Goal: Task Accomplishment & Management: Use online tool/utility

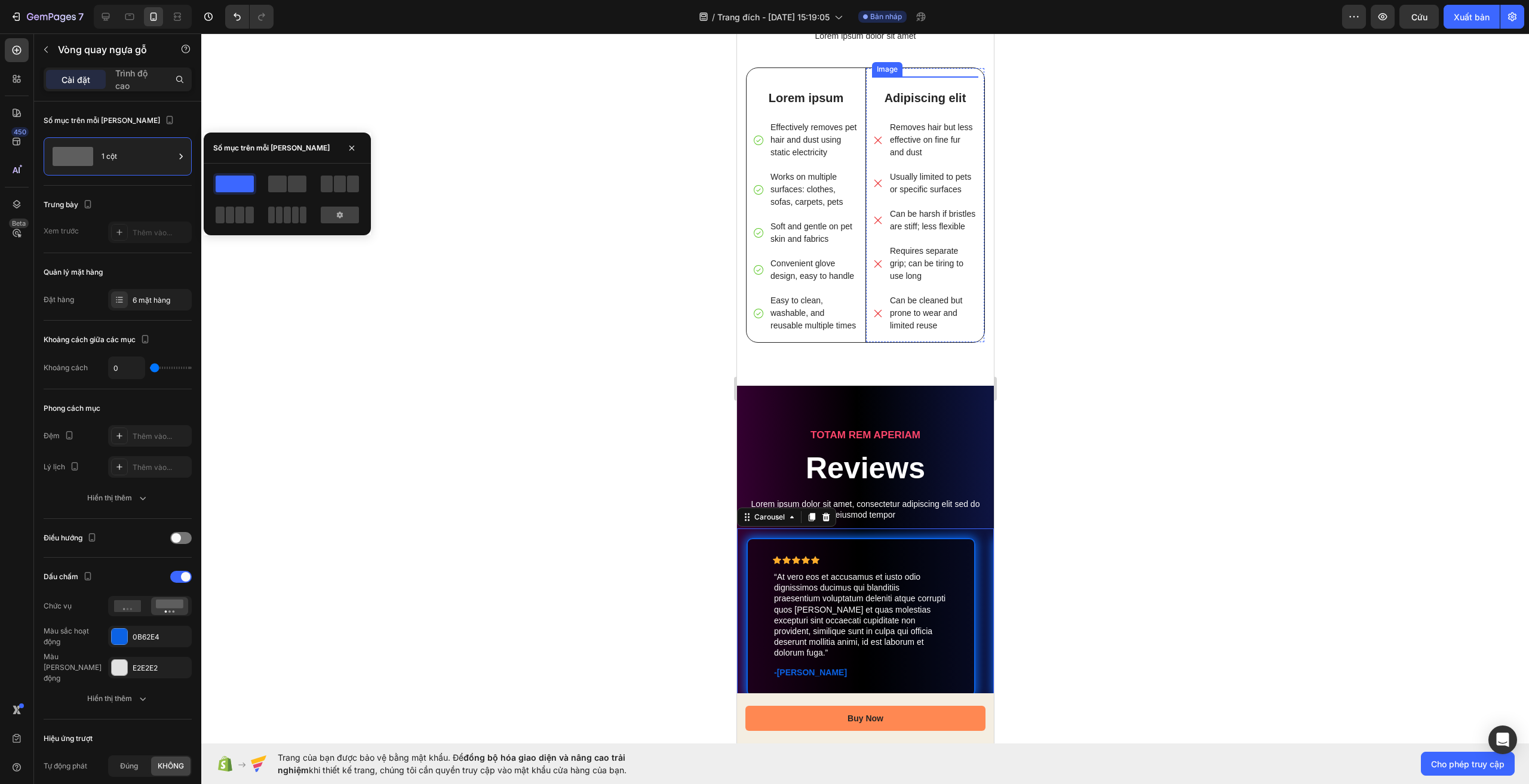
scroll to position [2179, 0]
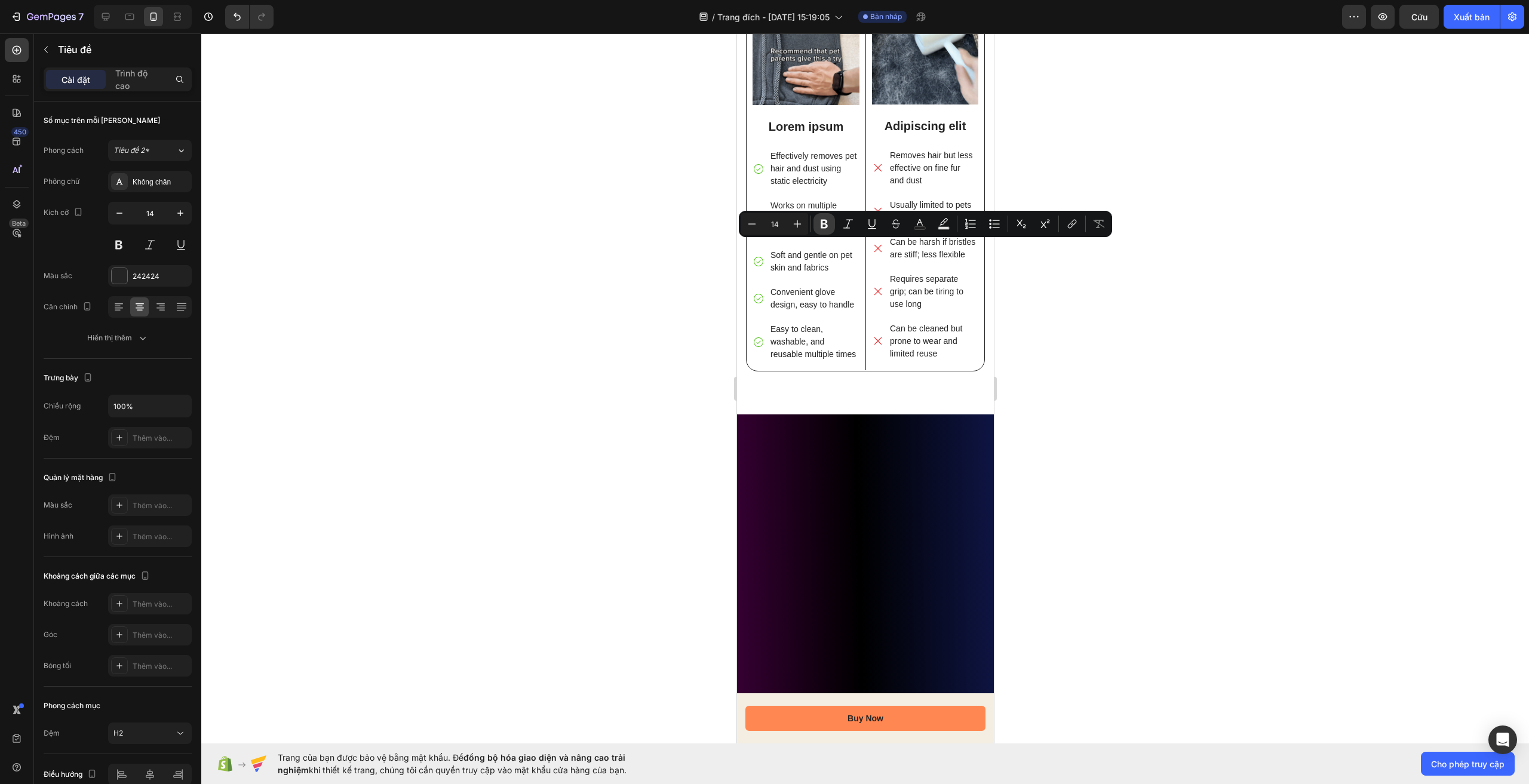
click at [832, 223] on button "In đậm" at bounding box center [825, 224] width 22 height 22
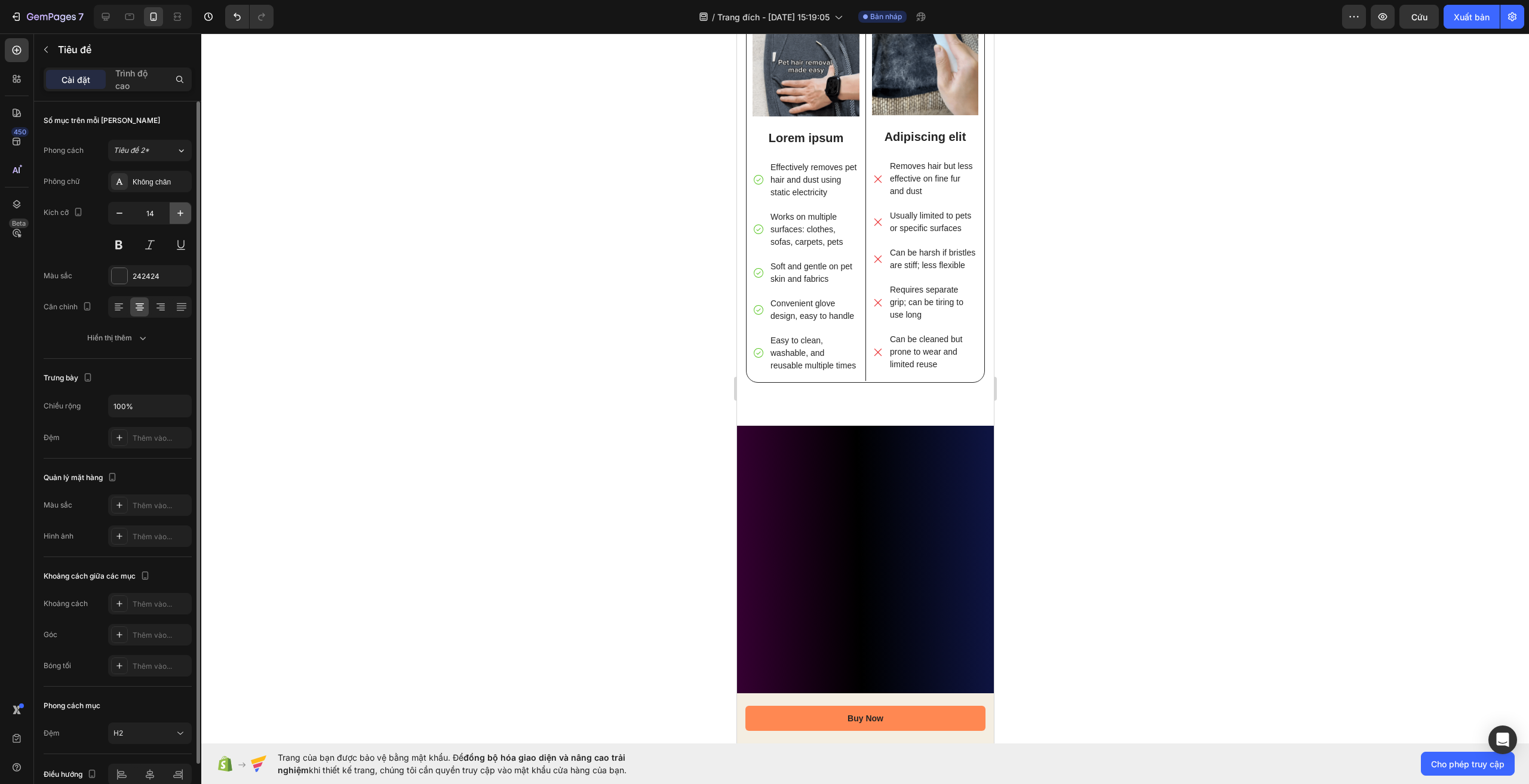
click at [183, 209] on icon "button" at bounding box center [180, 213] width 12 height 12
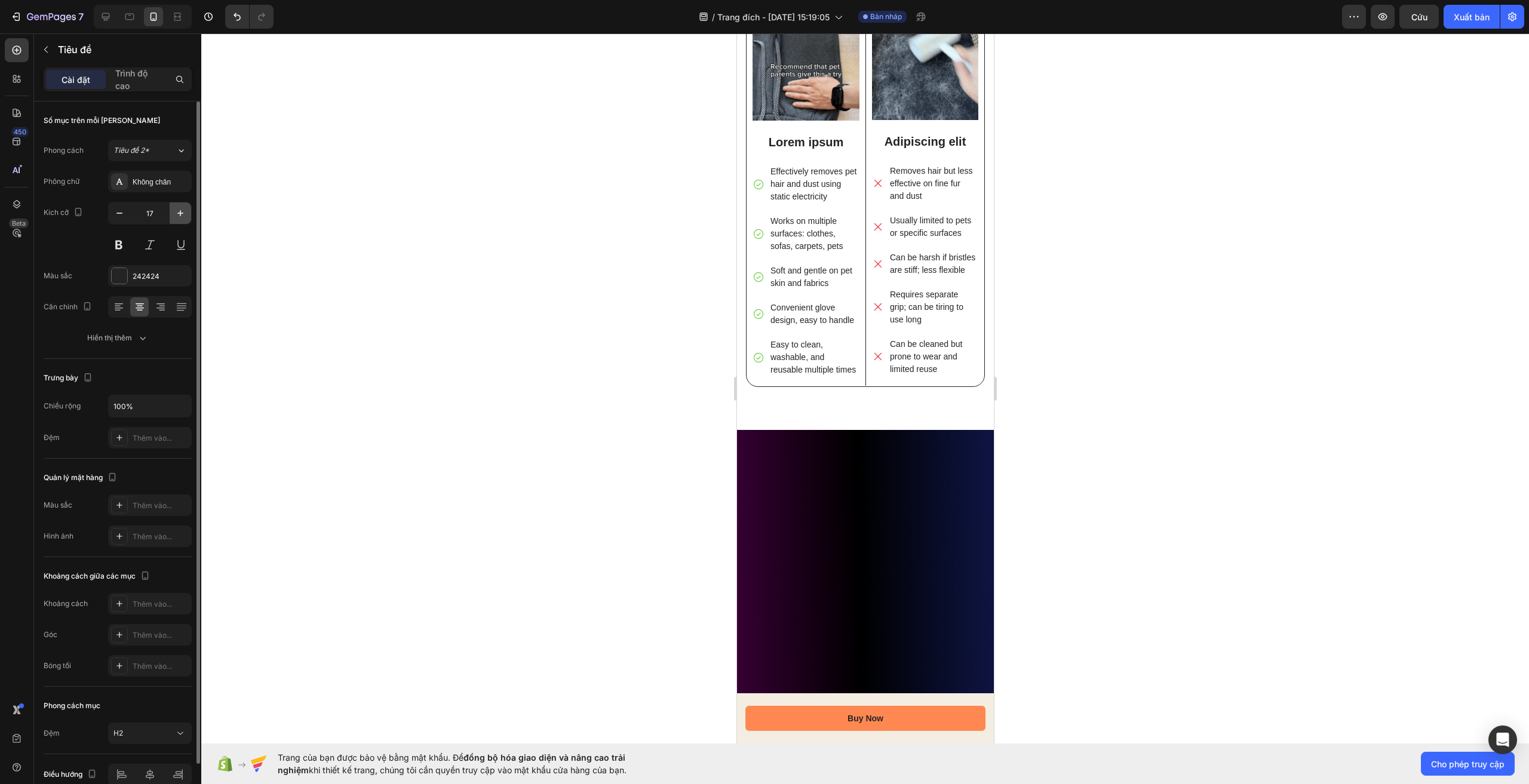
click at [183, 209] on icon "button" at bounding box center [180, 213] width 12 height 12
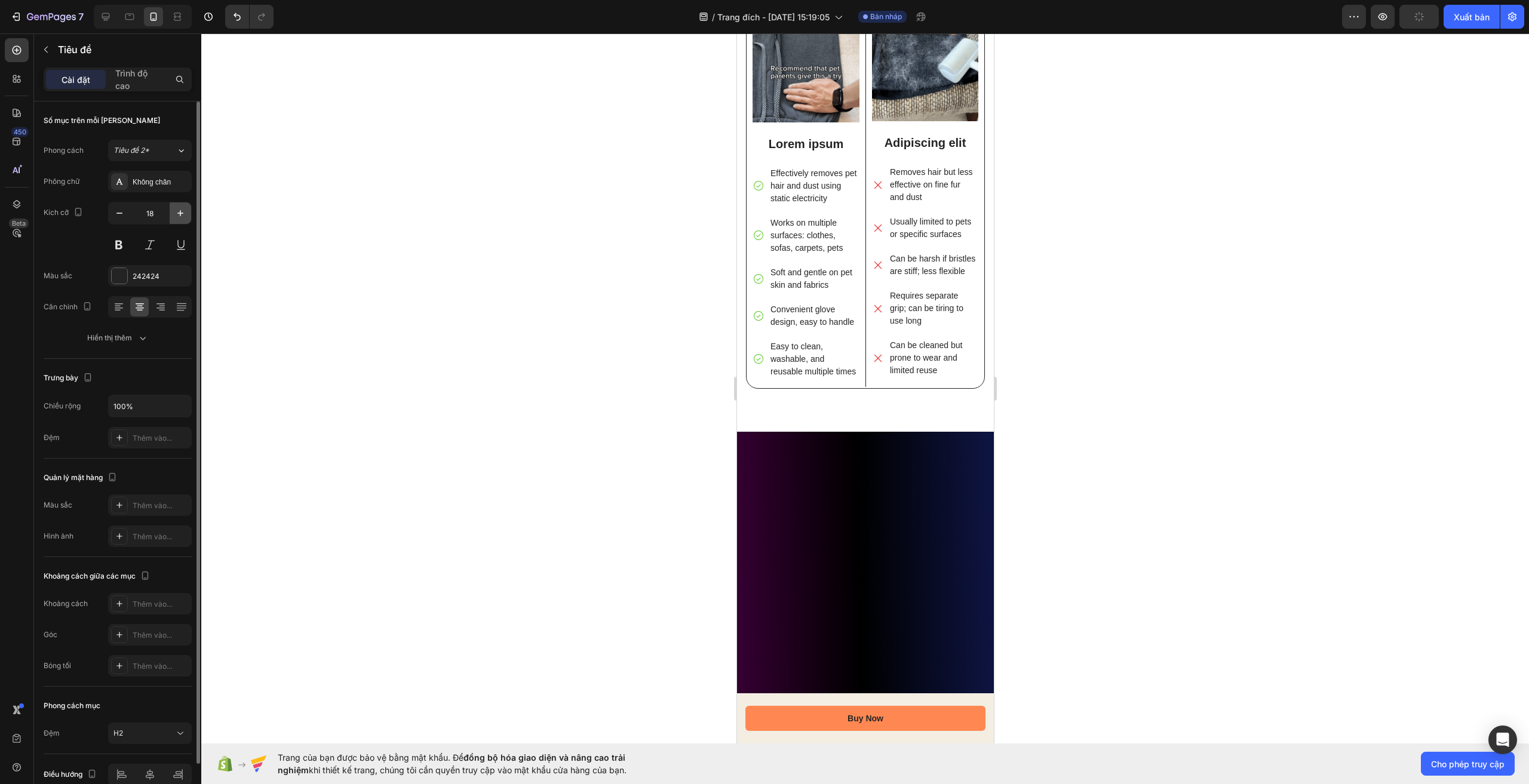
click at [183, 209] on icon "button" at bounding box center [180, 213] width 12 height 12
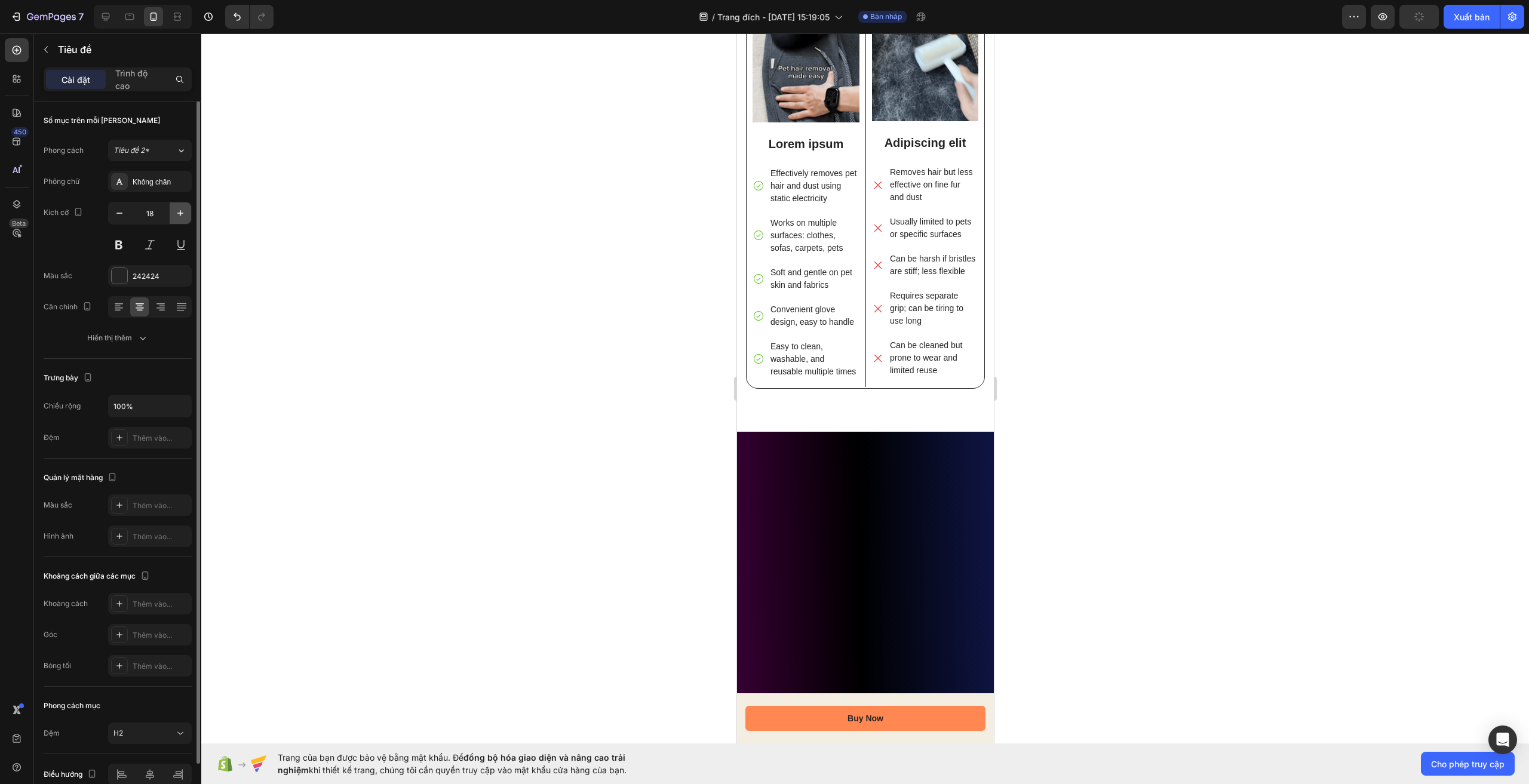
type input "19"
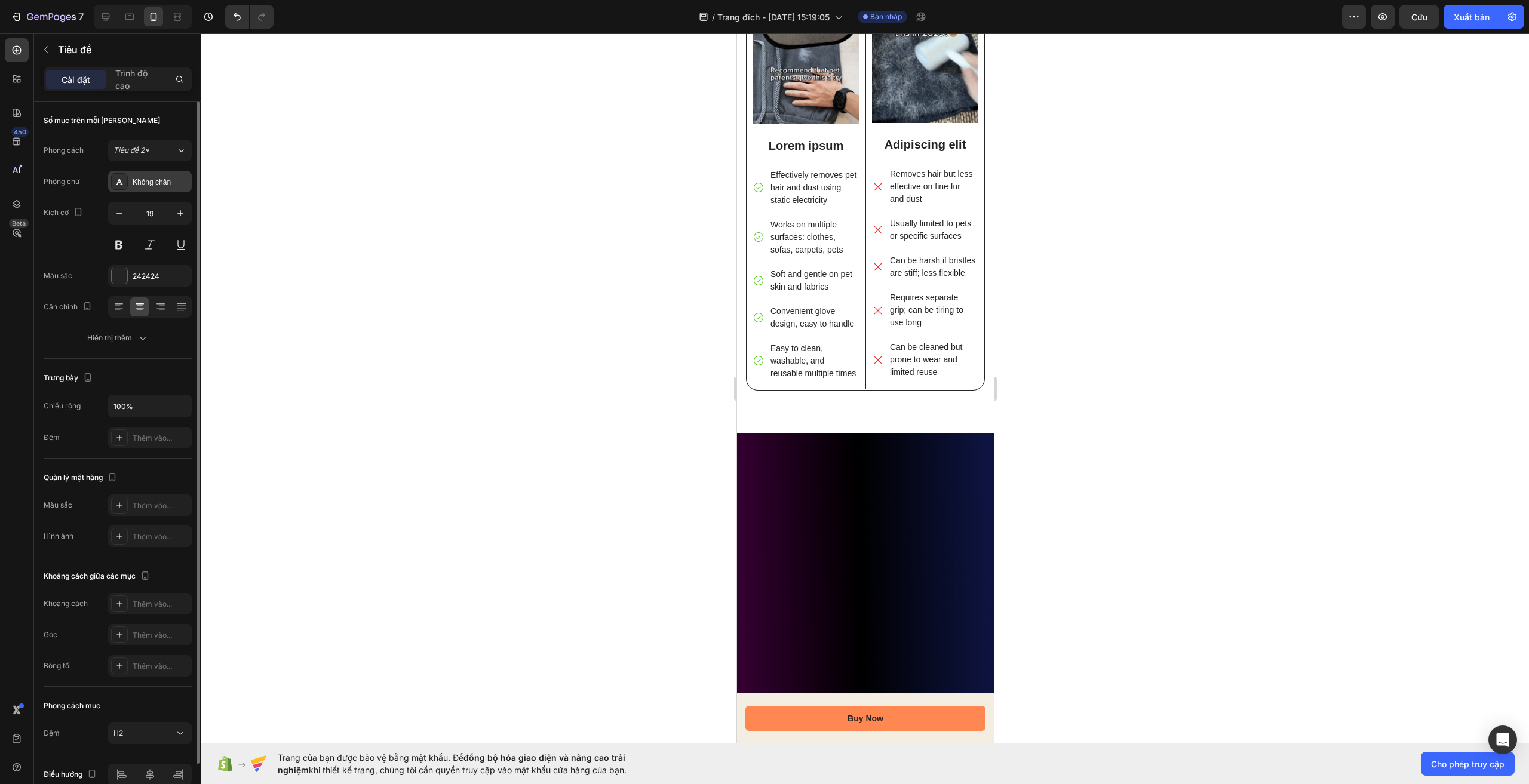
click at [171, 183] on div "Không chân" at bounding box center [161, 182] width 56 height 11
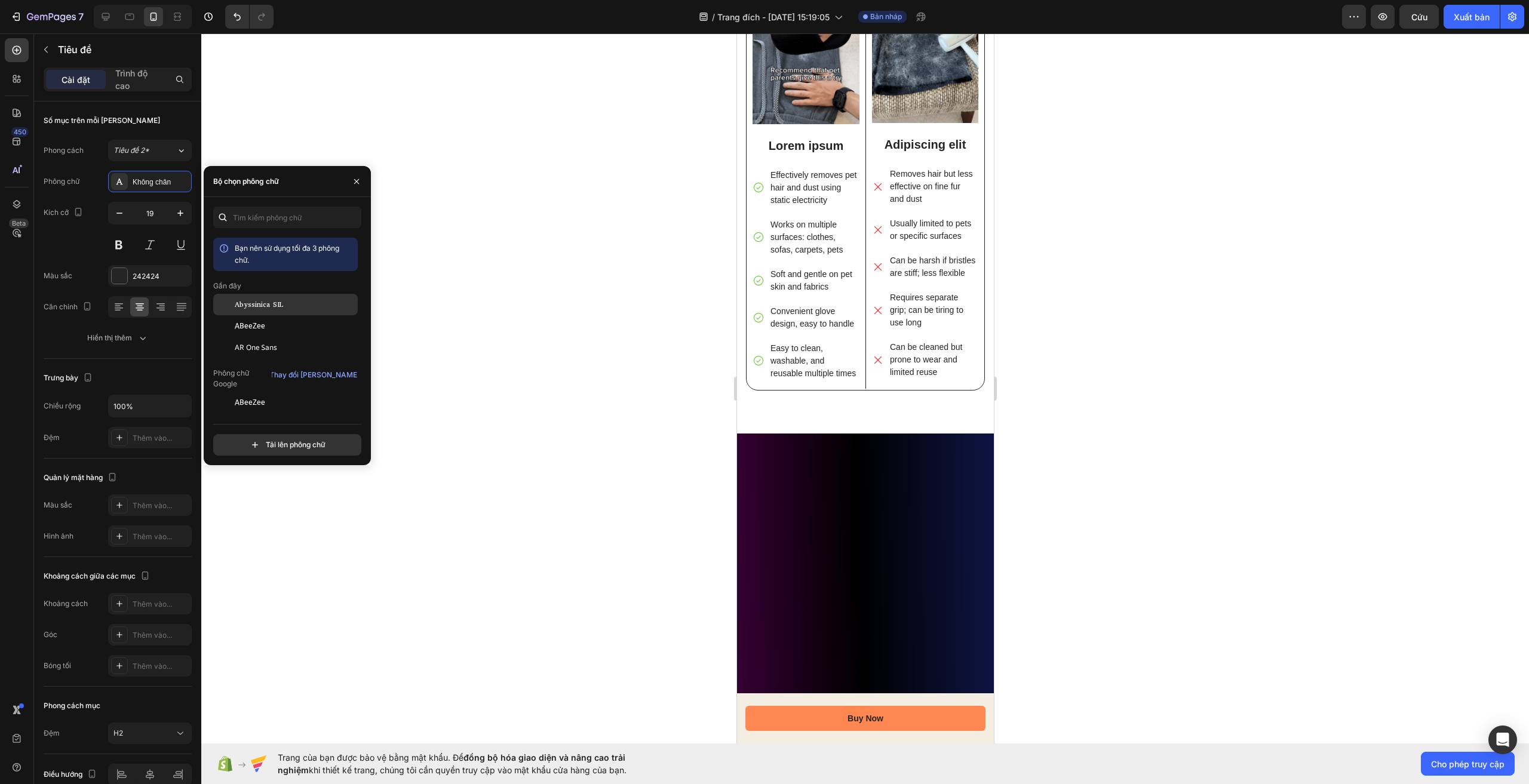
click at [281, 308] on font "Abyssinica SIL" at bounding box center [259, 305] width 48 height 9
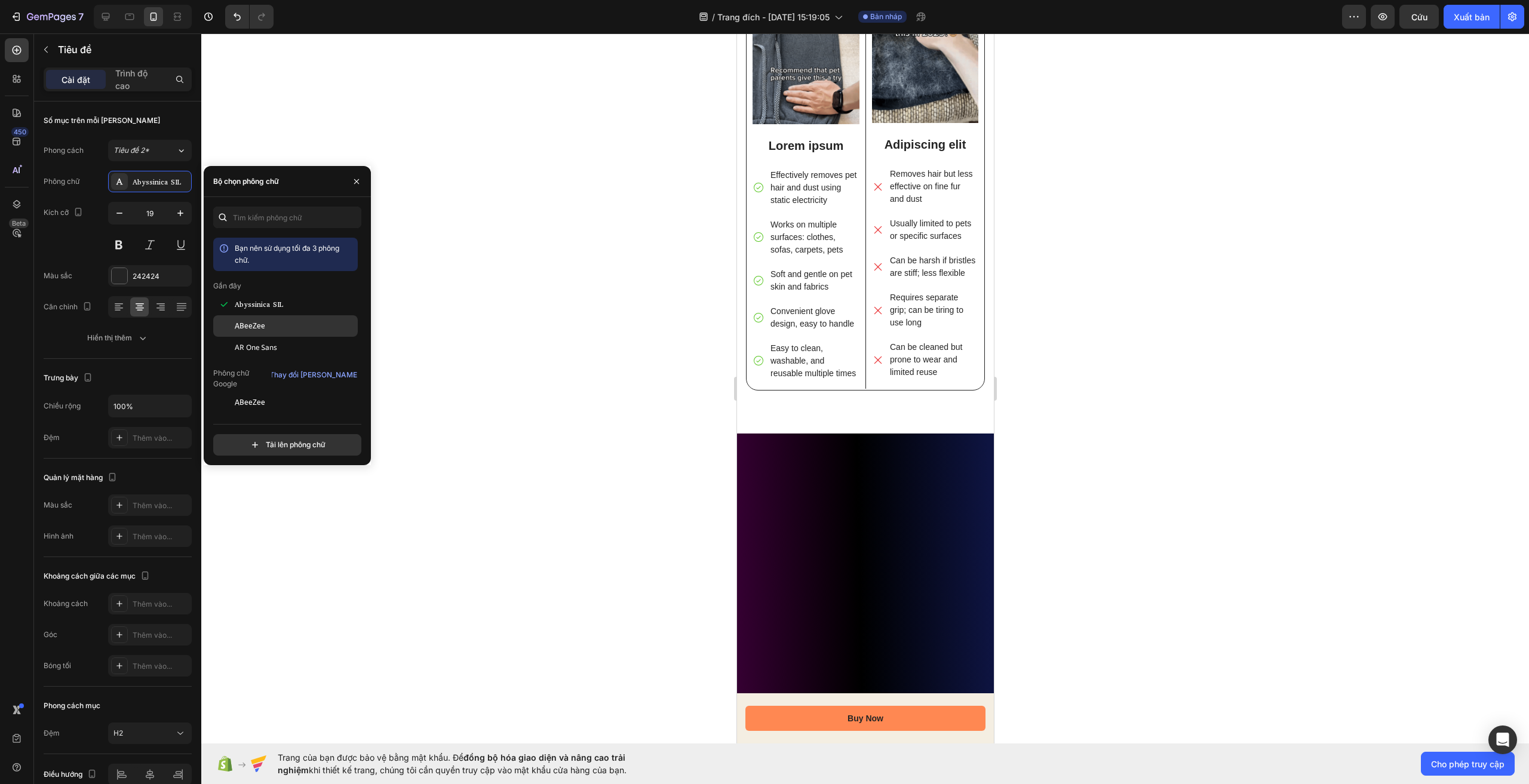
click at [280, 328] on div "ABeeZee" at bounding box center [295, 326] width 120 height 11
click at [255, 327] on font "ABeeZee" at bounding box center [249, 326] width 30 height 9
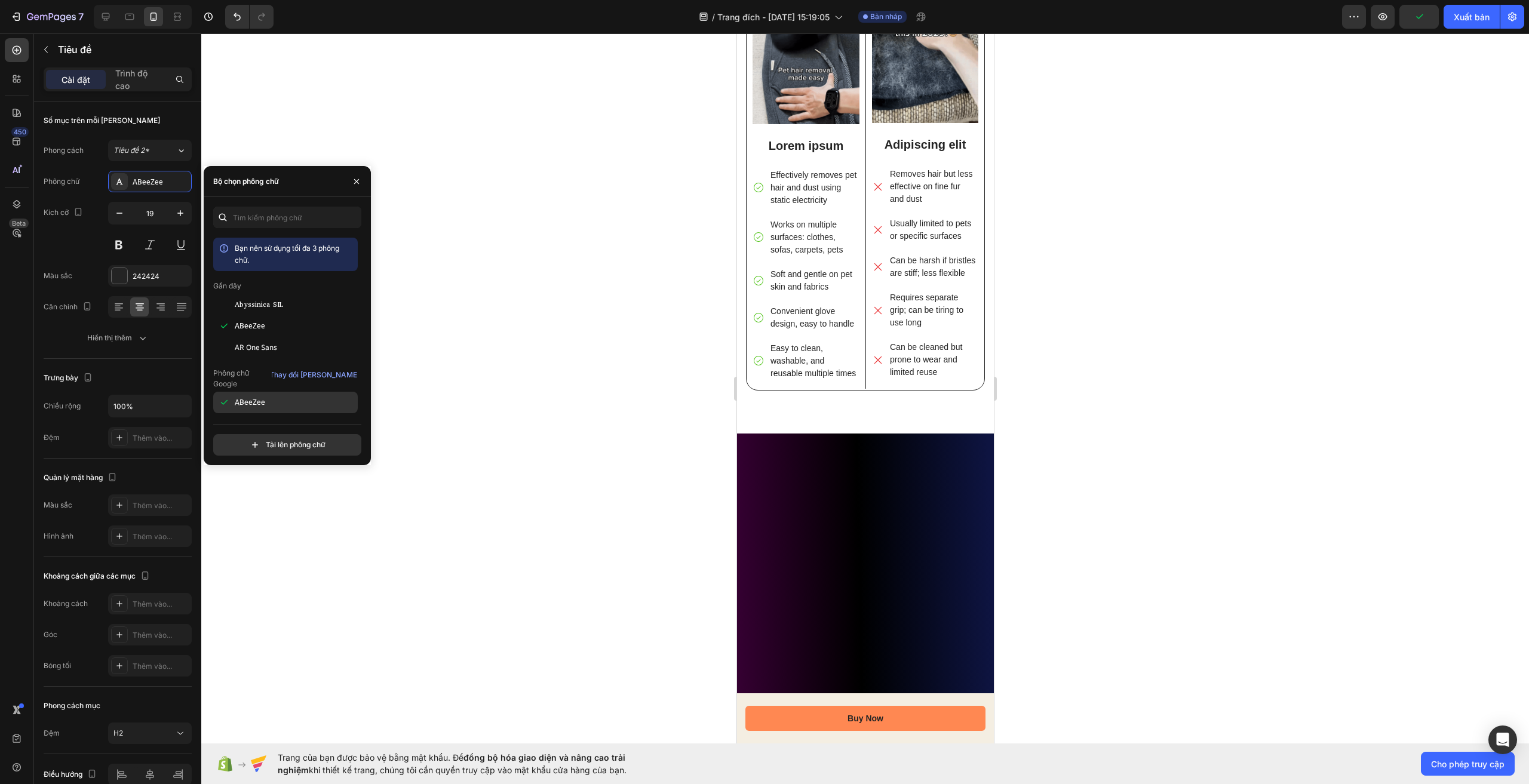
click at [269, 392] on div "ABeeZee" at bounding box center [285, 403] width 145 height 22
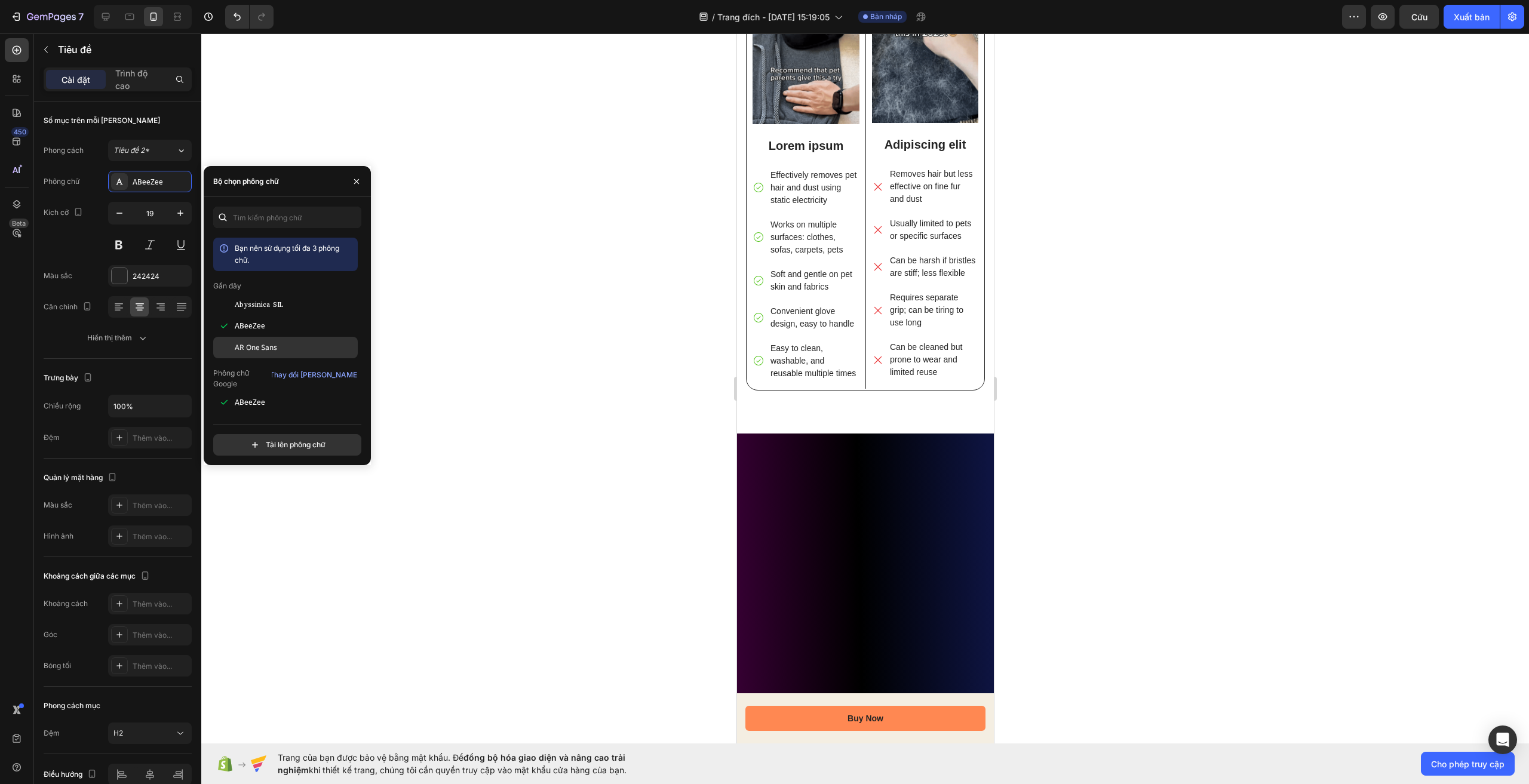
click at [270, 343] on font "AR One Sans" at bounding box center [256, 347] width 42 height 10
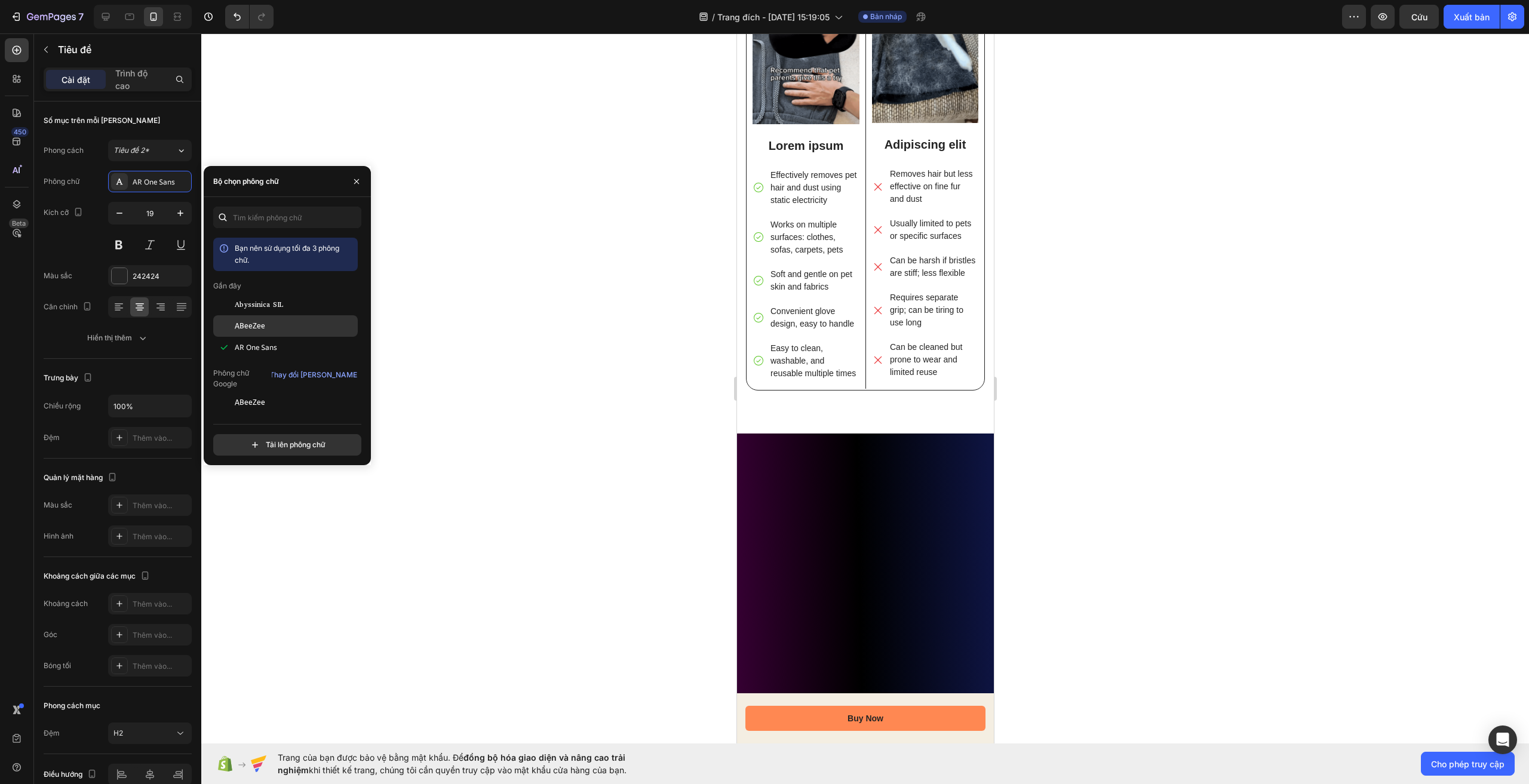
click at [270, 317] on div "ABeeZee" at bounding box center [285, 326] width 145 height 22
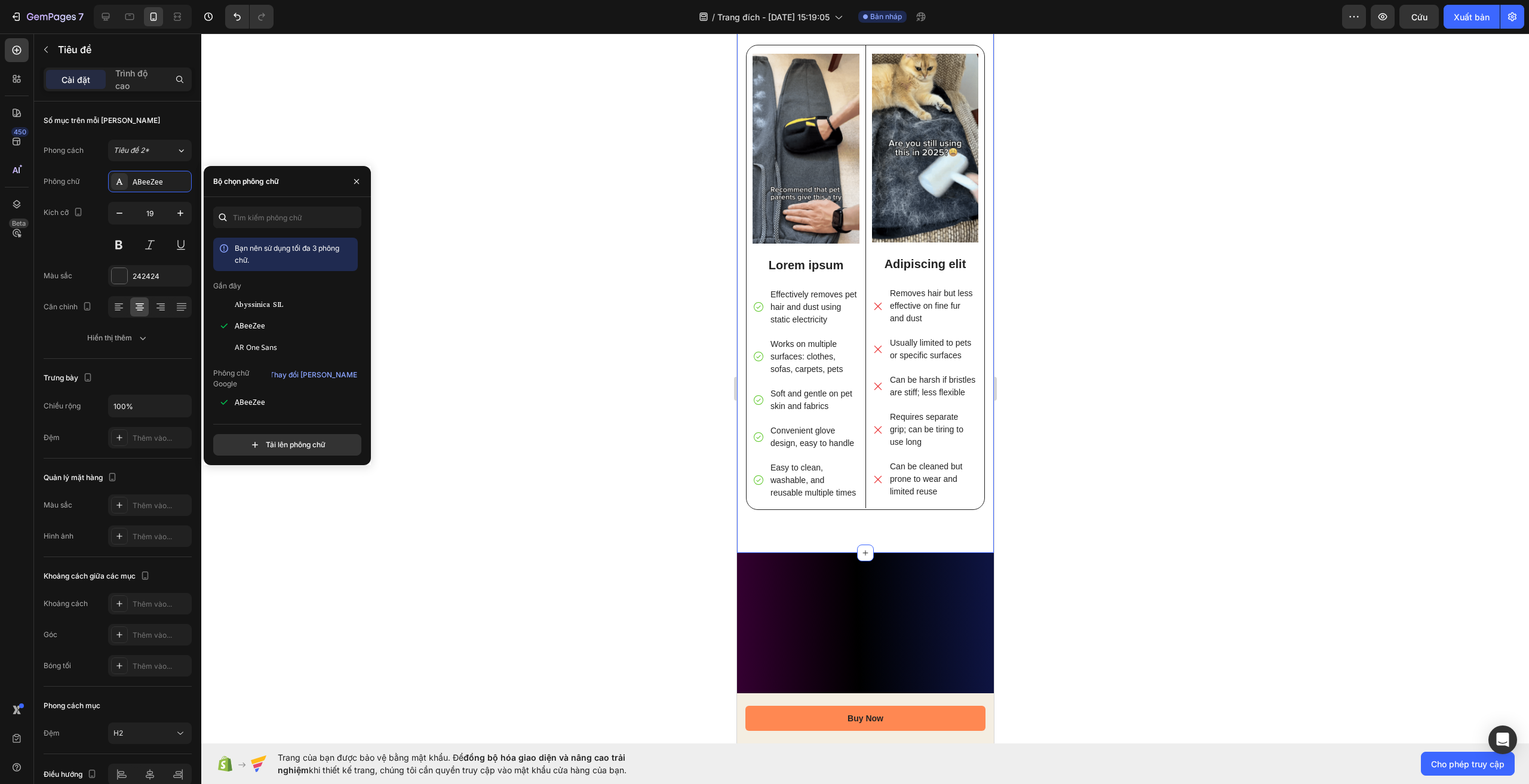
scroll to position [2000, 0]
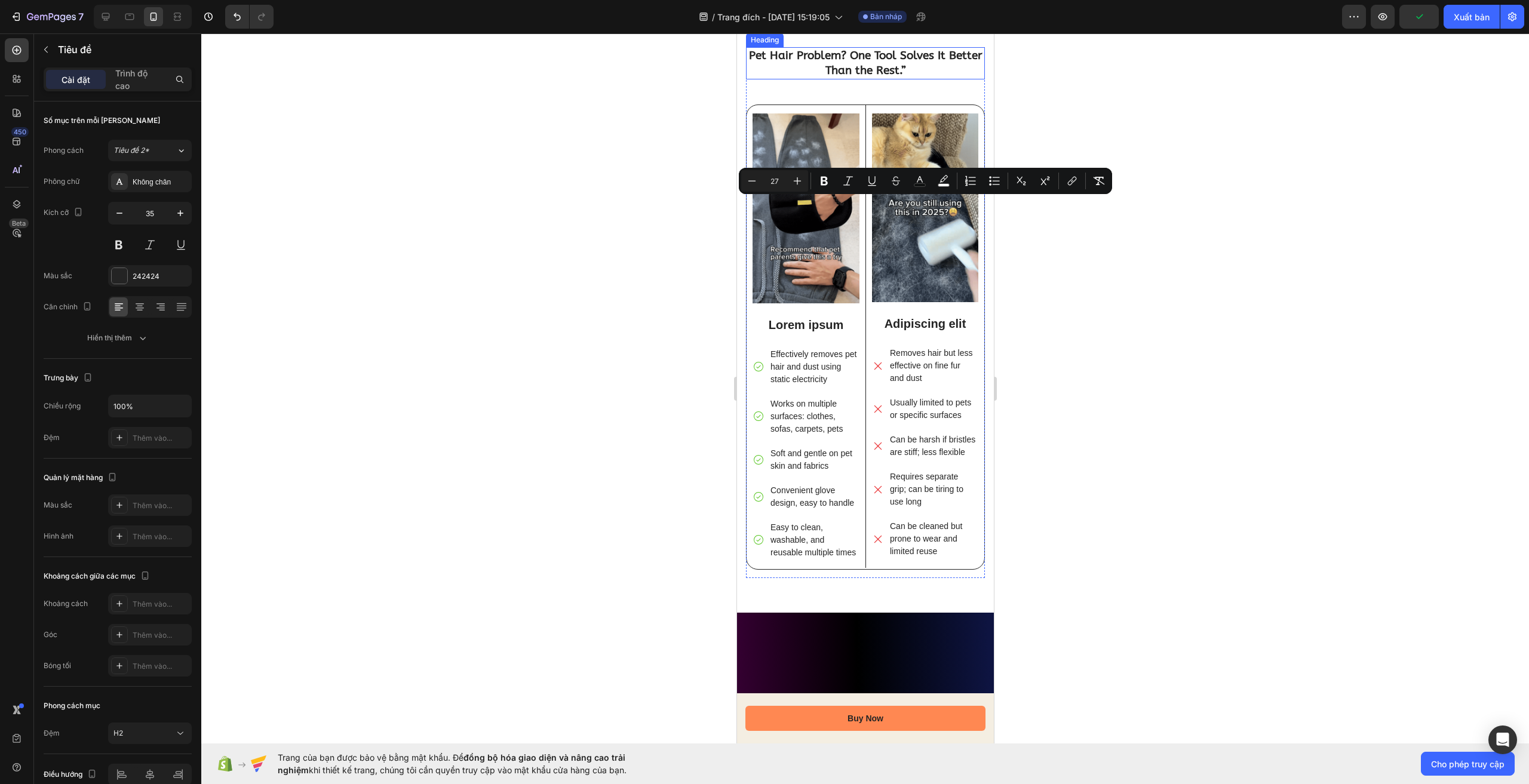
click at [861, 77] on strong "Pet Hair Problem? One Tool Solves It Better Than the Rest.”" at bounding box center [865, 63] width 234 height 28
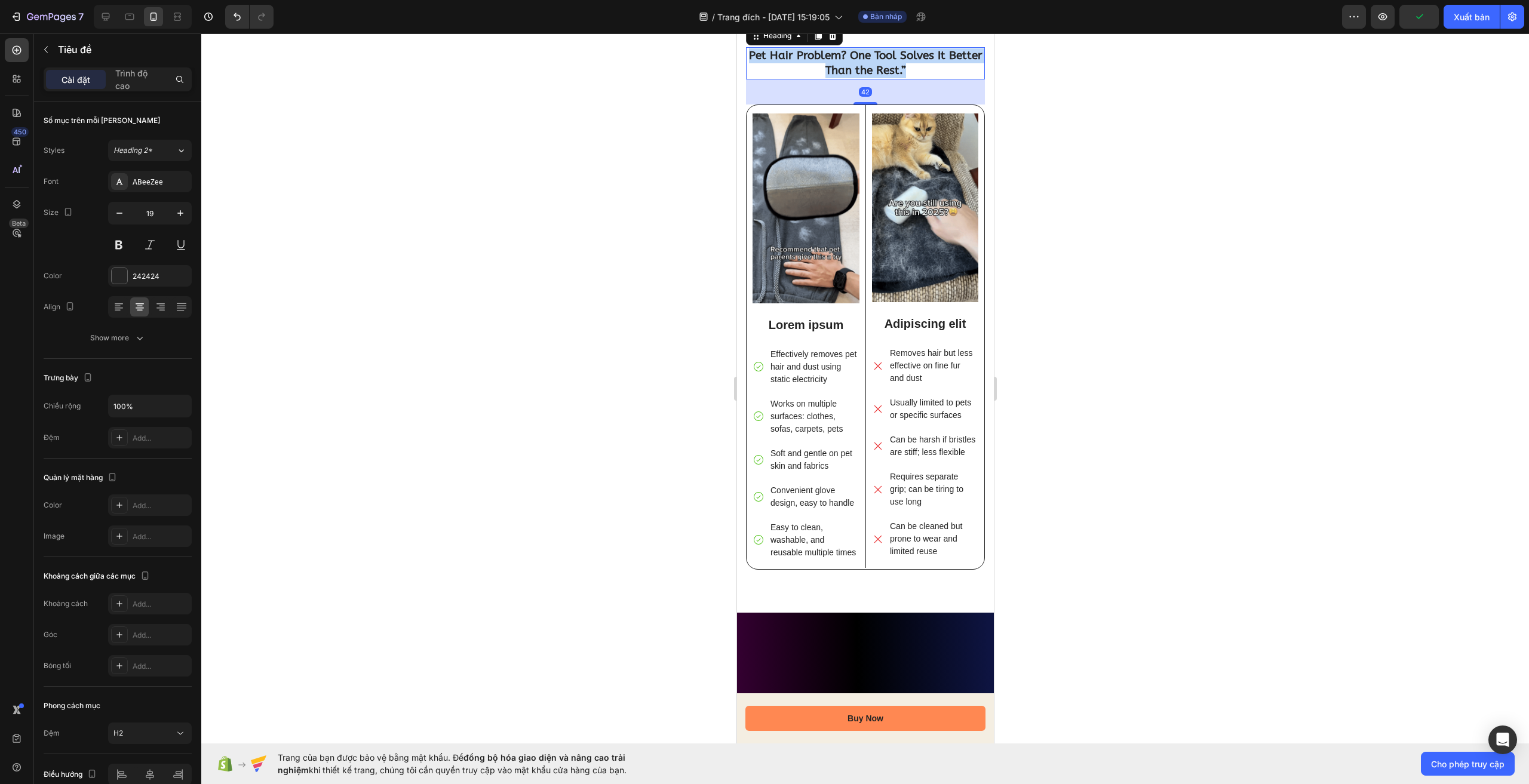
click at [861, 77] on strong "Pet Hair Problem? One Tool Solves It Better Than the Rest.”" at bounding box center [865, 63] width 234 height 28
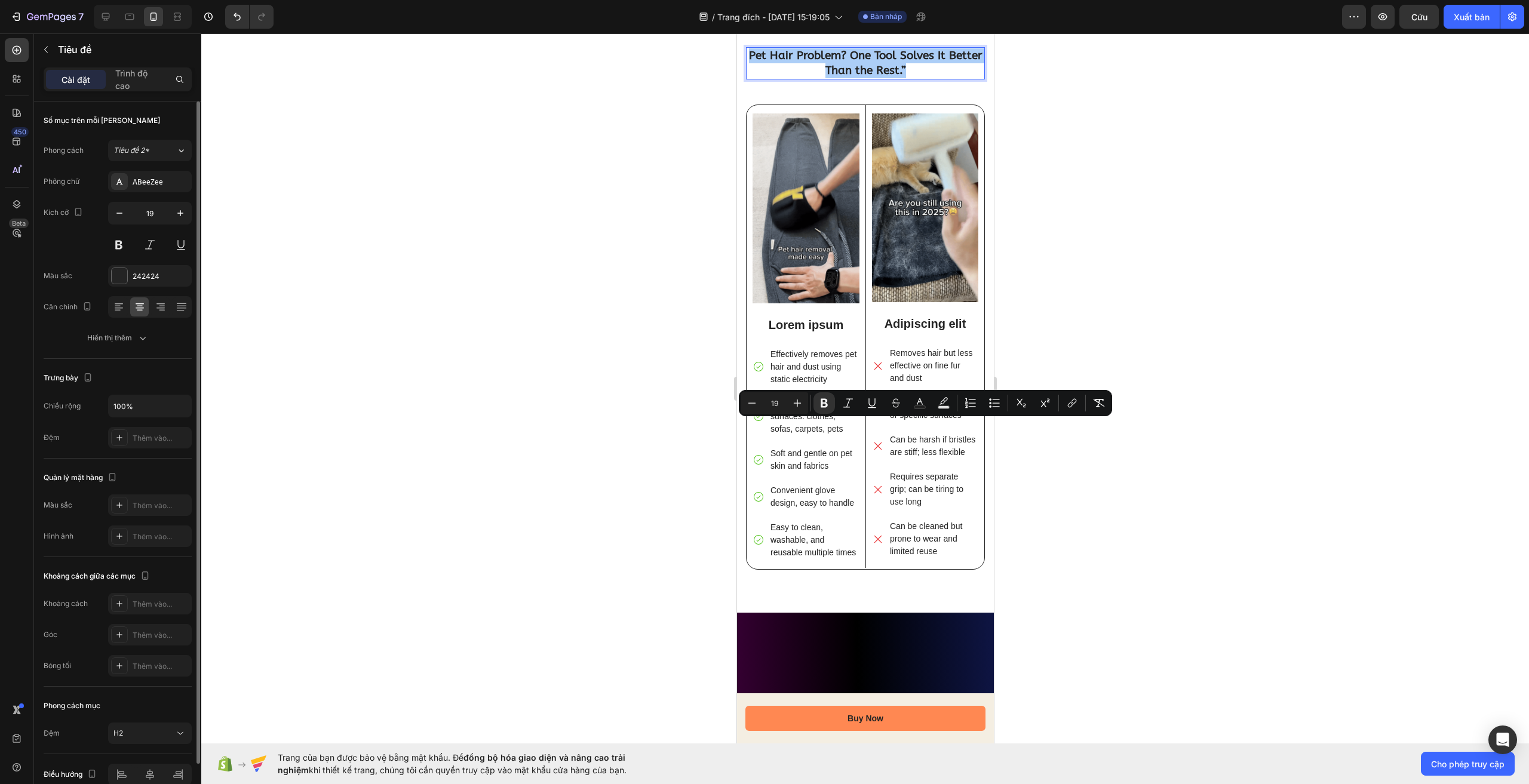
click at [147, 192] on div "Phông chữ ABeeZee Kích cỡ 19 Màu sắc 242424 Căn chỉnh Hiển thị thêm" at bounding box center [118, 260] width 149 height 178
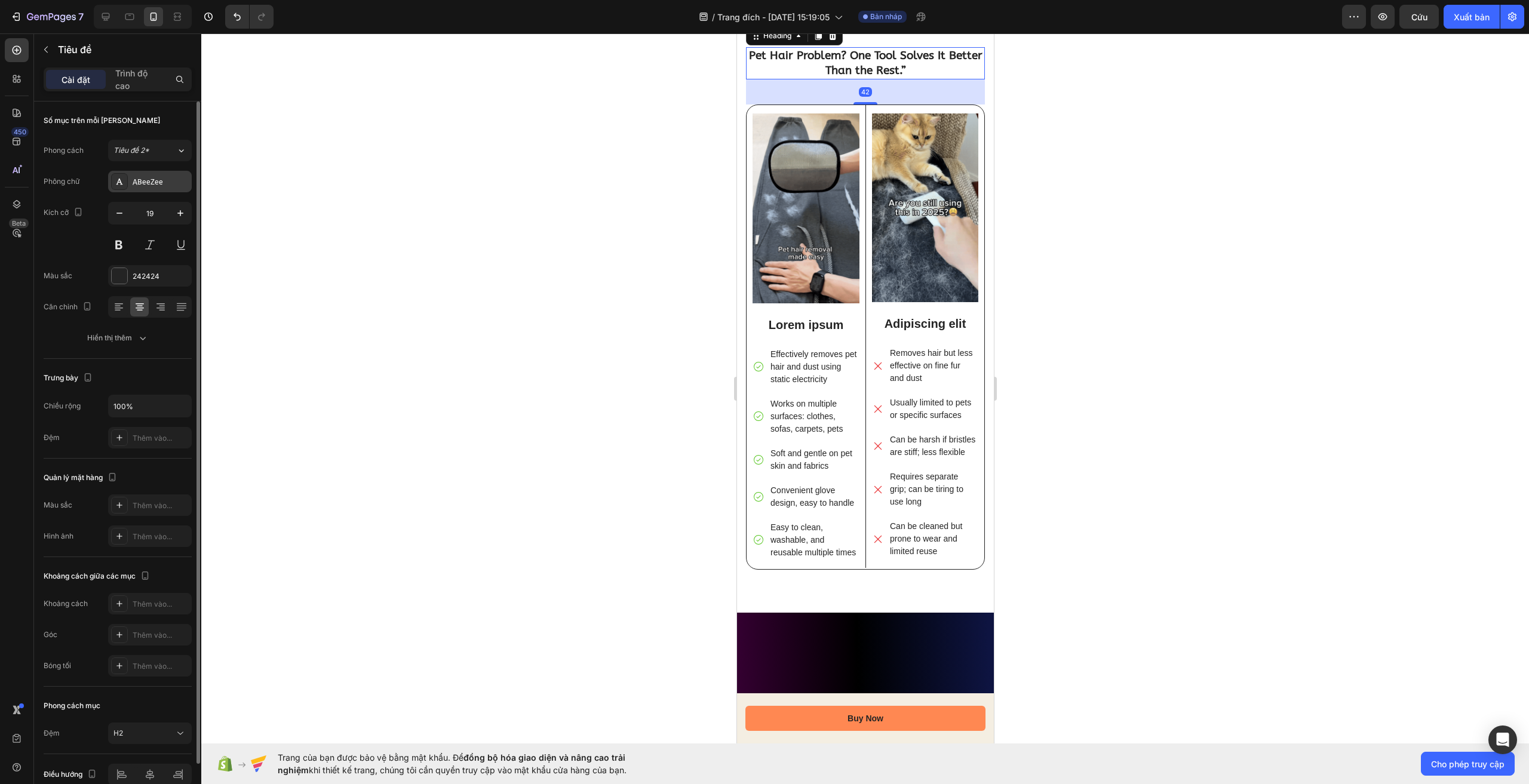
click at [149, 184] on font "ABeeZee" at bounding box center [148, 182] width 30 height 9
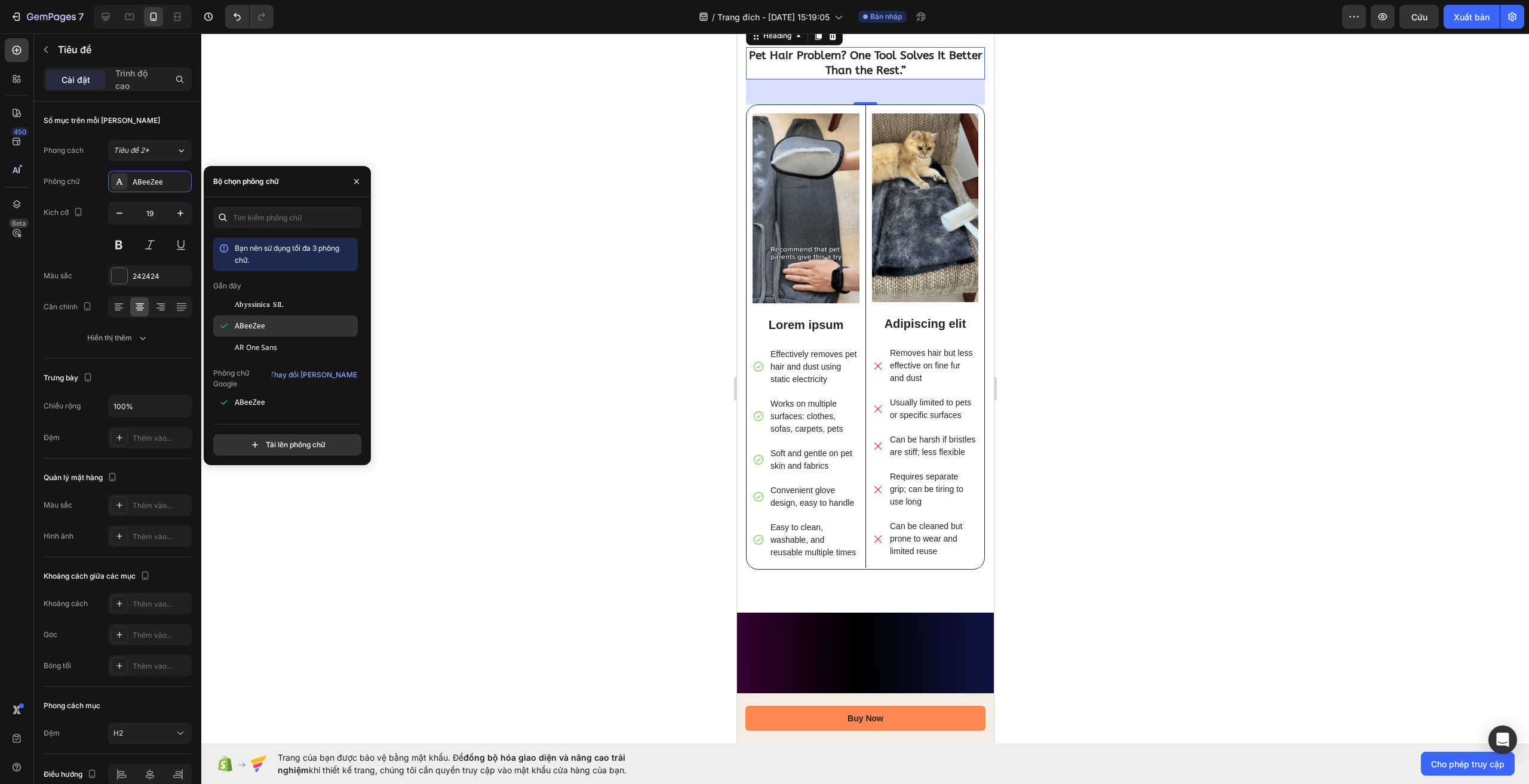
click at [280, 328] on div "ABeeZee" at bounding box center [295, 326] width 120 height 11
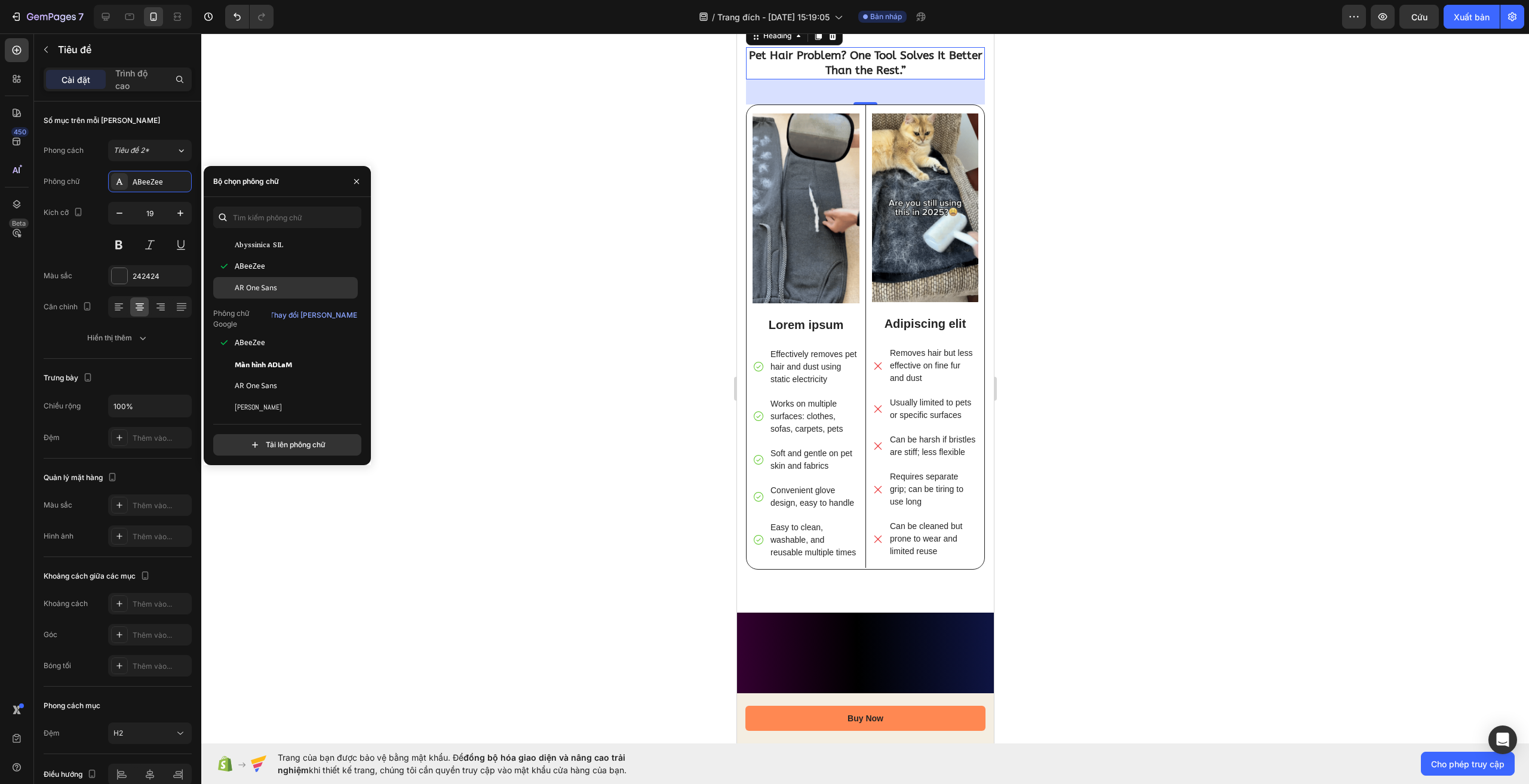
scroll to position [0, 0]
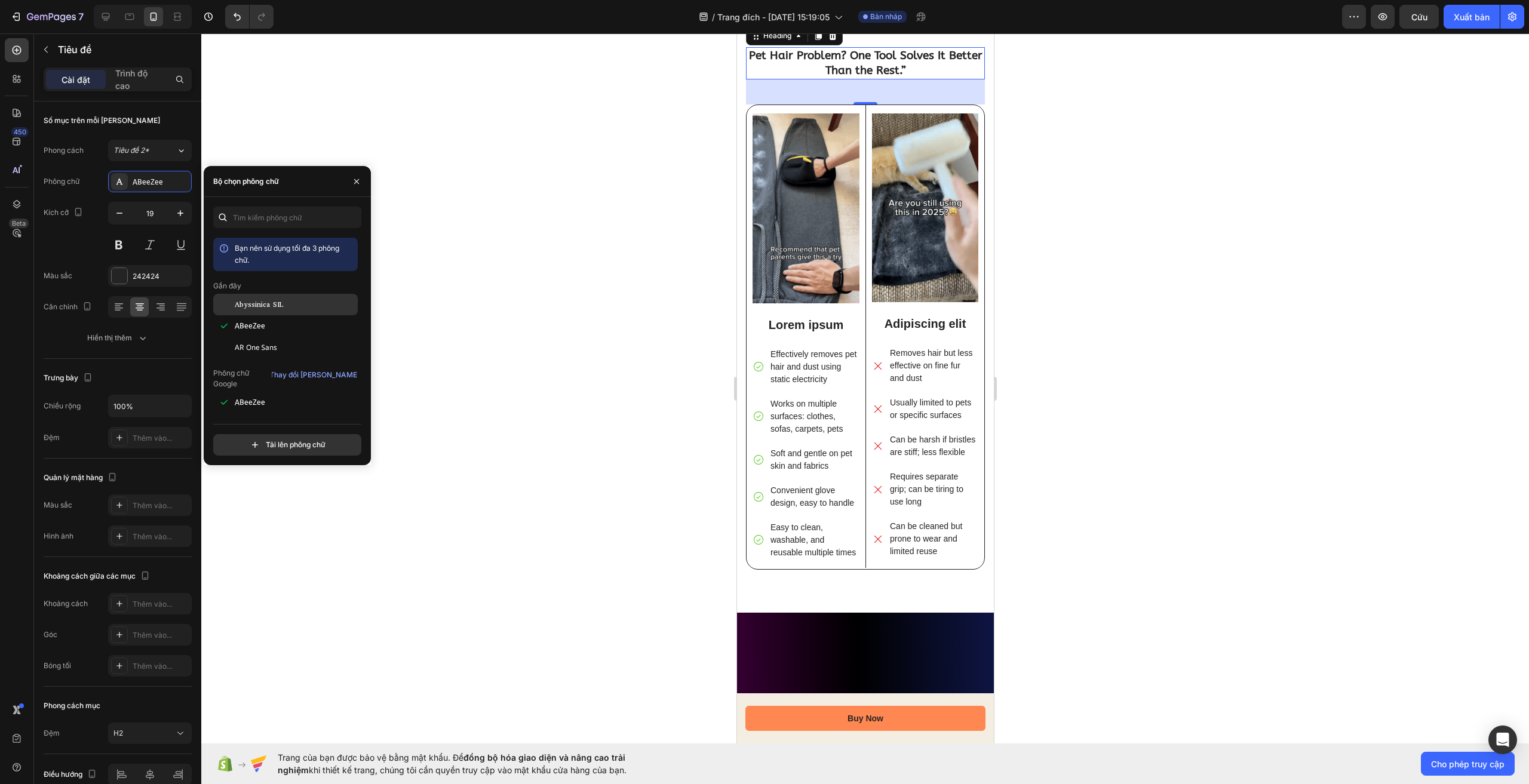
click at [267, 305] on font "Abyssinica SIL" at bounding box center [259, 305] width 48 height 9
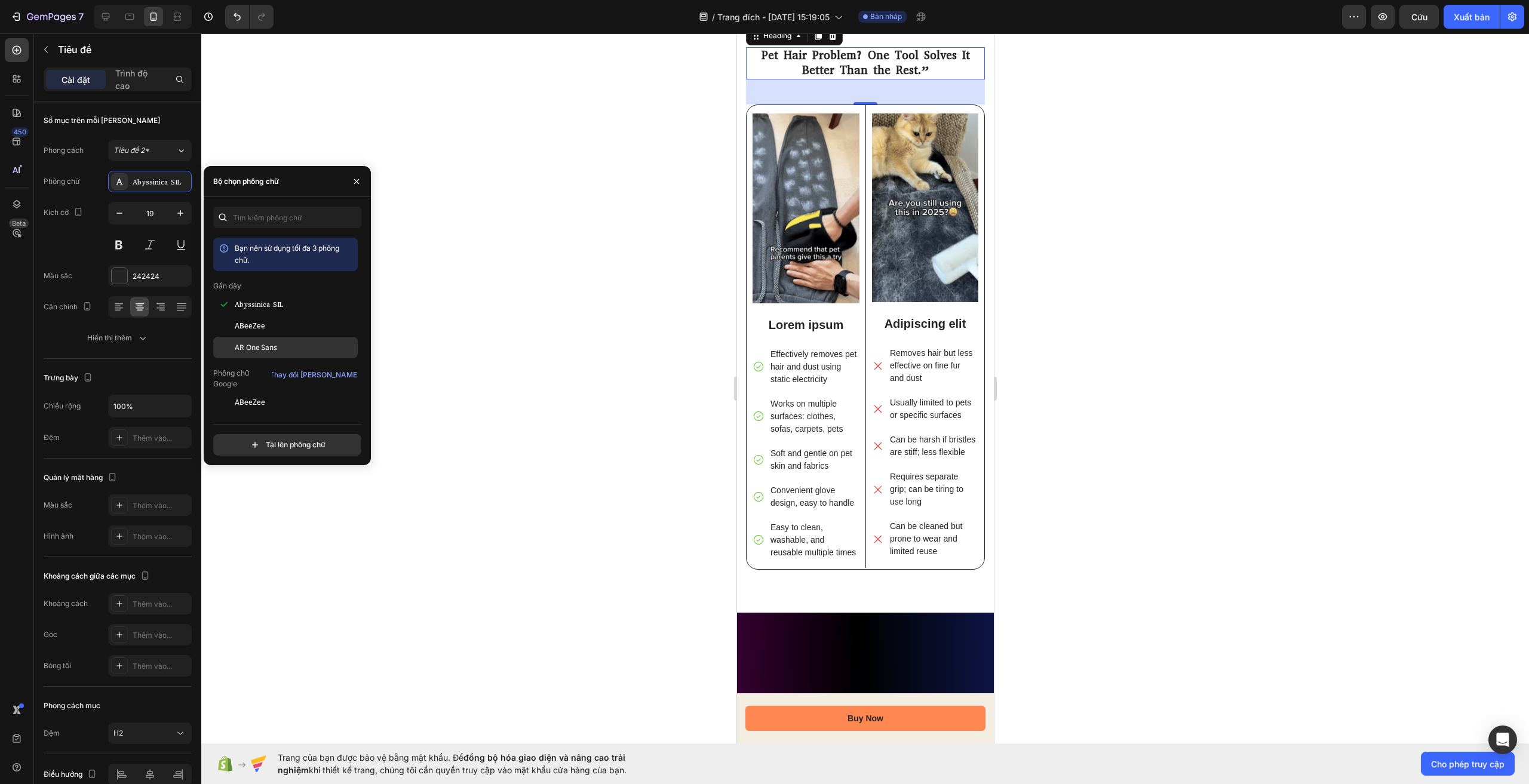
click at [282, 349] on div "AR One Sans" at bounding box center [295, 348] width 120 height 11
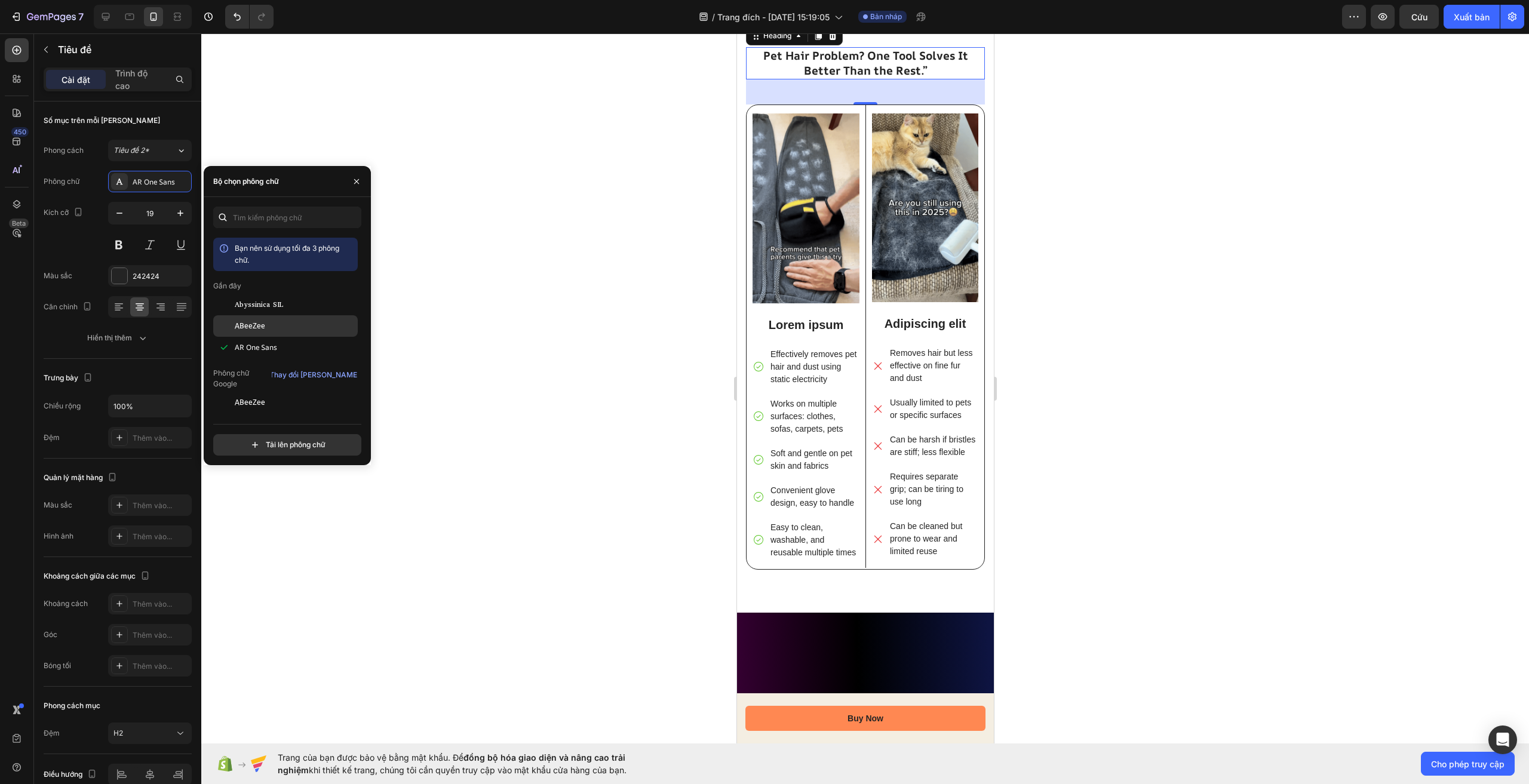
click at [265, 325] on div "ABeeZee" at bounding box center [295, 326] width 120 height 11
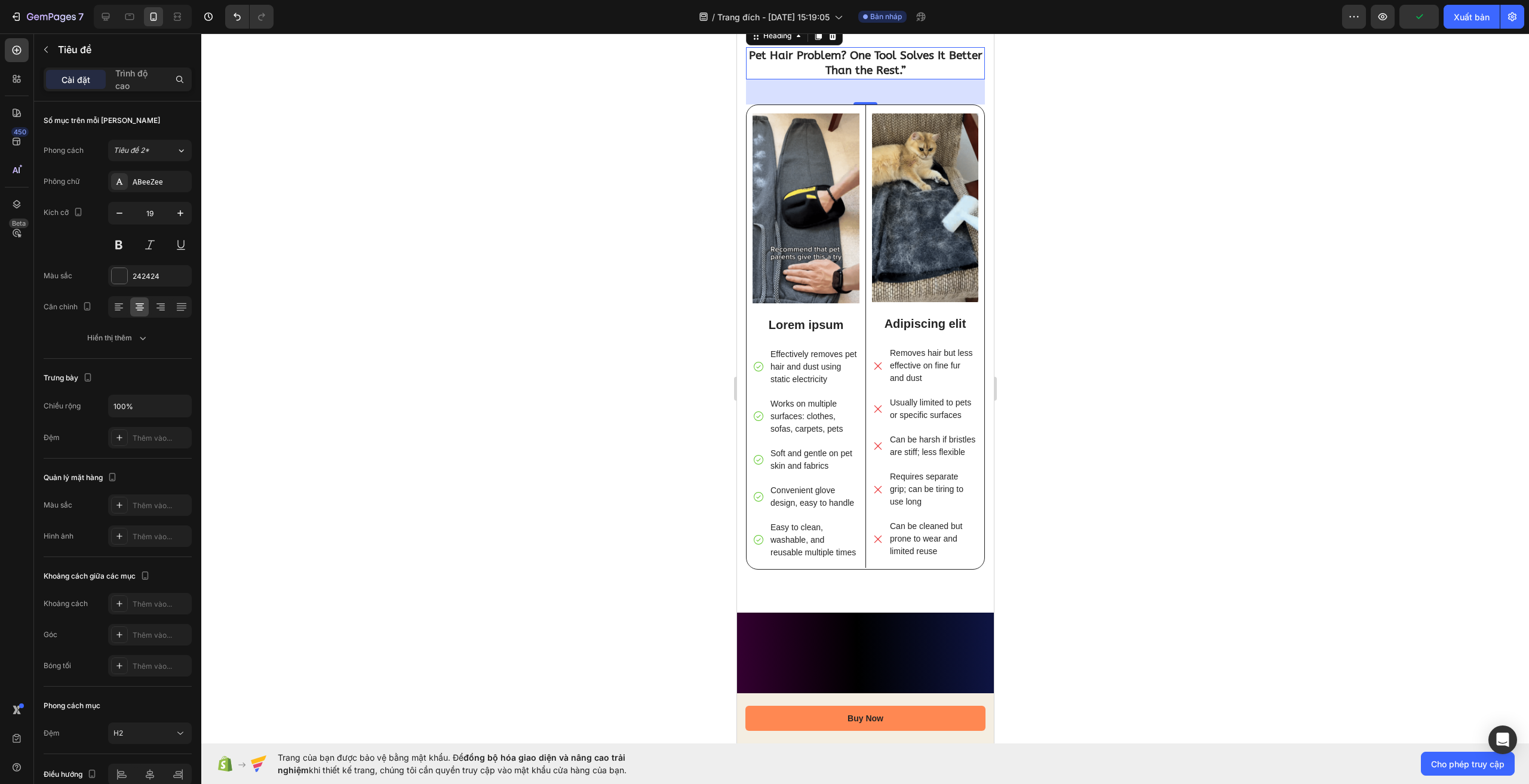
click at [517, 351] on div at bounding box center [865, 409] width 1328 height 751
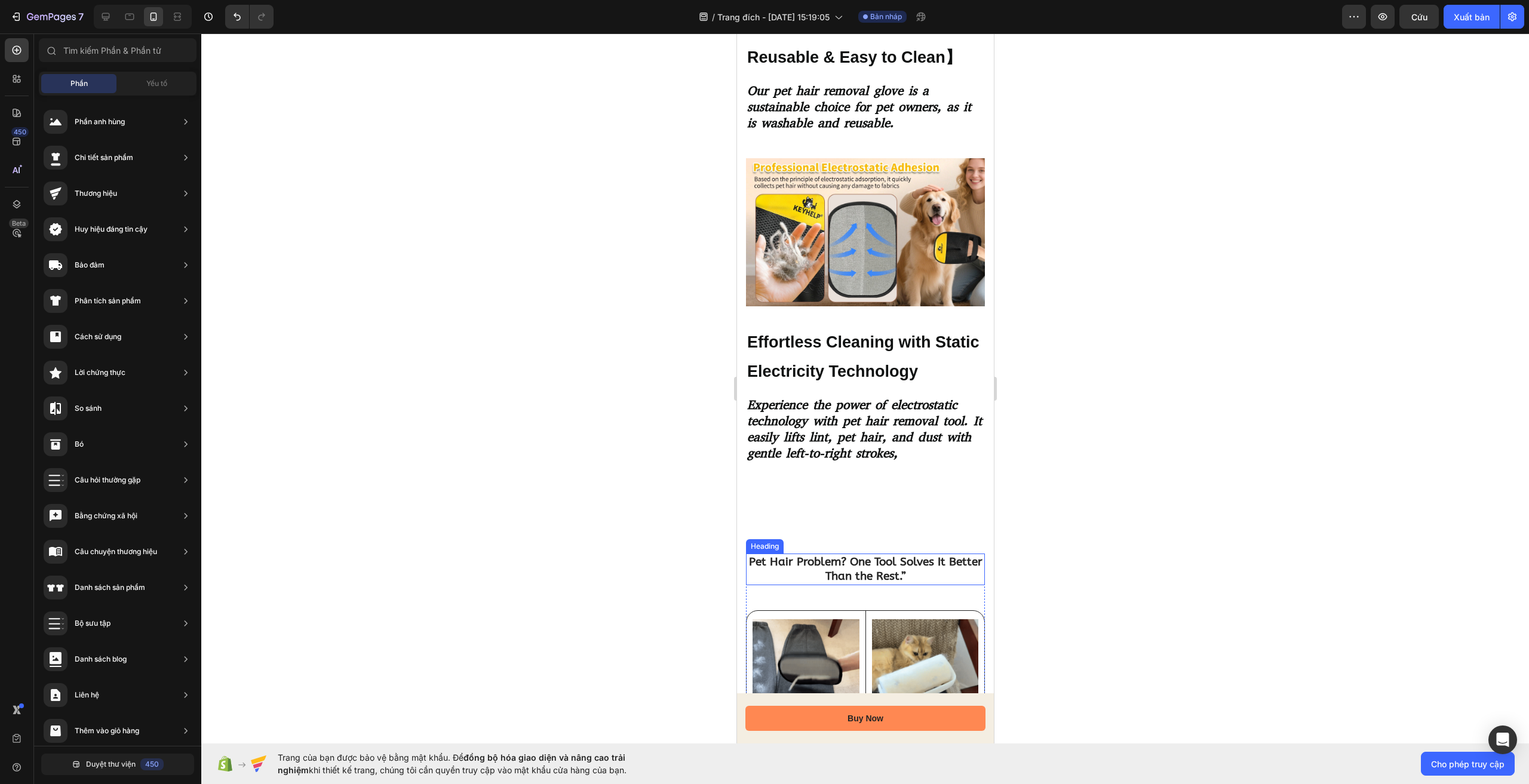
scroll to position [1941, 0]
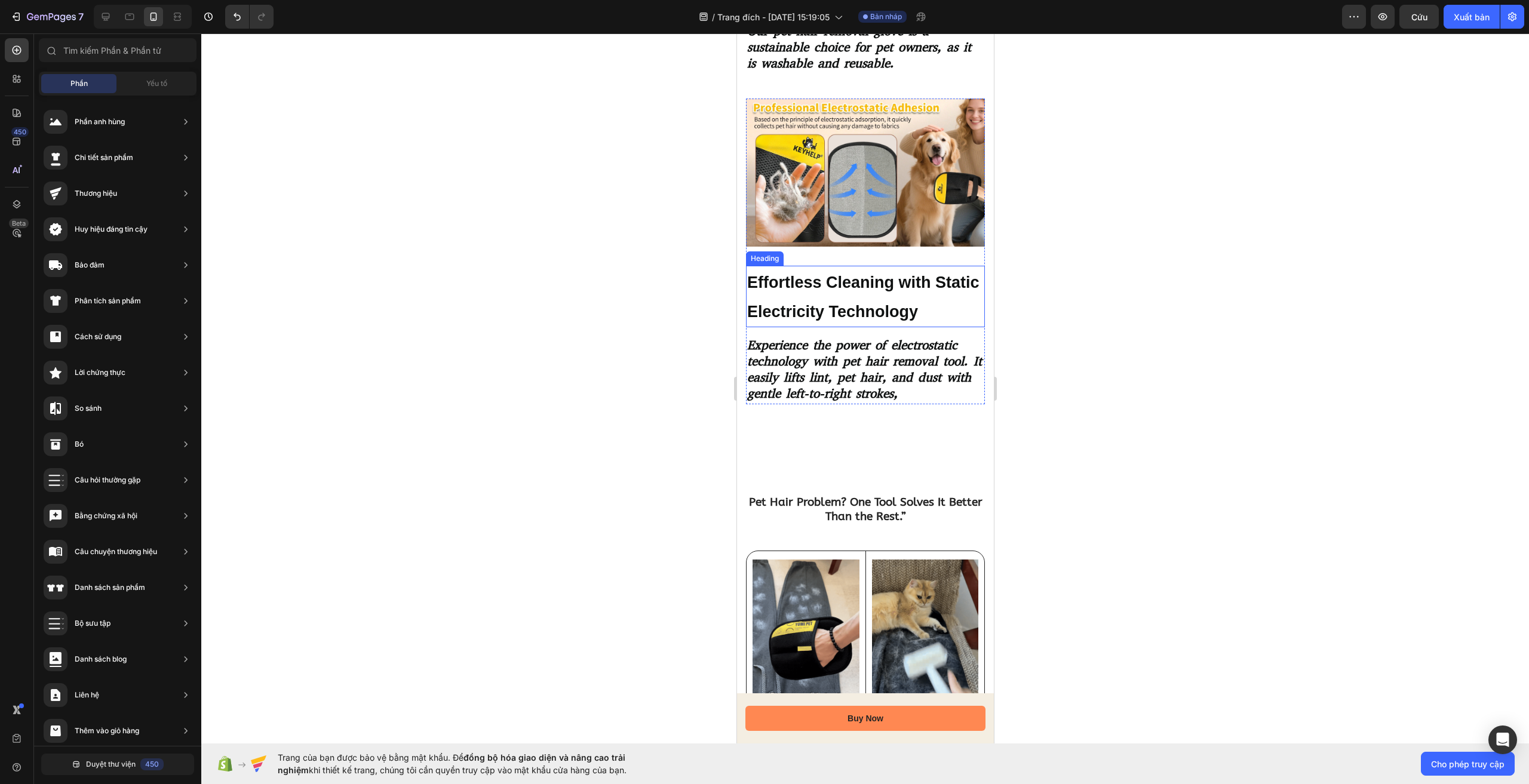
click at [771, 284] on h2 "Effortless Cleaning with Static Electricity Technology" at bounding box center [865, 296] width 239 height 62
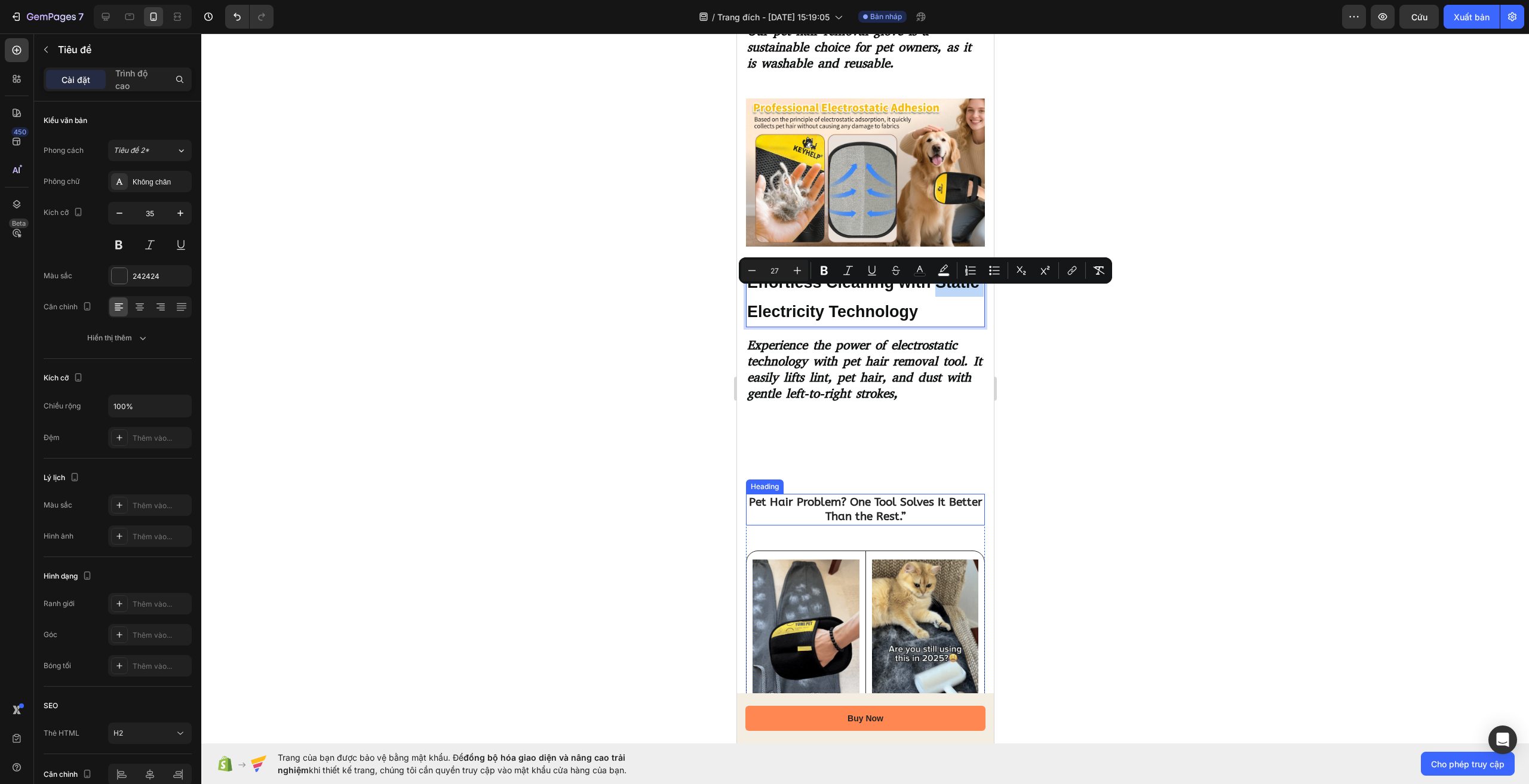
click at [836, 496] on strong "Pet Hair Problem? One Tool Solves It Better Than the Rest.”" at bounding box center [865, 510] width 234 height 28
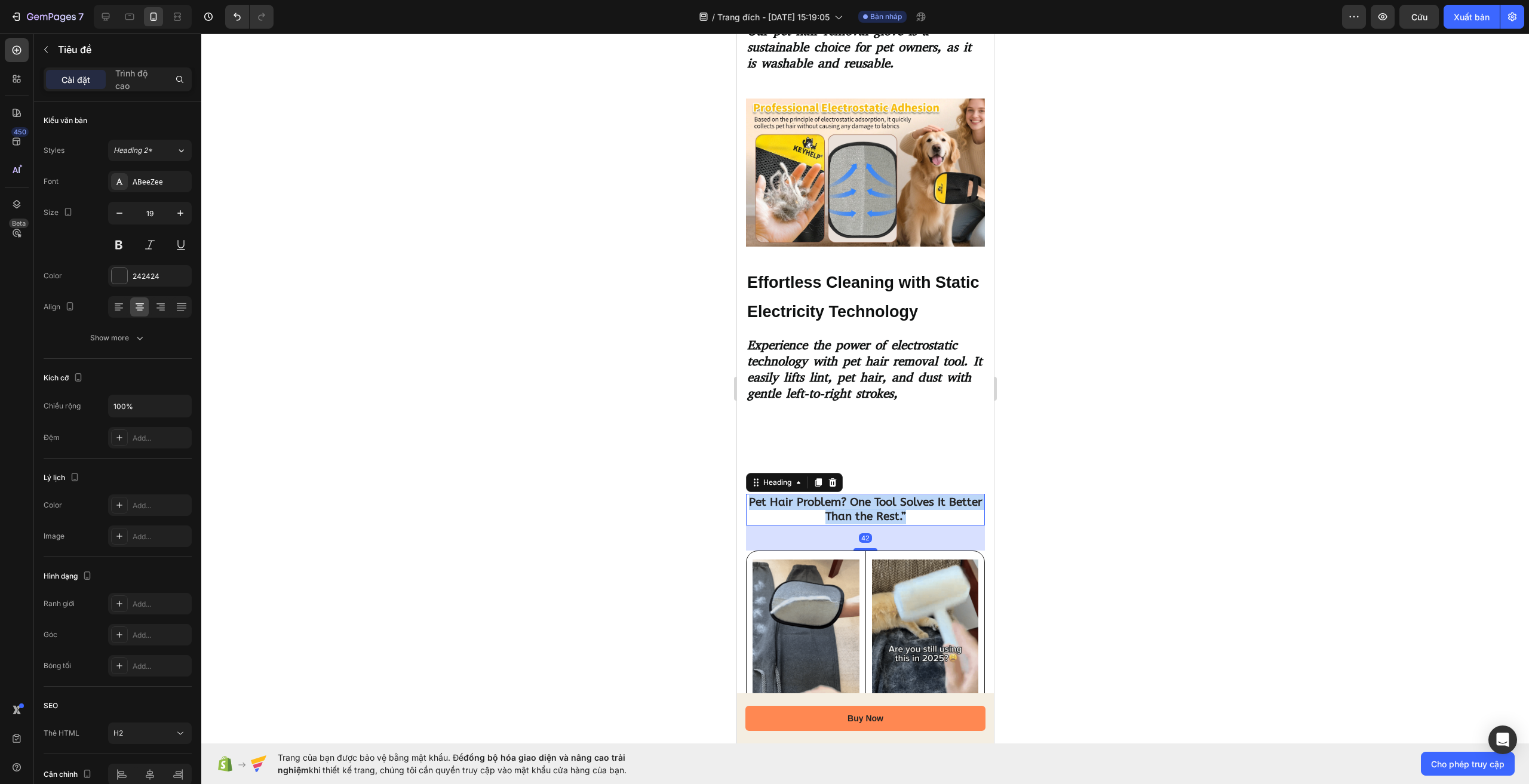
click at [836, 496] on strong "Pet Hair Problem? One Tool Solves It Better Than the Rest.”" at bounding box center [865, 510] width 234 height 28
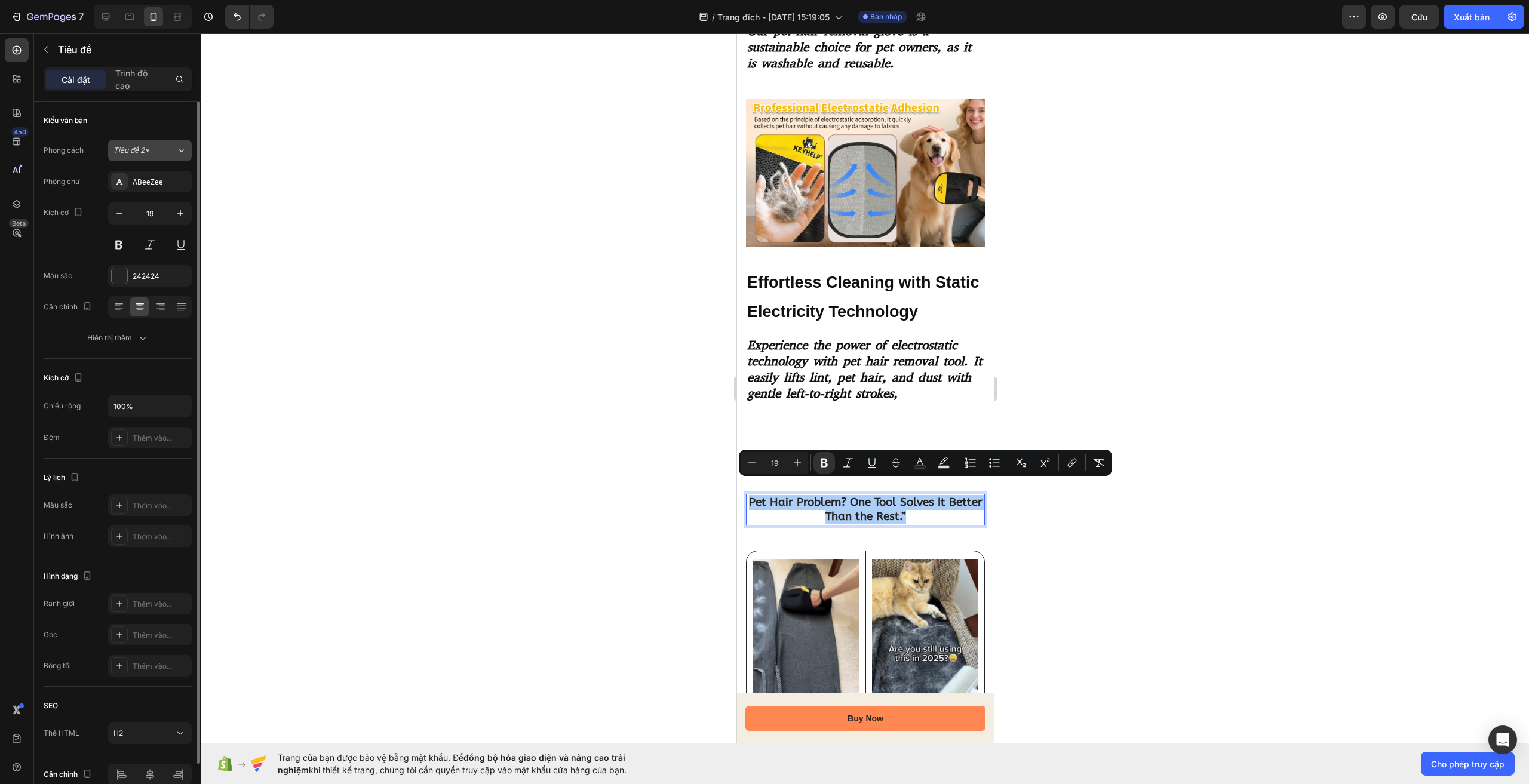
click at [144, 145] on button "Tiêu đề 2*" at bounding box center [149, 151] width 84 height 22
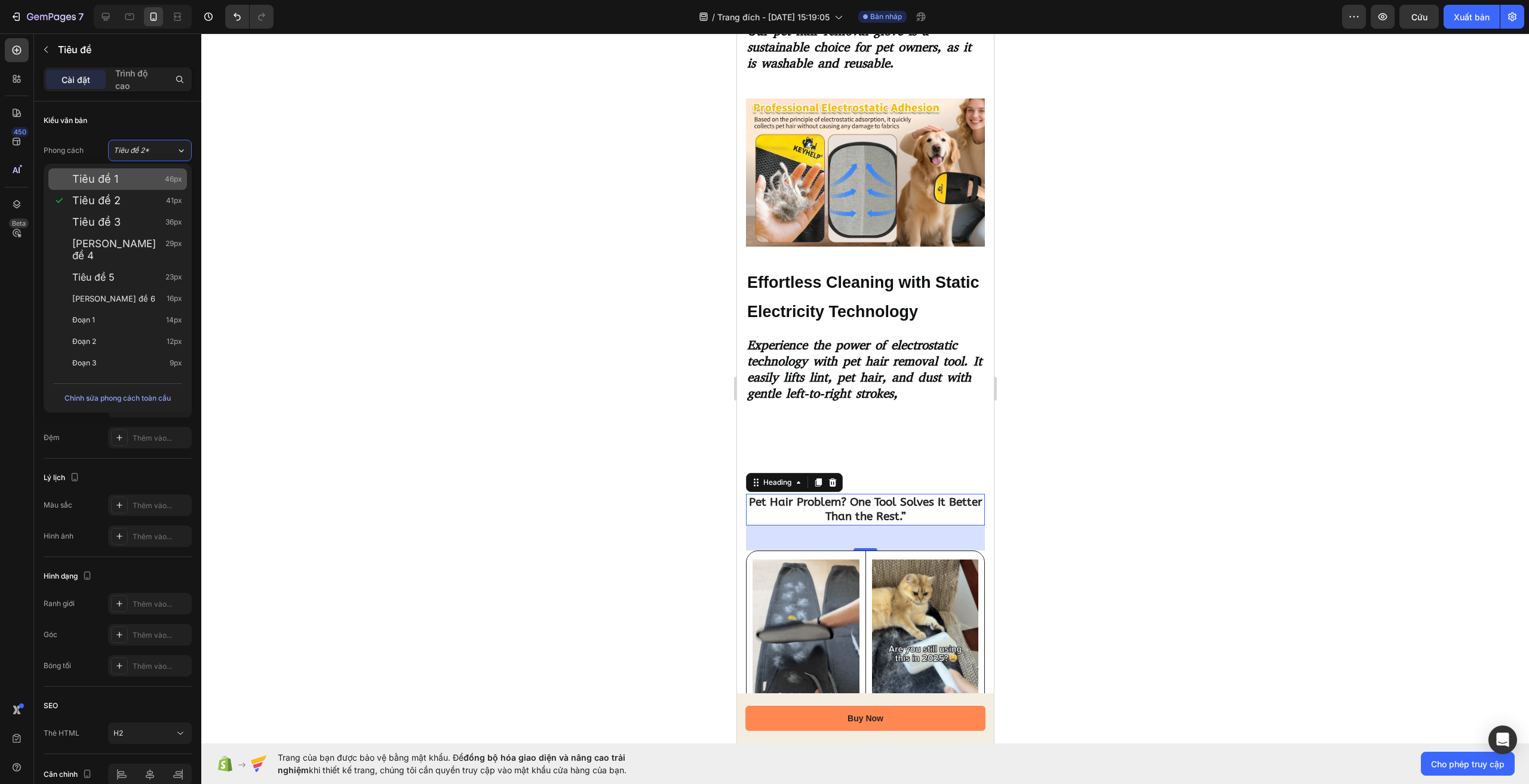
click at [137, 181] on div "Tiêu đề 1 46px" at bounding box center [127, 179] width 110 height 12
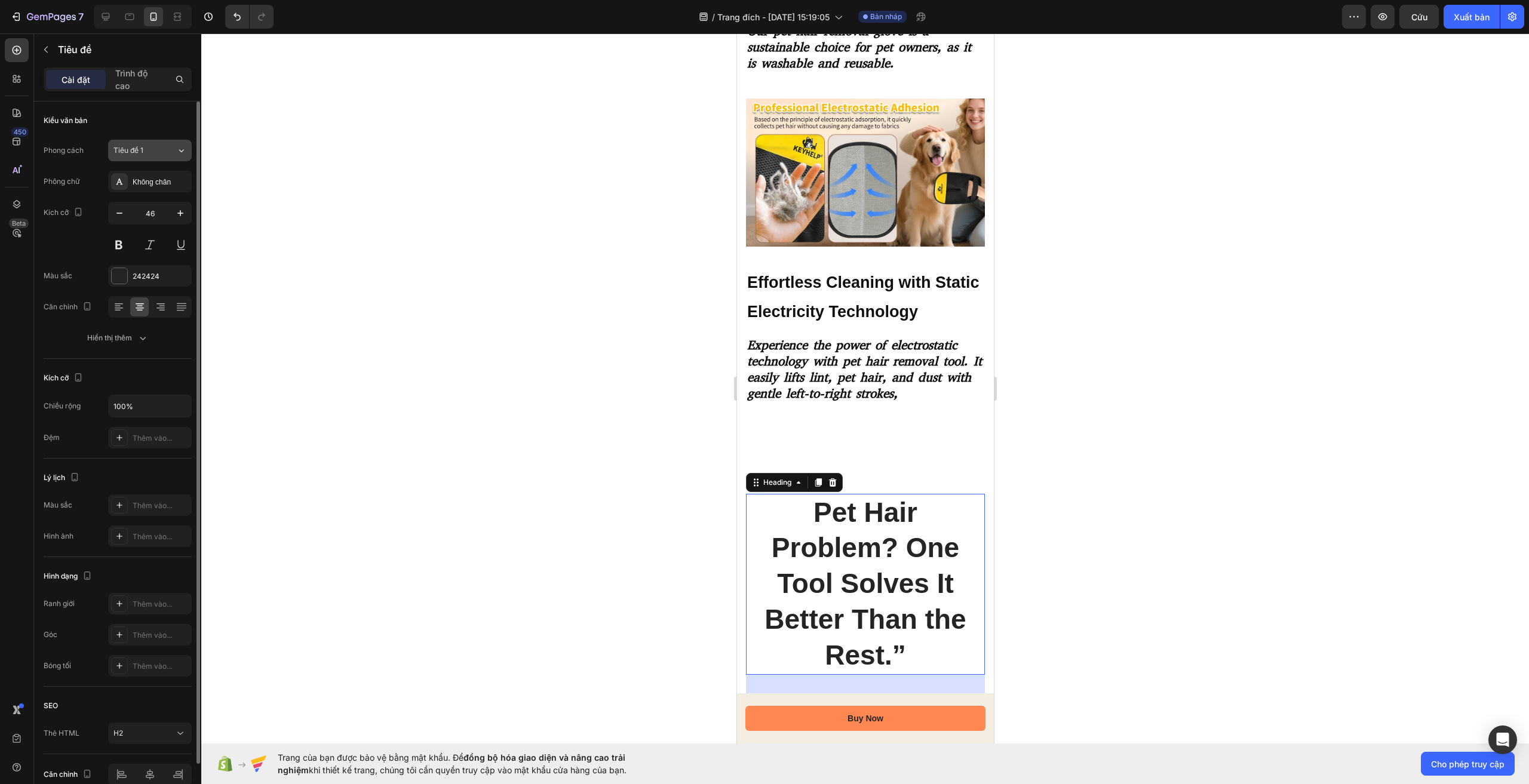
click at [151, 156] on button "Tiêu đề 1" at bounding box center [149, 151] width 84 height 22
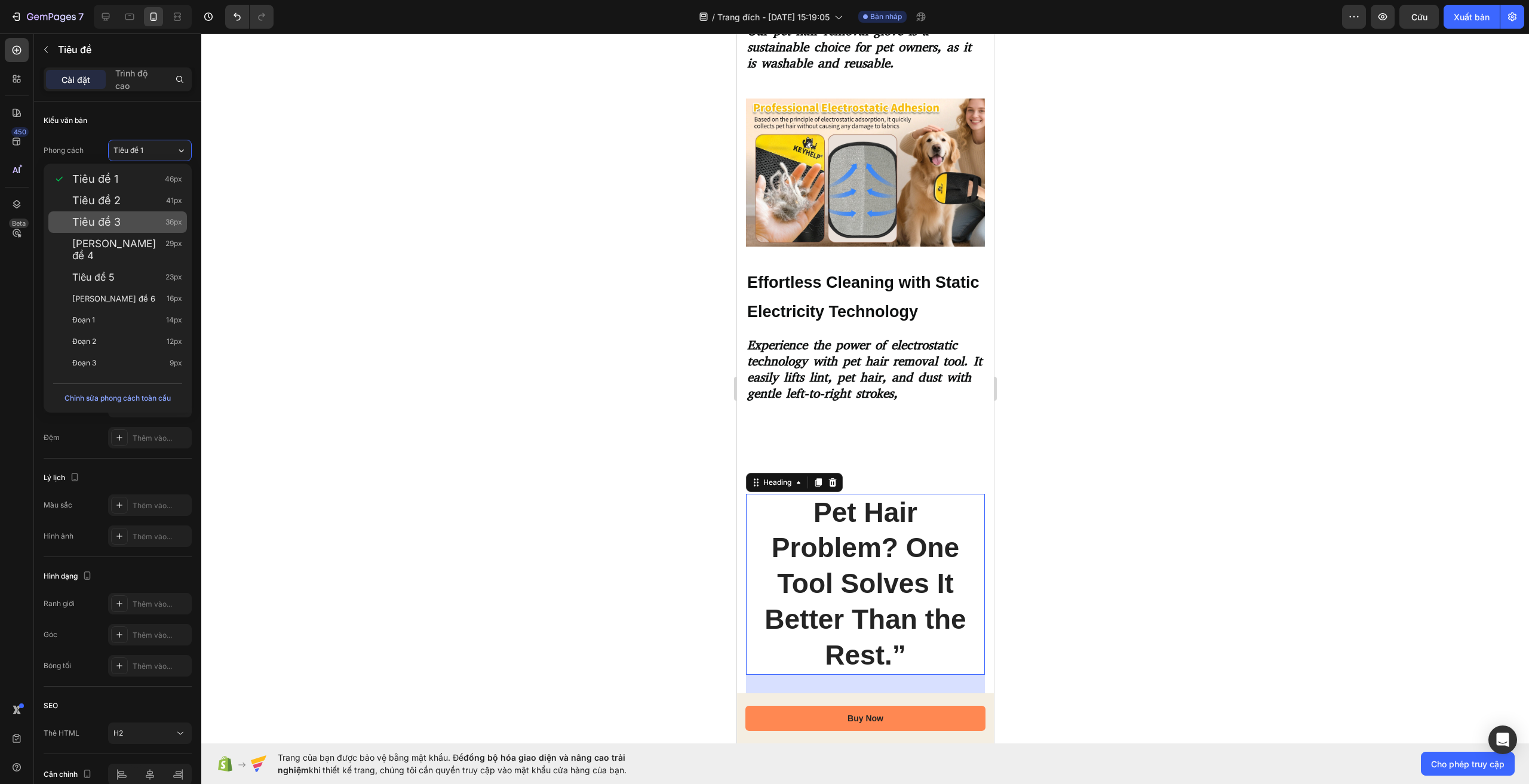
click at [163, 227] on div "Tiêu đề 3 36px" at bounding box center [127, 222] width 110 height 12
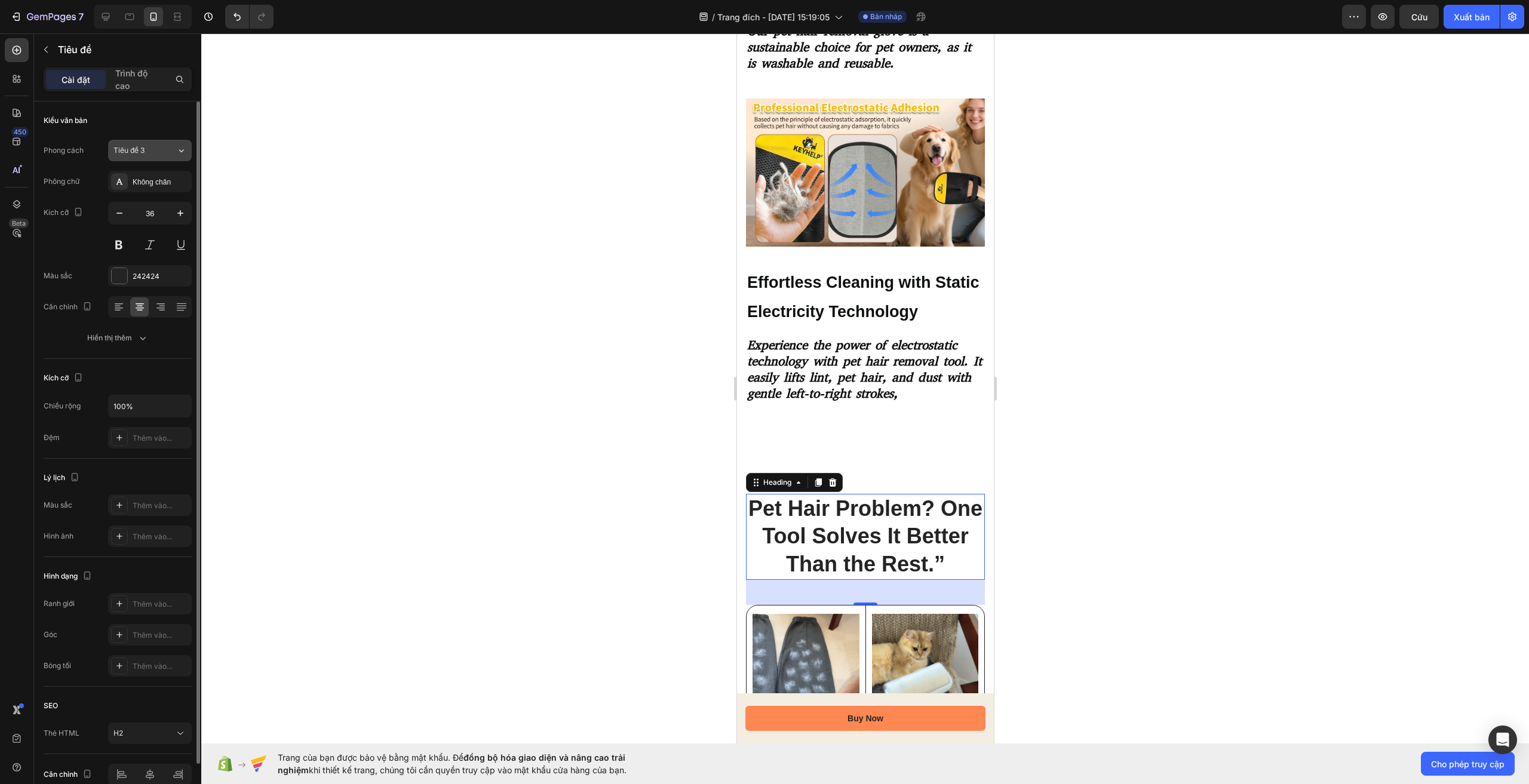
click at [156, 147] on div "Tiêu đề 3" at bounding box center [138, 151] width 48 height 11
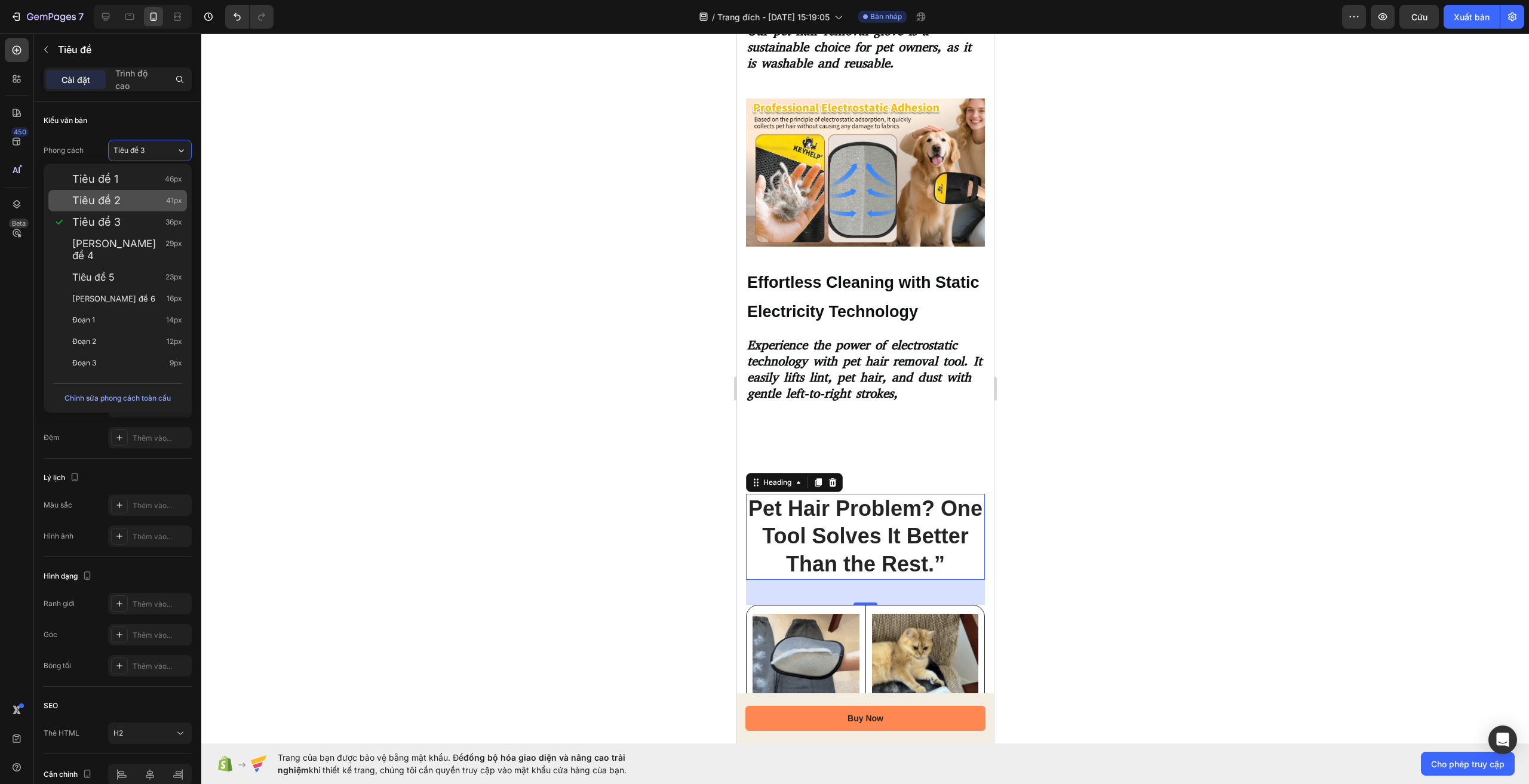
click at [165, 194] on div "Tiêu đề 2 41px" at bounding box center [117, 201] width 138 height 22
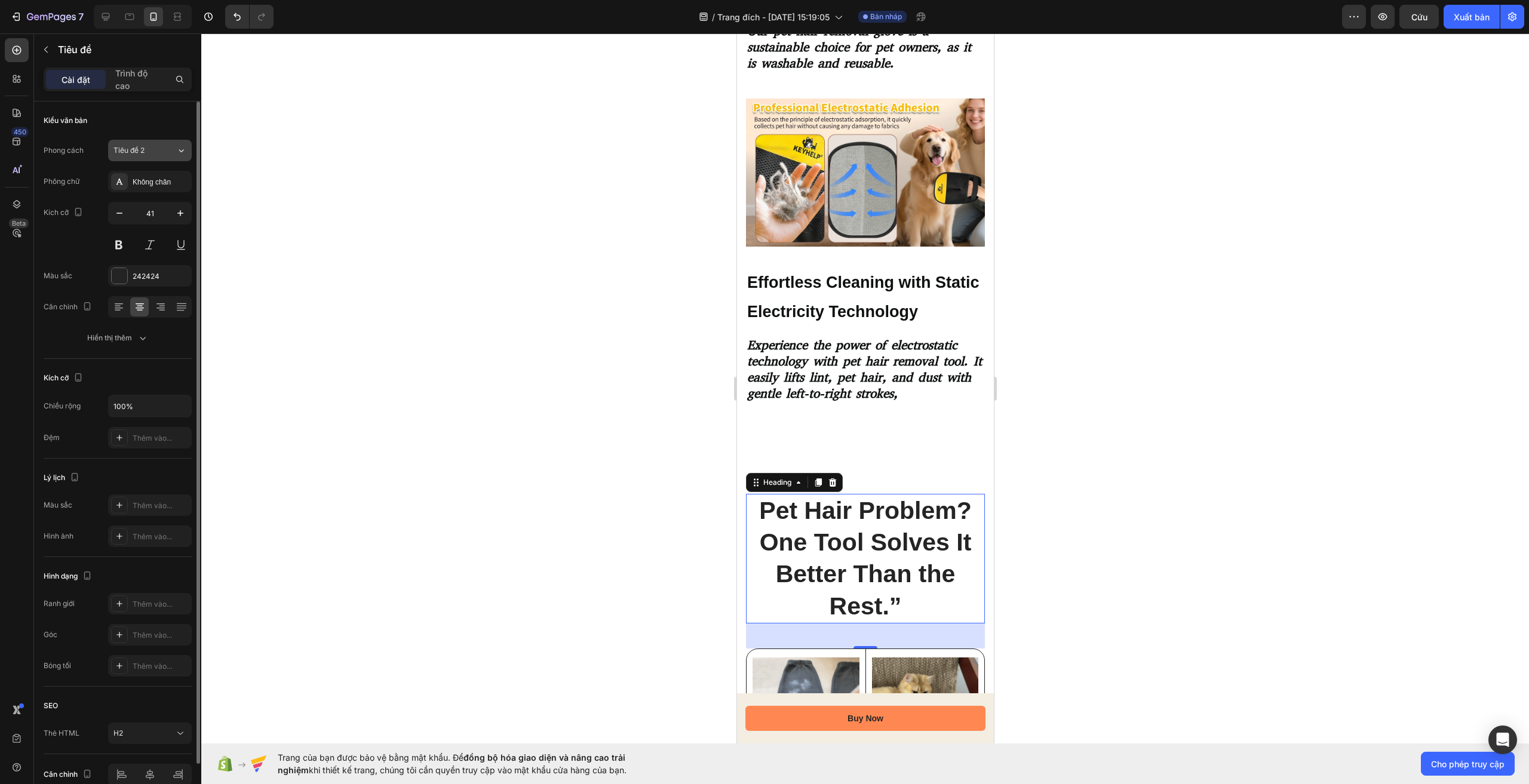
click at [152, 149] on div "Tiêu đề 2" at bounding box center [138, 151] width 48 height 11
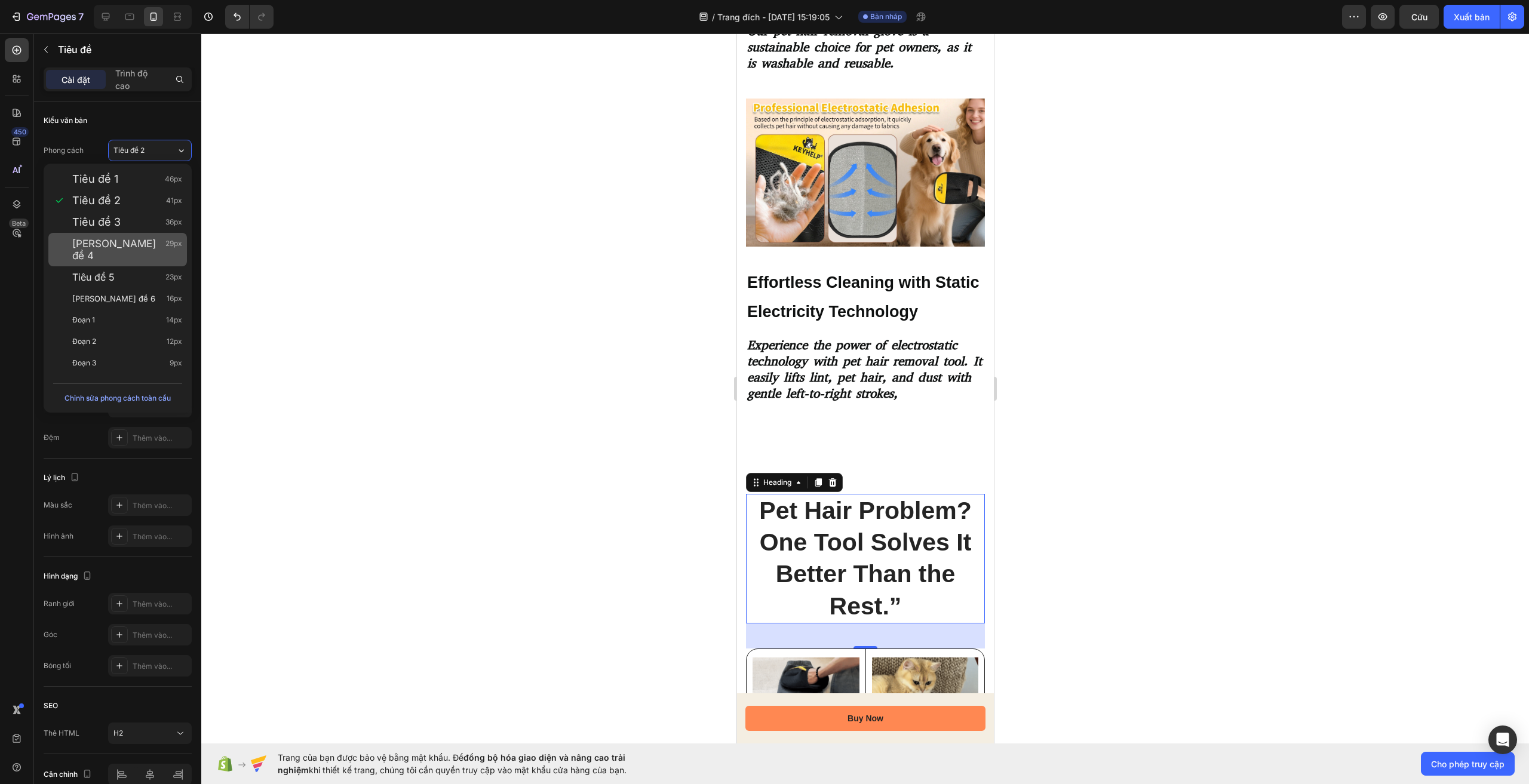
click at [133, 246] on div "Tiêu đề 4 29px" at bounding box center [127, 249] width 110 height 24
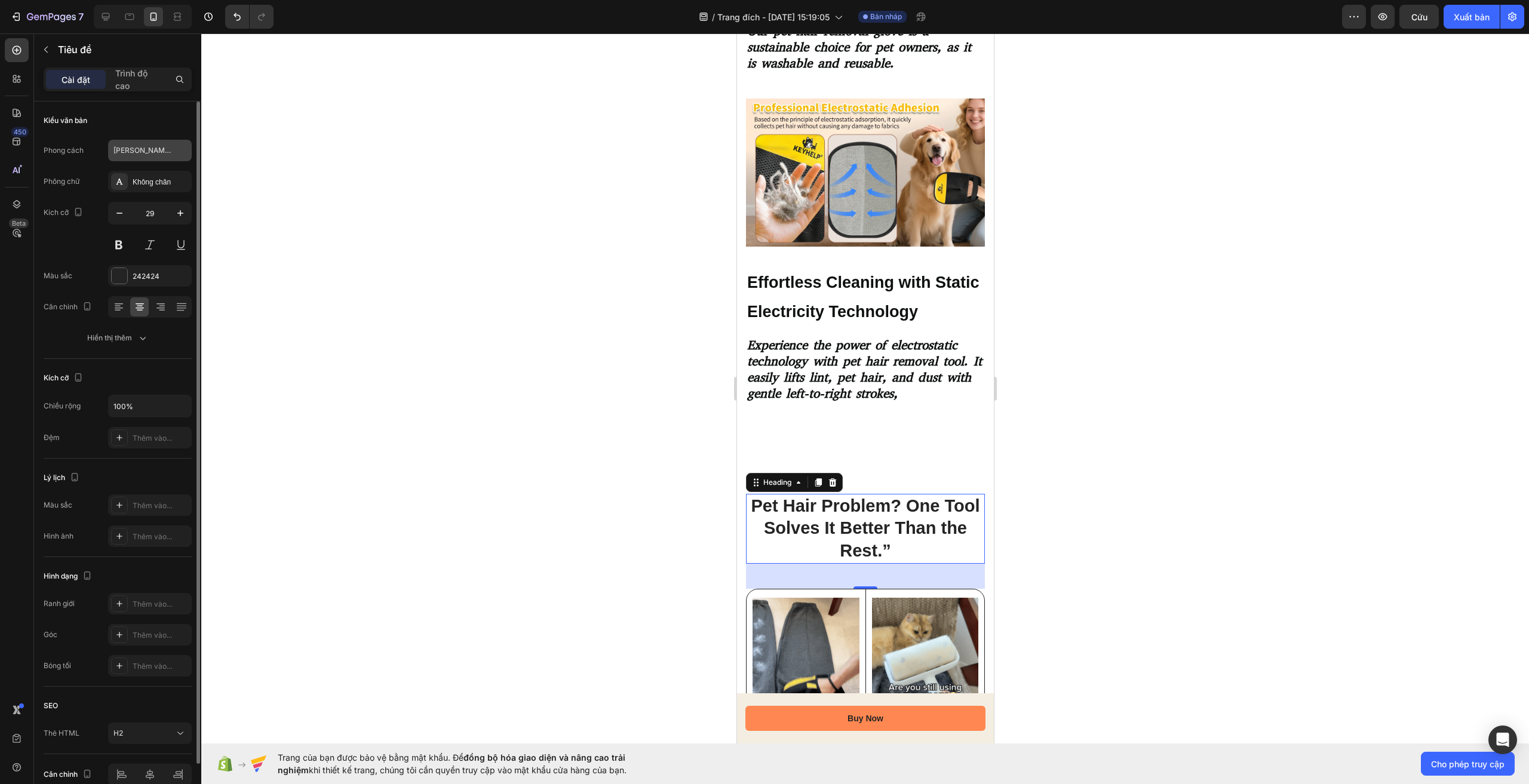
click at [149, 151] on div "Tiêu đề 4" at bounding box center [142, 151] width 59 height 11
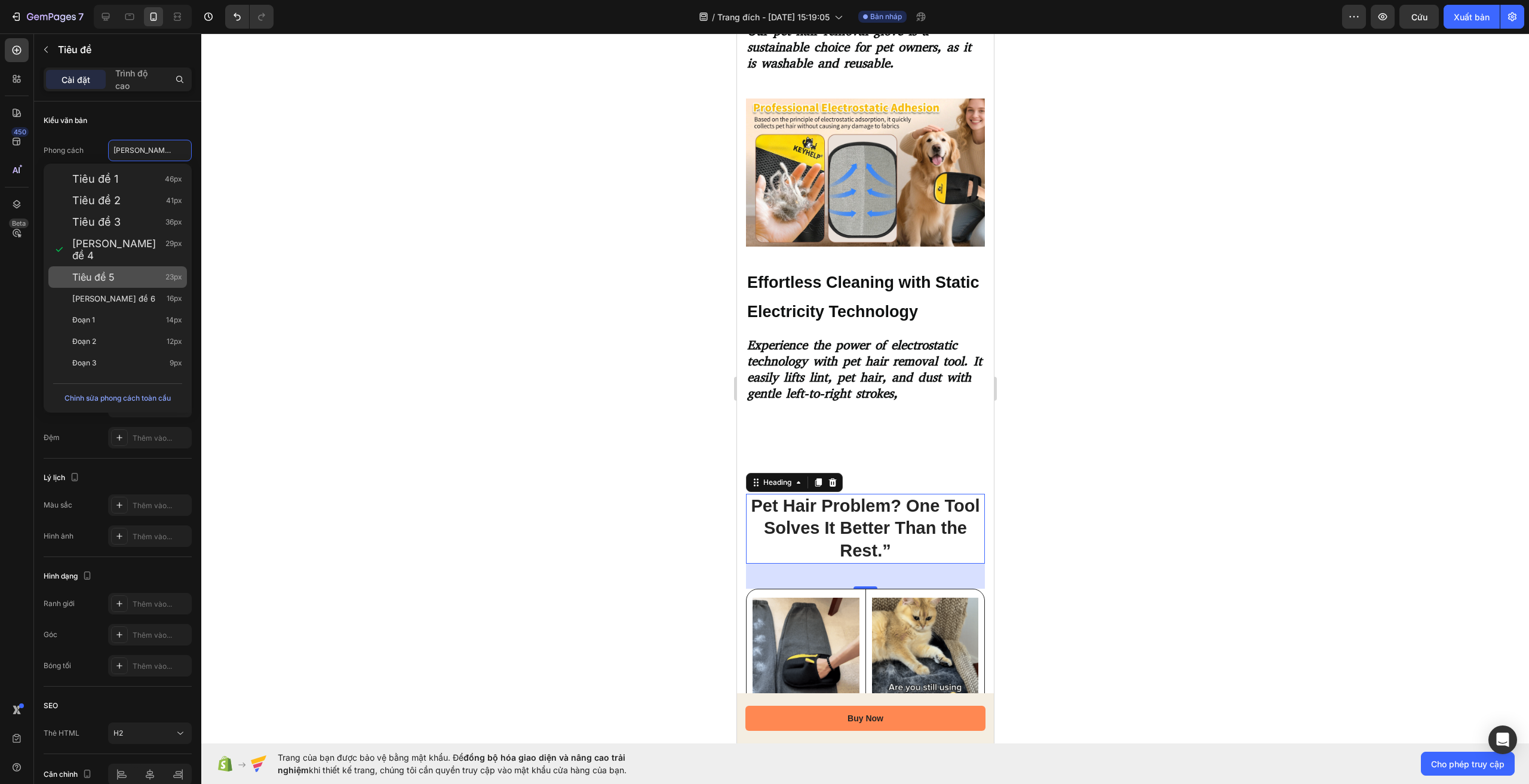
click at [141, 273] on div "Tiêu đề 5 23px" at bounding box center [117, 277] width 138 height 22
type input "23"
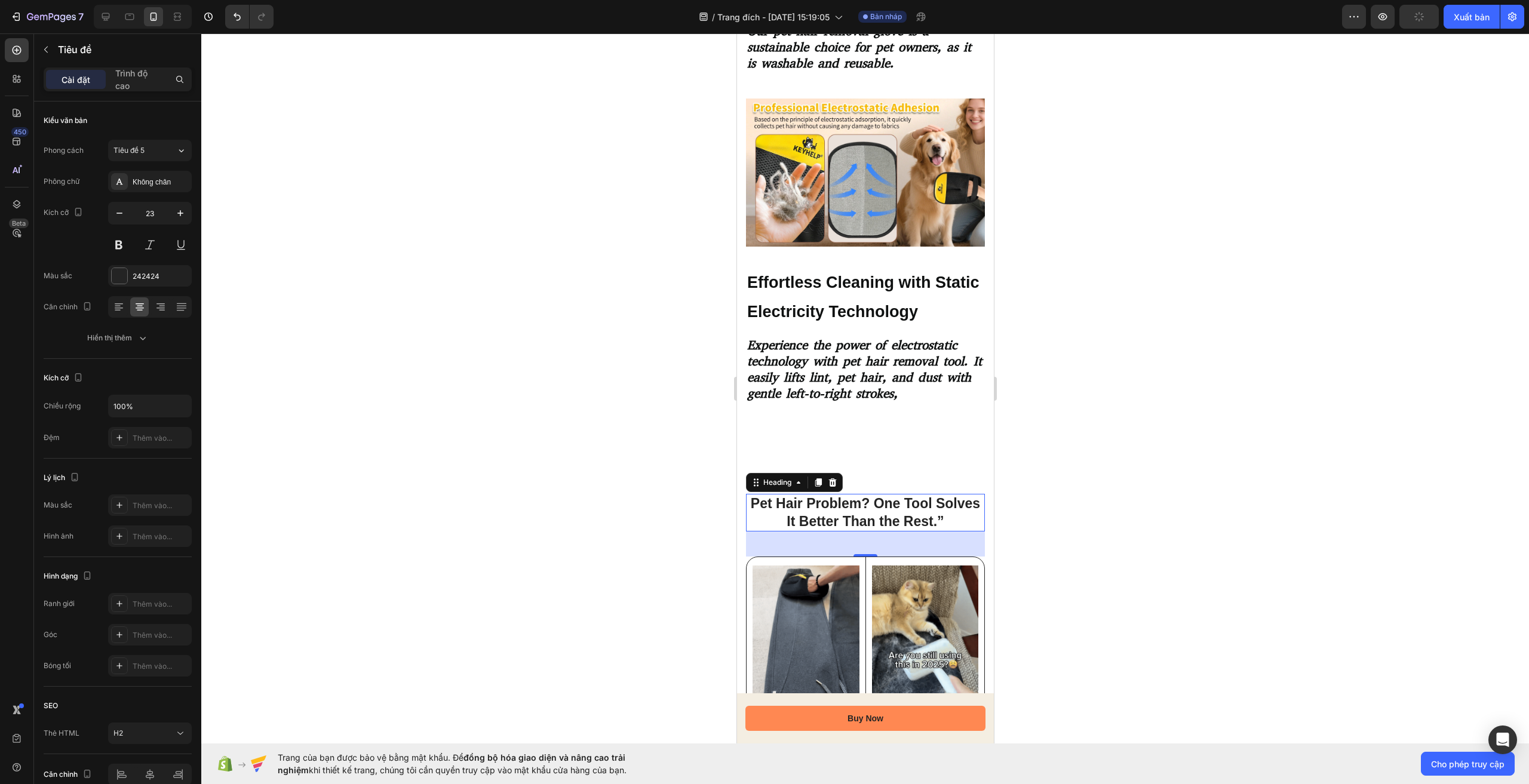
click at [1105, 518] on div at bounding box center [865, 409] width 1328 height 751
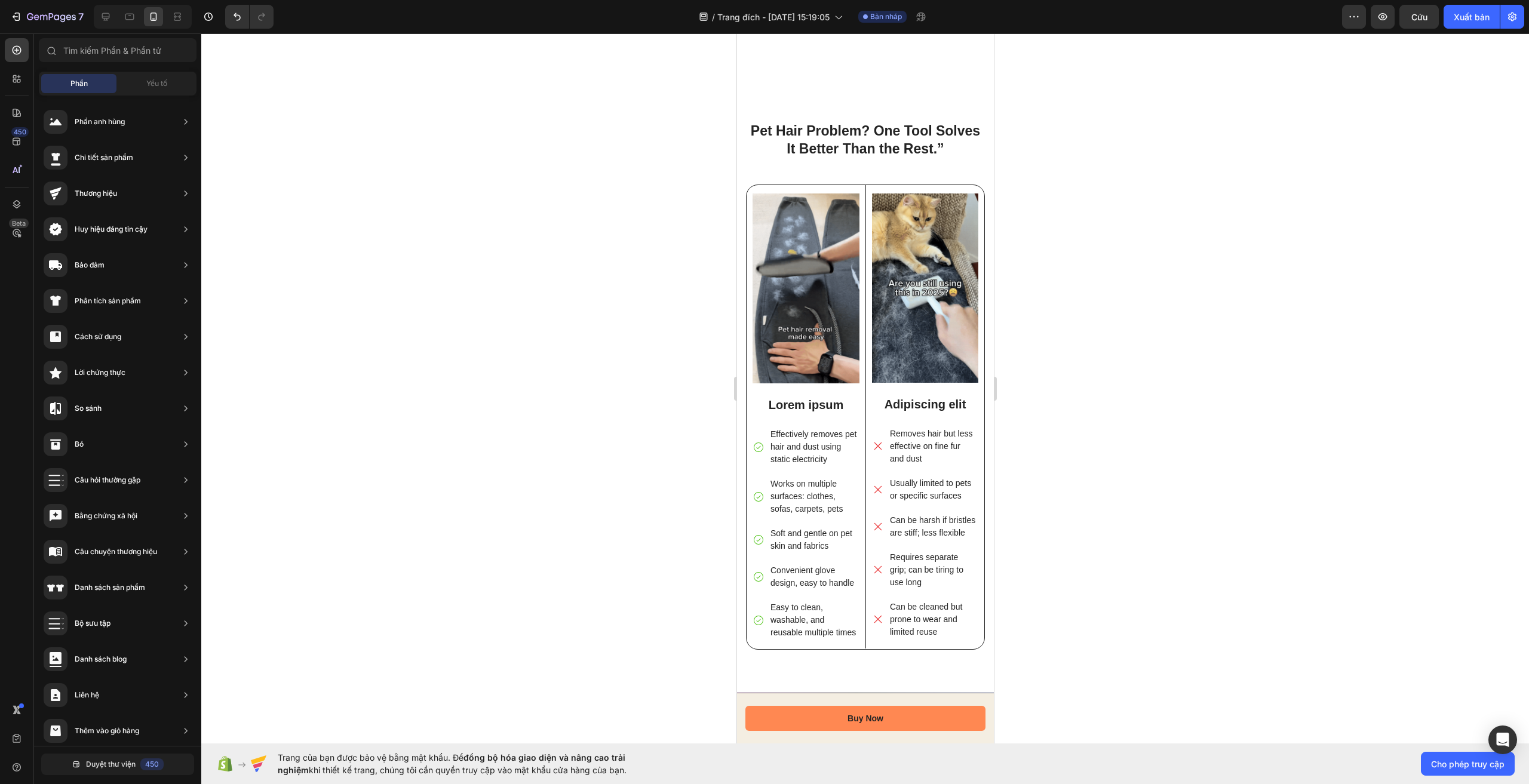
scroll to position [2537, 0]
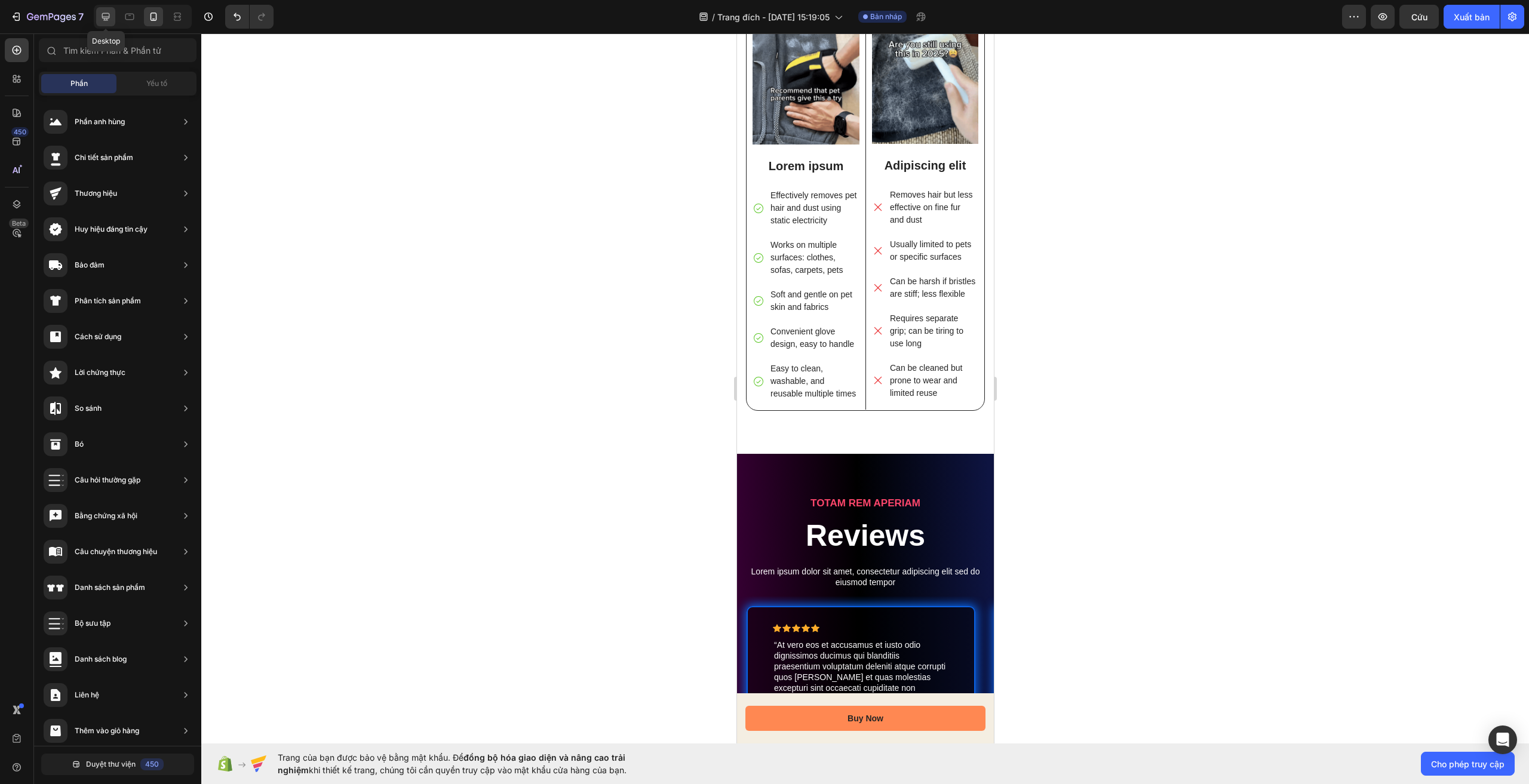
click at [109, 17] on icon at bounding box center [106, 17] width 8 height 8
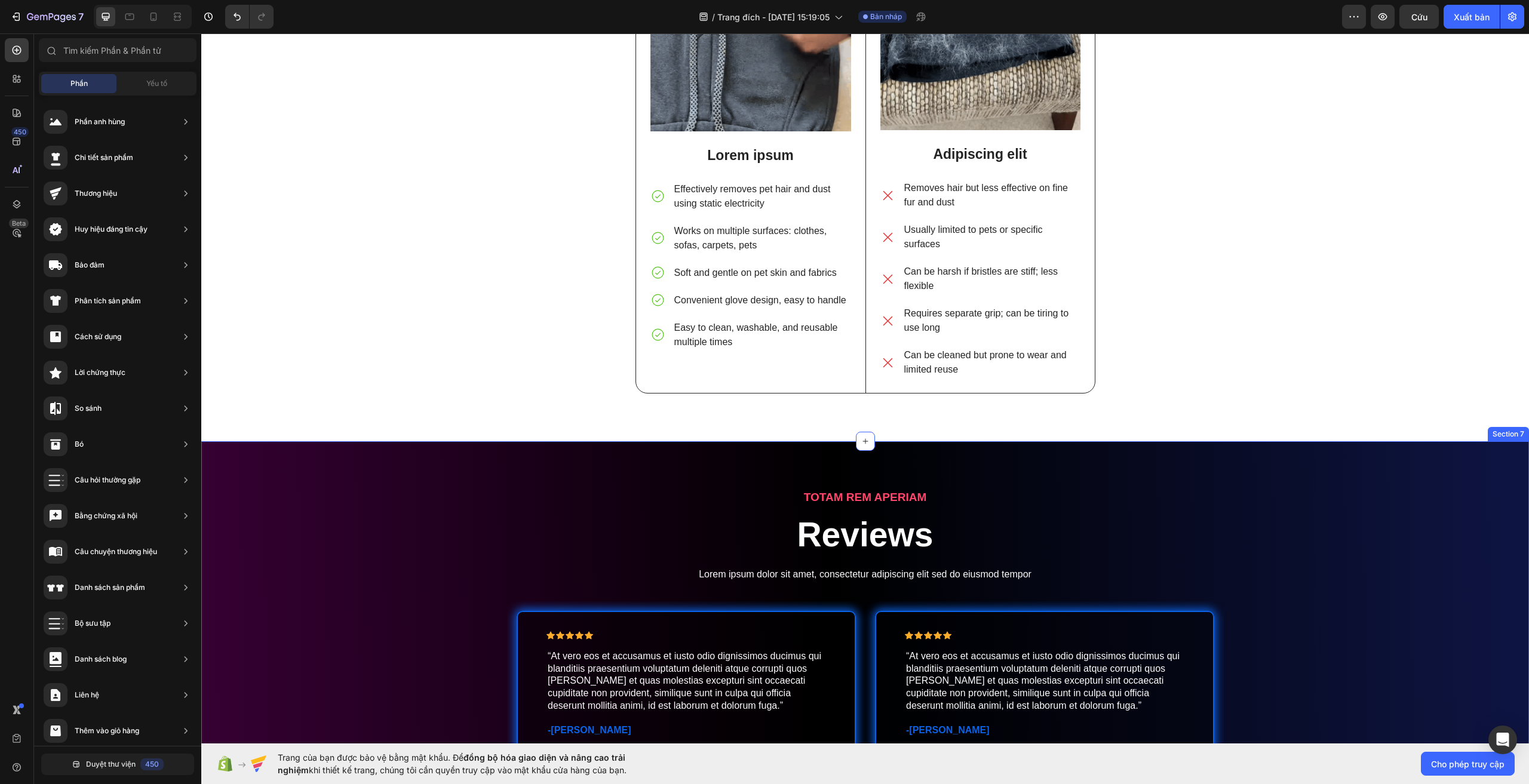
scroll to position [2776, 0]
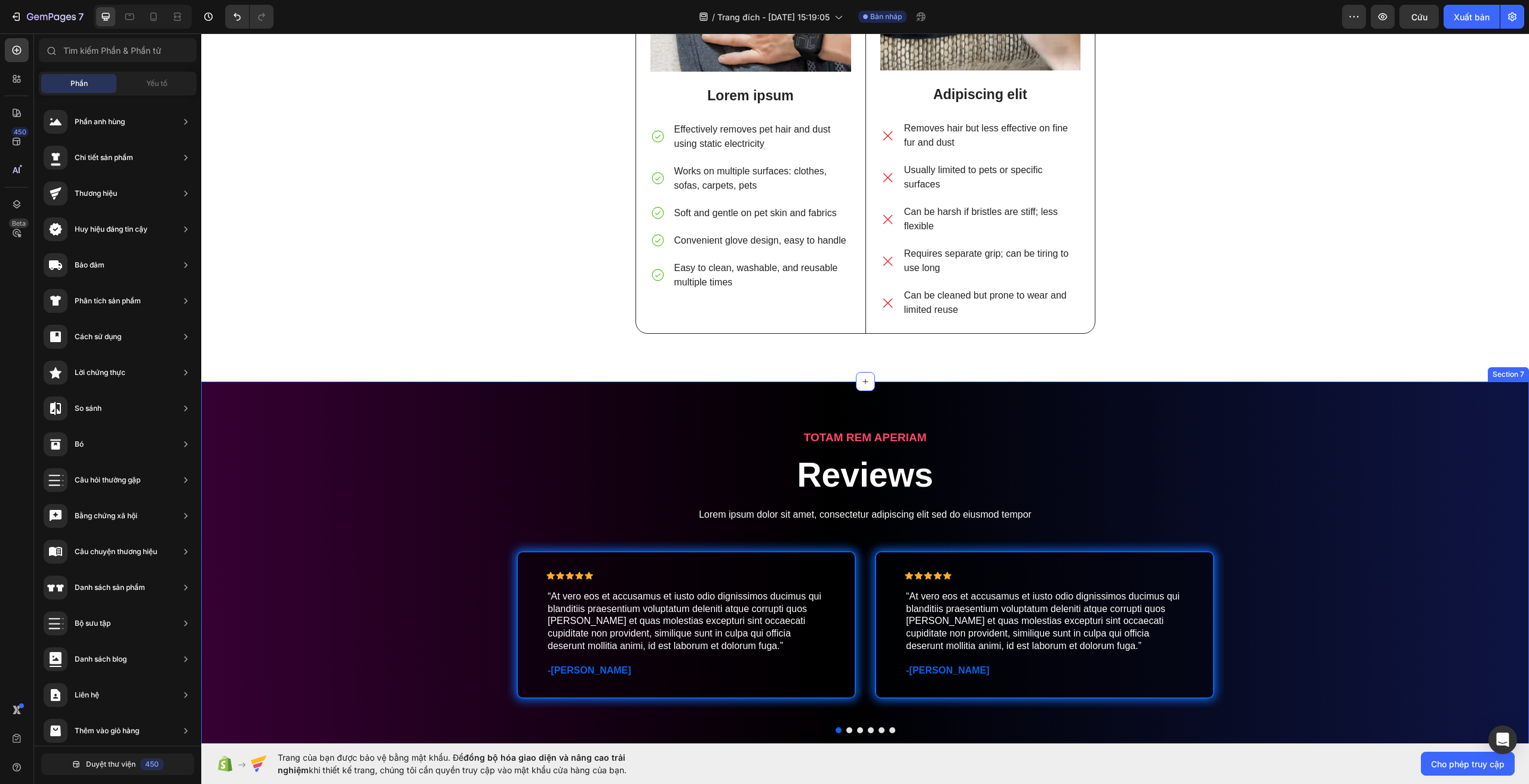
click at [349, 435] on div "TOTAM REM APERIAM Text Block Reviews Heading Lorem ipsum dolor sit amet, consec…" at bounding box center [865, 590] width 1328 height 323
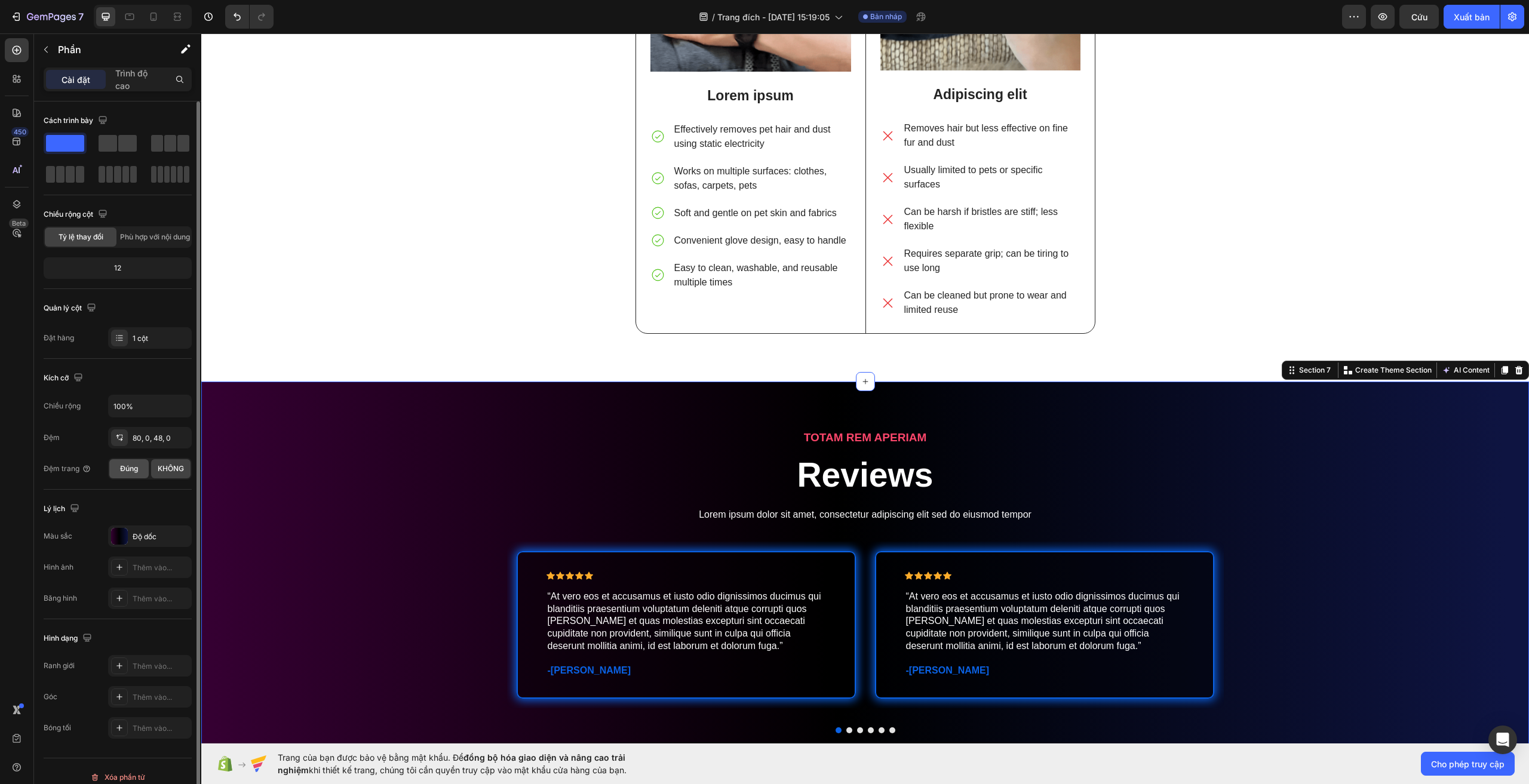
scroll to position [2836, 0]
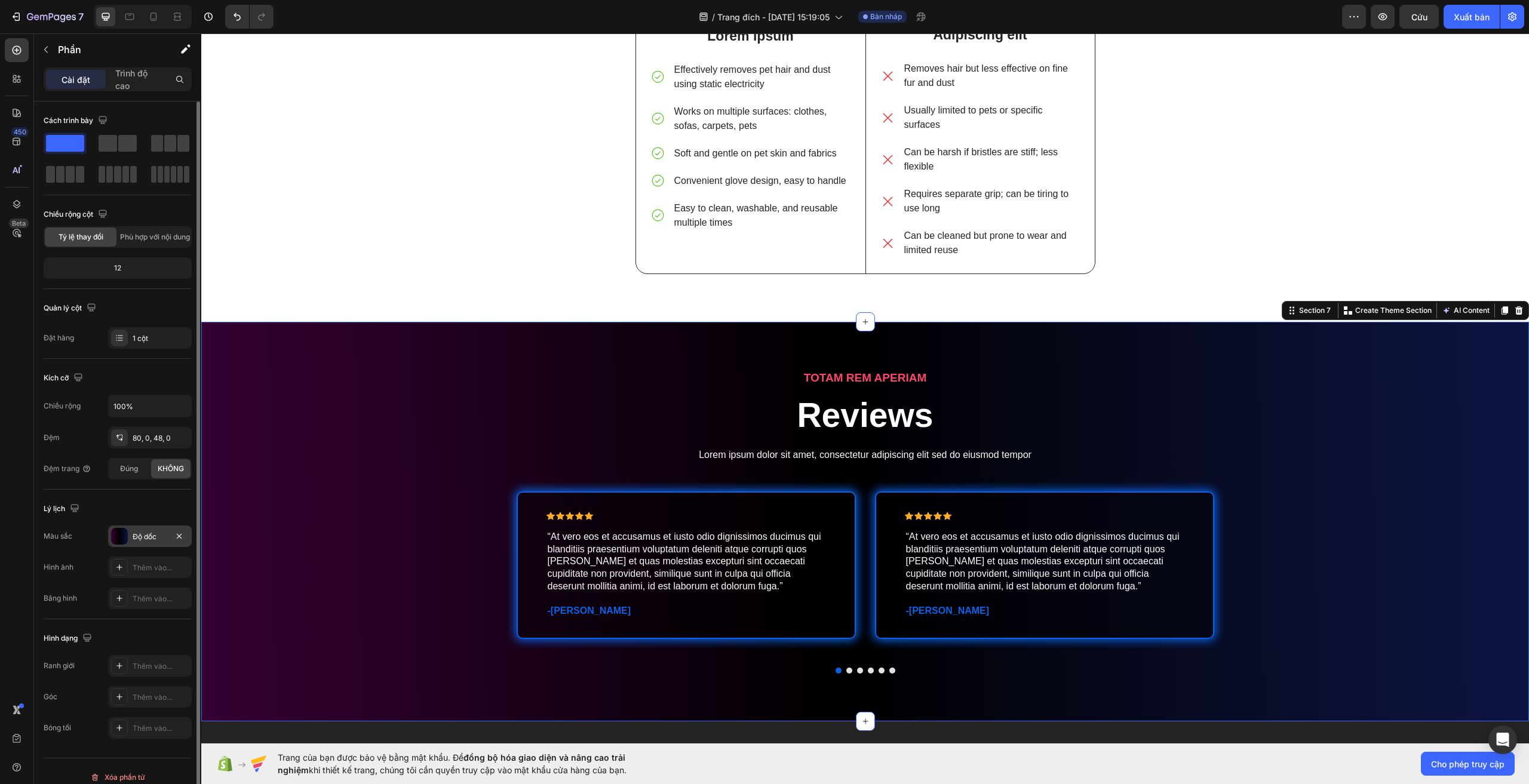
click at [142, 533] on font "Độ dốc" at bounding box center [145, 536] width 24 height 9
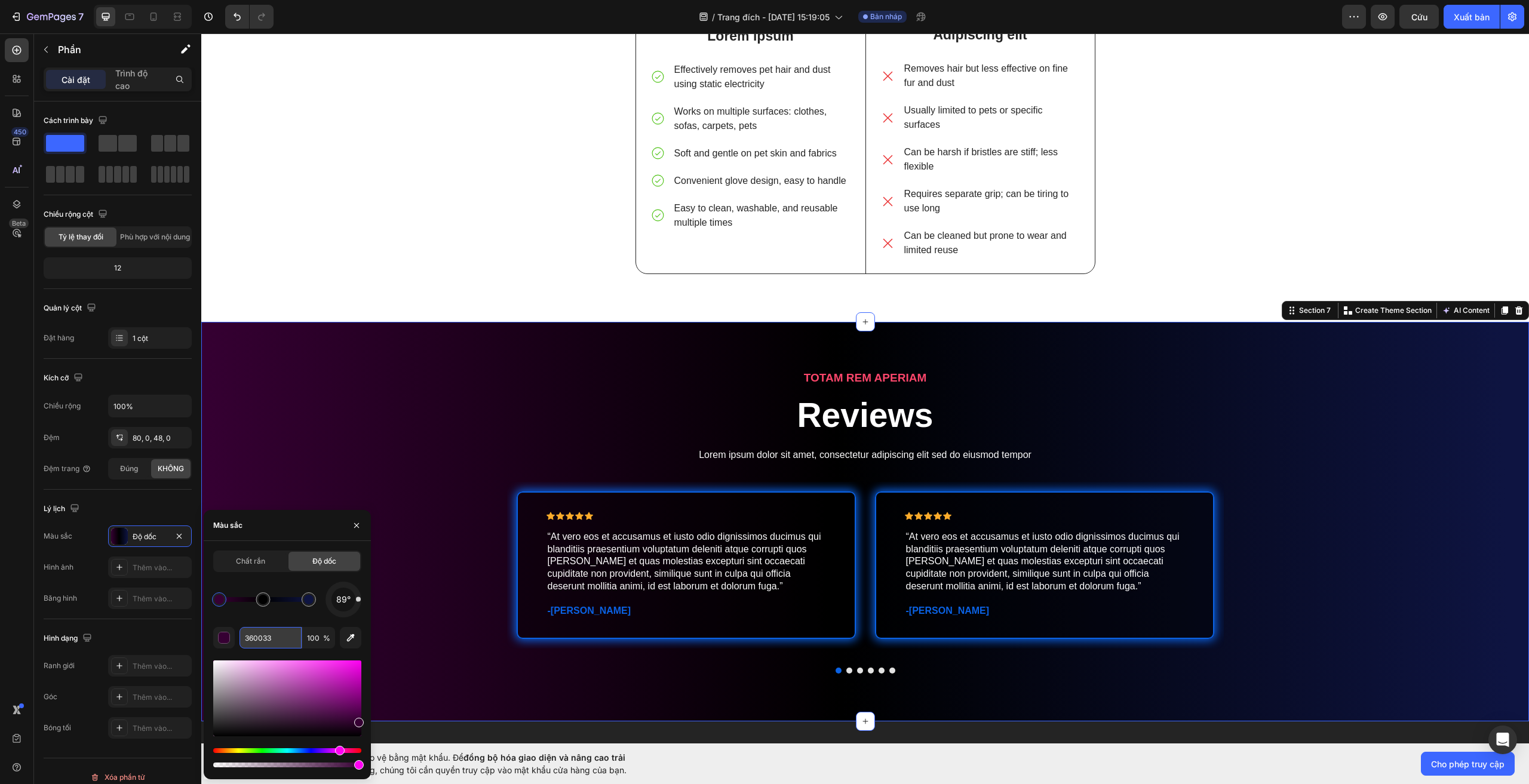
click at [280, 640] on input "360033" at bounding box center [270, 638] width 62 height 22
click at [248, 558] on font "Chất rắn" at bounding box center [250, 560] width 29 height 9
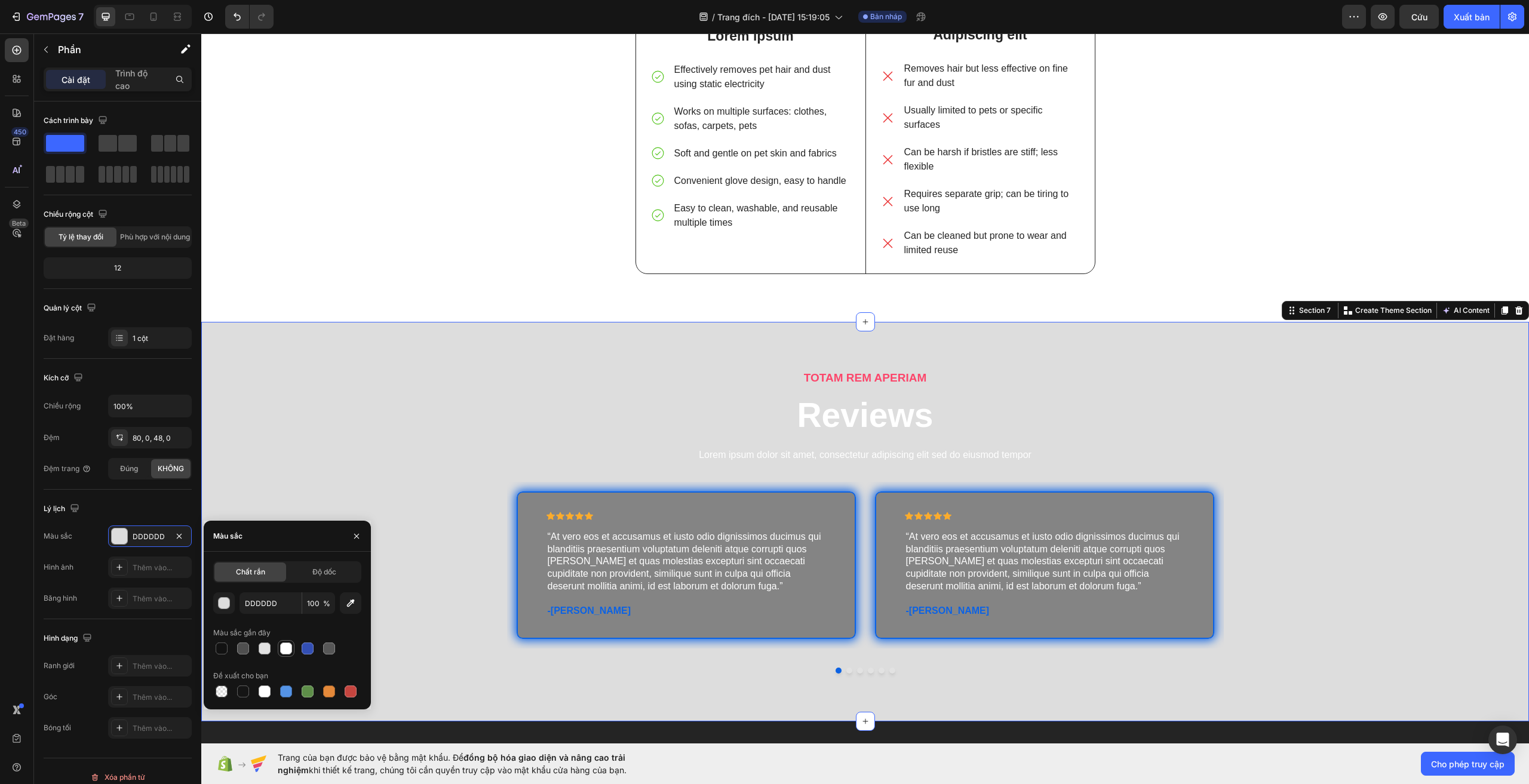
click at [288, 643] on div at bounding box center [285, 648] width 12 height 12
type input "FFFFFF"
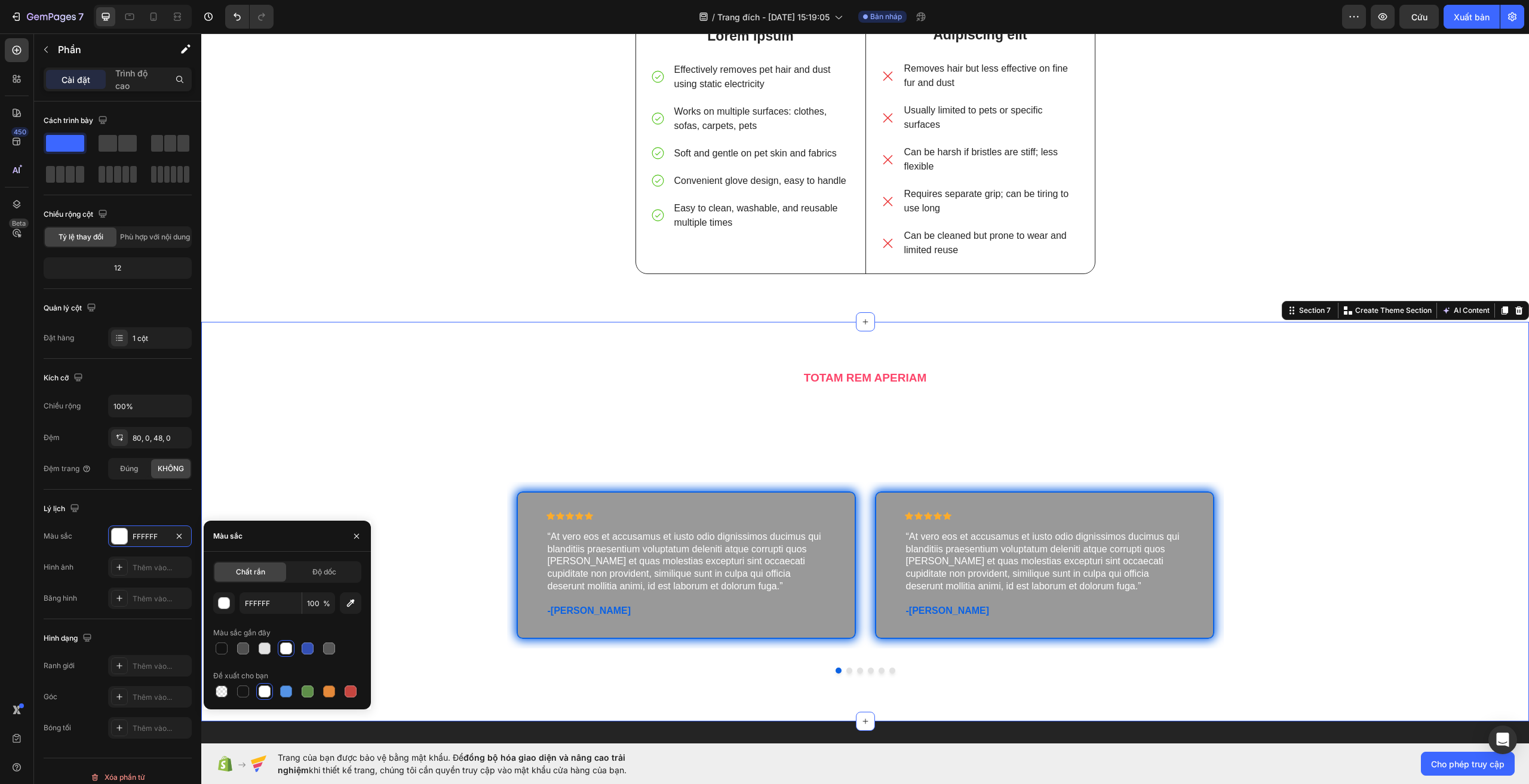
click at [407, 405] on div "TOTAM REM APERIAM Text Block Reviews Heading Lorem ipsum dolor sit amet, consec…" at bounding box center [865, 531] width 1328 height 323
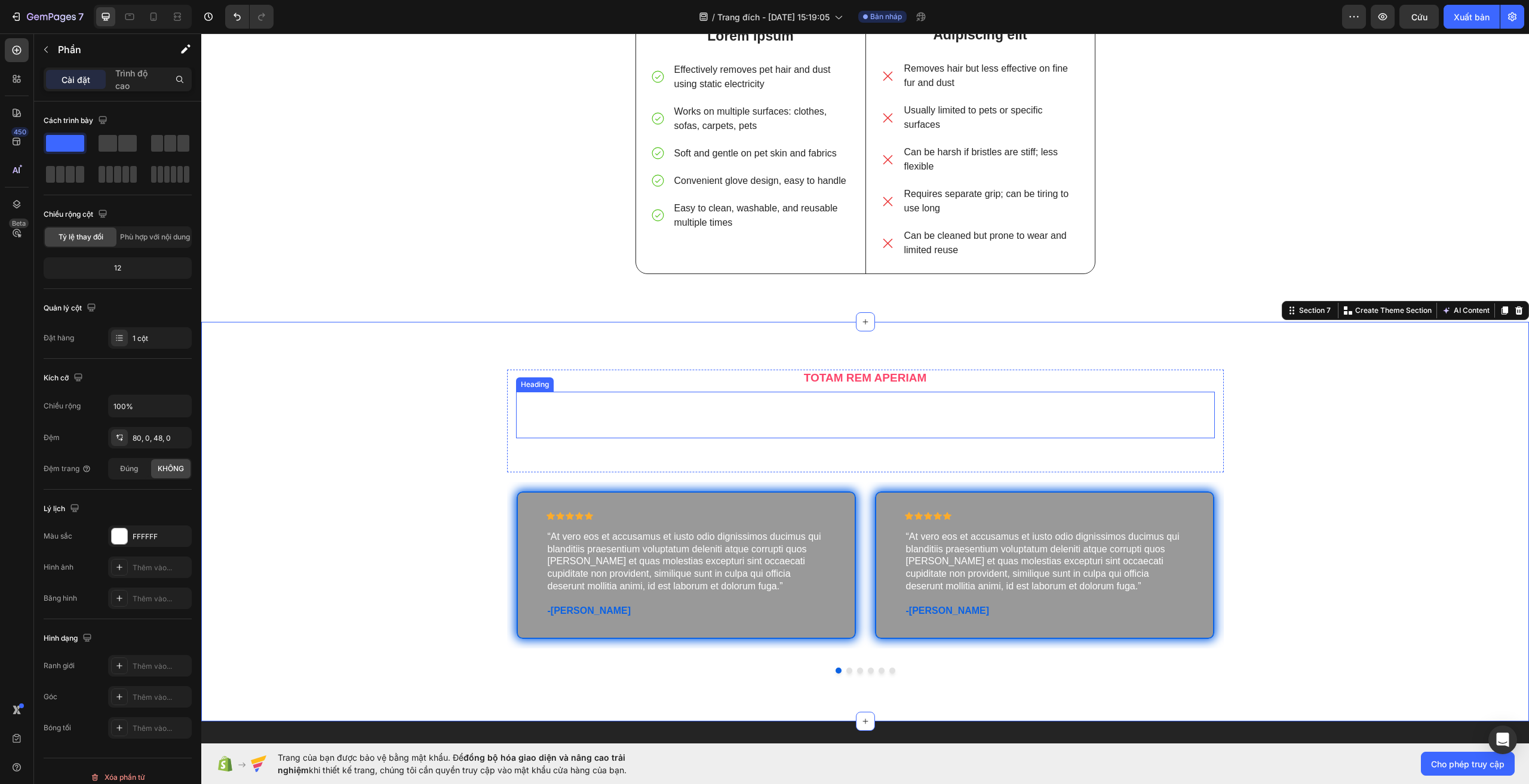
click at [874, 428] on h2 "Reviews" at bounding box center [865, 415] width 699 height 47
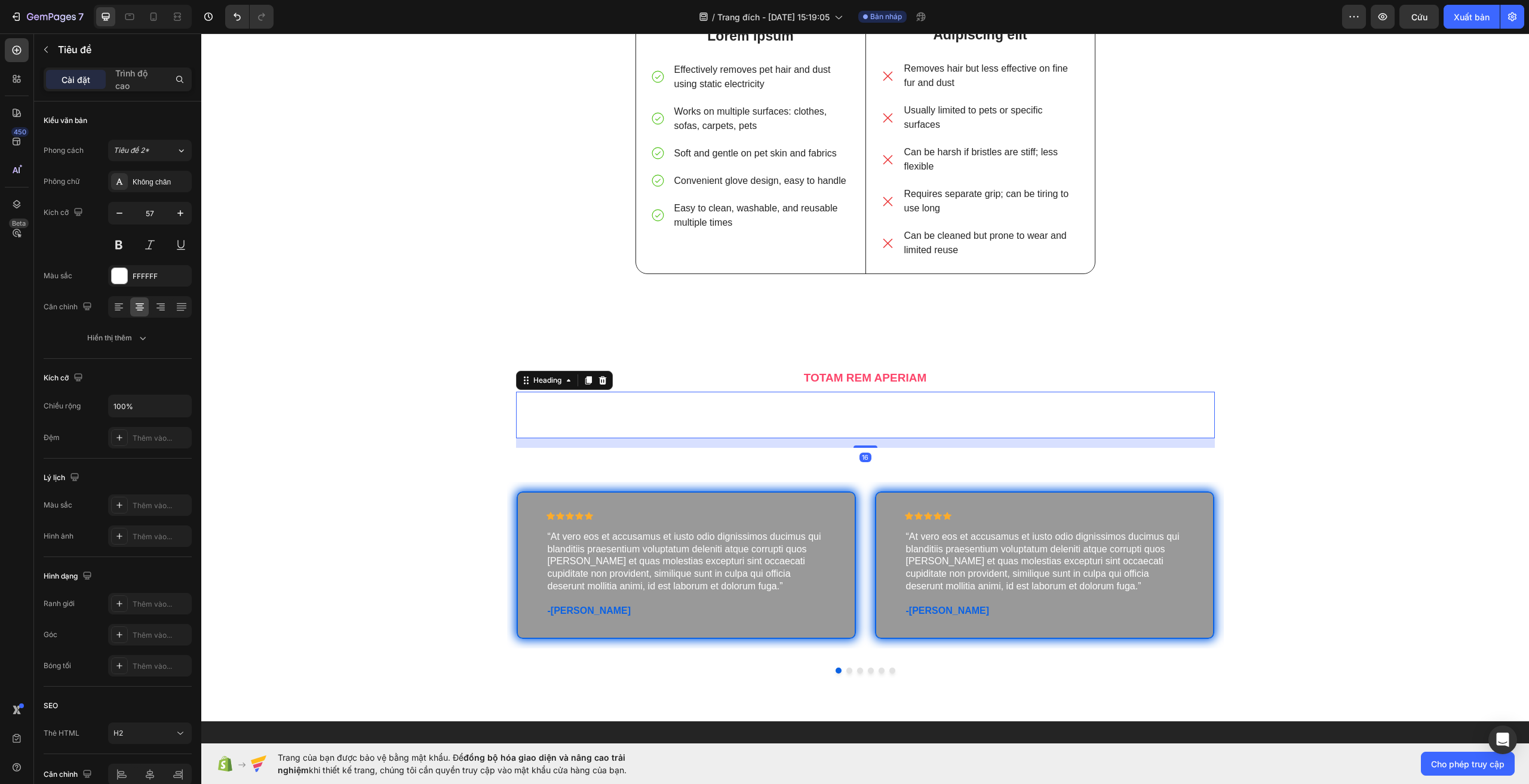
click at [420, 388] on div "TOTAM REM APERIAM Text Block Reviews Heading 16 Lorem ipsum dolor sit amet, con…" at bounding box center [865, 531] width 1328 height 323
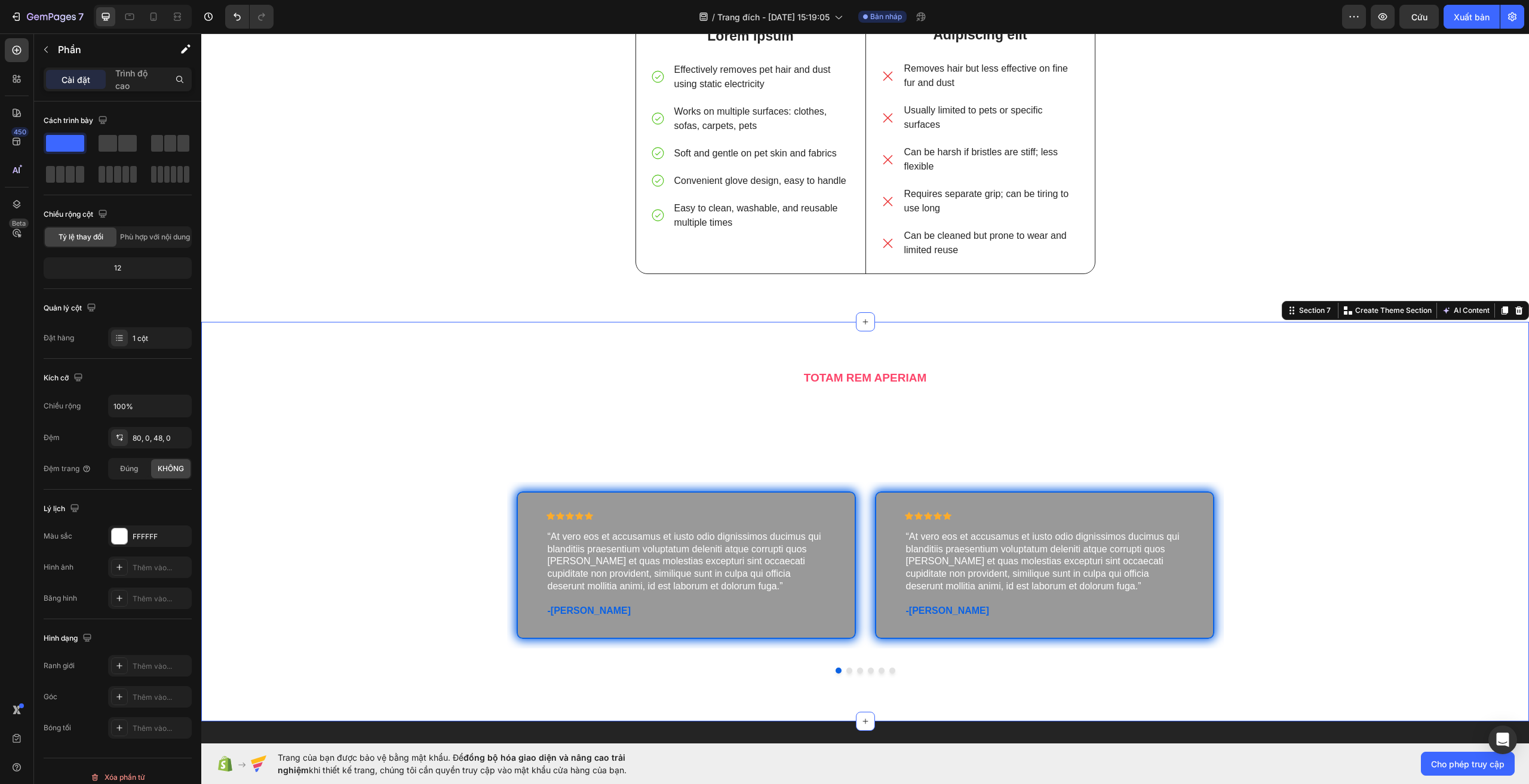
click at [1333, 457] on div "TOTAM REM APERIAM Text Block Reviews Heading Lorem ipsum dolor sit amet, consec…" at bounding box center [865, 531] width 1328 height 323
click at [904, 449] on p "Lorem ipsum dolor sit amet, consectetur adipiscing elit sed do eiusmod tempor" at bounding box center [865, 456] width 696 height 13
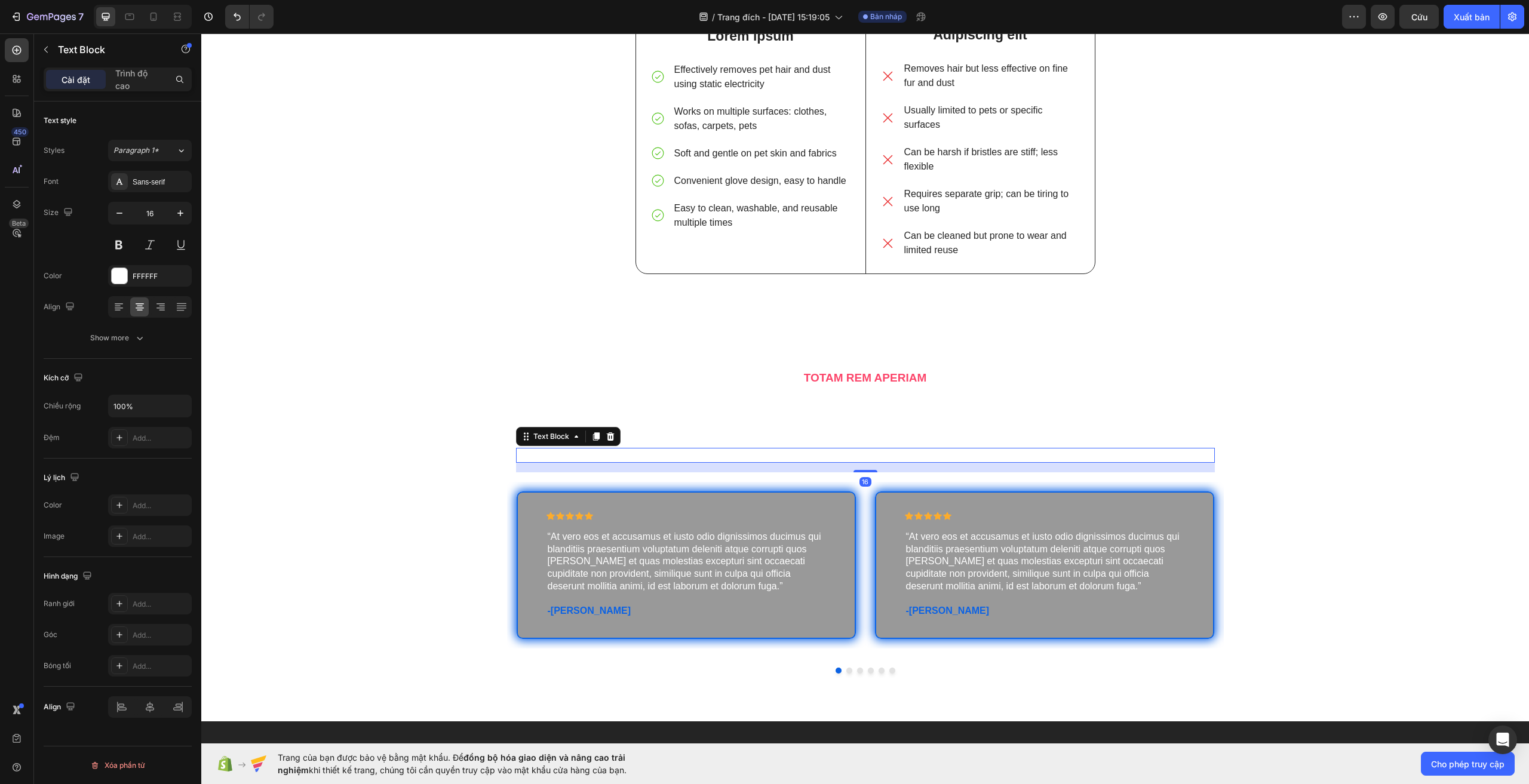
click at [904, 449] on p "Lorem ipsum dolor sit amet, consectetur adipiscing elit sed do eiusmod tempor" at bounding box center [865, 456] width 696 height 13
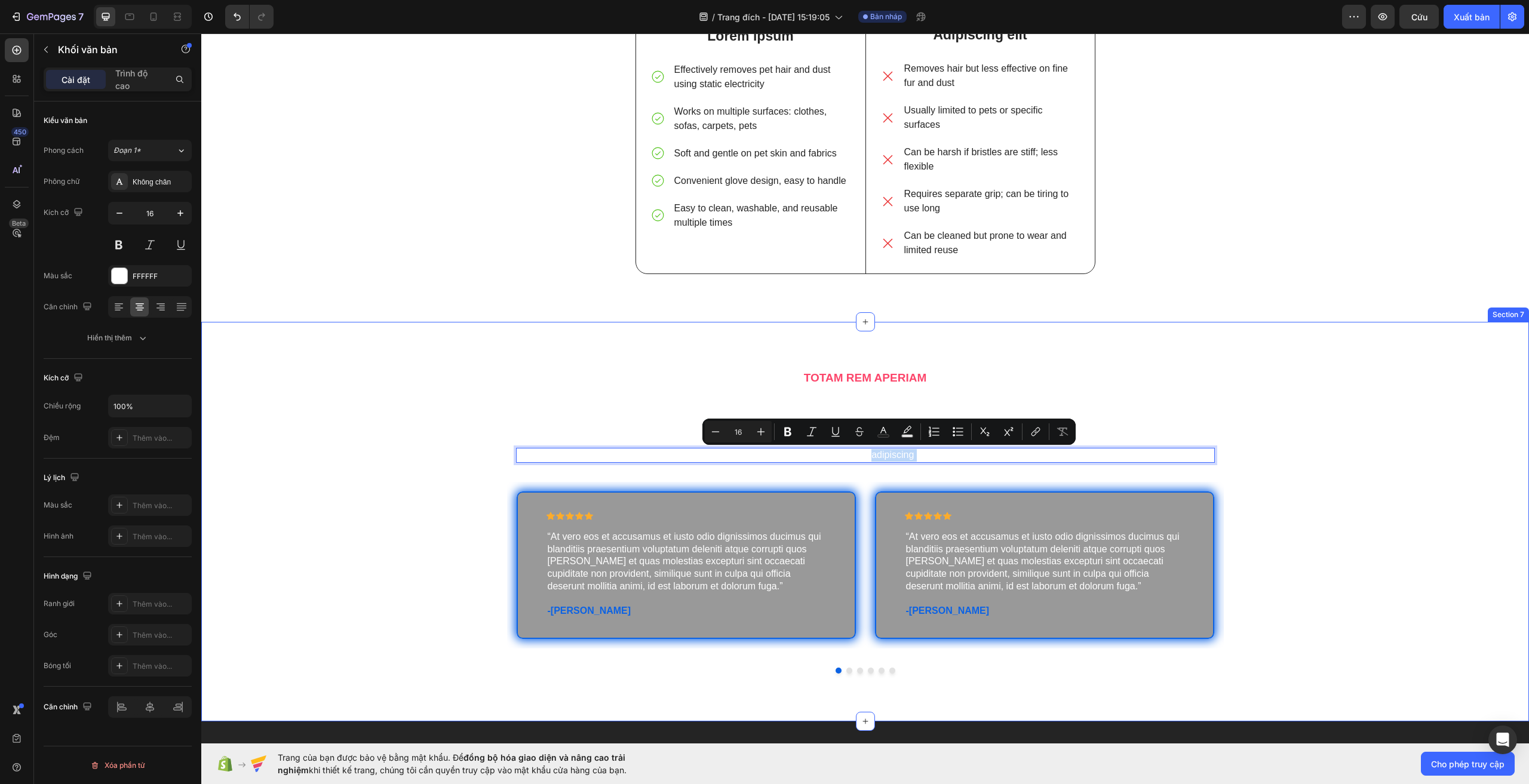
click at [437, 427] on div "TOTAM REM APERIAM Text Block Reviews Heading Lorem ipsum dolor sit amet, consec…" at bounding box center [865, 531] width 1328 height 323
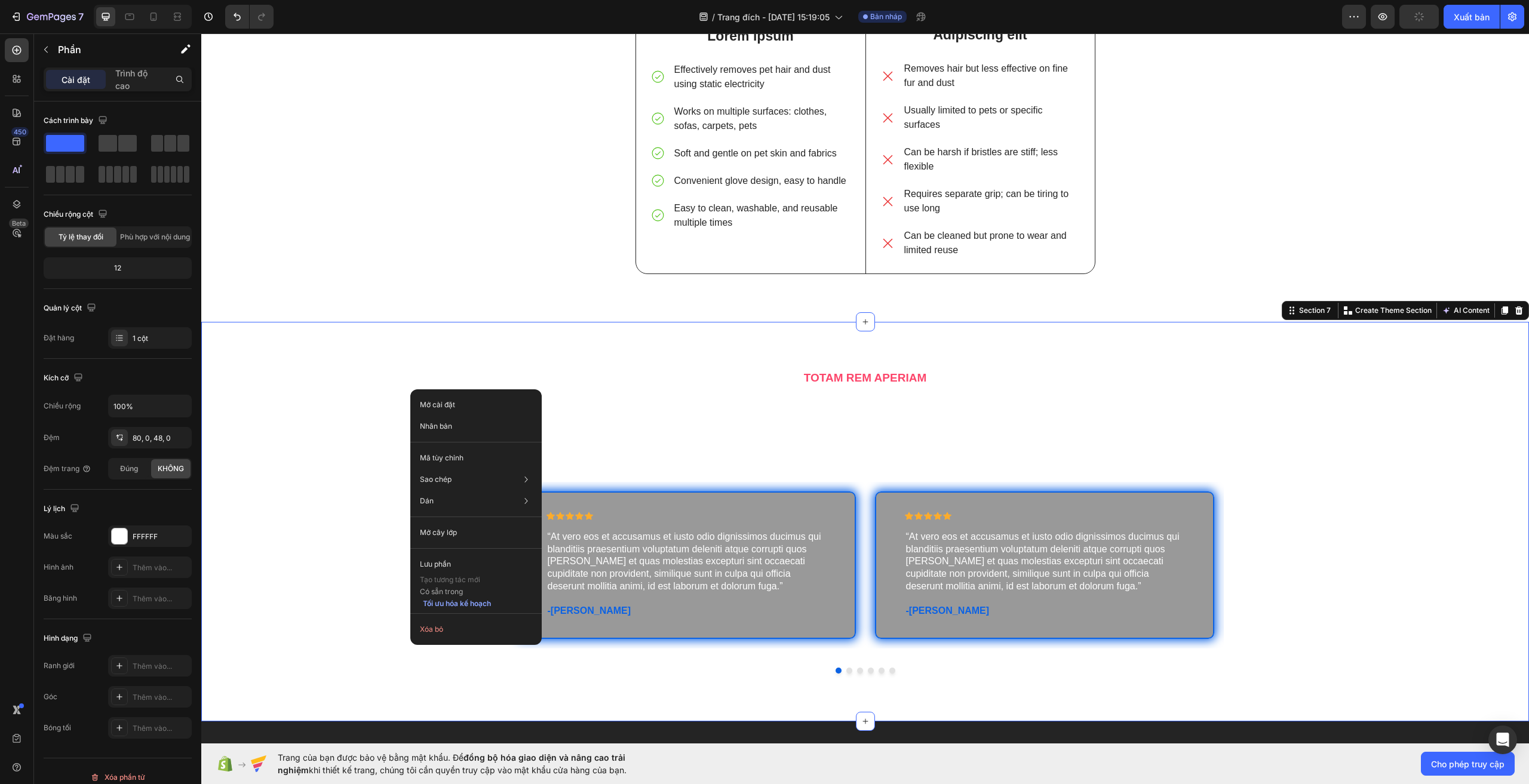
click at [363, 399] on div "TOTAM REM APERIAM Text Block Reviews Heading Lorem ipsum dolor sit amet, consec…" at bounding box center [865, 531] width 1328 height 323
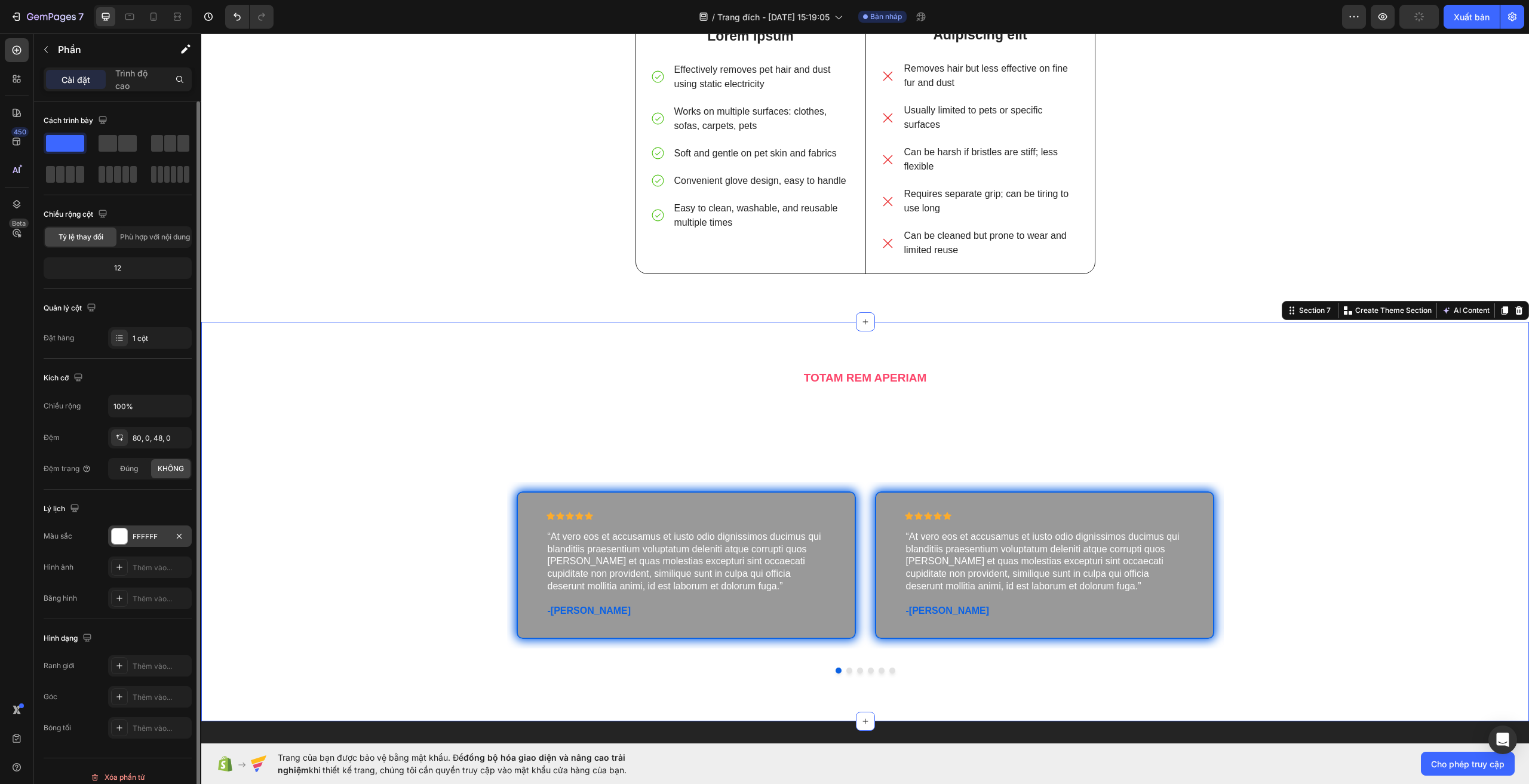
click at [141, 542] on div "FFFFFF" at bounding box center [150, 537] width 34 height 11
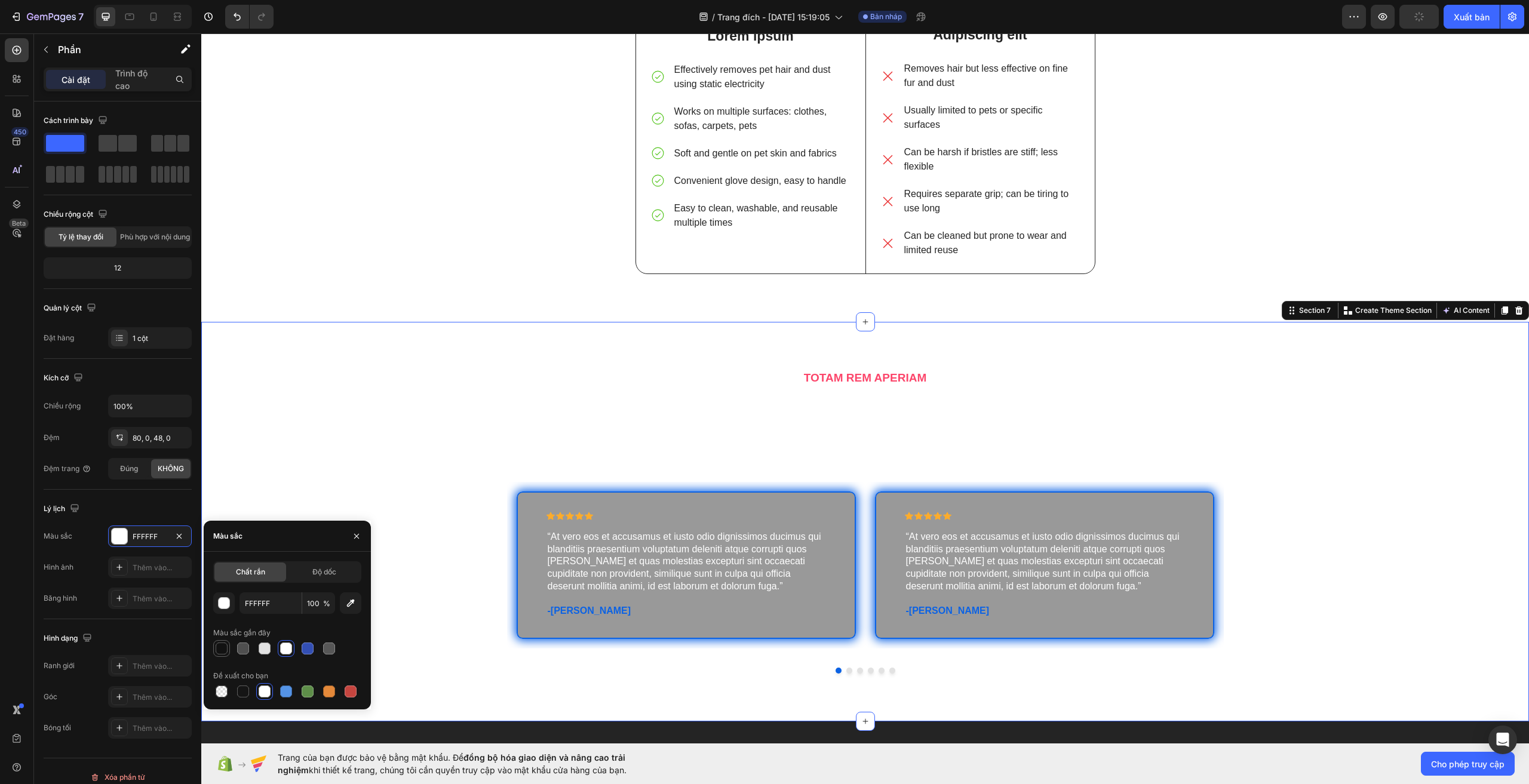
drag, startPoint x: 216, startPoint y: 643, endPoint x: 228, endPoint y: 647, distance: 12.6
click at [221, 644] on div at bounding box center [221, 649] width 14 height 14
type input "121212"
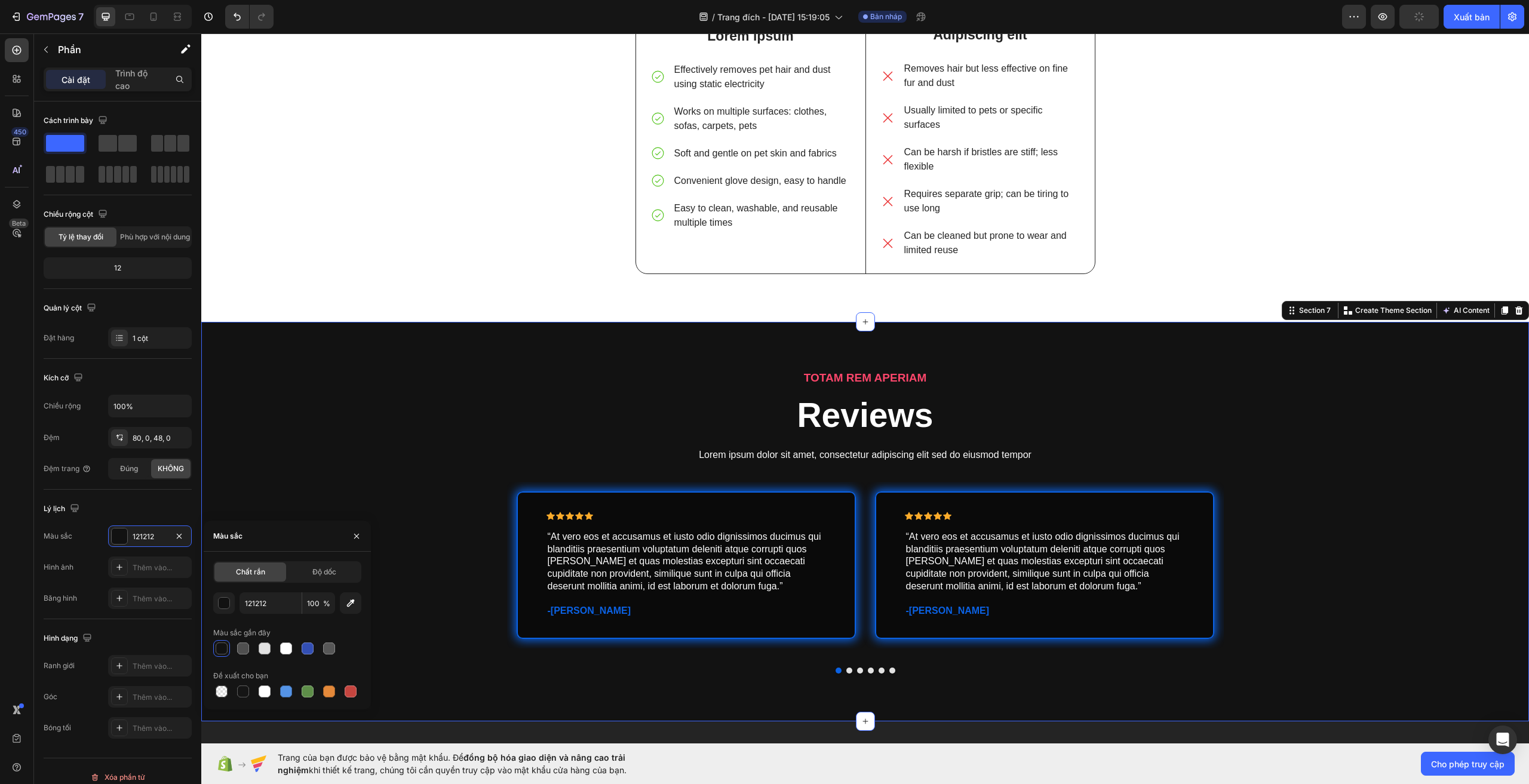
click at [399, 439] on div "TOTAM REM APERIAM Text Block Reviews Heading Lorem ipsum dolor sit amet, consec…" at bounding box center [865, 531] width 1328 height 323
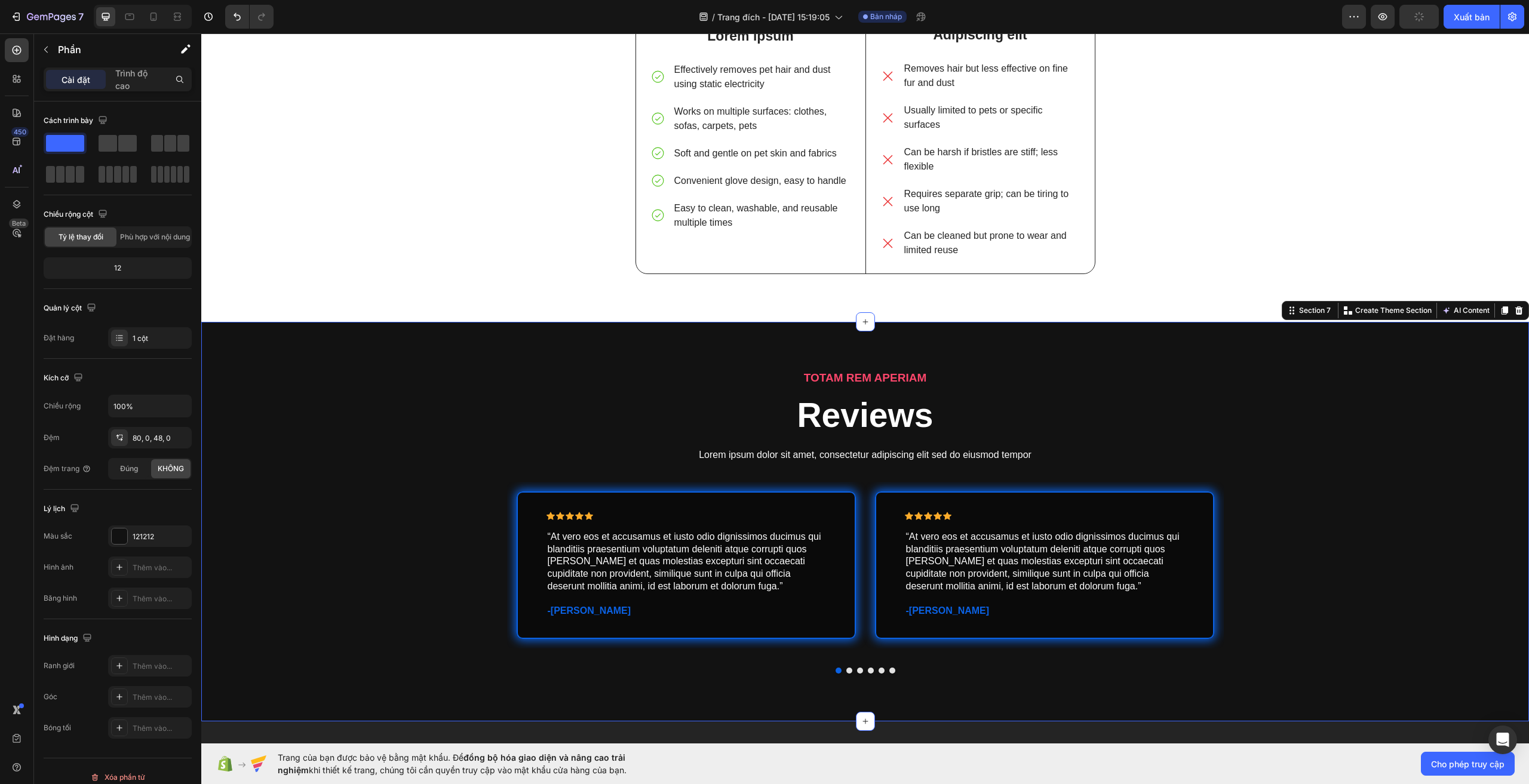
scroll to position [2896, 0]
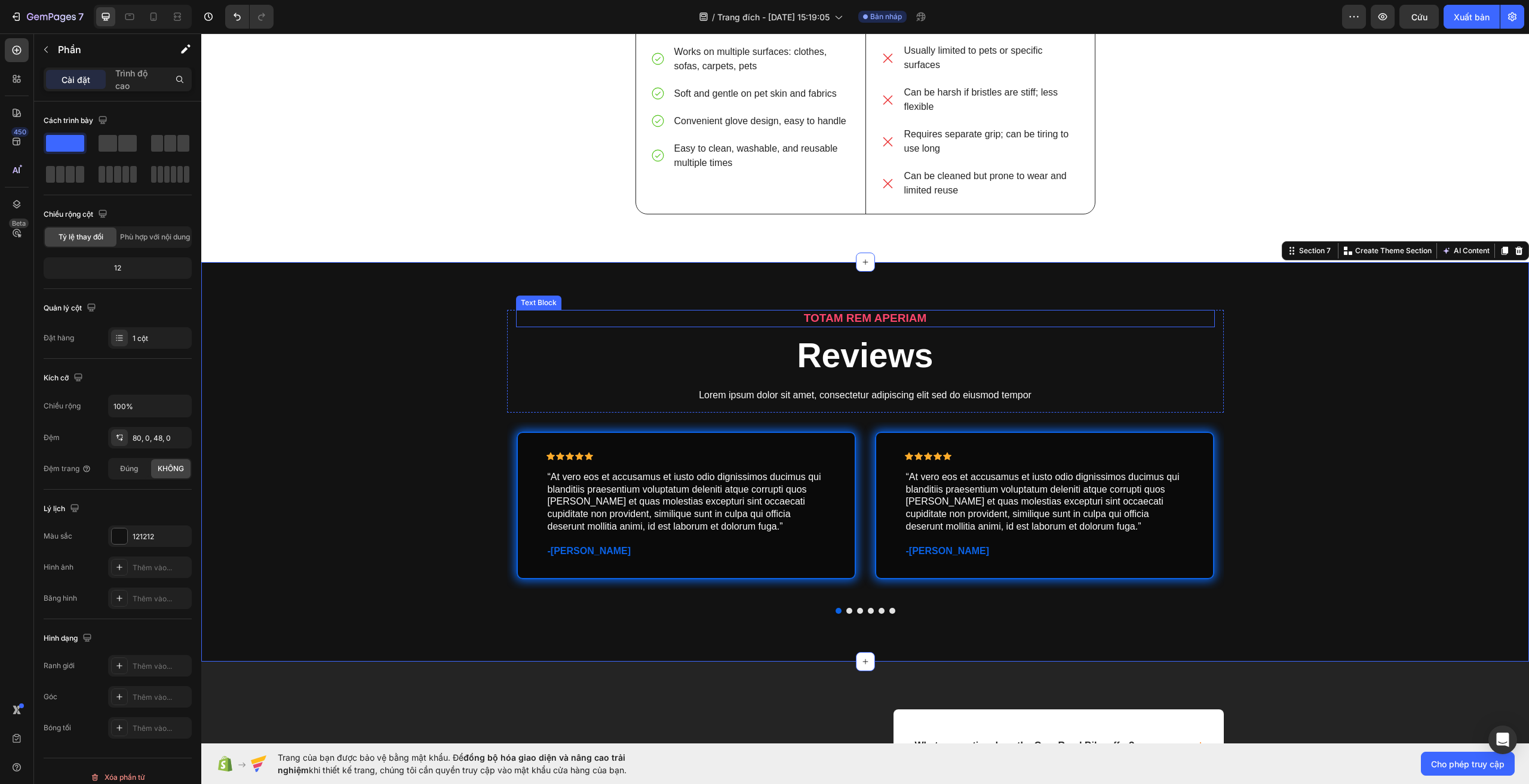
click at [860, 322] on p "TOTAM REM APERIAM" at bounding box center [865, 318] width 696 height 15
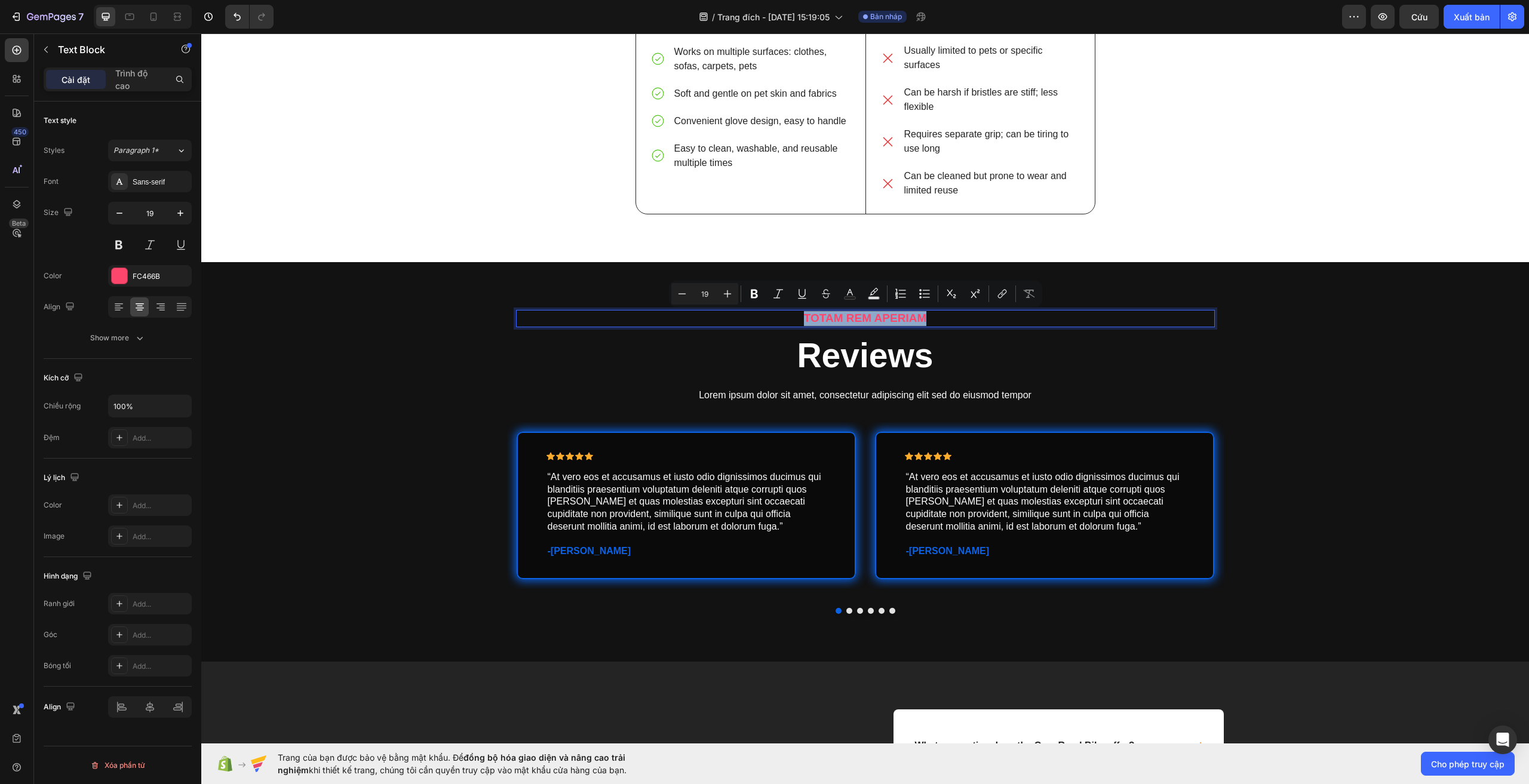
click at [860, 322] on p "TOTAM REM APERIAM" at bounding box center [865, 318] width 696 height 15
click at [142, 282] on div "FC466B" at bounding box center [149, 276] width 84 height 22
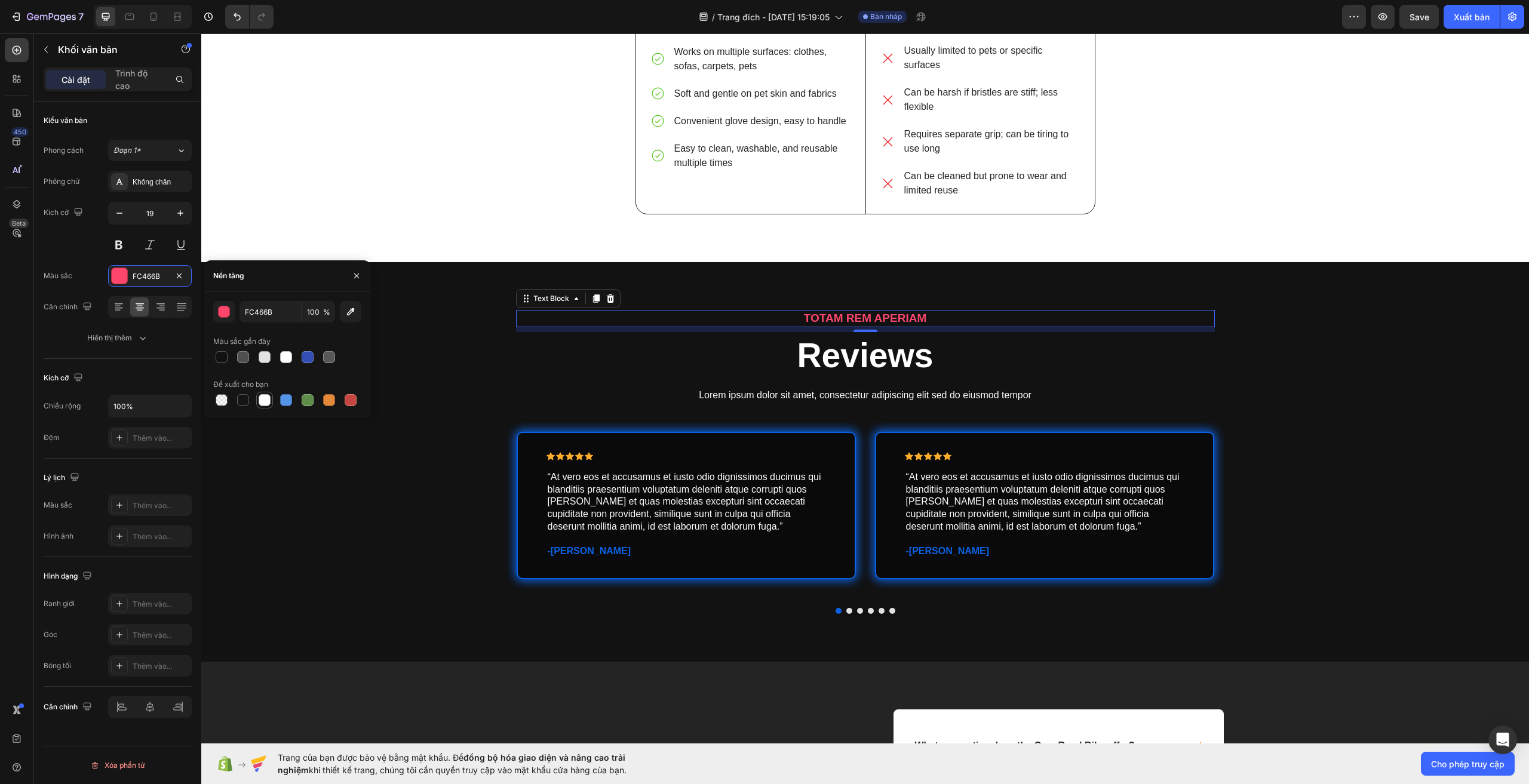
click at [258, 406] on div at bounding box center [264, 399] width 16 height 16
type input "FFFFFF"
click at [406, 414] on div "TOTAM REM APERIAM Text Block 8 Reviews Heading Lorem ipsum dolor sit amet, cons…" at bounding box center [865, 471] width 1328 height 323
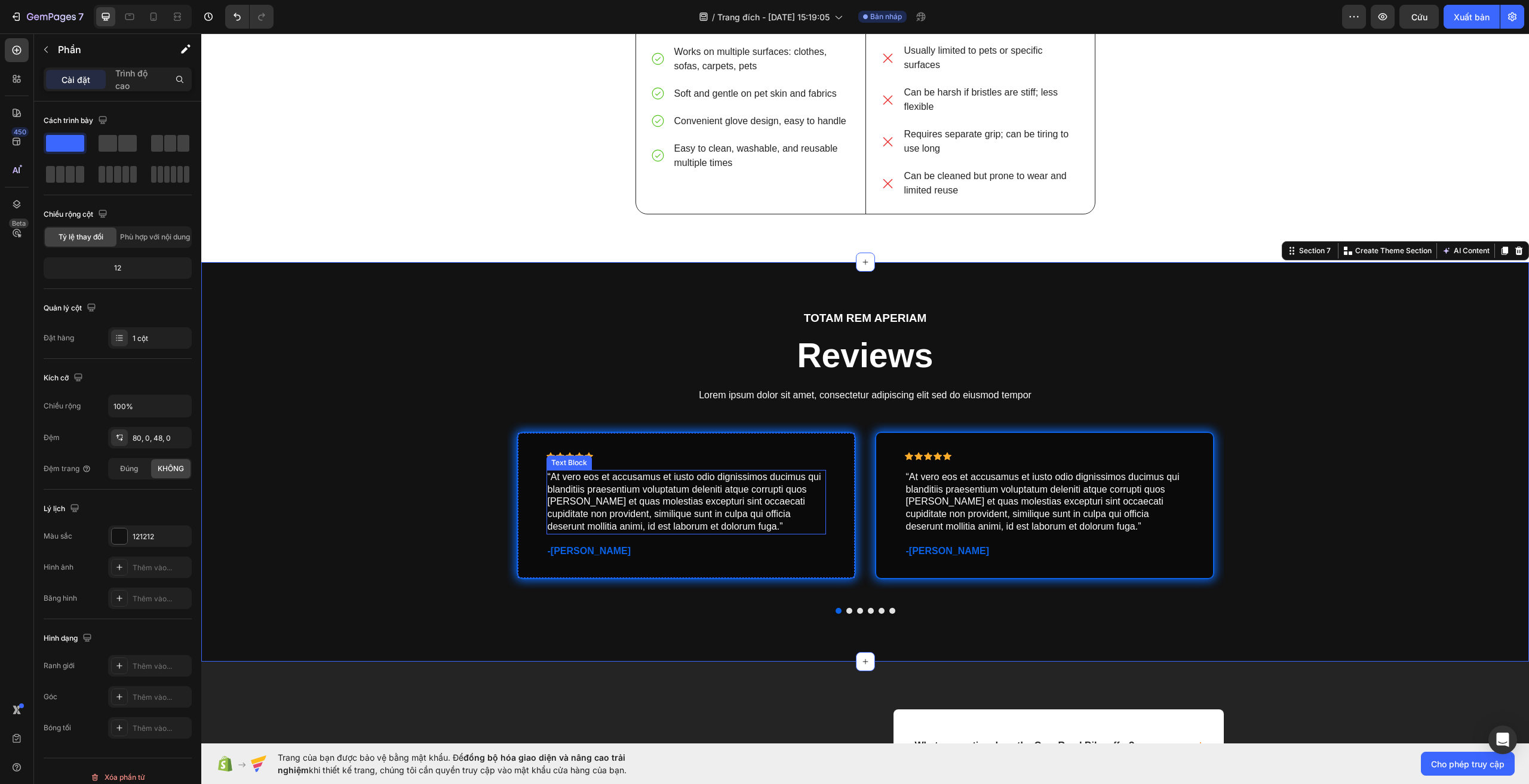
scroll to position [2955, 0]
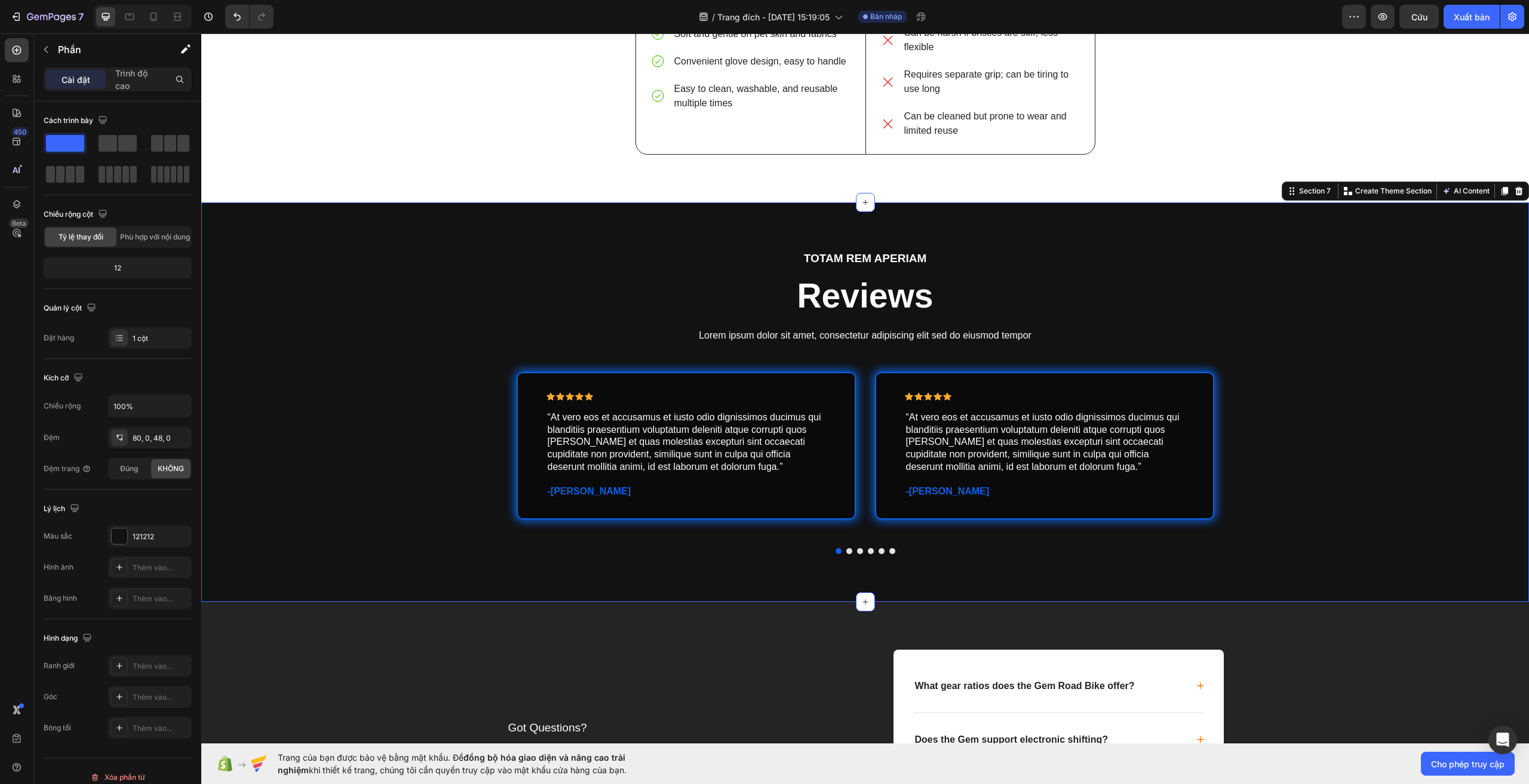
click at [368, 319] on div "TOTAM REM APERIAM Text Block Reviews Heading Lorem ipsum dolor sit amet, consec…" at bounding box center [865, 411] width 1328 height 323
click at [432, 288] on div "TOTAM REM APERIAM Text Block Reviews Heading Lorem ipsum dolor sit amet, consec…" at bounding box center [865, 411] width 1328 height 323
click at [145, 537] on font "121212" at bounding box center [144, 536] width 22 height 9
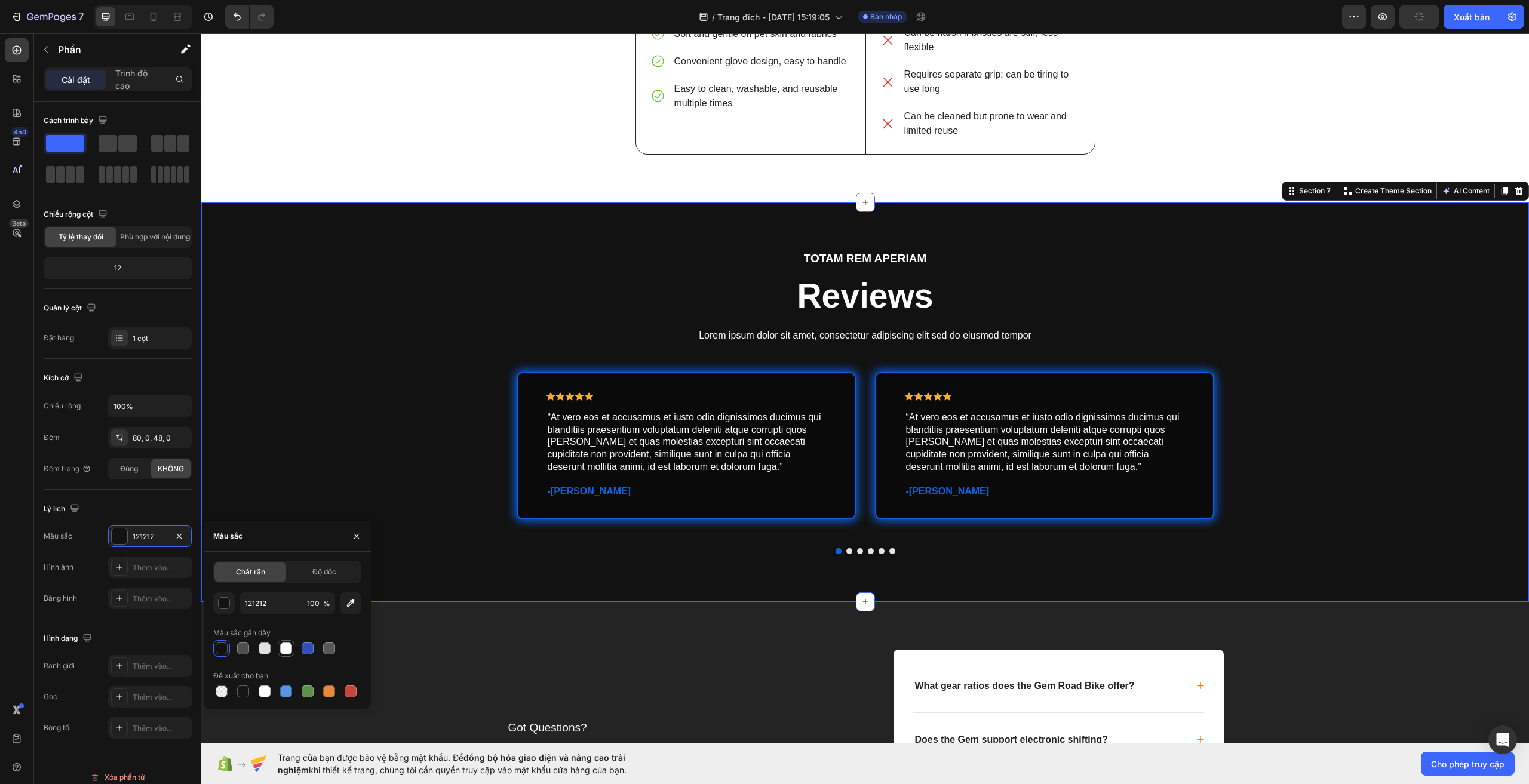
click at [292, 653] on div at bounding box center [286, 649] width 14 height 14
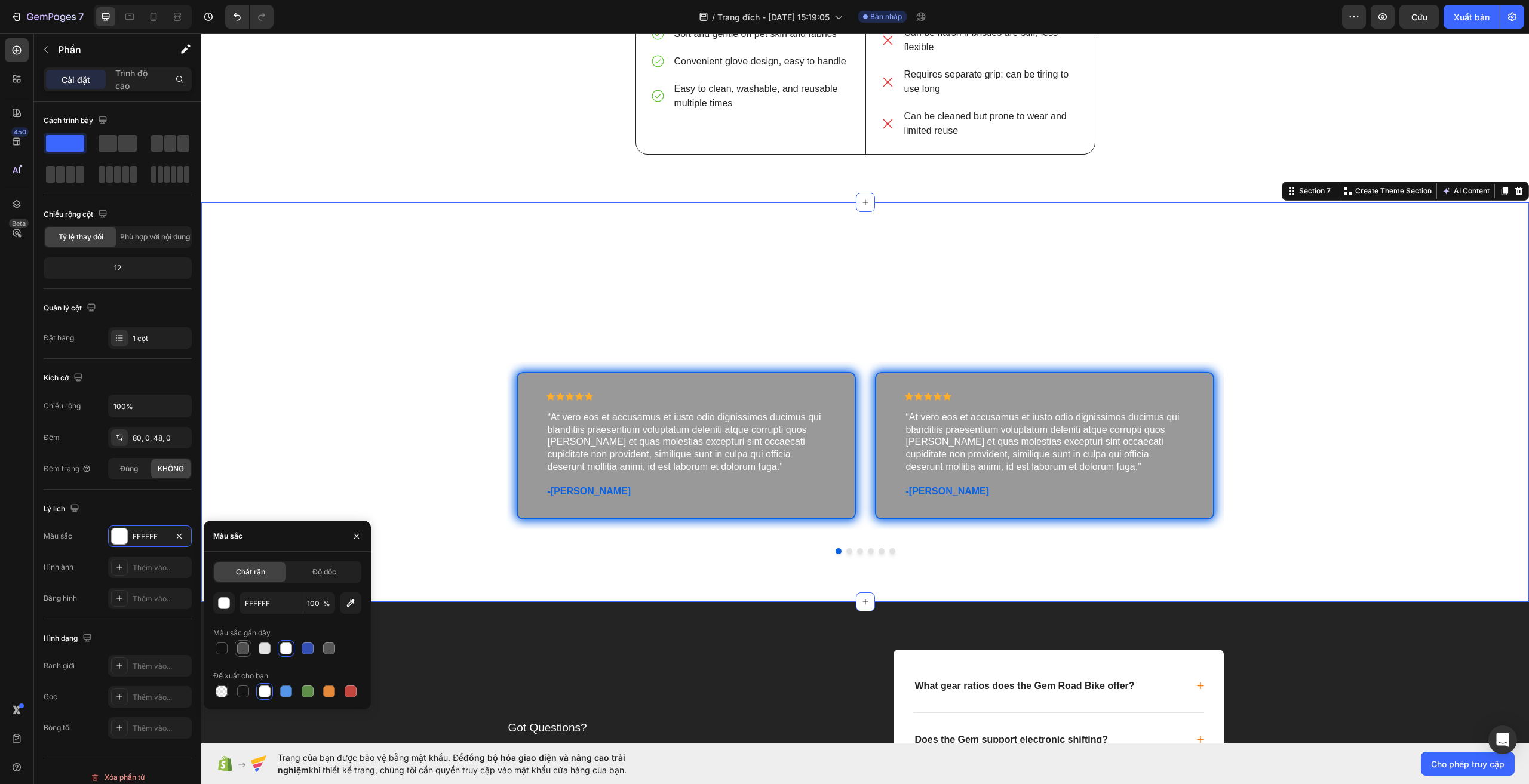
click at [240, 654] on div at bounding box center [243, 649] width 14 height 14
type input "4F4F4F"
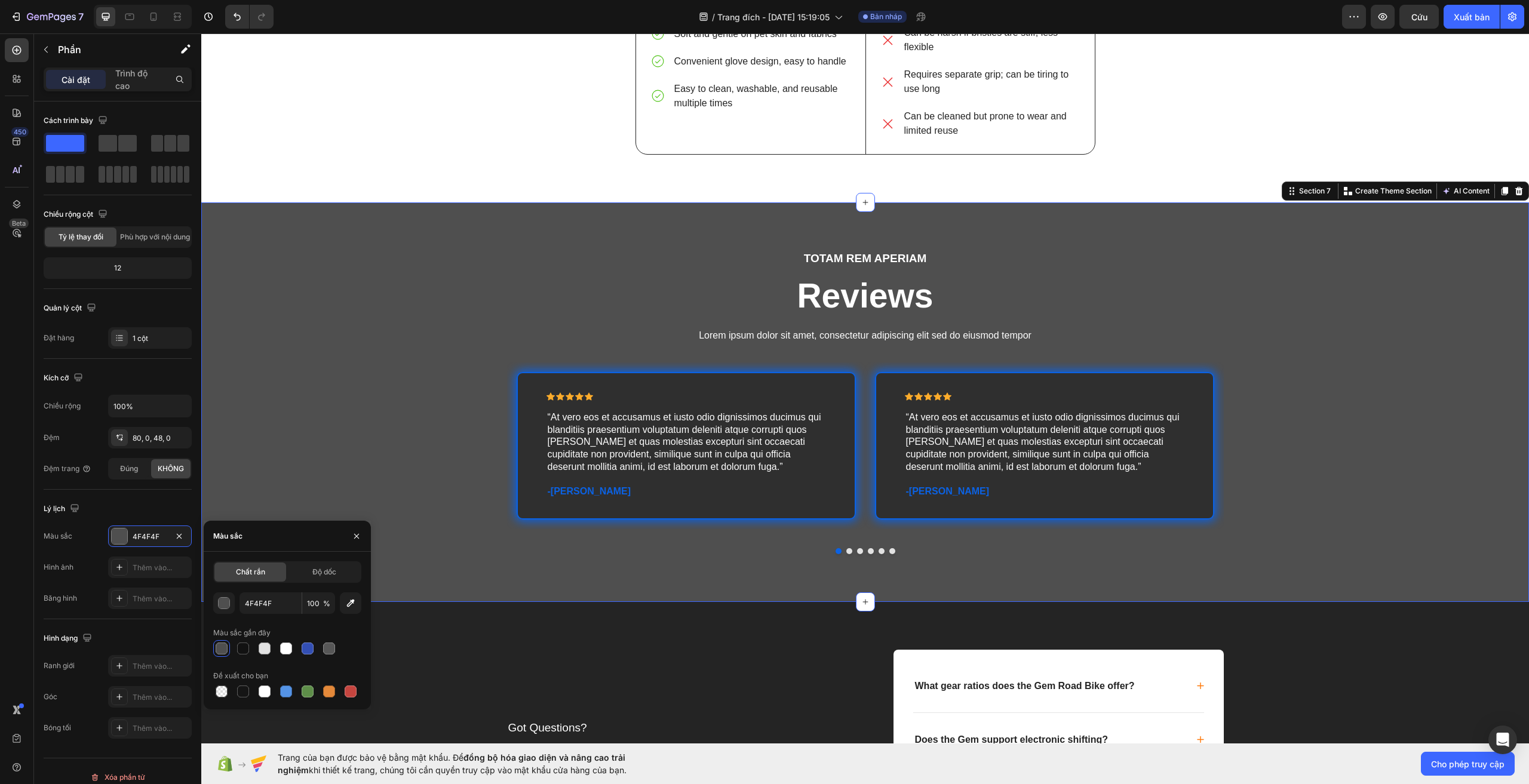
click at [211, 648] on div "Chất rắn Độ dốc 4F4F4F 100 % Màu sắc gần đây Đề xuất cho bạn" at bounding box center [288, 630] width 167 height 138
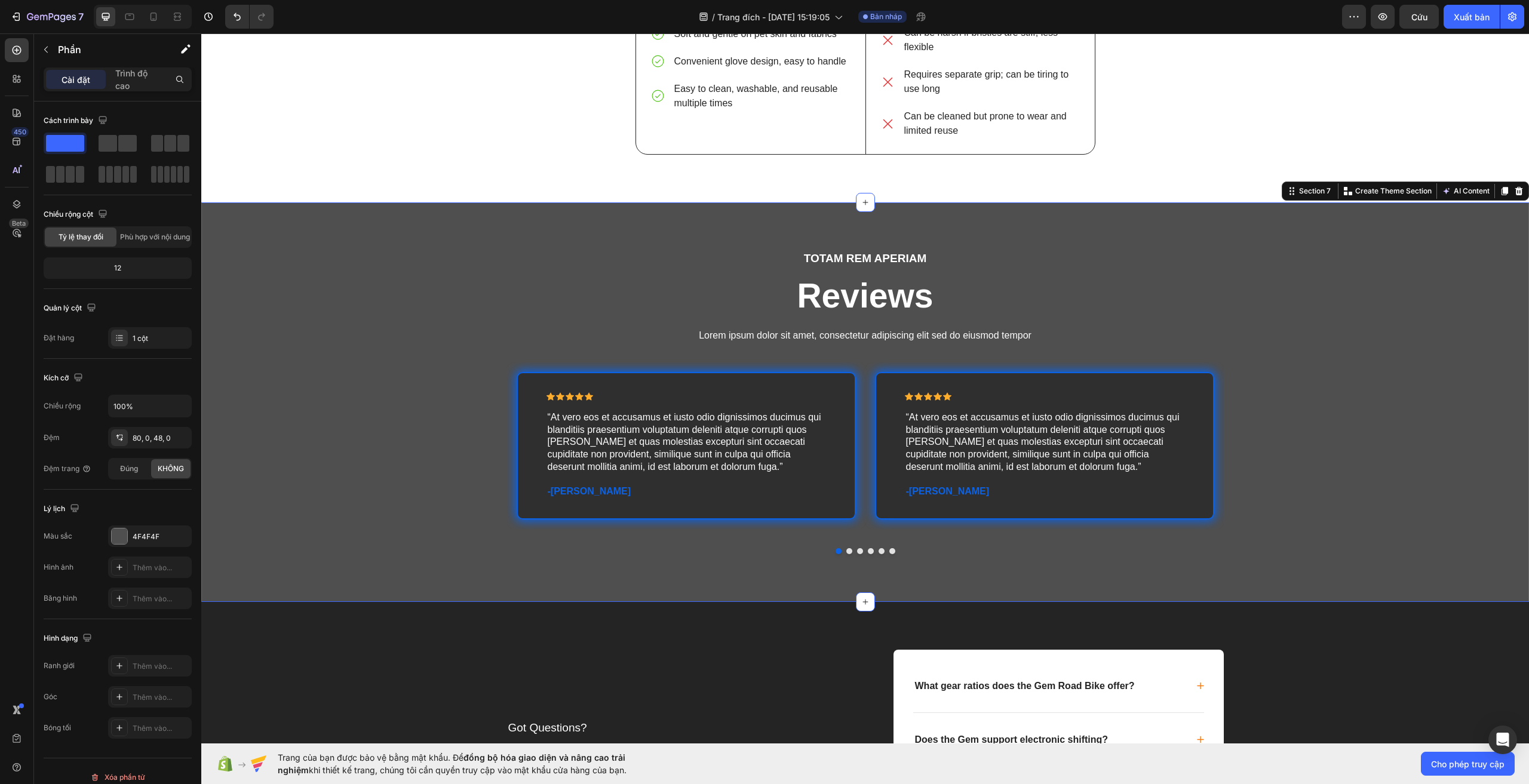
click at [300, 295] on div "TOTAM REM APERIAM Text Block Reviews Heading Lorem ipsum dolor sit amet, consec…" at bounding box center [865, 411] width 1328 height 323
click at [847, 551] on button "Dot" at bounding box center [850, 551] width 6 height 6
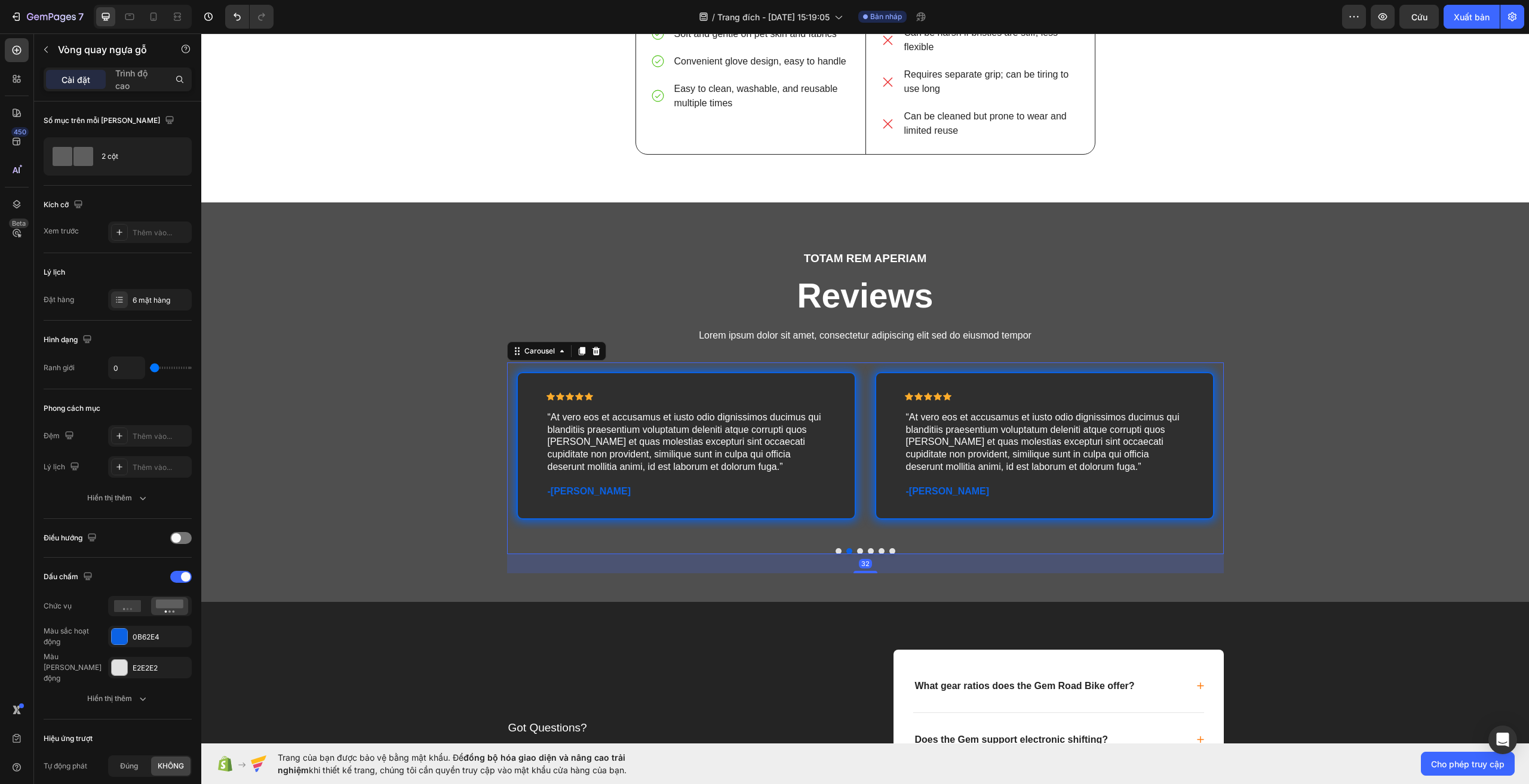
click at [858, 551] on button "Dot" at bounding box center [861, 551] width 6 height 6
click at [879, 552] on button "Dot" at bounding box center [882, 551] width 6 height 6
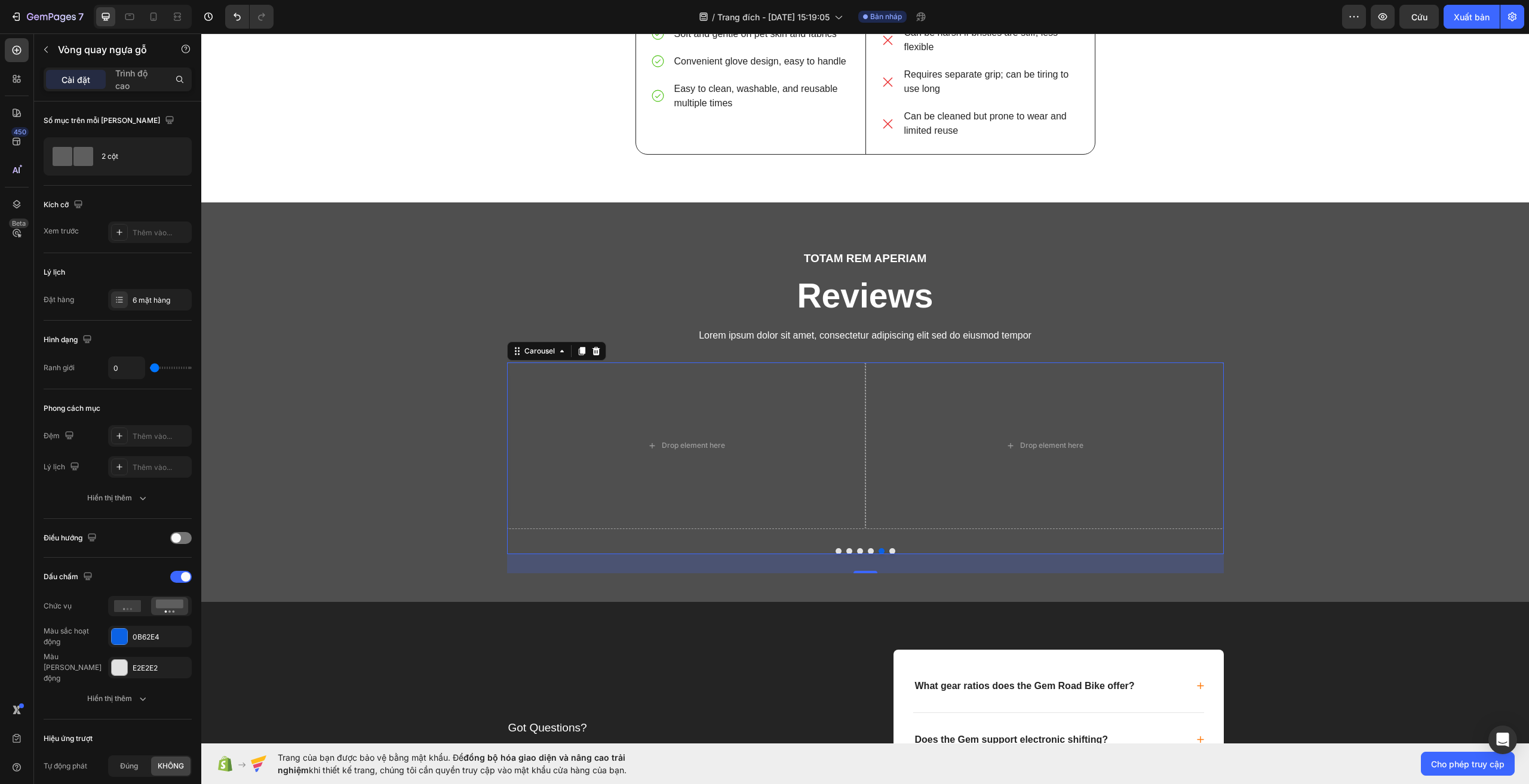
click at [890, 550] on button "Dot" at bounding box center [893, 551] width 6 height 6
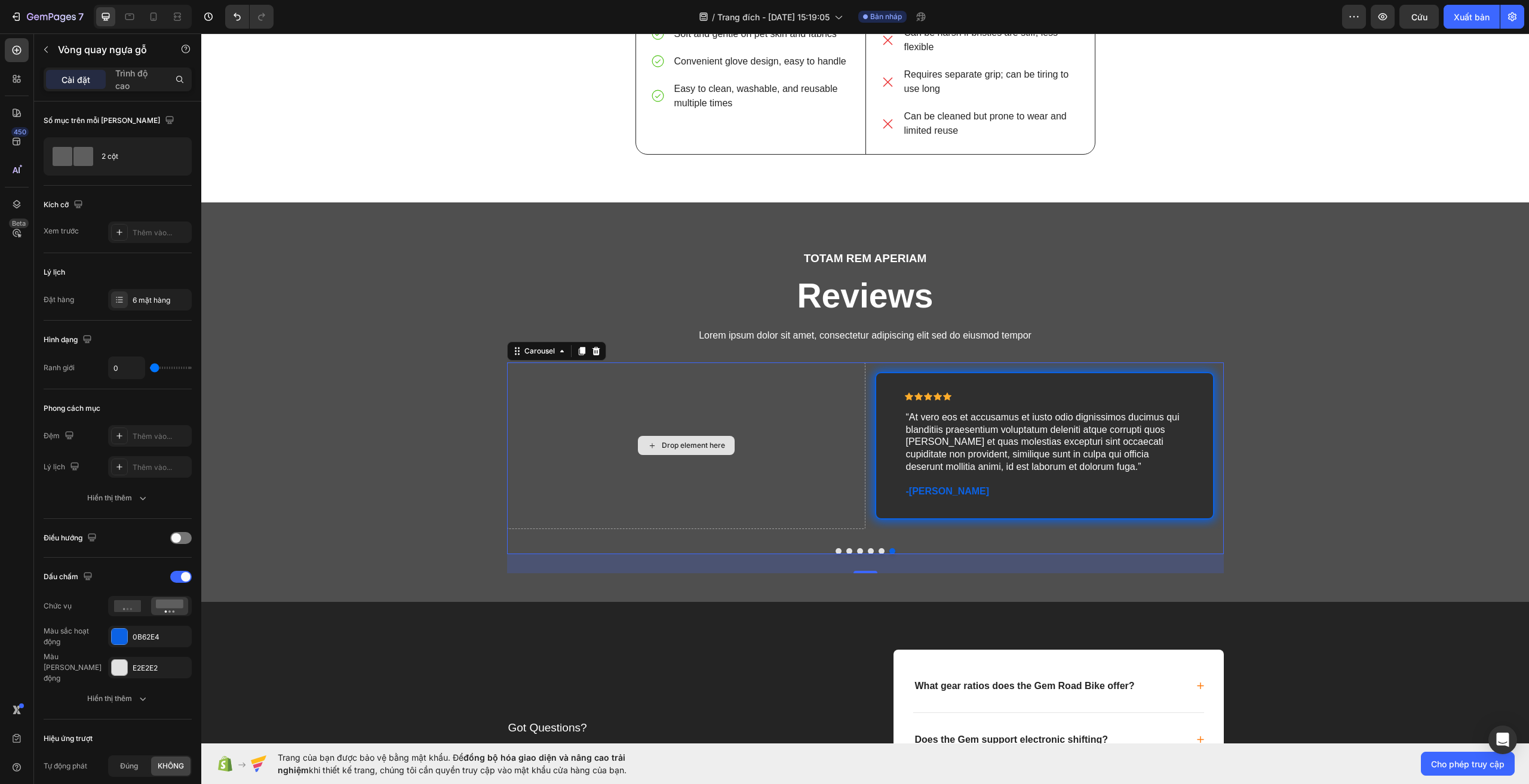
click at [723, 459] on div "Drop element here" at bounding box center [686, 446] width 358 height 166
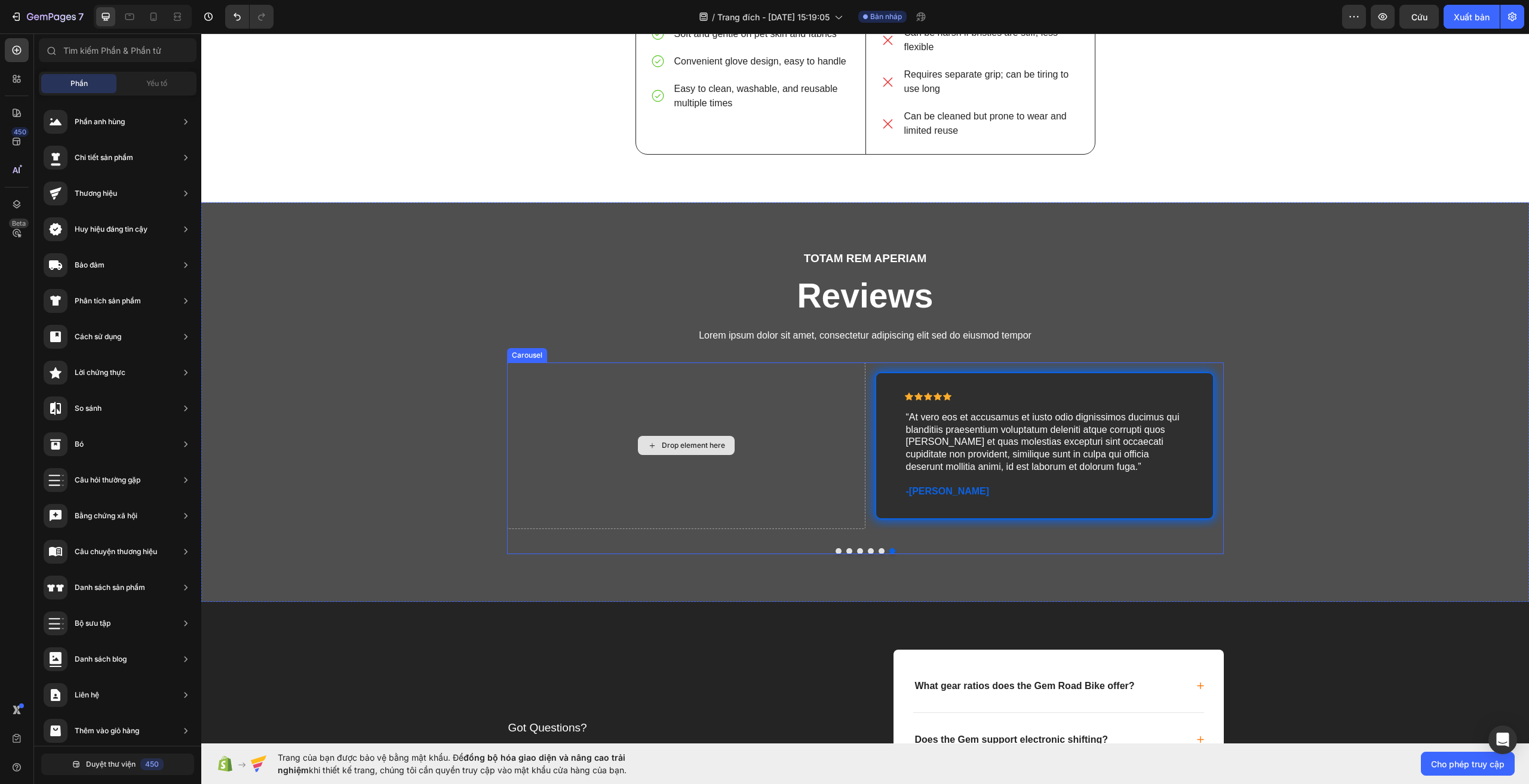
click at [654, 442] on div "Drop element here" at bounding box center [686, 446] width 97 height 19
click at [736, 412] on div "Drop element here" at bounding box center [686, 446] width 358 height 166
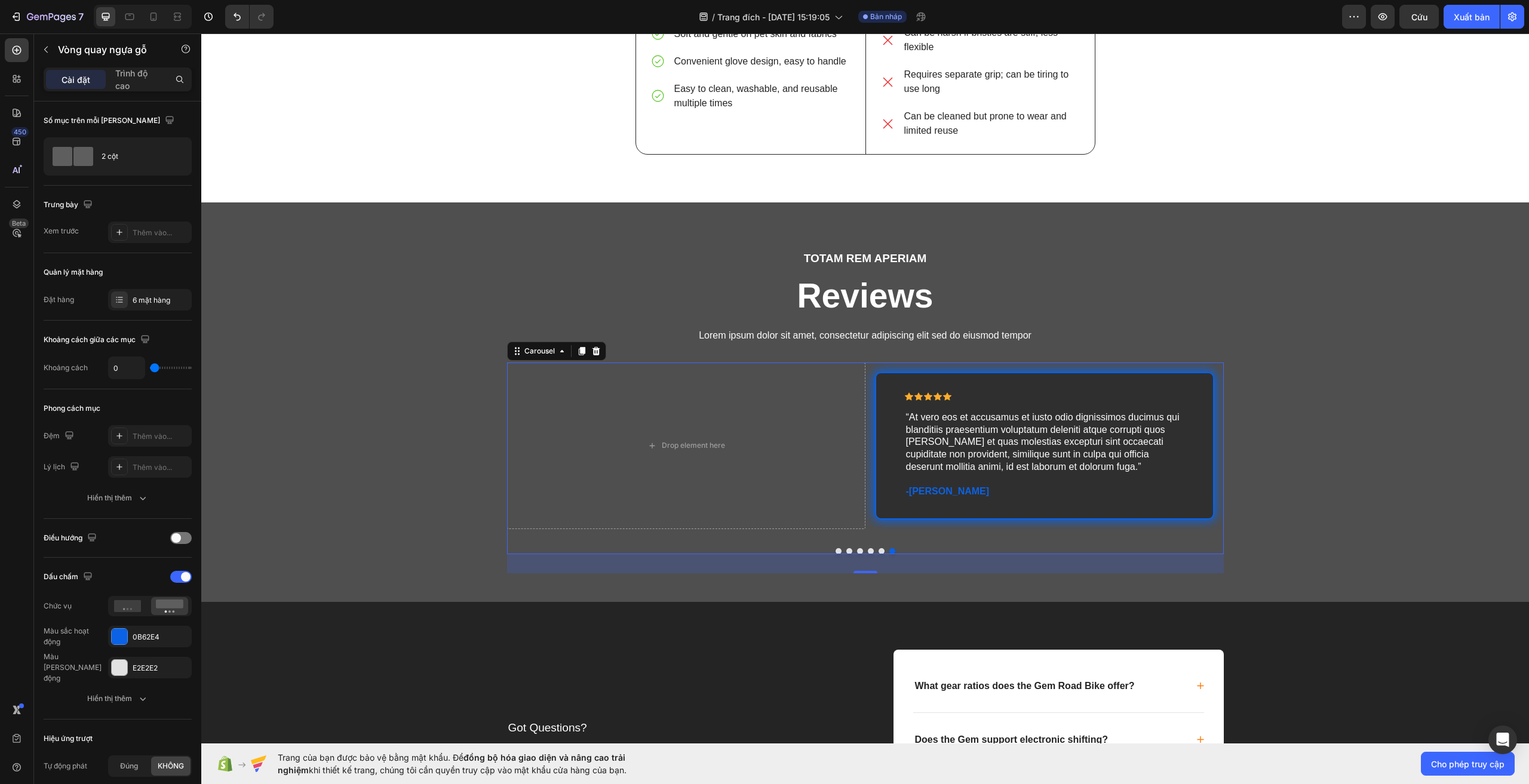
click at [890, 550] on button "Dot" at bounding box center [893, 551] width 6 height 6
drag, startPoint x: 680, startPoint y: 400, endPoint x: 782, endPoint y: 404, distance: 102.1
click at [781, 403] on div "Drop element here" at bounding box center [686, 446] width 358 height 166
click at [61, 55] on font "Vòng quay ngựa gỗ" at bounding box center [102, 49] width 89 height 12
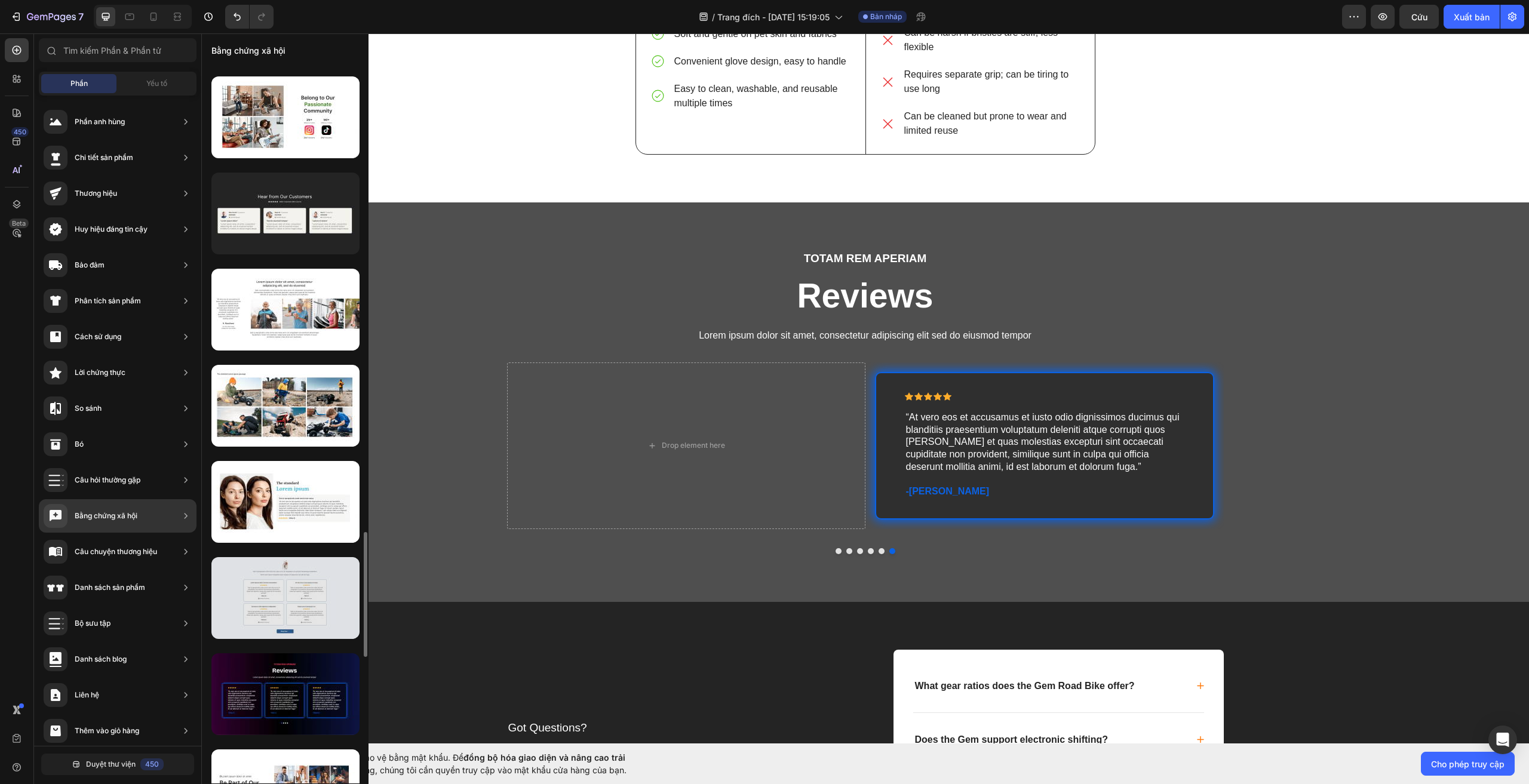
scroll to position [2744, 0]
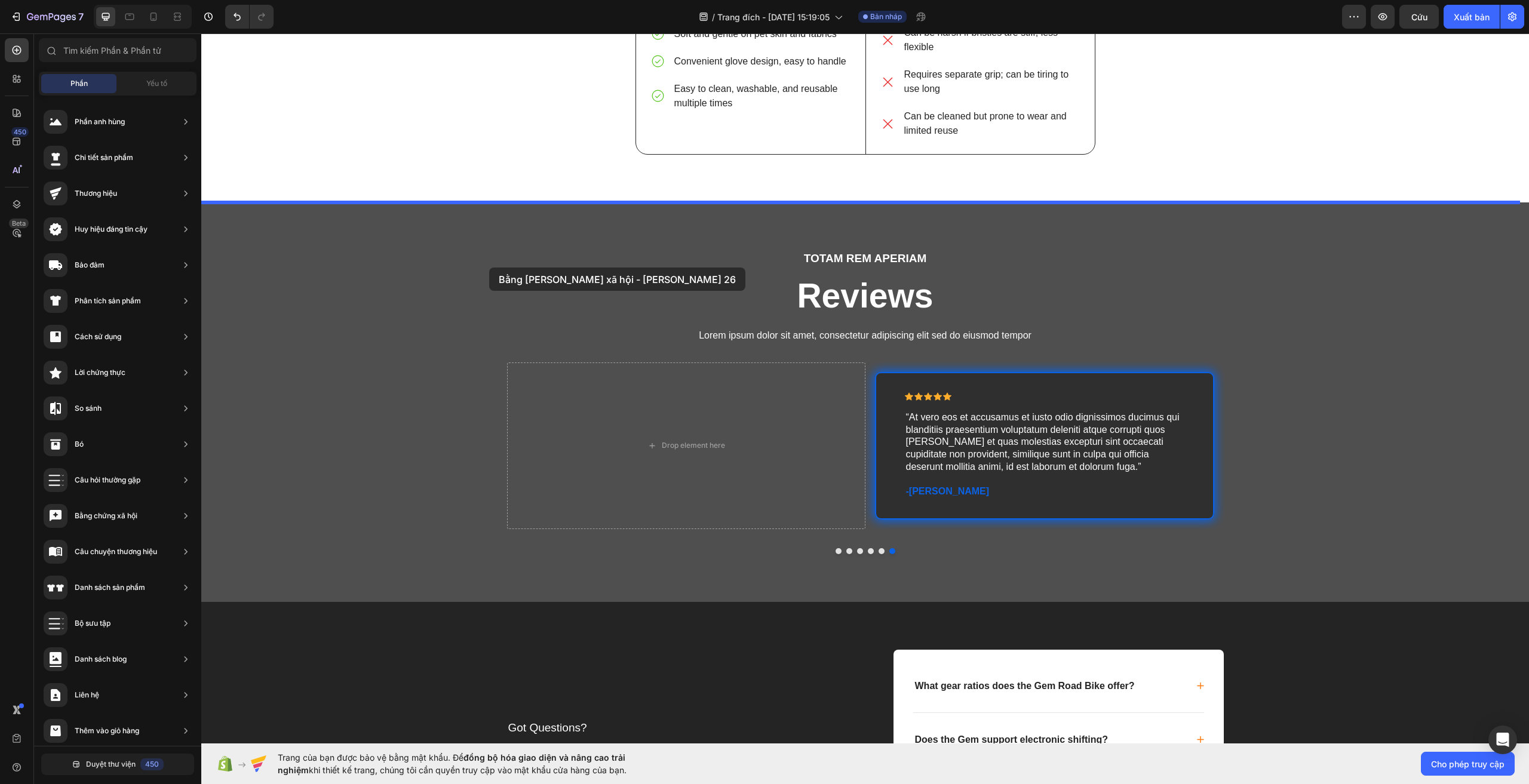
drag, startPoint x: 441, startPoint y: 644, endPoint x: 489, endPoint y: 267, distance: 380.0
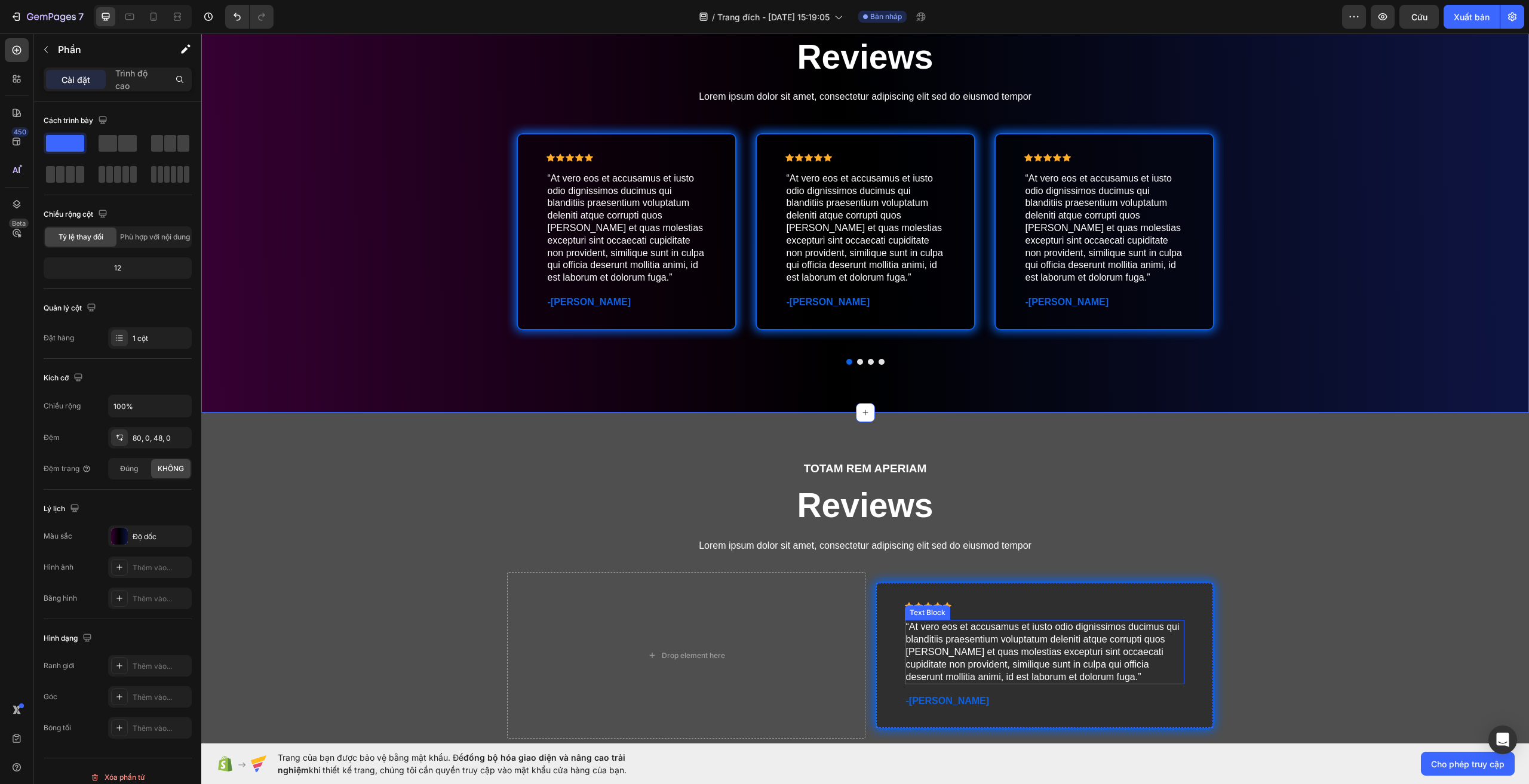
scroll to position [3134, 0]
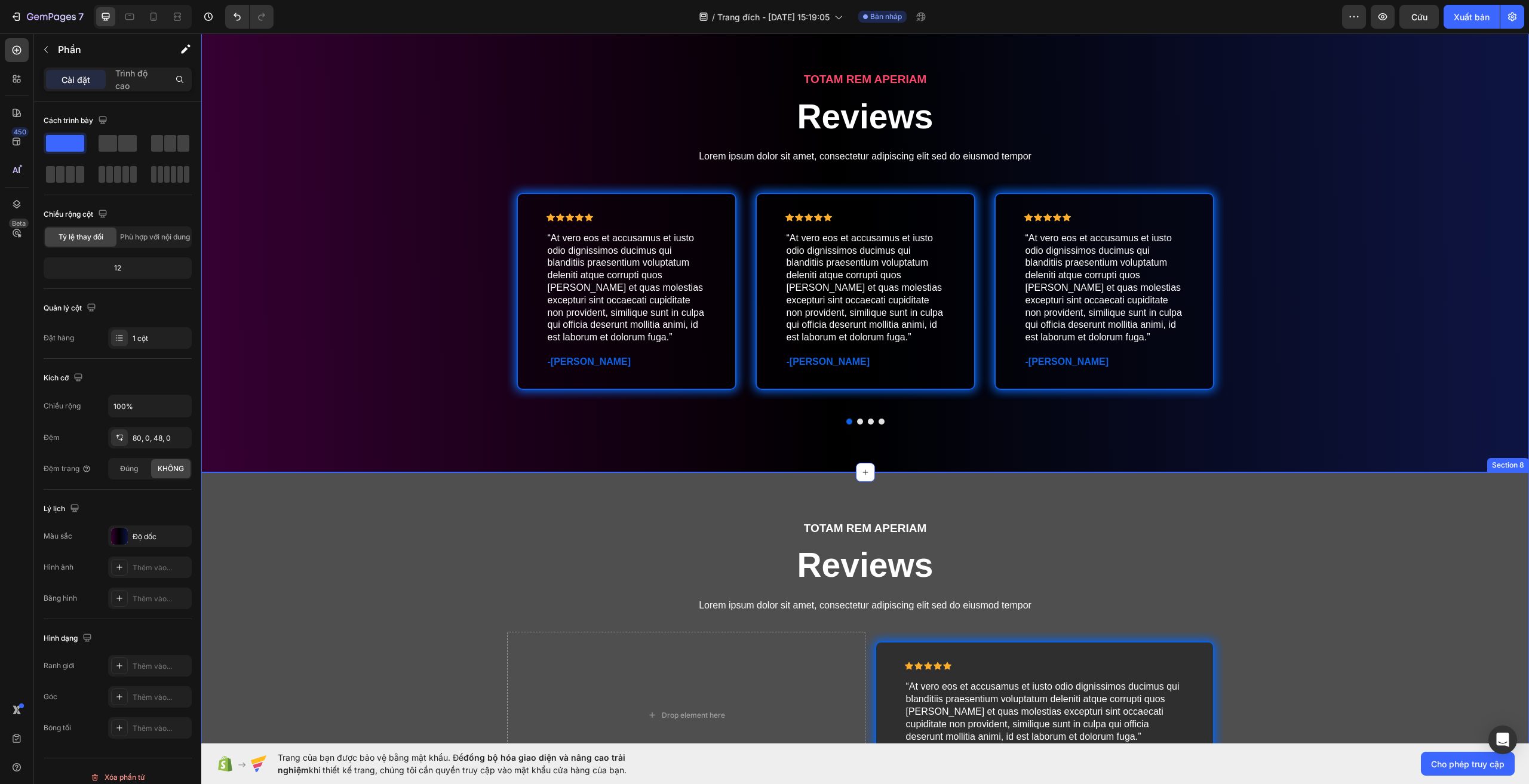
click at [1352, 541] on div "TOTAM REM APERIAM Text Block Reviews Heading Lorem ipsum dolor sit amet, consec…" at bounding box center [865, 682] width 1328 height 323
click at [1516, 462] on icon at bounding box center [1520, 461] width 8 height 9
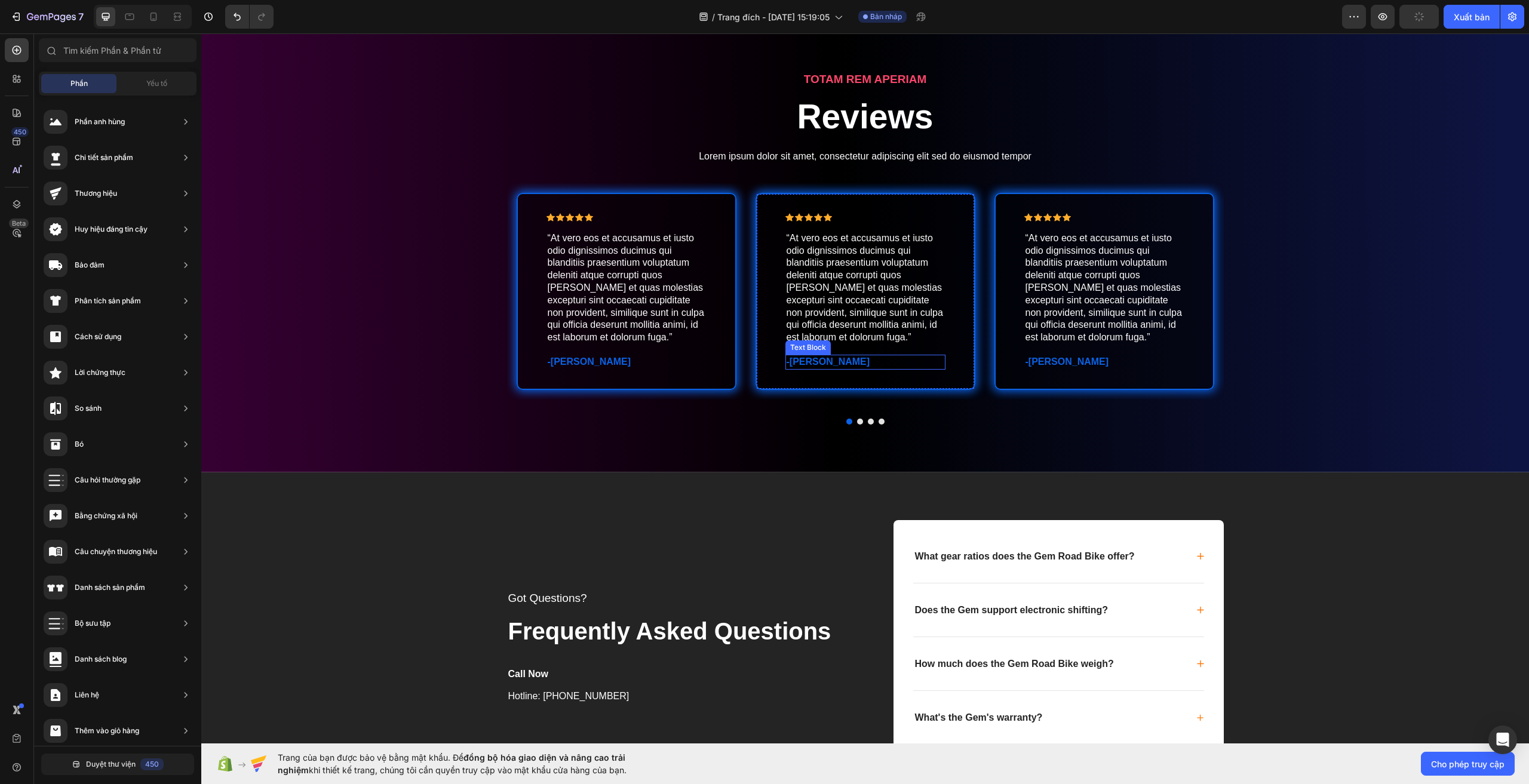
scroll to position [2955, 0]
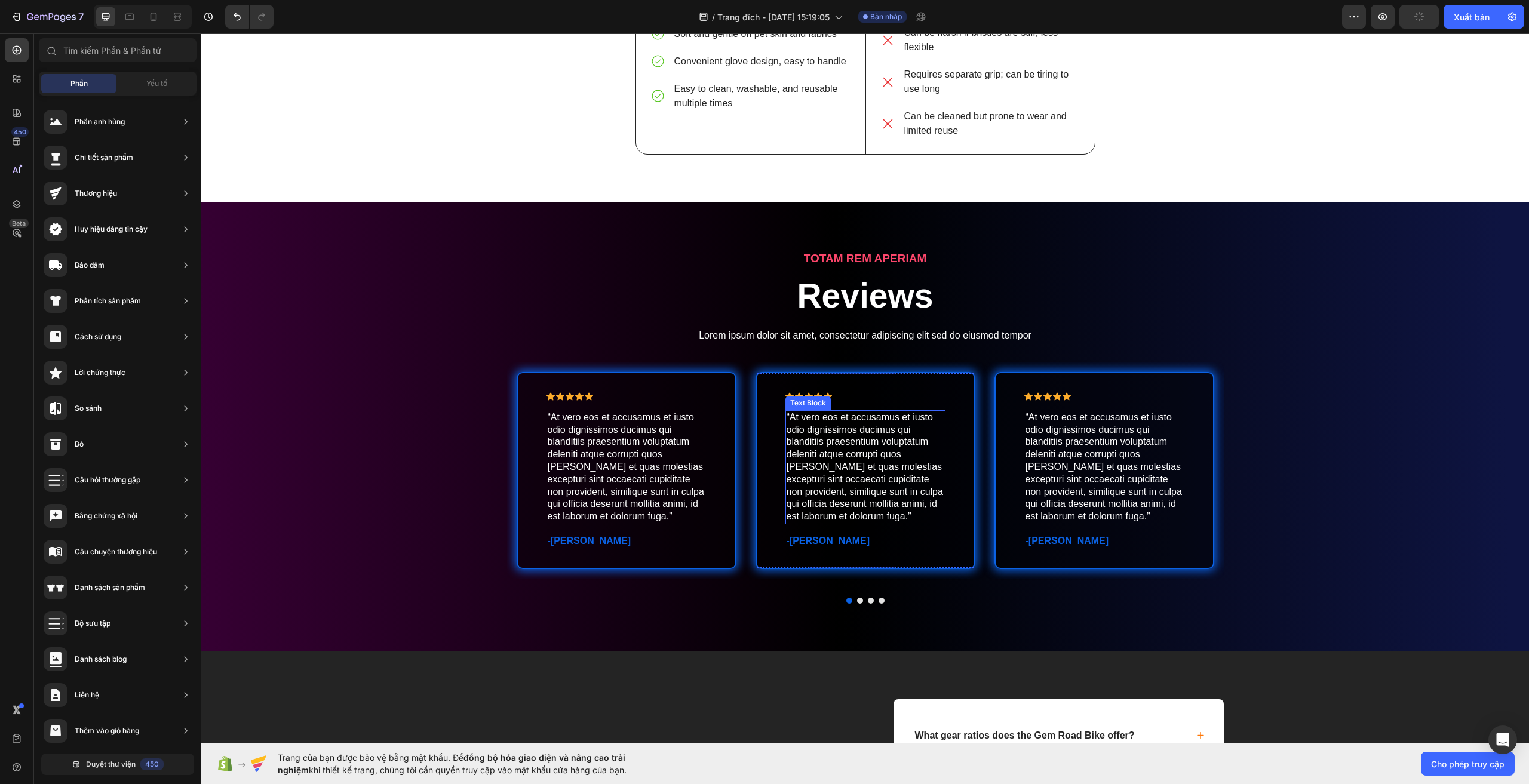
click at [854, 482] on p "“At vero eos et accusamus et iusto odio dignissimos ducimus qui blanditiis prae…" at bounding box center [865, 467] width 158 height 112
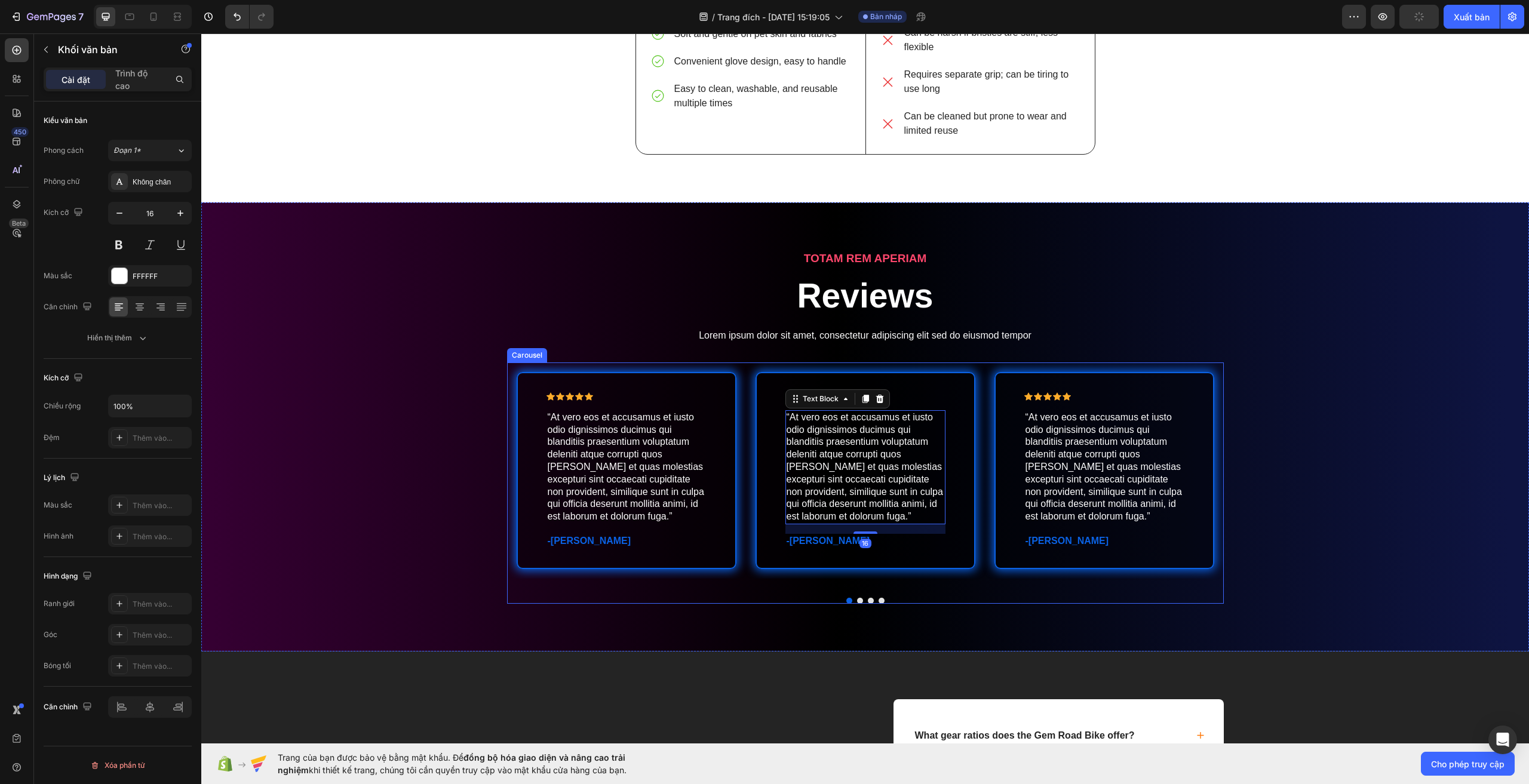
click at [858, 603] on button "Dot" at bounding box center [861, 601] width 6 height 6
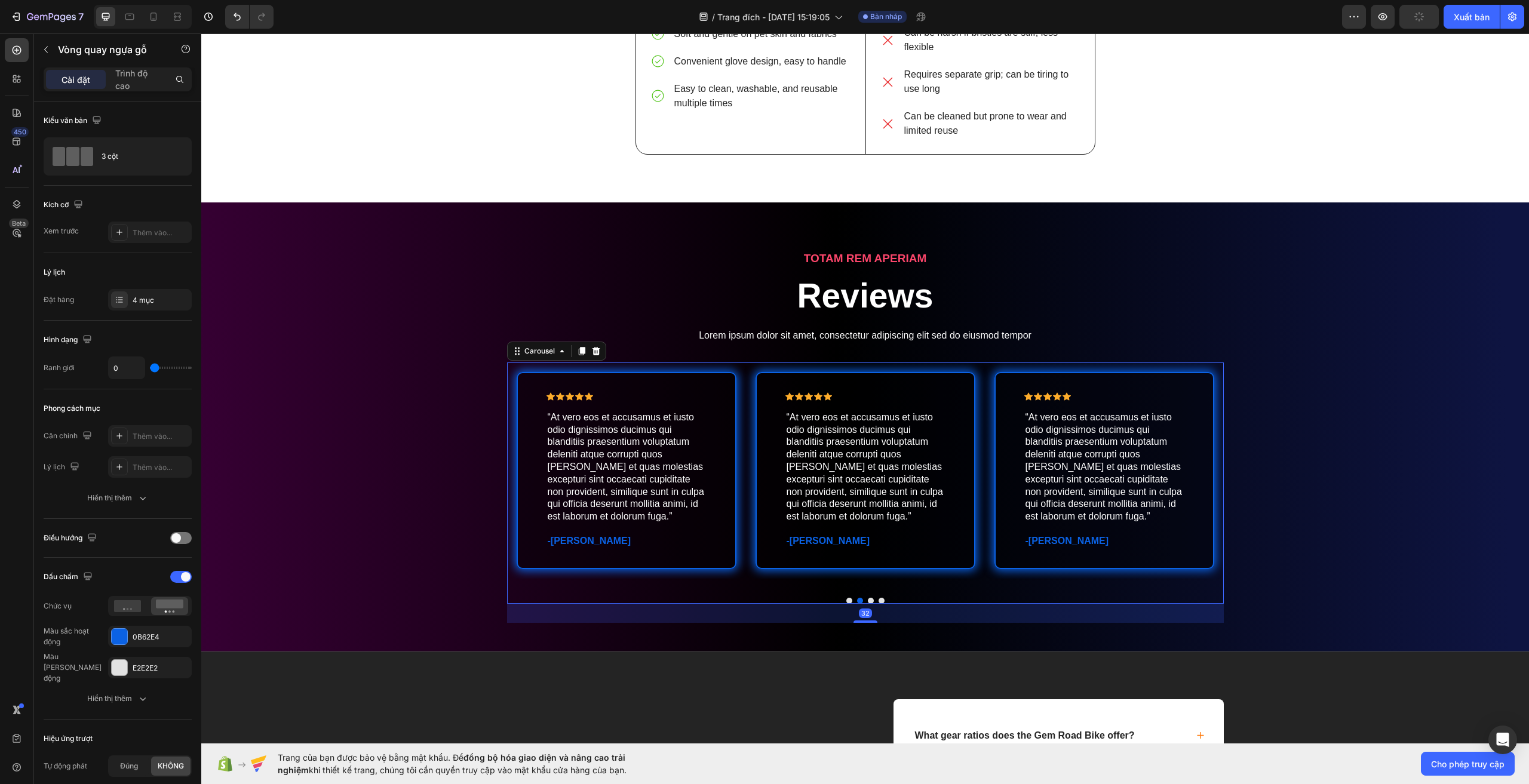
drag, startPoint x: 858, startPoint y: 599, endPoint x: 870, endPoint y: 599, distance: 12.0
click at [861, 599] on div at bounding box center [865, 601] width 717 height 6
click at [879, 598] on button "Dot" at bounding box center [882, 601] width 6 height 6
click at [149, 16] on icon at bounding box center [153, 16] width 12 height 12
type input "100%"
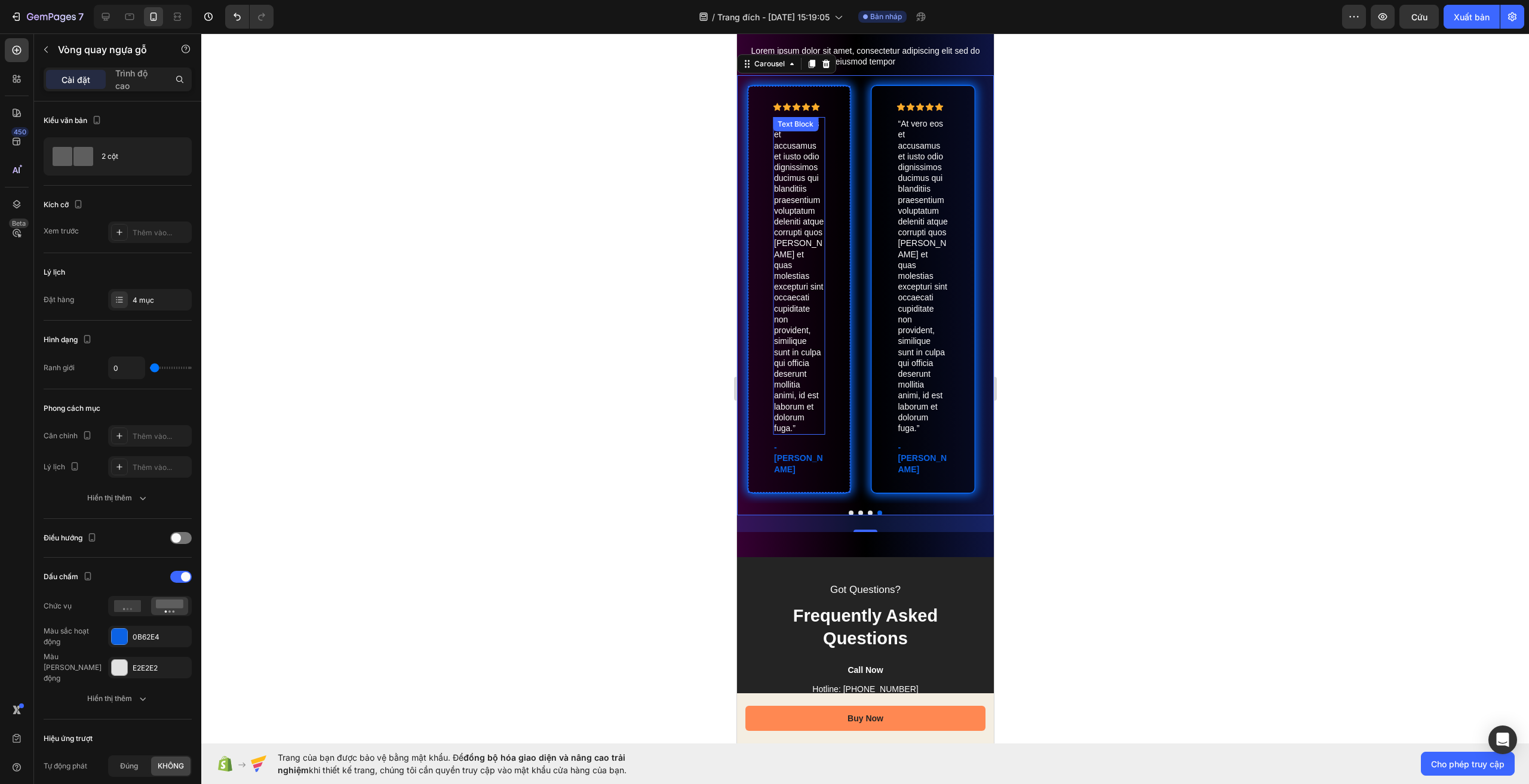
scroll to position [3016, 0]
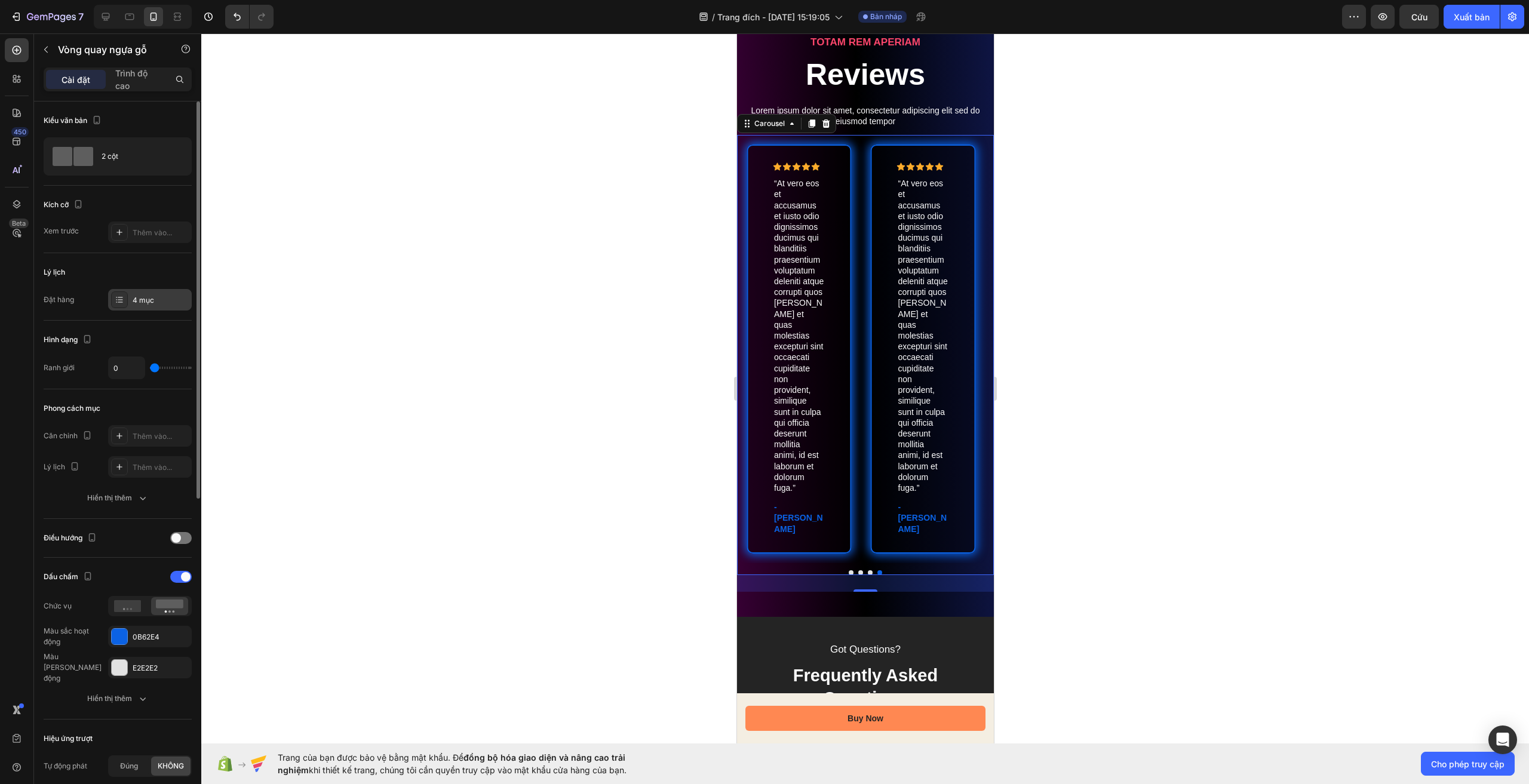
click at [145, 298] on font "4 mục" at bounding box center [144, 299] width 22 height 9
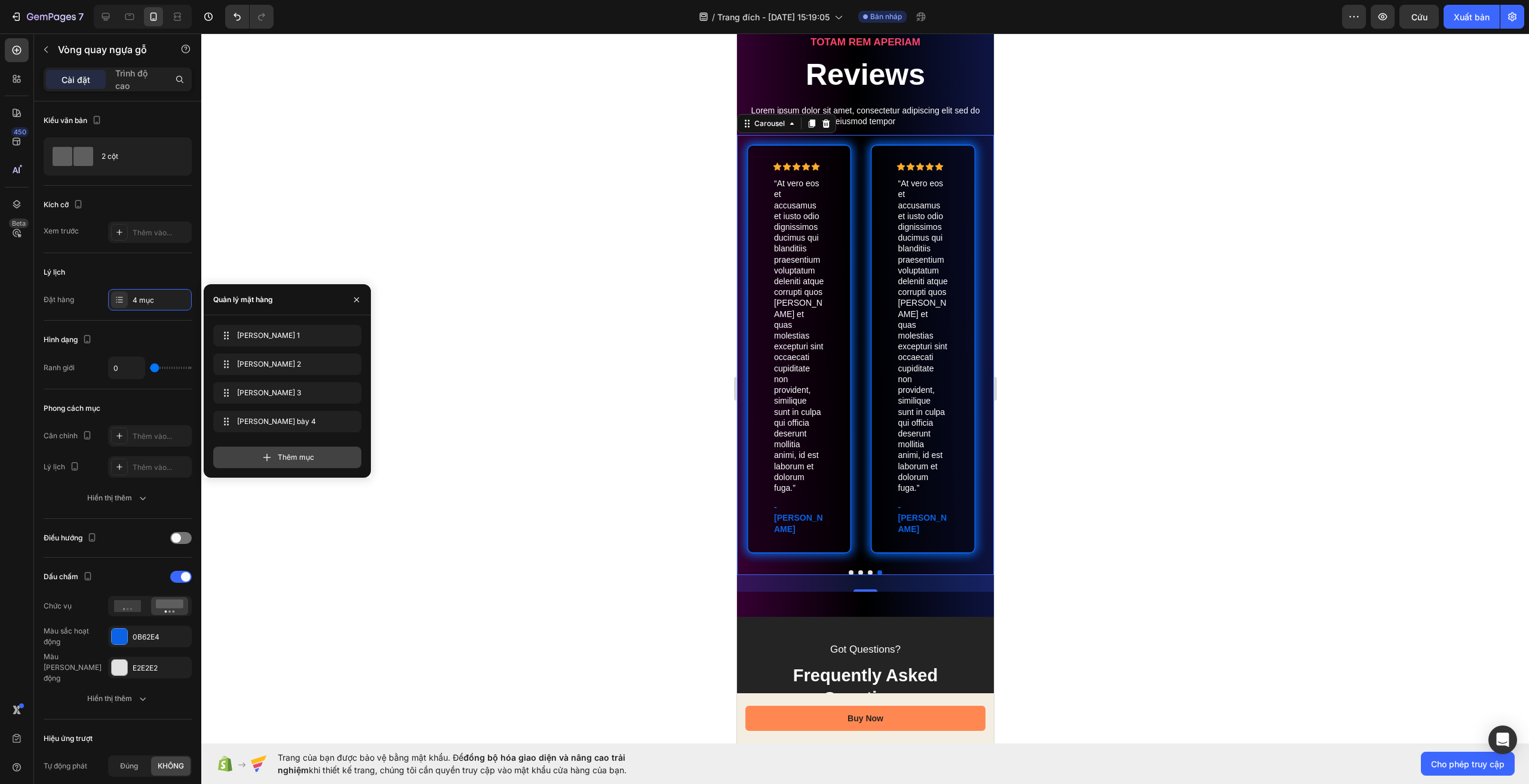
click at [300, 455] on font "Thêm mục" at bounding box center [295, 456] width 37 height 9
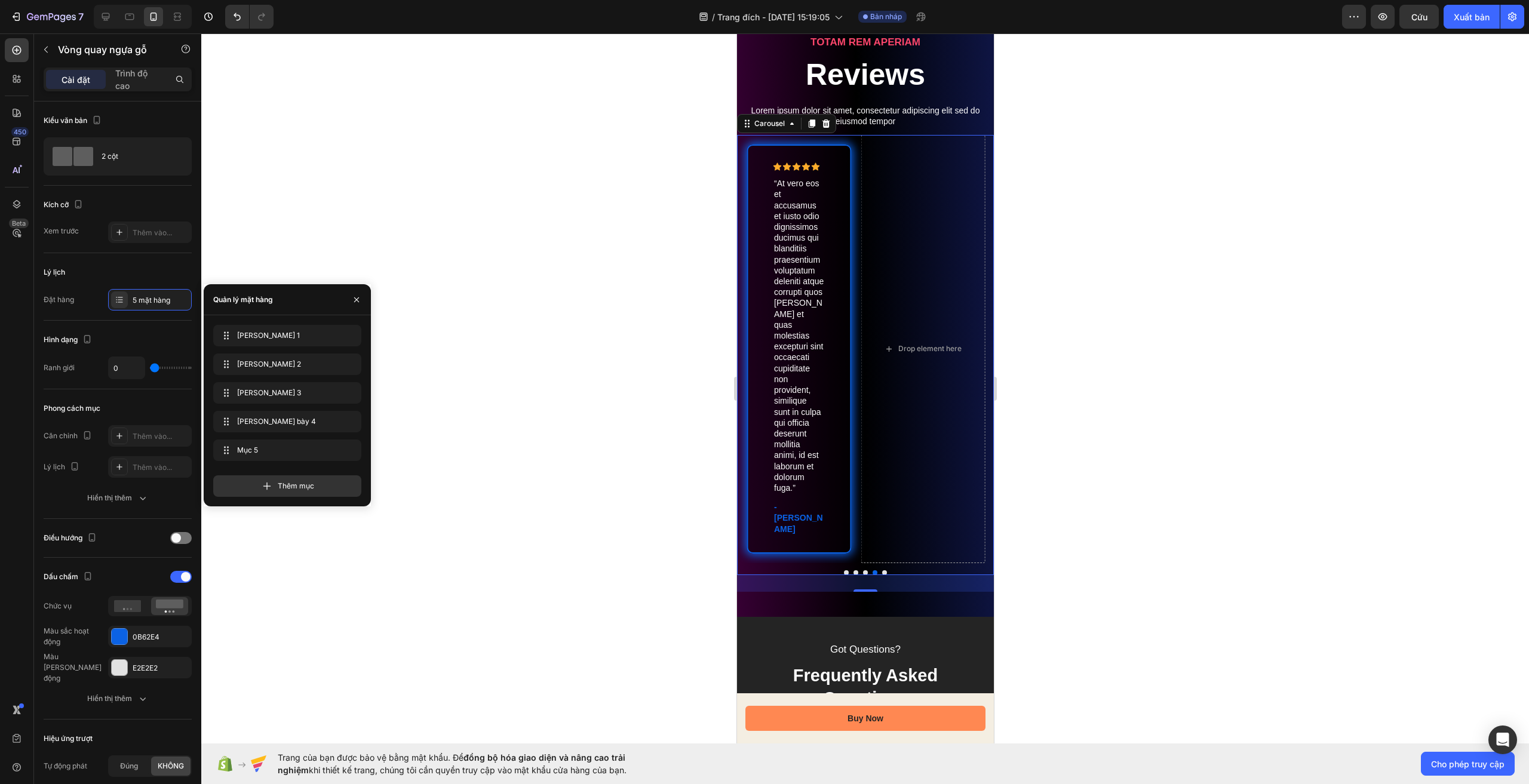
click at [290, 497] on div "Trình chiếu 1 Slide 1 Trình chiếu 2 Slide 2 Trình chiếu 3 Slide 3 Trang trình b…" at bounding box center [288, 410] width 167 height 192
click at [123, 275] on div "Lý lịch" at bounding box center [118, 272] width 149 height 19
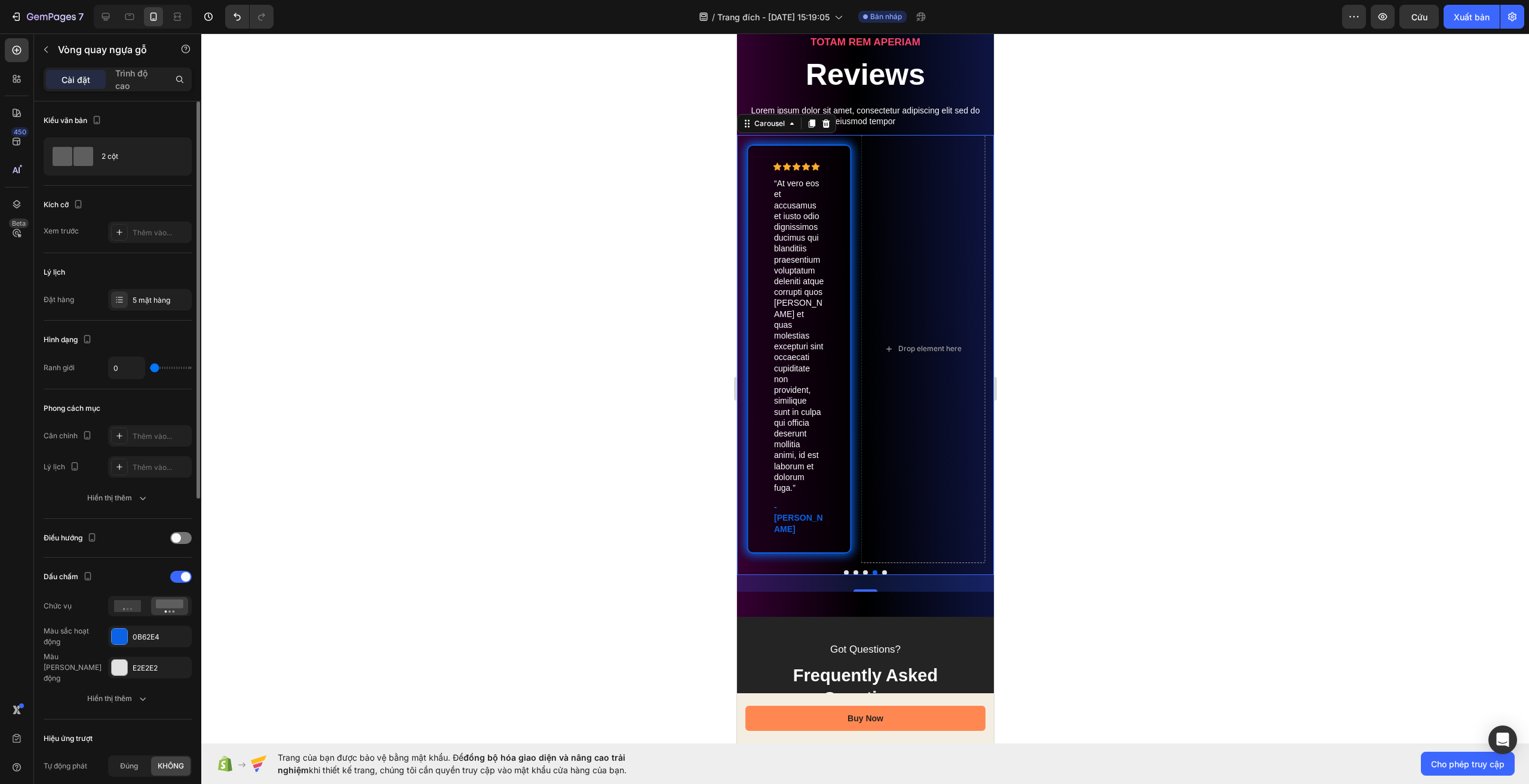
click at [163, 365] on div "0" at bounding box center [149, 367] width 84 height 23
type input "36"
click at [169, 368] on input "range" at bounding box center [170, 367] width 41 height 2
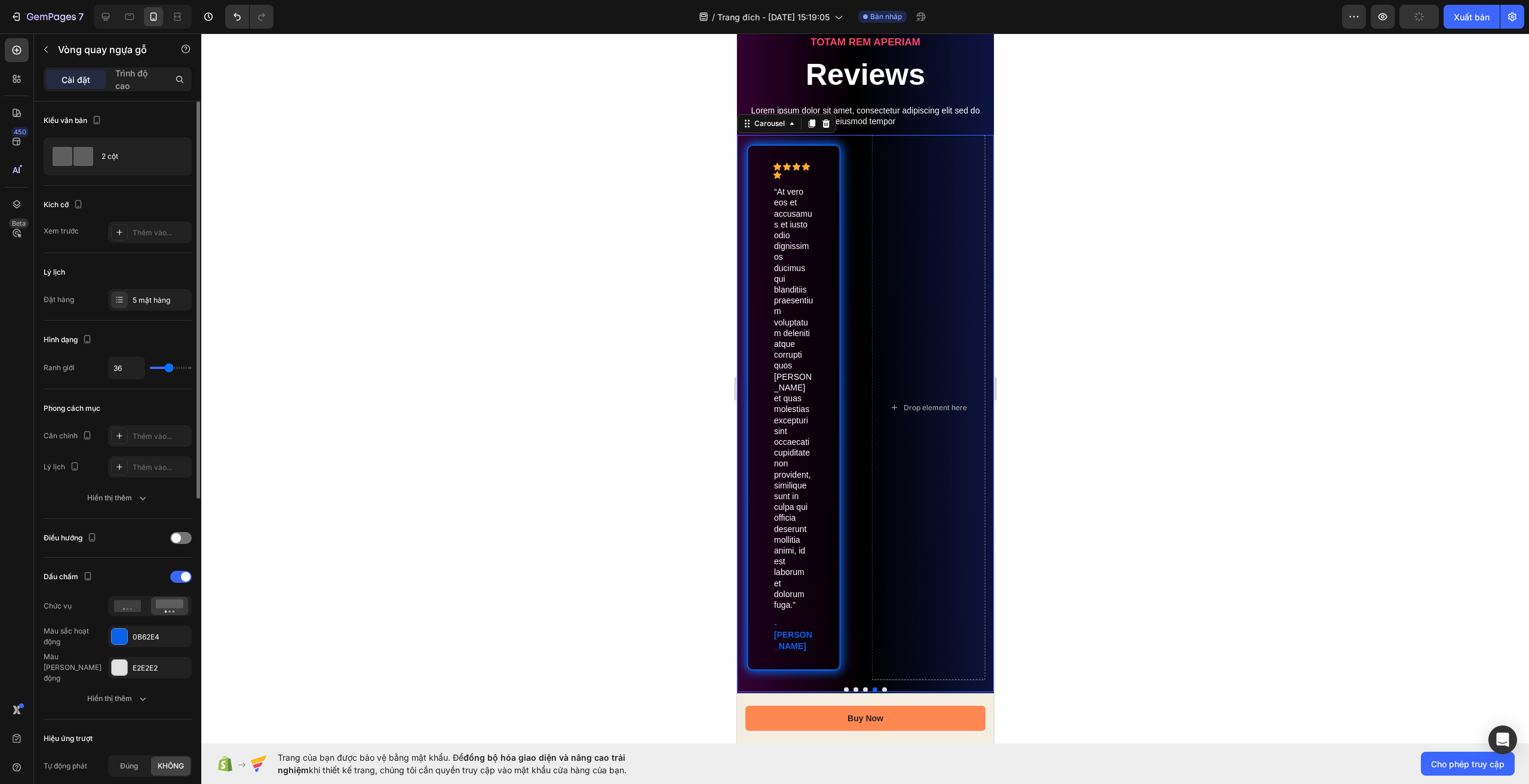
type input "0"
drag, startPoint x: 170, startPoint y: 368, endPoint x: 161, endPoint y: 377, distance: 12.7
type input "0"
click at [150, 369] on input "range" at bounding box center [170, 367] width 41 height 2
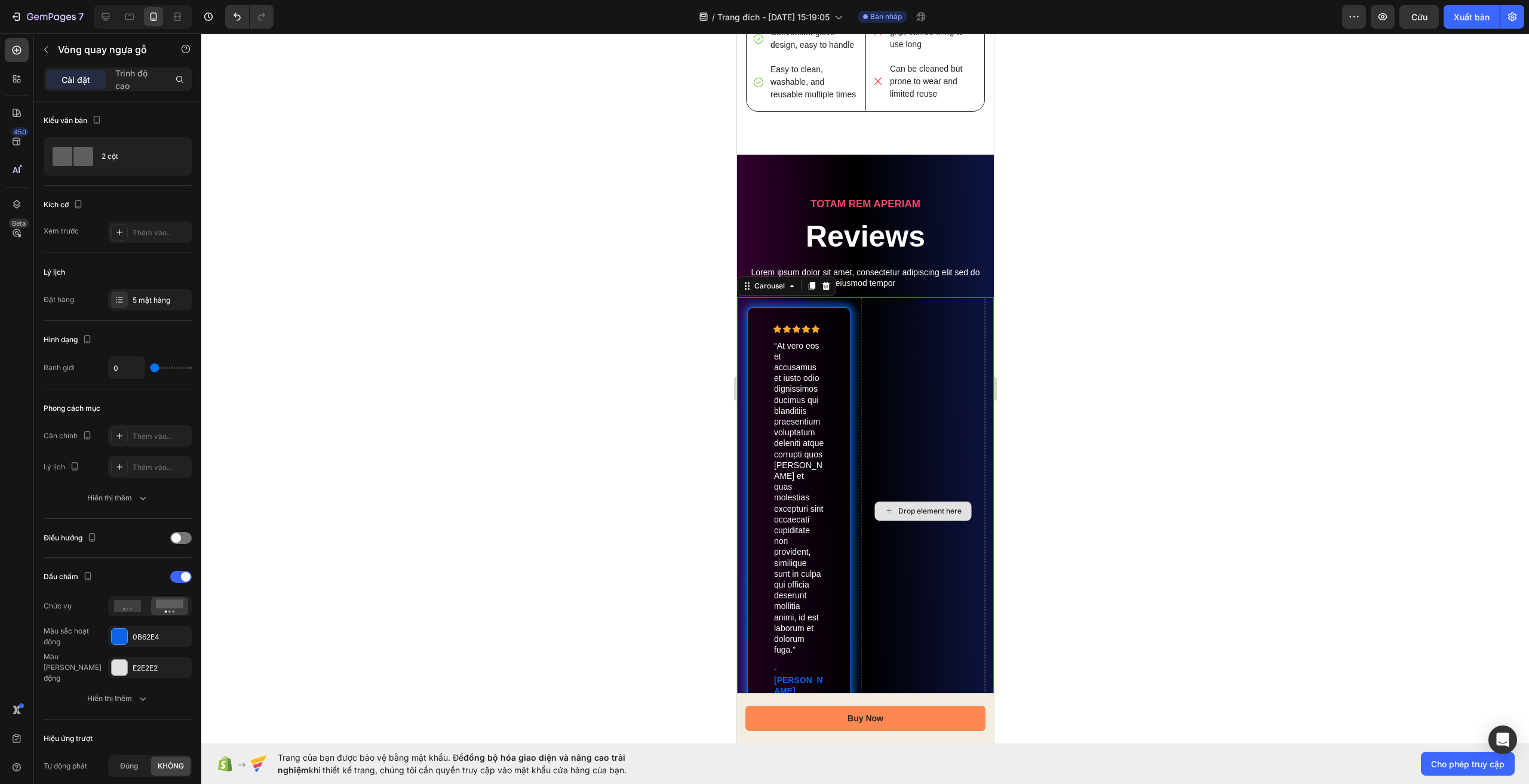
scroll to position [2896, 0]
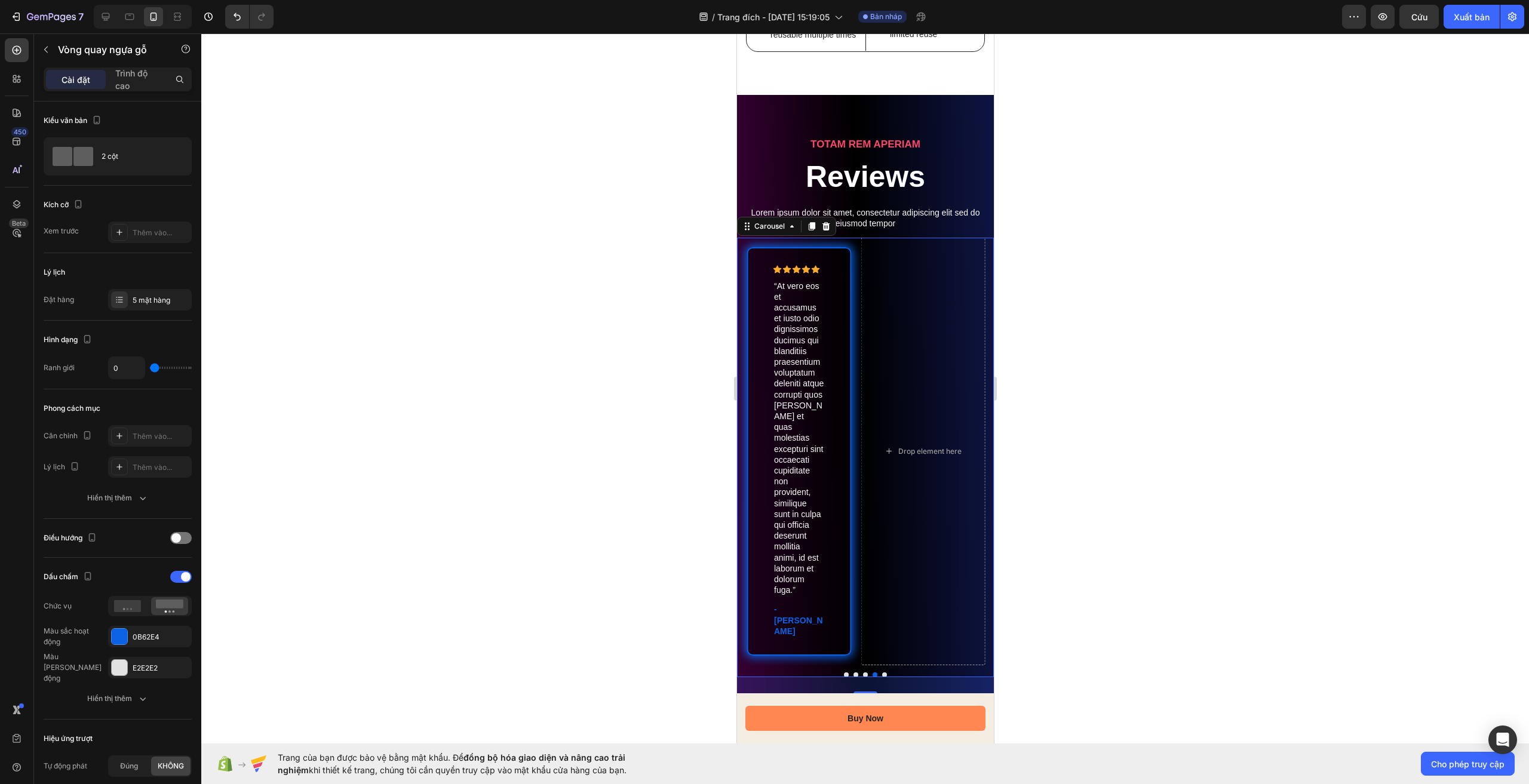
click at [882, 672] on button "Dot" at bounding box center [884, 675] width 5 height 5
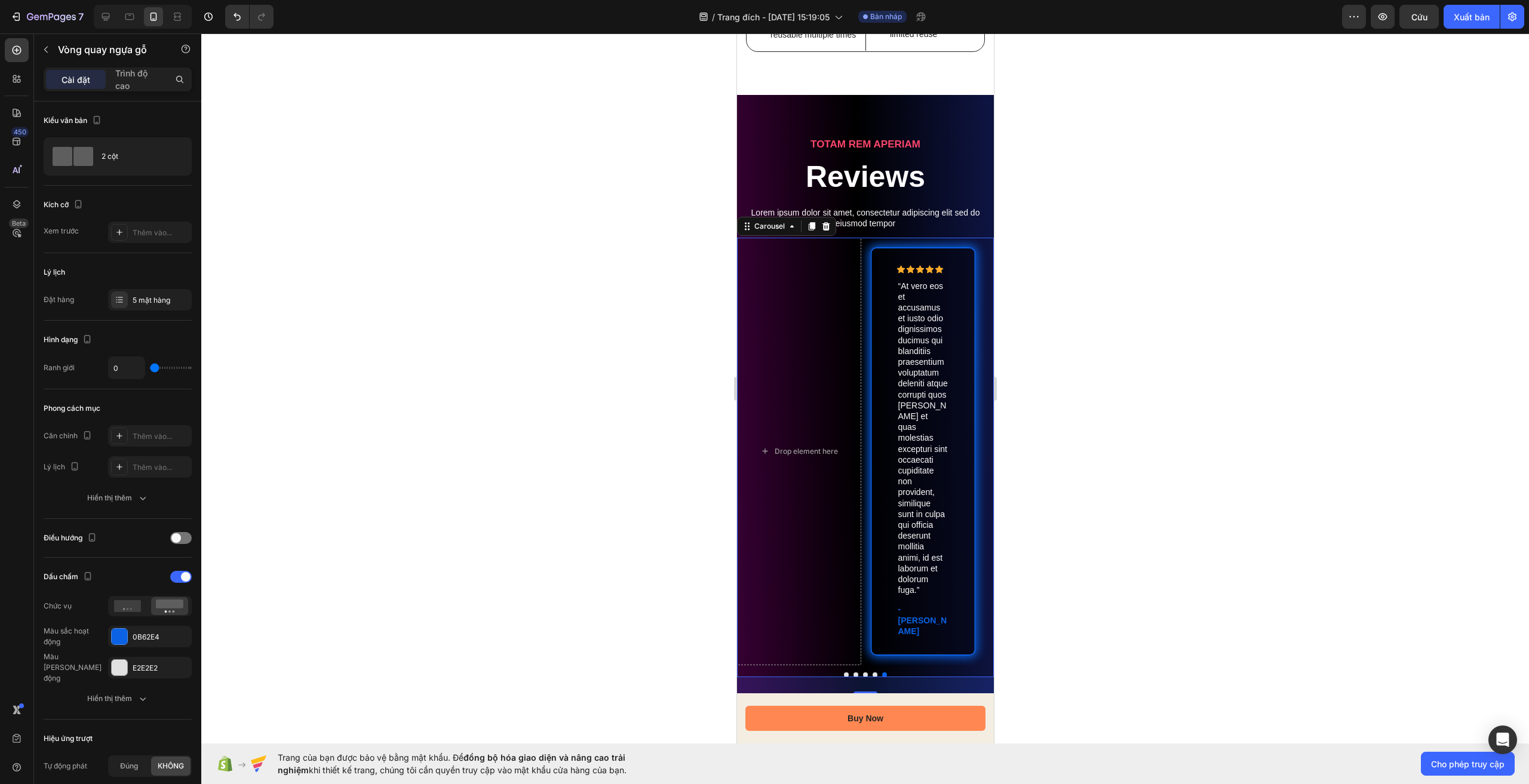
click at [882, 672] on button "Dot" at bounding box center [884, 675] width 5 height 5
click at [145, 305] on div "5 mặt hàng" at bounding box center [161, 300] width 56 height 11
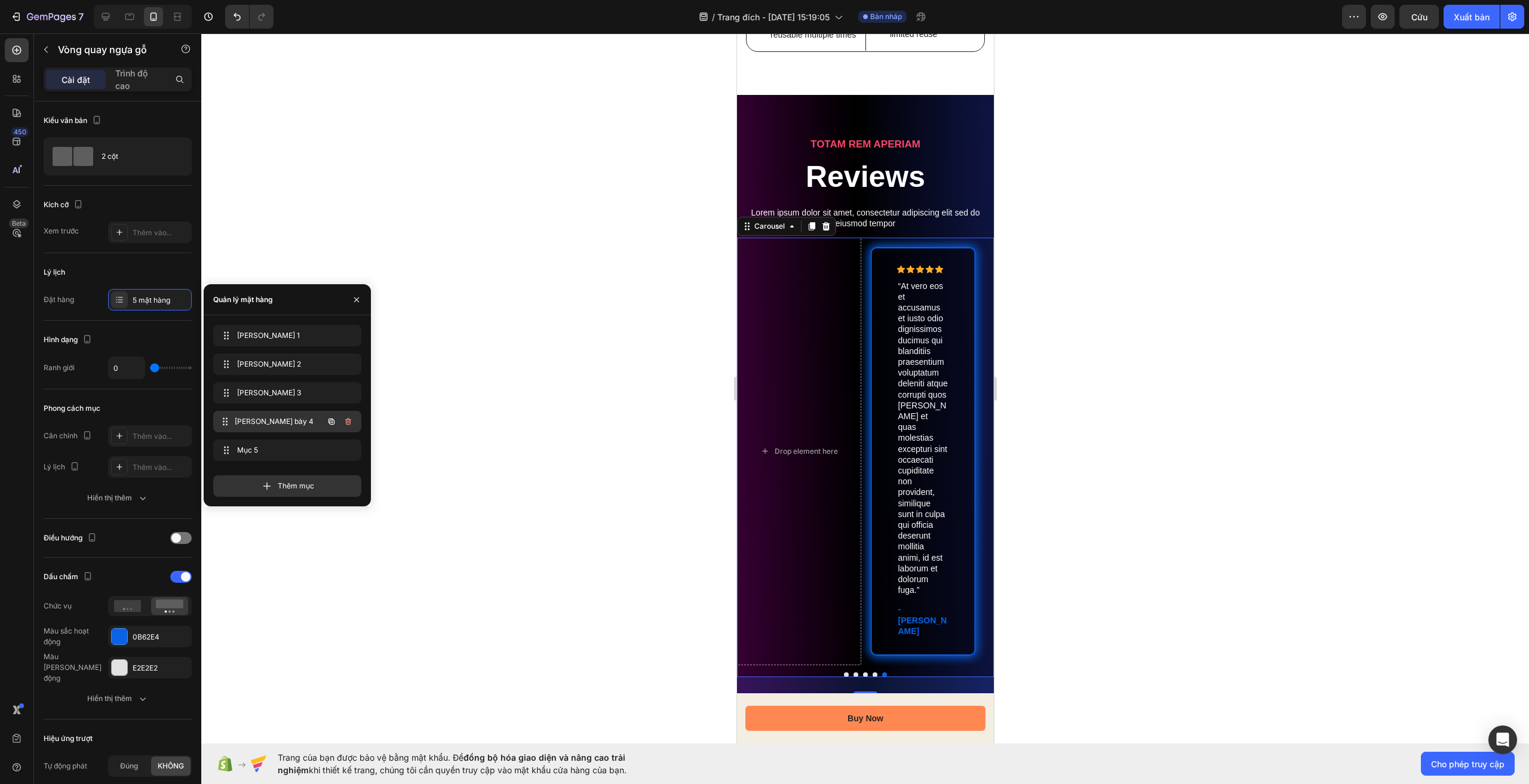
click at [293, 423] on span "Trang trình bày 4" at bounding box center [278, 422] width 88 height 11
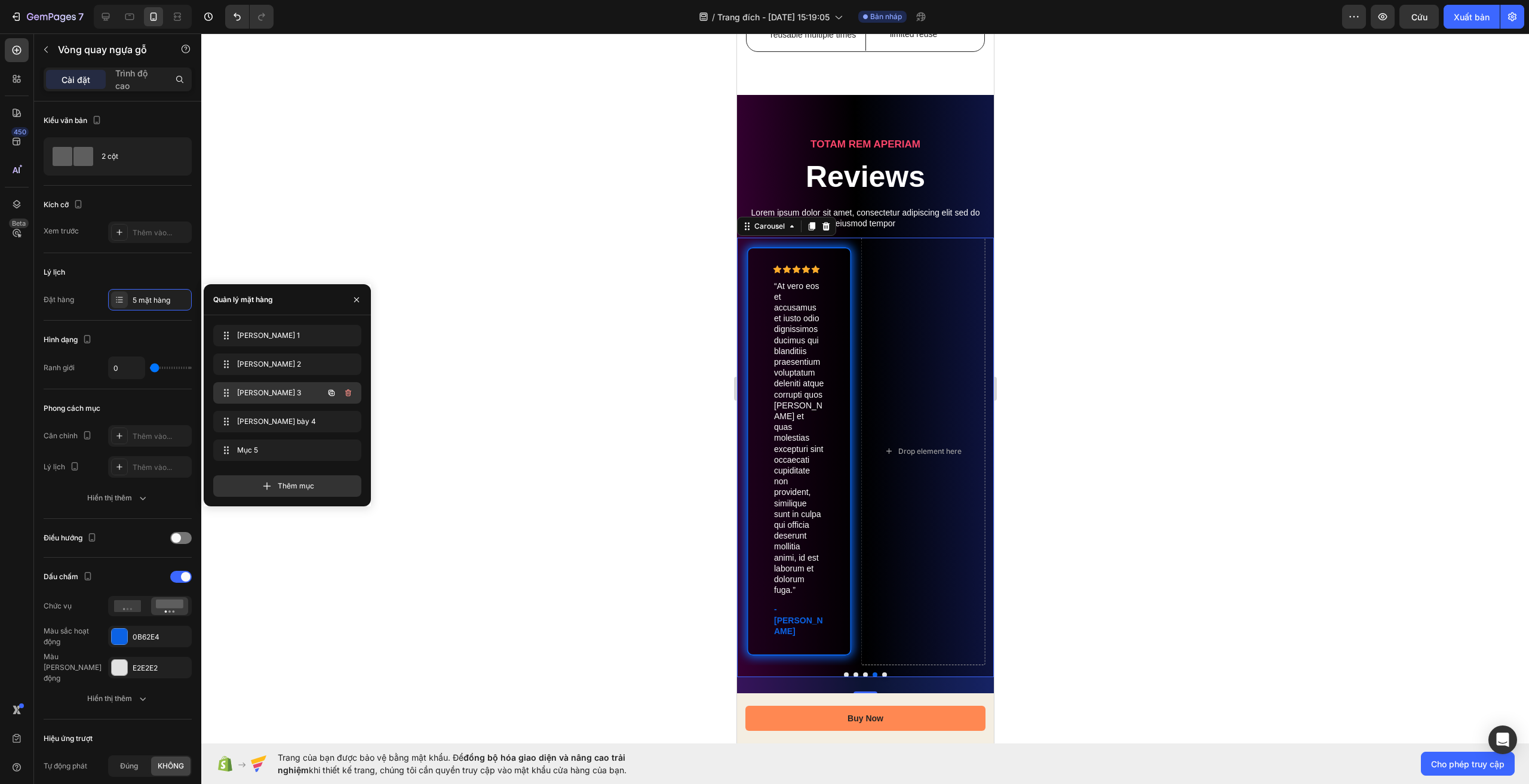
click at [281, 387] on div "Trình chiếu 3 Slide 3" at bounding box center [270, 392] width 105 height 16
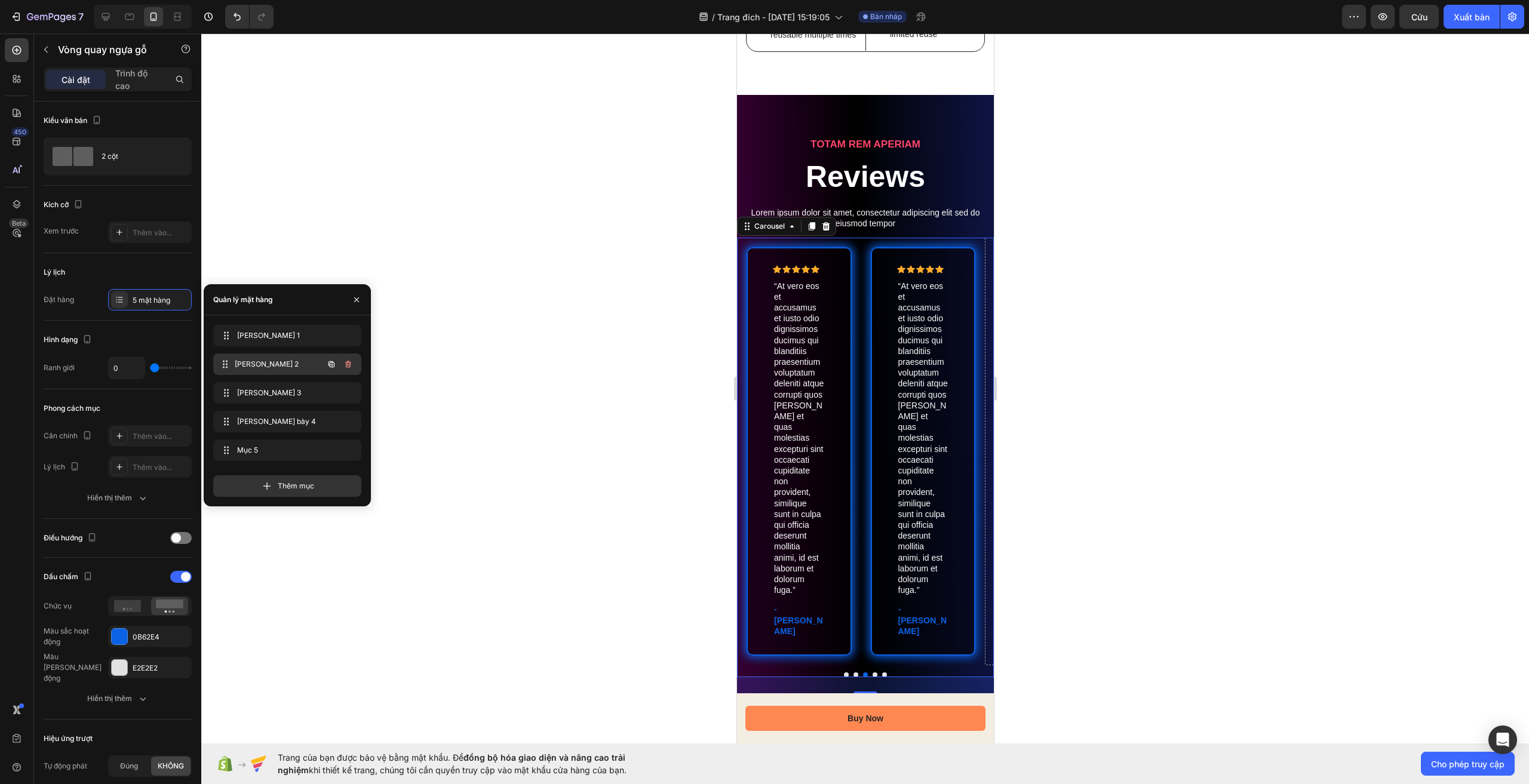
click at [280, 363] on span "Trình chiếu 2" at bounding box center [278, 364] width 88 height 11
click at [274, 334] on font "Trình chiếu 1" at bounding box center [268, 335] width 63 height 9
click at [278, 366] on font "Trình chiếu 2" at bounding box center [267, 363] width 64 height 9
click at [277, 390] on font "Trình chiếu 3" at bounding box center [267, 392] width 64 height 9
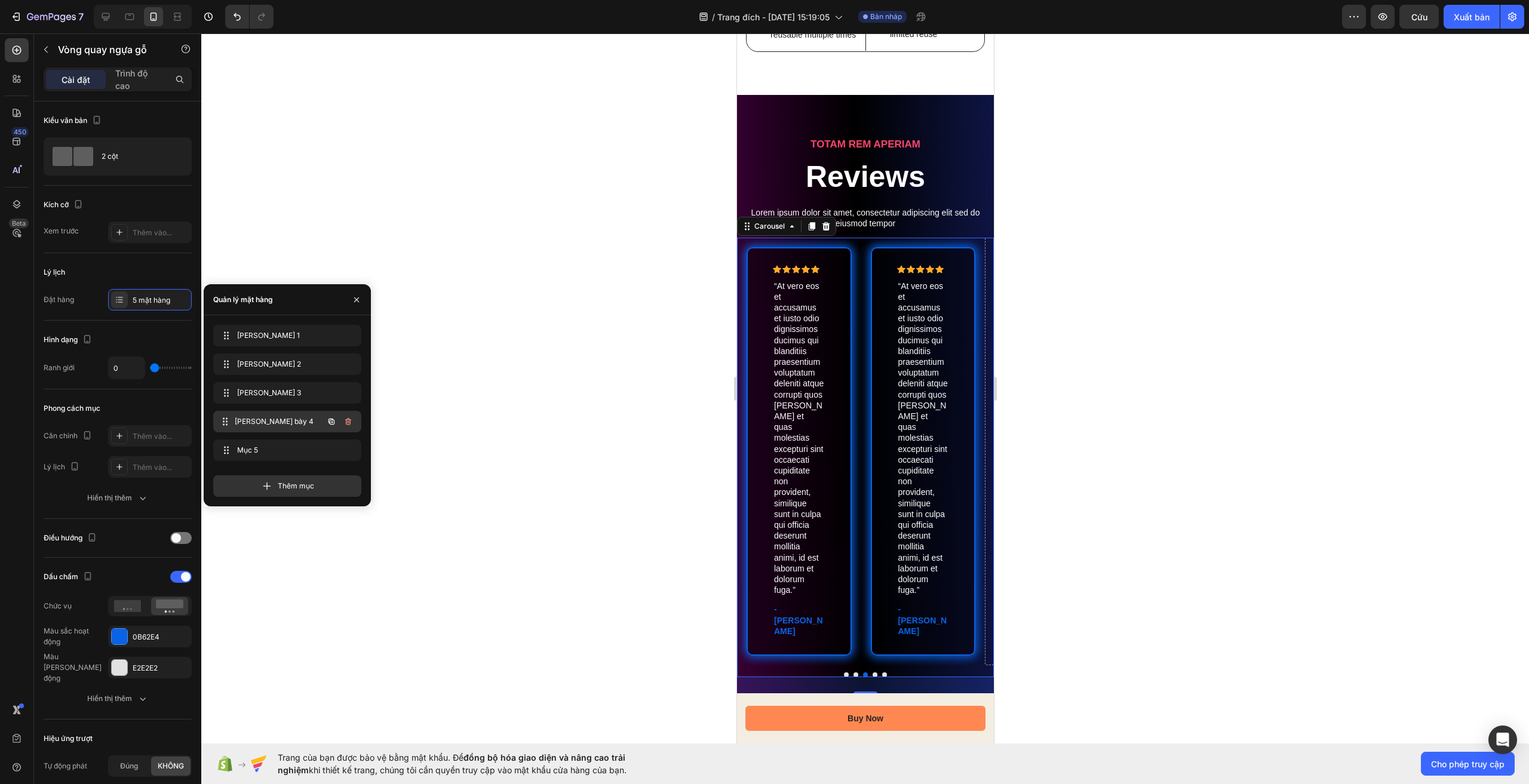
click at [277, 422] on font "Trang trình bày 4" at bounding box center [274, 421] width 79 height 9
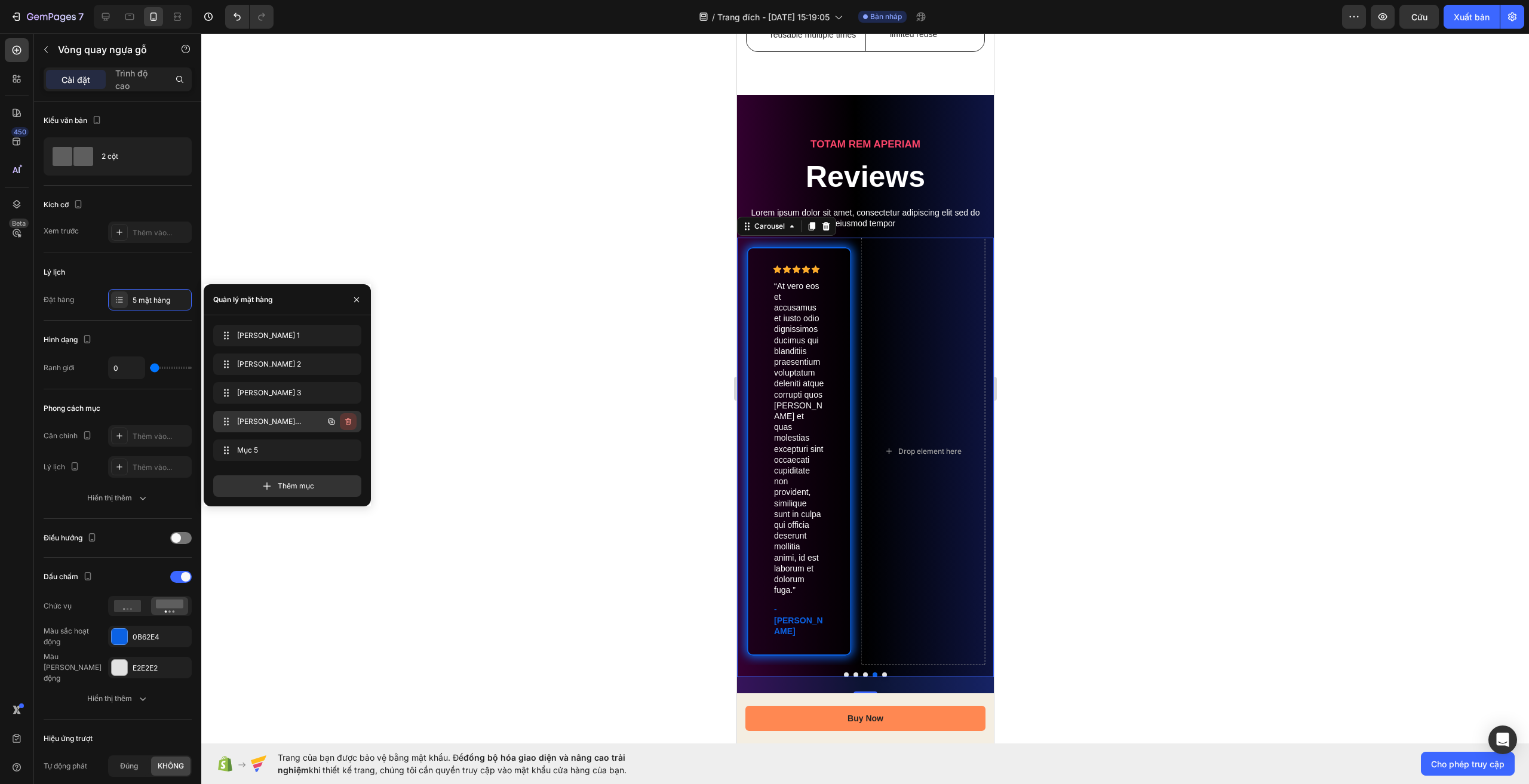
click at [349, 421] on icon "button" at bounding box center [349, 423] width 1 height 3
click at [338, 421] on font "Xóa bỏ" at bounding box center [340, 421] width 23 height 9
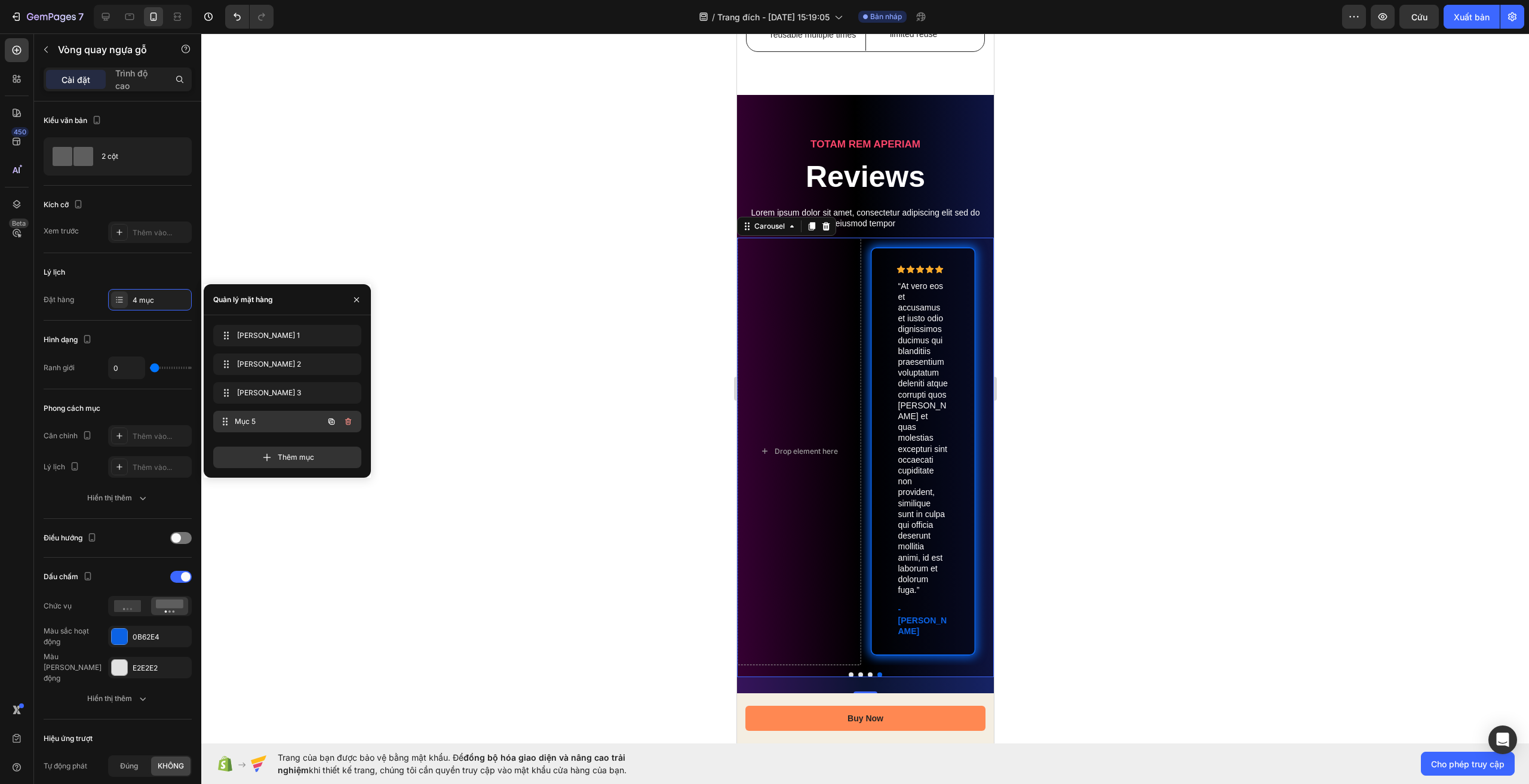
click at [306, 421] on div "Mục 5 Item 5" at bounding box center [270, 421] width 105 height 16
click at [270, 421] on span "Mục 5" at bounding box center [278, 422] width 88 height 11
click at [277, 395] on font "Trình chiếu 3" at bounding box center [267, 392] width 64 height 9
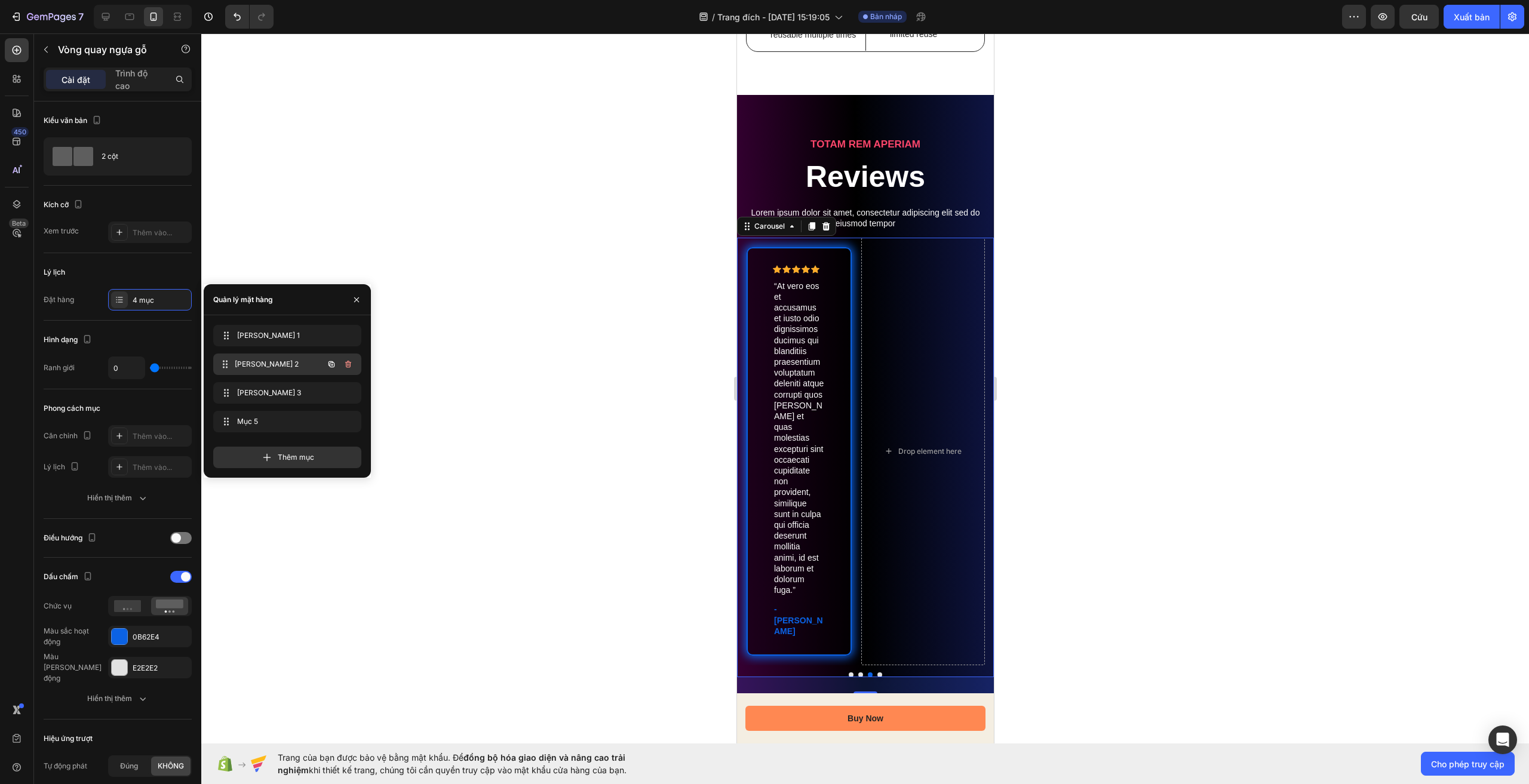
click at [275, 374] on div "Trình chiếu 2 Slide 2" at bounding box center [288, 364] width 149 height 22
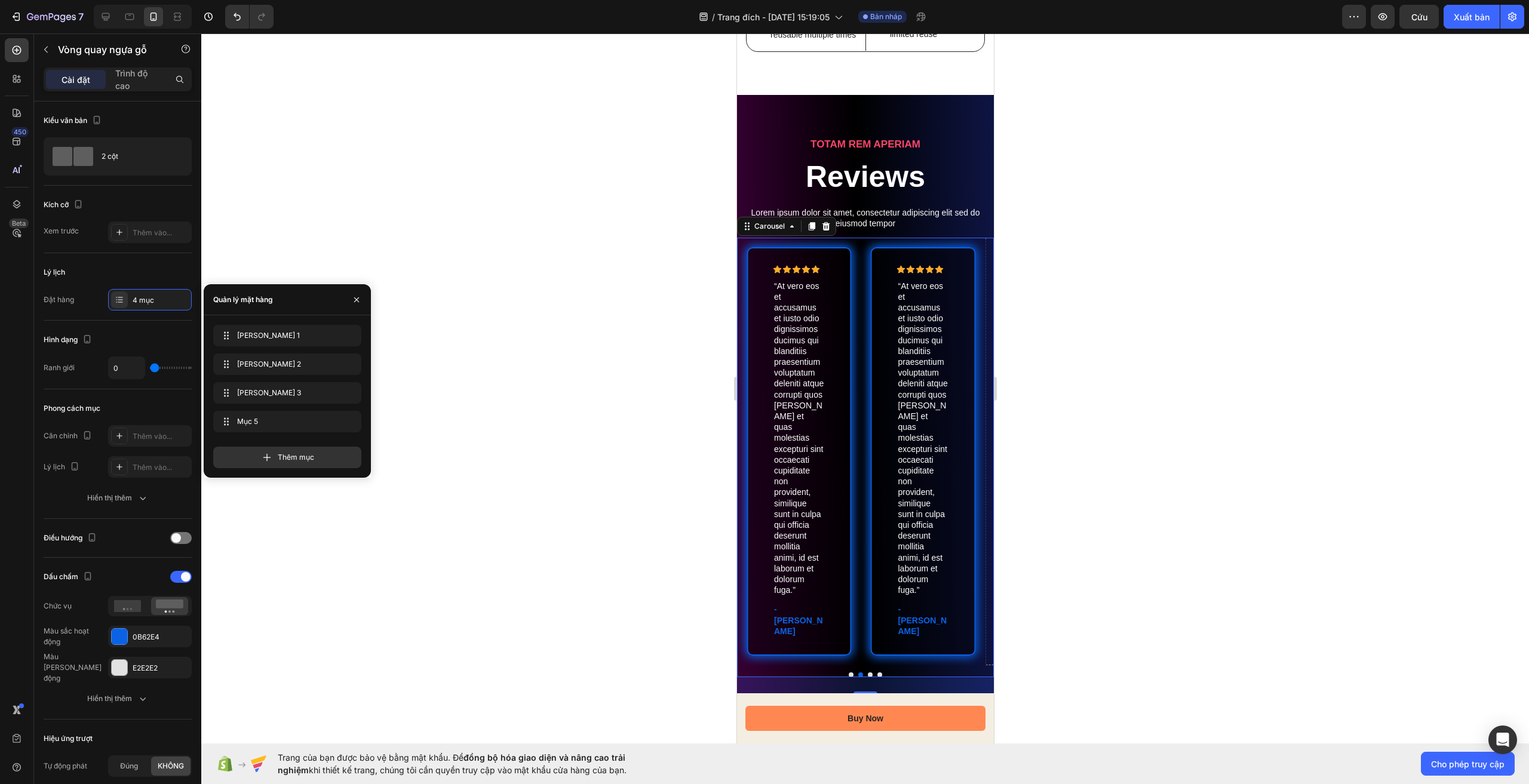
click at [285, 348] on div "Trình chiếu 1 Slide 1" at bounding box center [288, 338] width 149 height 27
click at [299, 419] on span "Mục 5" at bounding box center [278, 422] width 88 height 11
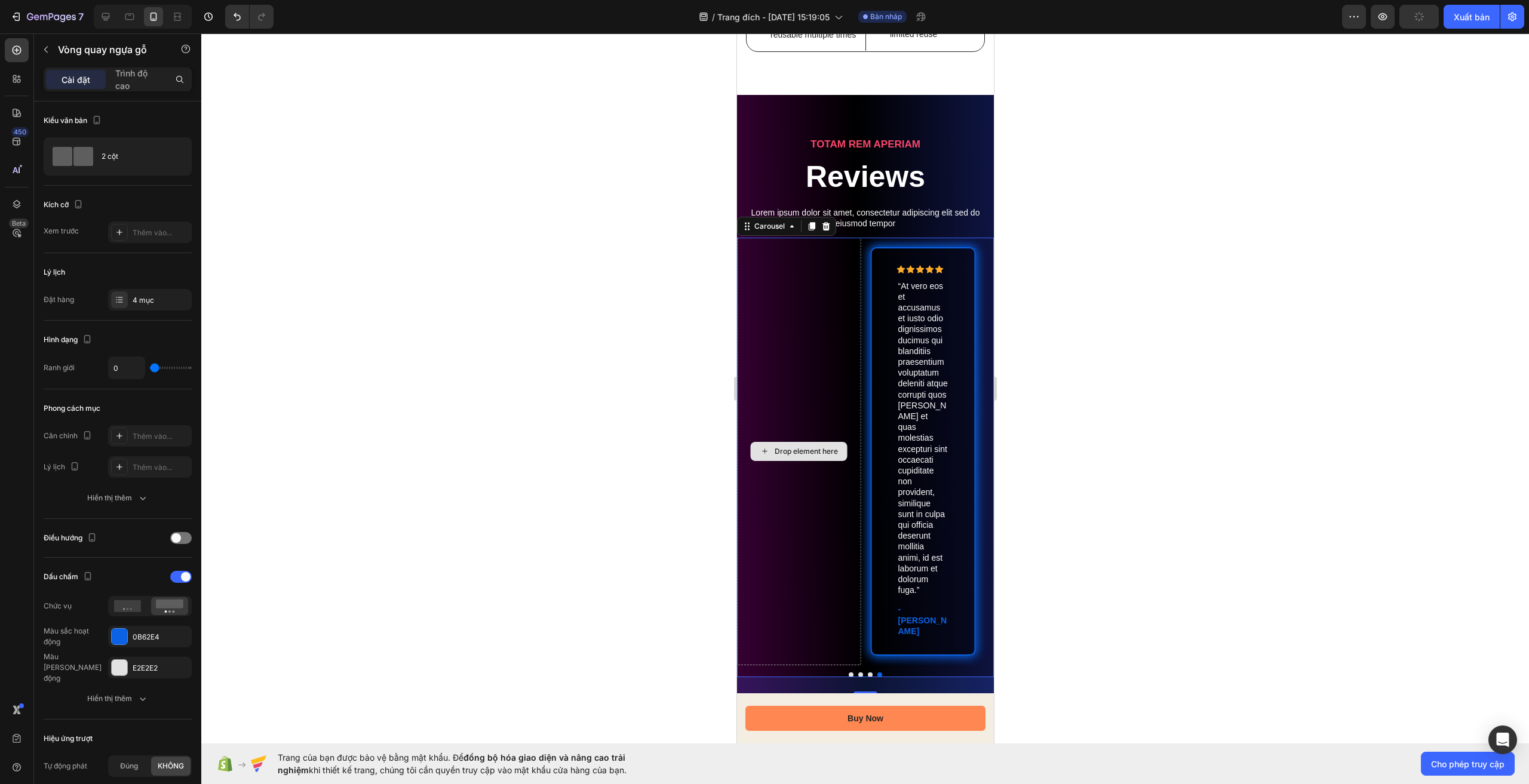
click at [805, 387] on div "Drop element here" at bounding box center [798, 452] width 124 height 428
click at [877, 672] on button "Dot" at bounding box center [879, 675] width 5 height 5
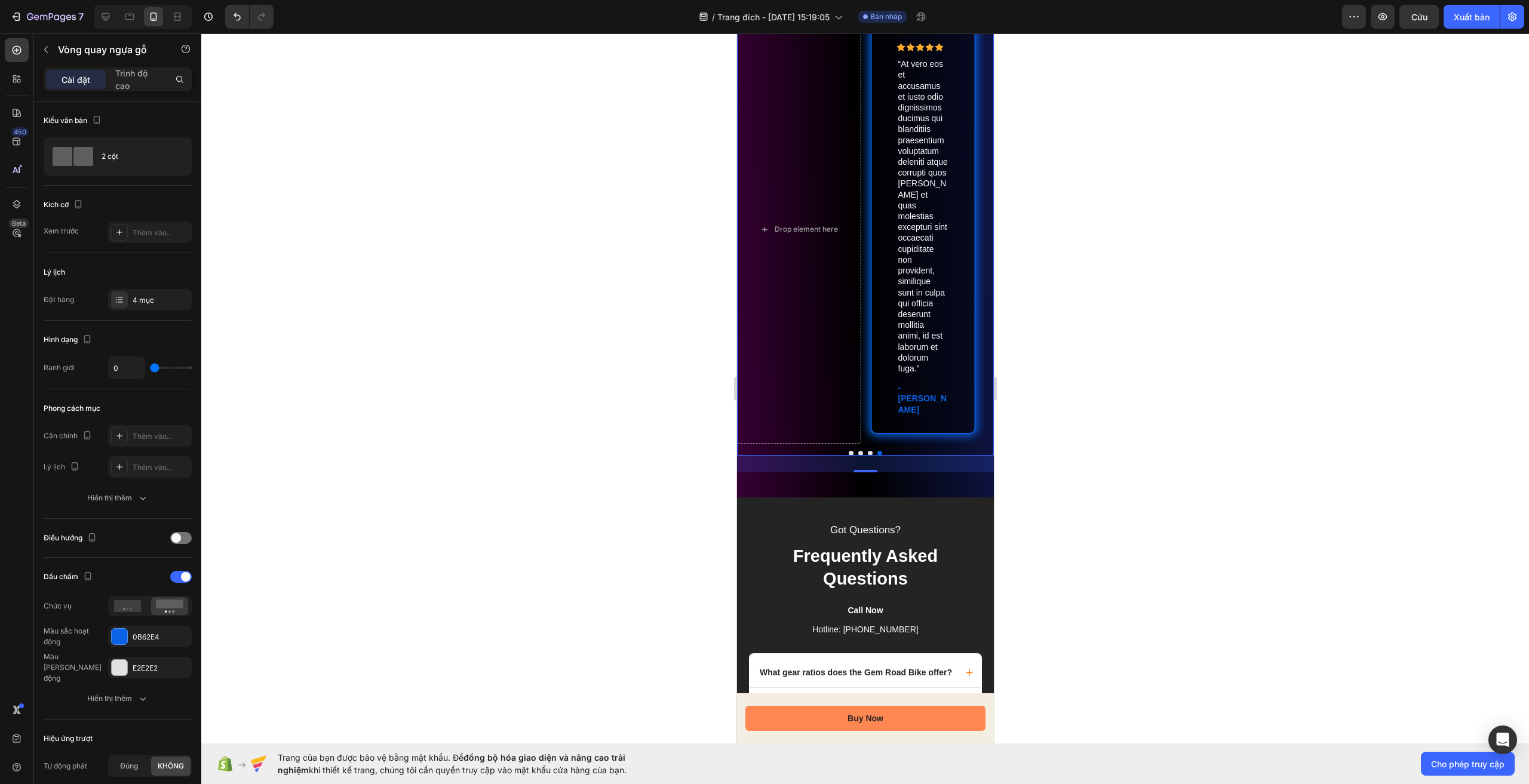
scroll to position [2776, 0]
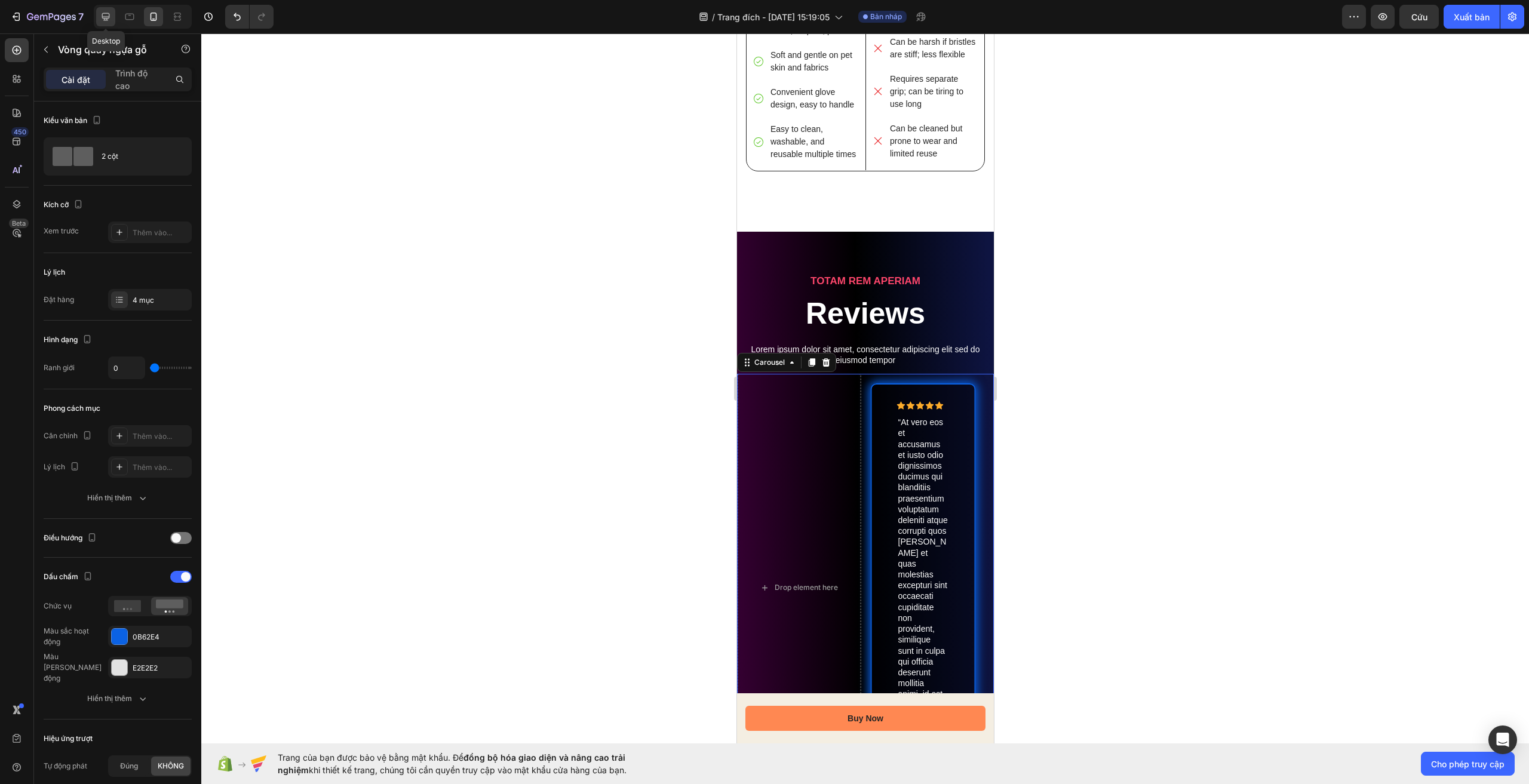
click at [102, 18] on icon at bounding box center [106, 16] width 12 height 12
type input "1200"
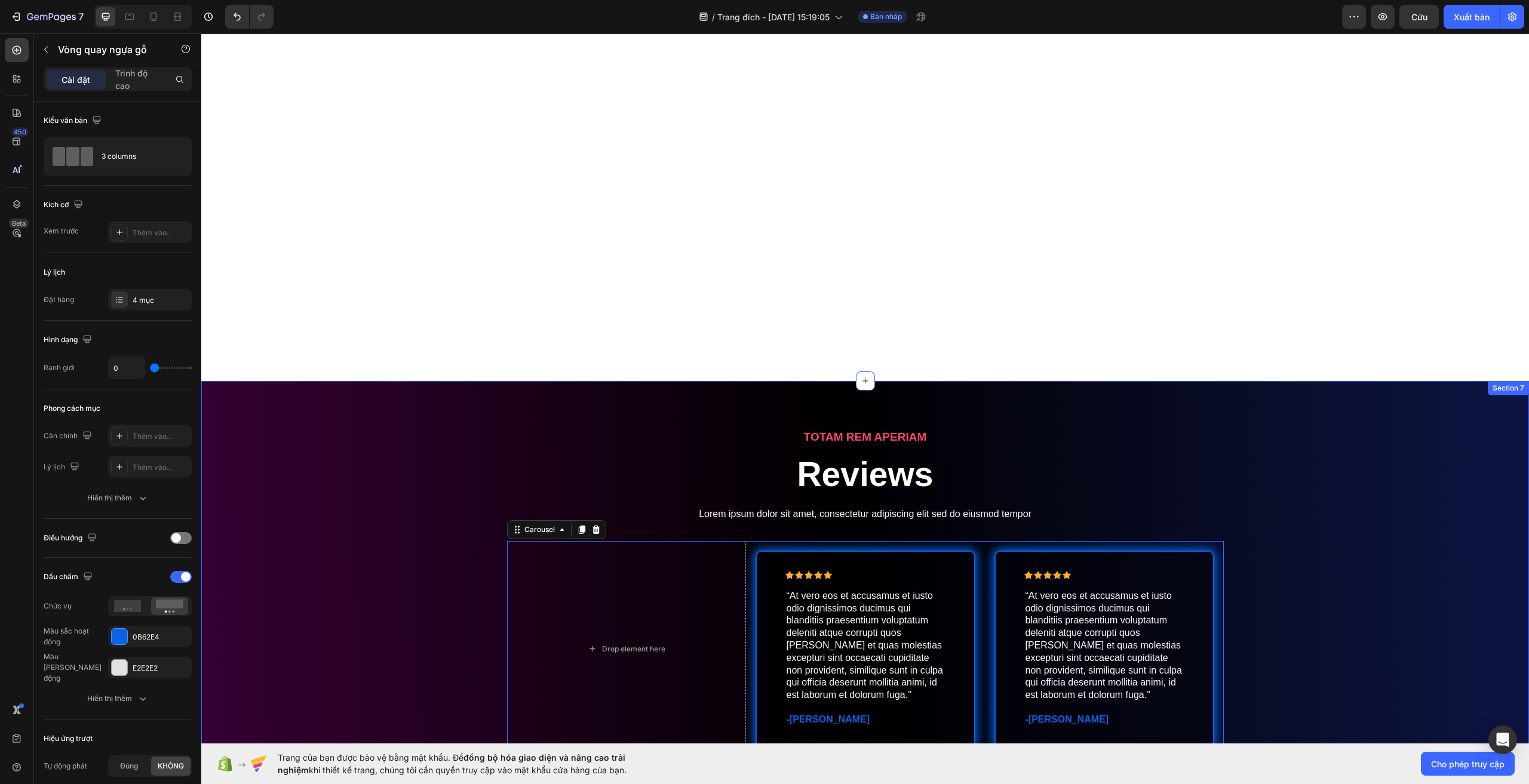
scroll to position [3243, 0]
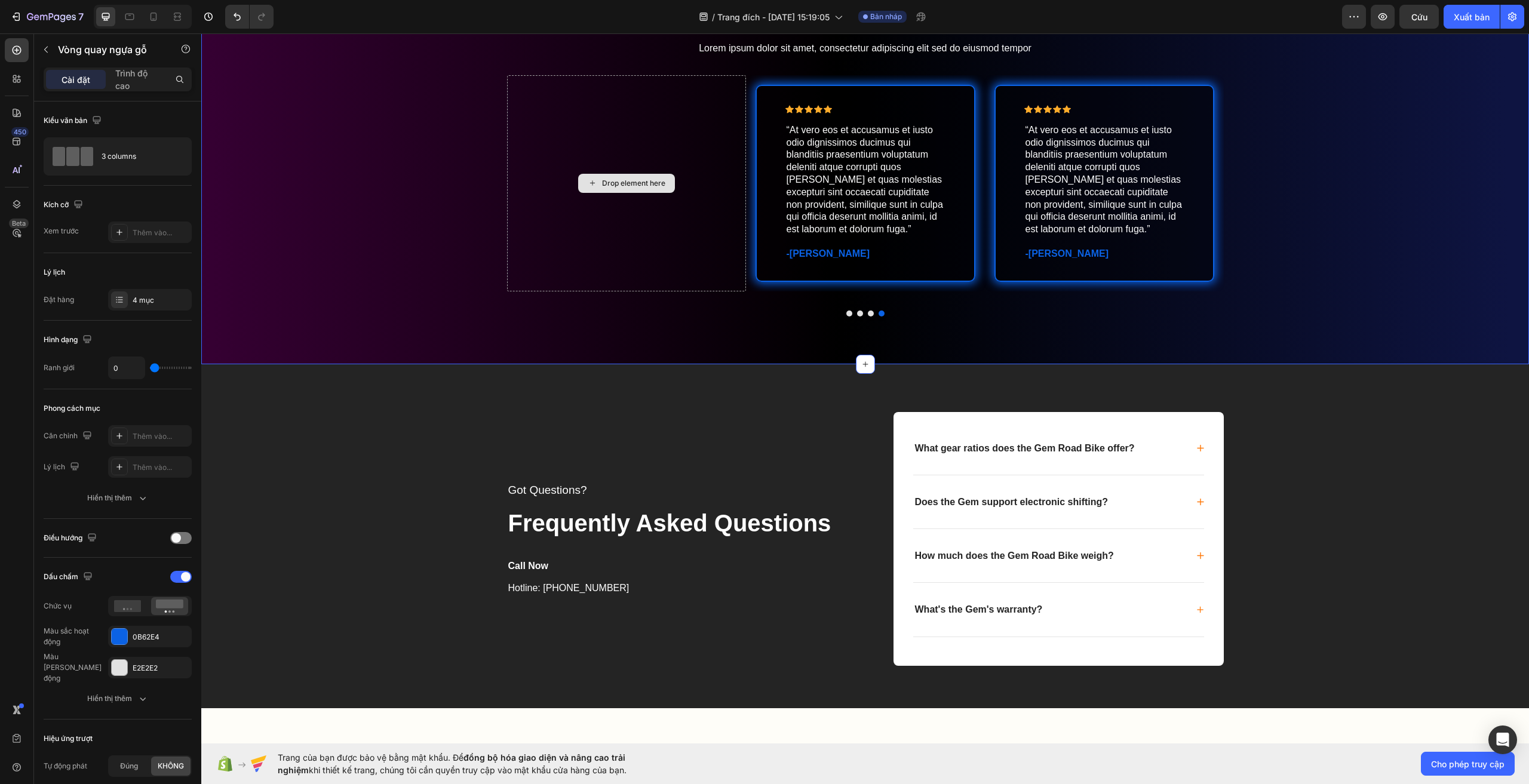
click at [371, 223] on div "Icon Icon Icon Icon Icon Icon List “At vero eos et accusamus et iusto odio dign…" at bounding box center [865, 205] width 1328 height 260
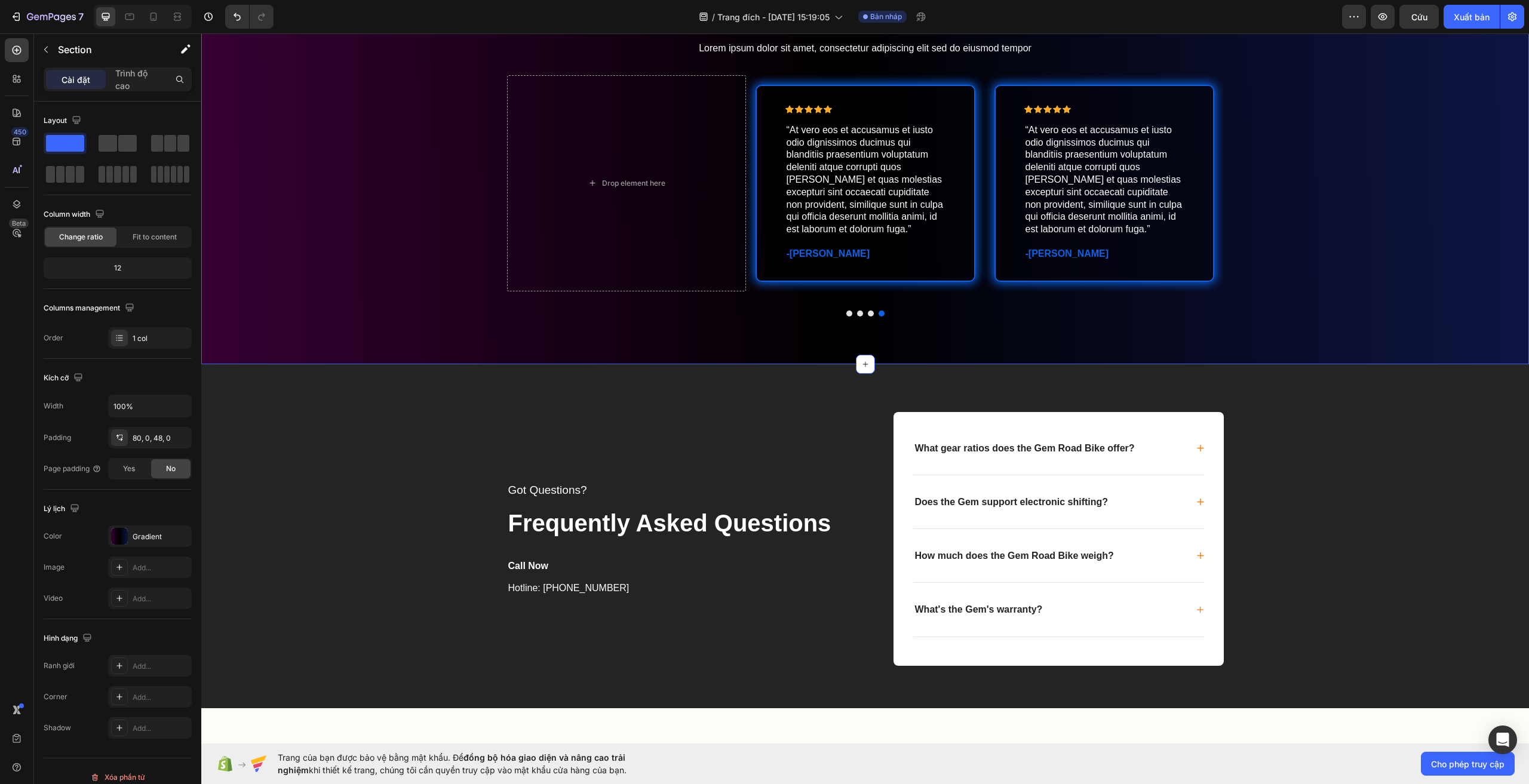
scroll to position [3123, 0]
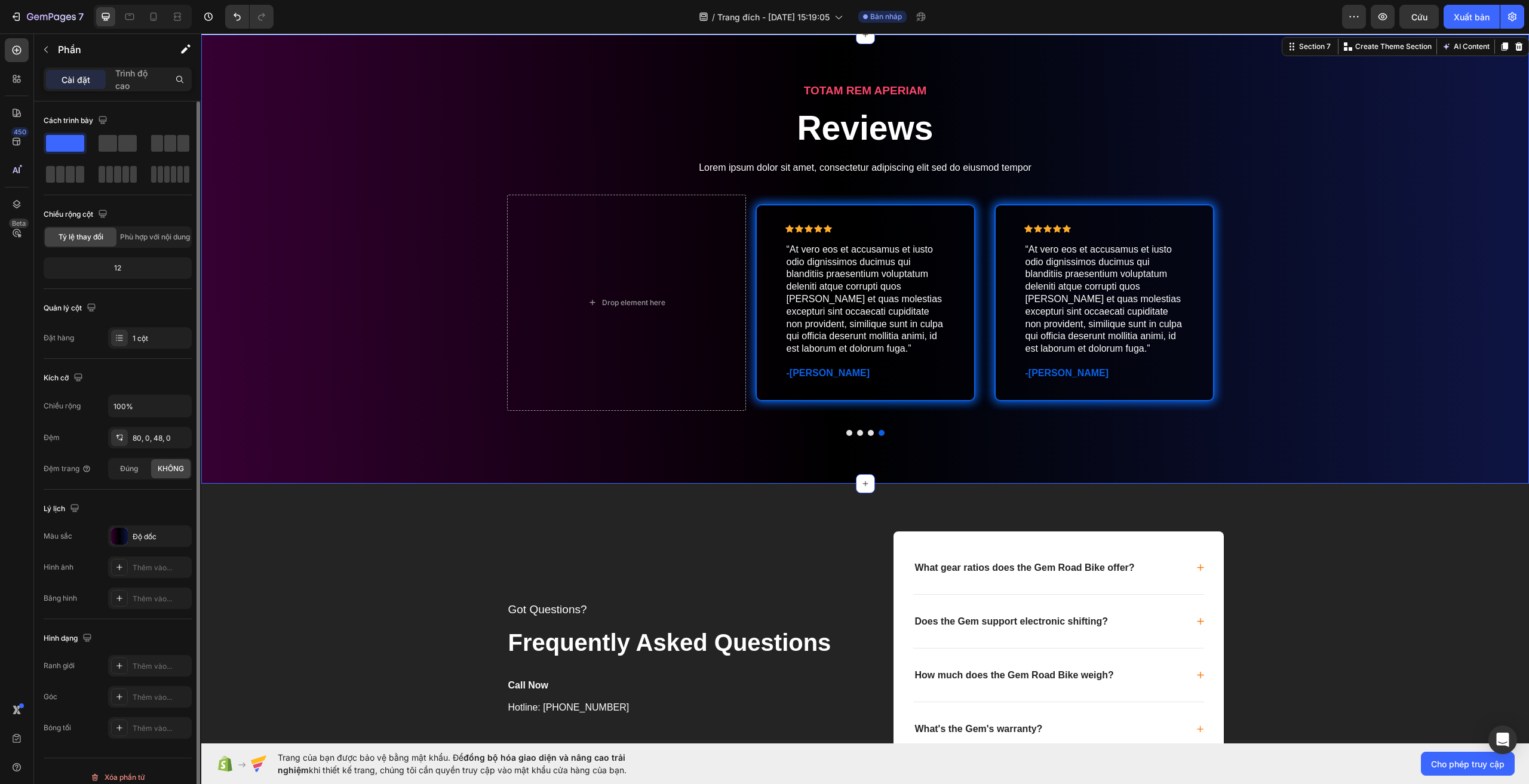
click at [138, 270] on div "12" at bounding box center [117, 267] width 143 height 16
click at [155, 239] on font "Phù hợp với nội dung" at bounding box center [155, 236] width 70 height 9
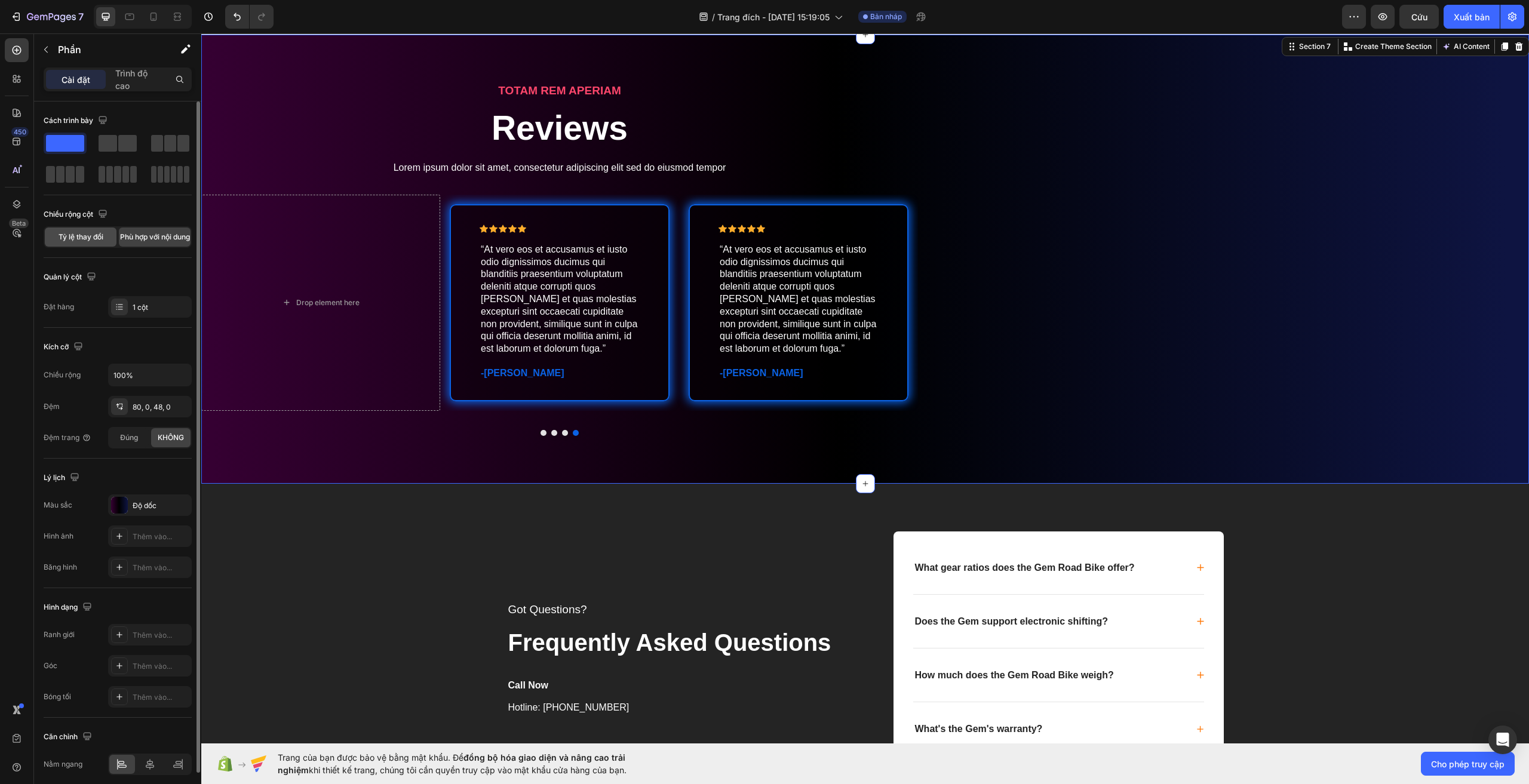
click at [74, 242] on span "Tỷ lệ thay đổi" at bounding box center [81, 237] width 45 height 11
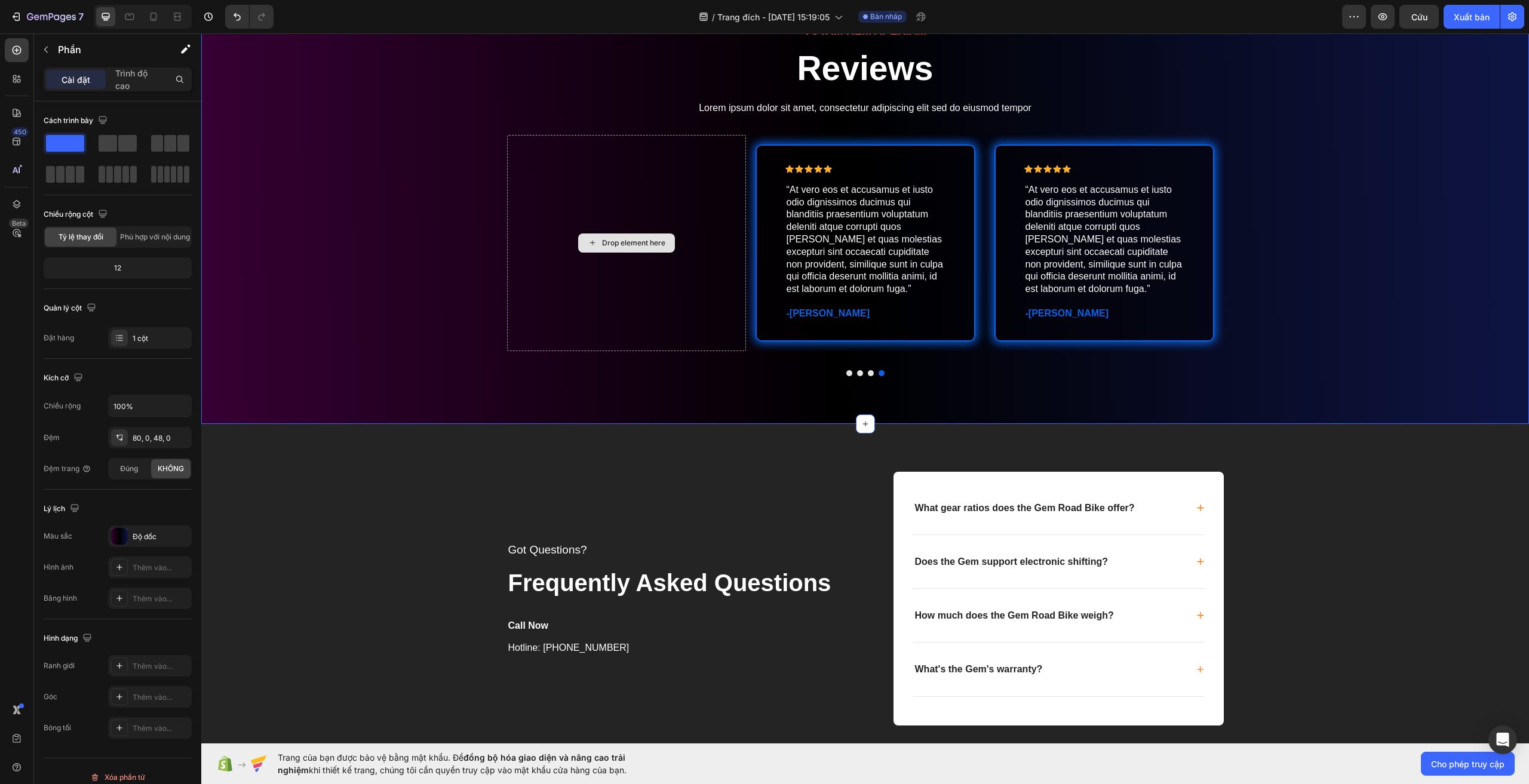
scroll to position [3063, 0]
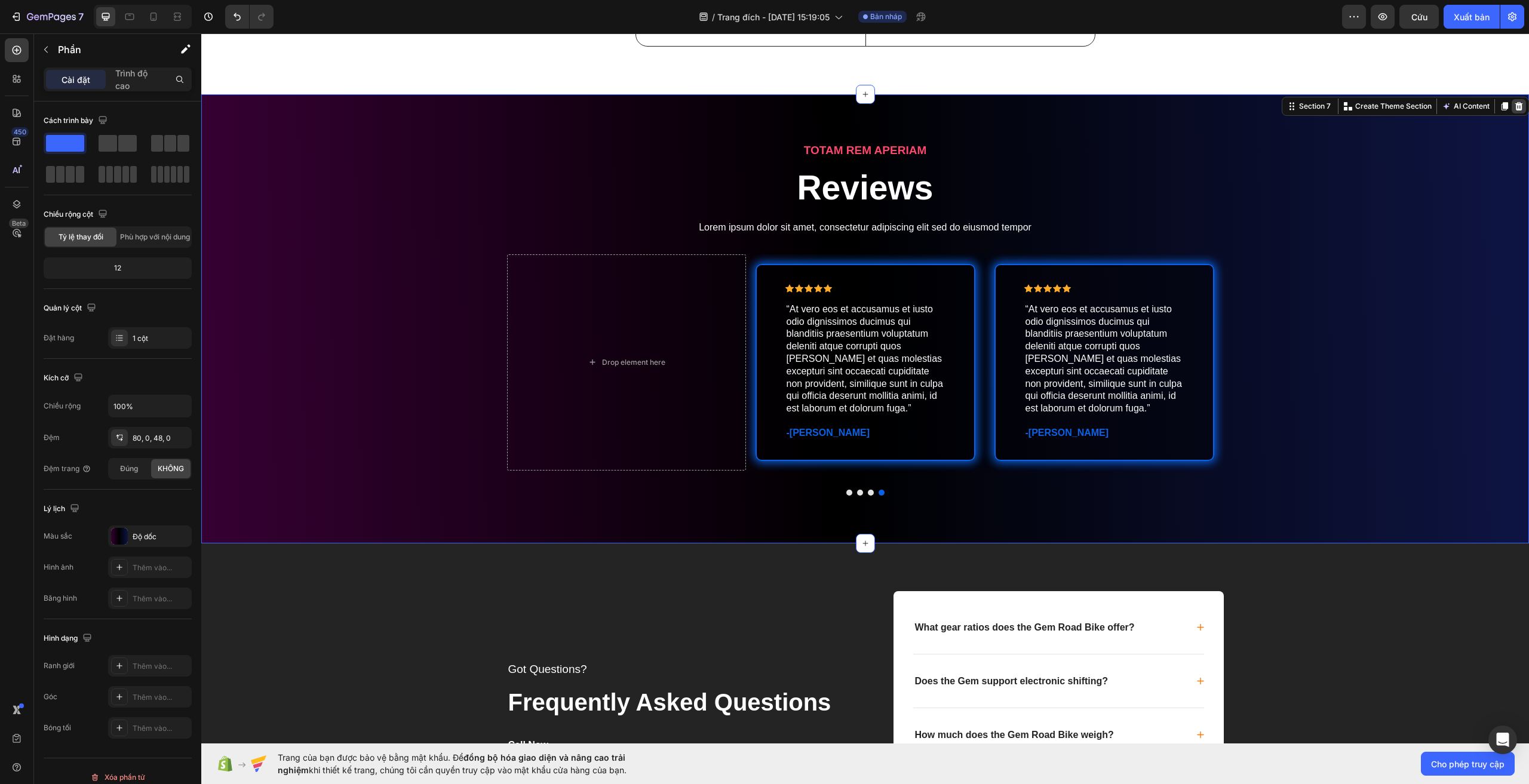
click at [1514, 111] on icon at bounding box center [1519, 106] width 9 height 9
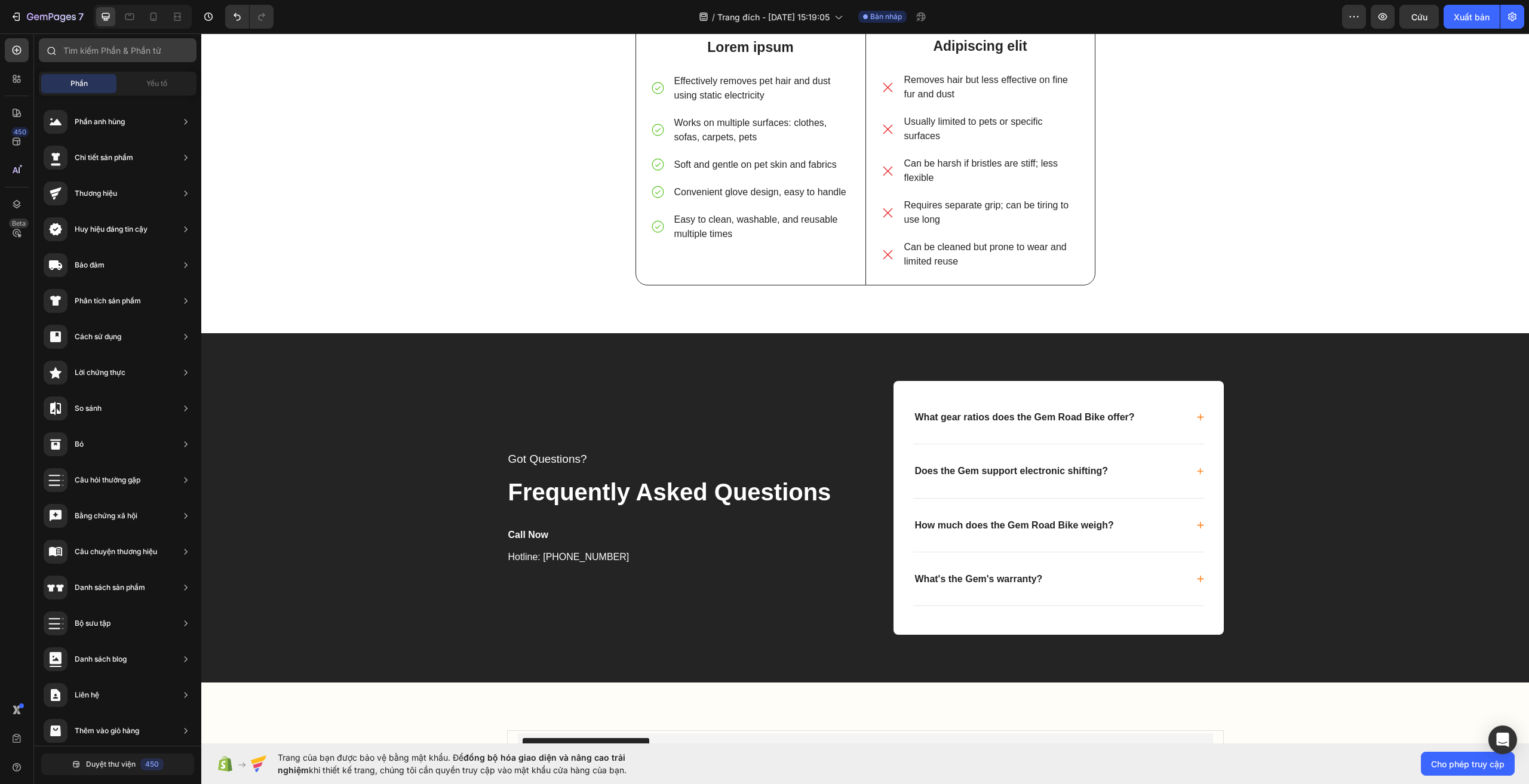
scroll to position [0, 0]
click at [150, 83] on font "Yếu tố" at bounding box center [156, 83] width 21 height 9
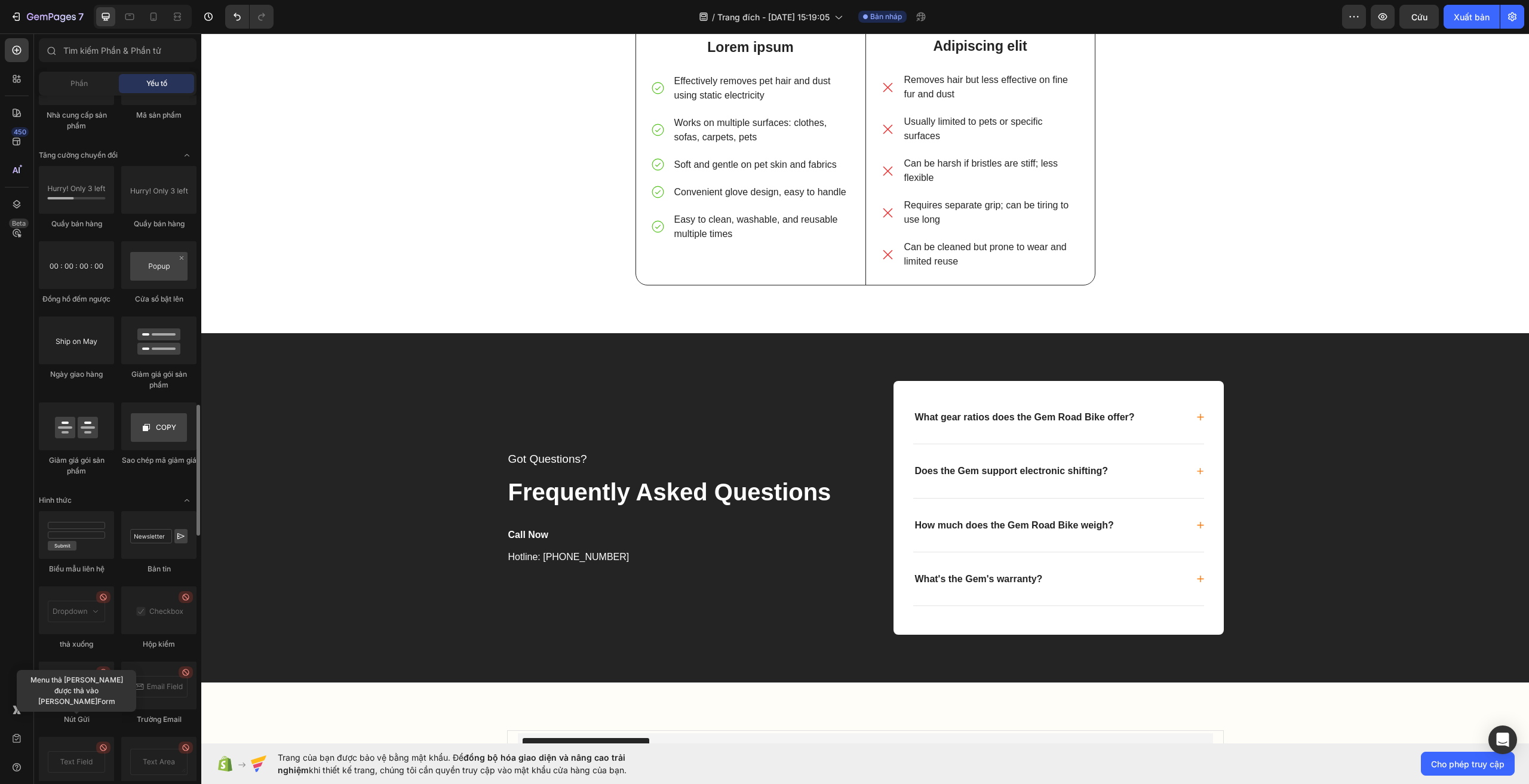
scroll to position [2060, 0]
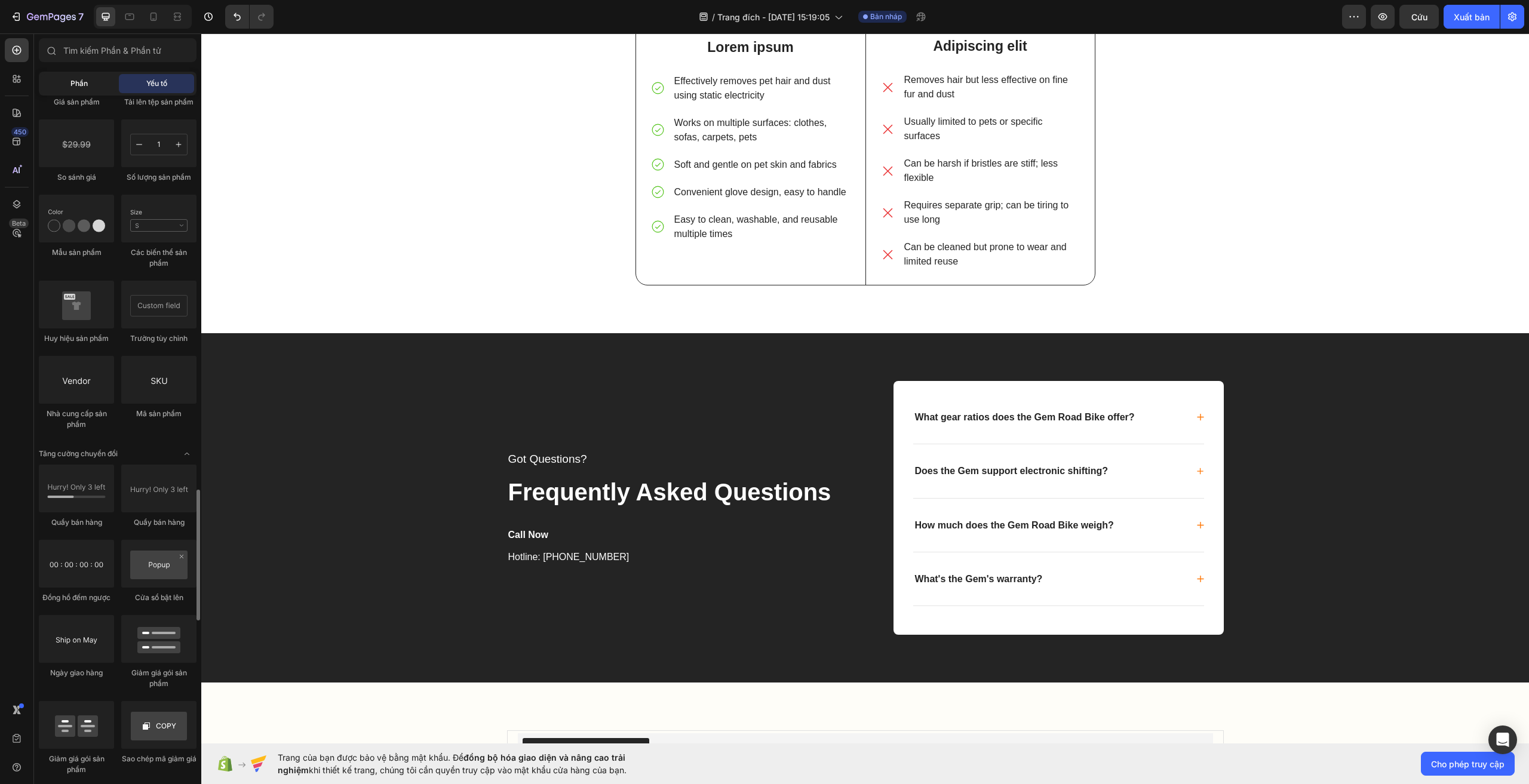
click at [73, 79] on font "Phần" at bounding box center [79, 83] width 17 height 9
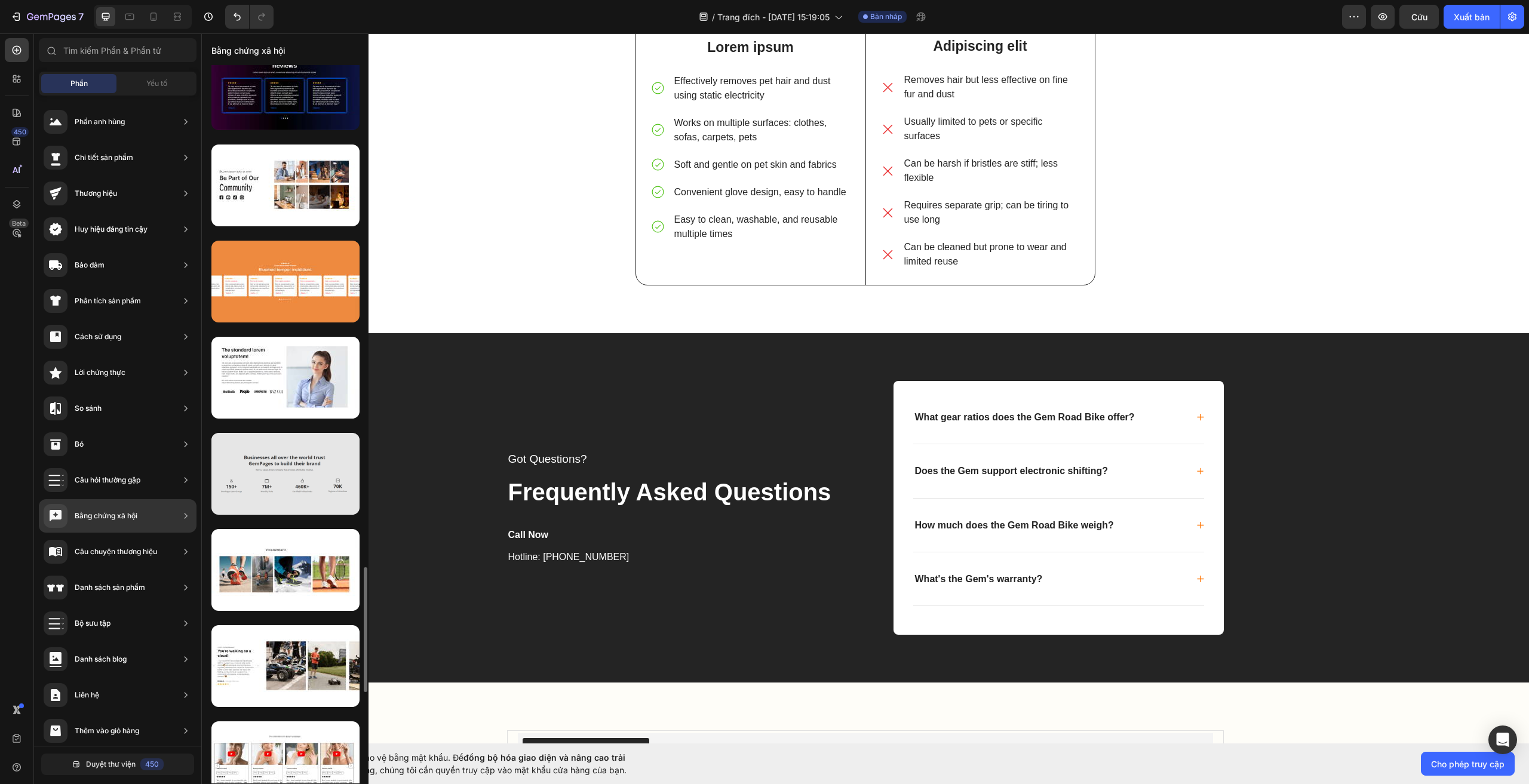
scroll to position [3170, 0]
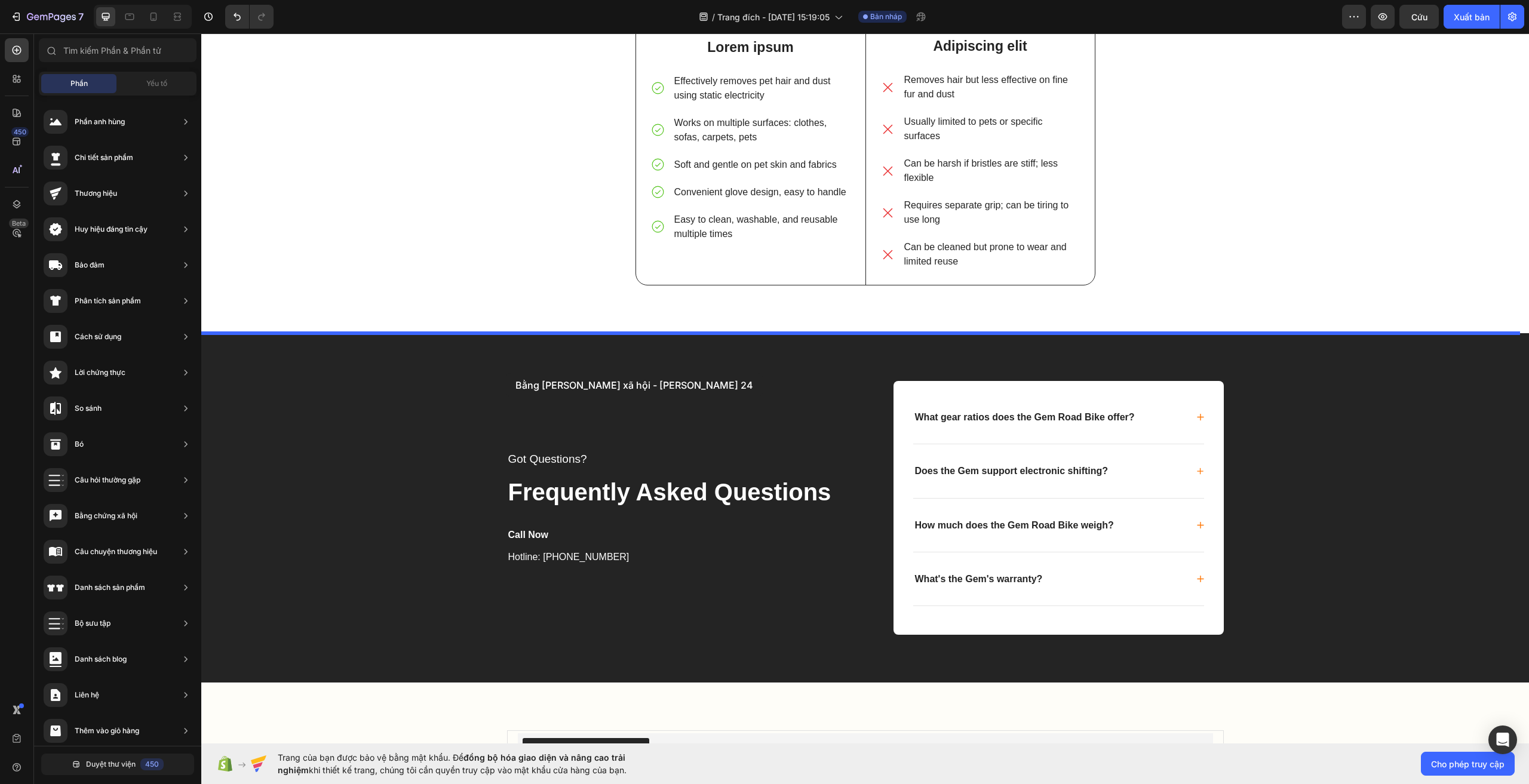
drag, startPoint x: 460, startPoint y: 417, endPoint x: 506, endPoint y: 374, distance: 63.0
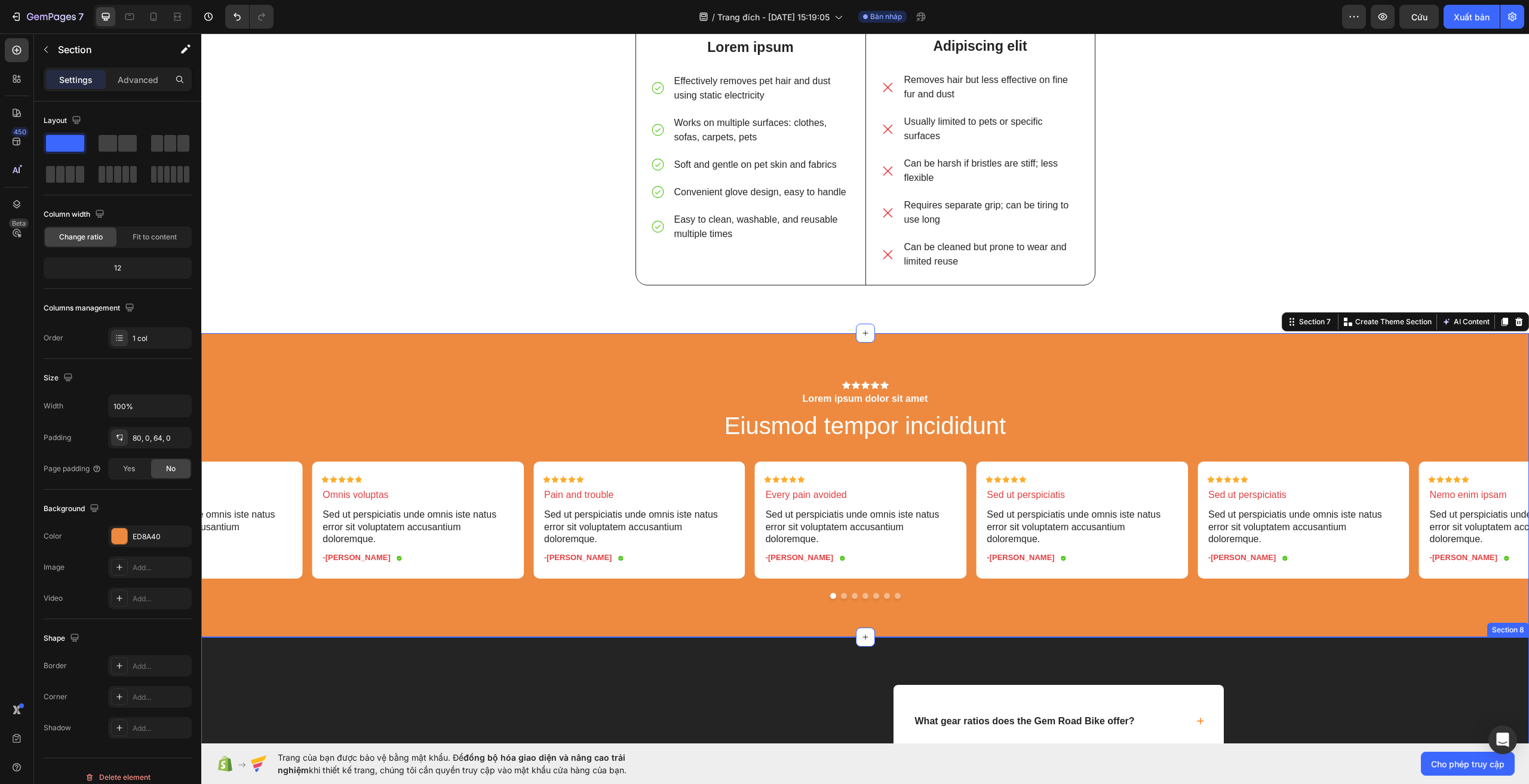
scroll to position [2884, 0]
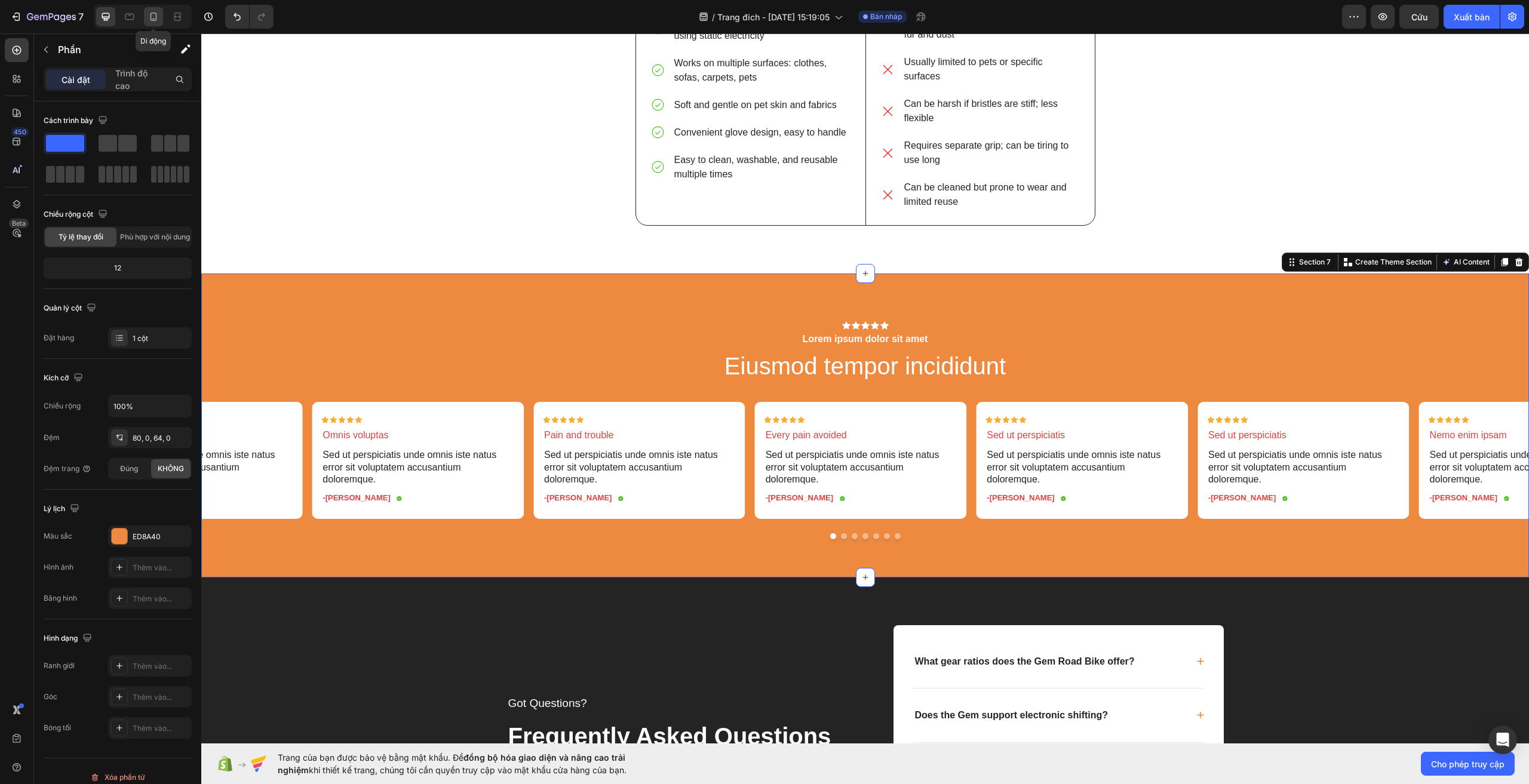
click at [153, 24] on div at bounding box center [153, 16] width 19 height 19
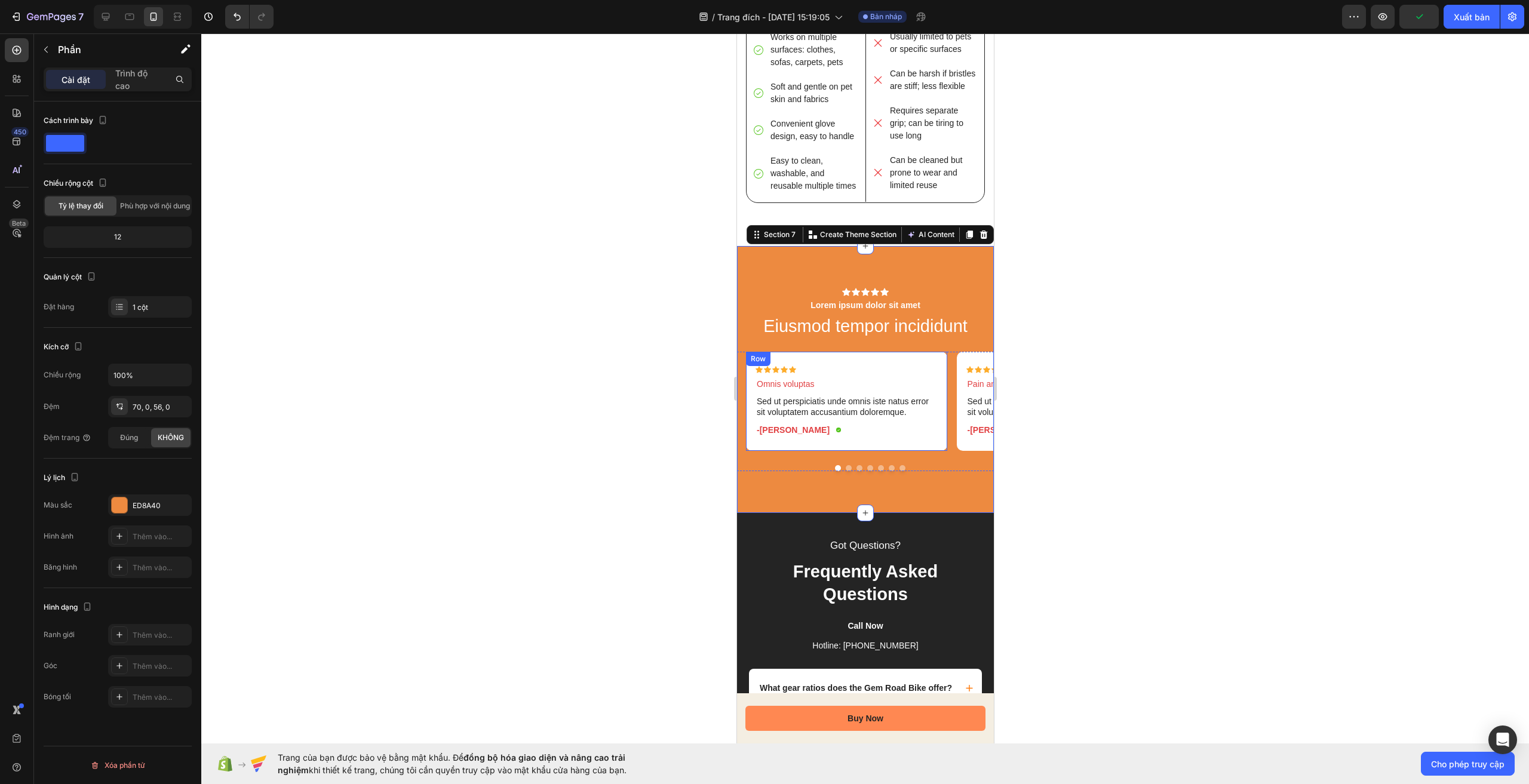
scroll to position [2626, 0]
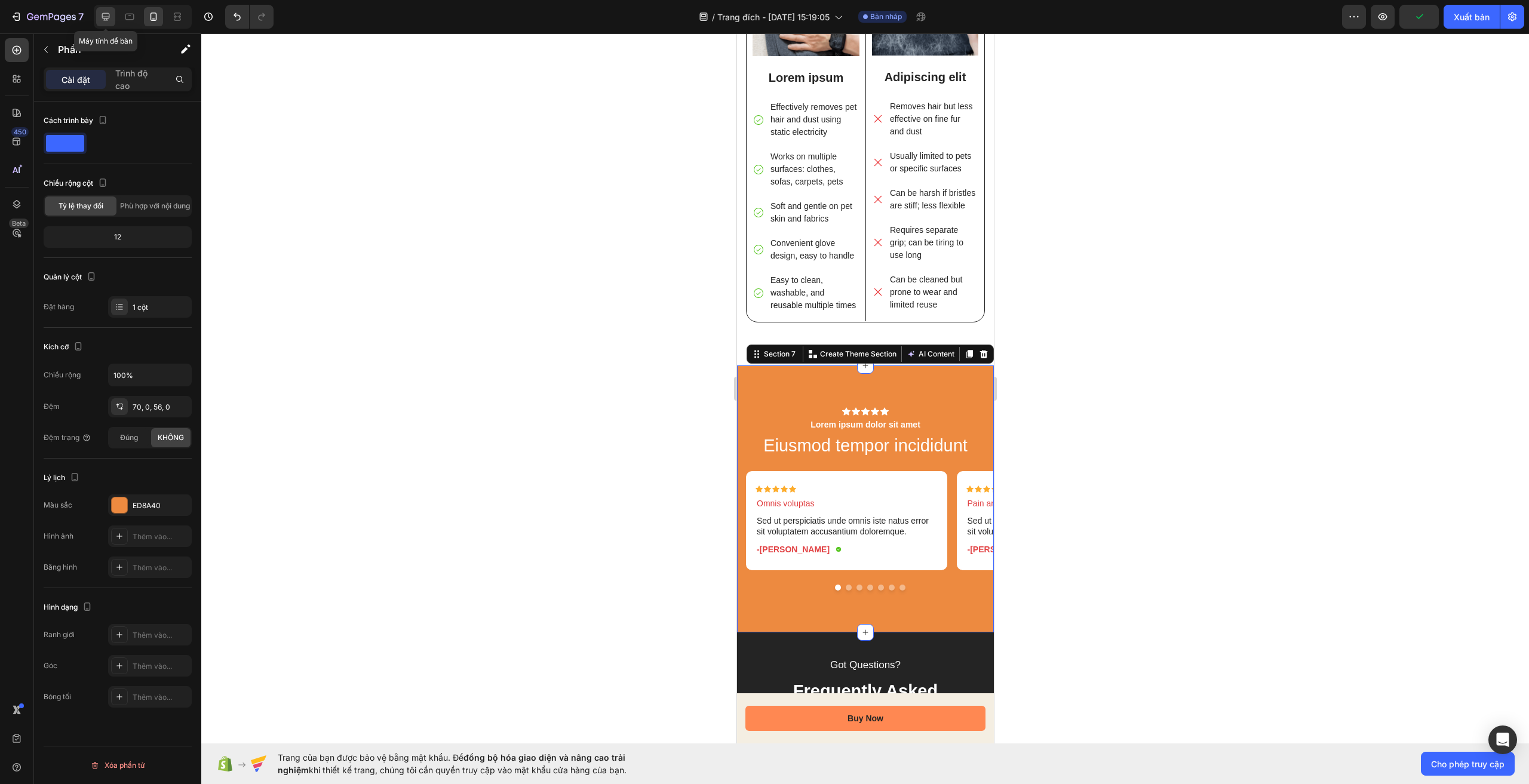
drag, startPoint x: 104, startPoint y: 20, endPoint x: 562, endPoint y: 283, distance: 528.1
click at [104, 20] on icon at bounding box center [106, 17] width 8 height 8
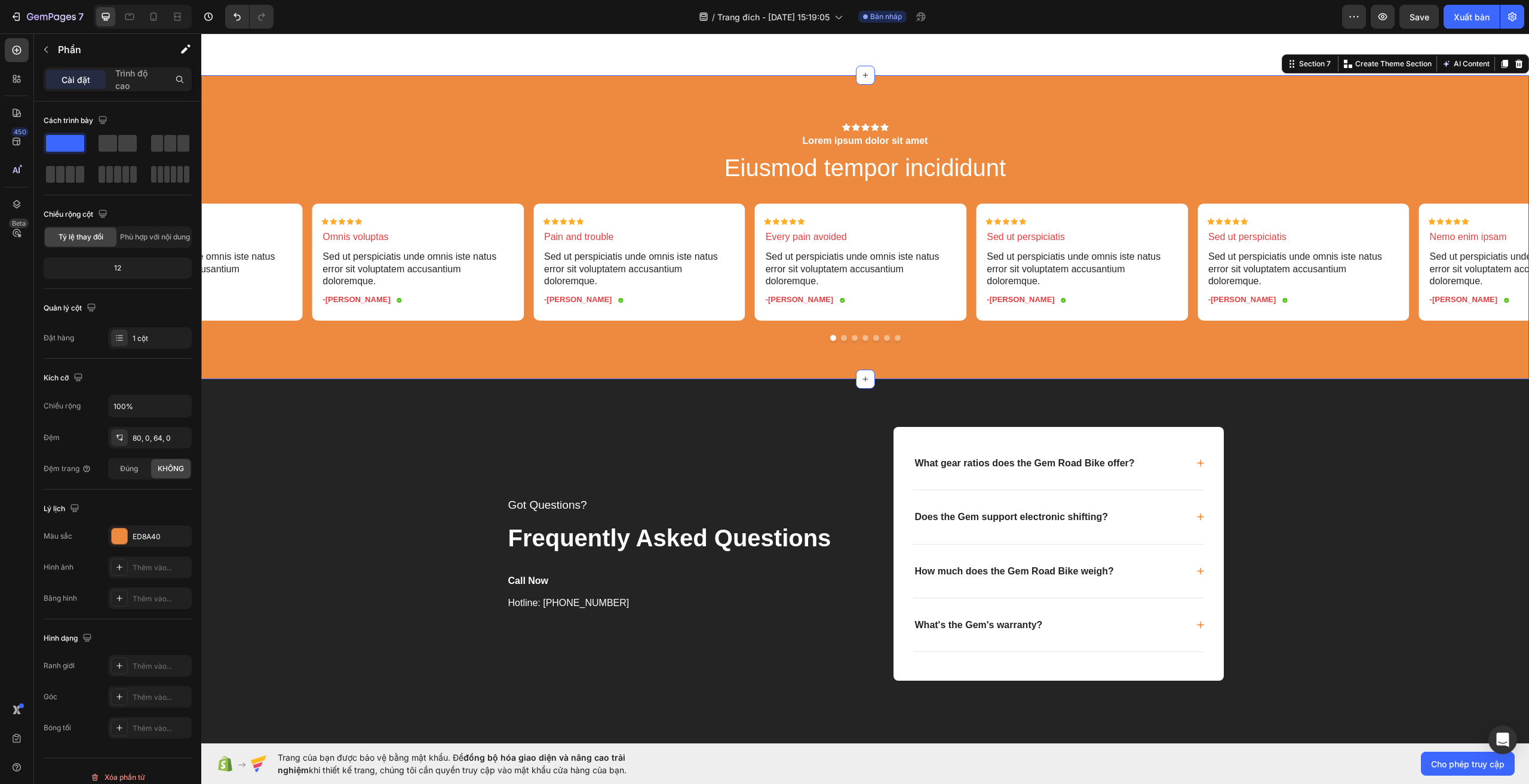
scroll to position [3023, 0]
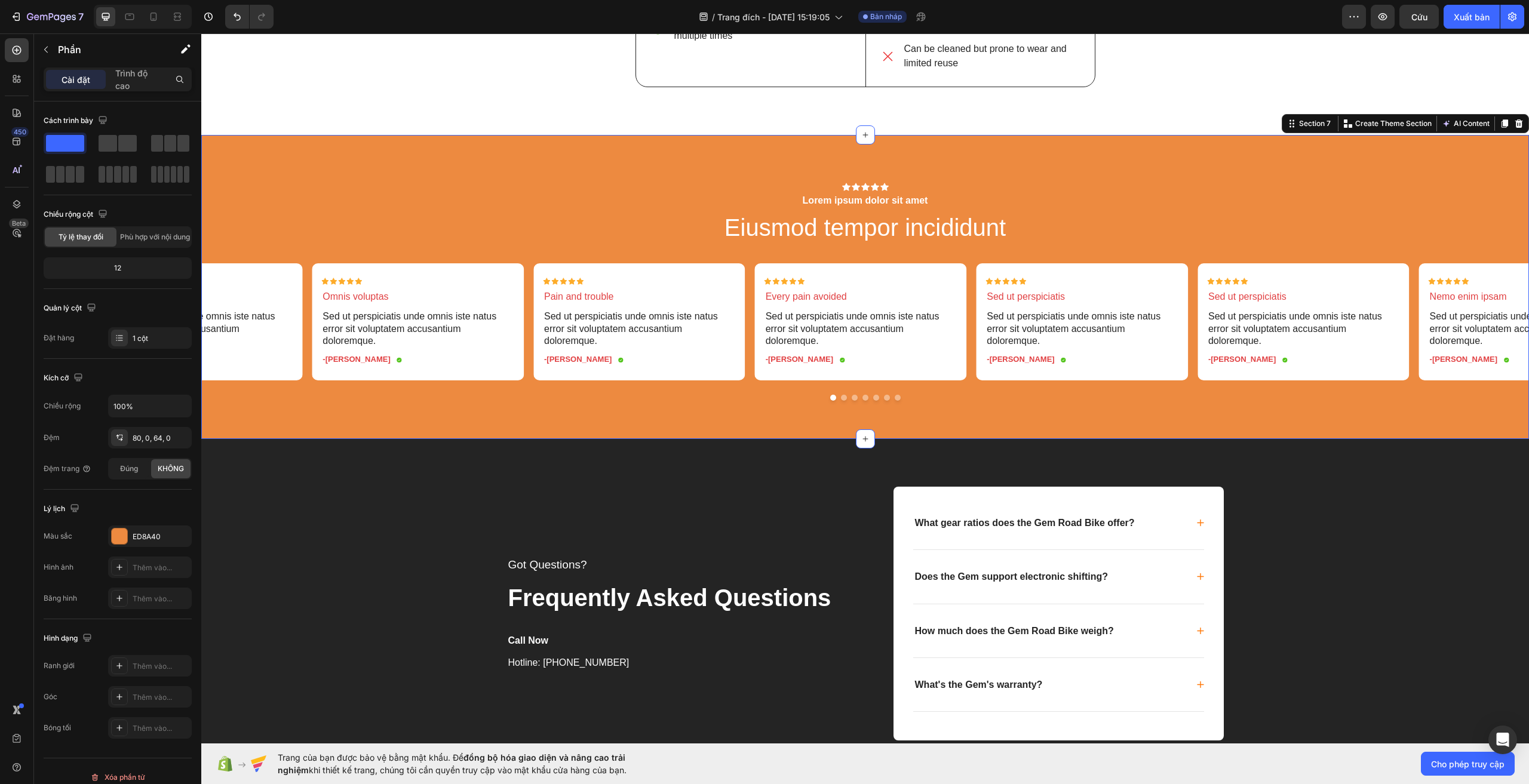
click at [245, 235] on div "Icon Icon Icon Icon Icon Icon List Lorem ipsum dolor sit amet Text Block Eiusmo…" at bounding box center [865, 292] width 1328 height 218
click at [260, 294] on p "Atque corrupti" at bounding box center [197, 297] width 191 height 13
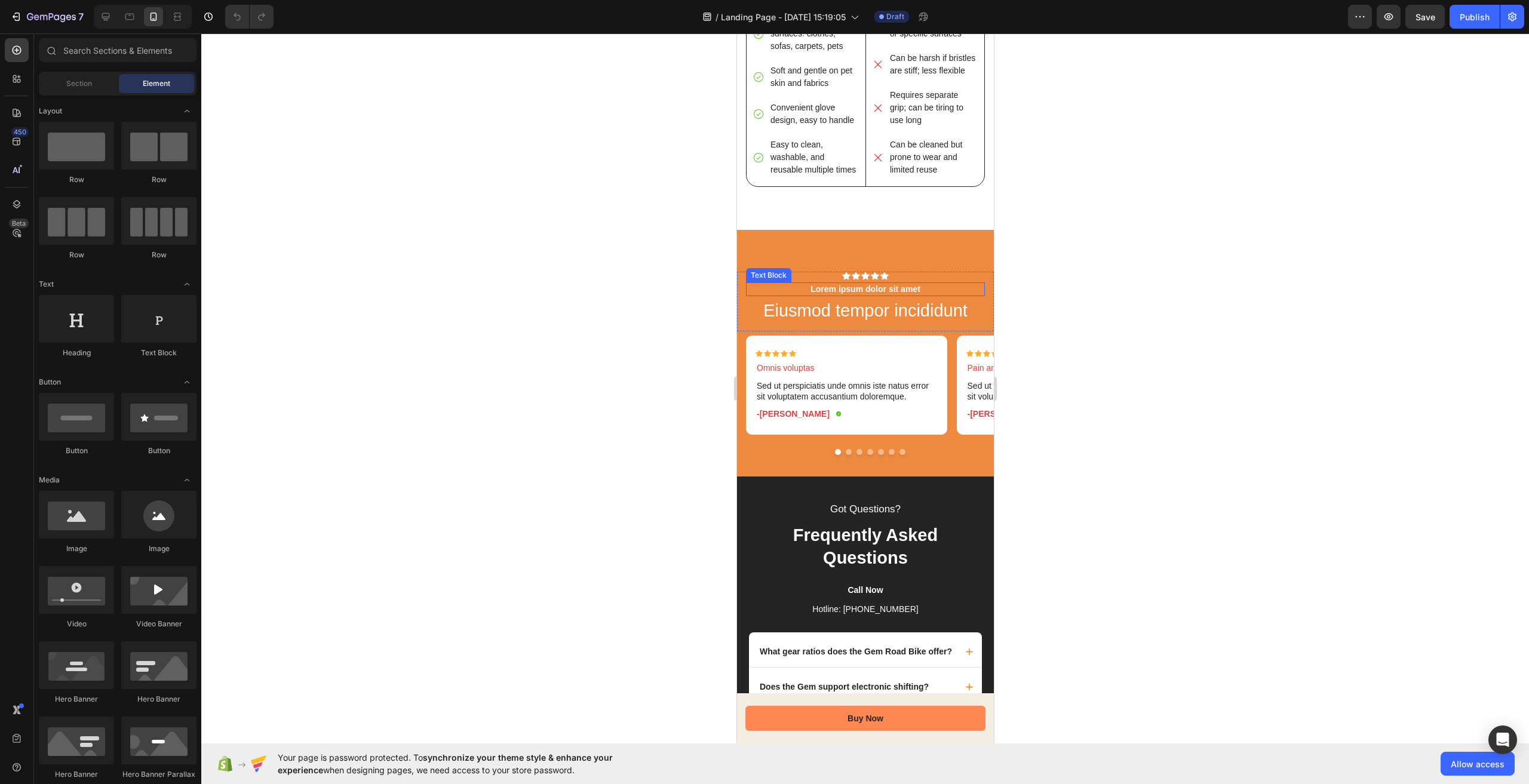
scroll to position [2987, 0]
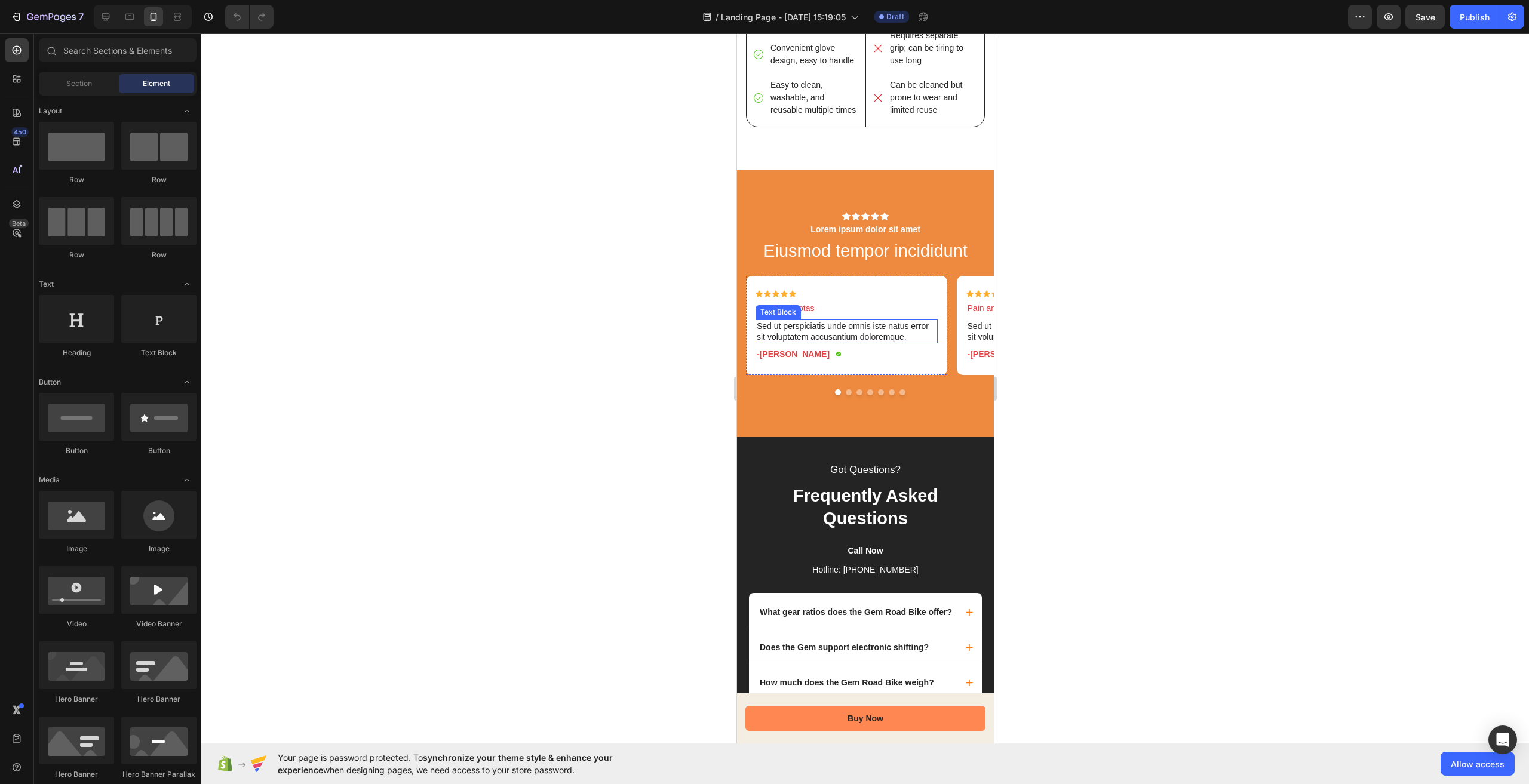
click at [796, 342] on p "Sed ut perspiciatis unde omnis iste natus error sit voluptatem accusantium dolo…" at bounding box center [846, 331] width 180 height 22
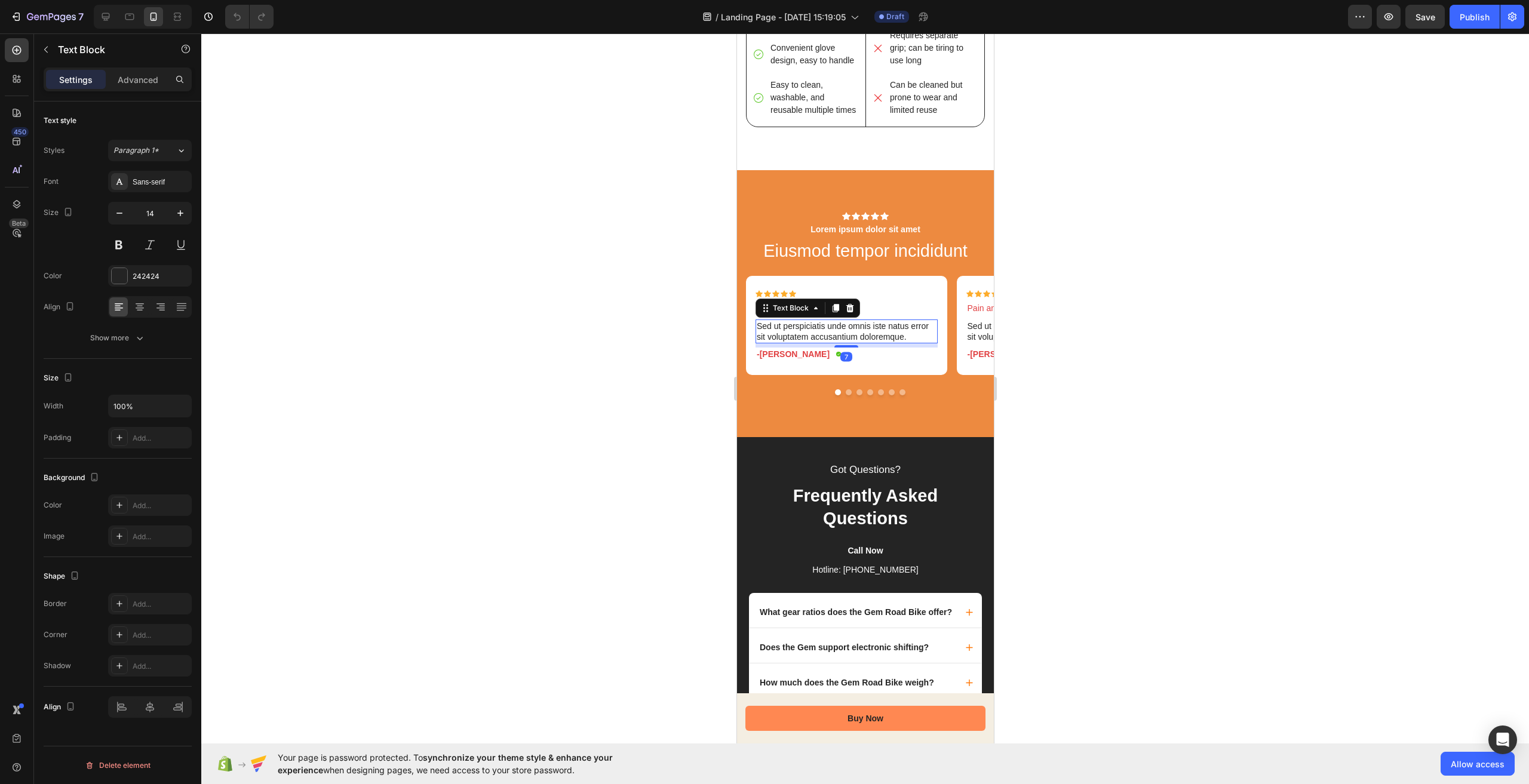
click at [796, 342] on p "Sed ut perspiciatis unde omnis iste natus error sit voluptatem accusantium dolo…" at bounding box center [846, 331] width 180 height 22
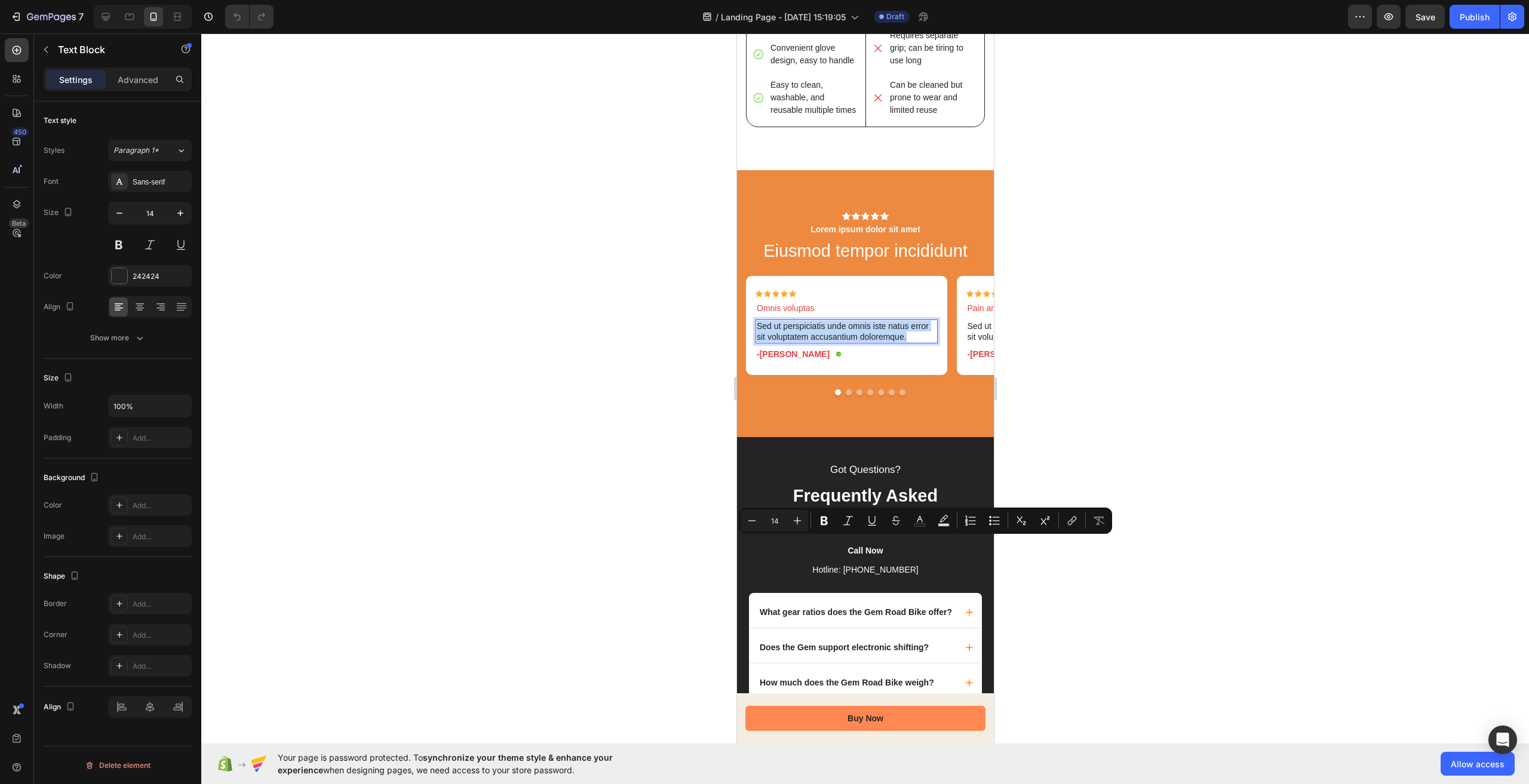
click at [796, 342] on p "Sed ut perspiciatis unde omnis iste natus error sit voluptatem accusantium dolo…" at bounding box center [846, 331] width 180 height 22
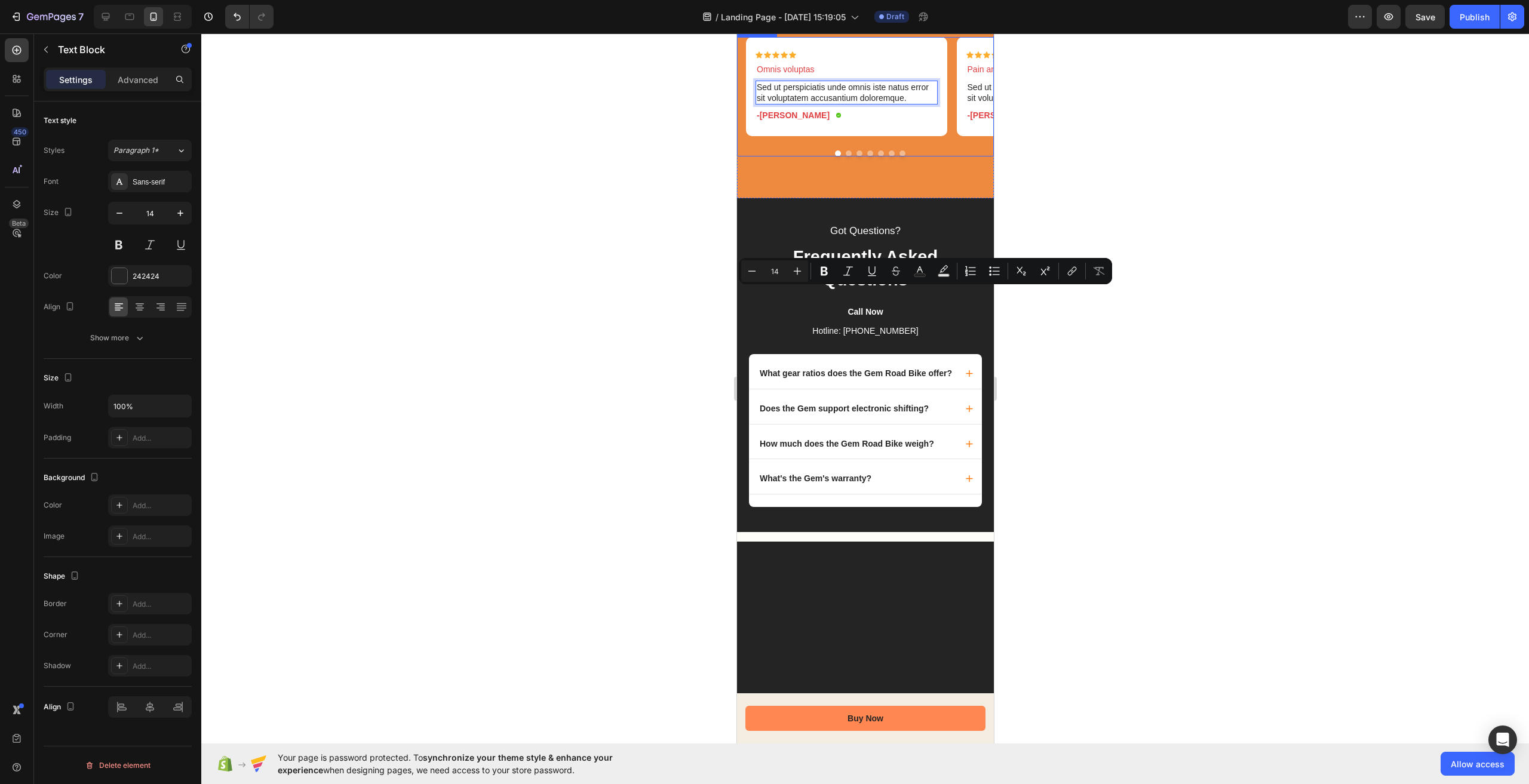
scroll to position [3166, 0]
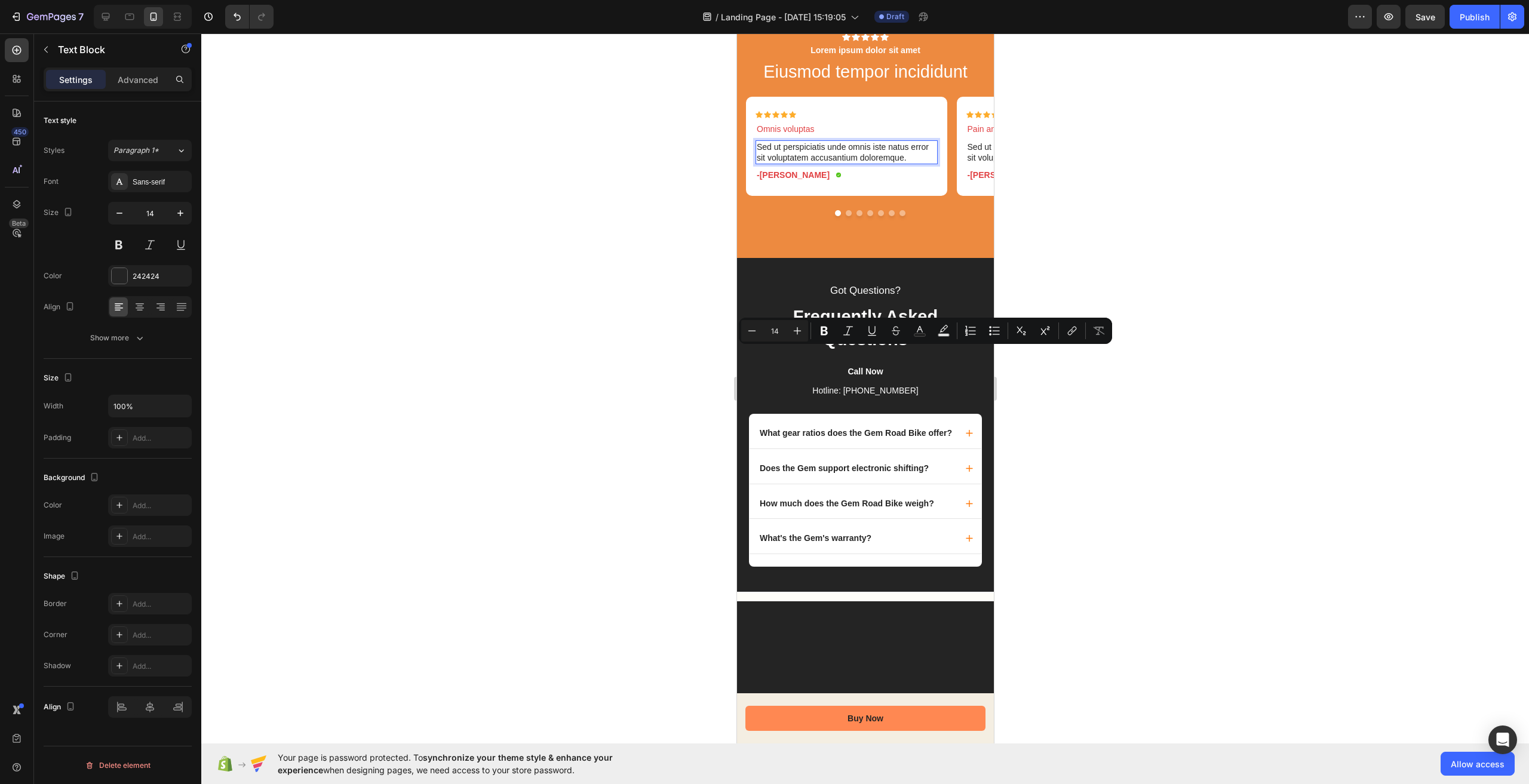
click at [1169, 210] on div at bounding box center [865, 409] width 1328 height 751
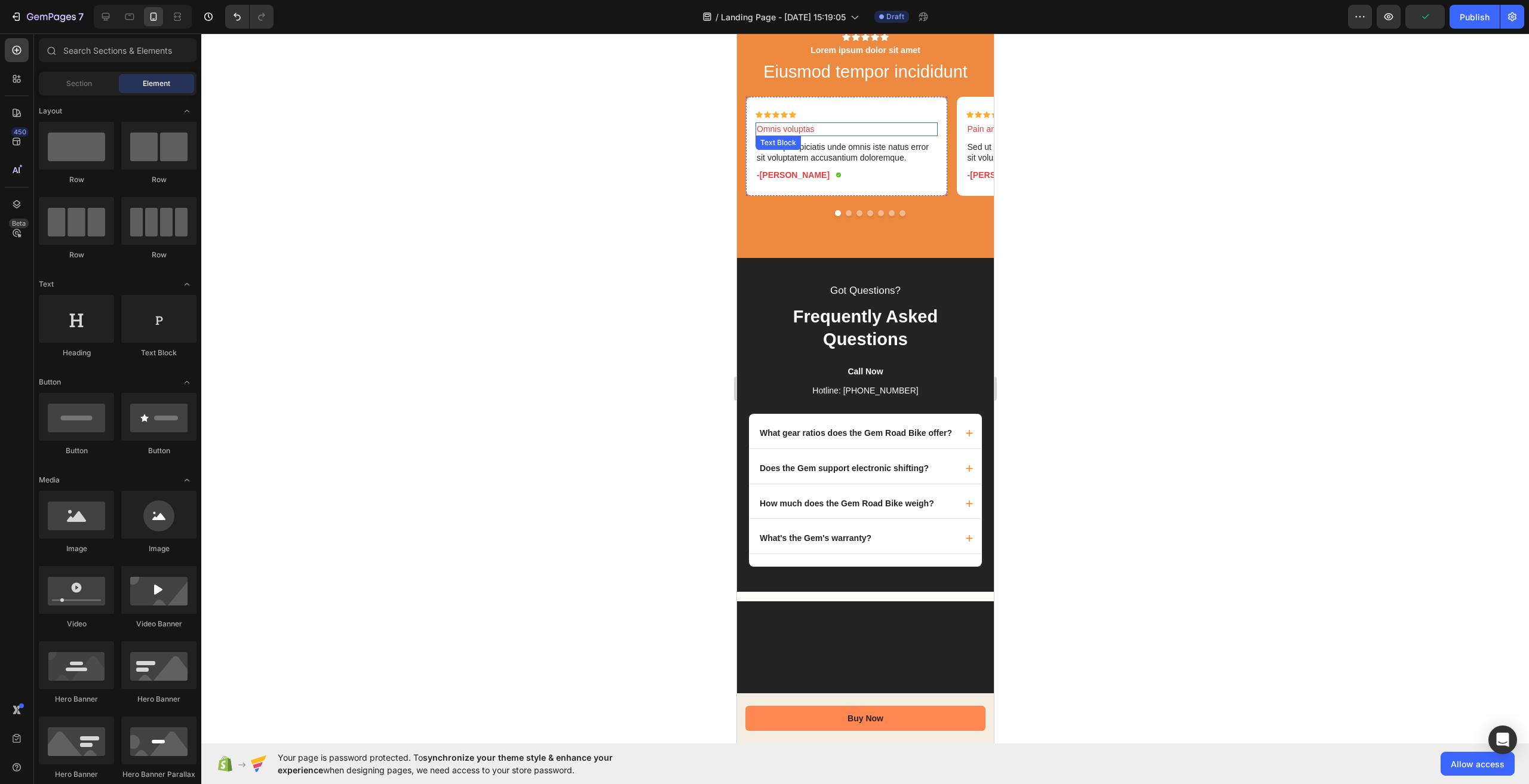
click at [796, 134] on p "Omnis voluptas" at bounding box center [846, 129] width 180 height 11
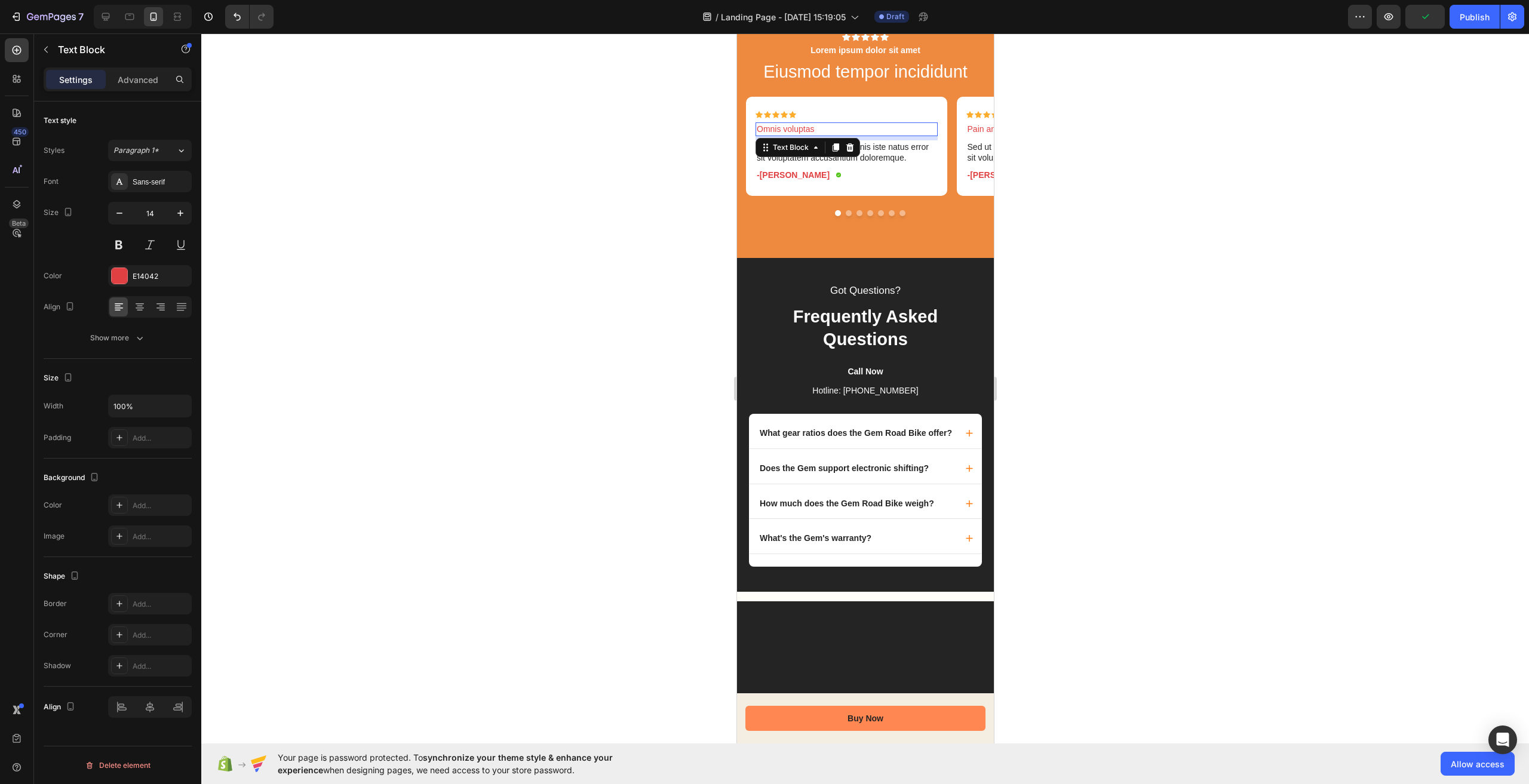
click at [796, 134] on p "Omnis voluptas" at bounding box center [846, 129] width 180 height 11
click at [1273, 255] on div at bounding box center [865, 409] width 1328 height 751
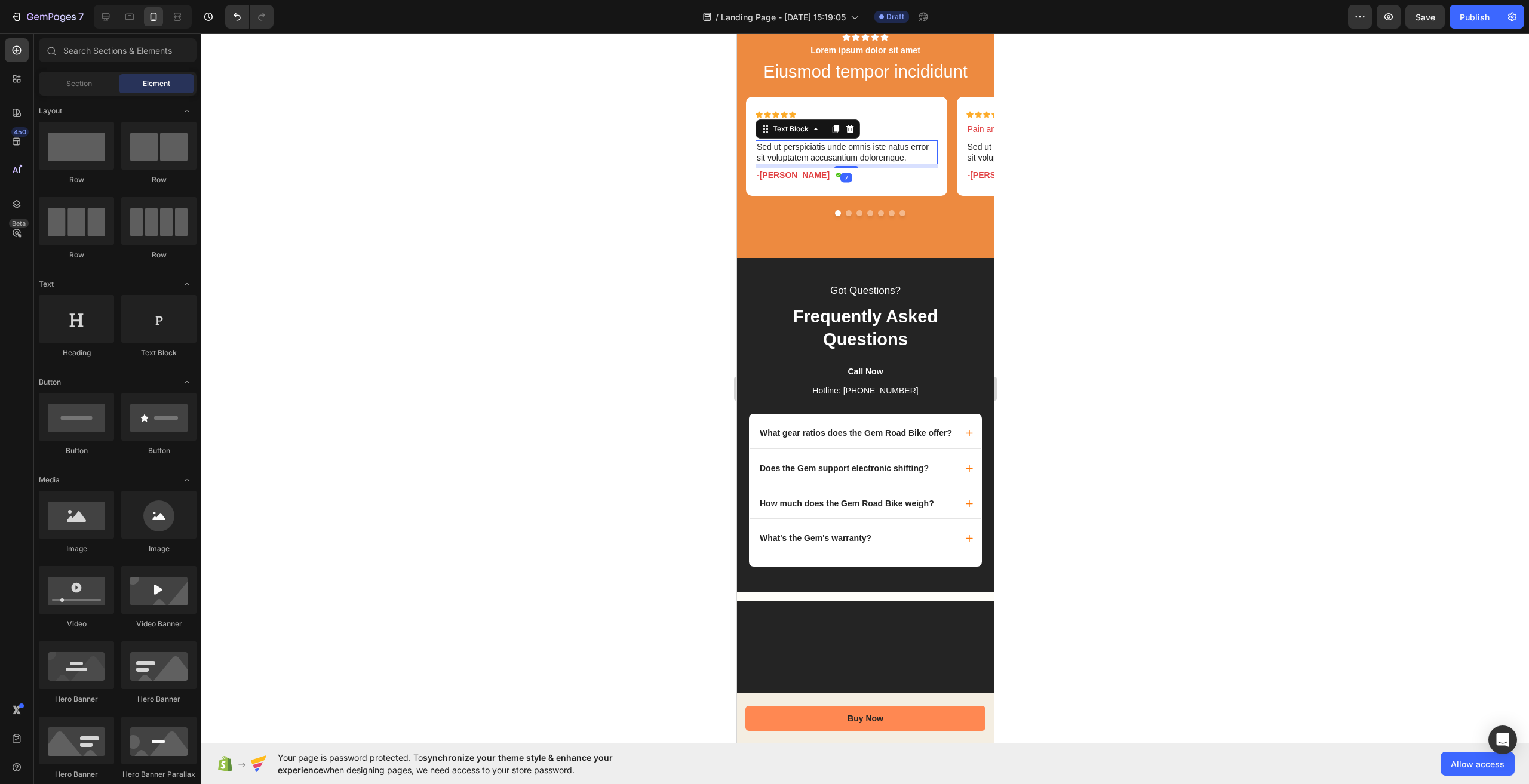
click at [824, 163] on p "Sed ut perspiciatis unde omnis iste natus error sit voluptatem accusantium dolo…" at bounding box center [846, 152] width 180 height 22
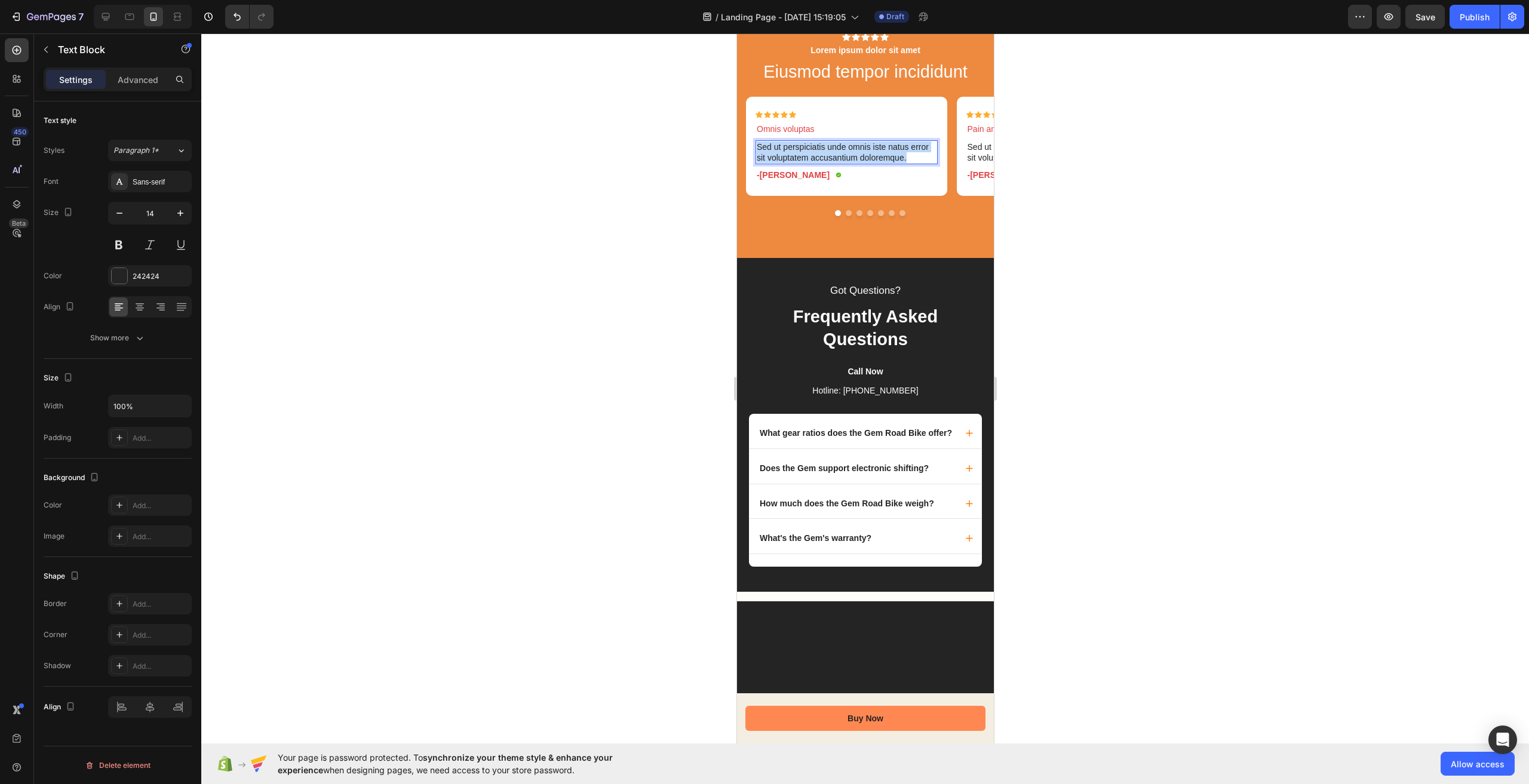
click at [824, 163] on p "Sed ut perspiciatis unde omnis iste natus error sit voluptatem accusantium dolo…" at bounding box center [846, 152] width 180 height 22
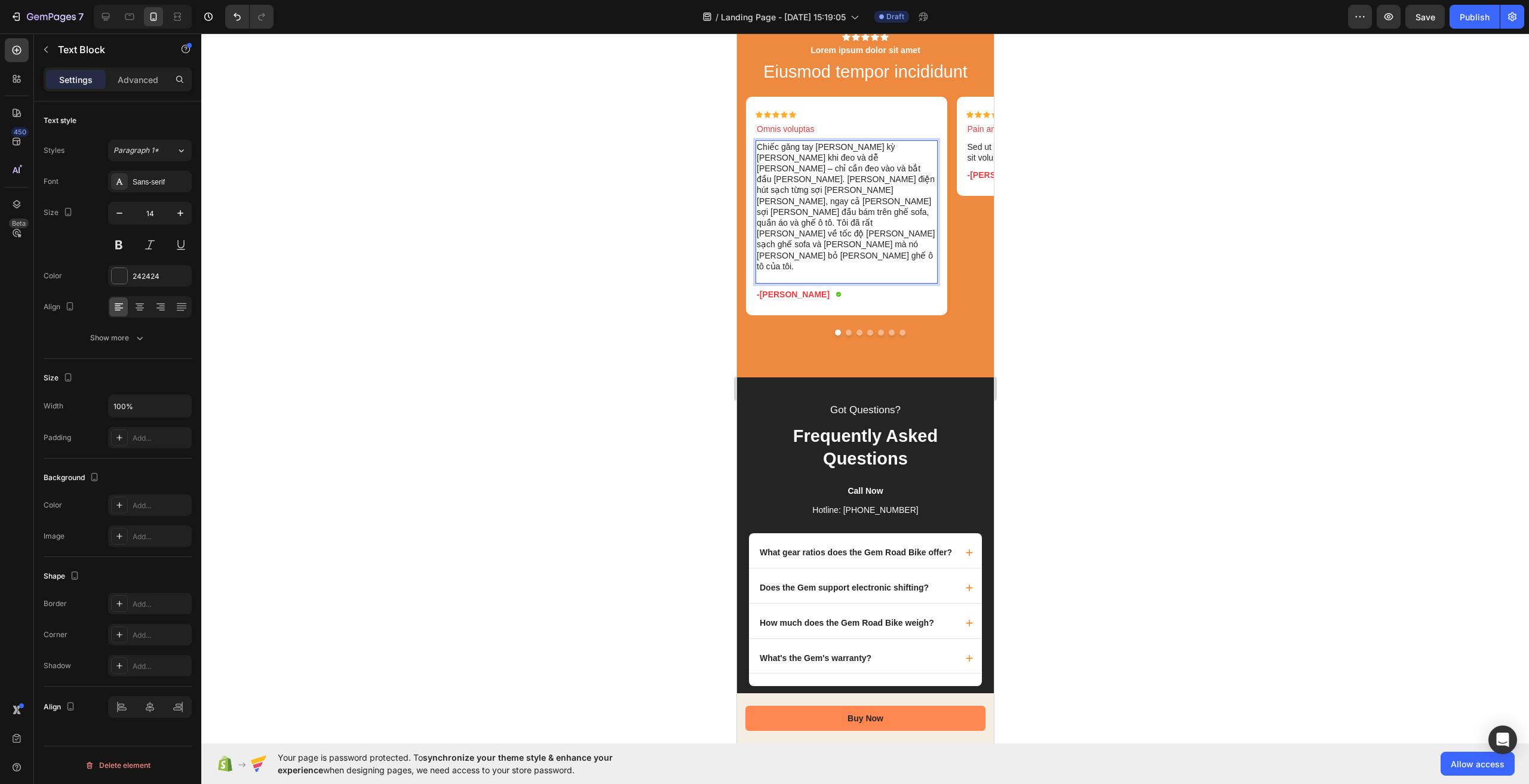
click at [1058, 460] on div at bounding box center [865, 409] width 1328 height 751
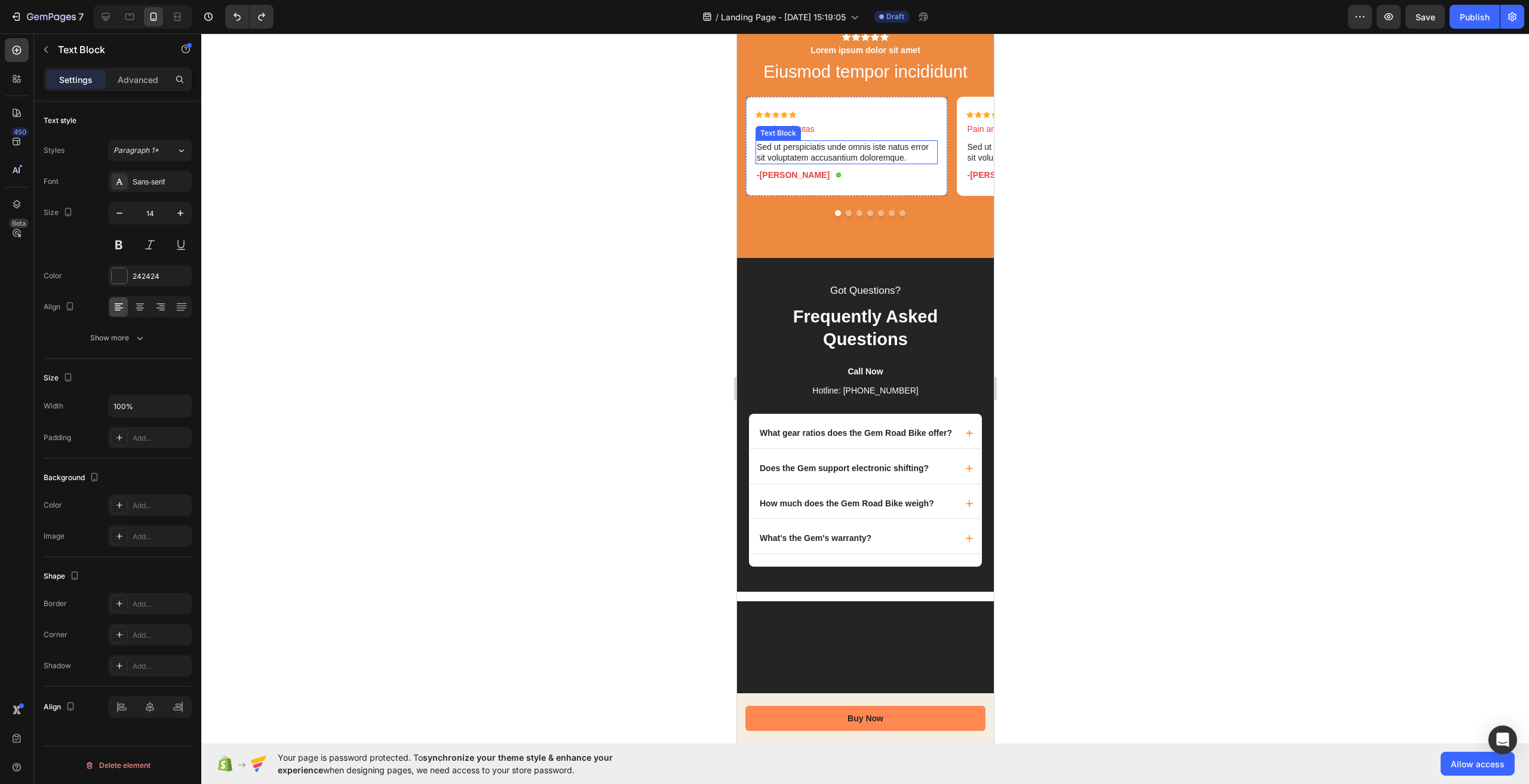
click at [842, 163] on p "Sed ut perspiciatis unde omnis iste natus error sit voluptatem accusantium dolo…" at bounding box center [846, 152] width 180 height 22
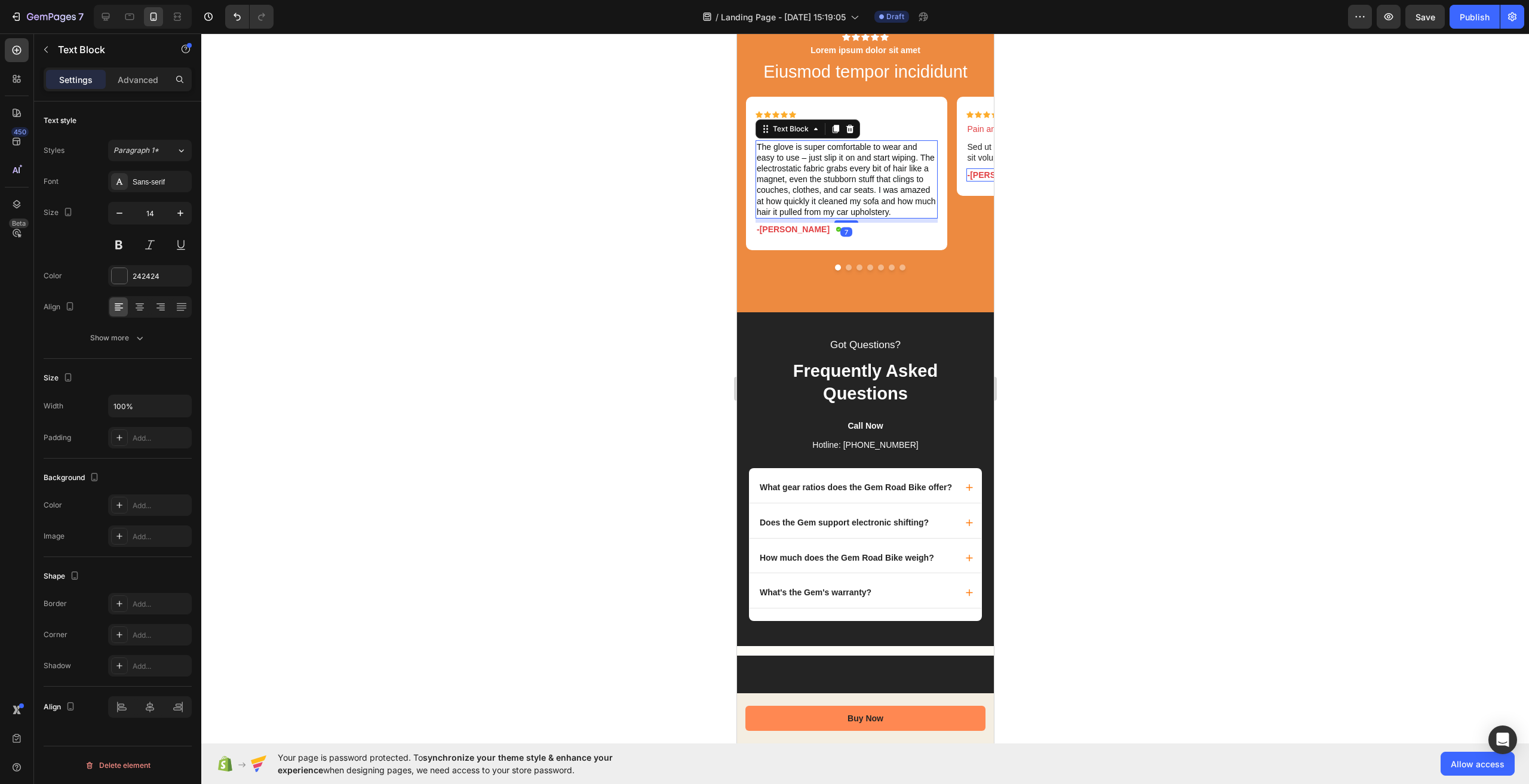
click at [1113, 432] on div at bounding box center [865, 409] width 1328 height 751
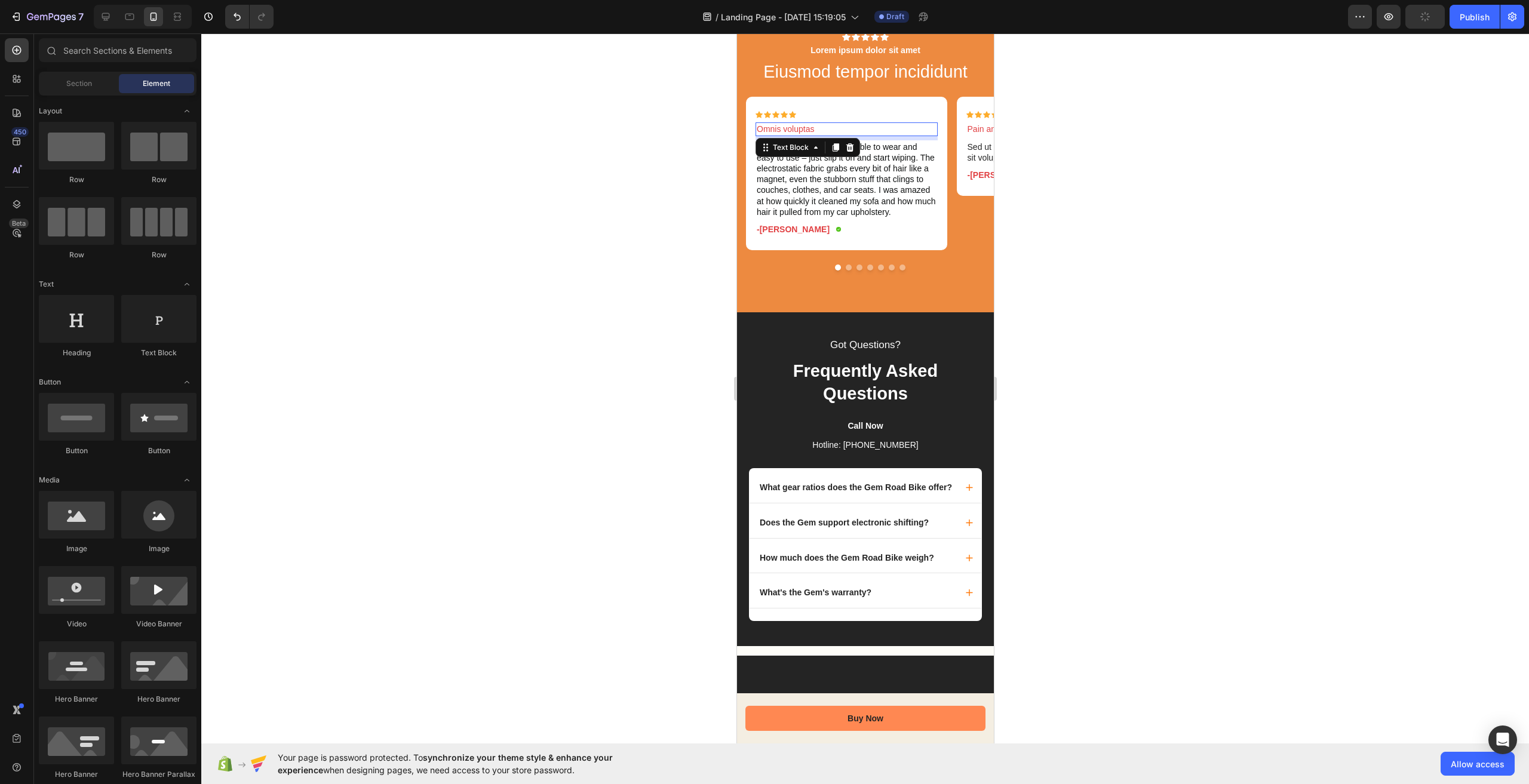
click at [808, 134] on p "Omnis voluptas" at bounding box center [846, 129] width 180 height 11
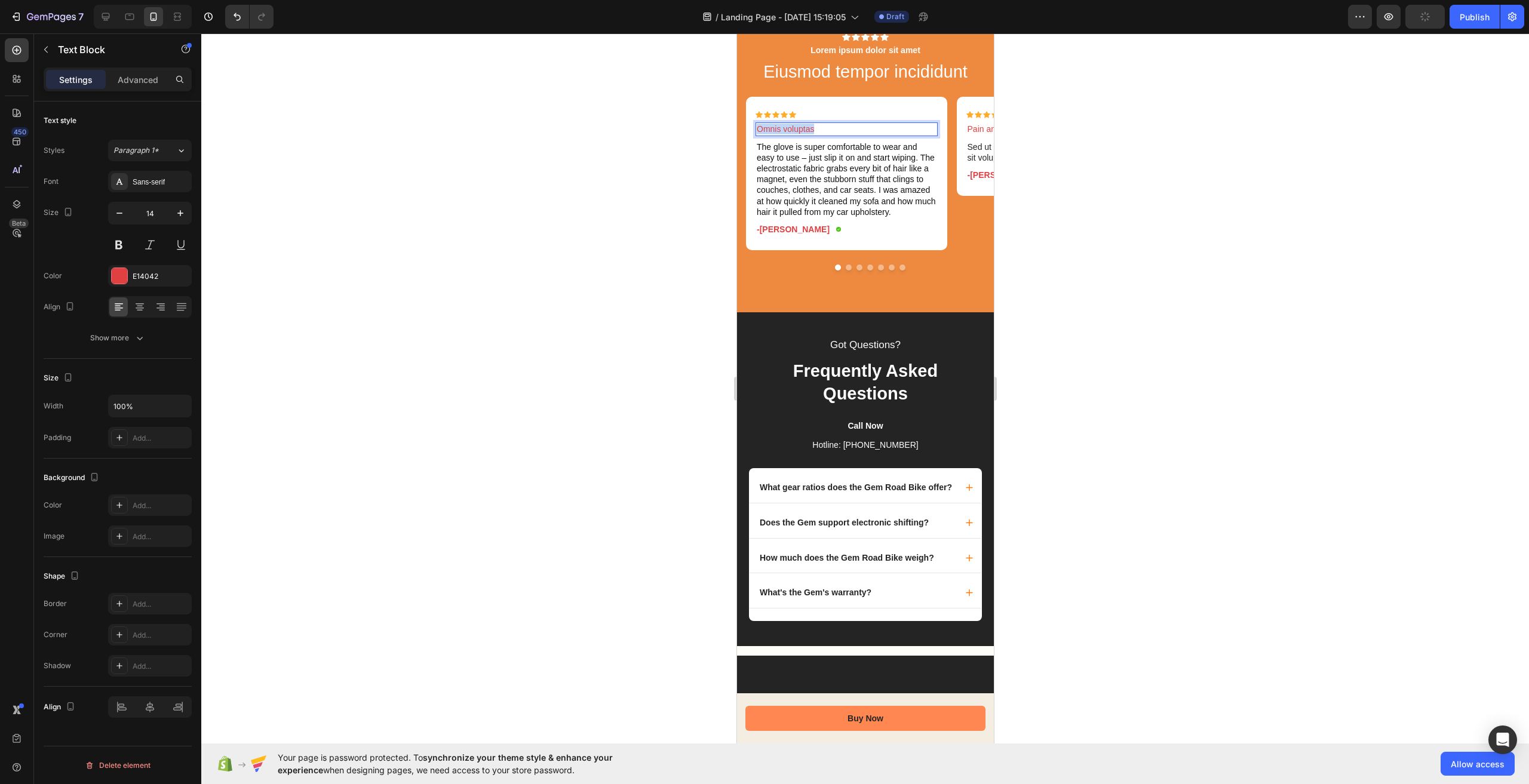
click at [808, 134] on p "Omnis voluptas" at bounding box center [846, 129] width 180 height 11
click at [1194, 327] on div at bounding box center [865, 409] width 1328 height 751
click at [822, 134] on span "Color: BlackYellow" at bounding box center [790, 129] width 69 height 9
click at [1116, 376] on div at bounding box center [865, 409] width 1328 height 751
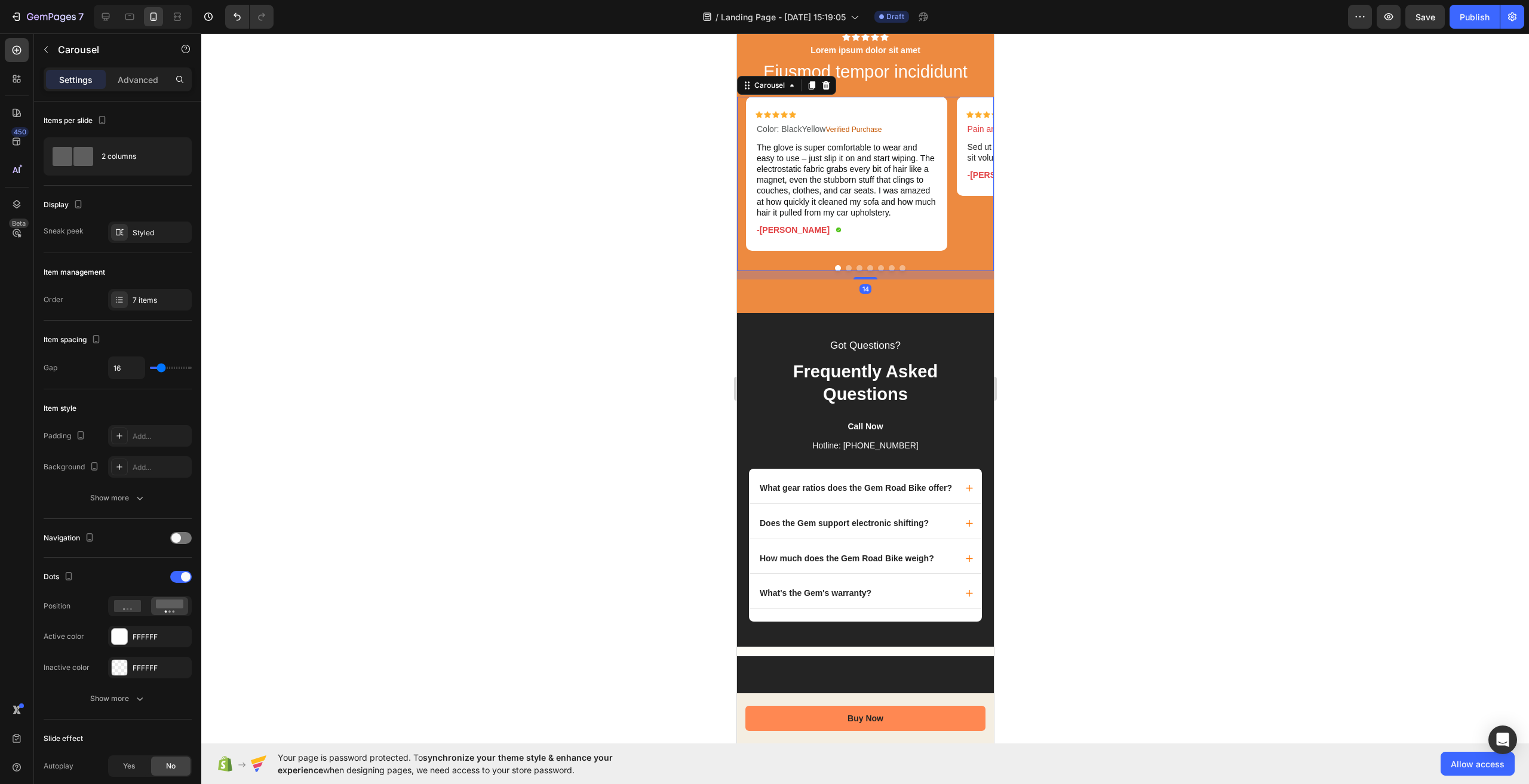
click at [969, 251] on div "Icon Icon Icon Icon Icon Icon List Pain and trouble Text Block Sed ut perspicia…" at bounding box center [1057, 174] width 202 height 154
click at [967, 163] on p "Sed ut perspiciatis unde omnis iste natus error sit voluptatem accusantium dolo…" at bounding box center [1057, 152] width 180 height 22
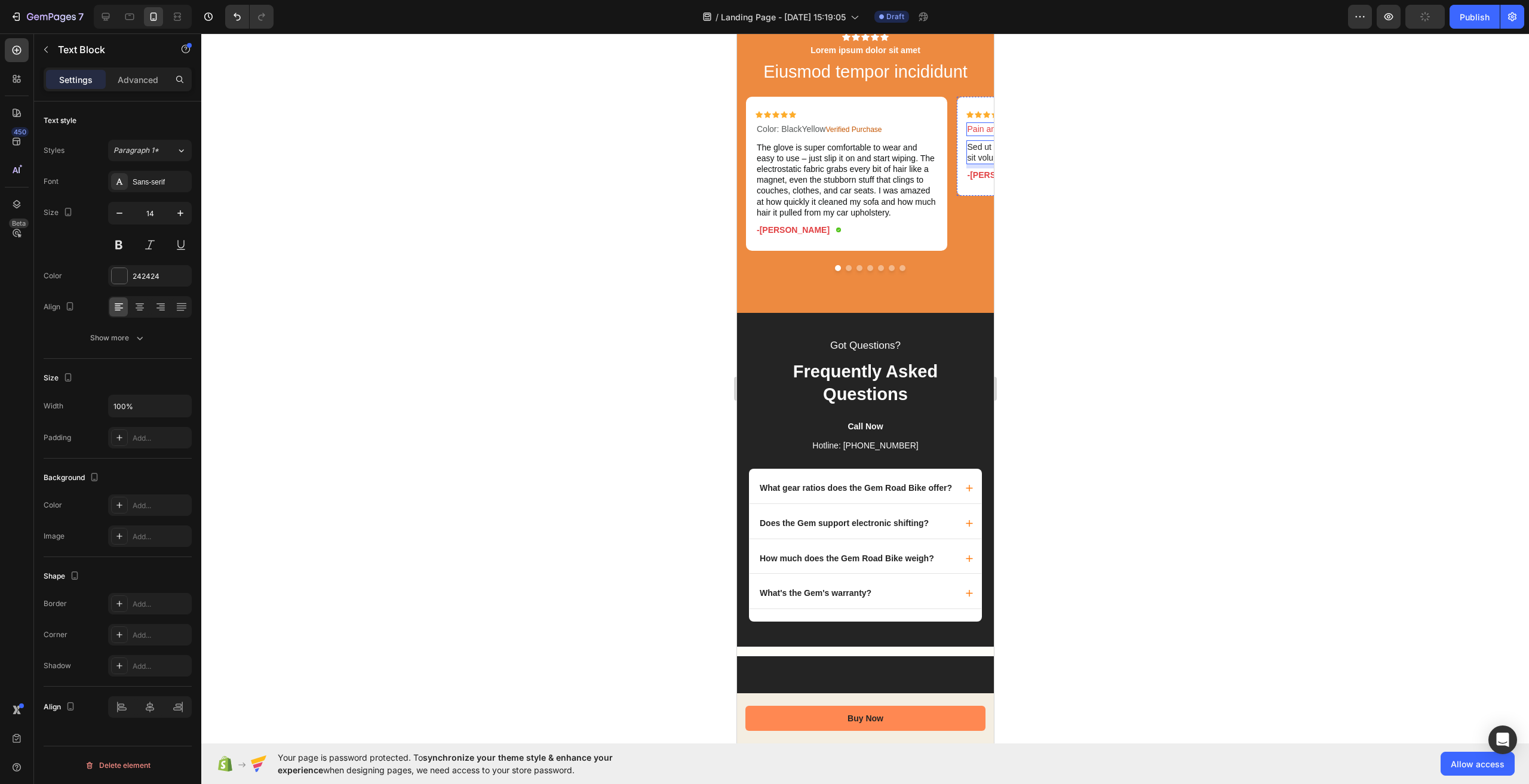
click at [966, 135] on div "Pain and trouble" at bounding box center [1057, 129] width 182 height 13
click at [862, 251] on div "Icon Icon Icon Icon Icon Icon List Color: BlackYellow Verified Purchase ⁠⁠⁠⁠⁠⁠⁠…" at bounding box center [847, 174] width 202 height 154
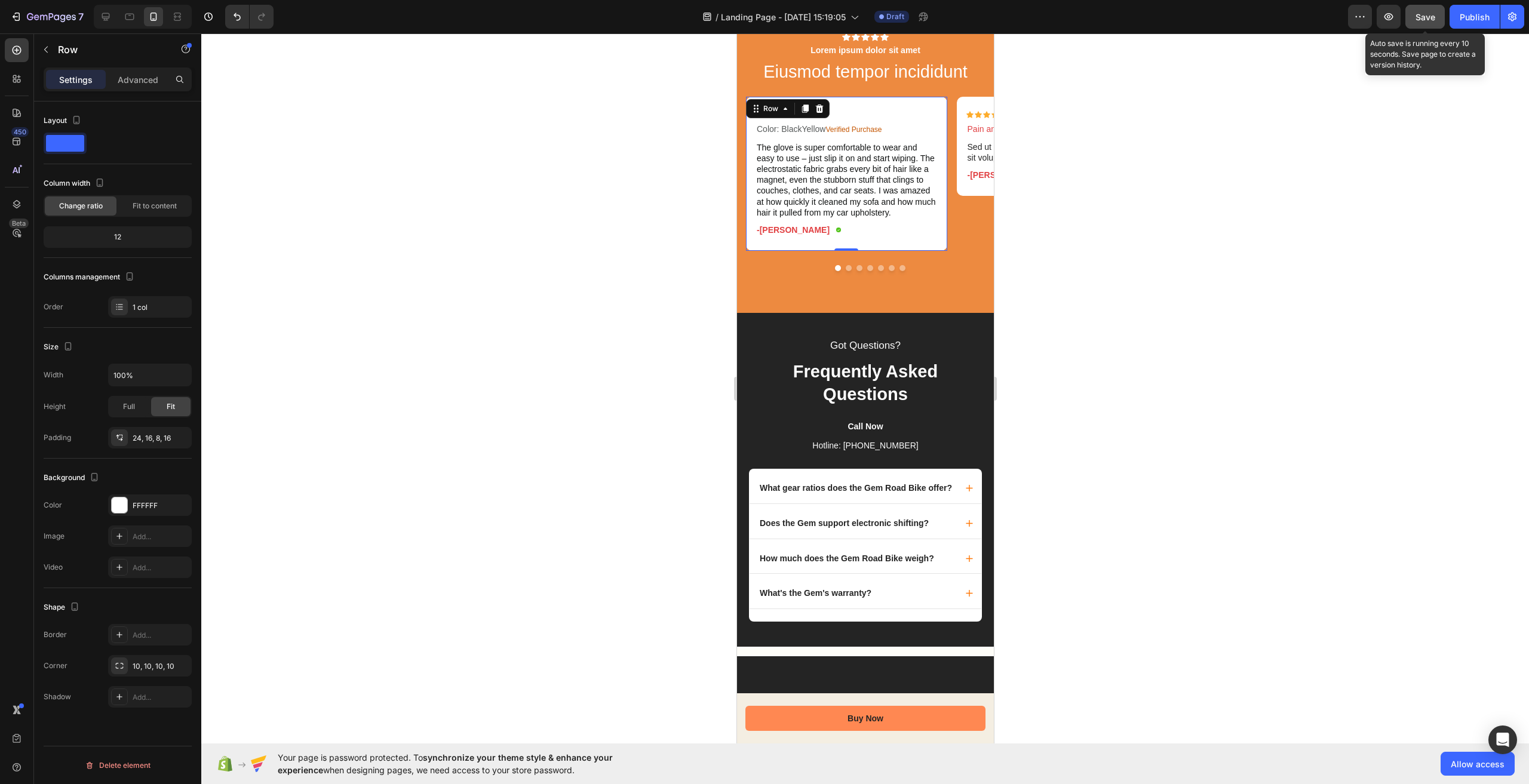
click at [1418, 18] on span "Save" at bounding box center [1425, 16] width 20 height 10
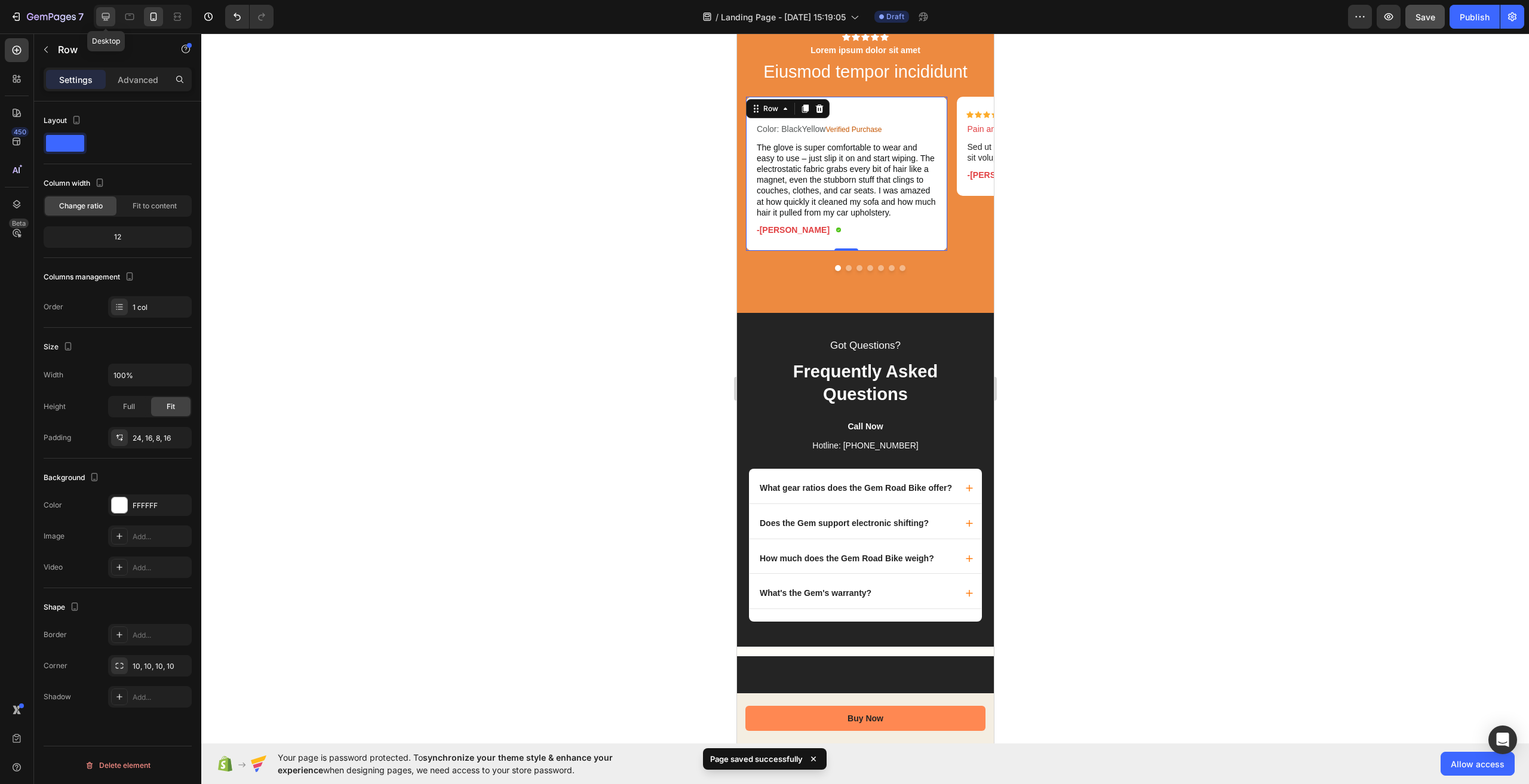
click at [111, 18] on icon at bounding box center [106, 16] width 12 height 12
type input "1200"
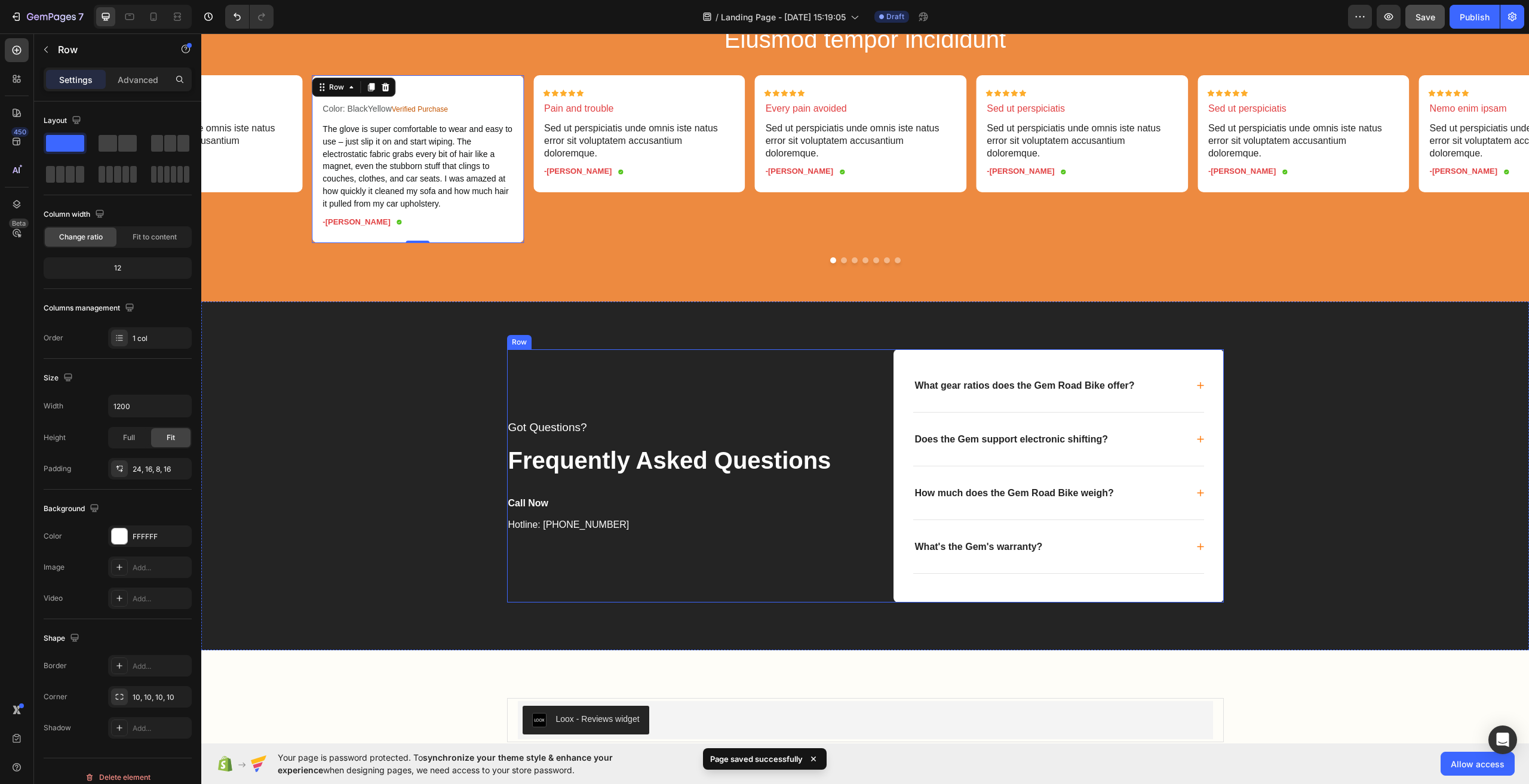
scroll to position [3507, 0]
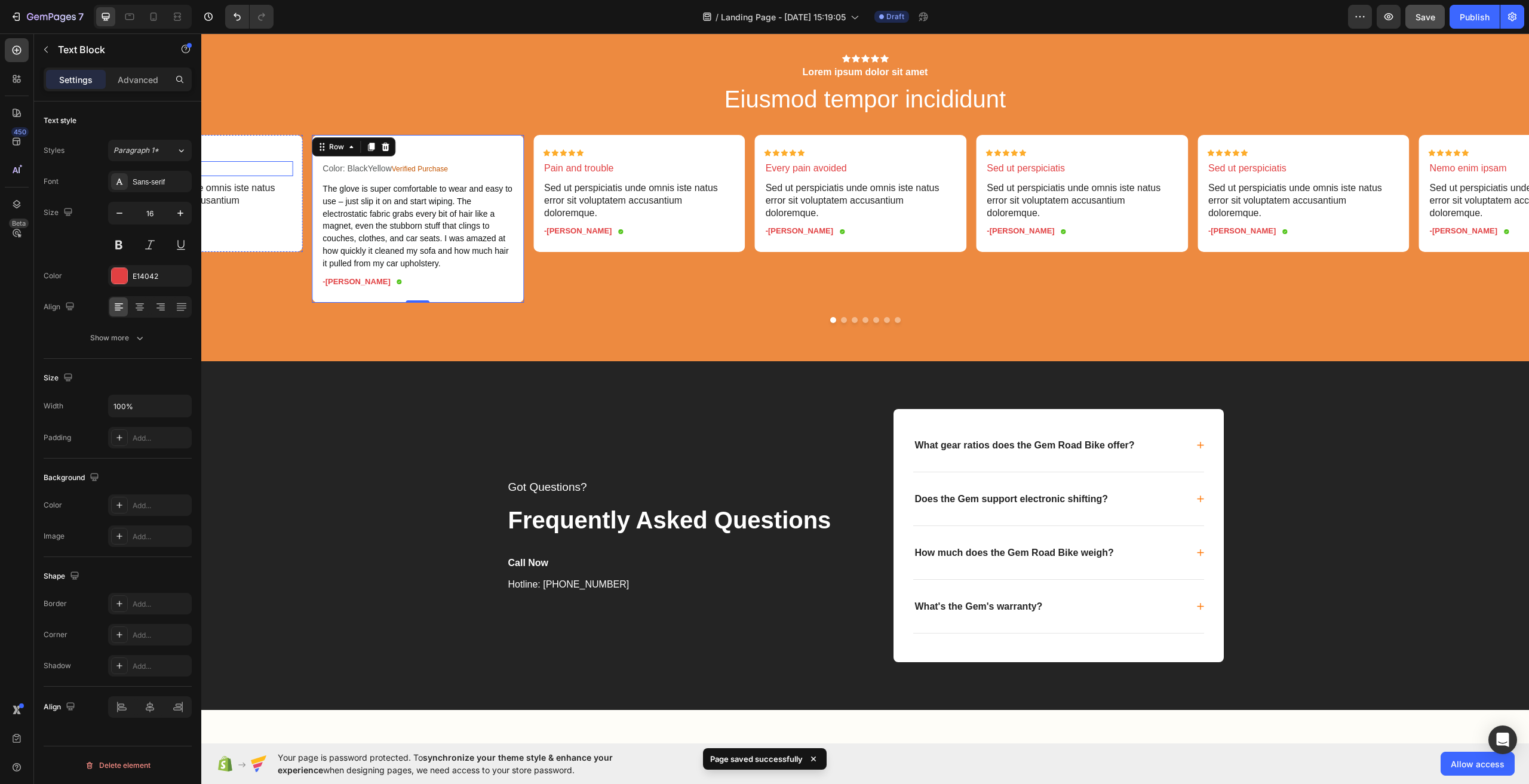
click at [245, 172] on p "Atque corrupti" at bounding box center [197, 169] width 191 height 13
click at [632, 208] on p "Sed ut perspiciatis unde omnis iste natus error sit voluptatem accusantium dolo…" at bounding box center [639, 200] width 191 height 37
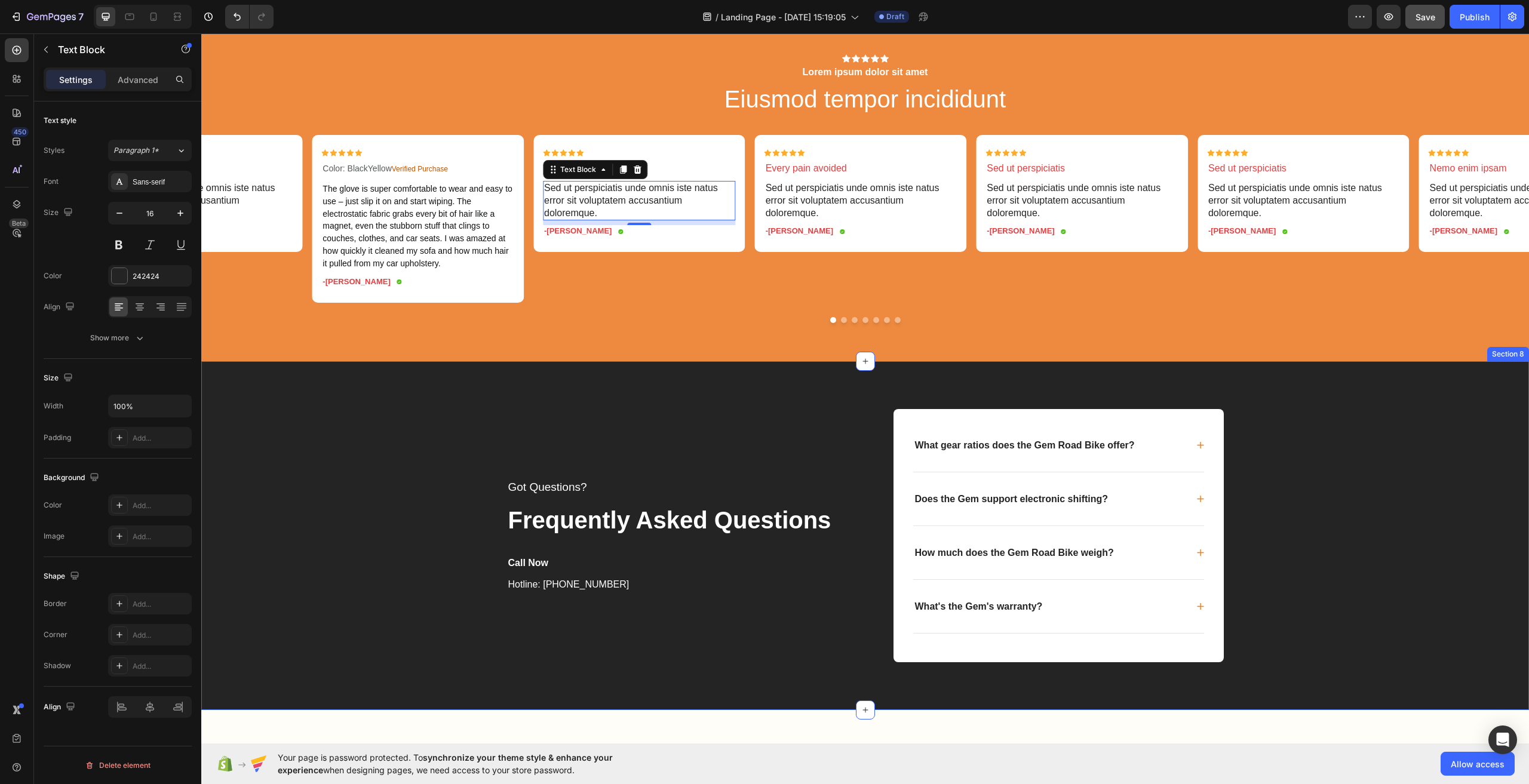
scroll to position [3387, 0]
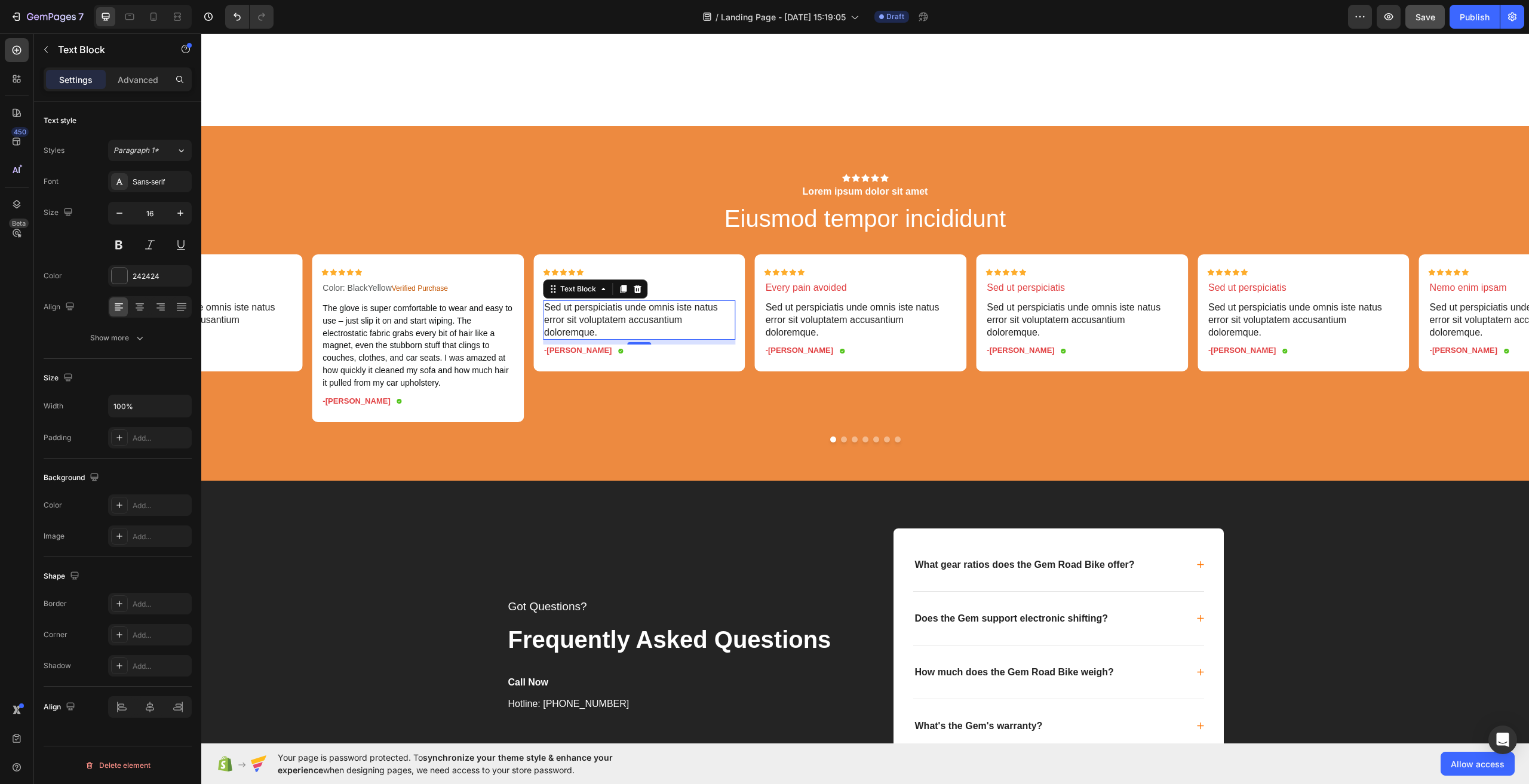
click at [617, 310] on p "Sed ut perspiciatis unde omnis iste natus error sit voluptatem accusantium dolo…" at bounding box center [639, 320] width 191 height 37
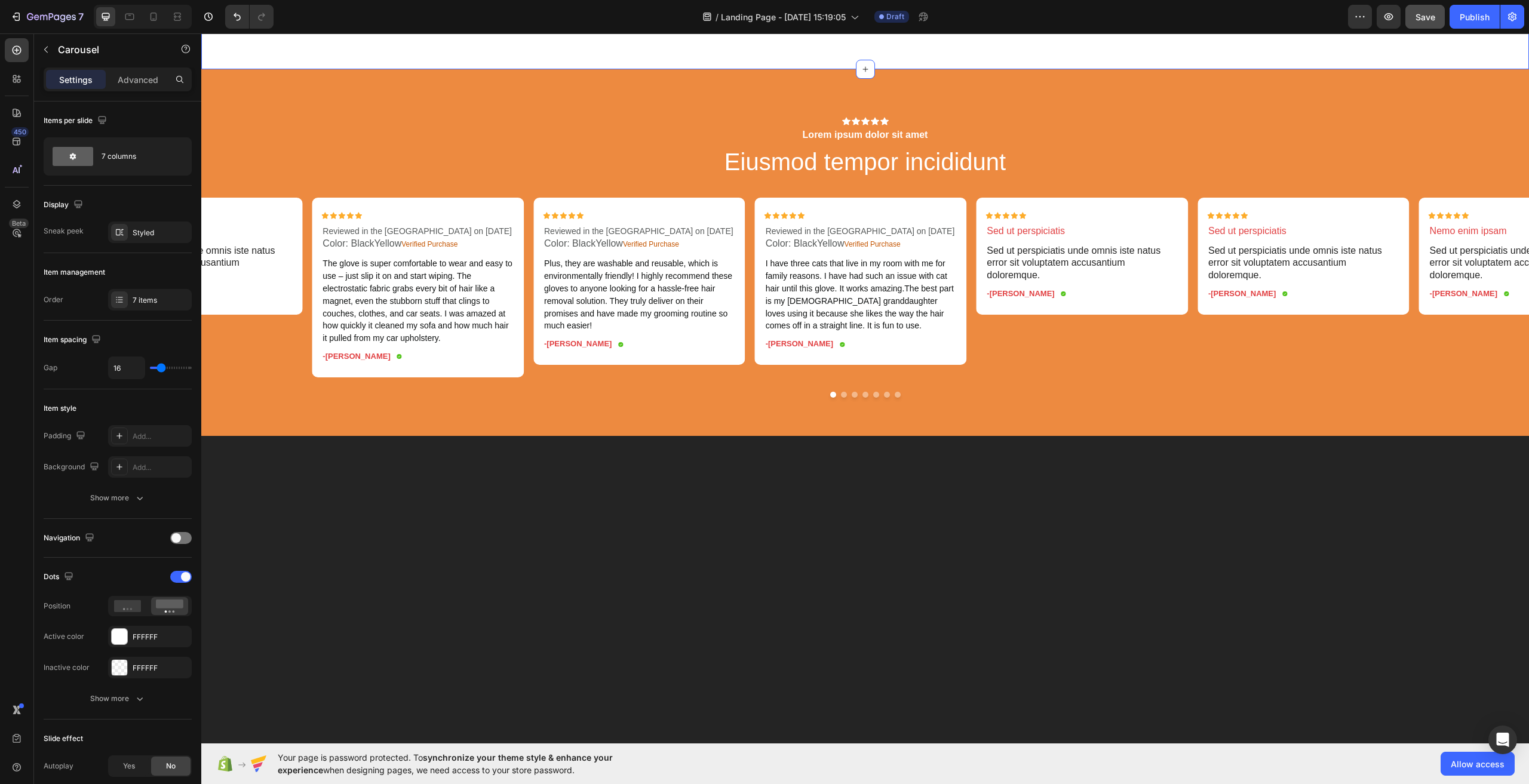
scroll to position [3208, 0]
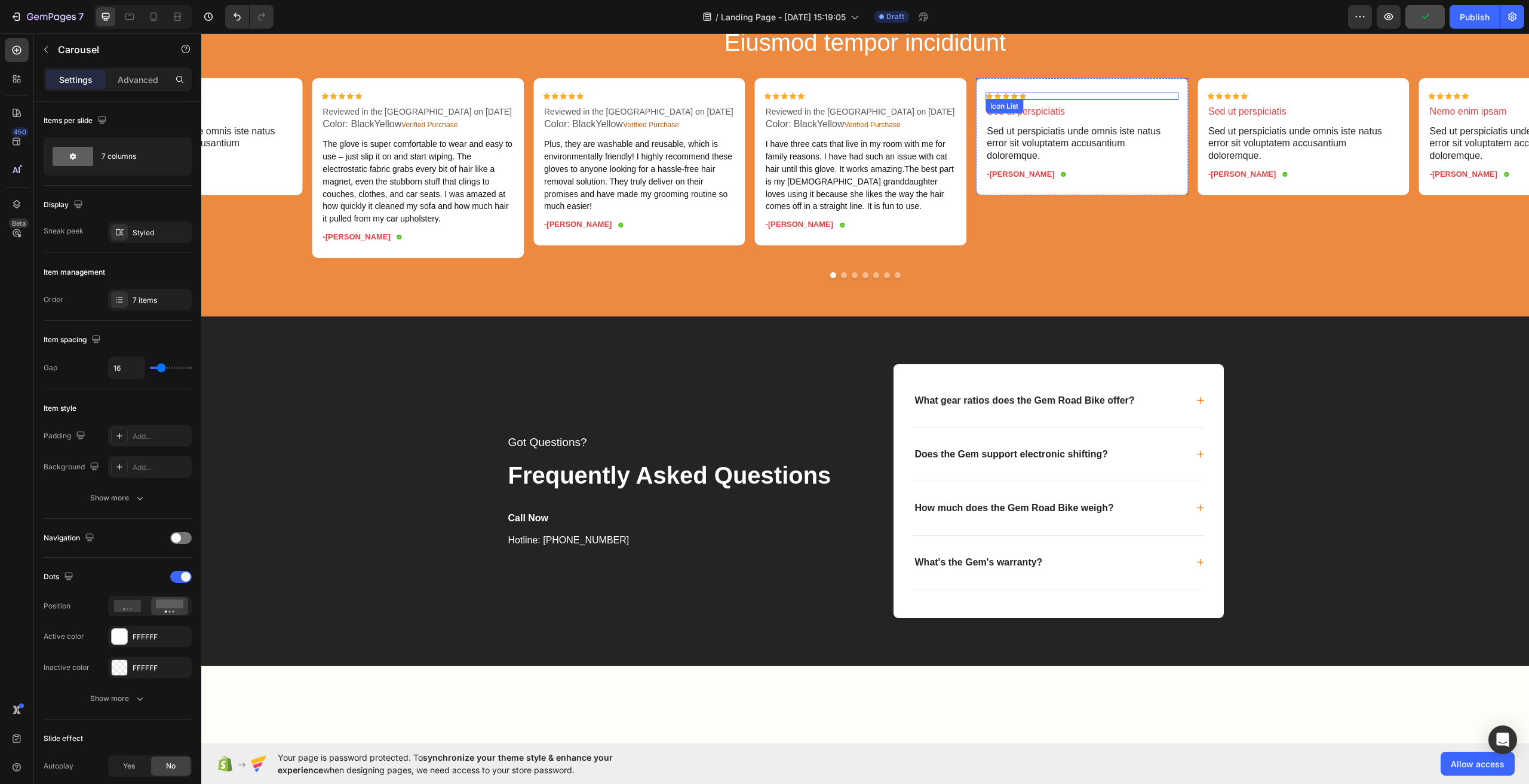
click at [1131, 100] on div "Icon Icon Icon Icon Icon" at bounding box center [1082, 95] width 193 height 7
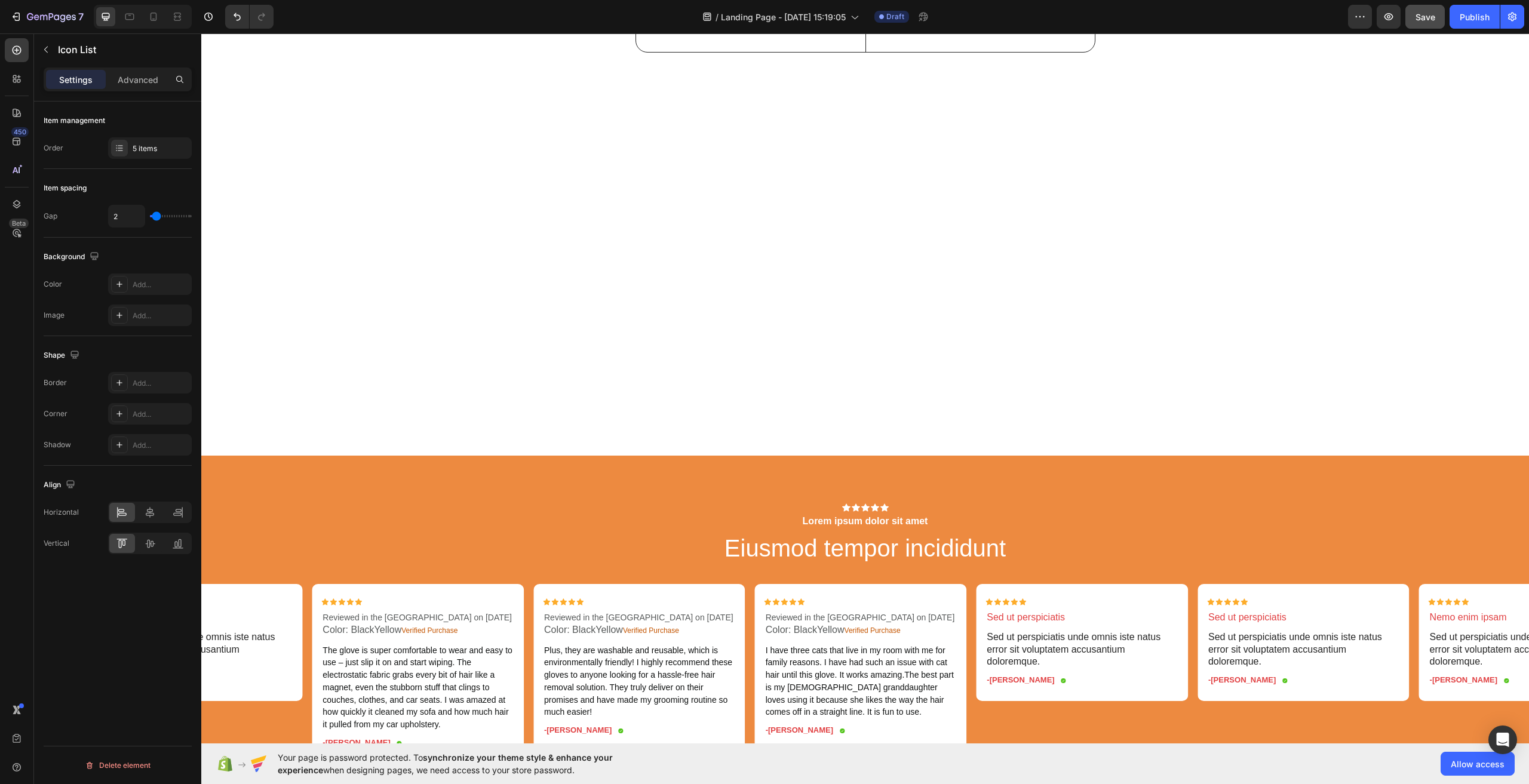
scroll to position [2970, 0]
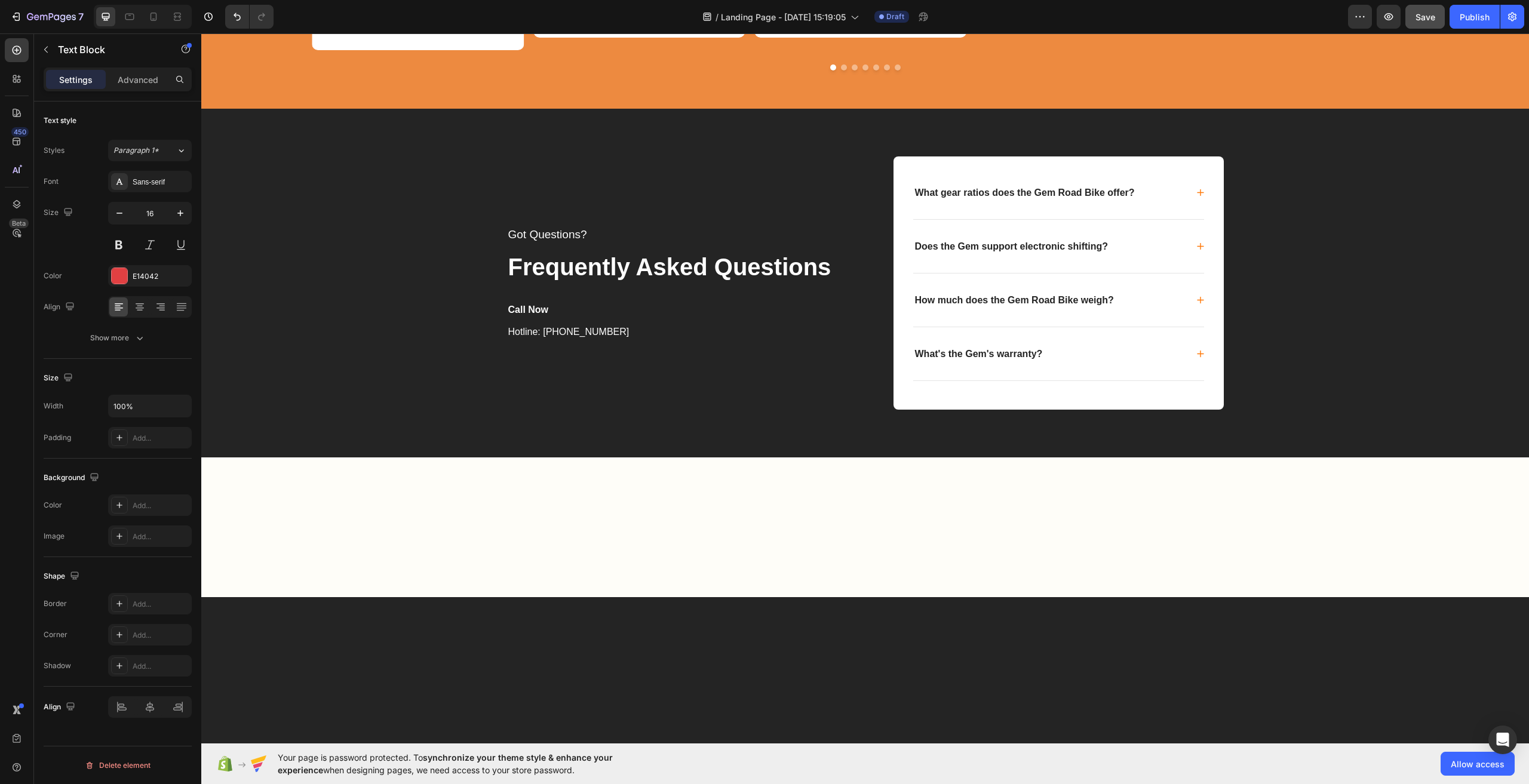
drag, startPoint x: 1144, startPoint y: 204, endPoint x: 1225, endPoint y: 199, distance: 81.2
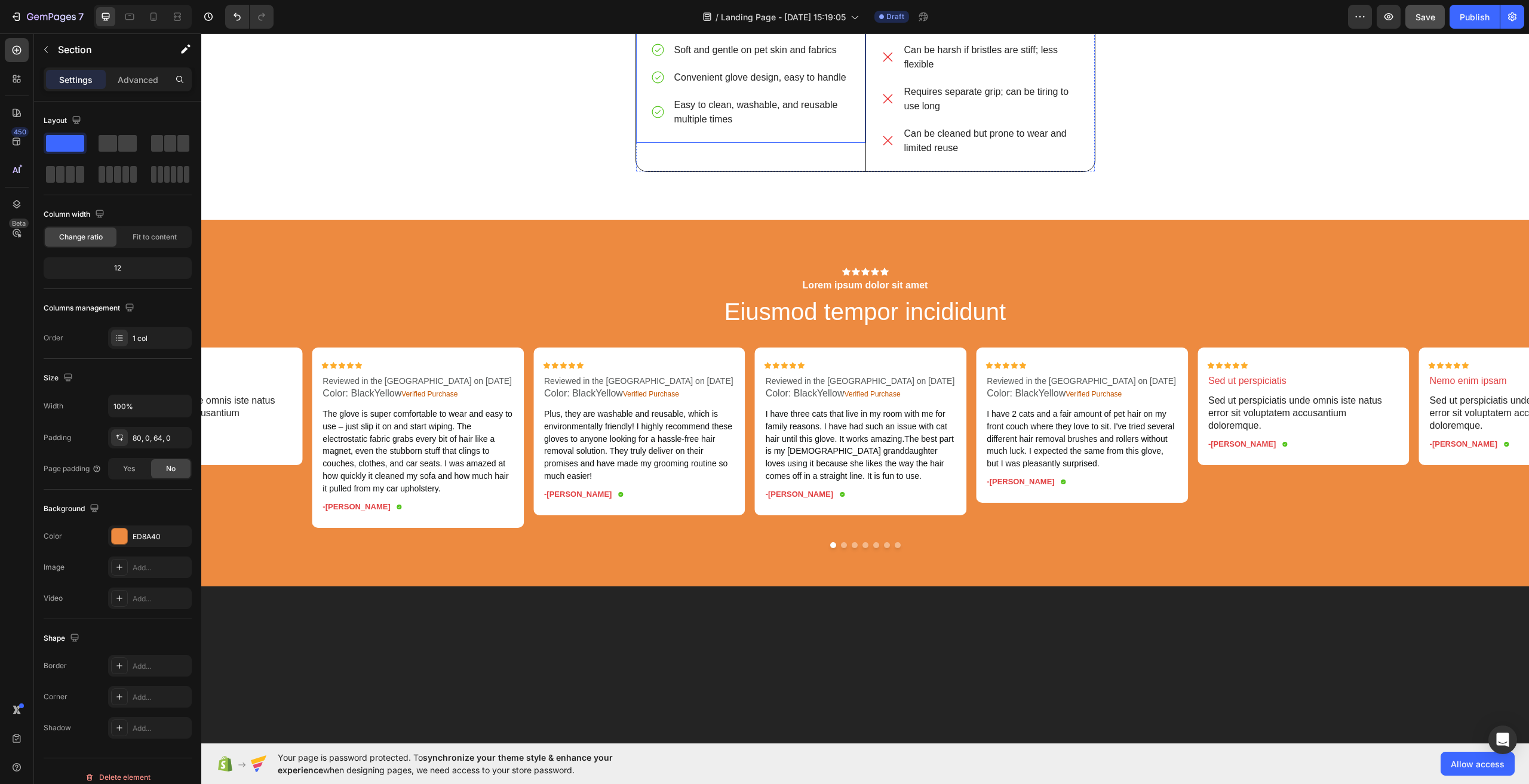
scroll to position [2551, 0]
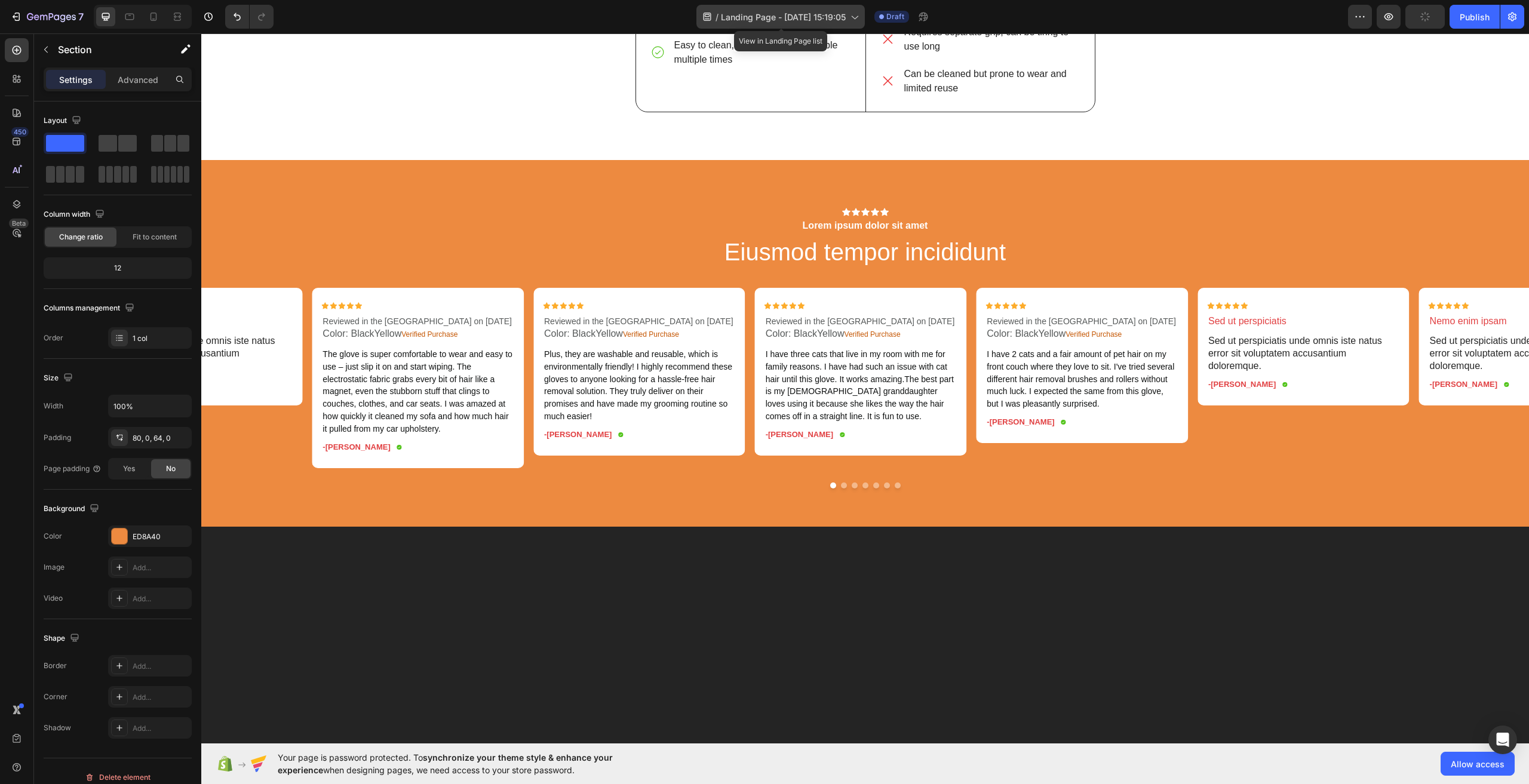
click at [856, 19] on icon at bounding box center [854, 16] width 12 height 12
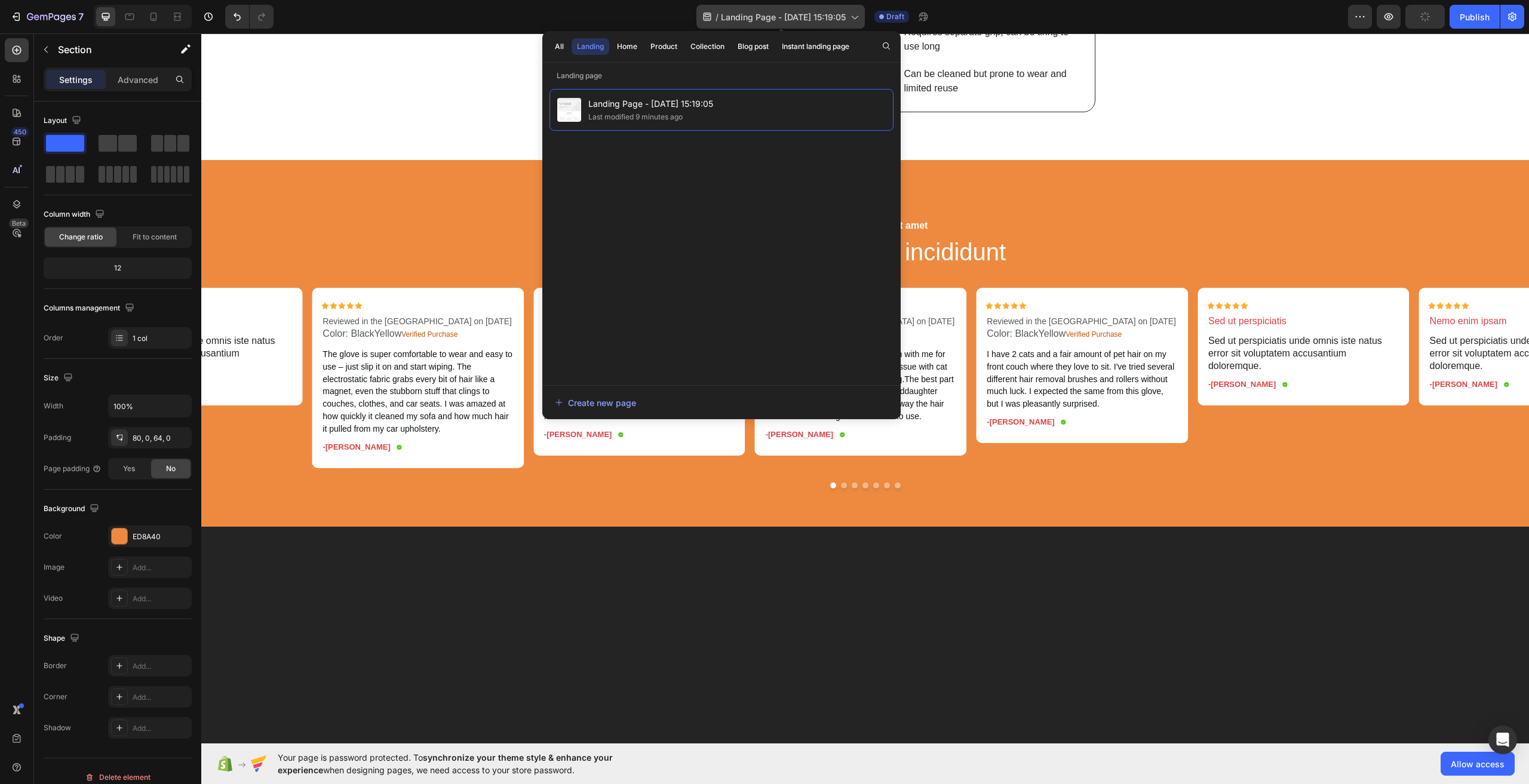
click at [856, 19] on icon at bounding box center [854, 16] width 12 height 12
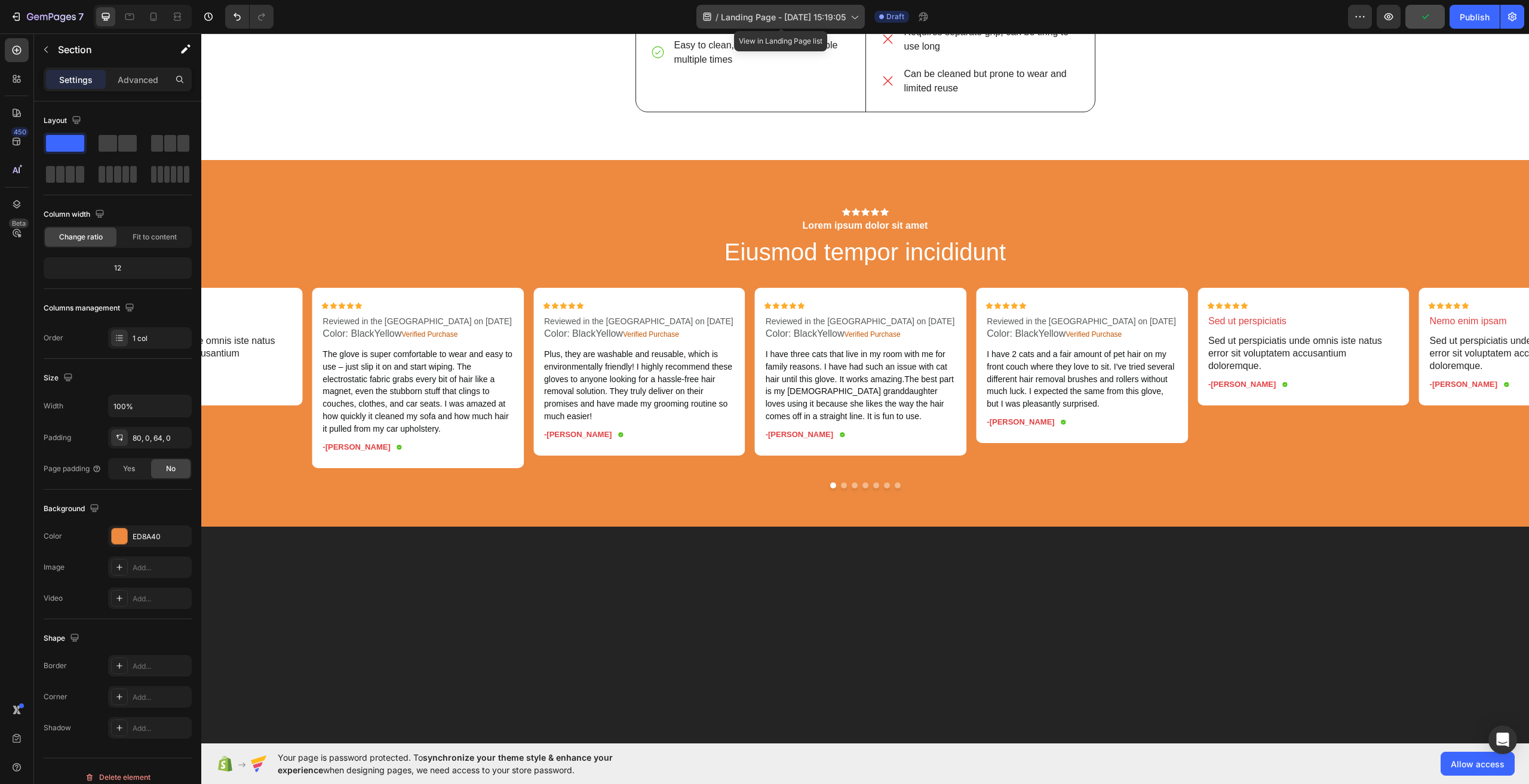
click at [754, 15] on span "Landing Page - [DATE] 15:19:05" at bounding box center [783, 17] width 125 height 13
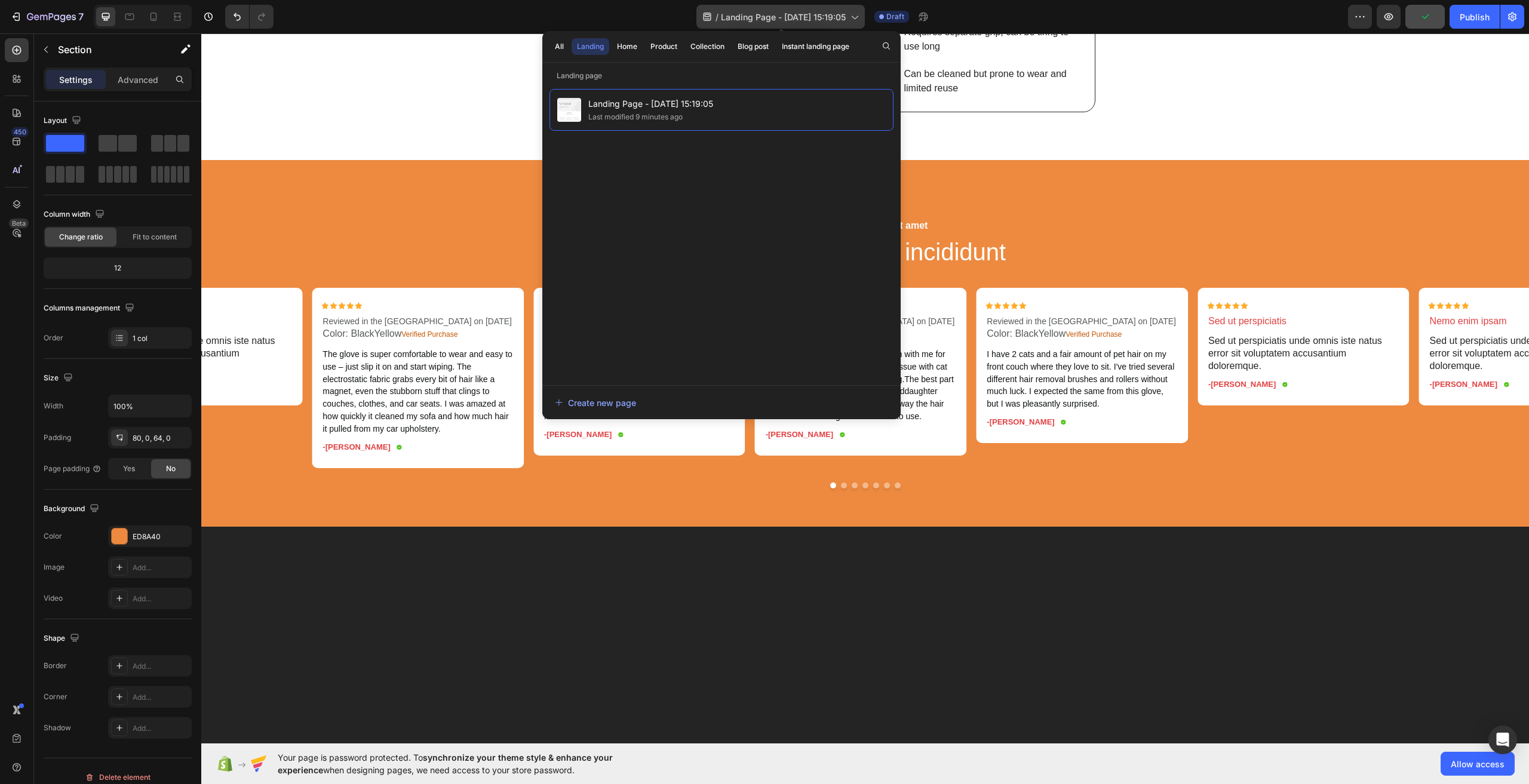
click at [754, 15] on span "Landing Page - [DATE] 15:19:05" at bounding box center [783, 17] width 125 height 13
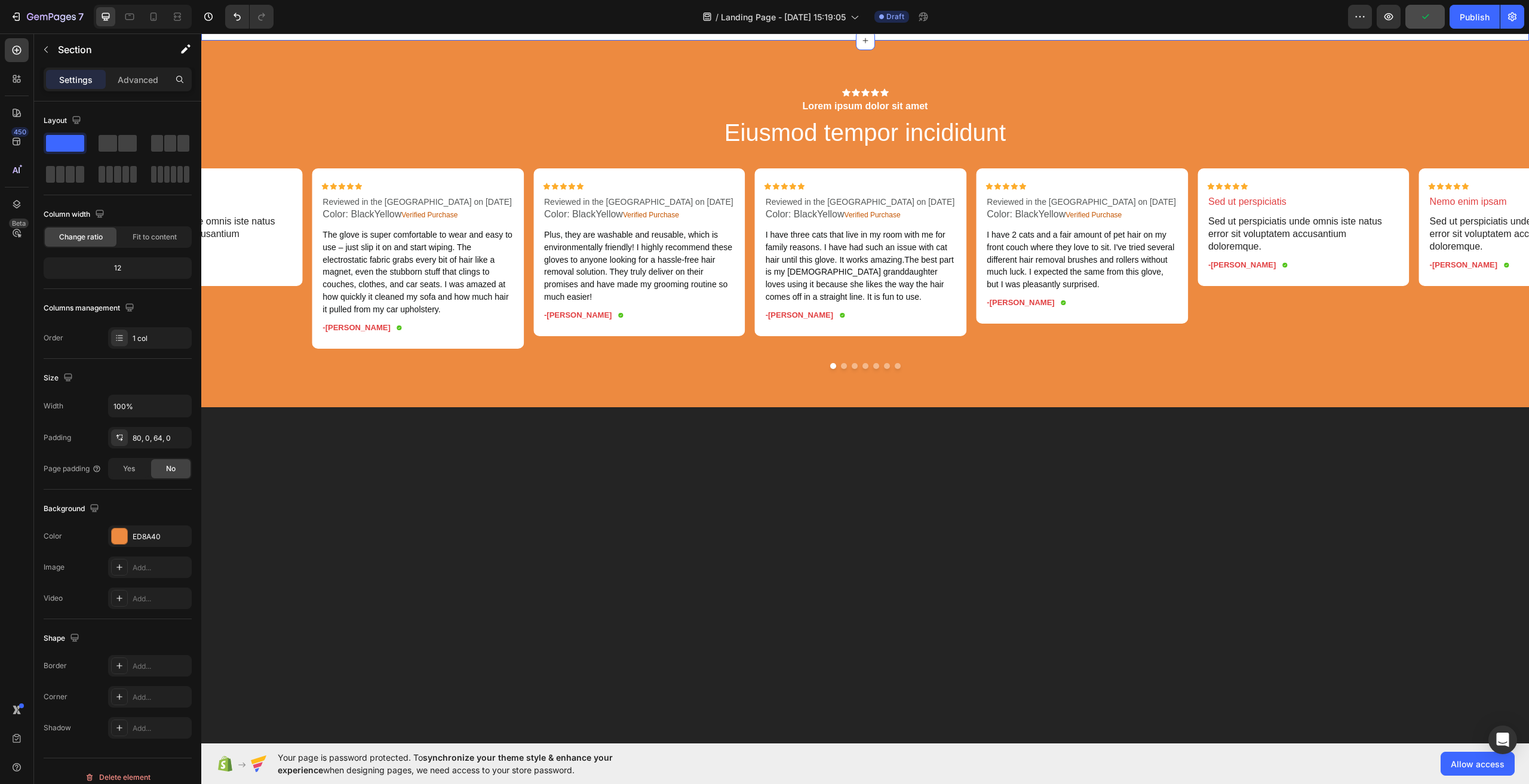
scroll to position [2730, 0]
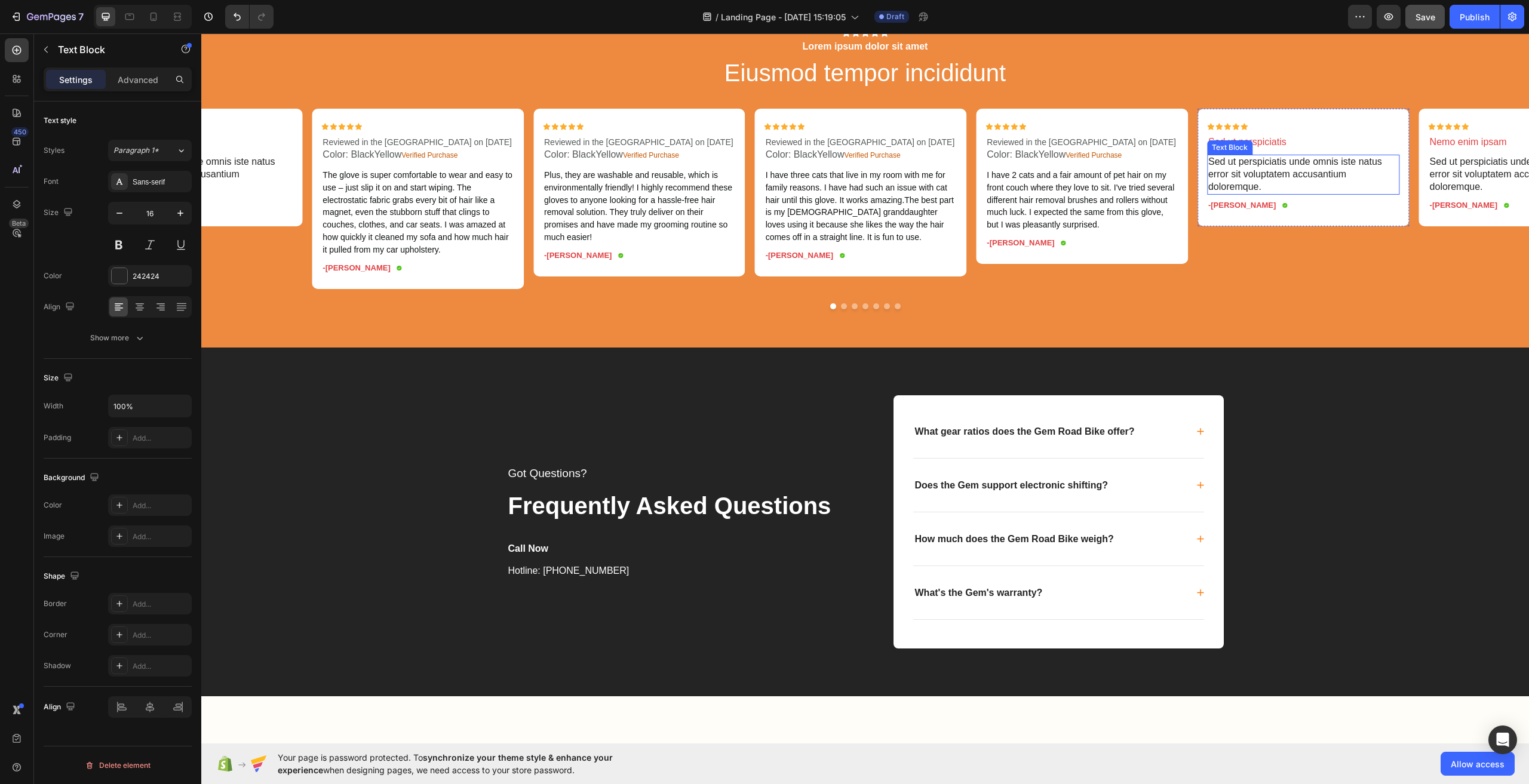
click at [1268, 193] on p "Sed ut perspiciatis unde omnis iste natus error sit voluptatem accusantium dolo…" at bounding box center [1304, 174] width 191 height 37
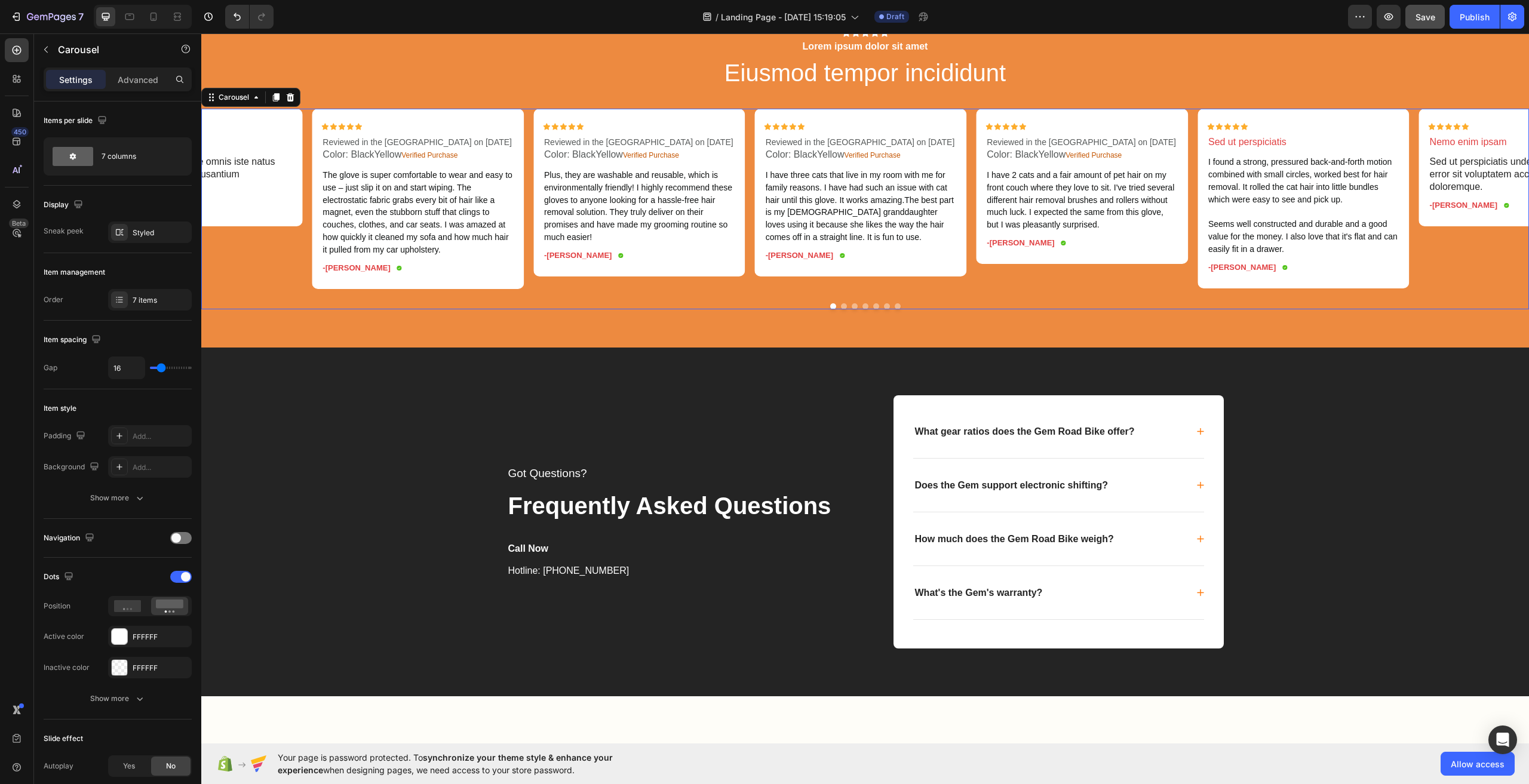
click at [1306, 310] on div at bounding box center [865, 306] width 1328 height 6
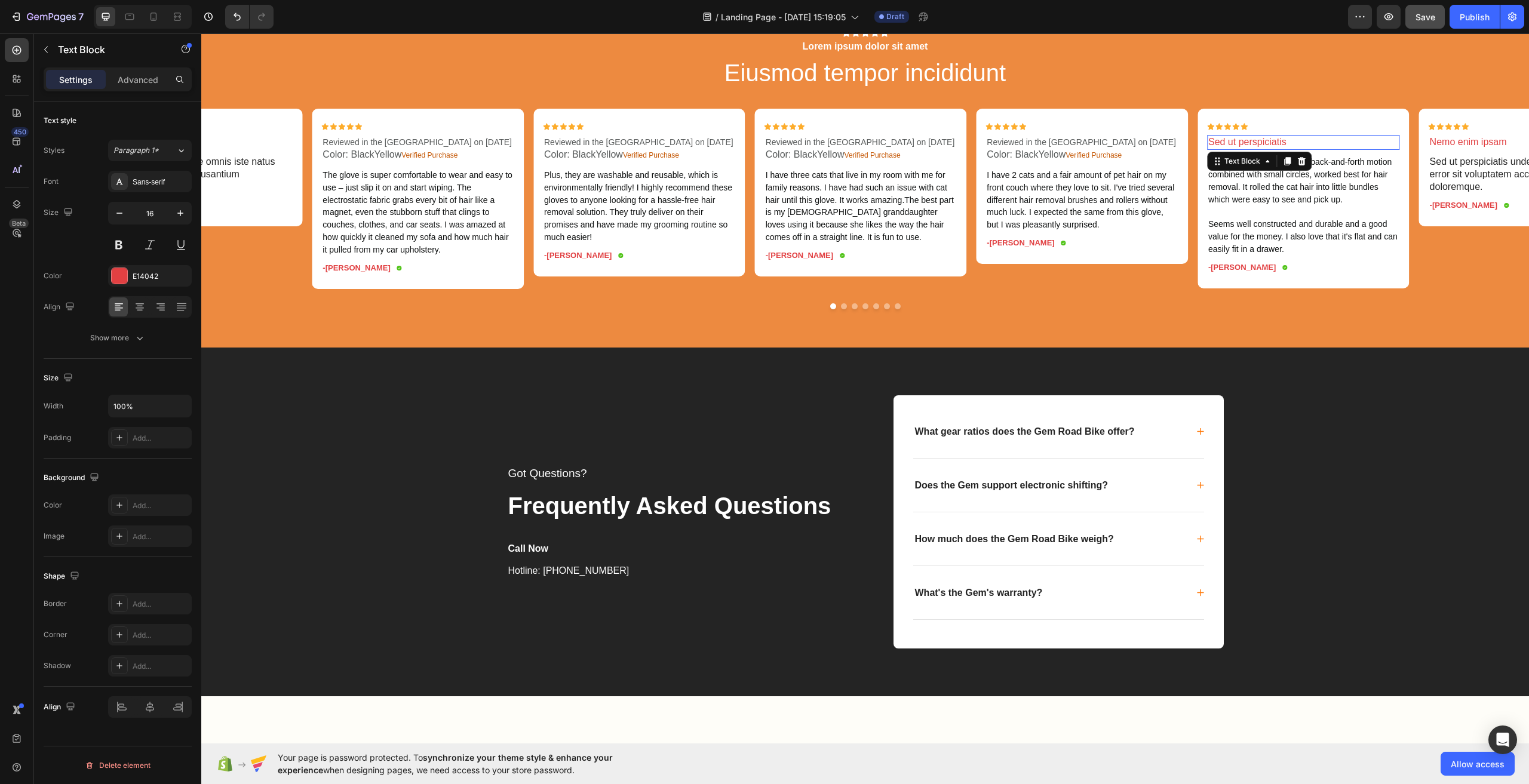
click at [1275, 149] on p "Sed ut perspiciatis" at bounding box center [1304, 142] width 191 height 13
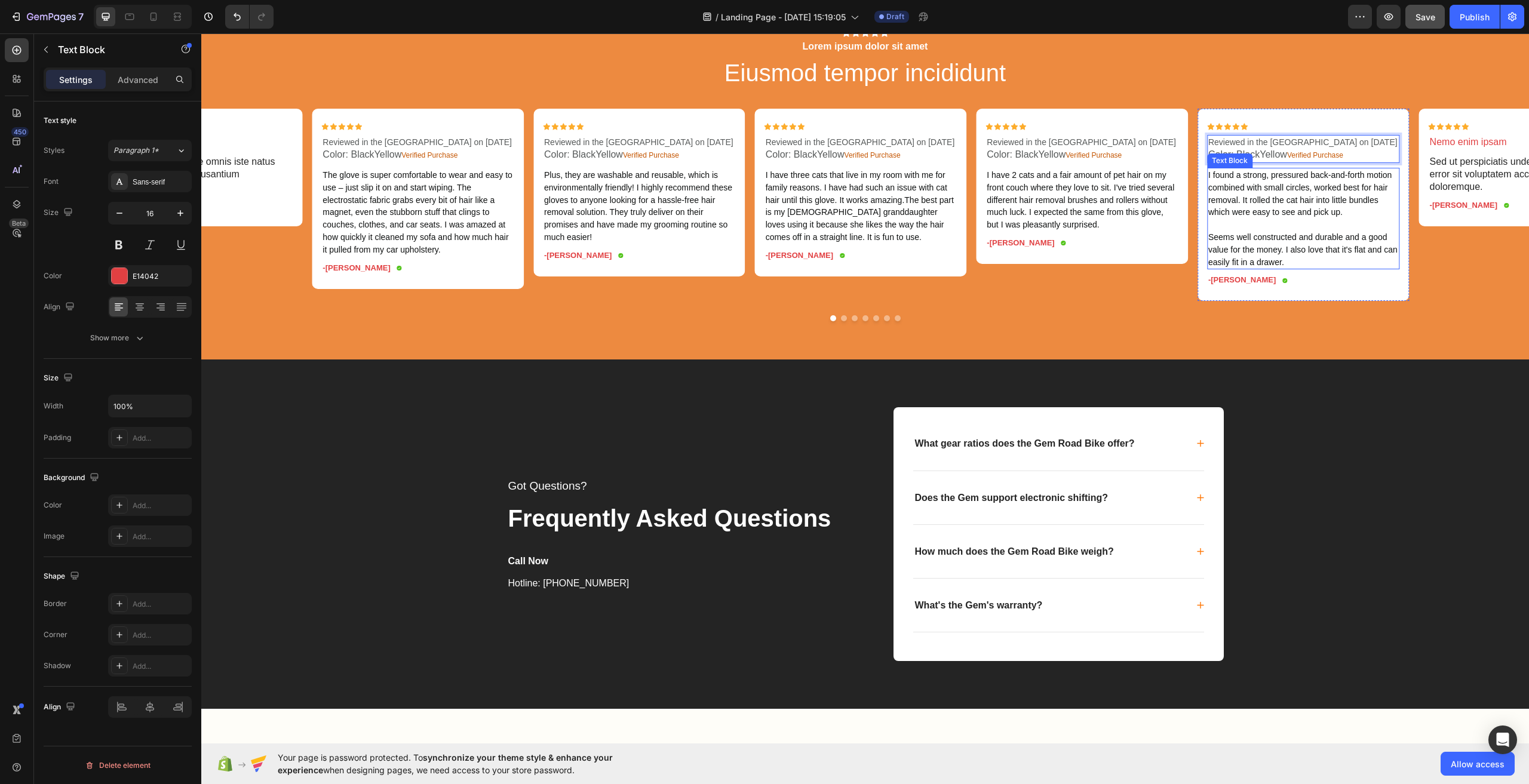
click at [1312, 217] on span "I found a strong, pressured back-and-forth motion combined with small circles, …" at bounding box center [1300, 194] width 184 height 47
click at [1381, 147] on span "Reviewed in the United States on September 19, 2025" at bounding box center [1303, 142] width 189 height 9
drag, startPoint x: 1381, startPoint y: 499, endPoint x: 1387, endPoint y: 503, distance: 7.2
click at [1374, 147] on span "Reviewed in the United States on September 19, 2025" at bounding box center [1303, 142] width 189 height 9
click at [1379, 147] on span "Reviewed in the United States on September 19, 2025" at bounding box center [1303, 142] width 189 height 9
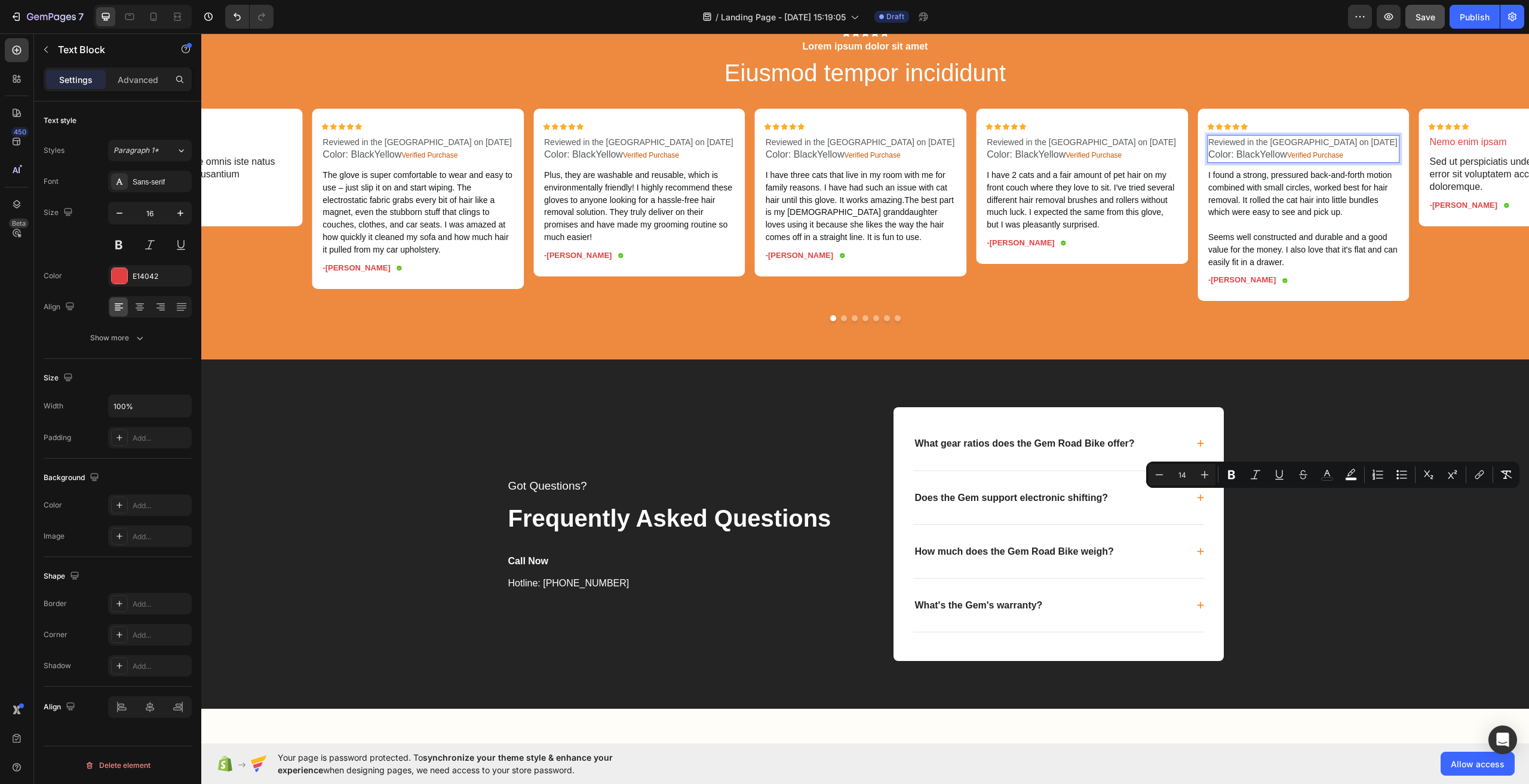
click at [1381, 147] on span "Reviewed in the United States on September 19, 2025" at bounding box center [1303, 142] width 189 height 9
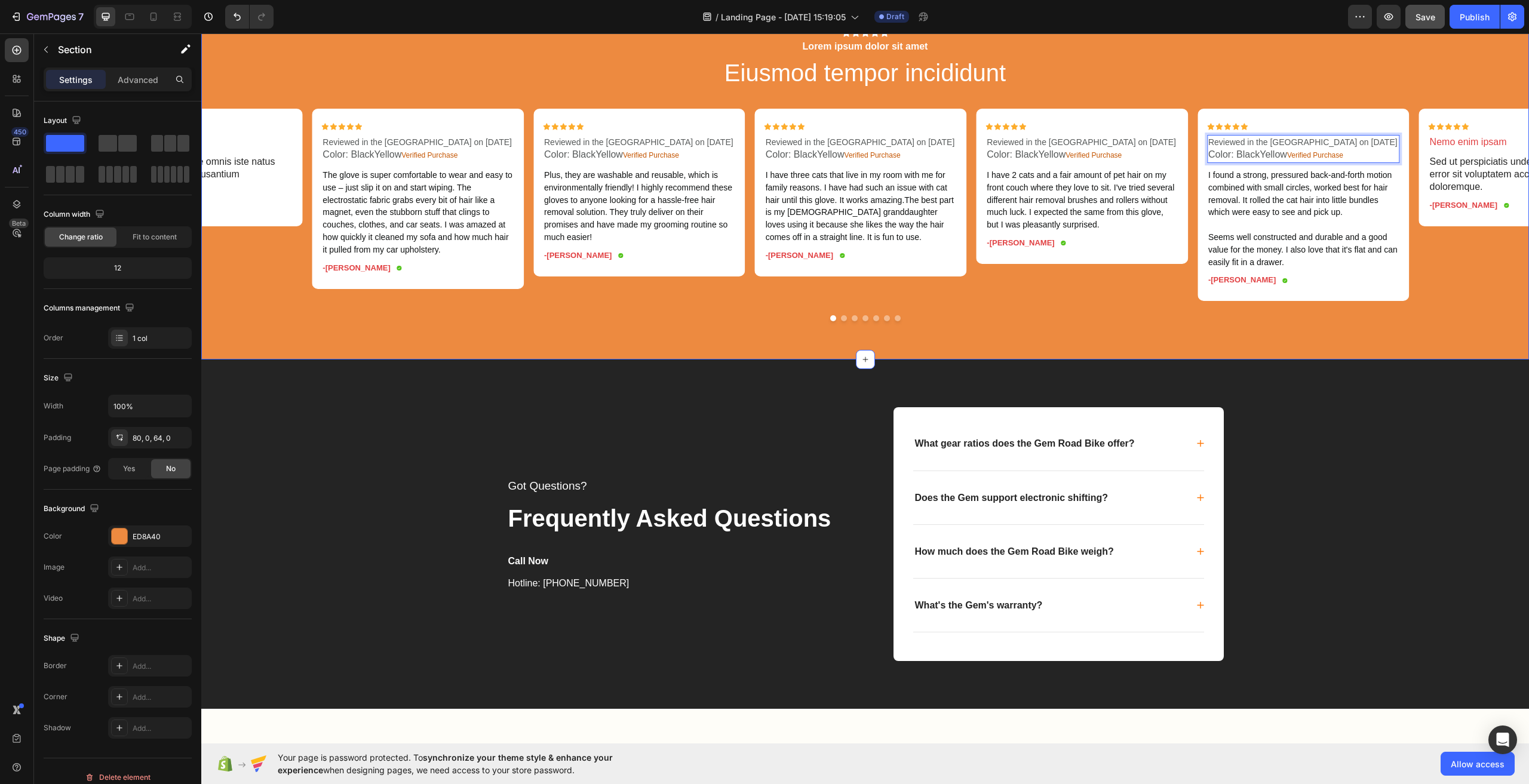
click at [1316, 322] on div "Icon Icon Icon Icon Icon Icon List Lorem ipsum dolor sit amet Text Block Eiusmo…" at bounding box center [865, 175] width 1328 height 293
click at [1462, 193] on p "Sed ut perspiciatis unde omnis iste natus error sit voluptatem accusantium dolo…" at bounding box center [1525, 174] width 191 height 37
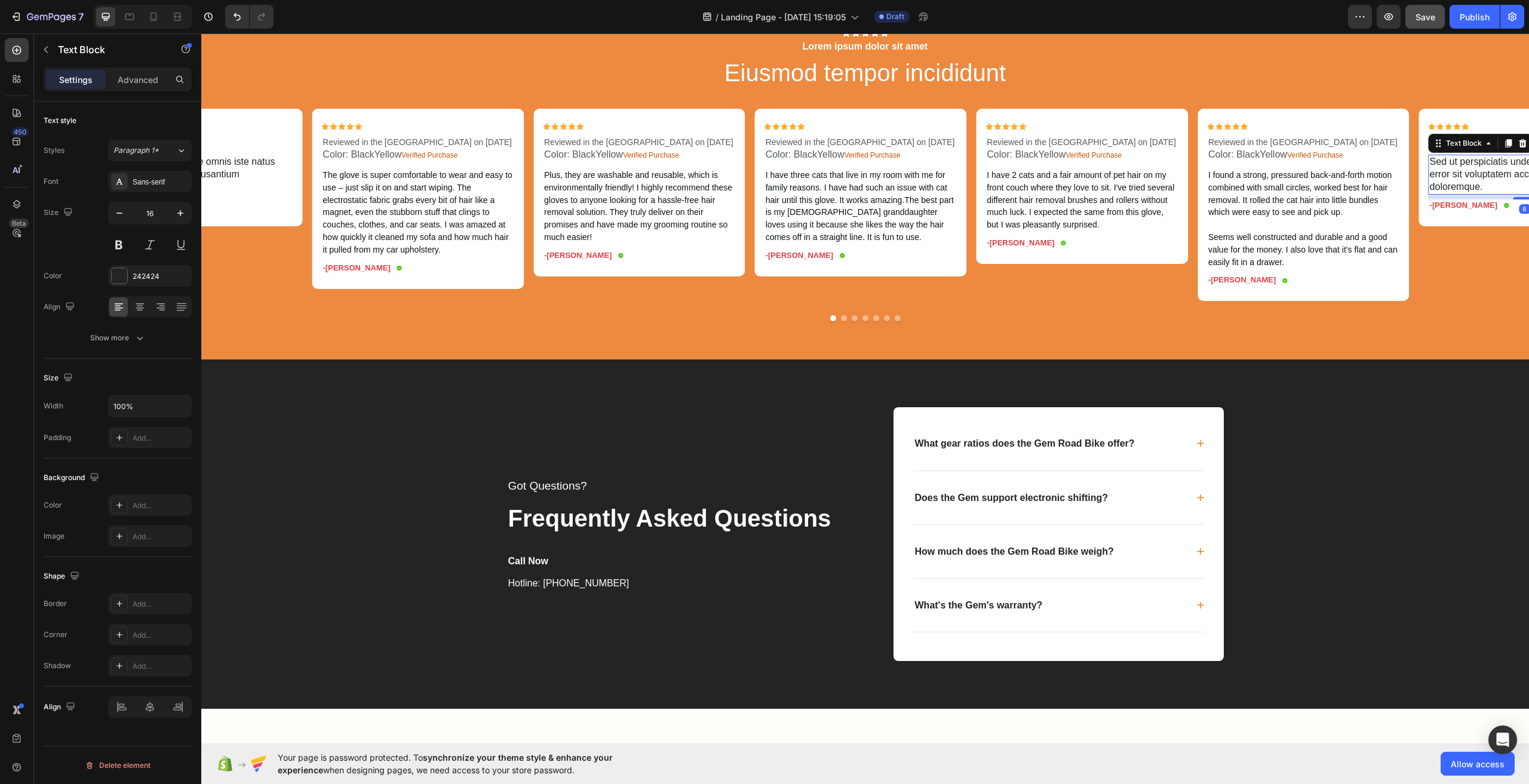
click at [1462, 193] on p "Sed ut perspiciatis unde omnis iste natus error sit voluptatem accusantium dolo…" at bounding box center [1525, 174] width 191 height 37
click at [1459, 193] on p "Sed ut perspiciatis unde omnis iste natus error sit voluptatem accusantium dolo…" at bounding box center [1525, 174] width 191 height 37
click at [1469, 149] on p "Nemo enim ipsam" at bounding box center [1525, 142] width 191 height 13
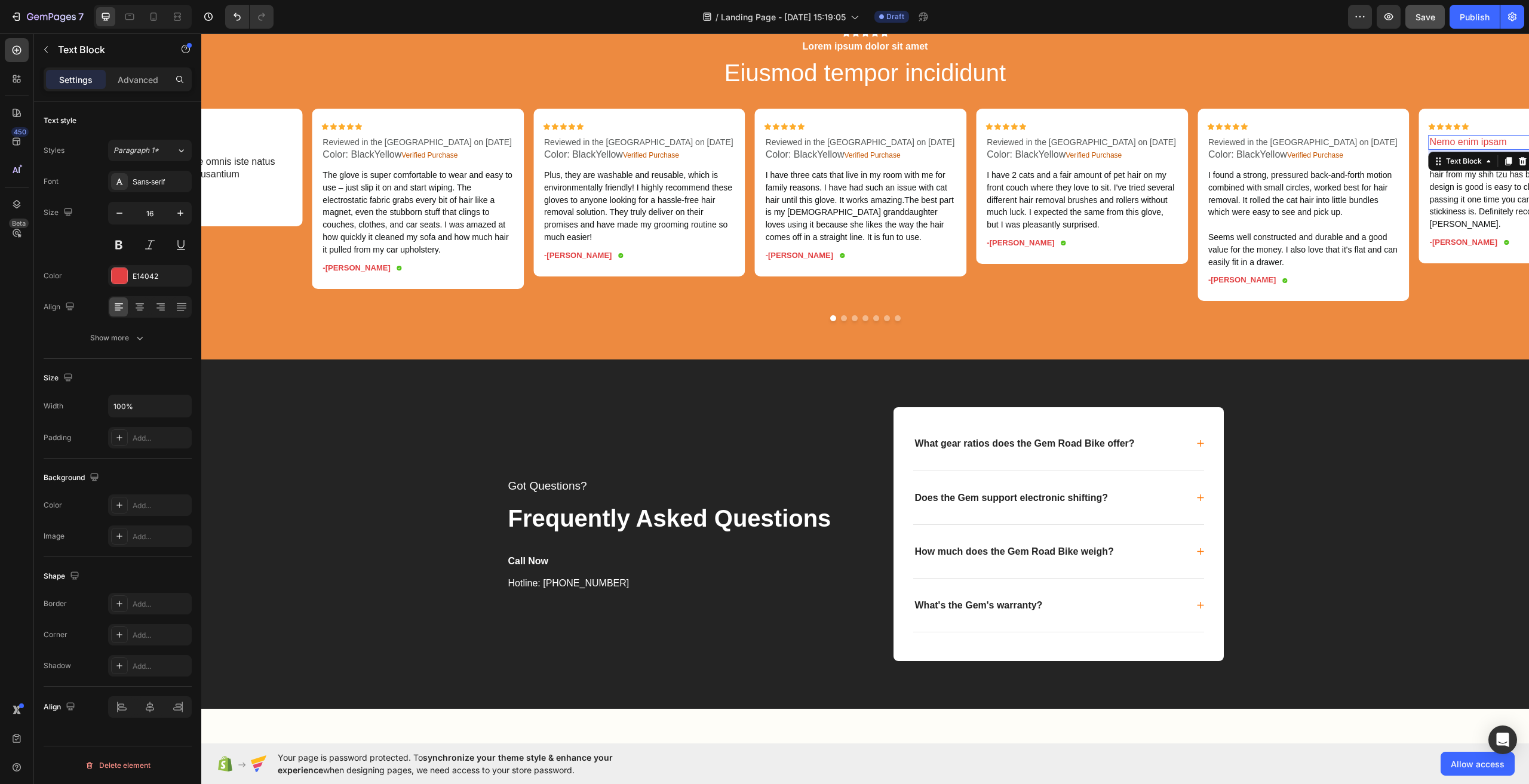
click at [1469, 149] on p "Nemo enim ipsam" at bounding box center [1525, 142] width 191 height 13
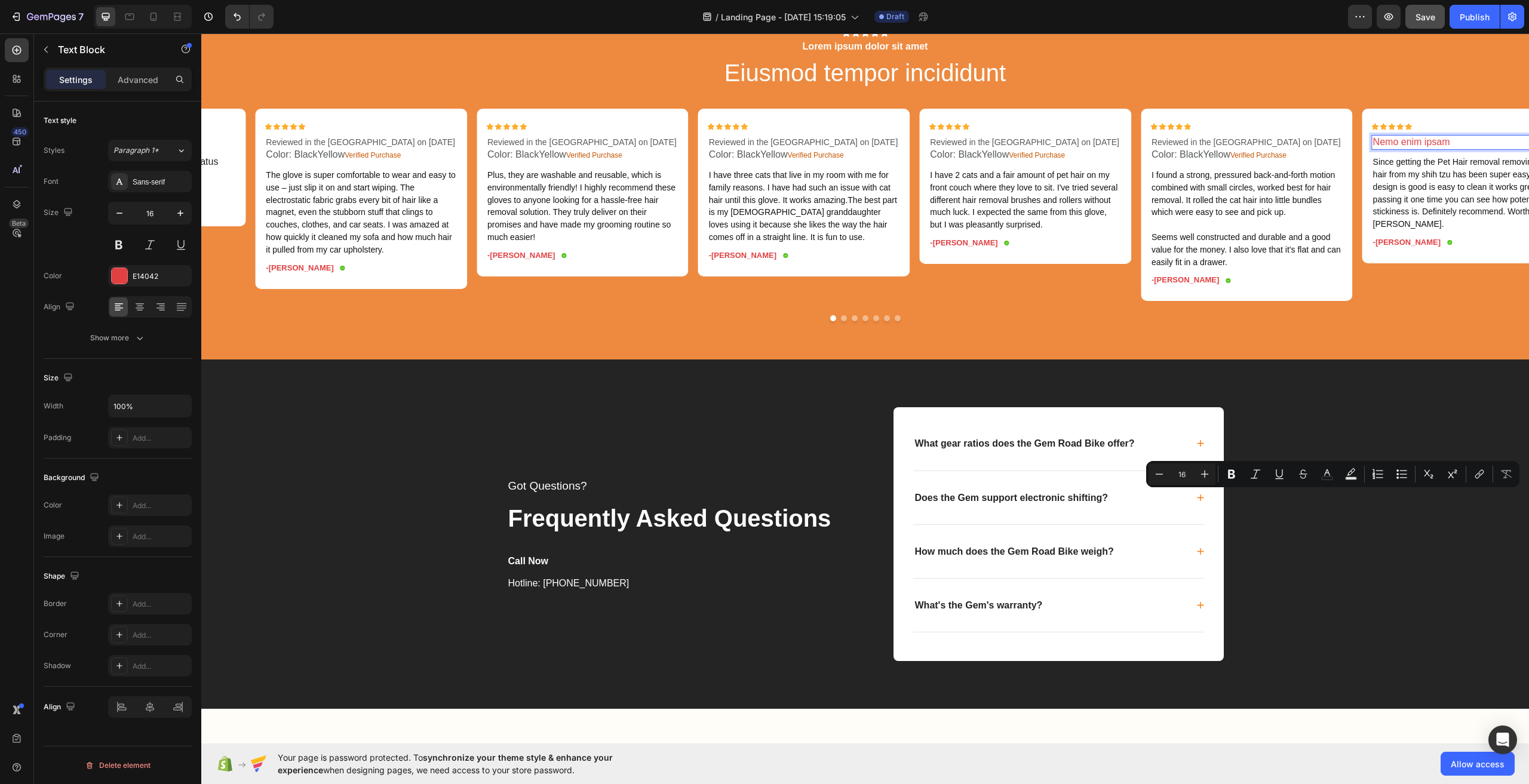
click at [1463, 149] on p "Nemo enim ipsam" at bounding box center [1469, 142] width 191 height 13
click at [1460, 149] on p "Nemo enim ipsam" at bounding box center [1469, 142] width 191 height 13
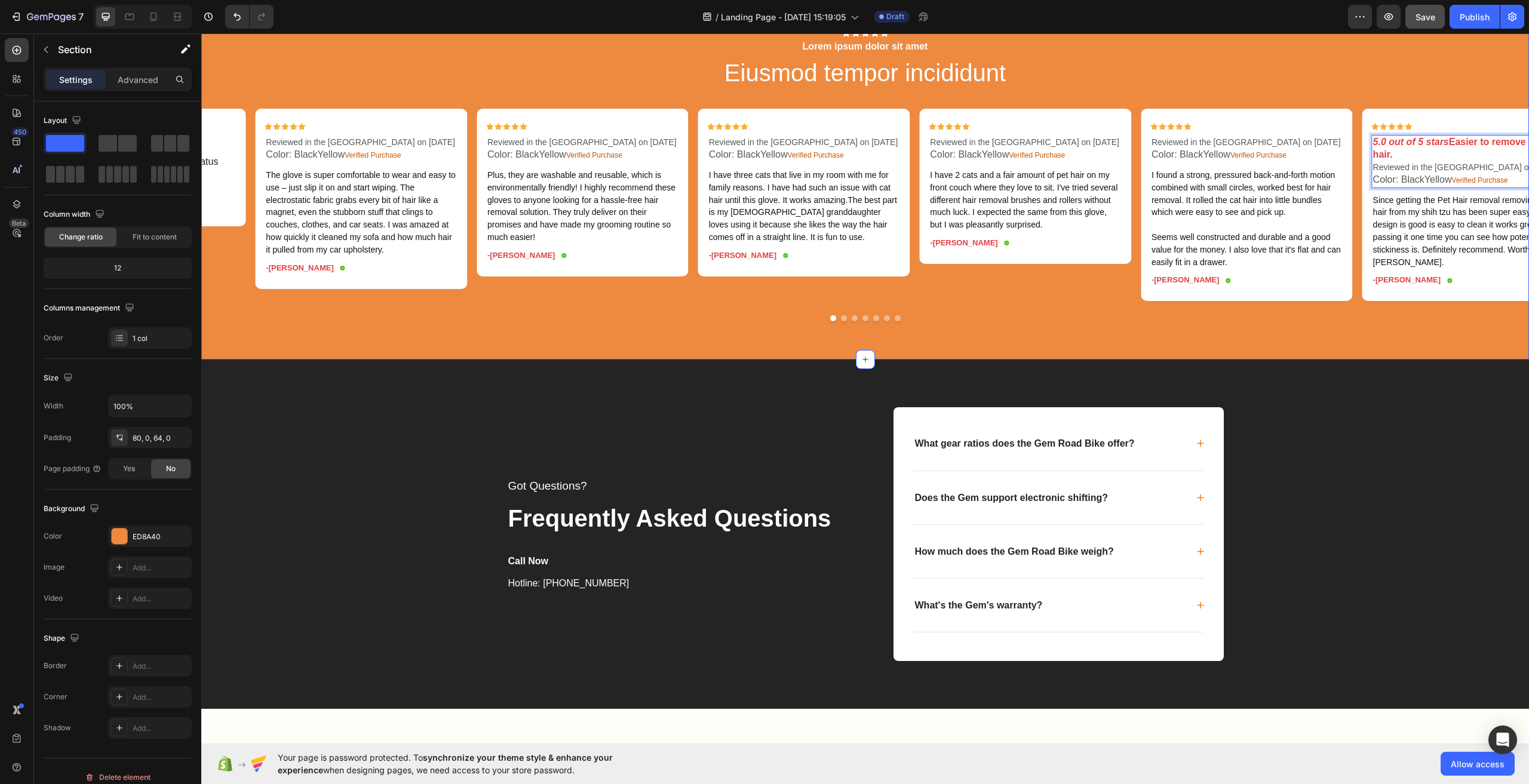
click at [1387, 322] on div "Icon Icon Icon Icon Icon Icon List Lorem ipsum dolor sit amet Text Block Eiusmo…" at bounding box center [865, 175] width 1328 height 293
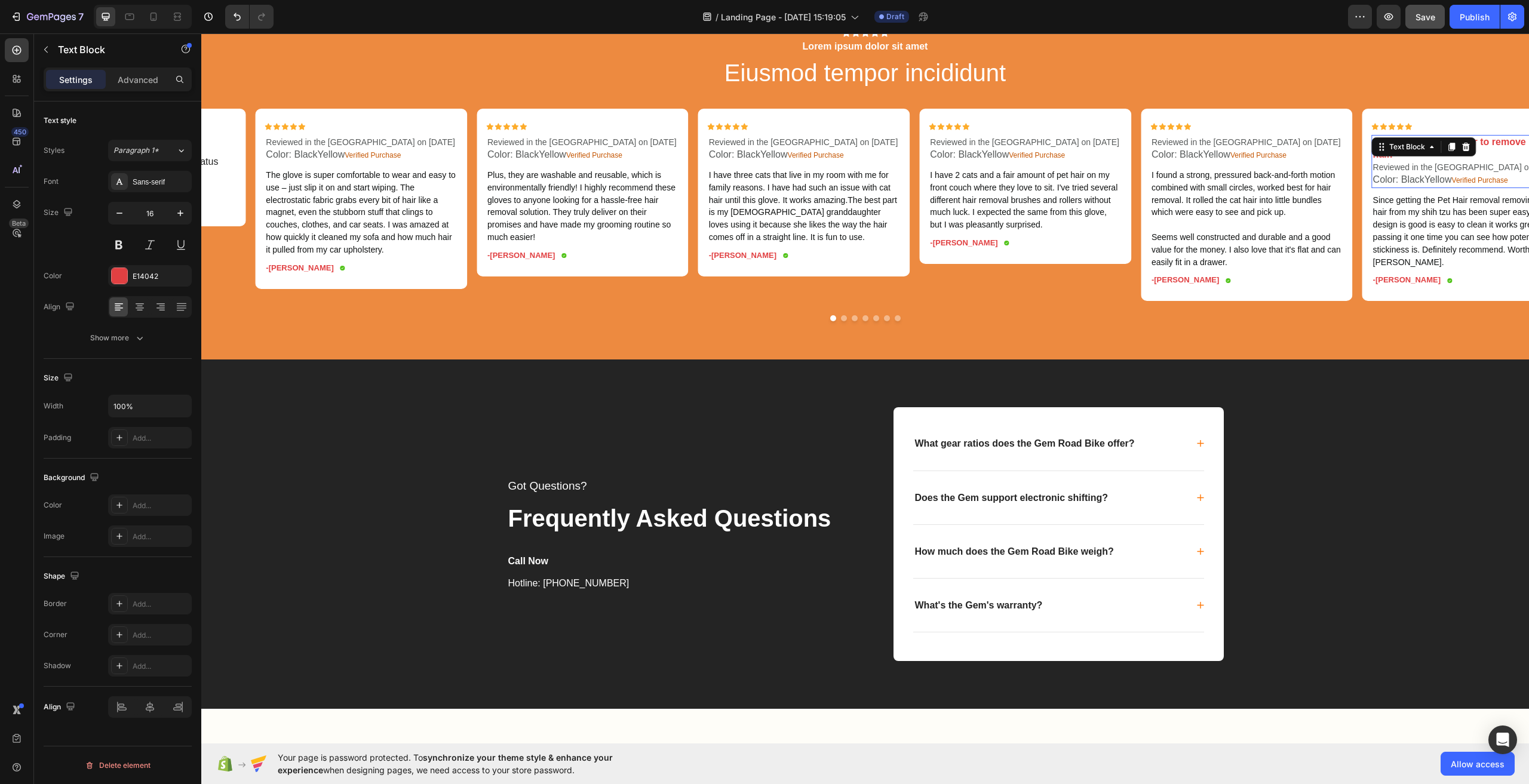
click at [1463, 188] on div "5.0 out of 5 stars Easier to remove my dog hair. Reviewed in the United States …" at bounding box center [1468, 161] width 193 height 52
click at [1463, 152] on icon at bounding box center [1466, 147] width 9 height 9
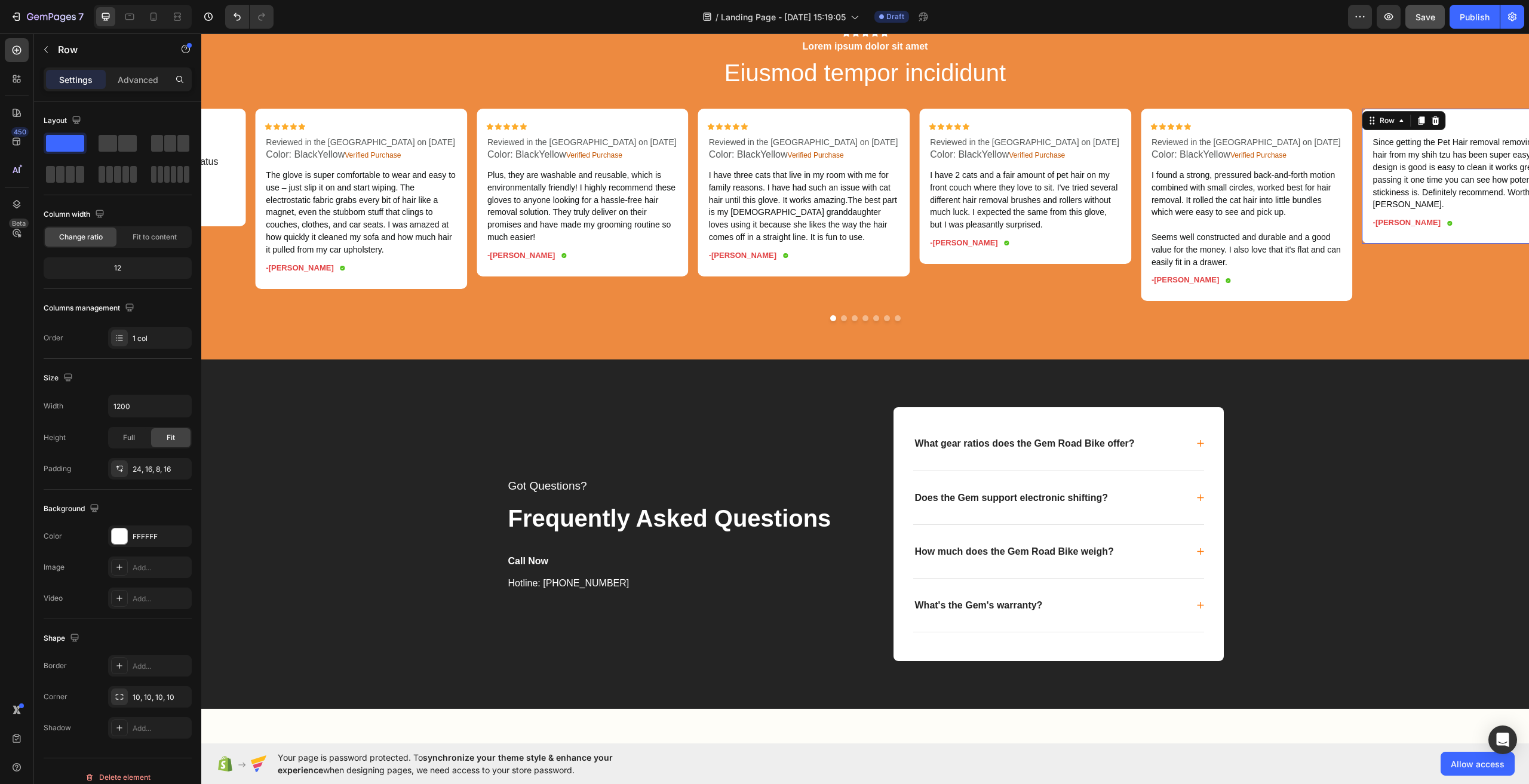
click at [1440, 239] on div "Icon Icon Icon Icon Icon Icon List Since getting the Pet Hair removal removing …" at bounding box center [1468, 181] width 193 height 116
click at [233, 16] on icon "Undo/Redo" at bounding box center [237, 16] width 12 height 12
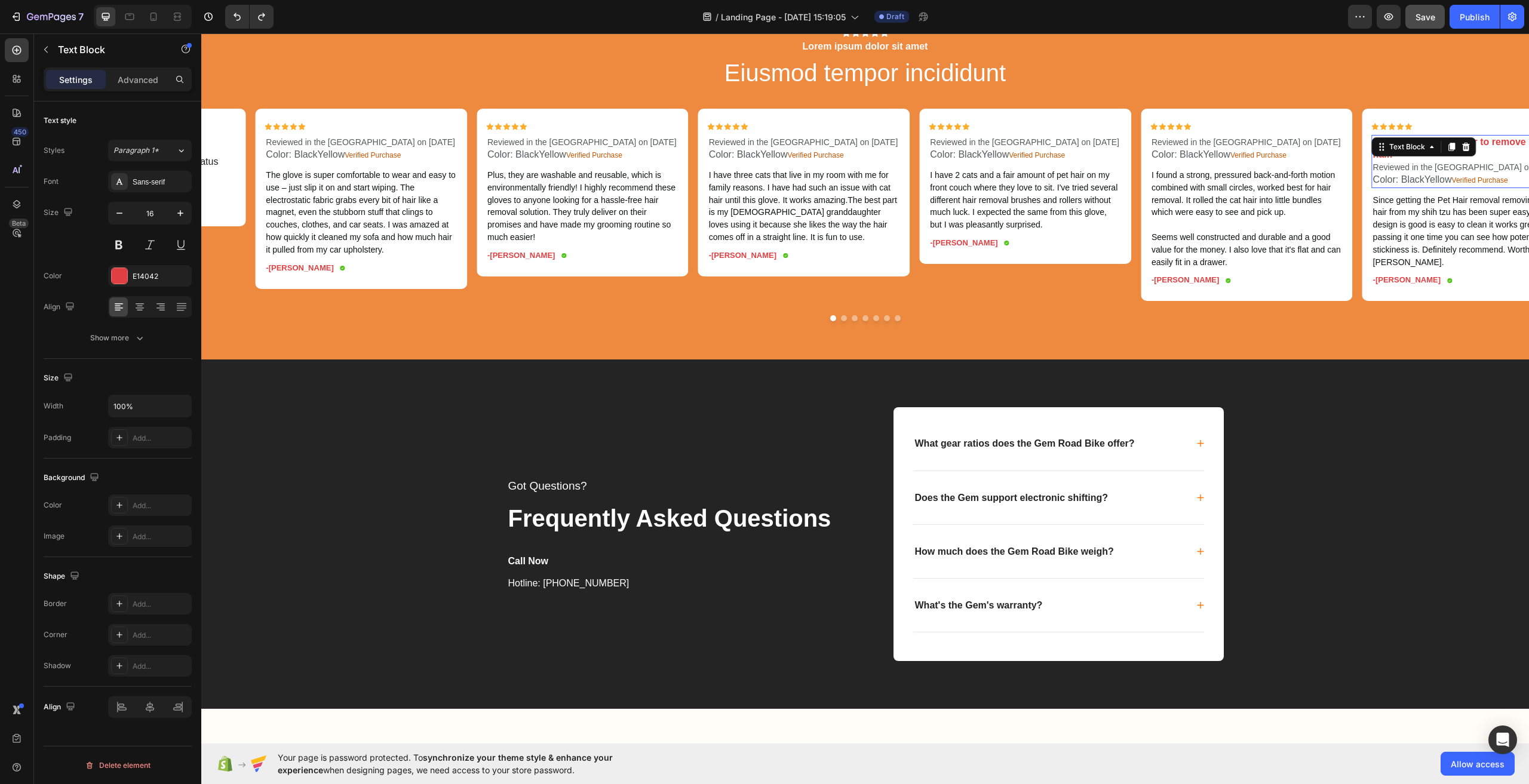
click at [1441, 161] on p "5.0 out of 5 stars Easier to remove my dog hair." at bounding box center [1469, 149] width 191 height 25
click at [1509, 187] on p "Color: BlackYellow Verified Purchase" at bounding box center [1469, 180] width 191 height 13
drag, startPoint x: 1499, startPoint y: 543, endPoint x: 1375, endPoint y: 498, distance: 131.9
click at [1375, 188] on div "5.0 out of 5 stars Easier to remove my dog hair. Reviewed in the United States …" at bounding box center [1468, 161] width 193 height 52
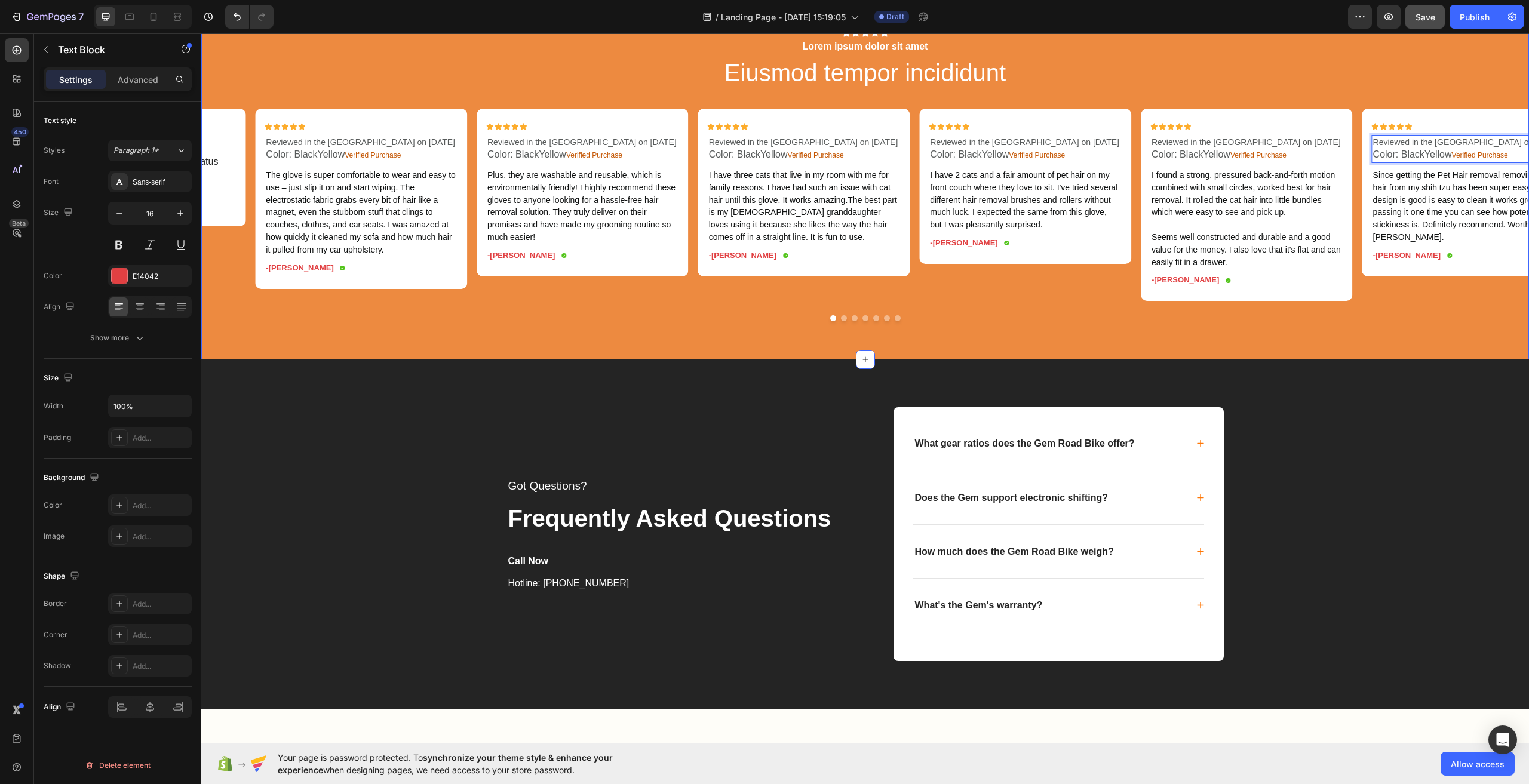
click at [1361, 322] on div "Icon Icon Icon Icon Icon Icon List Lorem ipsum dolor sit amet Text Block Eiusmo…" at bounding box center [865, 175] width 1328 height 293
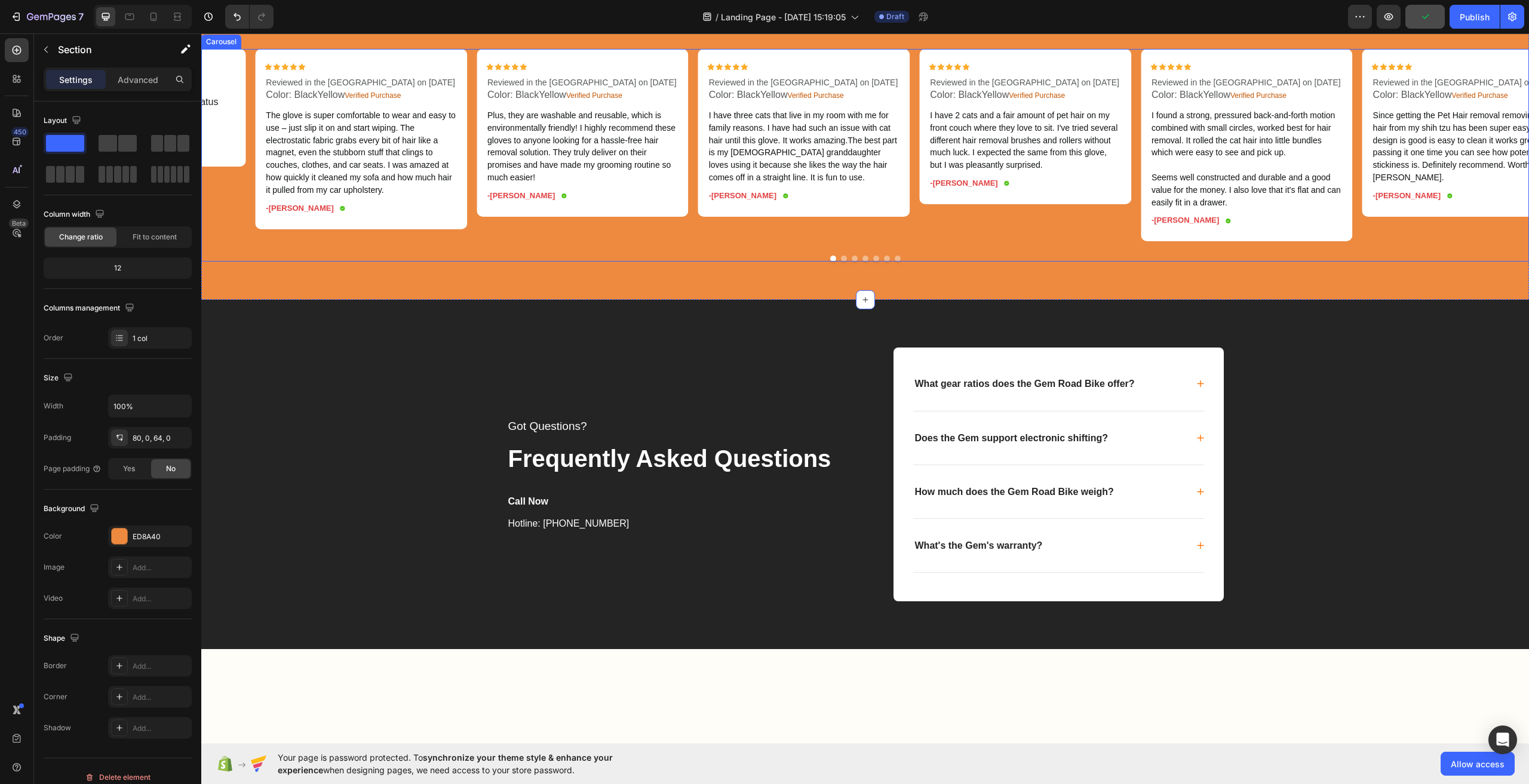
scroll to position [2850, 0]
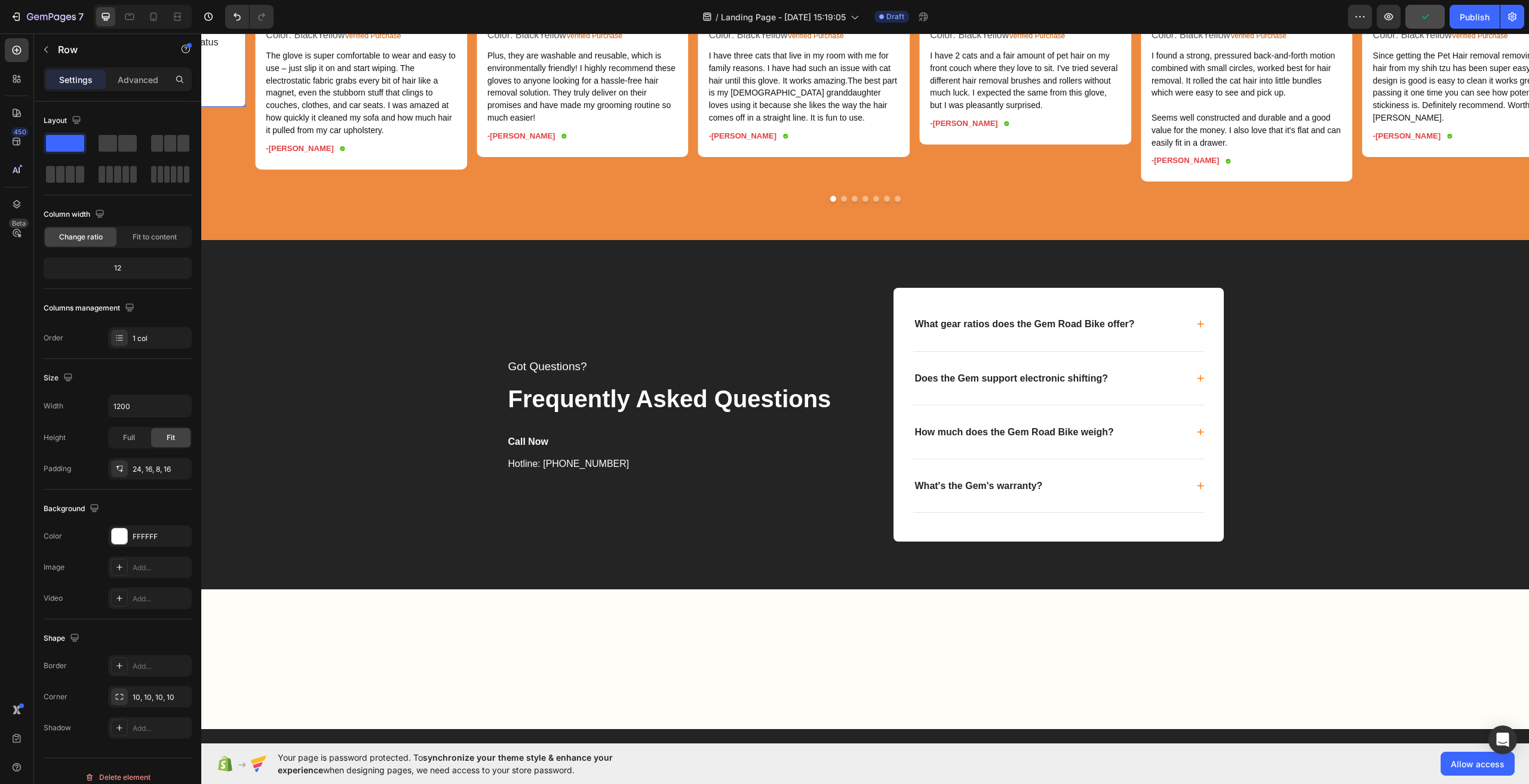
click at [238, 106] on div "Icon Icon Icon Icon Icon Icon List Atque corrupti Text Block Sed ut perspiciati…" at bounding box center [140, 48] width 212 height 117
click at [227, 92] on div "-Dick S. Text Block Icon Row" at bounding box center [140, 86] width 193 height 13
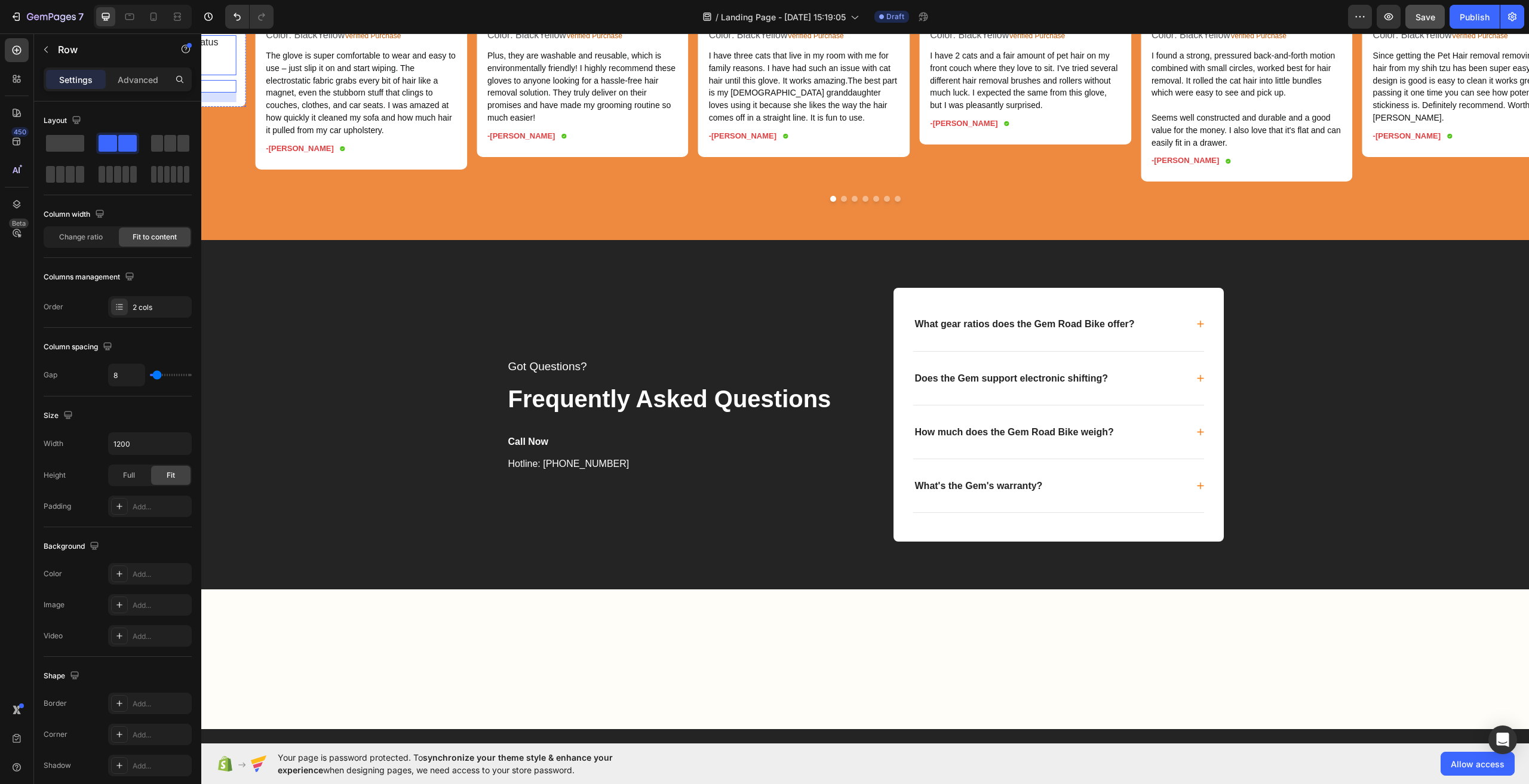
click at [227, 73] on p "Sed ut perspiciatis unde omnis iste natus error sit voluptatem accusantium dolo…" at bounding box center [140, 55] width 191 height 37
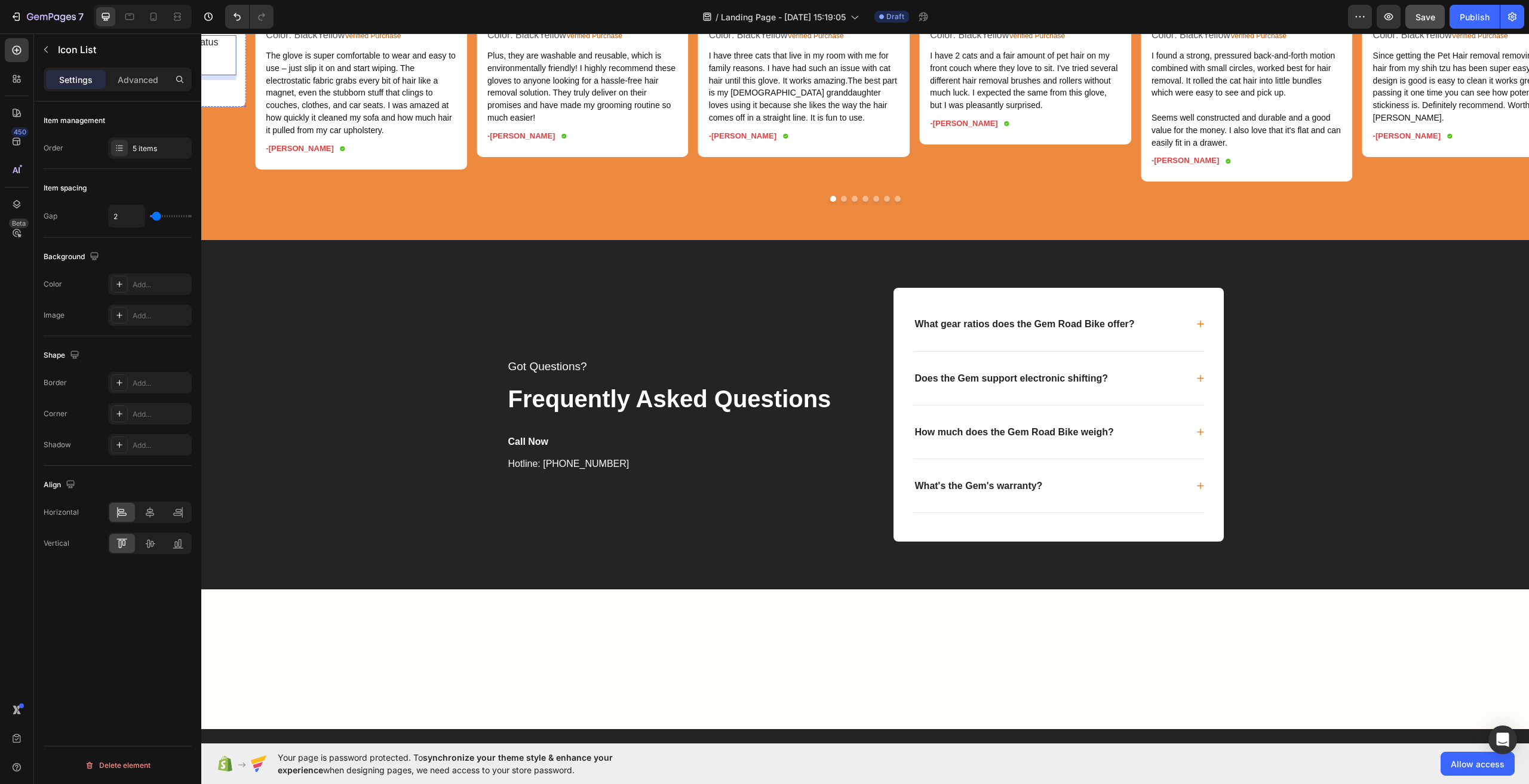
click at [236, 11] on div "Icon Icon Icon Icon Icon" at bounding box center [140, 7] width 193 height 7
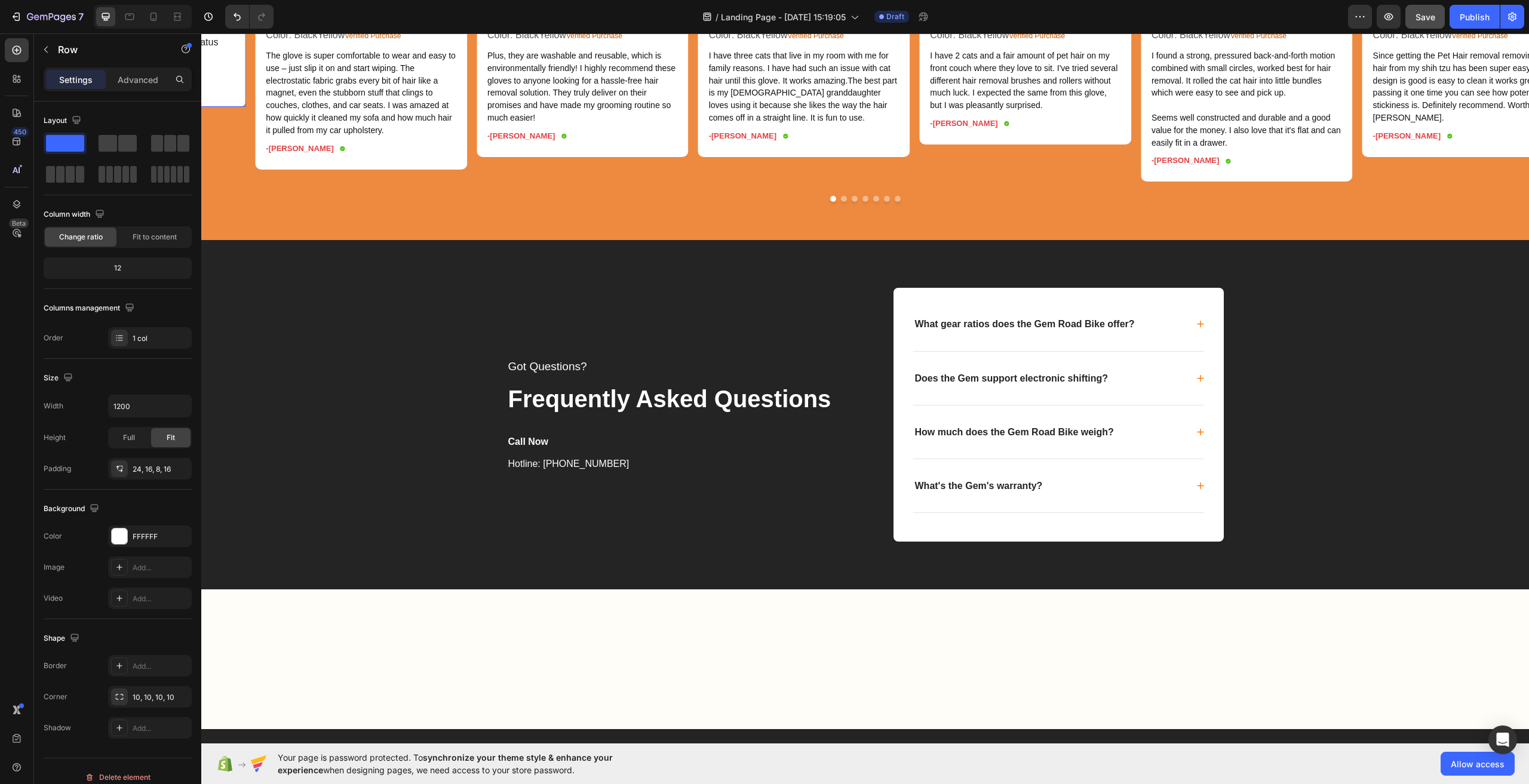
click at [233, 106] on div "Icon Icon Icon Icon Icon Icon List Atque corrupti Text Block Sed ut perspiciati…" at bounding box center [140, 48] width 212 height 117
click at [235, 106] on div "Icon Icon Icon Icon Icon Icon List Atque corrupti Text Block Sed ut perspiciati…" at bounding box center [140, 48] width 212 height 117
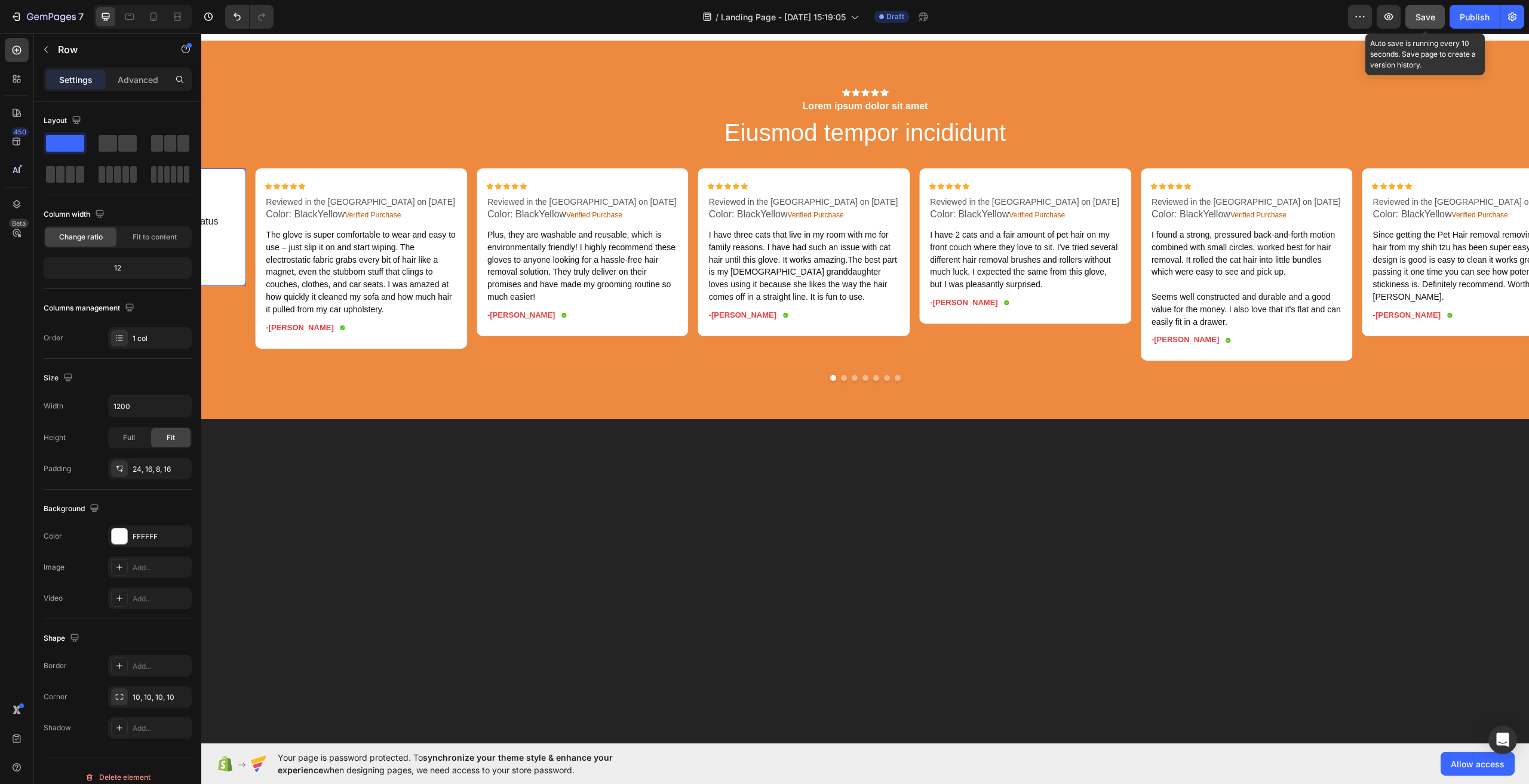
click at [1422, 14] on span "Save" at bounding box center [1425, 16] width 20 height 10
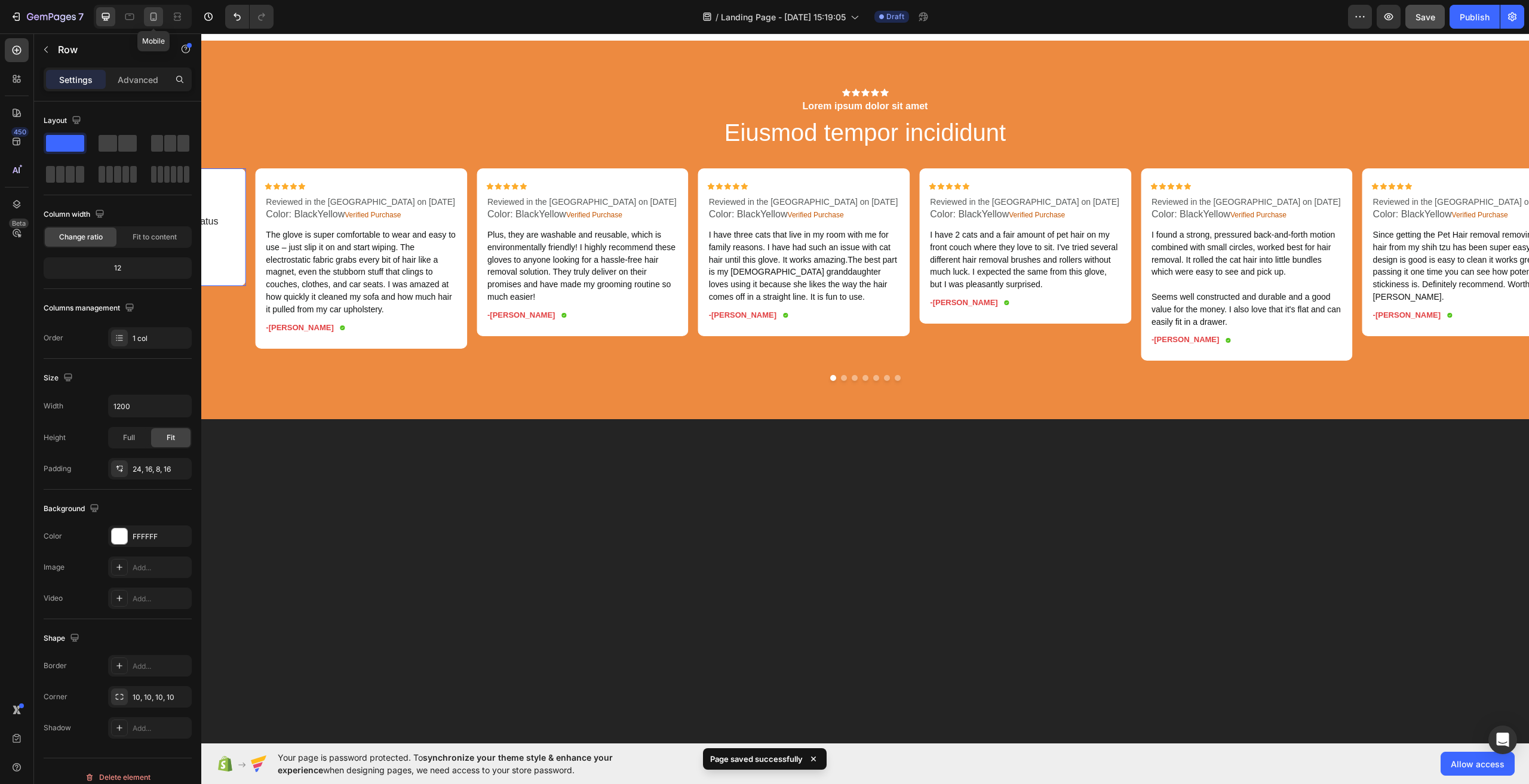
click at [152, 15] on icon at bounding box center [153, 16] width 12 height 12
type input "100%"
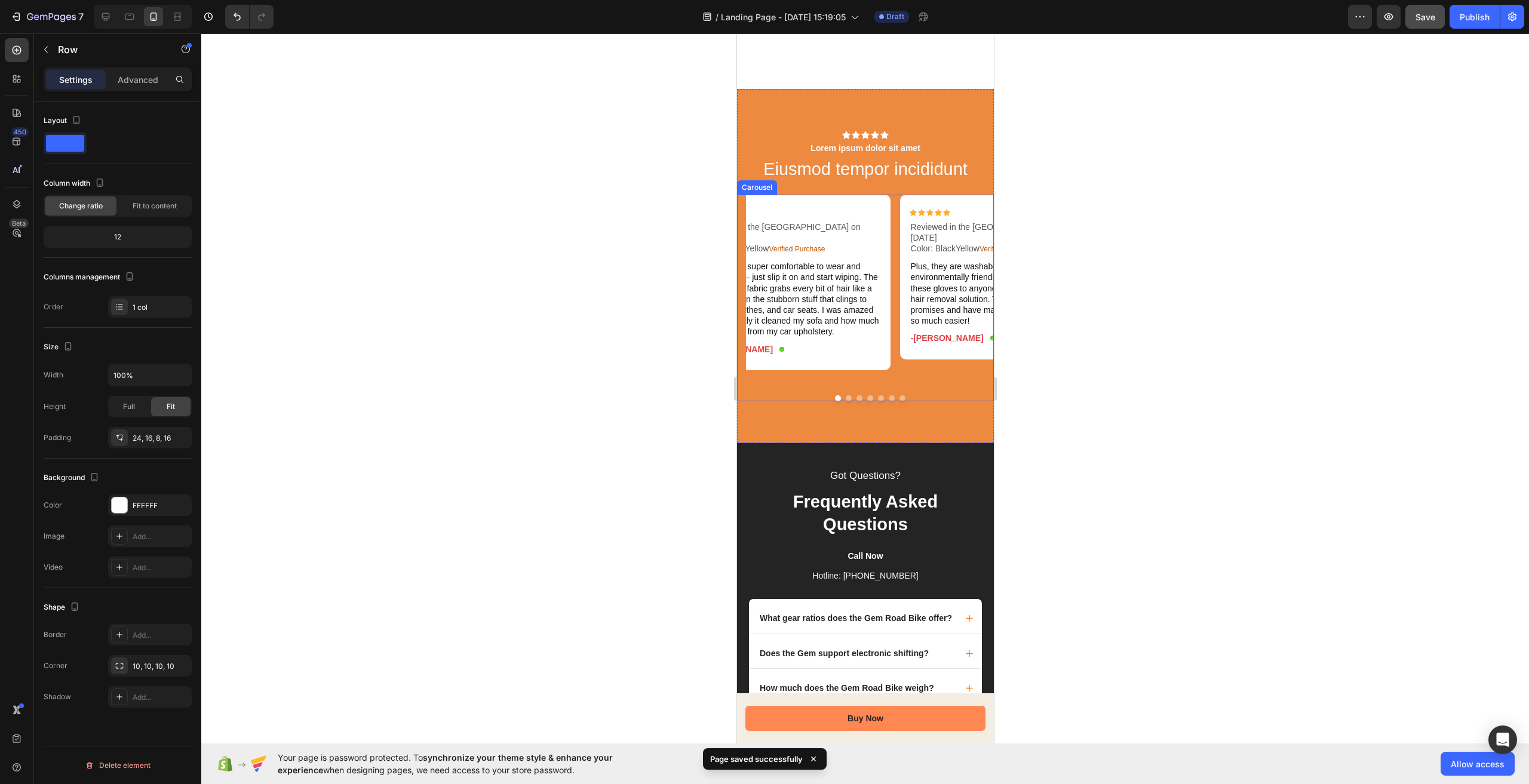
scroll to position [2769, 0]
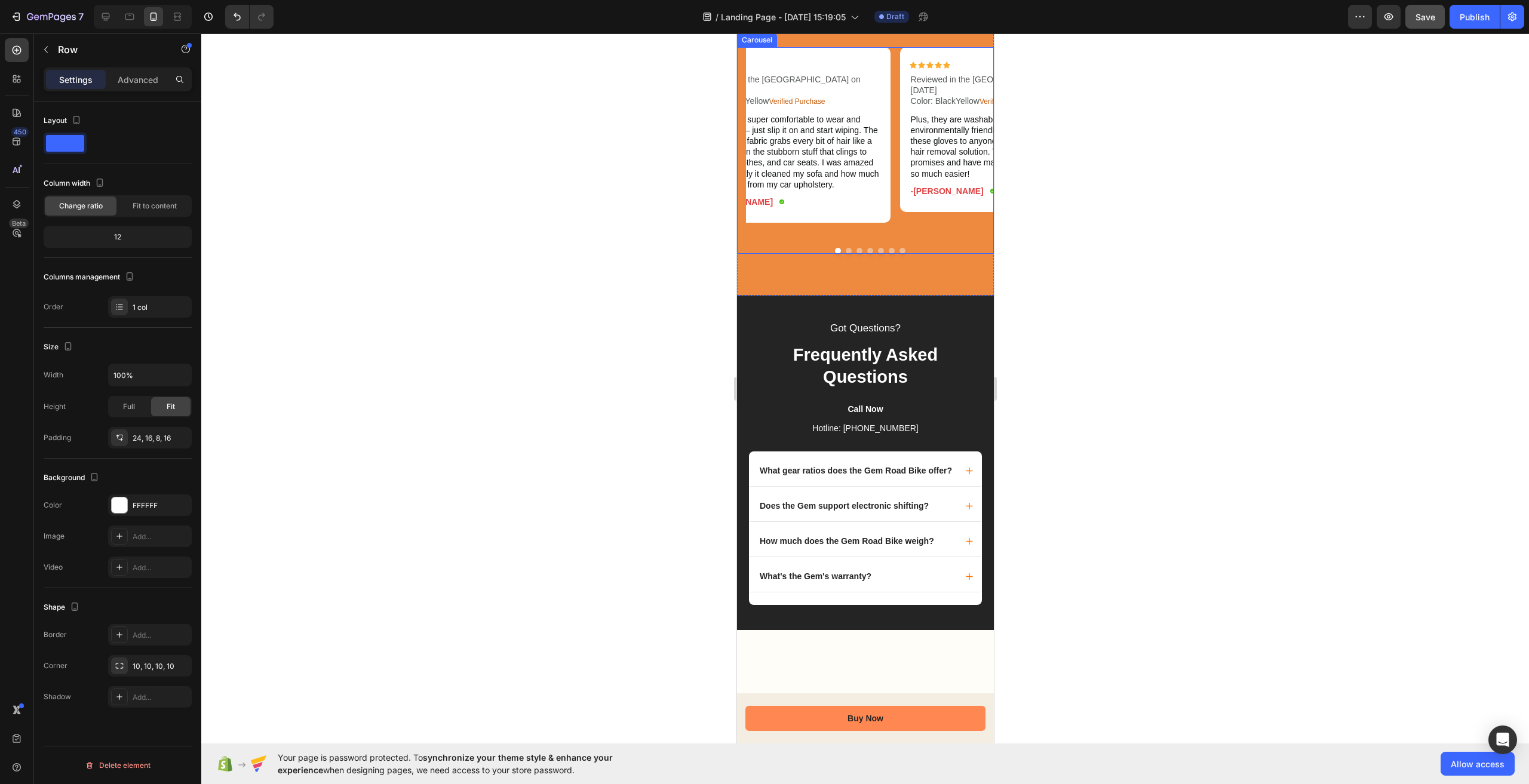
click at [845, 254] on button "Dot" at bounding box center [848, 251] width 6 height 6
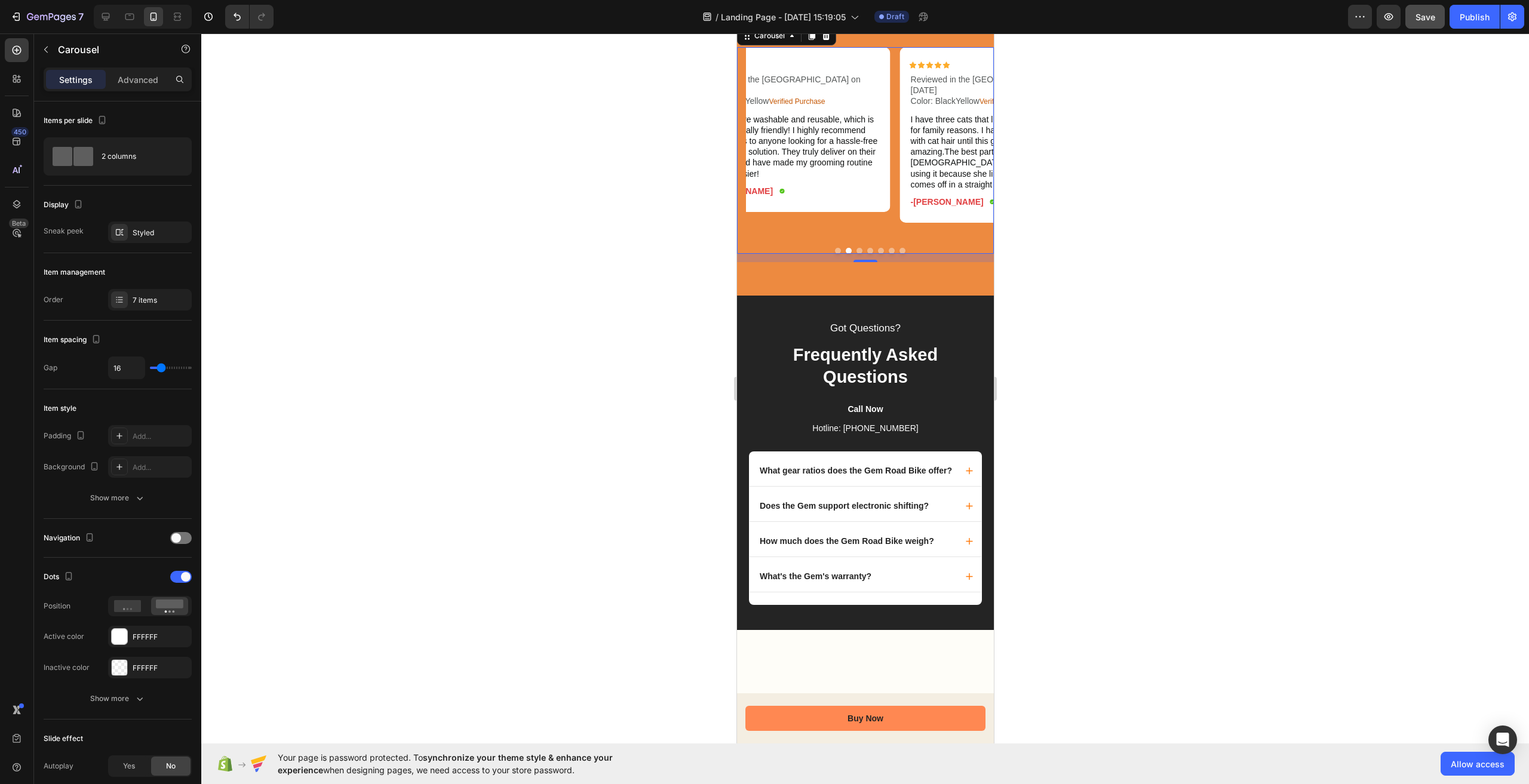
click at [856, 254] on button "Dot" at bounding box center [859, 251] width 6 height 6
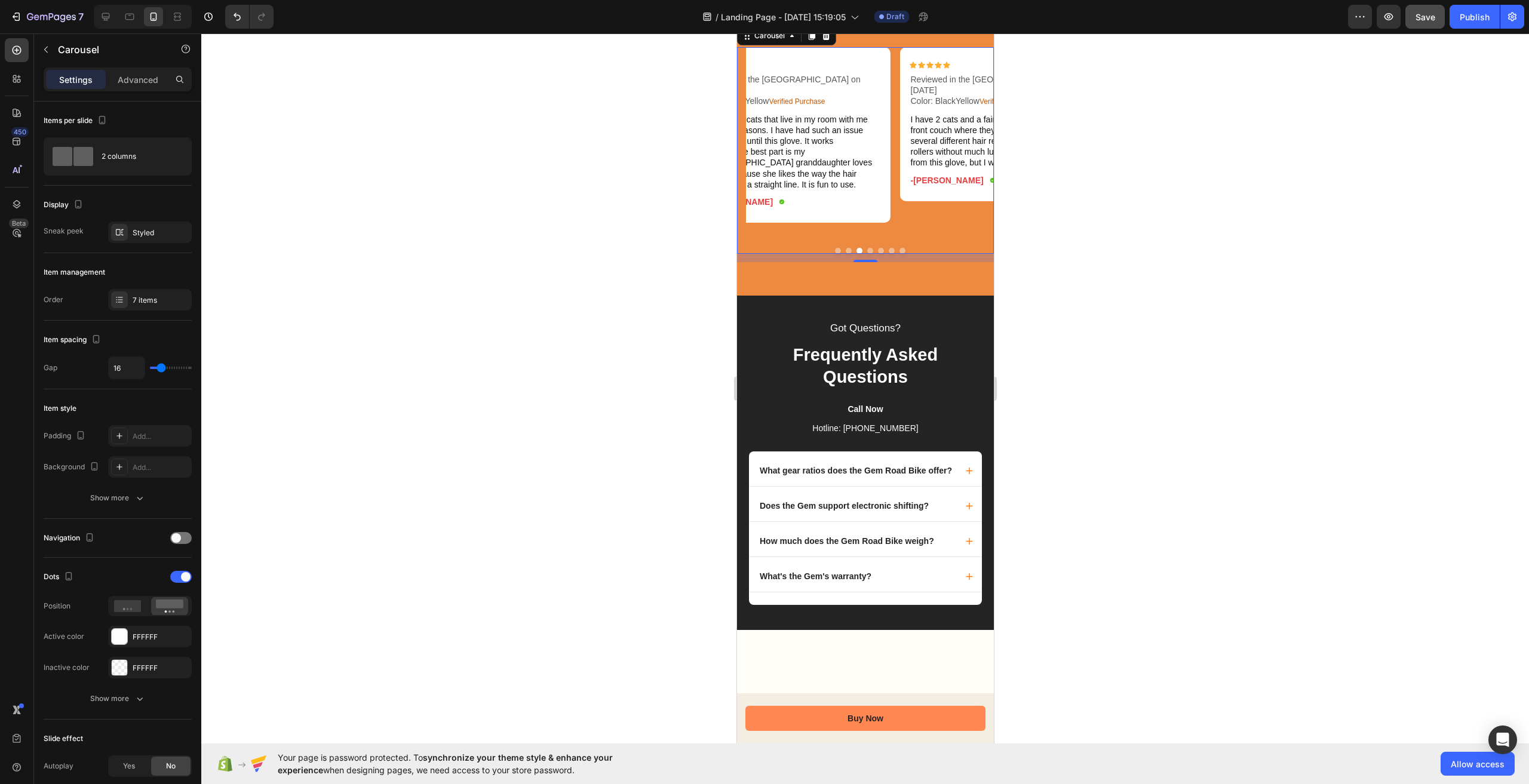
click at [867, 254] on button "Dot" at bounding box center [870, 251] width 6 height 6
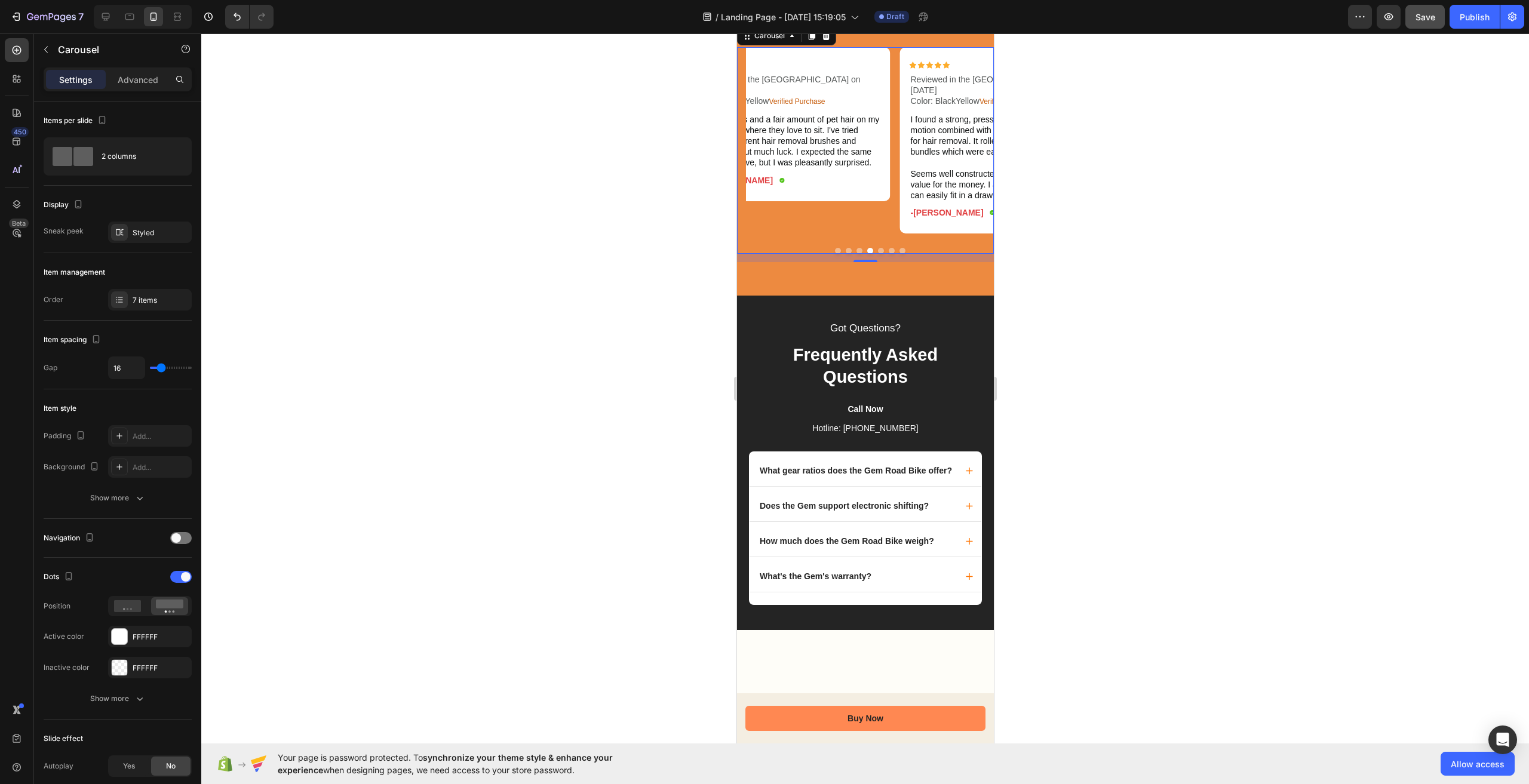
click at [878, 254] on button "Dot" at bounding box center [881, 251] width 6 height 6
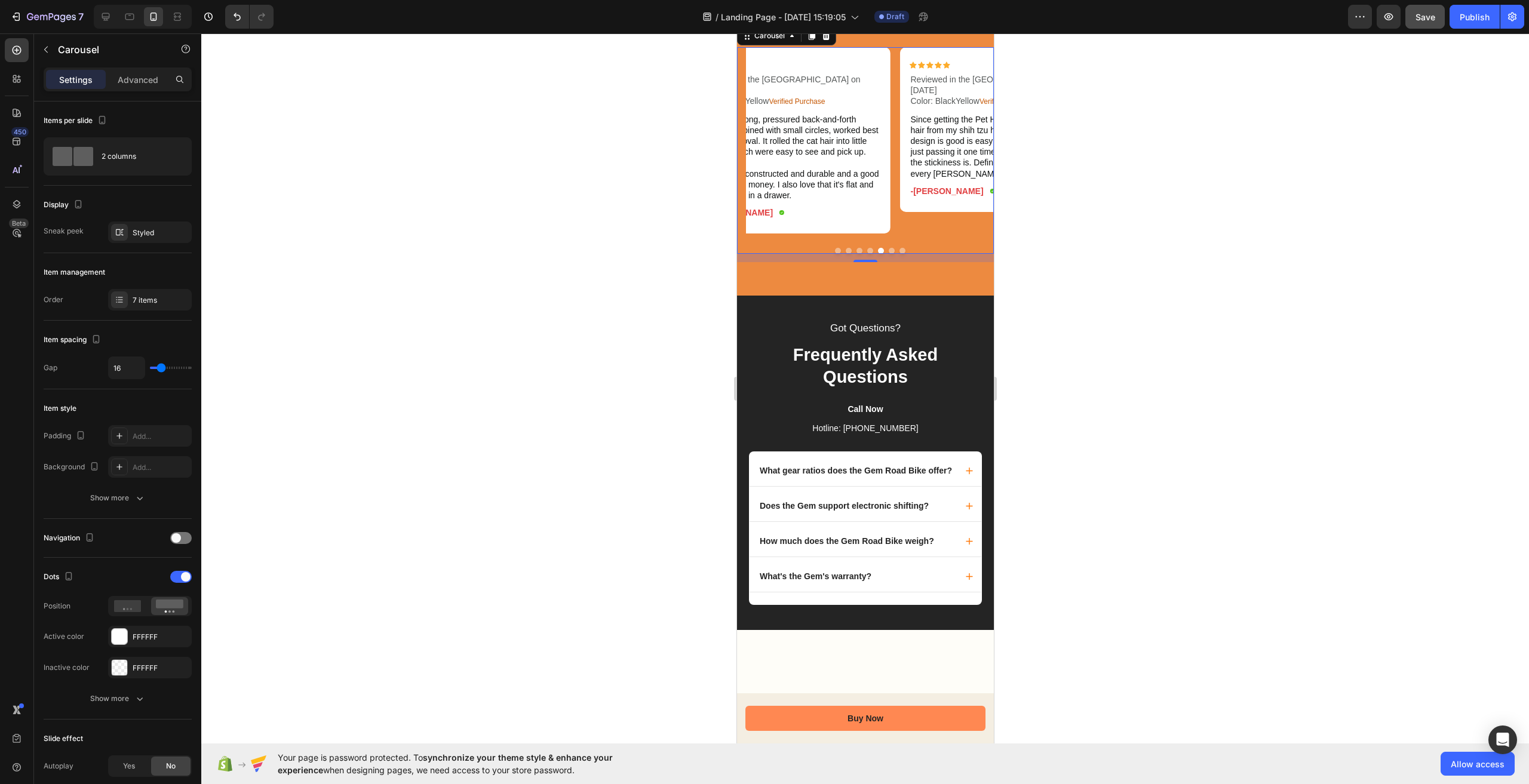
click at [888, 254] on button "Dot" at bounding box center [891, 251] width 6 height 6
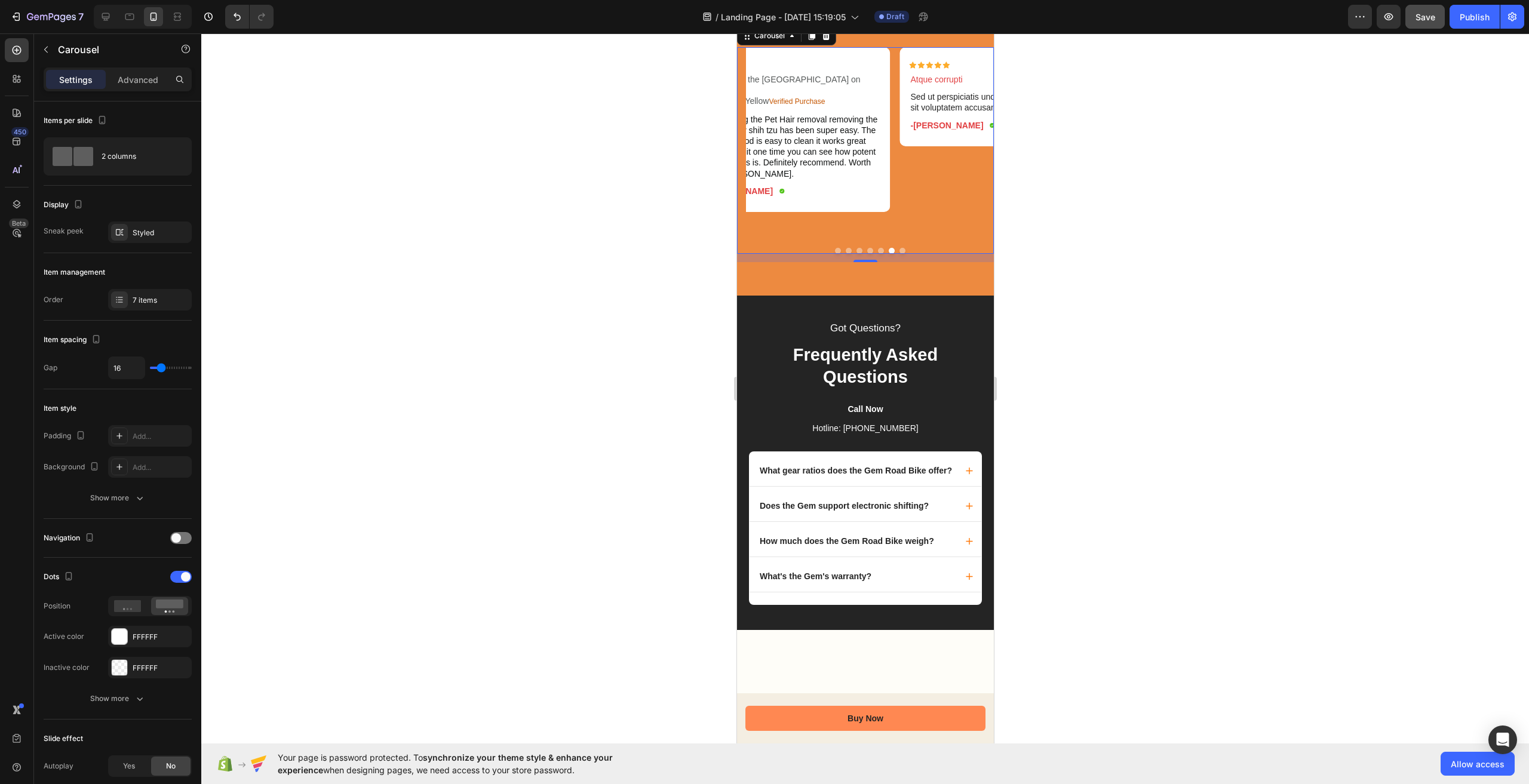
click at [899, 254] on button "Dot" at bounding box center [902, 251] width 6 height 6
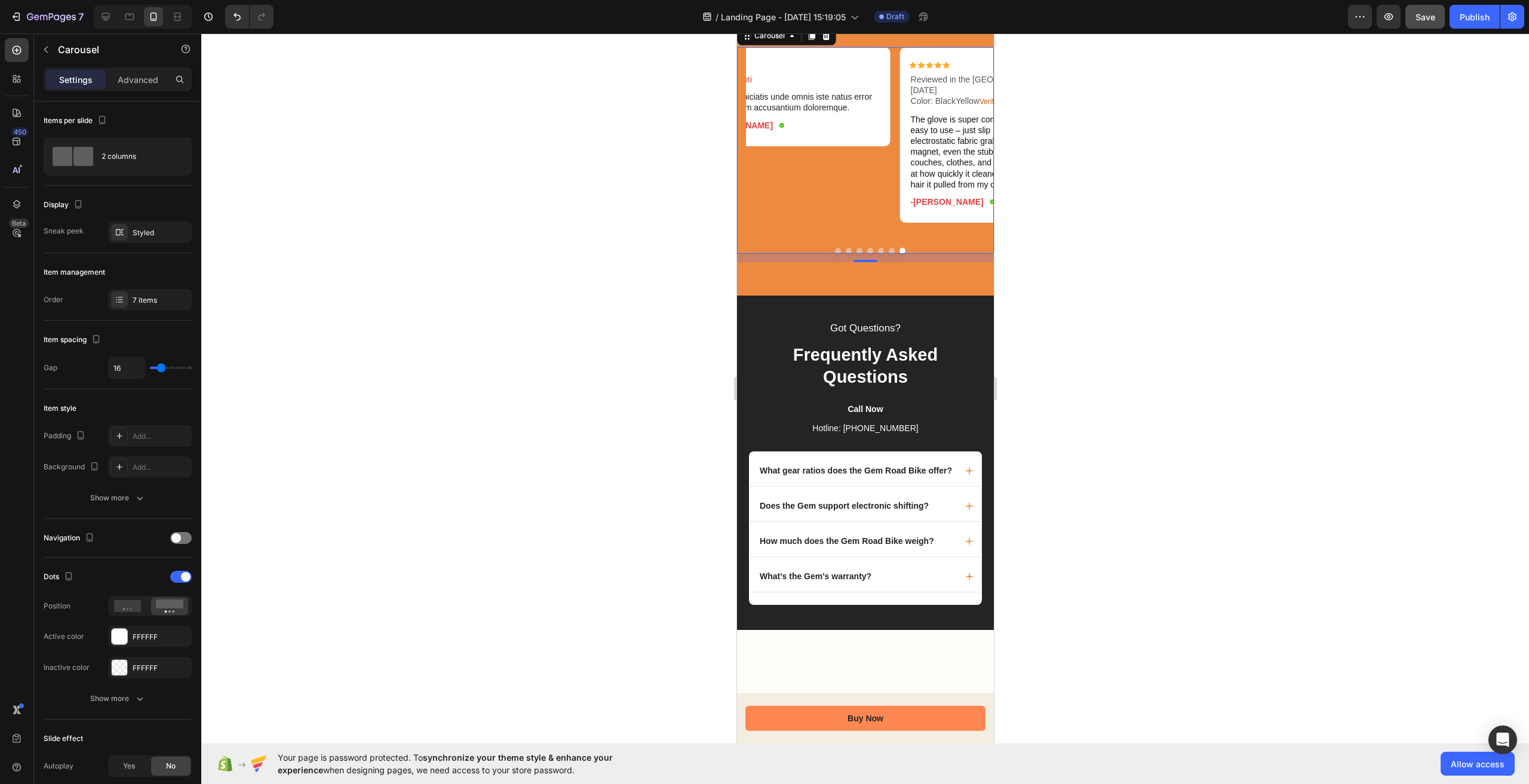
click at [888, 254] on button "Dot" at bounding box center [891, 251] width 6 height 6
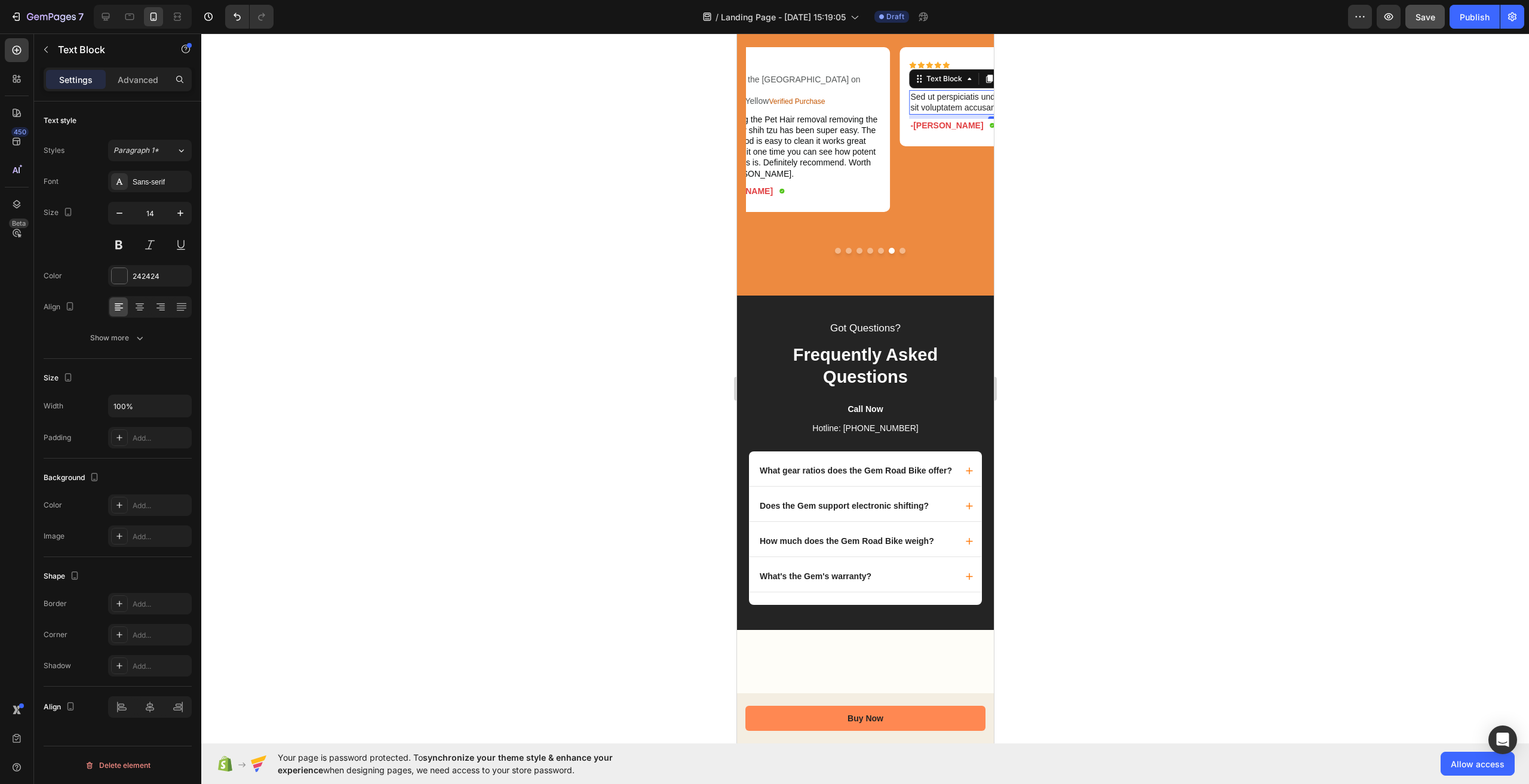
click at [936, 113] on p "Sed ut perspiciatis unde omnis iste natus error sit voluptatem accusantium dolo…" at bounding box center [1000, 102] width 180 height 22
click at [949, 85] on p "Atque corrupti" at bounding box center [1000, 80] width 180 height 11
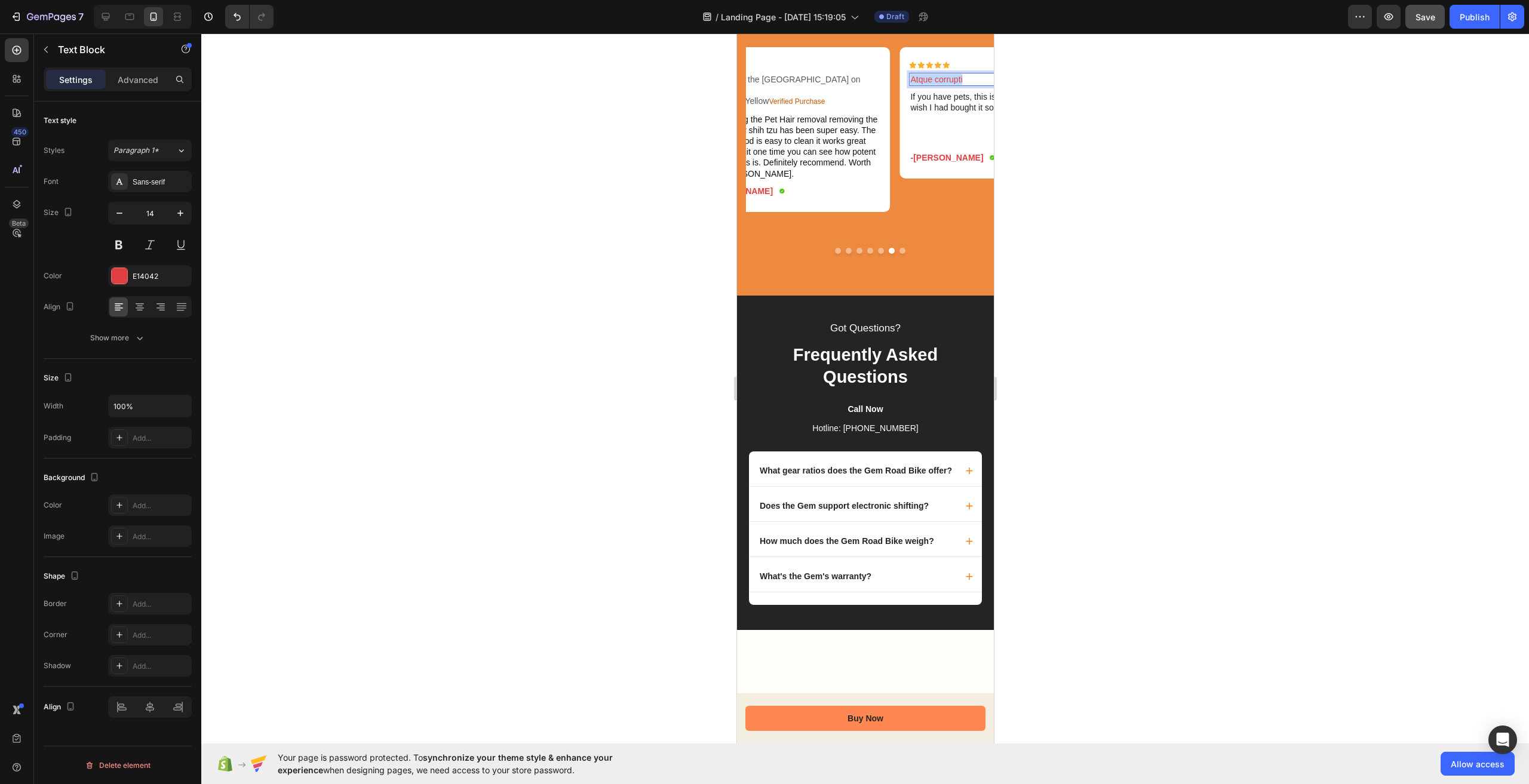
click at [949, 85] on p "Atque corrupti" at bounding box center [1000, 80] width 180 height 11
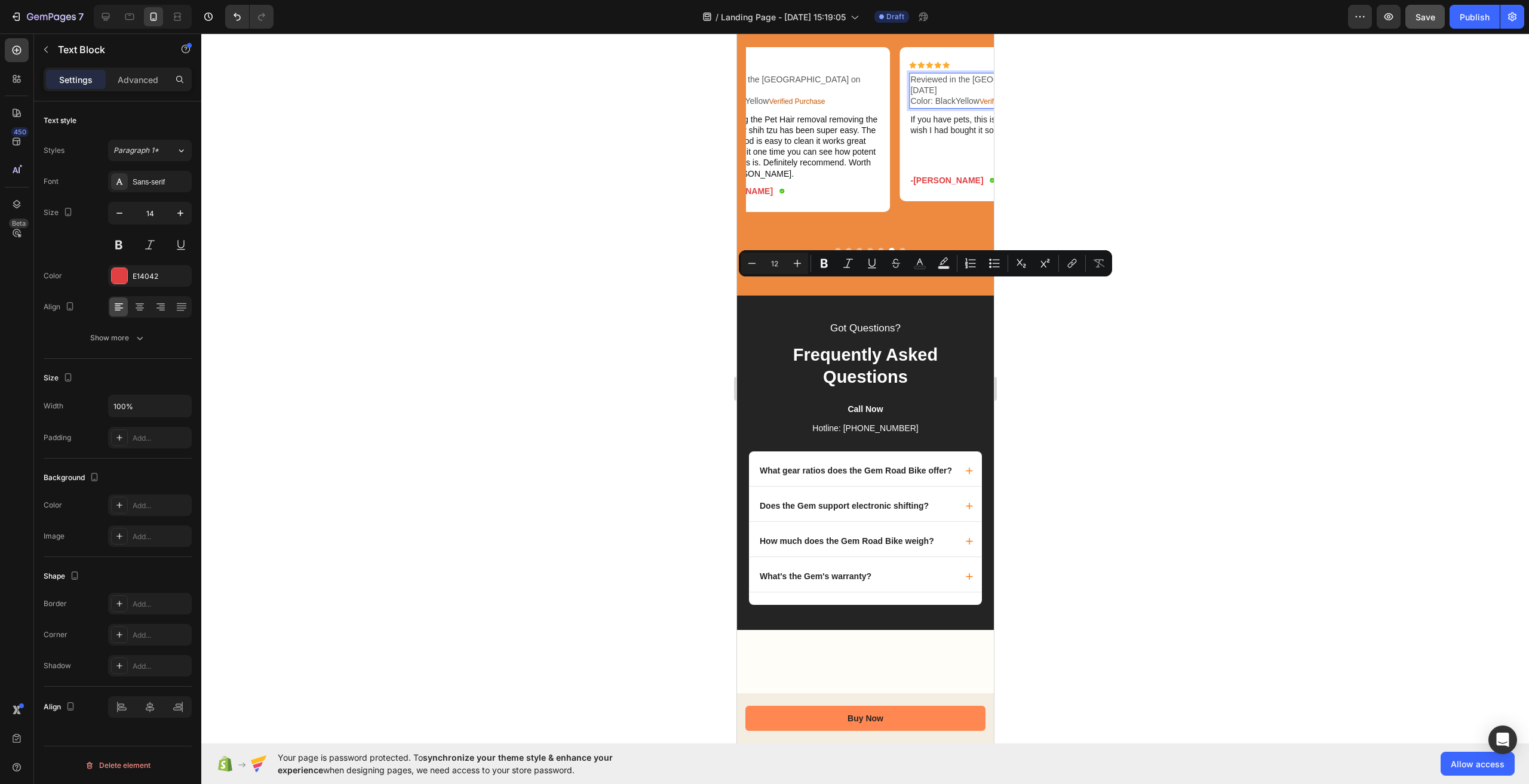
scroll to position [0, 120]
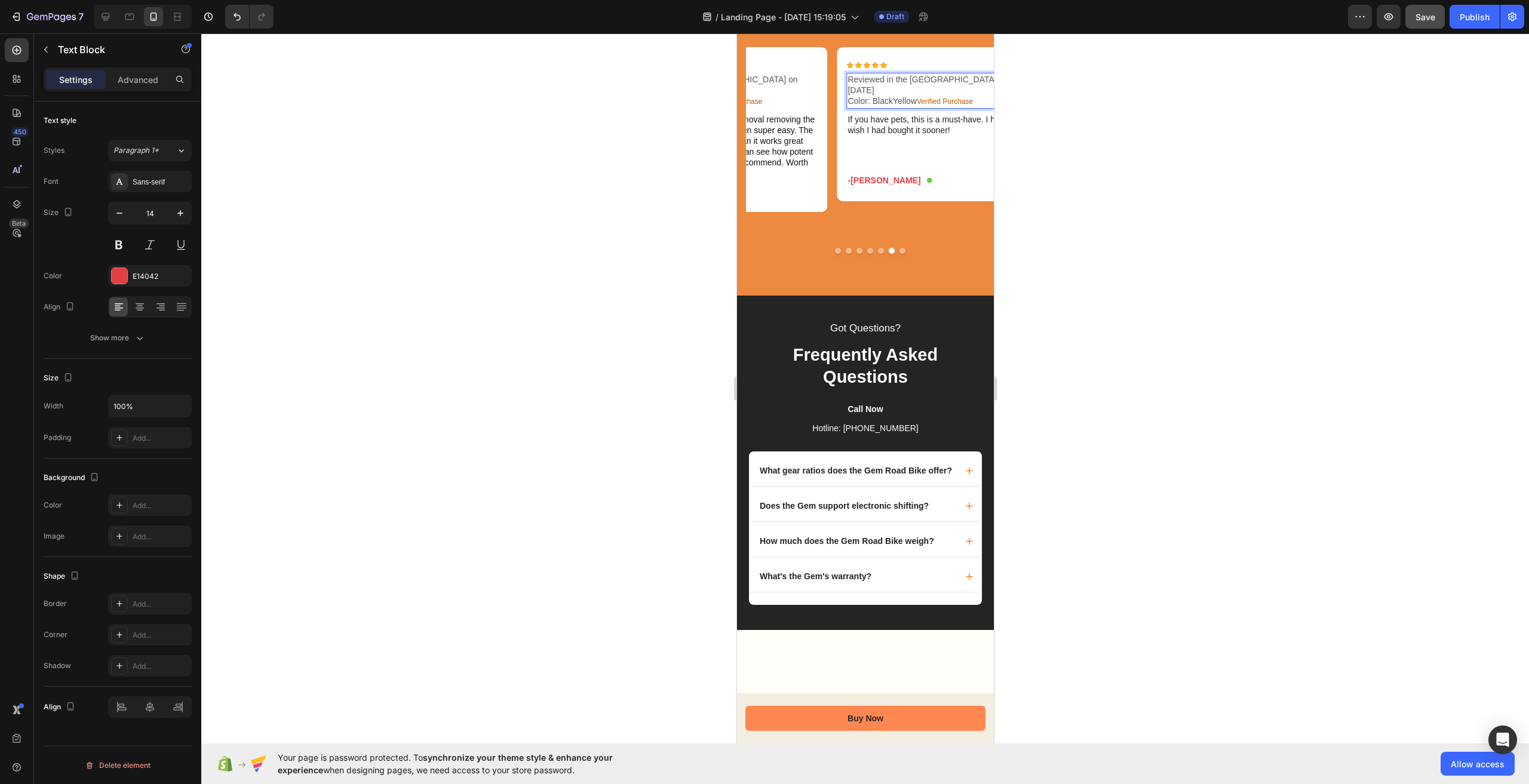
click at [1112, 285] on div at bounding box center [865, 409] width 1328 height 751
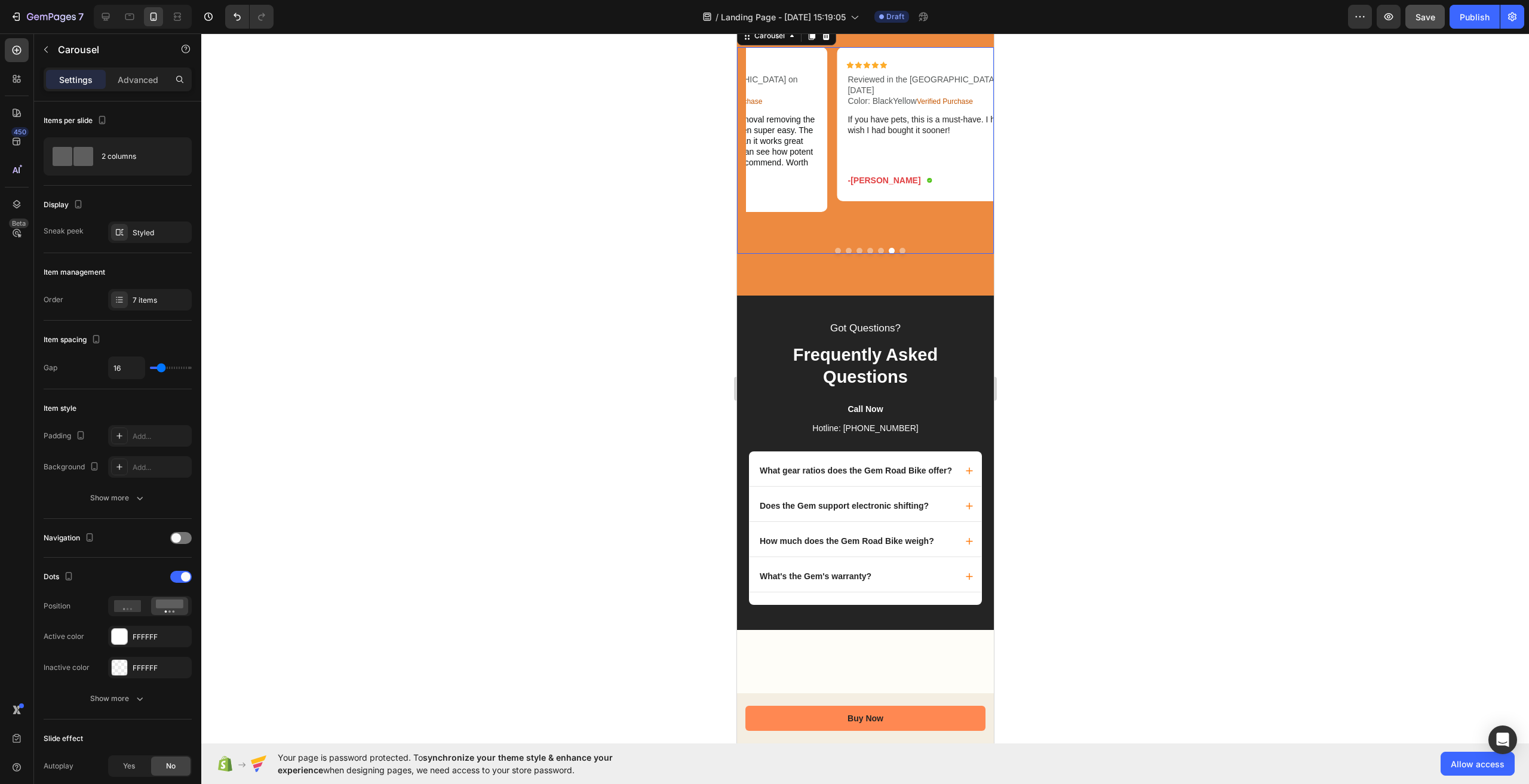
click at [899, 254] on button "Dot" at bounding box center [902, 251] width 6 height 6
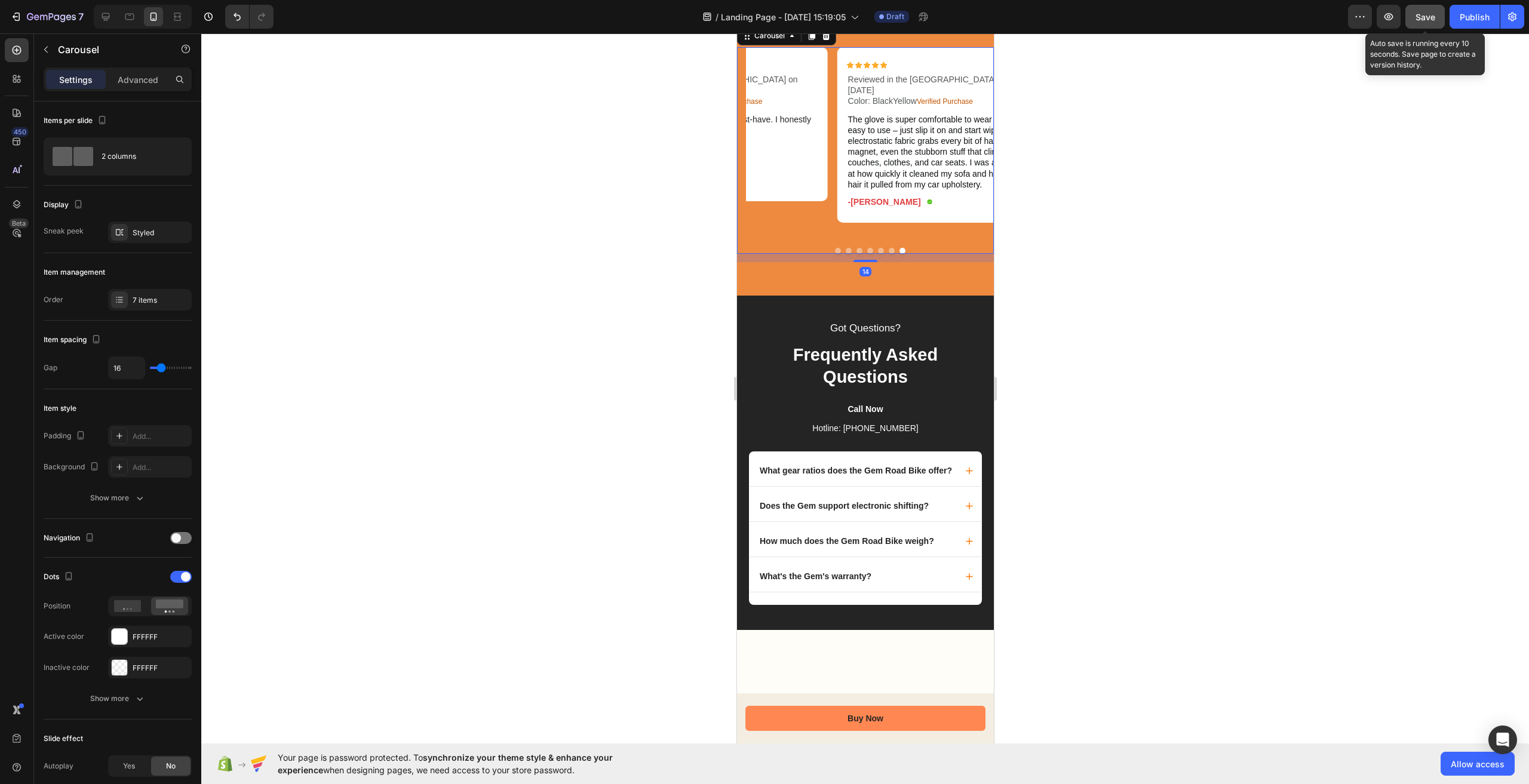
click at [1420, 22] on span "Save" at bounding box center [1425, 16] width 20 height 10
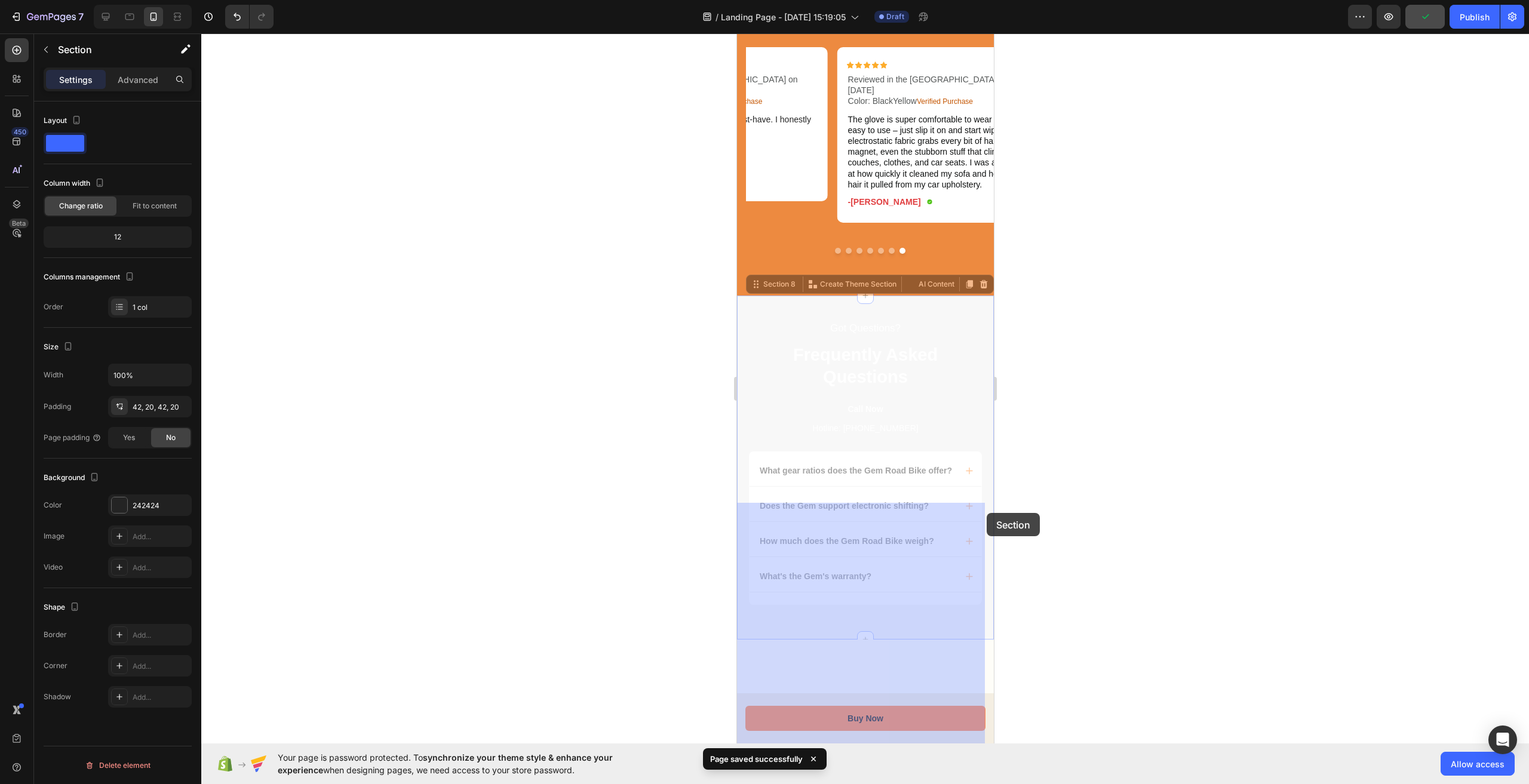
click at [1075, 586] on div at bounding box center [865, 409] width 1328 height 751
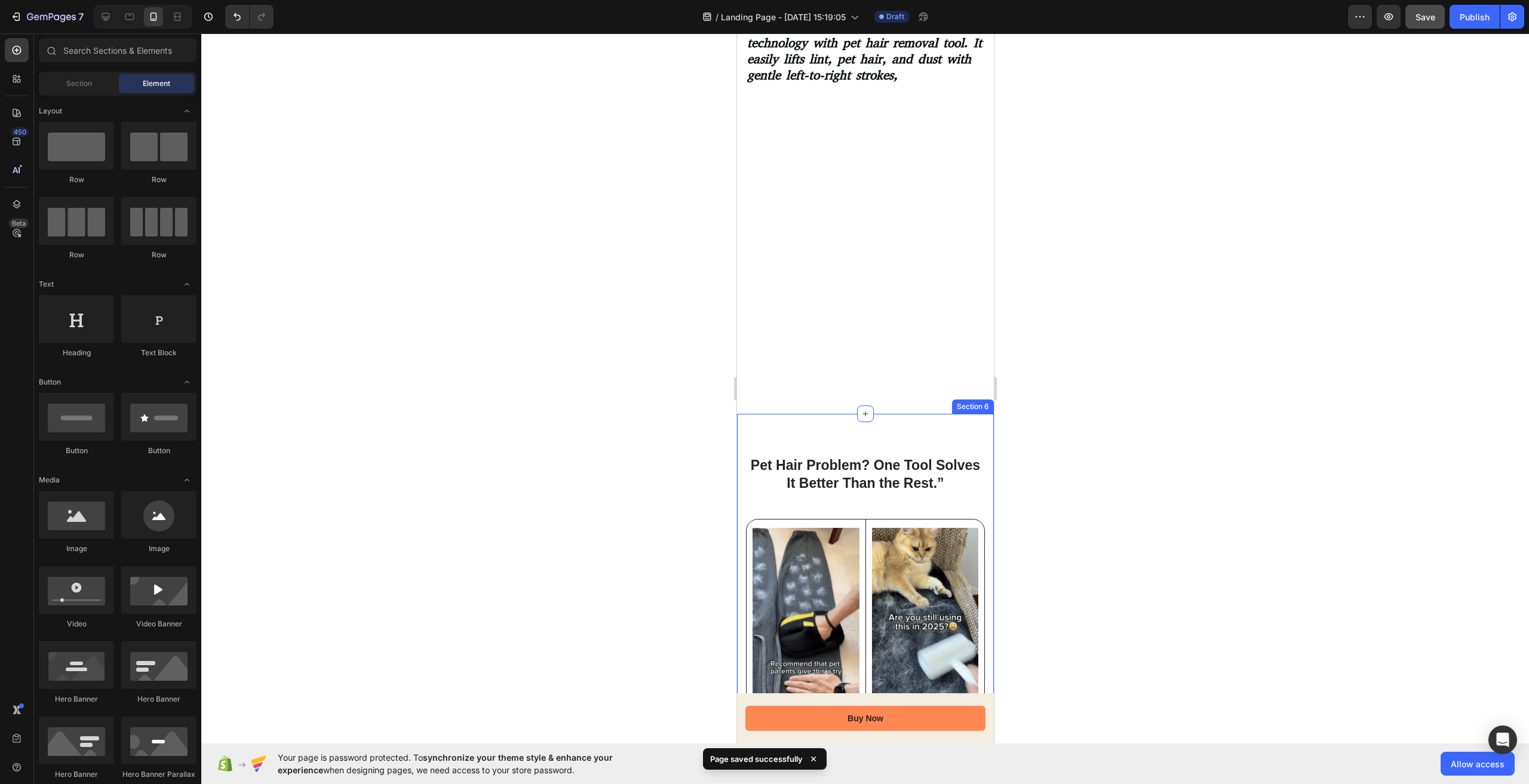
scroll to position [1574, 0]
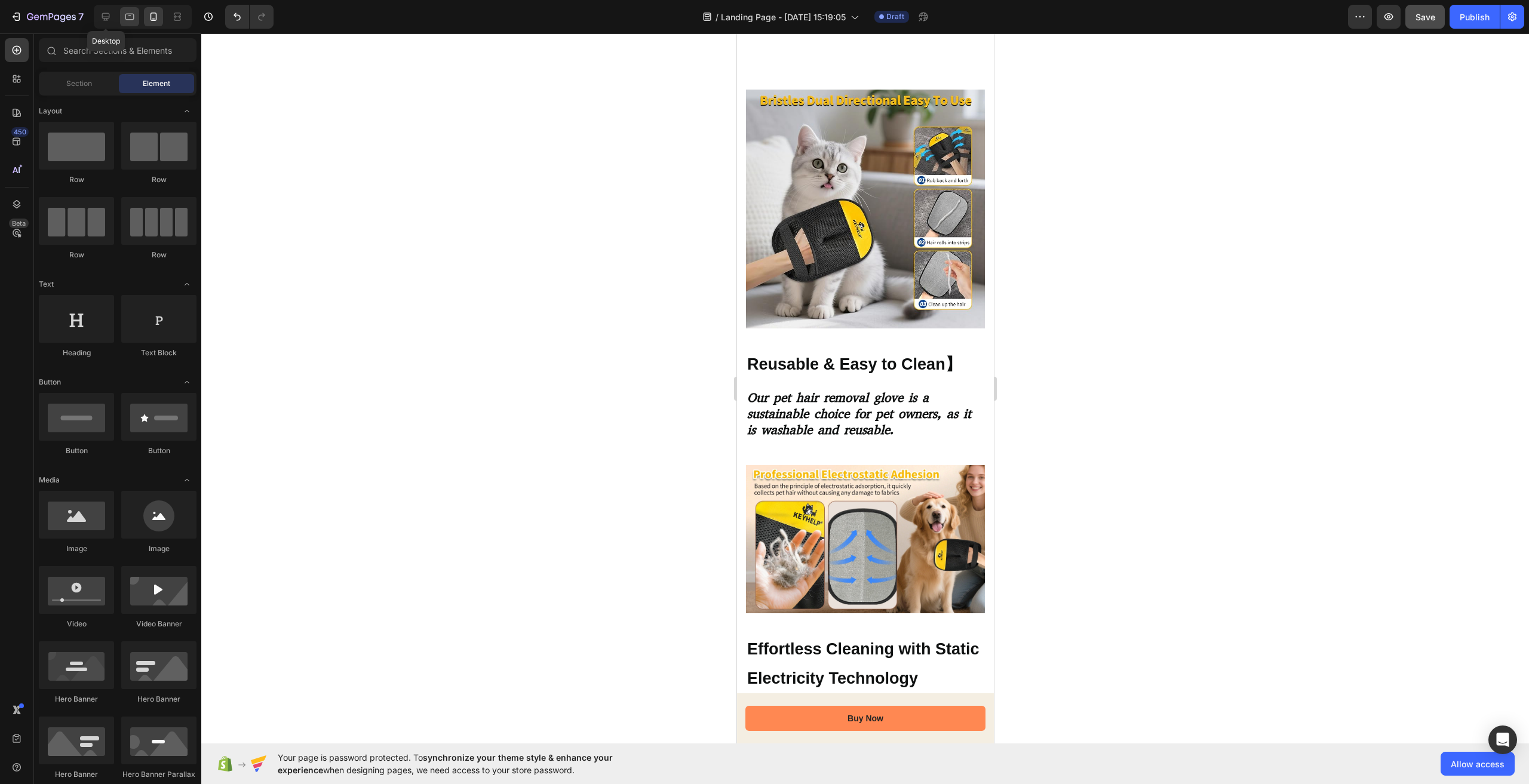
drag, startPoint x: 104, startPoint y: 16, endPoint x: 130, endPoint y: 24, distance: 27.2
click at [103, 17] on icon at bounding box center [106, 16] width 12 height 12
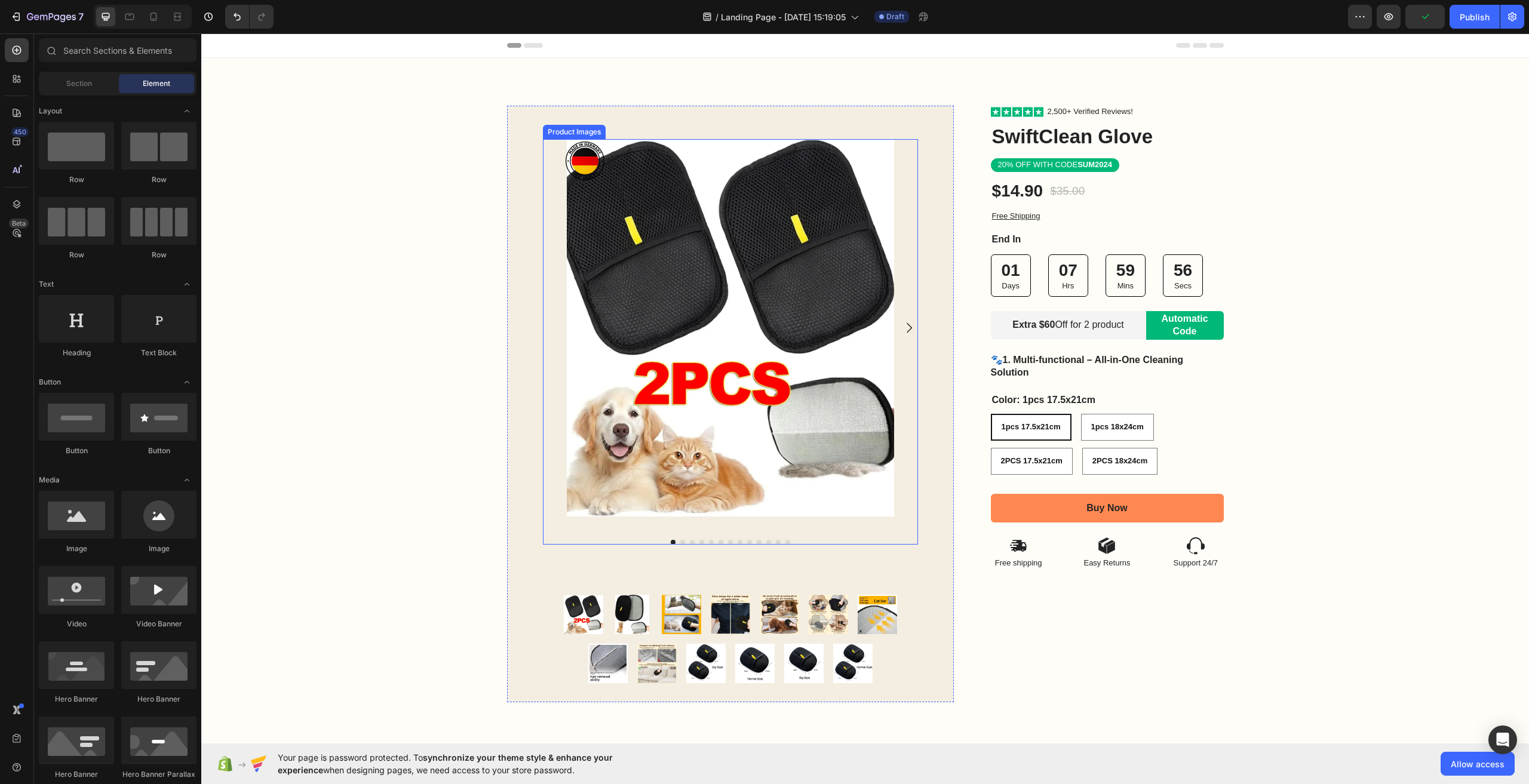
scroll to position [120, 0]
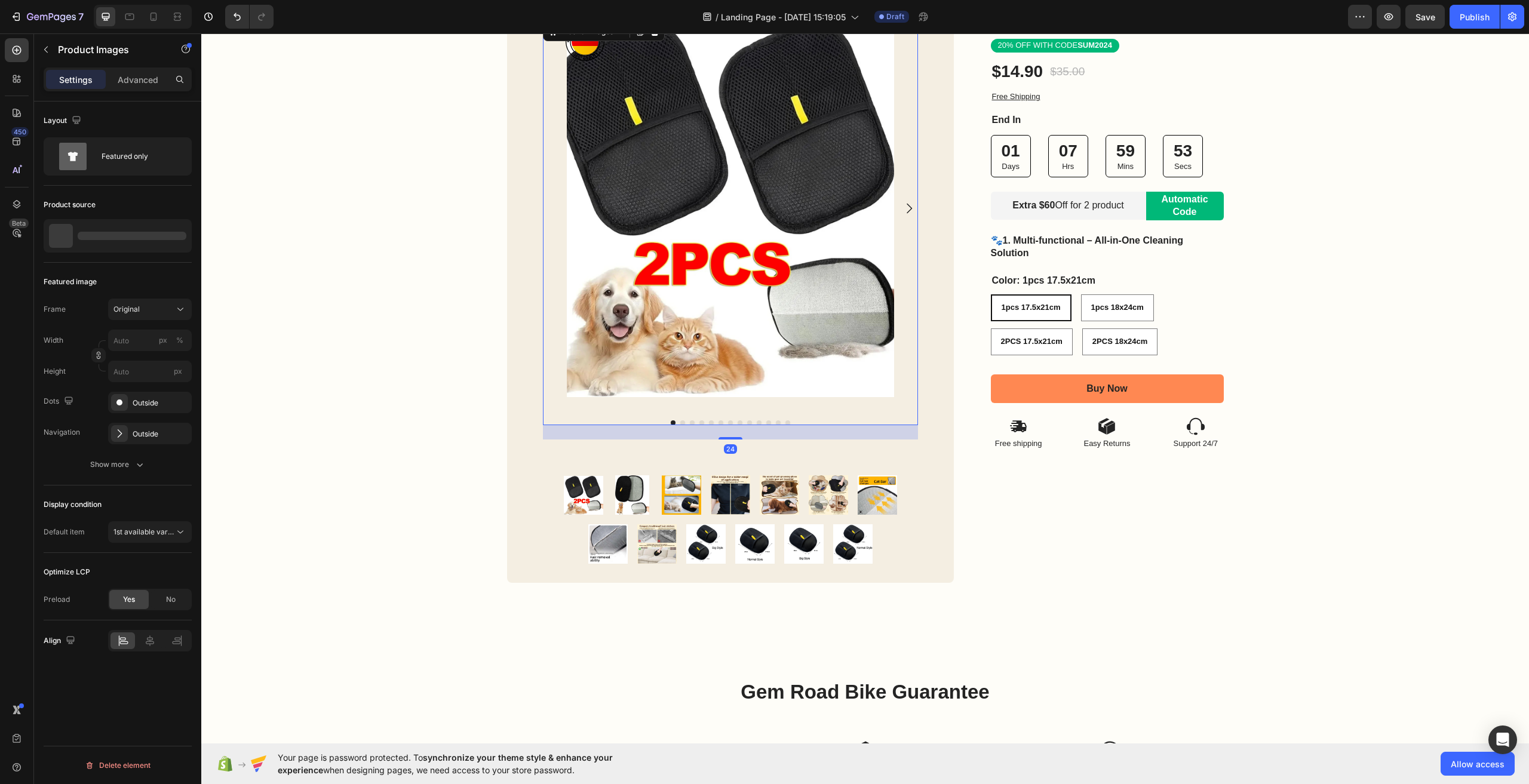
click at [903, 209] on icon "Carousel Next Arrow" at bounding box center [909, 209] width 14 height 14
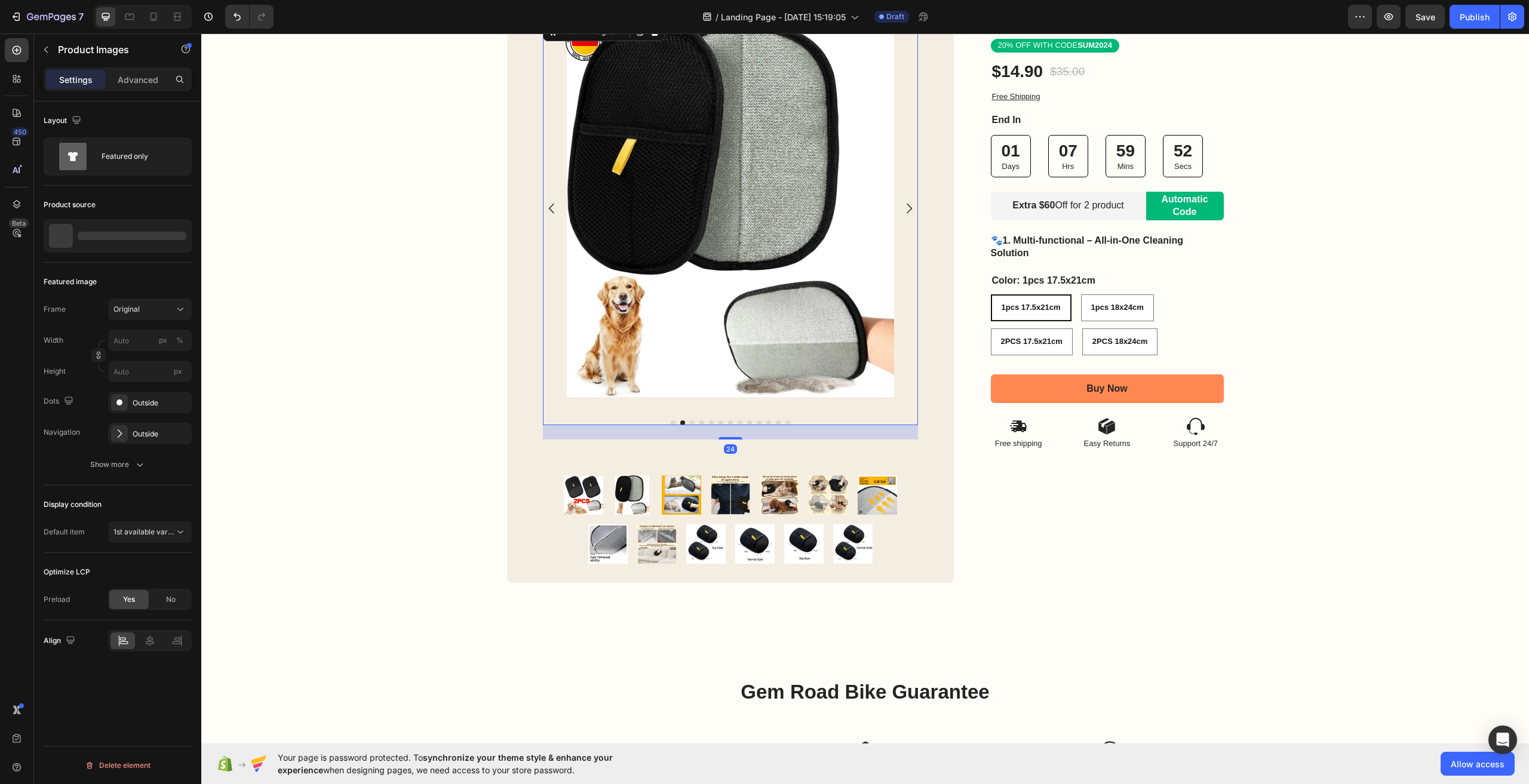
click at [903, 209] on icon "Carousel Next Arrow" at bounding box center [909, 209] width 14 height 14
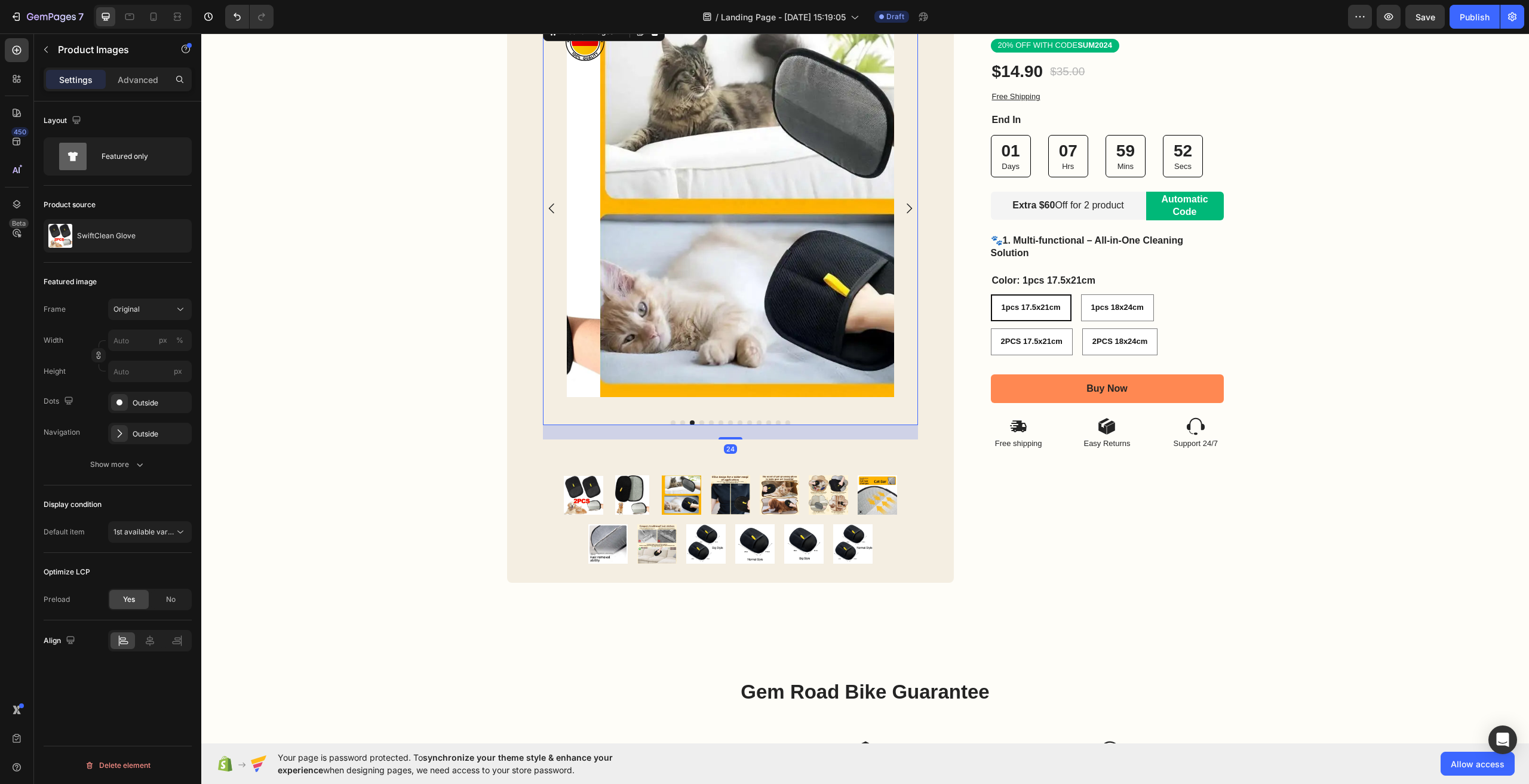
click at [903, 209] on icon "Carousel Next Arrow" at bounding box center [909, 209] width 14 height 14
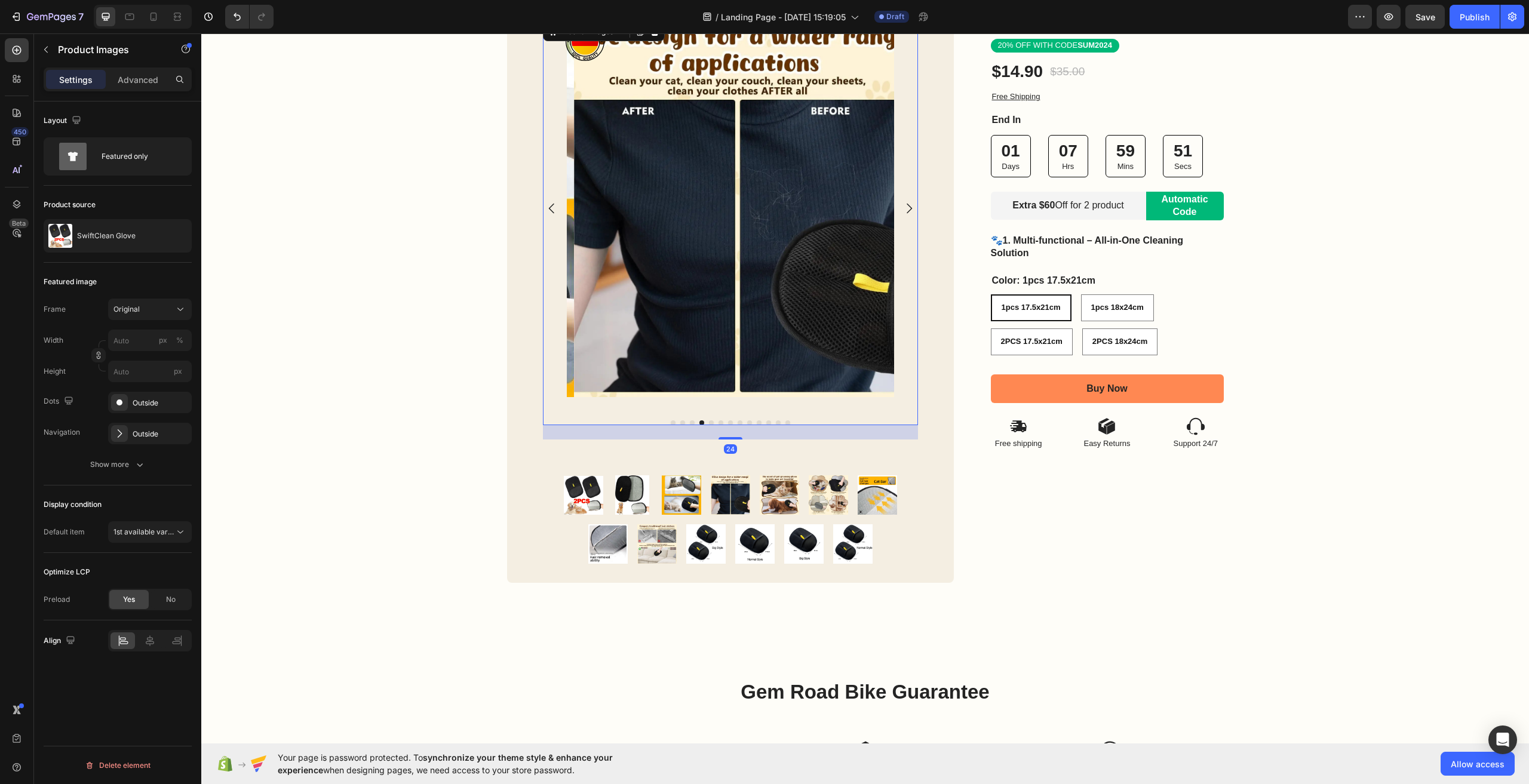
click at [903, 209] on icon "Carousel Next Arrow" at bounding box center [909, 209] width 14 height 14
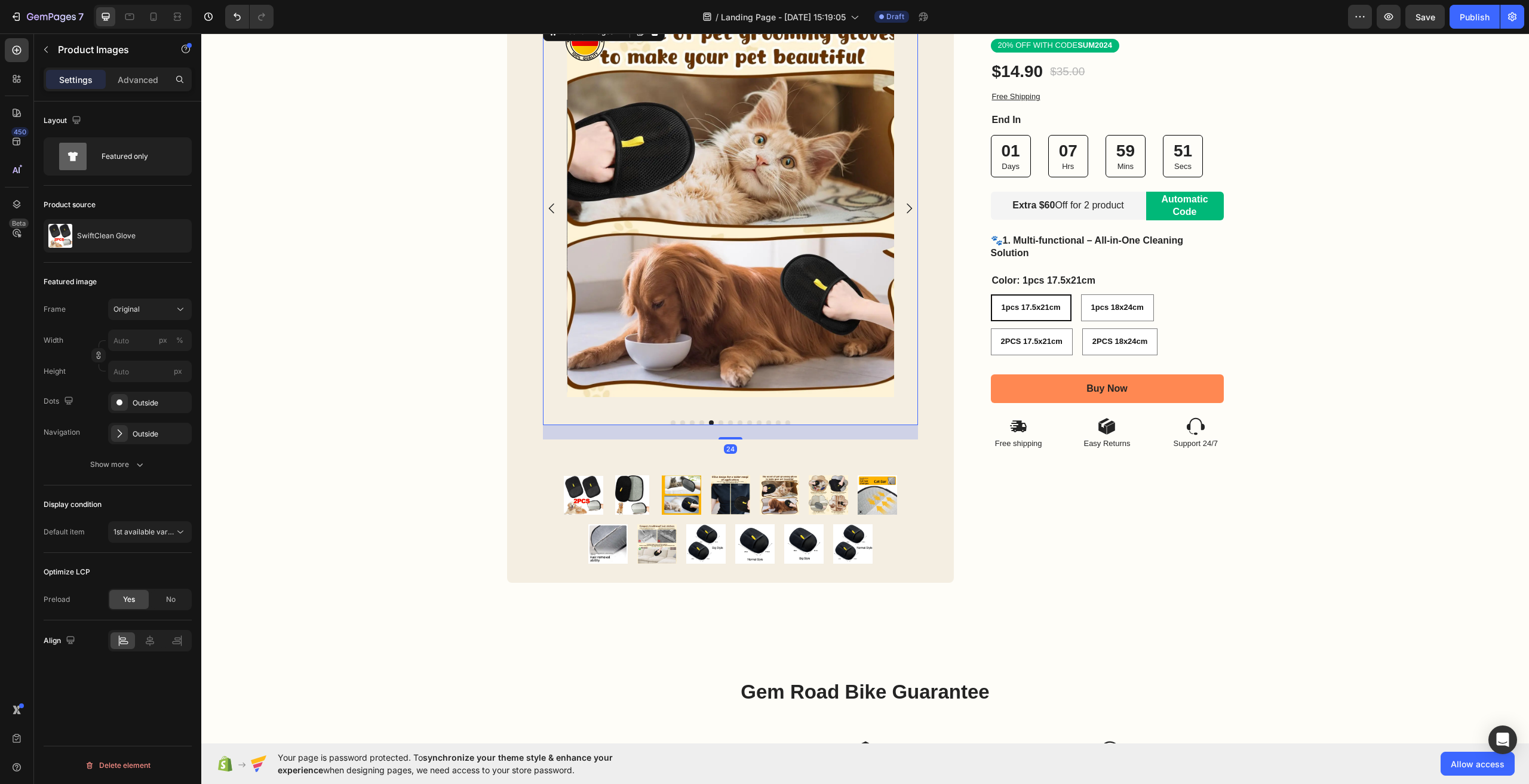
click at [903, 209] on icon "Carousel Next Arrow" at bounding box center [909, 209] width 14 height 14
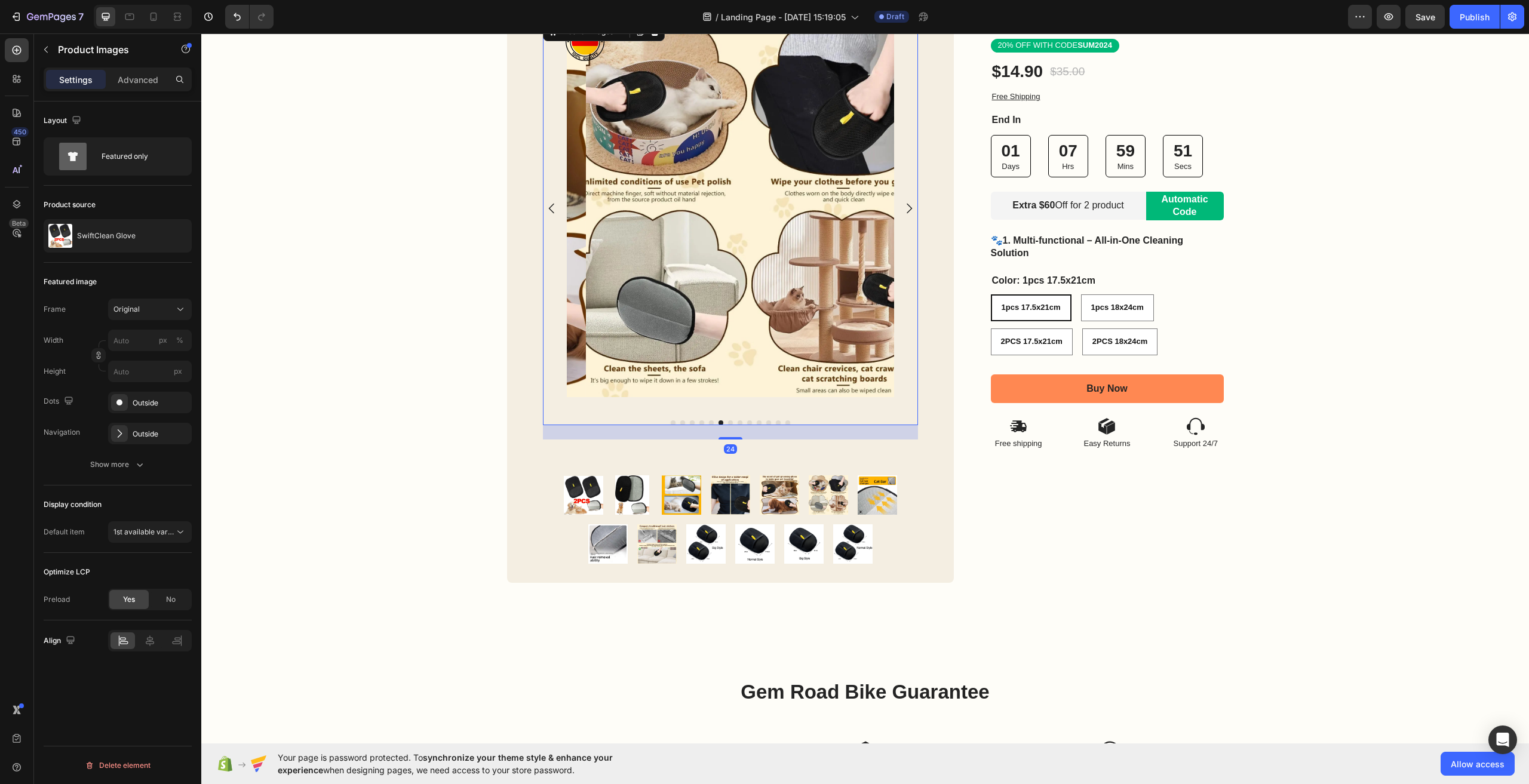
click at [903, 209] on icon "Carousel Next Arrow" at bounding box center [909, 209] width 14 height 14
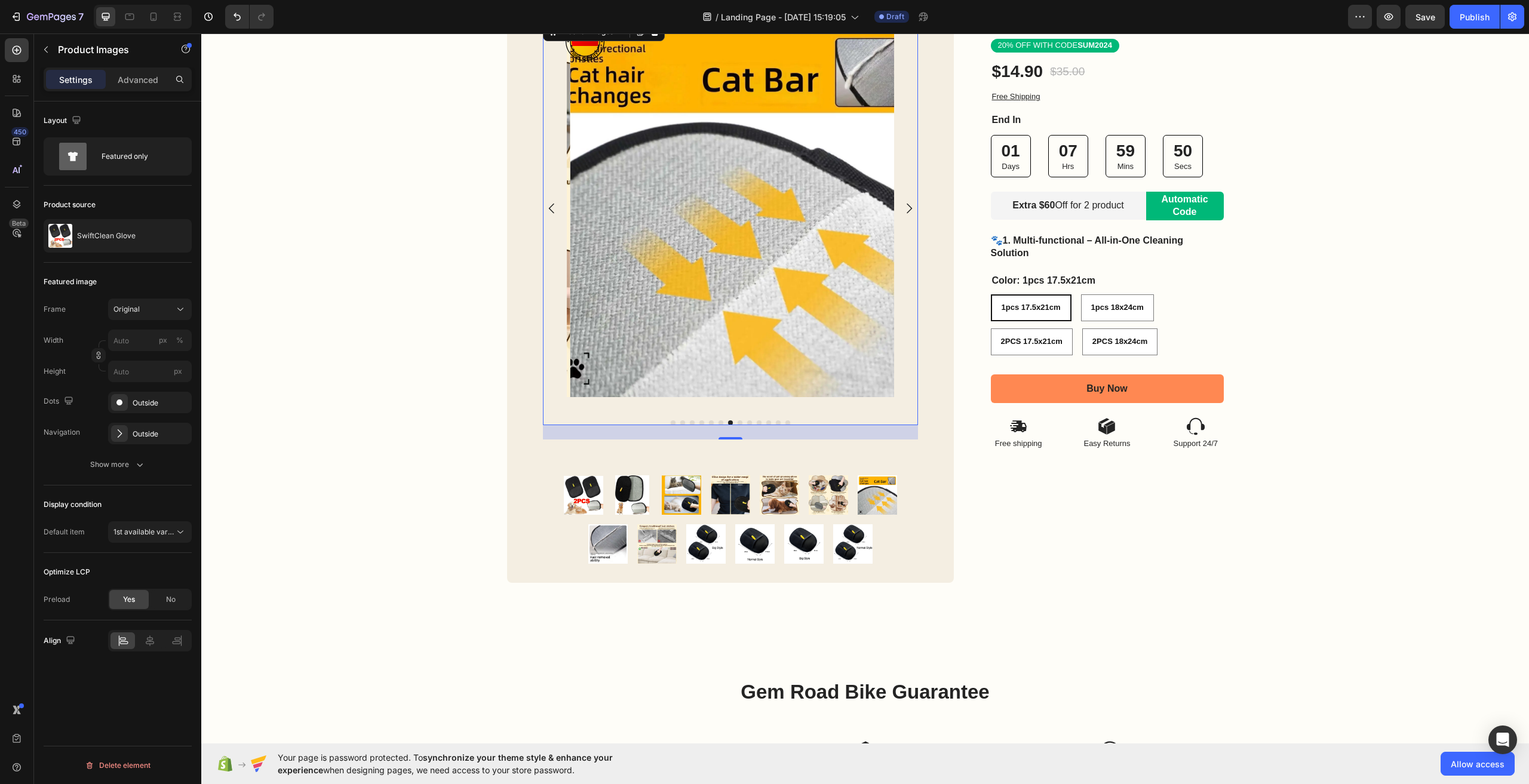
click at [903, 209] on icon "Carousel Next Arrow" at bounding box center [909, 209] width 14 height 14
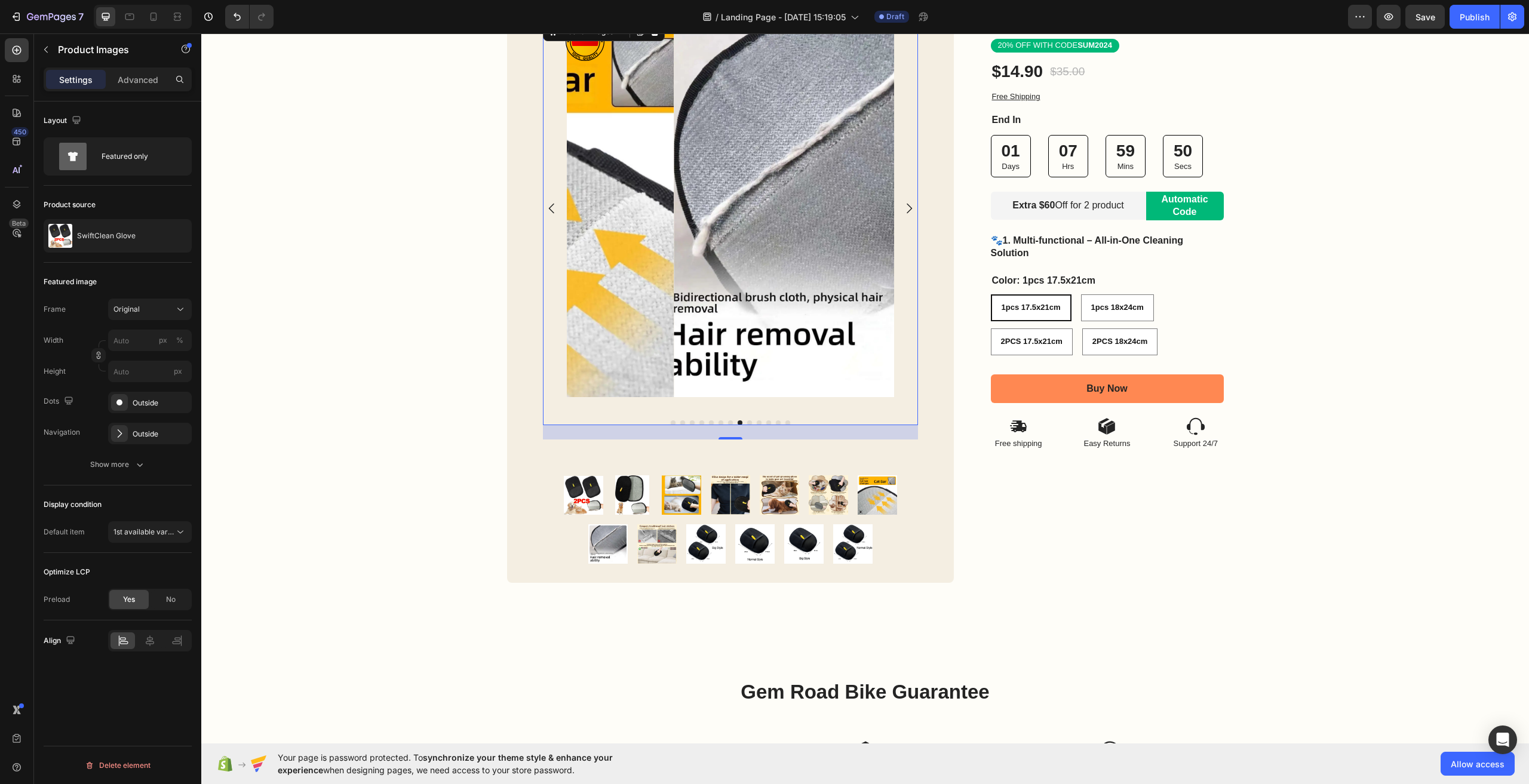
click at [903, 209] on icon "Carousel Next Arrow" at bounding box center [909, 209] width 14 height 14
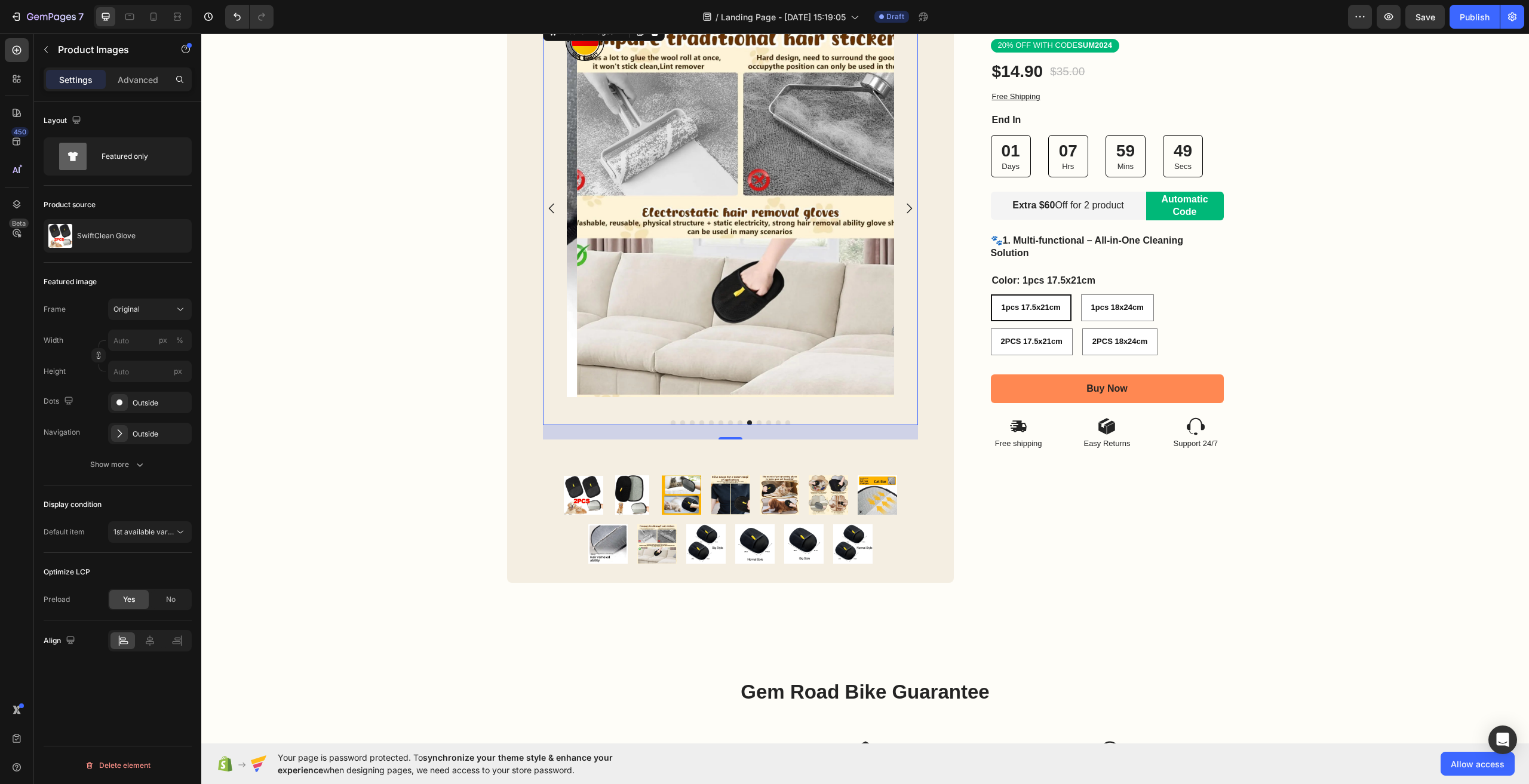
click at [903, 209] on icon "Carousel Next Arrow" at bounding box center [909, 209] width 14 height 14
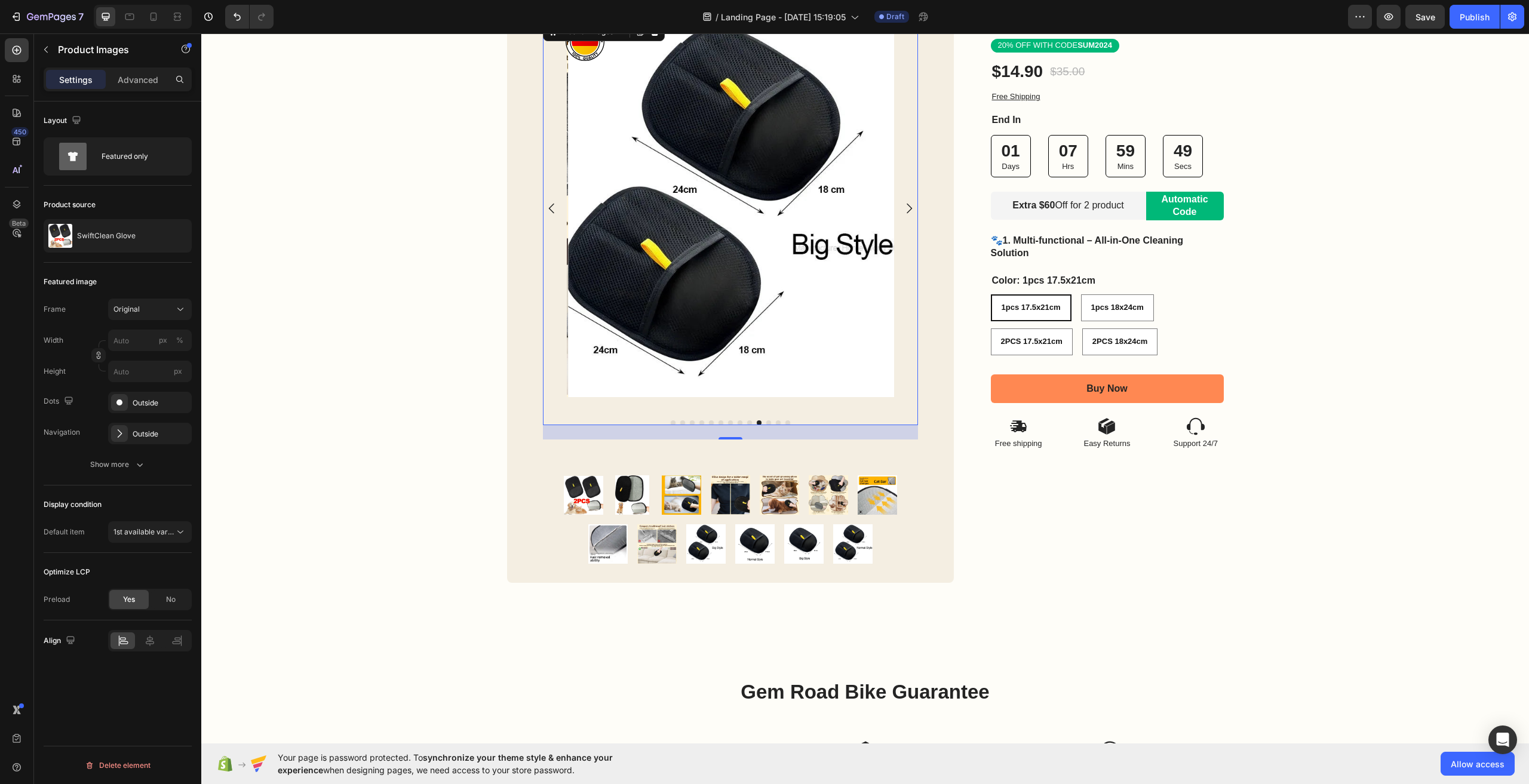
click at [903, 209] on icon "Carousel Next Arrow" at bounding box center [909, 209] width 14 height 14
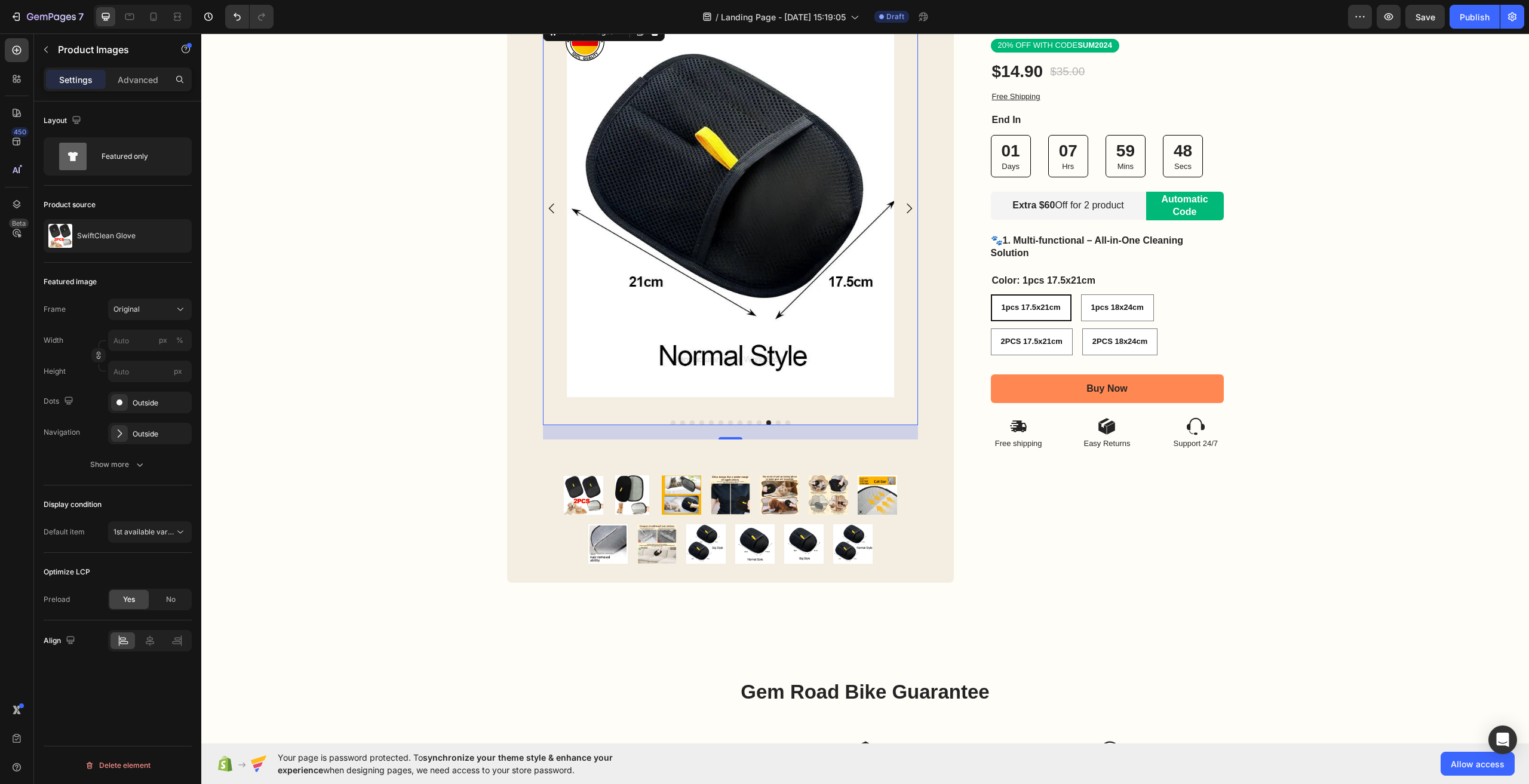
click at [903, 209] on icon "Carousel Next Arrow" at bounding box center [909, 209] width 14 height 14
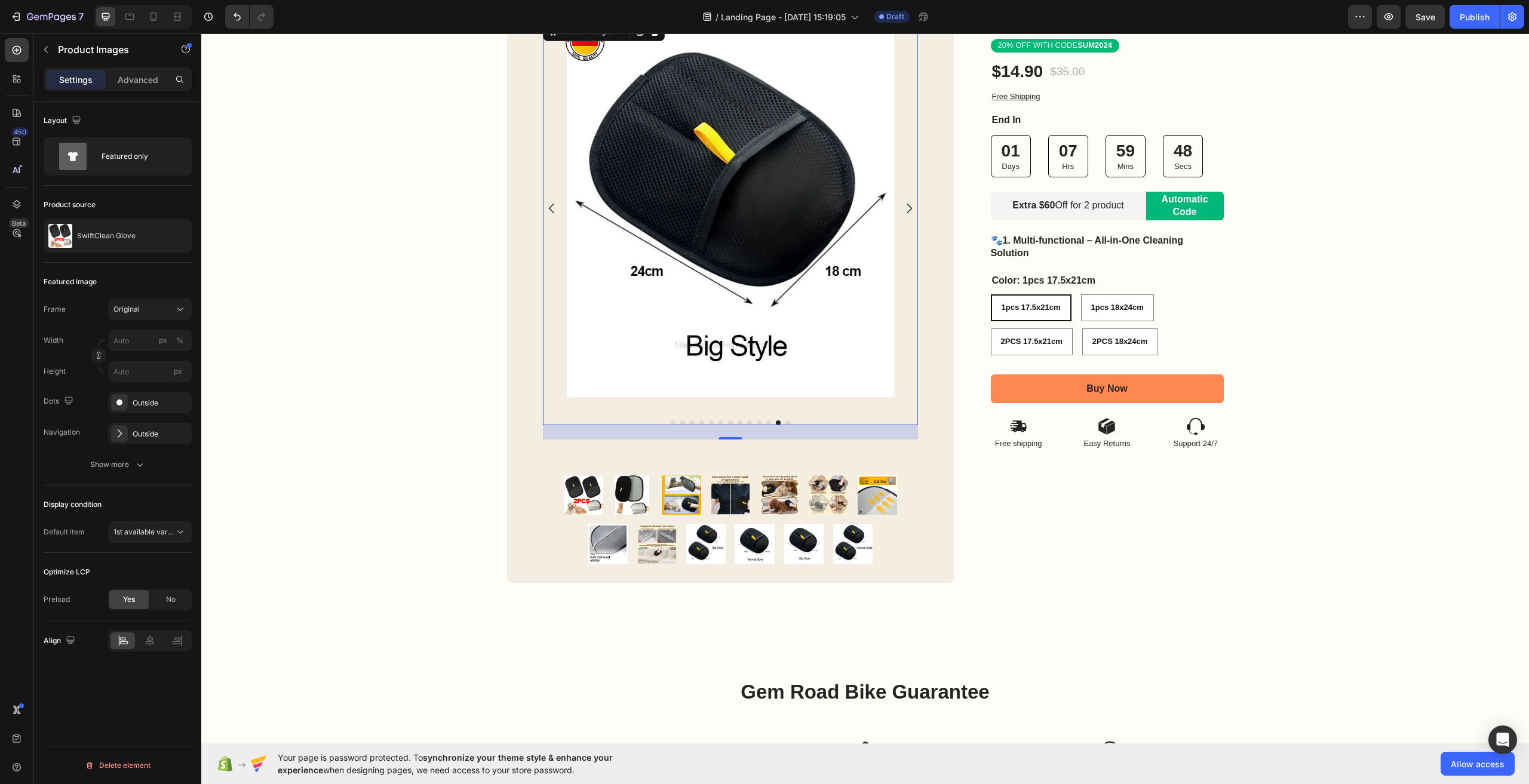
click at [903, 209] on icon "Carousel Next Arrow" at bounding box center [909, 209] width 14 height 14
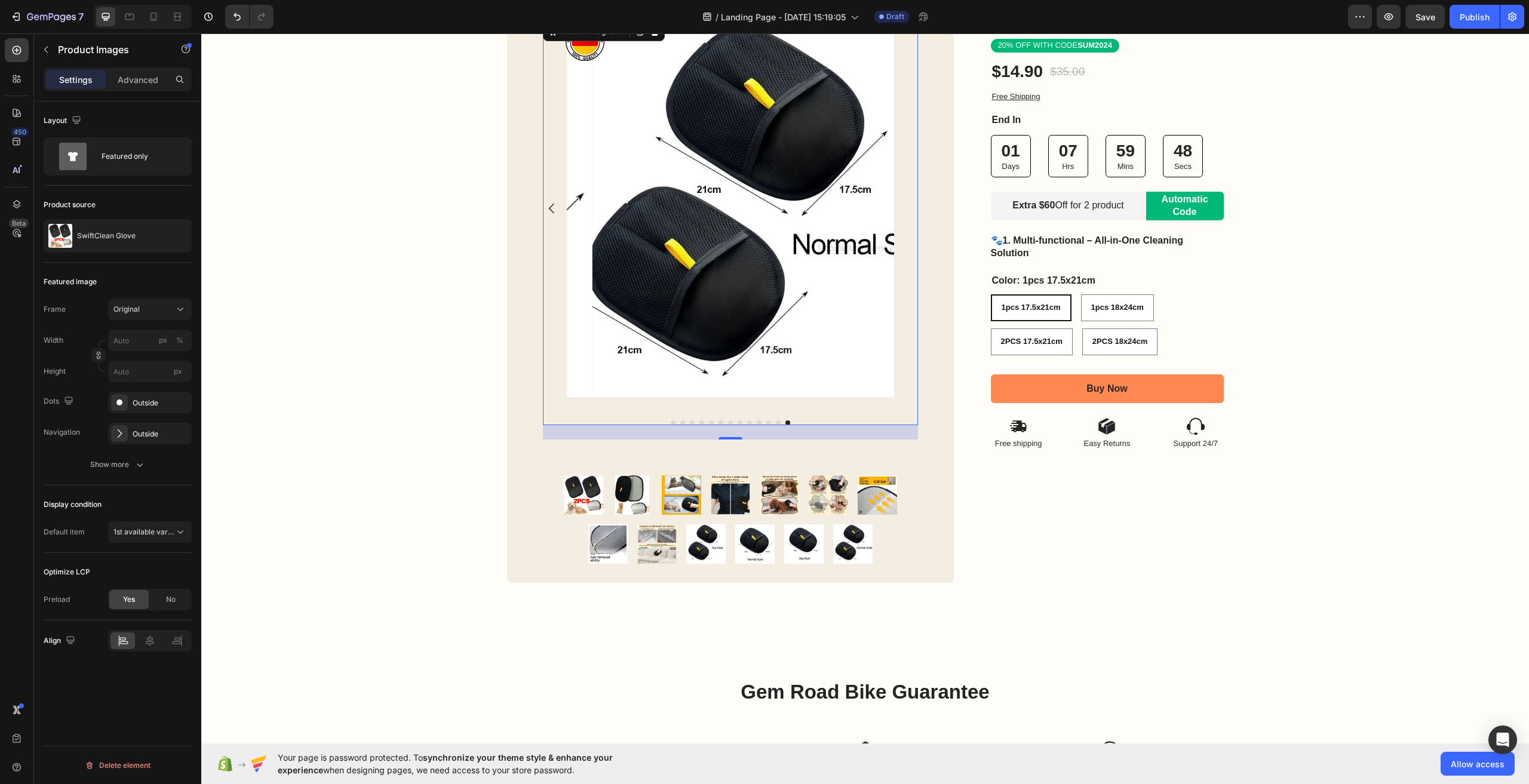
click at [903, 209] on div at bounding box center [731, 208] width 375 height 378
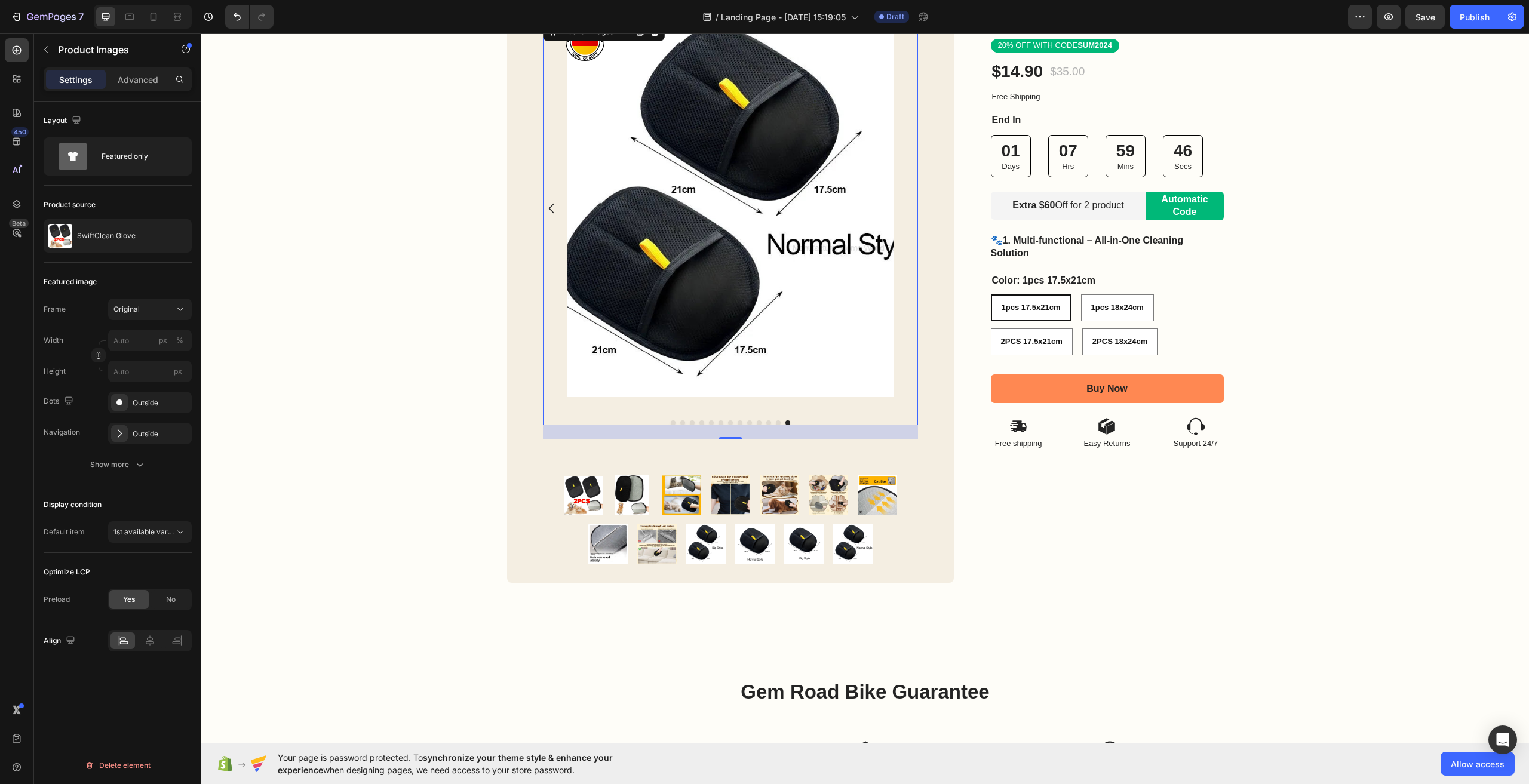
click at [553, 214] on icon "Carousel Back Arrow" at bounding box center [552, 209] width 14 height 14
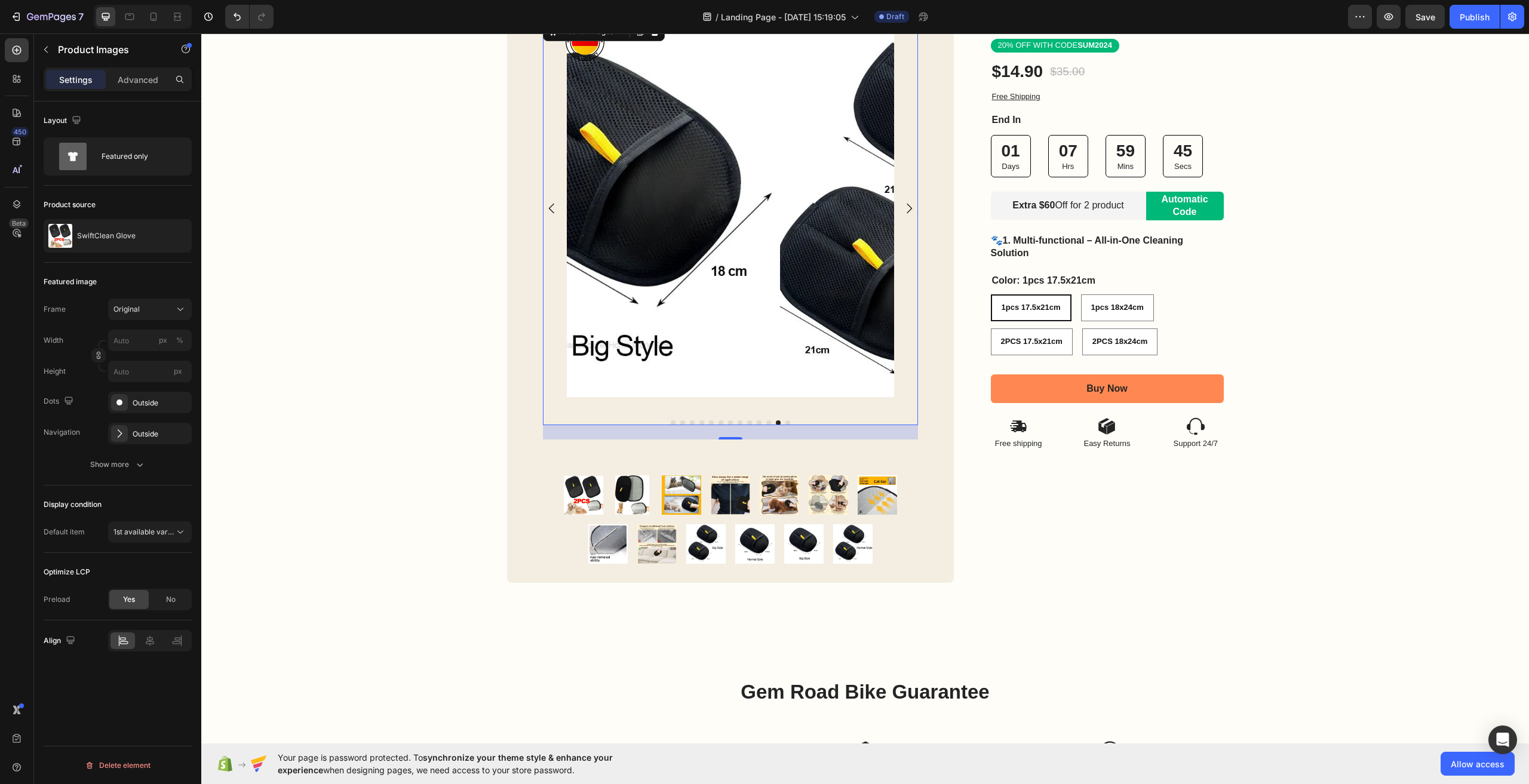
click at [552, 214] on icon "Carousel Back Arrow" at bounding box center [552, 209] width 14 height 14
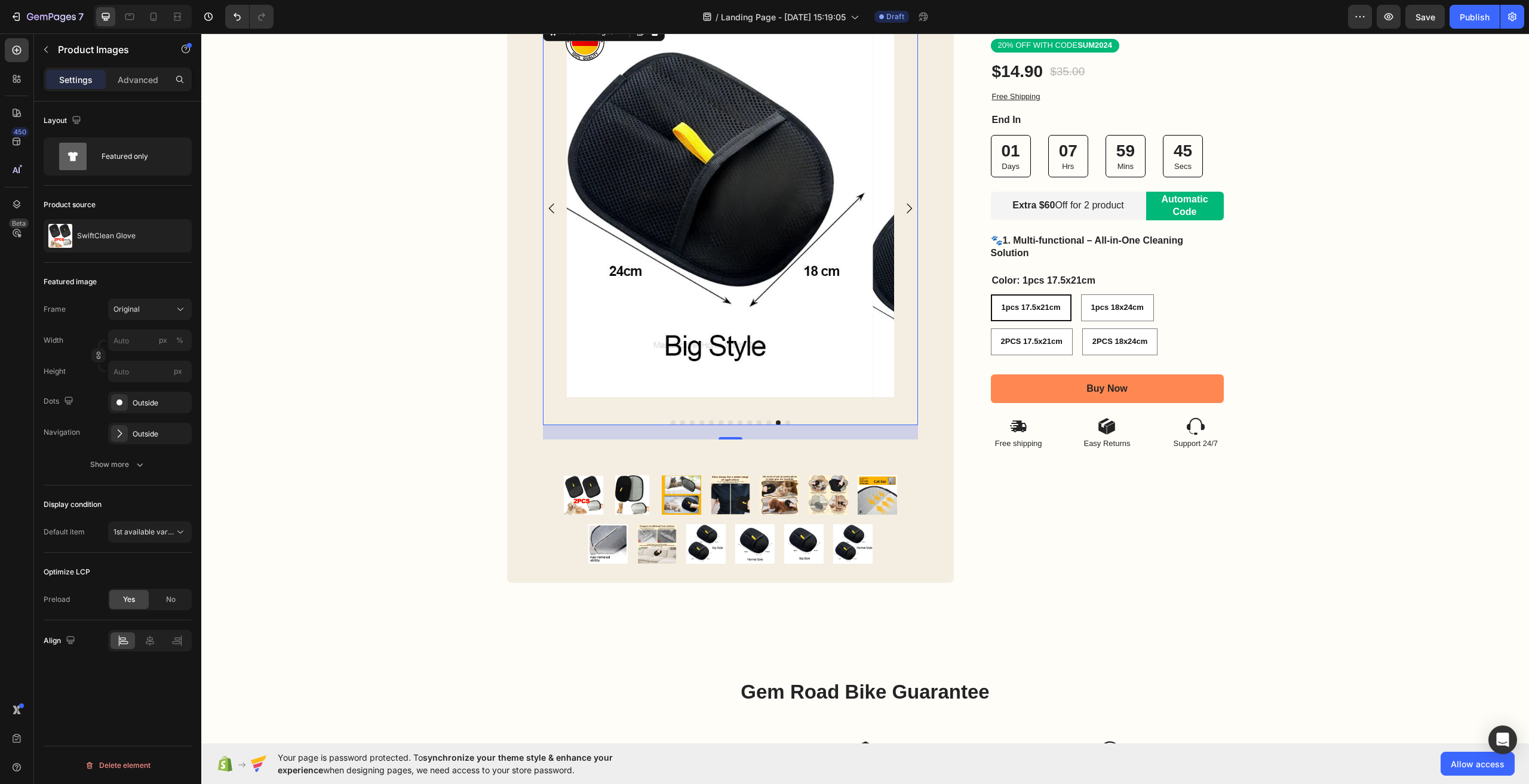
click at [552, 214] on icon "Carousel Back Arrow" at bounding box center [552, 209] width 14 height 14
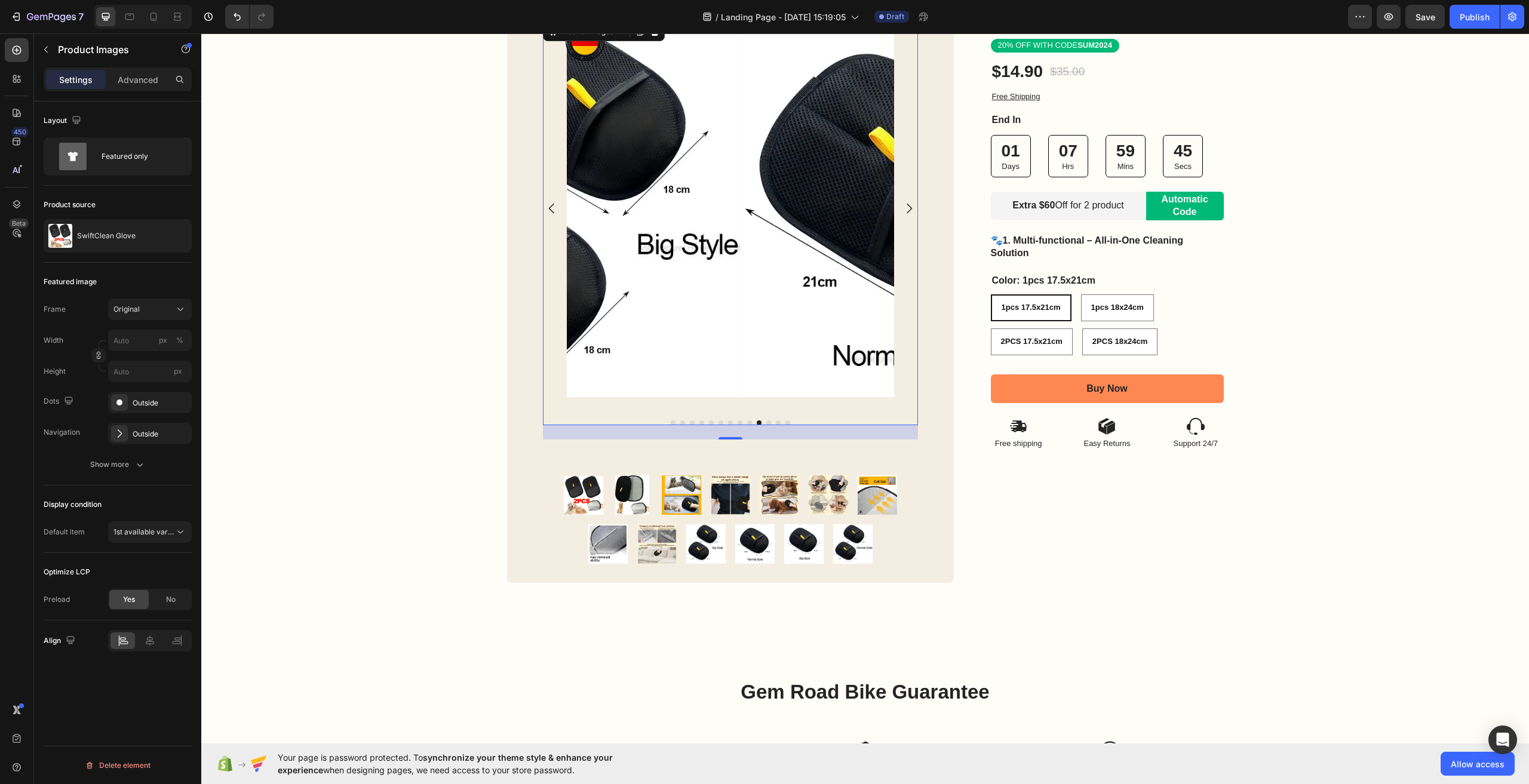
click at [552, 214] on icon "Carousel Back Arrow" at bounding box center [552, 209] width 14 height 14
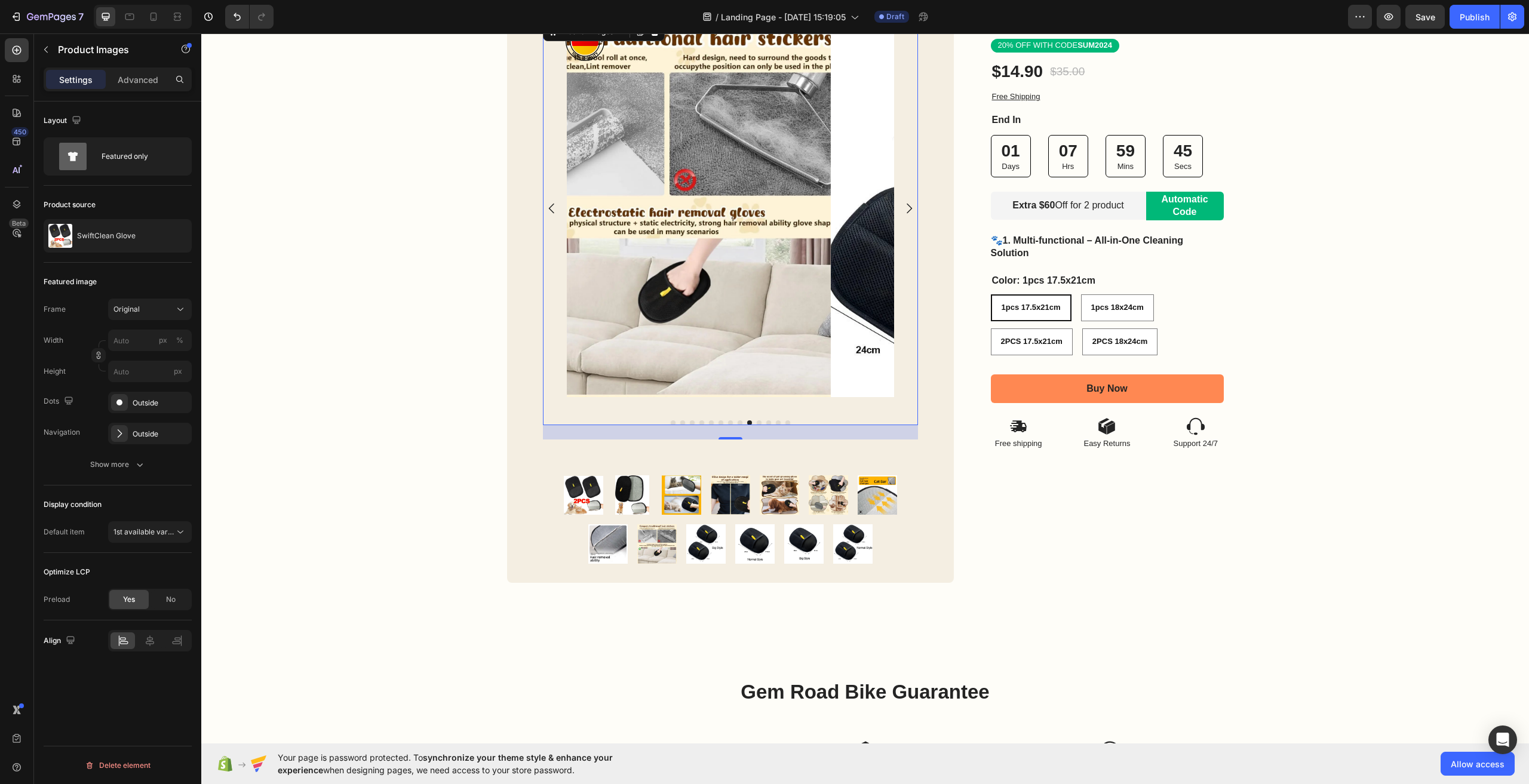
click at [552, 214] on icon "Carousel Back Arrow" at bounding box center [552, 209] width 14 height 14
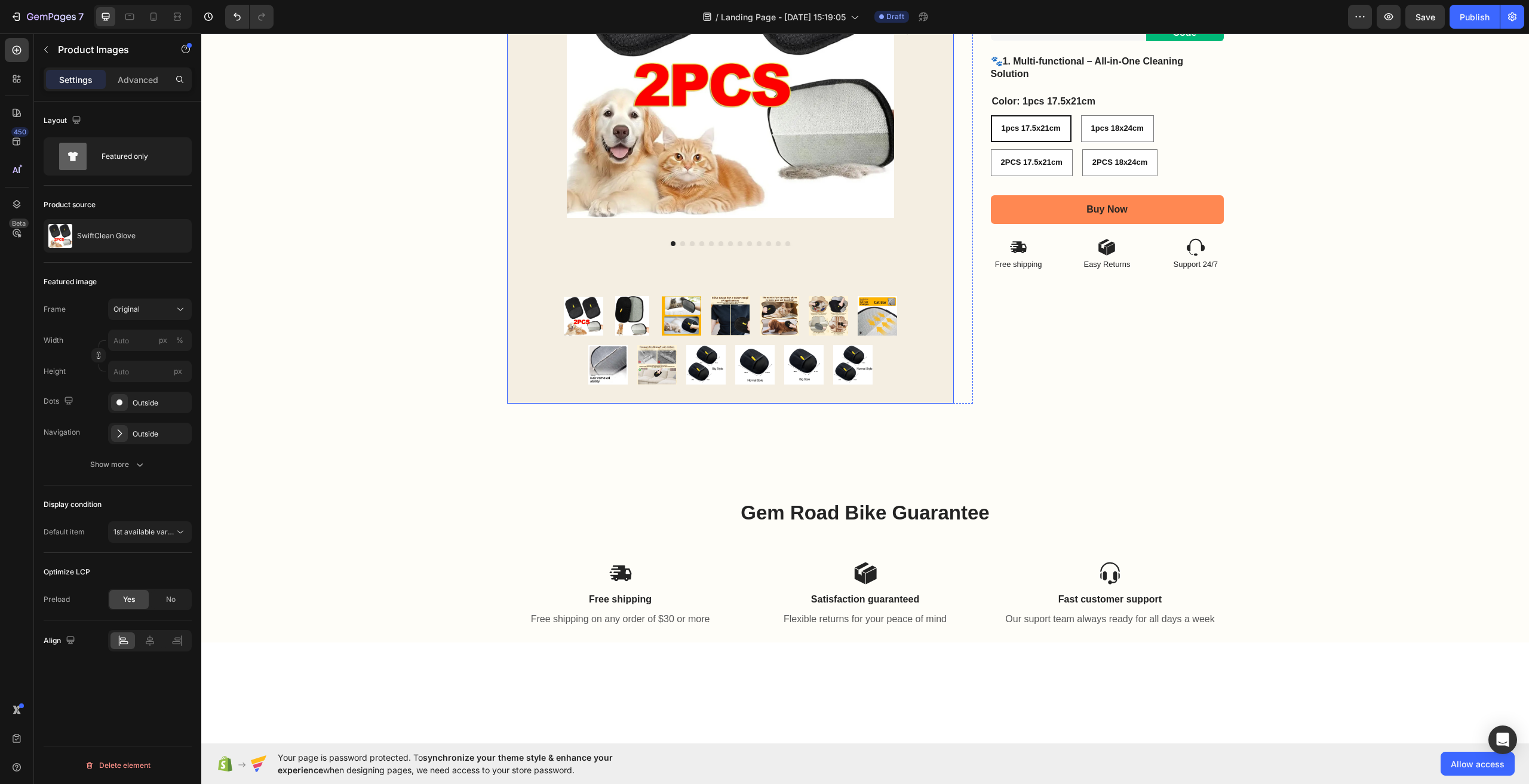
scroll to position [179, 0]
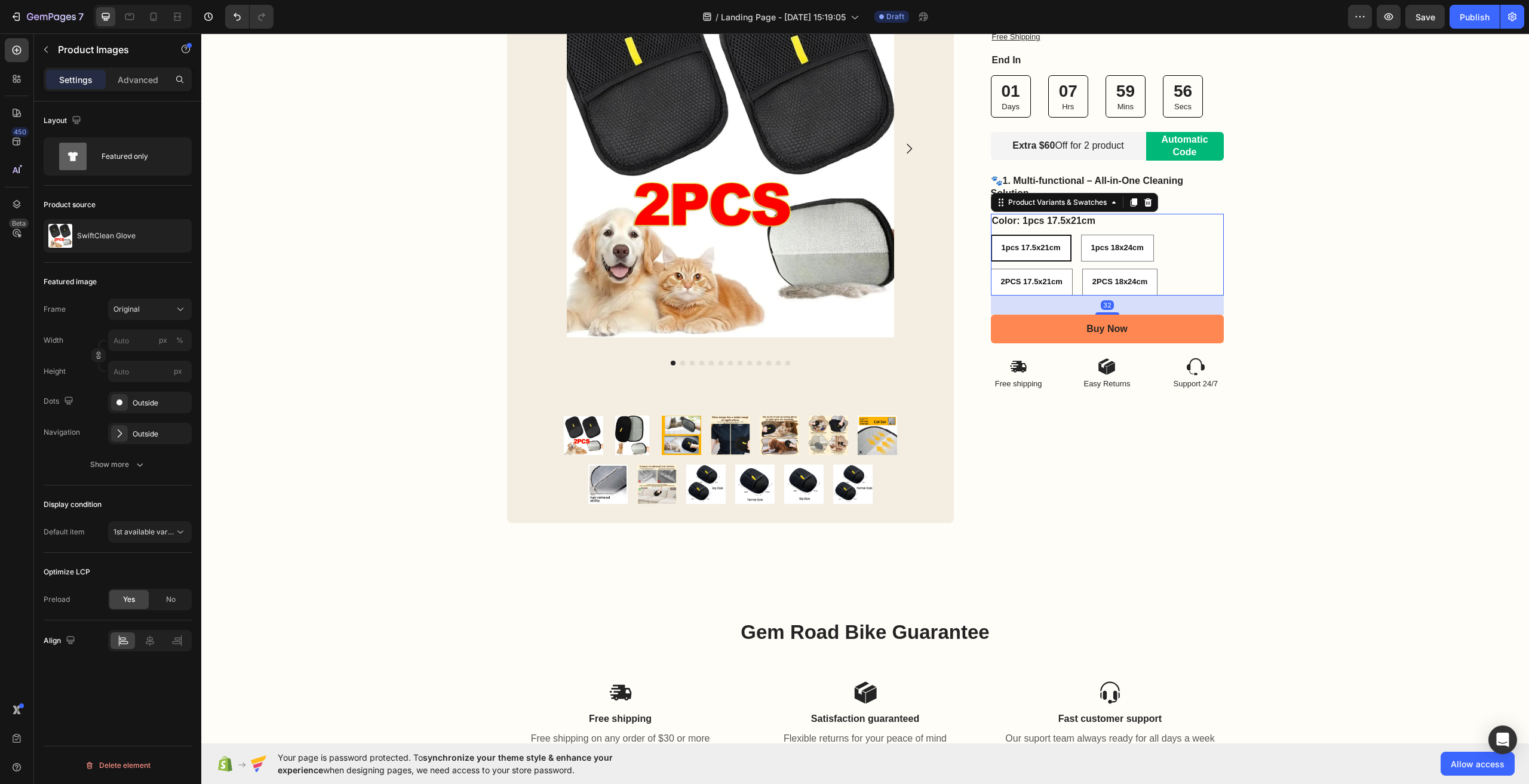
click at [1024, 244] on span "1pcs 17.5x21cm" at bounding box center [1031, 247] width 59 height 9
click at [991, 234] on input "1pcs 17.5x21cm 1pcs 17.5x21cm 1pcs 17.5x21cm" at bounding box center [990, 234] width 1 height 1
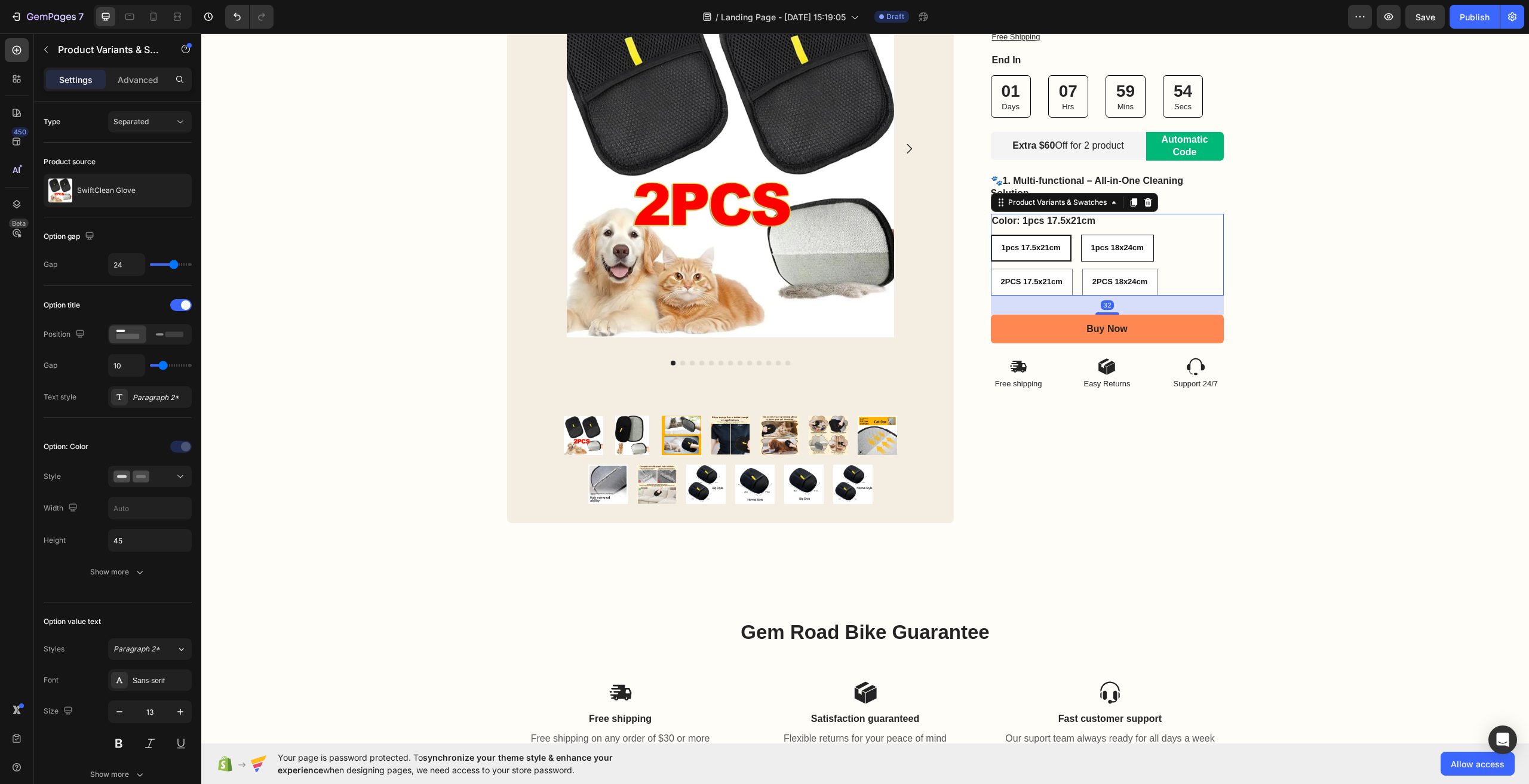
click at [1098, 249] on span "1pcs 18x24cm" at bounding box center [1117, 247] width 52 height 9
click at [1081, 234] on input "1pcs 18x24cm 1pcs 18x24cm 1pcs 18x24cm" at bounding box center [1080, 234] width 1 height 1
radio input "true"
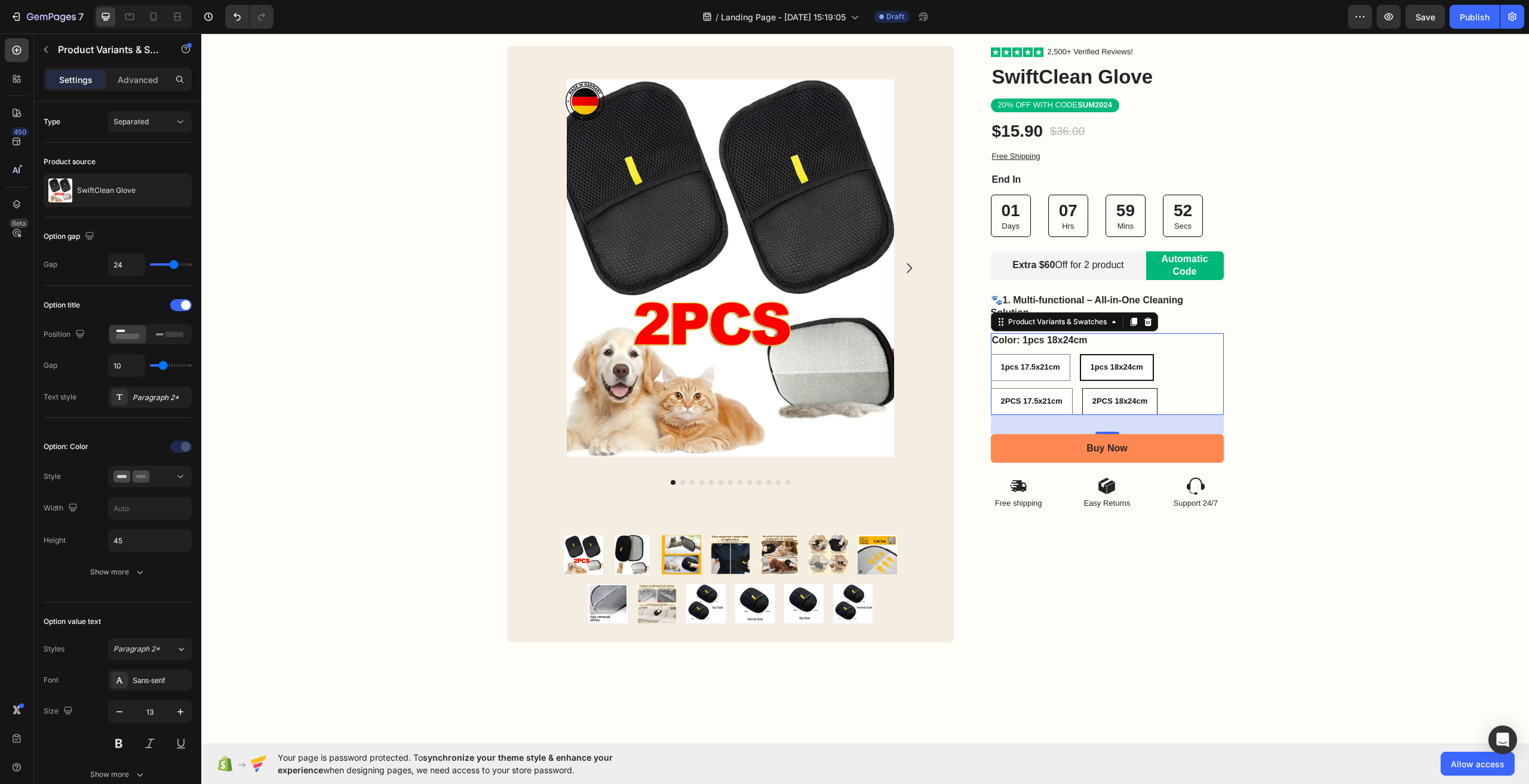
click at [1098, 404] on span "2PCS 18x24cm" at bounding box center [1120, 400] width 56 height 9
click at [1083, 388] on input "2PCS 18x24cm 2PCS 18x24cm 2PCS 18x24cm" at bounding box center [1082, 388] width 1 height 1
radio input "true"
click at [1019, 382] on div "2PCS 17.5x21cm" at bounding box center [1031, 374] width 65 height 16
click at [991, 388] on input "2PCS 17.5x21cm 2PCS 17.5x21cm 2PCS 17.5x21cm" at bounding box center [990, 388] width 1 height 1
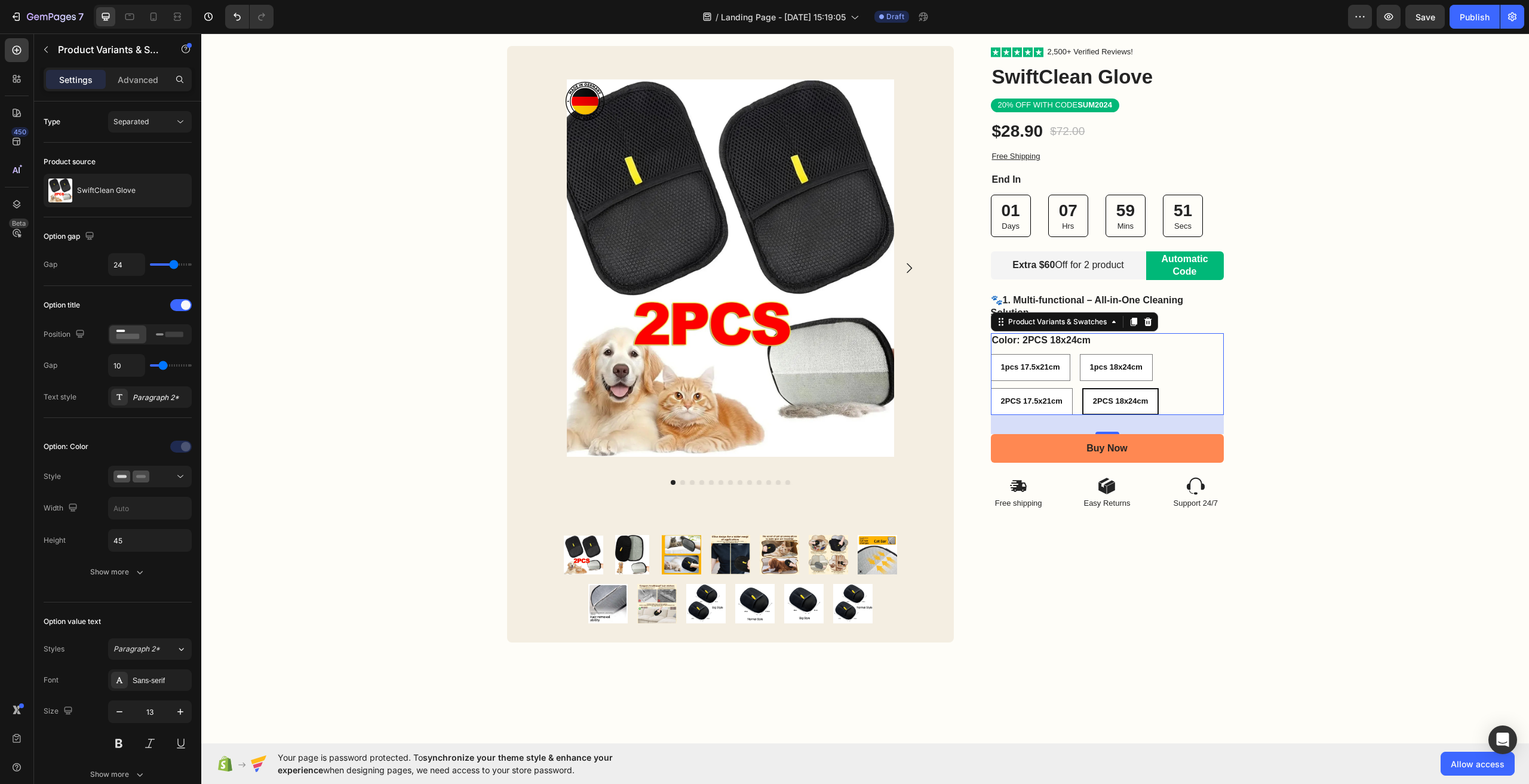
radio input "true"
click at [1026, 392] on div "2PCS 17.5x21cm" at bounding box center [1032, 401] width 81 height 20
click at [991, 388] on input "2PCS 17.5x21cm 2PCS 17.5x21cm 2PCS 17.5x21cm" at bounding box center [990, 388] width 1 height 1
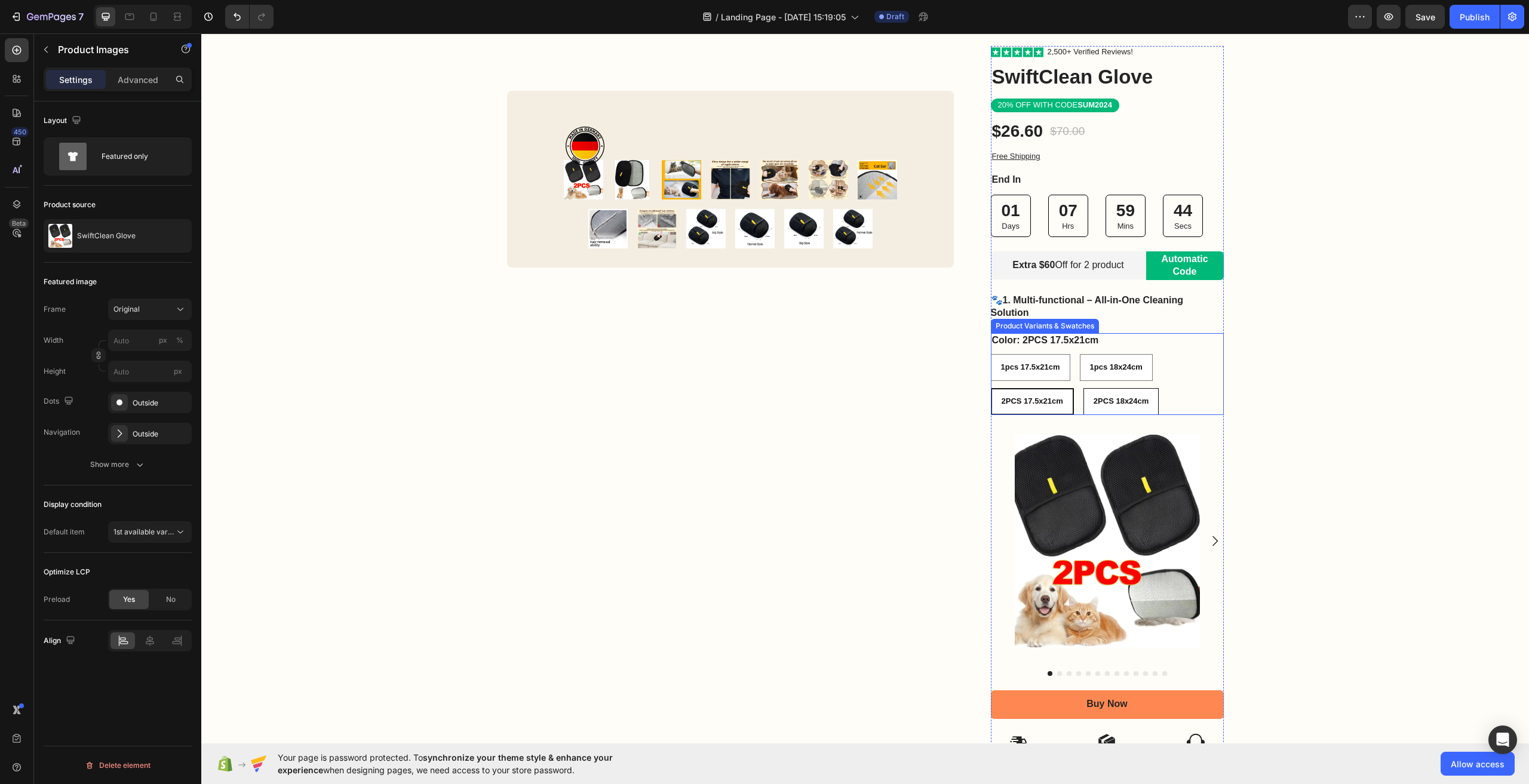
click at [1103, 397] on span "2PCS 18x24cm" at bounding box center [1121, 400] width 56 height 9
click at [1083, 388] on input "2PCS 18x24cm 2PCS 18x24cm 2PCS 18x24cm" at bounding box center [1083, 388] width 1 height 1
radio input "true"
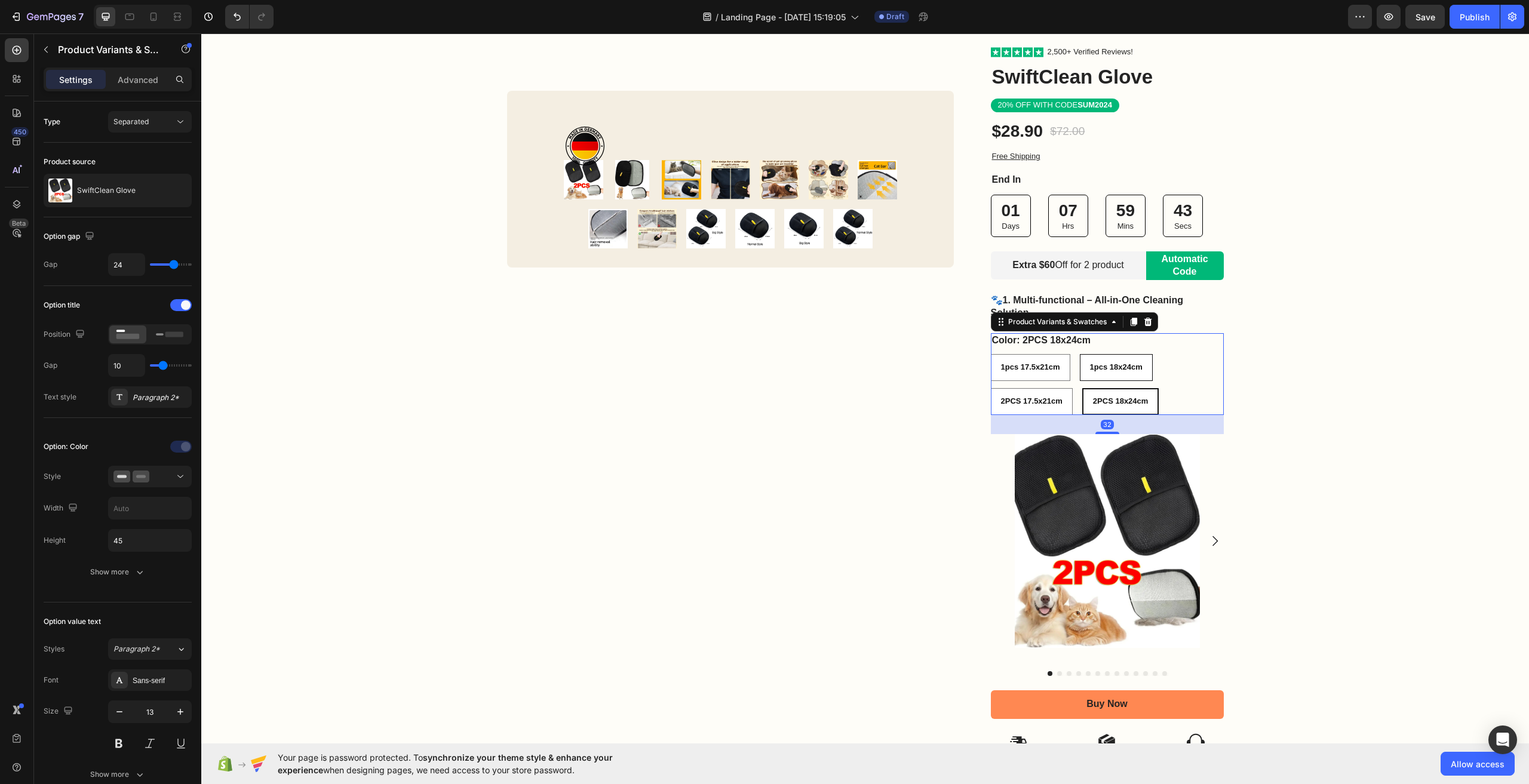
click at [1097, 366] on span "1pcs 18x24cm" at bounding box center [1116, 367] width 52 height 9
click at [1080, 354] on input "1pcs 18x24cm 1pcs 18x24cm 1pcs 18x24cm" at bounding box center [1080, 353] width 1 height 1
radio input "true"
click at [1043, 367] on span "1pcs 17.5x21cm" at bounding box center [1031, 367] width 59 height 9
click at [991, 354] on input "1pcs 17.5x21cm 1pcs 17.5x21cm 1pcs 17.5x21cm" at bounding box center [990, 353] width 1 height 1
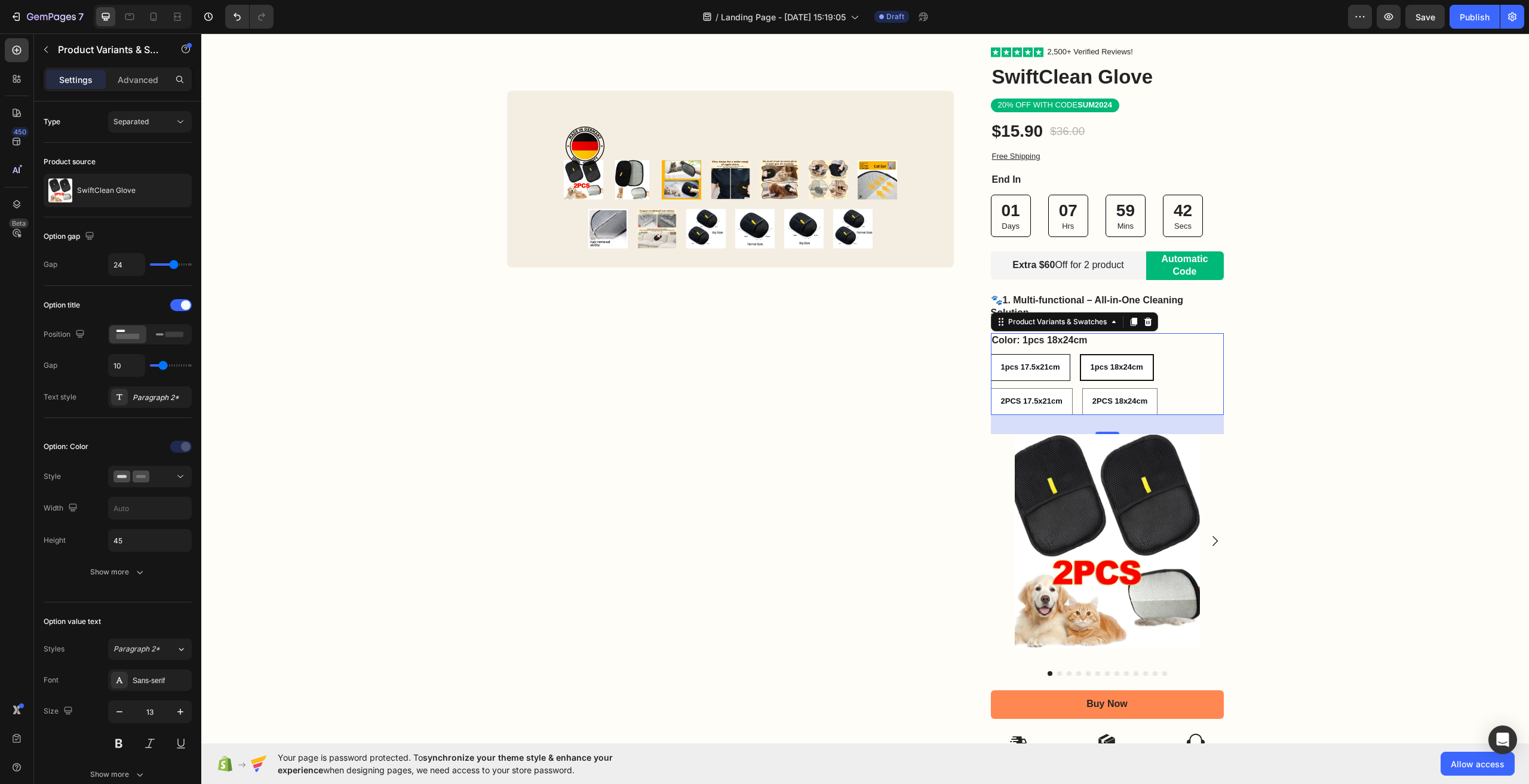
radio input "true"
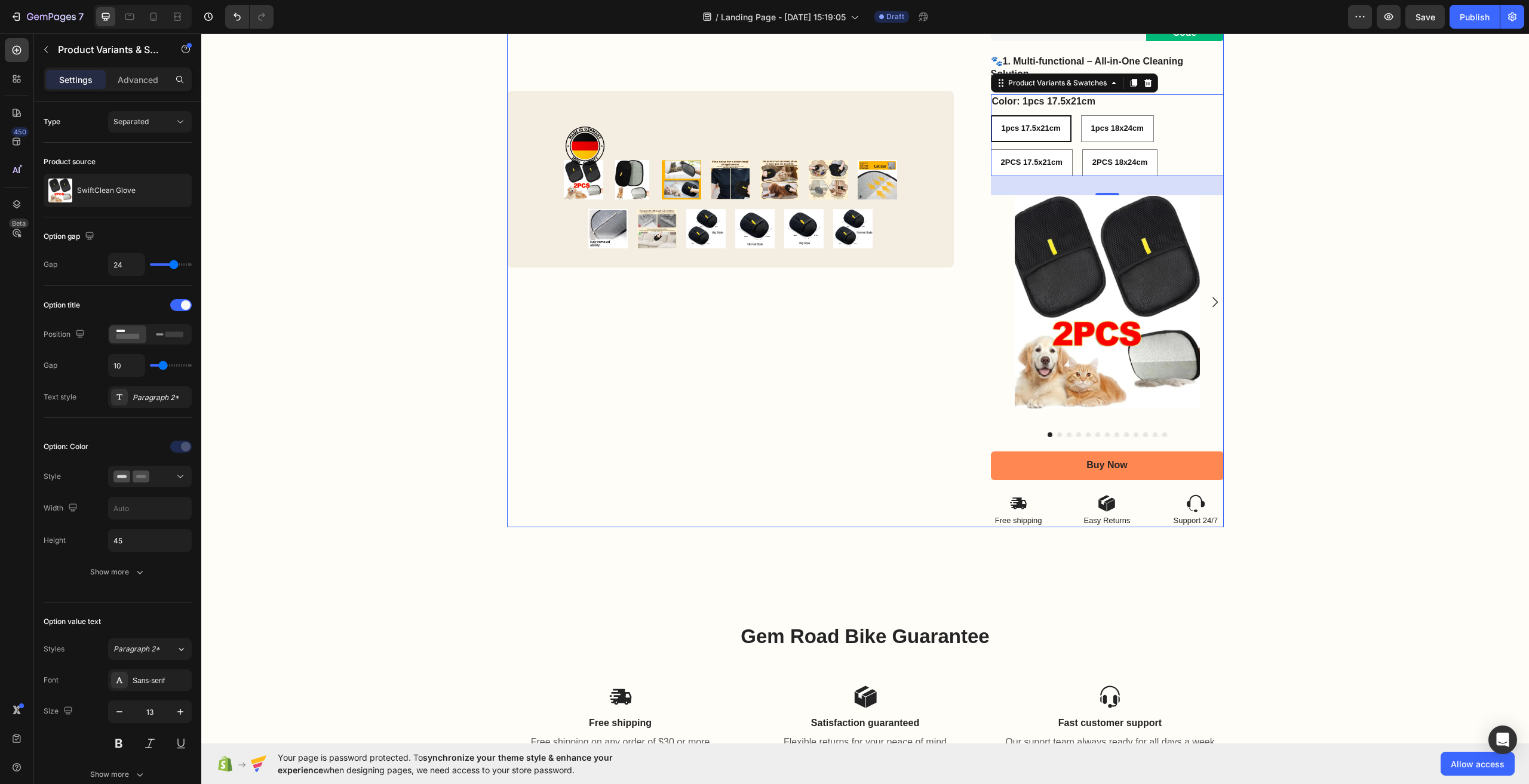
scroll to position [0, 0]
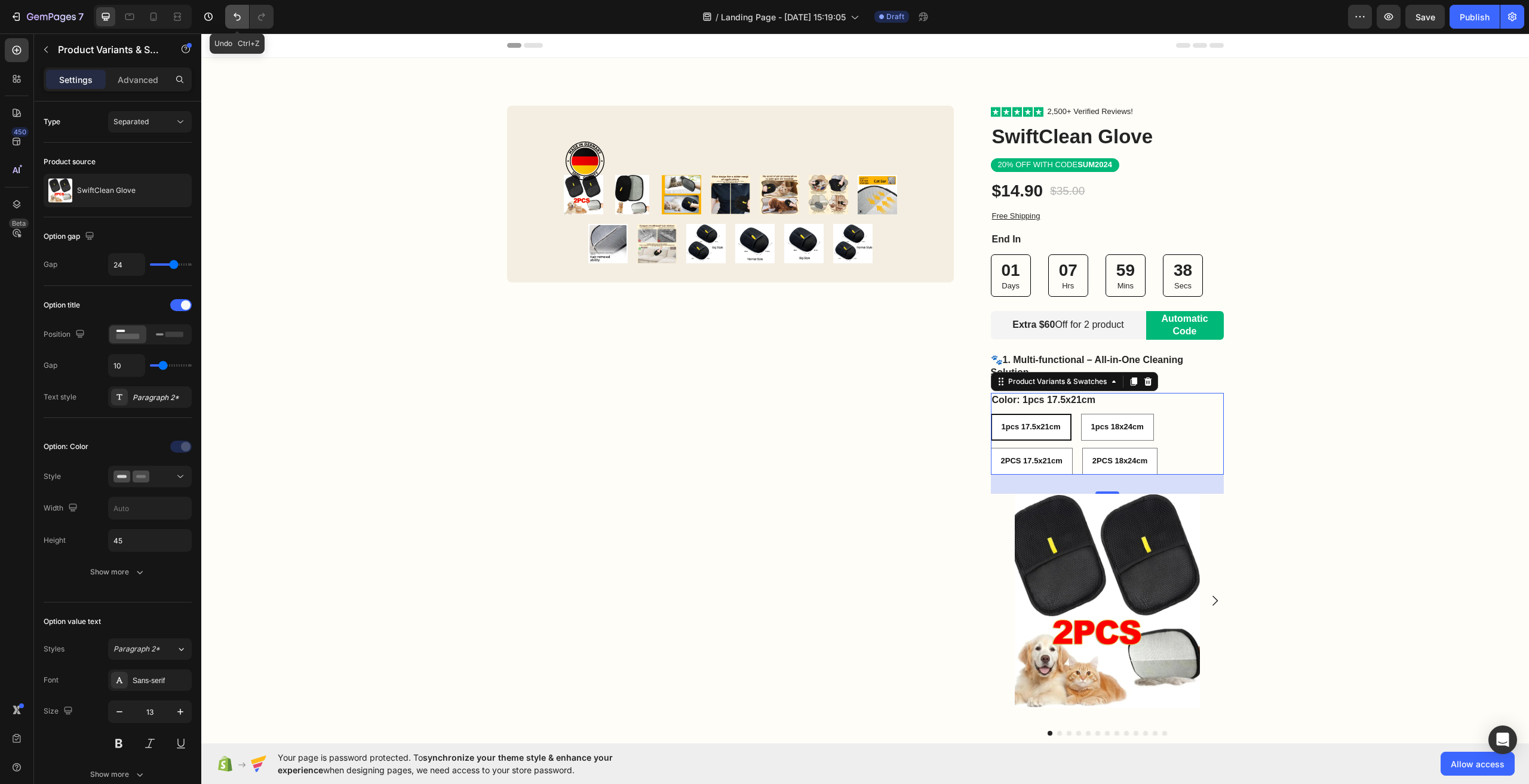
click at [237, 20] on icon "Undo/Redo" at bounding box center [237, 17] width 7 height 8
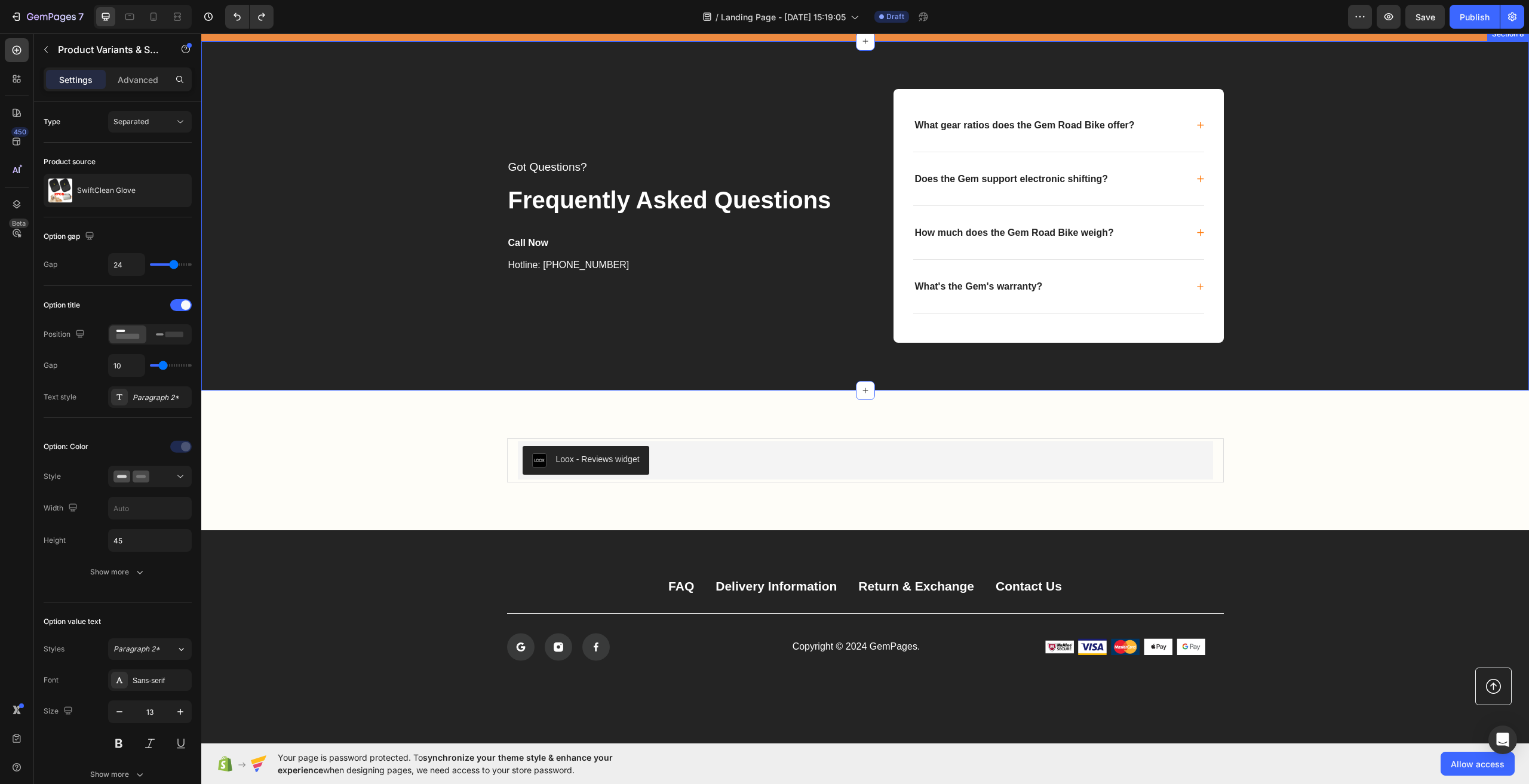
scroll to position [3225, 0]
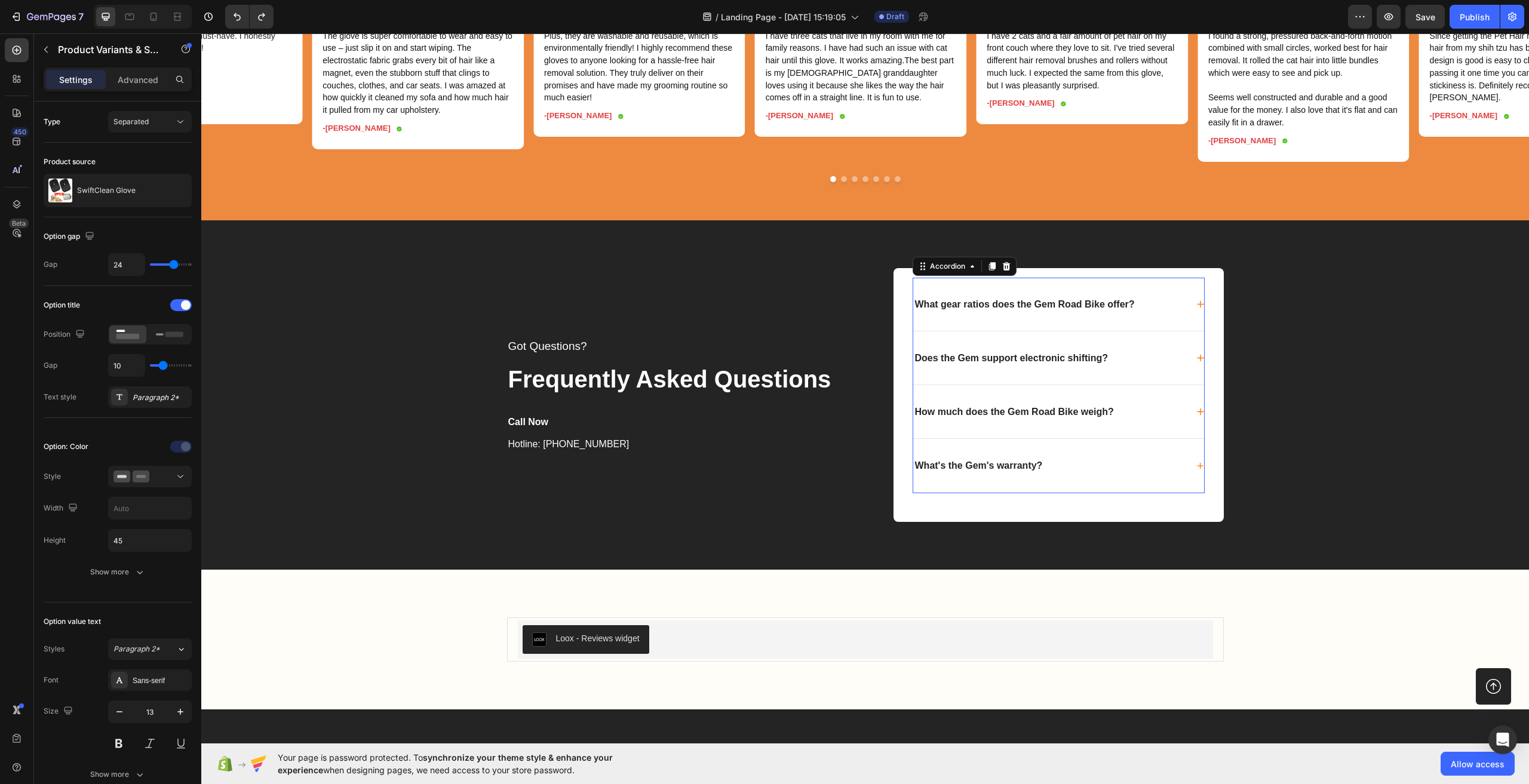
click at [1197, 308] on icon at bounding box center [1200, 304] width 6 height 6
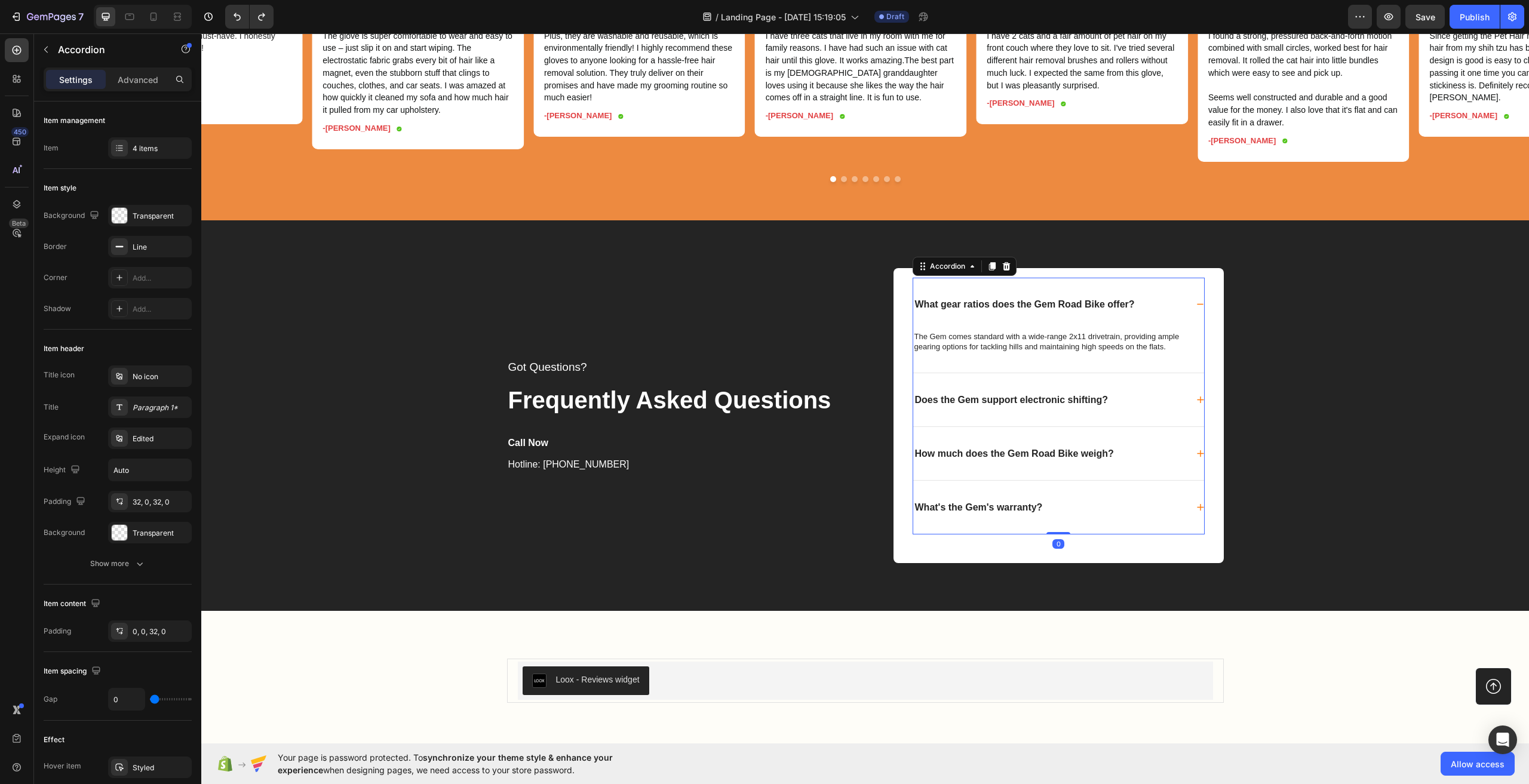
click at [1022, 310] on p "What gear ratios does the Gem Road Bike offer?" at bounding box center [1025, 304] width 220 height 12
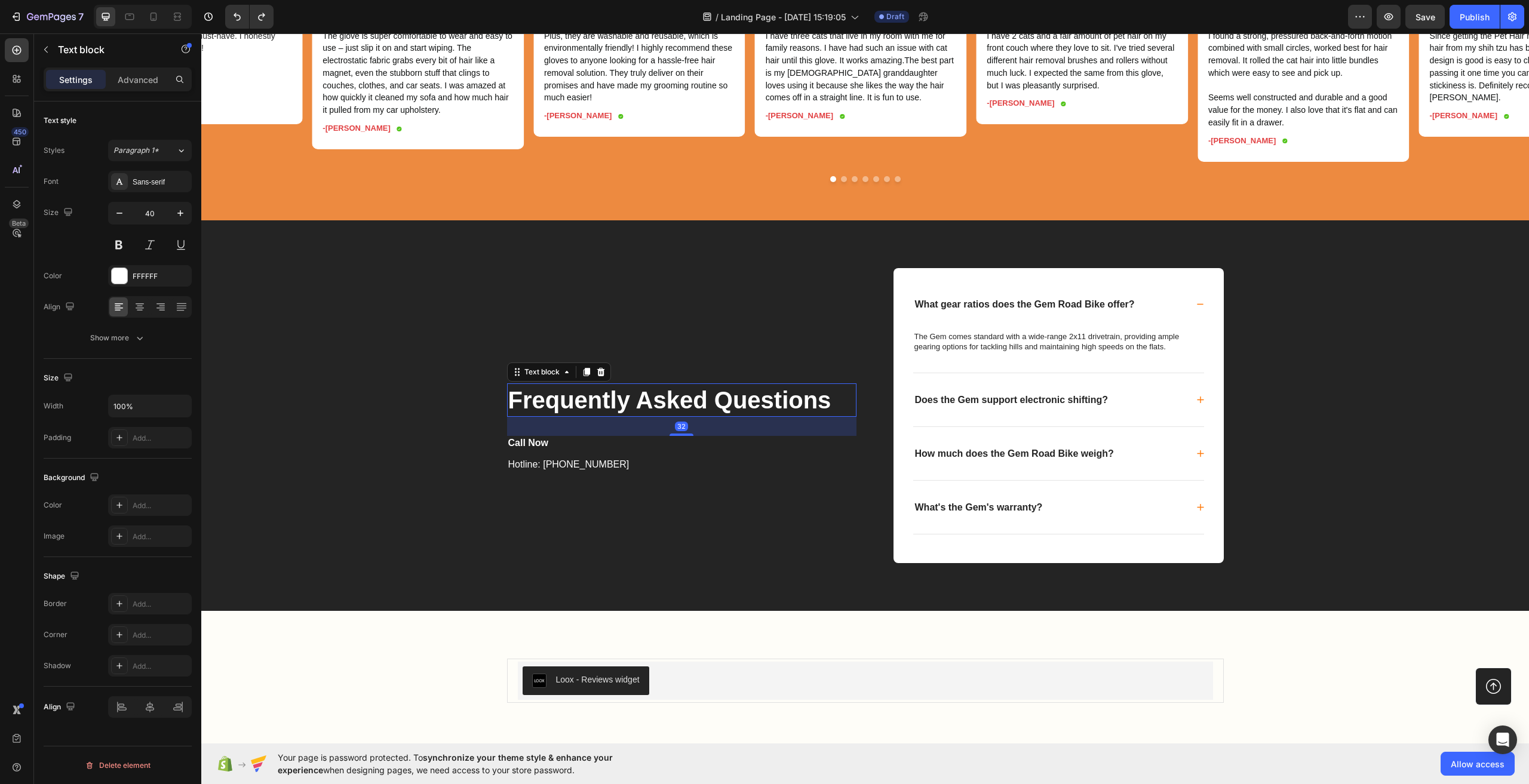
click at [592, 406] on p "Frequently Asked Questions" at bounding box center [682, 400] width 347 height 31
click at [591, 406] on p "Frequently Asked Questions" at bounding box center [682, 400] width 347 height 31
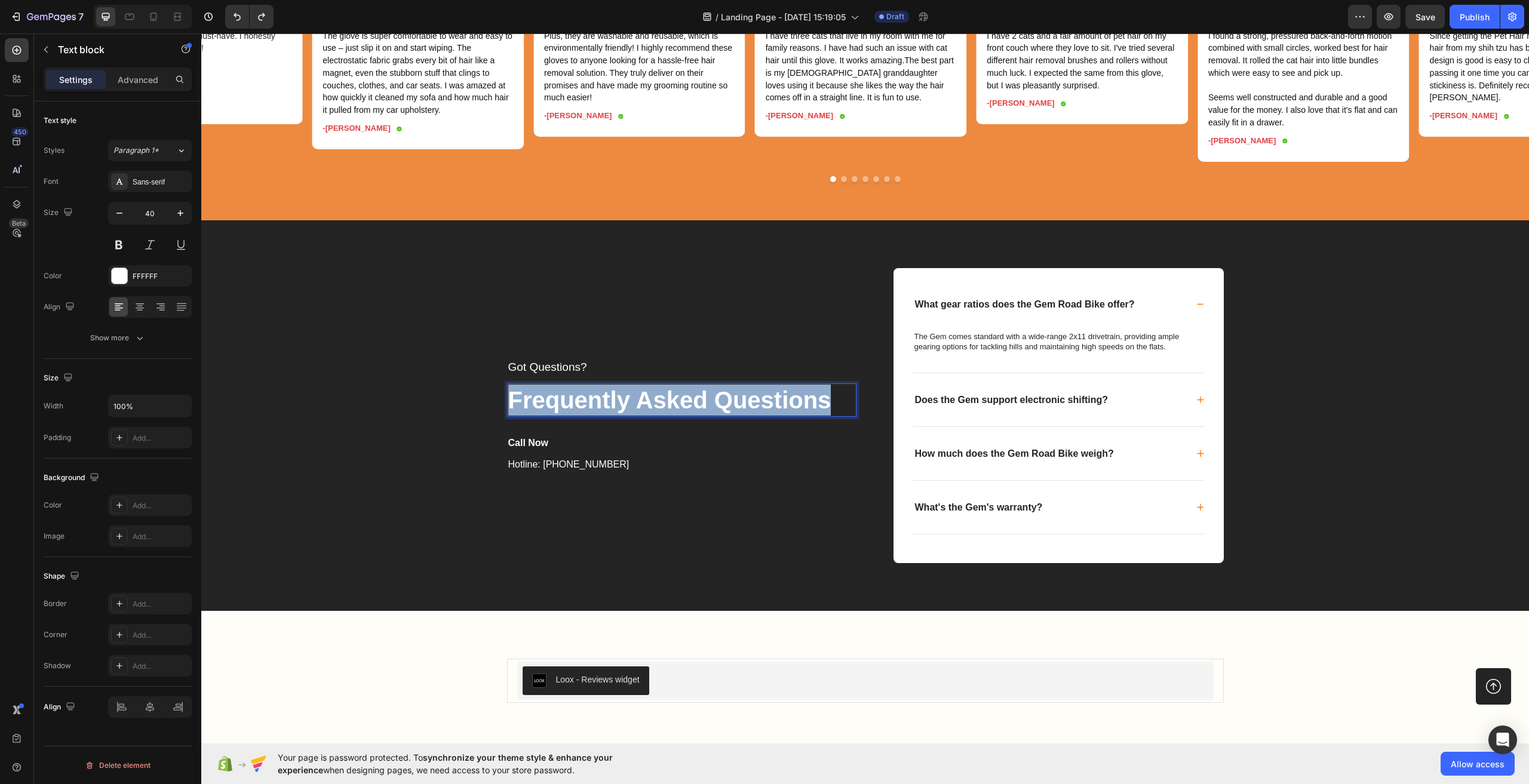
click at [591, 406] on p "Frequently Asked Questions" at bounding box center [682, 400] width 347 height 31
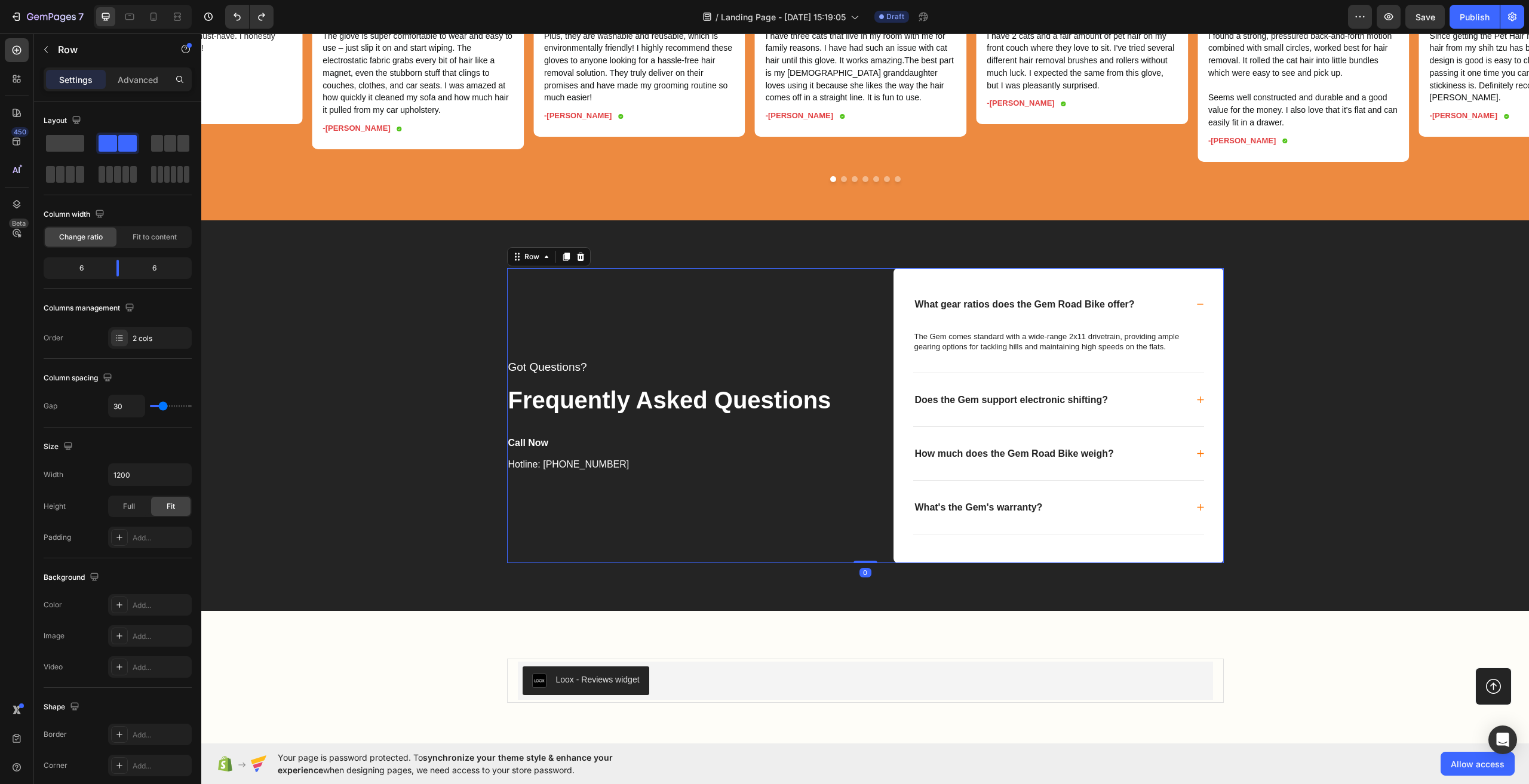
drag, startPoint x: 639, startPoint y: 503, endPoint x: 609, endPoint y: 509, distance: 30.6
click at [639, 504] on div "Got Questions? Text block Frequently Asked Questions Text block Call Now Text b…" at bounding box center [682, 416] width 349 height 295
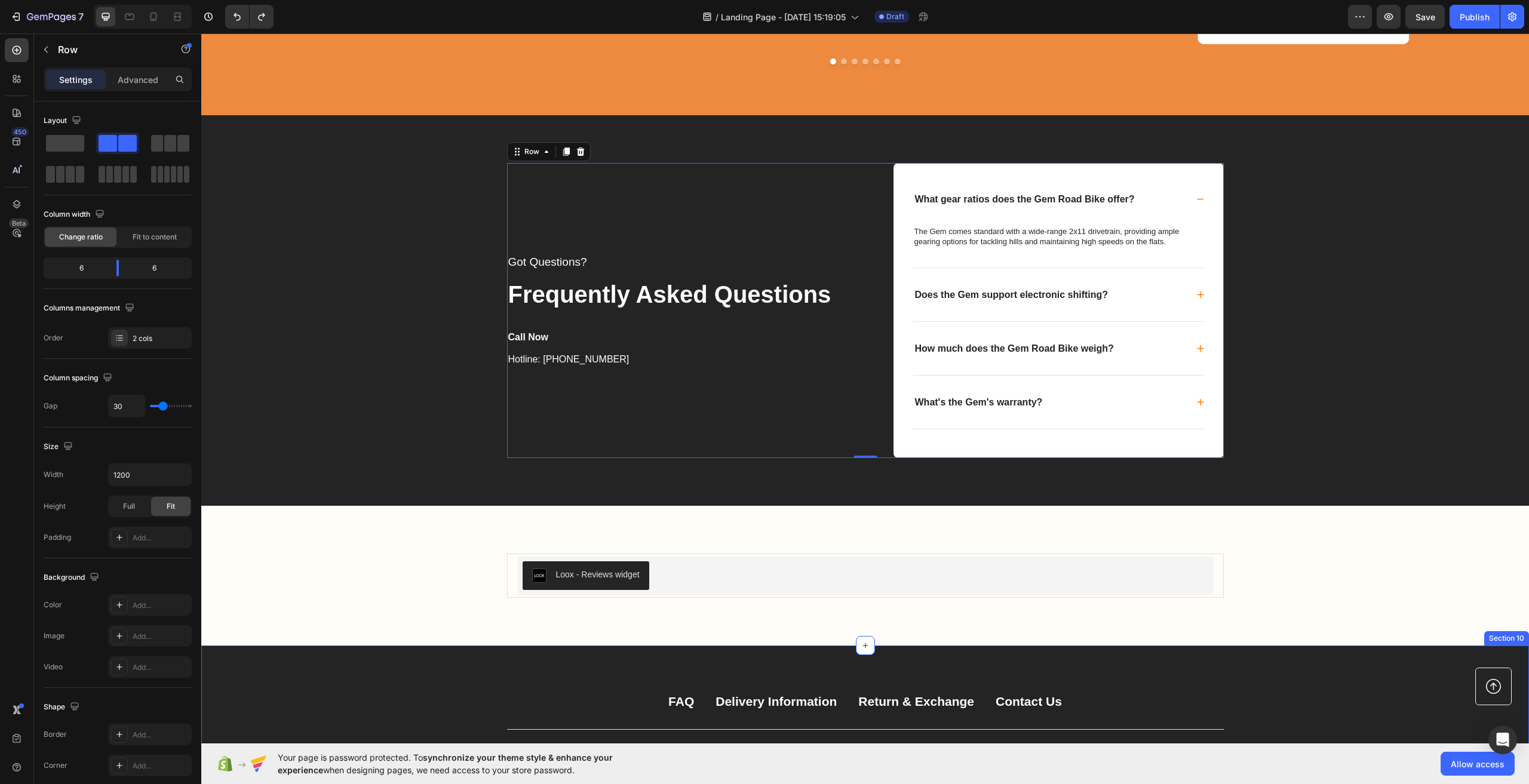
scroll to position [3283, 0]
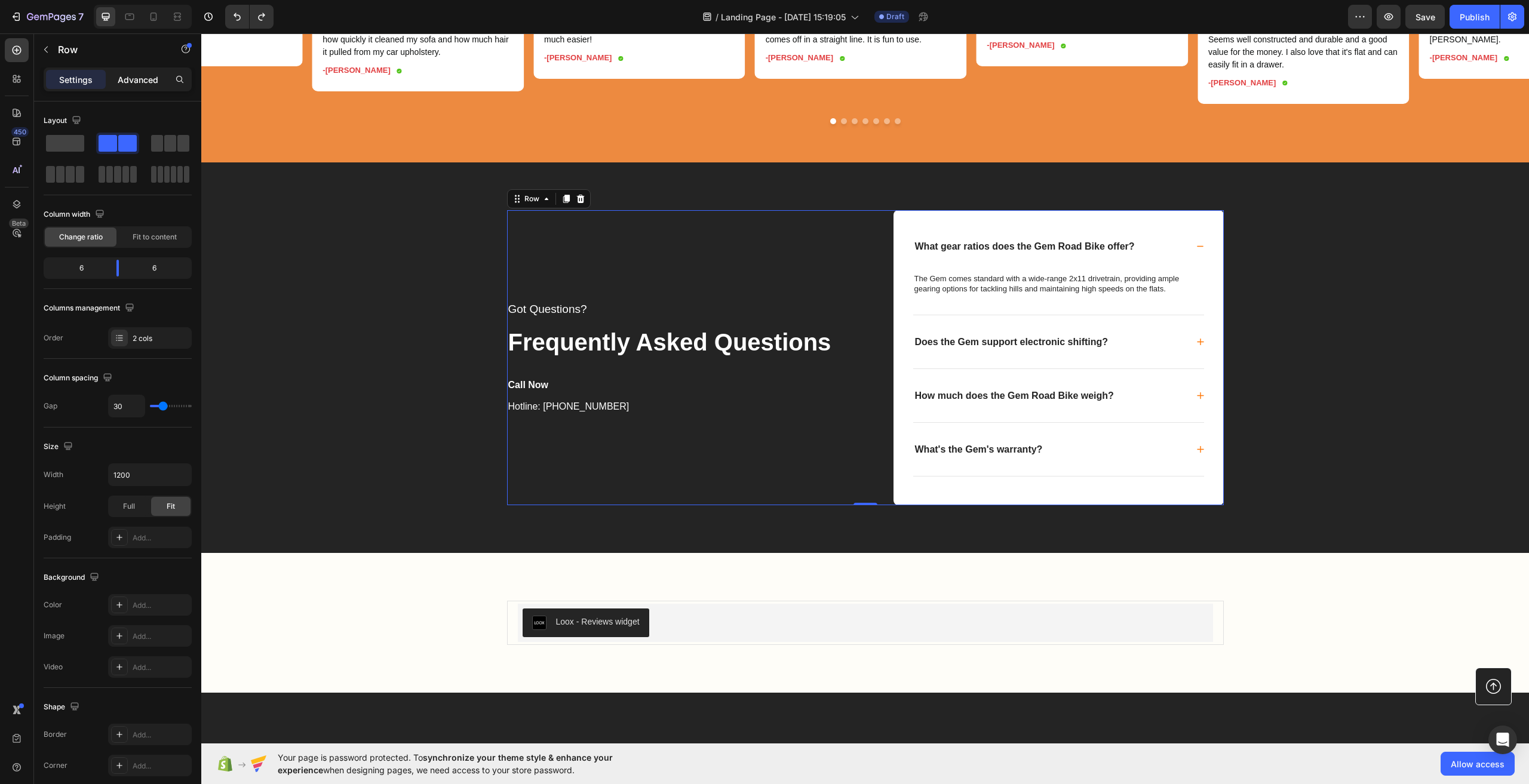
click at [153, 84] on p "Advanced" at bounding box center [138, 80] width 41 height 13
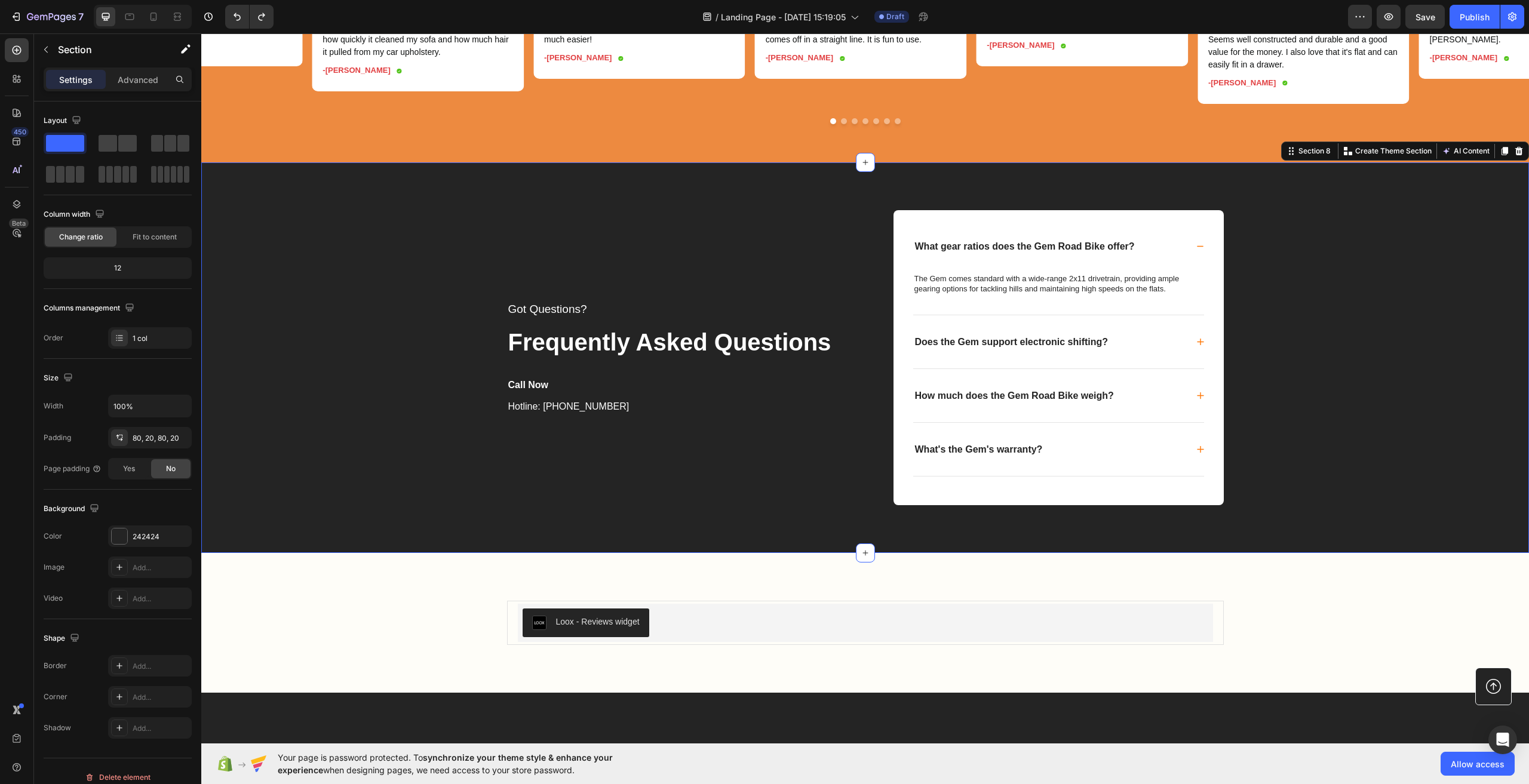
click at [450, 268] on div "Got Questions? Text block Frequently Asked Questions Text block Call Now Text b…" at bounding box center [865, 358] width 1304 height 295
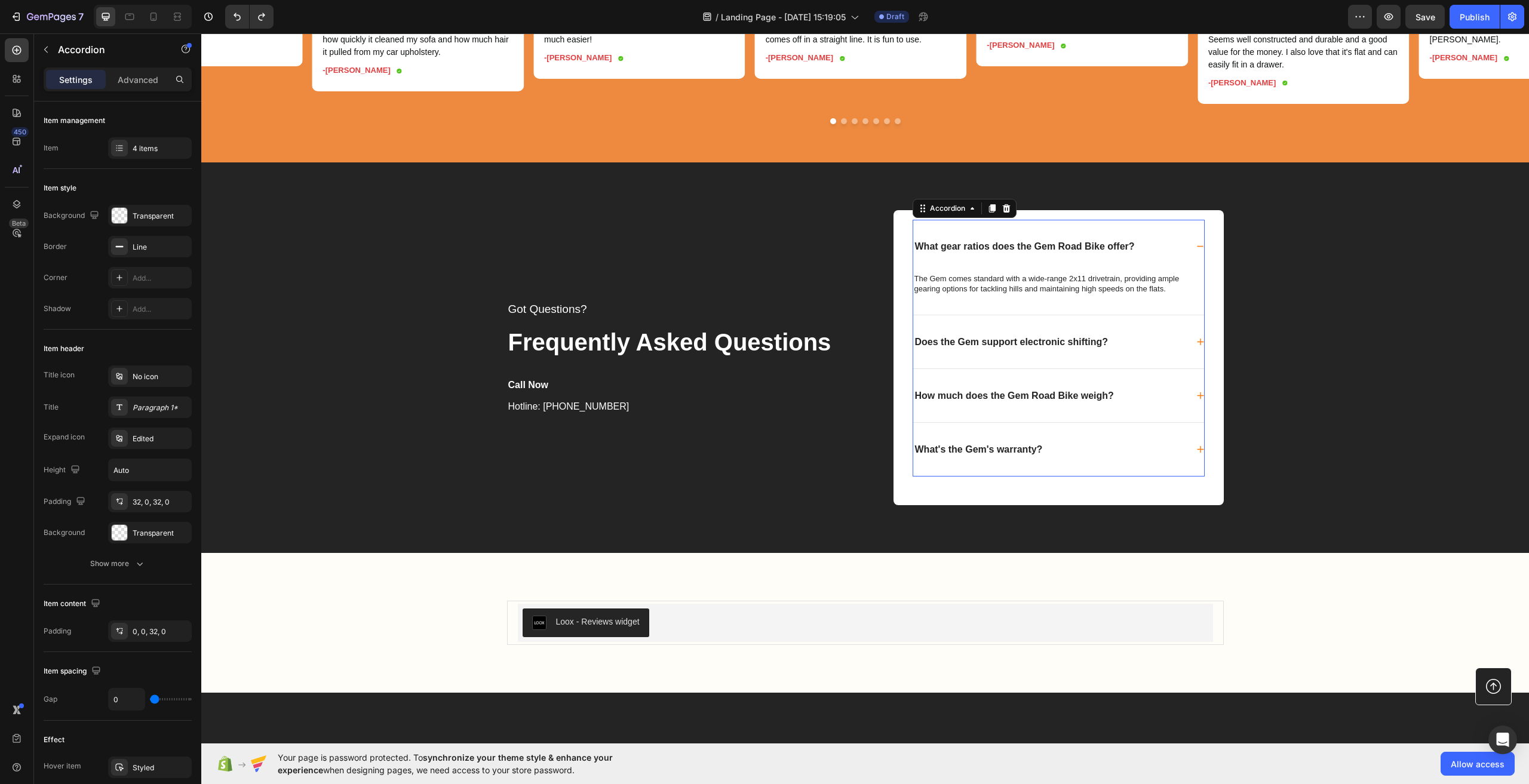
click at [1197, 247] on icon at bounding box center [1200, 246] width 7 height 2
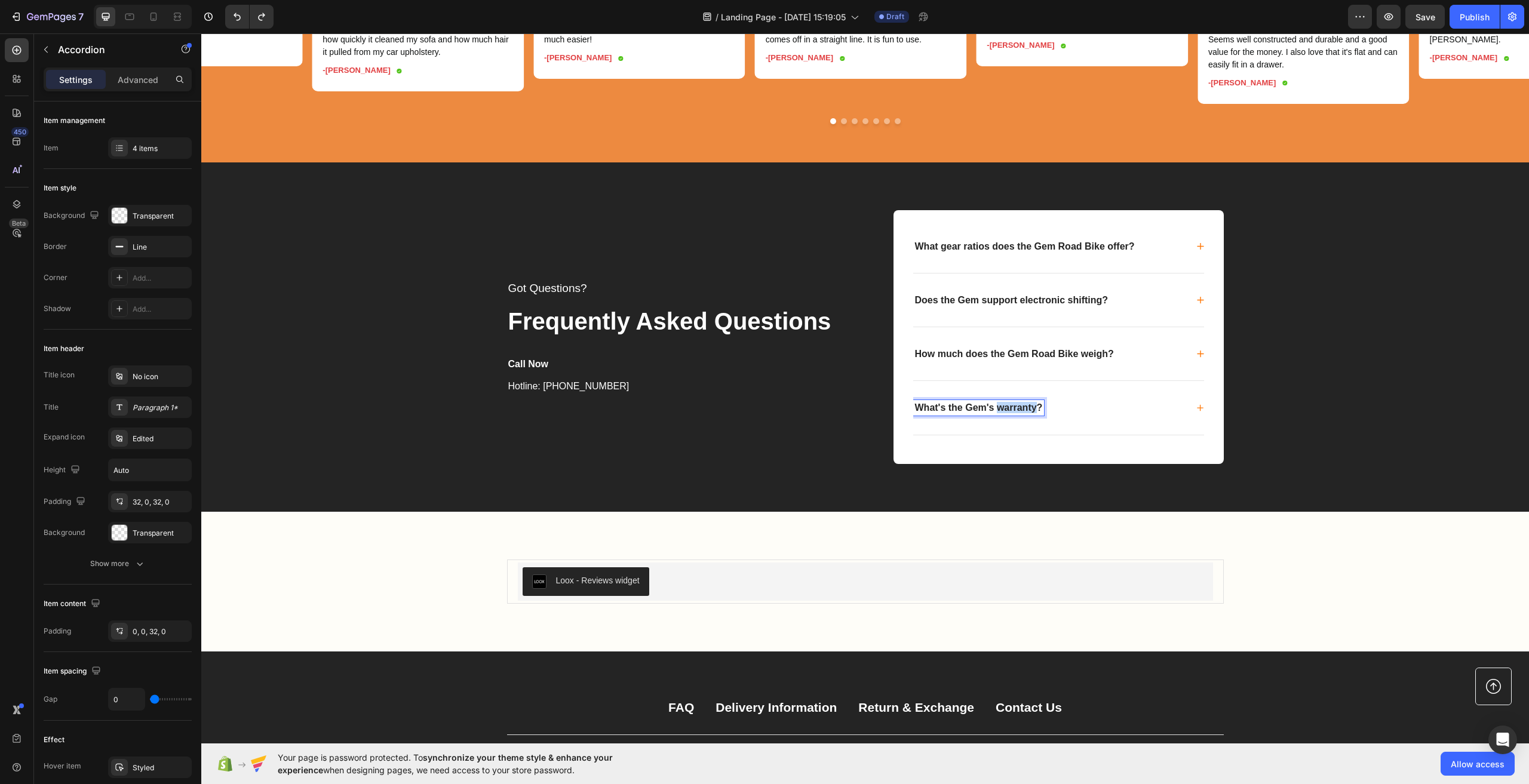
click at [995, 413] on p "What's the Gem's warranty?" at bounding box center [979, 407] width 128 height 12
click at [1015, 360] on p "How much does the Gem Road Bike weigh?" at bounding box center [1015, 353] width 199 height 12
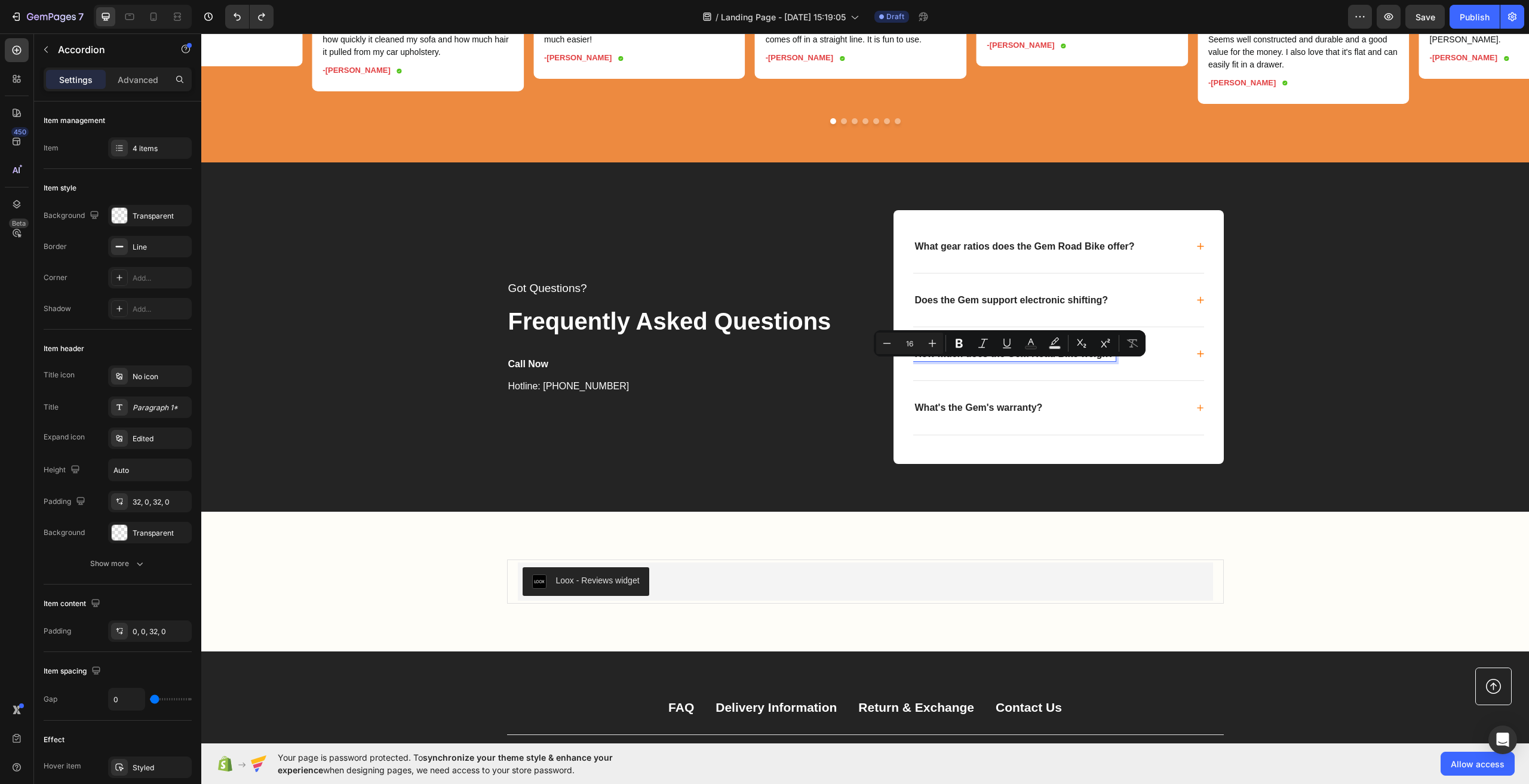
click at [1006, 306] on p "Does the Gem support electronic shifting?" at bounding box center [1012, 300] width 194 height 12
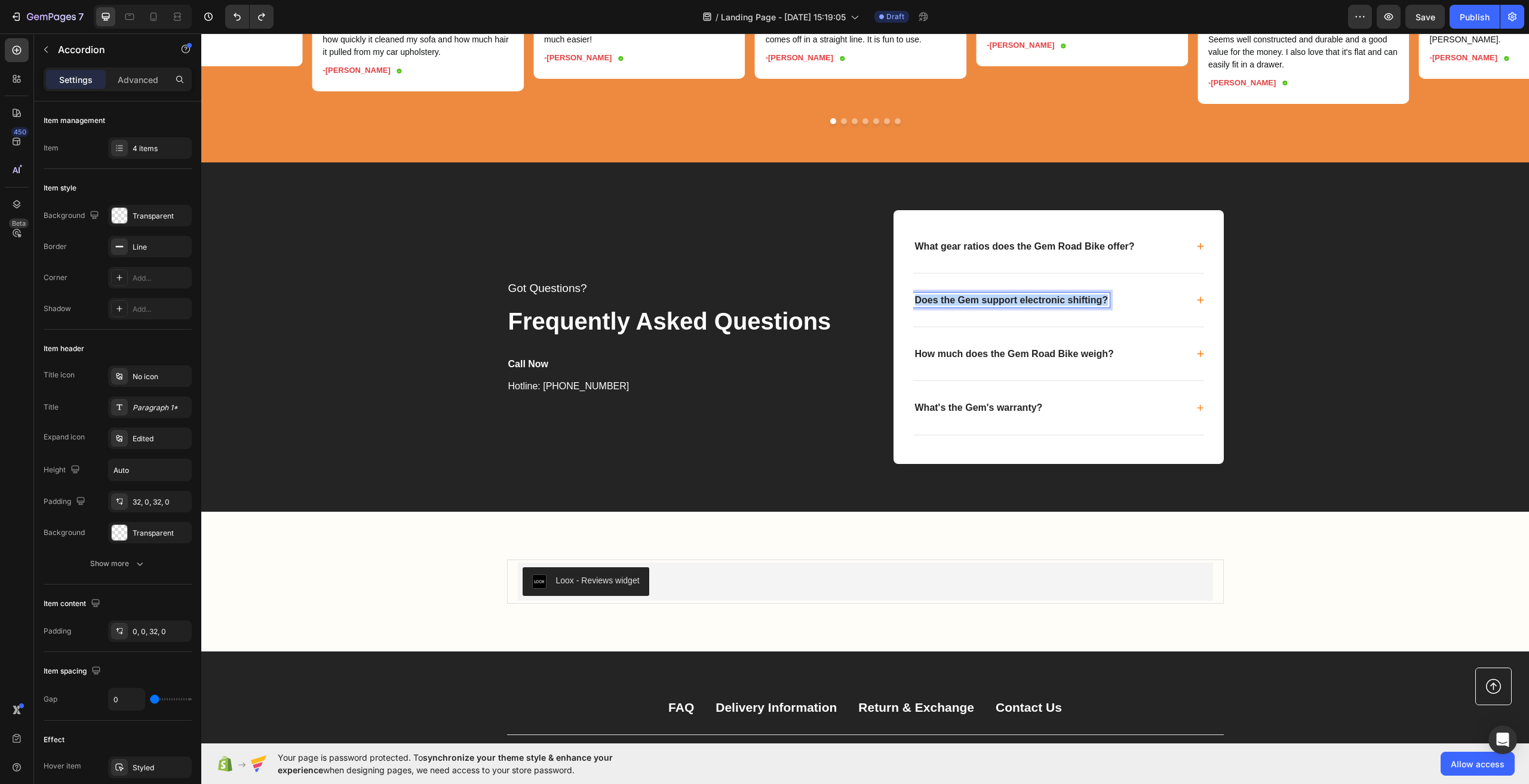
click at [1006, 306] on p "Does the Gem support electronic shifting?" at bounding box center [1012, 300] width 194 height 12
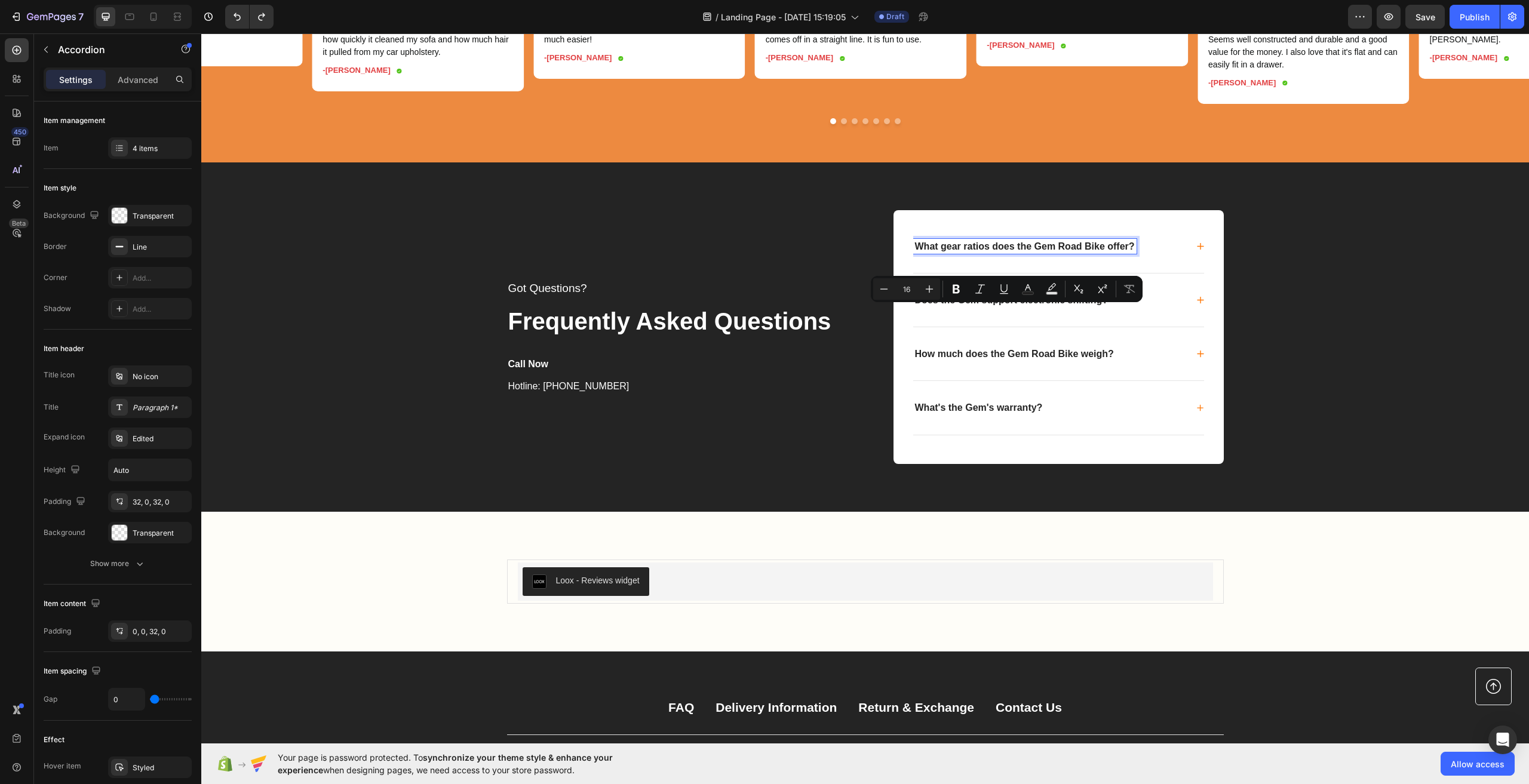
click at [977, 252] on p "What gear ratios does the Gem Road Bike offer?" at bounding box center [1025, 246] width 220 height 12
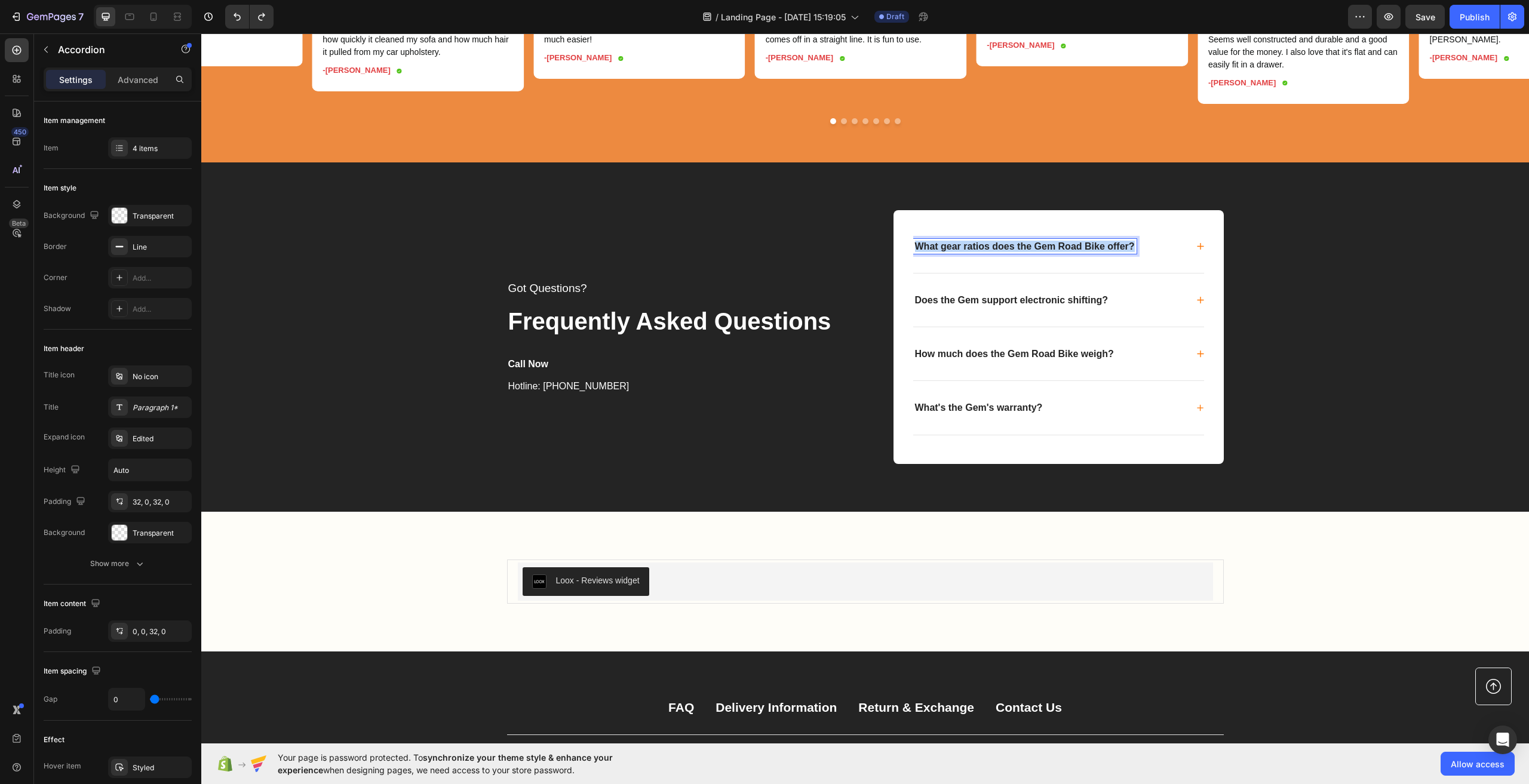
click at [977, 252] on p "What gear ratios does the Gem Road Bike offer?" at bounding box center [1025, 246] width 220 height 12
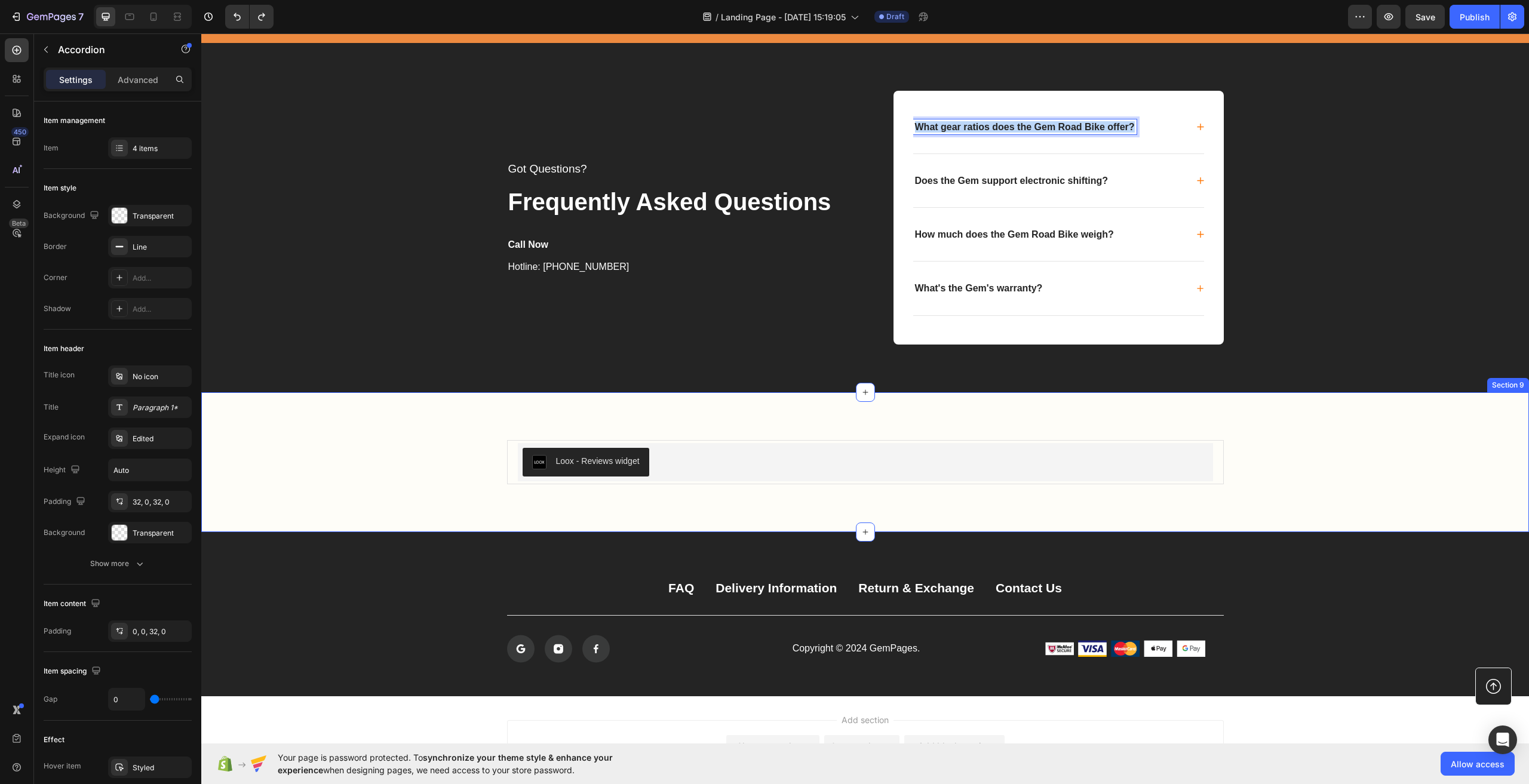
scroll to position [3522, 0]
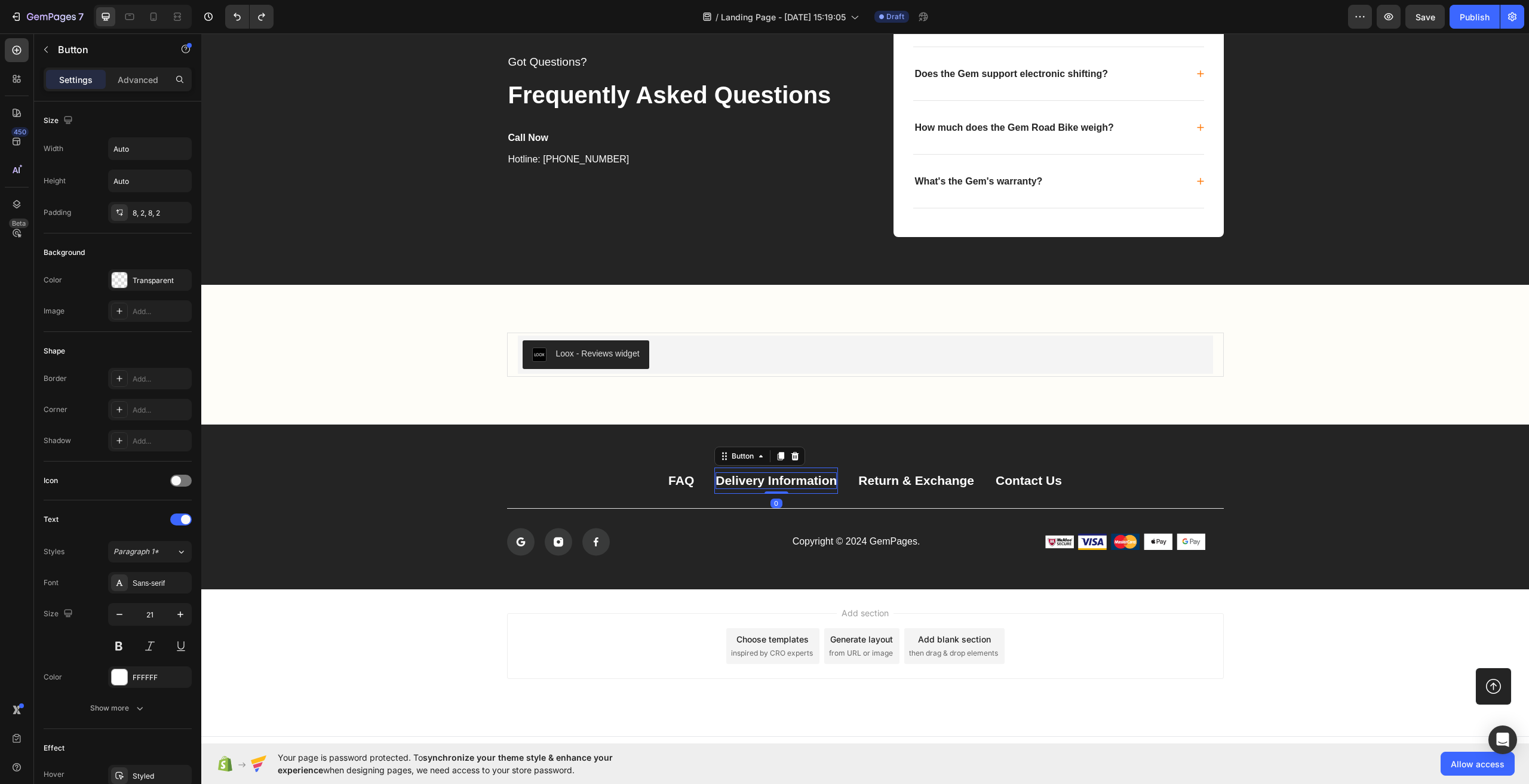
click at [755, 477] on div "Delivery Information" at bounding box center [775, 480] width 121 height 16
click at [755, 477] on p "Delivery Information" at bounding box center [775, 480] width 121 height 16
click at [937, 485] on div "Return & Exchange" at bounding box center [916, 480] width 116 height 16
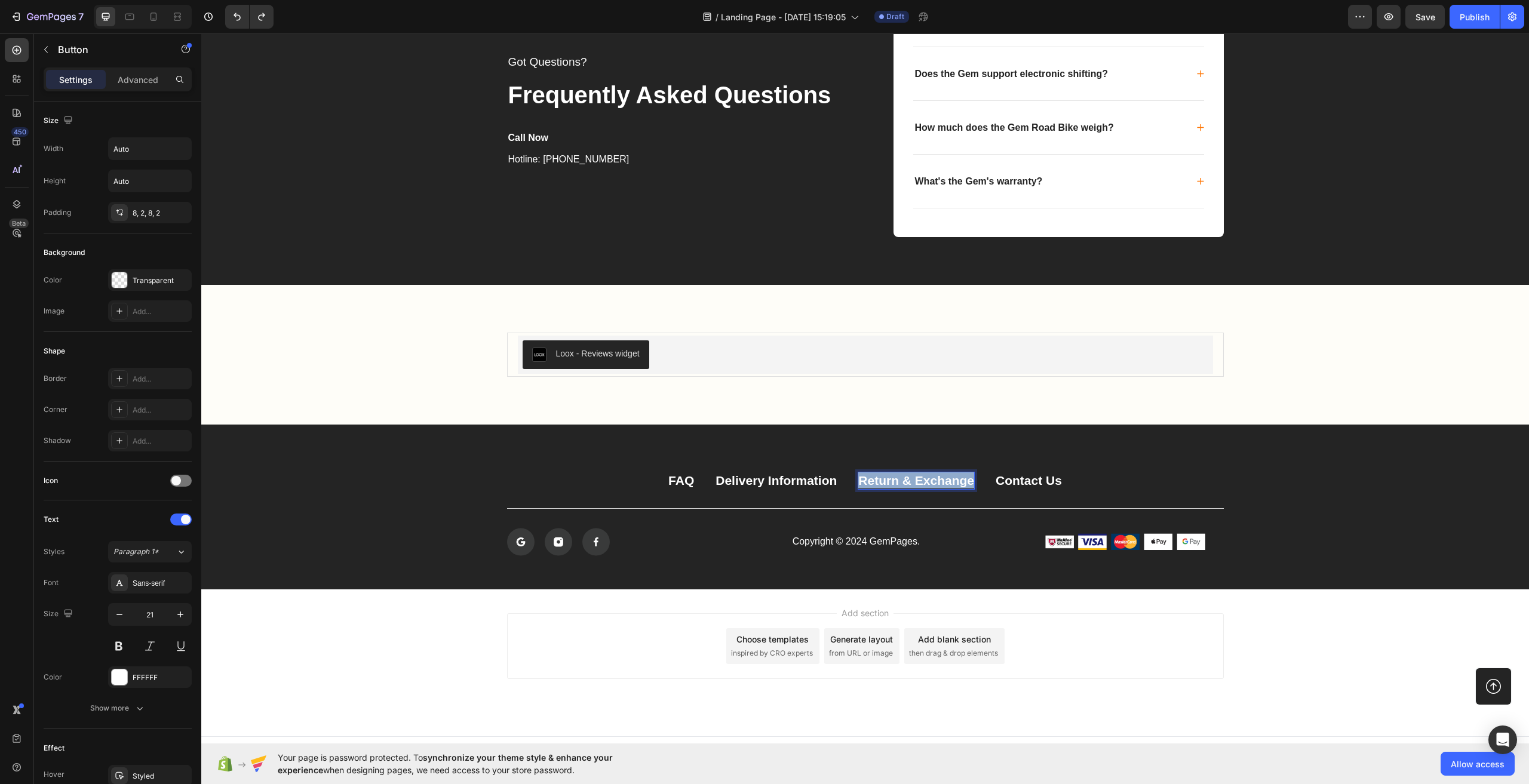
click at [937, 485] on p "Return & Exchange" at bounding box center [916, 480] width 116 height 16
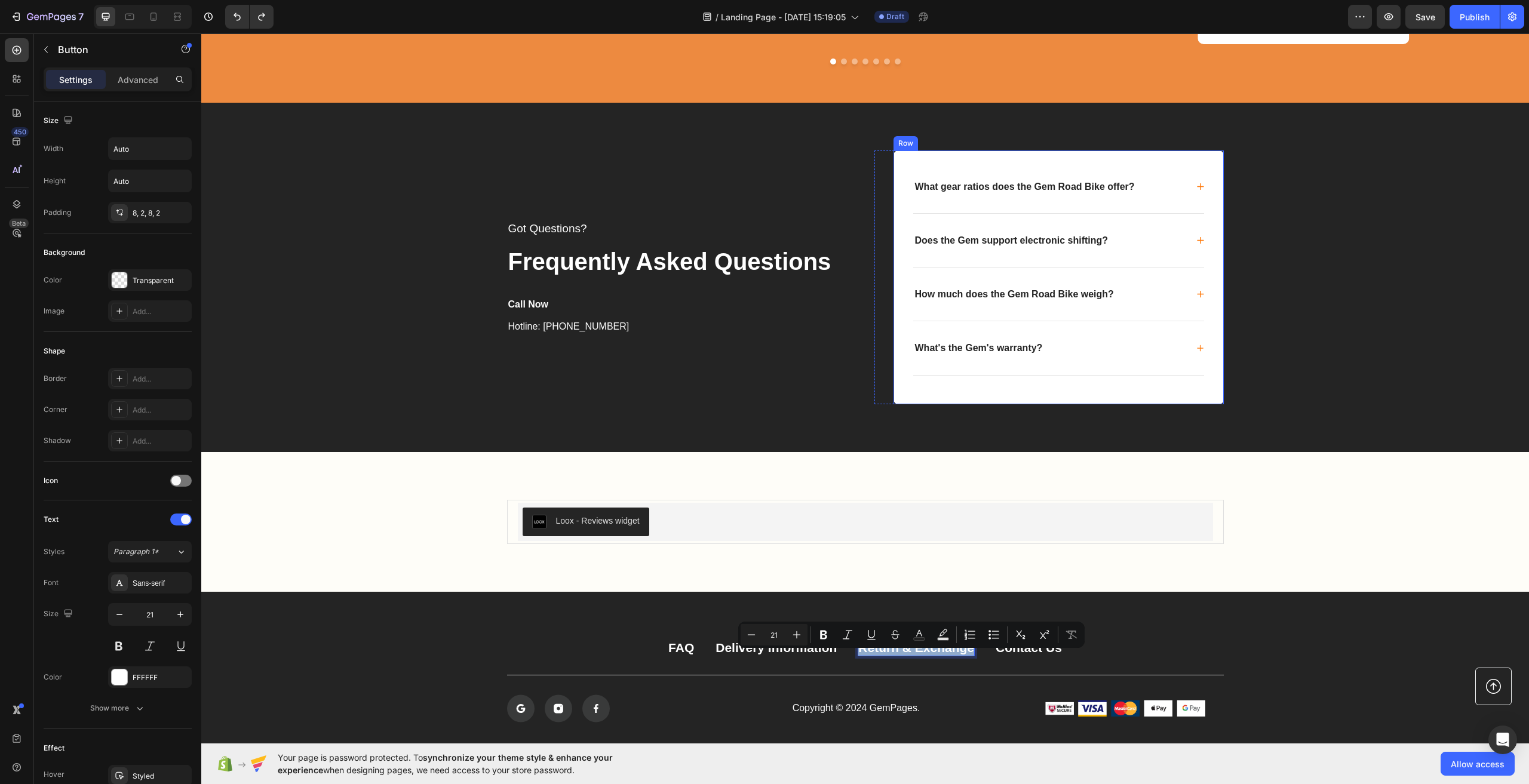
scroll to position [3283, 0]
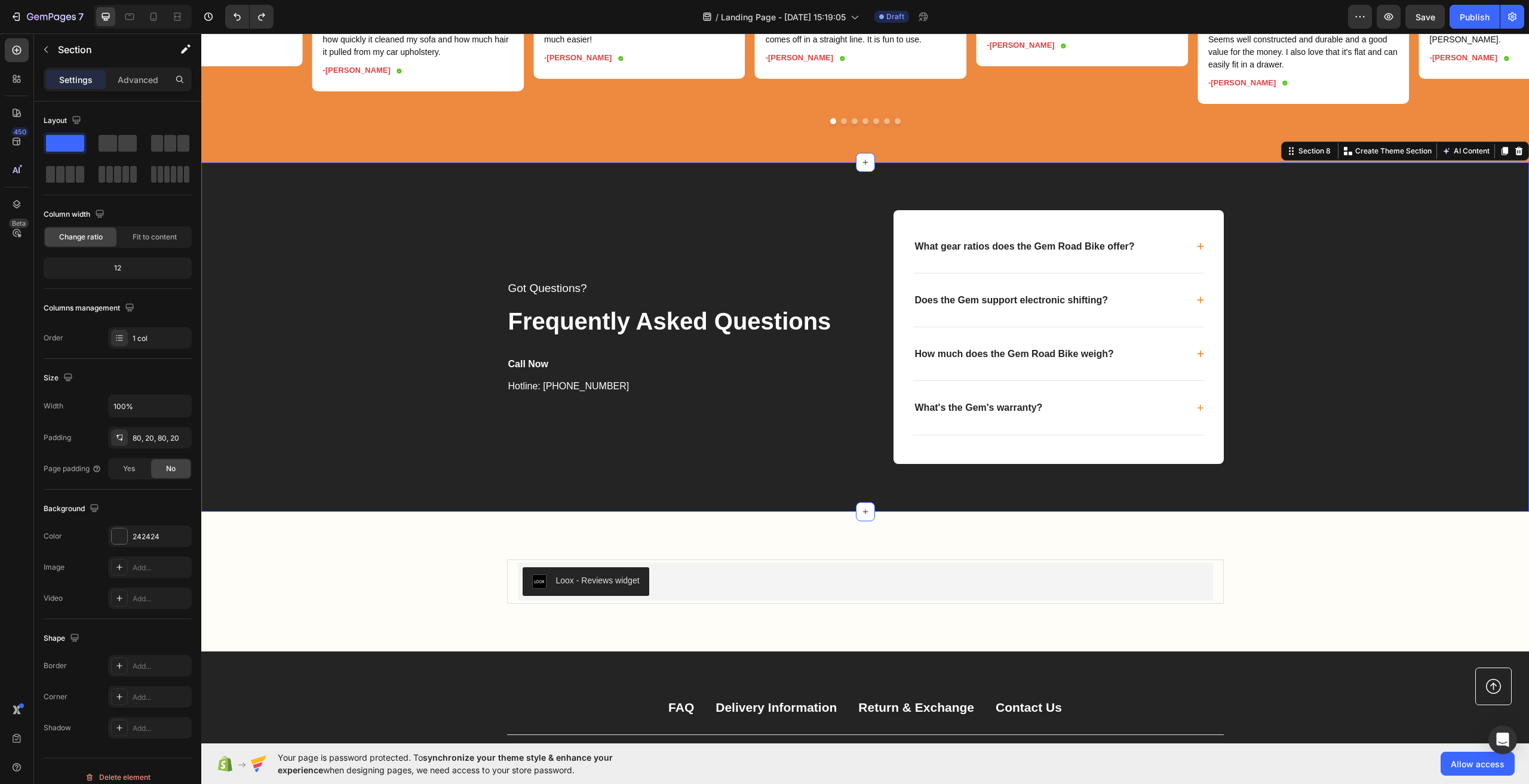
click at [397, 274] on div "Got Questions? Text block Frequently Asked Questions Text block Call Now Text b…" at bounding box center [865, 337] width 1304 height 254
click at [47, 52] on icon "button" at bounding box center [46, 49] width 9 height 9
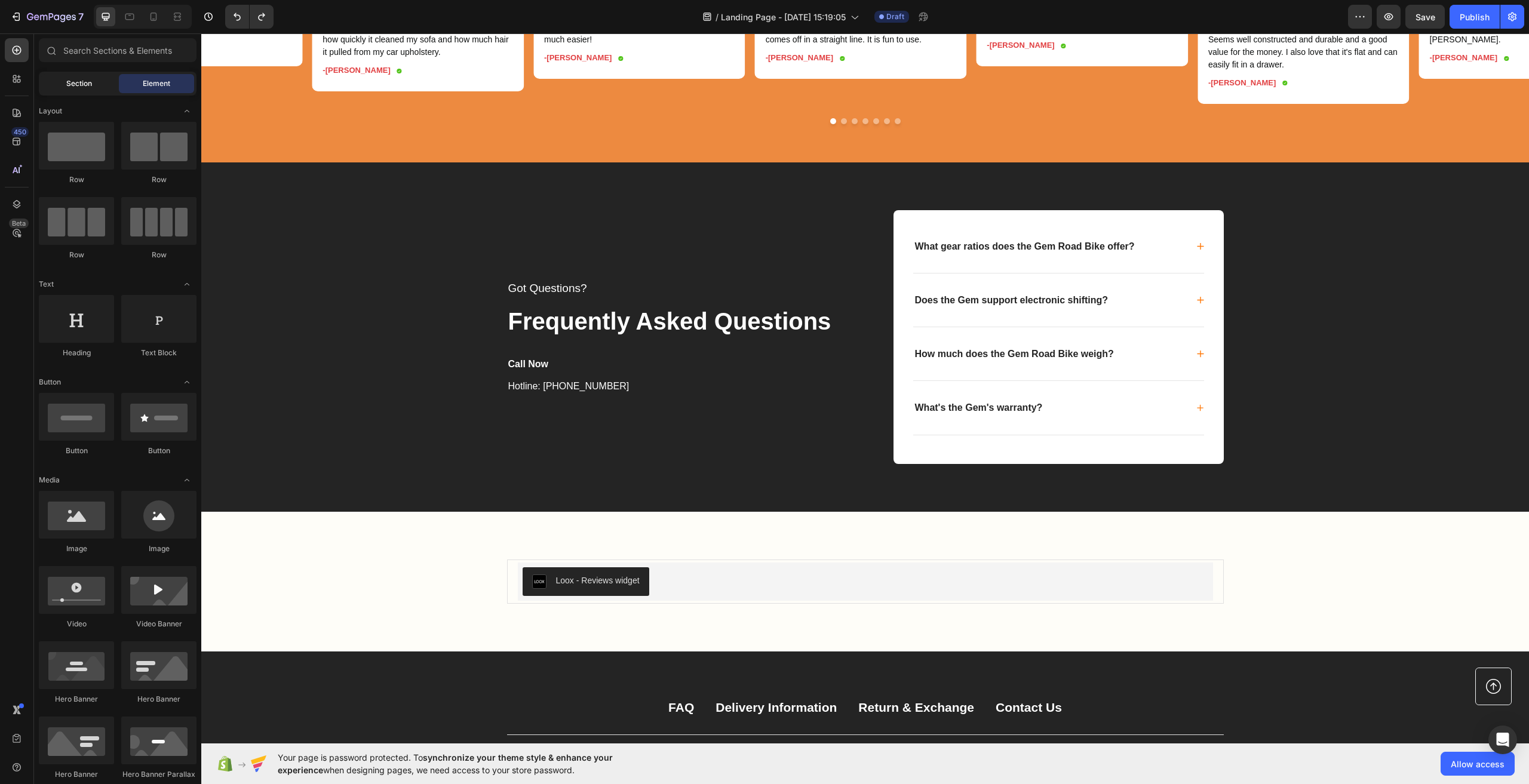
click at [100, 87] on div "Section" at bounding box center [79, 84] width 75 height 19
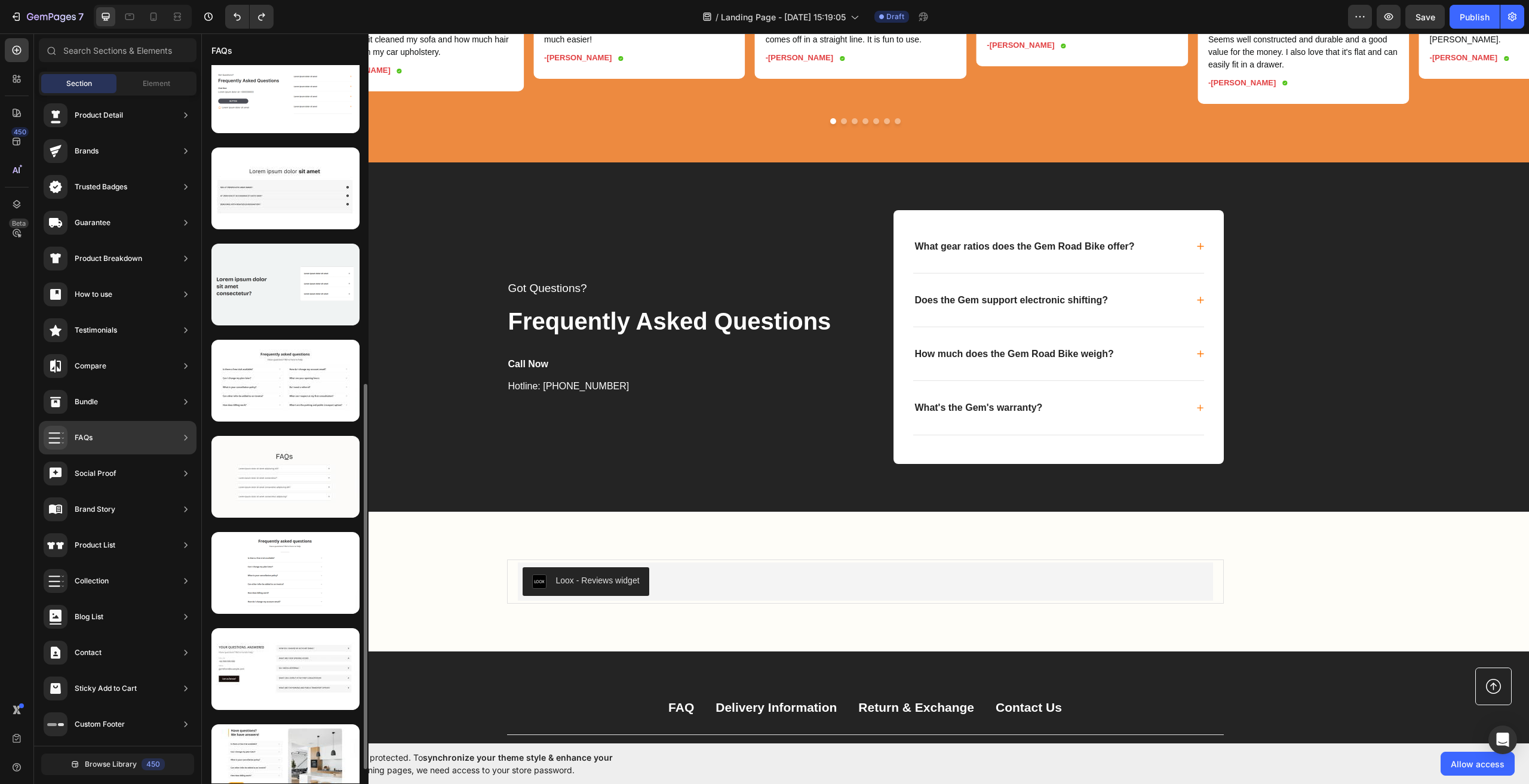
scroll to position [621, 0]
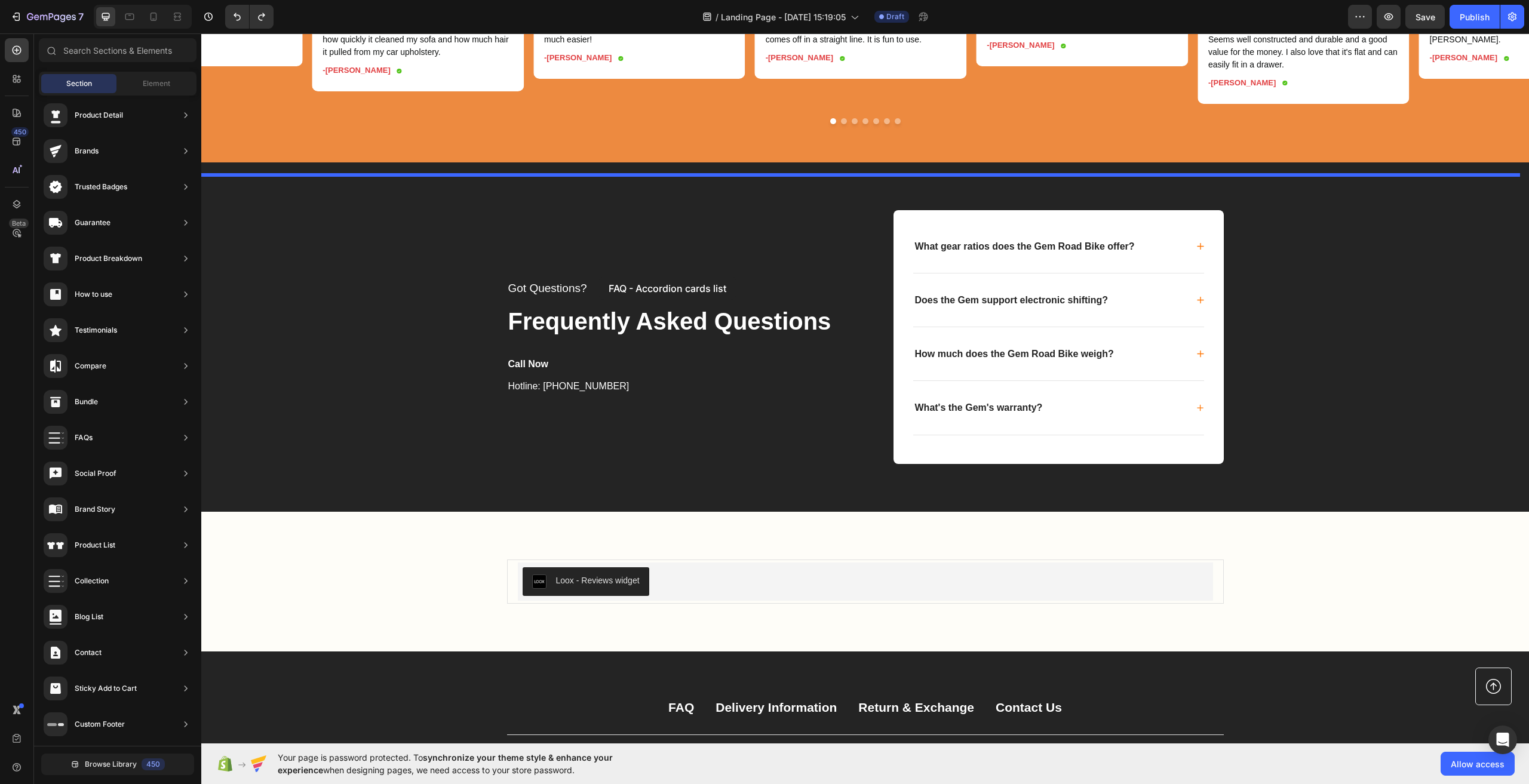
drag, startPoint x: 464, startPoint y: 470, endPoint x: 599, endPoint y: 277, distance: 235.5
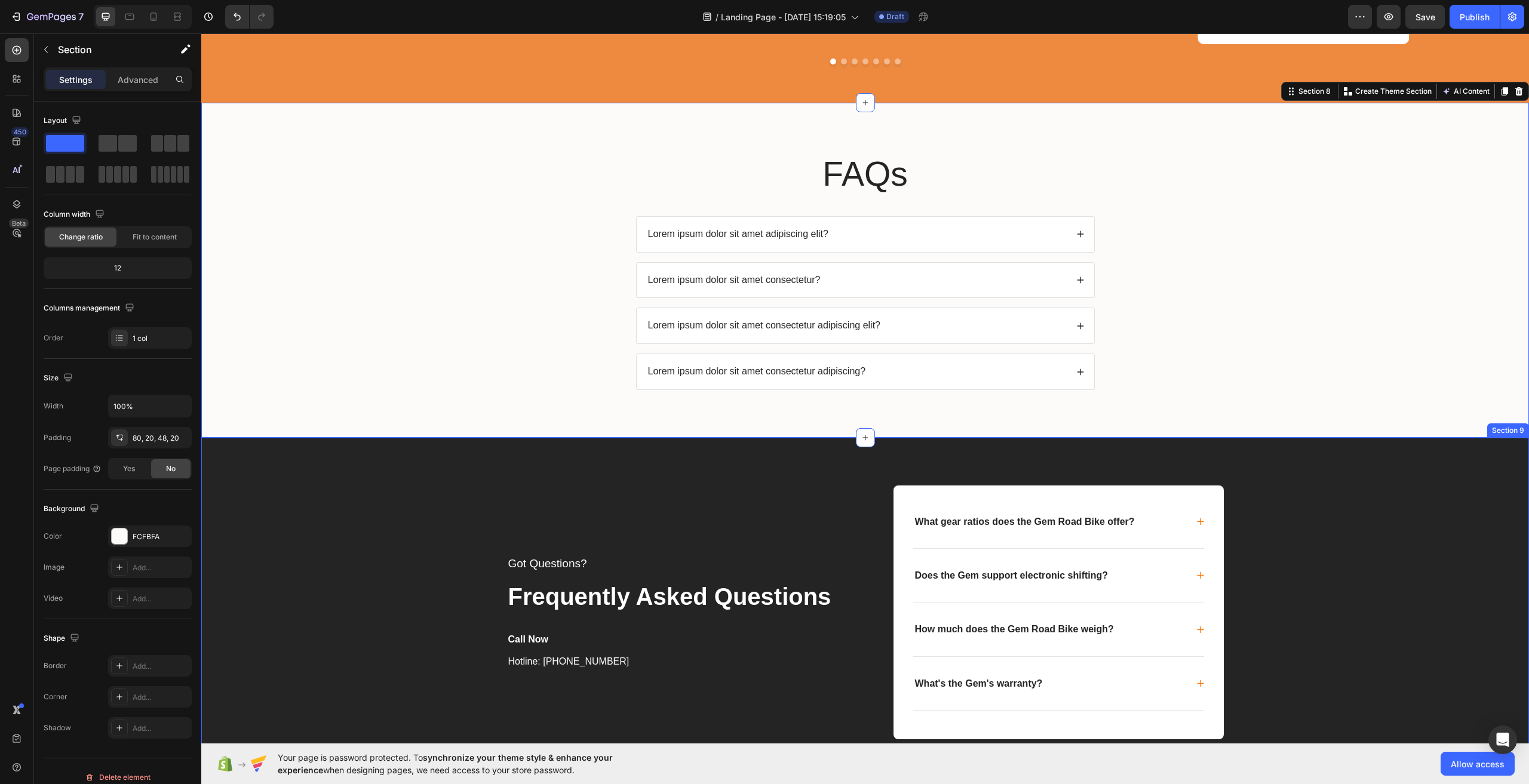
scroll to position [3403, 0]
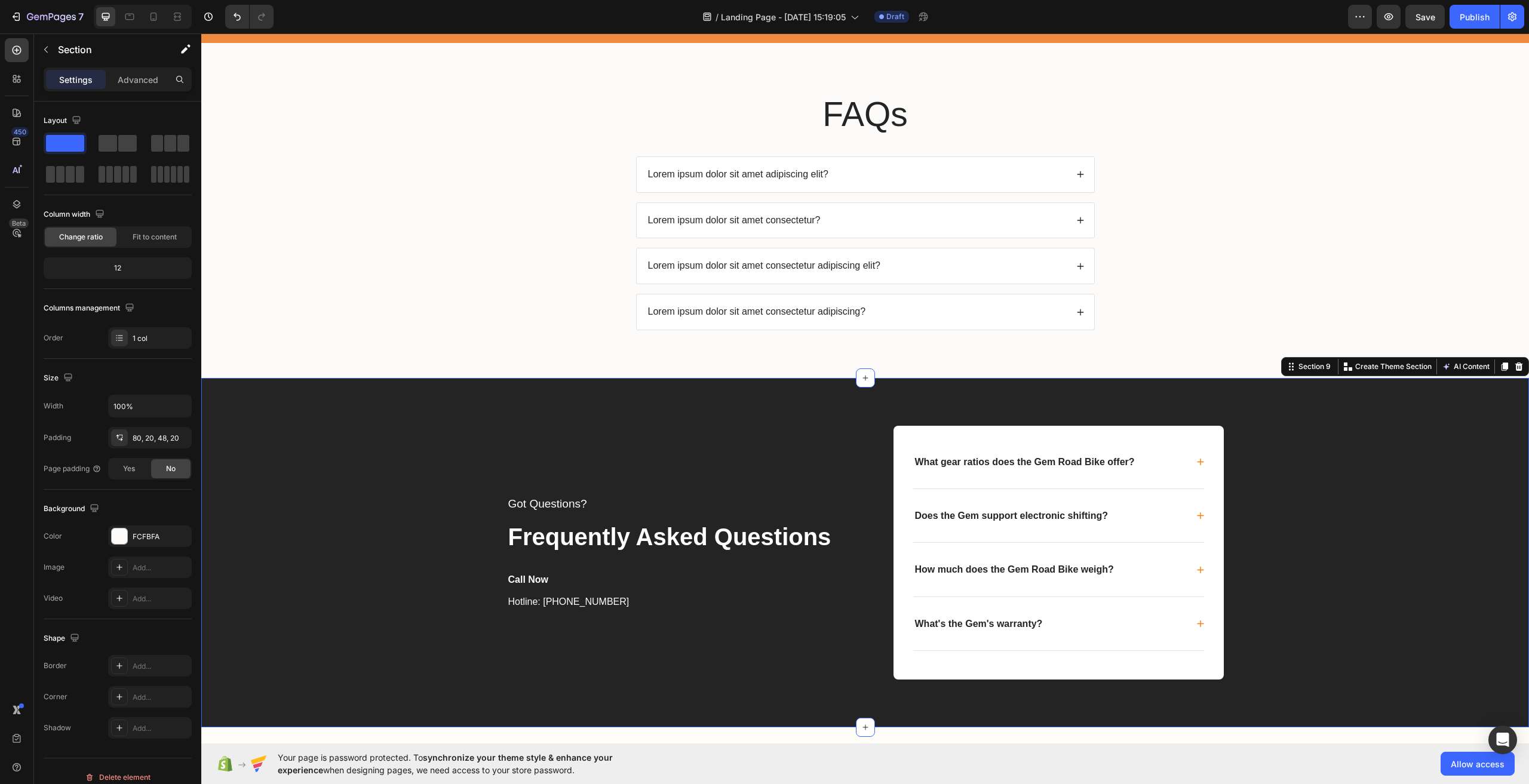
click at [385, 471] on div "Got Questions? Text block Frequently Asked Questions Text block Call Now Text b…" at bounding box center [865, 553] width 1304 height 254
click at [1514, 371] on icon at bounding box center [1519, 367] width 9 height 9
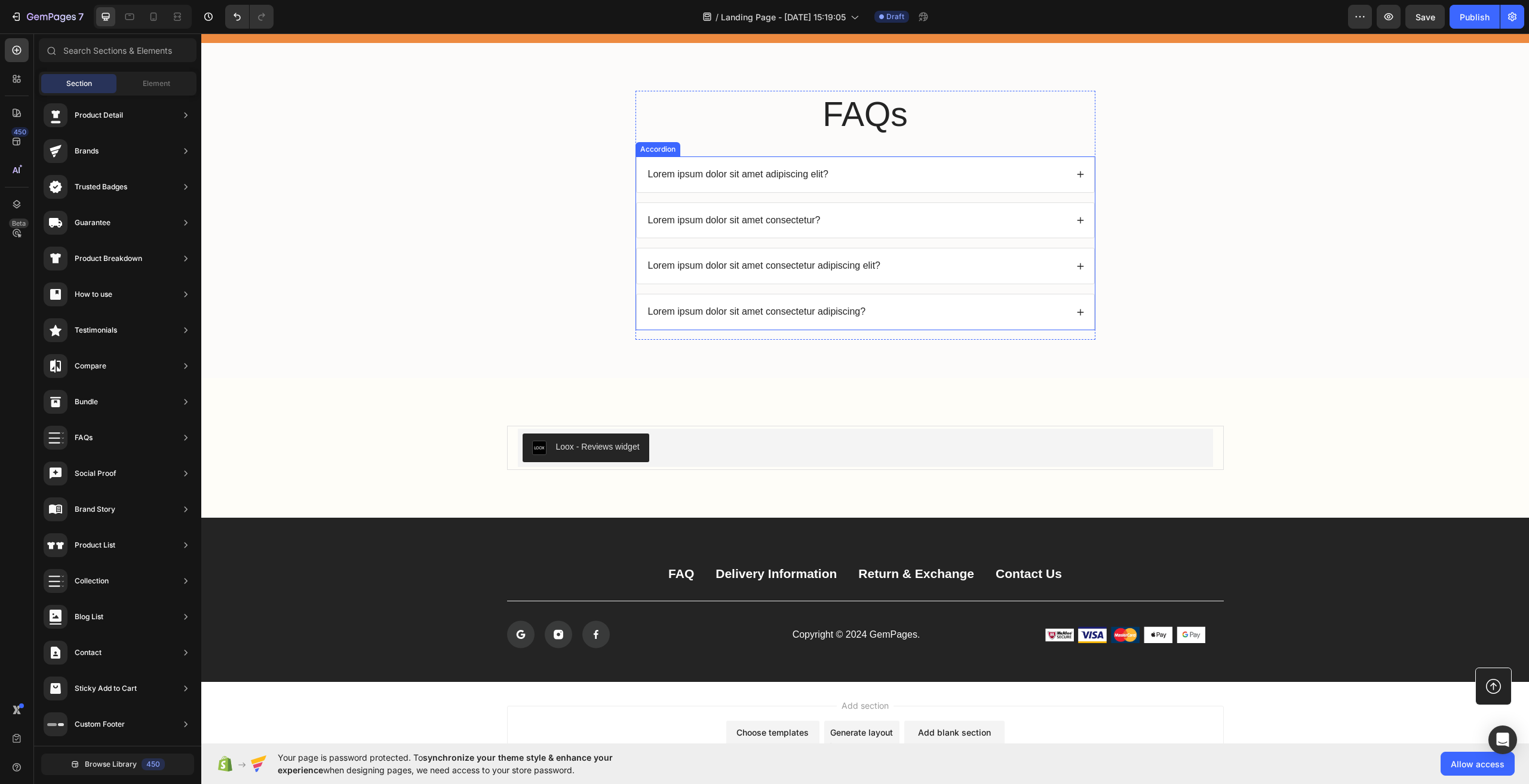
scroll to position [3283, 0]
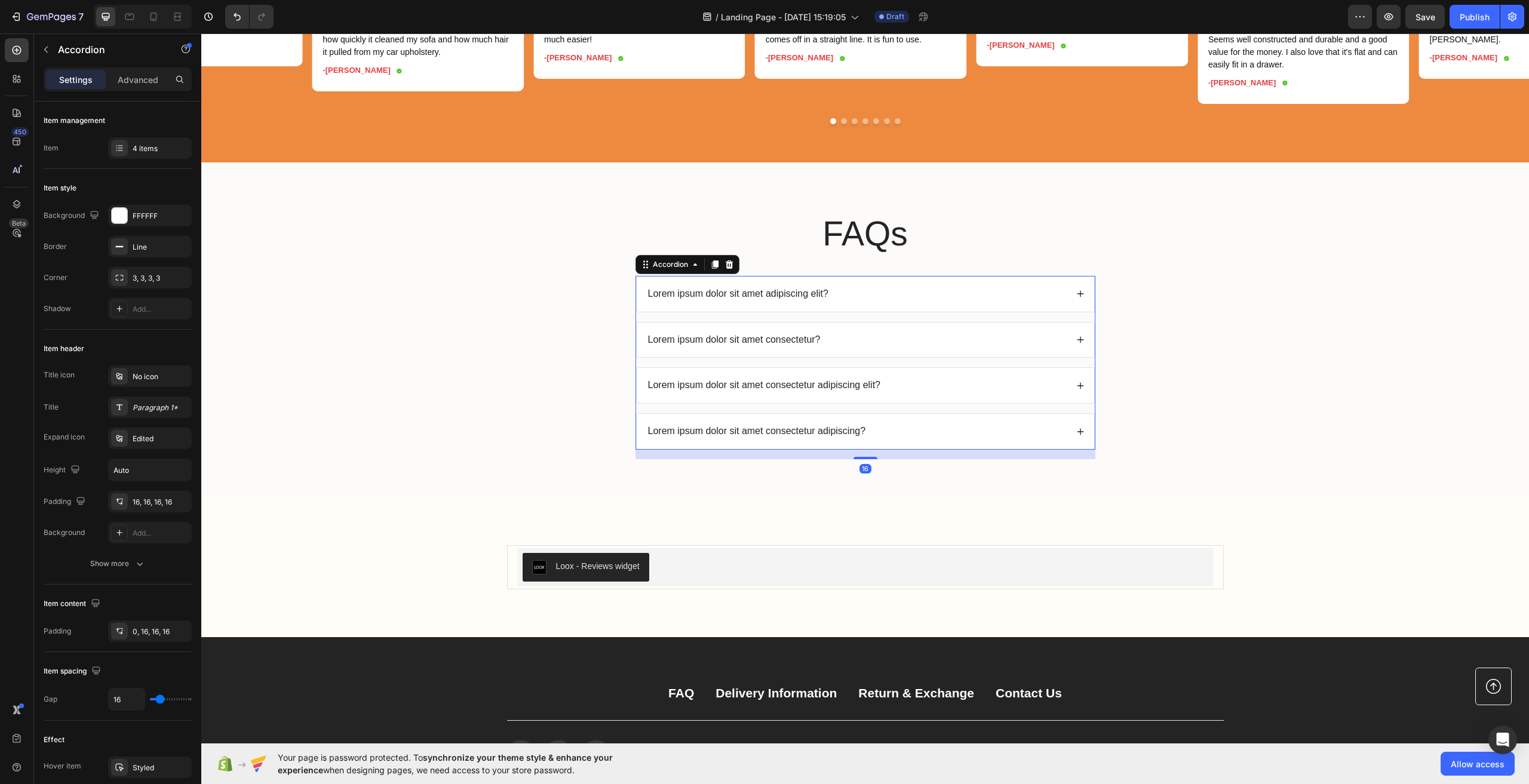
click at [703, 300] on p "Lorem ipsum dolor sit amet adipiscing elit?" at bounding box center [738, 294] width 181 height 13
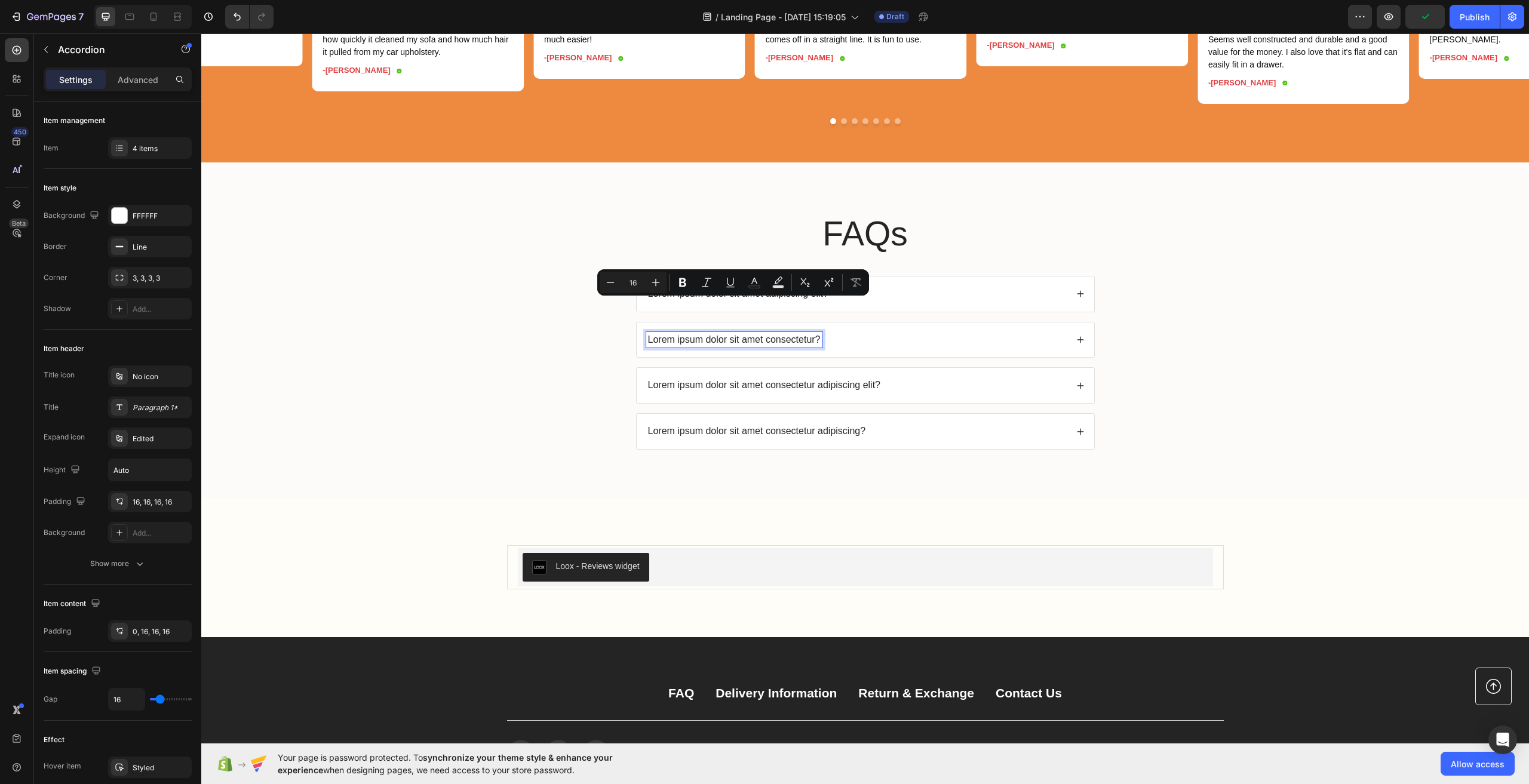
click at [772, 346] on p "Lorem ipsum dolor sit amet consectetur?" at bounding box center [734, 340] width 173 height 13
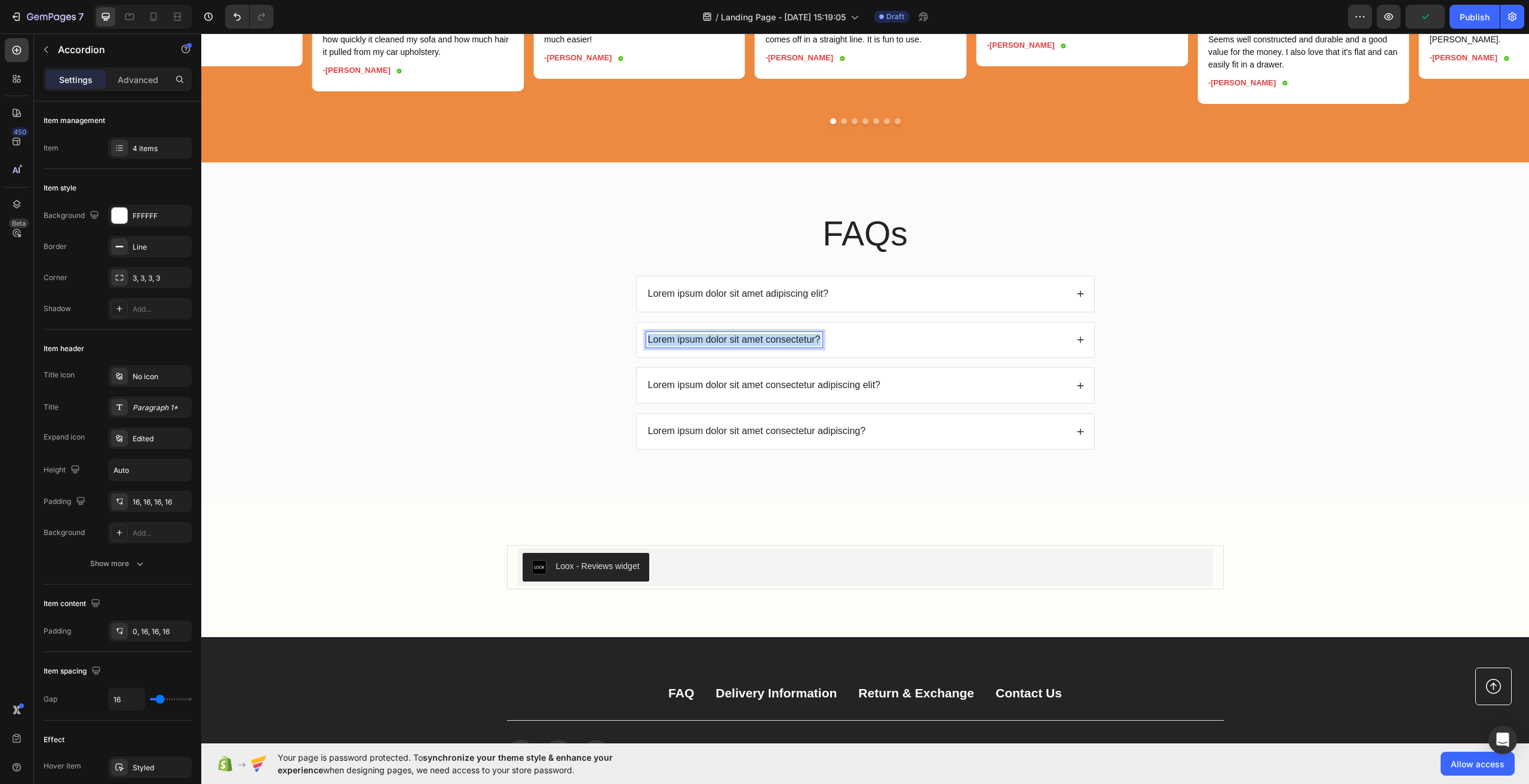
click at [772, 346] on p "Lorem ipsum dolor sit amet consectetur?" at bounding box center [734, 340] width 173 height 13
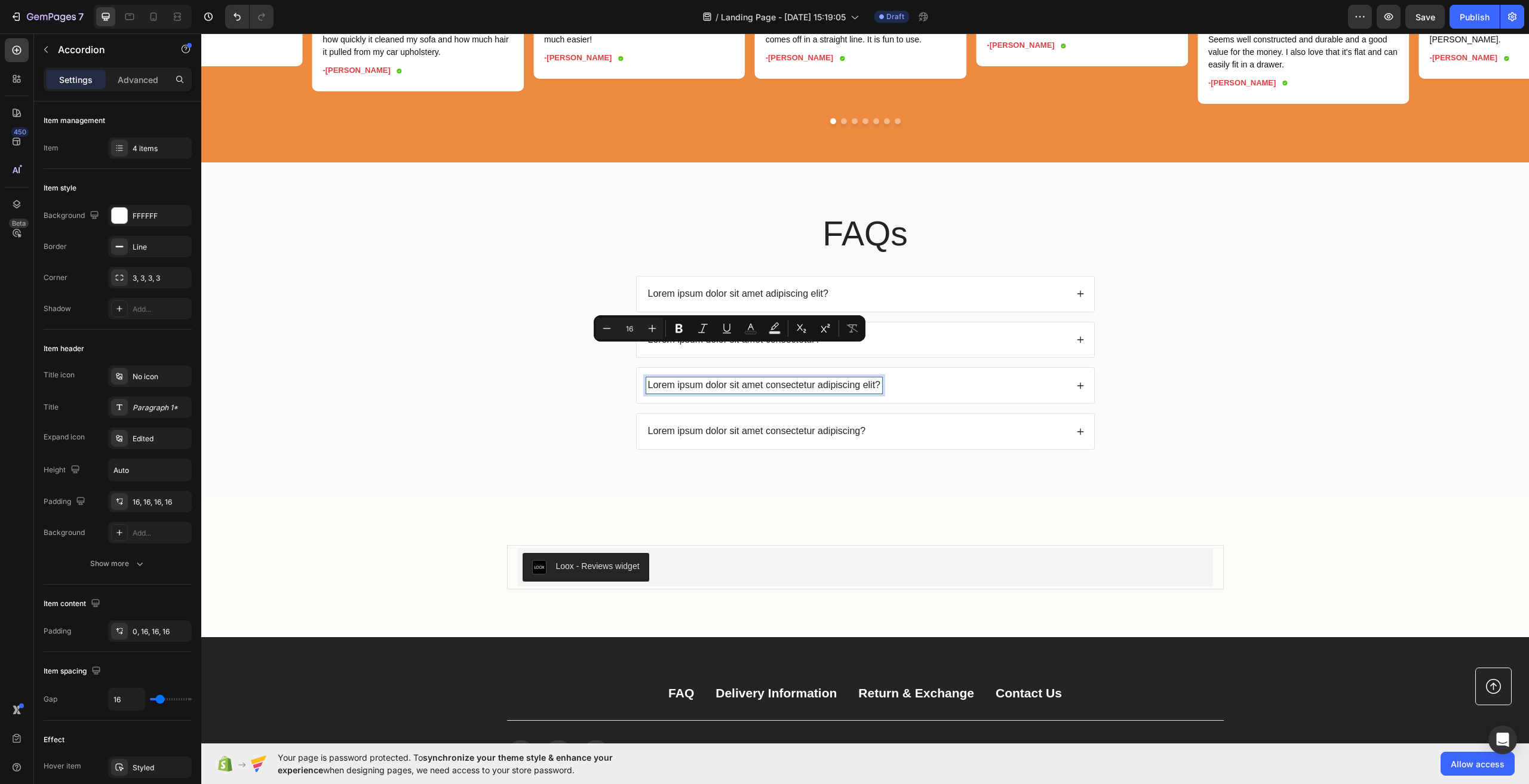
click at [690, 392] on p "Lorem ipsum dolor sit amet consectetur adipiscing elit?" at bounding box center [764, 385] width 233 height 13
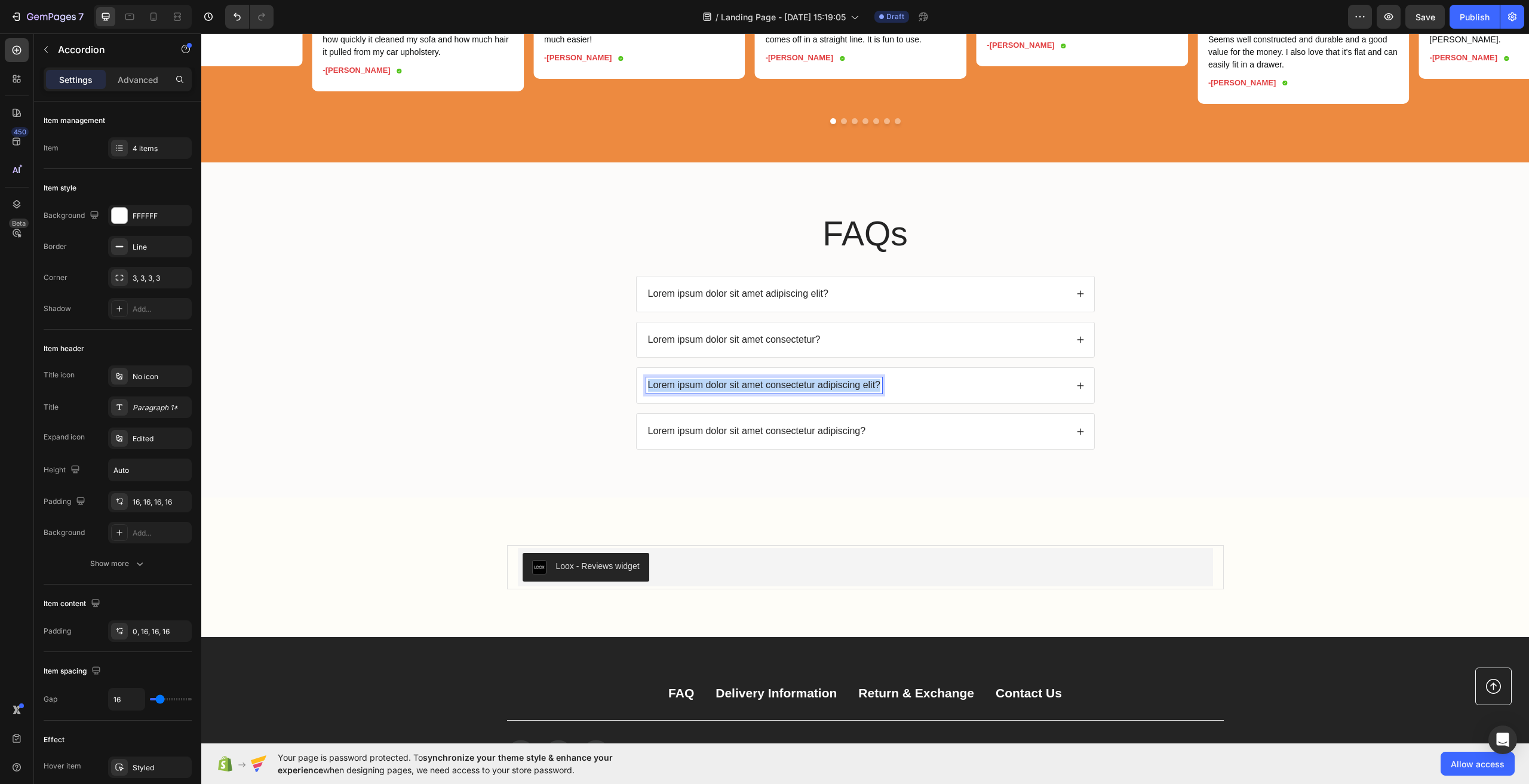
click at [690, 392] on p "Lorem ipsum dolor sit amet consectetur adipiscing elit?" at bounding box center [764, 385] width 233 height 13
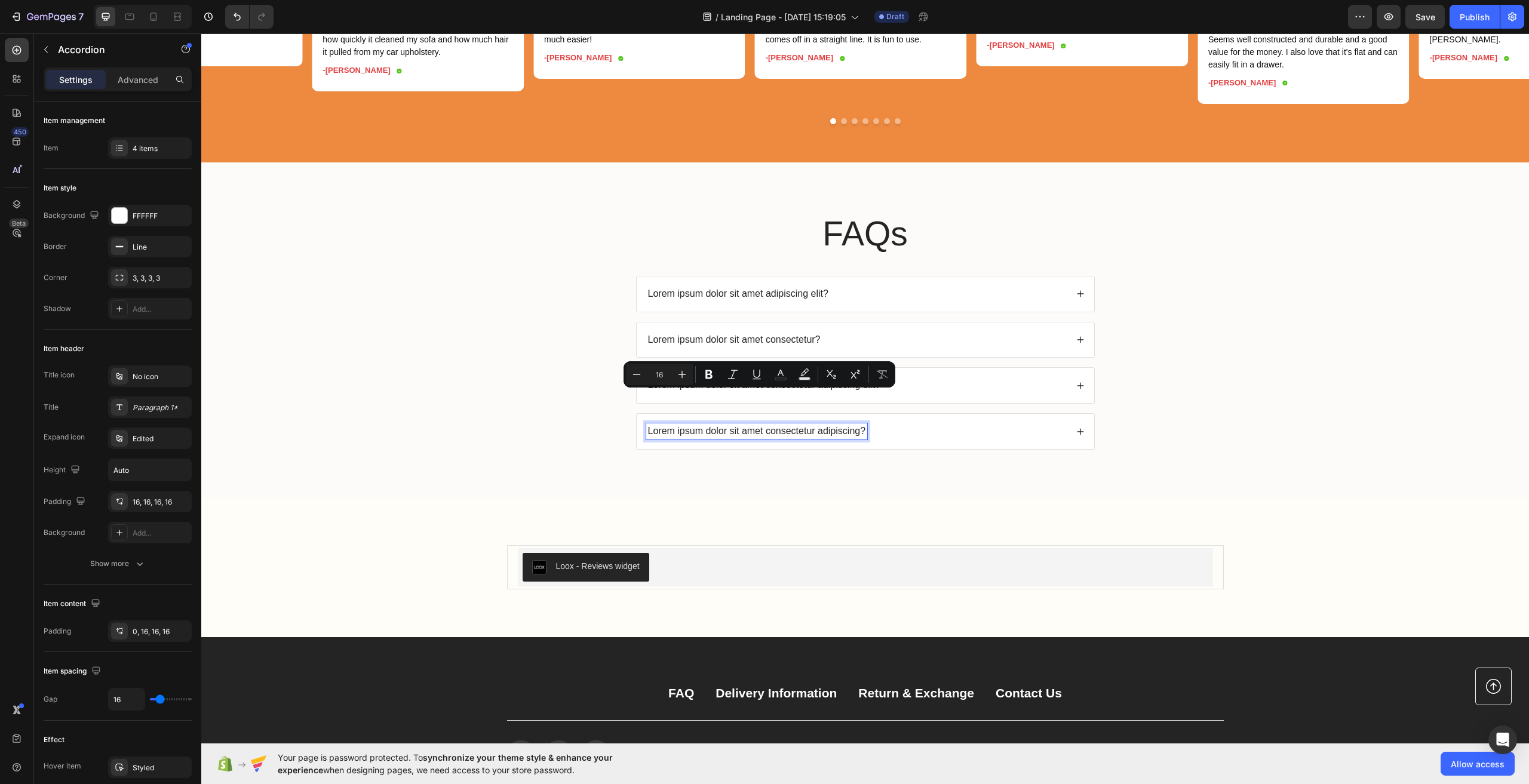
click at [768, 438] on p "Lorem ipsum dolor sit amet consectetur adipiscing?" at bounding box center [757, 431] width 218 height 13
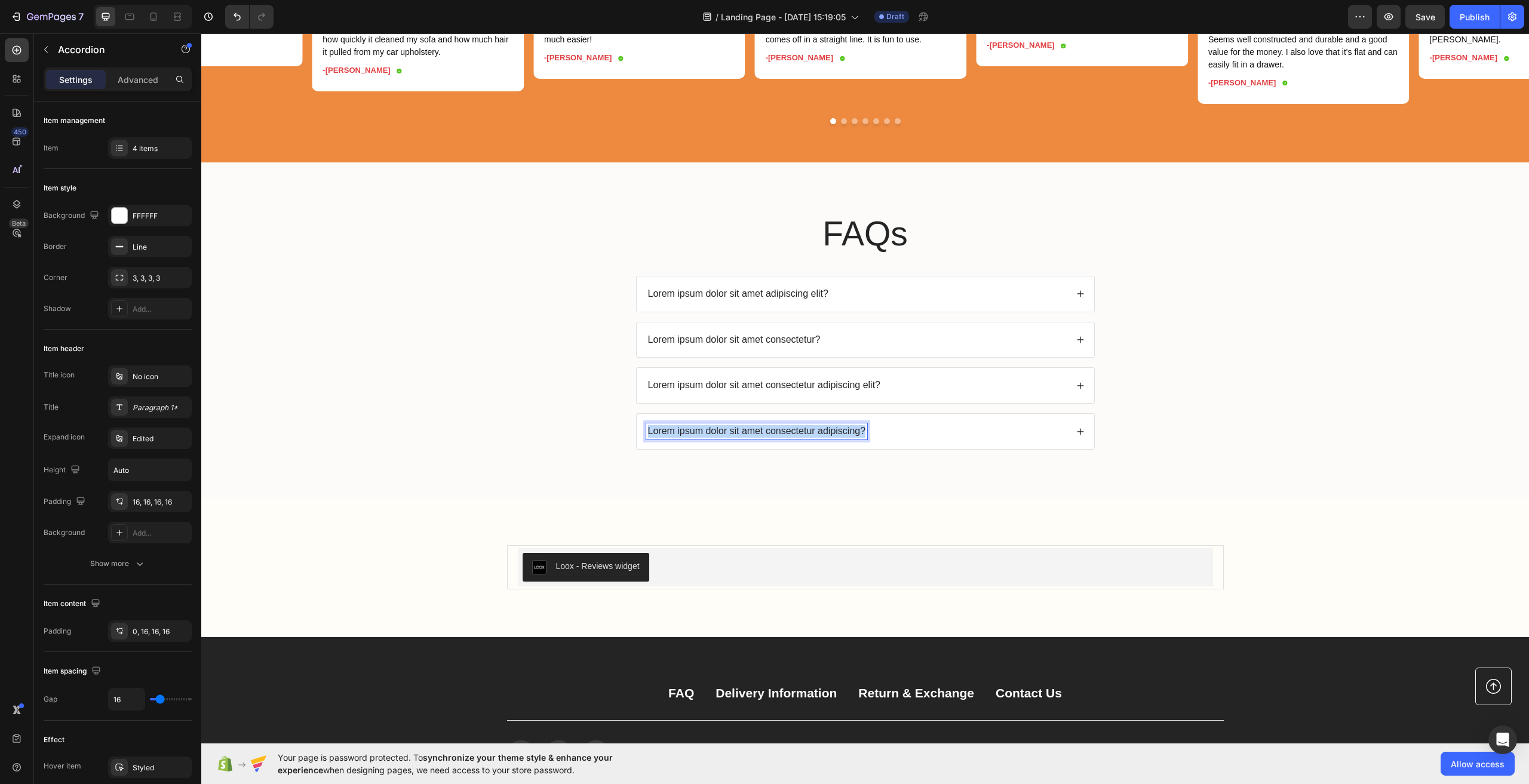
click at [768, 438] on p "Lorem ipsum dolor sit amet consectetur adipiscing?" at bounding box center [757, 431] width 218 height 13
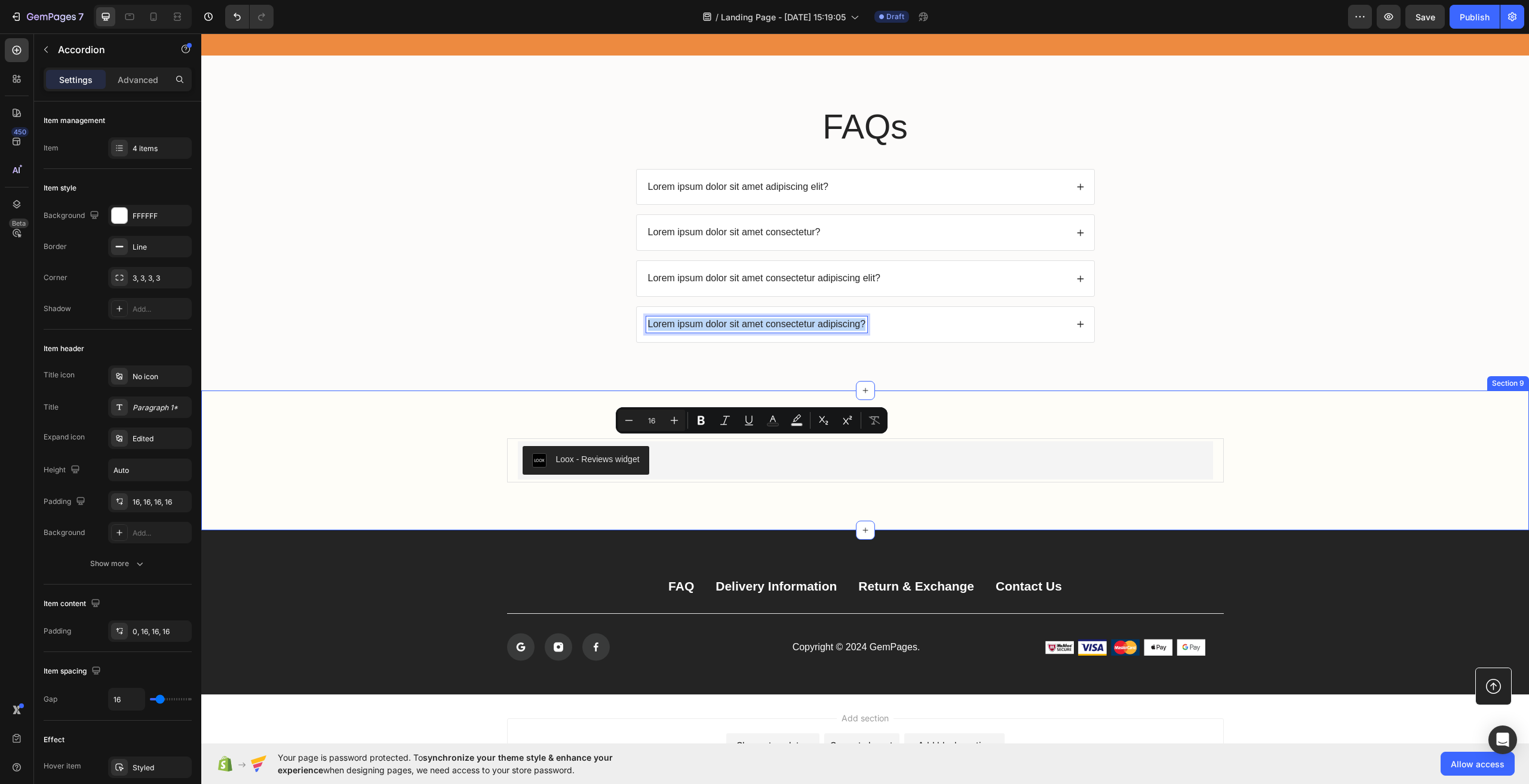
scroll to position [3104, 0]
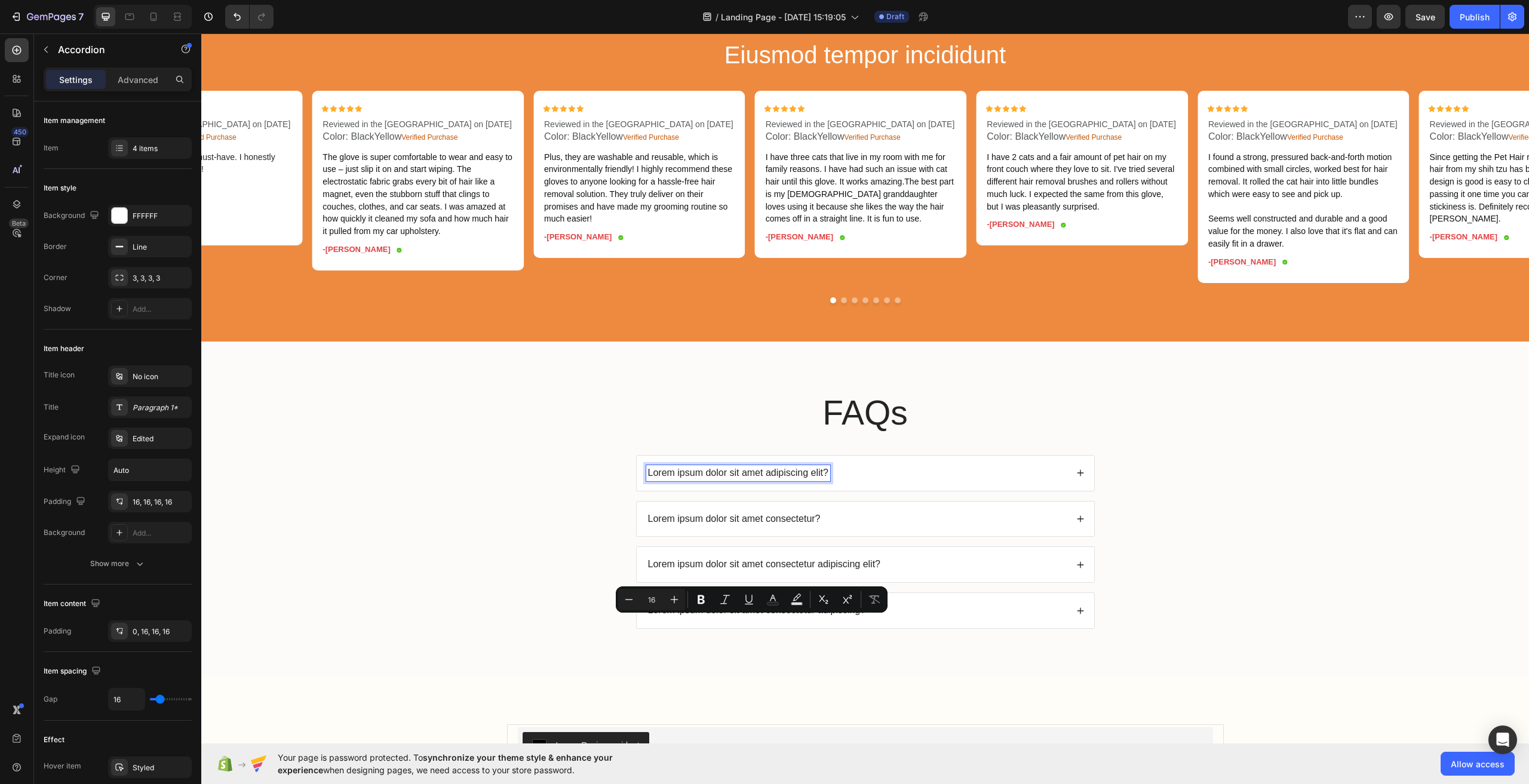
click at [751, 480] on p "Lorem ipsum dolor sit amet adipiscing elit?" at bounding box center [738, 474] width 181 height 13
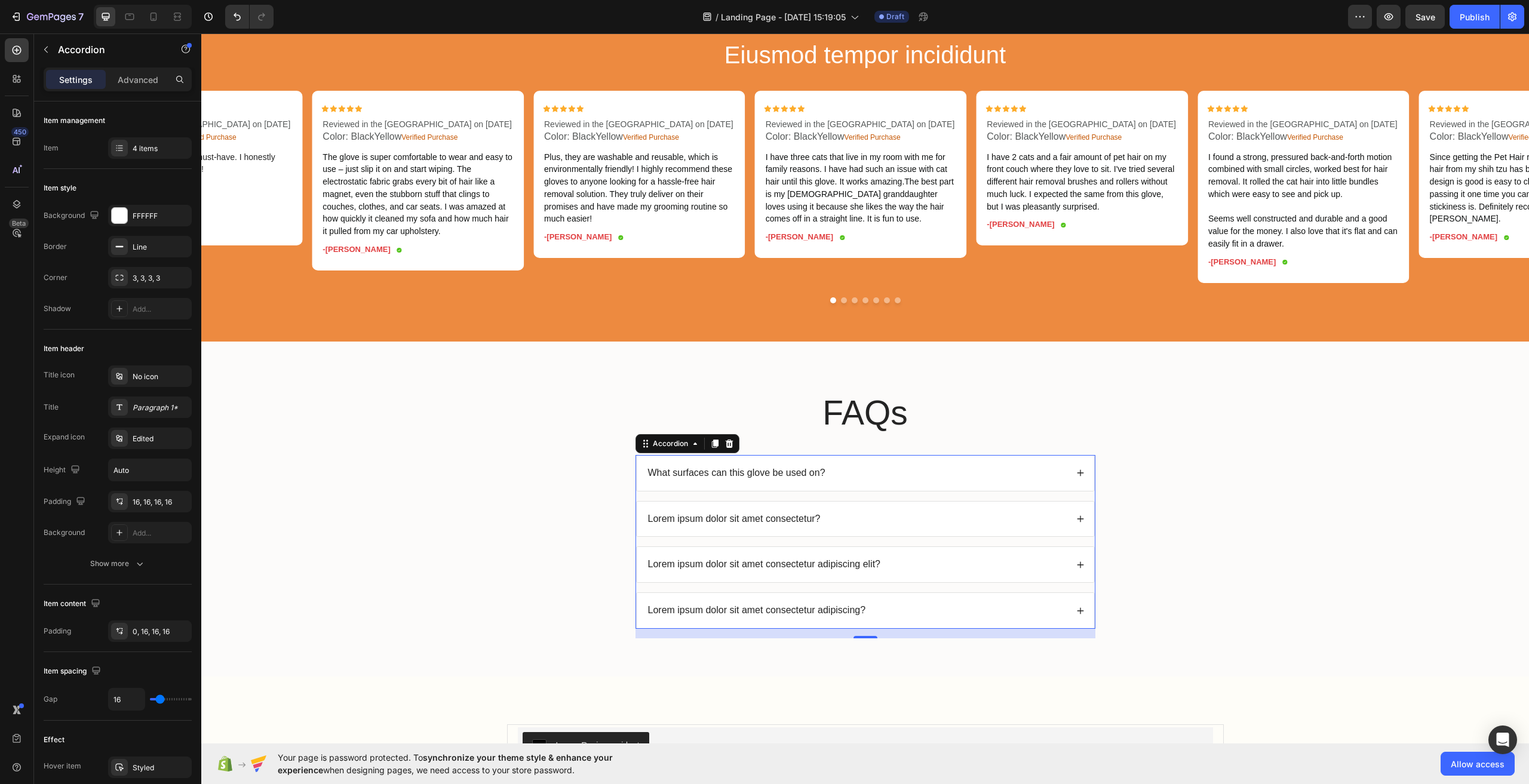
click at [1069, 487] on div "What surfaces can this glove be used on?" at bounding box center [865, 473] width 457 height 35
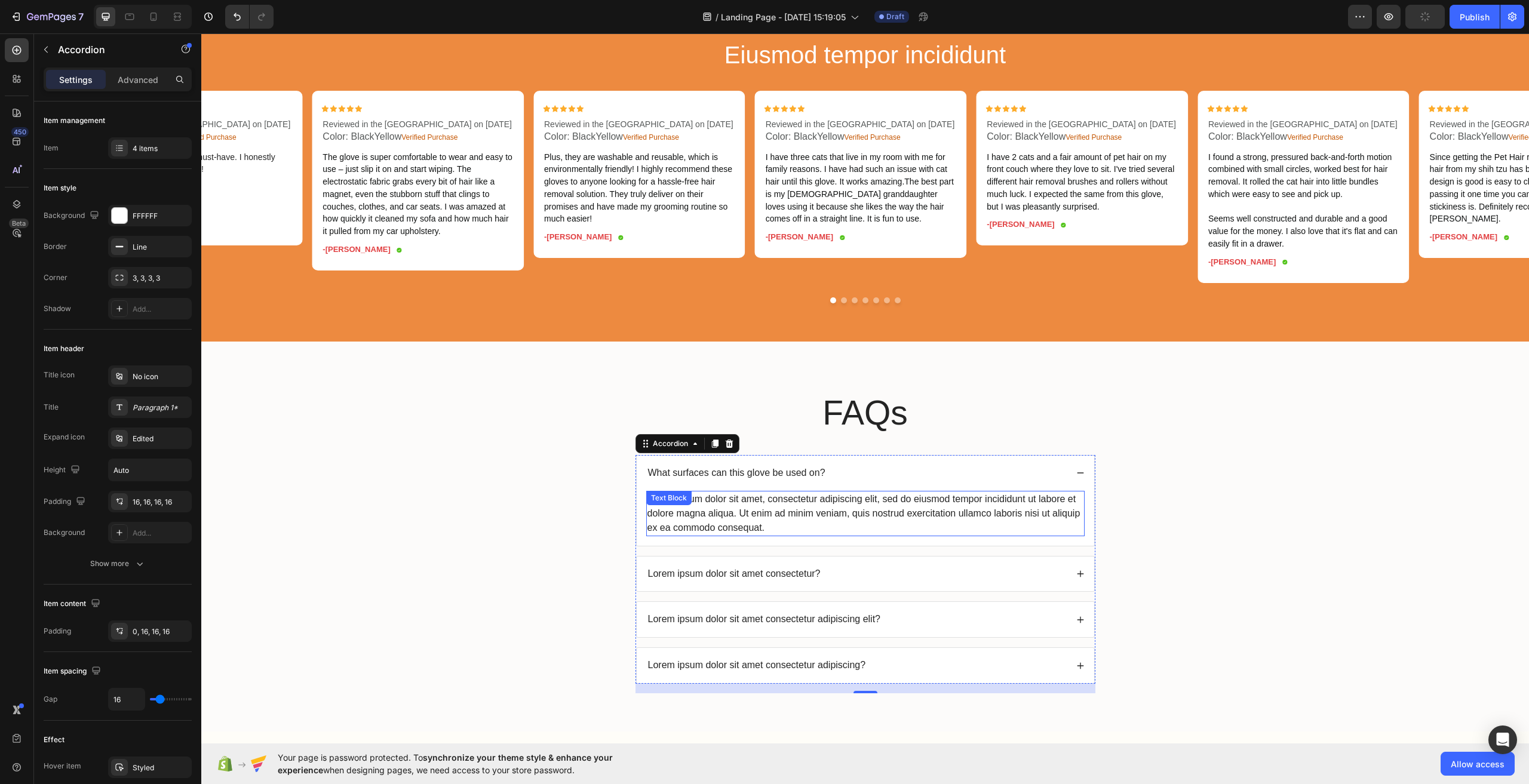
click at [821, 531] on div "Lorem ipsum dolor sit amet, consectetur adipiscing elit, sed do eiusmod tempor …" at bounding box center [865, 514] width 439 height 45
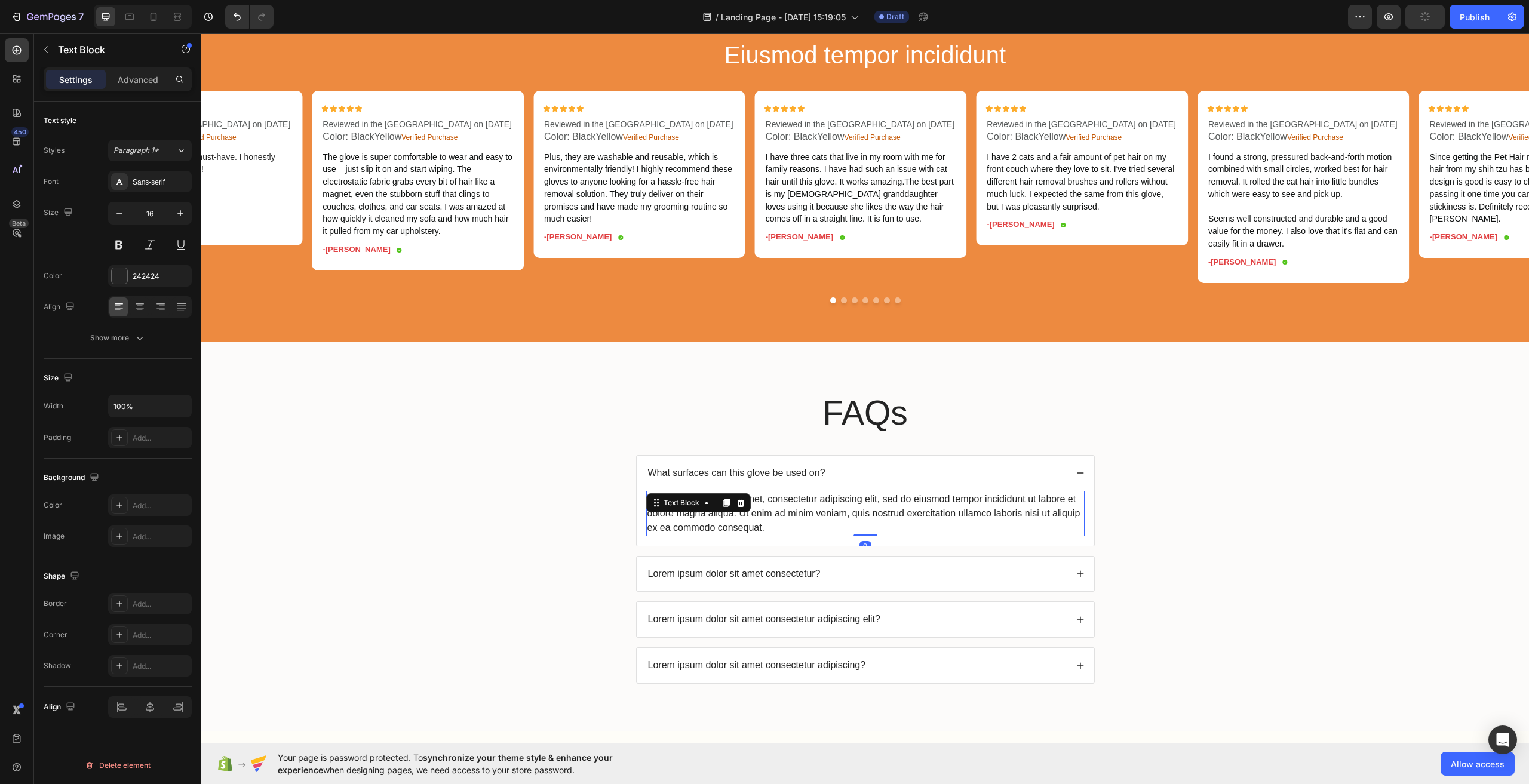
click at [821, 531] on div "Lorem ipsum dolor sit amet, consectetur adipiscing elit, sed do eiusmod tempor …" at bounding box center [865, 514] width 439 height 45
click at [821, 531] on p "Lorem ipsum dolor sit amet, consectetur adipiscing elit, sed do eiusmod tempor …" at bounding box center [865, 514] width 436 height 43
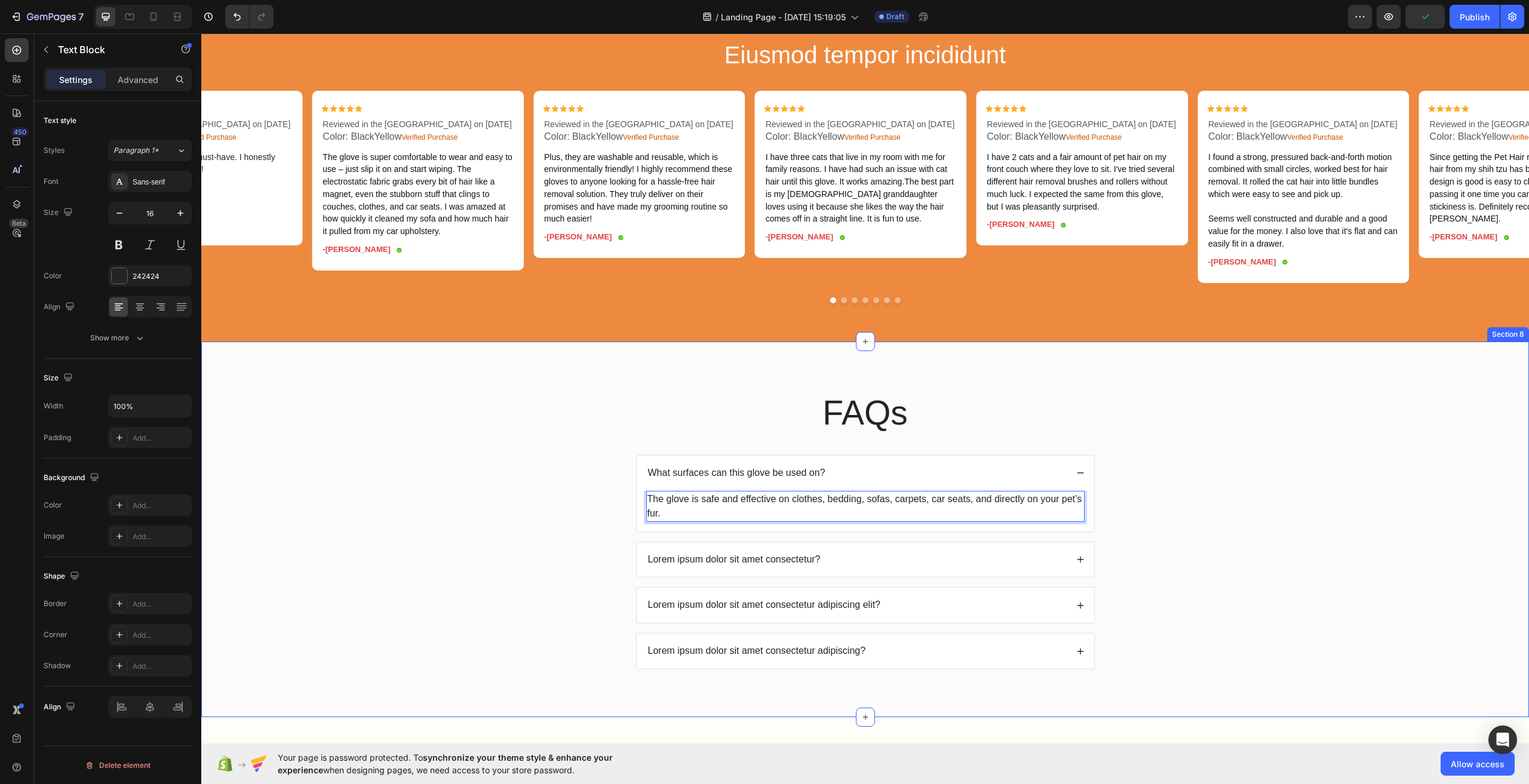
click at [1177, 523] on div "FAQs Heading What surfaces can this glove be used on? The glove is safe and eff…" at bounding box center [865, 539] width 1304 height 299
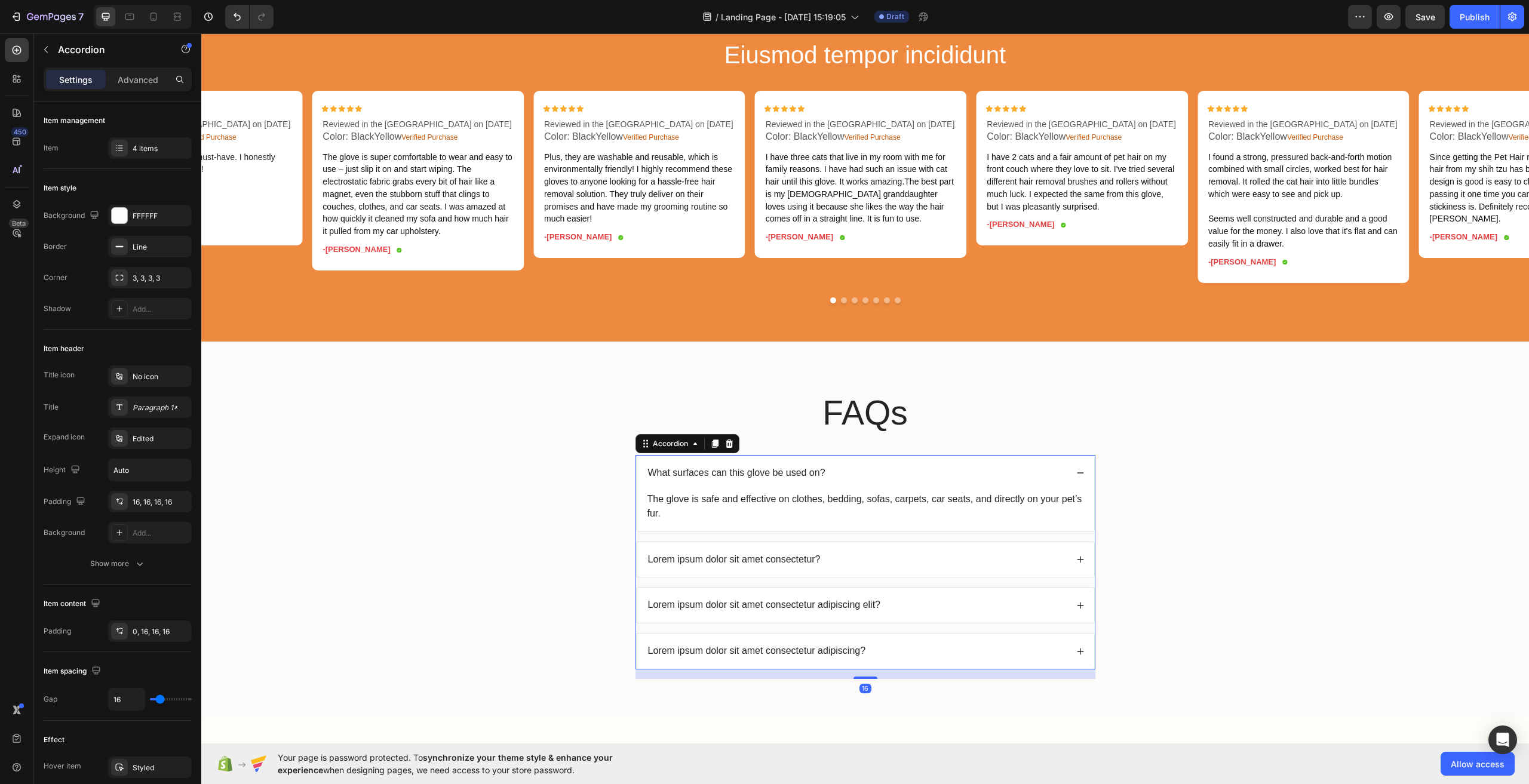
click at [1076, 478] on icon at bounding box center [1080, 473] width 9 height 9
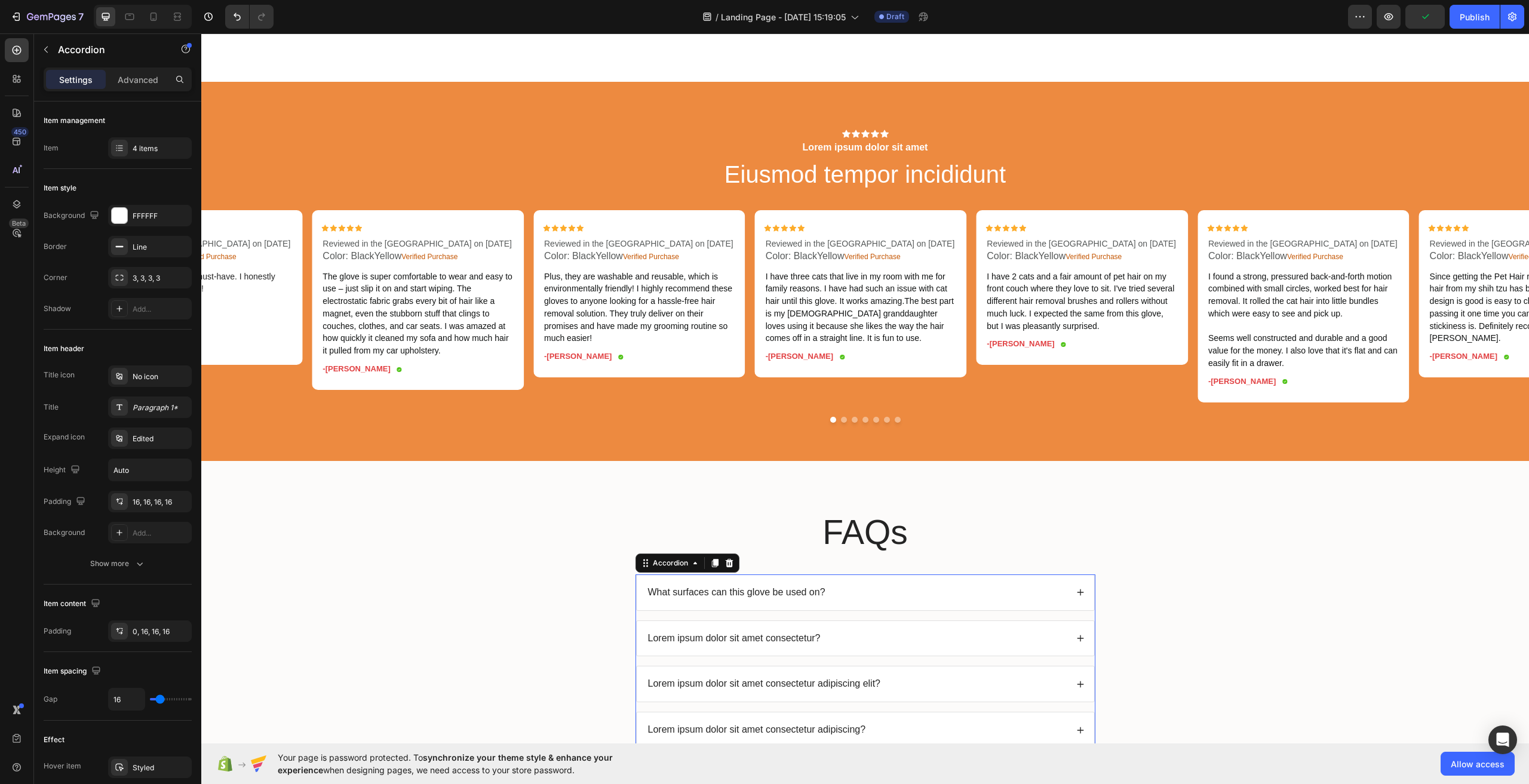
scroll to position [3045, 0]
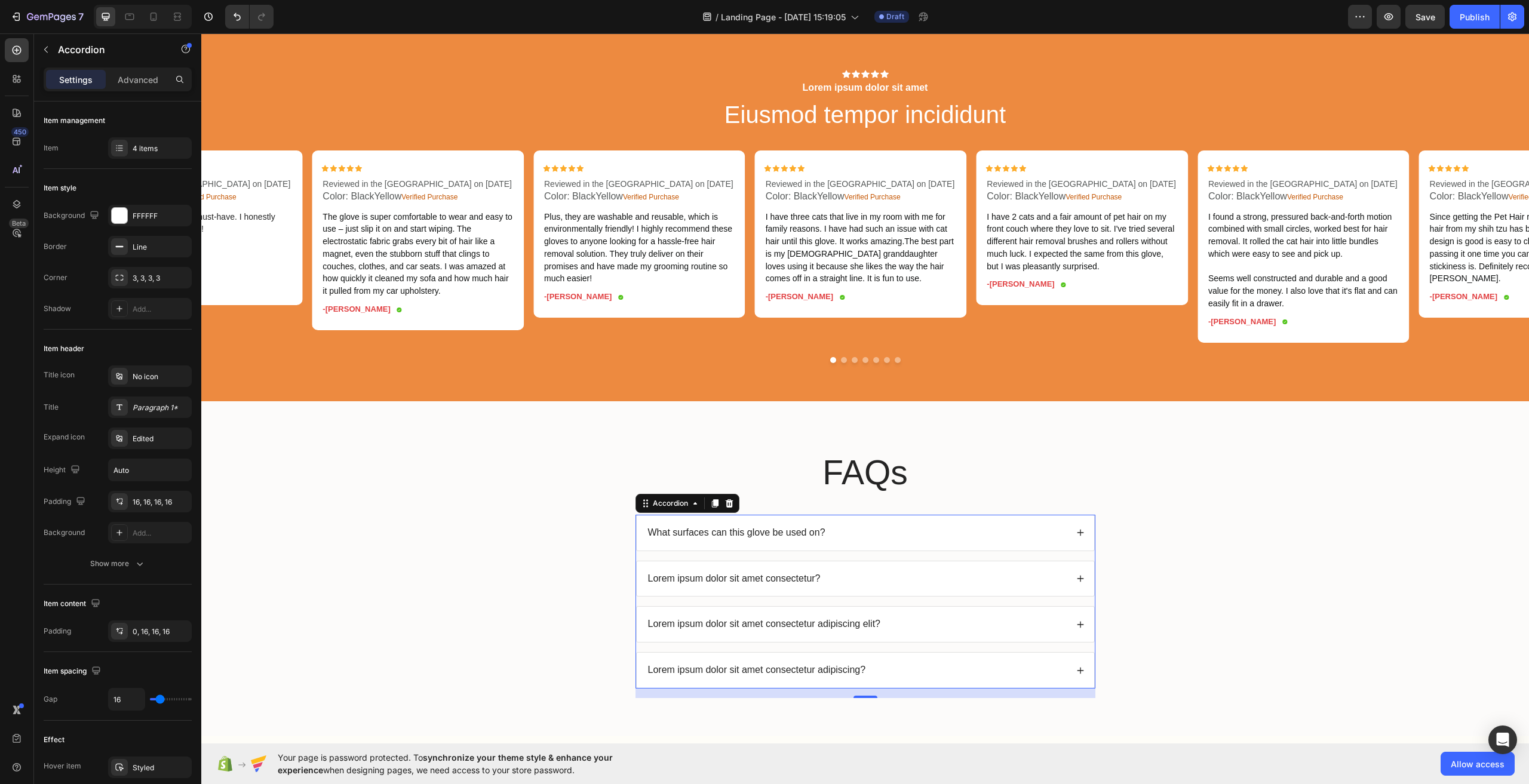
click at [753, 582] on div "Lorem ipsum dolor sit amet consectetur?" at bounding box center [865, 578] width 457 height 35
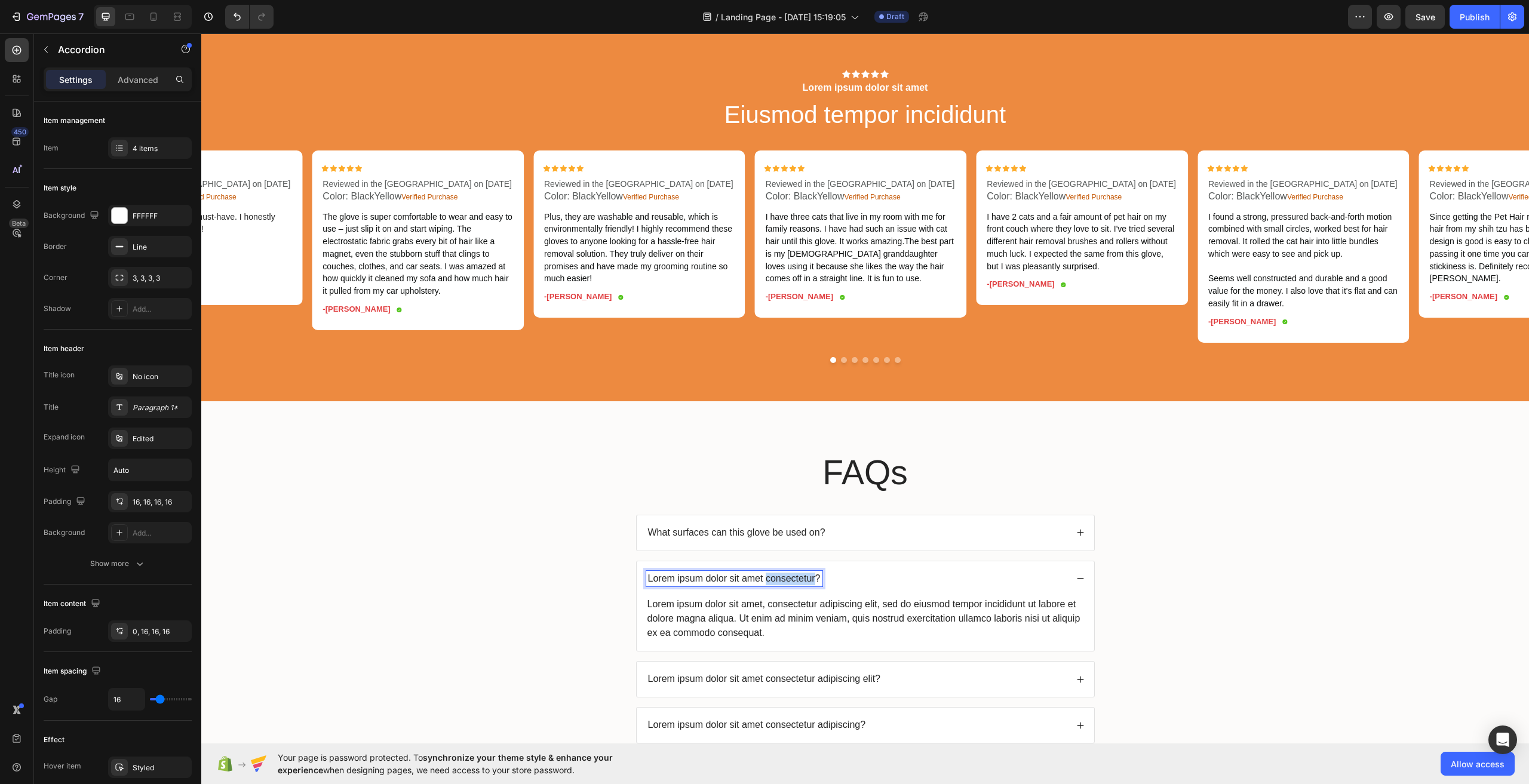
click at [761, 585] on p "Lorem ipsum dolor sit amet consectetur?" at bounding box center [734, 579] width 173 height 13
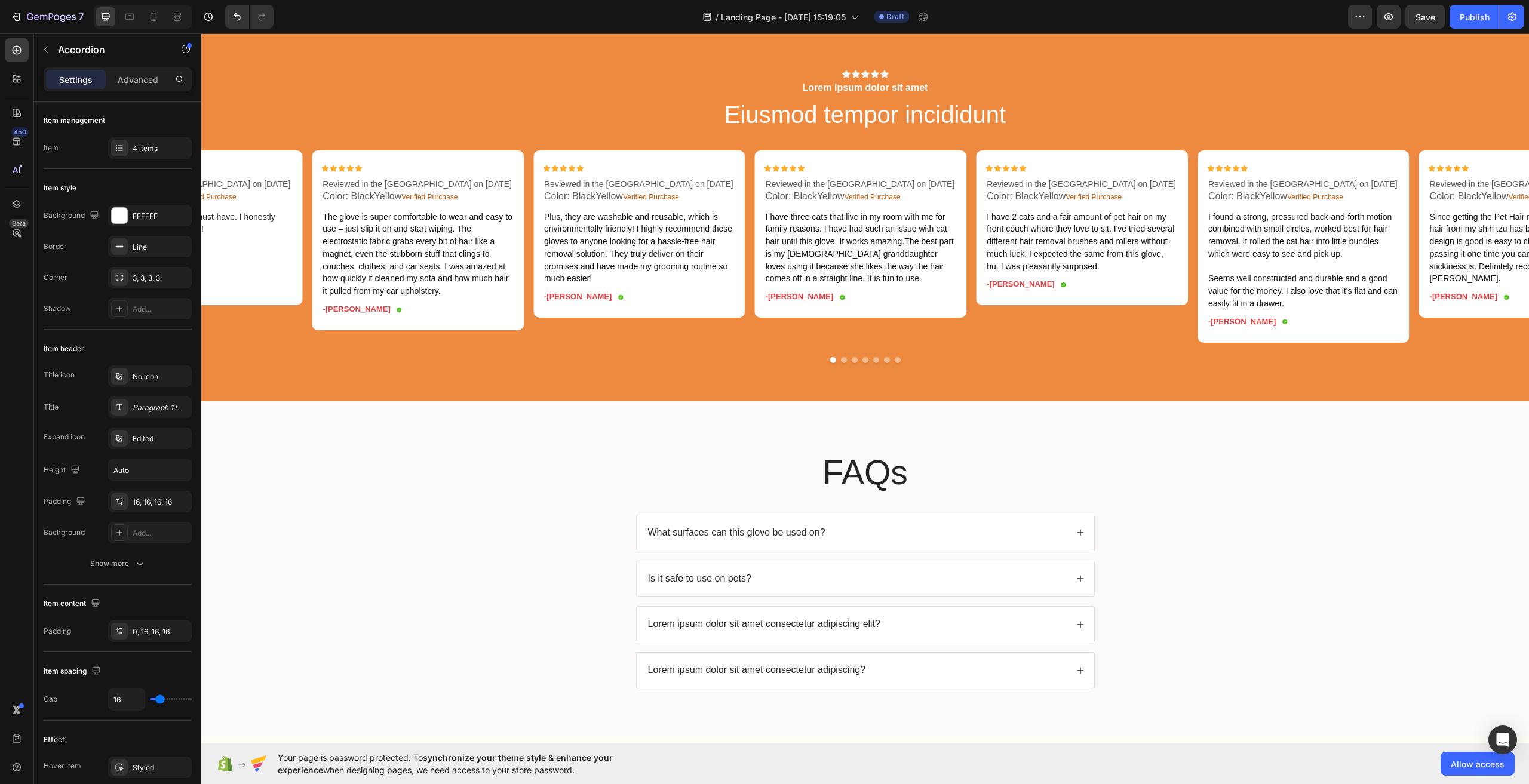
click at [1077, 583] on icon at bounding box center [1080, 578] width 9 height 9
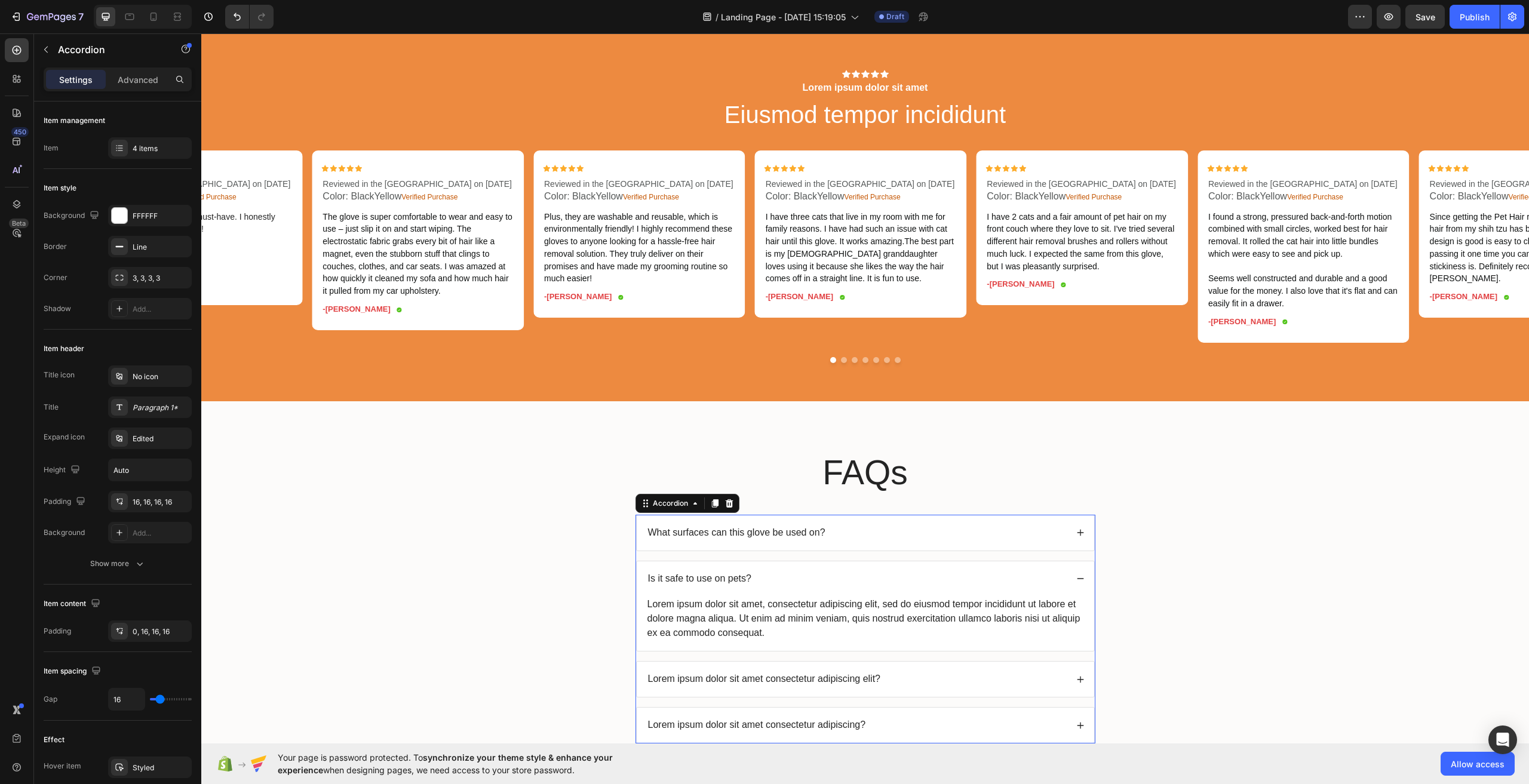
scroll to position [3104, 0]
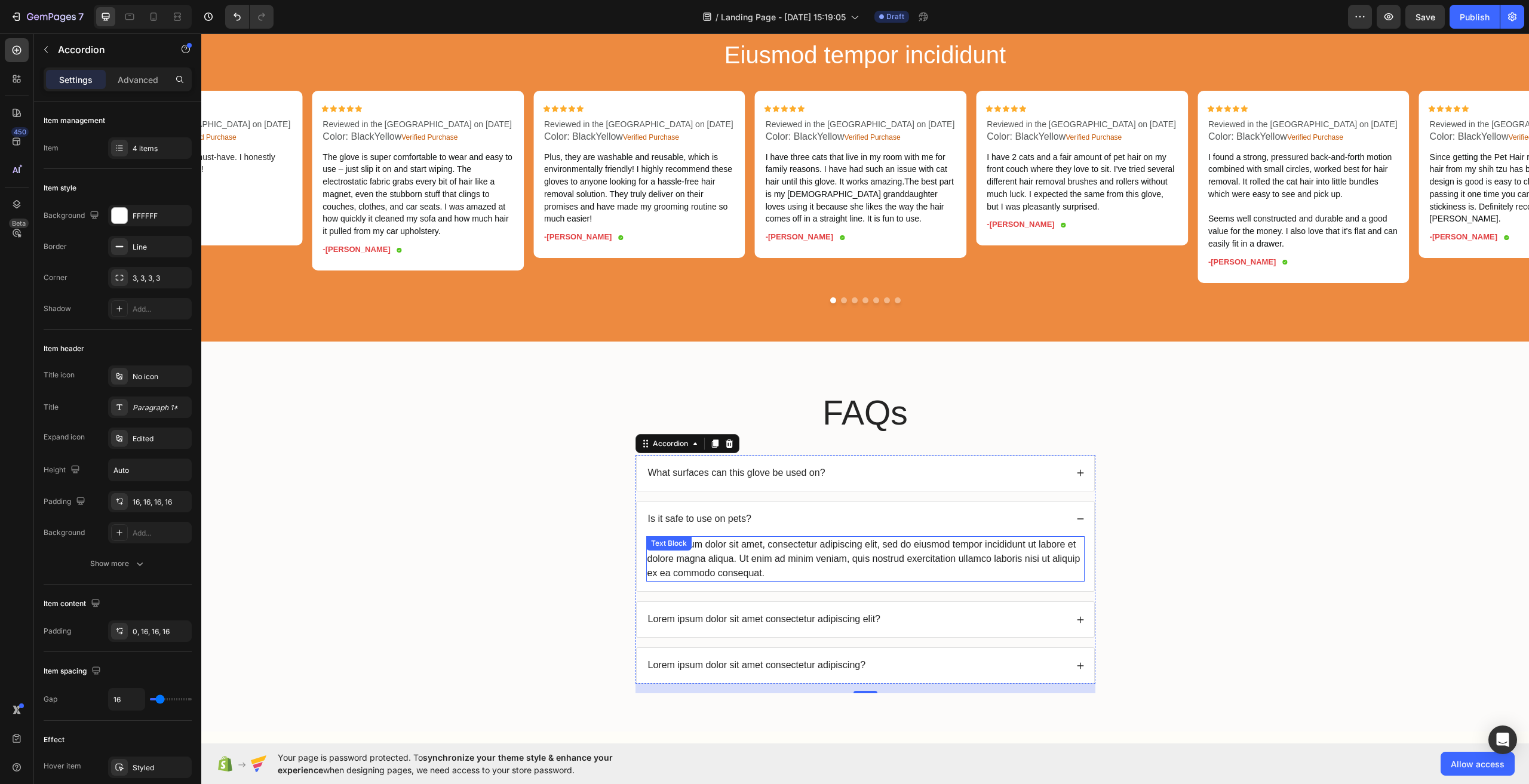
click at [804, 558] on div "Lorem ipsum dolor sit amet, consectetur adipiscing elit, sed do eiusmod tempor …" at bounding box center [865, 559] width 439 height 45
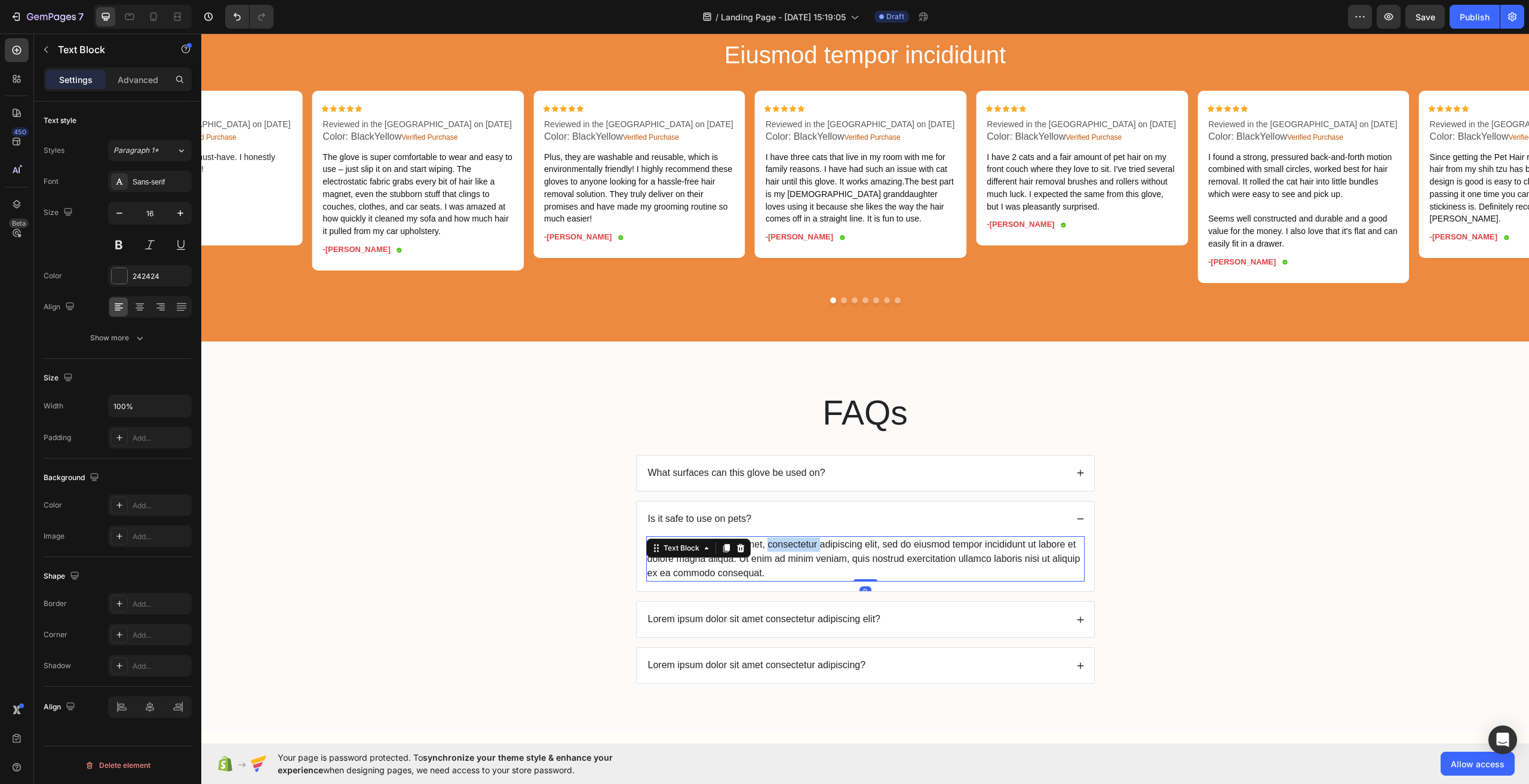
click at [804, 558] on div "Lorem ipsum dolor sit amet, consectetur adipiscing elit, sed do eiusmod tempor …" at bounding box center [865, 559] width 439 height 45
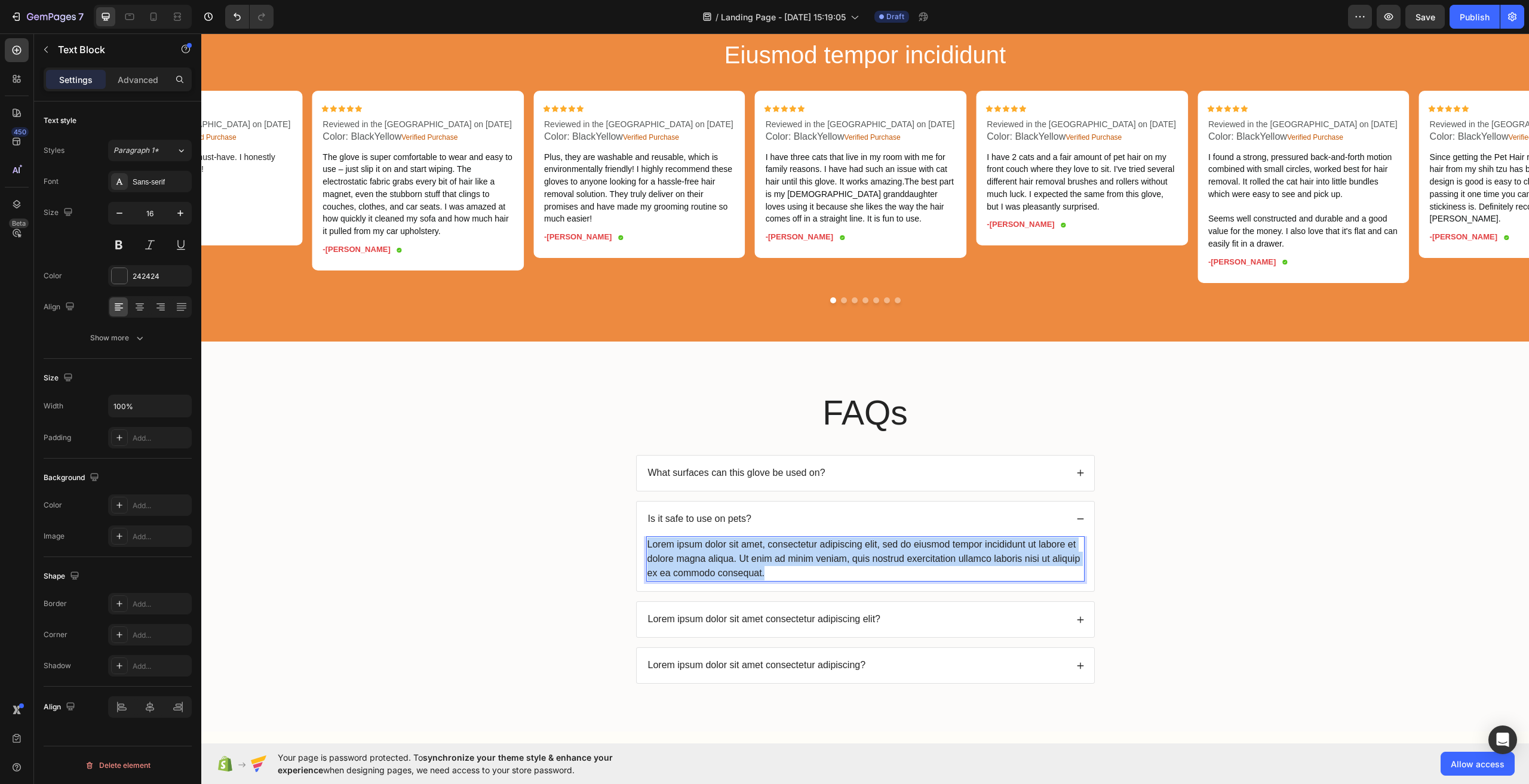
click at [804, 558] on p "Lorem ipsum dolor sit amet, consectetur adipiscing elit, sed do eiusmod tempor …" at bounding box center [865, 559] width 436 height 43
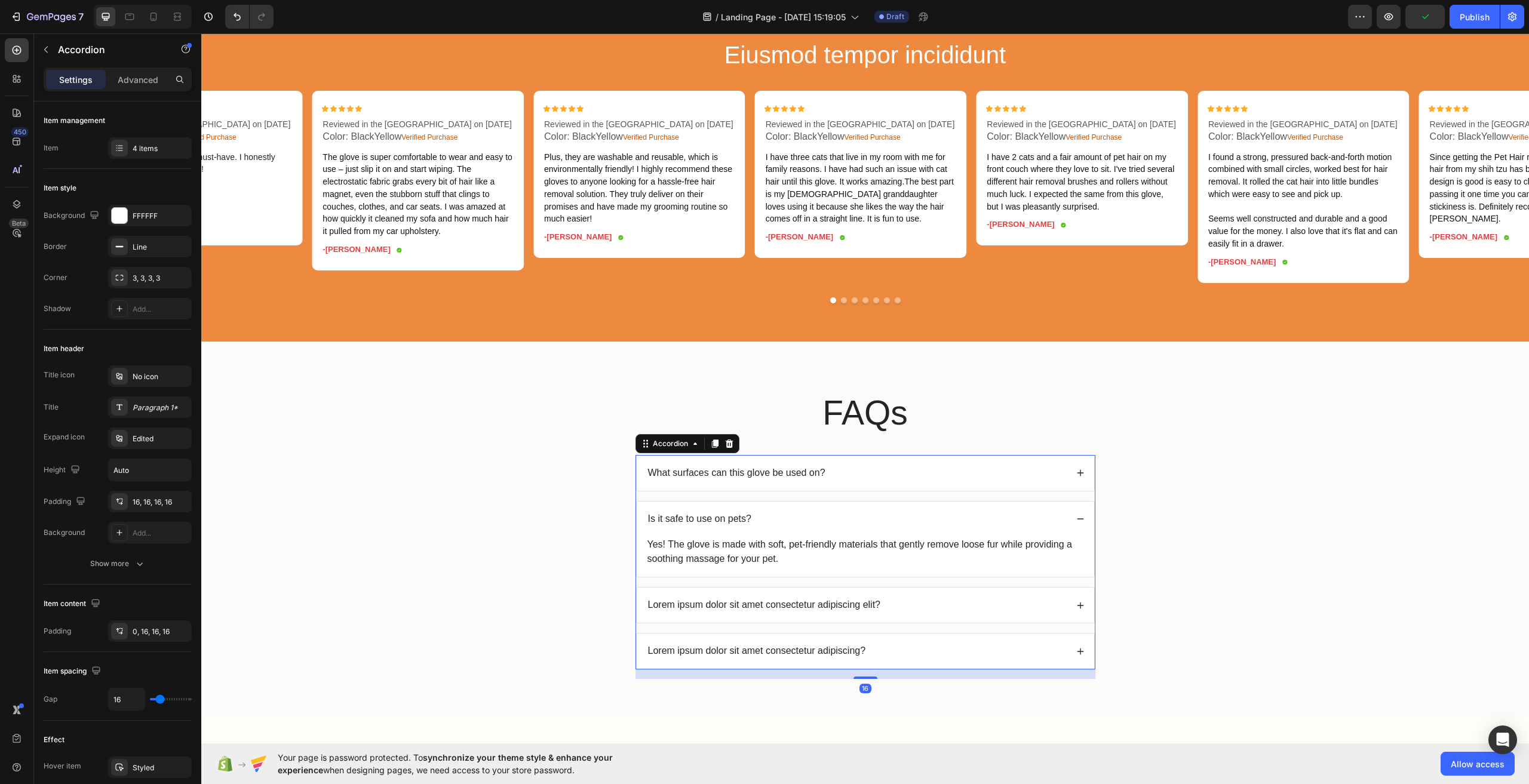
click at [1076, 523] on icon at bounding box center [1080, 519] width 9 height 9
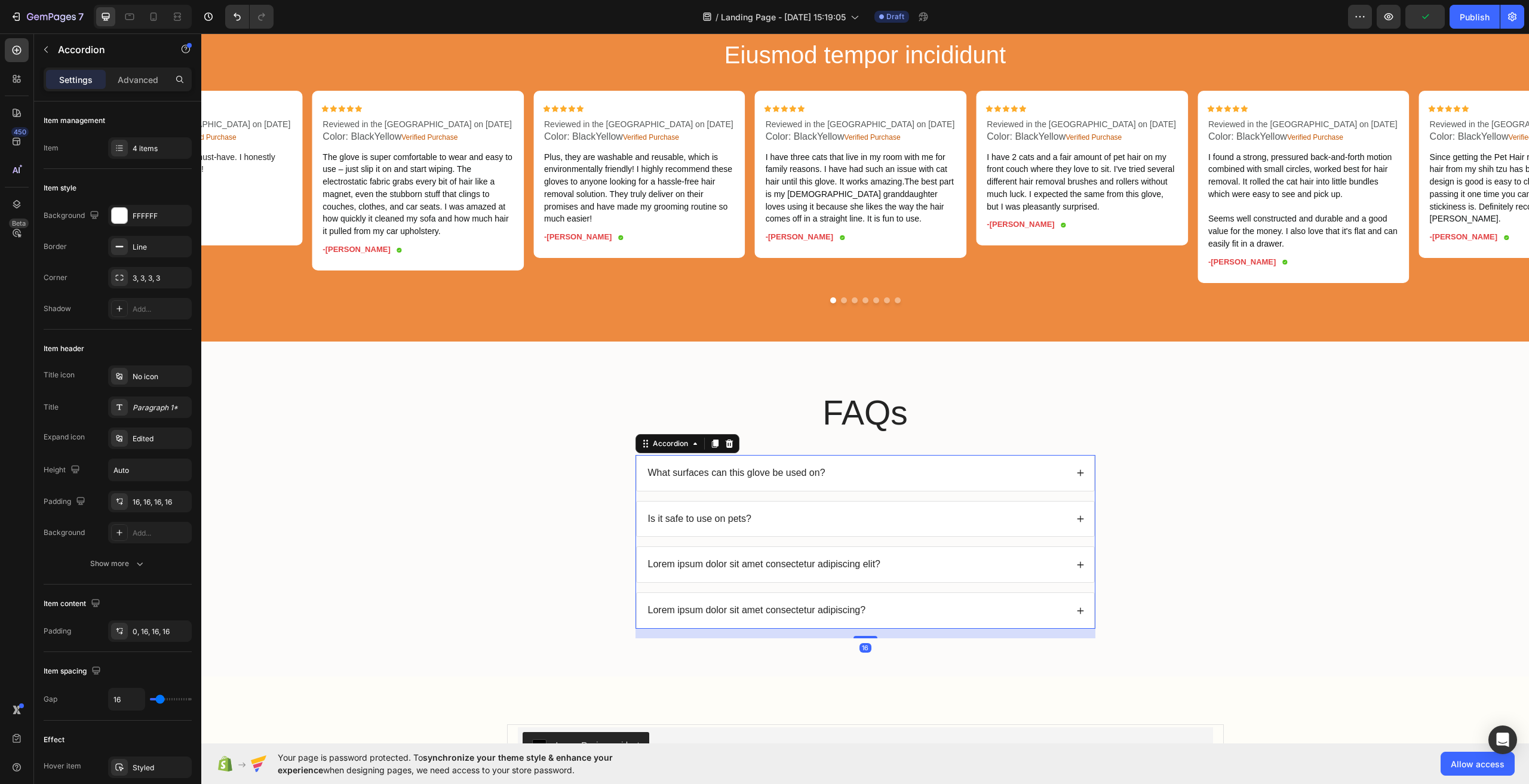
scroll to position [3164, 0]
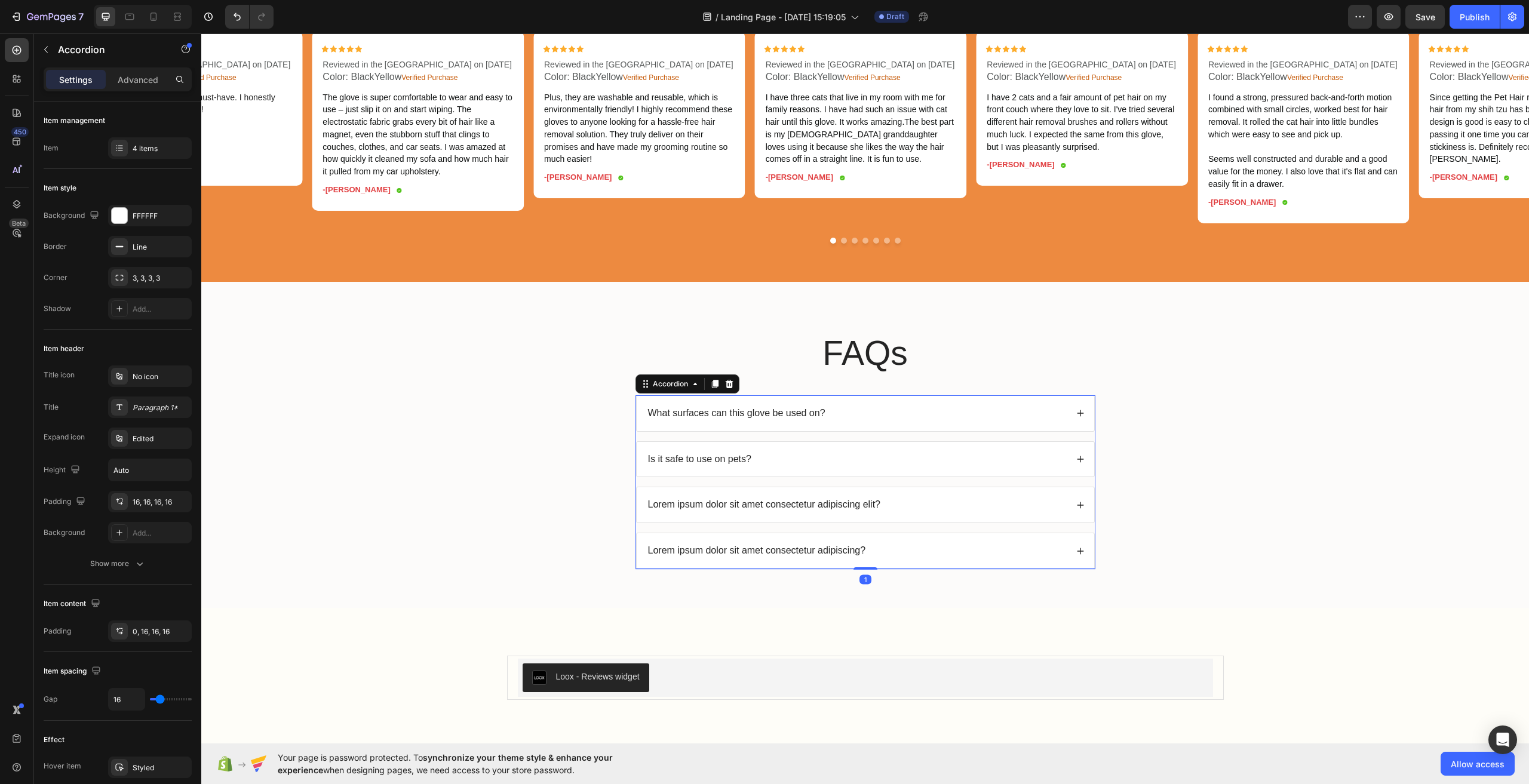
drag, startPoint x: 862, startPoint y: 590, endPoint x: 873, endPoint y: 581, distance: 14.2
click at [873, 569] on div "What surfaces can this glove be used on? Is it safe to use on pets? Lorem ipsum…" at bounding box center [865, 482] width 460 height 174
type input "100%"
type input "100"
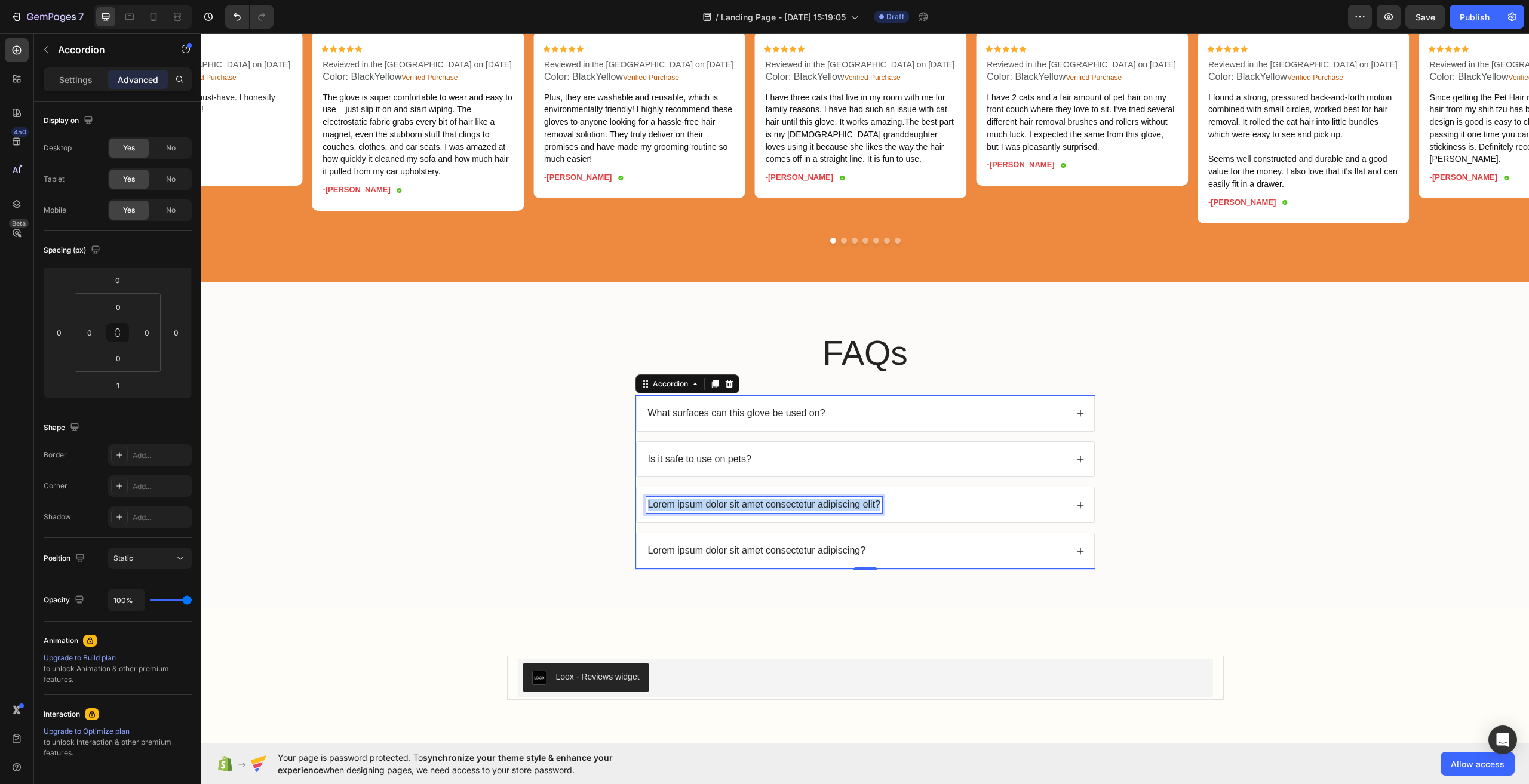
click at [797, 511] on p "Lorem ipsum dolor sit amet consectetur adipiscing elit?" at bounding box center [764, 505] width 233 height 13
click at [832, 523] on div "Is it one-size-fits-all?" at bounding box center [865, 505] width 457 height 35
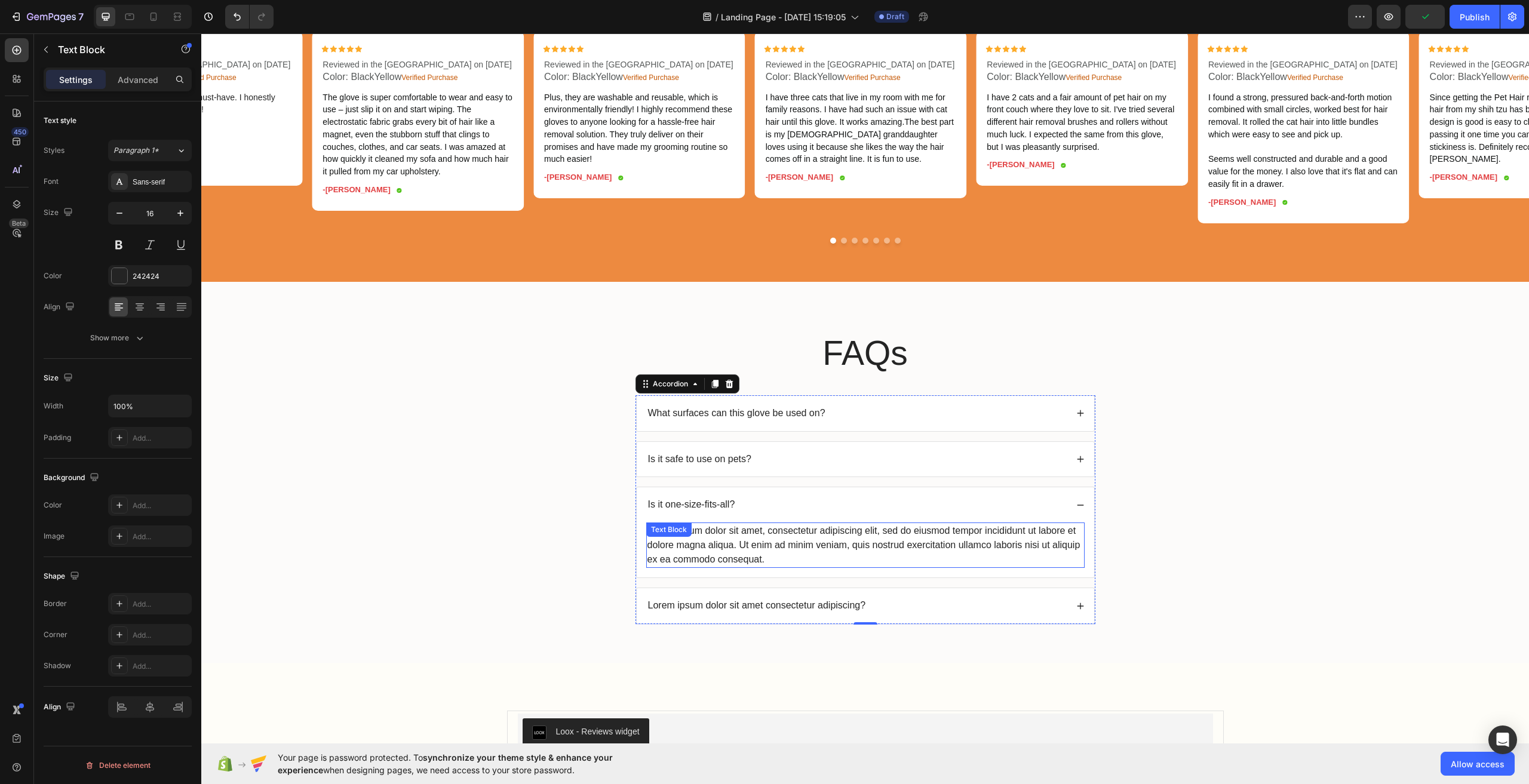
click at [745, 553] on div "Lorem ipsum dolor sit amet, consectetur adipiscing elit, sed do eiusmod tempor …" at bounding box center [865, 546] width 439 height 45
click at [745, 544] on div "Text Block" at bounding box center [699, 535] width 105 height 19
click at [794, 563] on div "Lorem ipsum dolor sit amet, consectetur adipiscing elit, sed do eiusmod tempor …" at bounding box center [865, 546] width 439 height 45
click at [794, 563] on p "Lorem ipsum dolor sit amet, consectetur adipiscing elit, sed do eiusmod tempor …" at bounding box center [865, 545] width 436 height 43
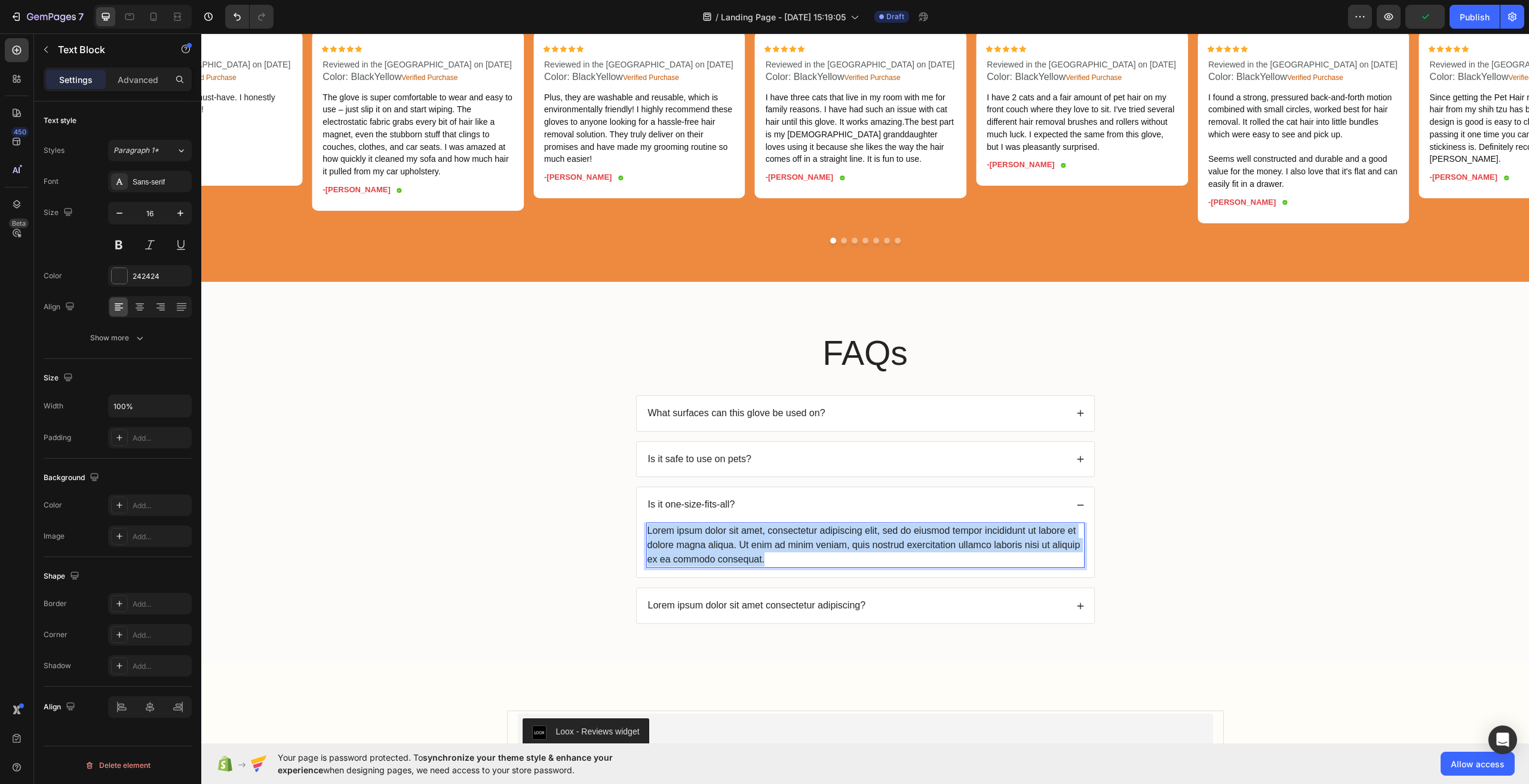
click at [794, 563] on p "Lorem ipsum dolor sit amet, consectetur adipiscing elit, sed do eiusmod tempor …" at bounding box center [865, 545] width 436 height 43
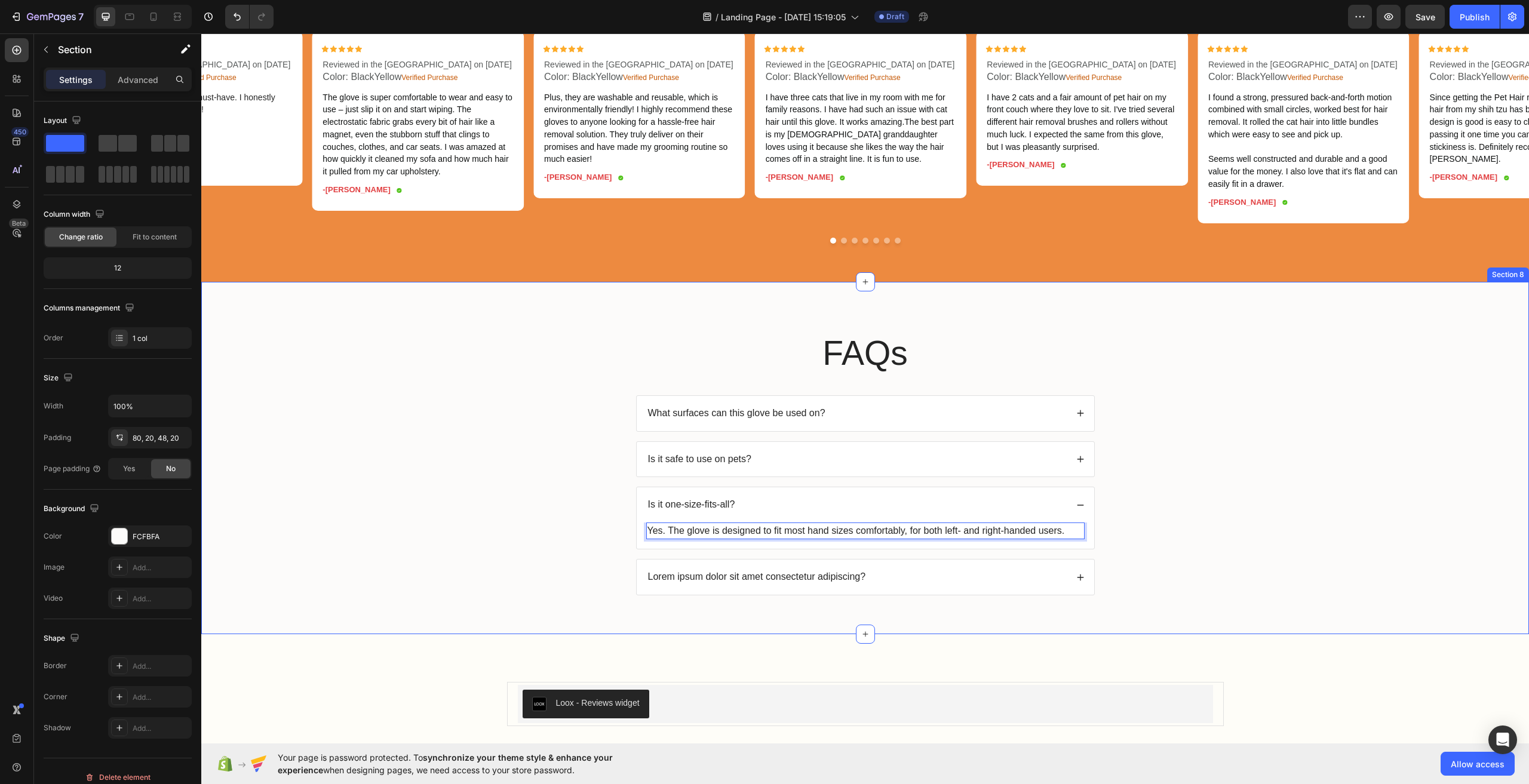
click at [1190, 540] on div "FAQs Heading What surfaces can this glove be used on? Is it safe to use on pets…" at bounding box center [865, 467] width 1304 height 276
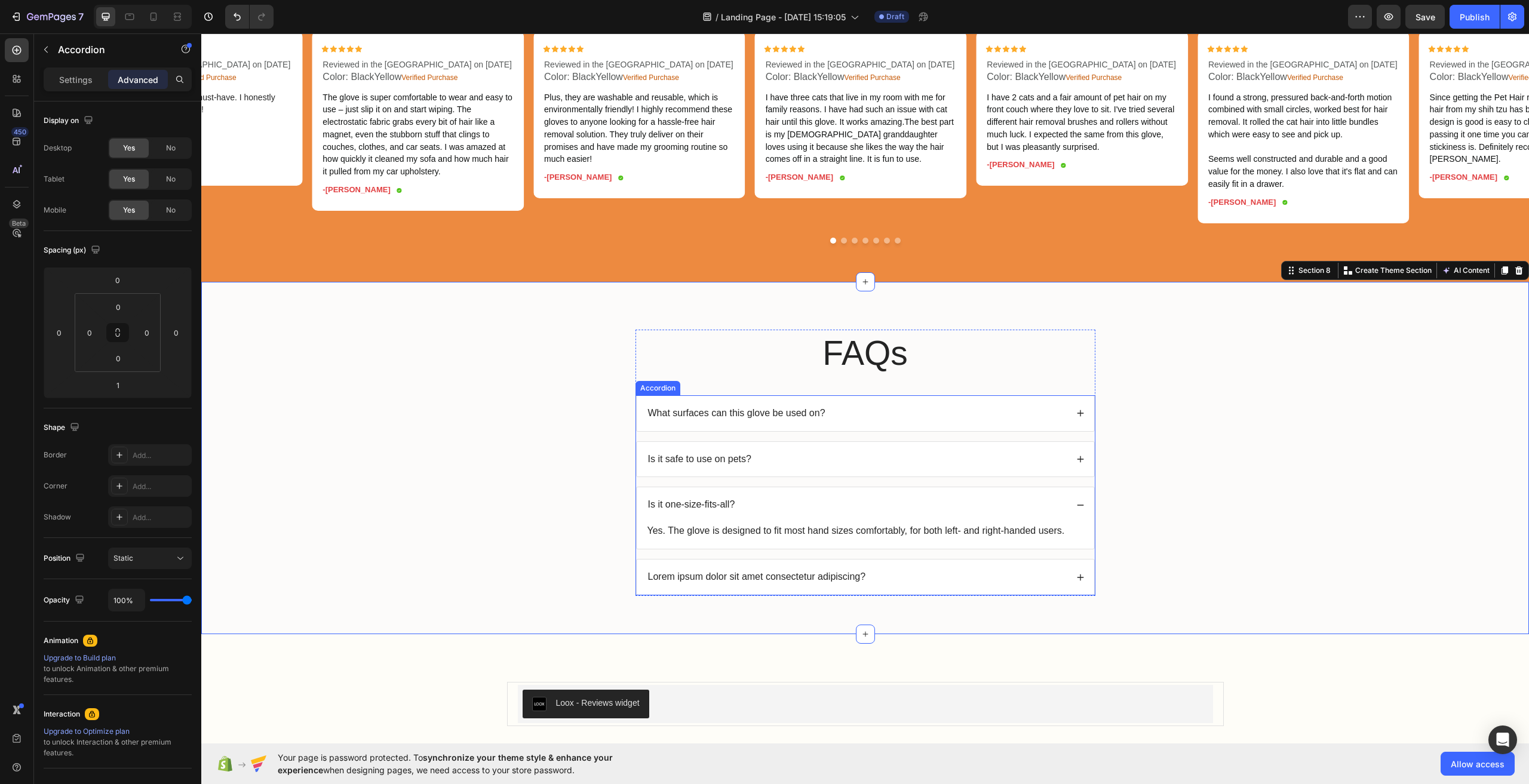
click at [703, 511] on p "Is it one-size-fits-all?" at bounding box center [692, 505] width 88 height 13
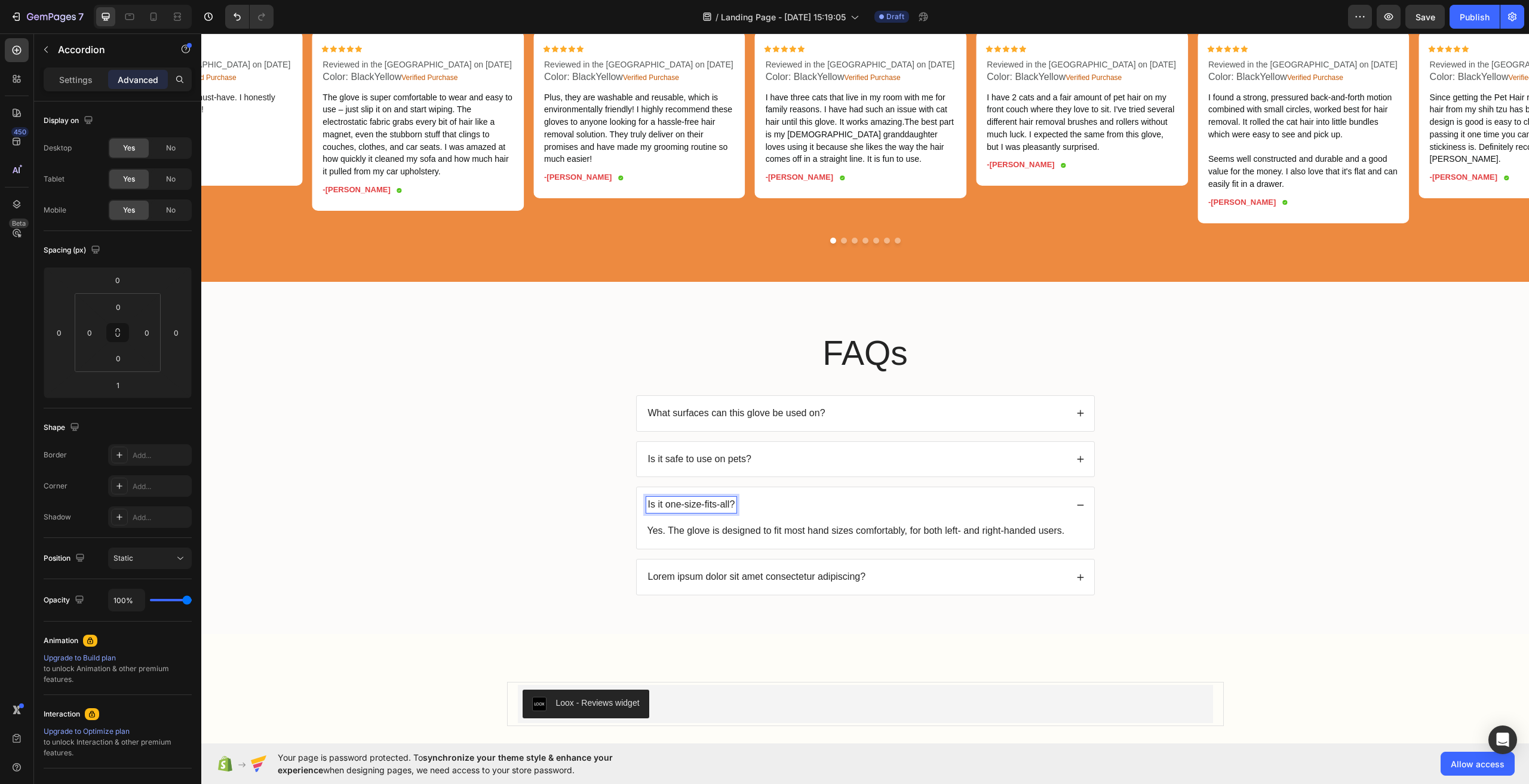
click at [703, 511] on p "Is it one-size-fits-all?" at bounding box center [692, 505] width 88 height 13
click at [636, 497] on icon "Editor contextual toolbar" at bounding box center [636, 494] width 7 height 9
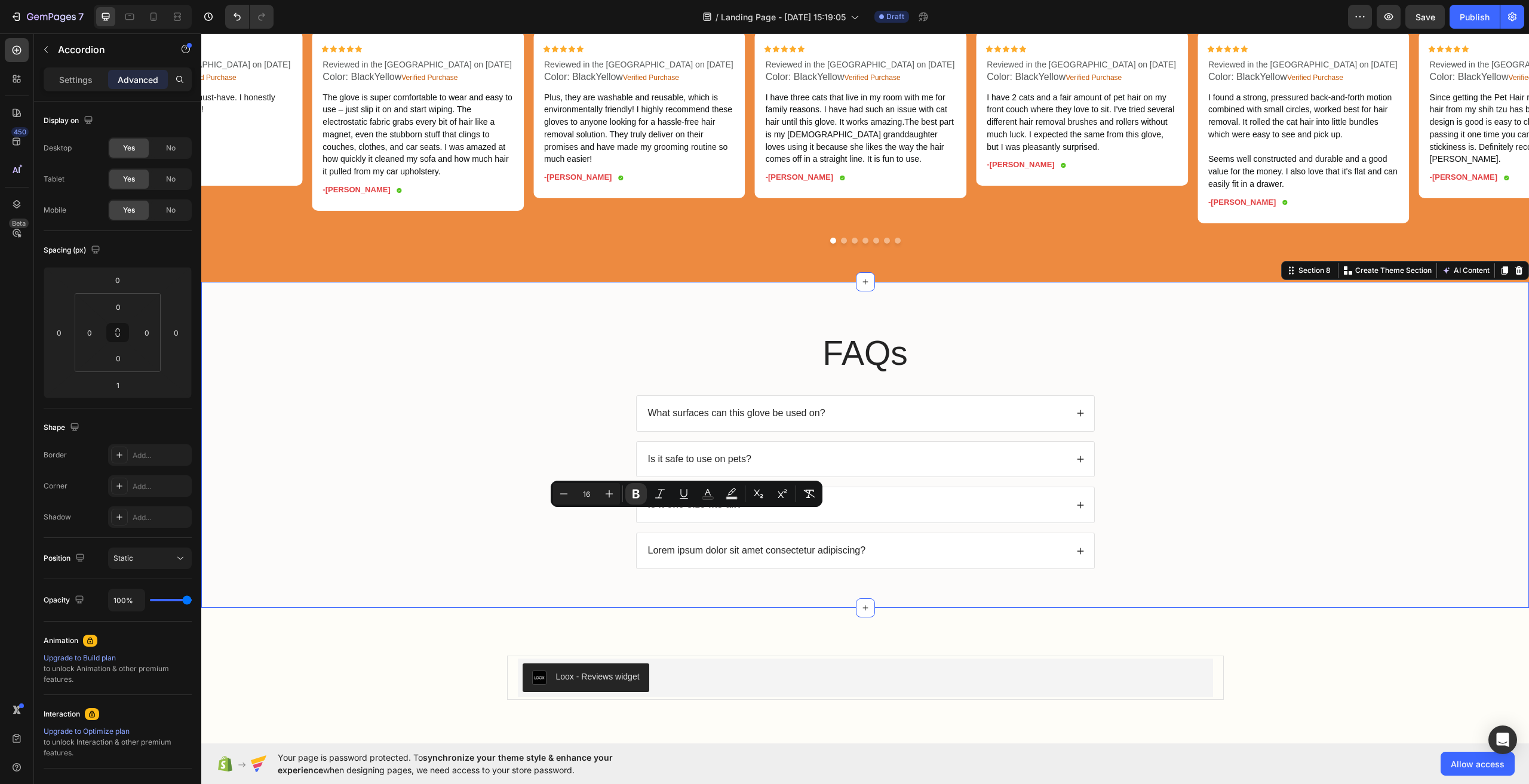
click at [576, 388] on div "FAQs Heading What surfaces can this glove be used on? Is it safe to use on pets…" at bounding box center [865, 454] width 1304 height 249
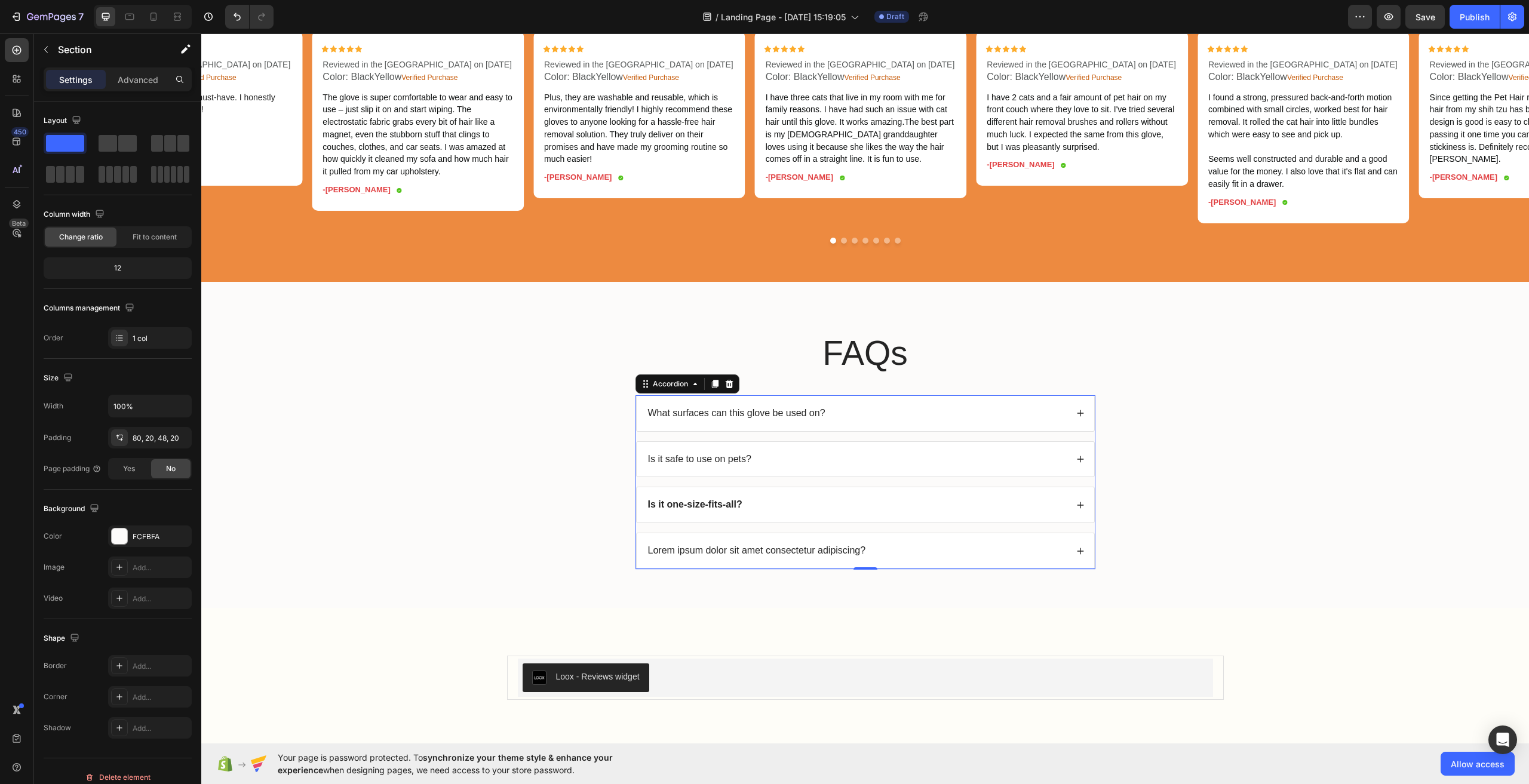
click at [692, 466] on p "Is it safe to use on pets?" at bounding box center [700, 460] width 103 height 13
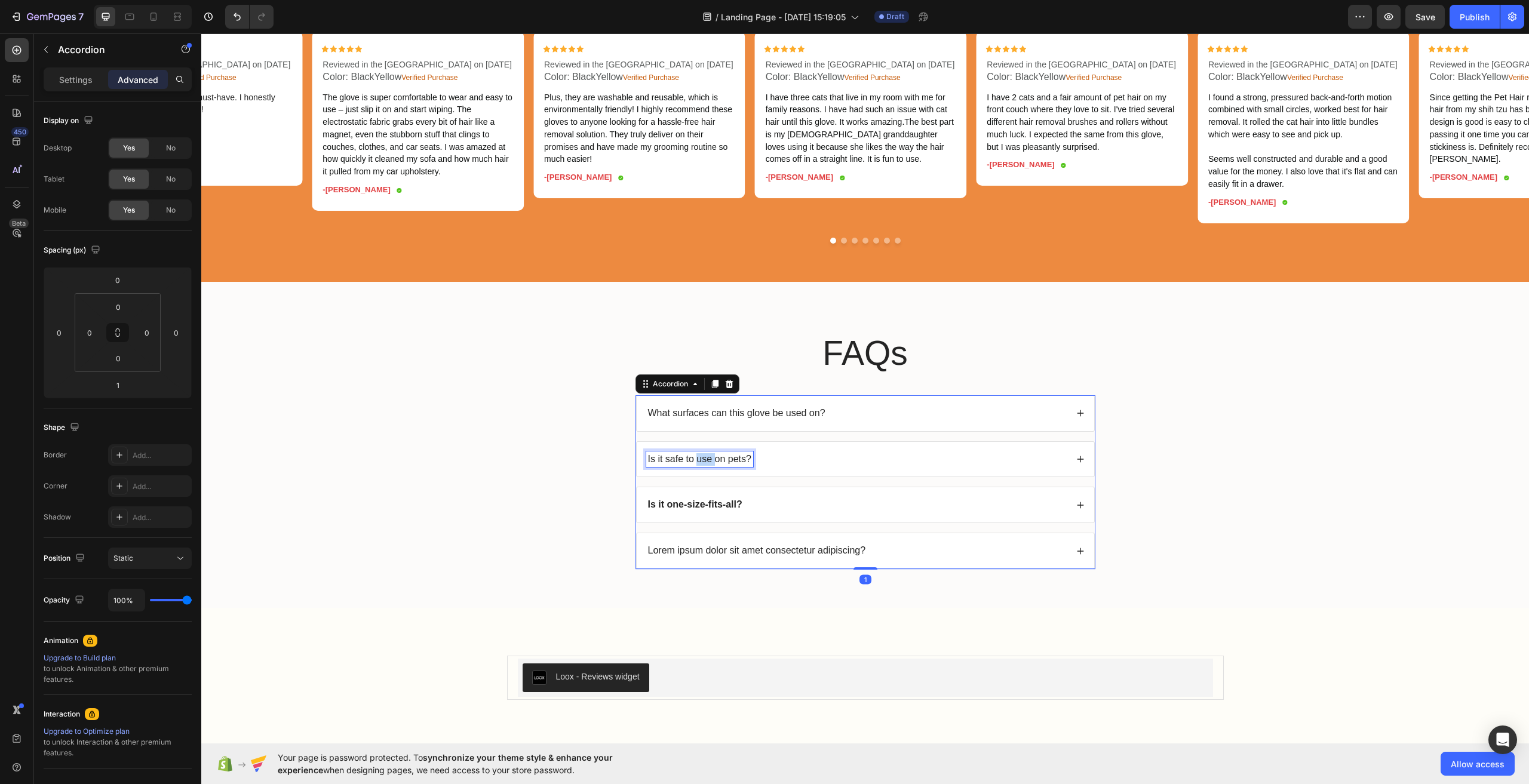
click at [692, 466] on p "Is it safe to use on pets?" at bounding box center [700, 460] width 103 height 13
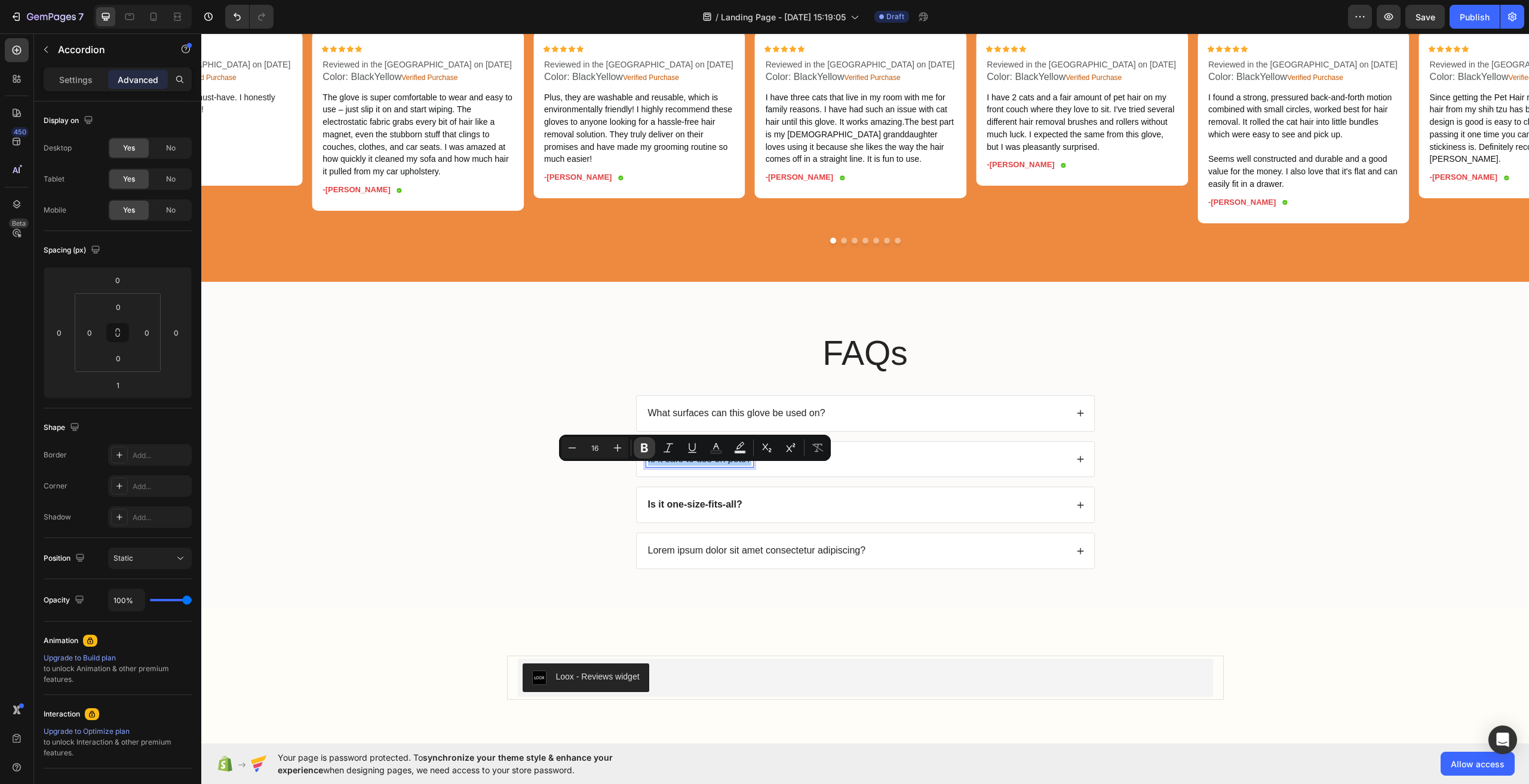
click at [642, 444] on icon "Editor contextual toolbar" at bounding box center [644, 448] width 7 height 9
click at [679, 420] on p "What surfaces can this glove be used on?" at bounding box center [736, 413] width 177 height 13
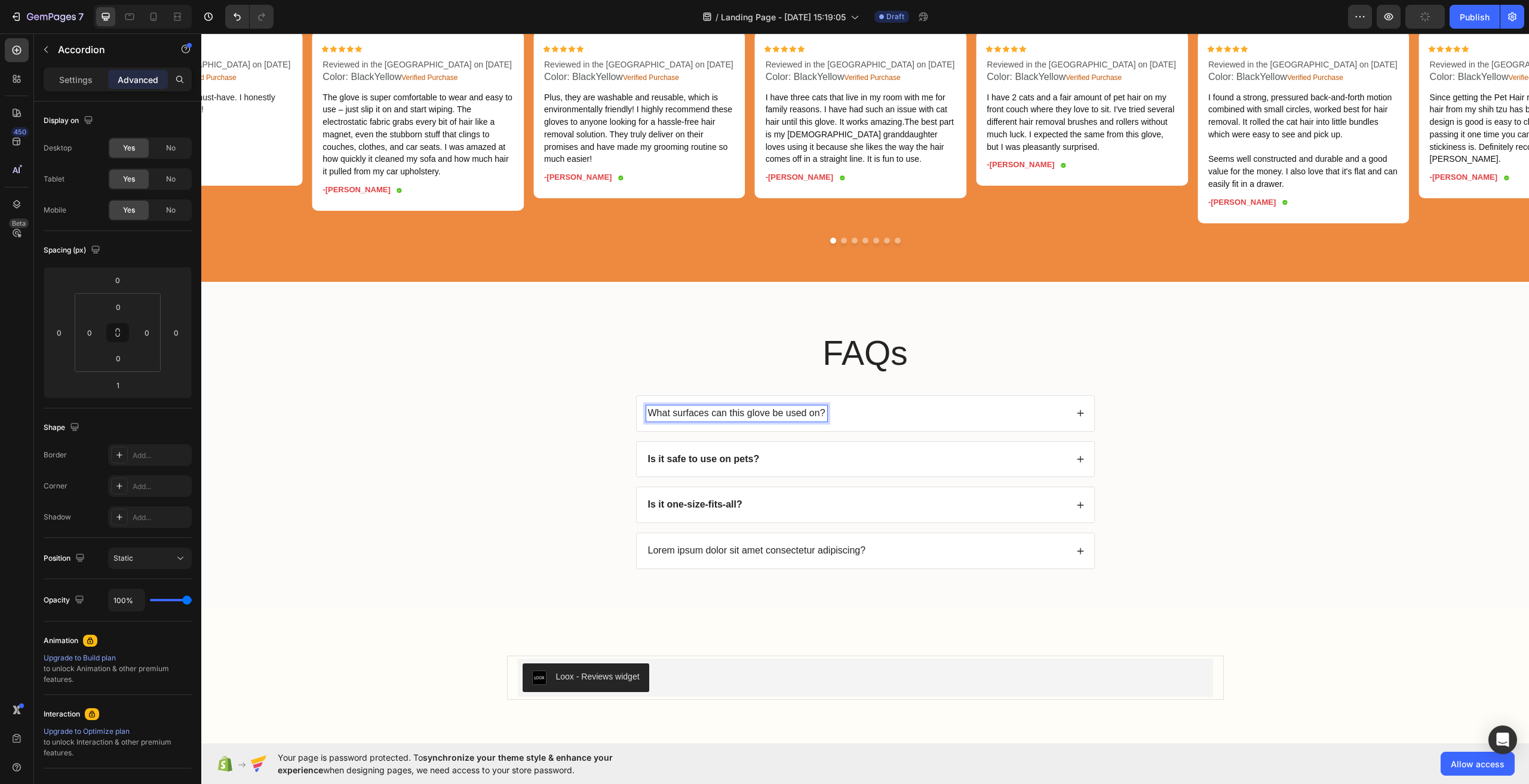
click at [692, 420] on p "What surfaces can this glove be used on?" at bounding box center [736, 413] width 177 height 13
click at [685, 402] on icon "Editor contextual toolbar" at bounding box center [681, 402] width 12 height 12
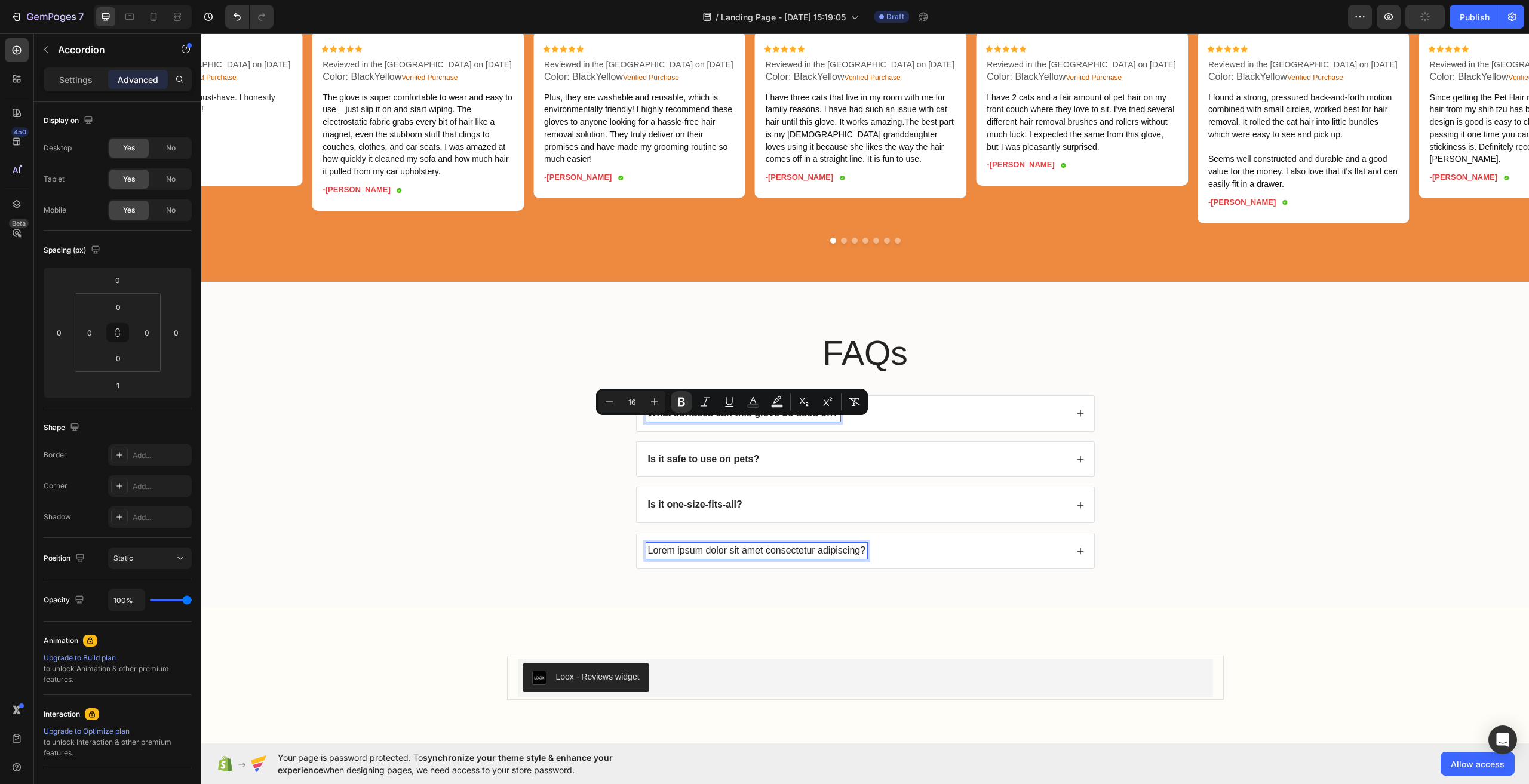
click at [700, 557] on p "Lorem ipsum dolor sit amet consectetur adipiscing?" at bounding box center [757, 551] width 218 height 13
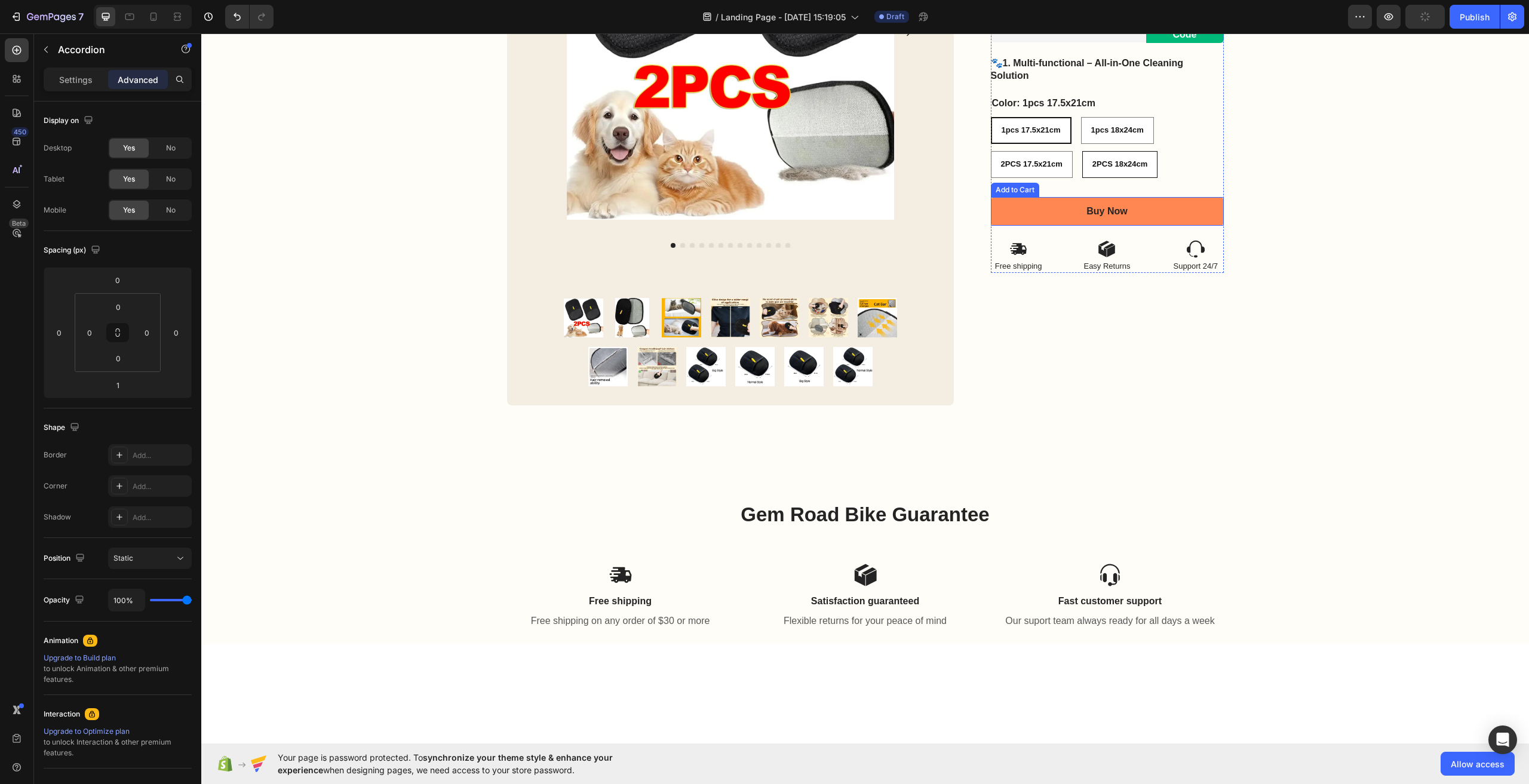
scroll to position [118, 0]
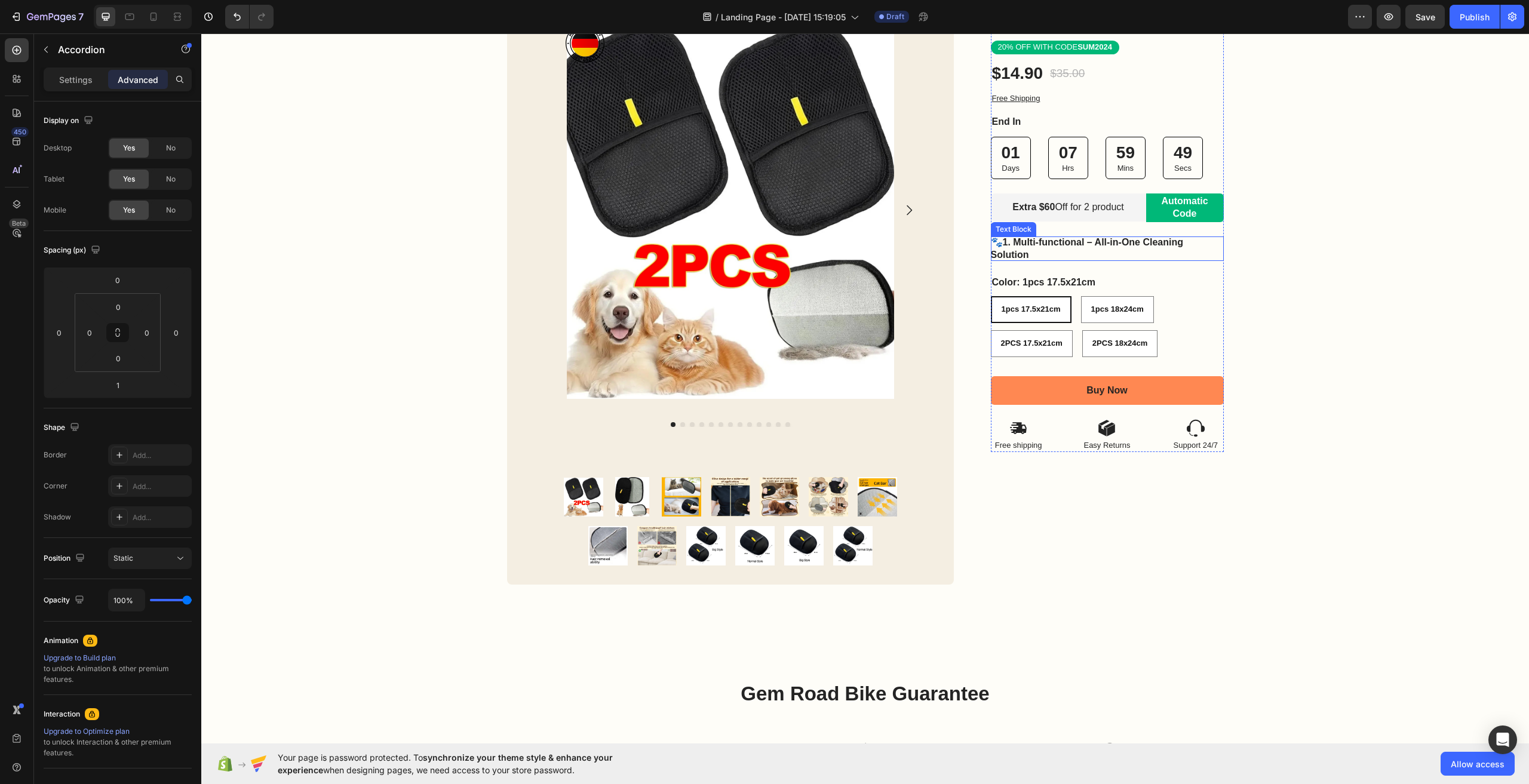
click at [1040, 245] on strong "1. Multi-functional – All-in-One Cleaning Solution" at bounding box center [1087, 248] width 193 height 23
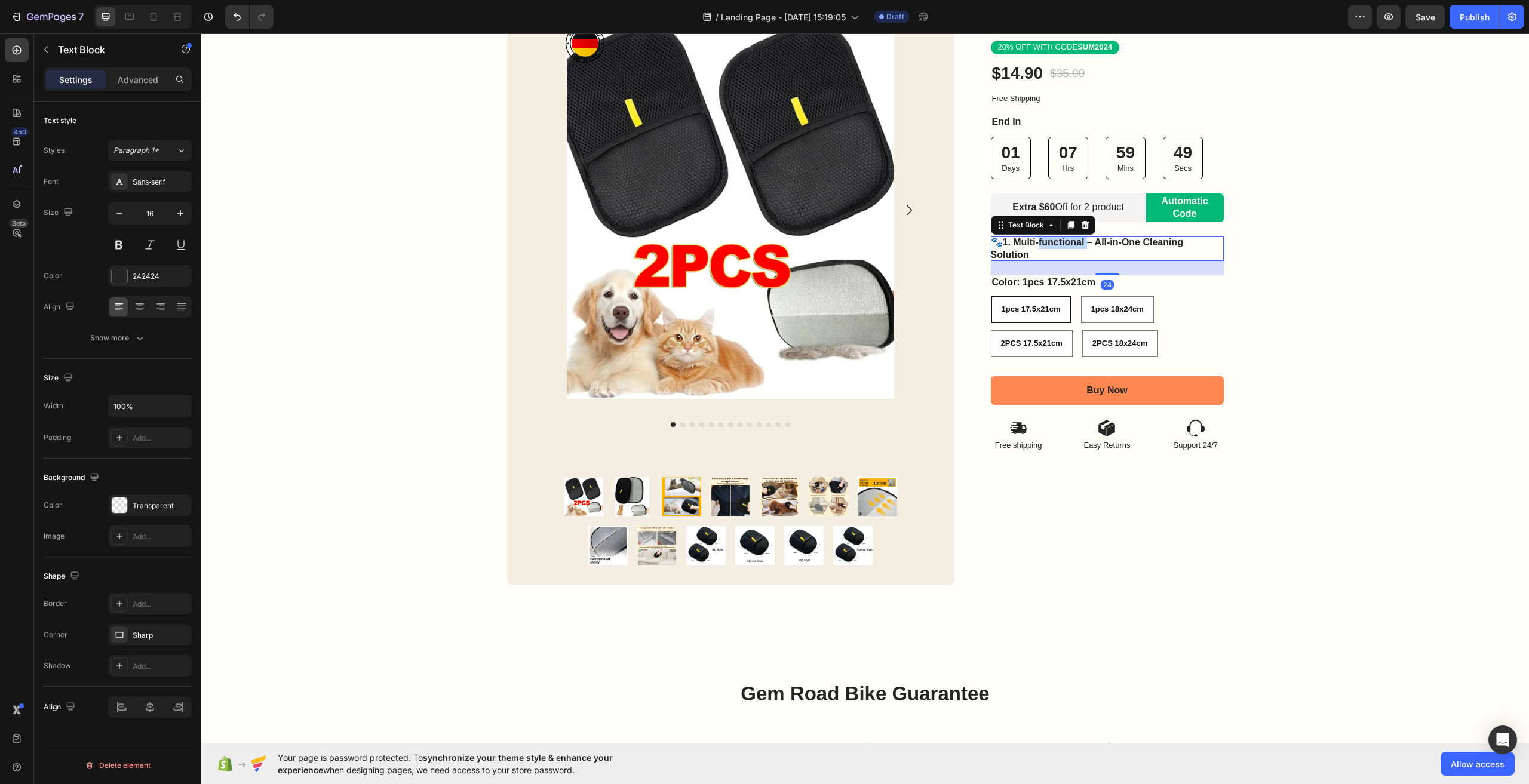
click at [1040, 245] on strong "1. Multi-functional – All-in-One Cleaning Solution" at bounding box center [1087, 248] width 193 height 23
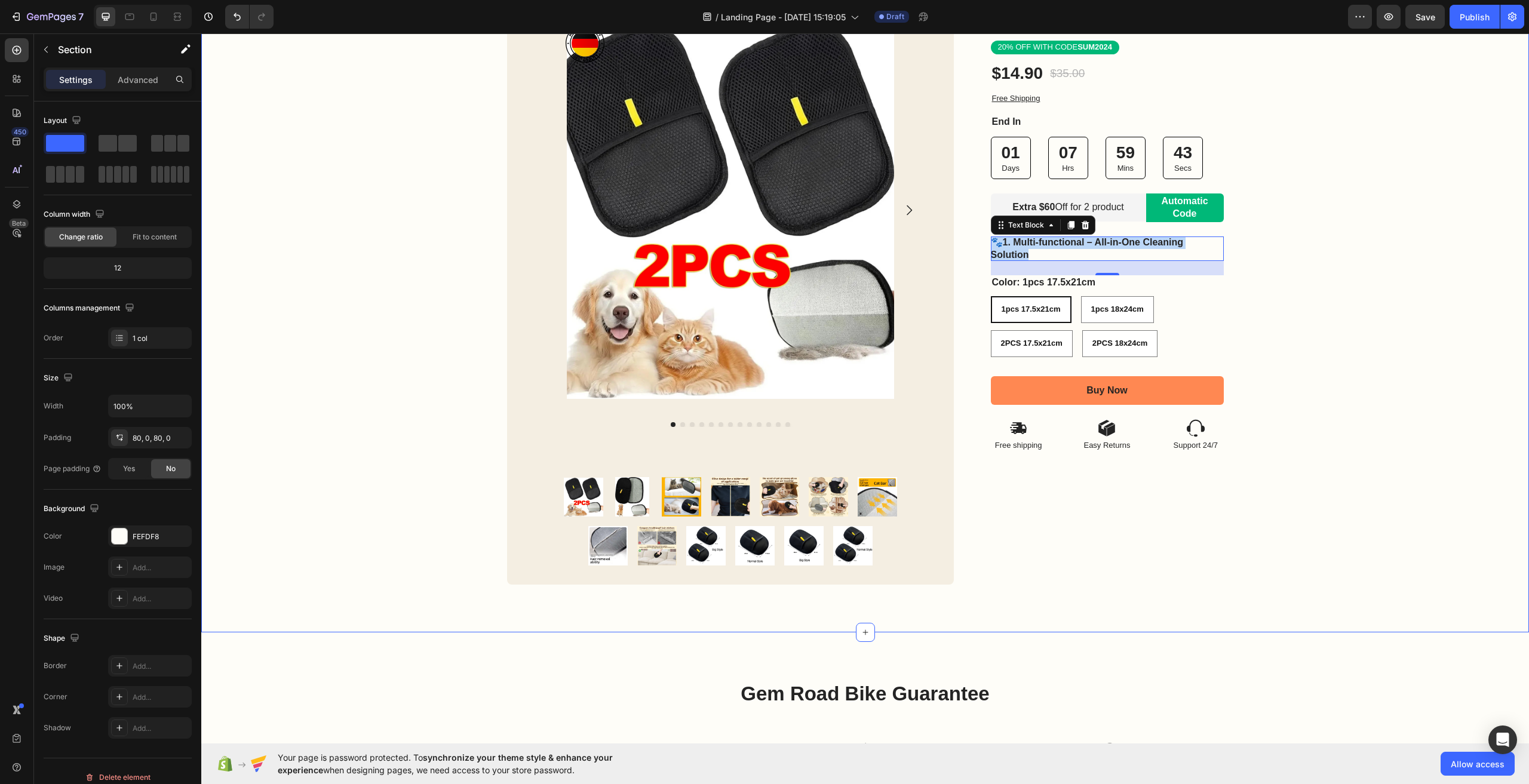
click at [1332, 321] on div "Image Row Product Images Product Images Image Row Row Icon Icon Icon Icon Icon …" at bounding box center [865, 286] width 1328 height 596
click at [1030, 247] on p "🐾 1. Multi-functional – All-in-One Cleaning Solution" at bounding box center [1108, 249] width 233 height 25
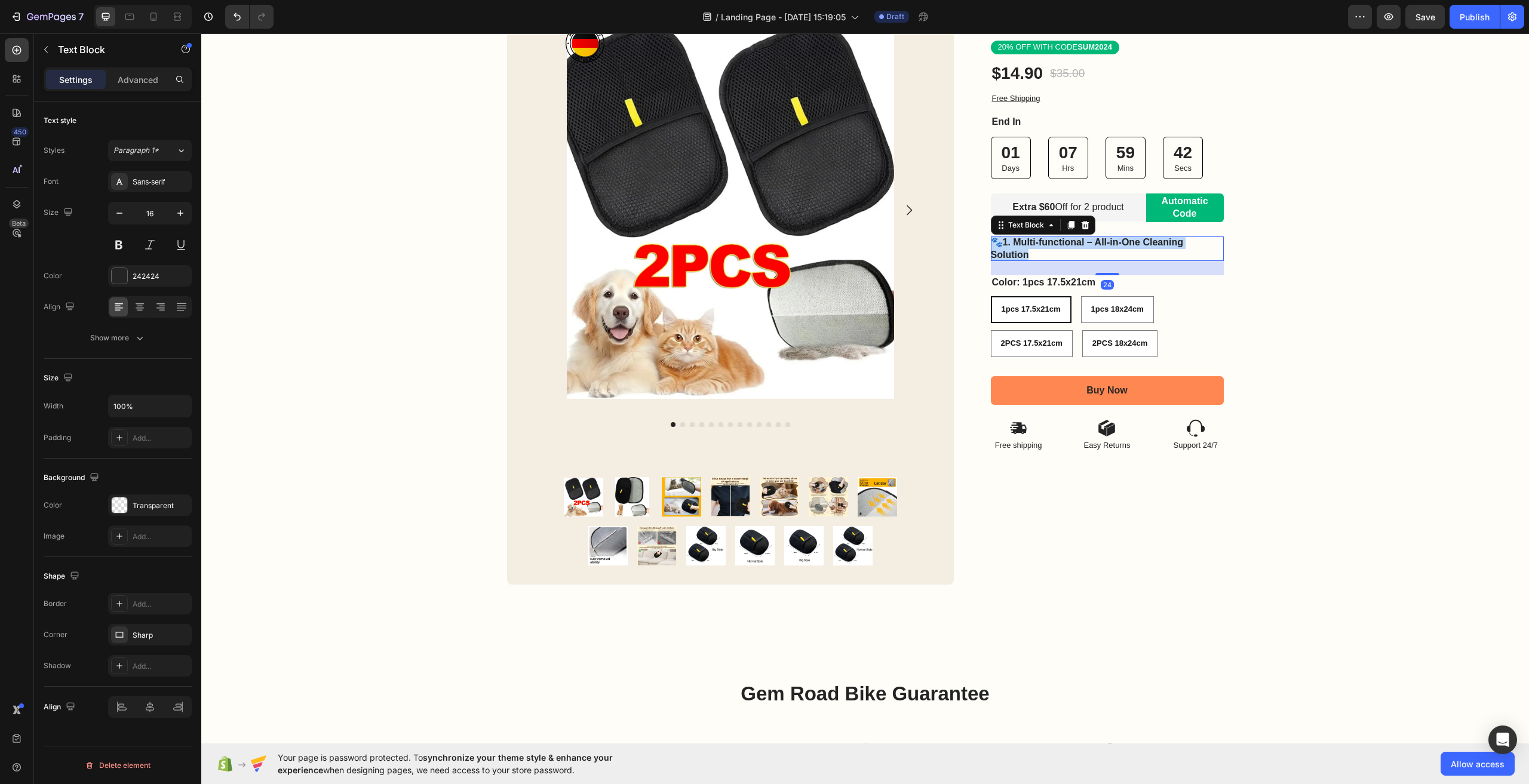
click at [1030, 247] on p "🐾 1. Multi-functional – All-in-One Cleaning Solution" at bounding box center [1108, 249] width 233 height 25
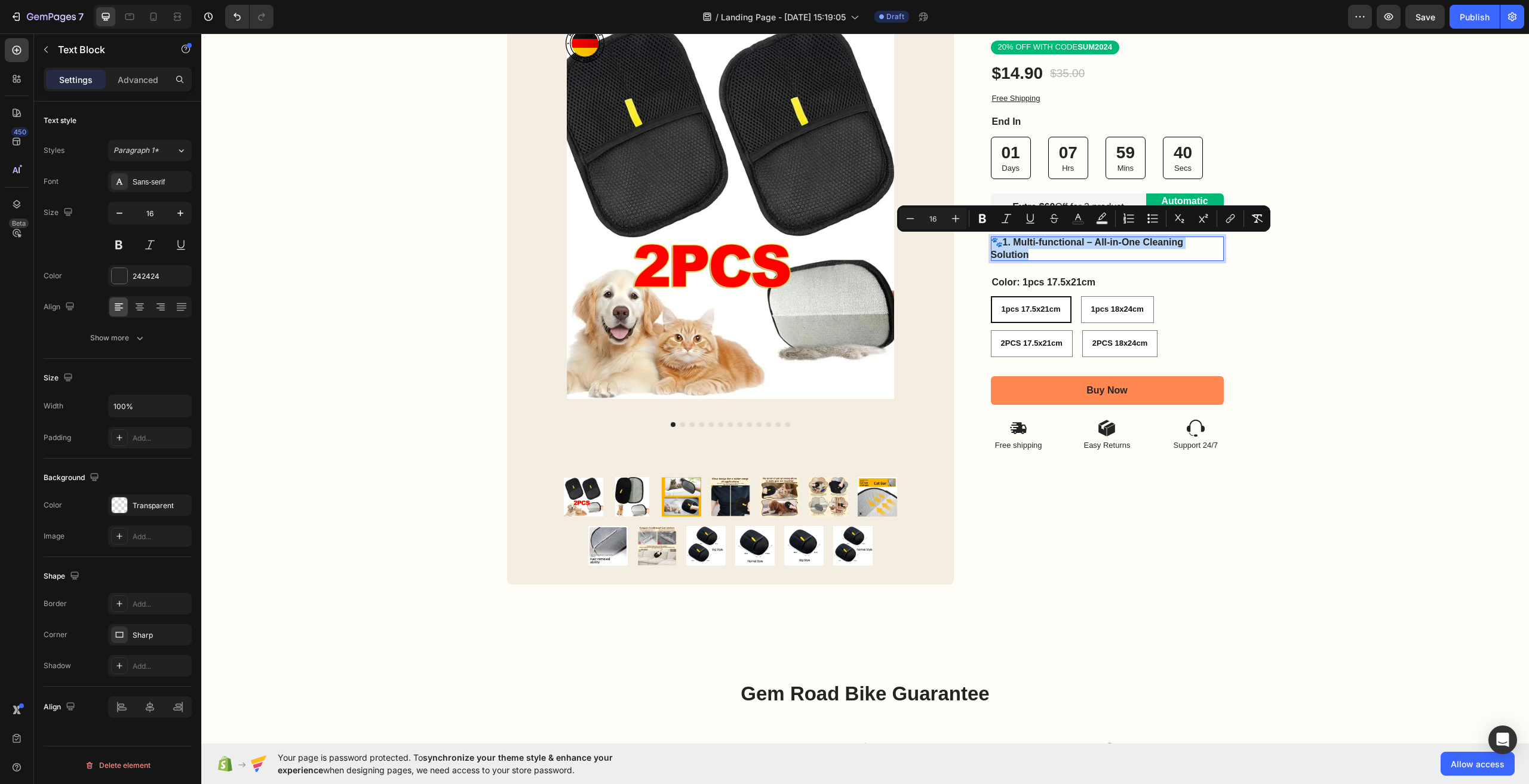
copy p "🐾 1. Multi-functional – All-in-One Cleaning Solution"
click at [1108, 253] on p "🐾 1. Multi-functional – All-in-One Cleaning Solution" at bounding box center [1108, 249] width 233 height 25
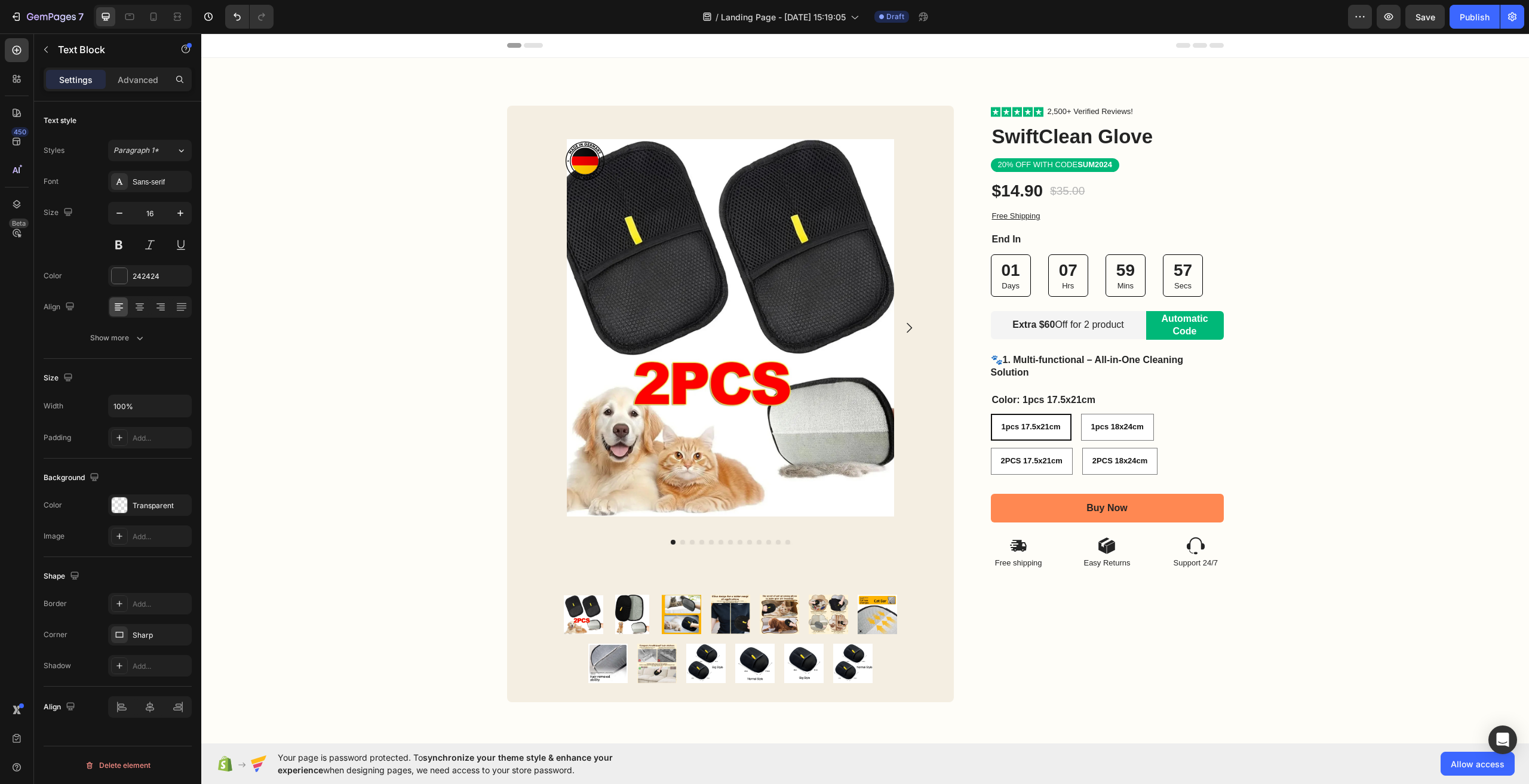
scroll to position [59, 0]
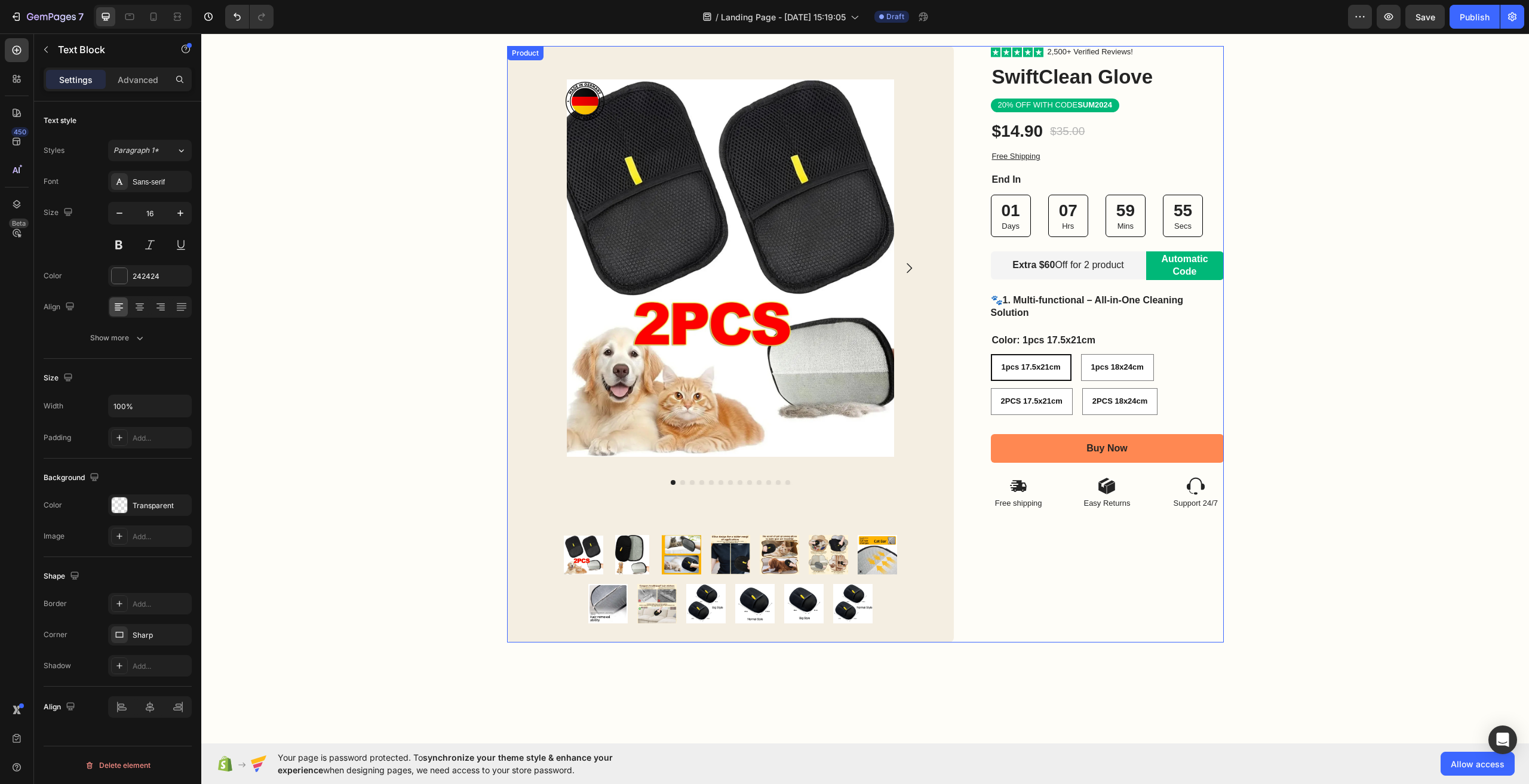
click at [1022, 539] on div "Icon Icon Icon Icon Icon Icon List 2,500+ Verified Reviews! Text Block Row Swif…" at bounding box center [1108, 344] width 233 height 596
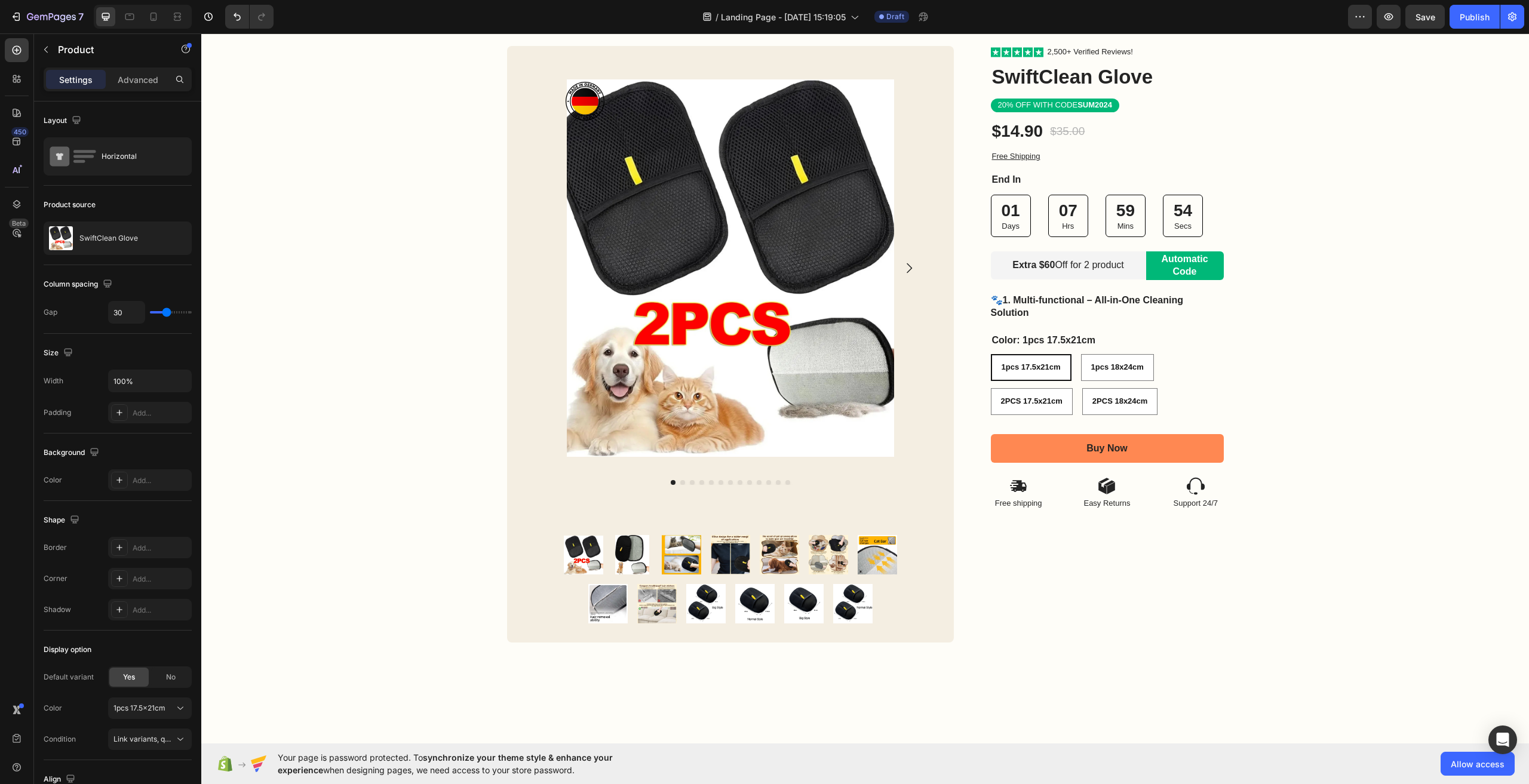
click at [1037, 570] on div "Icon Icon Icon Icon Icon Icon List 2,500+ Verified Reviews! Text Block Row Swif…" at bounding box center [1108, 344] width 233 height 596
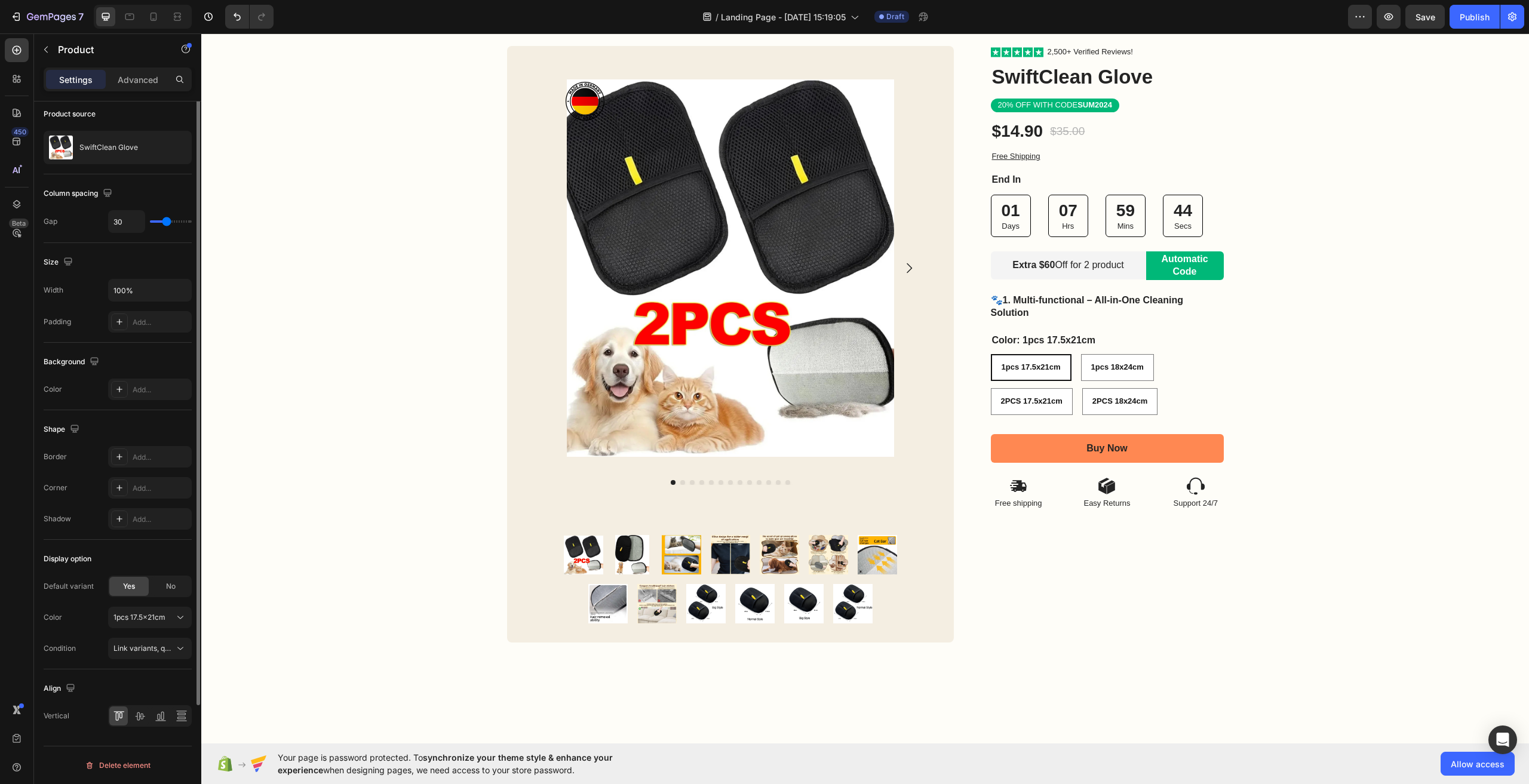
scroll to position [0, 0]
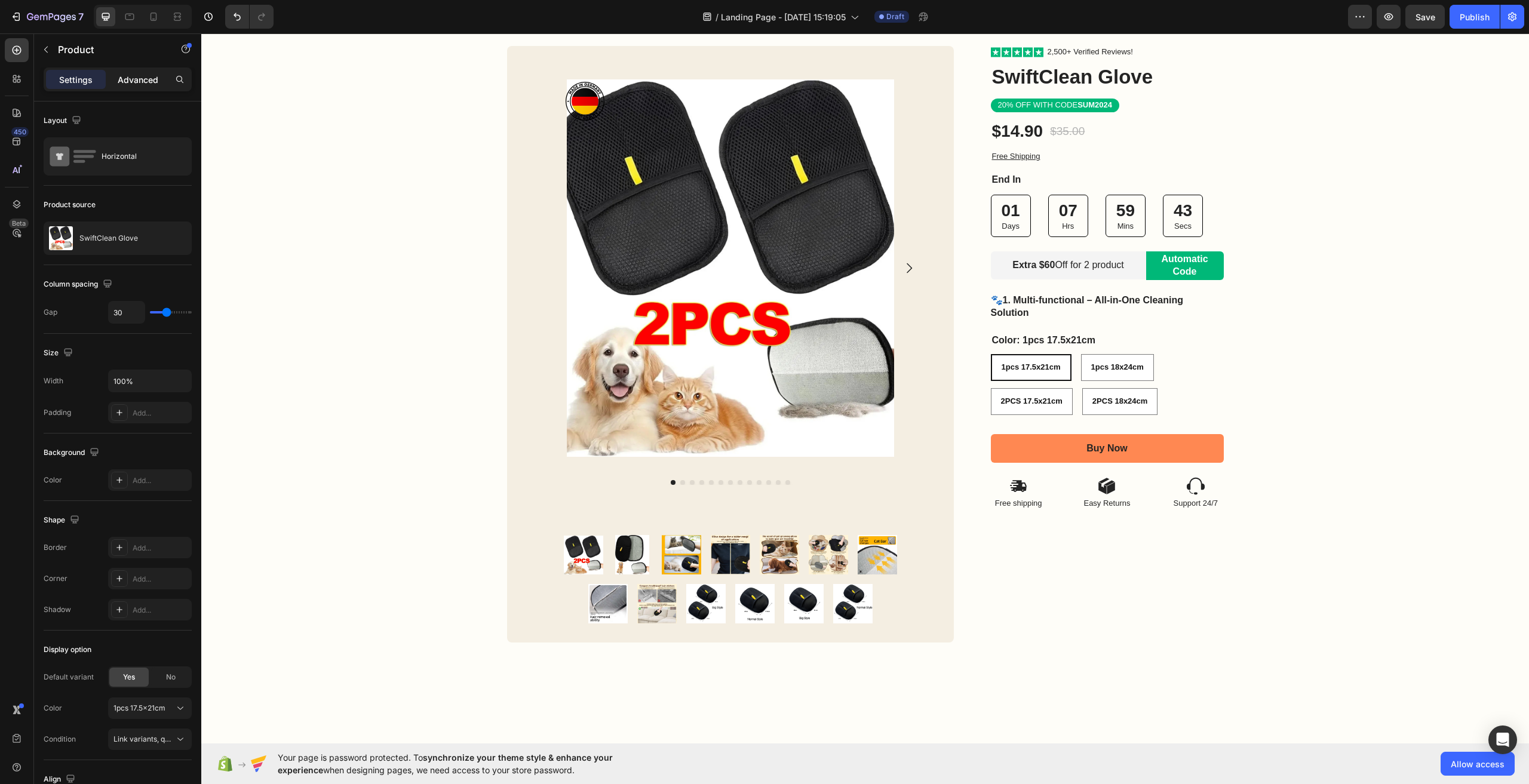
click at [149, 82] on p "Advanced" at bounding box center [138, 80] width 41 height 13
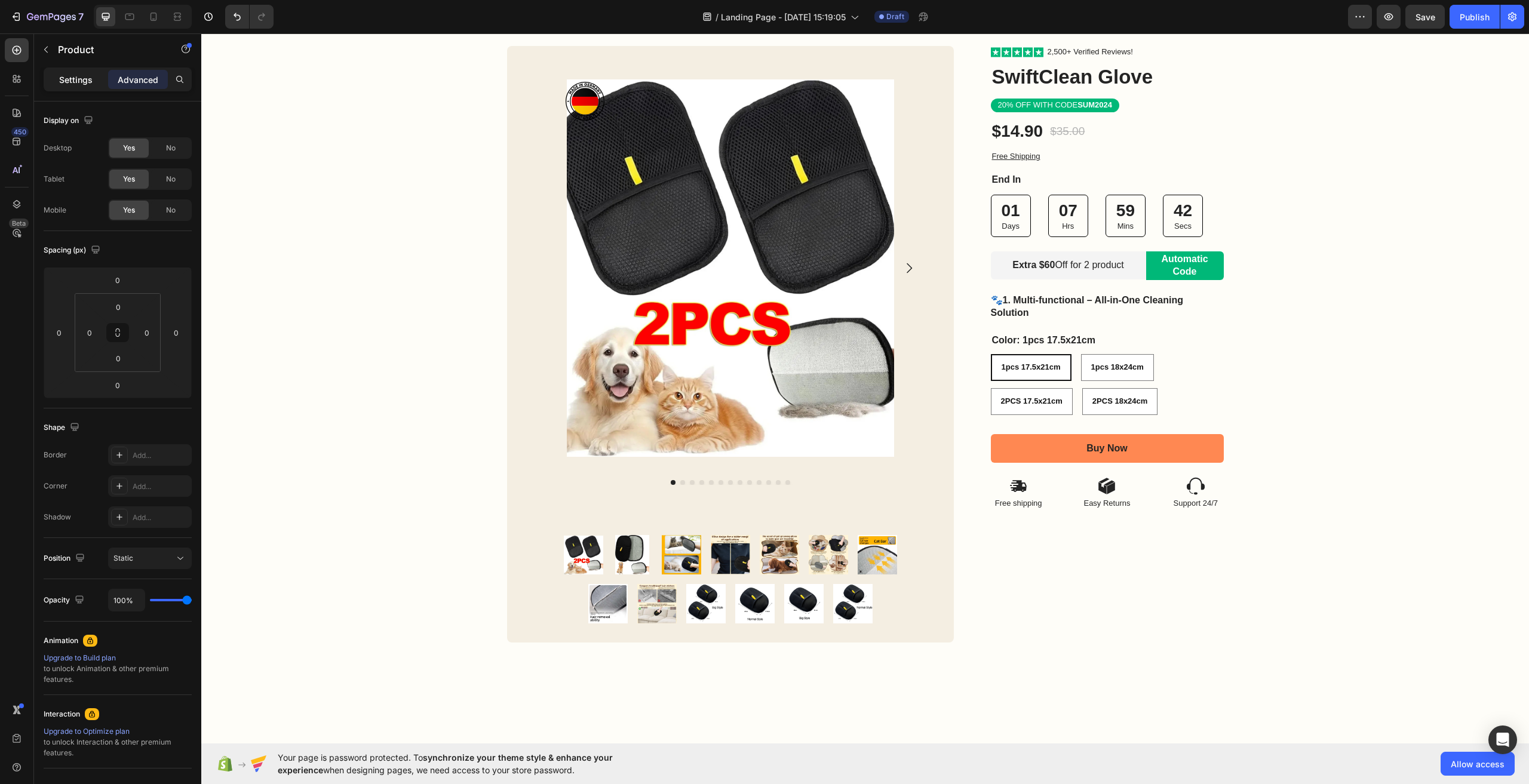
click at [103, 88] on div "Settings" at bounding box center [76, 79] width 59 height 19
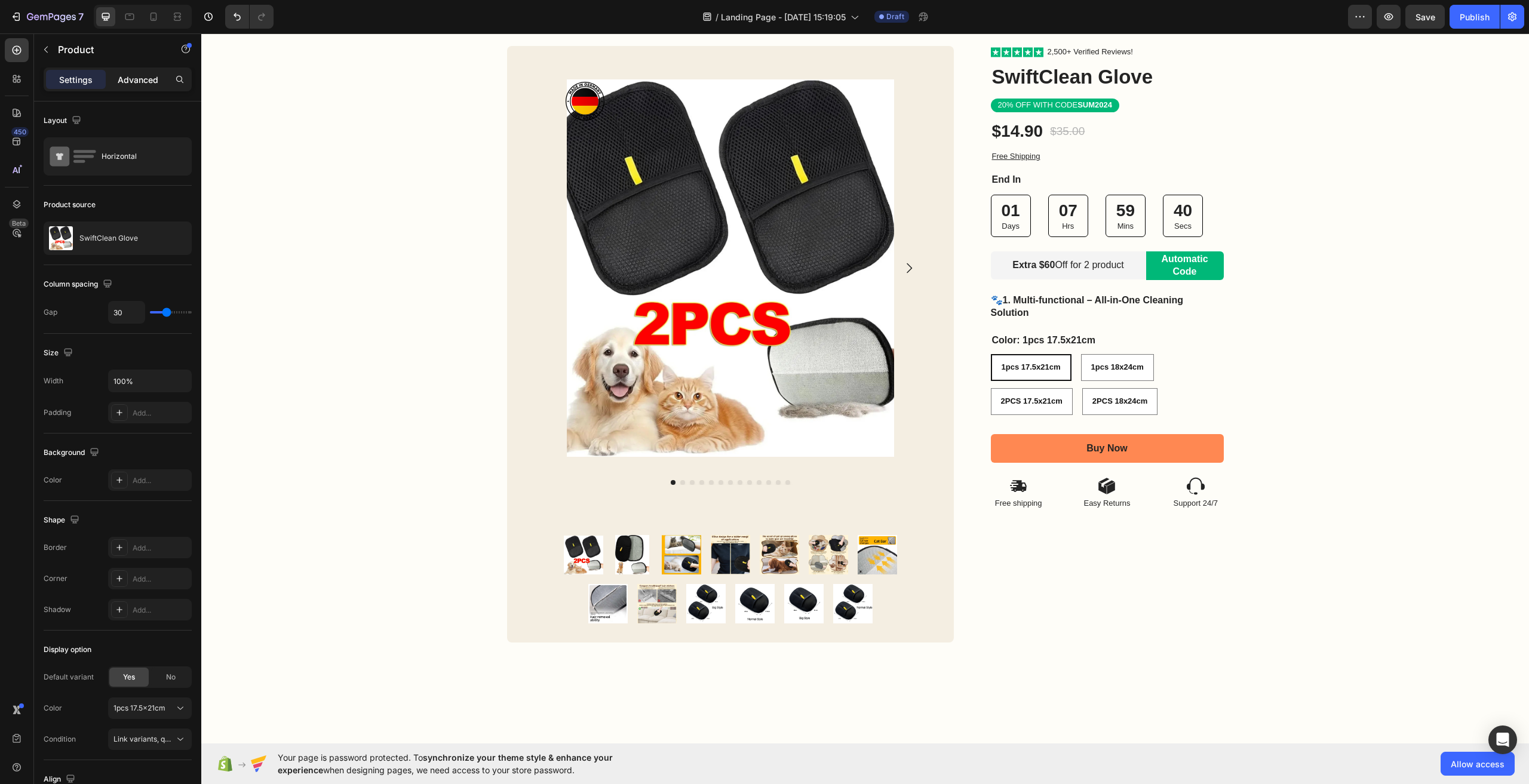
click at [135, 87] on div "Advanced" at bounding box center [138, 79] width 59 height 19
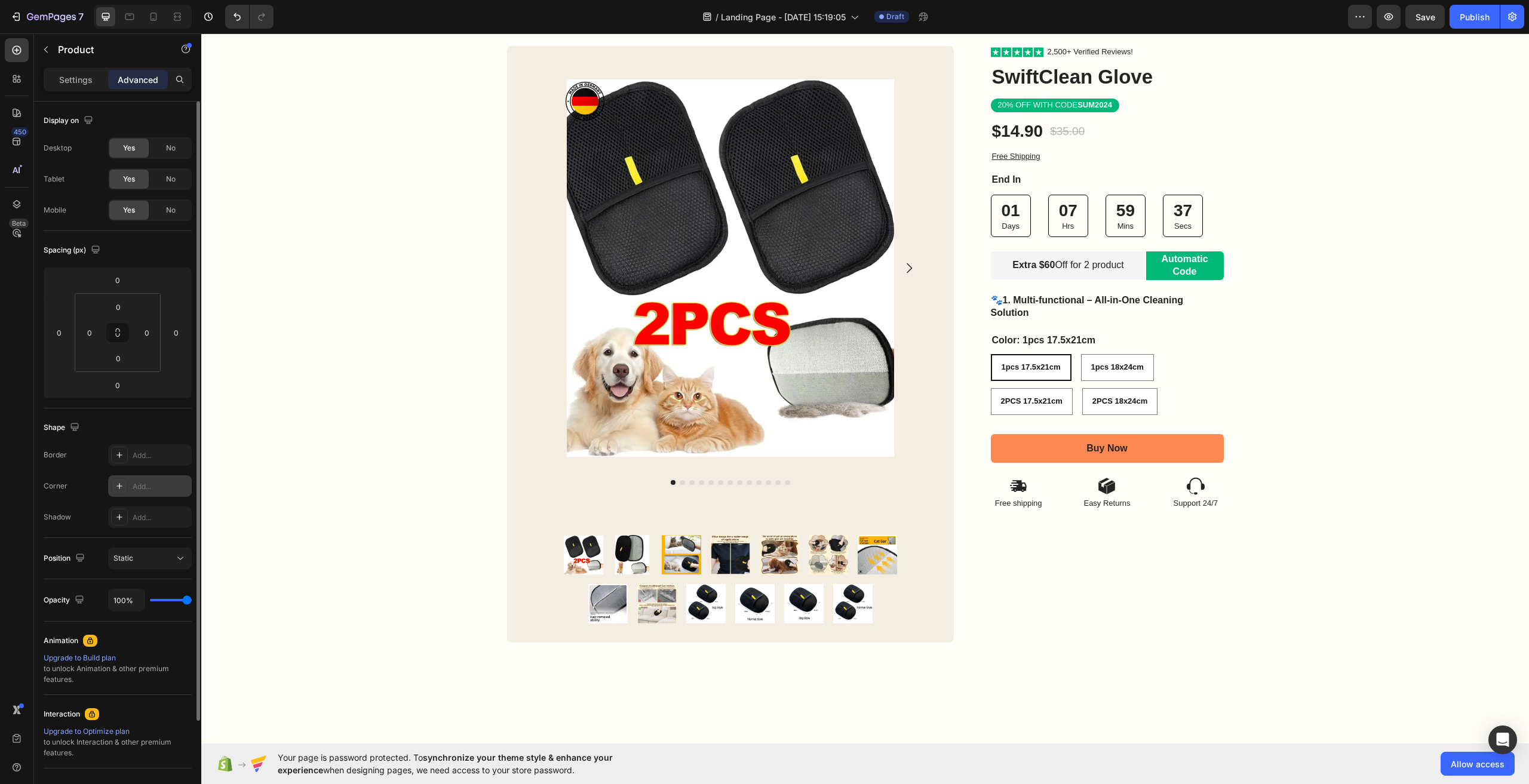
click at [151, 484] on div "Add..." at bounding box center [161, 487] width 56 height 11
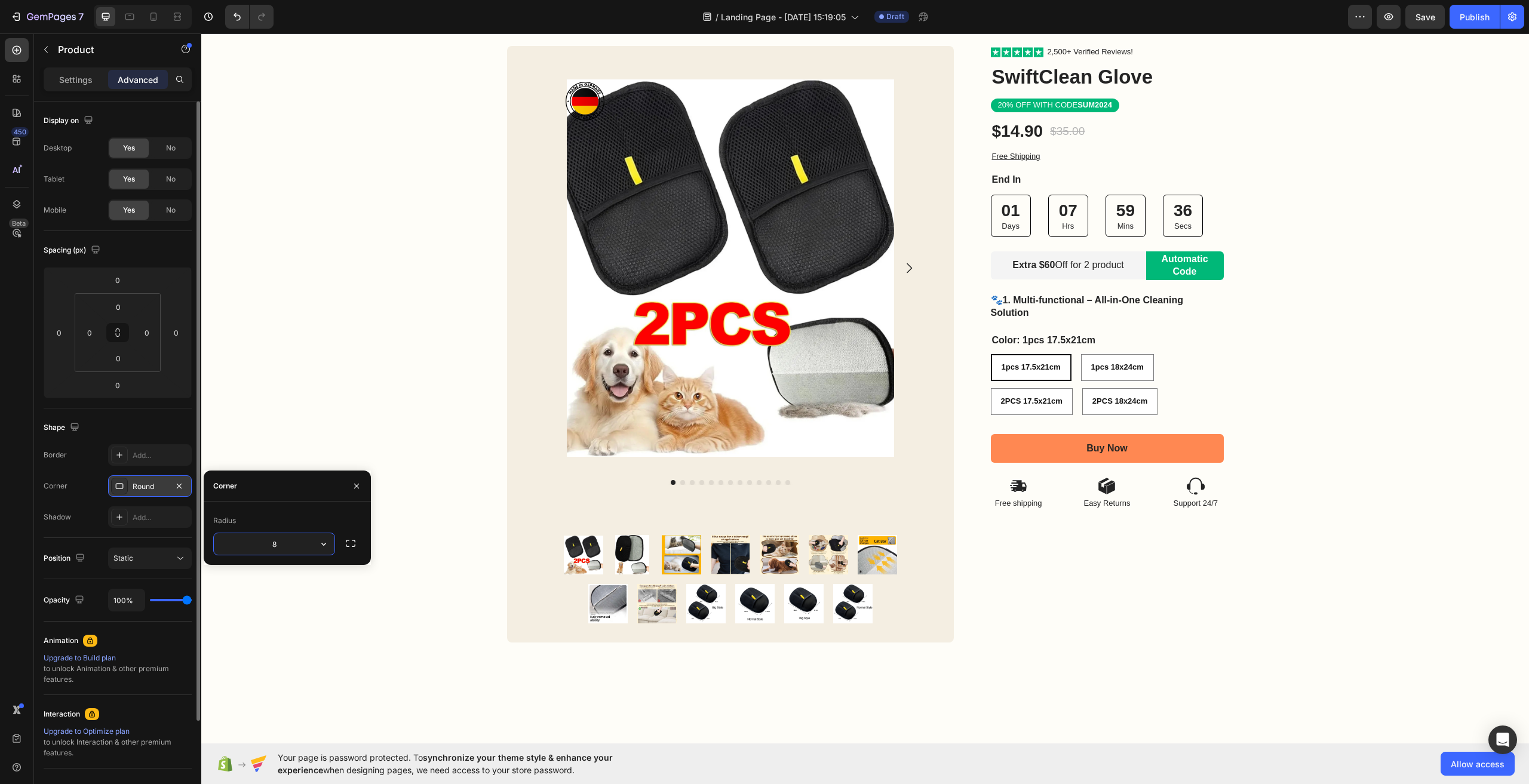
click at [151, 484] on div "Round" at bounding box center [150, 487] width 34 height 11
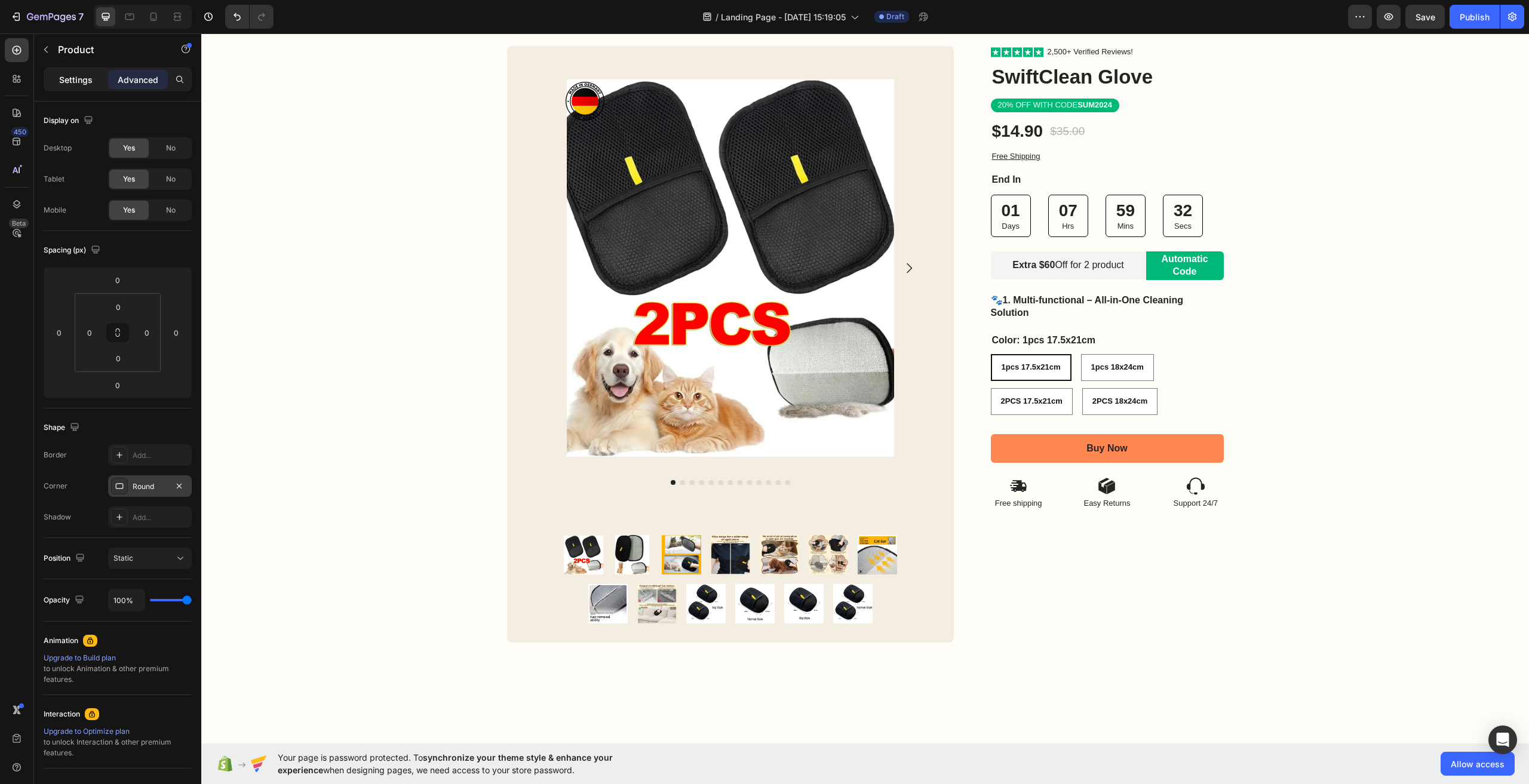
click at [80, 74] on p "Settings" at bounding box center [76, 80] width 34 height 13
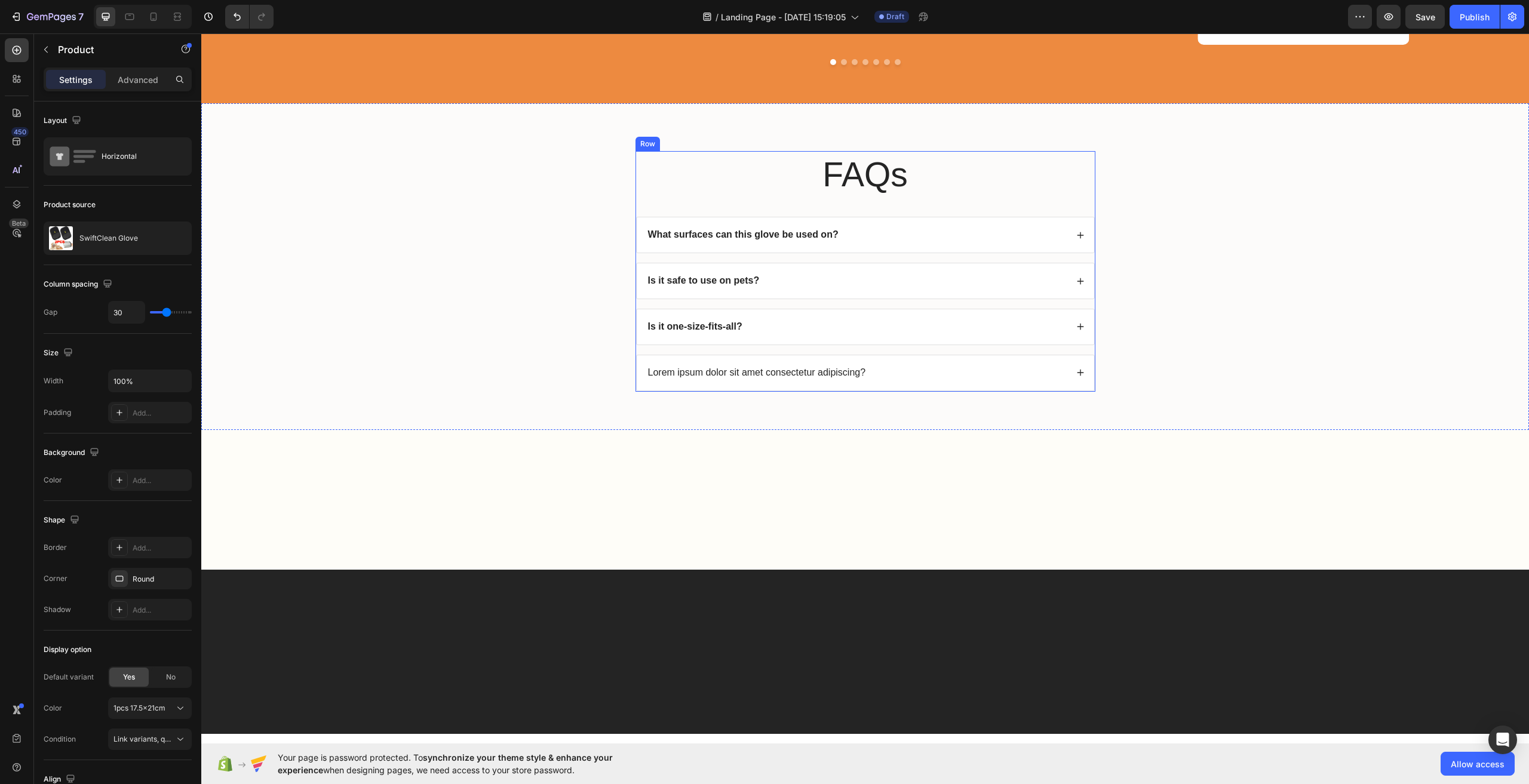
scroll to position [3106, 0]
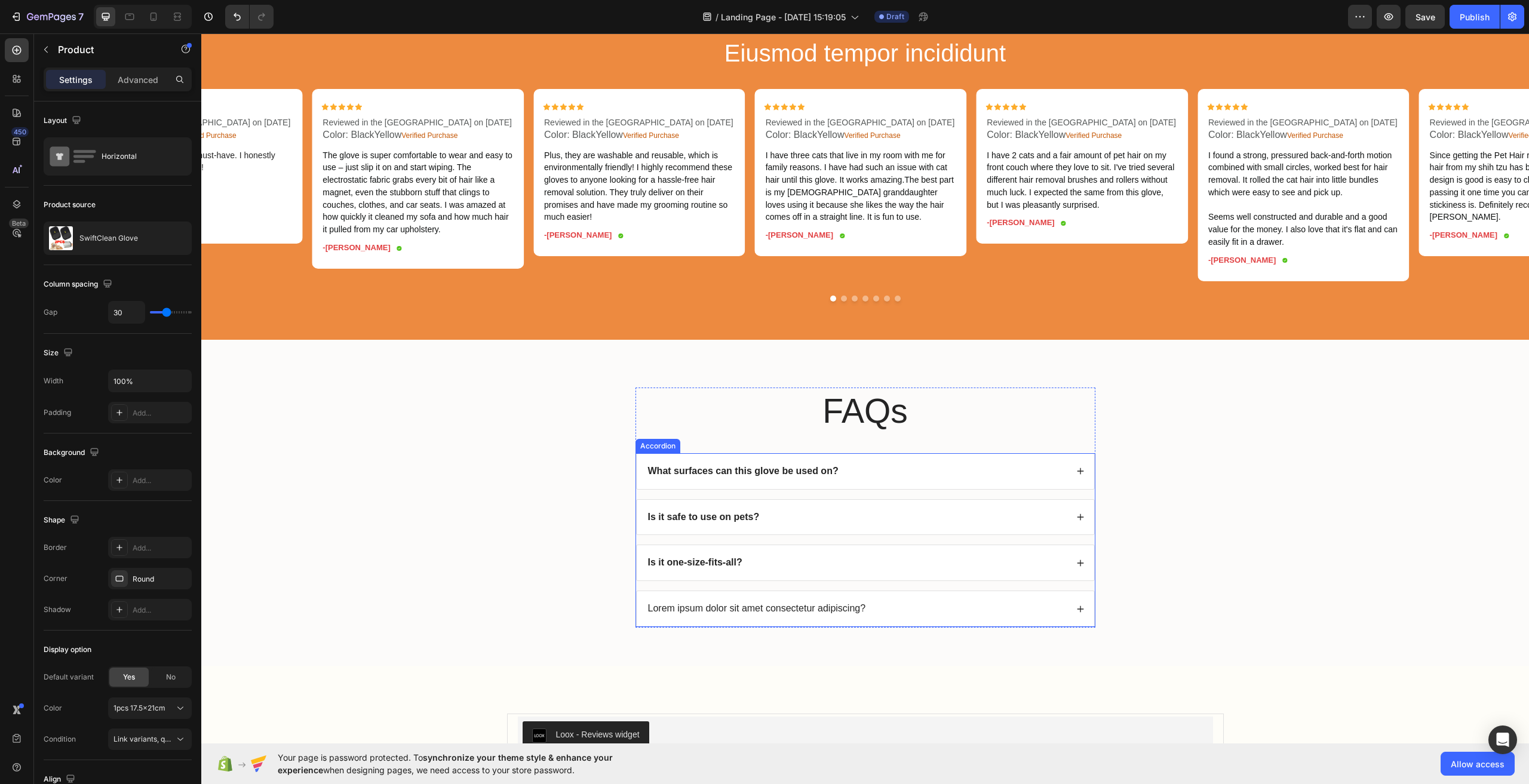
click at [1078, 614] on icon at bounding box center [1080, 609] width 9 height 9
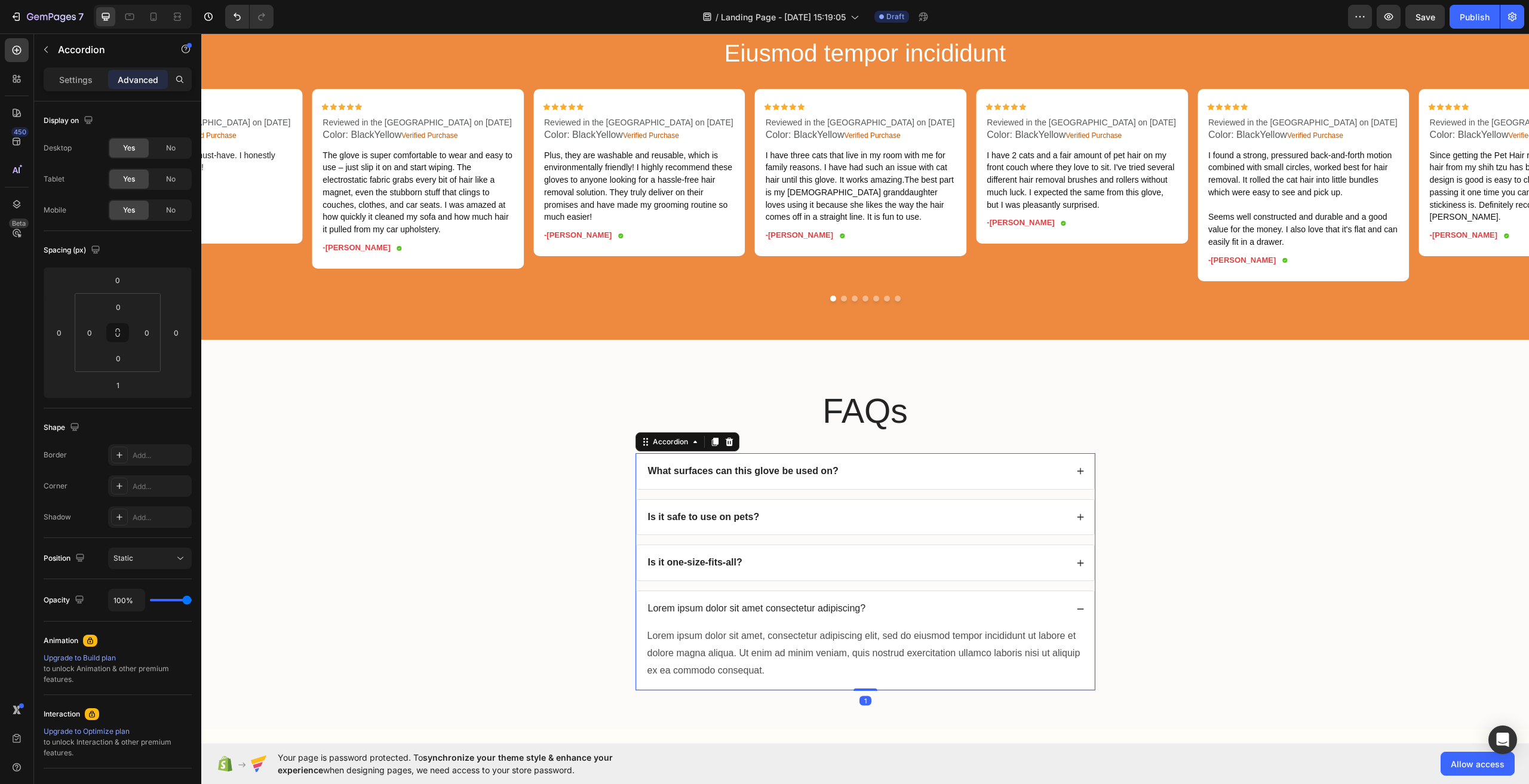
scroll to position [3166, 0]
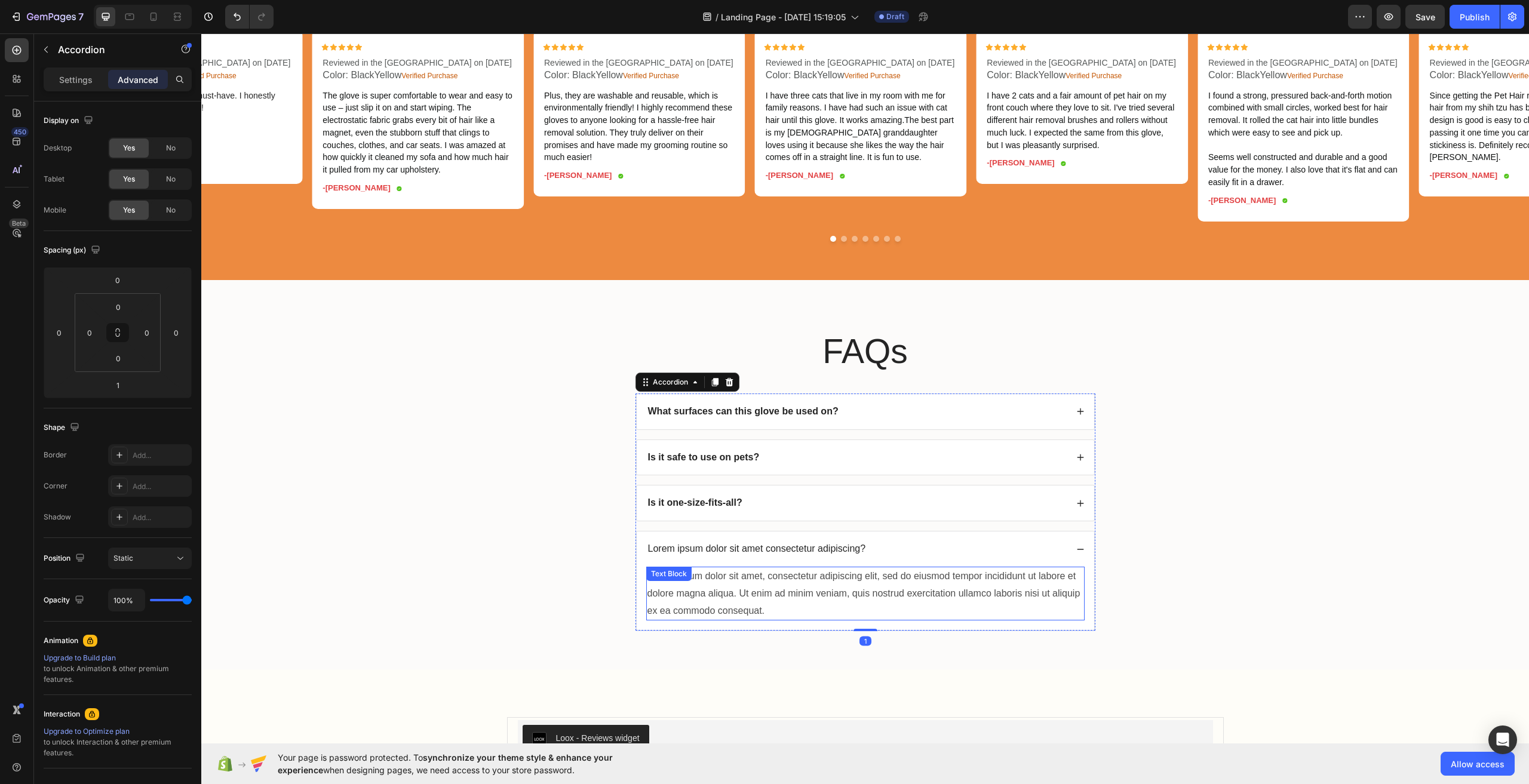
click at [862, 599] on div "Lorem ipsum dolor sit amet, consectetur adipiscing elit, sed do eiusmod tempor …" at bounding box center [865, 593] width 439 height 54
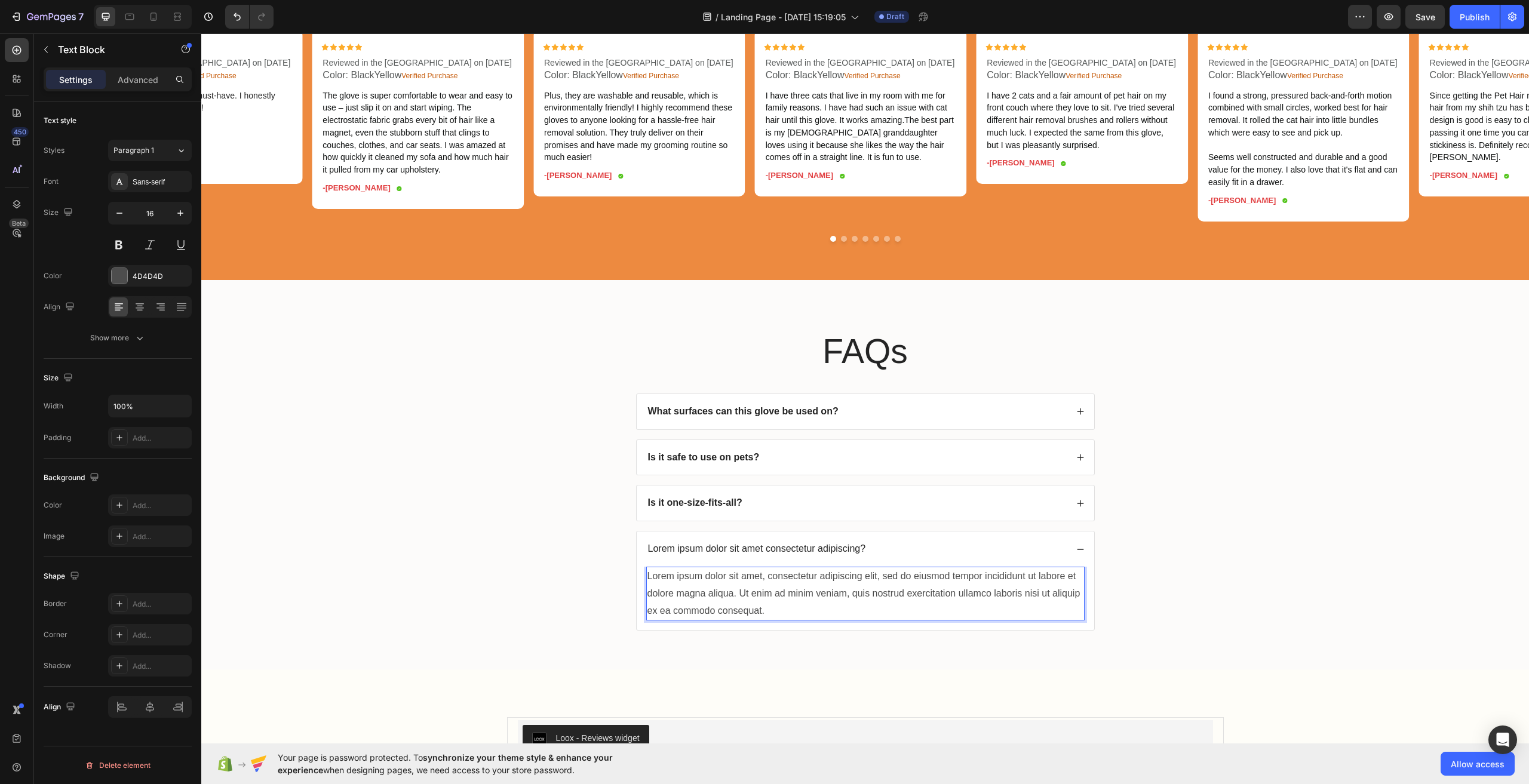
click at [862, 599] on div "Lorem ipsum dolor sit amet, consectetur adipiscing elit, sed do eiusmod tempor …" at bounding box center [865, 593] width 439 height 54
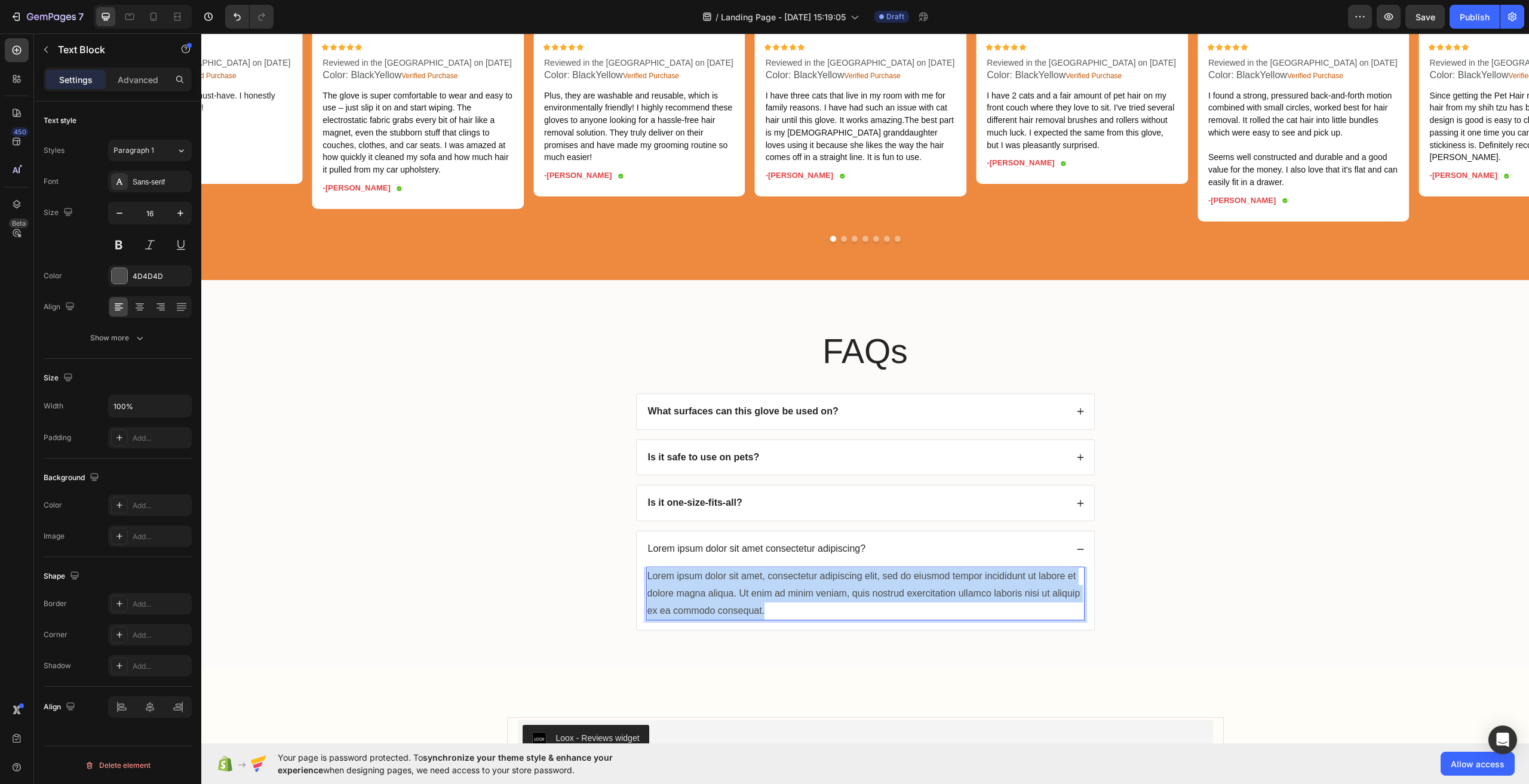
click at [862, 599] on p "Lorem ipsum dolor sit amet, consectetur adipiscing elit, sed do eiusmod tempor …" at bounding box center [865, 594] width 436 height 52
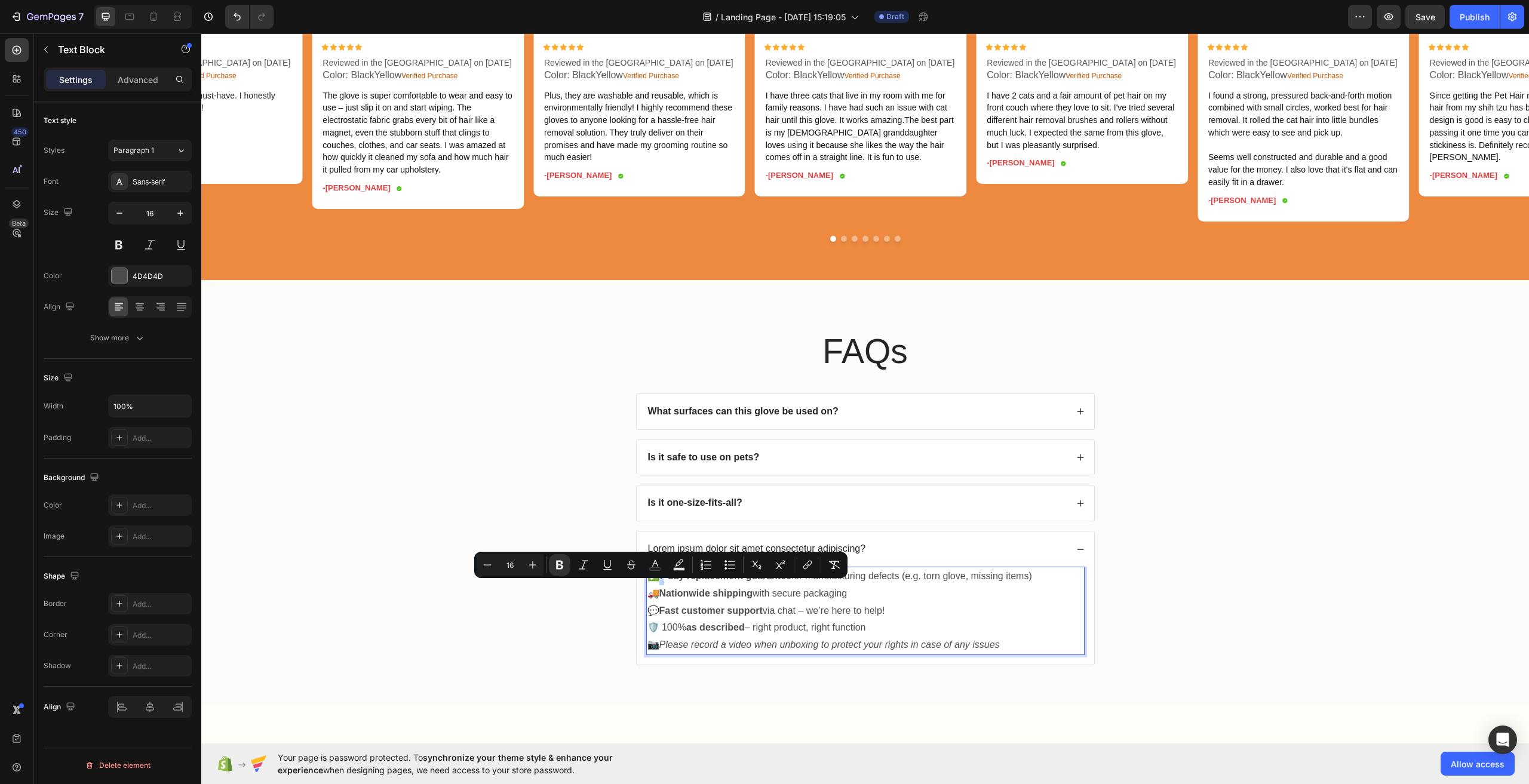
click at [660, 582] on strong "7-day replacement guarantee" at bounding box center [725, 576] width 132 height 10
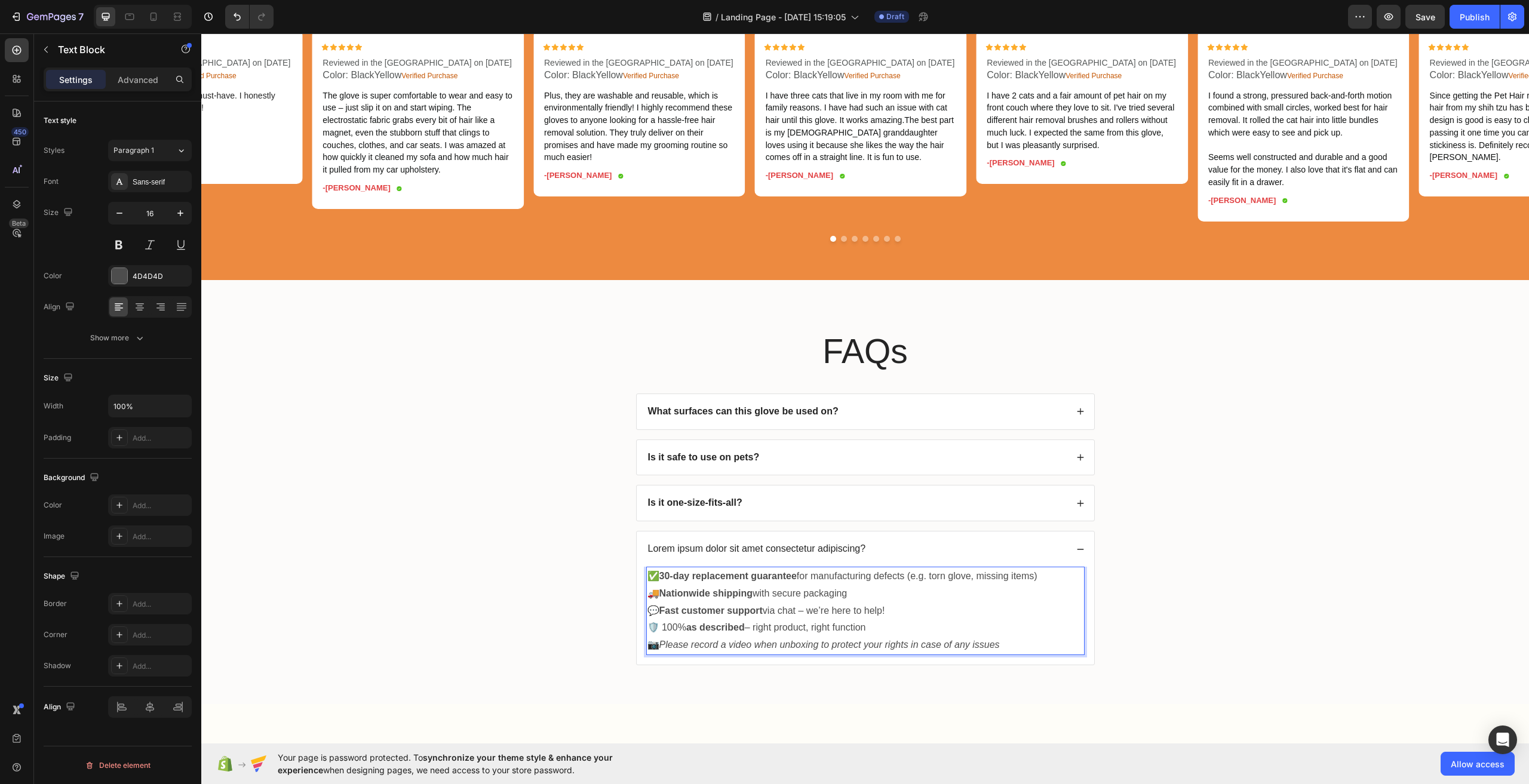
click at [884, 620] on p "💬 Fast customer support via chat – we’re here to help!" at bounding box center [865, 611] width 436 height 17
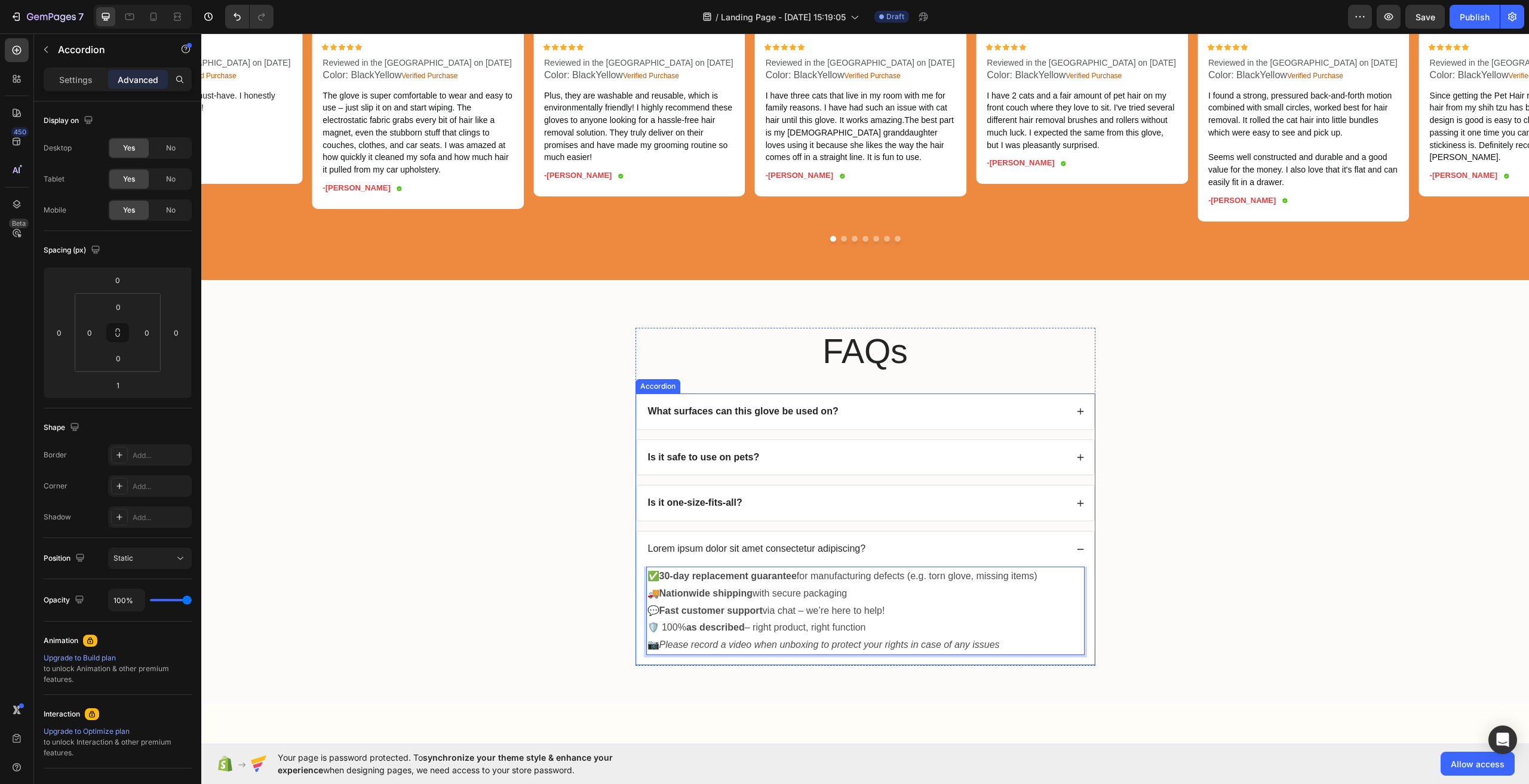
click at [791, 556] on p "Lorem ipsum dolor sit amet consectetur adipiscing?" at bounding box center [757, 550] width 218 height 13
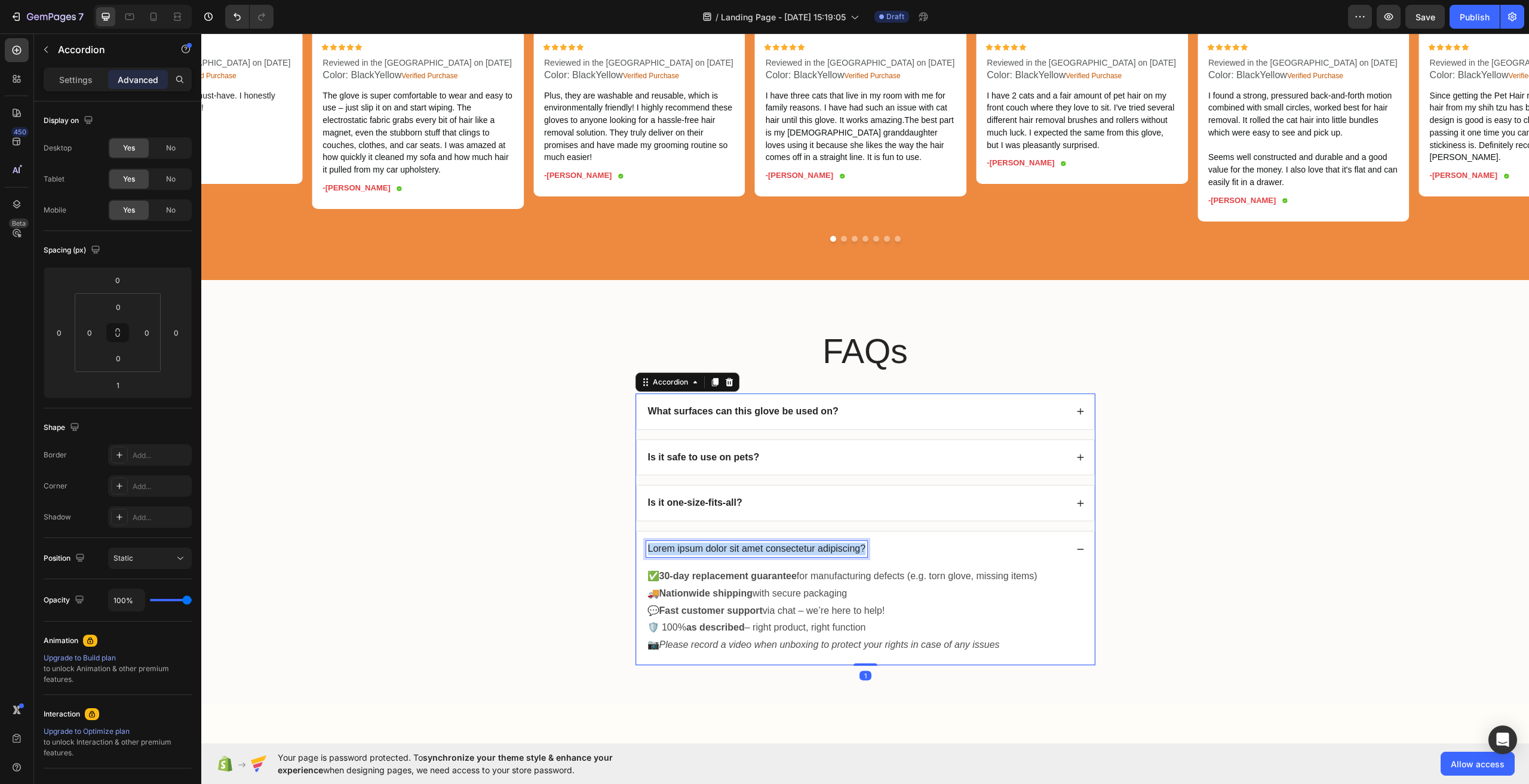
click at [793, 556] on p "Lorem ipsum dolor sit amet consectetur adipiscing?" at bounding box center [757, 550] width 218 height 13
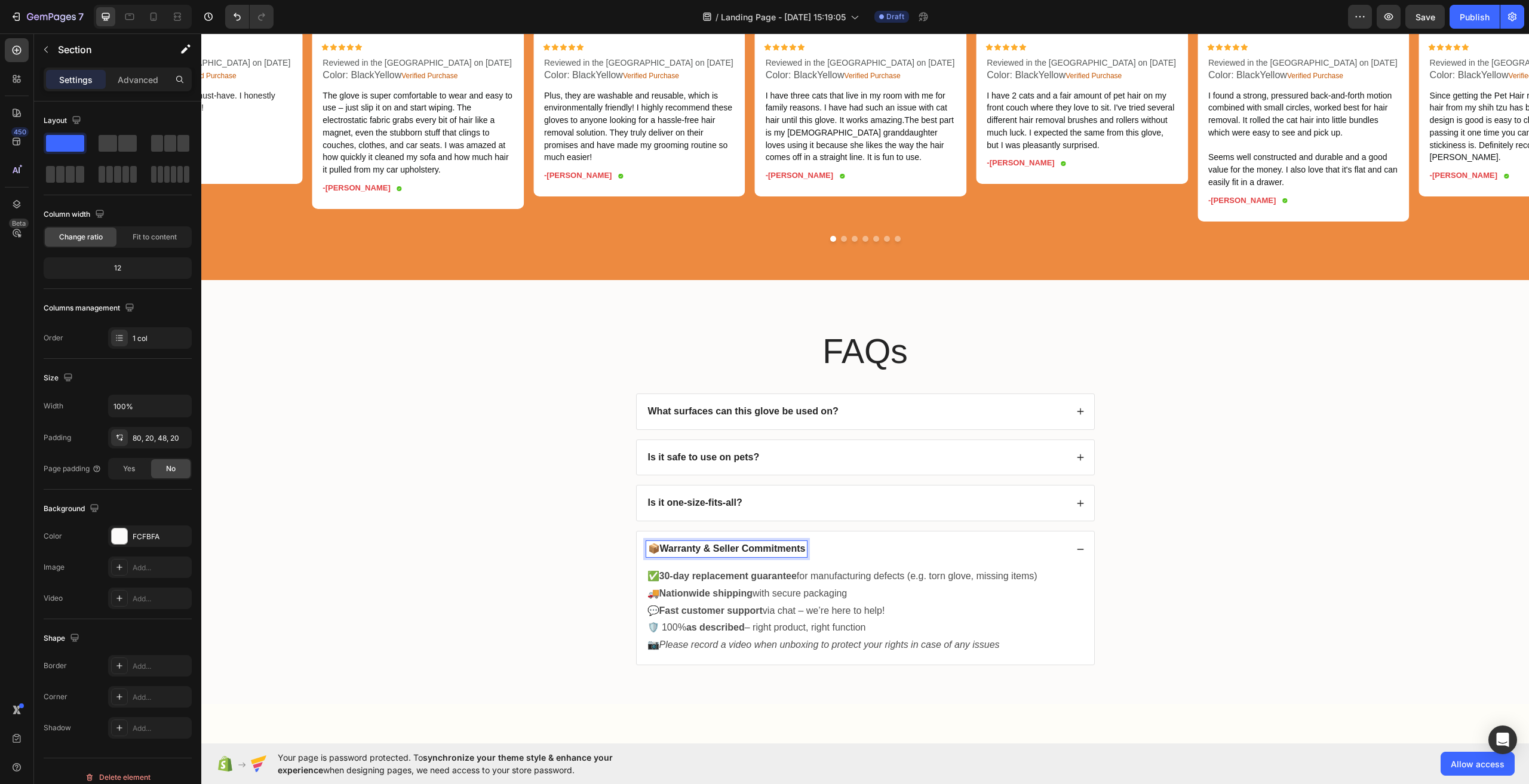
click at [1441, 533] on div "FAQs Heading What surfaces can this glove be used on? Is it safe to use on pets…" at bounding box center [865, 502] width 1304 height 348
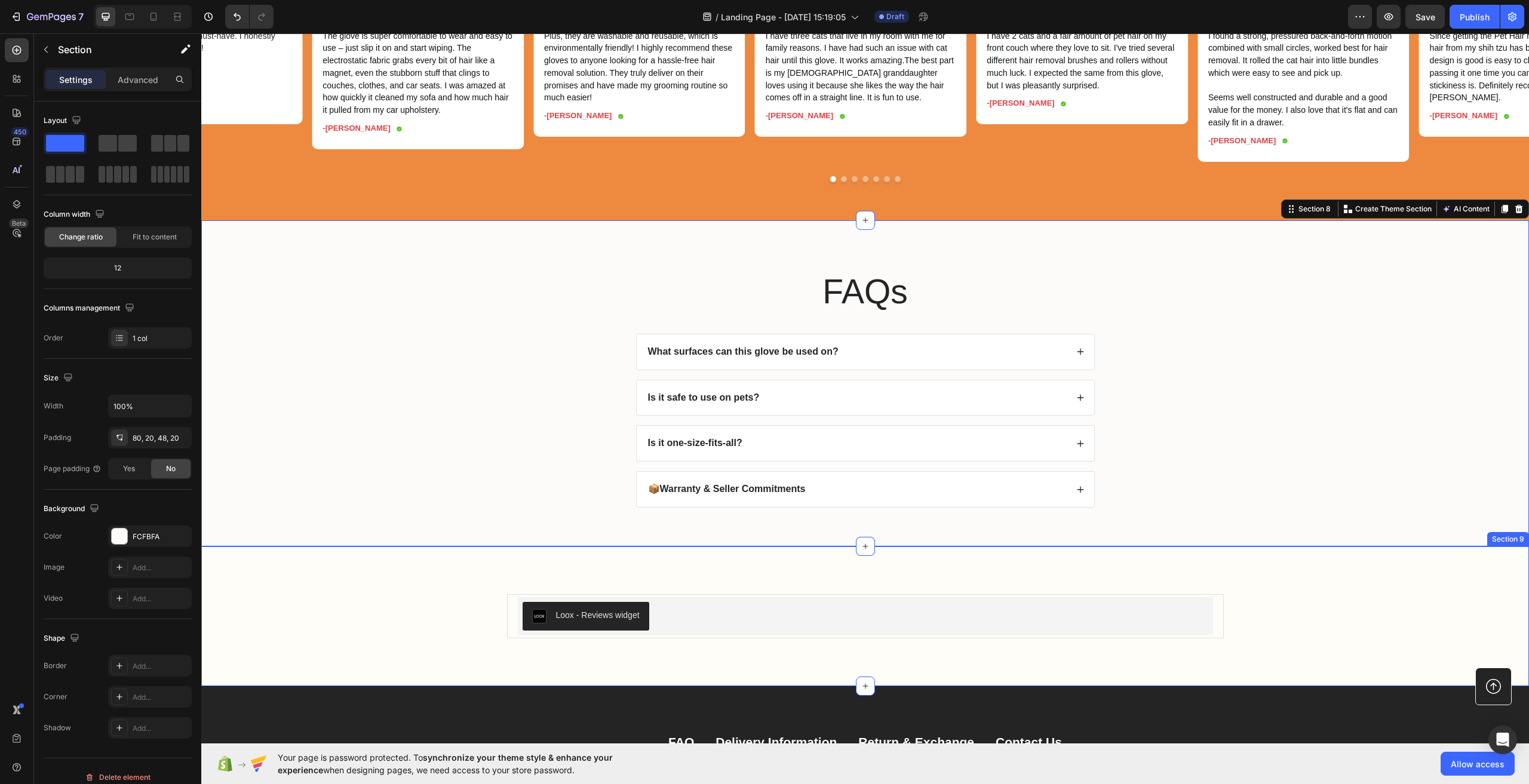
scroll to position [3285, 0]
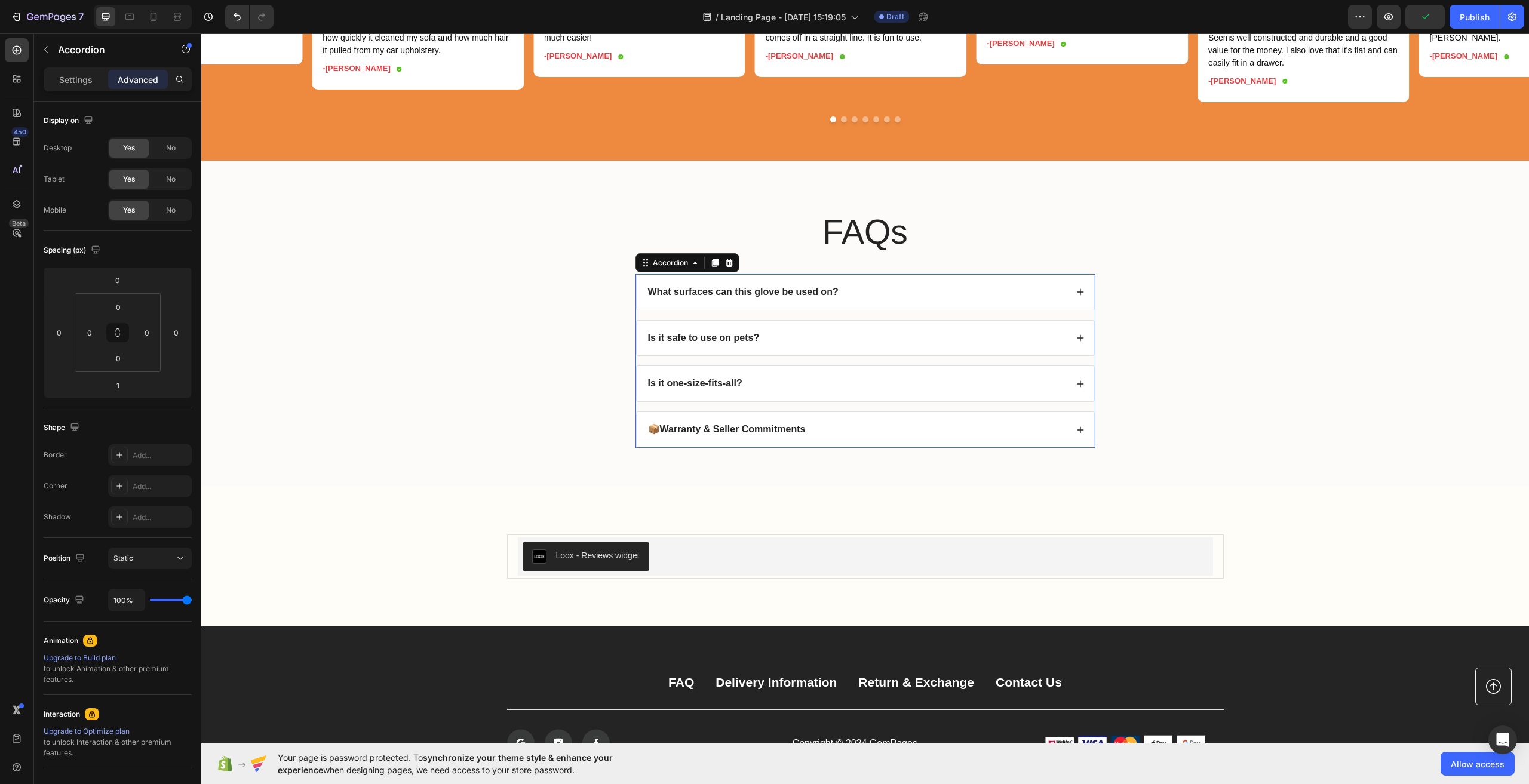
click at [721, 297] on strong "What surfaces can this glove be used on?" at bounding box center [743, 292] width 191 height 10
click at [997, 438] on div "📦 Warranty & Seller Commitments" at bounding box center [857, 429] width 421 height 16
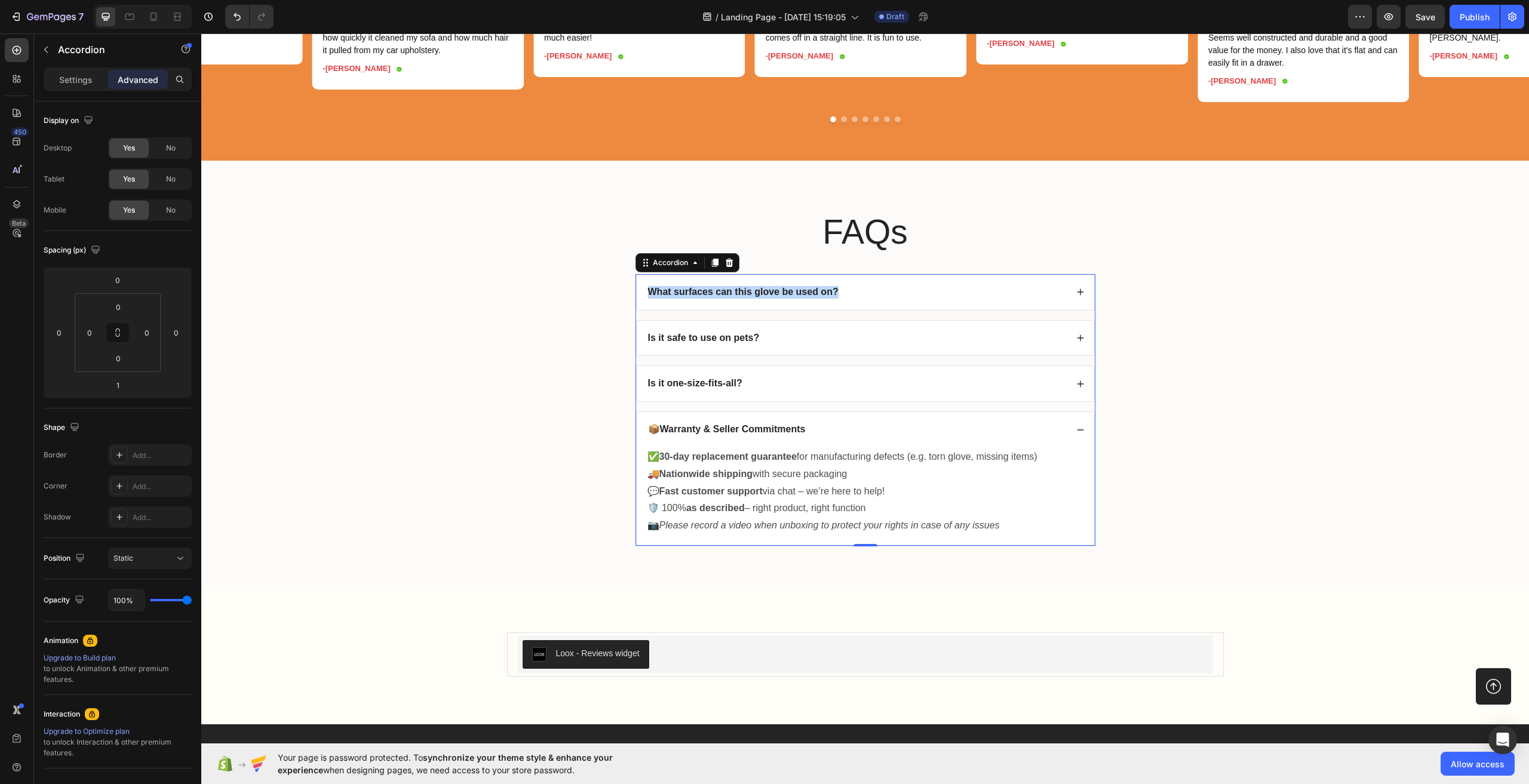
click at [990, 438] on div "📦 Warranty & Seller Commitments" at bounding box center [857, 429] width 421 height 16
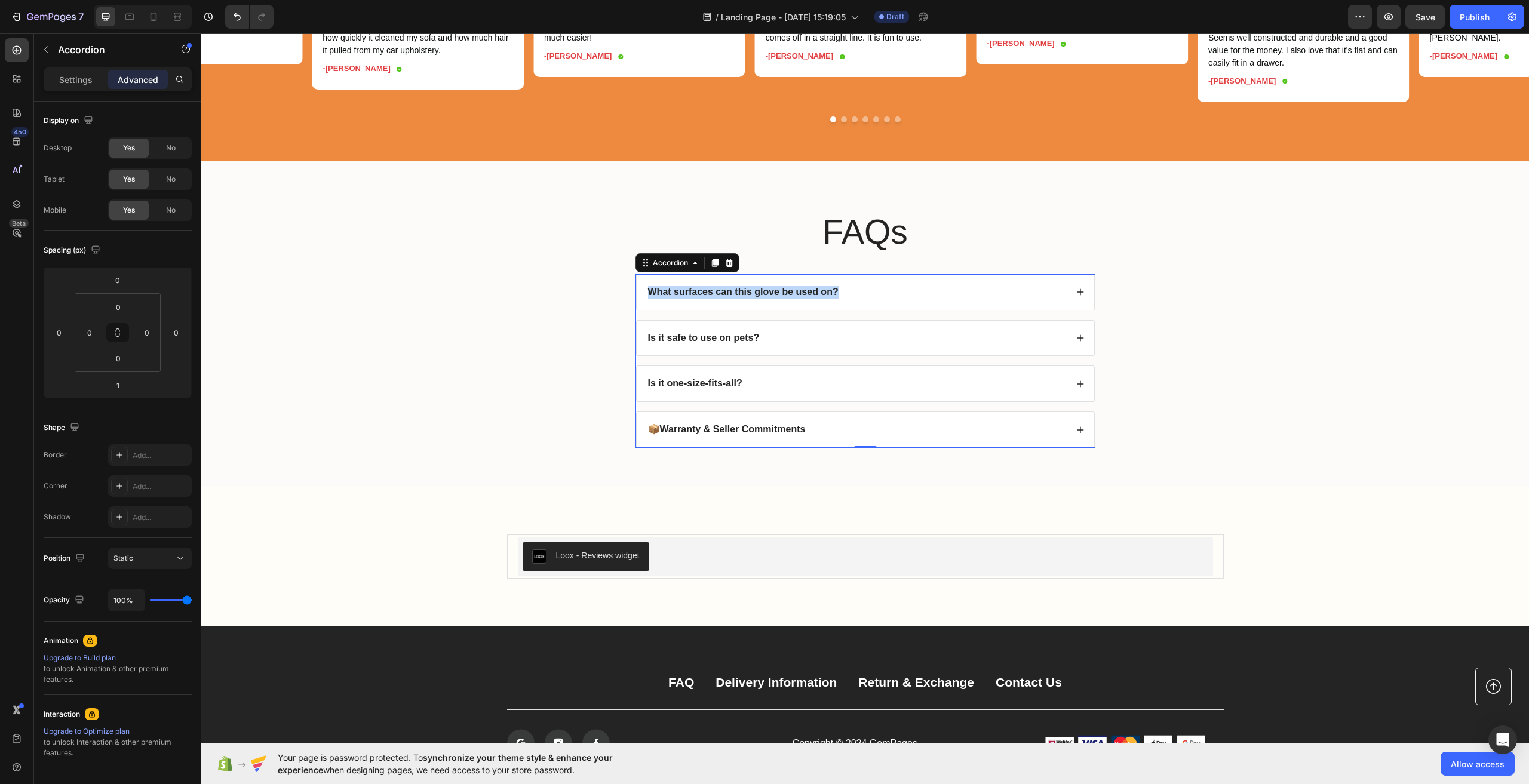
click at [639, 389] on div "Is it one-size-fits-all?" at bounding box center [865, 383] width 457 height 35
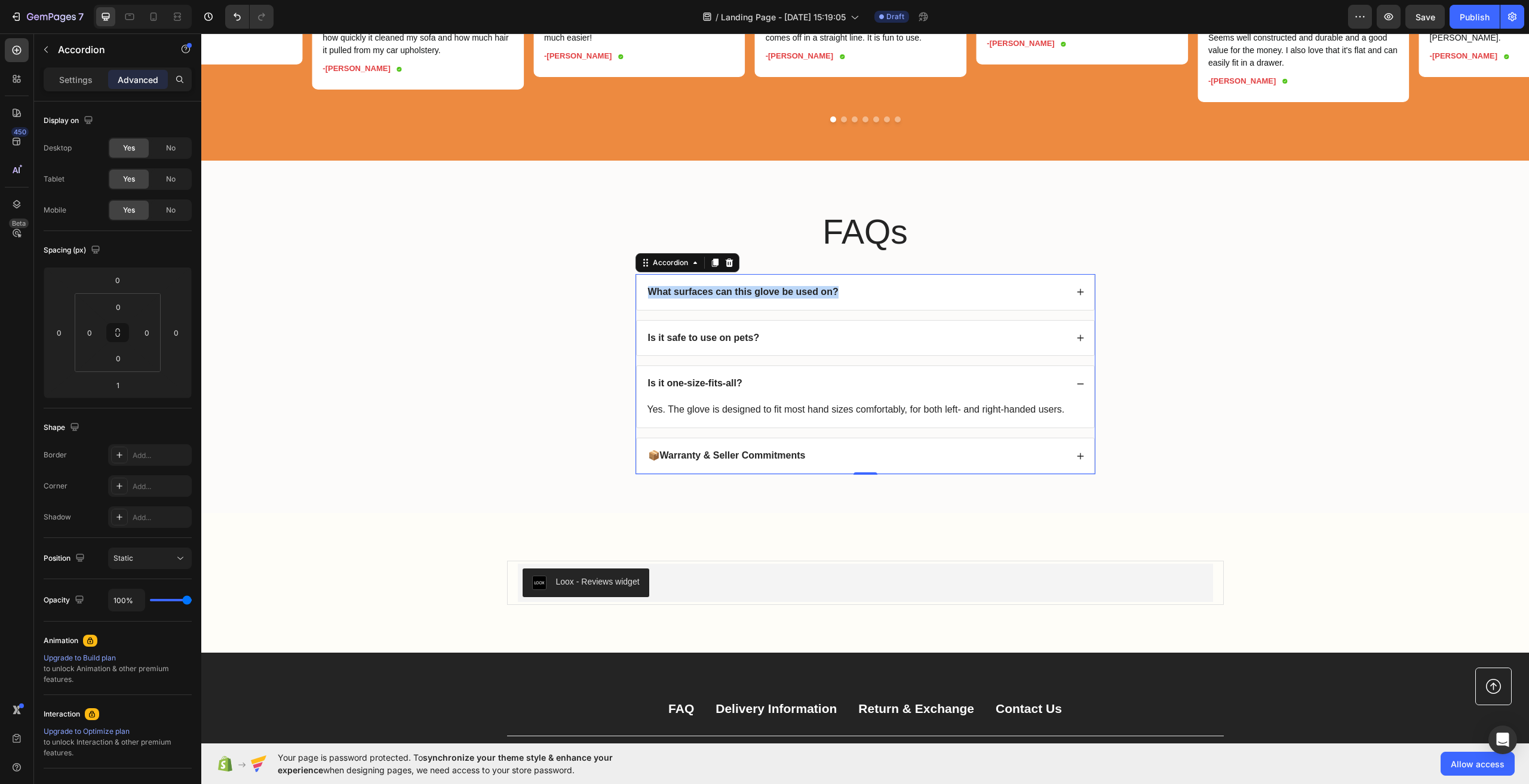
click at [639, 389] on div "Is it one-size-fits-all?" at bounding box center [865, 383] width 457 height 35
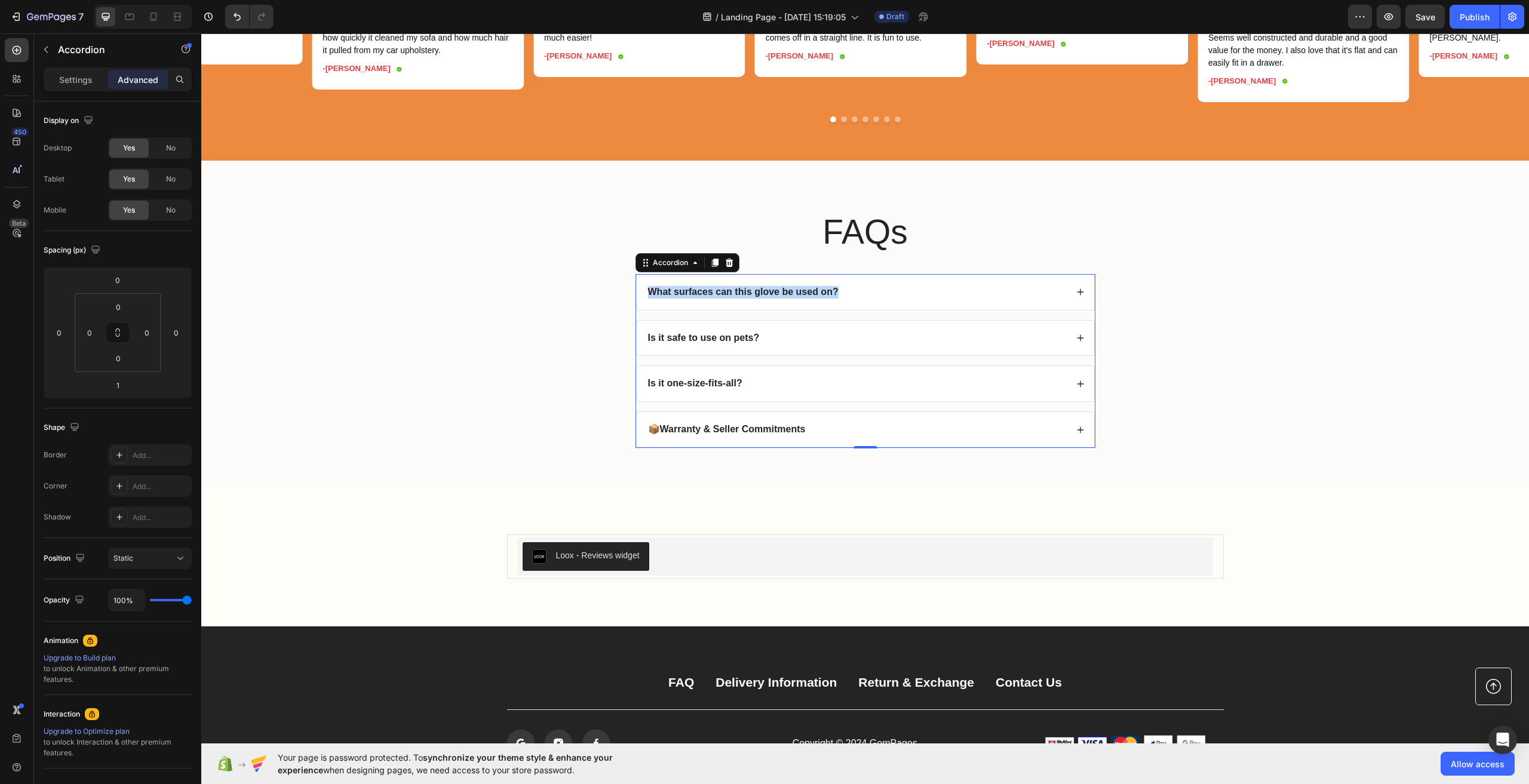
click at [1072, 447] on div "📦 Warranty & Seller Commitments" at bounding box center [865, 429] width 457 height 35
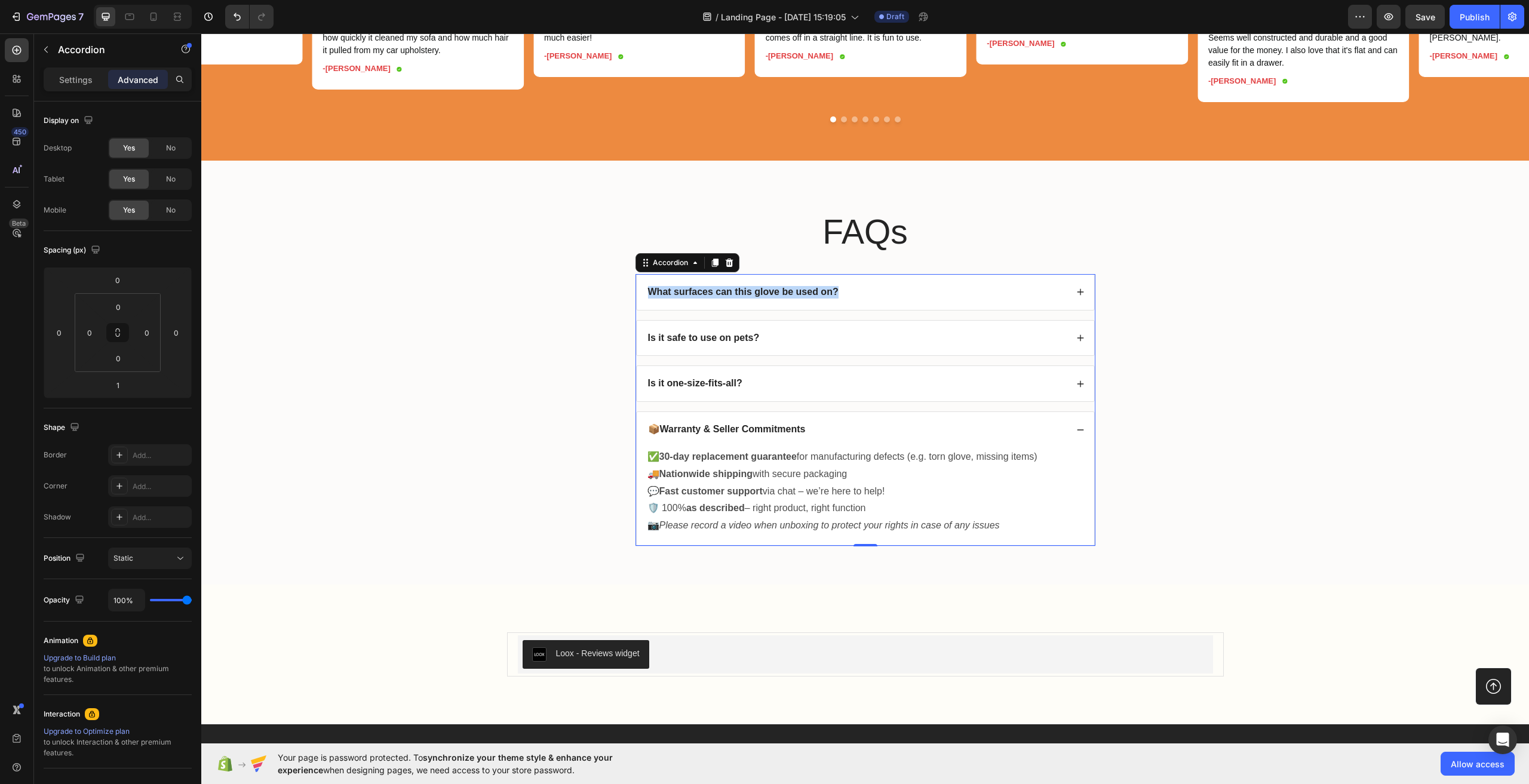
click at [1072, 447] on div "📦 Warranty & Seller Commitments" at bounding box center [865, 429] width 457 height 35
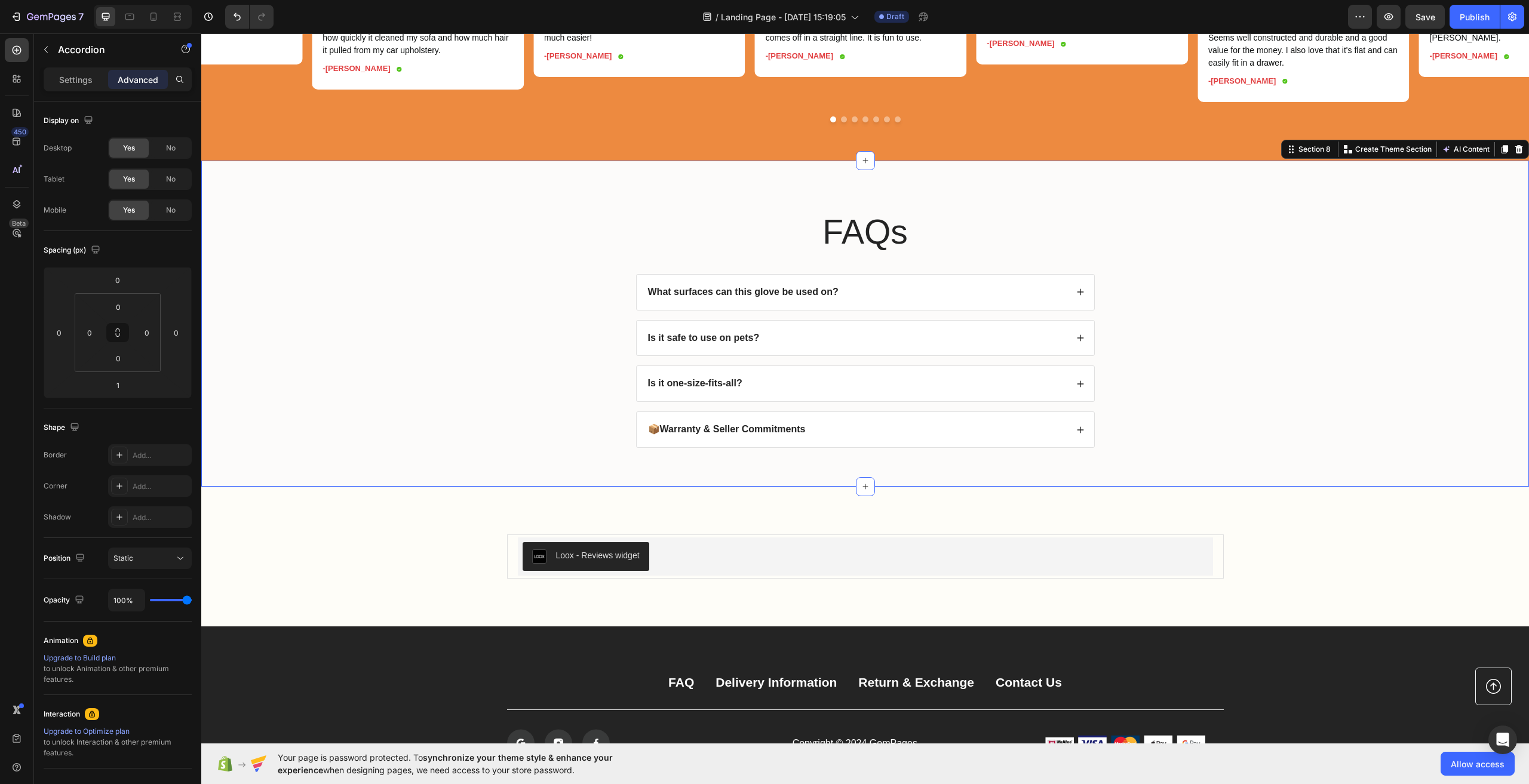
click at [1214, 389] on div "FAQs Heading What surfaces can this glove be used on? Is it safe to use on pets…" at bounding box center [865, 333] width 1304 height 249
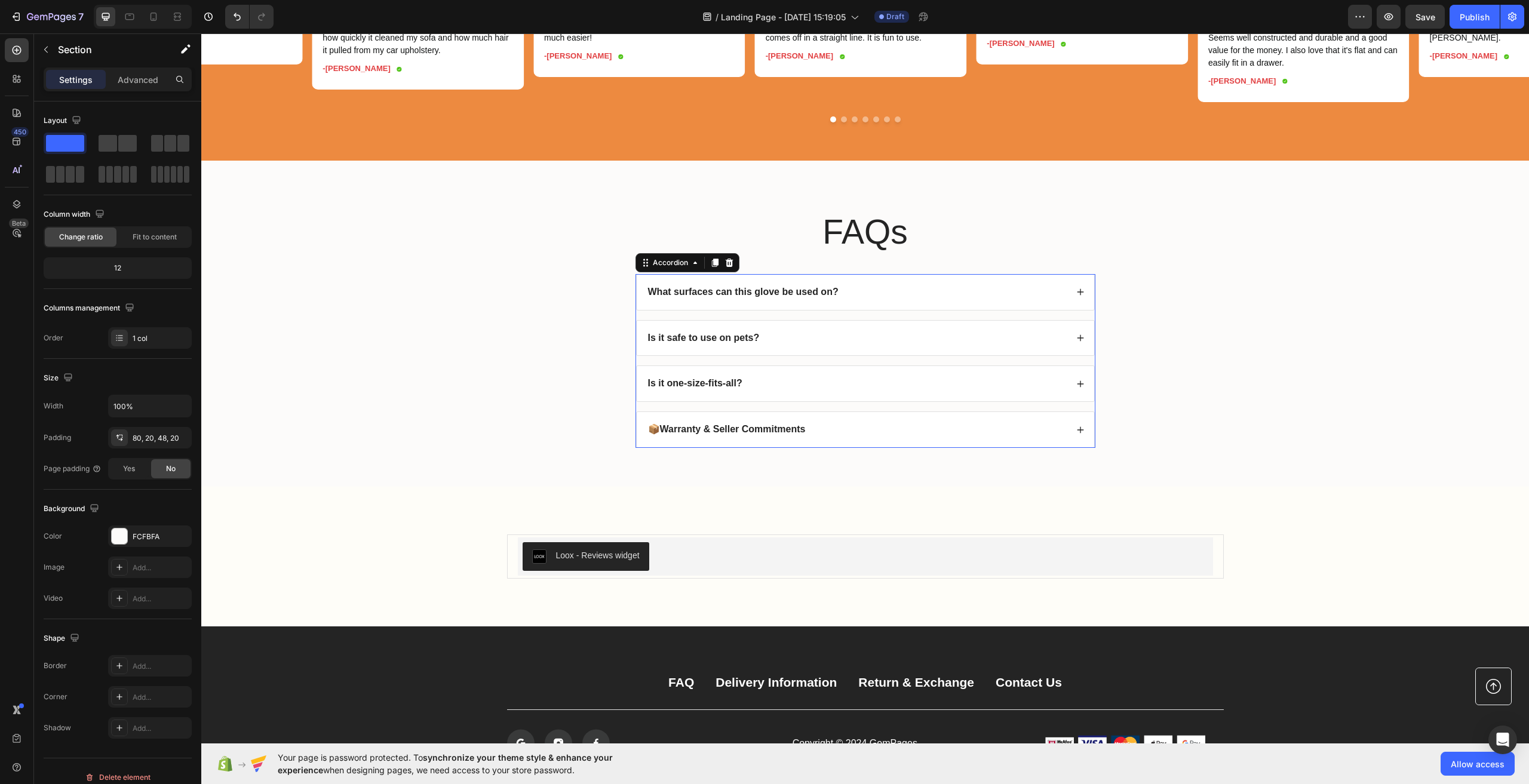
click at [693, 388] on strong "Is it one-size-fits-all?" at bounding box center [695, 383] width 95 height 10
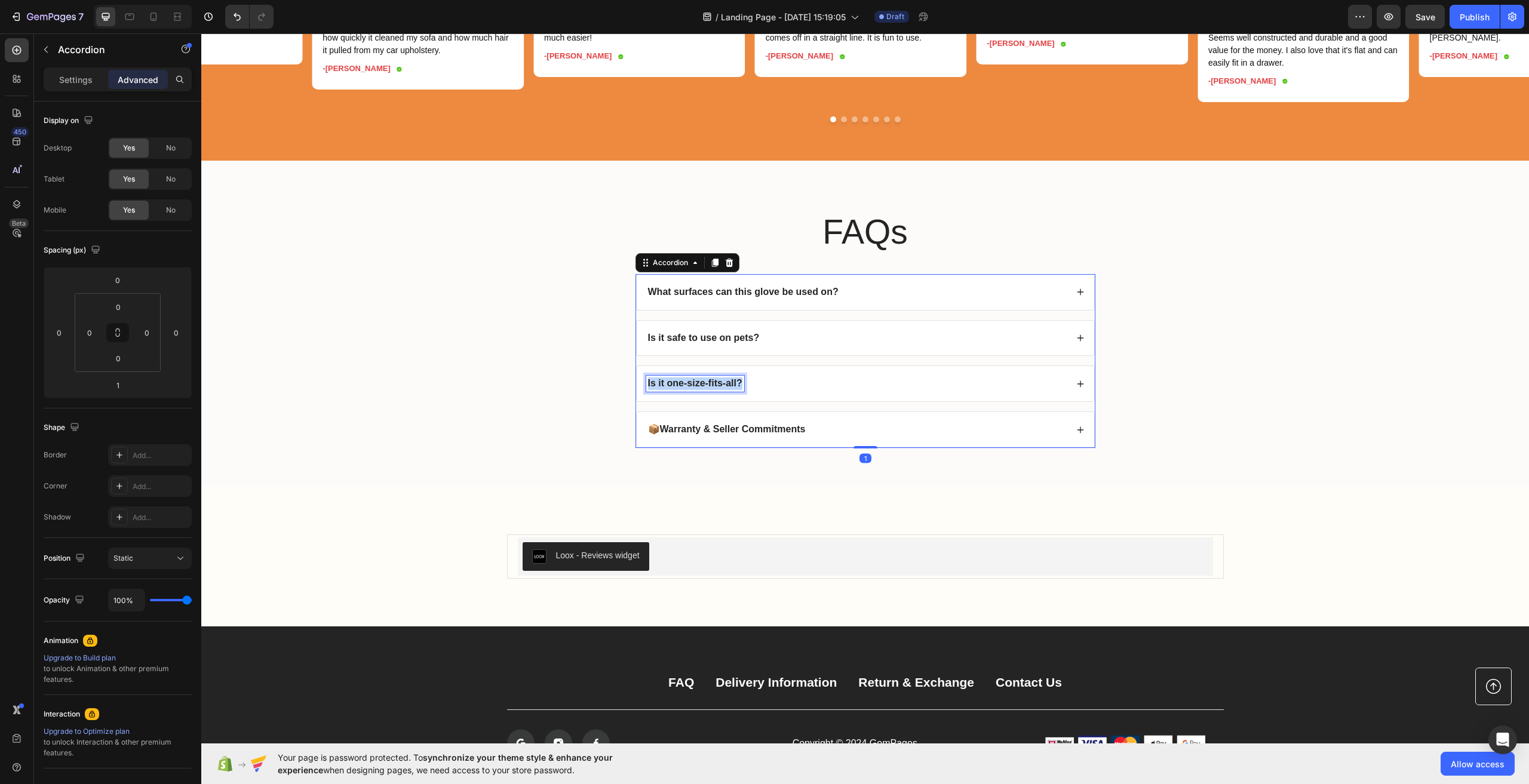
click at [693, 388] on strong "Is it one-size-fits-all?" at bounding box center [695, 383] width 95 height 10
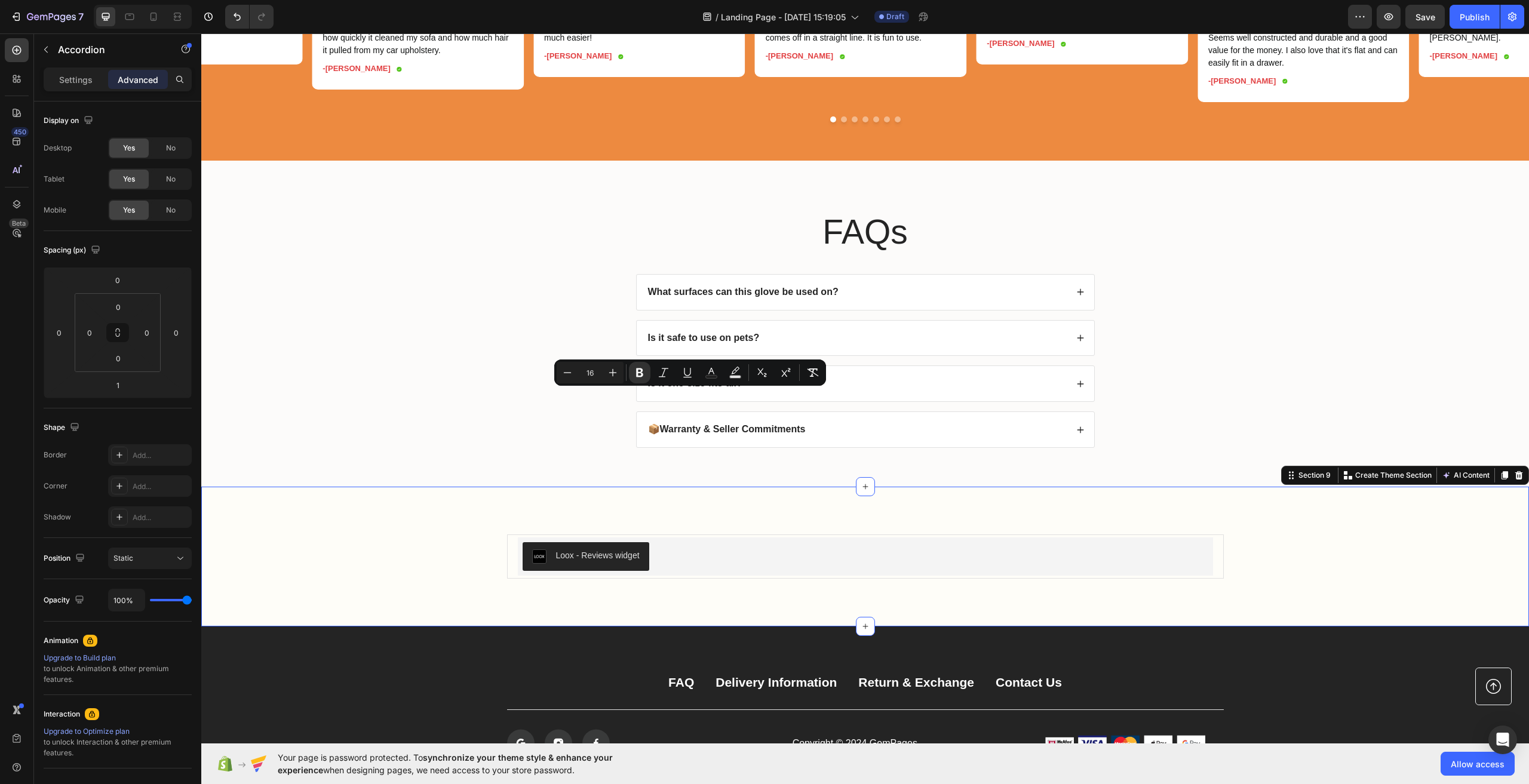
click at [915, 521] on div "Loox - Reviews widget Loox Product Section 9 You can create reusable sections C…" at bounding box center [865, 557] width 1328 height 140
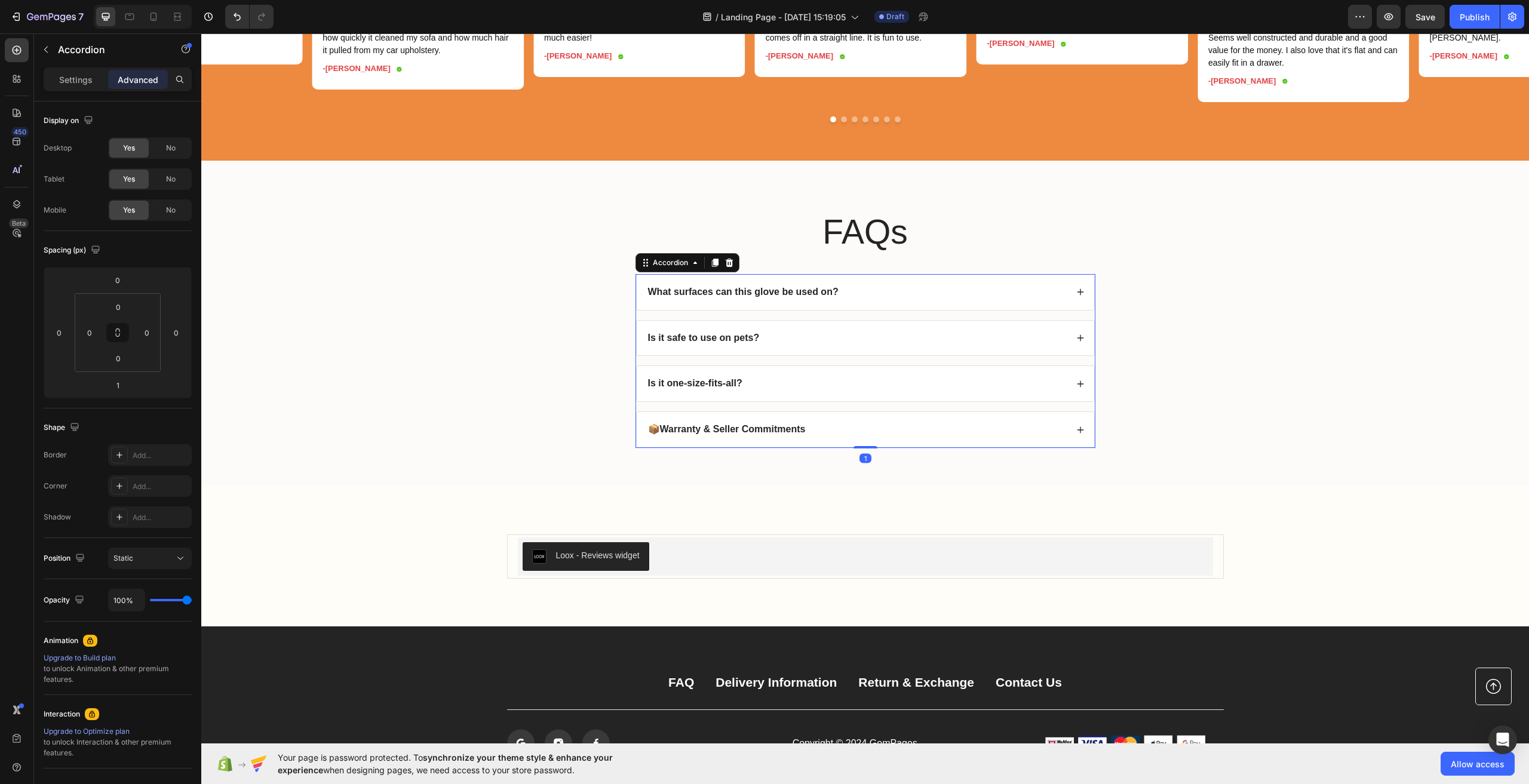
click at [718, 343] on strong "Is it safe to use on pets?" at bounding box center [704, 338] width 112 height 10
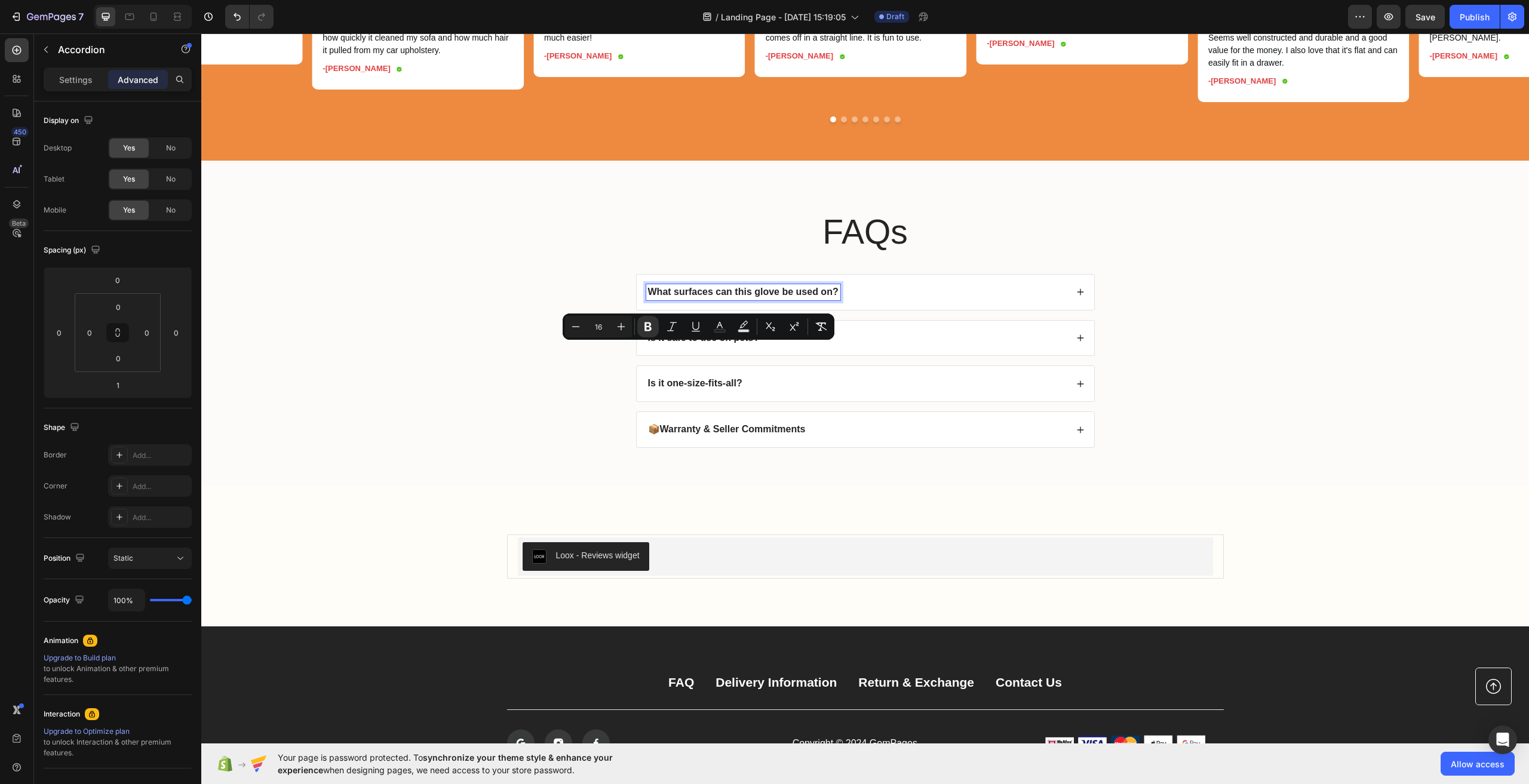
click at [799, 297] on strong "What surfaces can this glove be used on?" at bounding box center [743, 292] width 191 height 10
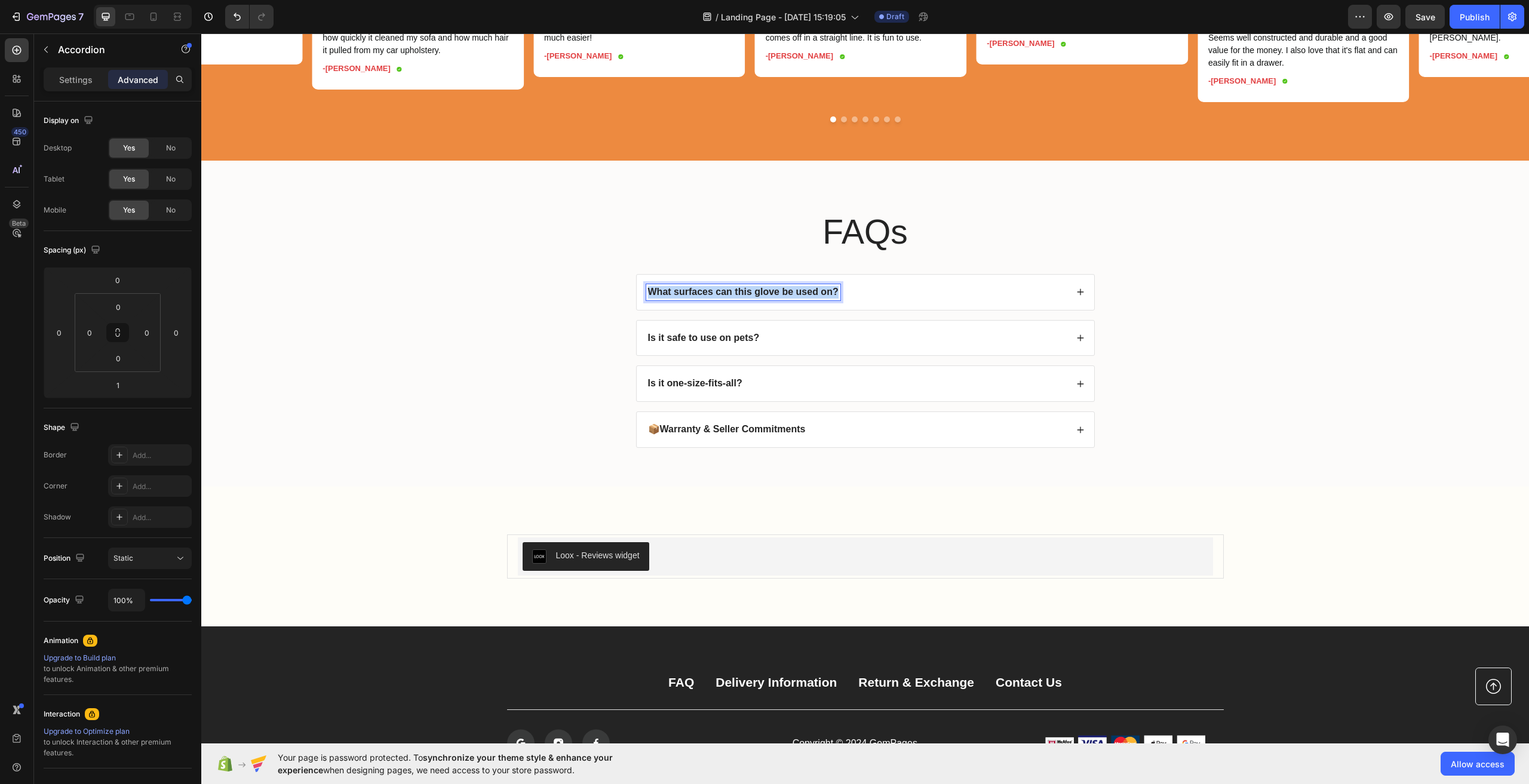
click at [799, 297] on strong "What surfaces can this glove be used on?" at bounding box center [743, 292] width 191 height 10
click at [992, 300] on div "What surfaces can this glove be used on?" at bounding box center [857, 292] width 421 height 16
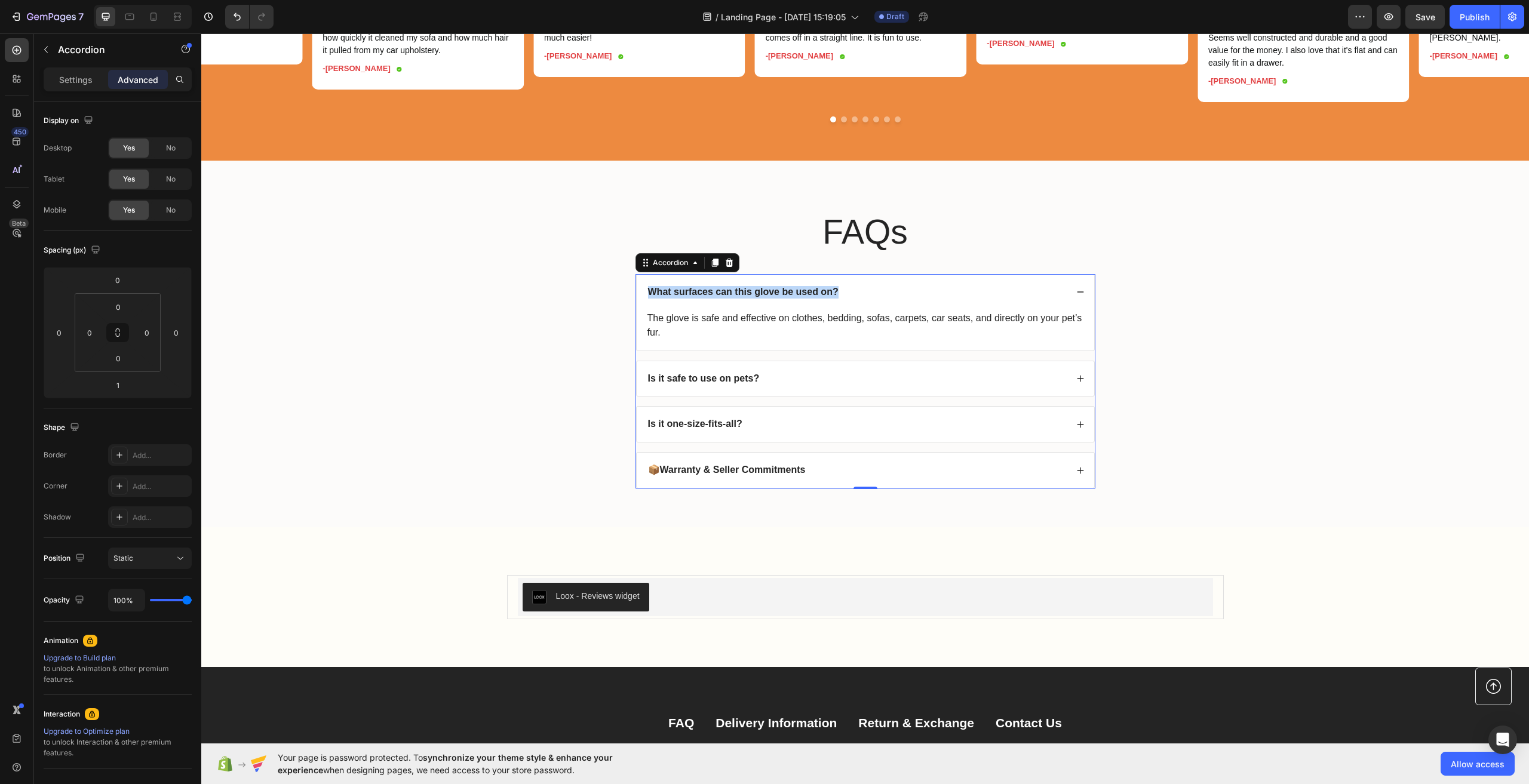
click at [992, 300] on div "What surfaces can this glove be used on?" at bounding box center [857, 292] width 421 height 16
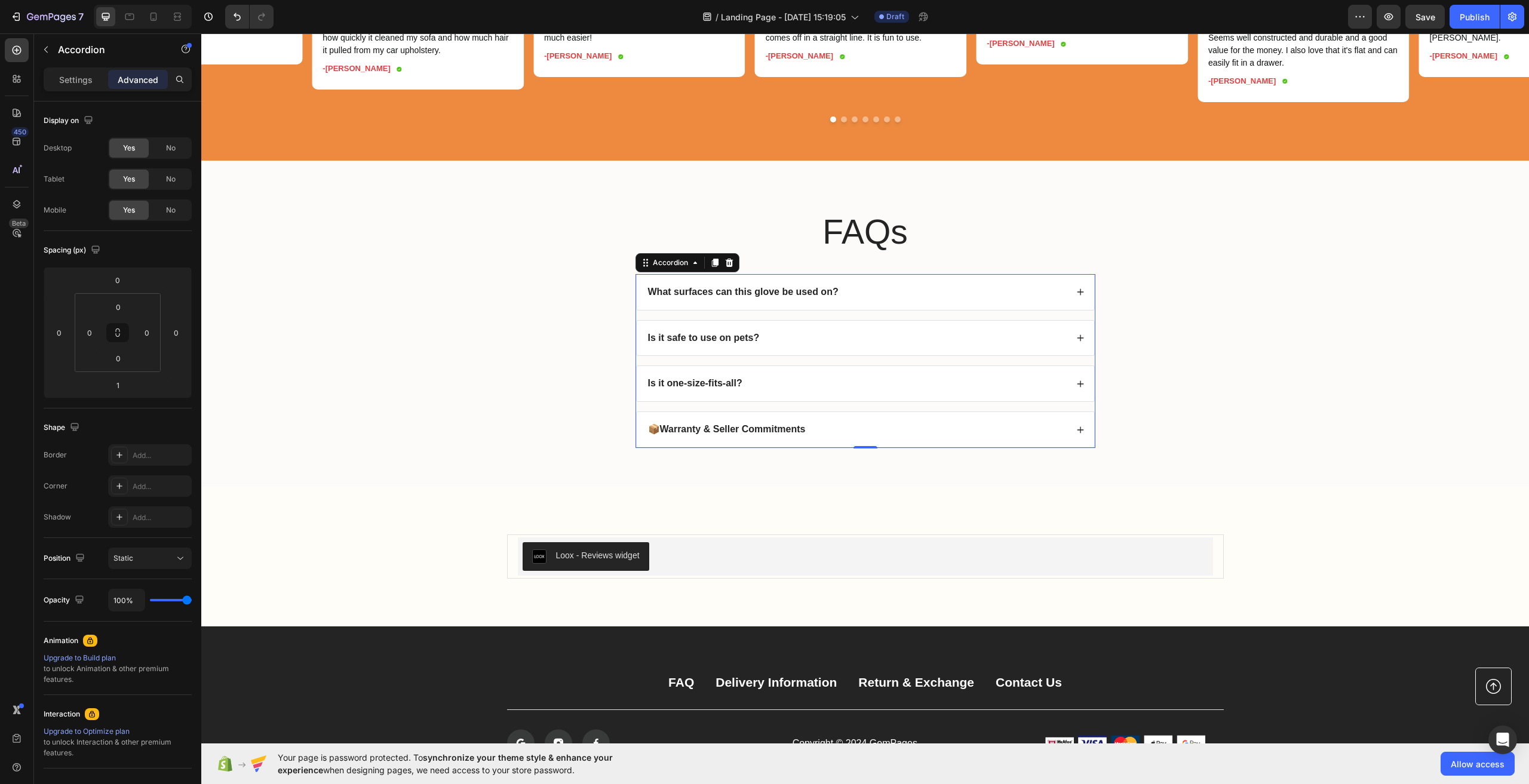
click at [781, 435] on strong "Warranty & Seller Commitments" at bounding box center [732, 429] width 145 height 10
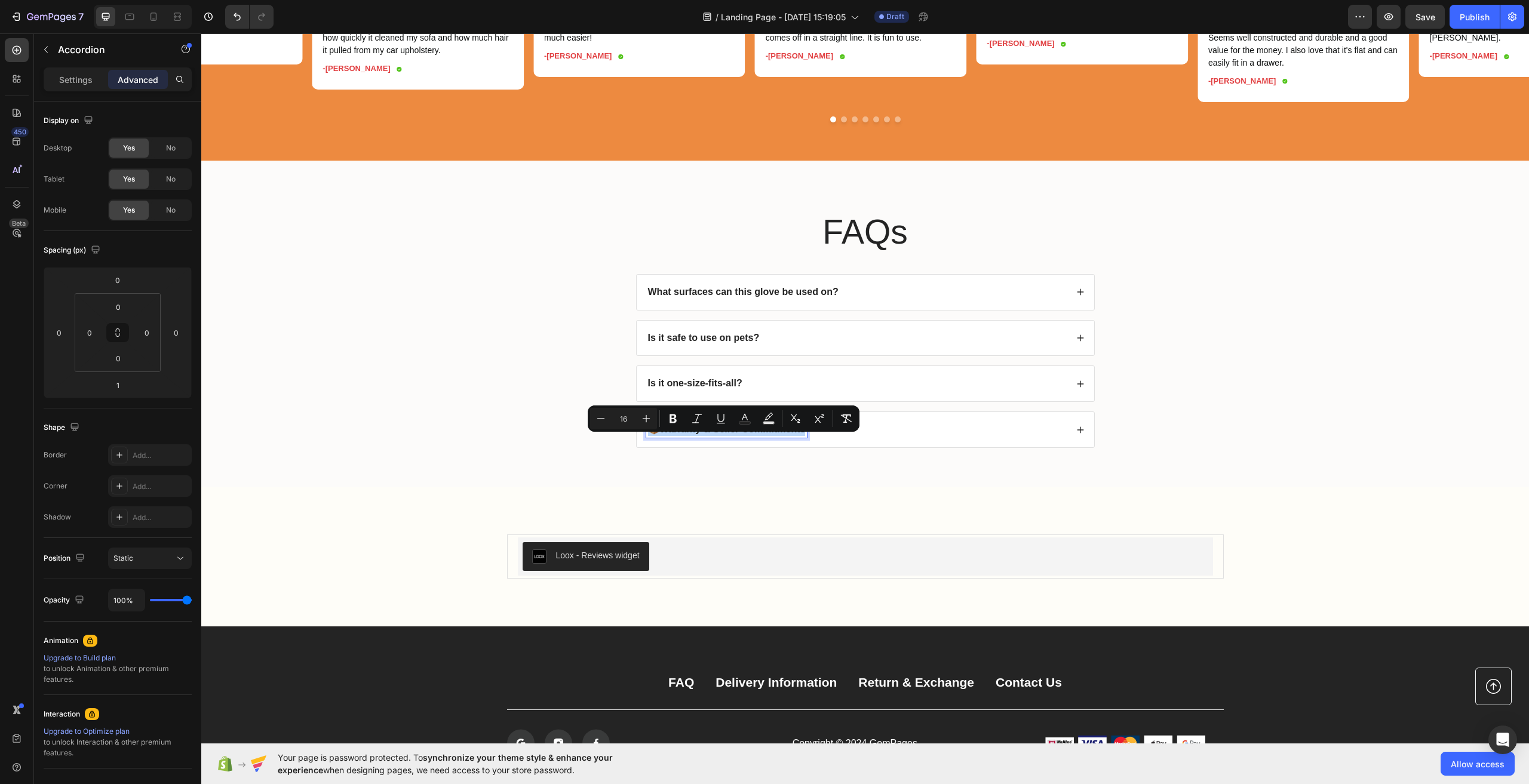
copy p "📦 Warranty & Seller Commitments"
click at [769, 297] on strong "What surfaces can this glove be used on?" at bounding box center [743, 292] width 191 height 10
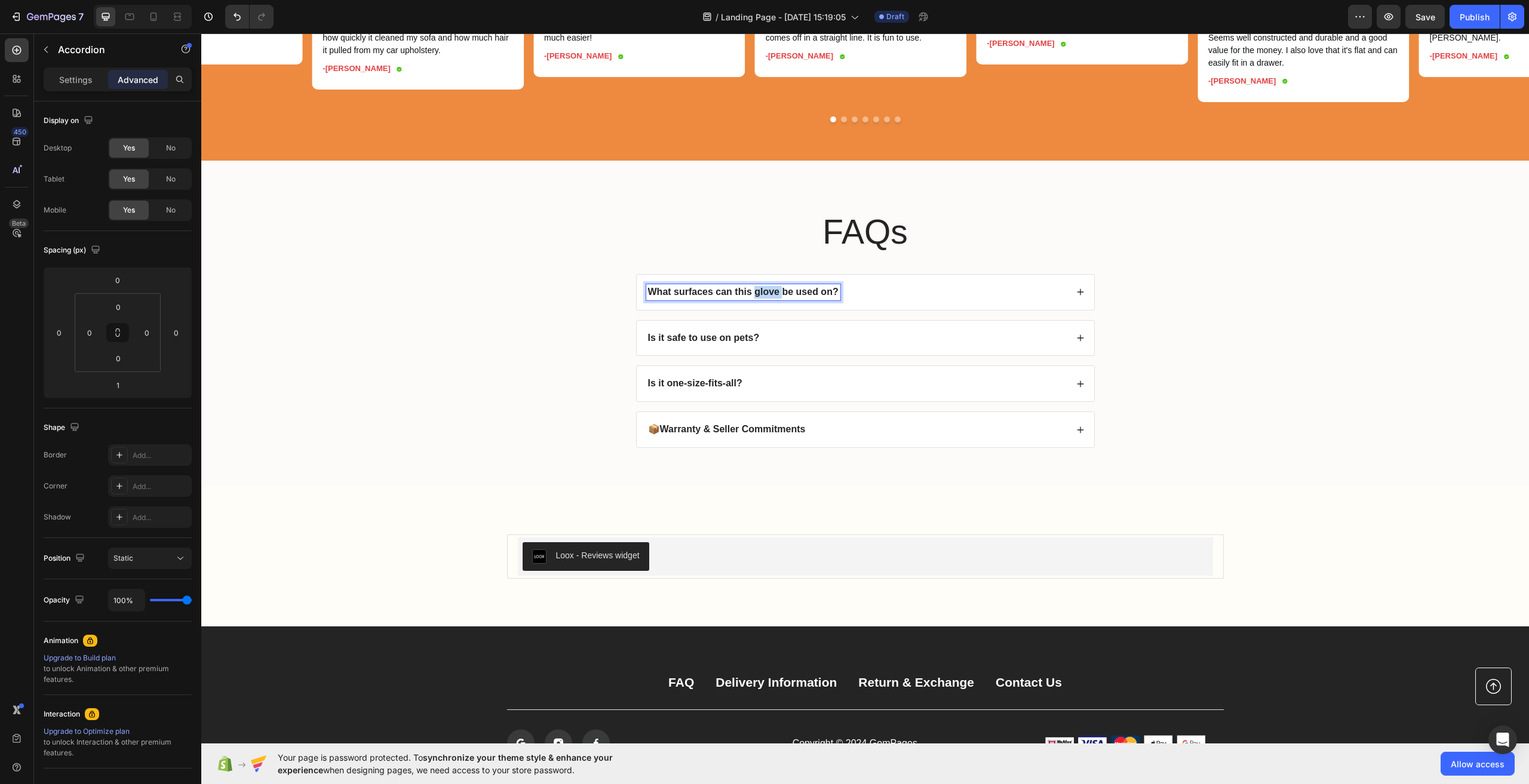
click at [769, 297] on strong "What surfaces can this glove be used on?" at bounding box center [743, 292] width 191 height 10
click at [1078, 435] on icon at bounding box center [1080, 430] width 9 height 9
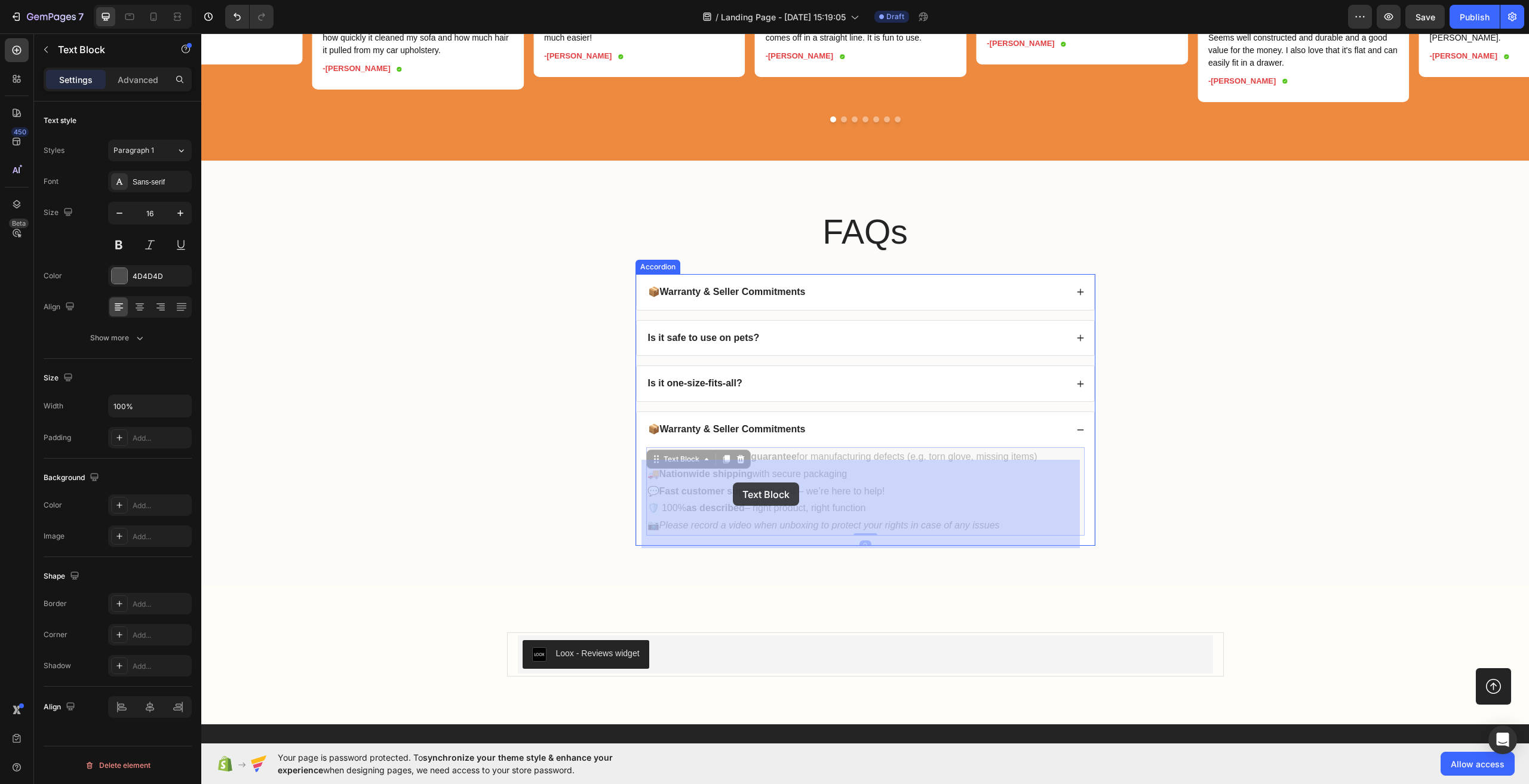
drag, startPoint x: 1004, startPoint y: 535, endPoint x: 865, endPoint y: 523, distance: 139.5
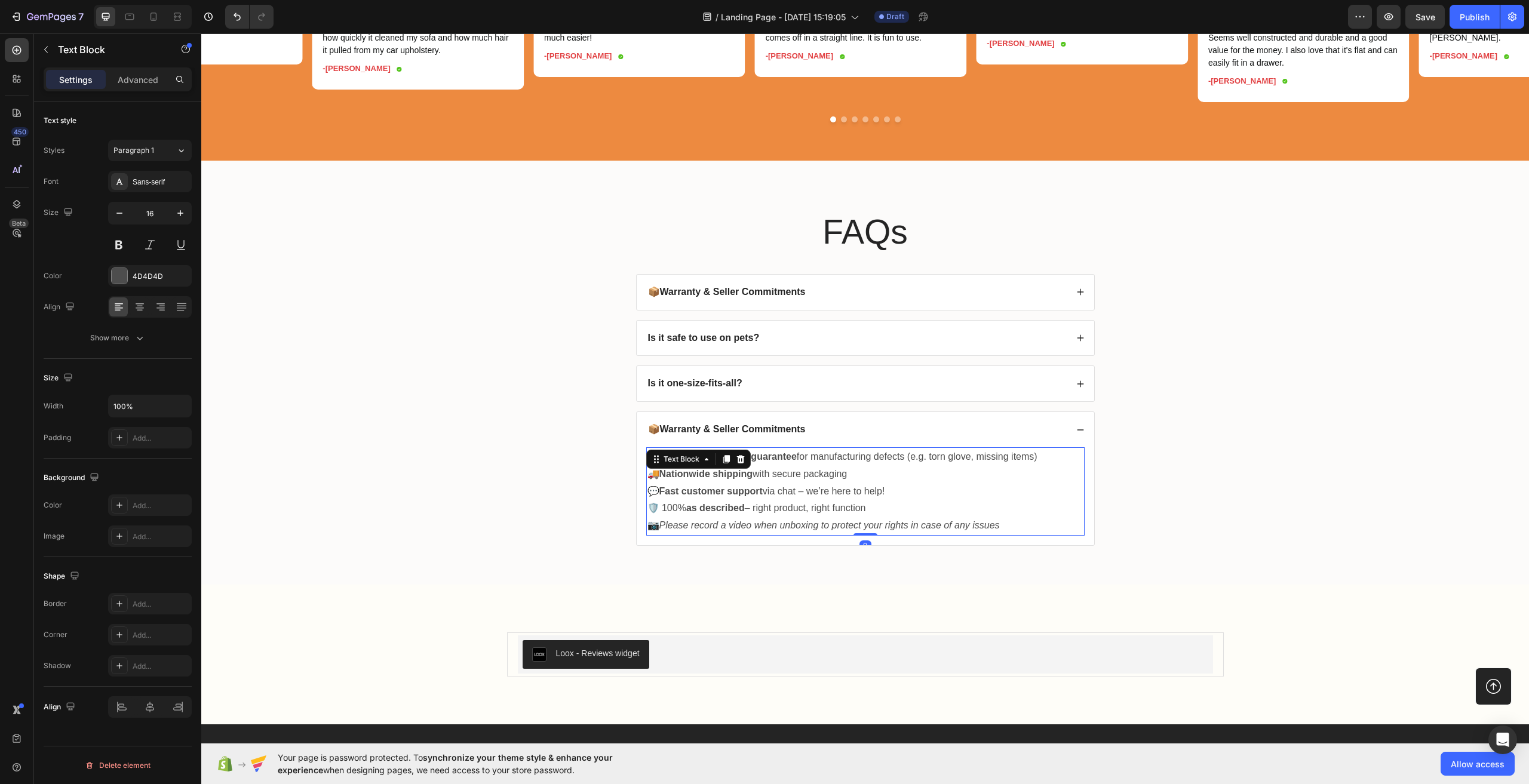
click at [883, 517] on p "🛡️ 100% as described – right product, right function" at bounding box center [865, 509] width 436 height 17
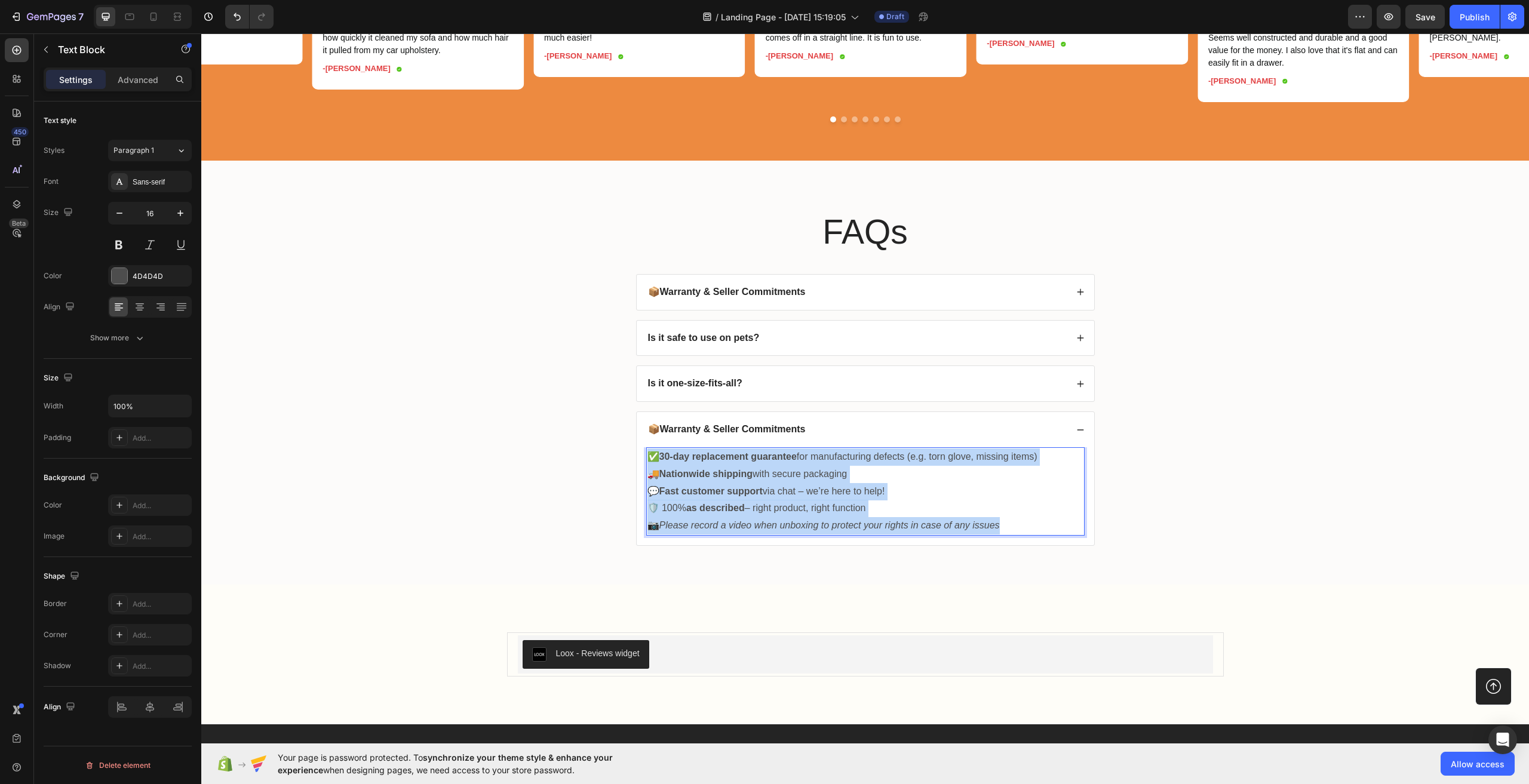
drag, startPoint x: 998, startPoint y: 538, endPoint x: 647, endPoint y: 471, distance: 357.3
click at [647, 471] on div "✅ 30-day replacement guarantee for manufacturing defects (e.g. torn glove, miss…" at bounding box center [865, 491] width 439 height 88
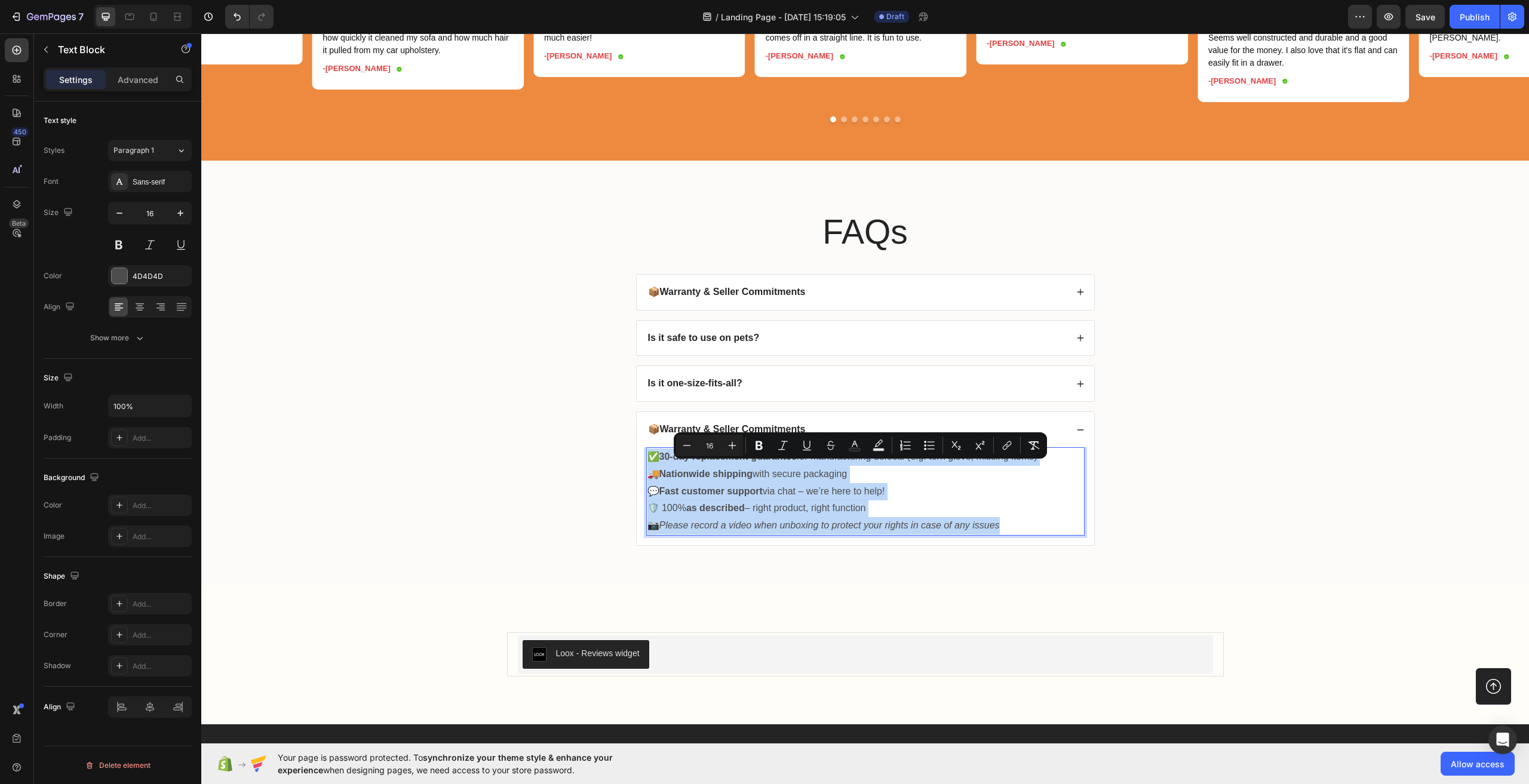
copy div "✅ 30-day replacement guarantee for manufacturing defects (e.g. torn glove, miss…"
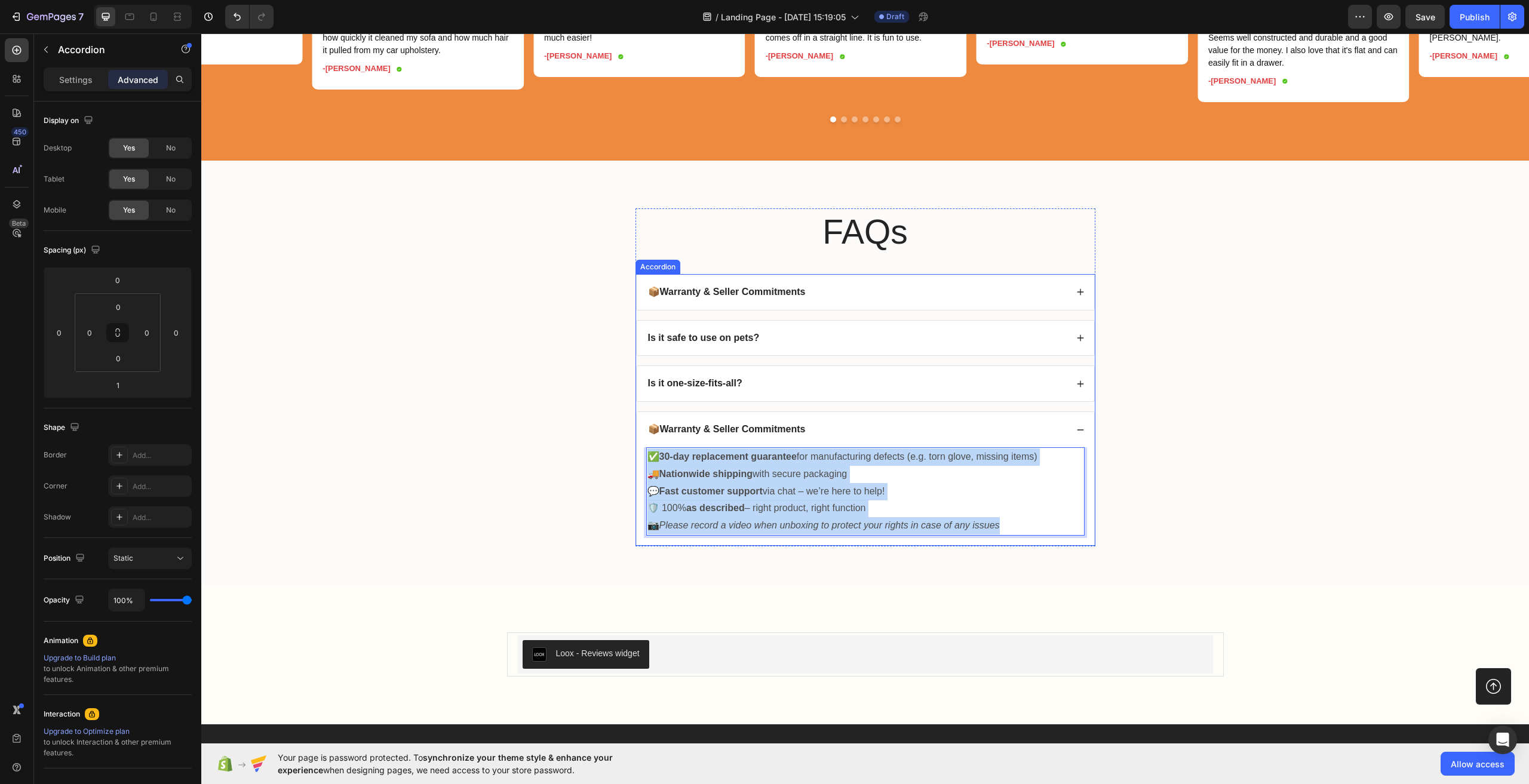
click at [901, 310] on div "📦 Warranty & Seller Commitments" at bounding box center [865, 292] width 457 height 35
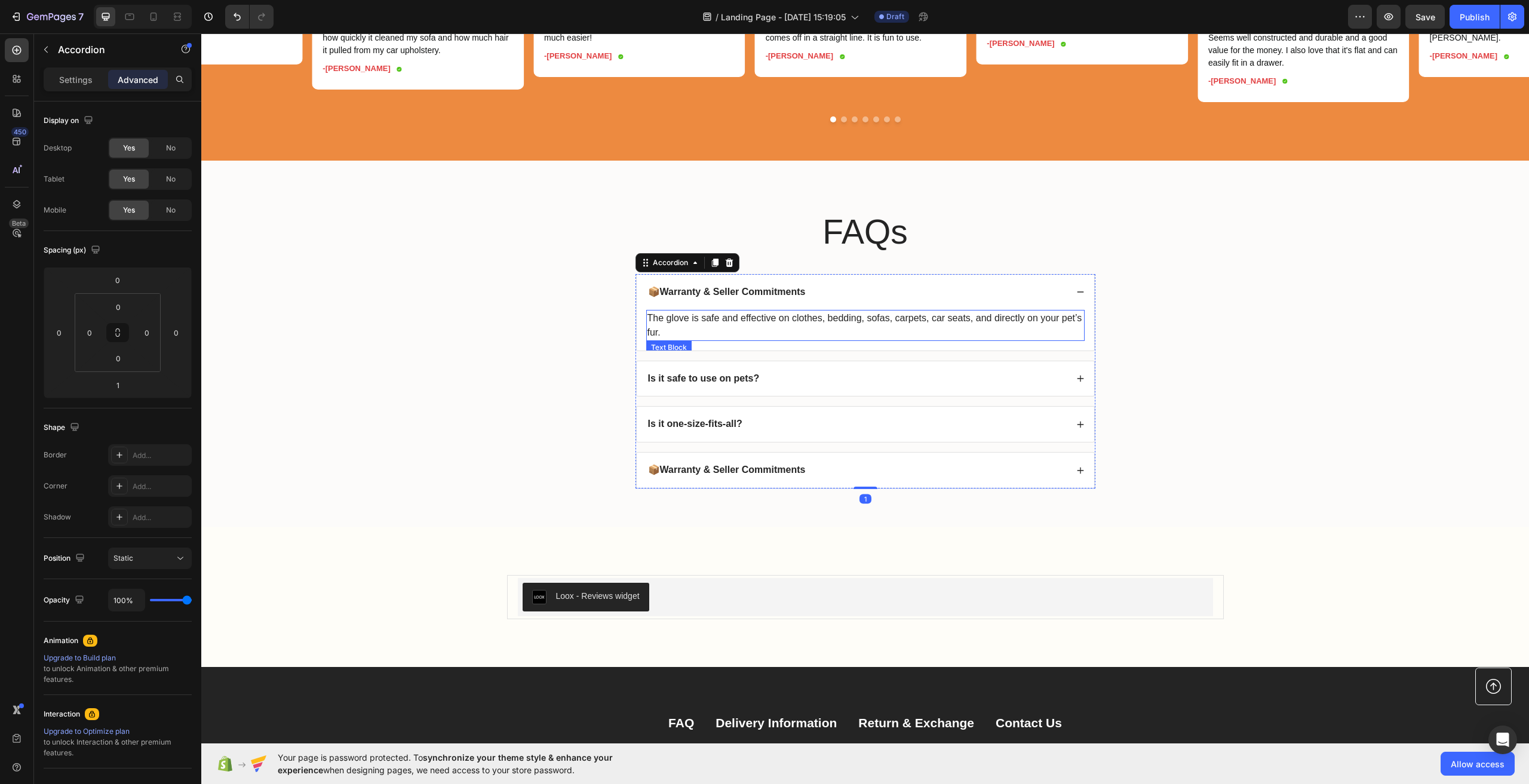
click at [799, 335] on p "The glove is safe and effective on clothes, bedding, sofas, carpets, car seats,…" at bounding box center [865, 325] width 436 height 29
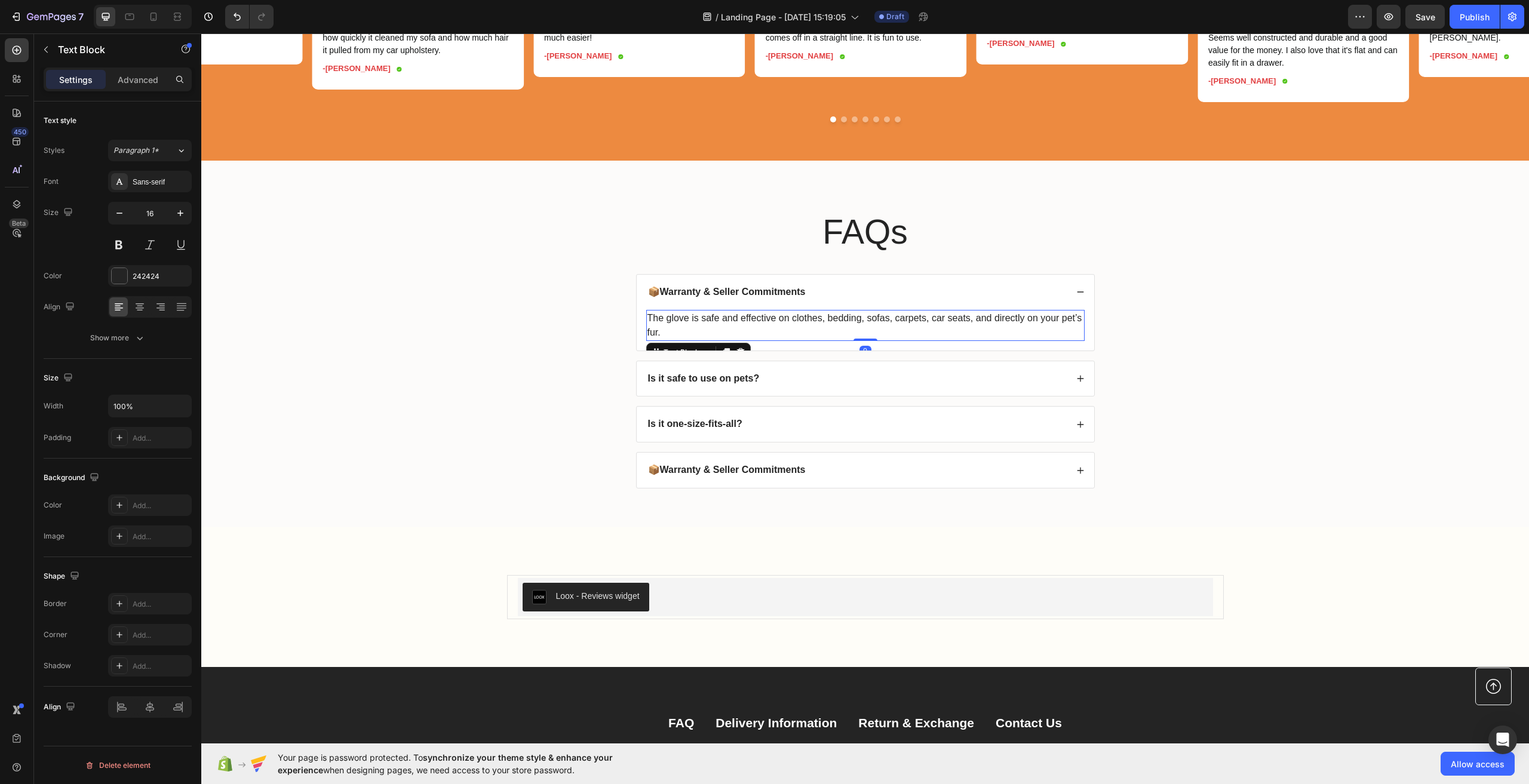
click at [799, 335] on p "The glove is safe and effective on clothes, bedding, sofas, carpets, car seats,…" at bounding box center [865, 325] width 436 height 29
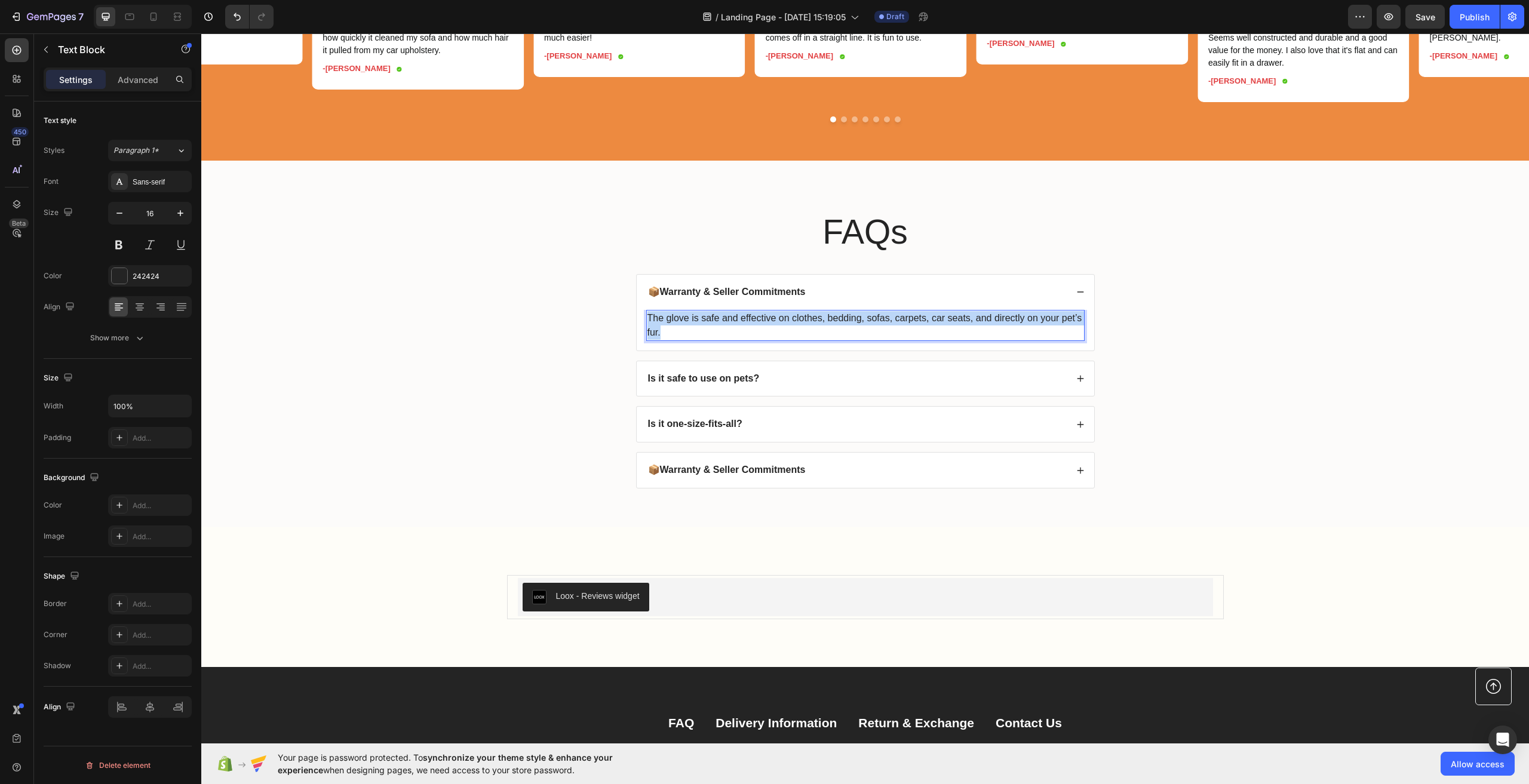
click at [799, 335] on p "The glove is safe and effective on clothes, bedding, sofas, carpets, car seats,…" at bounding box center [865, 325] width 436 height 29
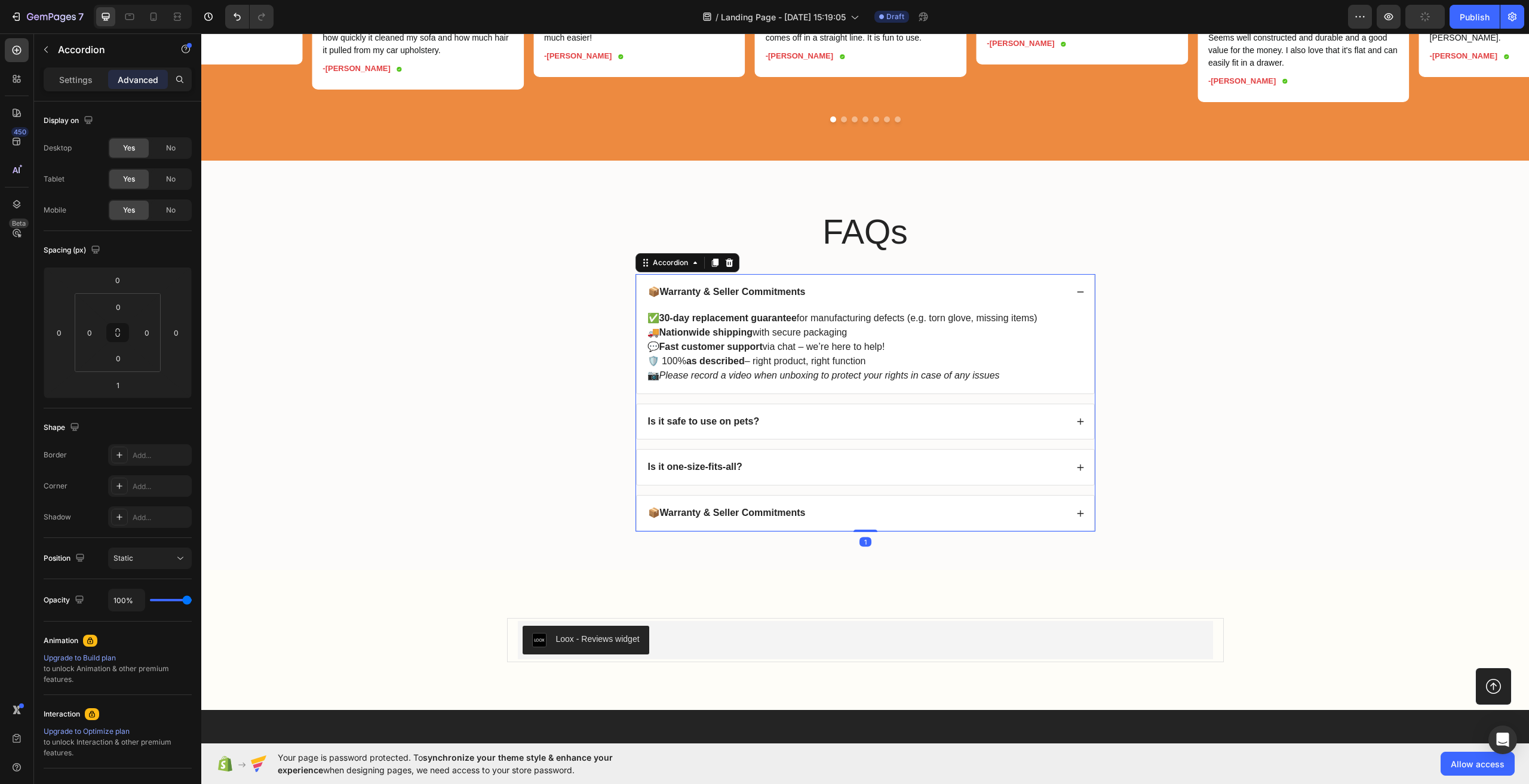
click at [1078, 296] on icon at bounding box center [1080, 292] width 9 height 9
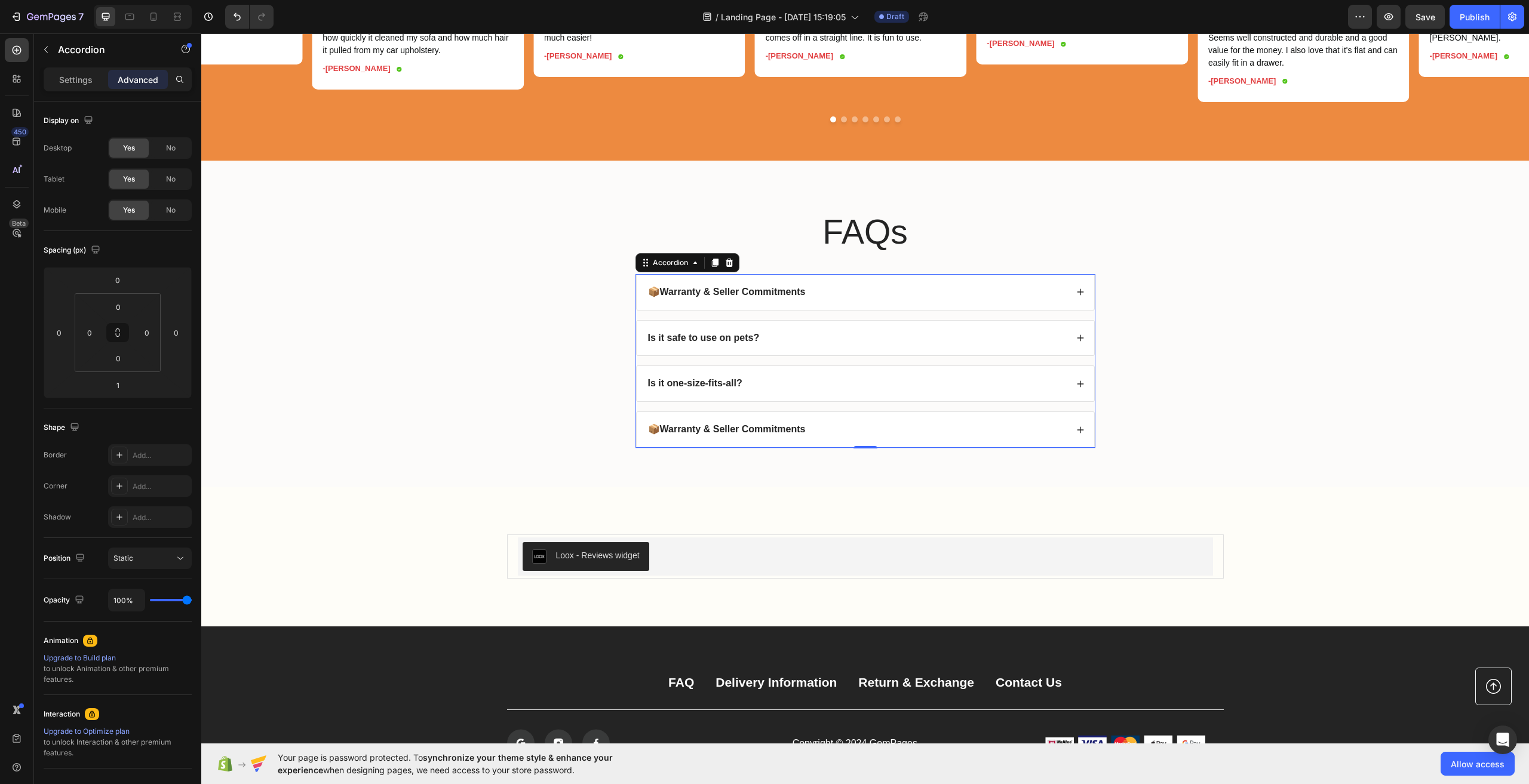
click at [906, 346] on div "Is it safe to use on pets?" at bounding box center [857, 338] width 421 height 16
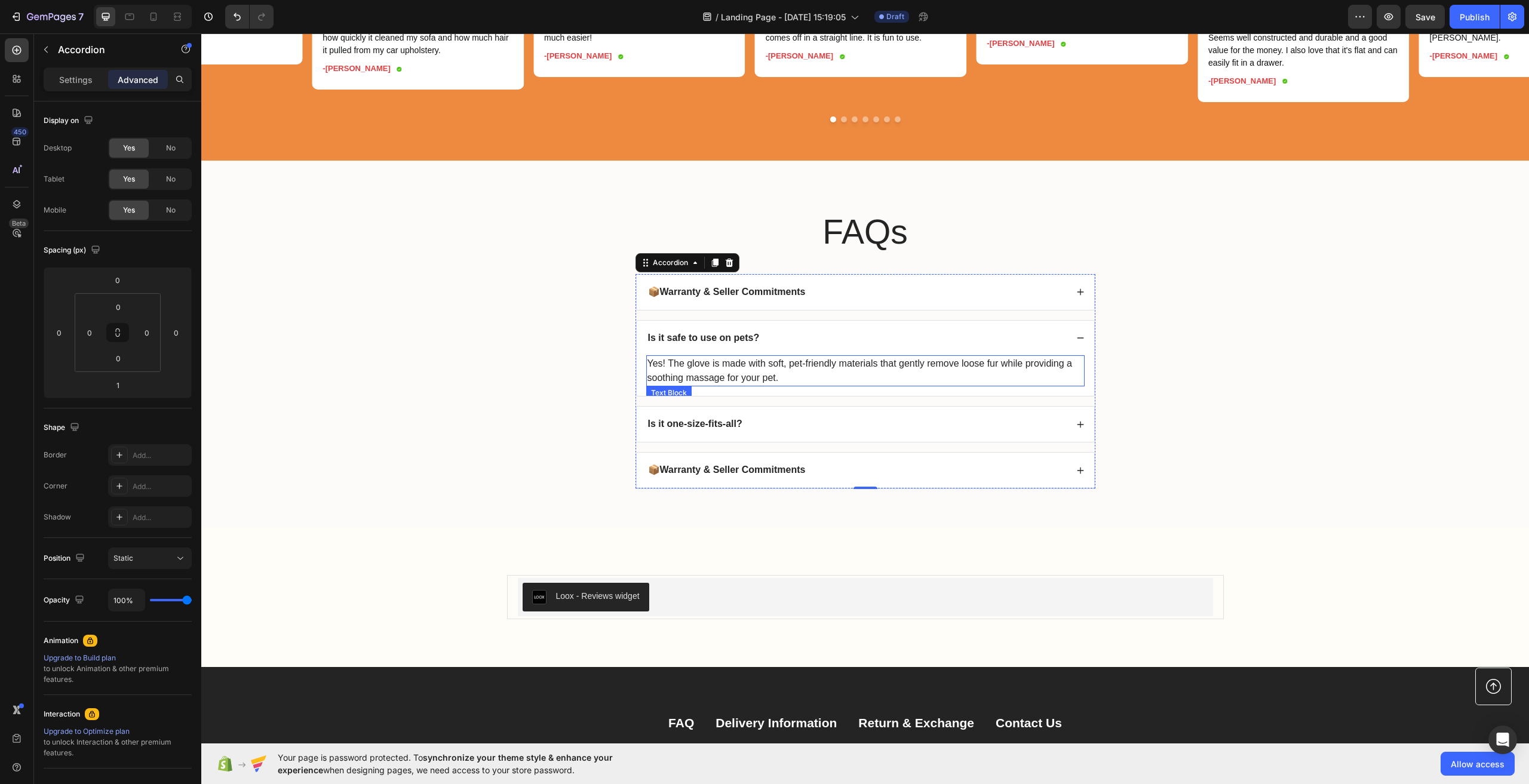
click at [809, 383] on p "Yes! The glove is made with soft, pet-friendly materials that gently remove loo…" at bounding box center [865, 371] width 436 height 29
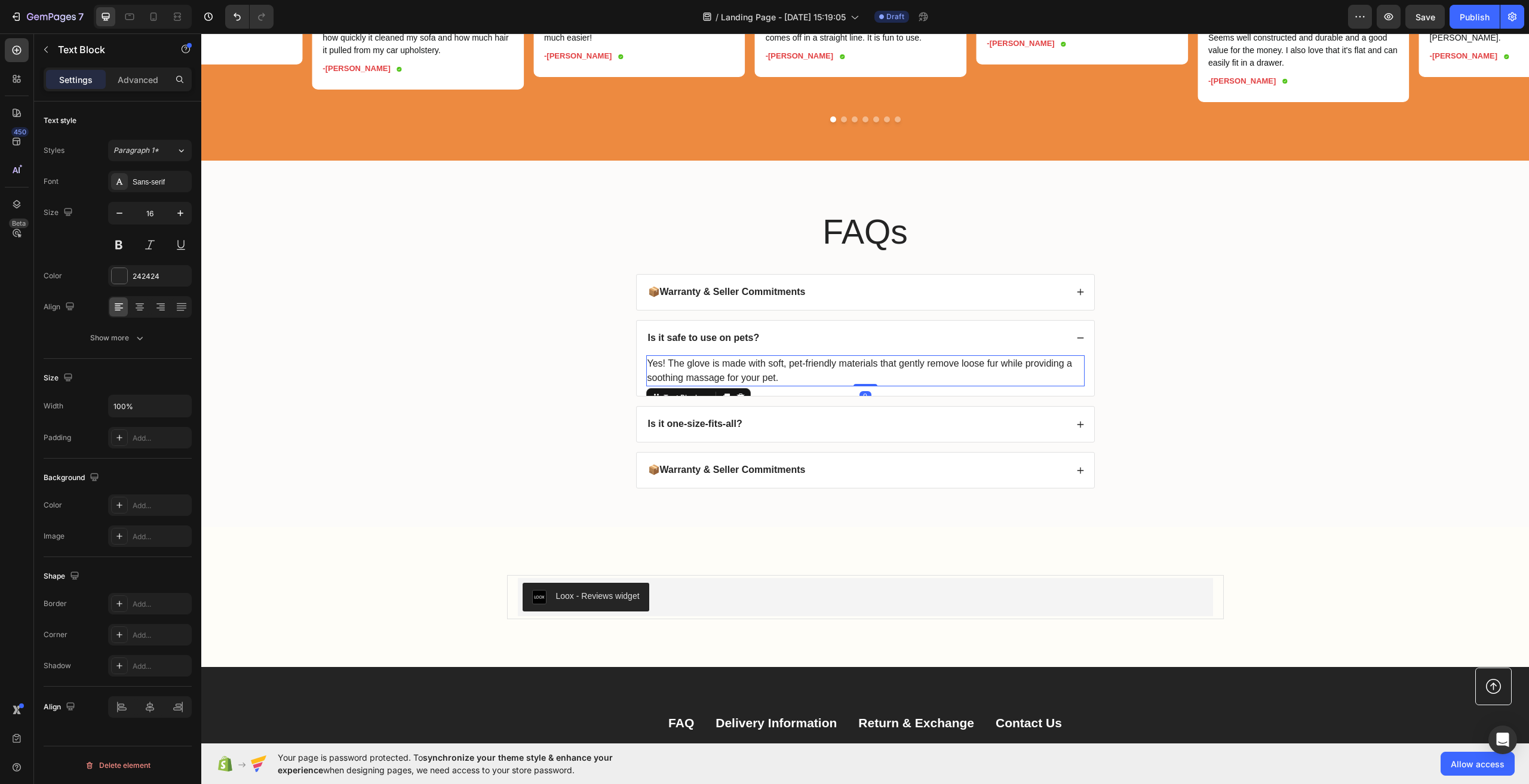
click at [809, 383] on p "Yes! The glove is made with soft, pet-friendly materials that gently remove loo…" at bounding box center [865, 371] width 436 height 29
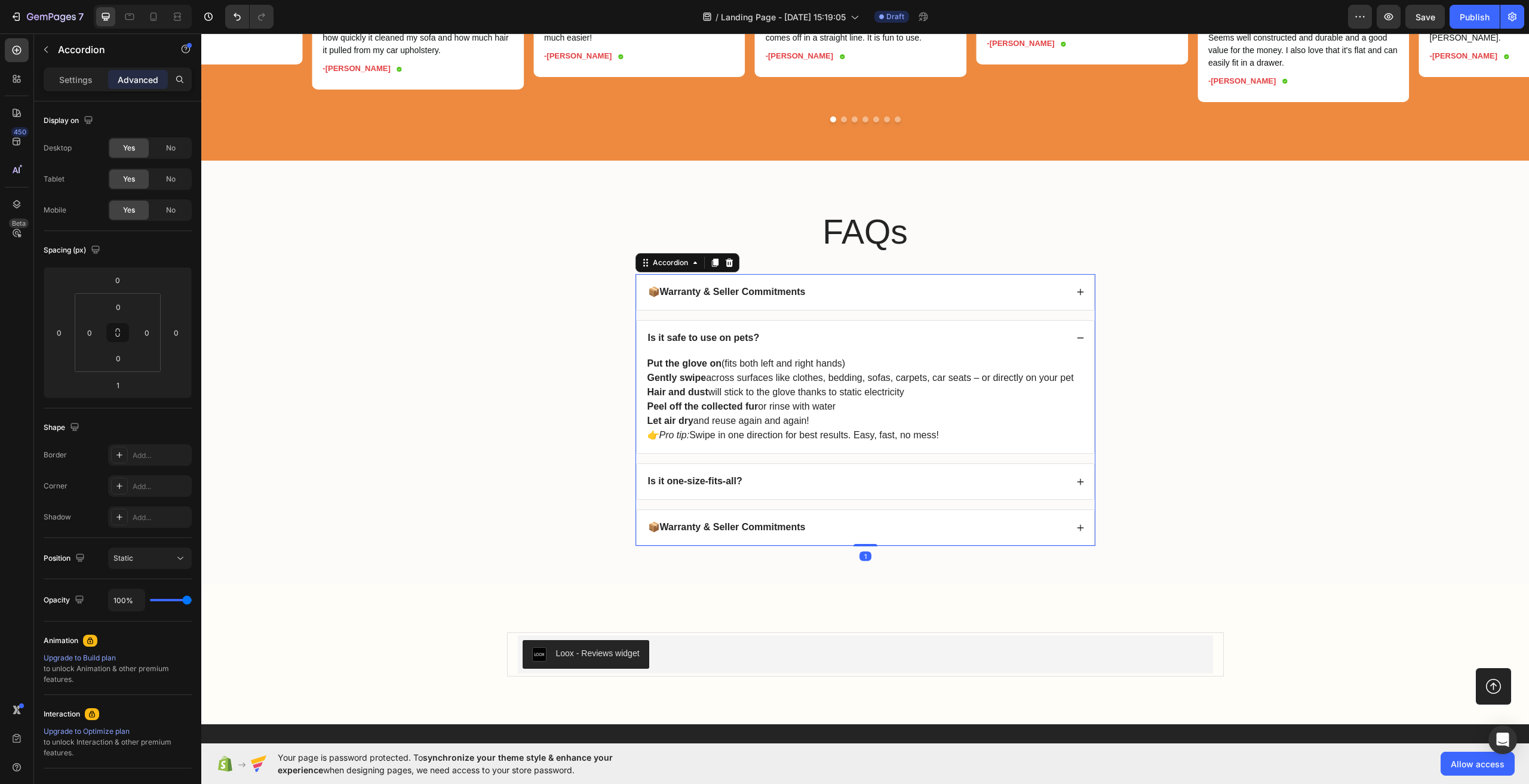
click at [736, 343] on strong "Is it safe to use on pets?" at bounding box center [704, 338] width 112 height 10
click at [748, 343] on strong "Is it safe to use on pets?" at bounding box center [704, 338] width 112 height 10
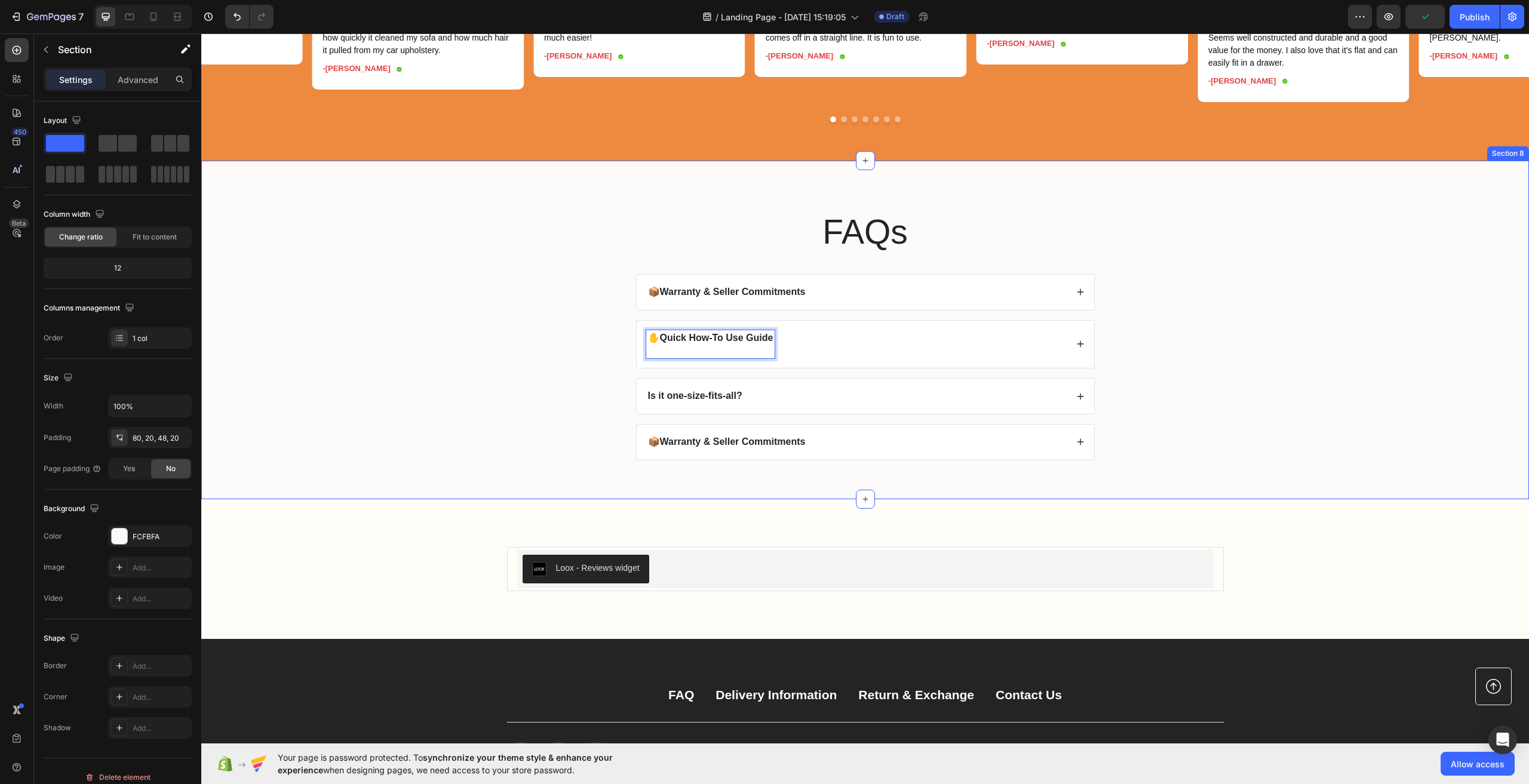
click at [1202, 383] on div "FAQs Heading 📦 Warranty & Seller Commitments ✋ Quick How-To Use Guide Is it one…" at bounding box center [865, 339] width 1304 height 262
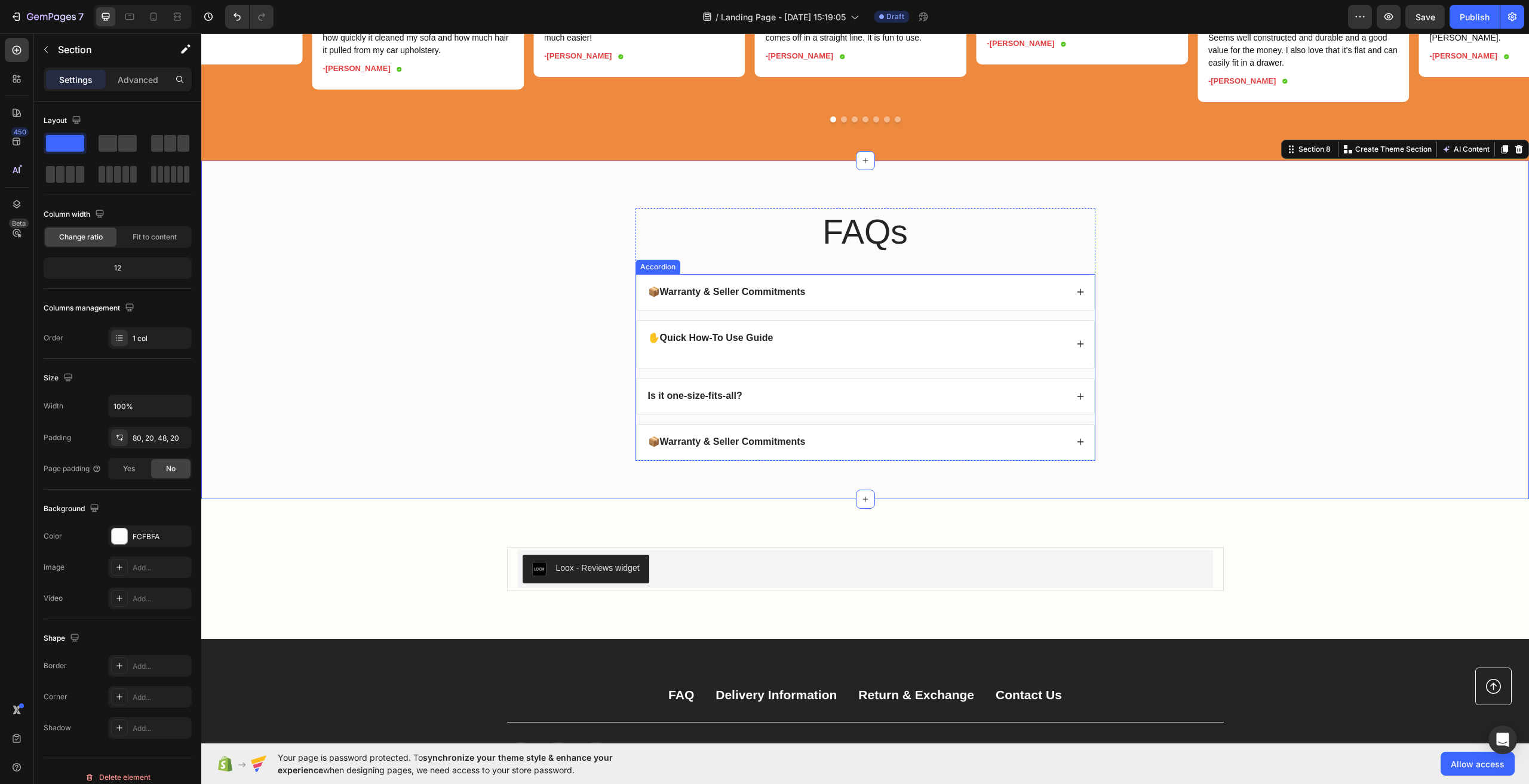
click at [733, 403] on p "Is it one-size-fits-all?" at bounding box center [695, 396] width 95 height 13
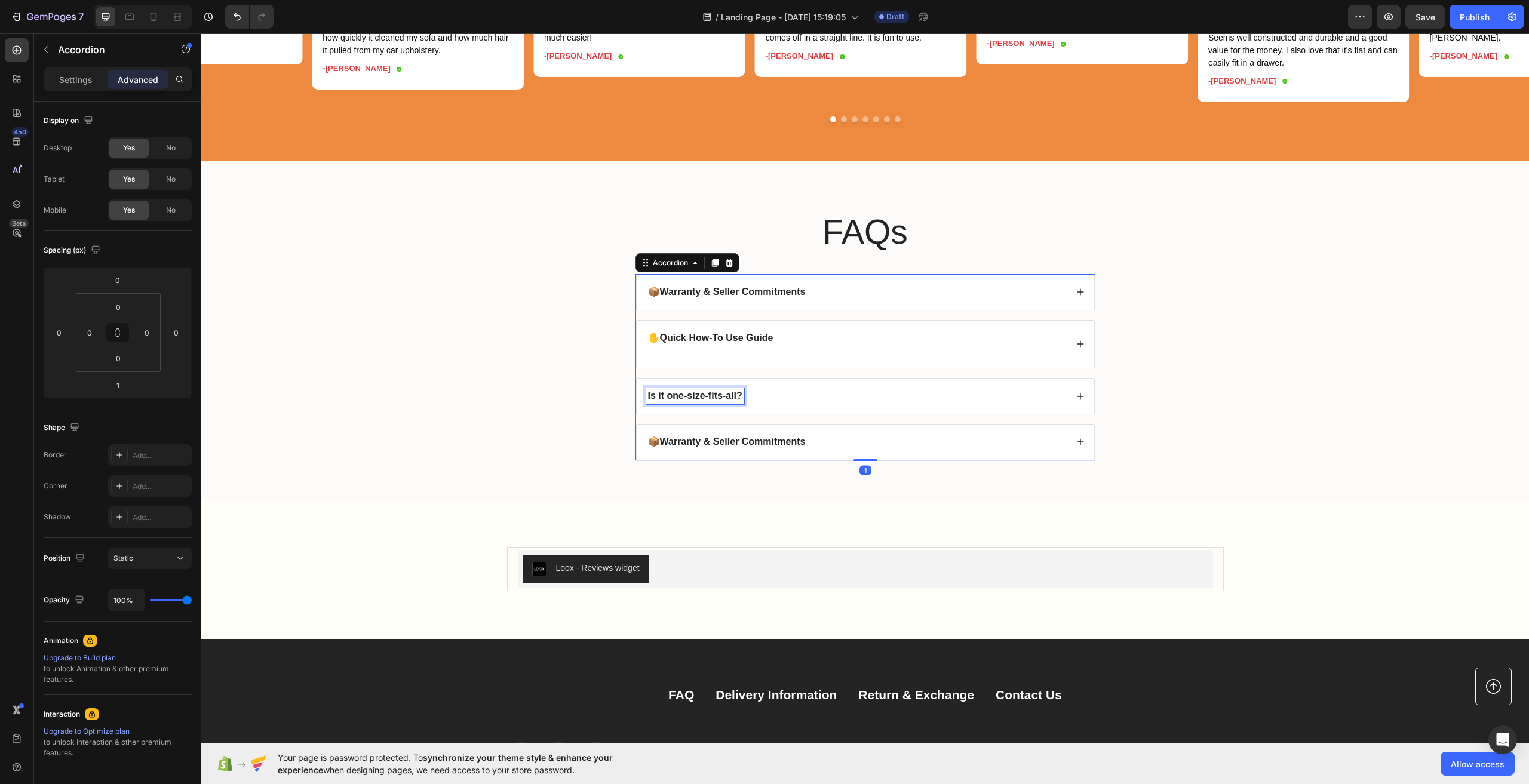
click at [709, 401] on strong "Is it one-size-fits-all?" at bounding box center [695, 396] width 95 height 10
click at [736, 404] on div "❓" at bounding box center [857, 396] width 421 height 16
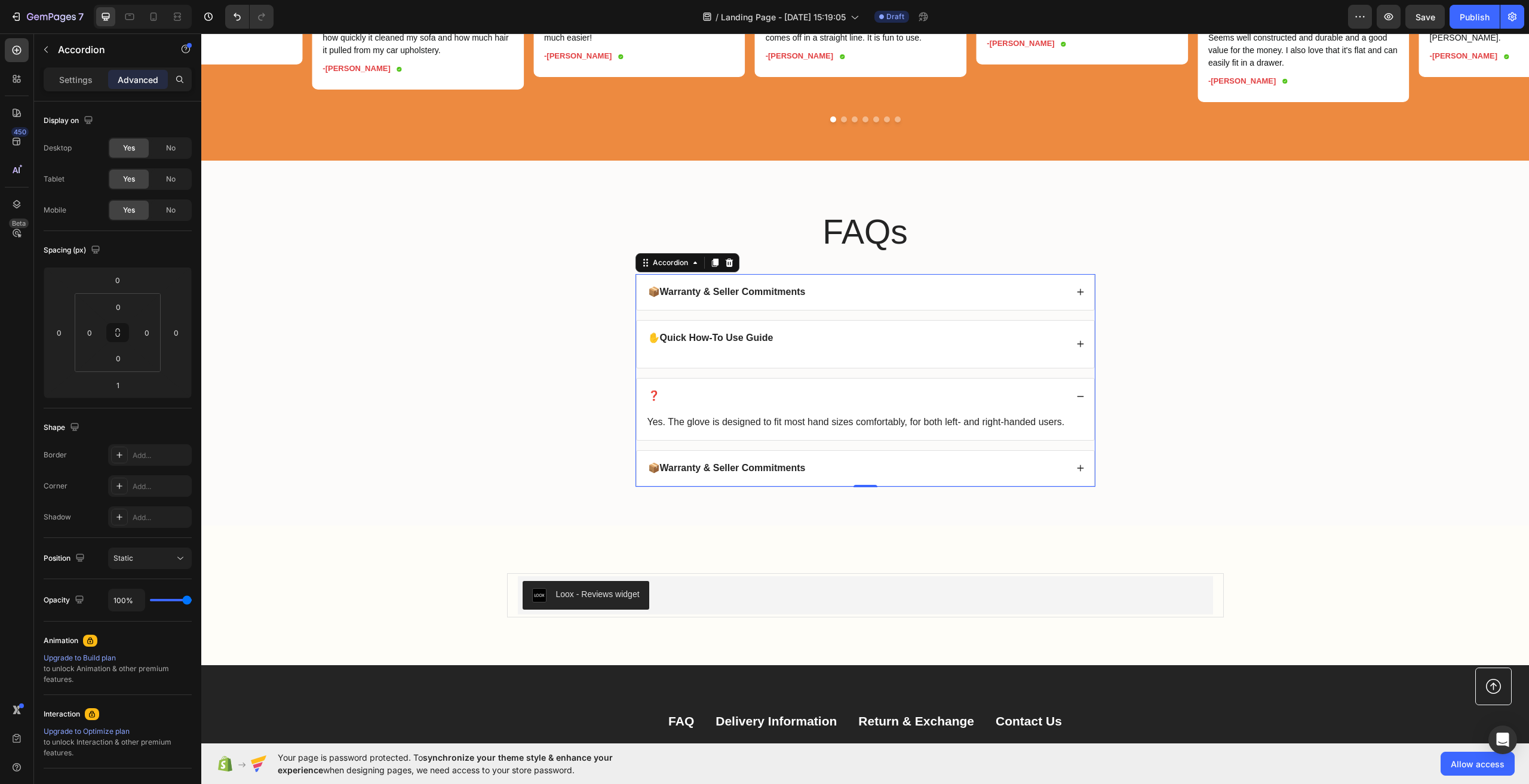
click at [682, 404] on div "❓" at bounding box center [857, 396] width 421 height 16
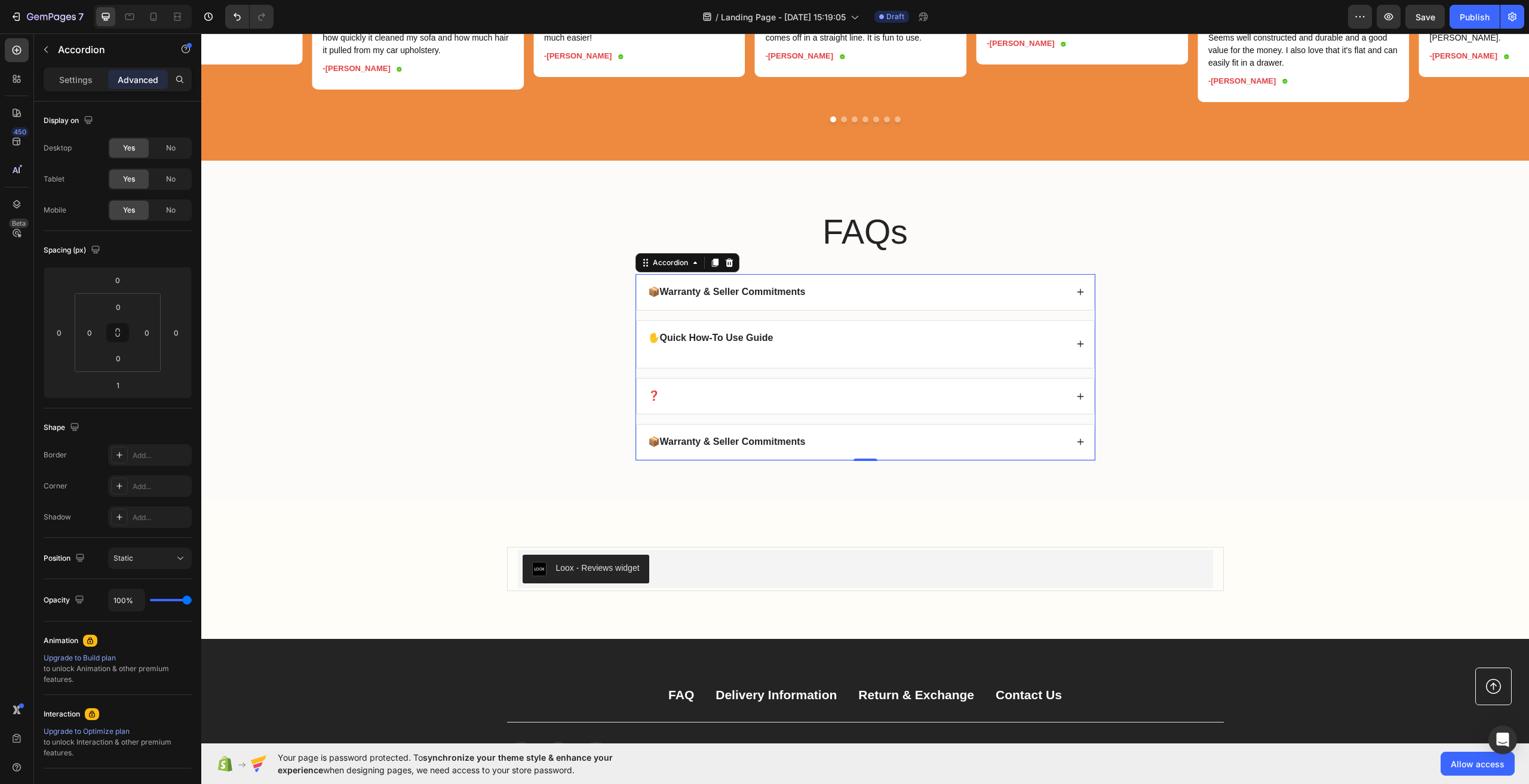
click at [682, 404] on div "❓" at bounding box center [857, 396] width 421 height 16
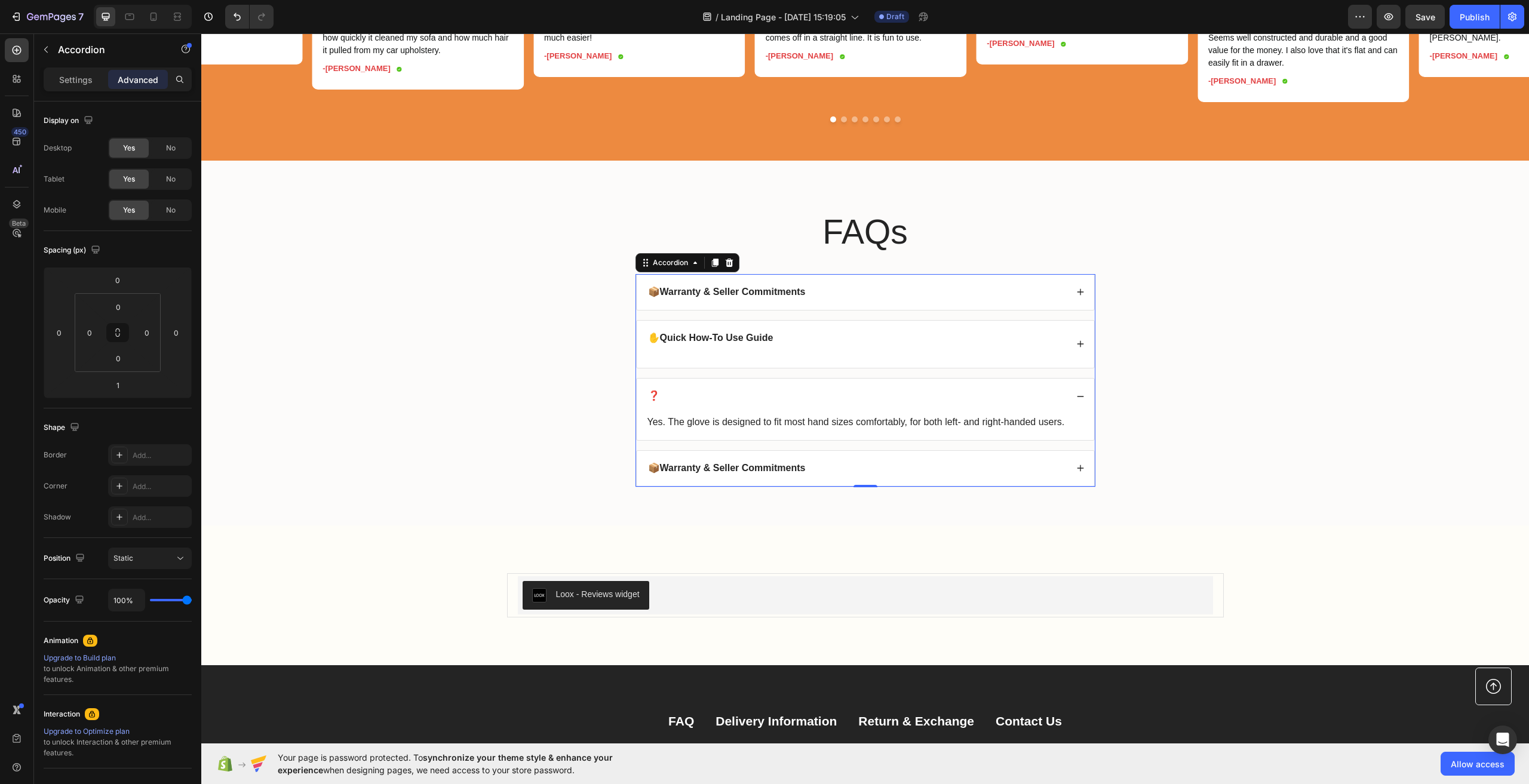
click at [665, 404] on div "❓" at bounding box center [857, 396] width 421 height 16
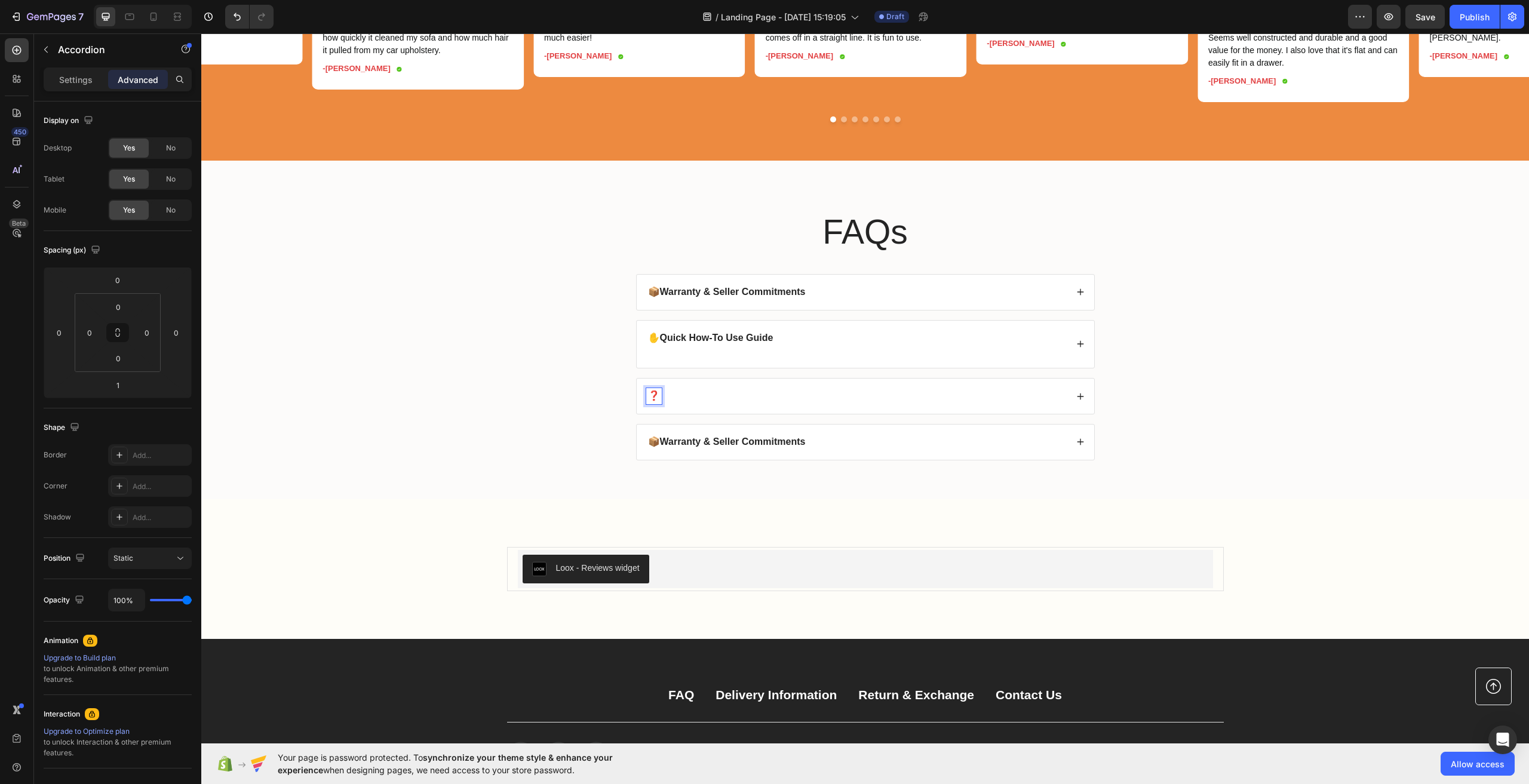
click at [648, 401] on strong "❓" at bounding box center [653, 396] width 12 height 10
click at [650, 401] on strong "❓" at bounding box center [653, 396] width 12 height 10
click at [939, 404] on div "❓How does the electrostatic feature work?" at bounding box center [857, 396] width 421 height 16
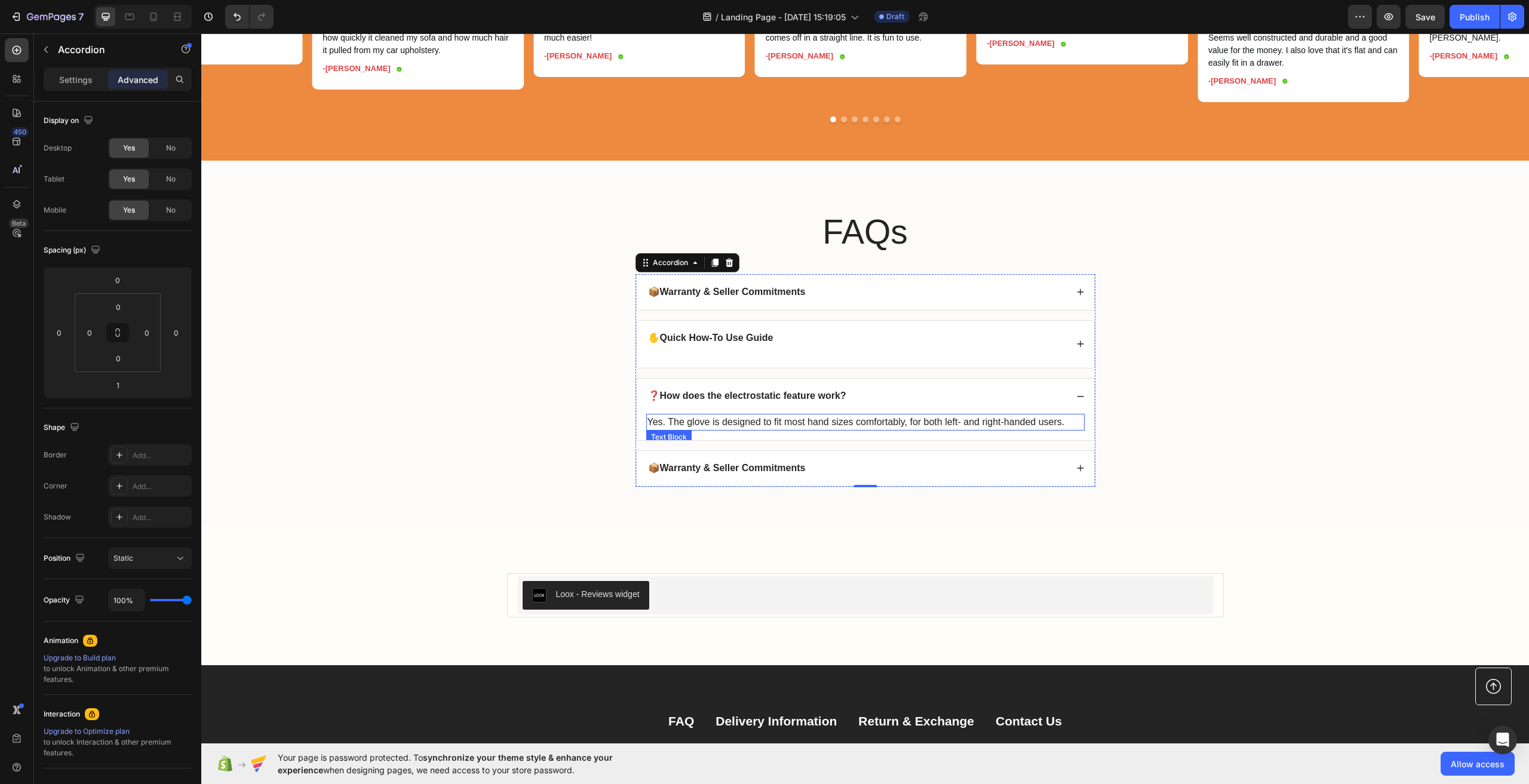
click at [780, 429] on p "Yes. The glove is designed to fit most hand sizes comfortably, for both left- a…" at bounding box center [865, 422] width 436 height 14
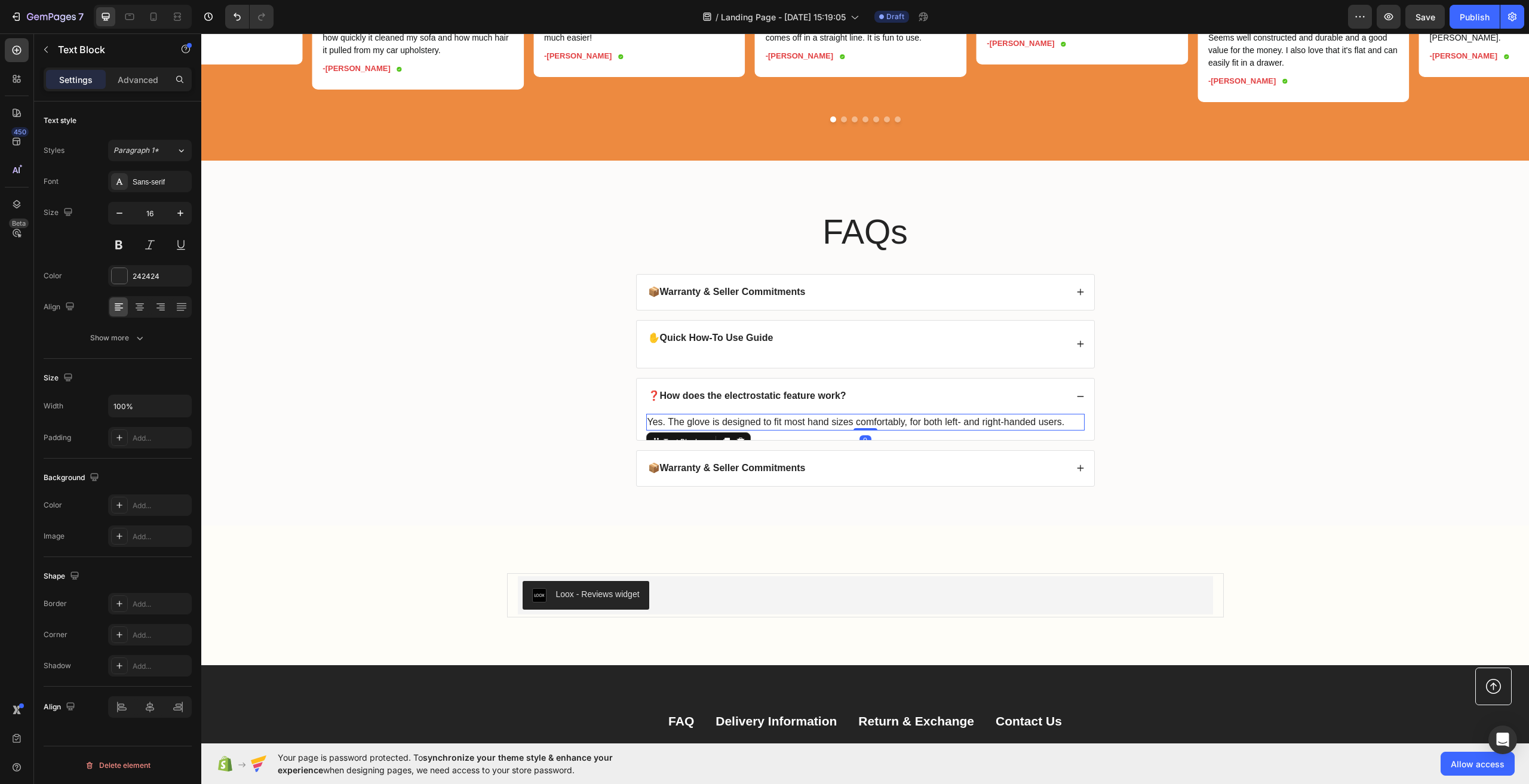
click at [780, 429] on p "Yes. The glove is designed to fit most hand sizes comfortably, for both left- a…" at bounding box center [865, 422] width 436 height 14
click at [1070, 409] on div "❓How does the electrostatic feature work?" at bounding box center [865, 396] width 457 height 35
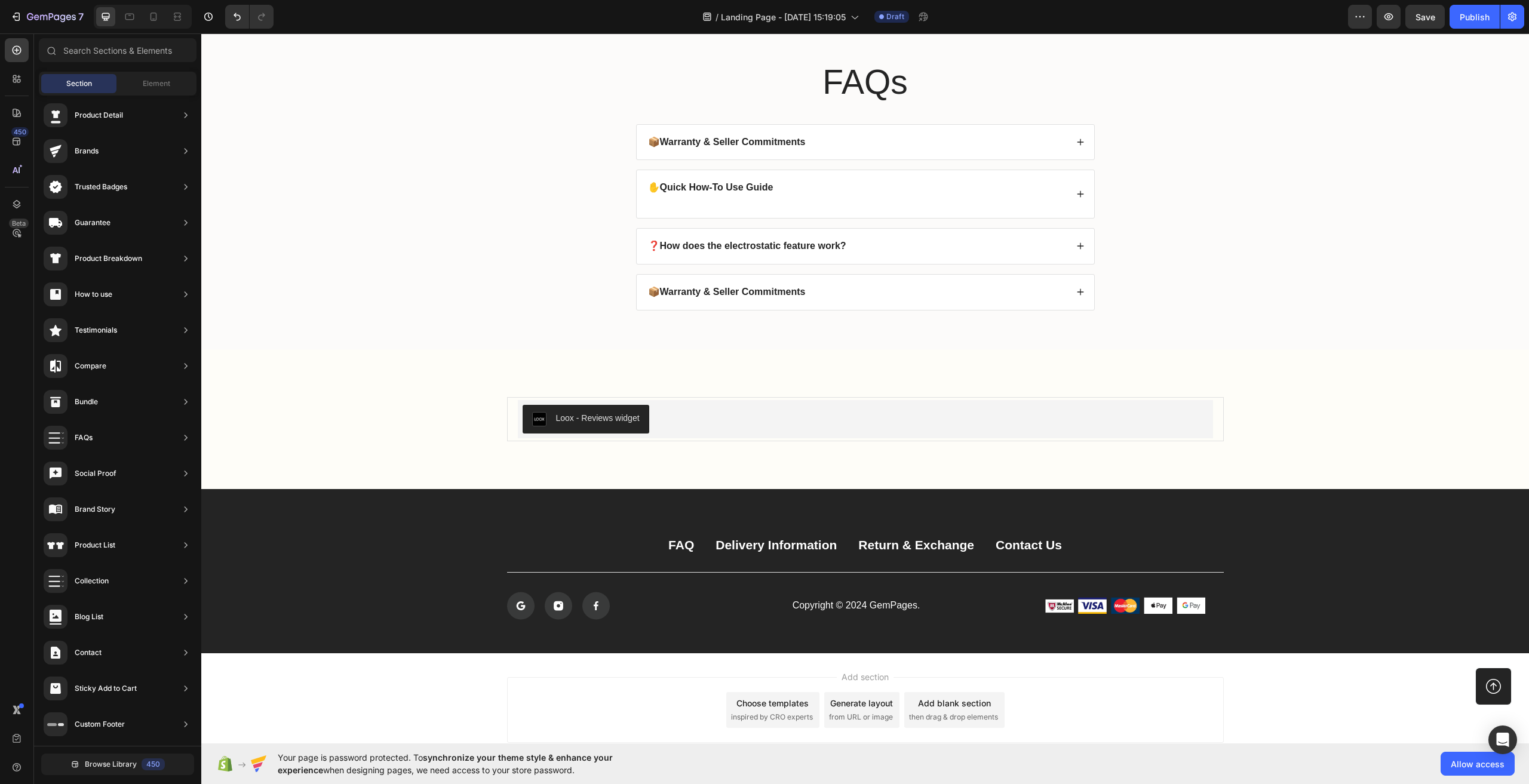
scroll to position [3429, 0]
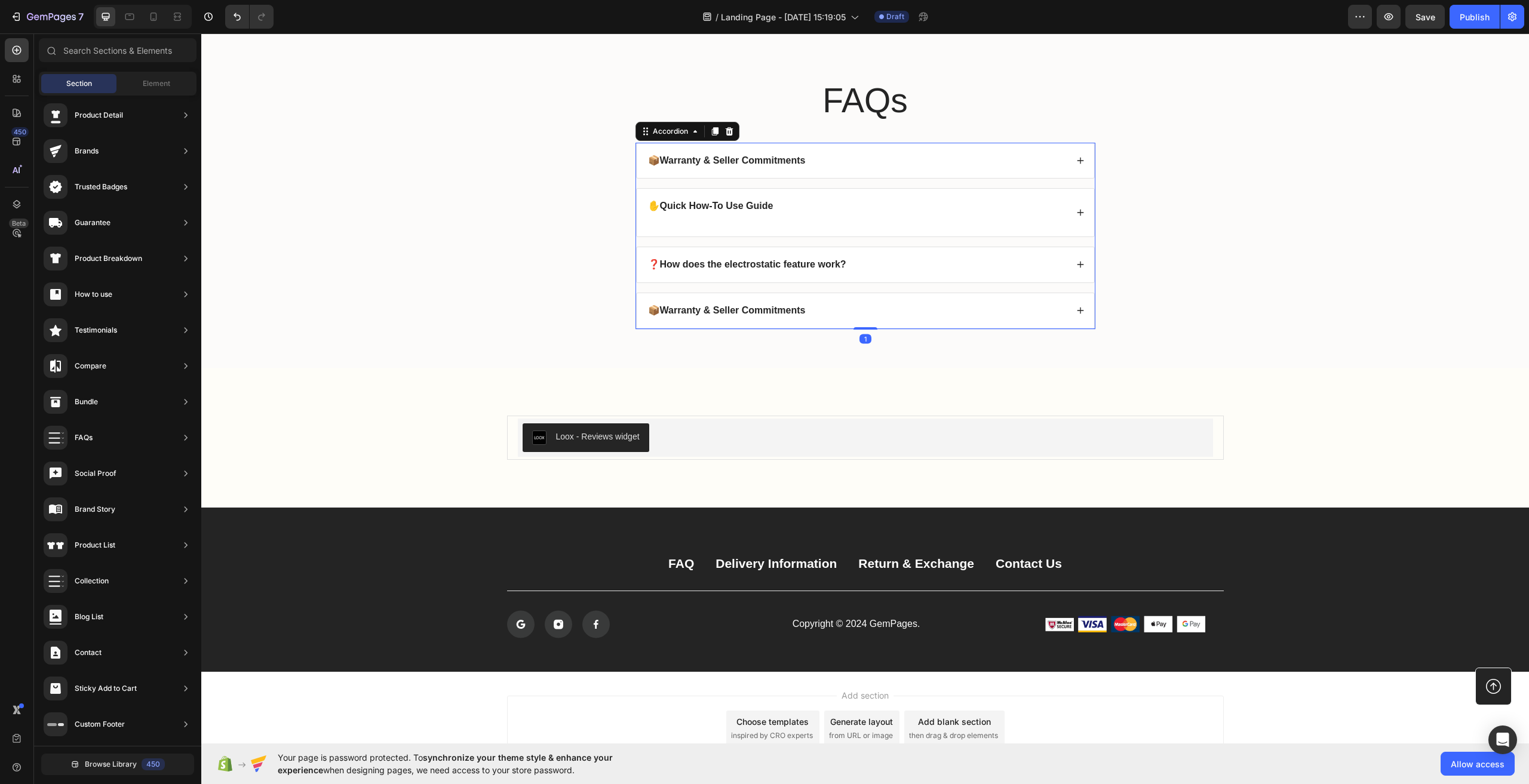
click at [758, 300] on div "📦 Warranty & Seller Commitments" at bounding box center [865, 310] width 457 height 35
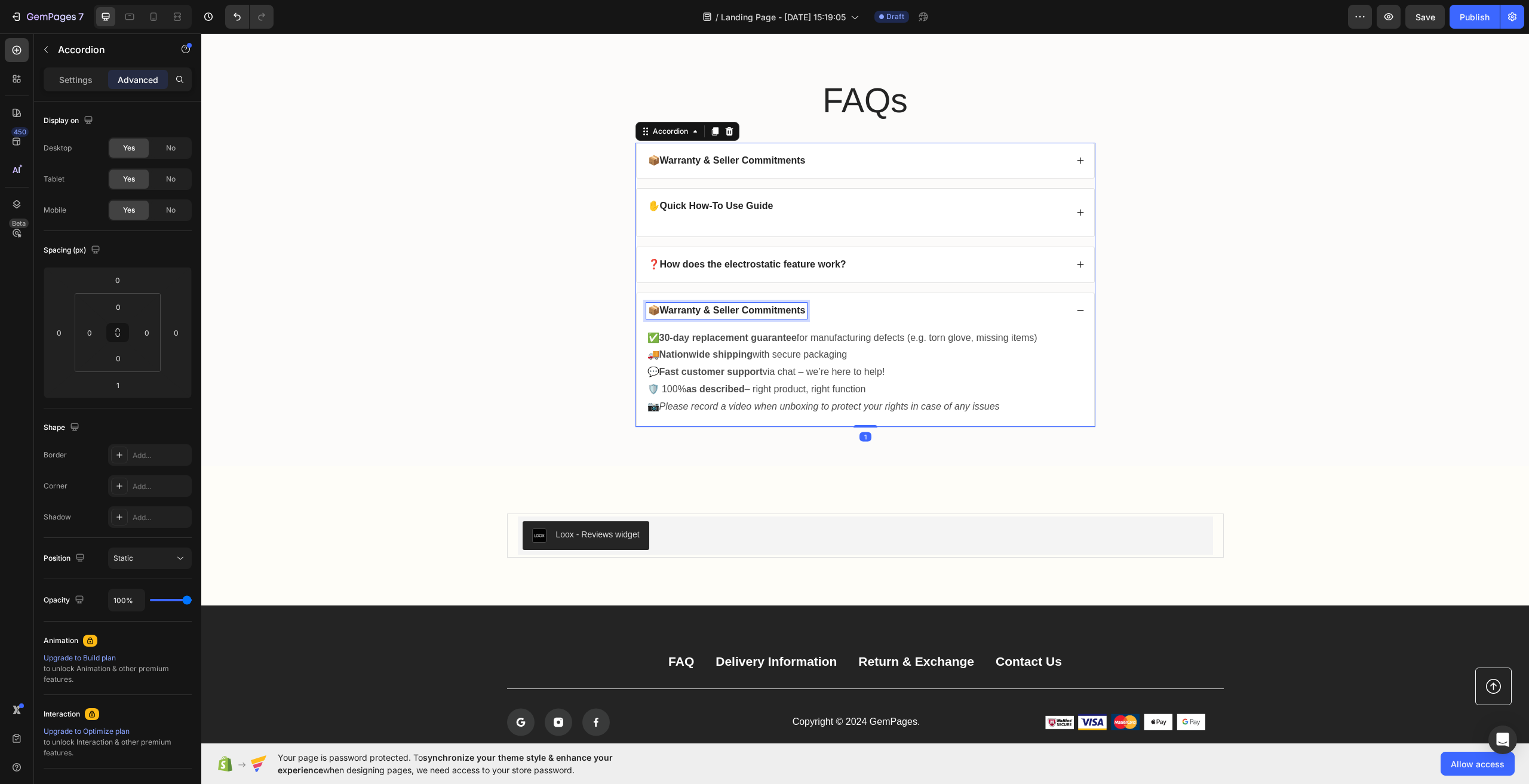
click at [767, 308] on strong "Warranty & Seller Commitments" at bounding box center [732, 310] width 145 height 10
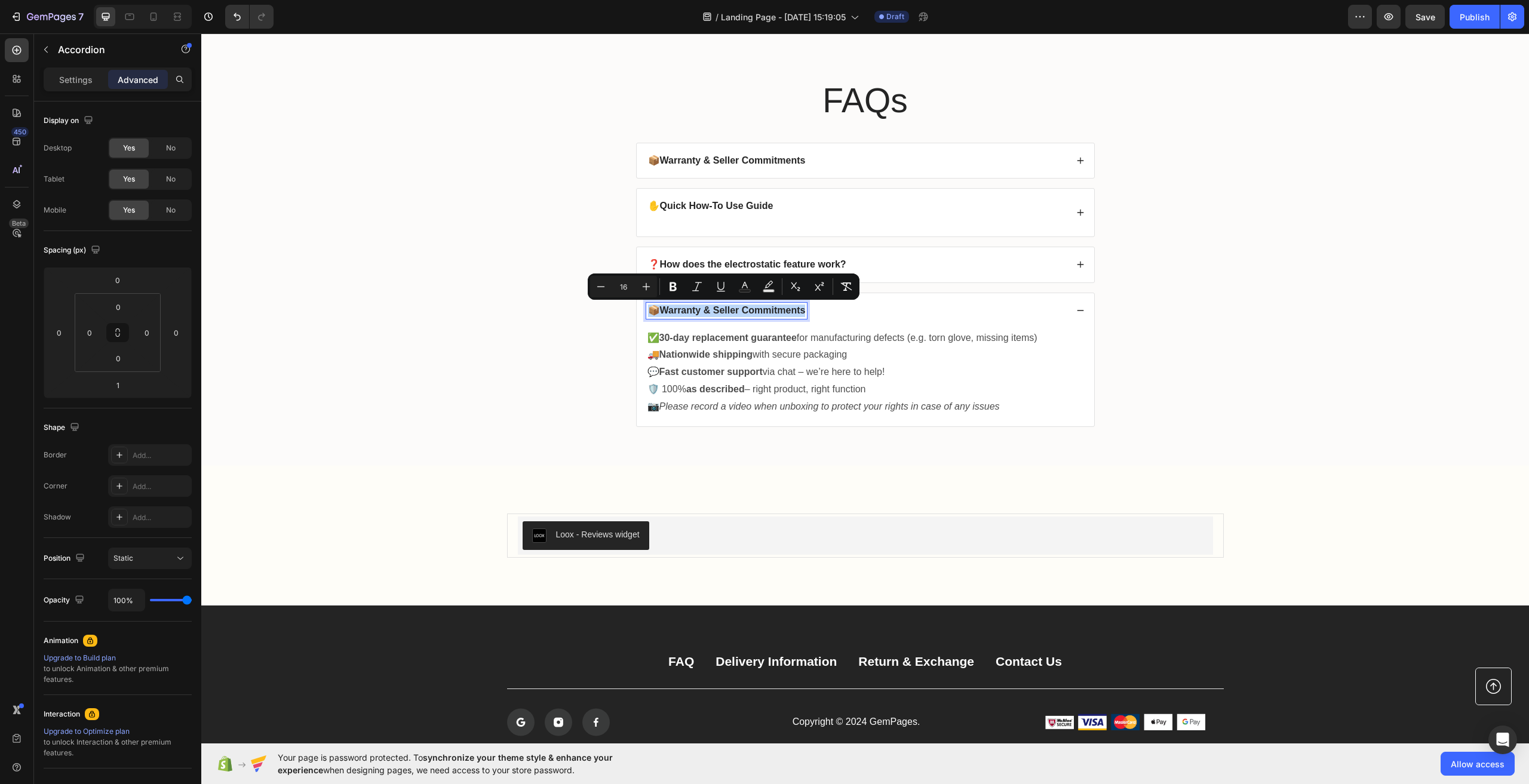
click at [768, 309] on strong "Warranty & Seller Commitments" at bounding box center [732, 310] width 145 height 10
click at [692, 310] on strong "Warranty & Seller Commitments" at bounding box center [732, 310] width 145 height 10
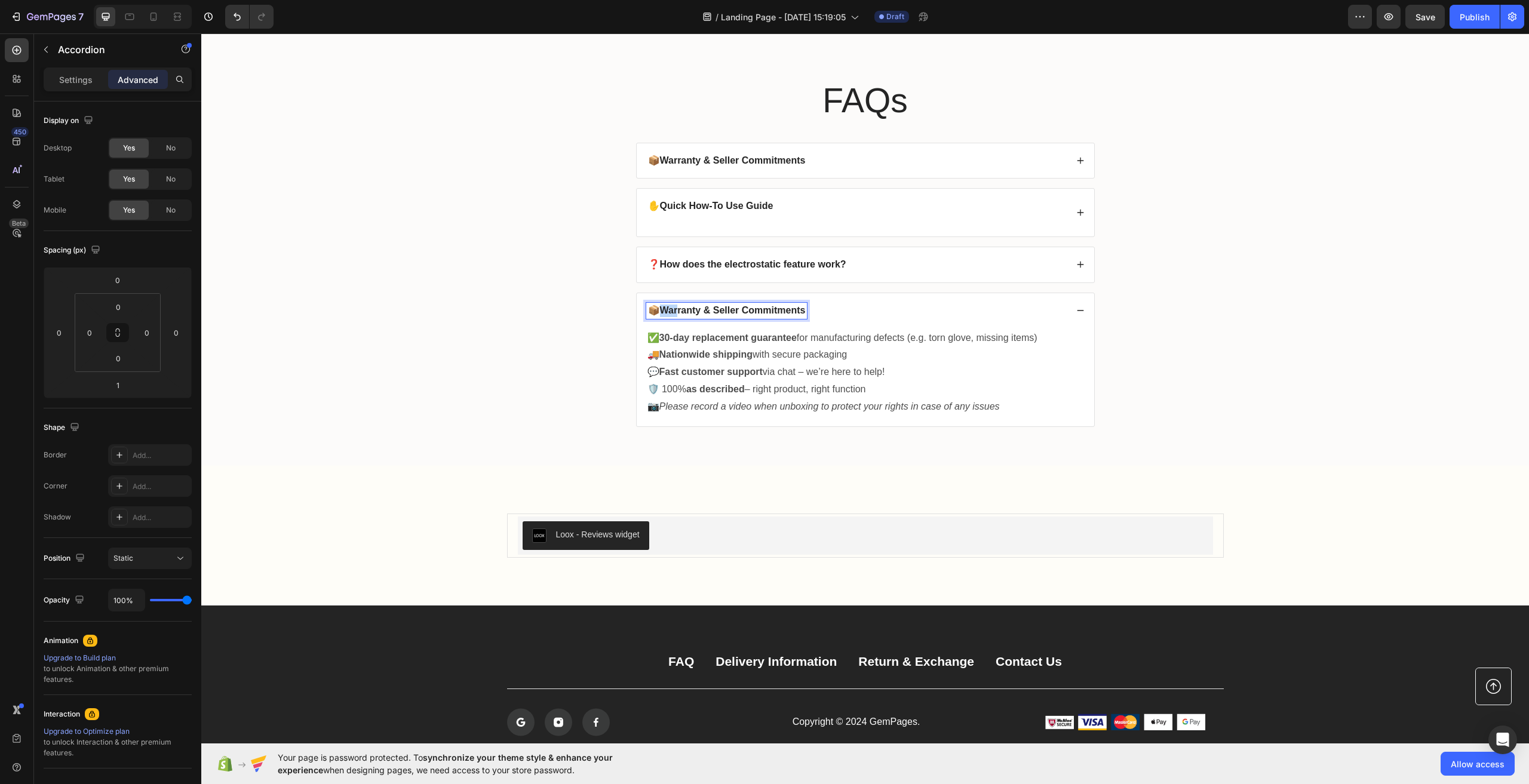
drag, startPoint x: 661, startPoint y: 310, endPoint x: 678, endPoint y: 310, distance: 17.0
click at [678, 310] on strong "Warranty & Seller Commitments" at bounding box center [732, 310] width 145 height 10
drag, startPoint x: 804, startPoint y: 310, endPoint x: 660, endPoint y: 312, distance: 144.0
click at [660, 312] on strong "Warranty & Seller Commitments" at bounding box center [732, 310] width 145 height 10
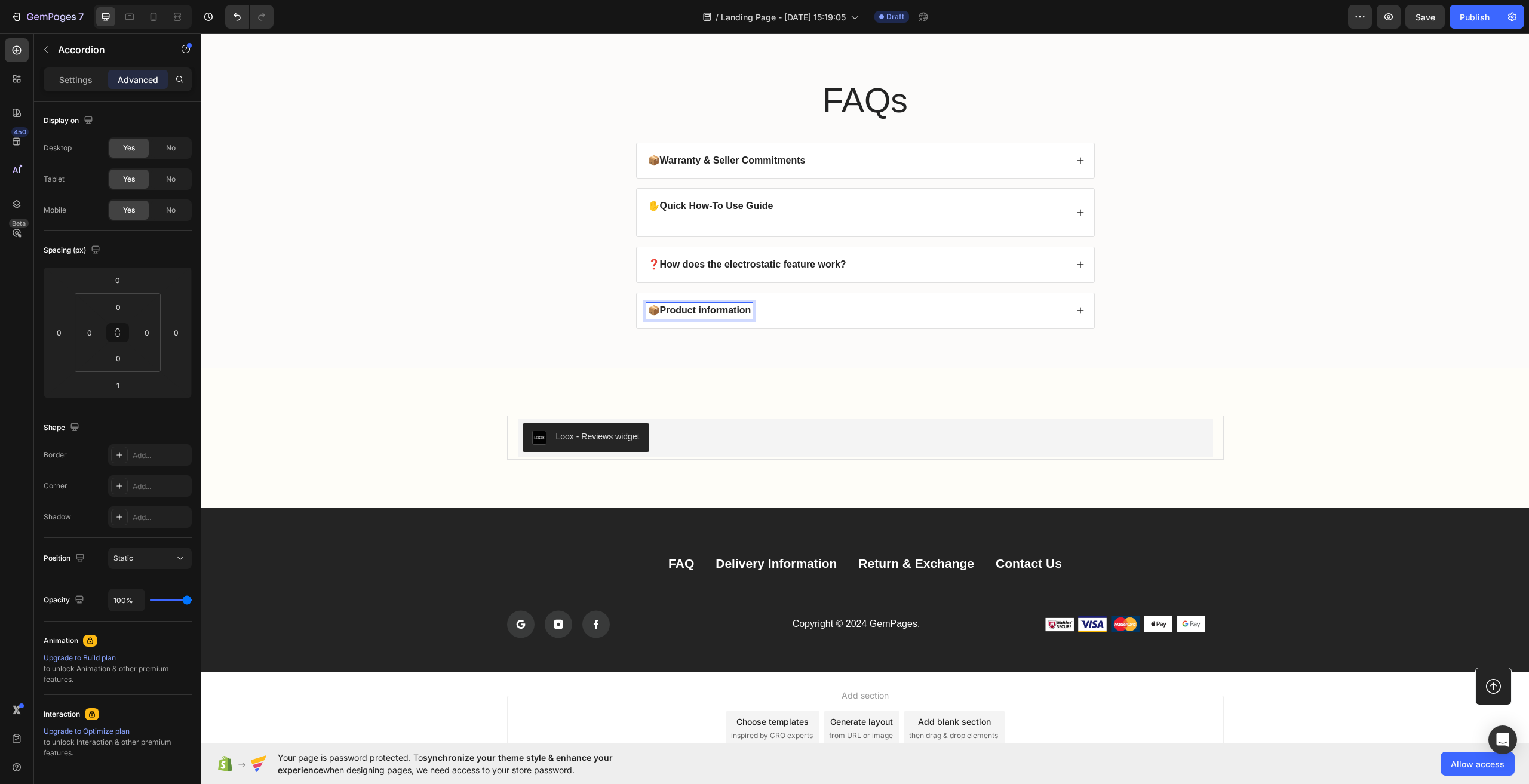
click at [1080, 309] on div "📦 Product information" at bounding box center [865, 310] width 457 height 35
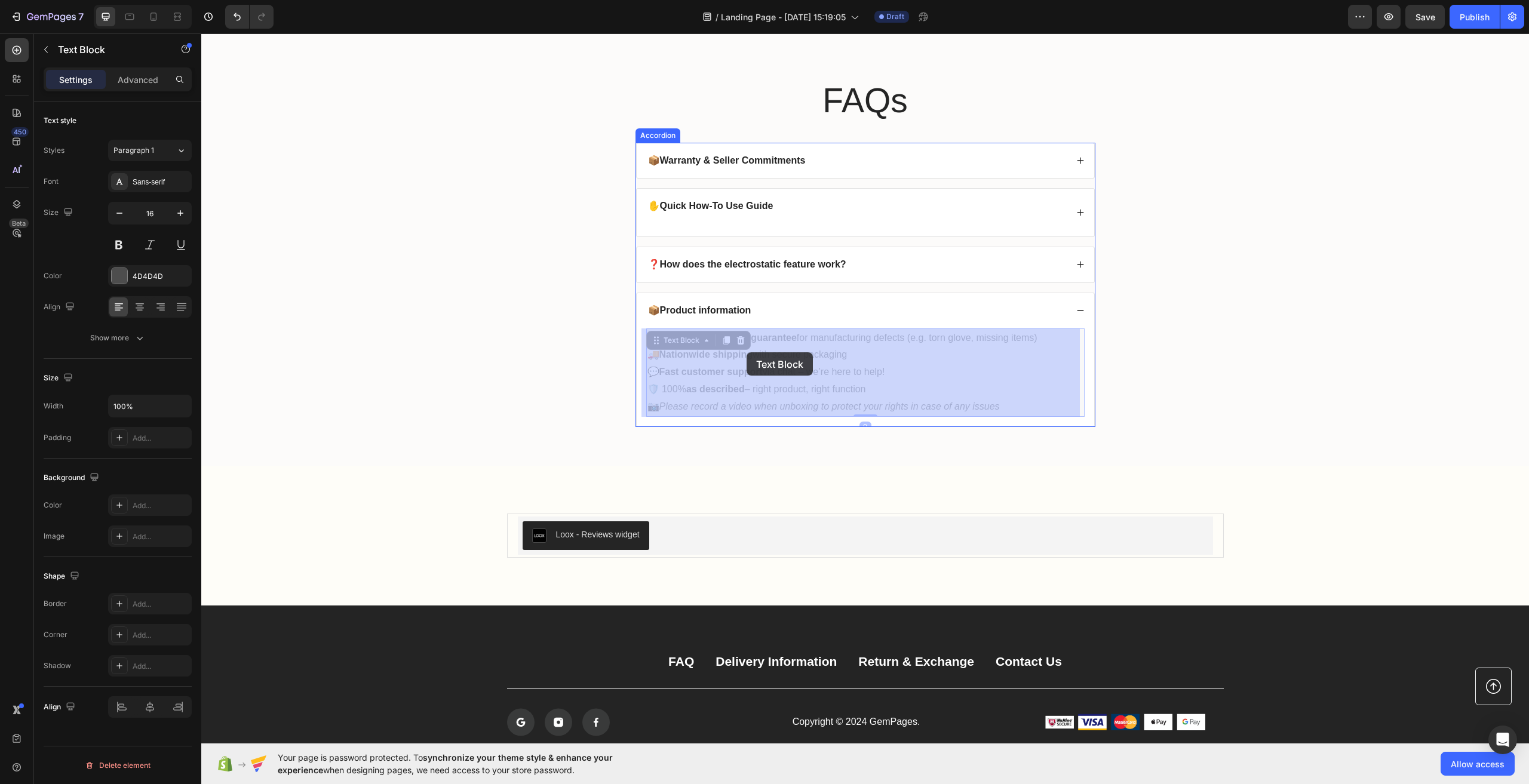
drag, startPoint x: 1025, startPoint y: 406, endPoint x: 776, endPoint y: 364, distance: 252.5
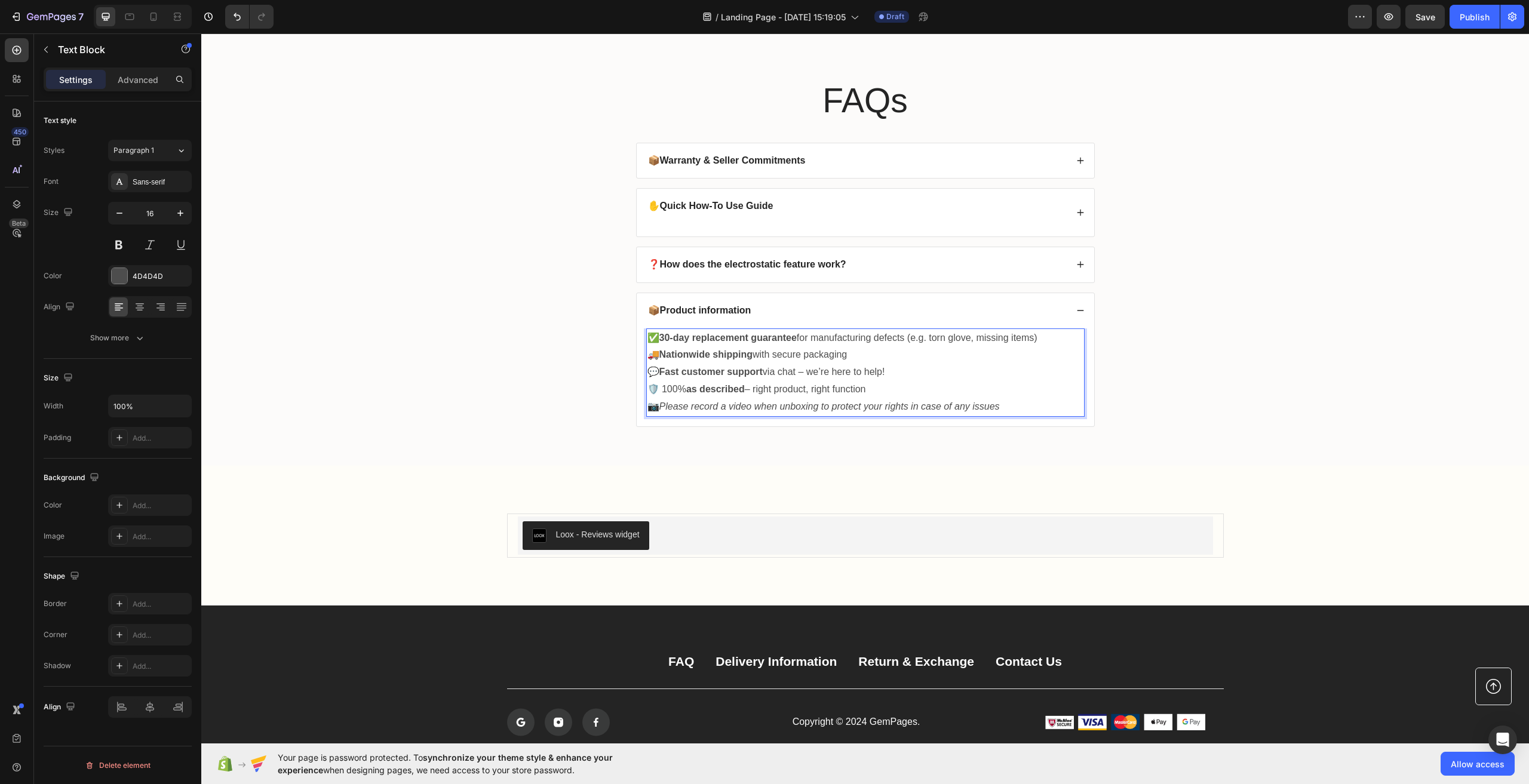
click at [934, 392] on p "🛡️ 100% as described – right product, right function" at bounding box center [865, 390] width 436 height 17
click at [995, 408] on icon "Please record a video when unboxing to protect your rights in case of any issues" at bounding box center [830, 406] width 341 height 10
click at [999, 407] on p "📷 Please record a video when unboxing to protect your rights in case of any iss…" at bounding box center [865, 407] width 436 height 17
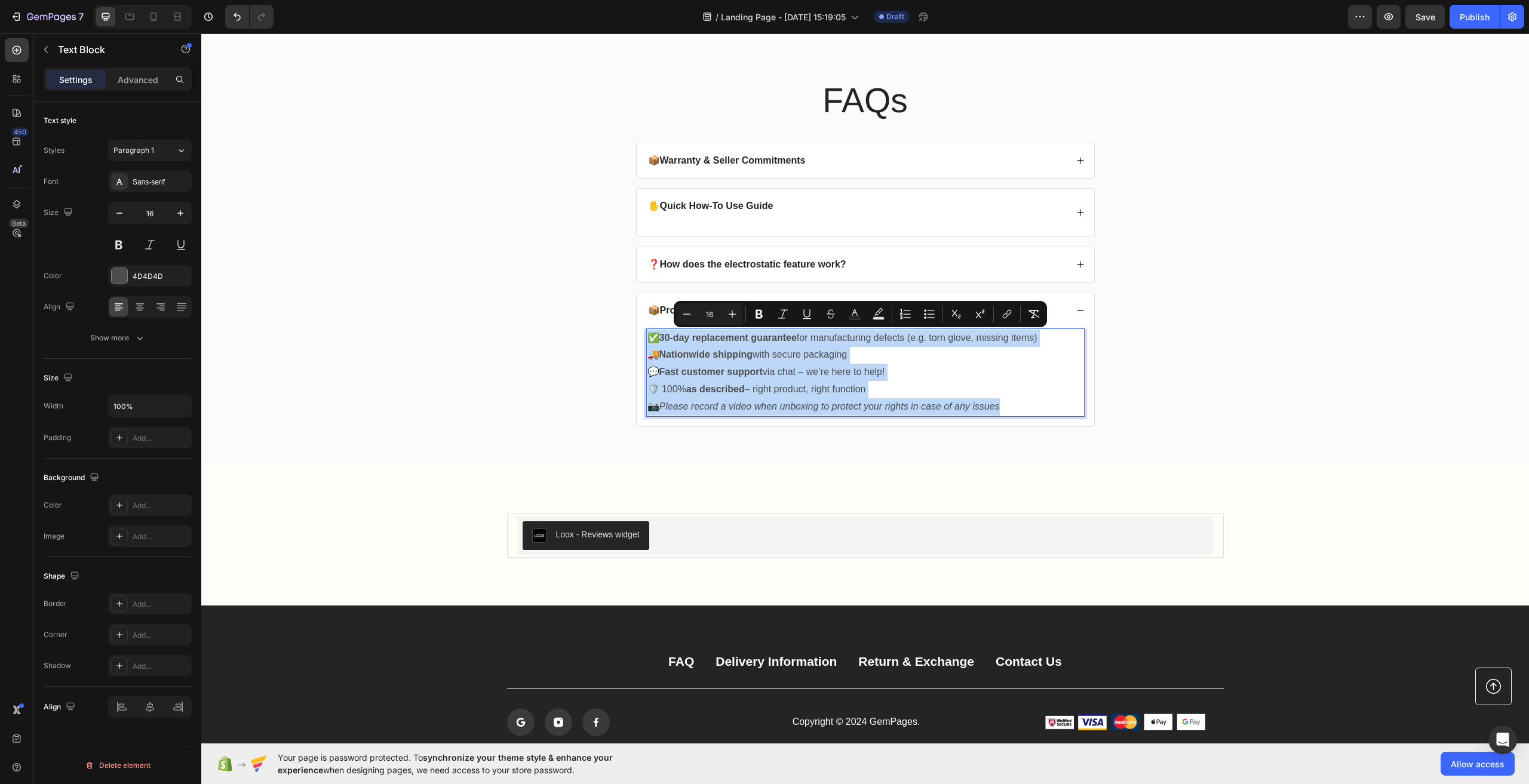
drag, startPoint x: 999, startPoint y: 407, endPoint x: 643, endPoint y: 342, distance: 361.9
click at [646, 342] on div "✅ 30-day replacement guarantee for manufacturing defects (e.g. torn glove, miss…" at bounding box center [865, 372] width 439 height 88
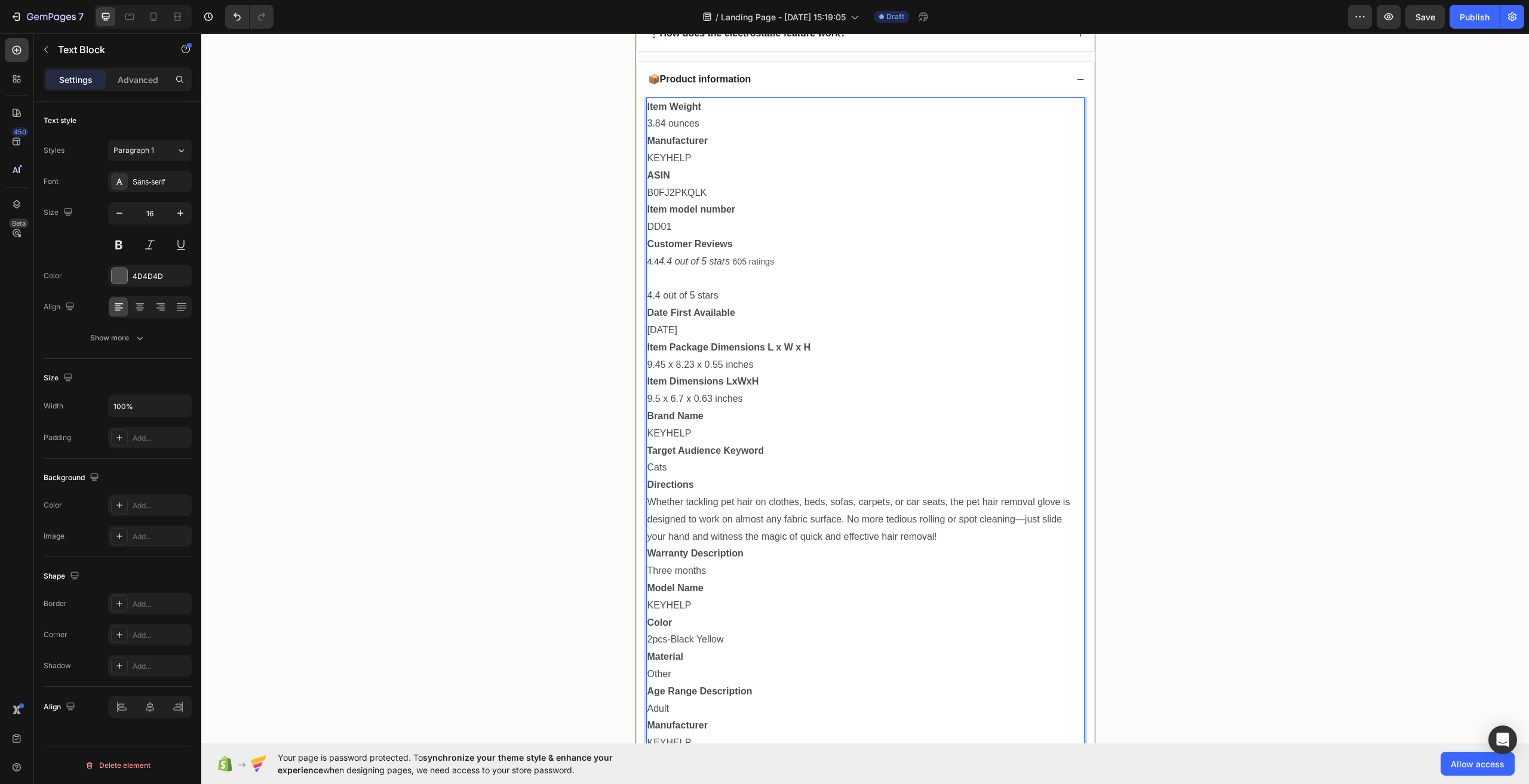
scroll to position [3541, 0]
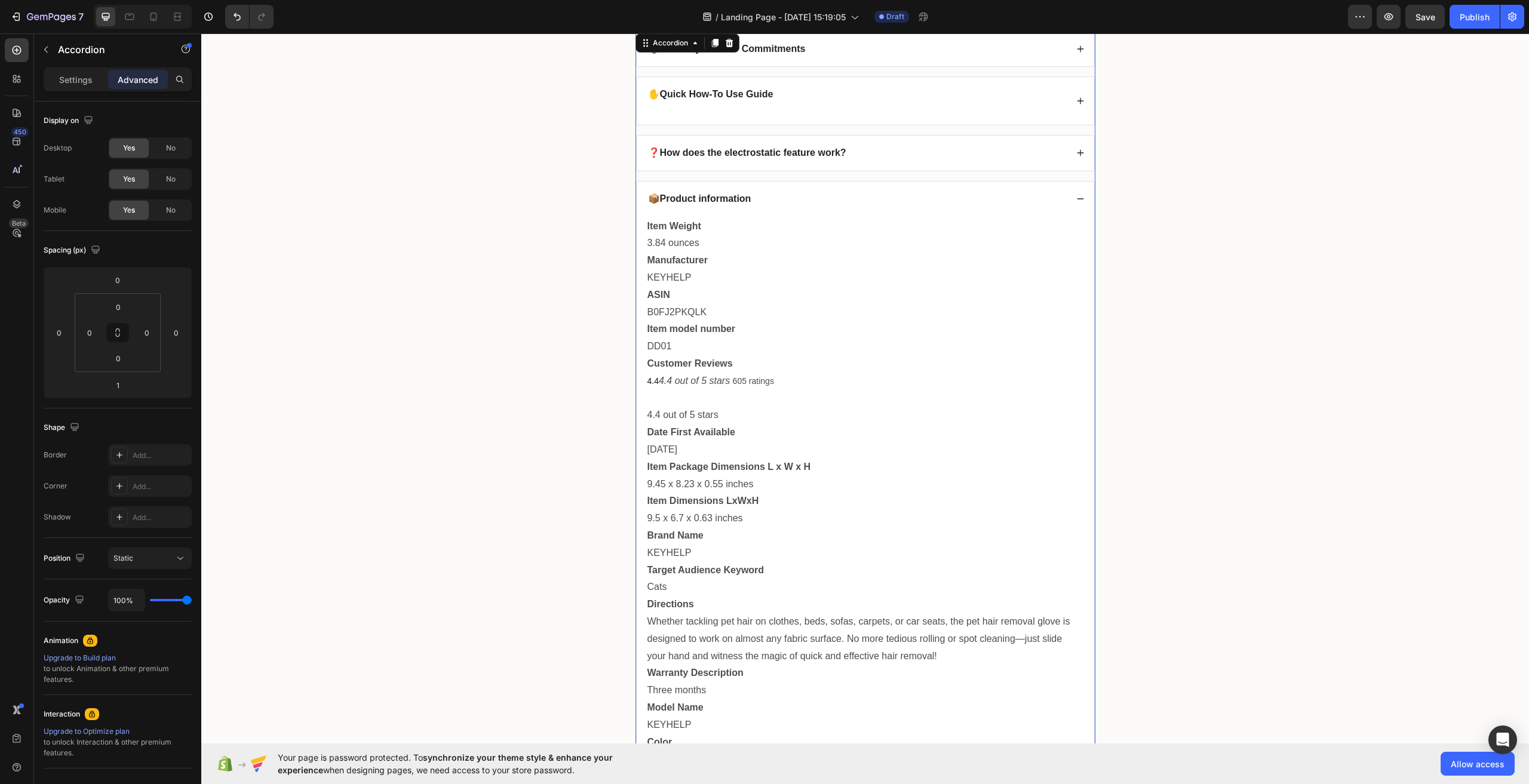
click at [1076, 195] on icon at bounding box center [1080, 199] width 9 height 9
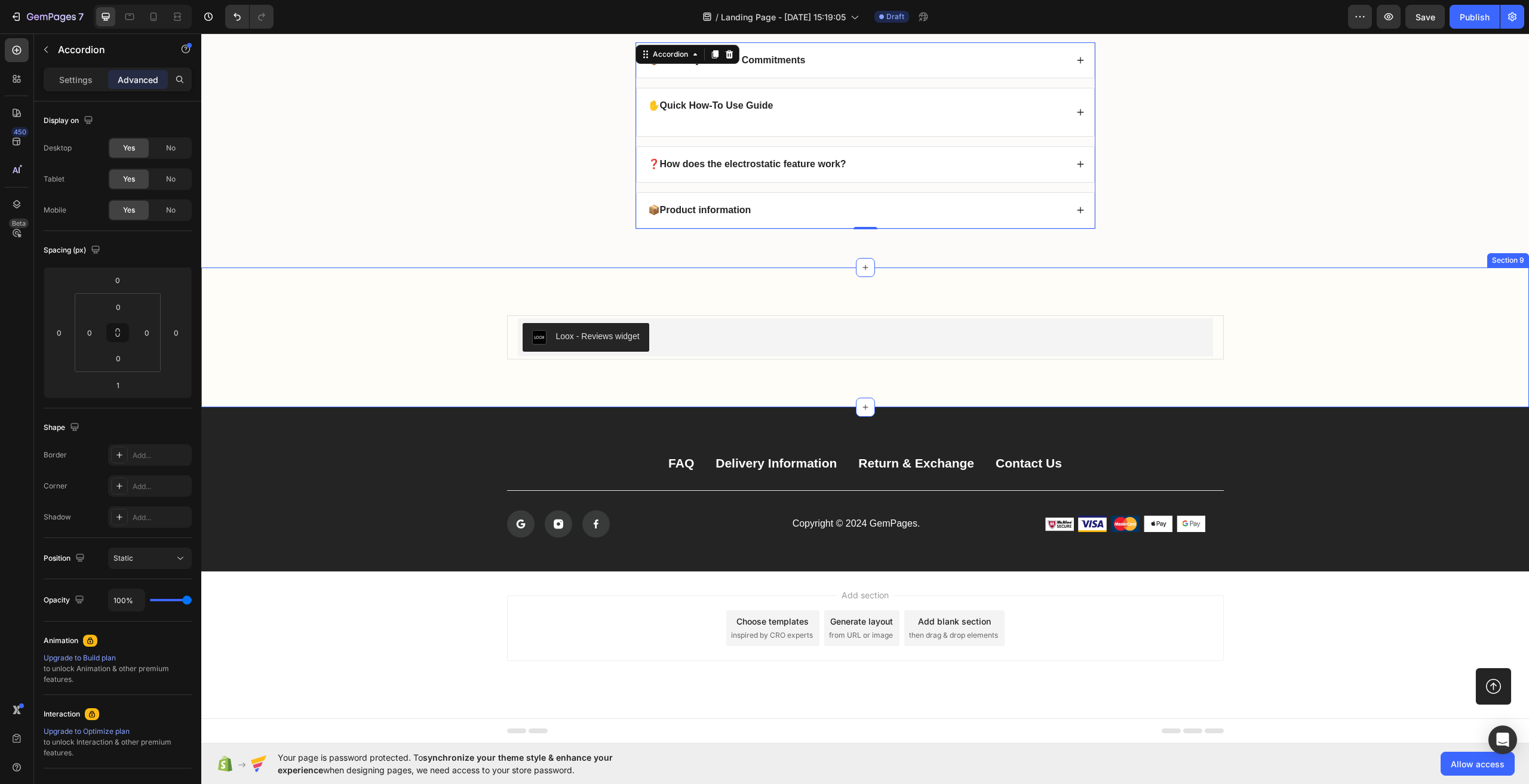
scroll to position [3410, 0]
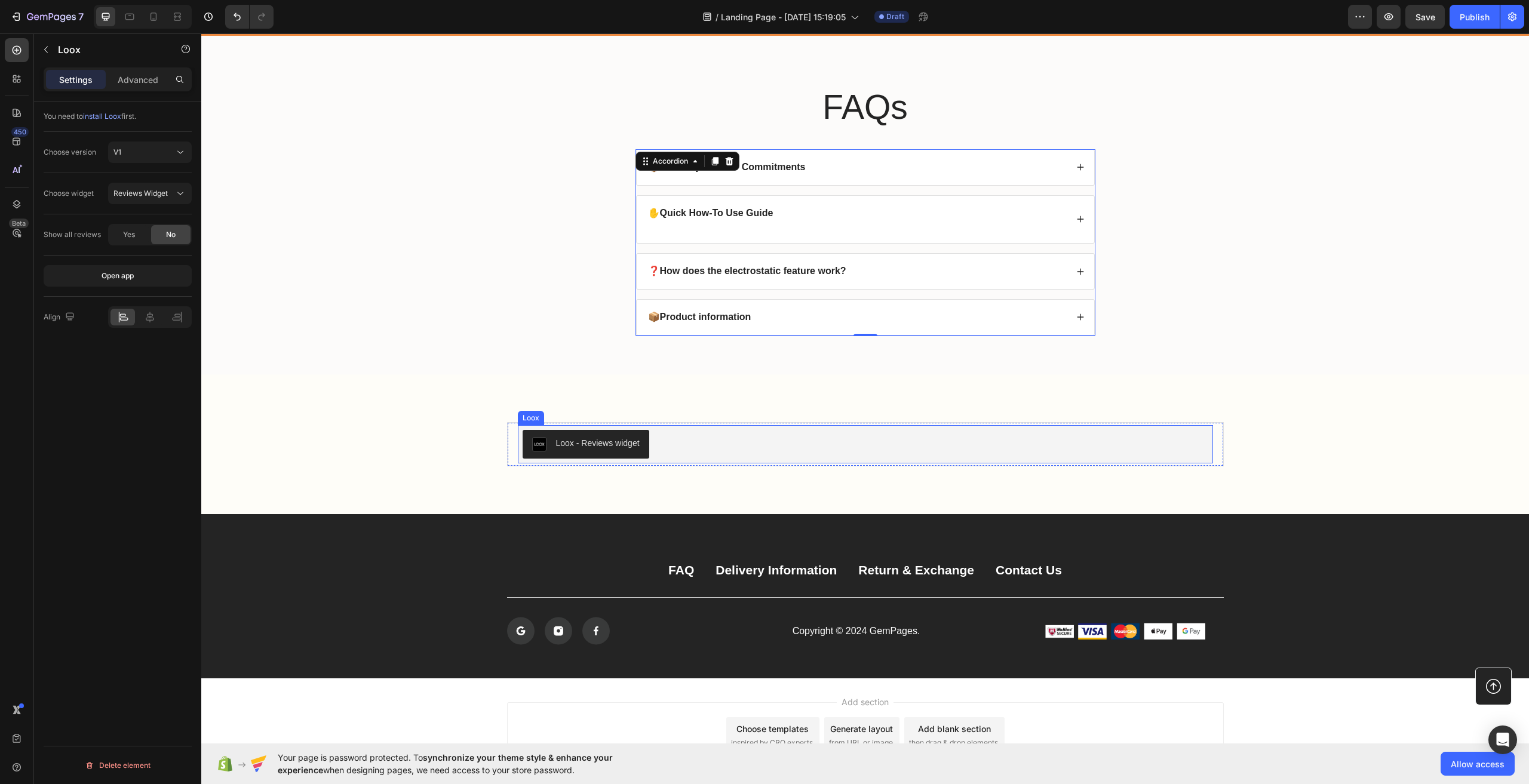
click at [713, 459] on div "Loox - Reviews widget" at bounding box center [865, 444] width 686 height 29
click at [589, 418] on icon at bounding box center [593, 413] width 8 height 9
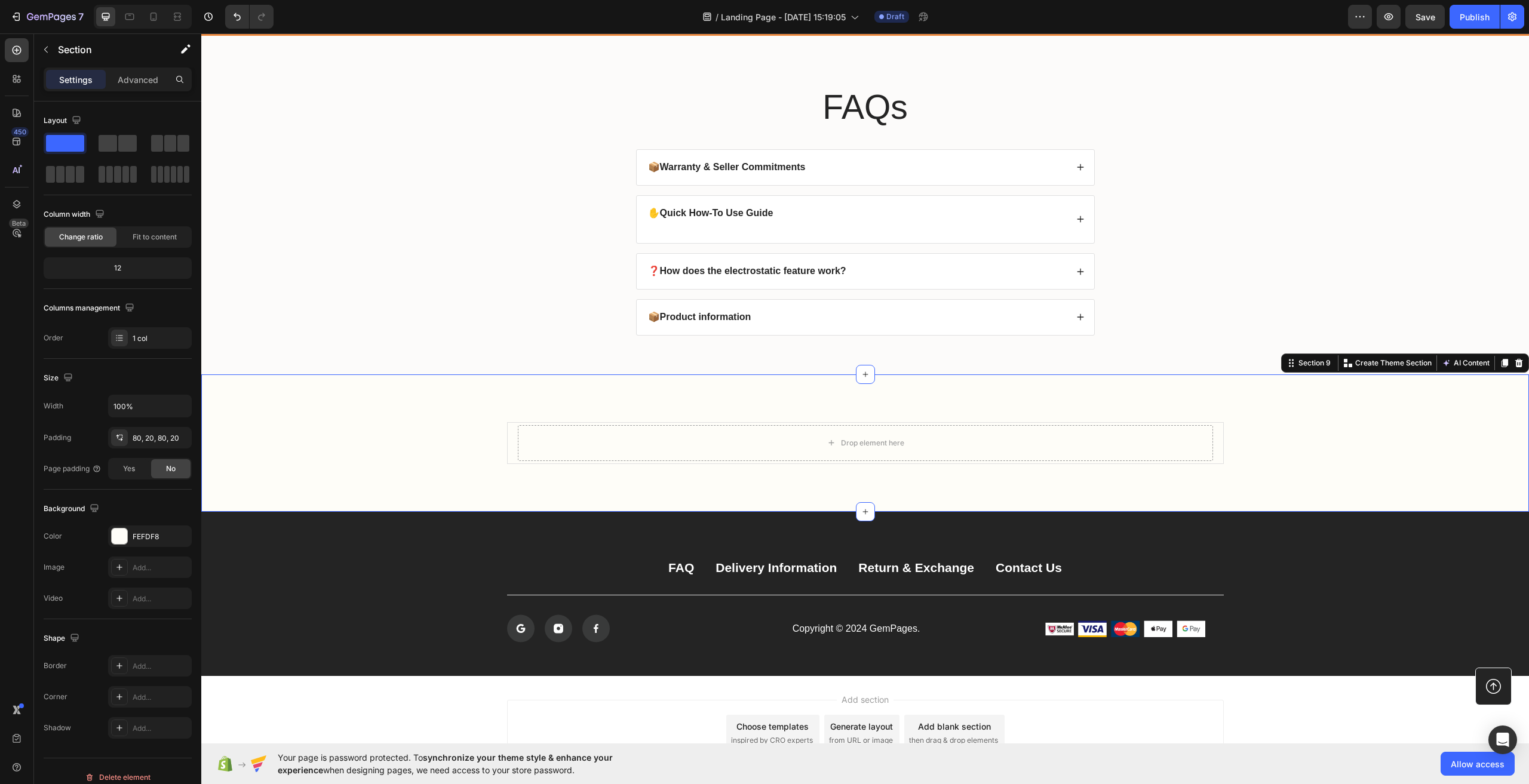
click at [398, 428] on div "Drop element here Product Section 9 You can create reusable sections Create The…" at bounding box center [865, 443] width 1328 height 138
click at [1512, 371] on div at bounding box center [1519, 363] width 14 height 14
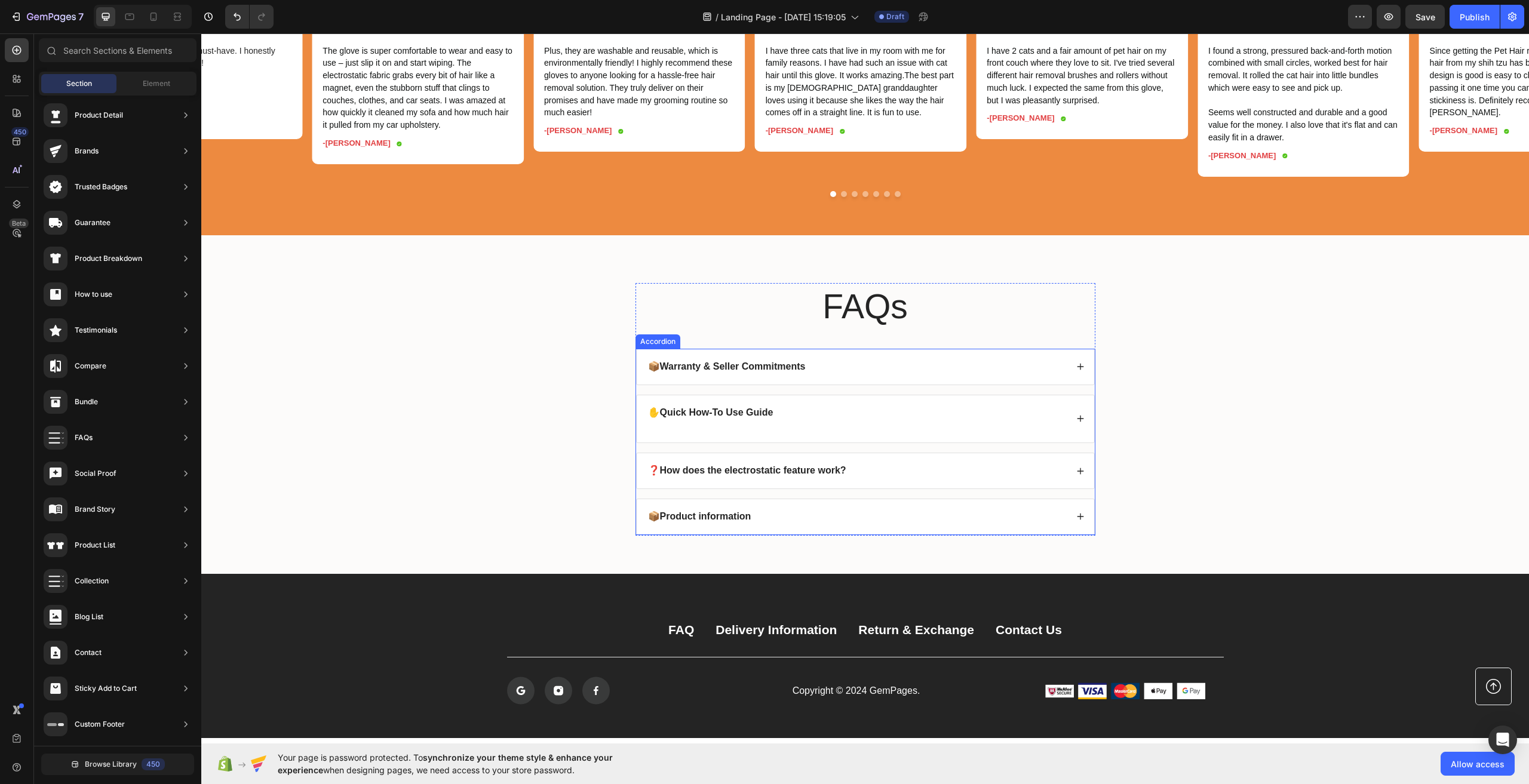
scroll to position [3330, 0]
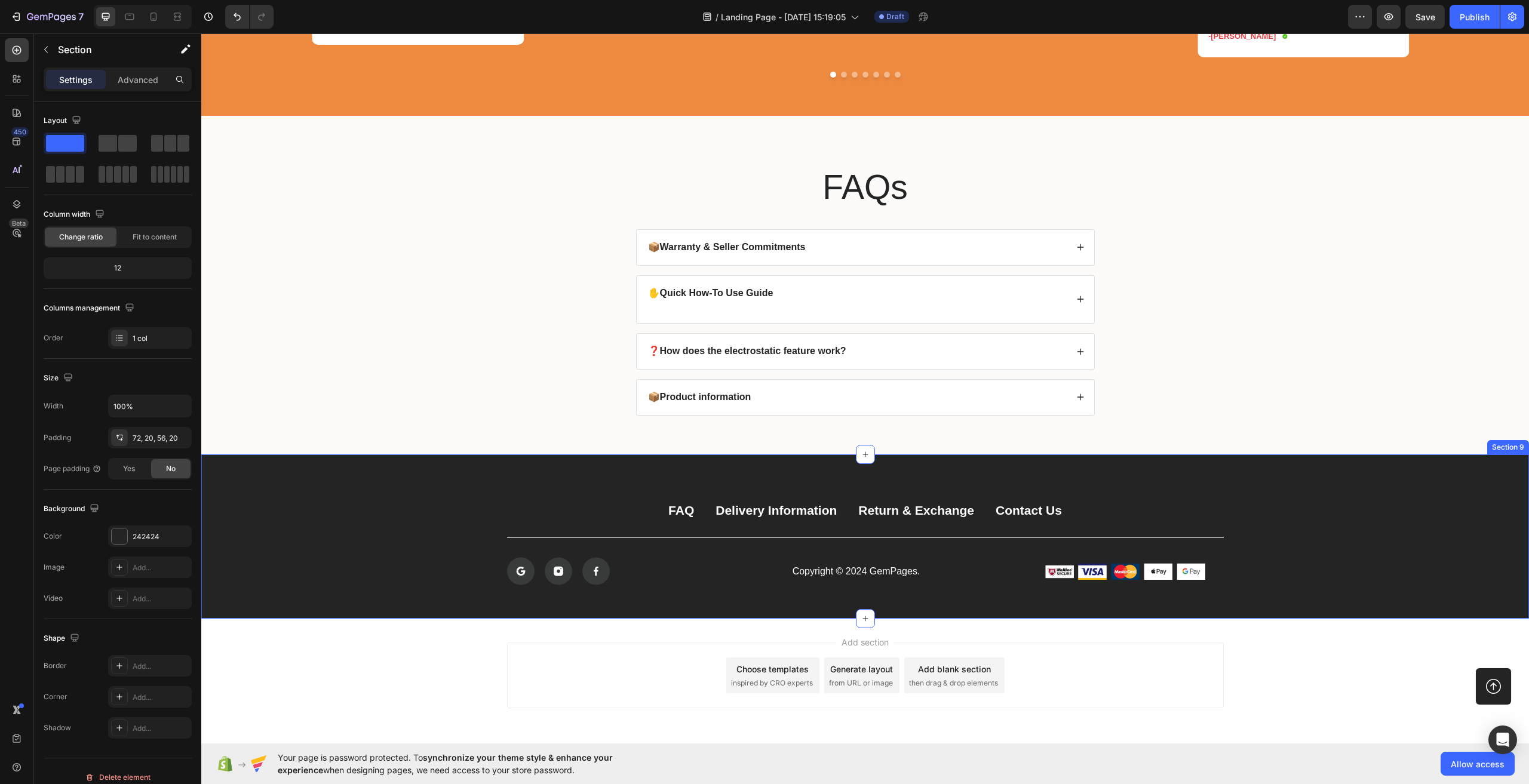
click at [258, 525] on div "FAQ Button Delivery Information Button Return & Exchange Button Contact Us Butt…" at bounding box center [865, 542] width 1304 height 88
click at [1512, 450] on div at bounding box center [1519, 443] width 14 height 14
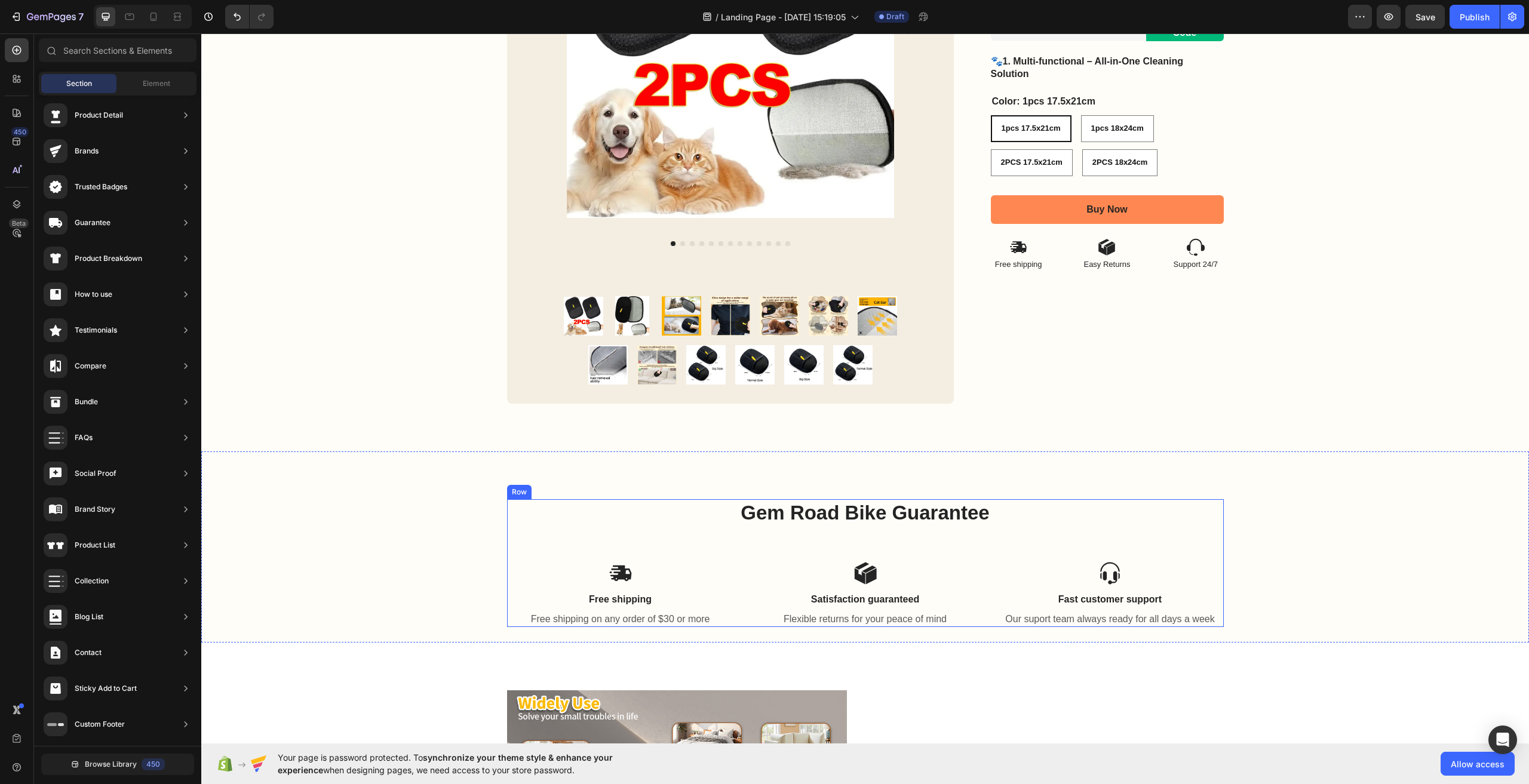
scroll to position [358, 0]
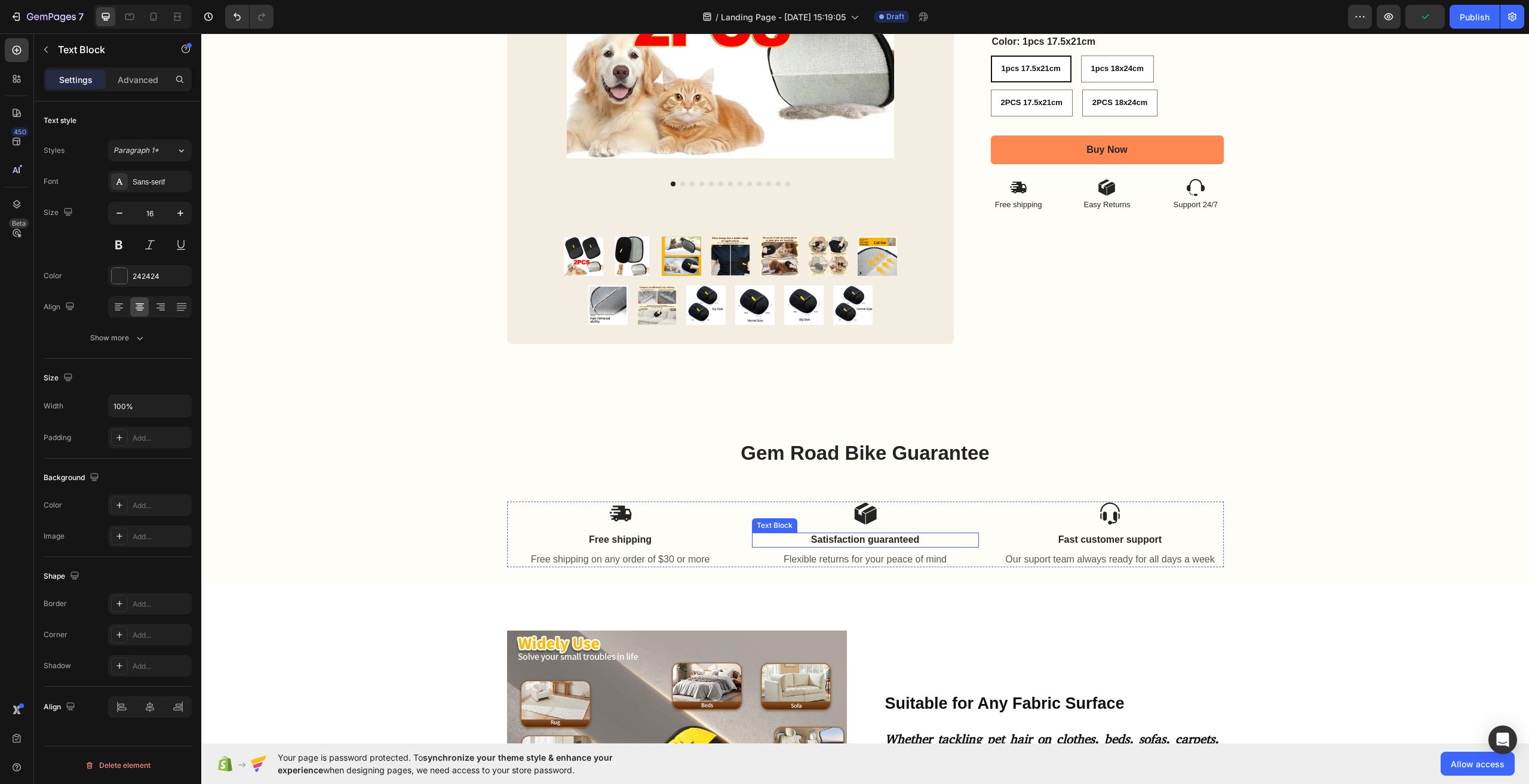
click at [876, 543] on p "Satisfaction guaranteed" at bounding box center [865, 540] width 224 height 13
click at [866, 560] on p "Flexible returns for your peace of mind" at bounding box center [865, 560] width 224 height 13
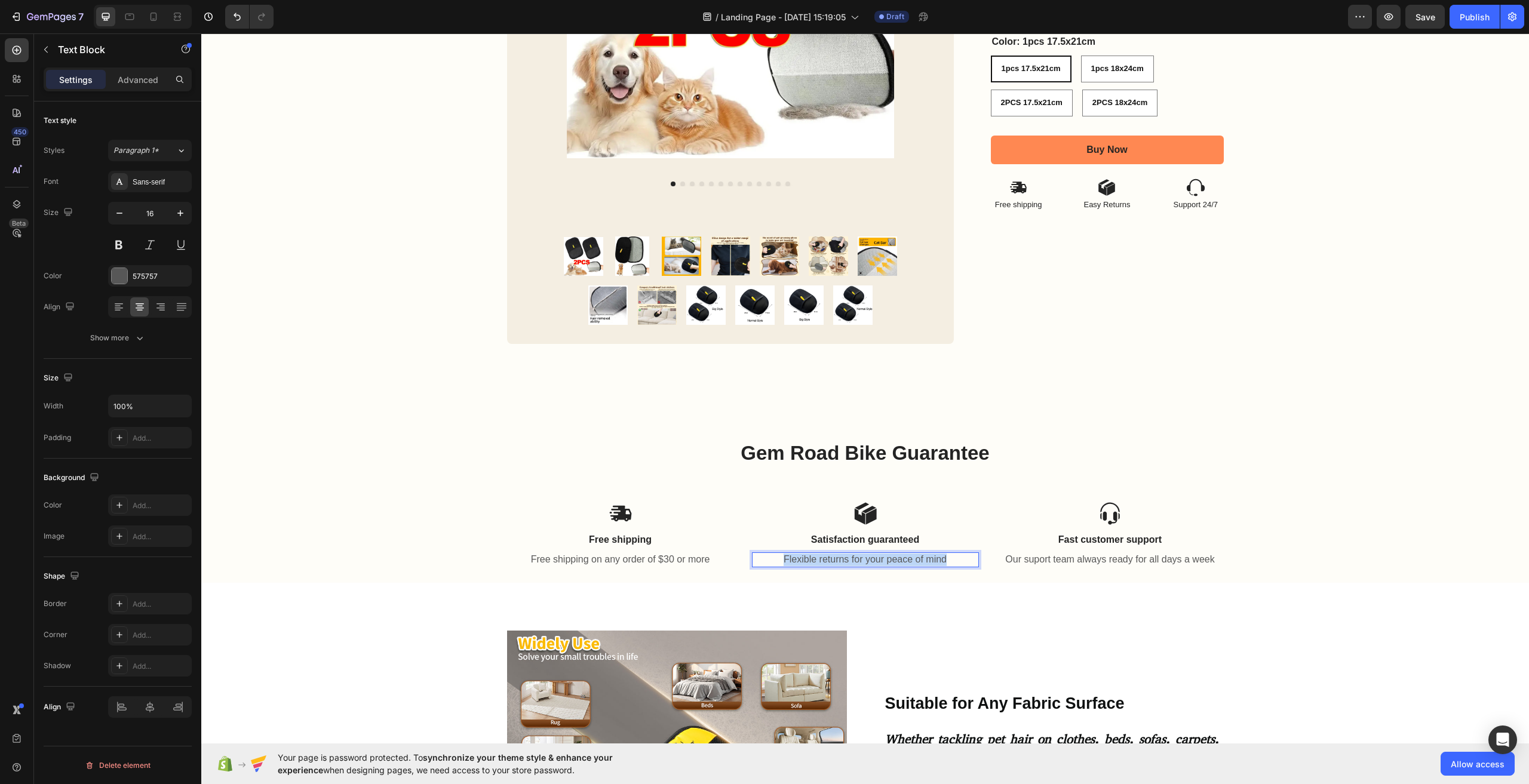
click at [866, 560] on p "Flexible returns for your peace of mind" at bounding box center [865, 560] width 224 height 13
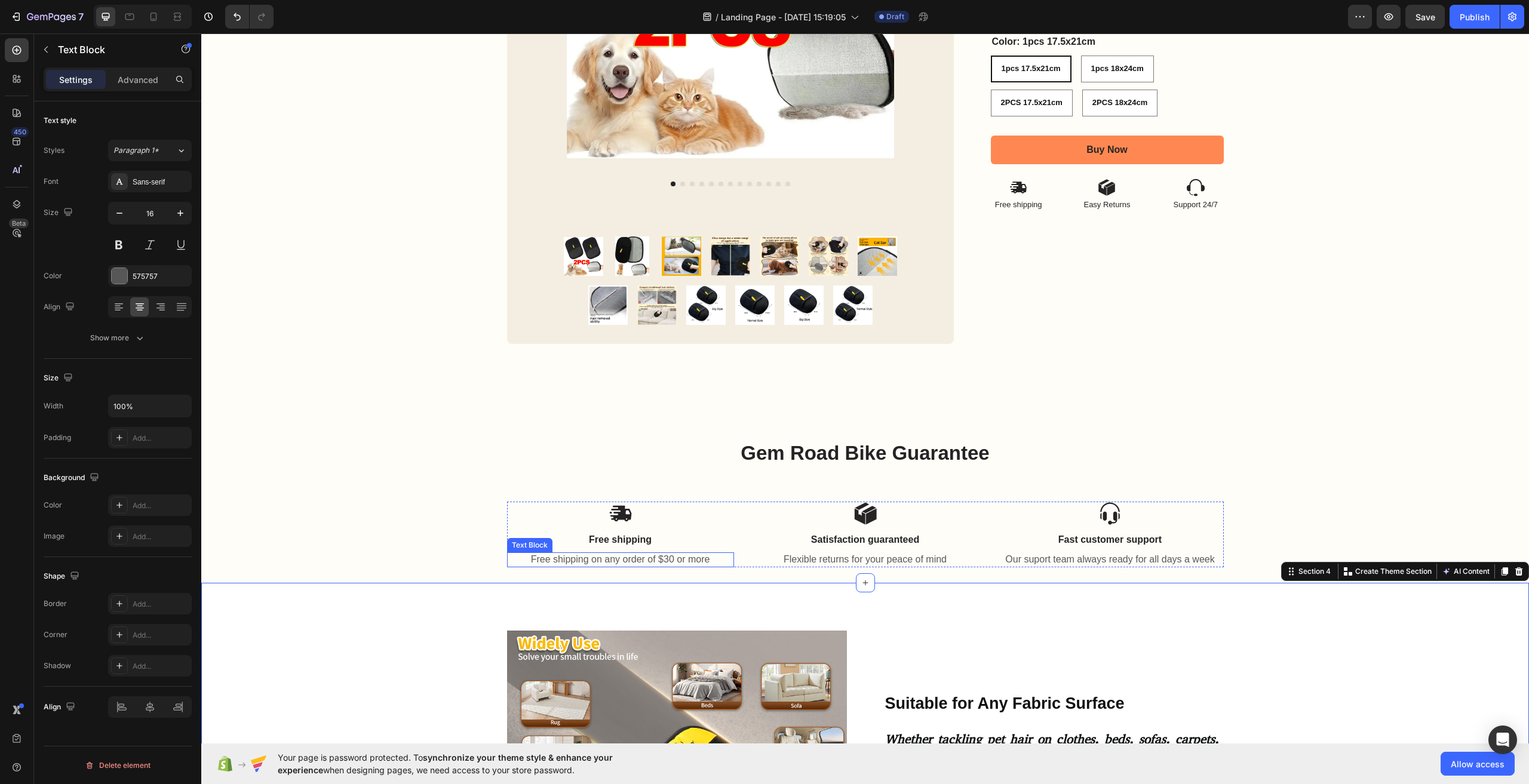
click at [664, 564] on p "Free shipping on any order of $30 or more" at bounding box center [620, 560] width 224 height 13
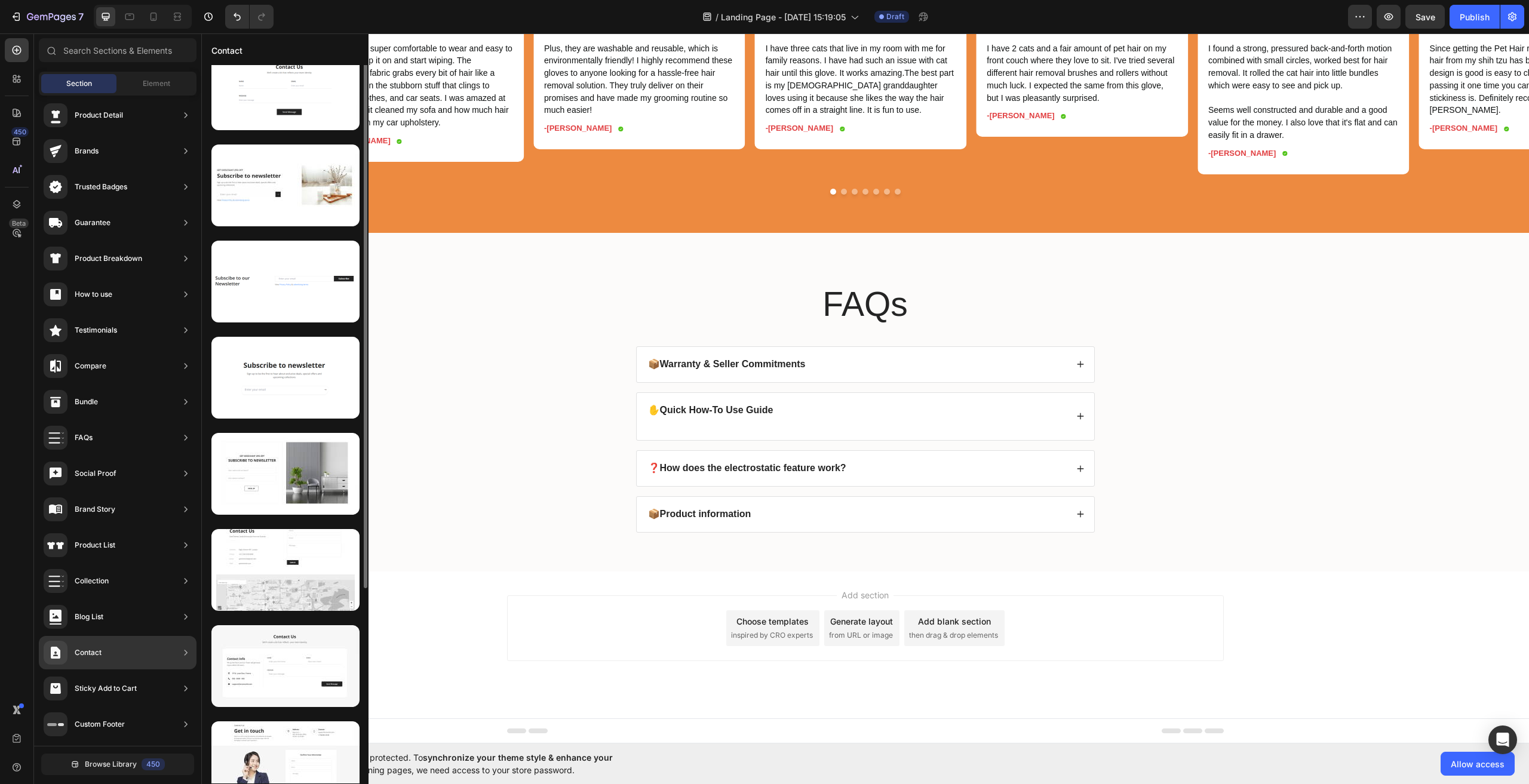
scroll to position [0, 0]
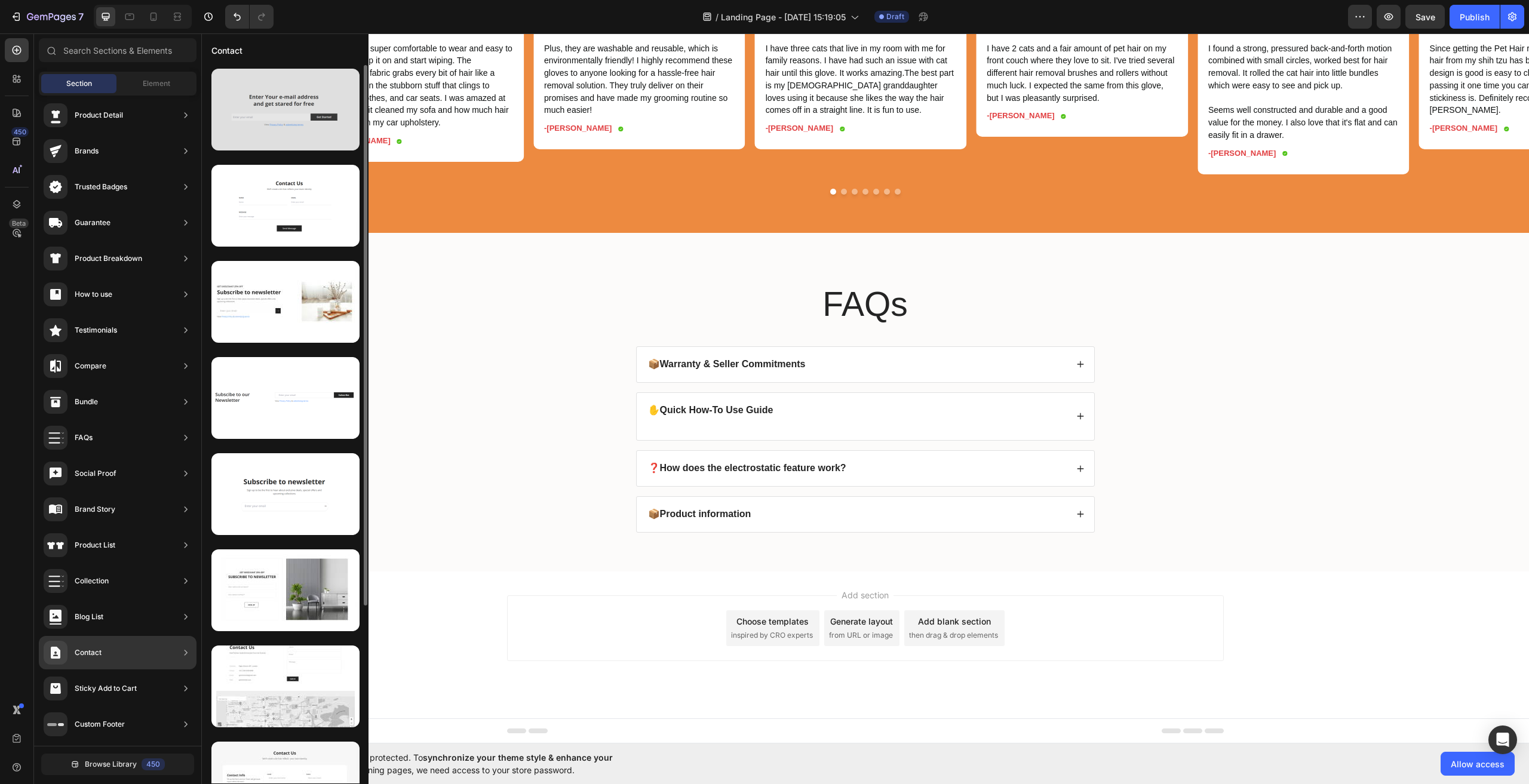
click at [237, 116] on div at bounding box center [286, 109] width 149 height 82
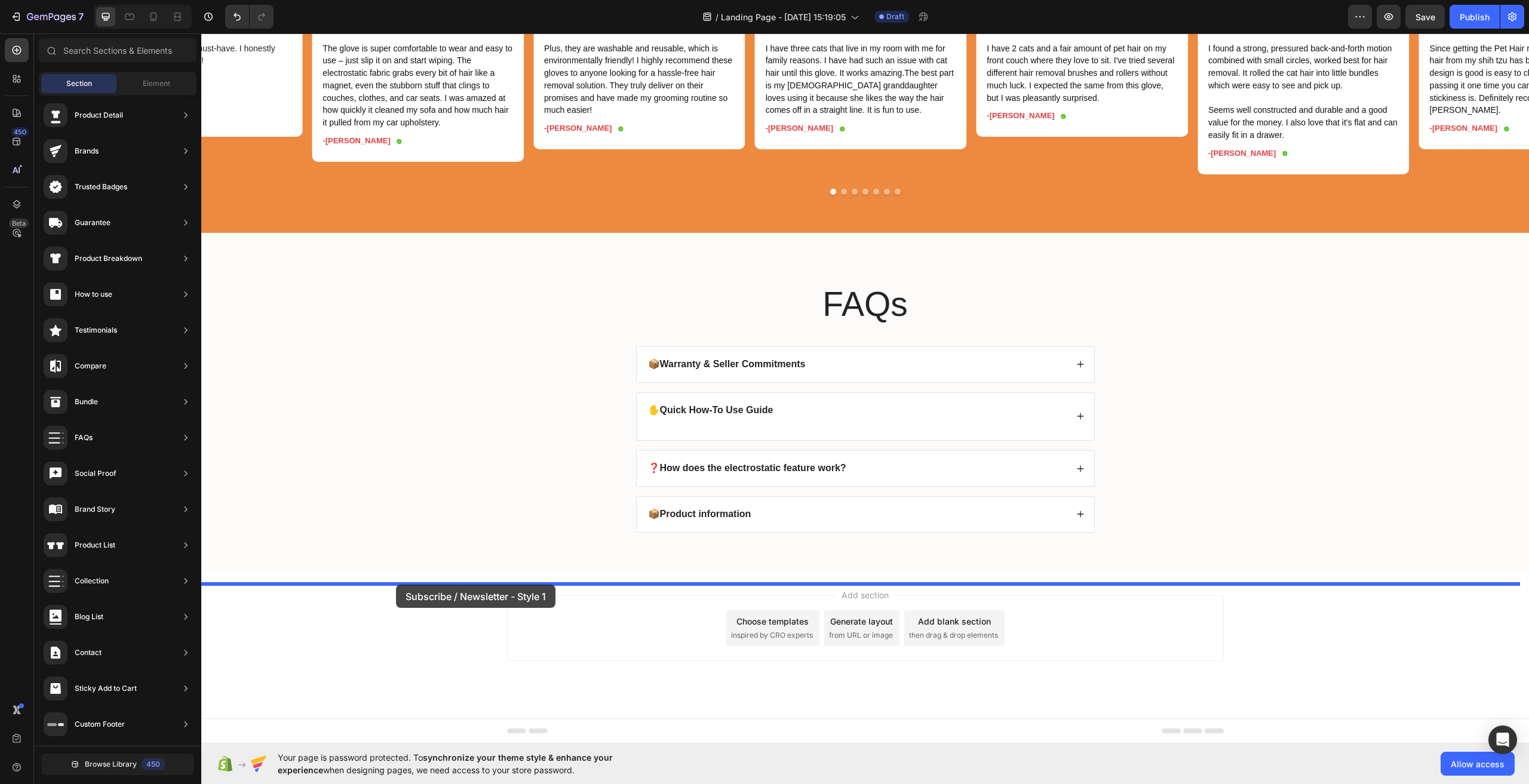
drag, startPoint x: 435, startPoint y: 141, endPoint x: 396, endPoint y: 585, distance: 445.7
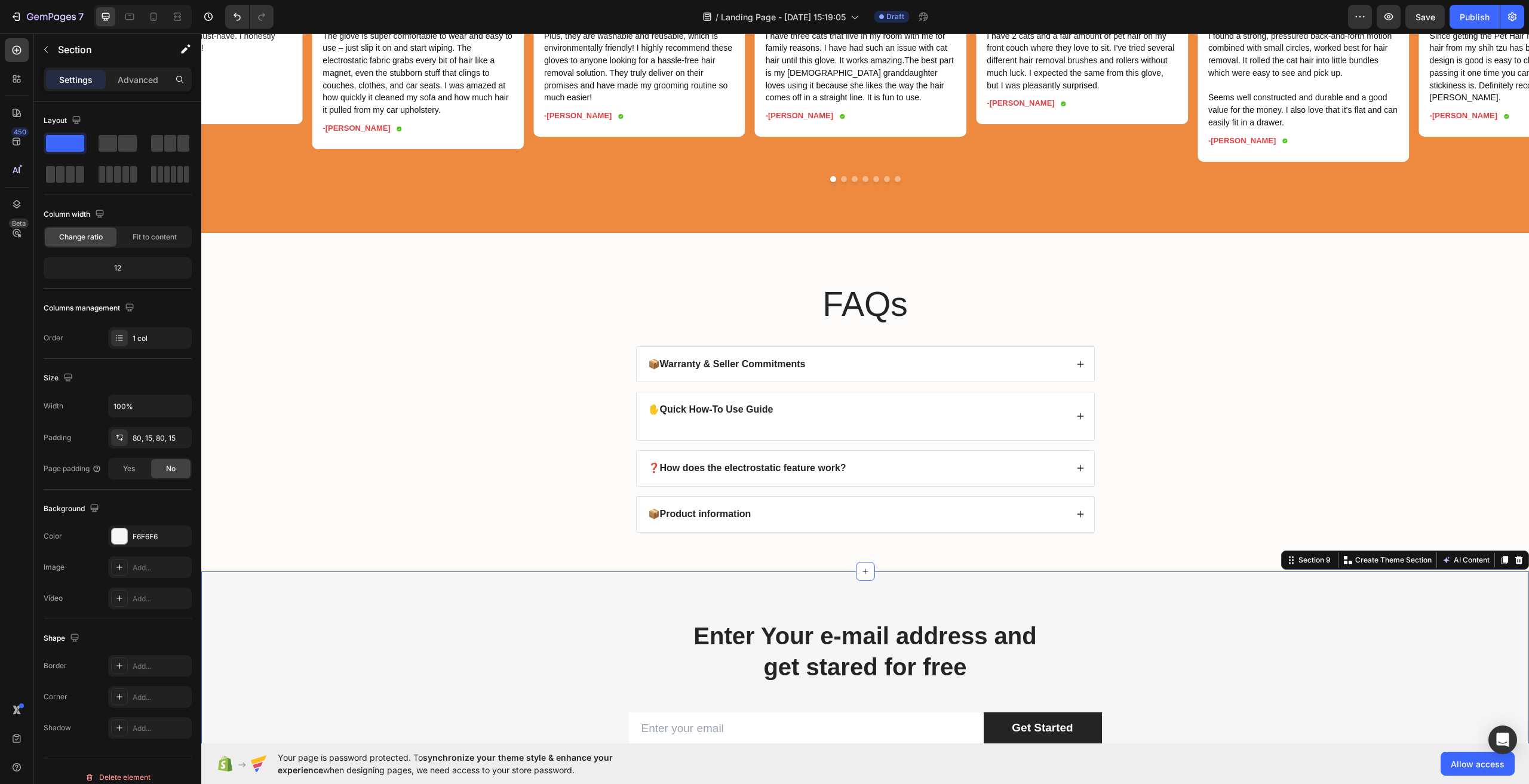
scroll to position [3476, 0]
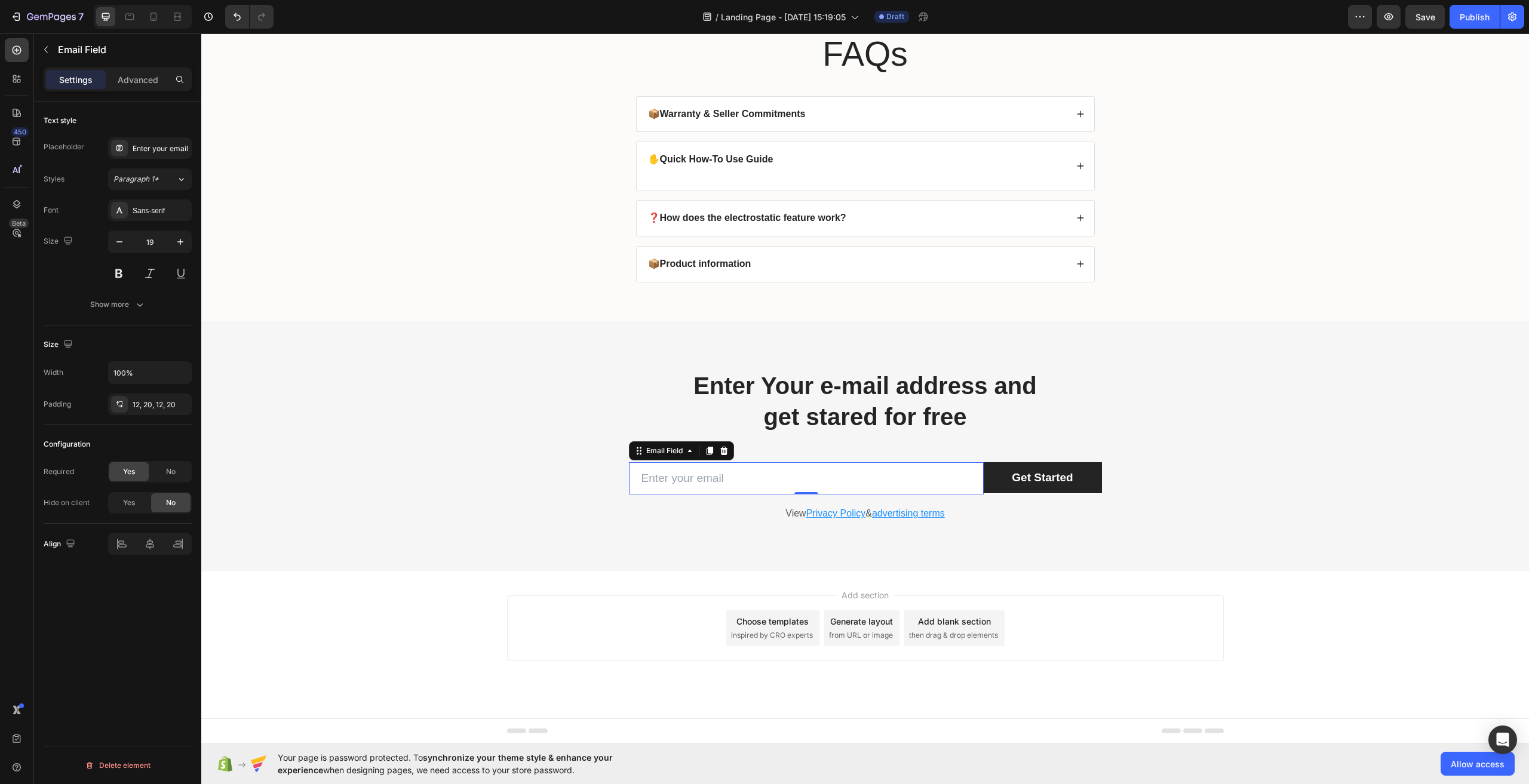
click at [887, 481] on input "email" at bounding box center [807, 478] width 355 height 33
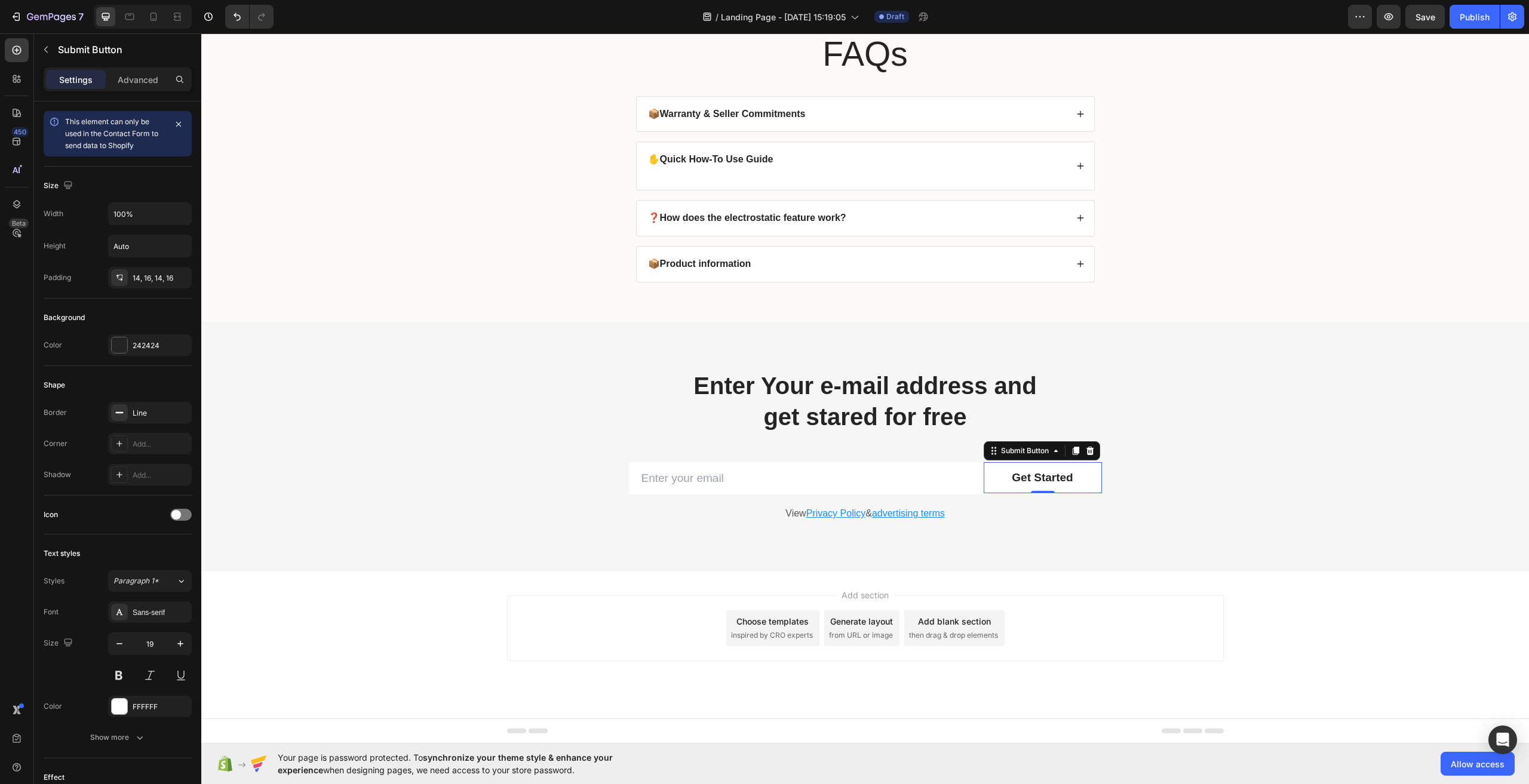
click at [1085, 481] on button "Get Started" at bounding box center [1043, 478] width 118 height 31
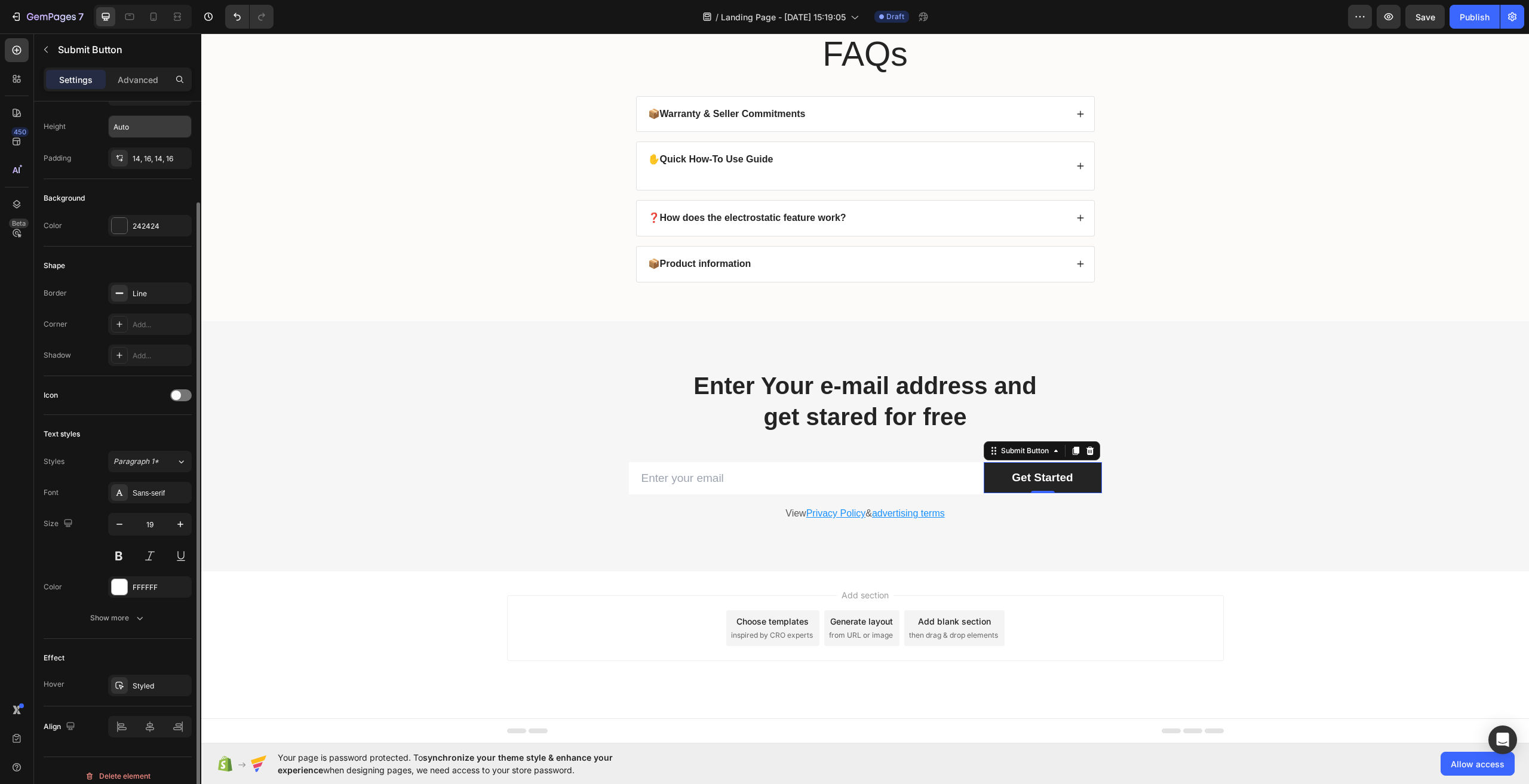
scroll to position [0, 0]
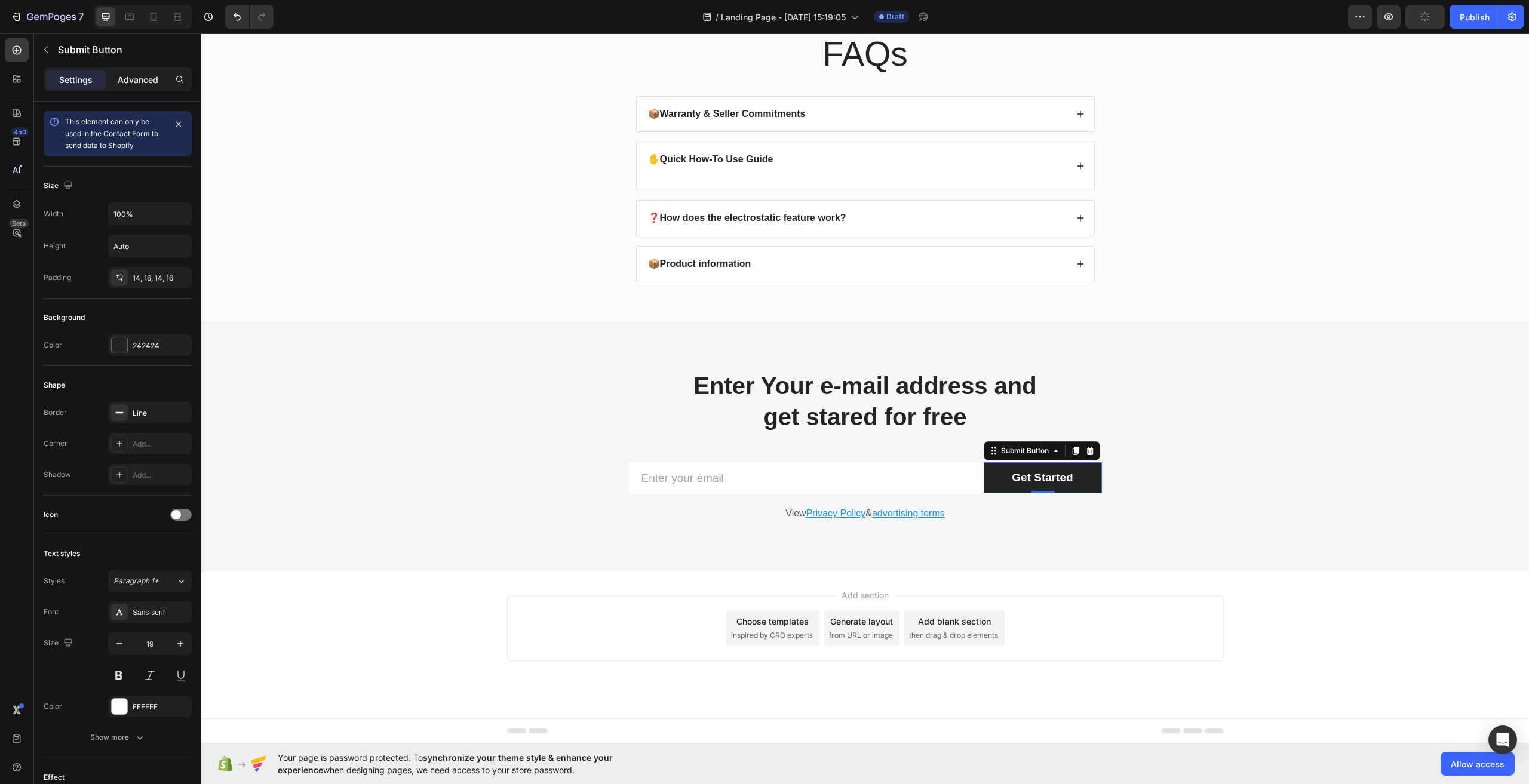
click at [145, 81] on p "Advanced" at bounding box center [138, 80] width 41 height 13
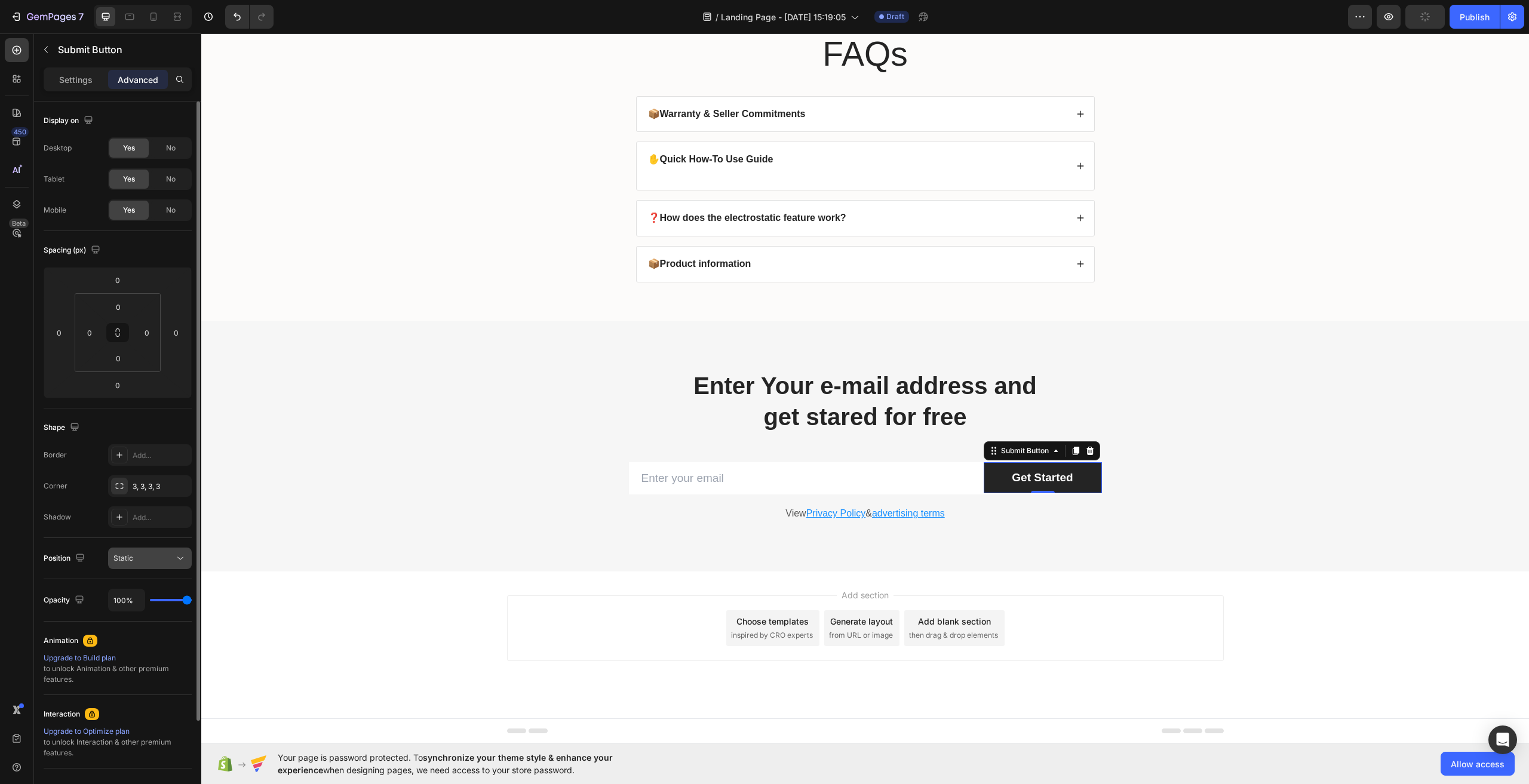
scroll to position [59, 0]
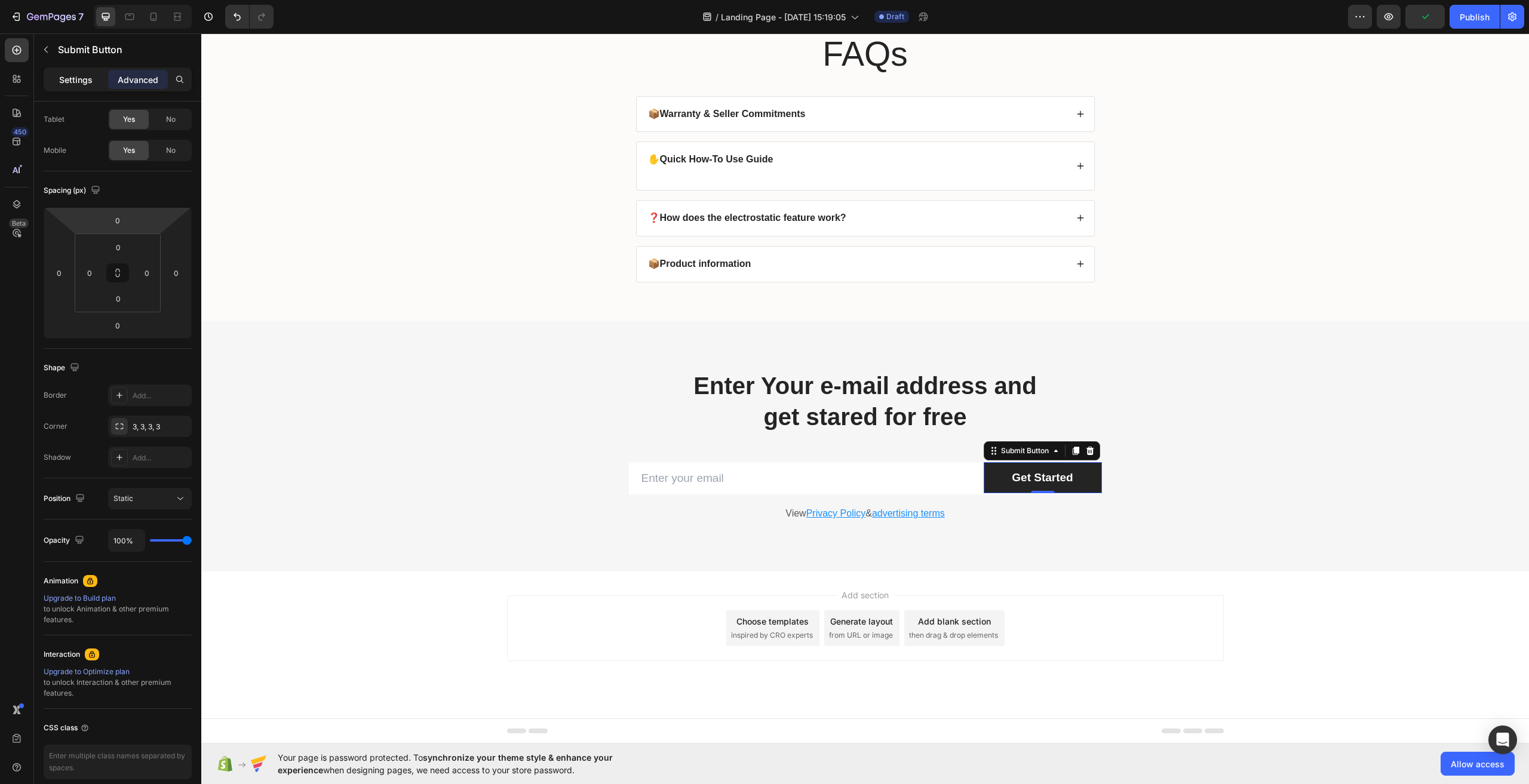
click at [76, 76] on p "Settings" at bounding box center [76, 80] width 34 height 13
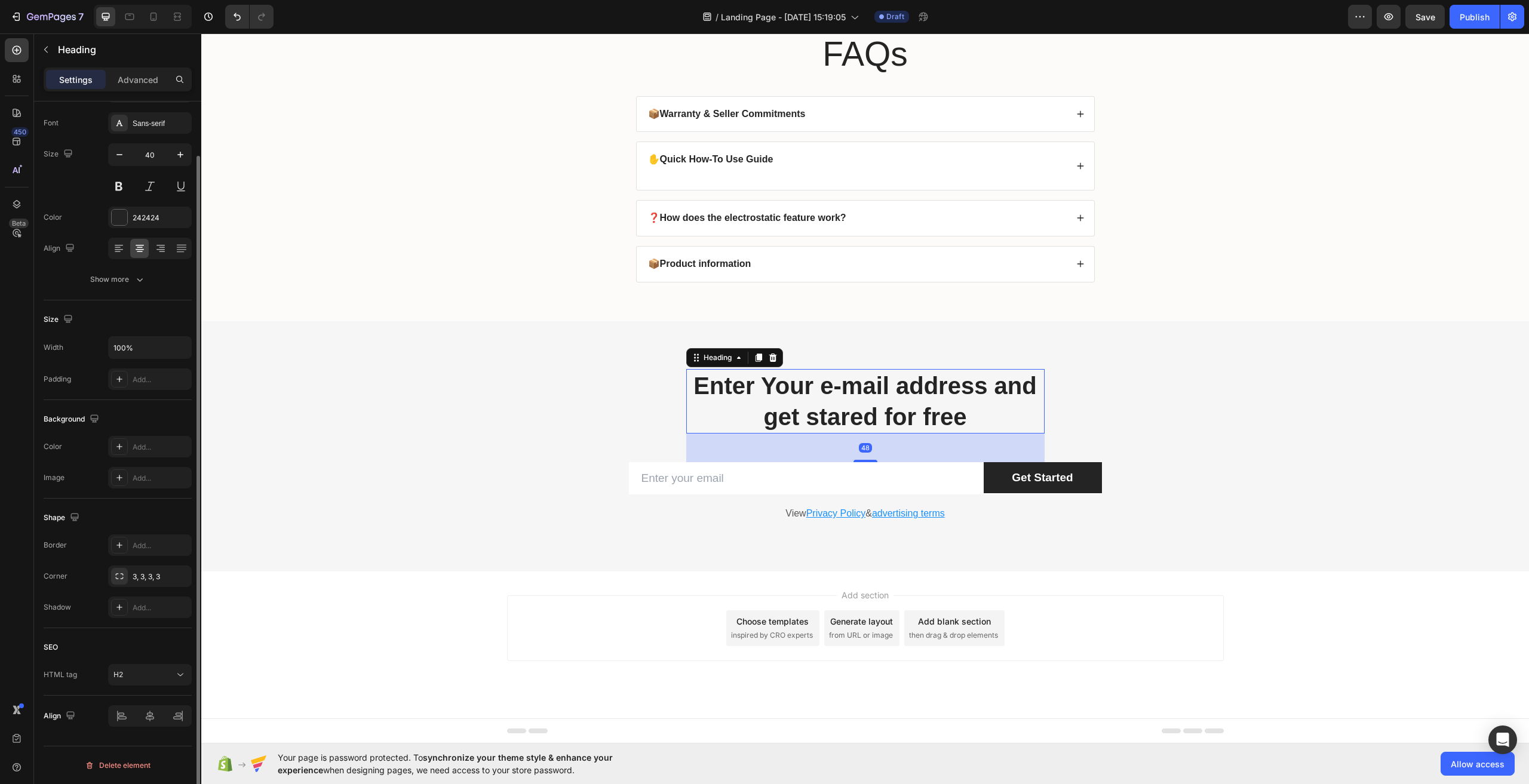
click at [840, 415] on p "Enter Your e-mail address and get stared for free" at bounding box center [865, 401] width 356 height 62
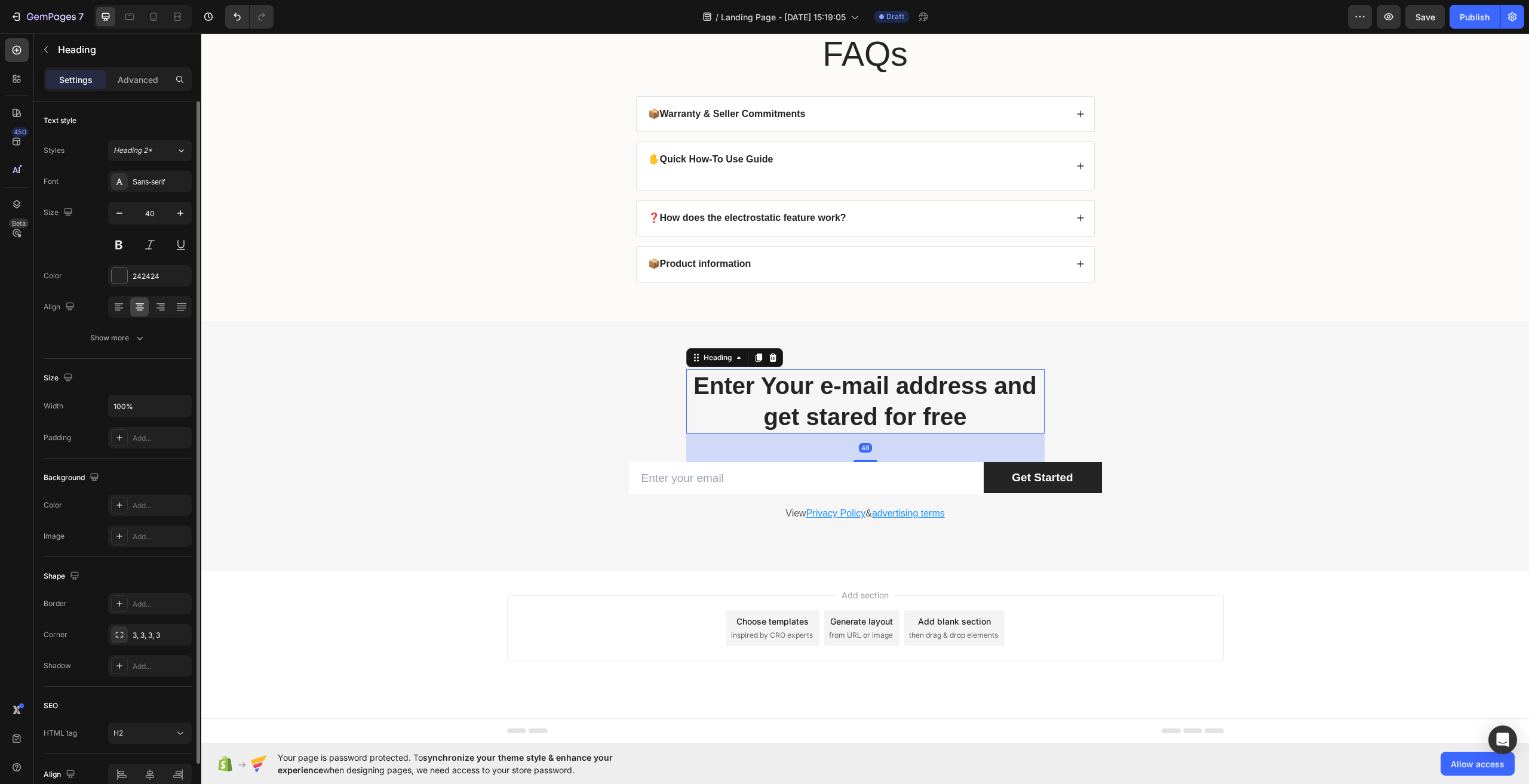
click at [840, 415] on p "Enter Your e-mail address and get stared for free" at bounding box center [865, 401] width 356 height 62
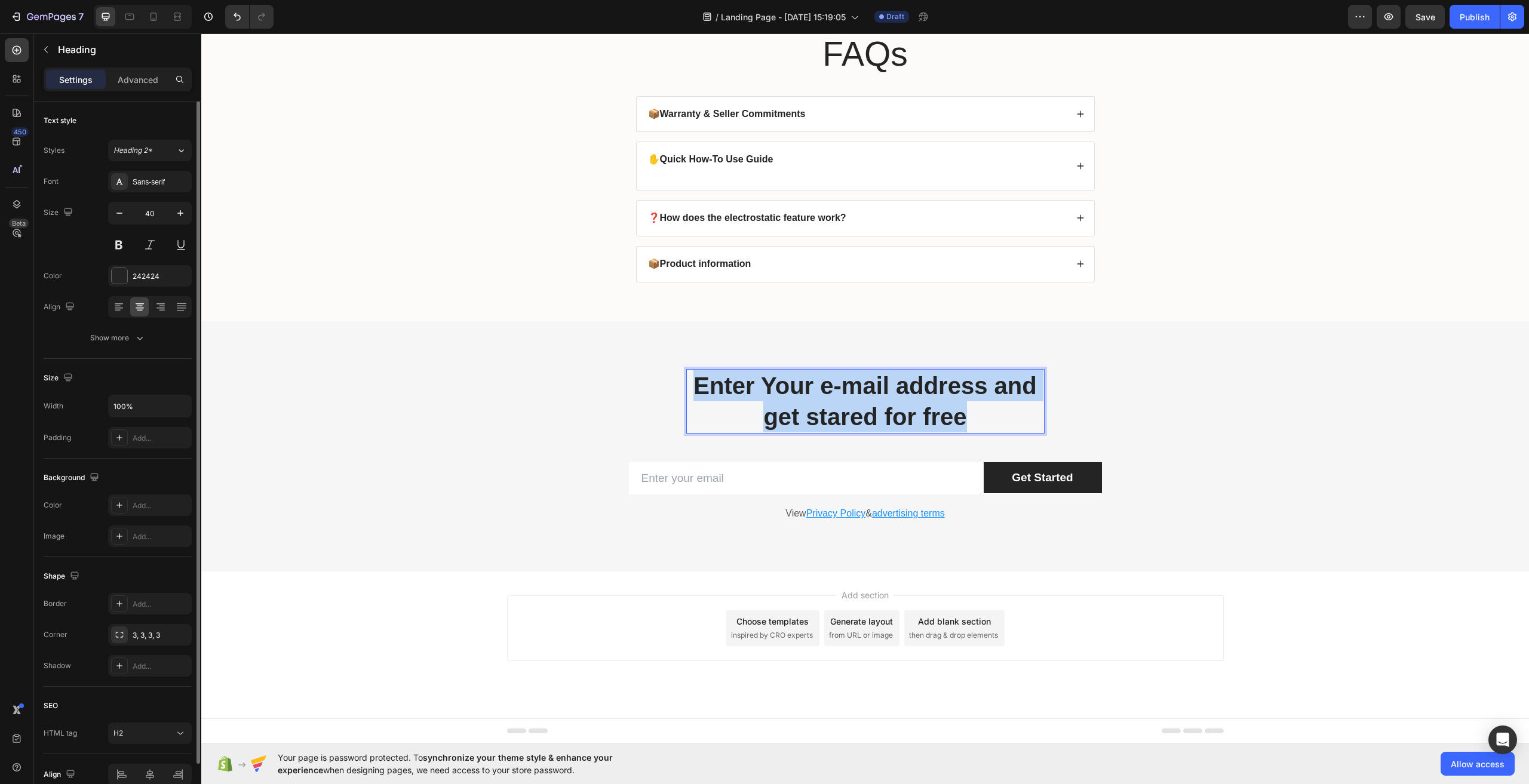
click at [840, 415] on p "Enter Your e-mail address and get stared for free" at bounding box center [865, 401] width 356 height 62
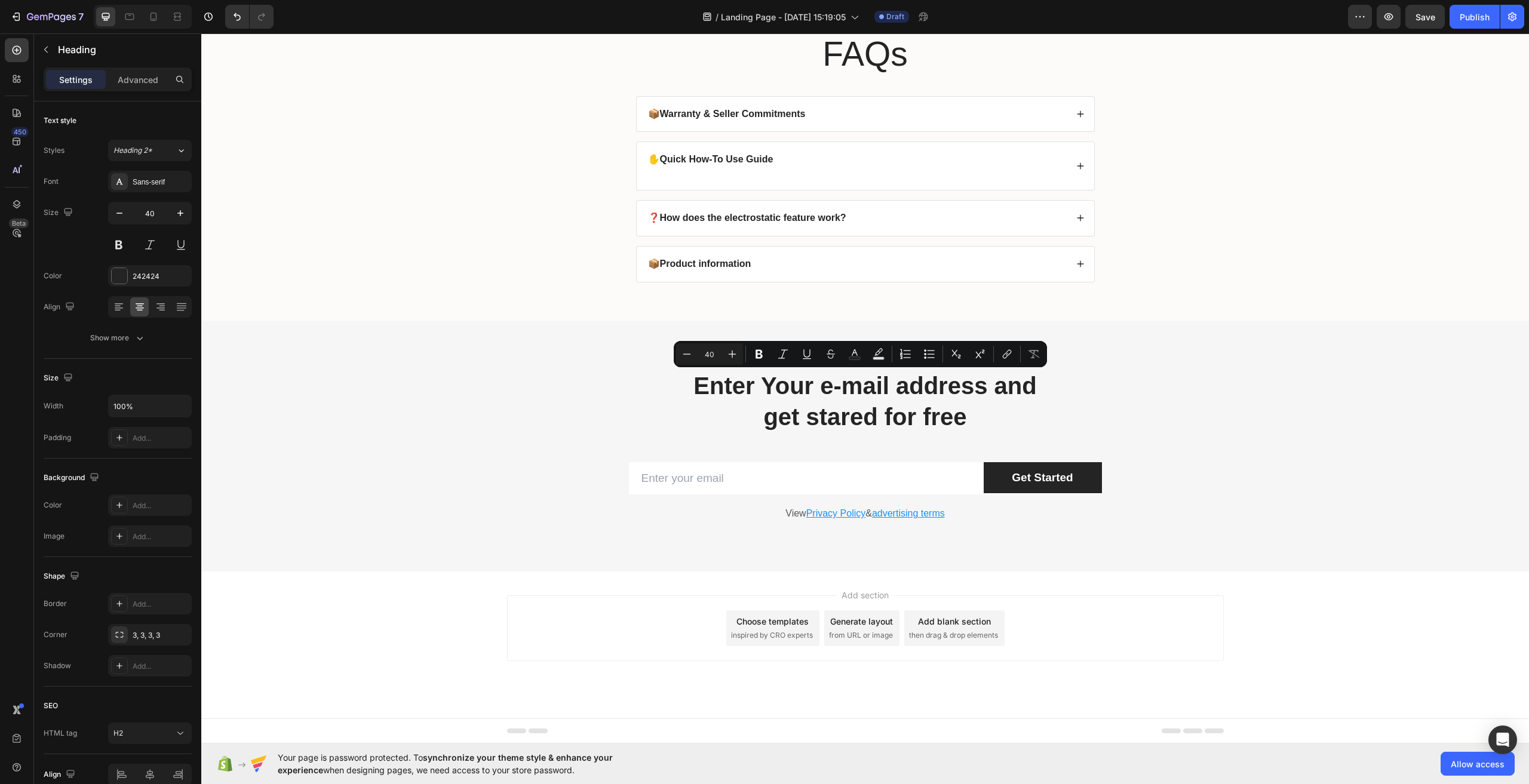
click at [1091, 589] on div "Add section Choose templates inspired by CRO experts Generate layout from URL o…" at bounding box center [865, 645] width 1328 height 147
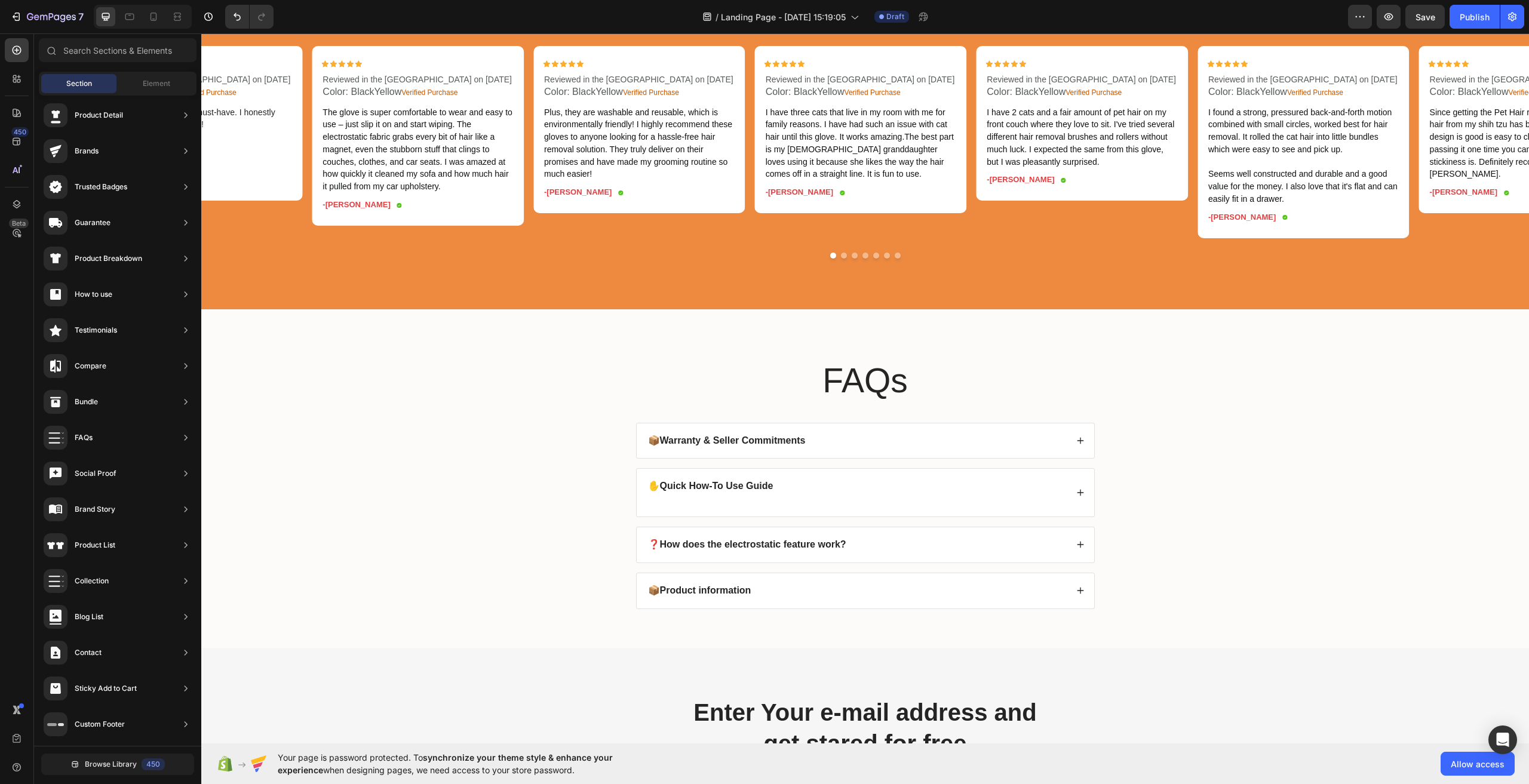
scroll to position [3476, 0]
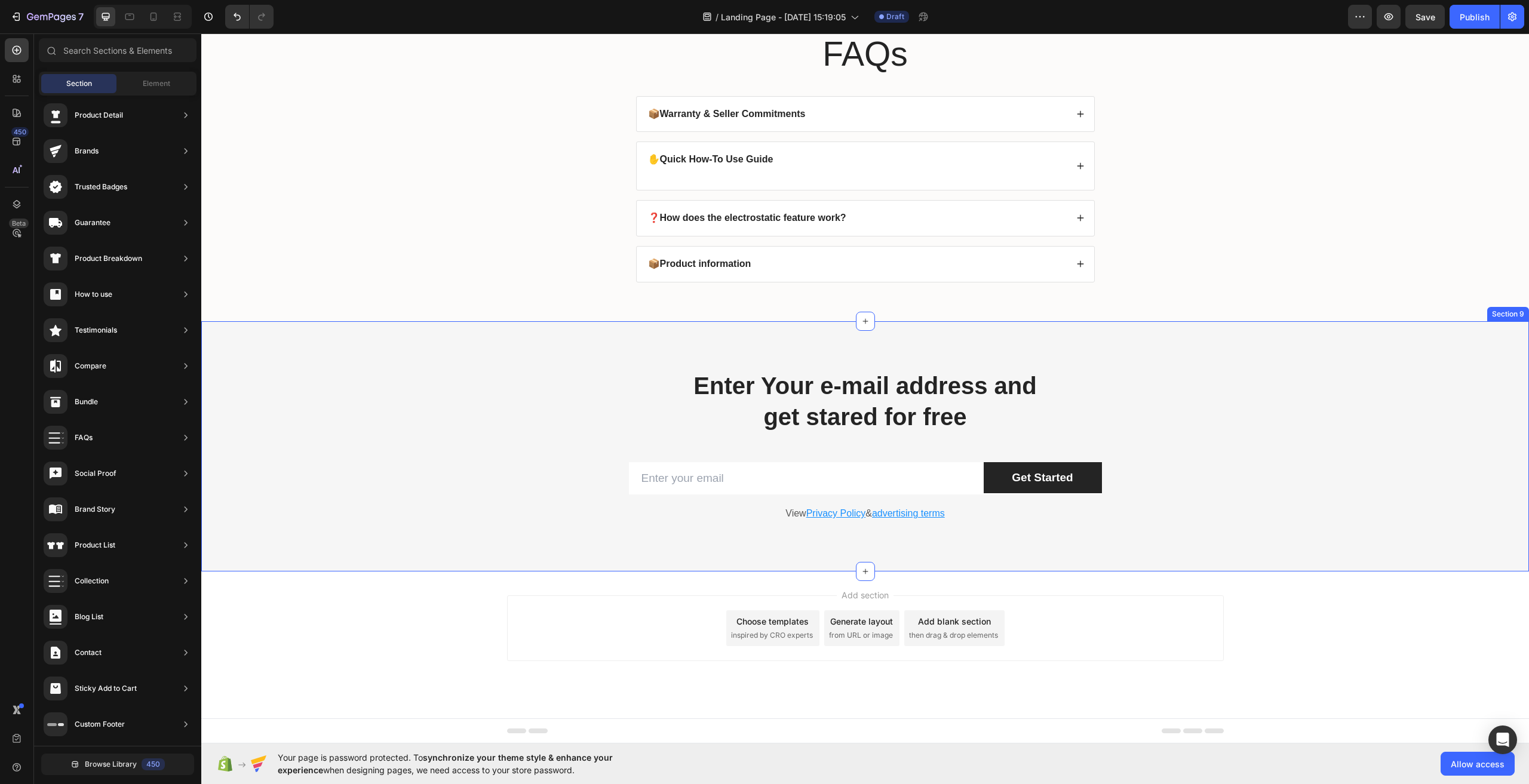
drag, startPoint x: 491, startPoint y: 423, endPoint x: 496, endPoint y: 417, distance: 7.8
click at [491, 422] on div "Enter Your e-mail address and get stared for free Heading Row Email Field Get S…" at bounding box center [865, 446] width 1310 height 155
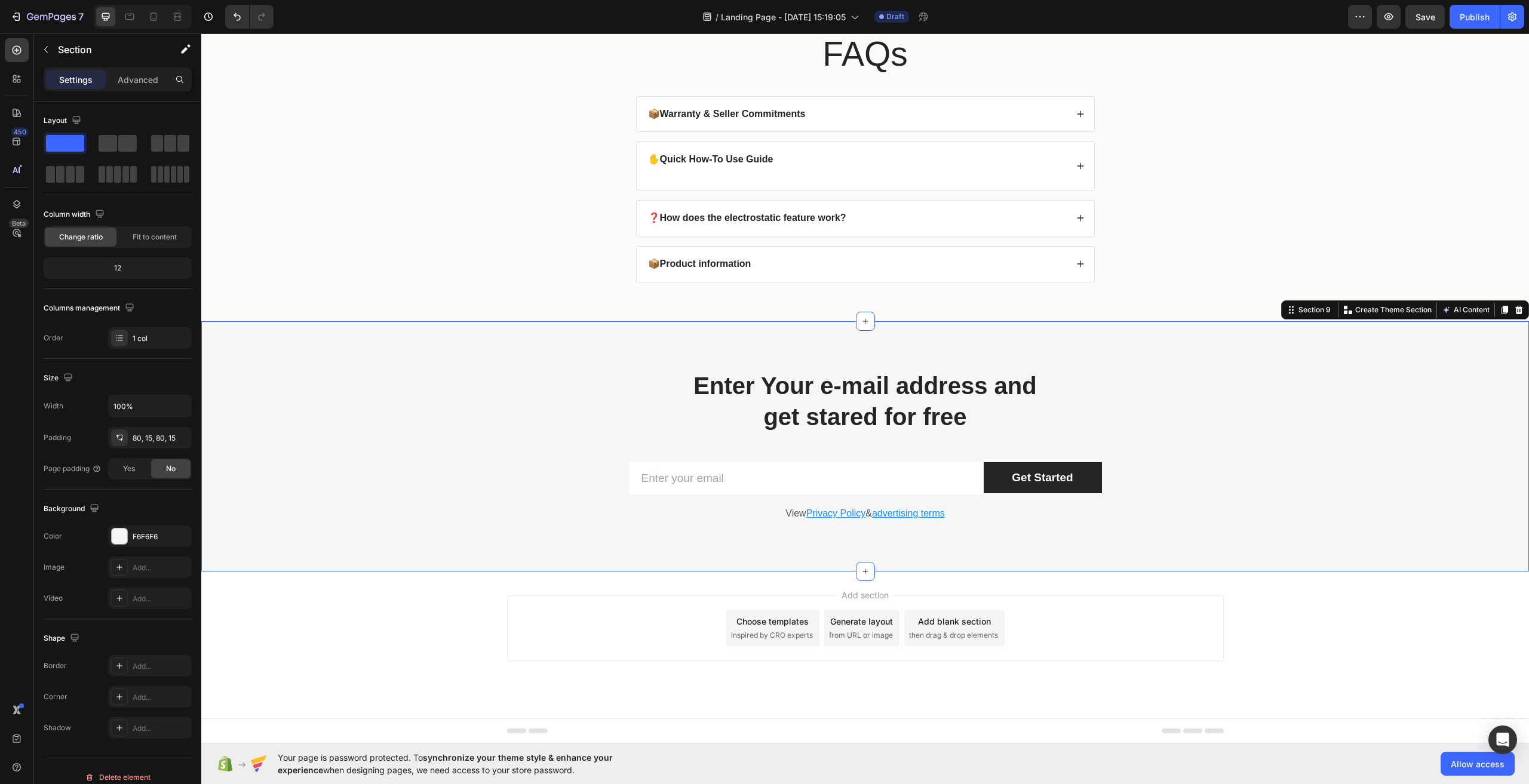
scroll to position [3356, 0]
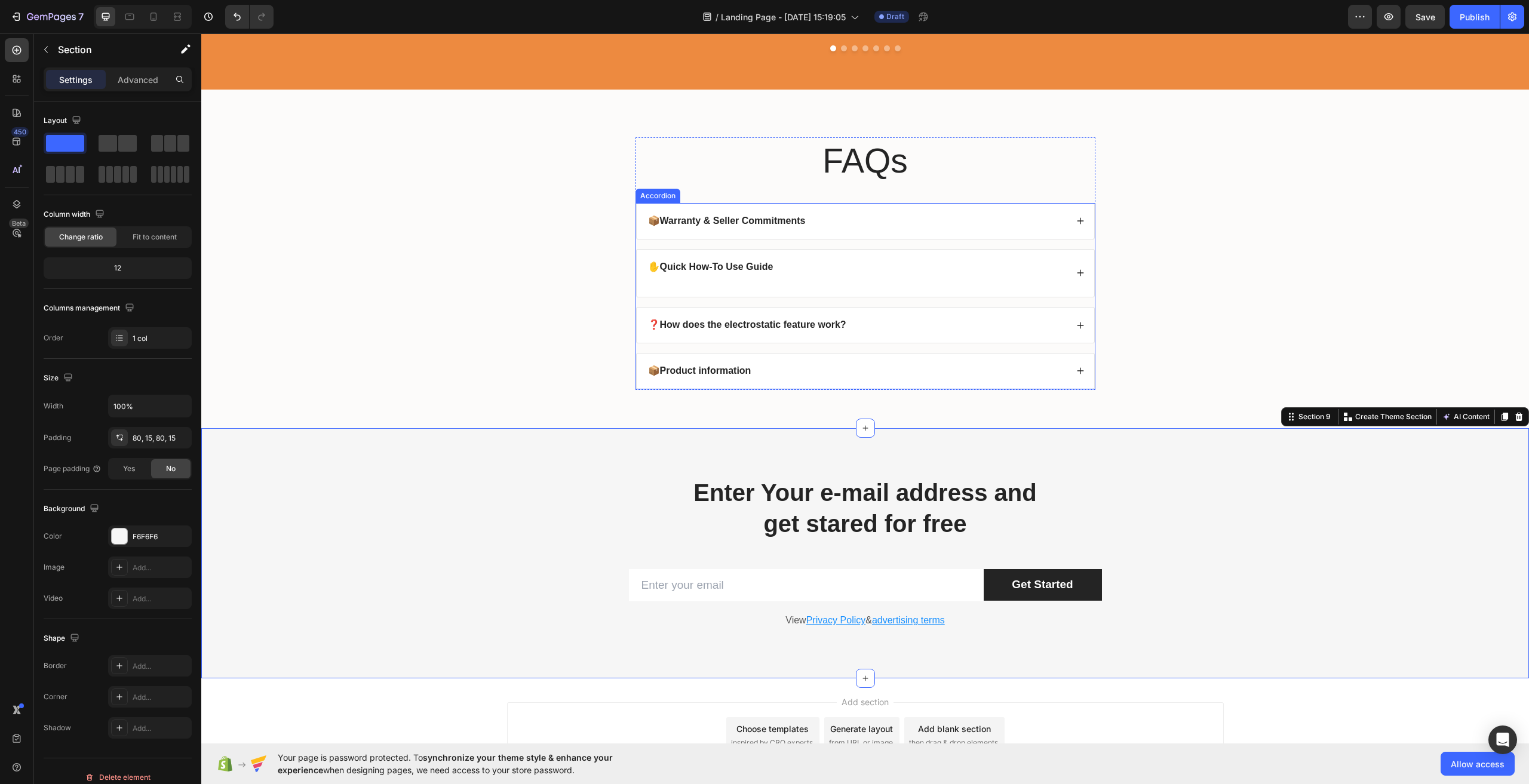
click at [1076, 375] on icon at bounding box center [1080, 371] width 9 height 9
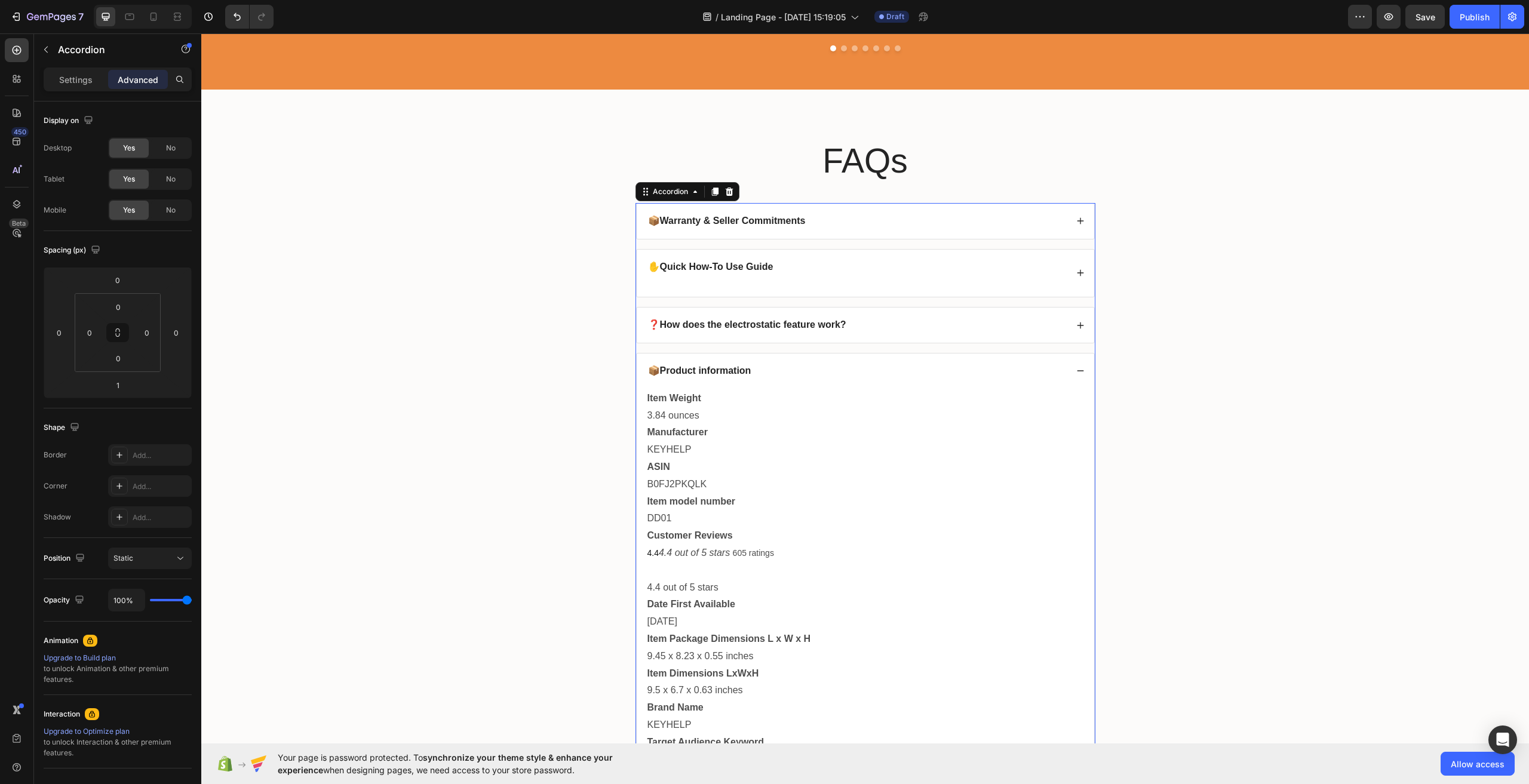
click at [1076, 375] on icon at bounding box center [1080, 371] width 9 height 9
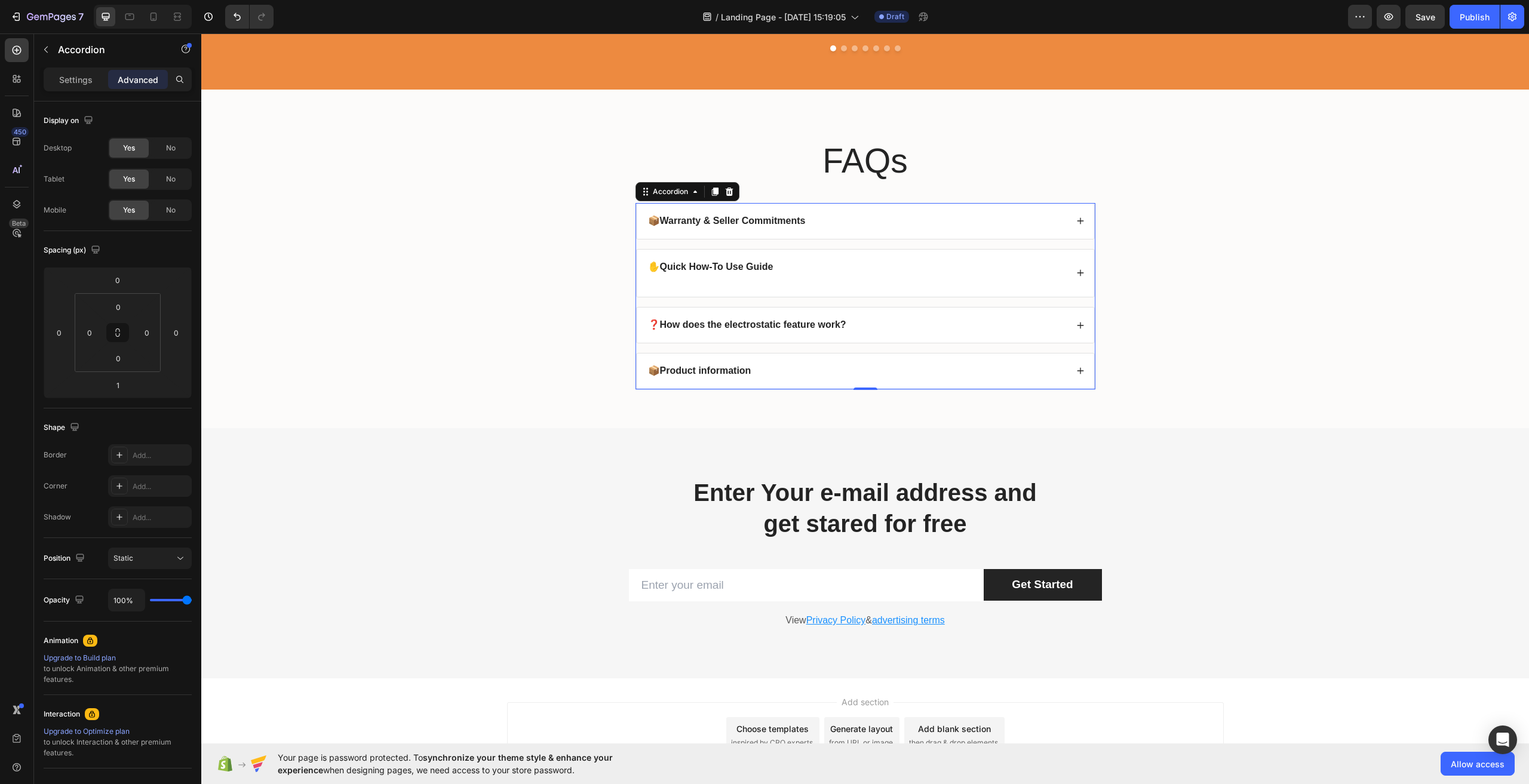
click at [1071, 341] on div "❓How does the electrostatic feature work?" at bounding box center [865, 325] width 457 height 35
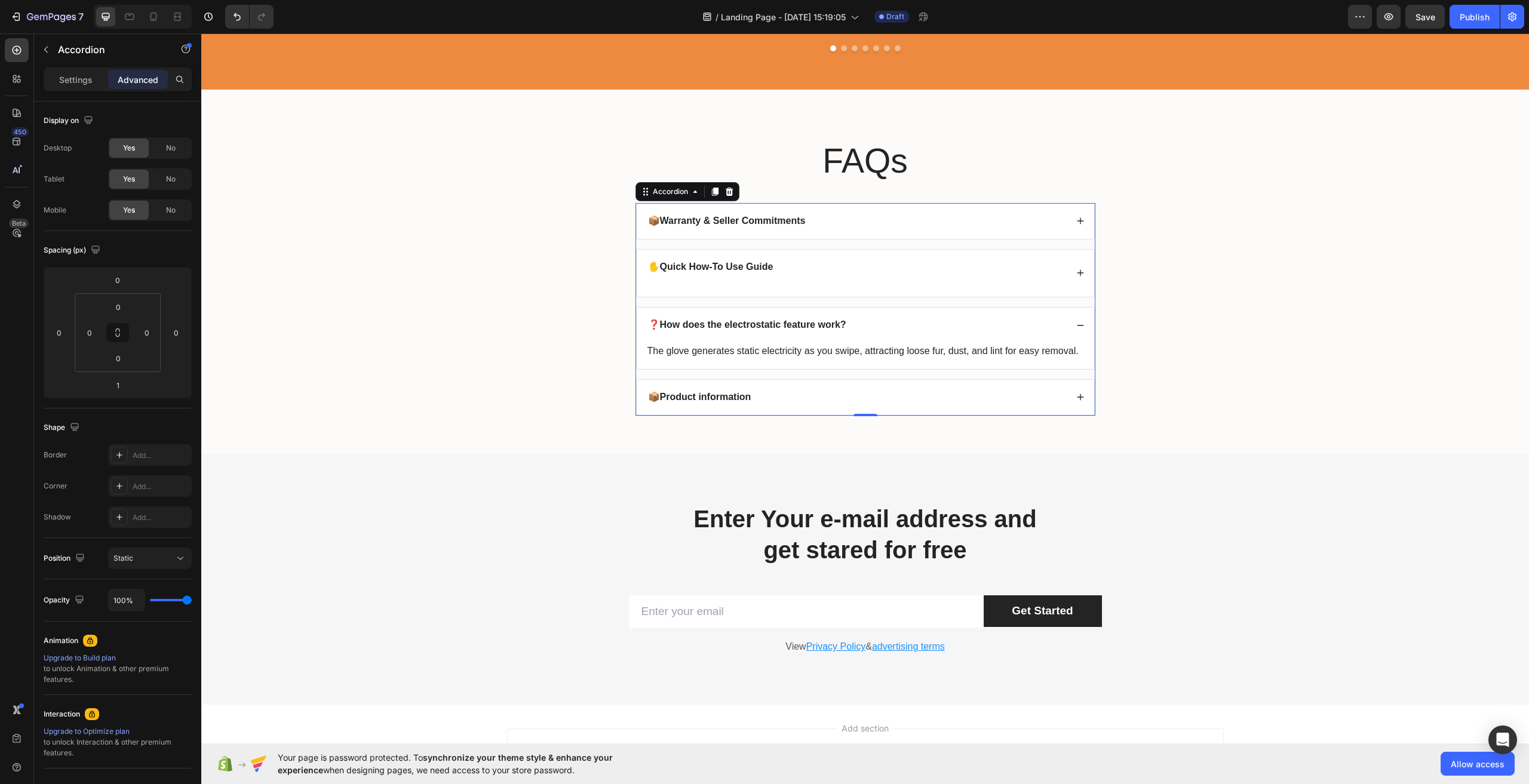
click at [1071, 341] on div "❓How does the electrostatic feature work?" at bounding box center [865, 325] width 457 height 35
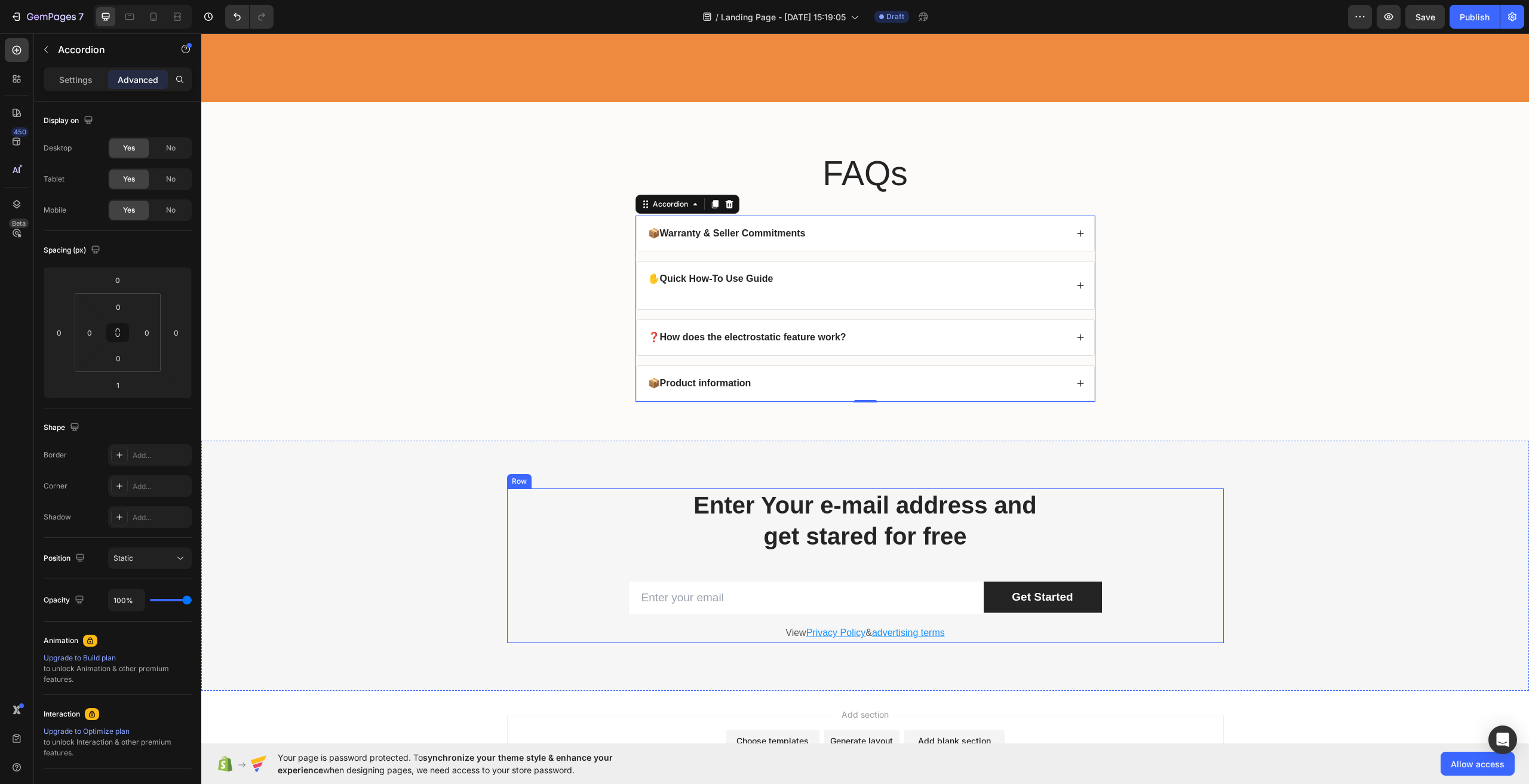
scroll to position [3476, 0]
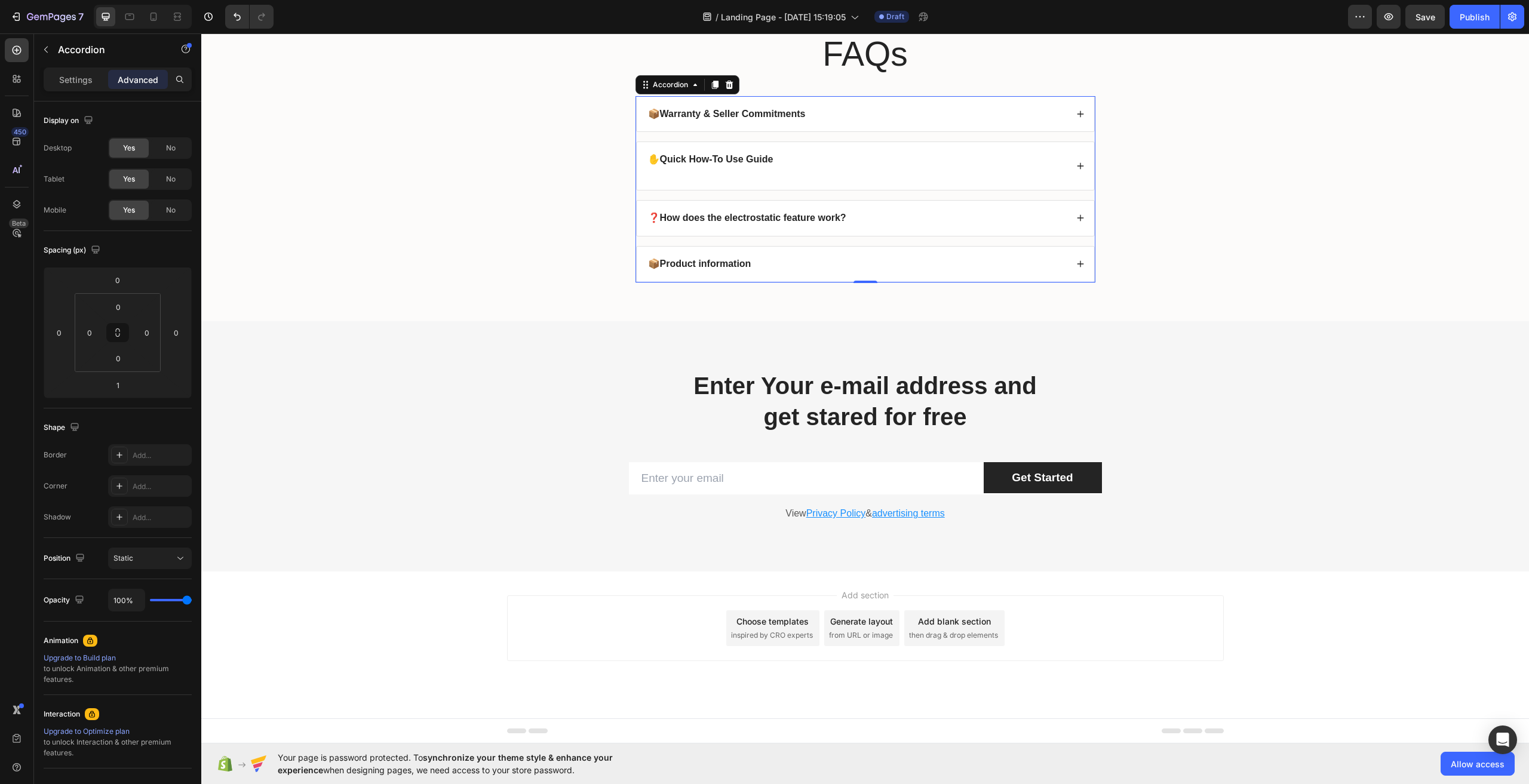
click at [471, 619] on div "Add section Choose templates inspired by CRO experts Generate layout from URL o…" at bounding box center [865, 645] width 1328 height 147
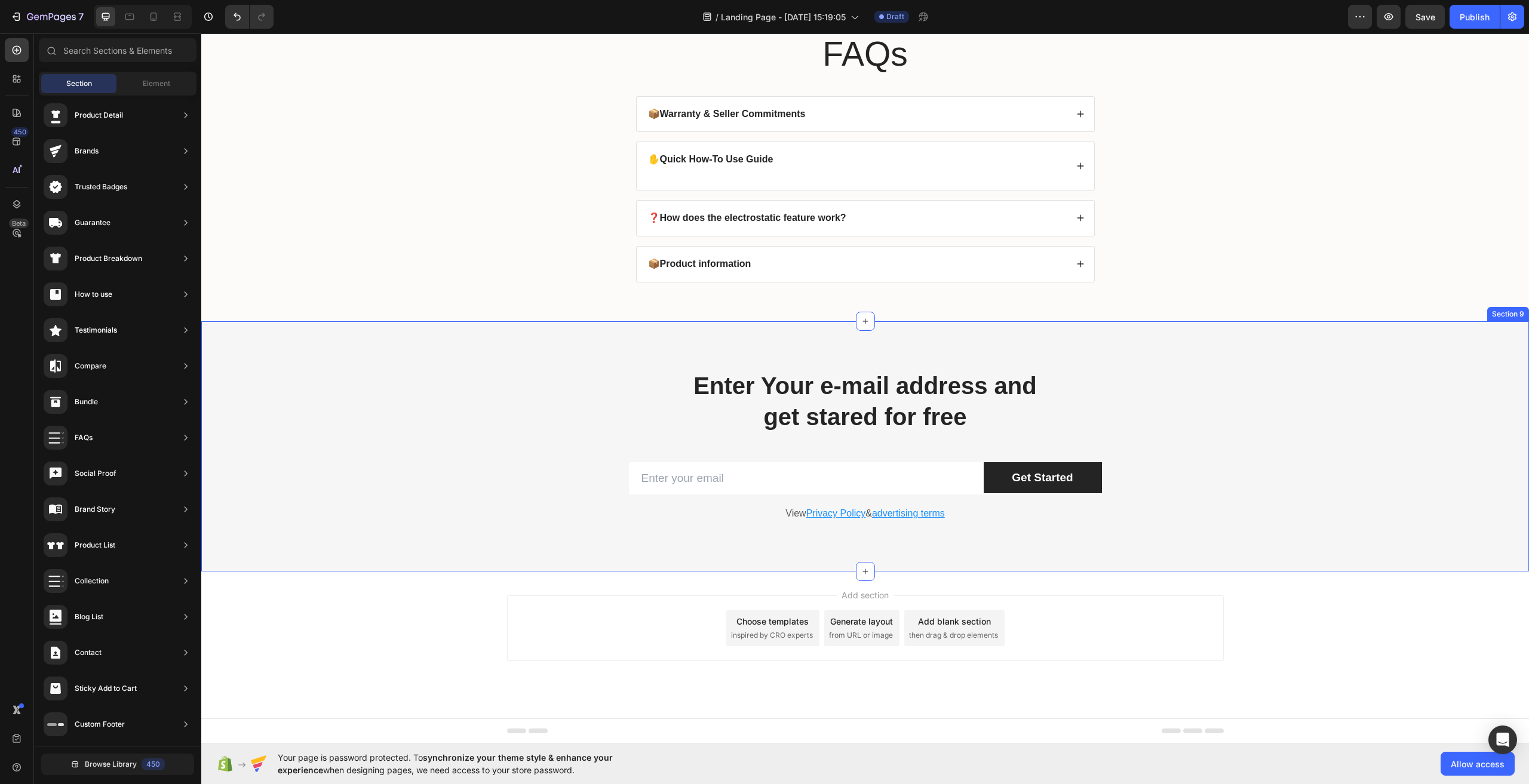
click at [492, 417] on div "Enter Your e-mail address and get stared for free Heading Row Email Field Get S…" at bounding box center [865, 446] width 1310 height 155
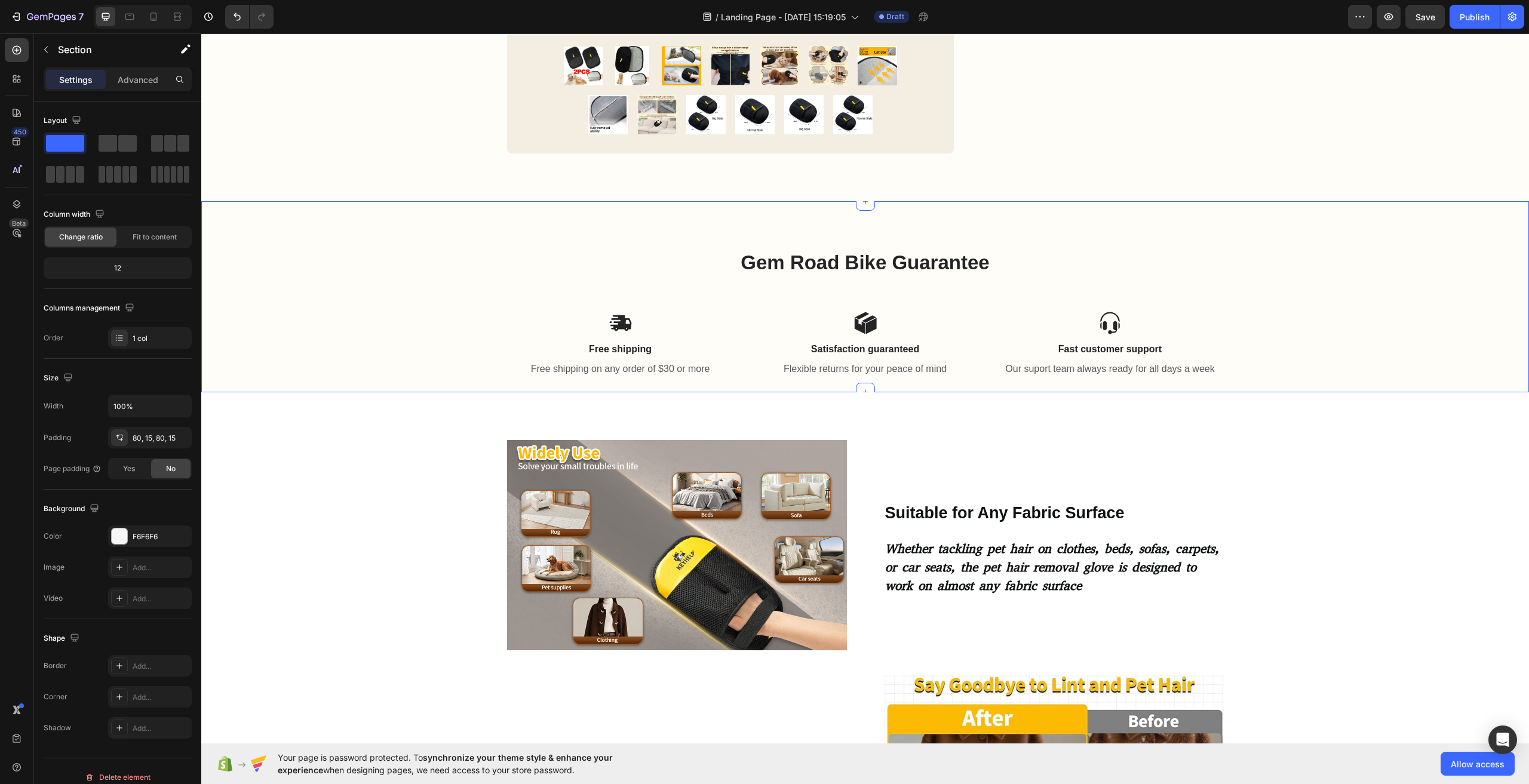
scroll to position [250, 0]
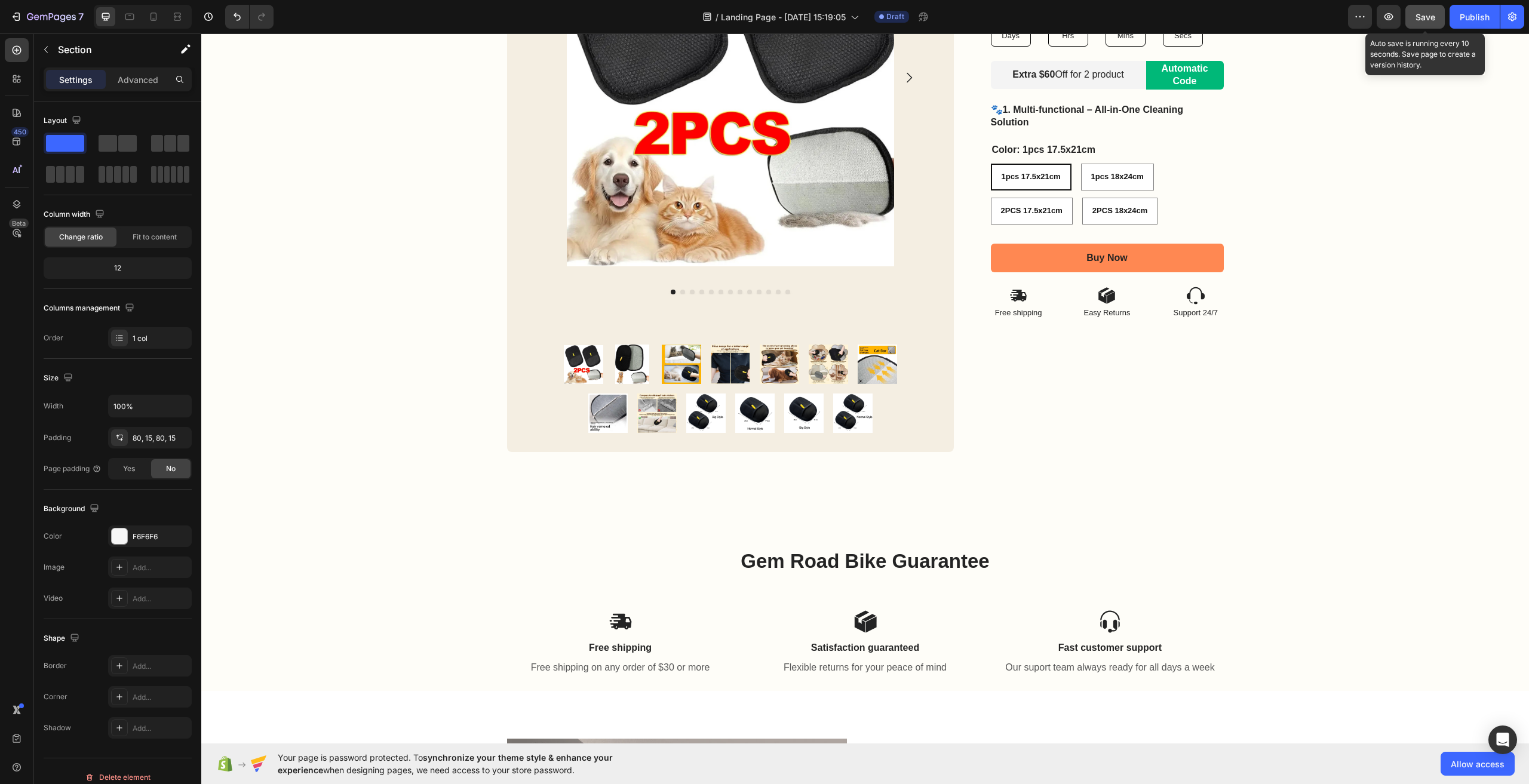
click at [1420, 22] on span "Save" at bounding box center [1425, 16] width 20 height 10
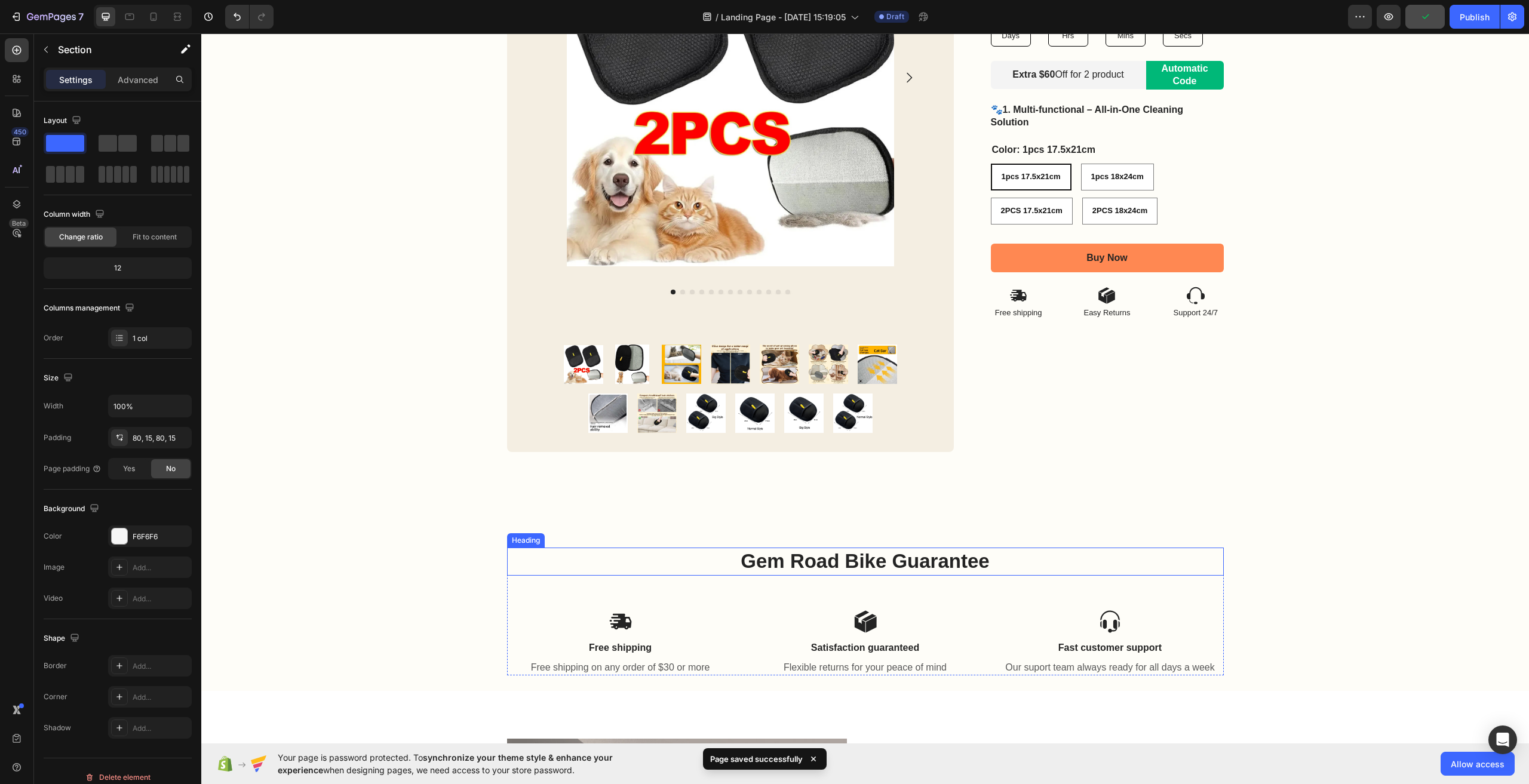
scroll to position [370, 0]
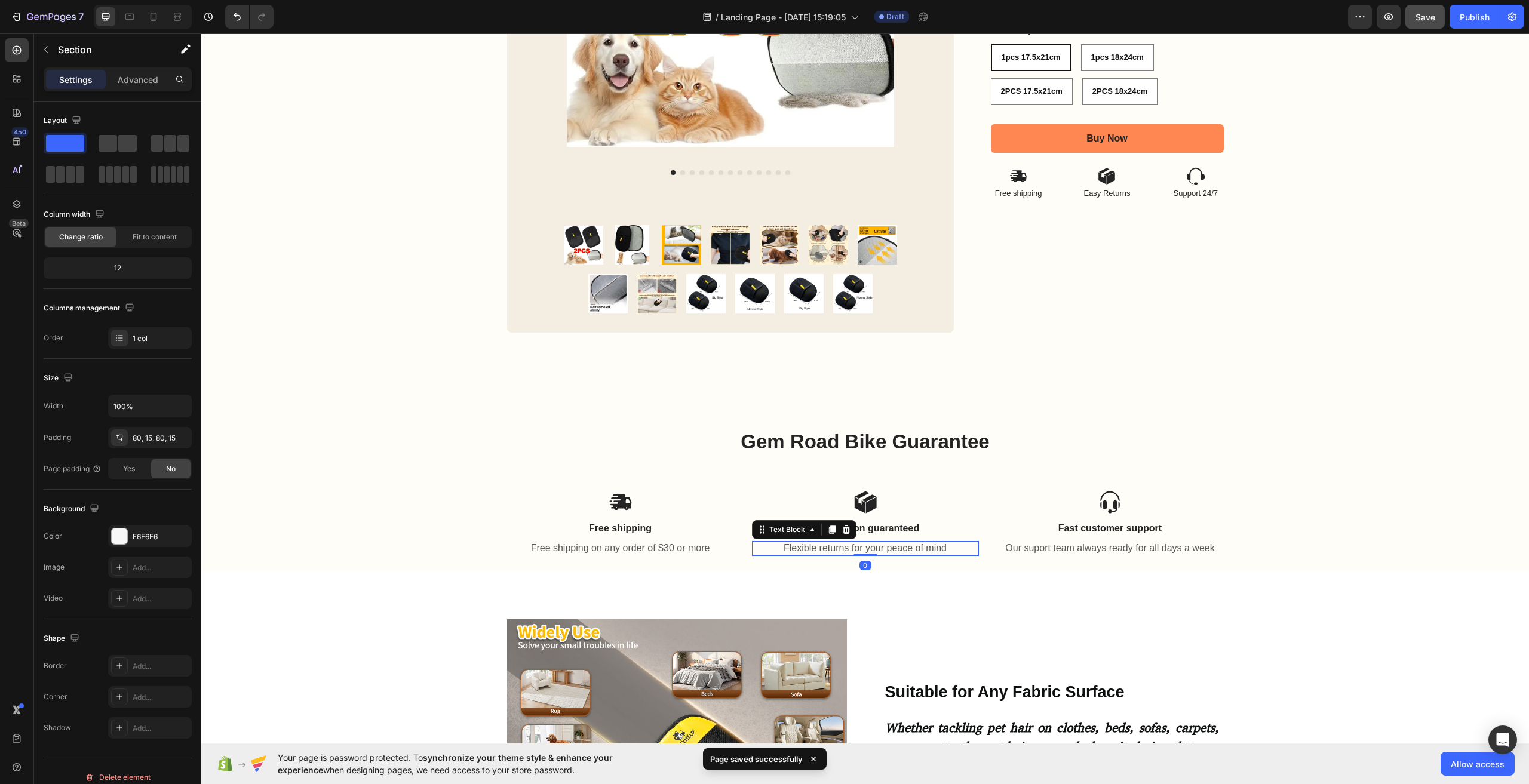
click at [868, 548] on p "Flexible returns for your peace of mind" at bounding box center [865, 549] width 224 height 13
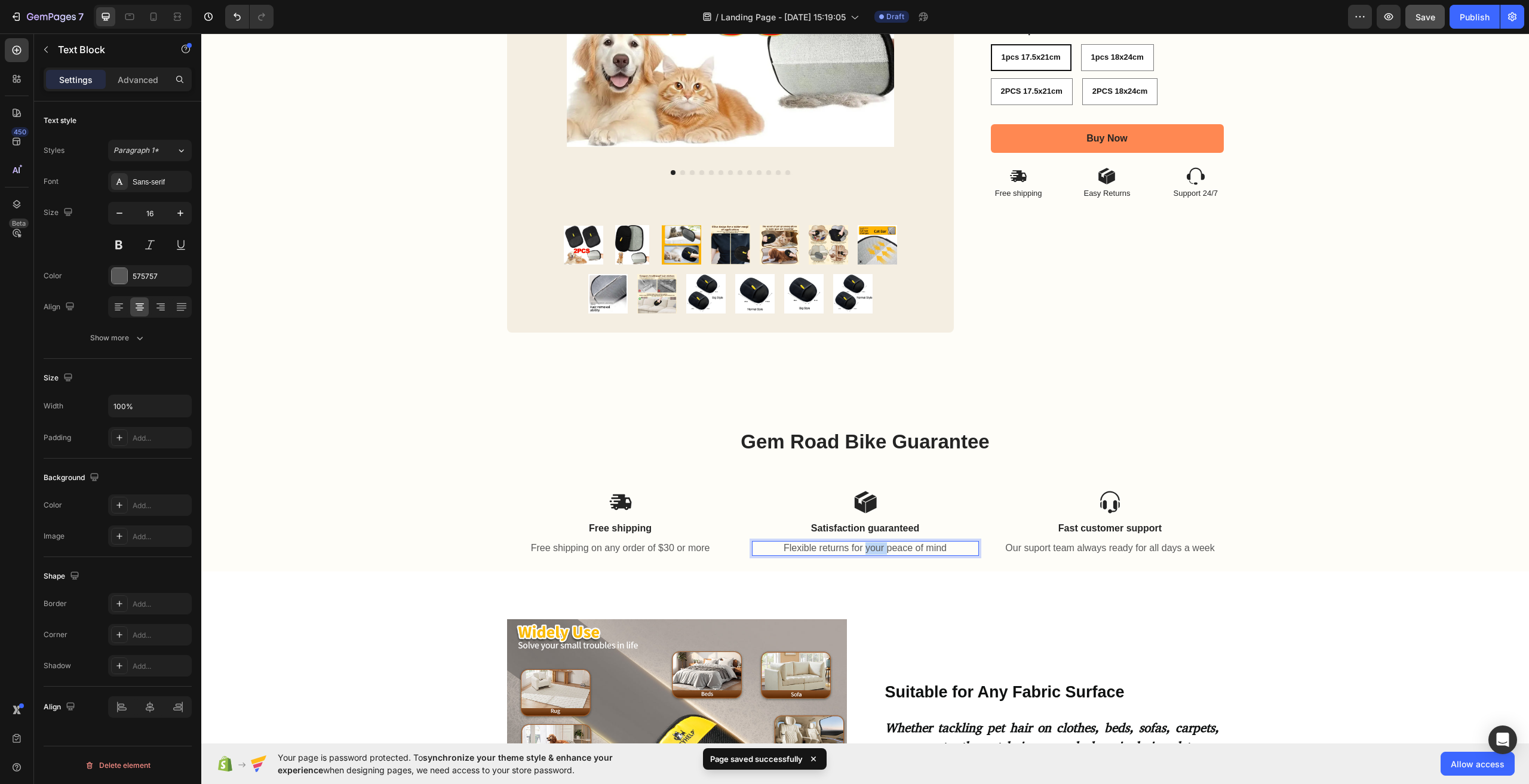
click at [868, 548] on p "Flexible returns for your peace of mind" at bounding box center [865, 549] width 224 height 13
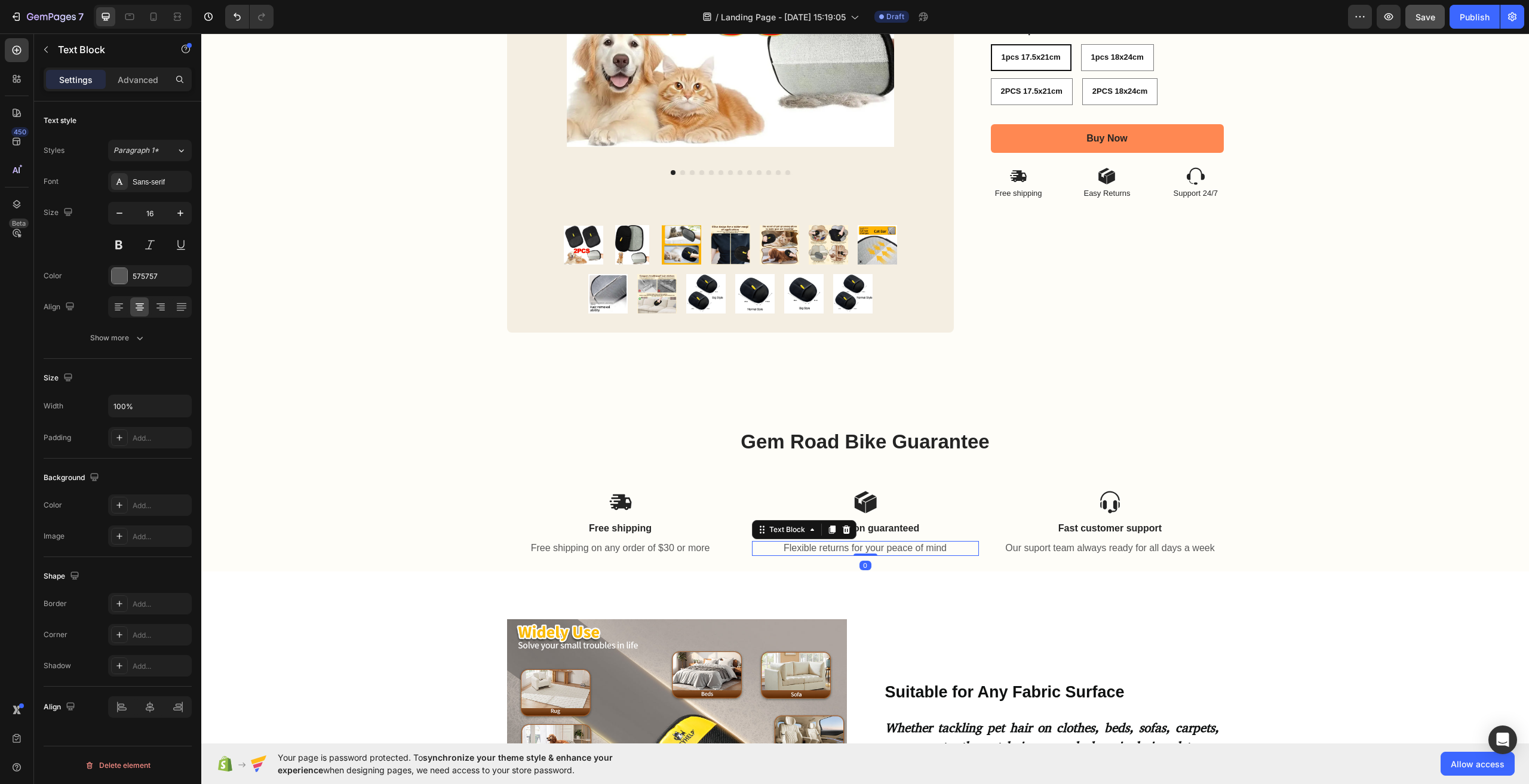
click at [843, 548] on p "Flexible returns for your peace of mind" at bounding box center [865, 549] width 224 height 13
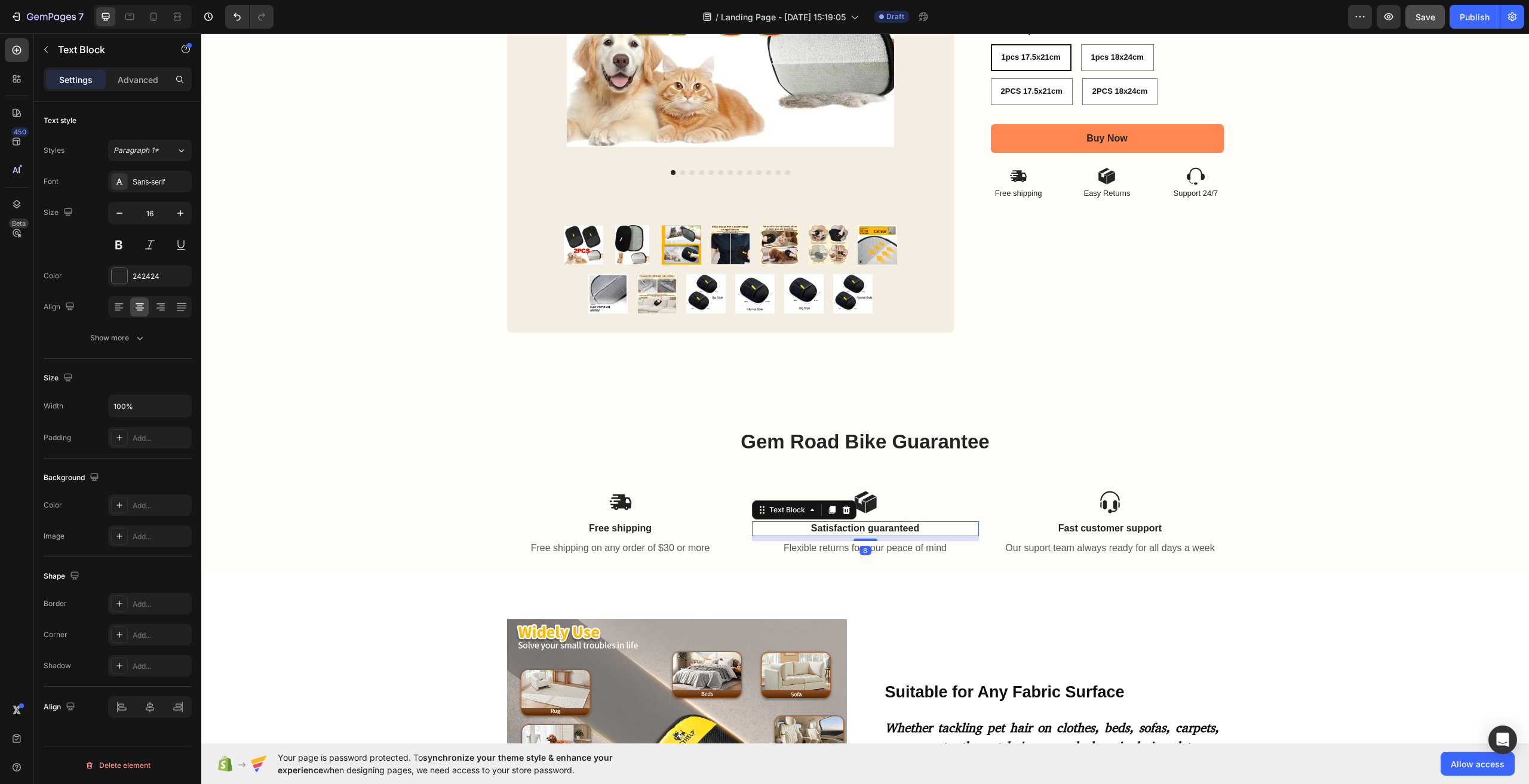
click at [873, 526] on p "Satisfaction guaranteed" at bounding box center [865, 529] width 224 height 13
click at [202, 34] on p "Fast customer support" at bounding box center [202, 34] width 0 height 0
click at [1101, 531] on p "Fast customer support" at bounding box center [1110, 529] width 224 height 13
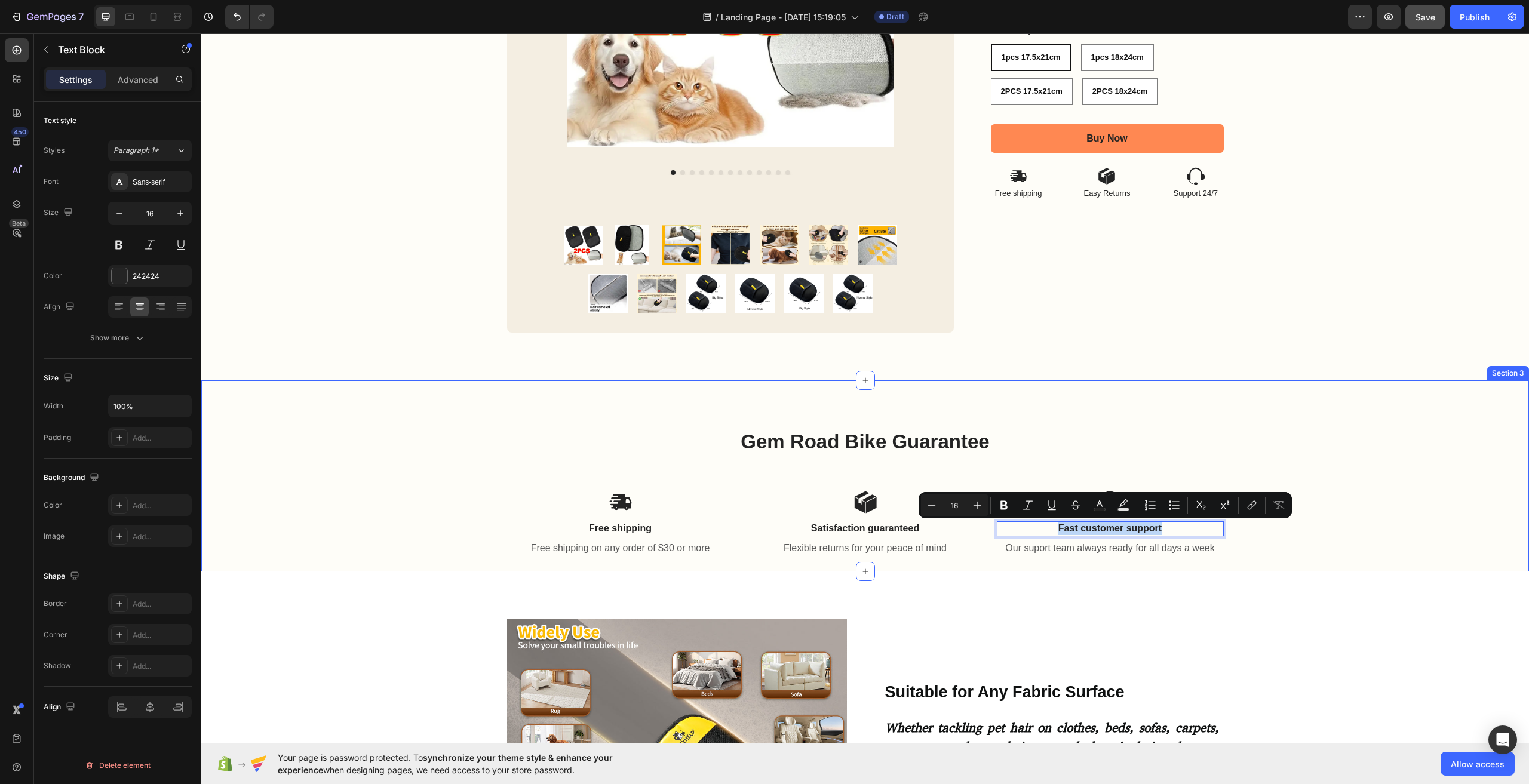
click at [1182, 564] on div "Gem Road Bike Guarantee Heading Icon Free shipping Text Block Free shipping on …" at bounding box center [865, 476] width 1328 height 192
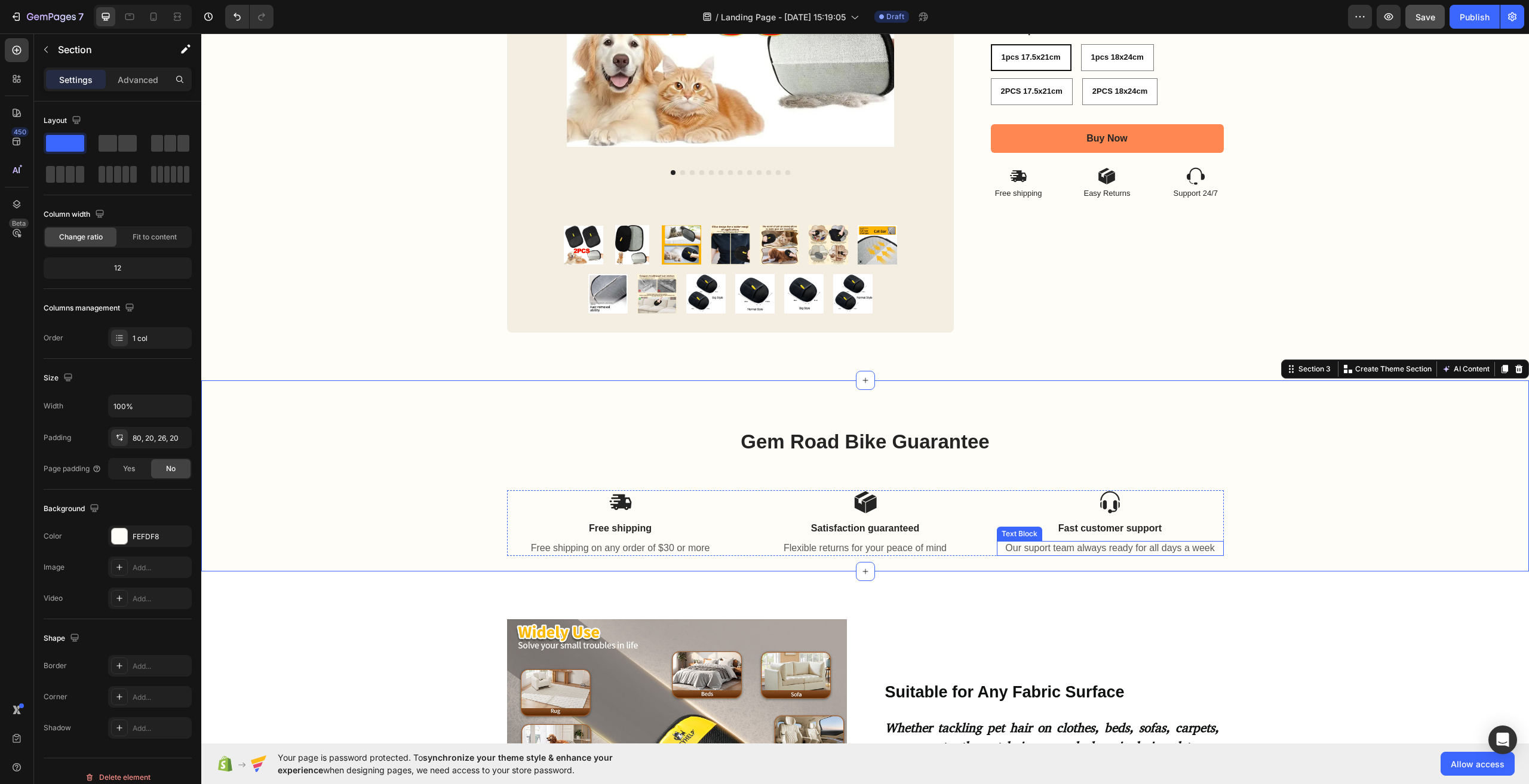
click at [1145, 548] on p "Our suport team always ready for all days a week" at bounding box center [1110, 549] width 224 height 13
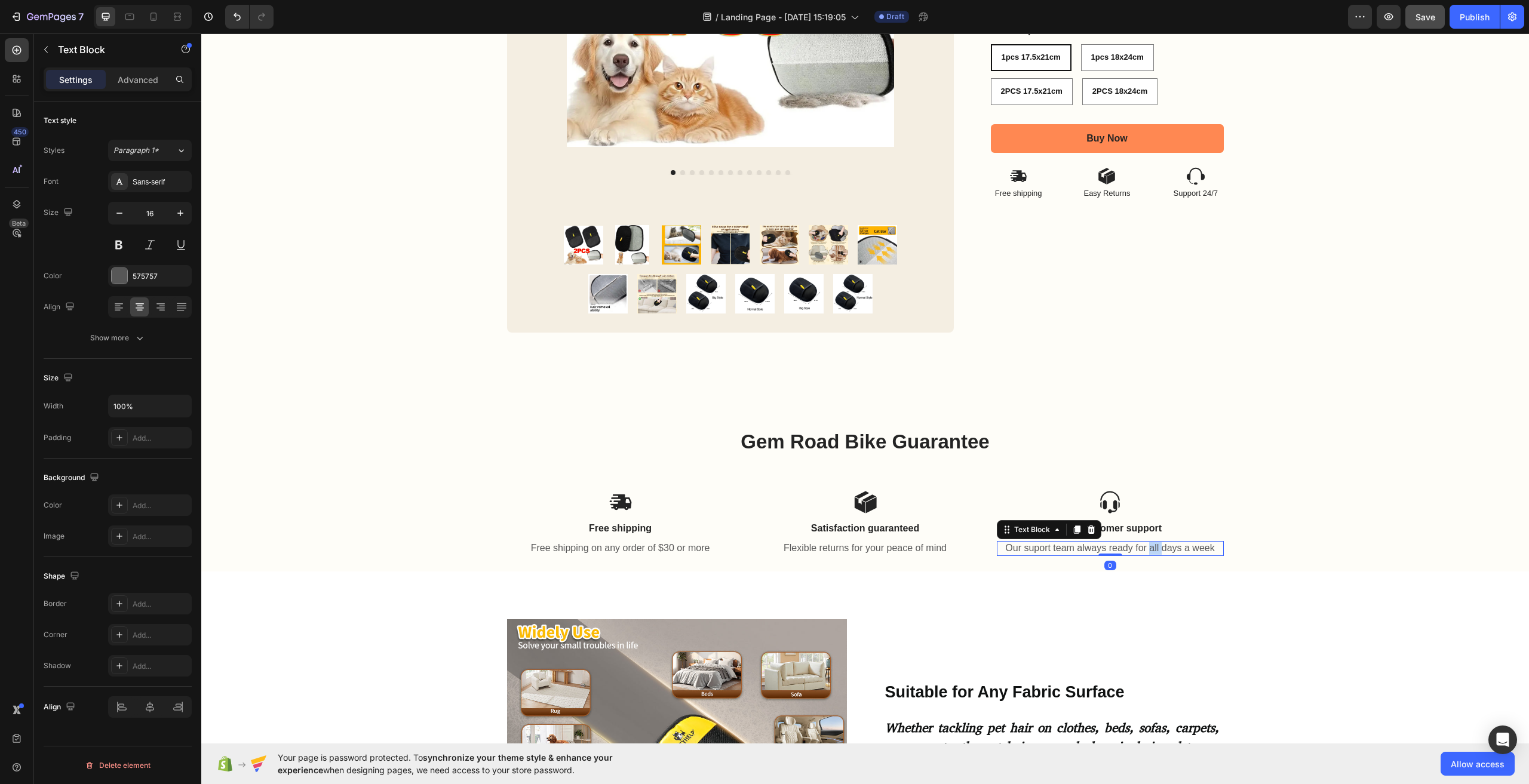
click at [1145, 548] on p "Our suport team always ready for all days a week" at bounding box center [1110, 549] width 224 height 13
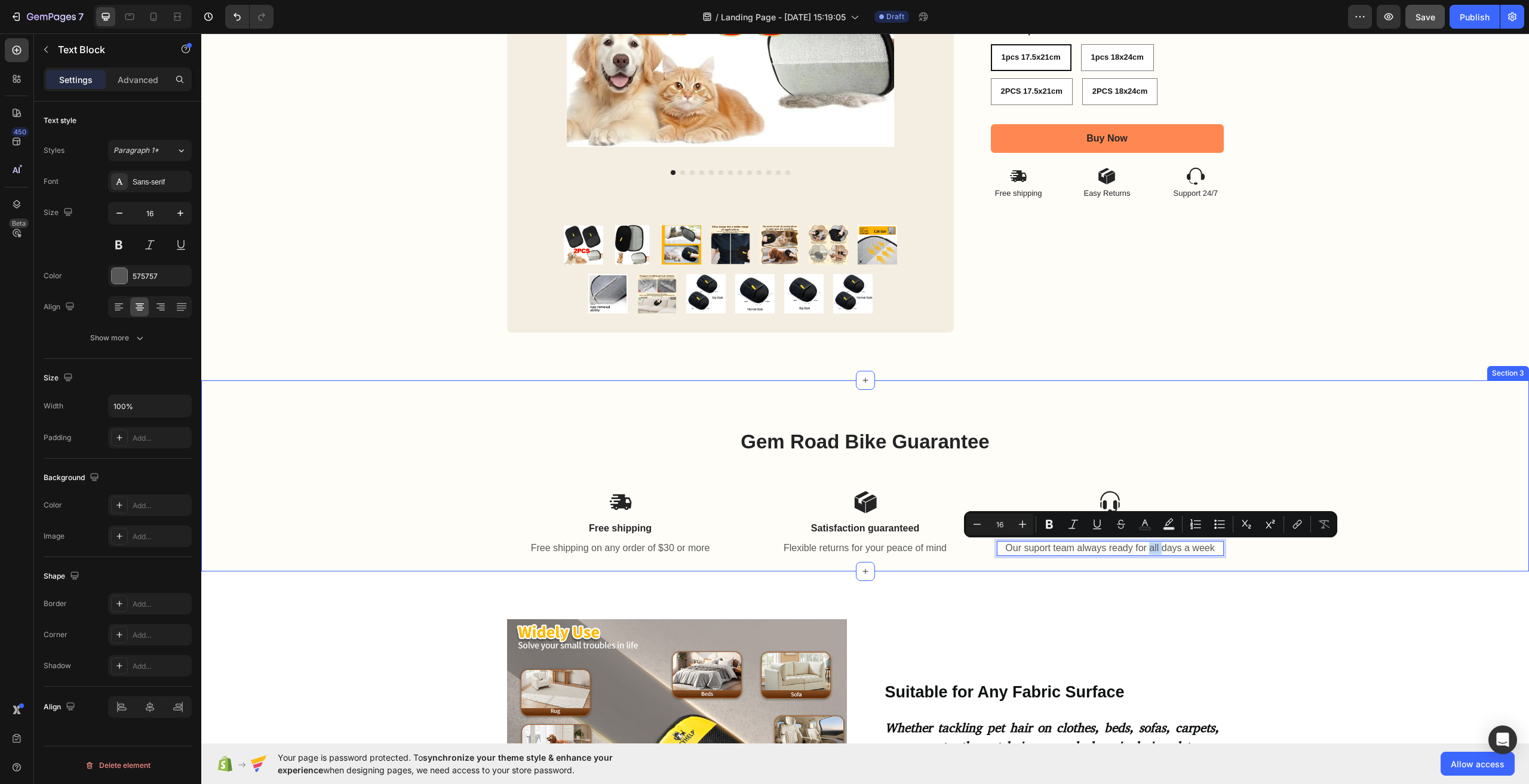
click at [1022, 558] on div "Gem Road Bike Guarantee Heading Icon Free shipping Text Block Free shipping on …" at bounding box center [865, 476] width 1328 height 192
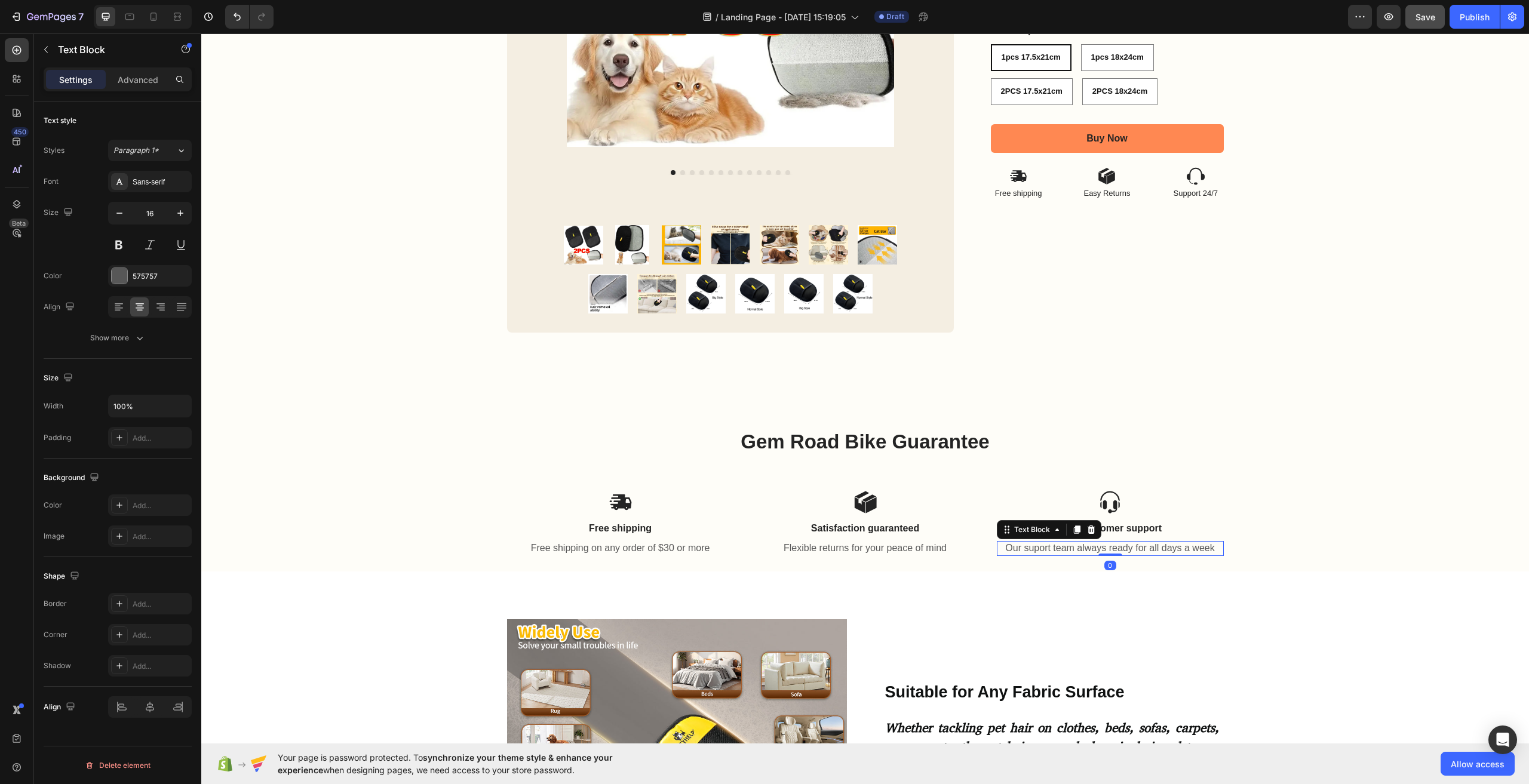
click at [1026, 553] on p "Our suport team always ready for all days a week" at bounding box center [1110, 549] width 224 height 13
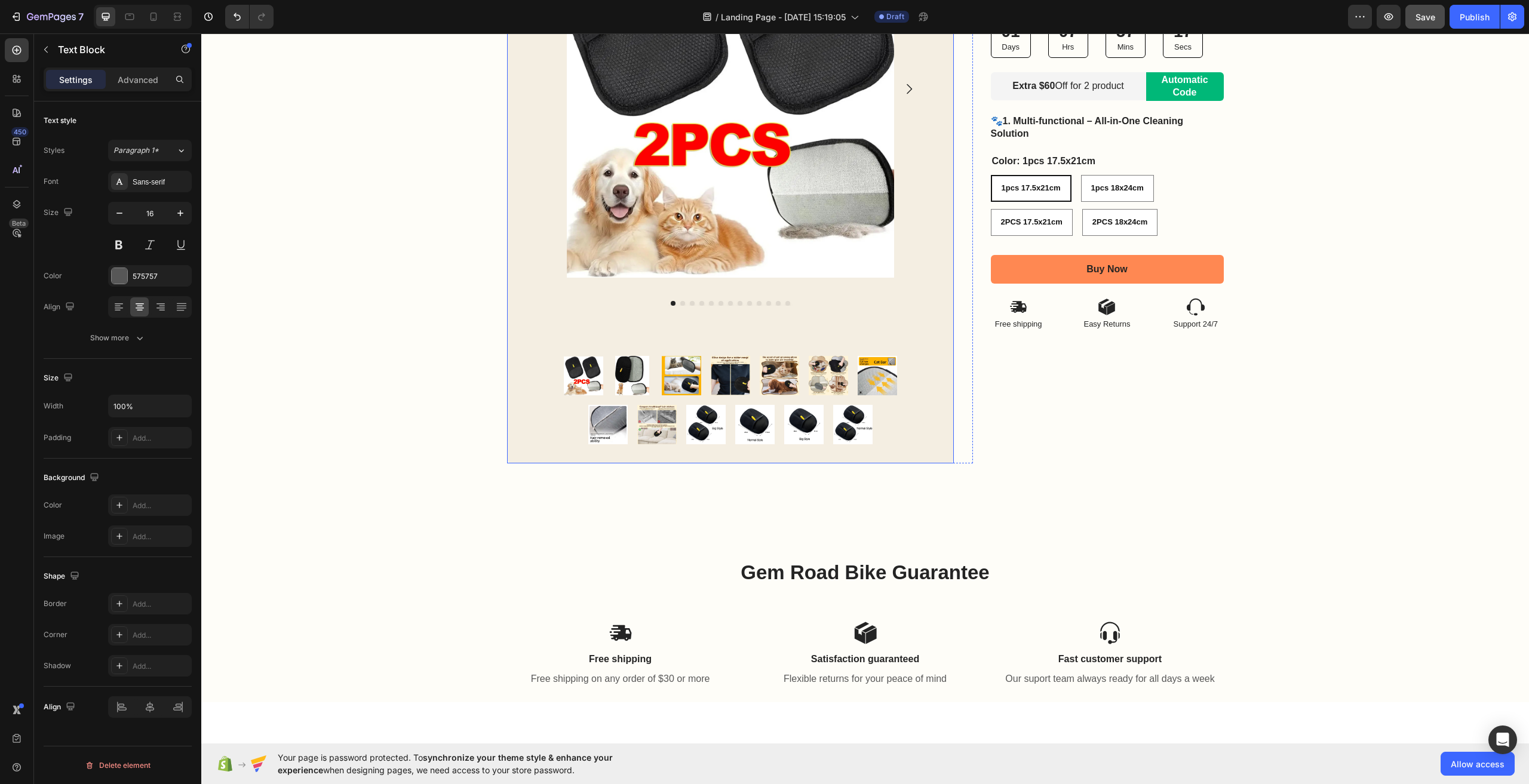
scroll to position [418, 0]
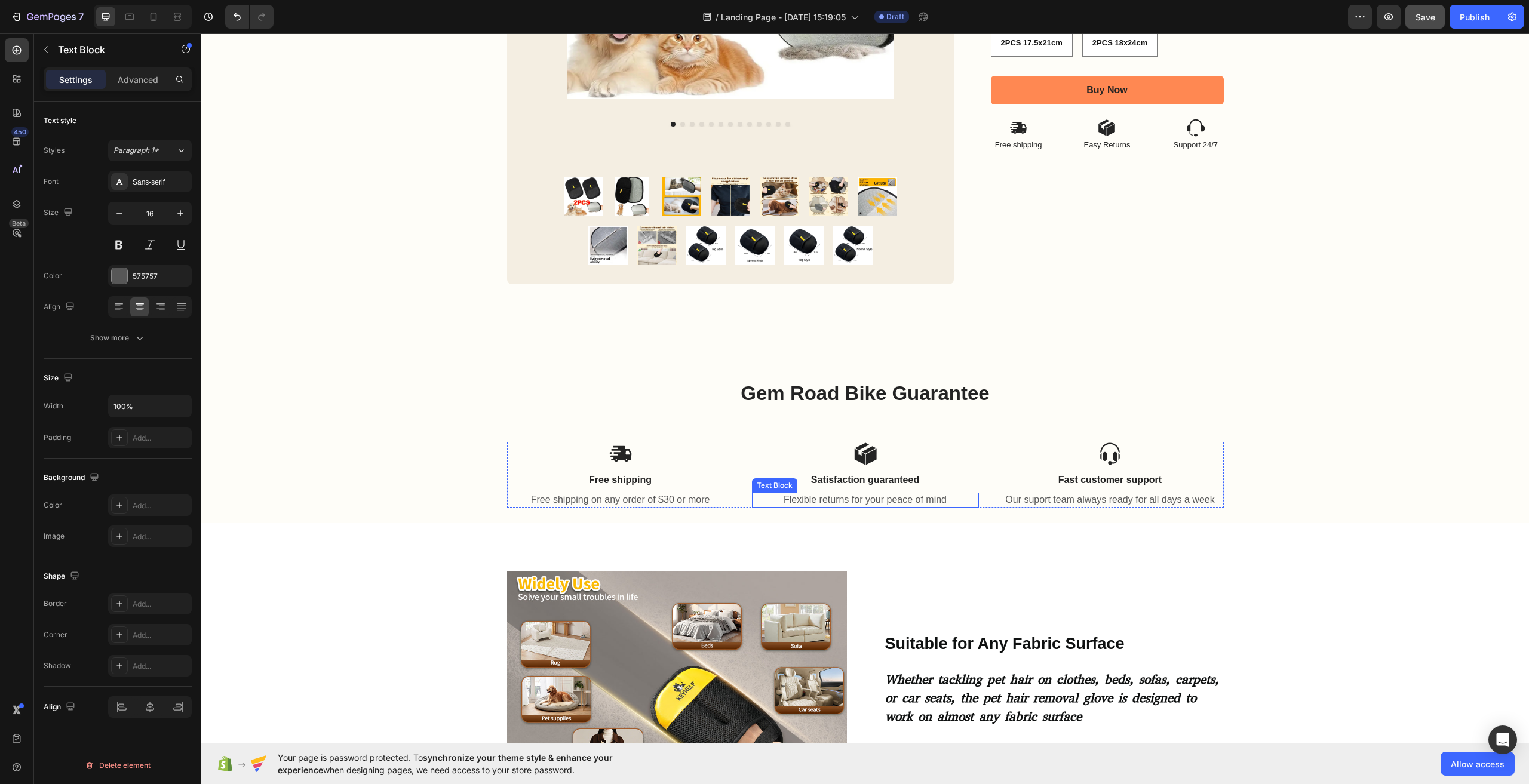
click at [819, 500] on p "Flexible returns for your peace of mind" at bounding box center [865, 500] width 224 height 13
click at [654, 503] on p "Free shipping on any order of $30 or more" at bounding box center [620, 500] width 224 height 13
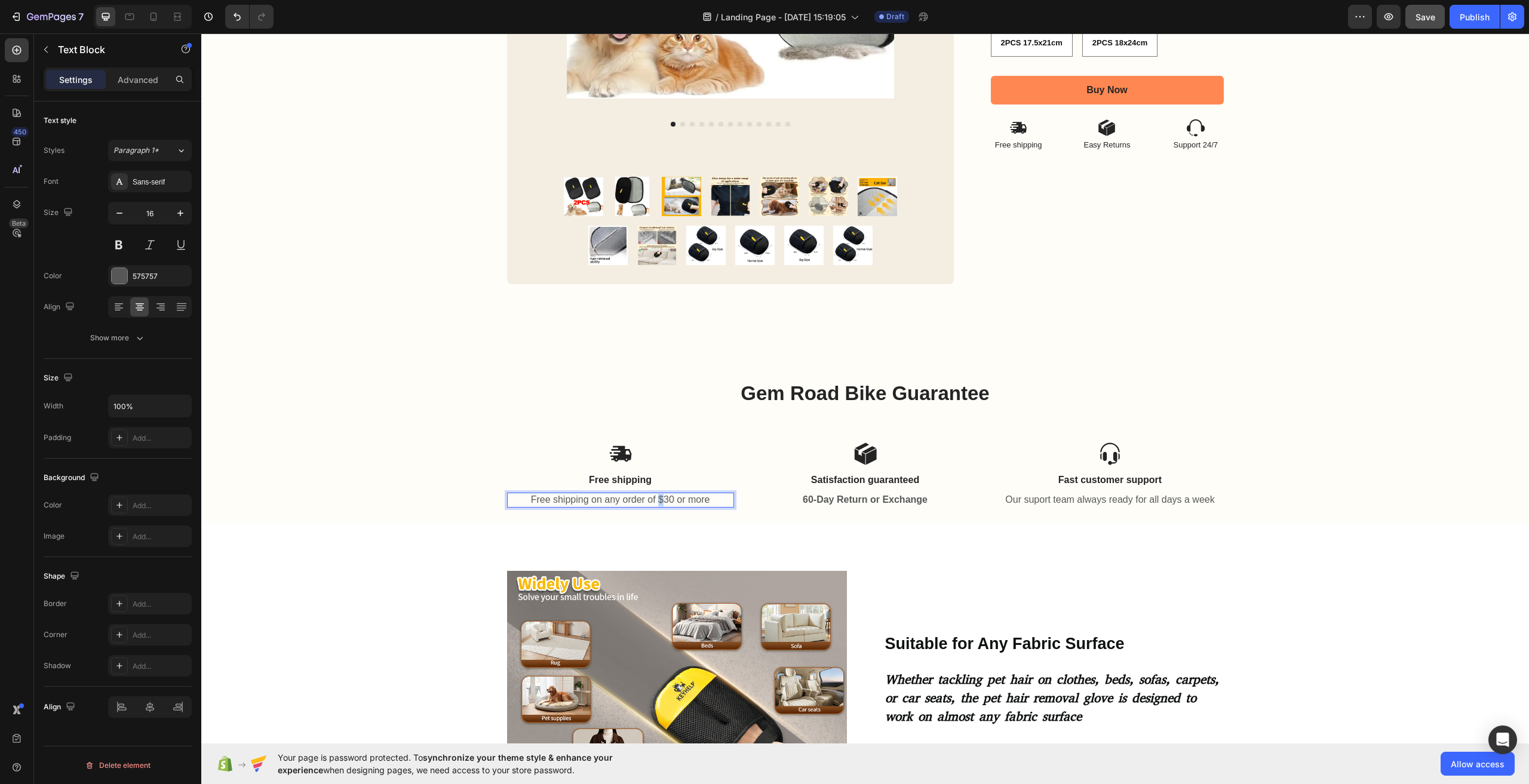
click at [654, 503] on p "Free shipping on any order of $30 or more" at bounding box center [620, 500] width 224 height 13
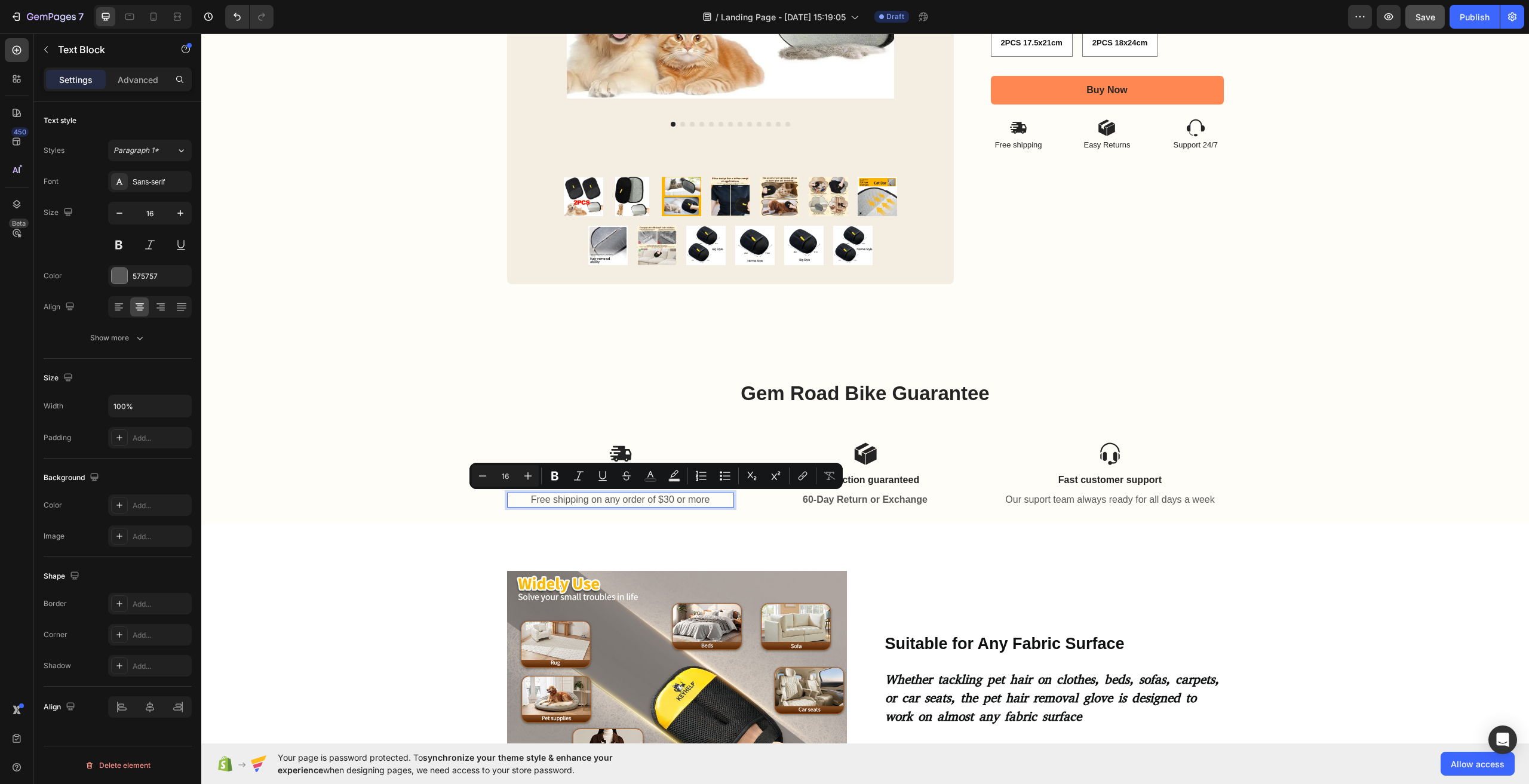
click at [646, 499] on p "Free shipping on any order of $30 or more" at bounding box center [620, 500] width 224 height 13
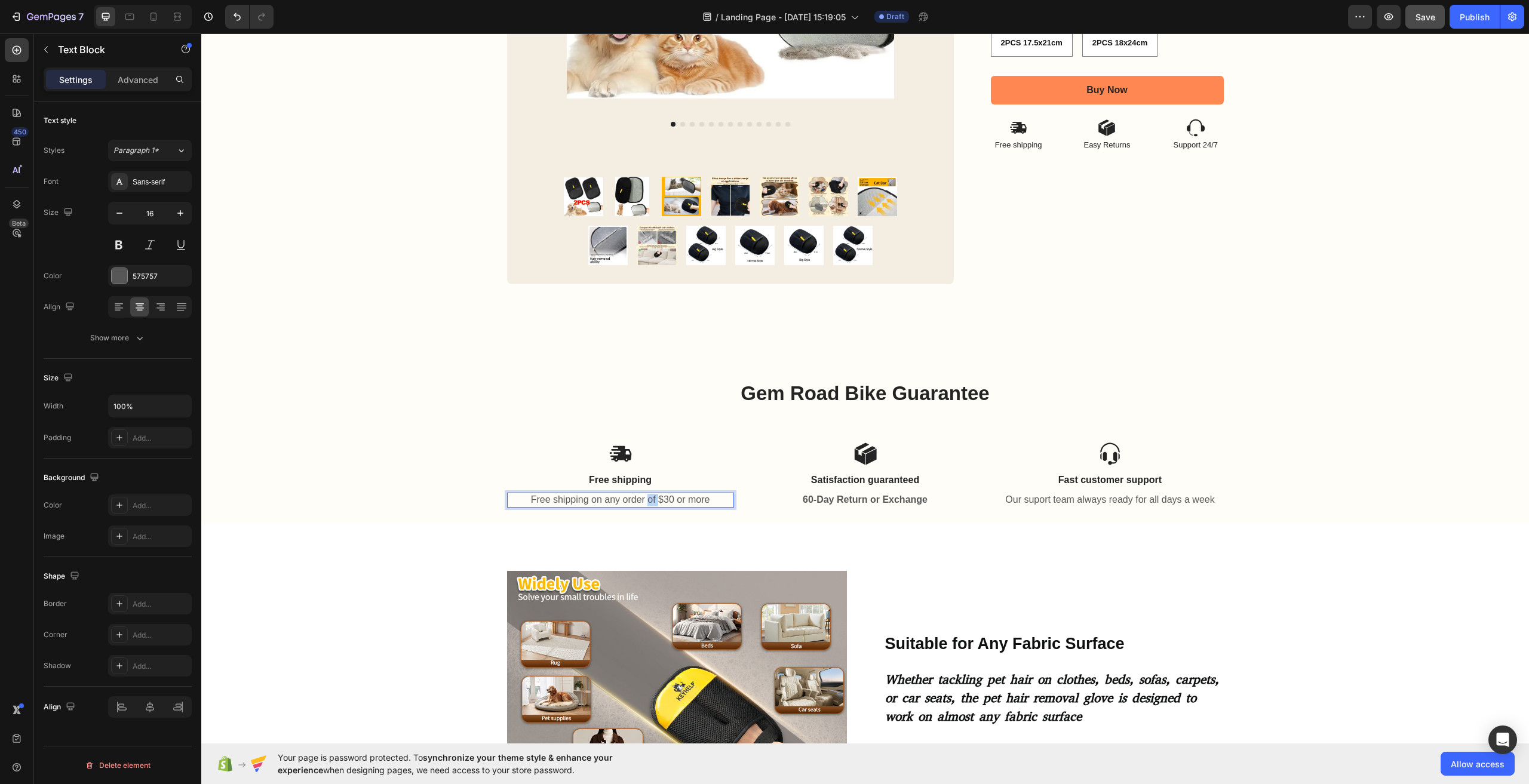
click at [646, 499] on p "Free shipping on any order of $30 or more" at bounding box center [620, 500] width 224 height 13
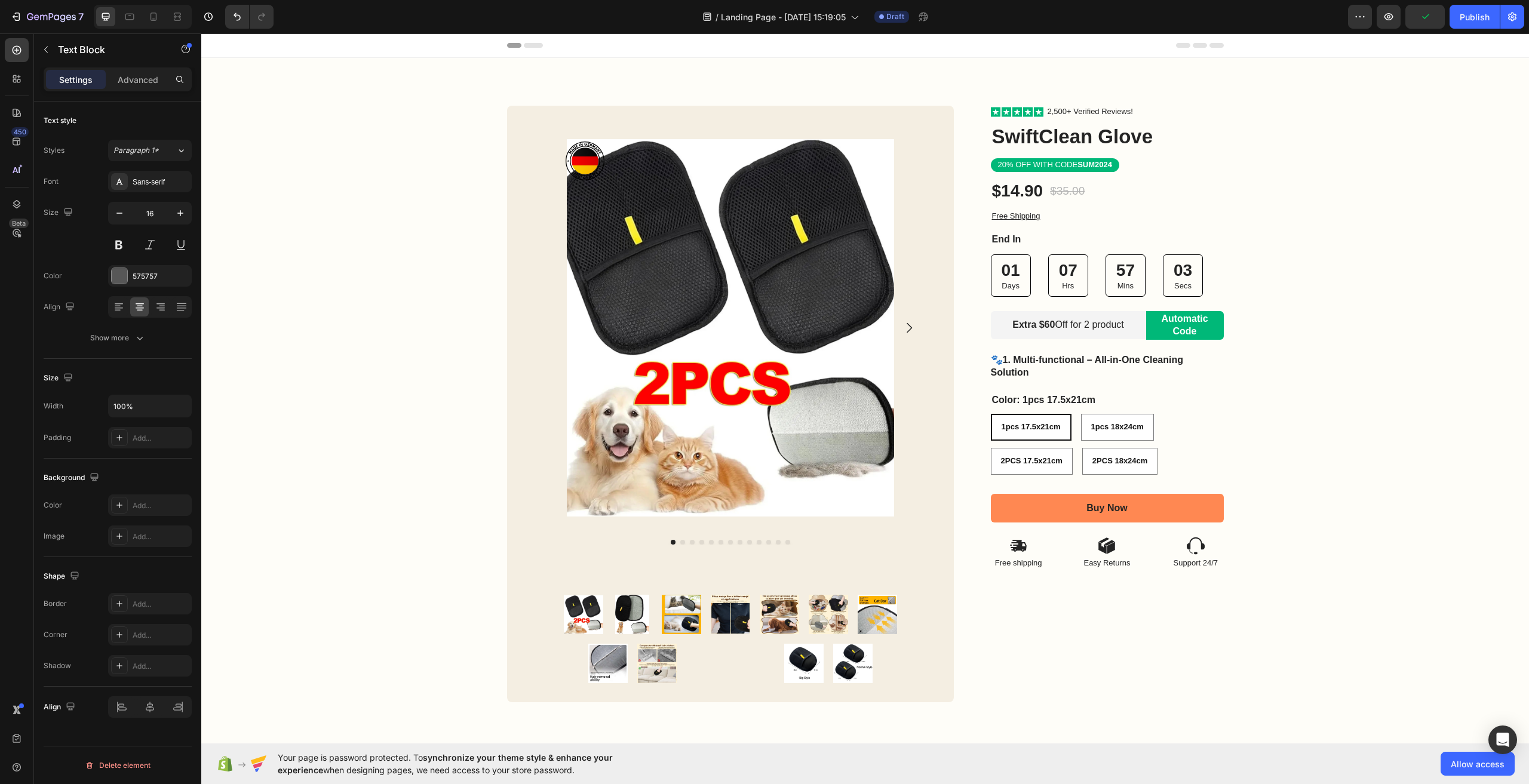
scroll to position [418, 0]
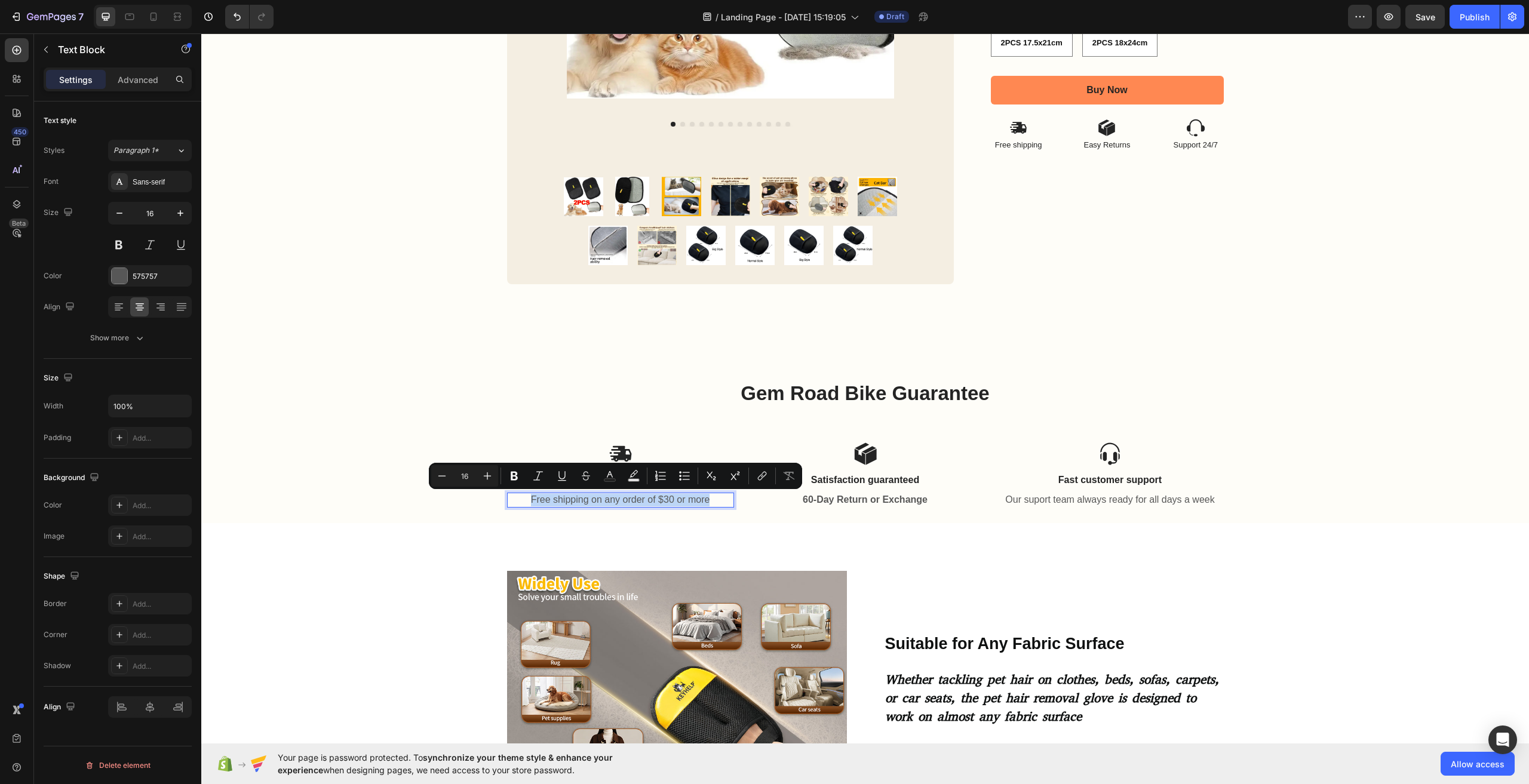
click at [678, 502] on p "Free shipping on any order of $30 or more" at bounding box center [620, 500] width 224 height 13
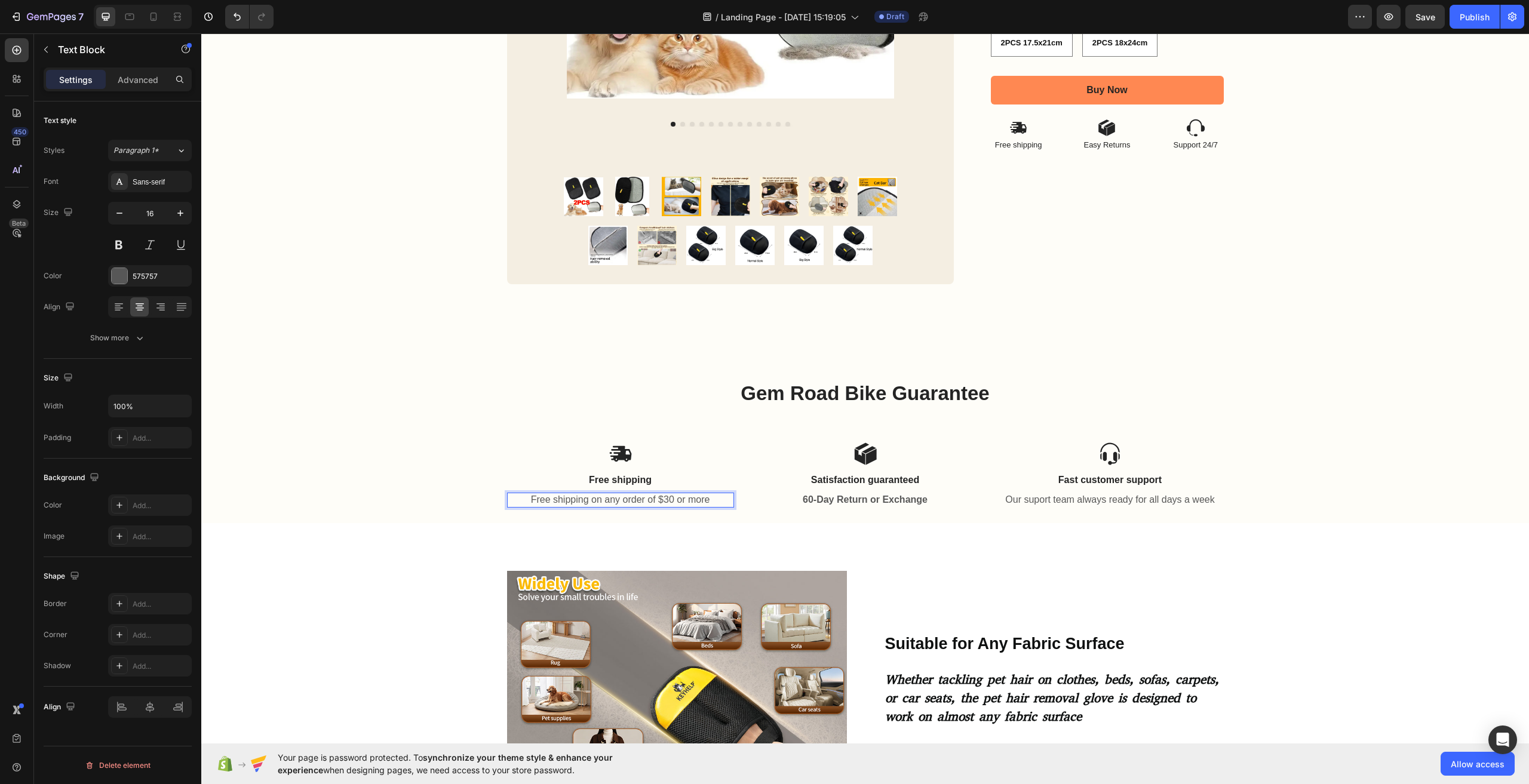
click at [662, 500] on p "Free shipping on any order of $30 or more" at bounding box center [620, 500] width 224 height 13
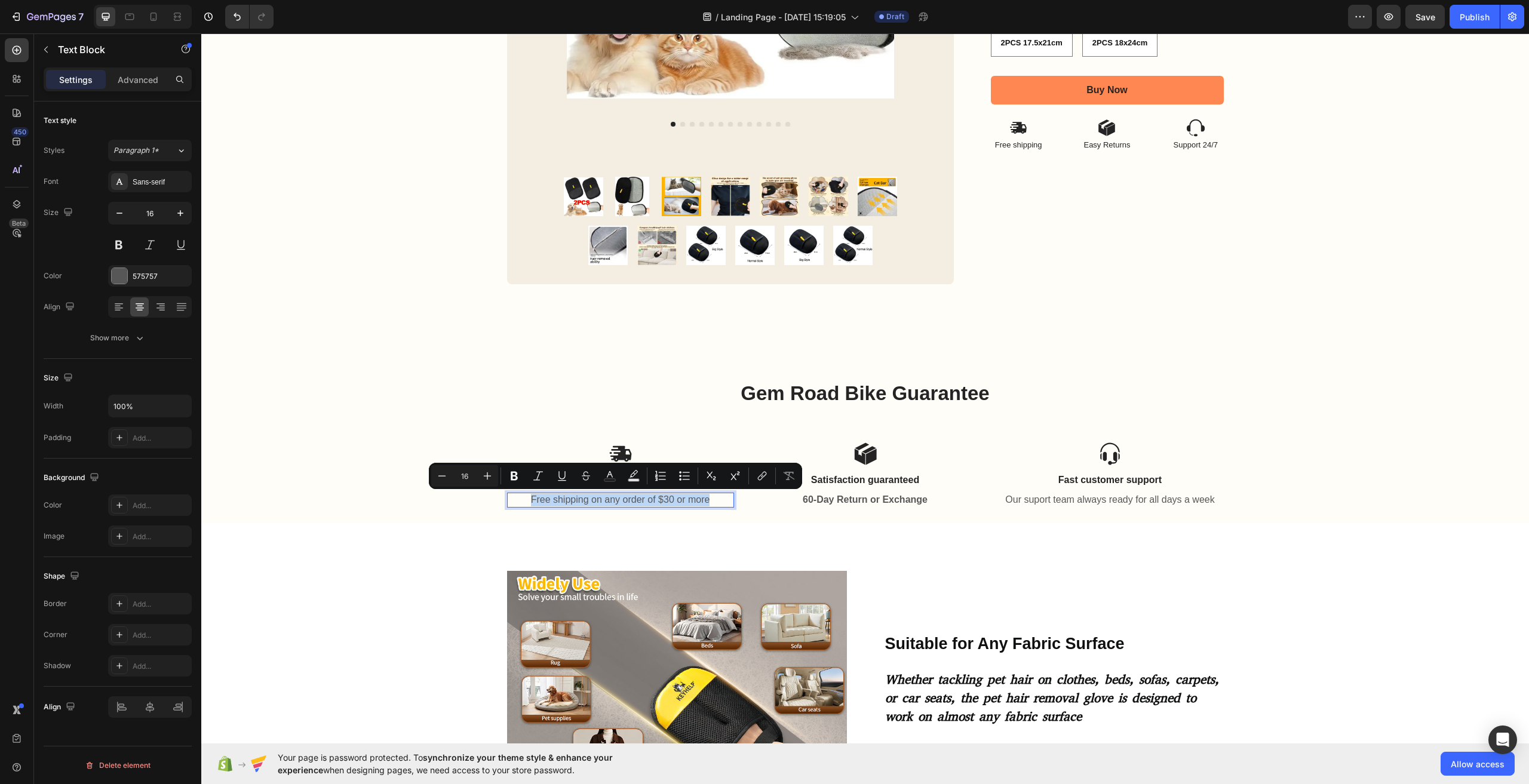
click at [678, 501] on p "Free shipping on any order of $30 or more" at bounding box center [620, 500] width 224 height 13
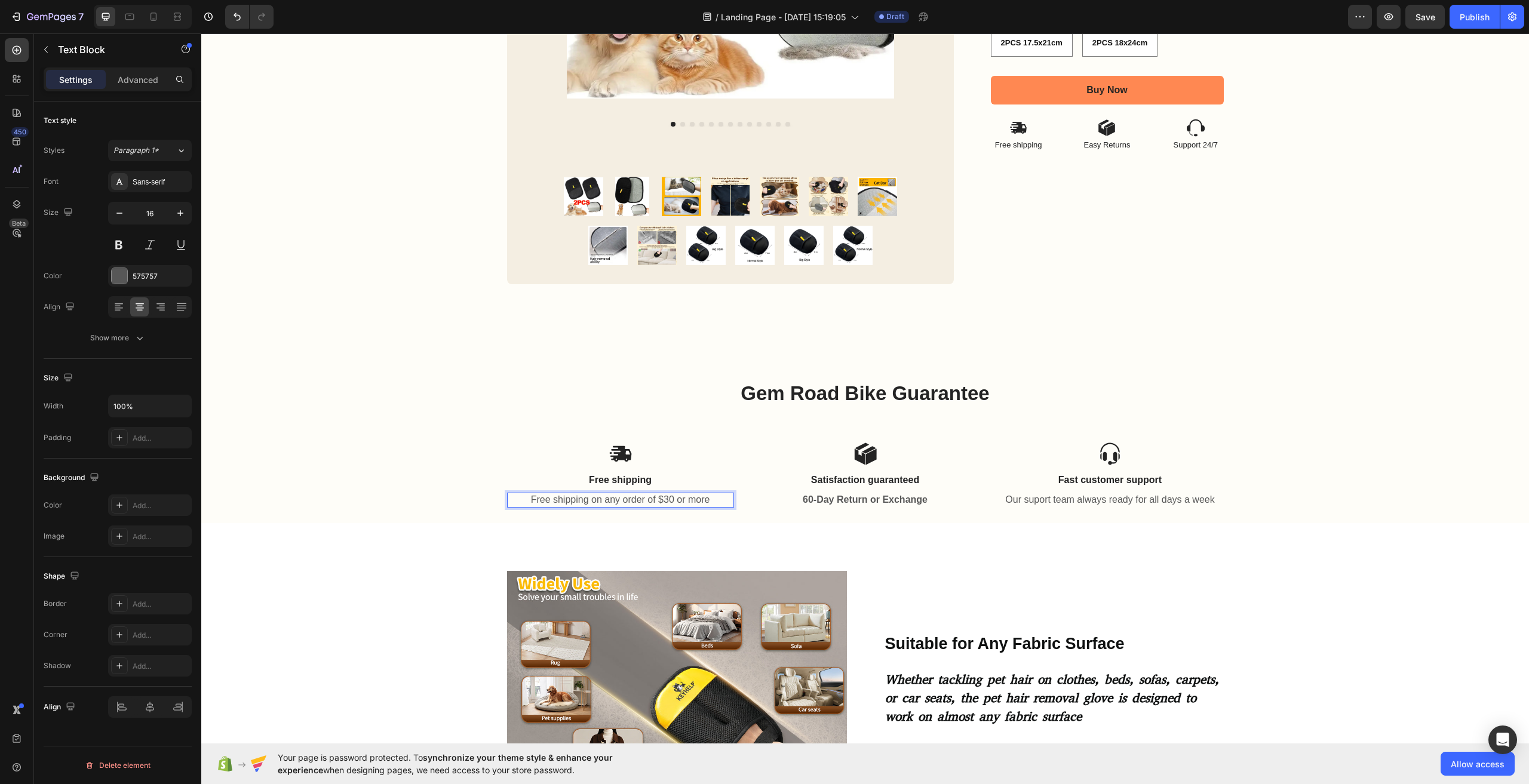
click at [671, 497] on p "Free shipping on any order of $30 or more" at bounding box center [620, 500] width 224 height 13
click at [671, 499] on p "Free shipping on any order of $30 or more" at bounding box center [620, 500] width 224 height 13
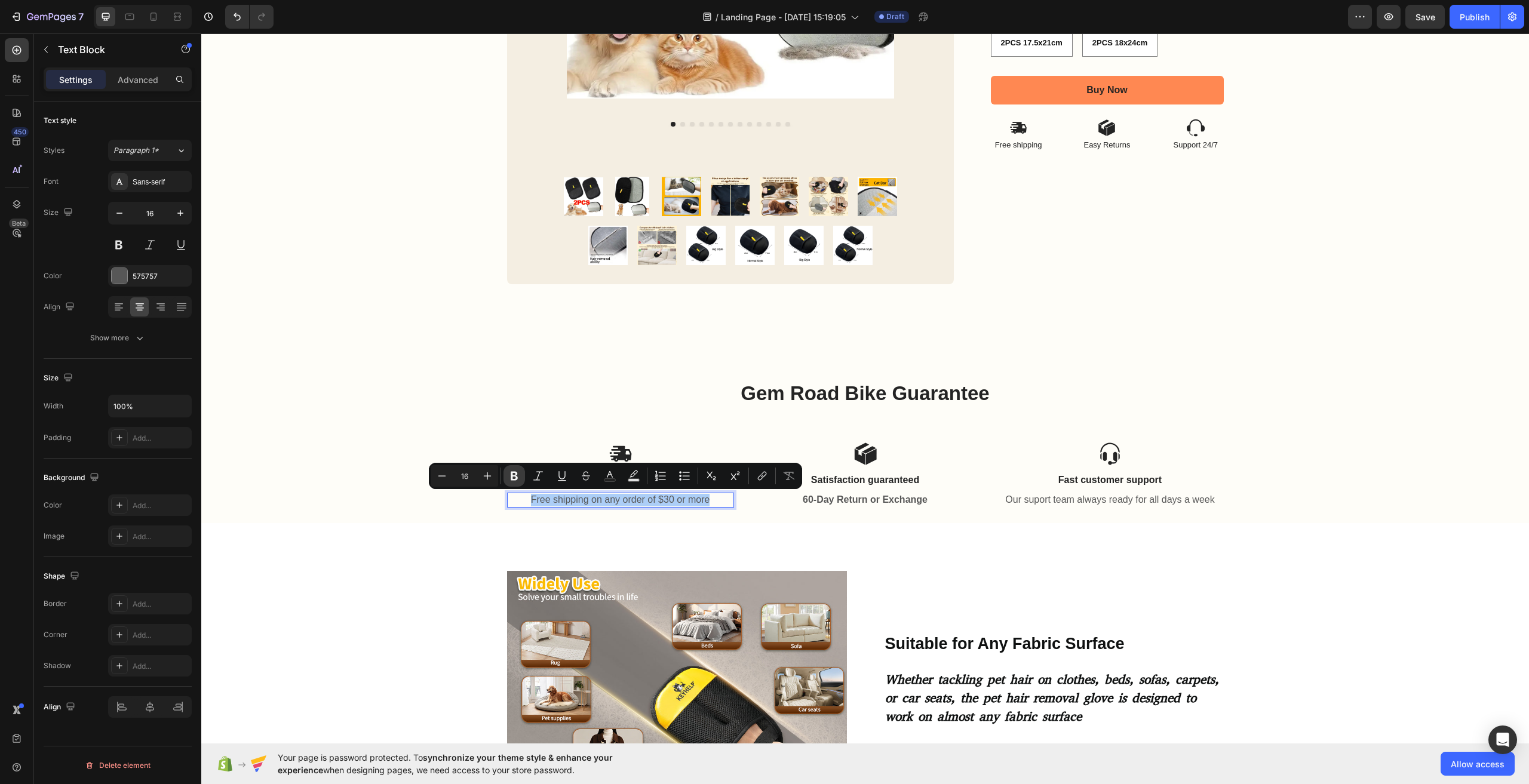
click at [512, 475] on icon "Editor contextual toolbar" at bounding box center [514, 476] width 7 height 9
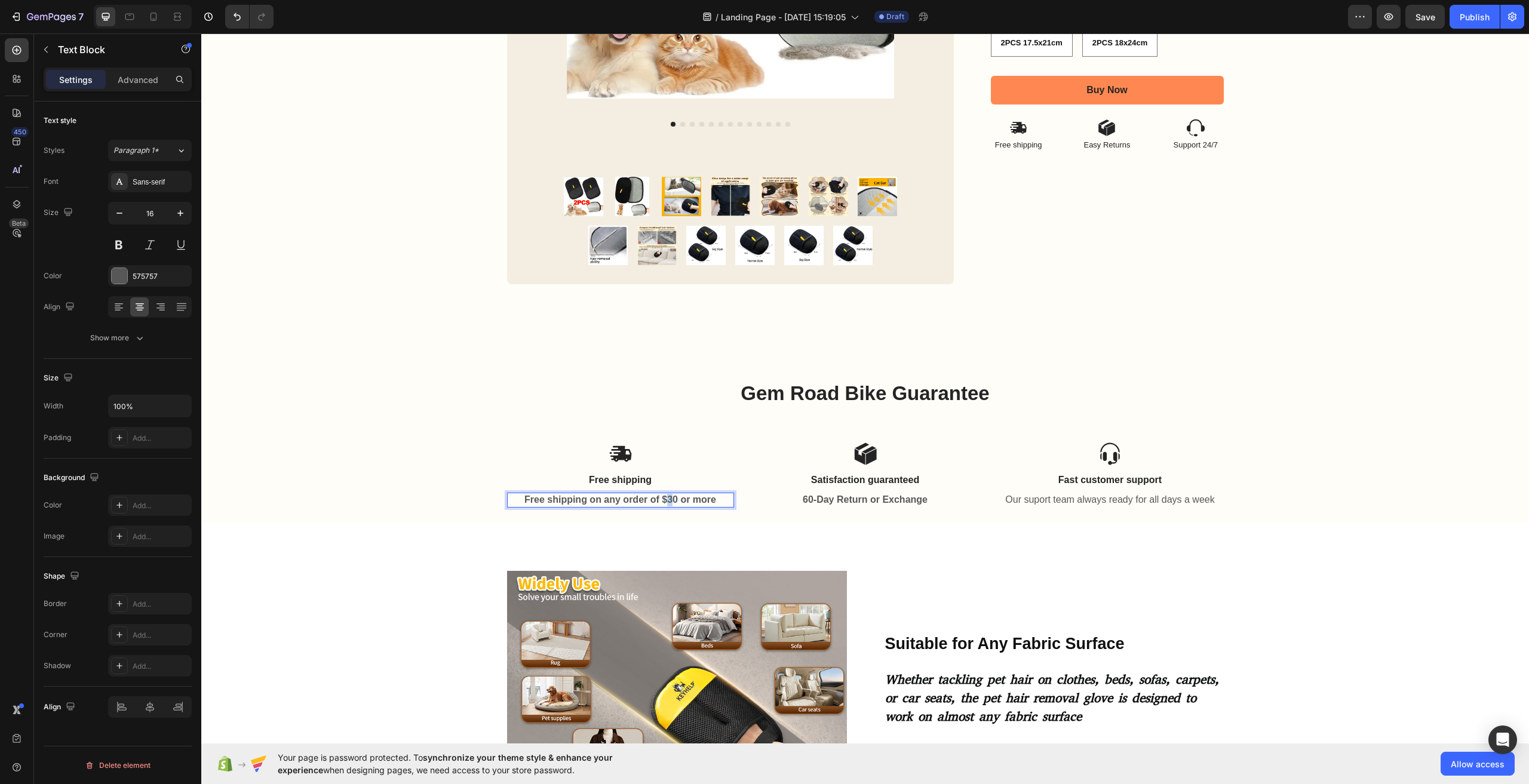
click at [665, 500] on strong "Free shipping on any order of $30 or more" at bounding box center [620, 499] width 192 height 10
click at [1093, 496] on p "Our suport team always ready for all days a week" at bounding box center [1110, 500] width 224 height 13
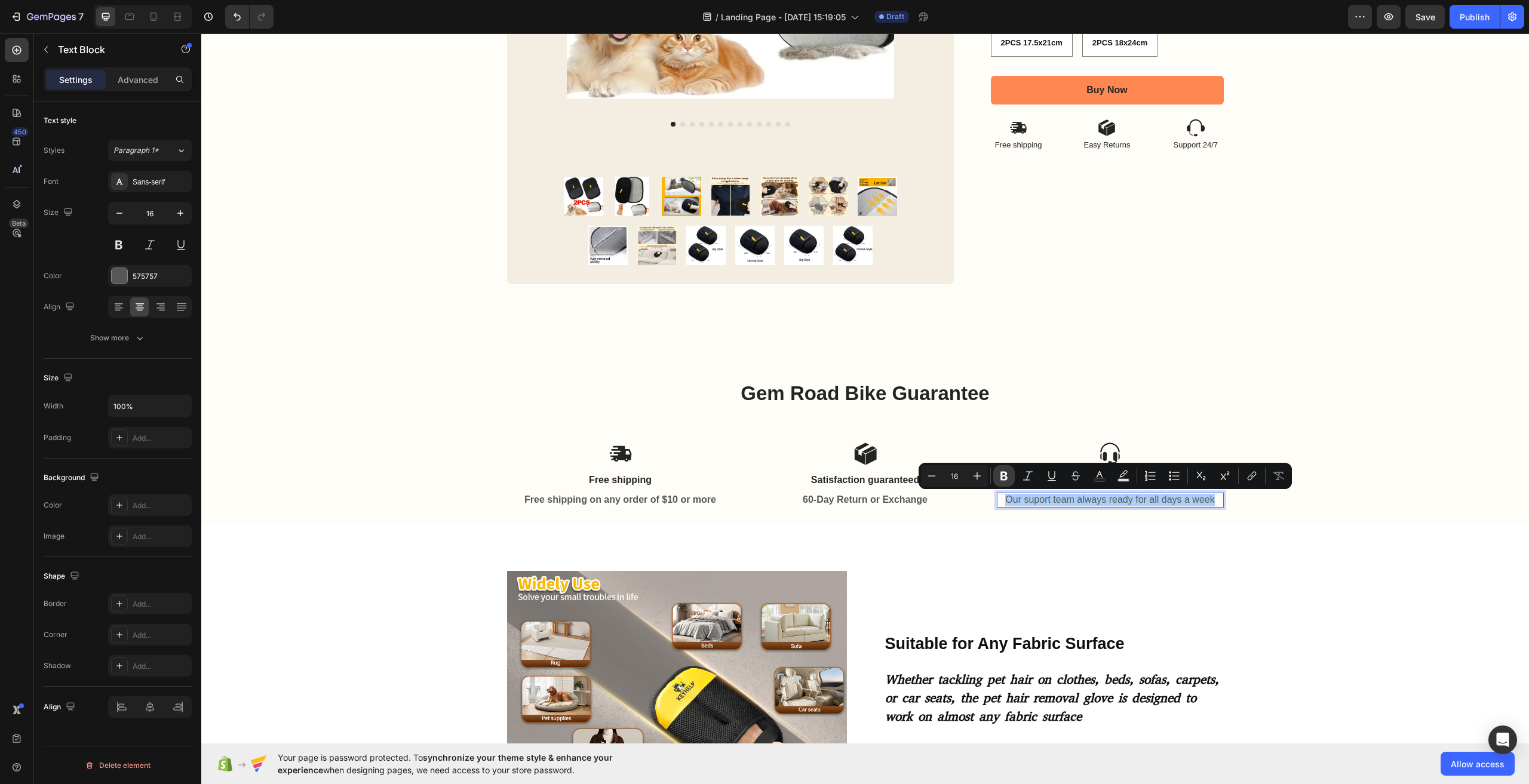
click at [1007, 478] on icon "Editor contextual toolbar" at bounding box center [1004, 476] width 7 height 9
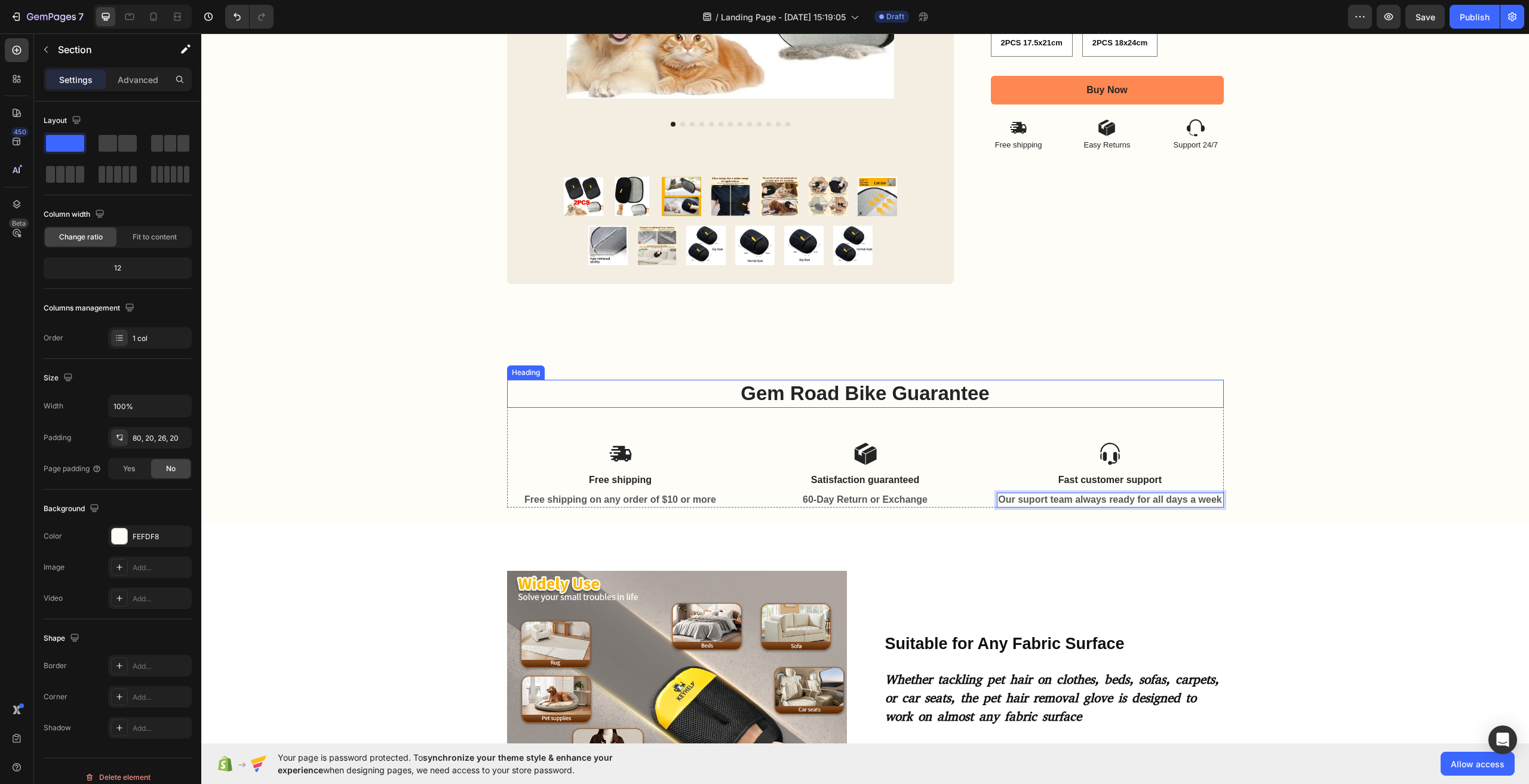
click at [1080, 366] on div "Gem Road Bike Guarantee Heading Icon Free shipping Text Block Free shipping on …" at bounding box center [865, 428] width 1328 height 192
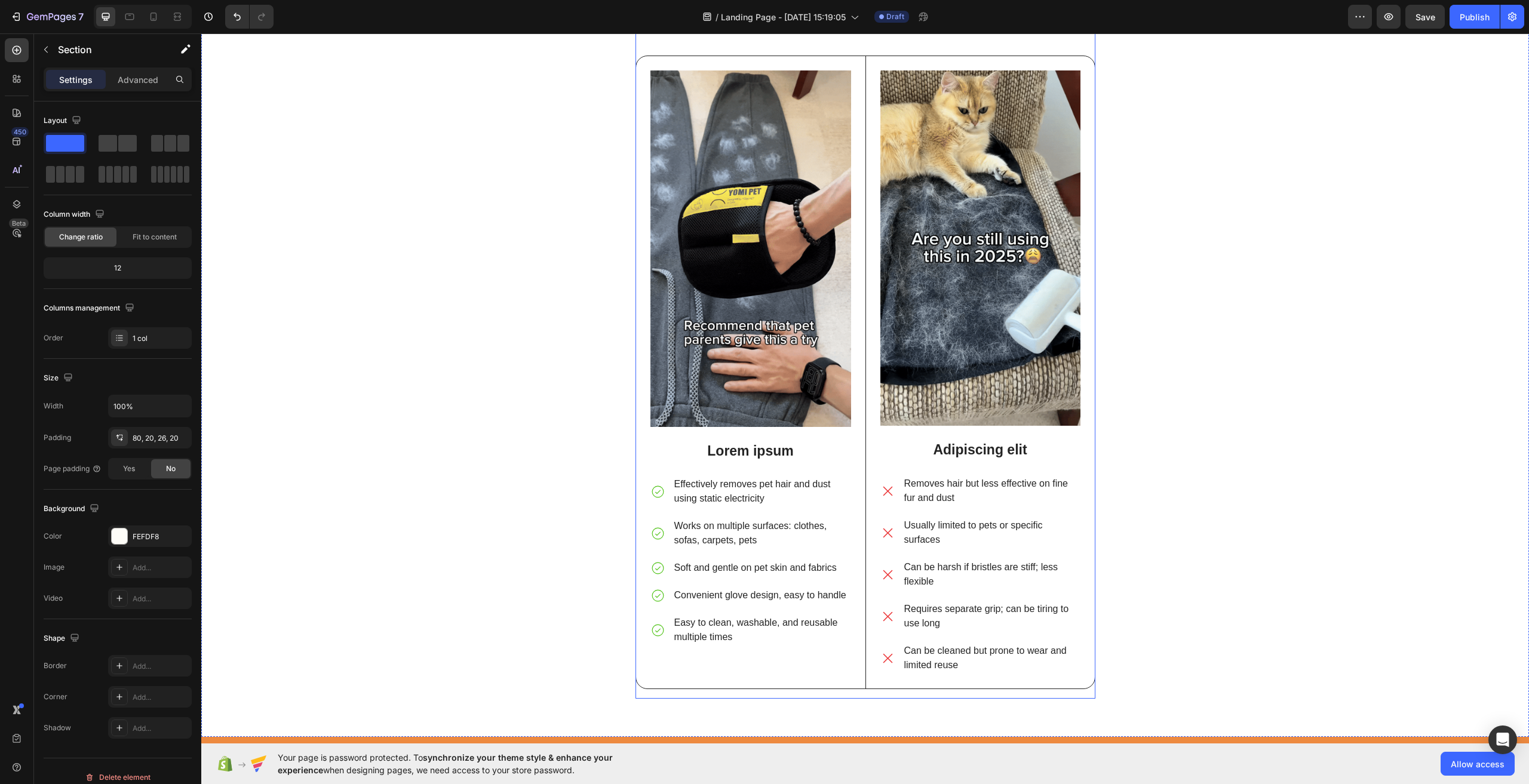
scroll to position [2090, 0]
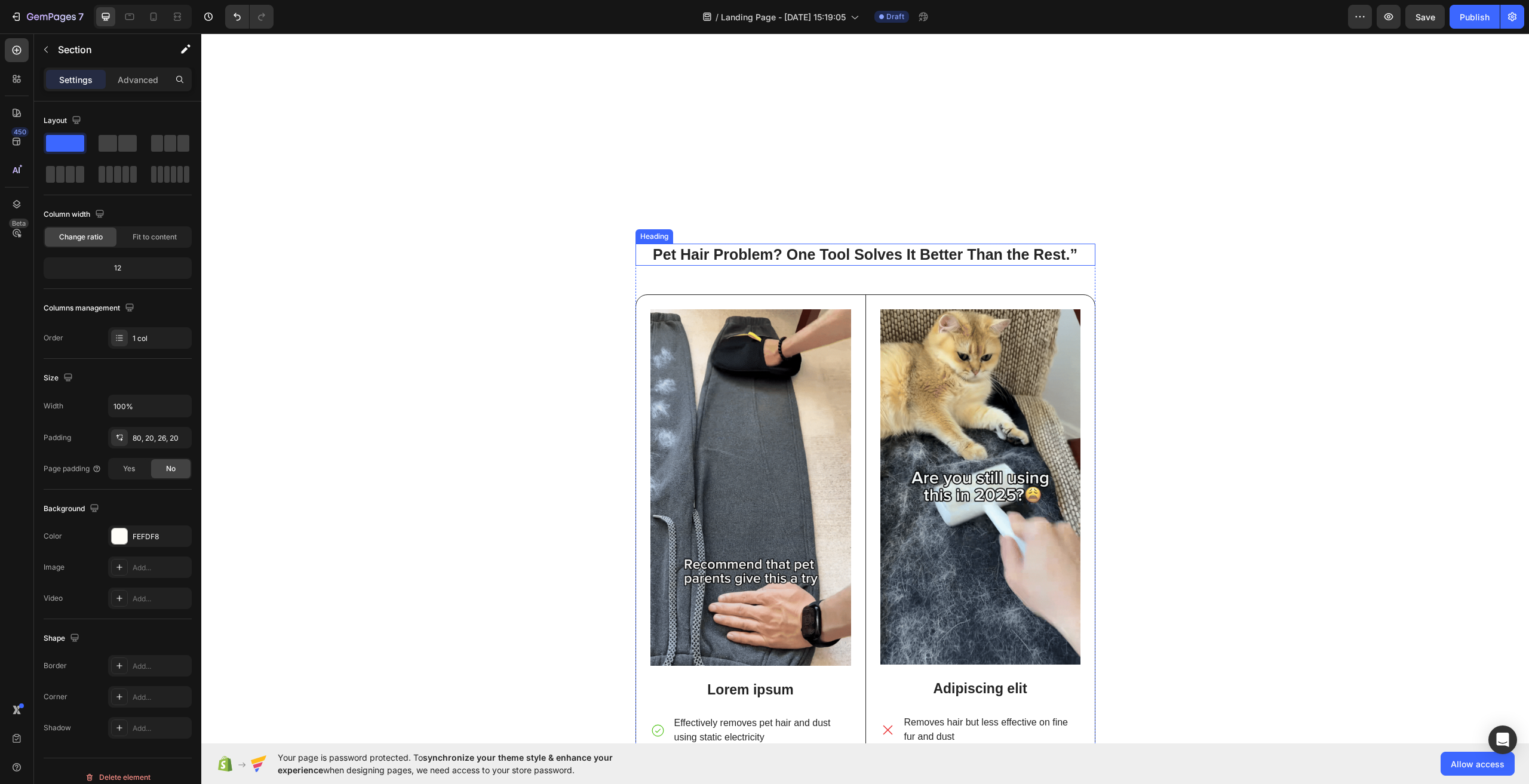
click at [930, 260] on strong "Pet Hair Problem? One Tool Solves It Better Than the Rest.”" at bounding box center [865, 254] width 424 height 16
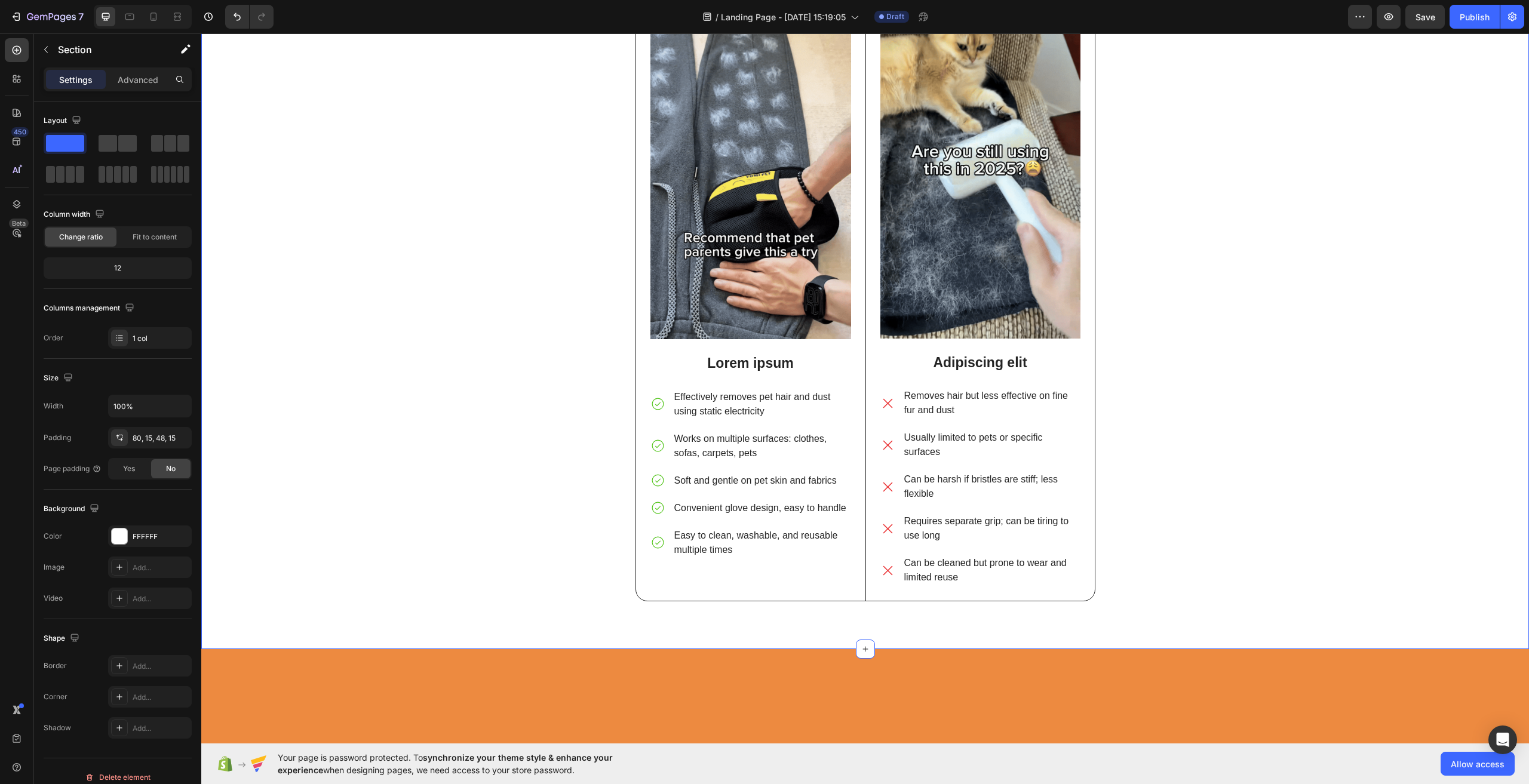
click at [1294, 320] on div "⁠⁠⁠⁠⁠⁠⁠ Pet Hair Problem? One Tool Solves It Better Than the Rest.” Heading Ima…" at bounding box center [865, 270] width 1310 height 703
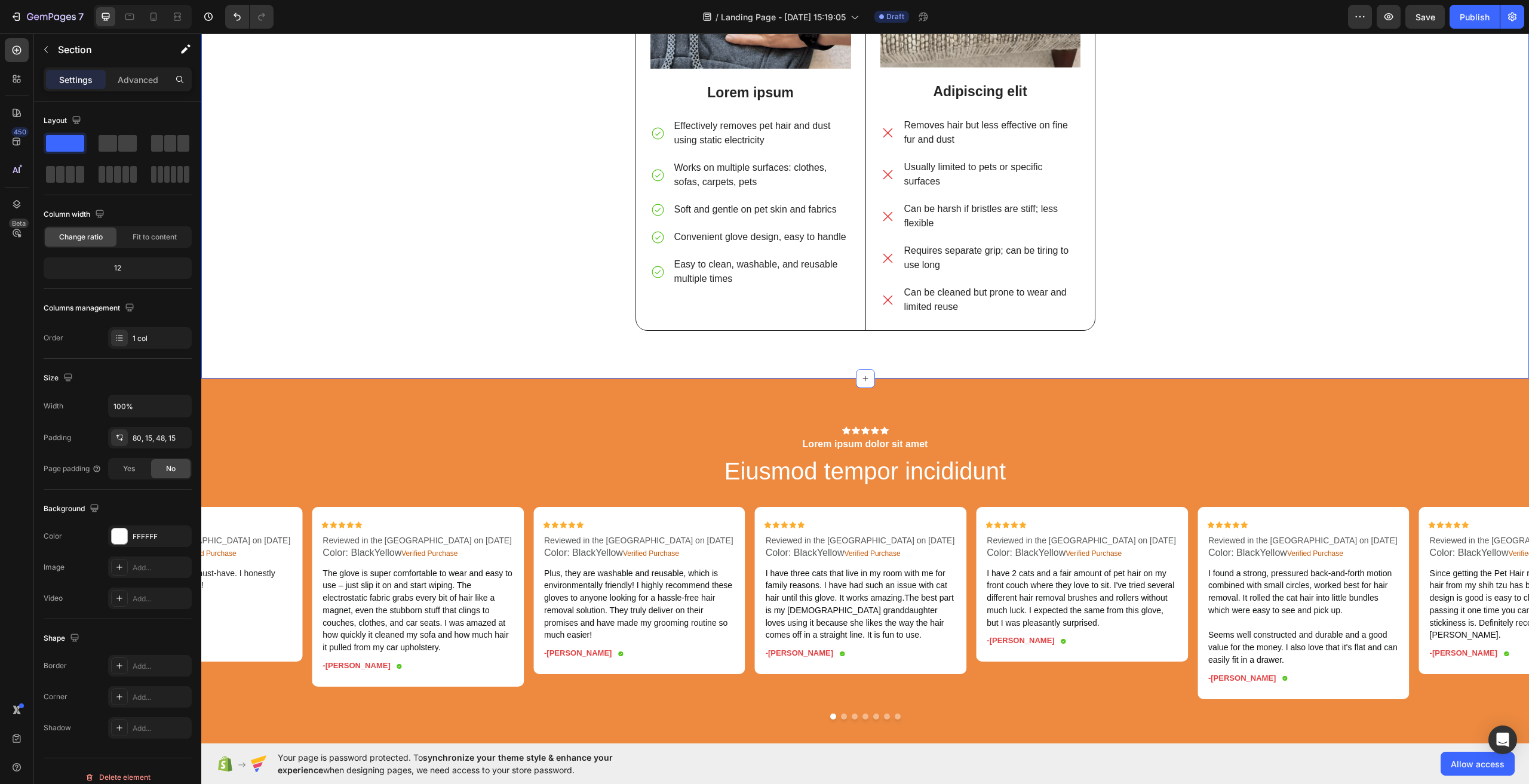
scroll to position [2449, 0]
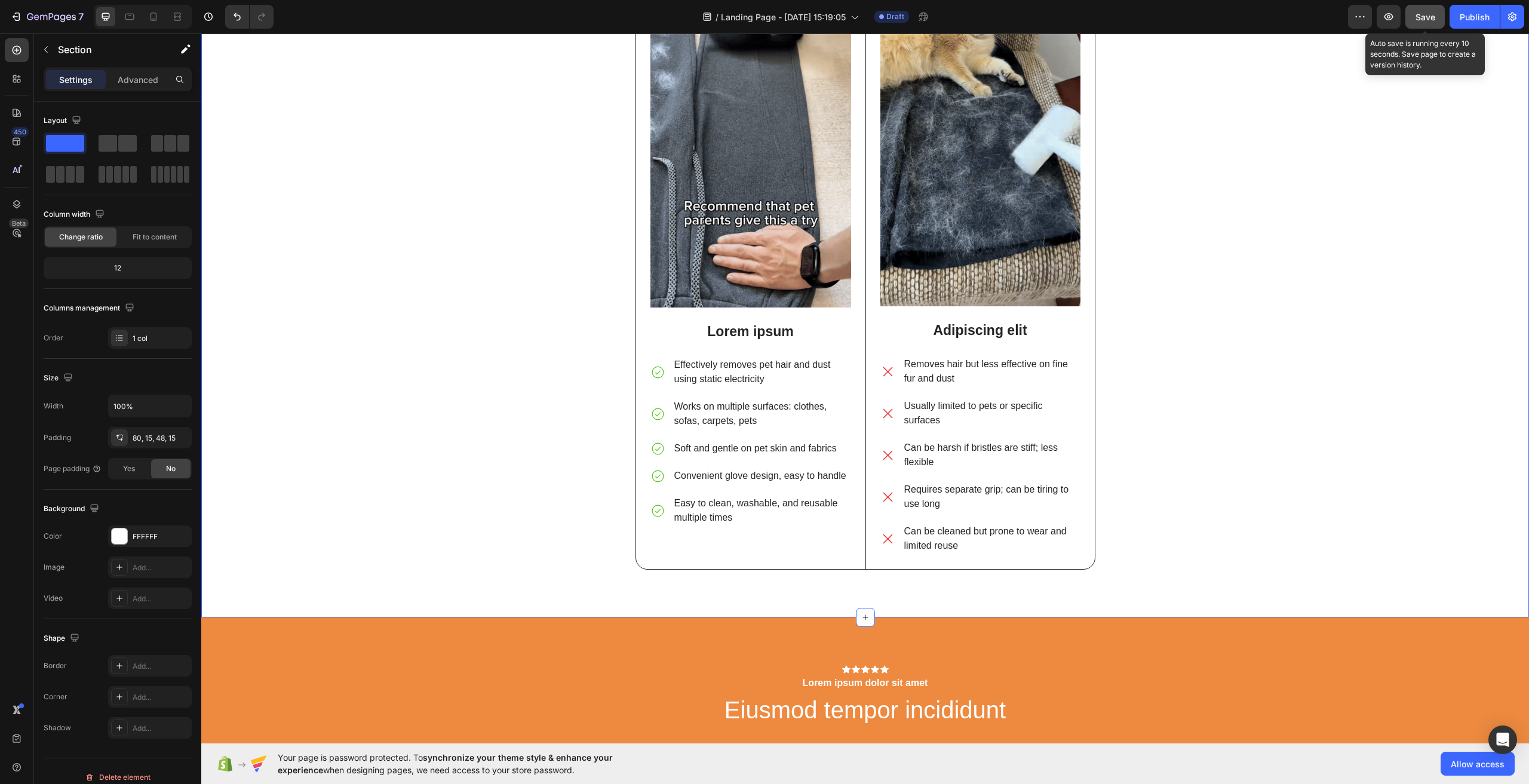
click at [1417, 14] on span "Save" at bounding box center [1425, 16] width 20 height 10
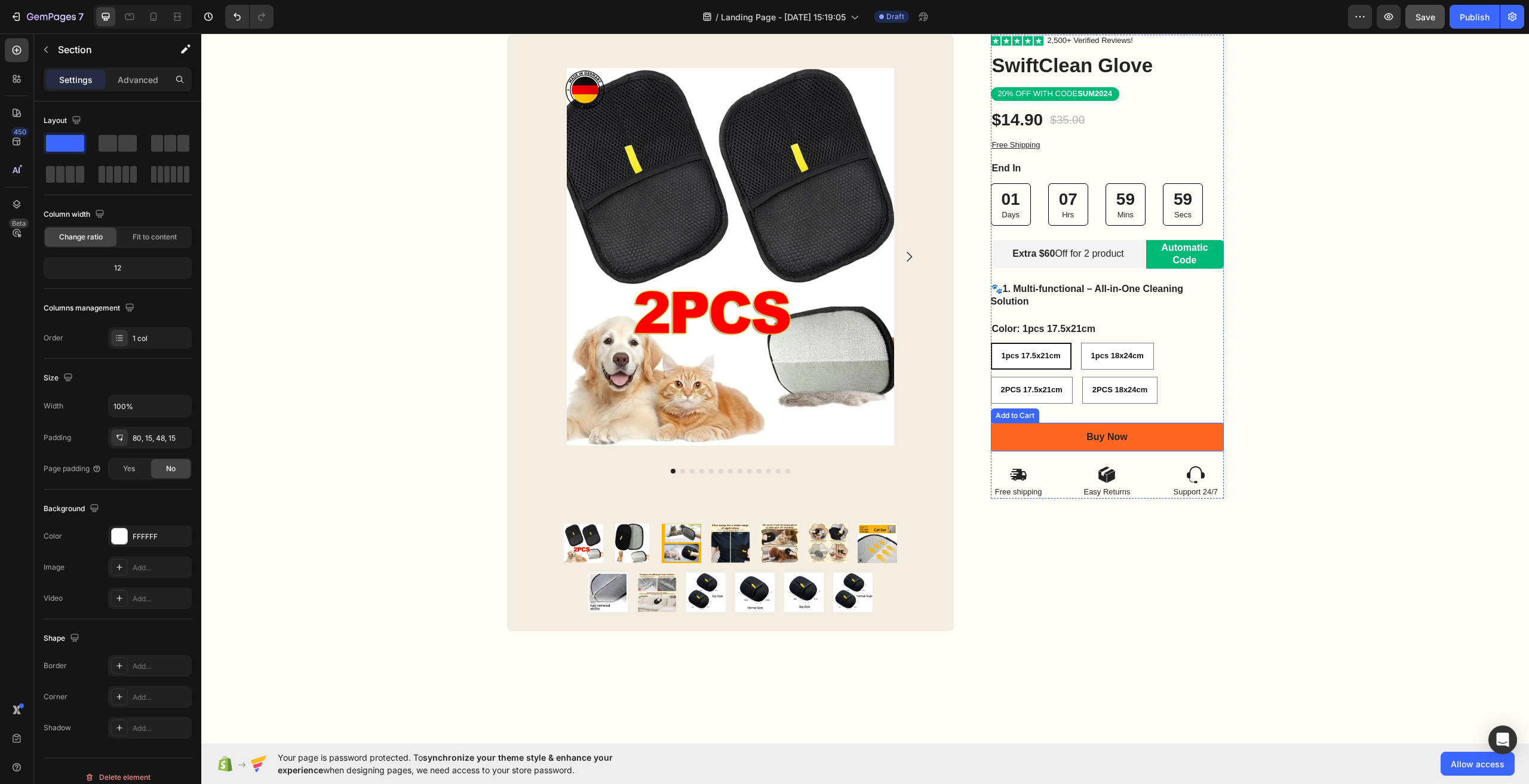
scroll to position [0, 0]
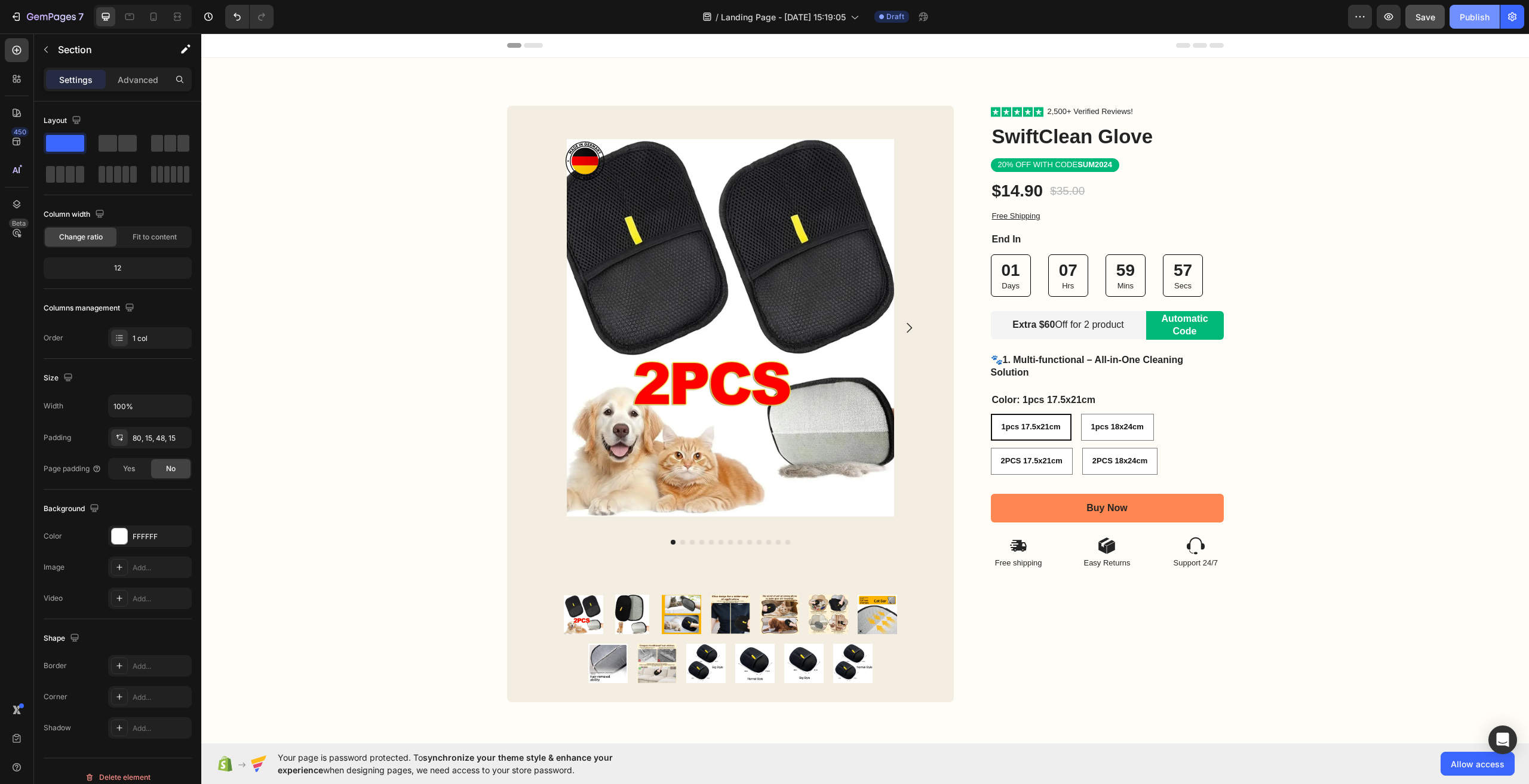
click at [1477, 19] on div "Publish" at bounding box center [1475, 17] width 30 height 13
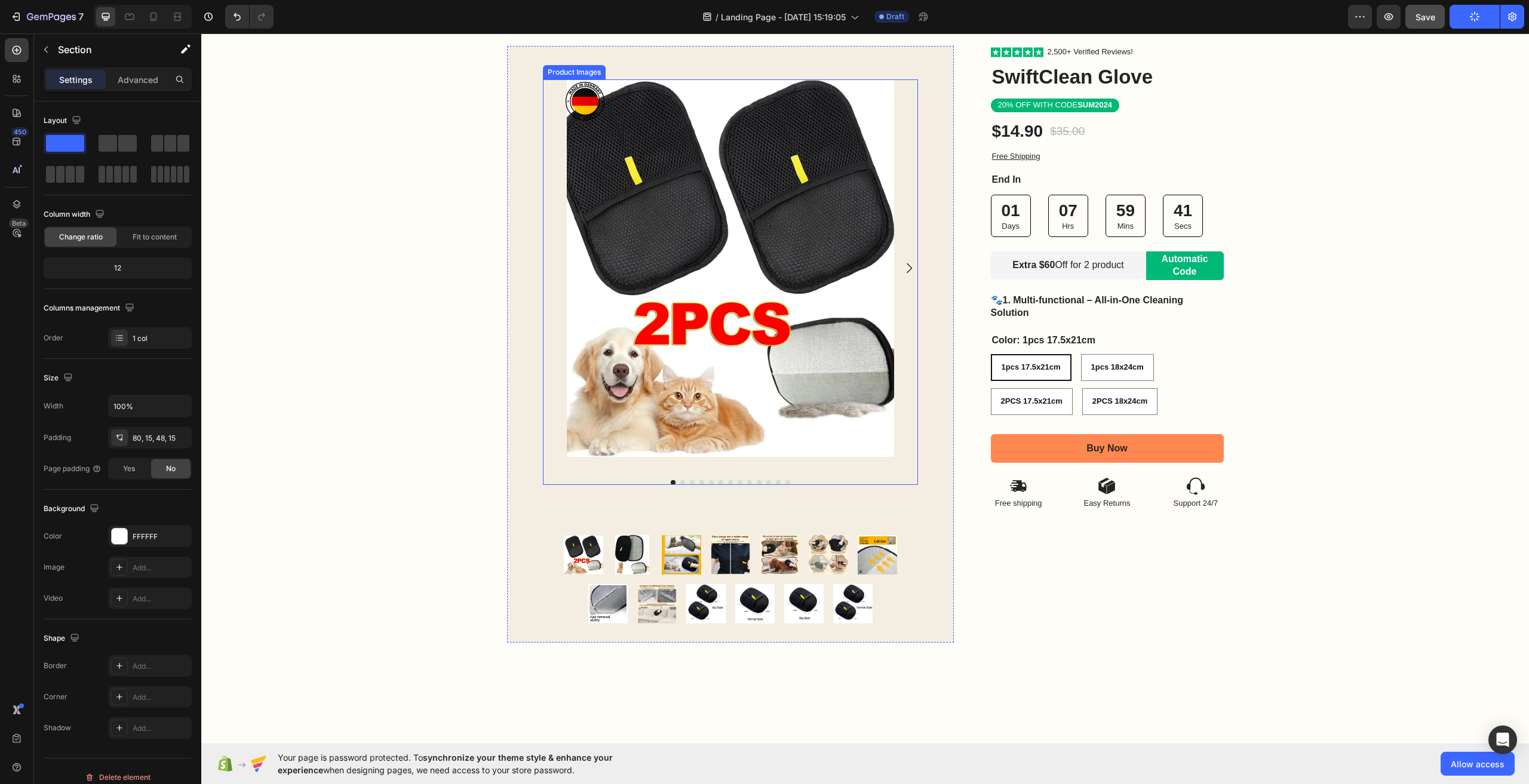
scroll to position [120, 0]
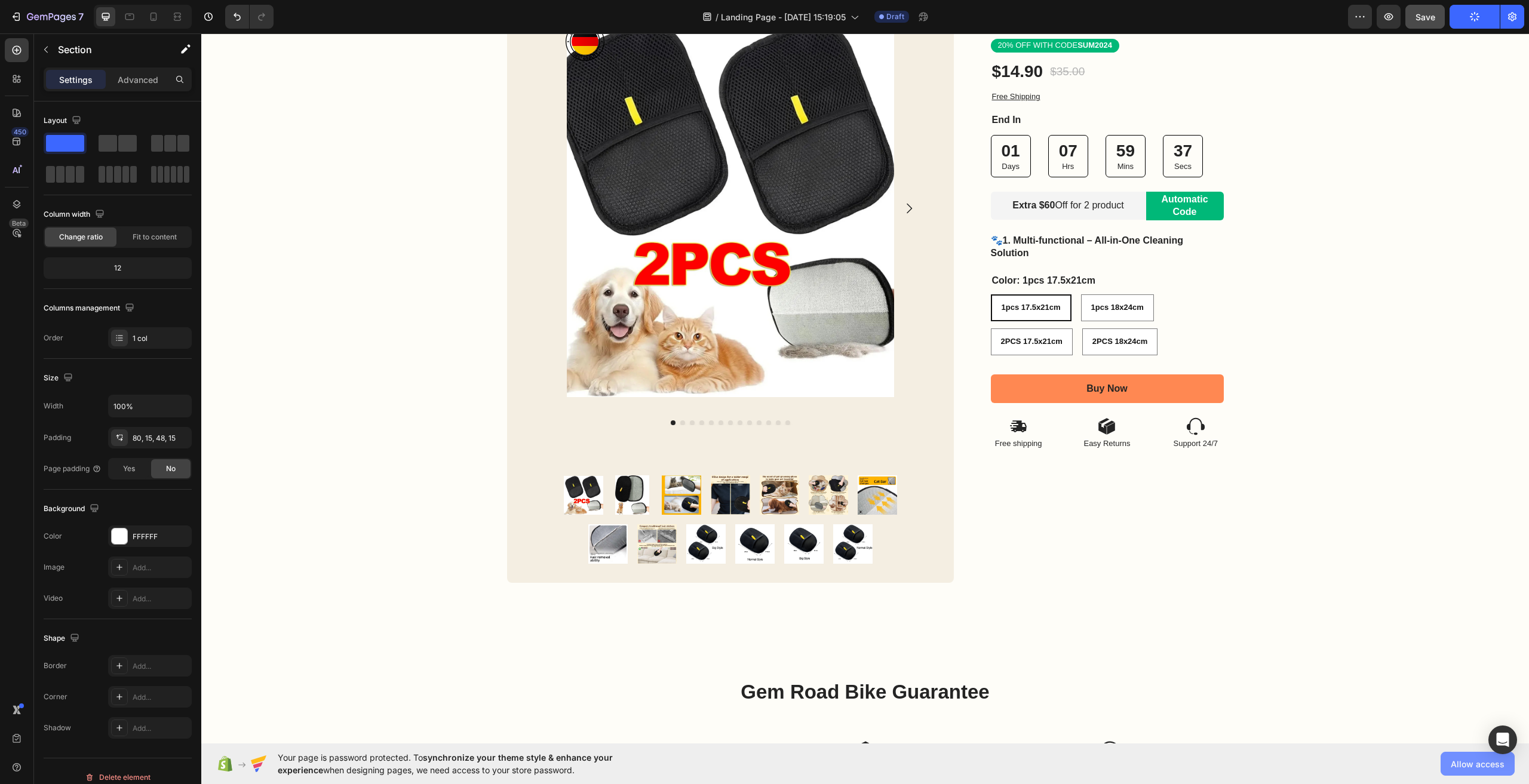
click at [1488, 771] on button "Allow access" at bounding box center [1477, 764] width 74 height 24
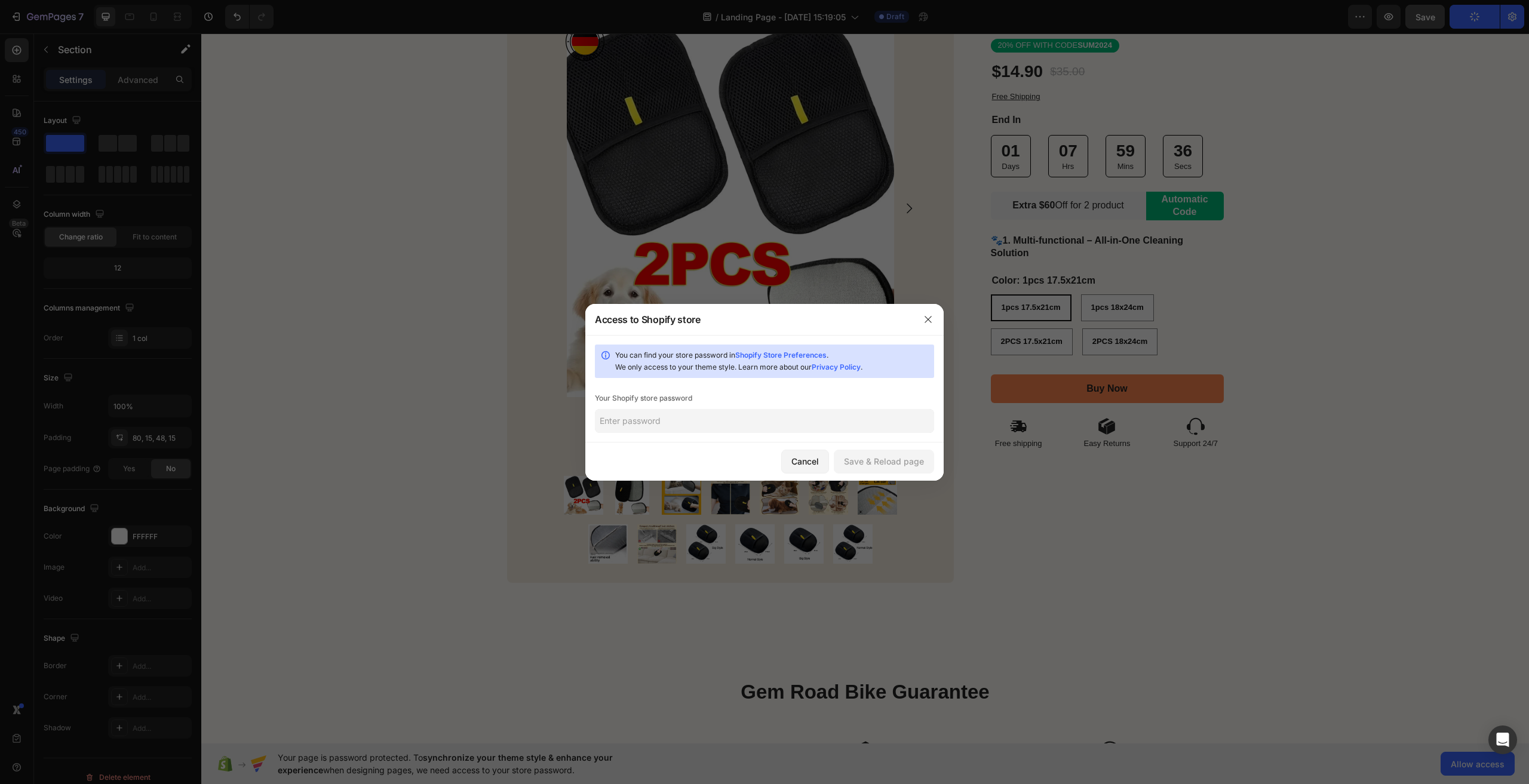
click at [786, 424] on input "text" at bounding box center [764, 421] width 339 height 24
drag, startPoint x: 611, startPoint y: 351, endPoint x: 810, endPoint y: 391, distance: 203.0
click at [810, 391] on div "You can find your store password in Shopify Store Preferences . We only access …" at bounding box center [764, 389] width 358 height 108
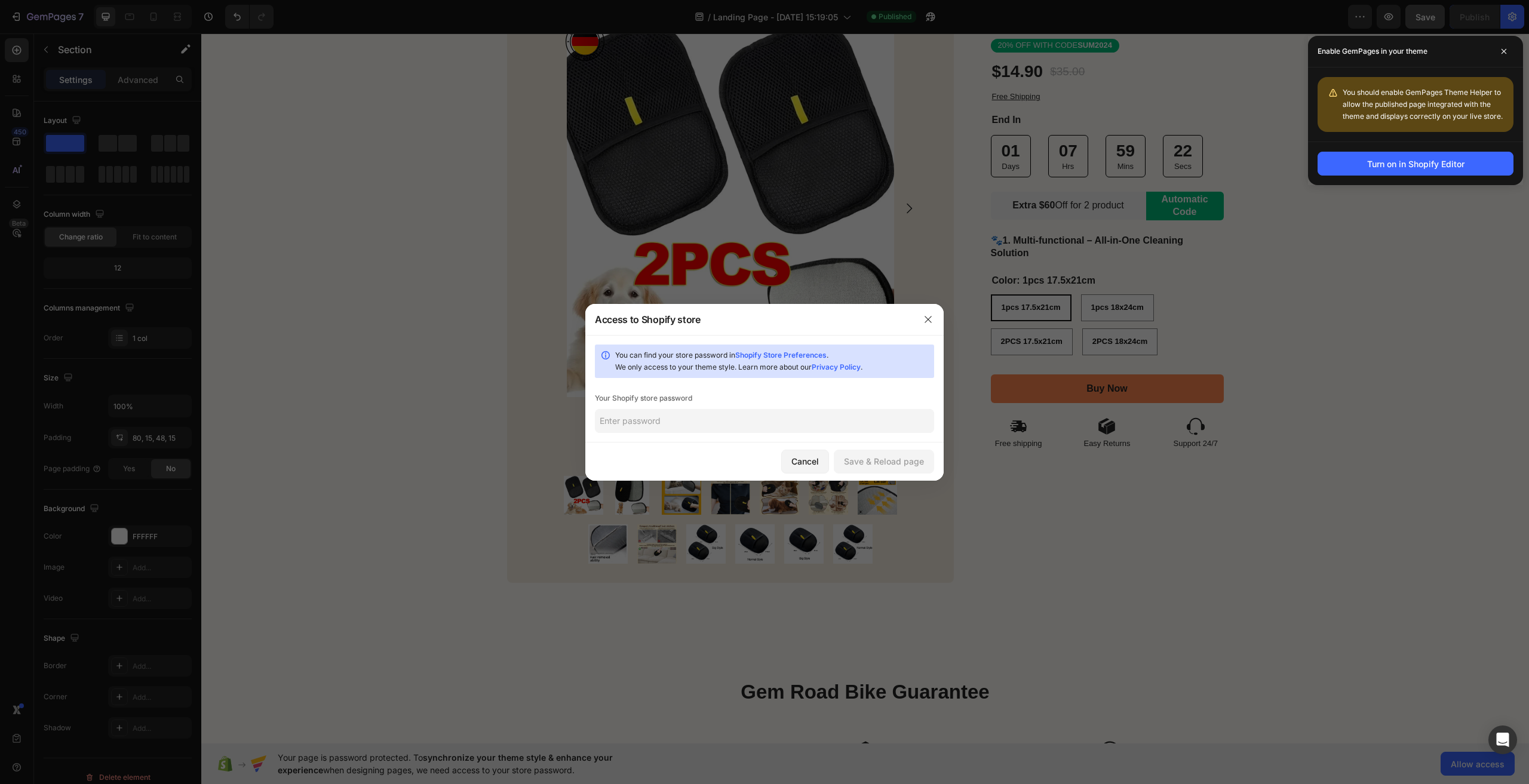
click at [914, 320] on div at bounding box center [929, 320] width 31 height 31
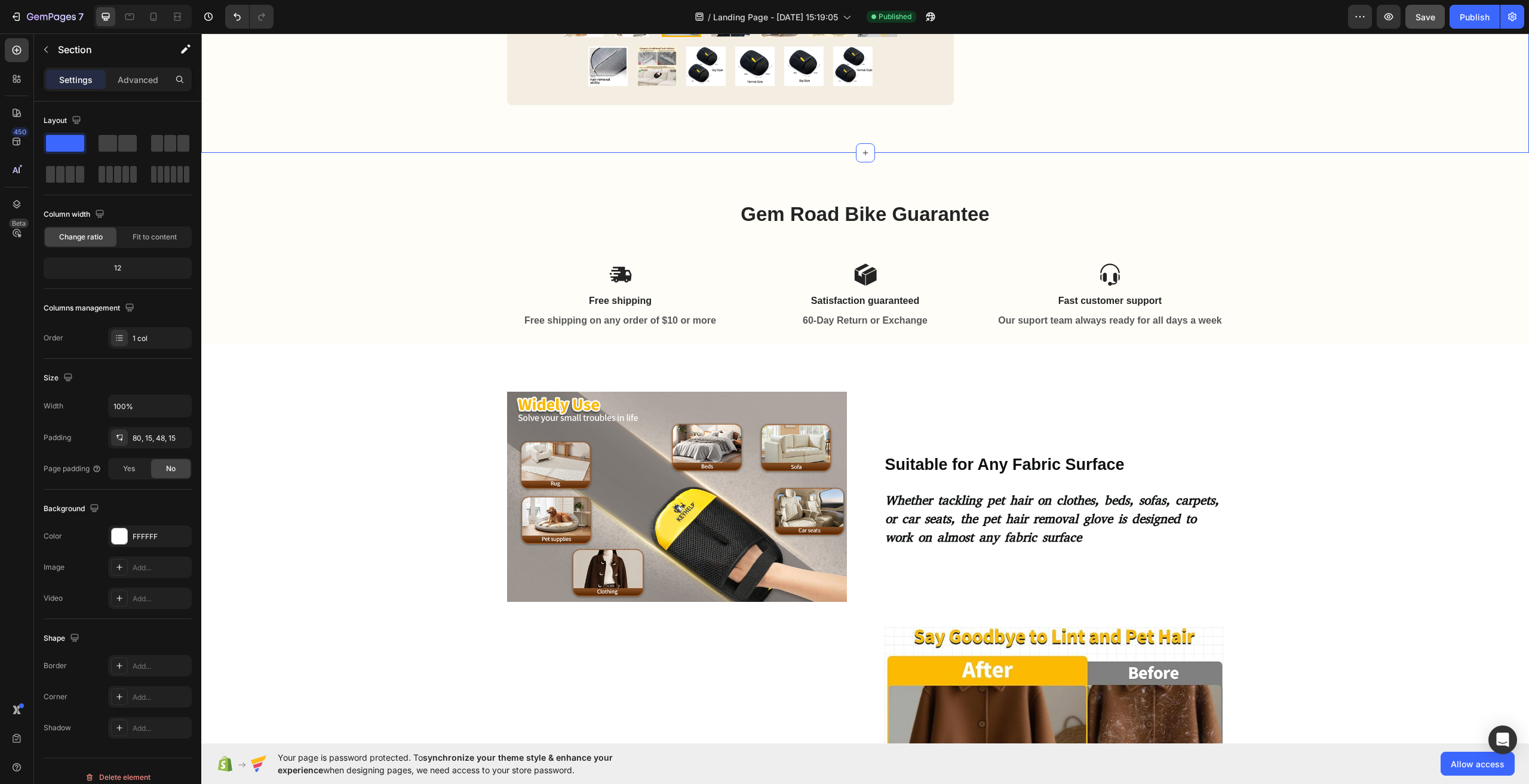
scroll to position [358, 0]
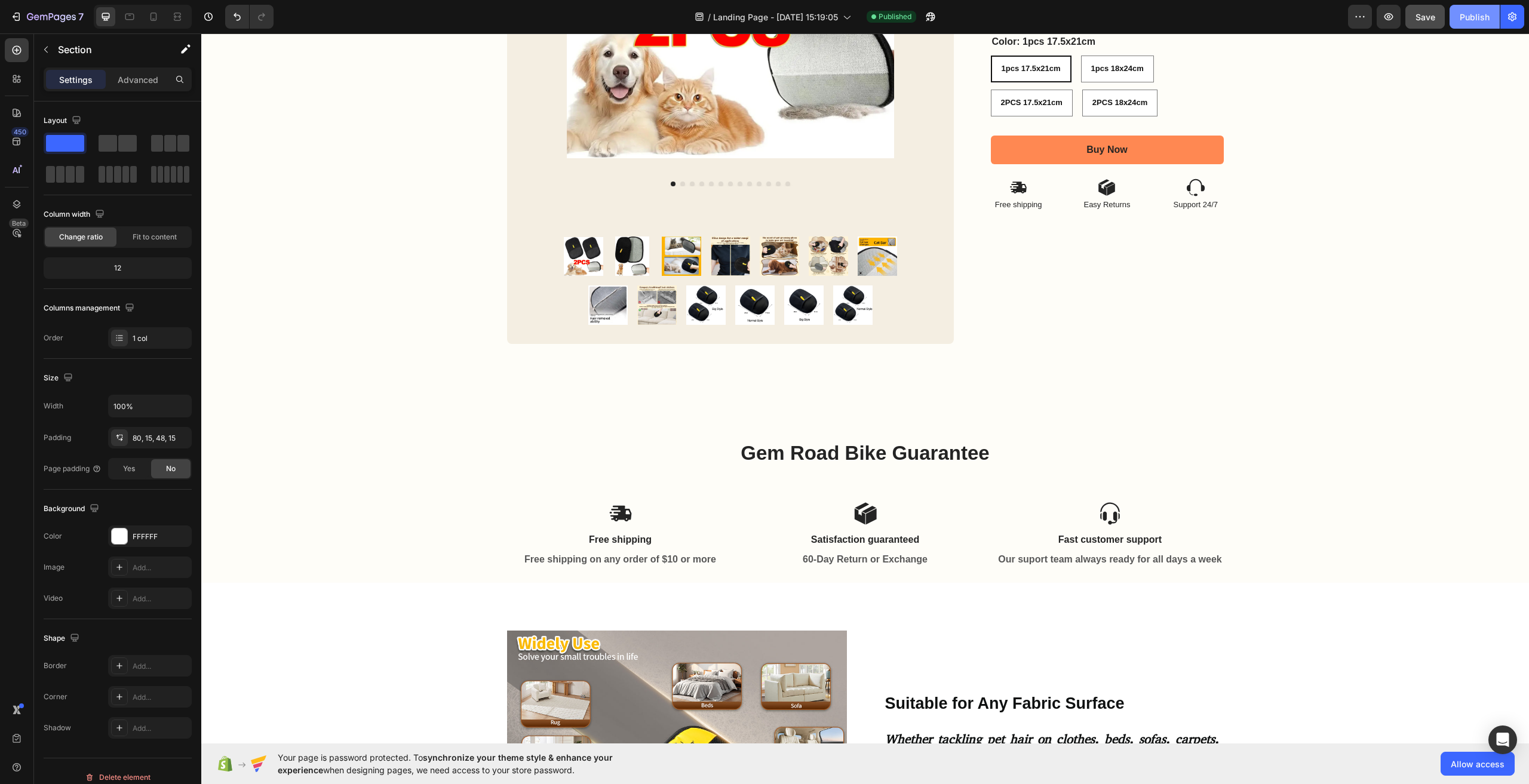
click at [1478, 22] on div "Publish" at bounding box center [1475, 17] width 30 height 13
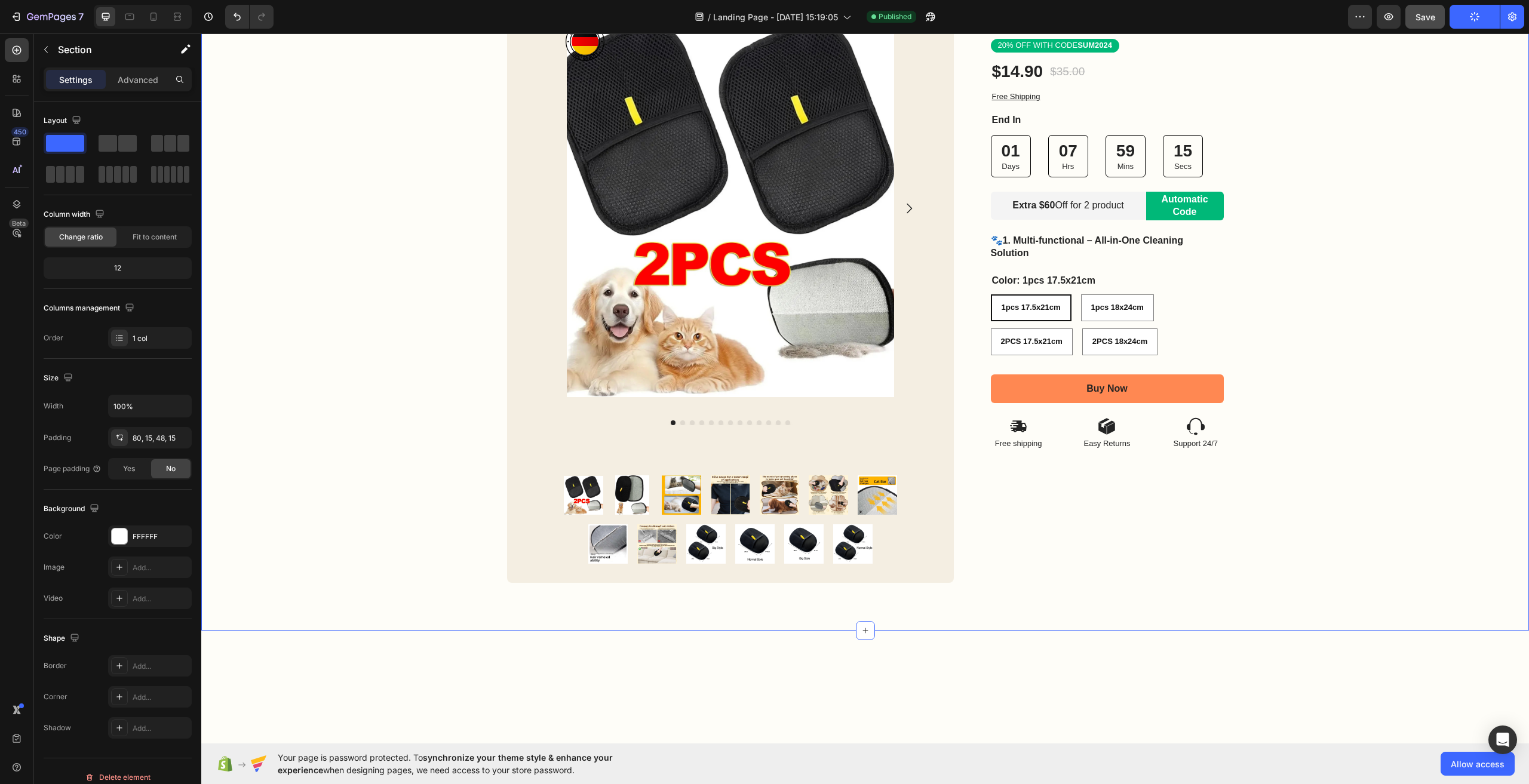
scroll to position [0, 0]
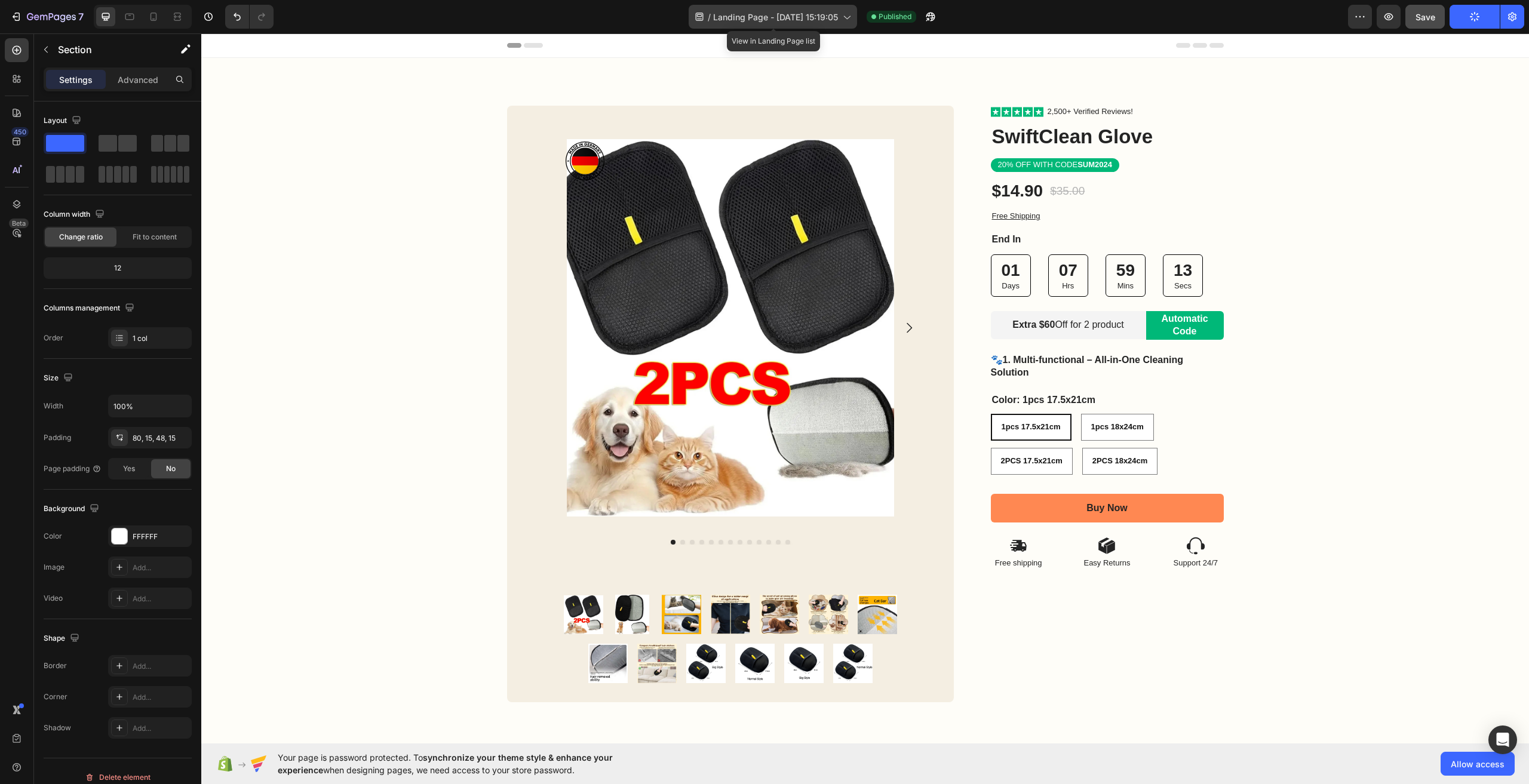
click at [845, 9] on div "/ Landing Page - Sep 27, 15:19:05" at bounding box center [772, 16] width 168 height 24
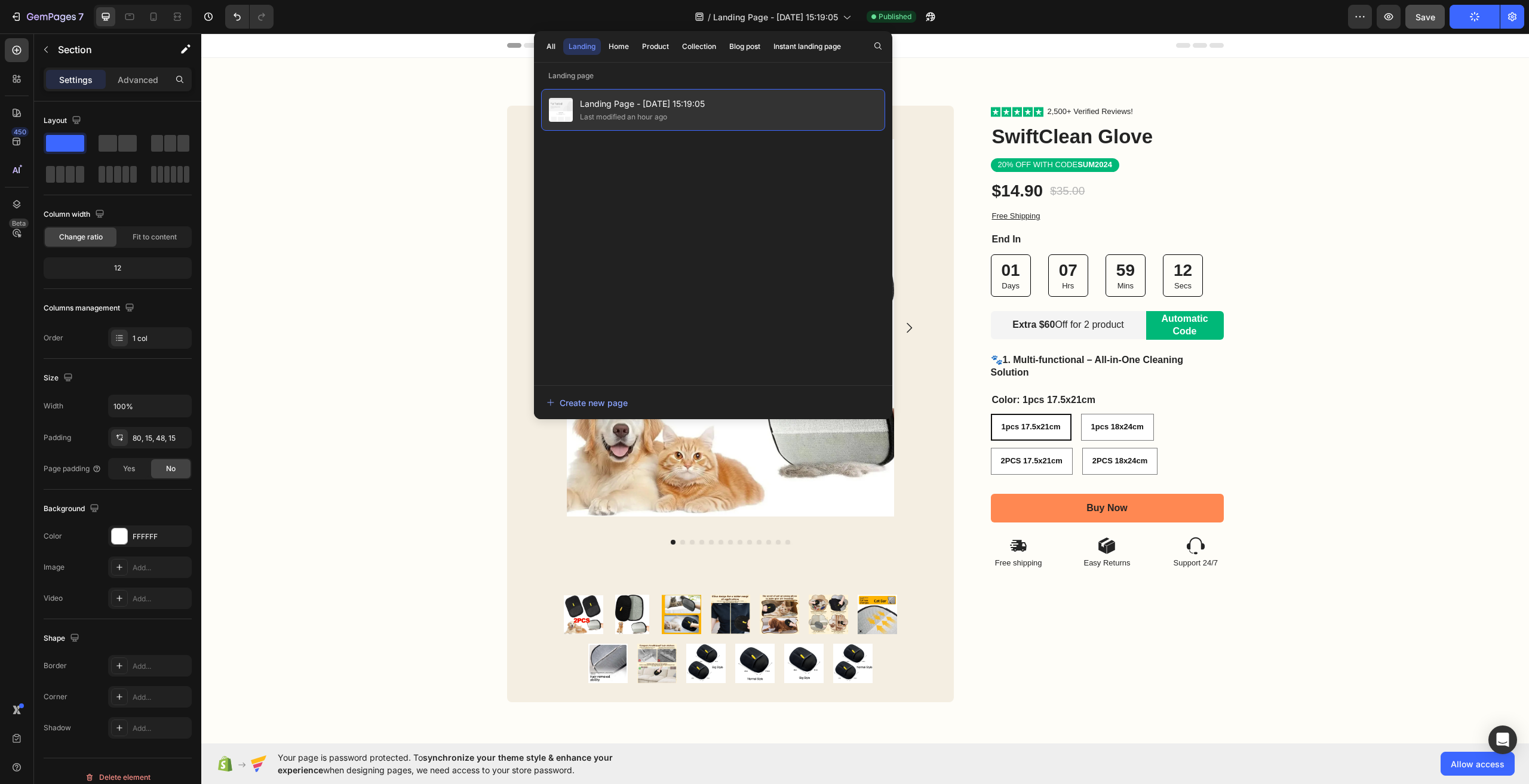
click at [749, 117] on div "Landing Page - Sep 27, 15:19:05 Last modified an hour ago" at bounding box center [713, 109] width 344 height 41
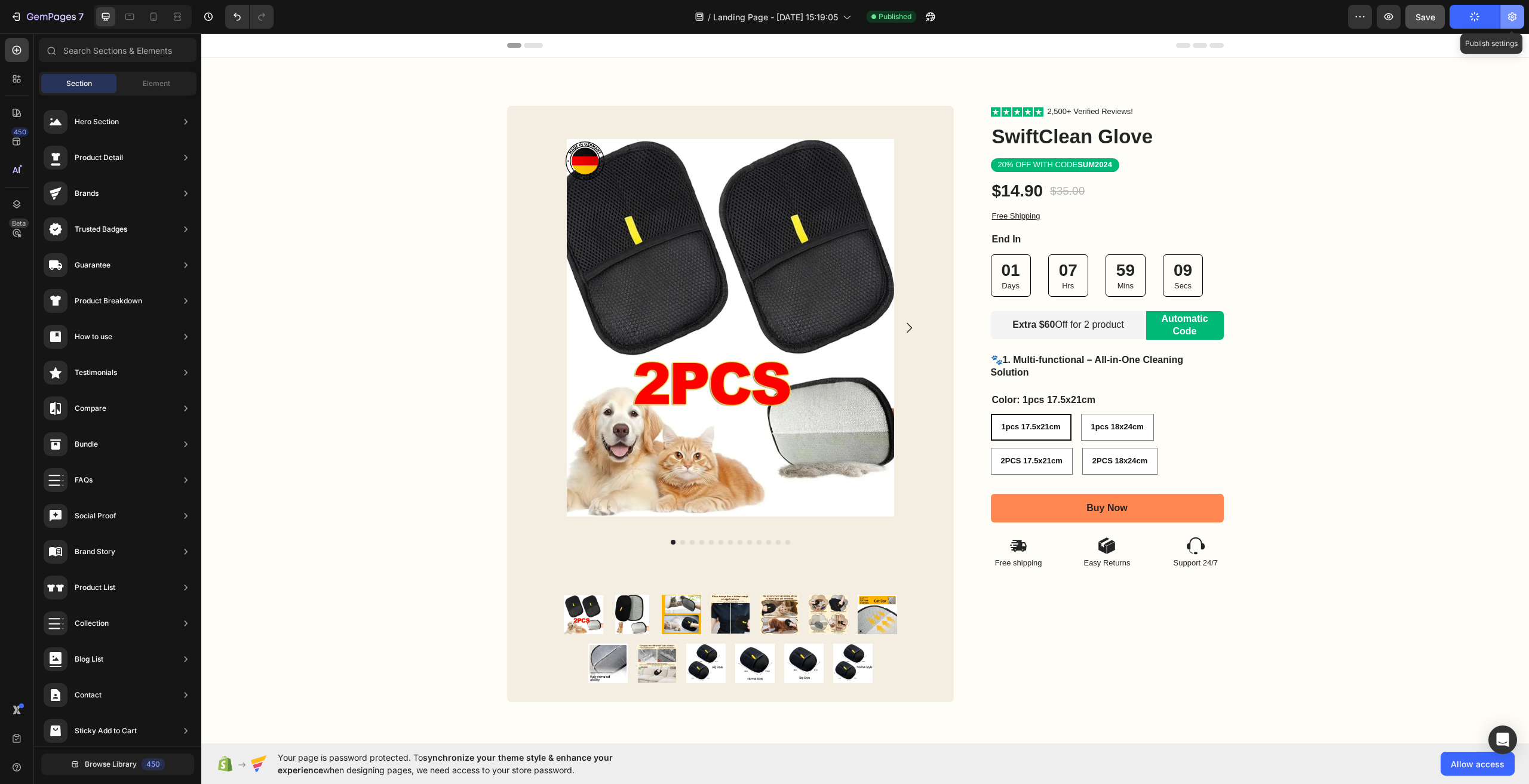
click at [1515, 22] on icon "button" at bounding box center [1512, 16] width 12 height 12
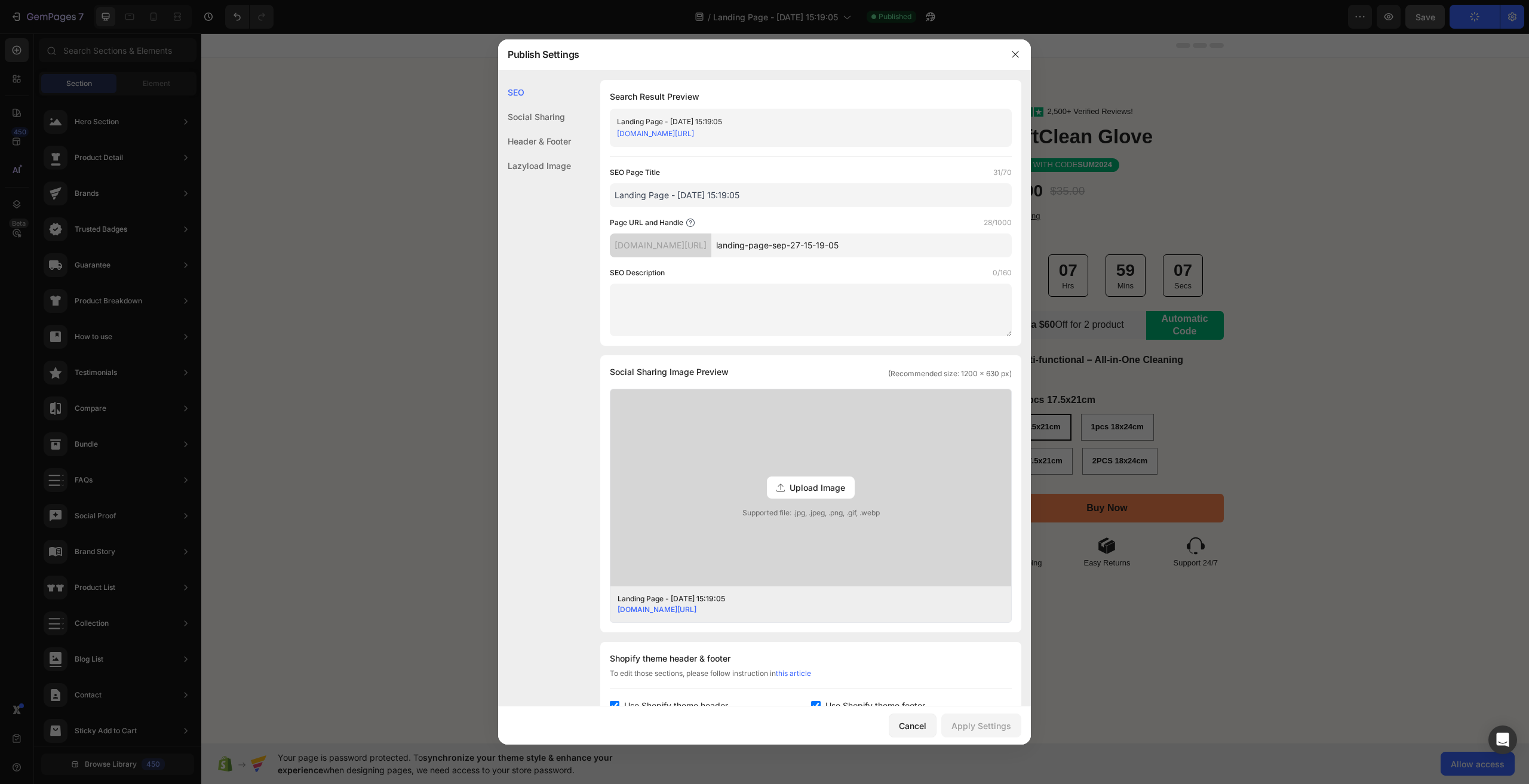
scroll to position [120, 0]
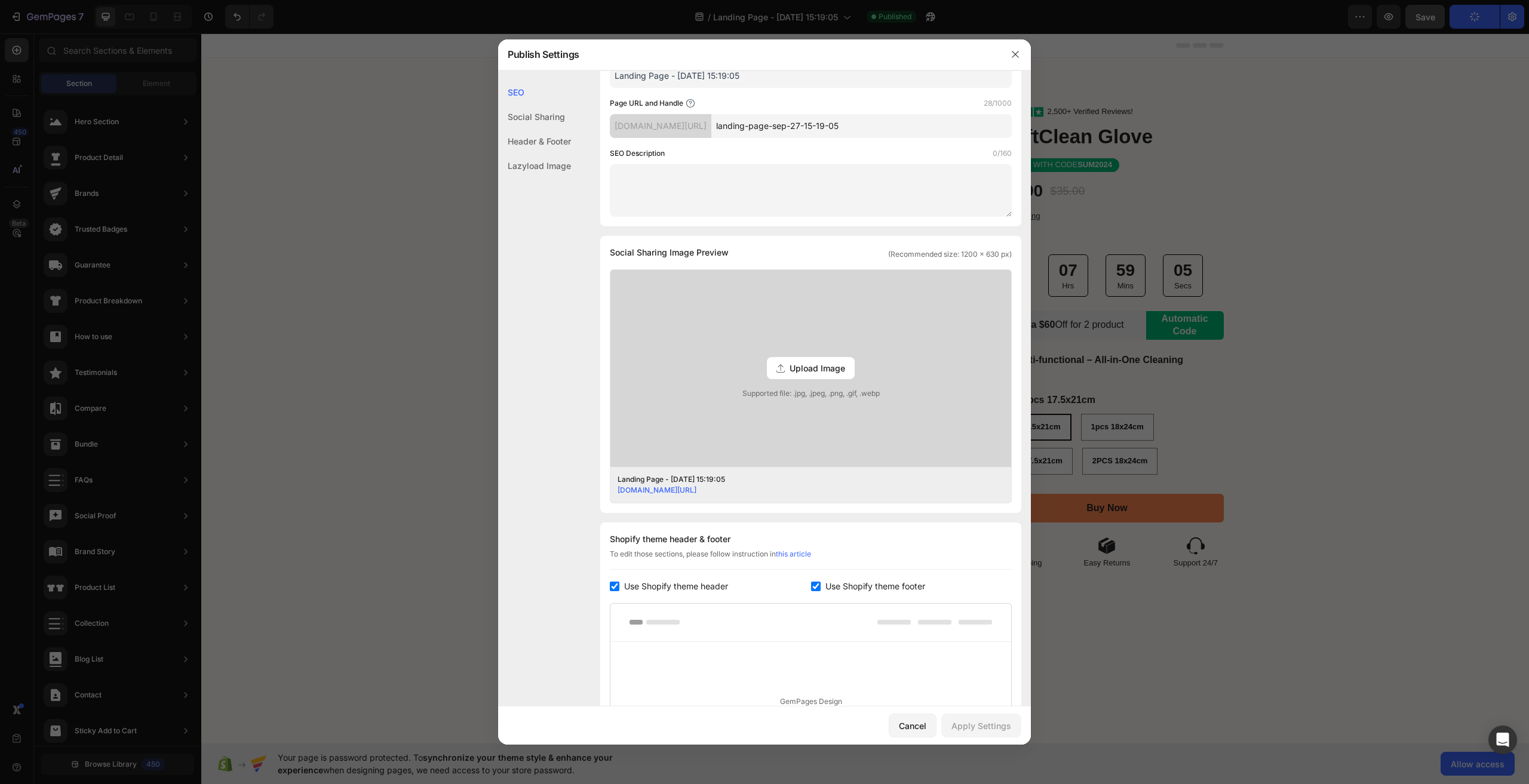
click at [687, 250] on span "Social Sharing Image Preview" at bounding box center [669, 252] width 119 height 14
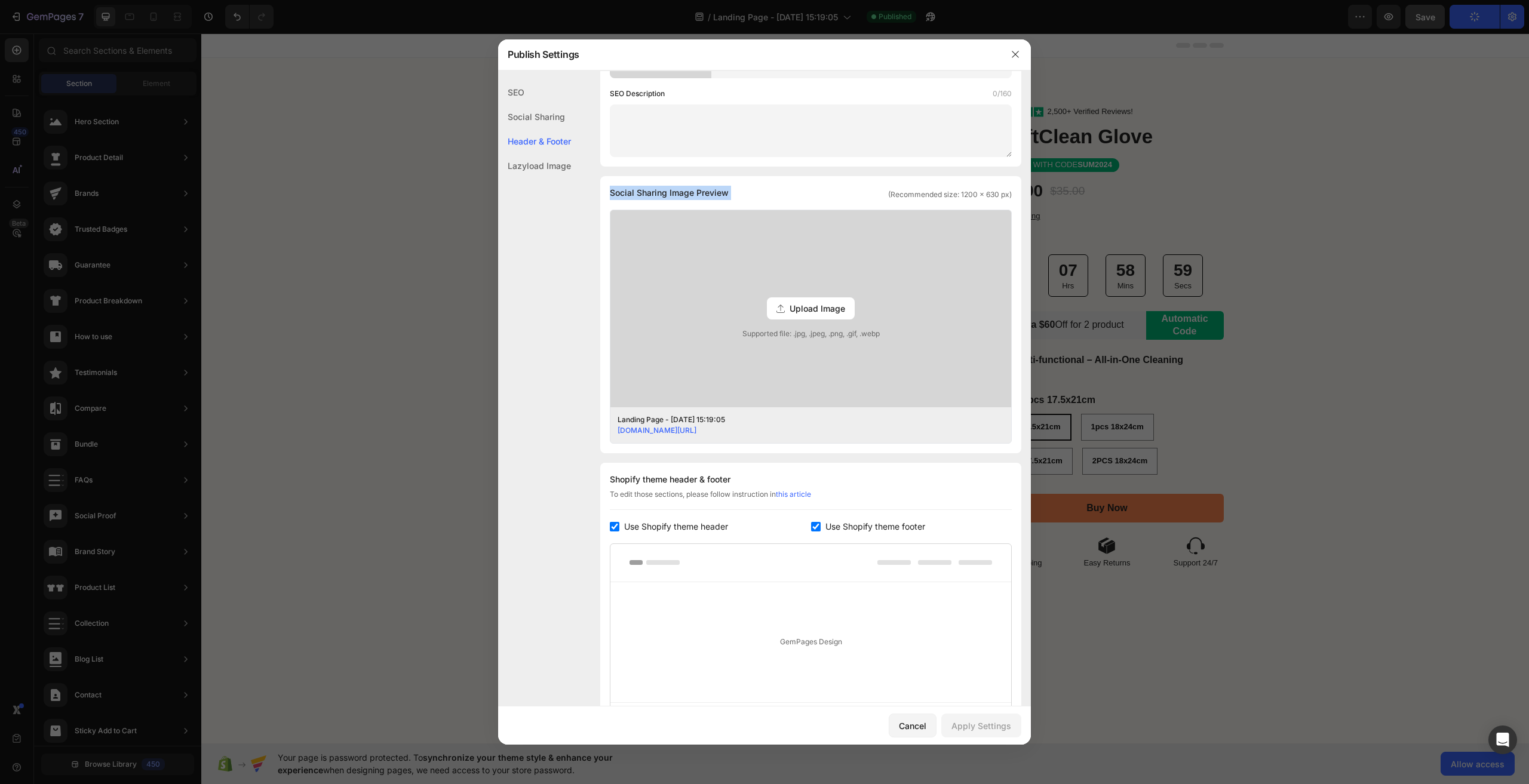
scroll to position [311, 0]
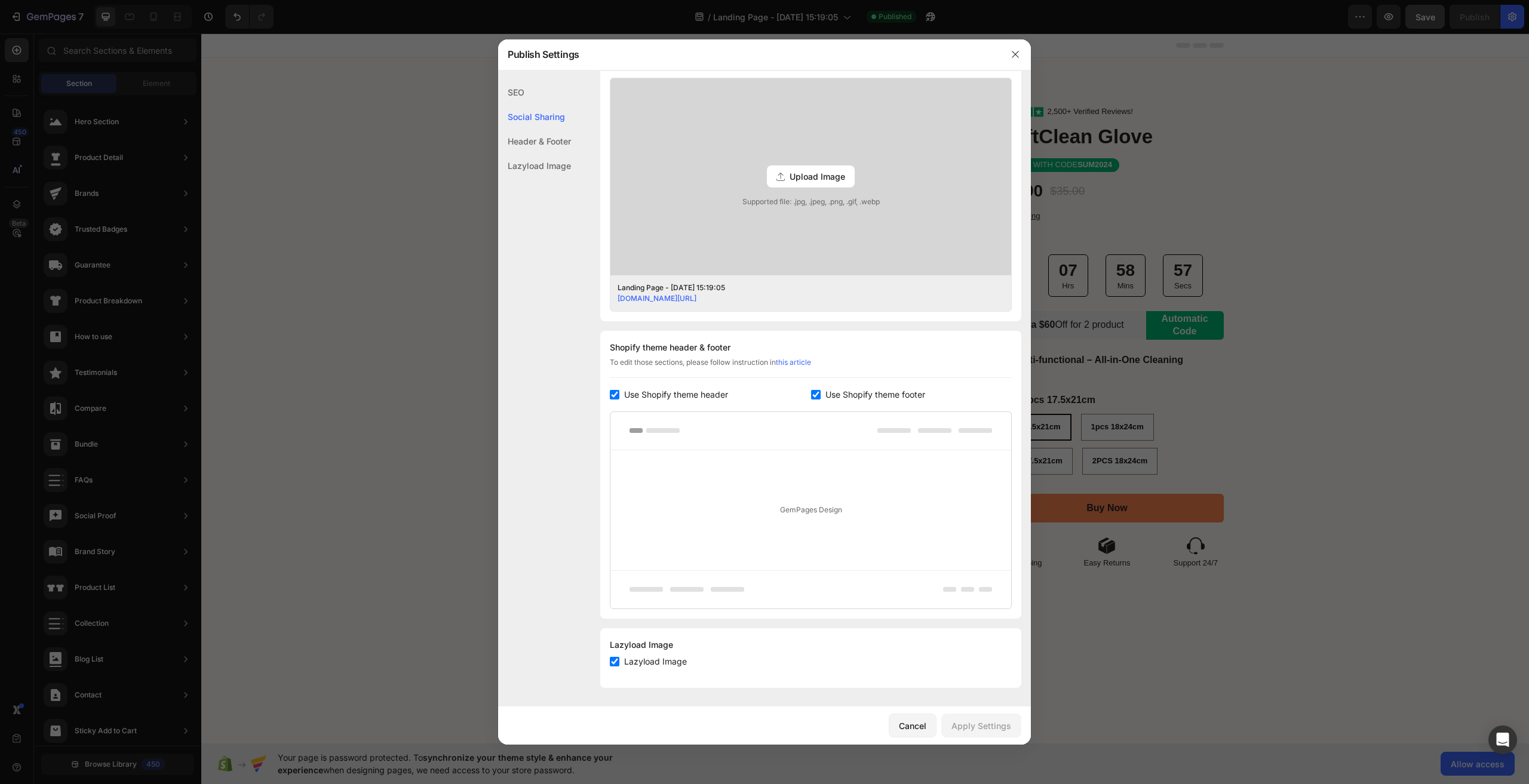
click at [673, 474] on div "GemPages Design" at bounding box center [811, 510] width 401 height 120
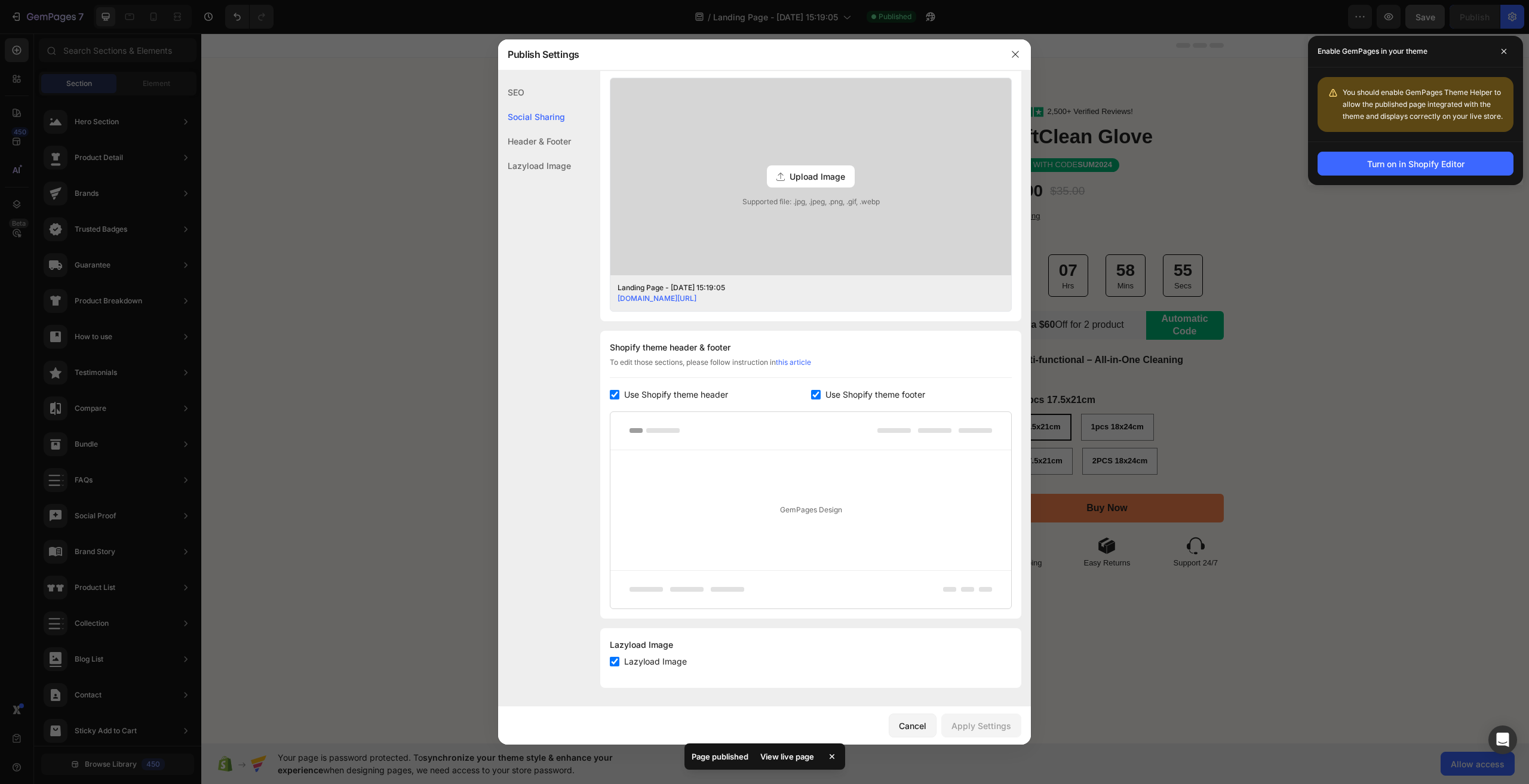
click at [1414, 98] on div "You should enable GemPages Theme Helper to allow the published page integrated …" at bounding box center [1423, 105] width 161 height 36
drag, startPoint x: 1344, startPoint y: 92, endPoint x: 1517, endPoint y: 125, distance: 176.1
click at [1517, 125] on div "You should enable GemPages Theme Helper to allow the published page integrated …" at bounding box center [1415, 104] width 215 height 74
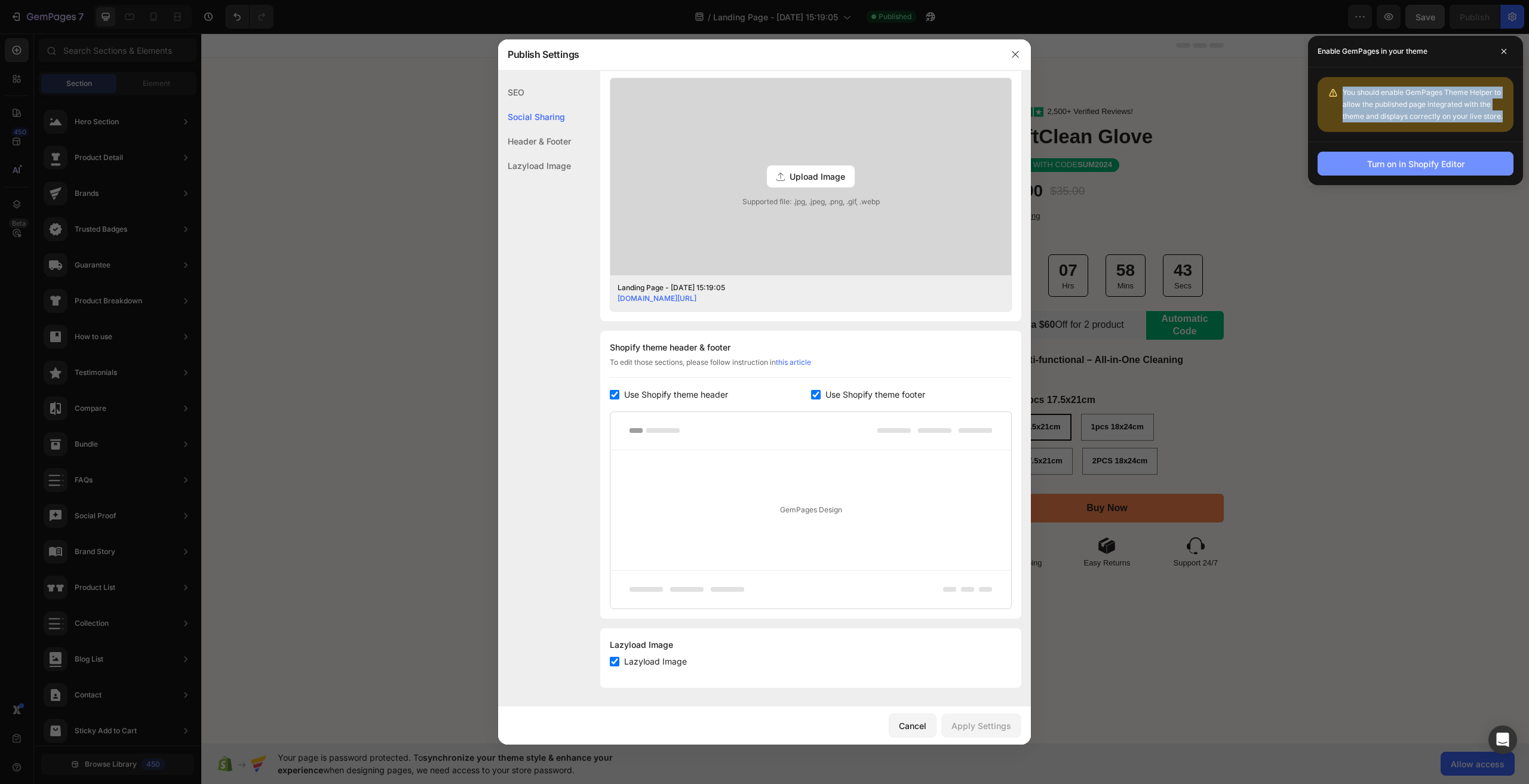
click at [1448, 163] on div "Turn on in Shopify Editor" at bounding box center [1416, 164] width 98 height 13
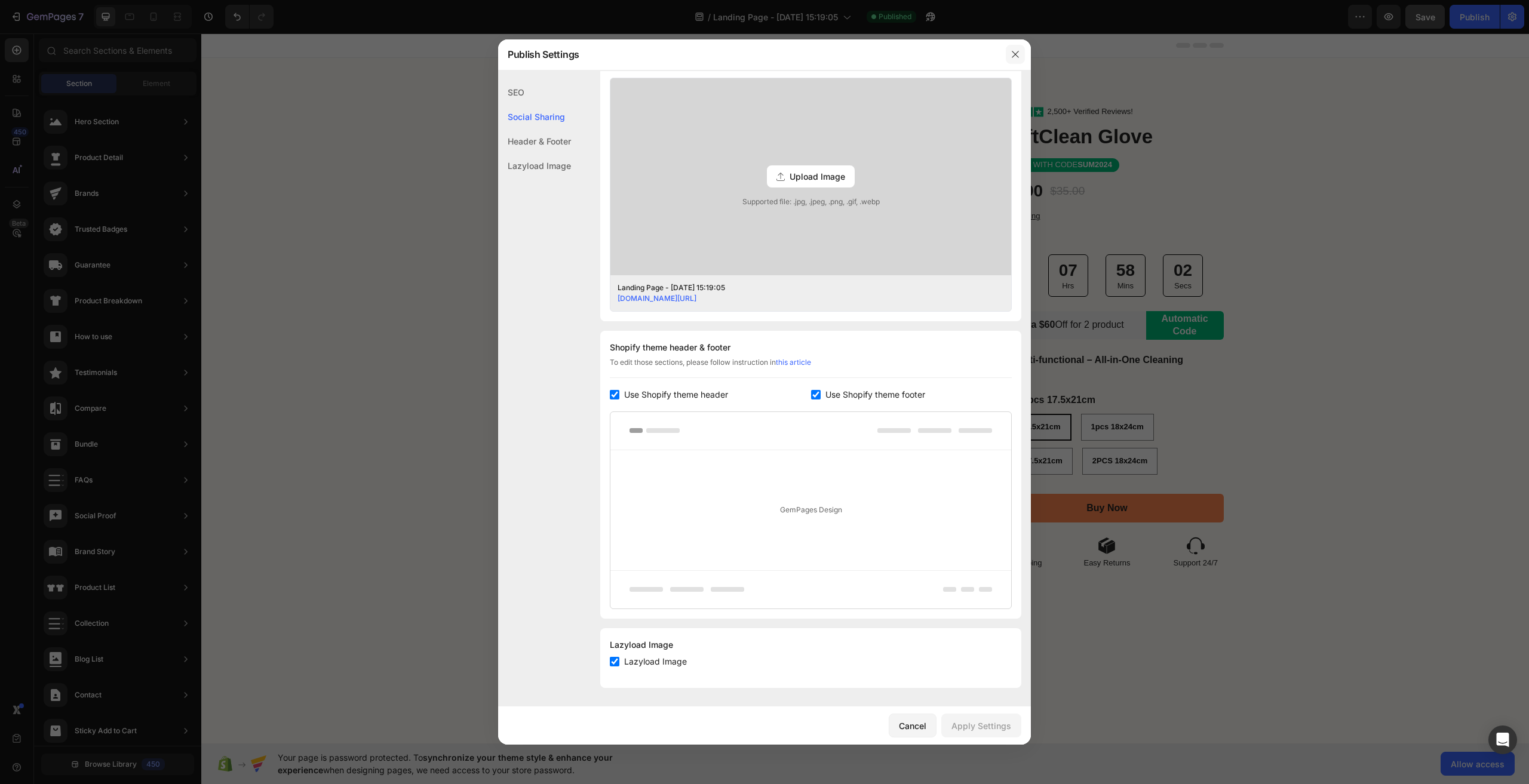
click at [1014, 61] on button "button" at bounding box center [1015, 54] width 19 height 19
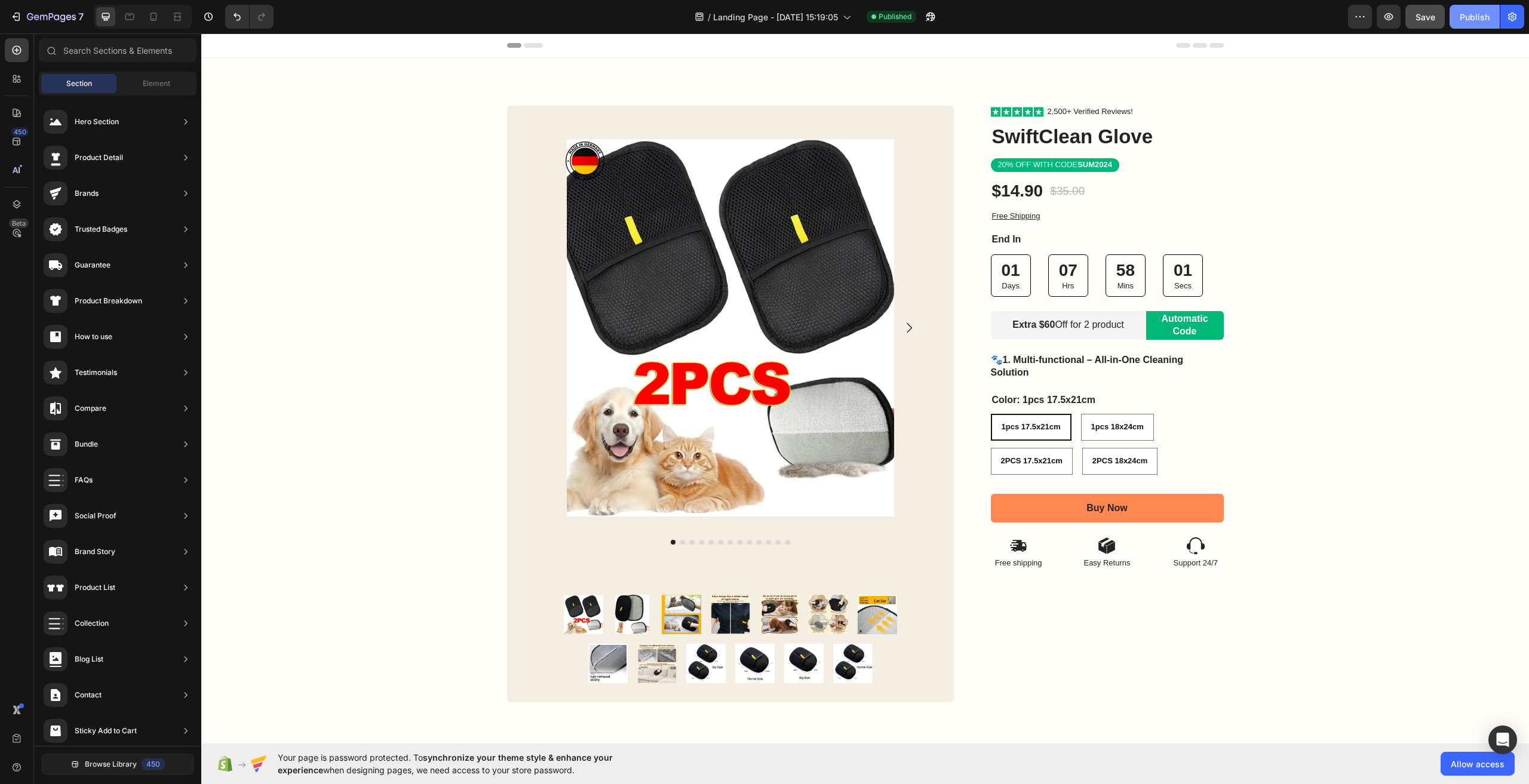
click at [1478, 18] on div "Publish" at bounding box center [1475, 17] width 30 height 13
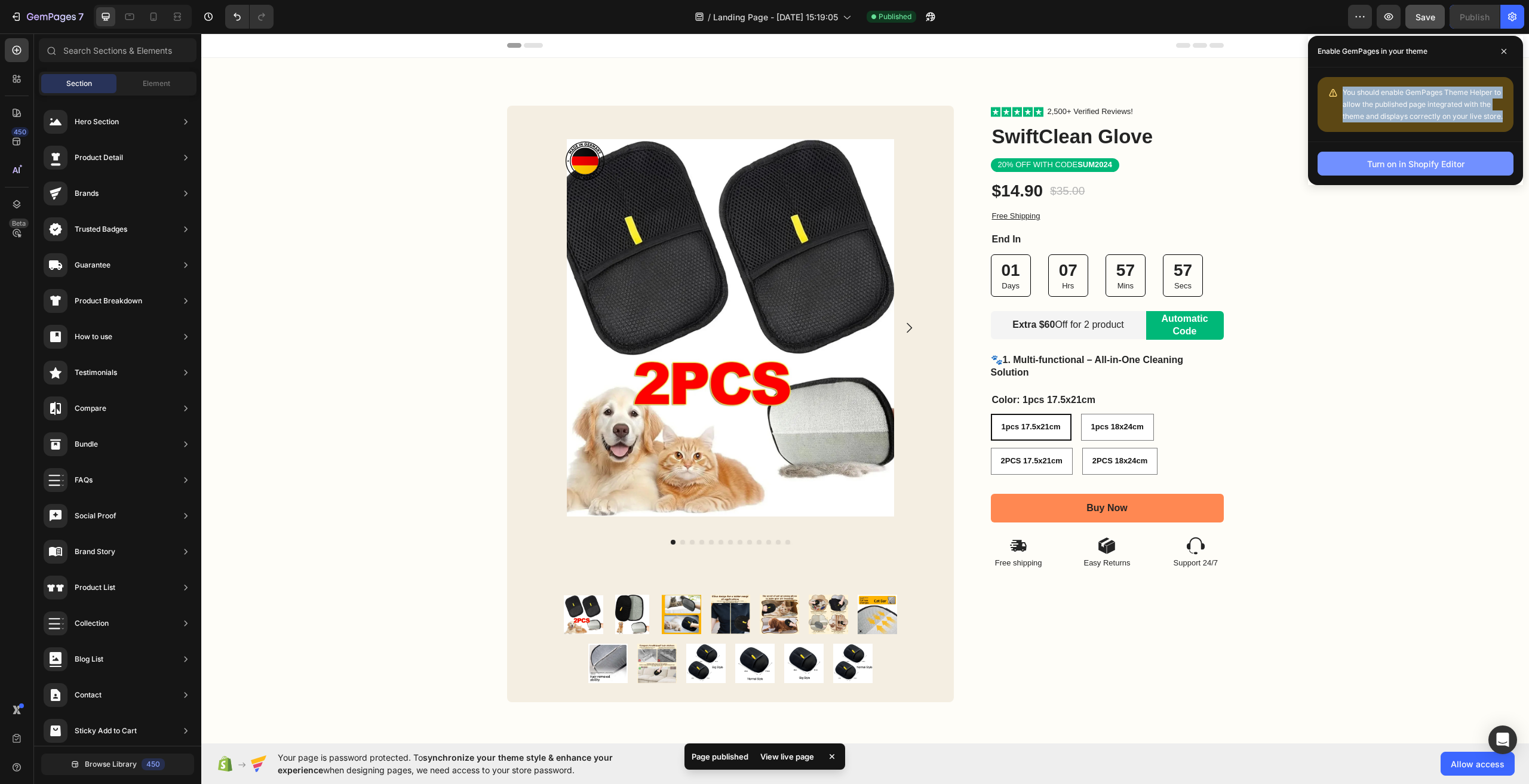
click at [1392, 168] on div "Turn on in Shopify Editor" at bounding box center [1416, 164] width 98 height 13
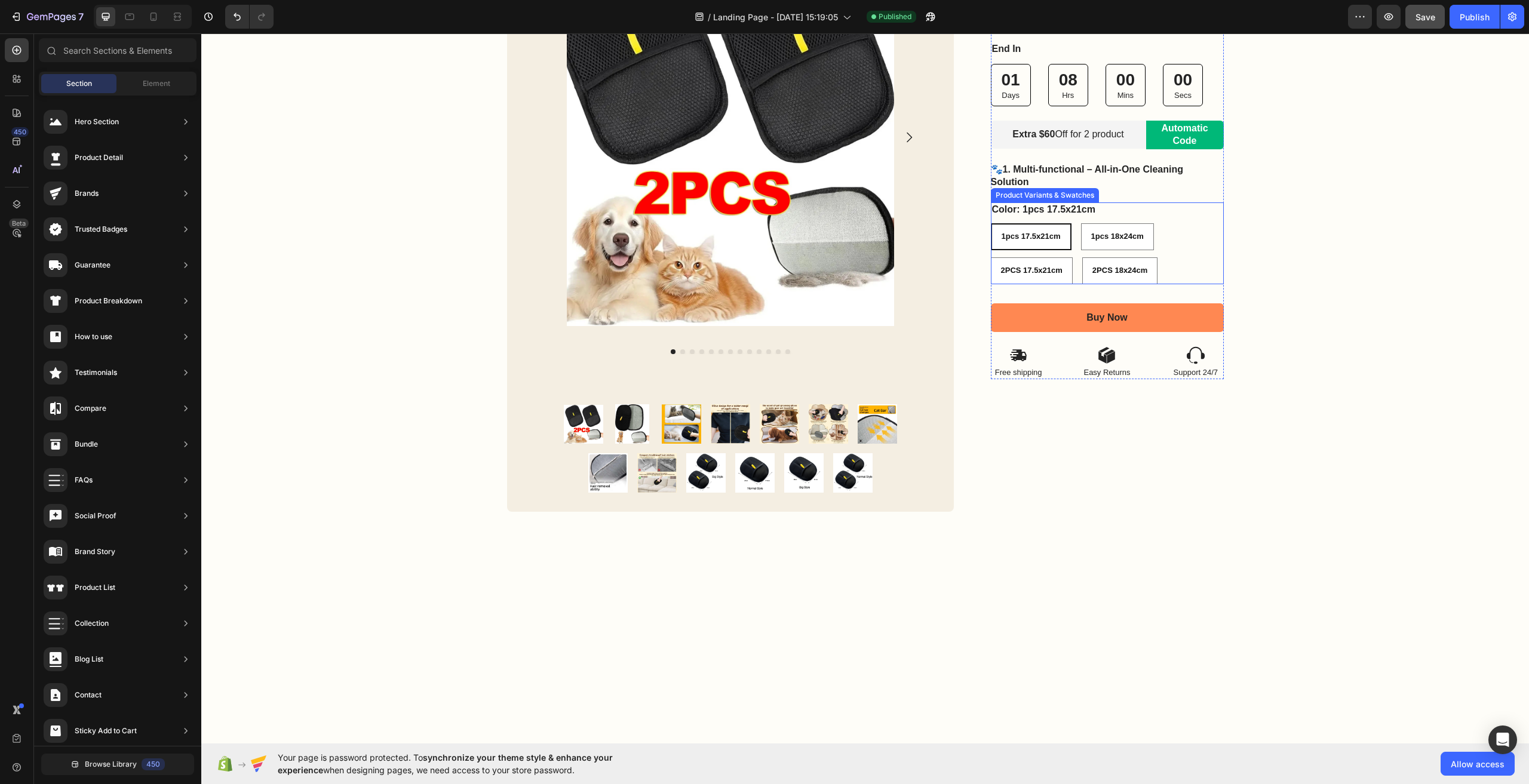
scroll to position [0, 0]
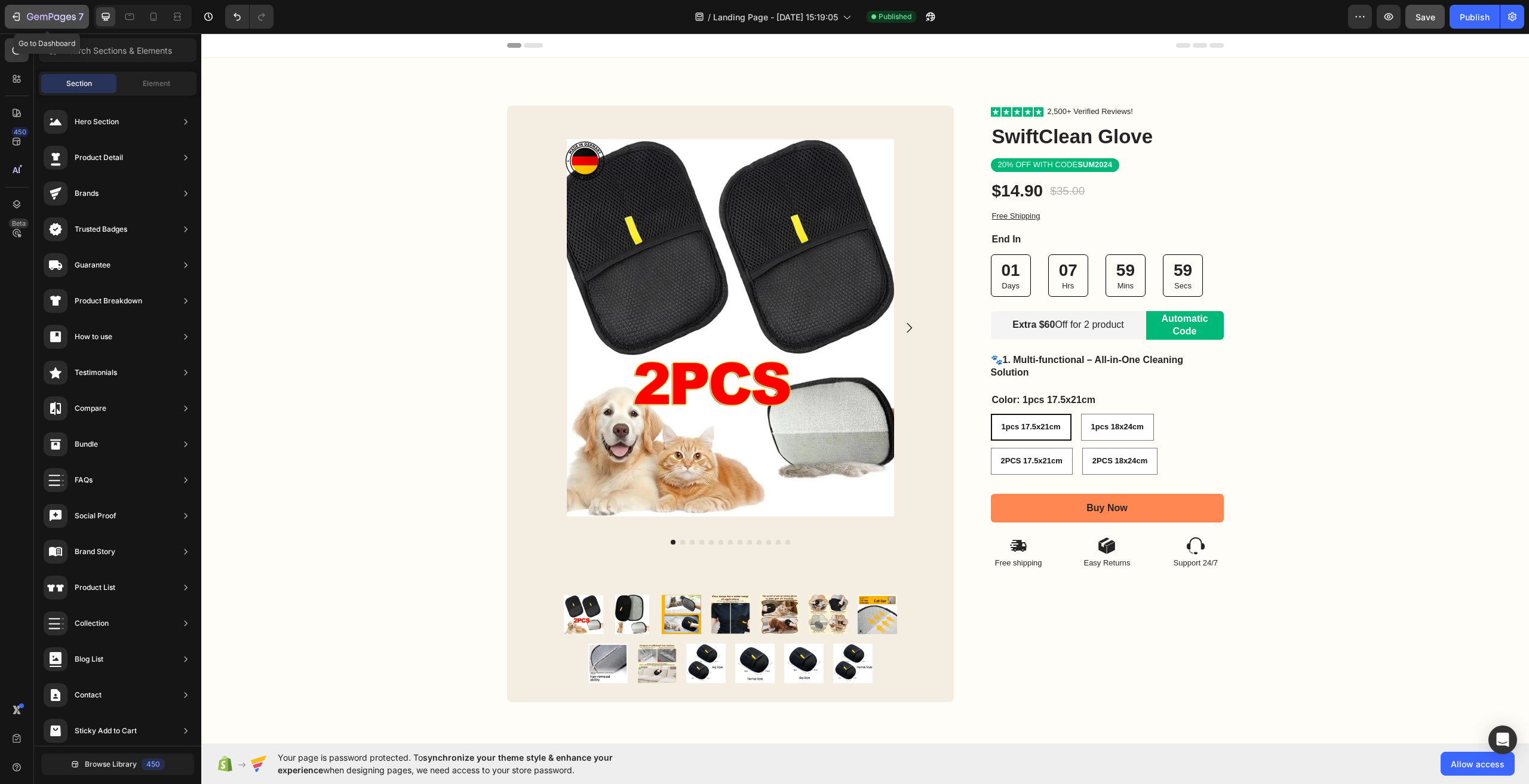
click at [29, 10] on div "7" at bounding box center [55, 16] width 57 height 14
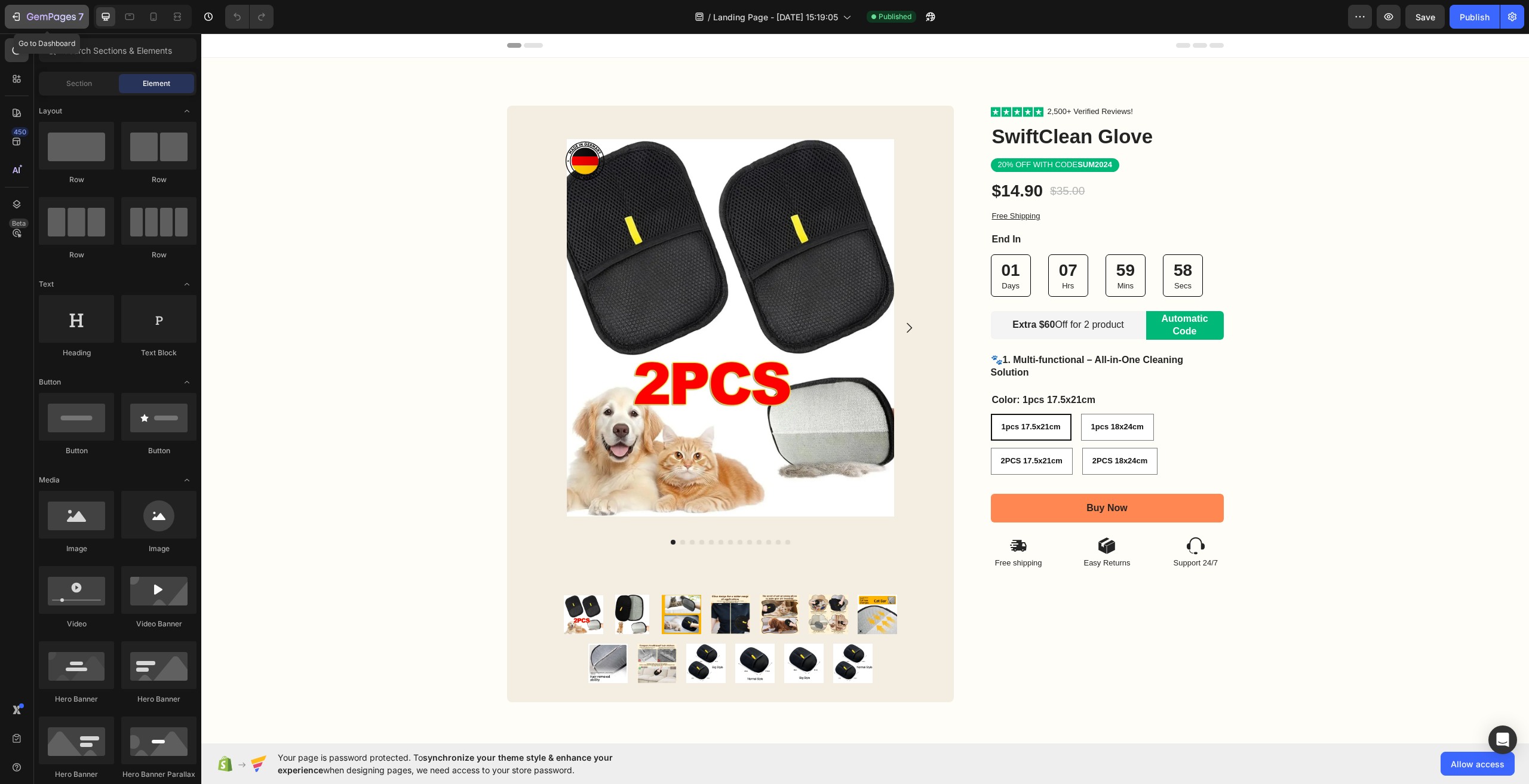
click at [43, 16] on icon "button" at bounding box center [51, 17] width 49 height 10
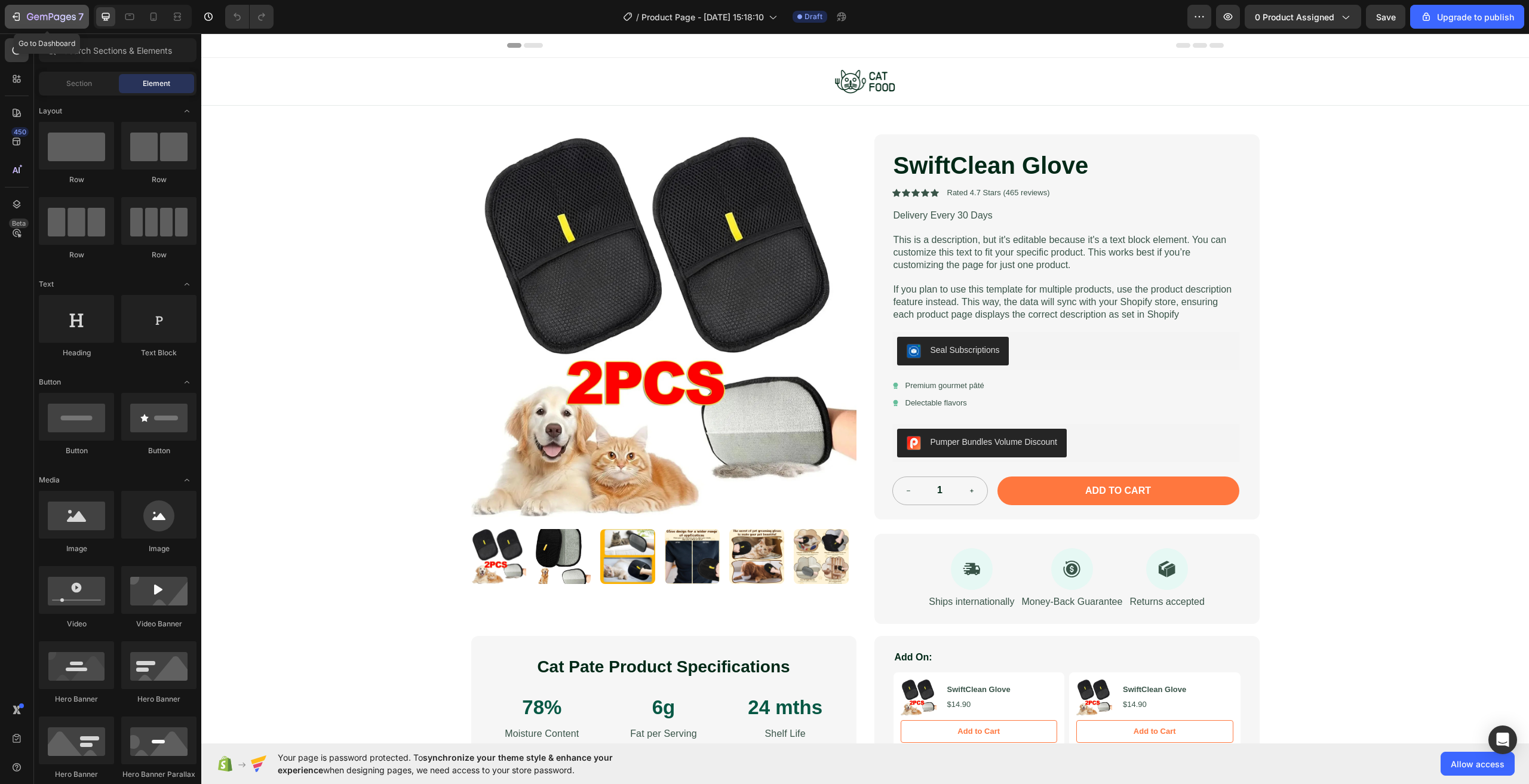
click at [31, 14] on icon "button" at bounding box center [51, 17] width 49 height 10
click at [59, 10] on div "7" at bounding box center [55, 16] width 57 height 14
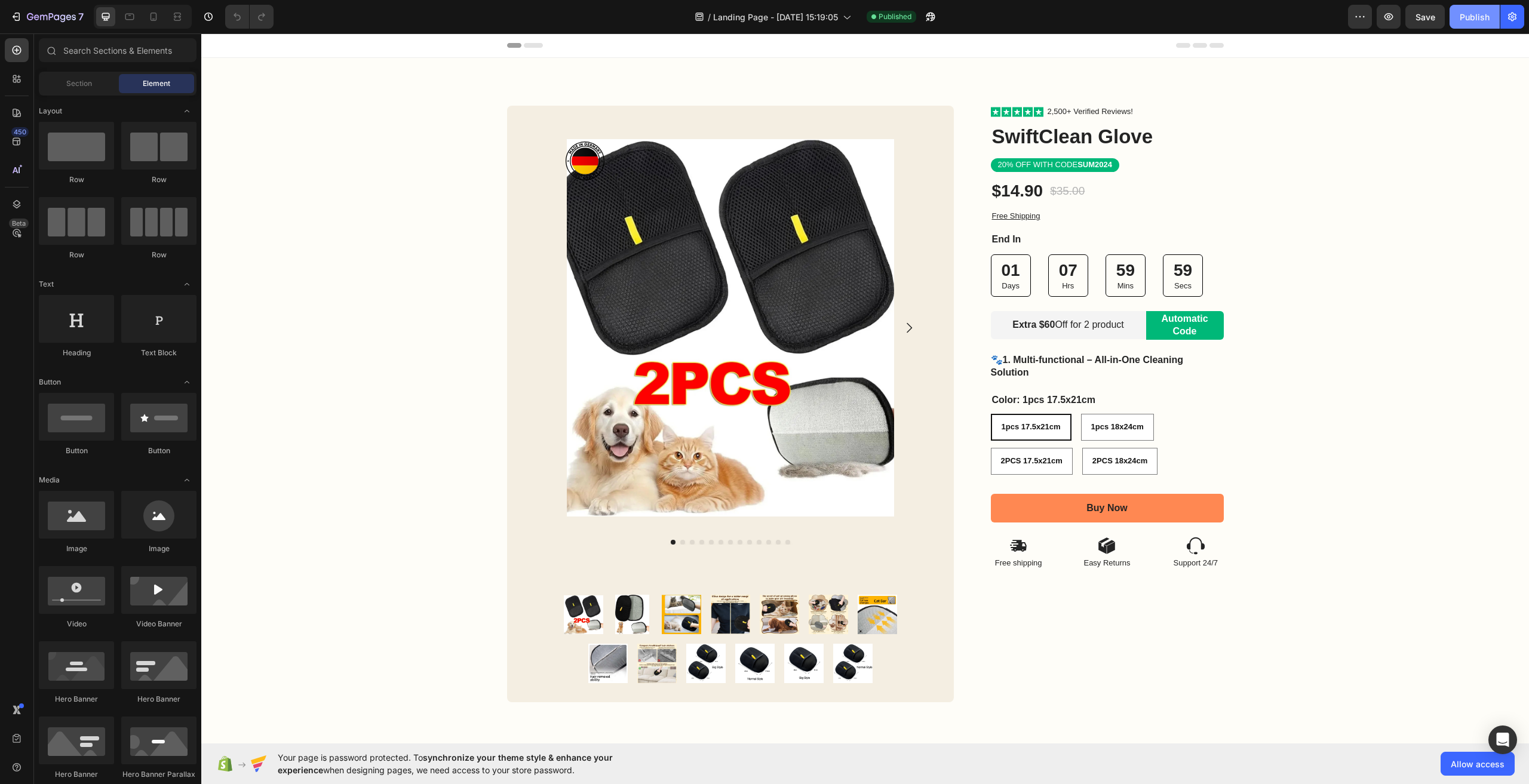
click at [1455, 22] on button "Publish" at bounding box center [1475, 16] width 50 height 24
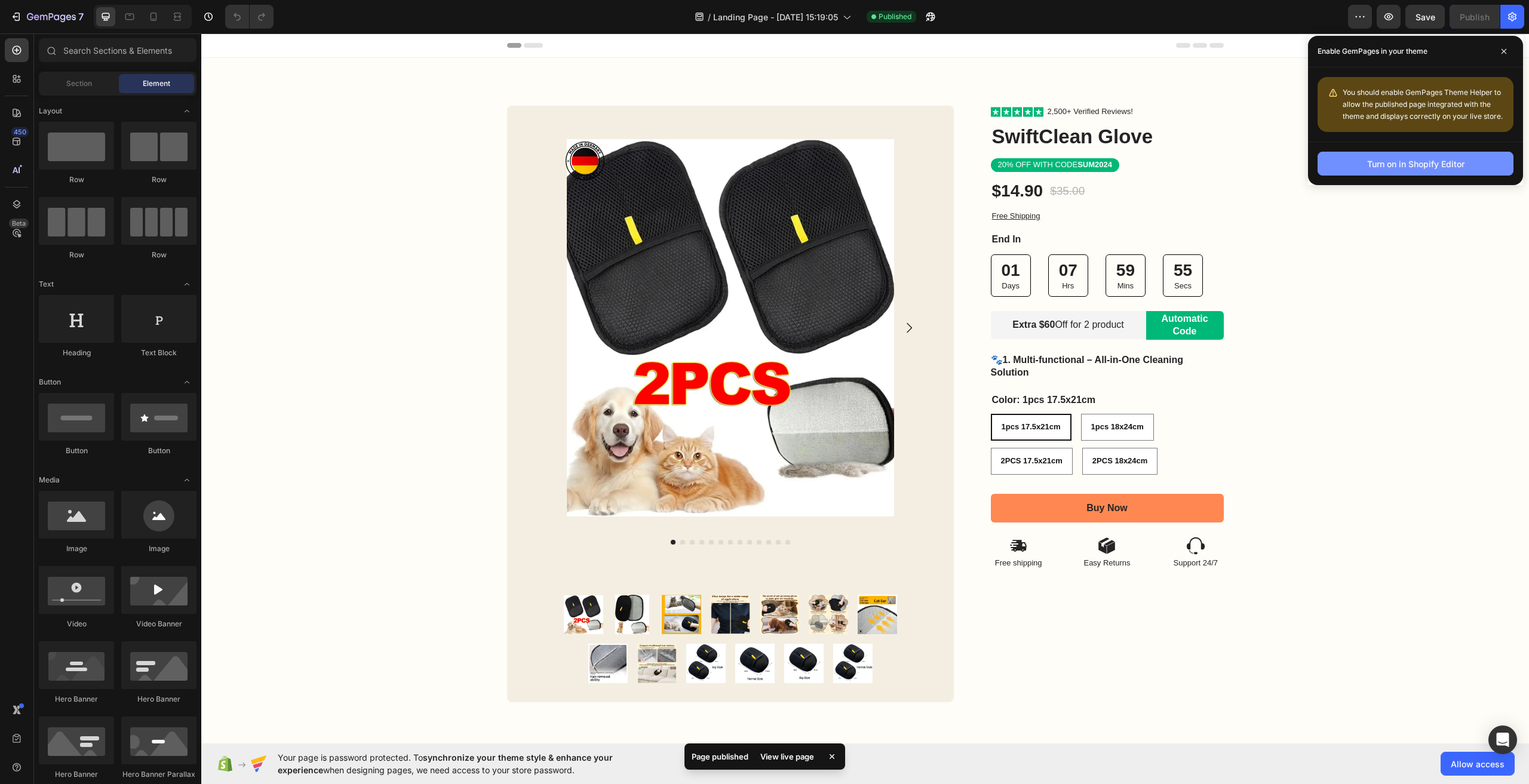
click at [1442, 168] on div "Turn on in Shopify Editor" at bounding box center [1416, 164] width 98 height 13
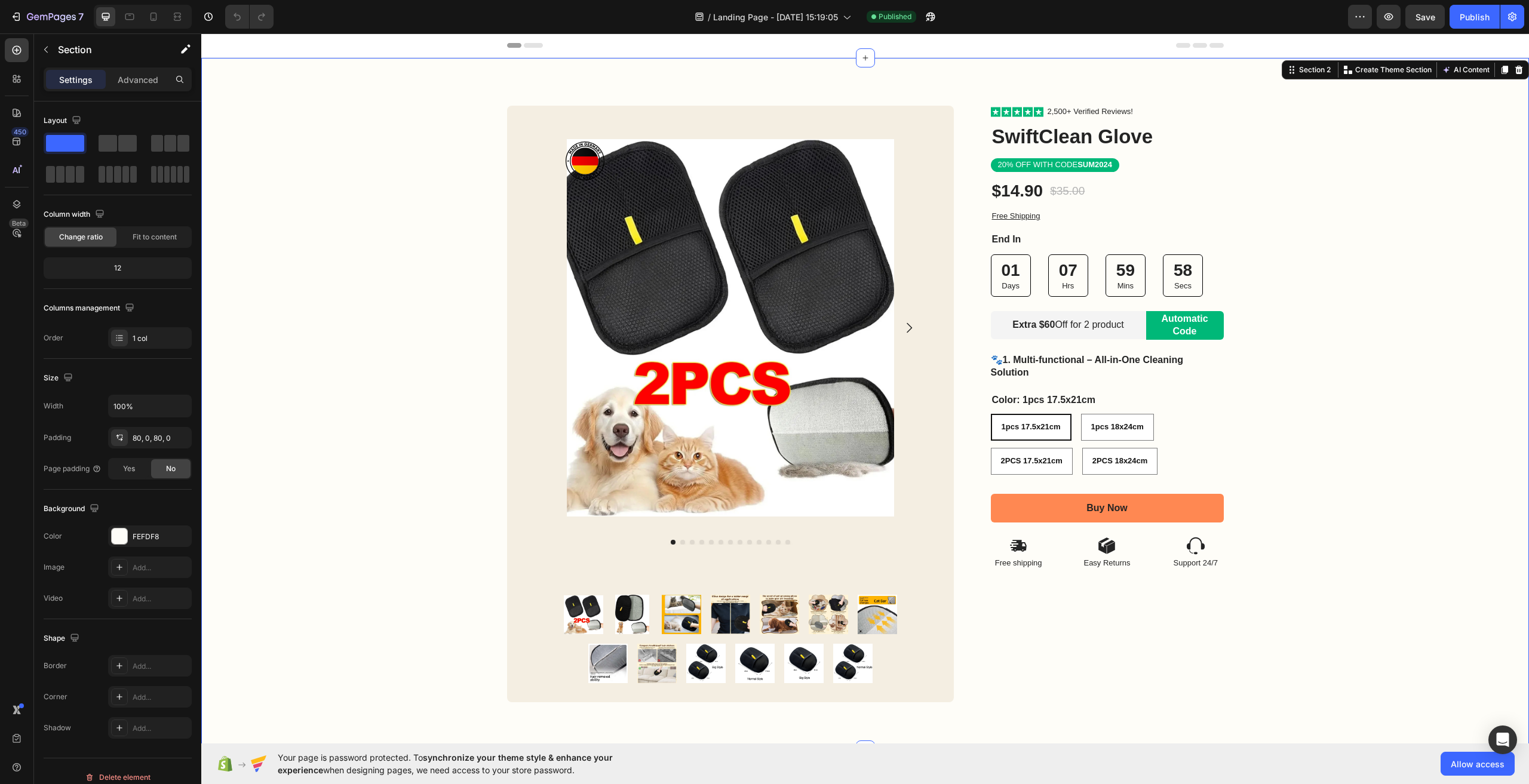
click at [510, 79] on div "Image Row Product Images Product Images Image Row Row Icon Icon Icon Icon Icon …" at bounding box center [865, 404] width 1328 height 693
click at [1314, 78] on div "Section 2 You can create reusable sections Create Theme Section AI Content Writ…" at bounding box center [1405, 70] width 247 height 19
click at [1282, 77] on div "Section 2 You can create reusable sections Create Theme Section AI Content Writ…" at bounding box center [1405, 70] width 247 height 19
click at [1287, 73] on icon at bounding box center [1292, 70] width 9 height 9
click at [1321, 77] on div "Section 2" at bounding box center [1310, 70] width 51 height 14
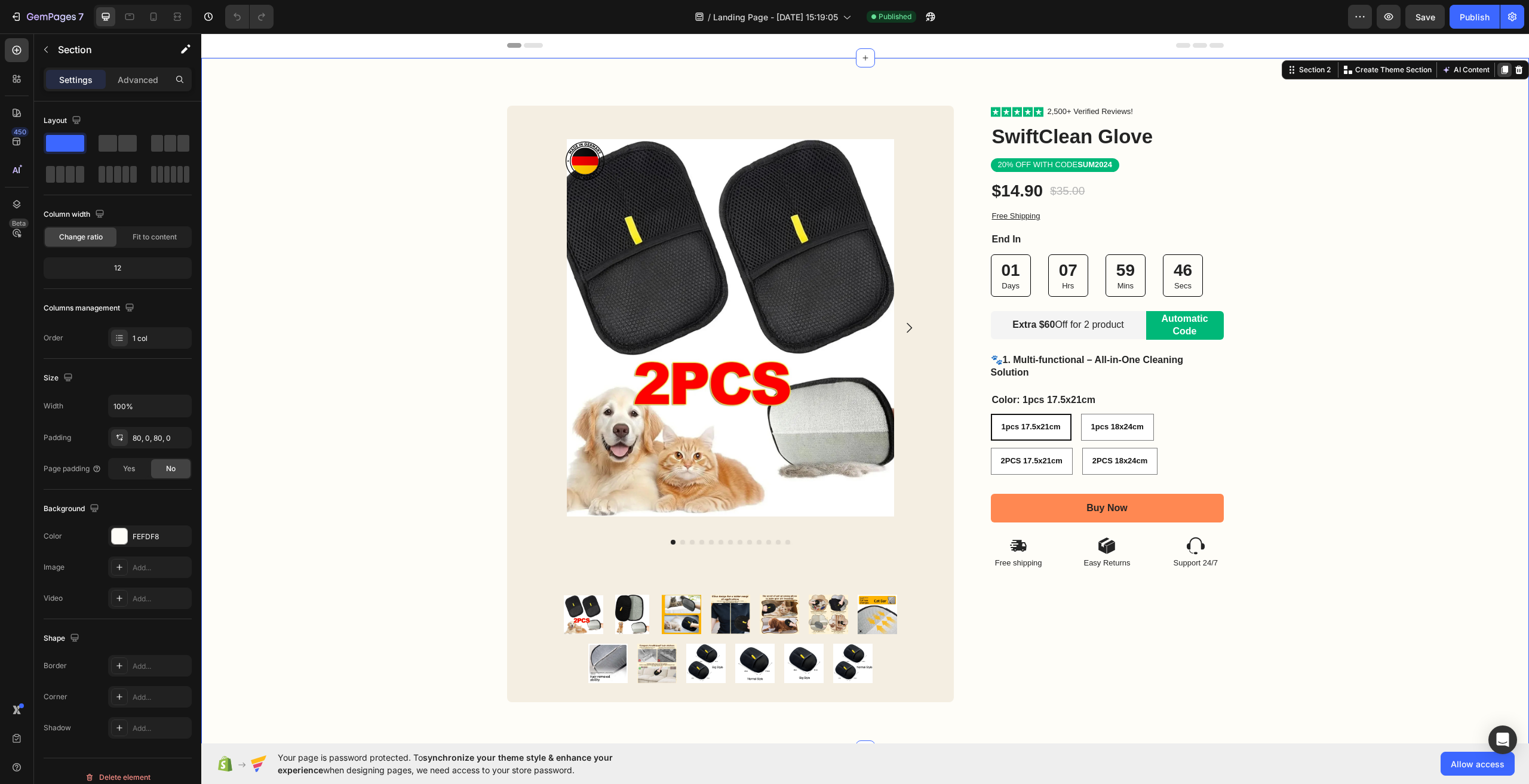
click at [1502, 73] on icon at bounding box center [1505, 70] width 6 height 9
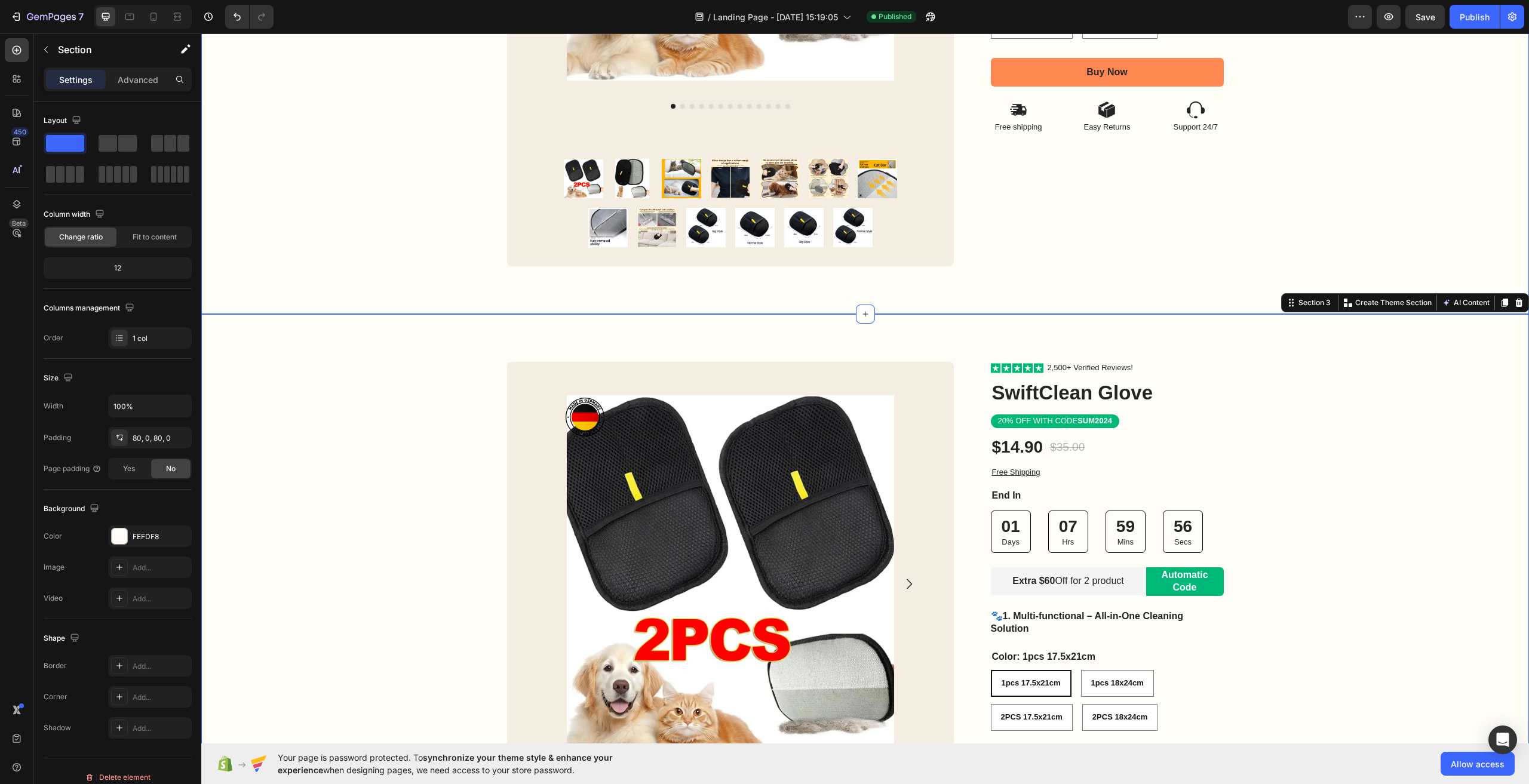
scroll to position [376, 0]
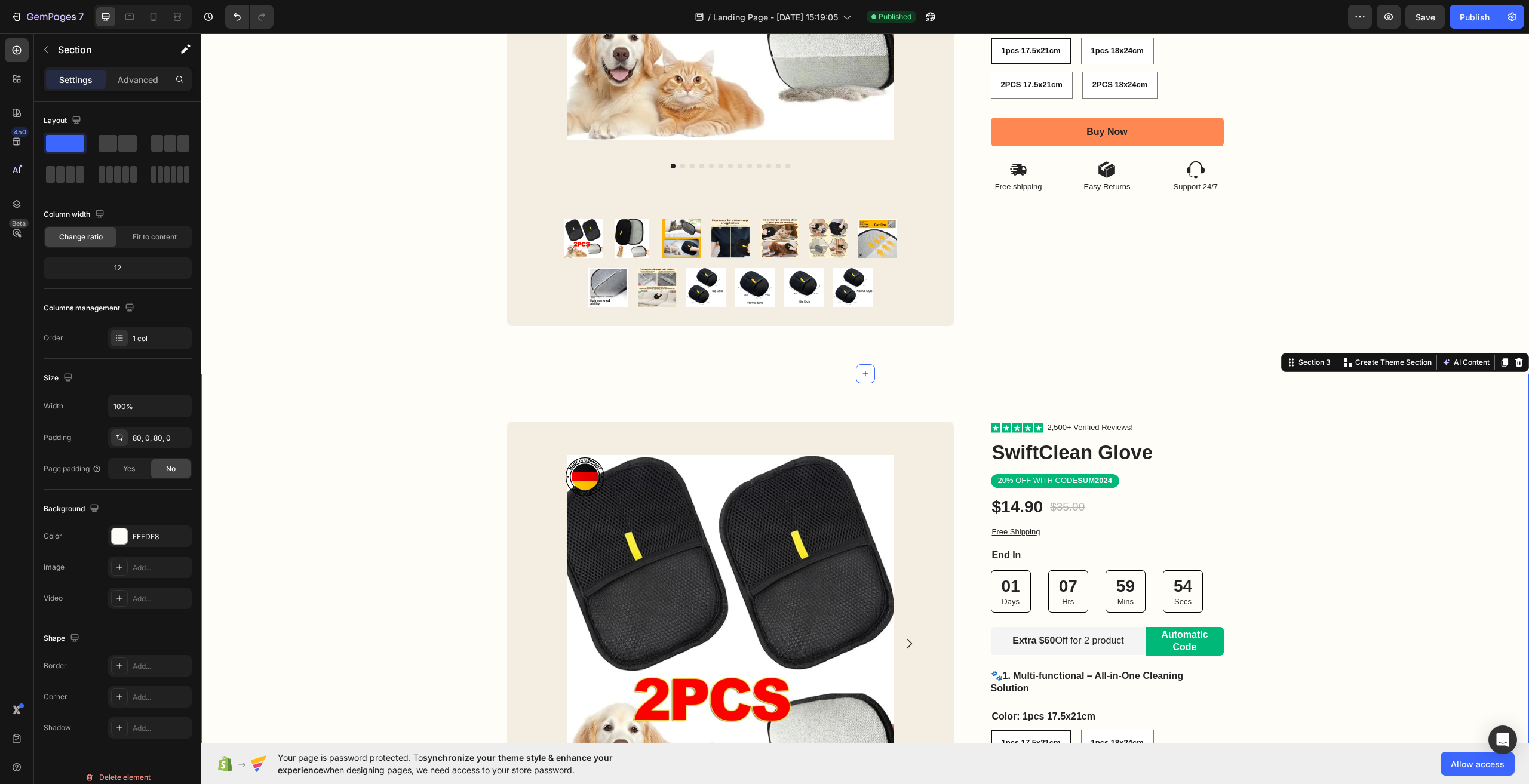
click at [1395, 466] on div "Image Row Product Images Product Images Image Row Row Icon Icon Icon Icon Icon …" at bounding box center [865, 719] width 1328 height 596
click at [1514, 365] on icon at bounding box center [1519, 363] width 9 height 9
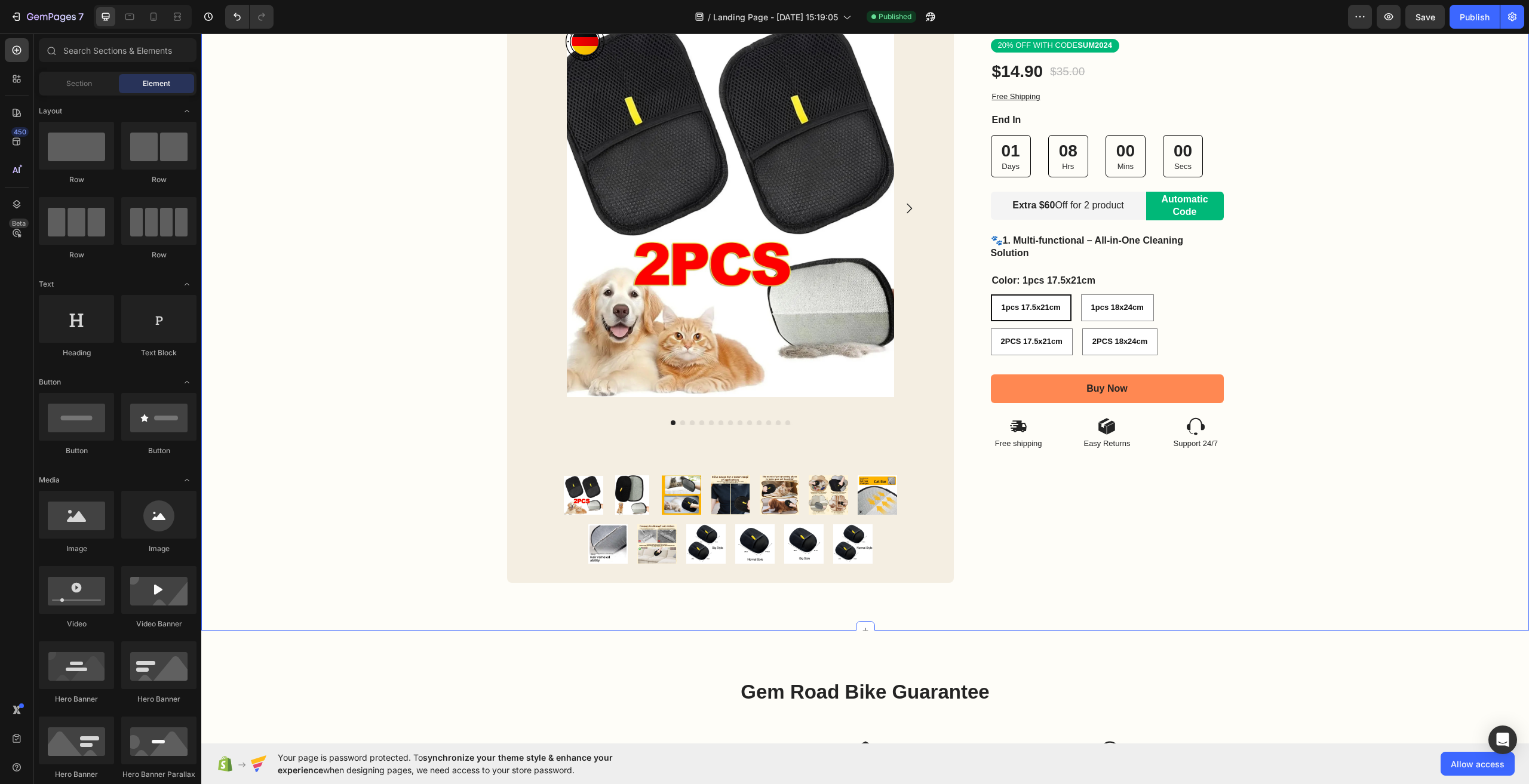
scroll to position [0, 0]
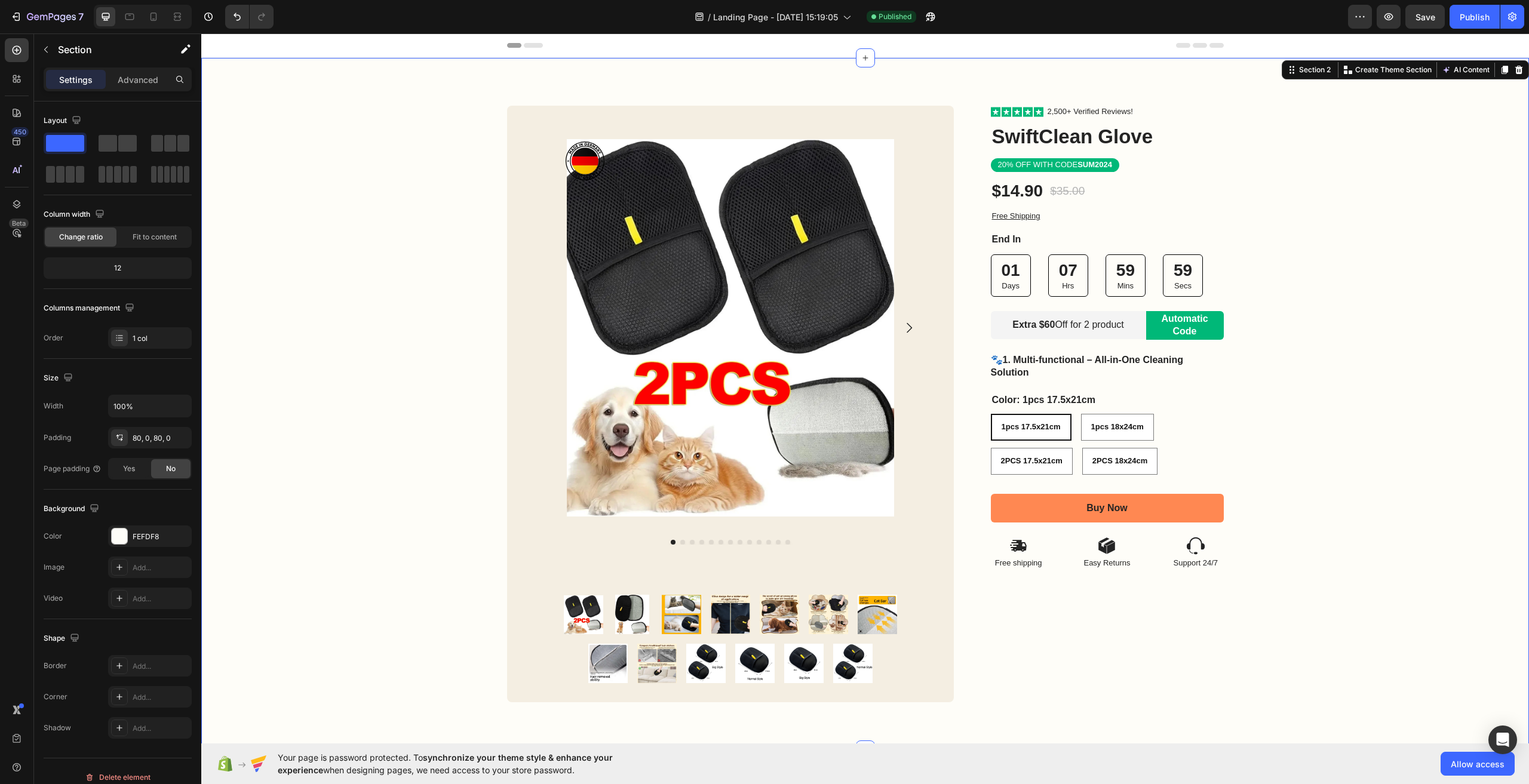
click at [285, 88] on div "Image Row Product Images Product Images Image Row Row Icon Icon Icon Icon Icon …" at bounding box center [865, 404] width 1328 height 693
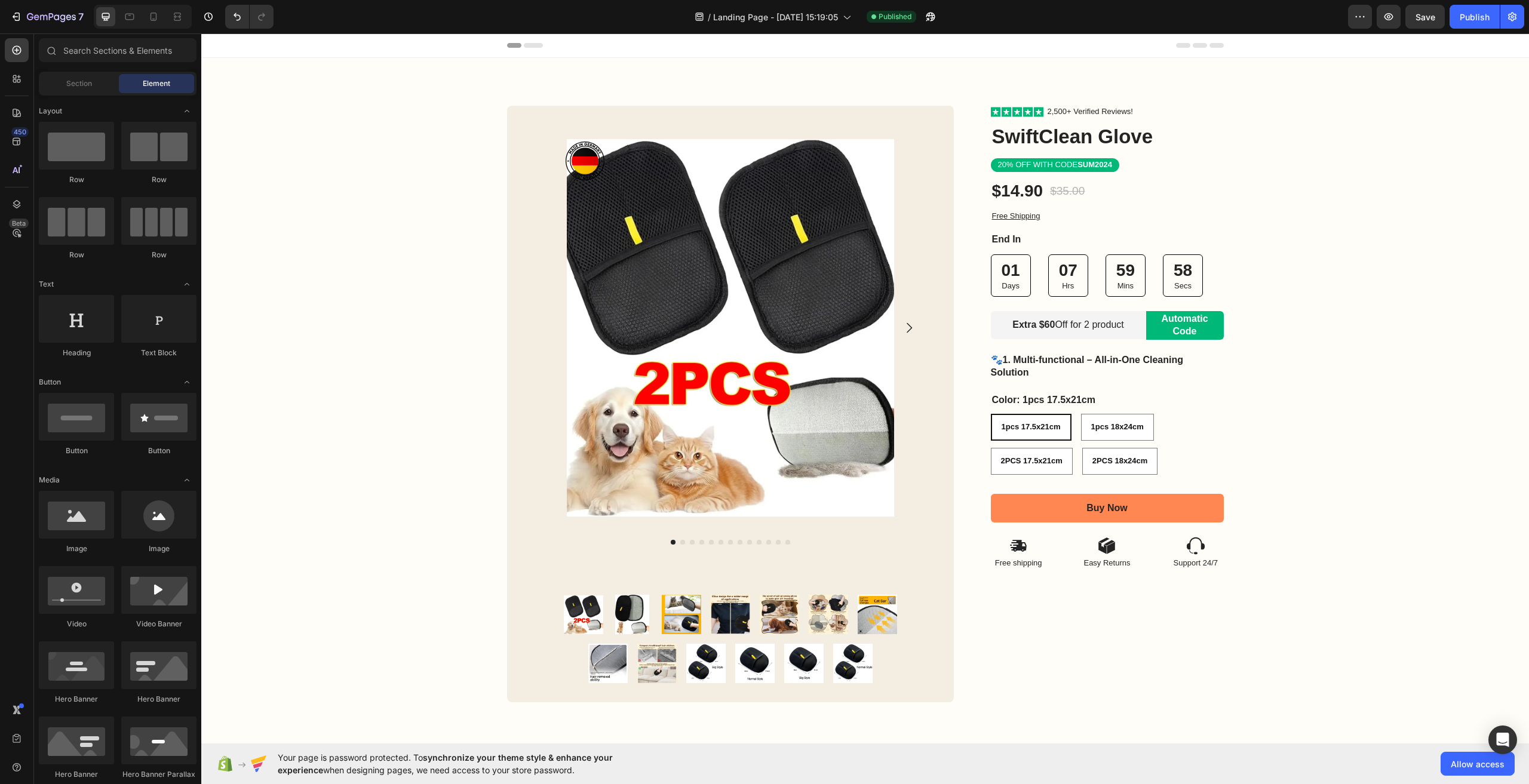
click at [303, 54] on div "Header" at bounding box center [865, 45] width 1328 height 24
click at [18, 49] on icon at bounding box center [16, 50] width 12 height 12
click at [20, 88] on div at bounding box center [16, 79] width 24 height 24
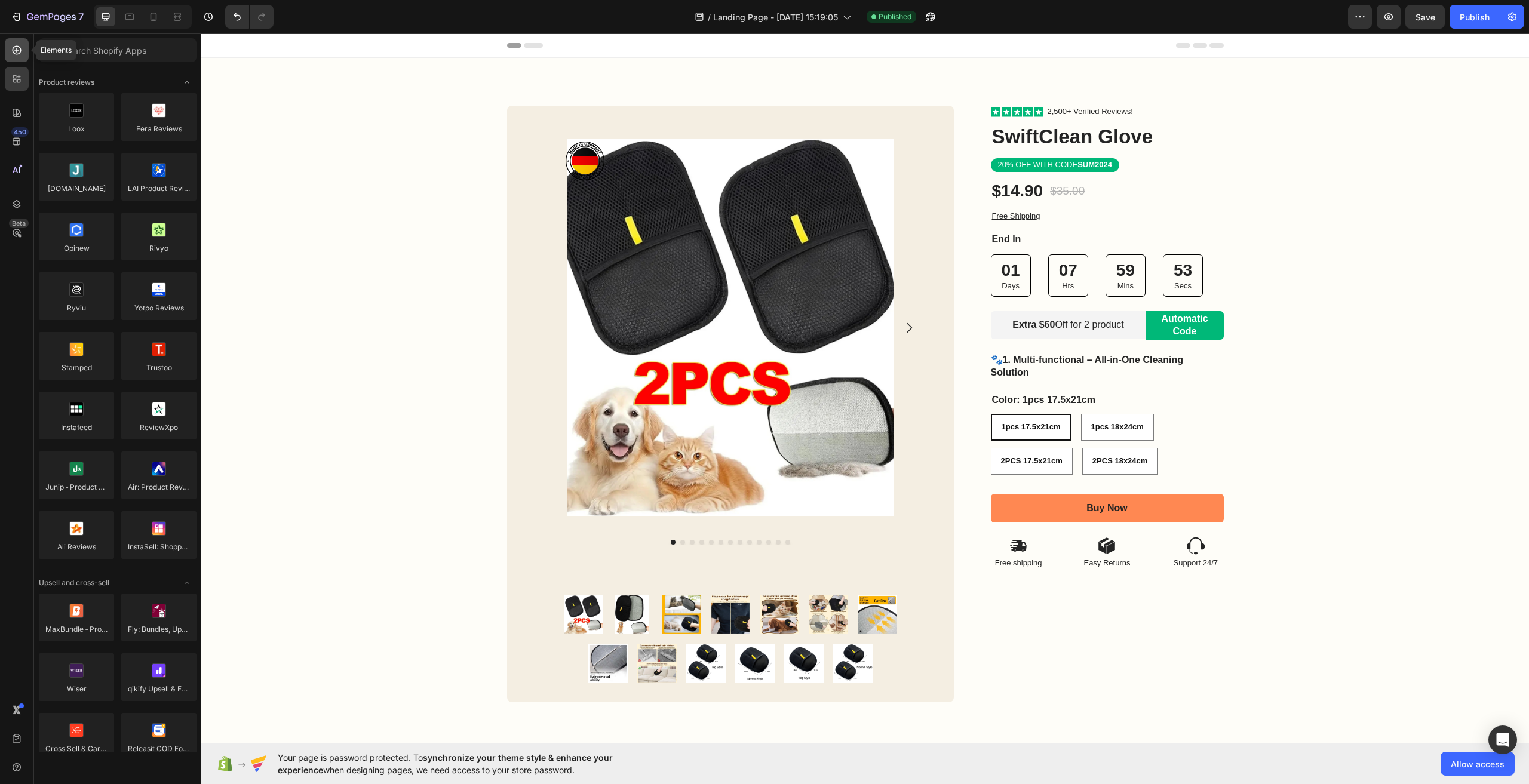
click at [24, 47] on div at bounding box center [16, 50] width 24 height 24
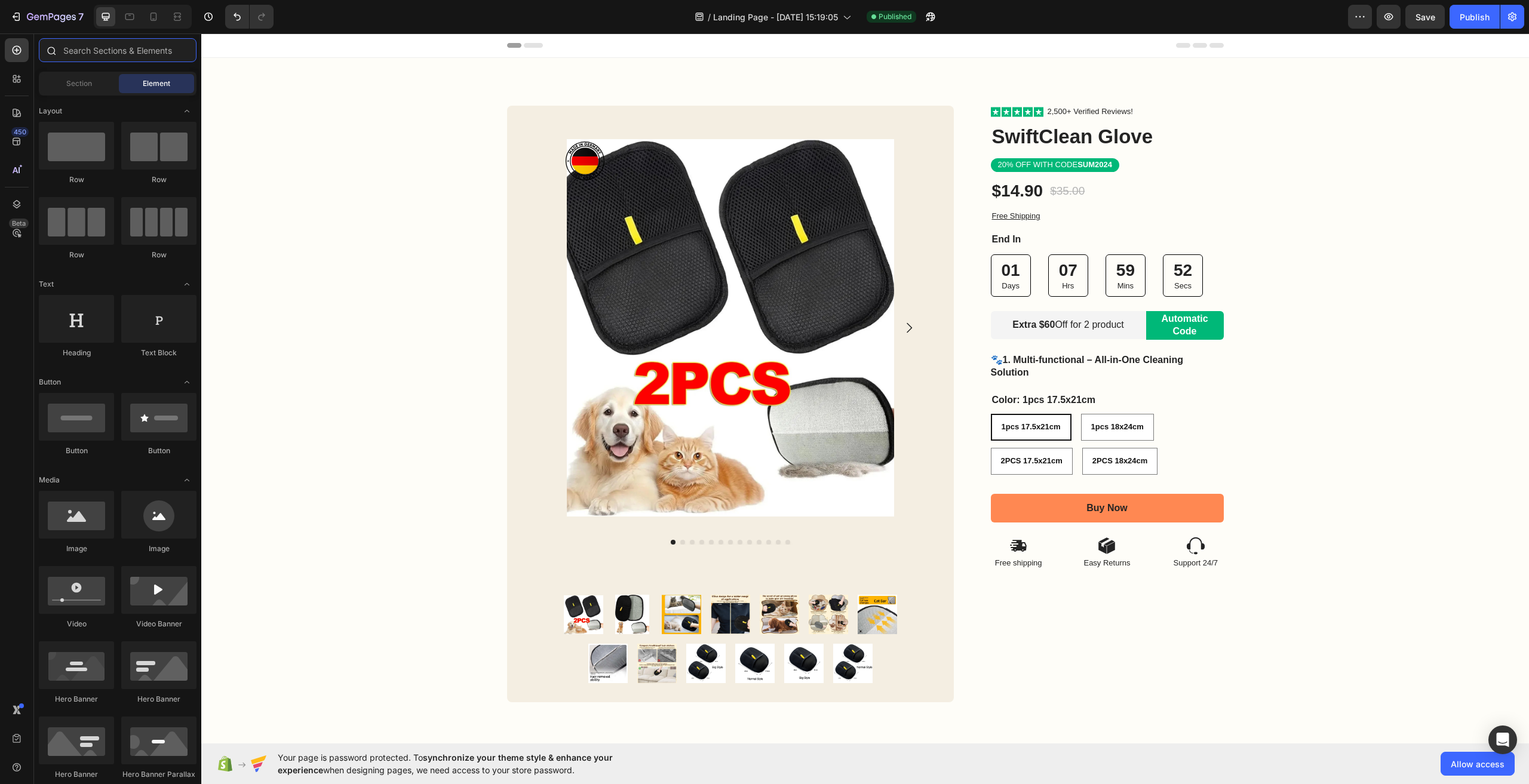
click at [70, 49] on input "text" at bounding box center [118, 50] width 158 height 24
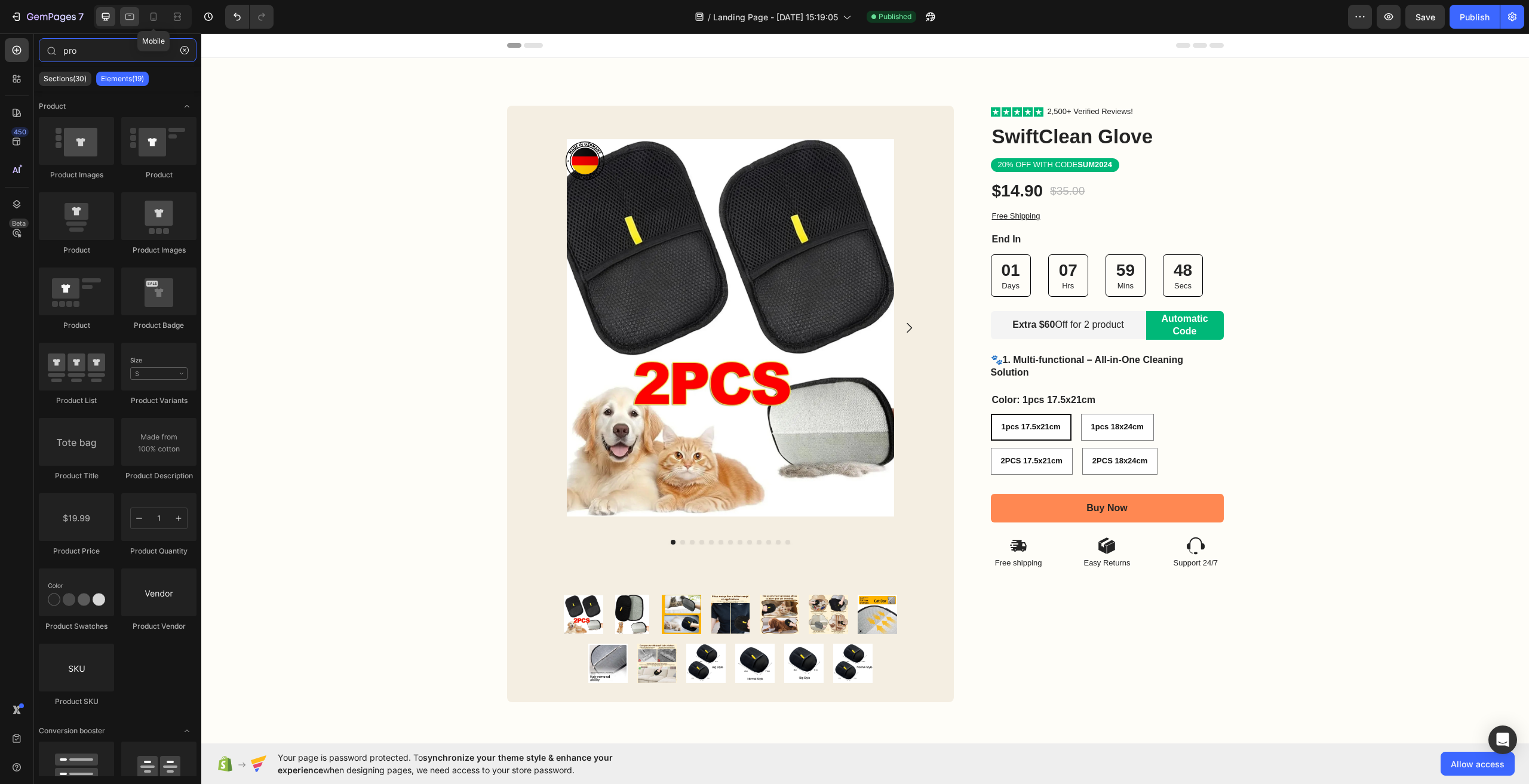
type input "pro"
click at [131, 16] on icon at bounding box center [129, 16] width 12 height 12
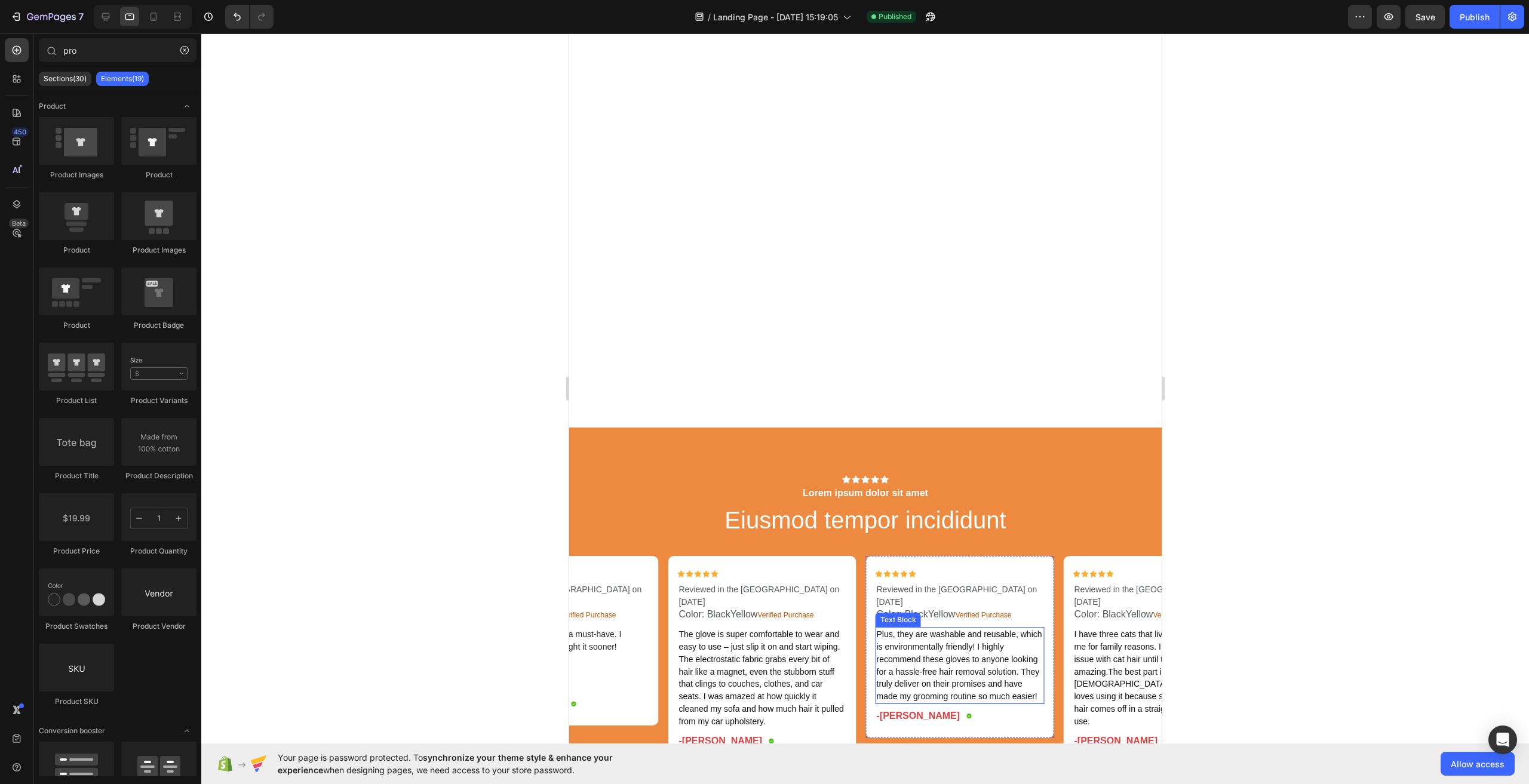
scroll to position [1911, 0]
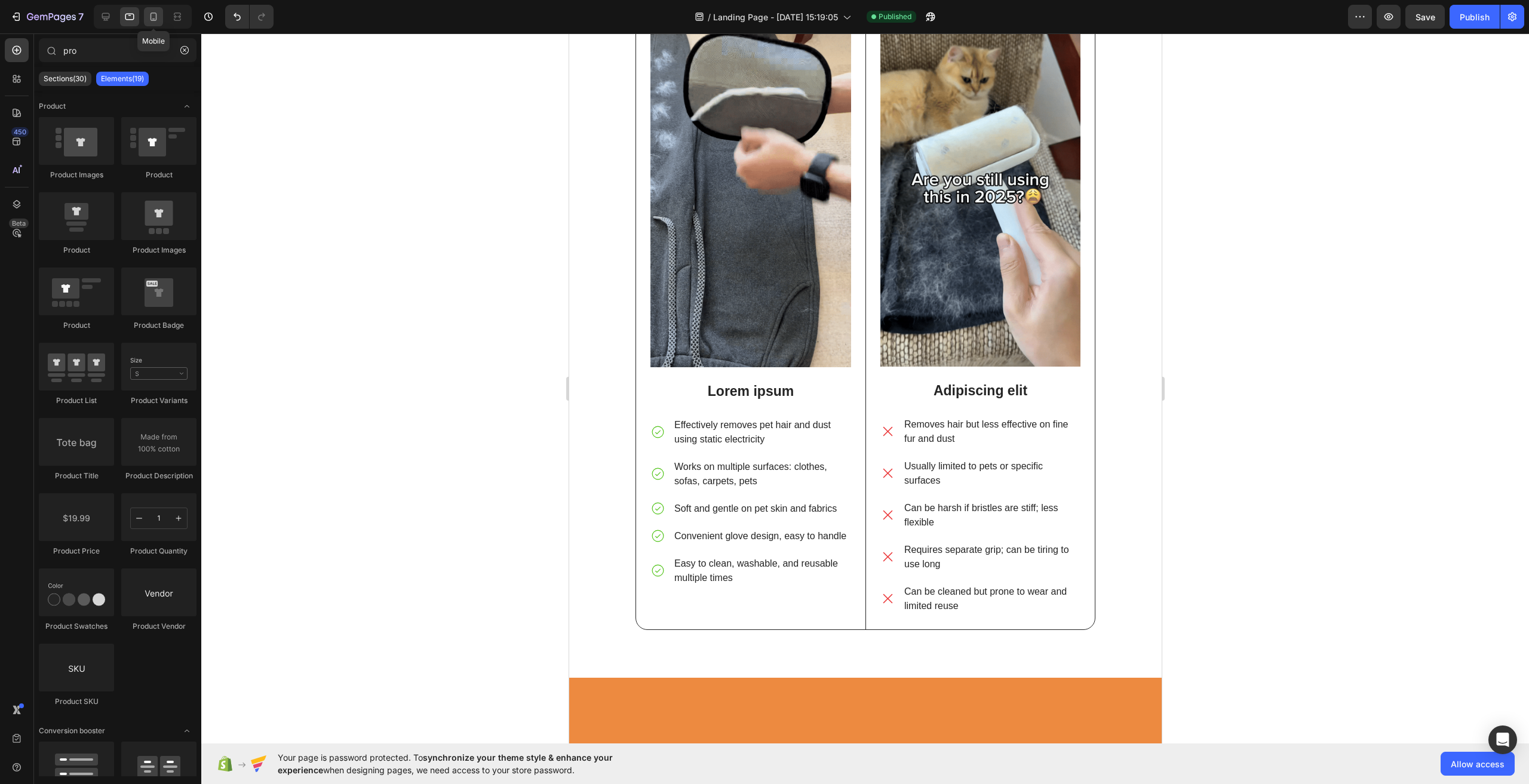
click at [153, 20] on icon at bounding box center [153, 16] width 12 height 12
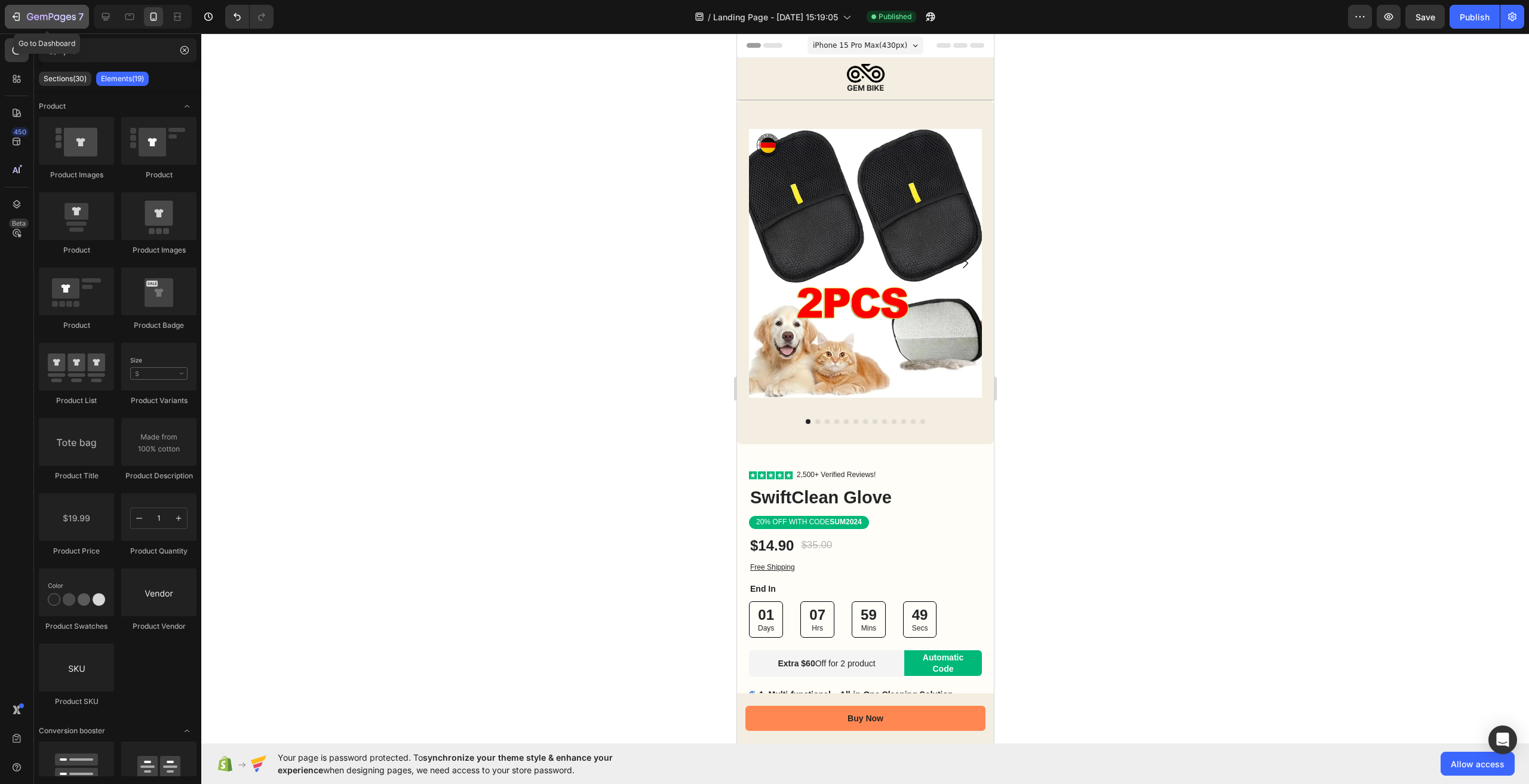
click at [49, 14] on icon "button" at bounding box center [52, 16] width 5 height 7
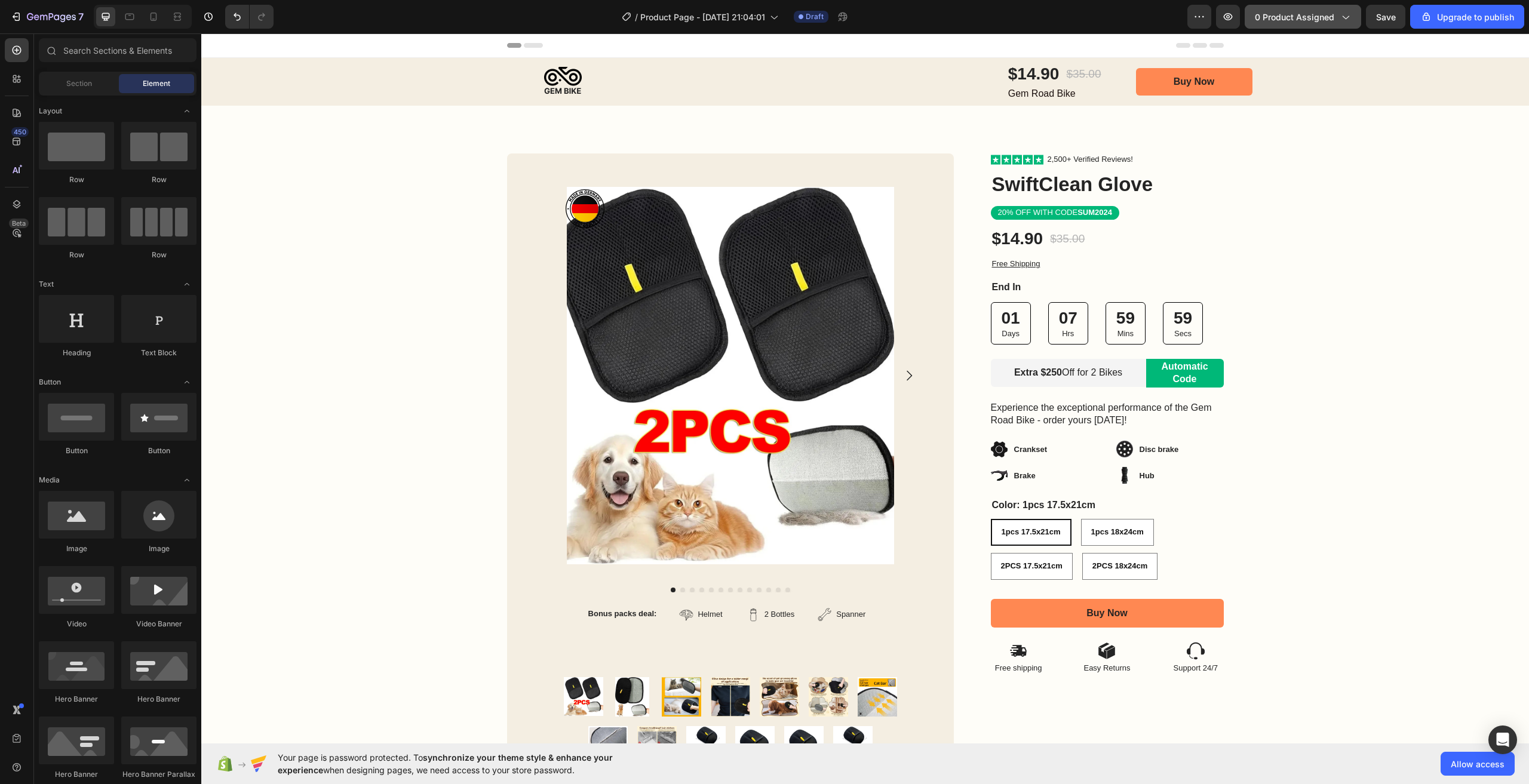
click at [1359, 16] on button "0 product assigned" at bounding box center [1302, 16] width 116 height 24
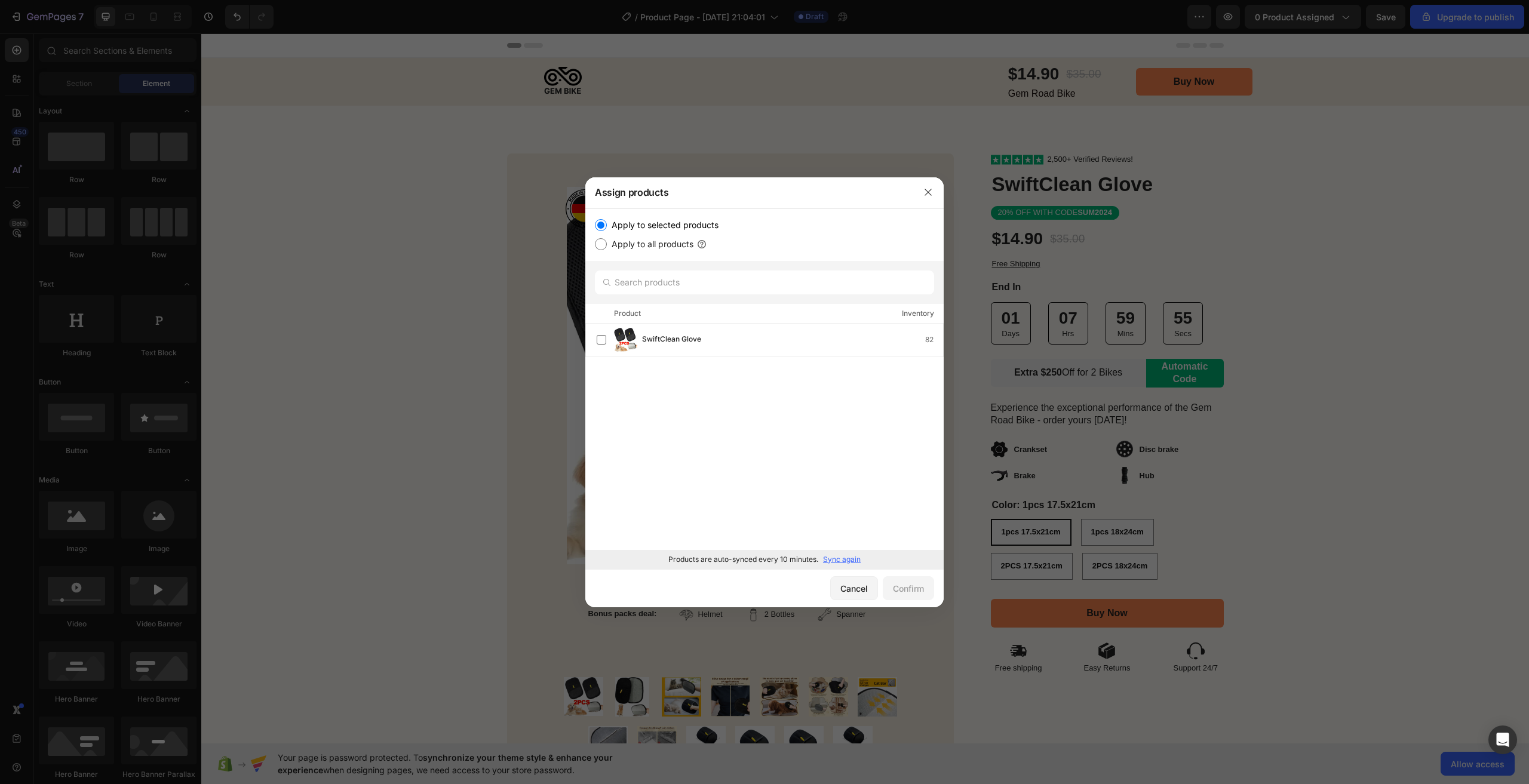
click at [638, 248] on label "Apply to all products" at bounding box center [650, 244] width 87 height 14
click at [607, 248] on input "Apply to all products" at bounding box center [600, 244] width 12 height 12
radio input "true"
click at [621, 241] on label "Apply to all products" at bounding box center [650, 244] width 87 height 14
click at [607, 241] on input "Apply to all products" at bounding box center [600, 244] width 12 height 12
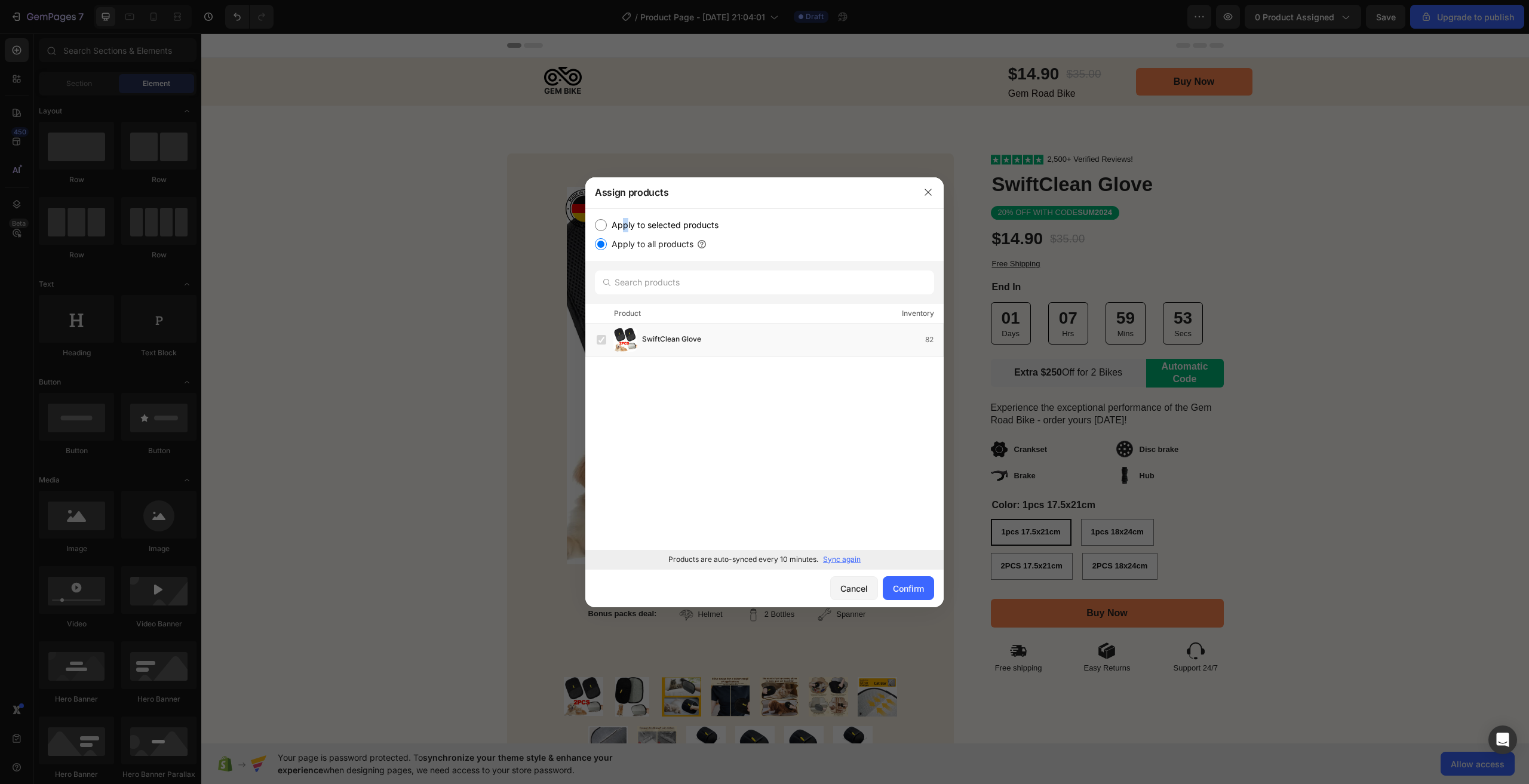
click at [625, 220] on label "Apply to selected products" at bounding box center [662, 225] width 112 height 14
click at [607, 224] on label "Apply to selected products" at bounding box center [662, 225] width 112 height 14
click at [607, 224] on input "Apply to selected products" at bounding box center [600, 224] width 12 height 12
radio input "true"
click at [926, 200] on button "button" at bounding box center [928, 192] width 19 height 19
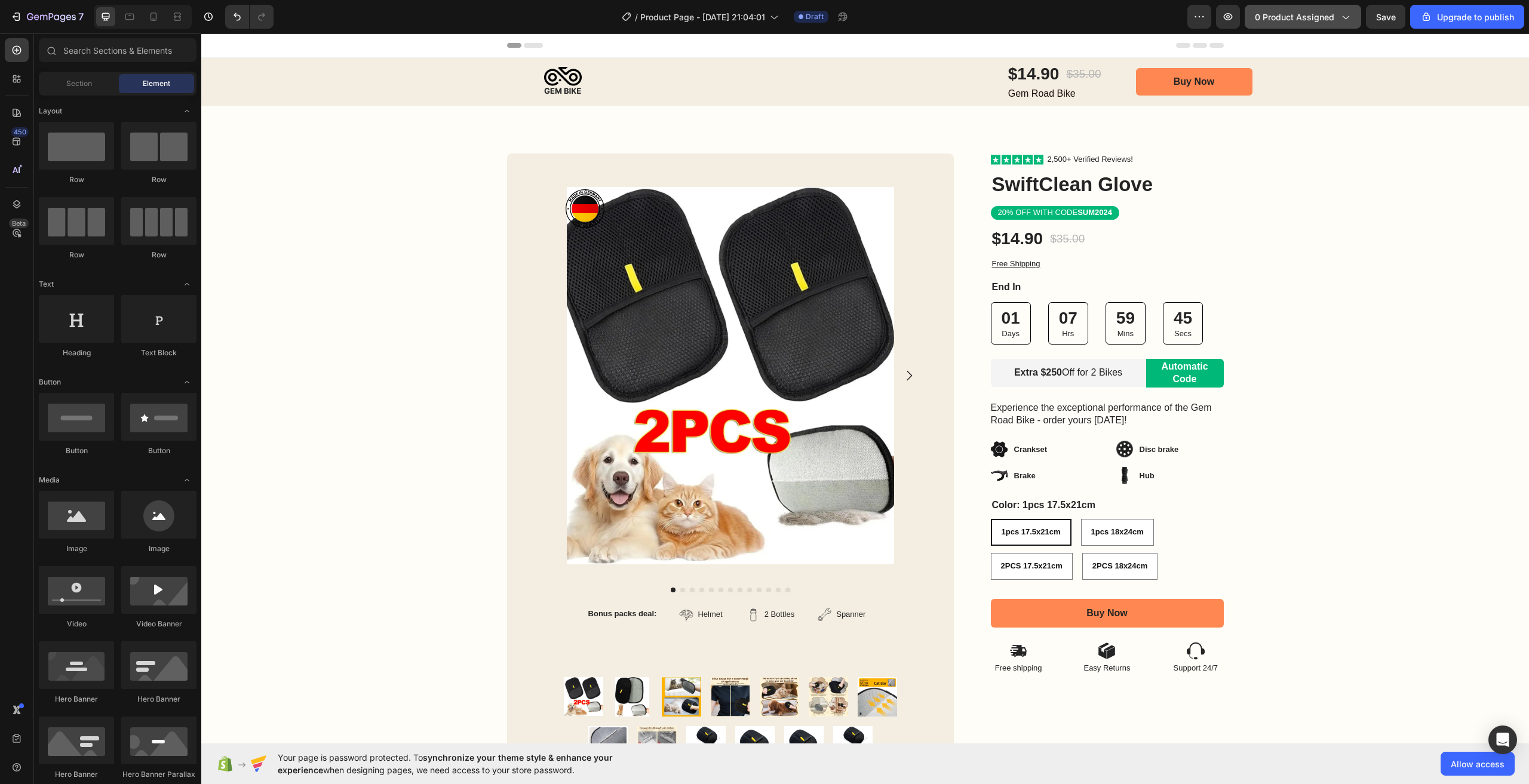
click at [1344, 27] on button "0 product assigned" at bounding box center [1302, 16] width 116 height 24
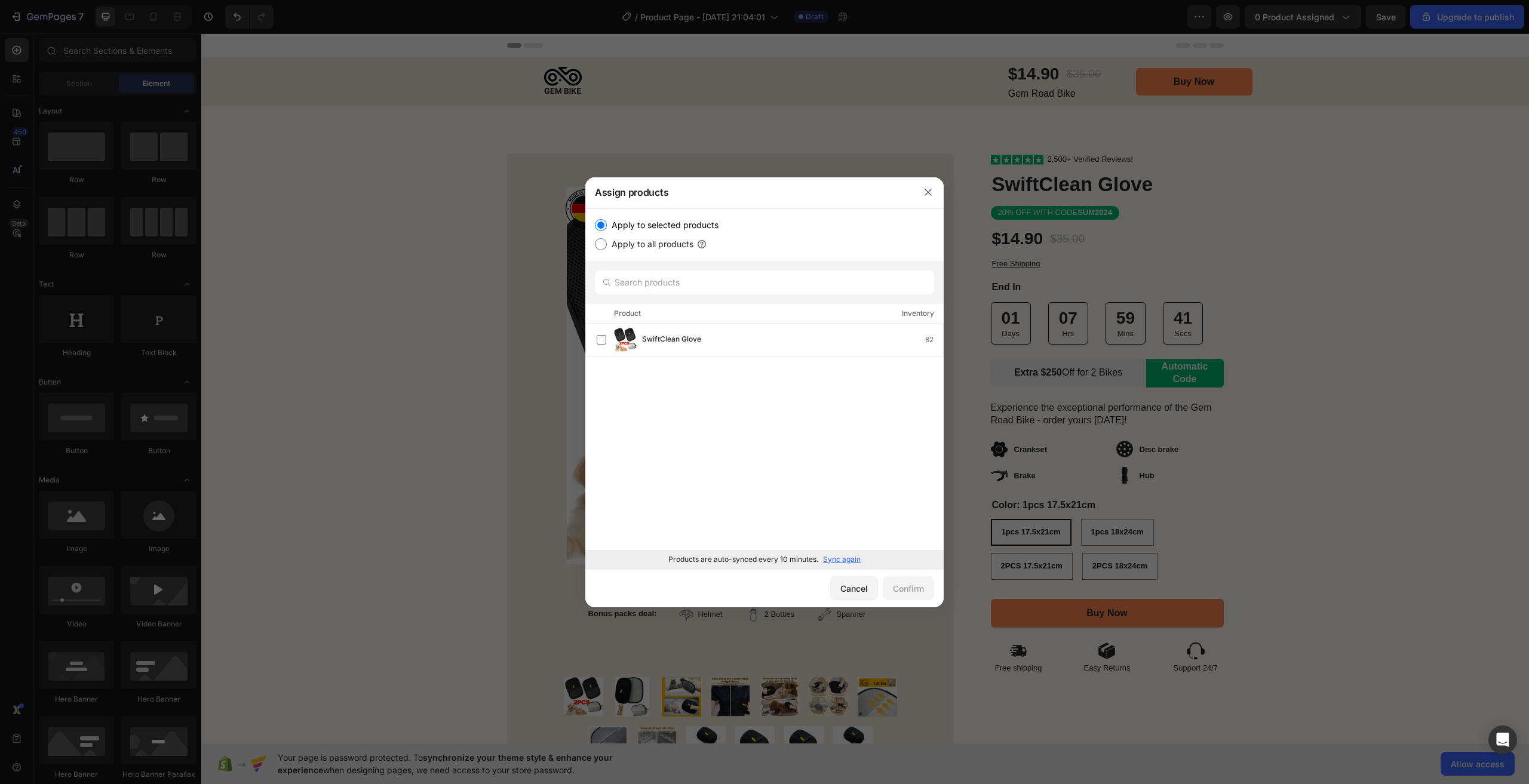
drag, startPoint x: 928, startPoint y: 193, endPoint x: 917, endPoint y: 202, distance: 14.2
click at [917, 202] on div at bounding box center [929, 192] width 31 height 31
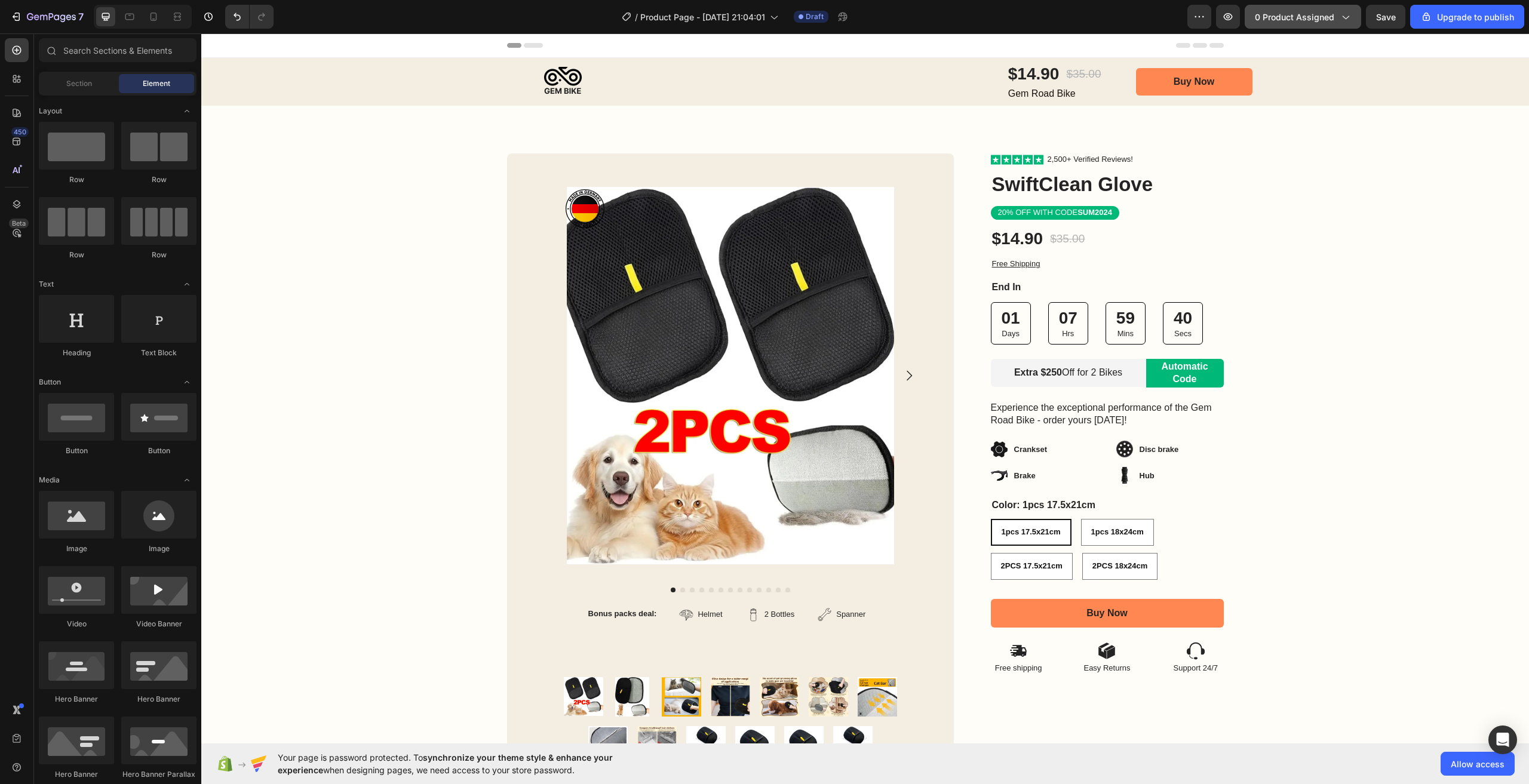
click at [1358, 22] on button "0 product assigned" at bounding box center [1302, 16] width 116 height 24
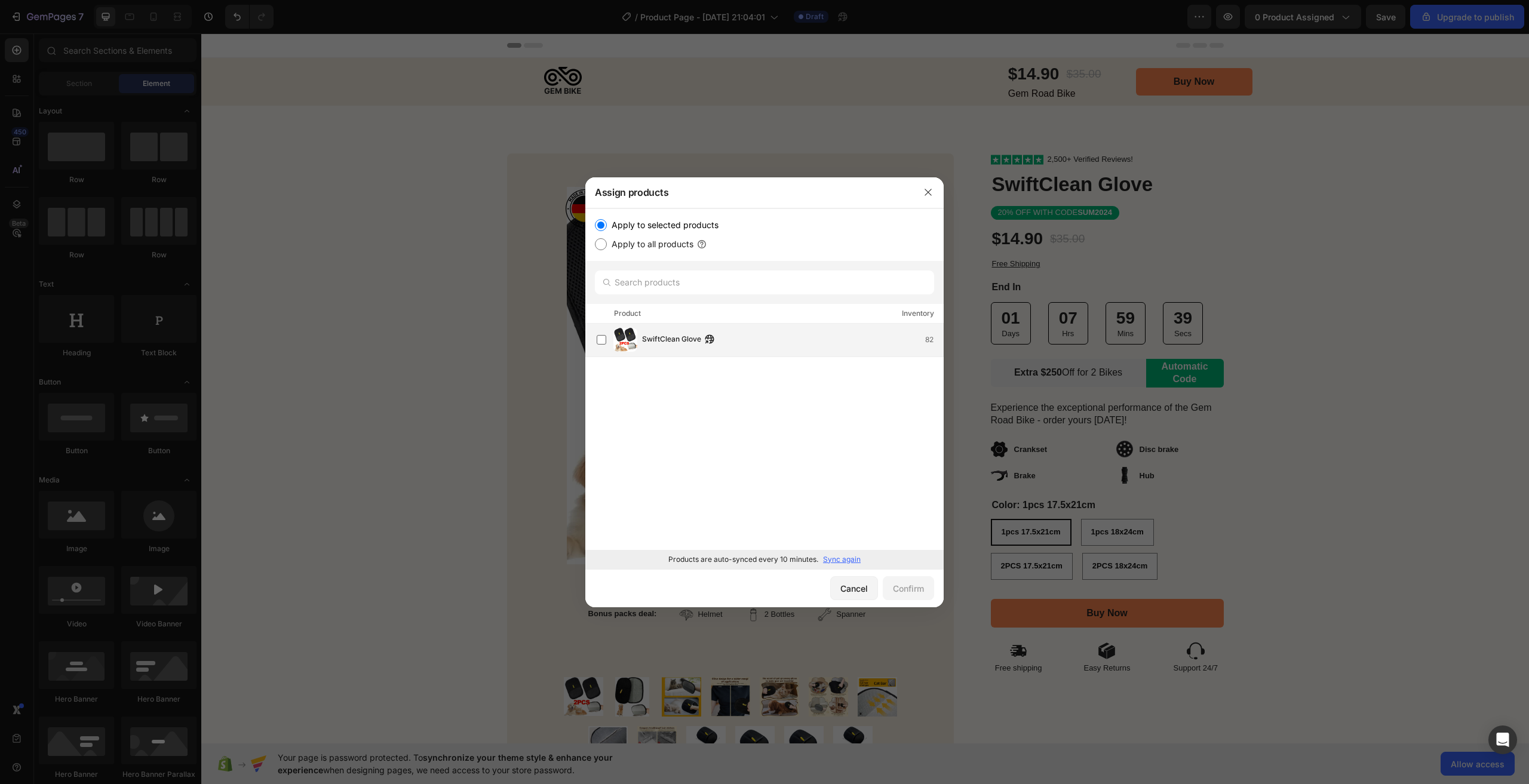
click at [779, 338] on div "SwiftClean Glove 82" at bounding box center [792, 339] width 301 height 13
click at [911, 603] on div "Cancel Confirm" at bounding box center [764, 588] width 358 height 38
click at [918, 591] on div "Confirm" at bounding box center [908, 589] width 31 height 13
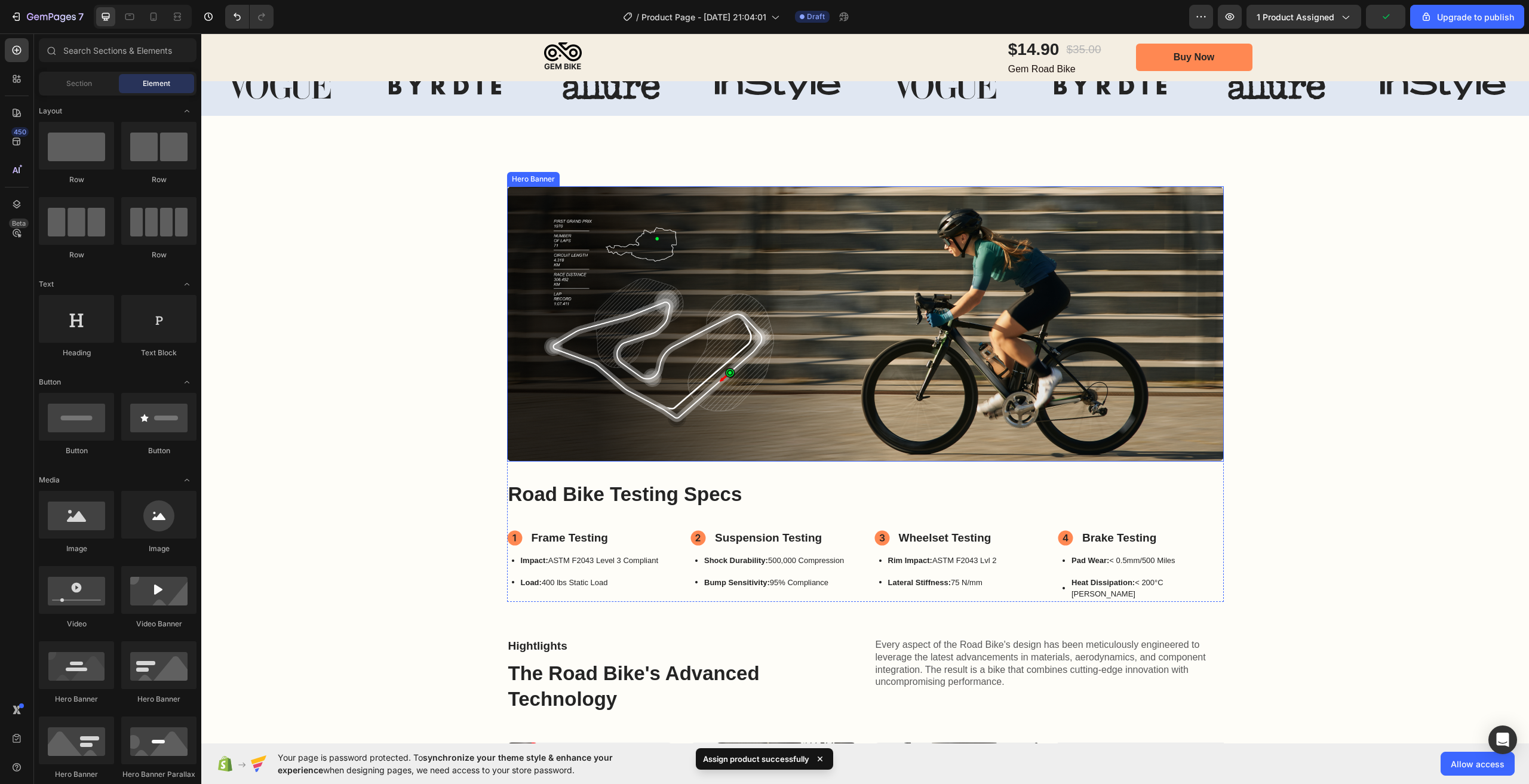
scroll to position [418, 0]
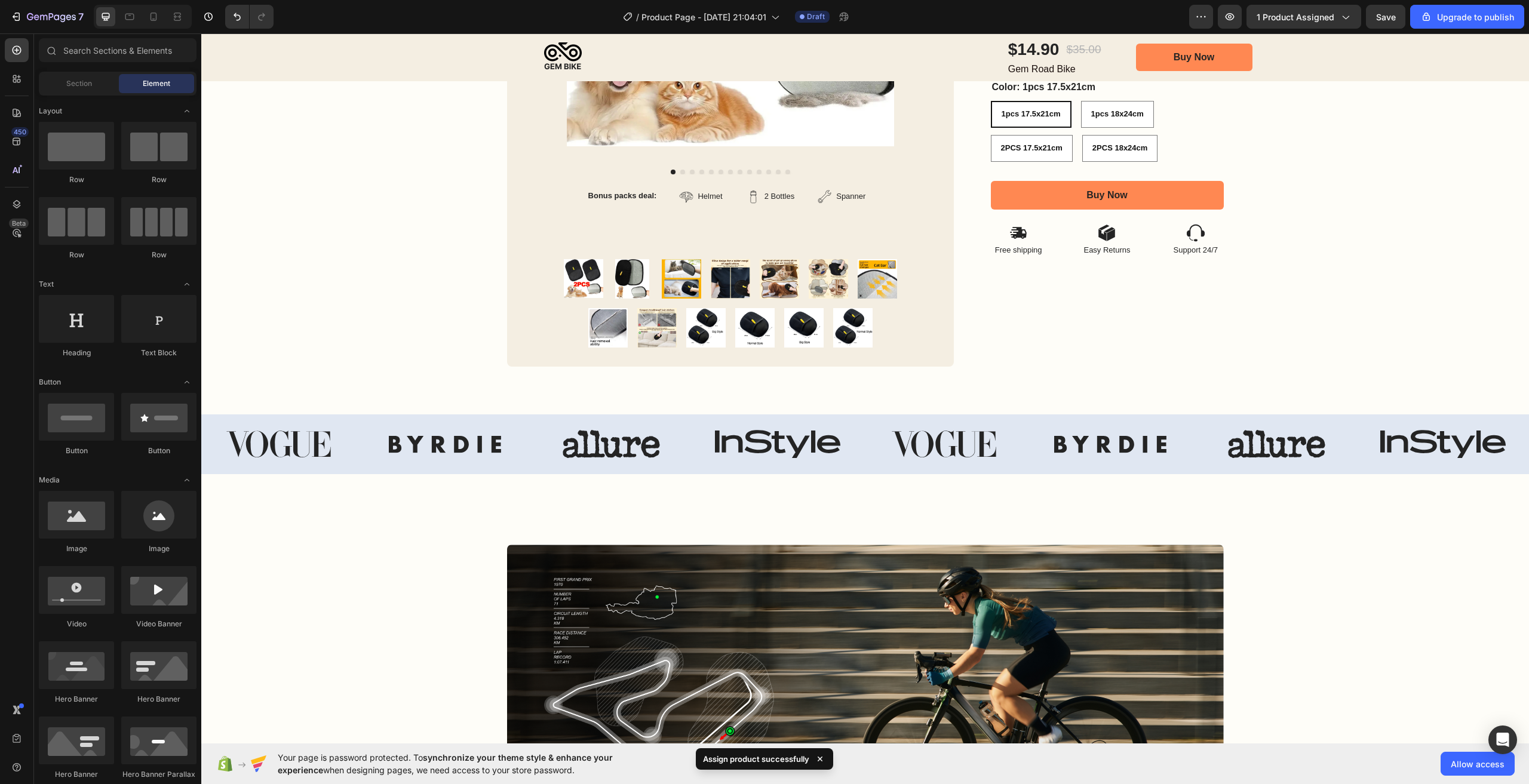
click at [735, 758] on p "Assign product successfully" at bounding box center [756, 759] width 106 height 12
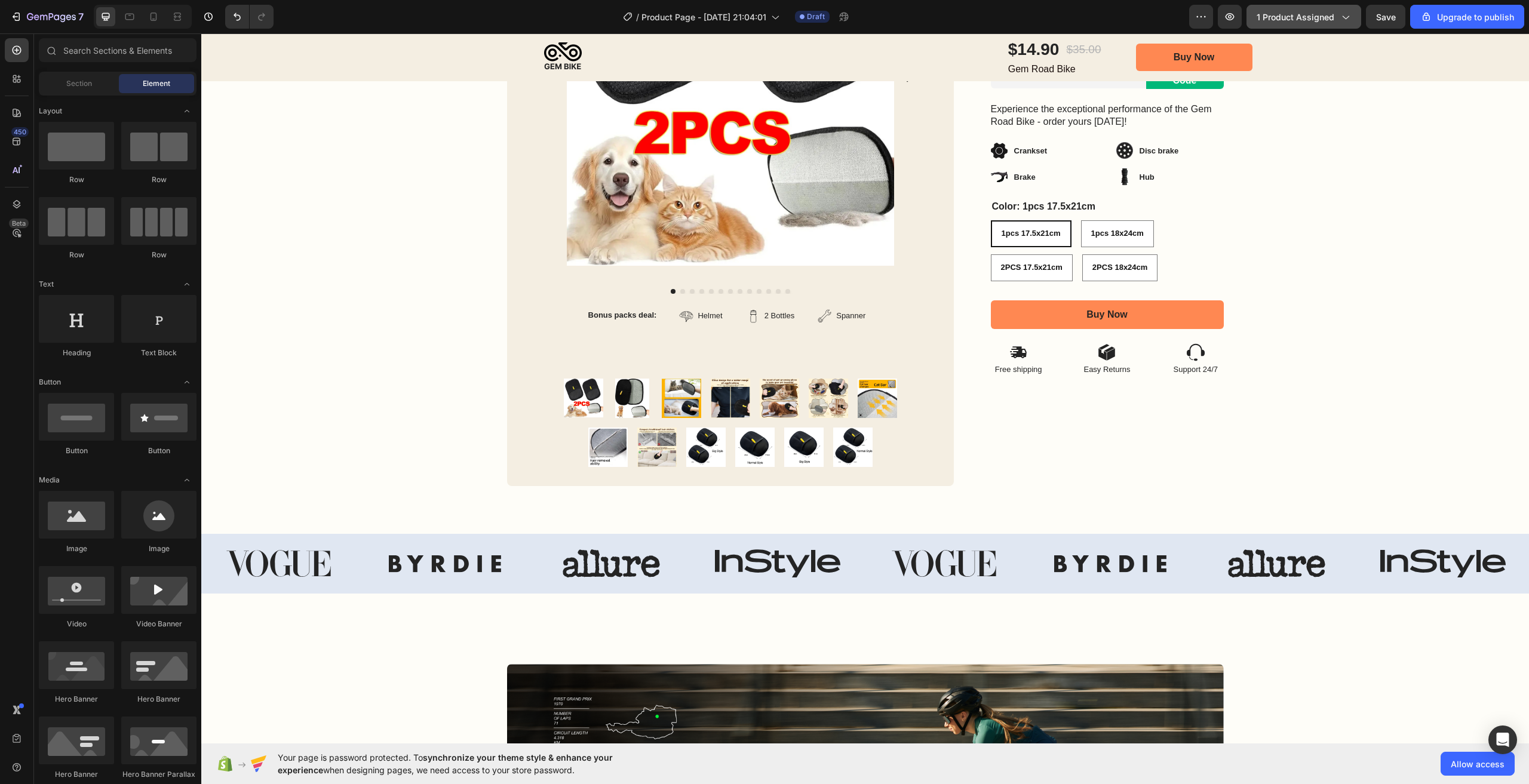
click at [1345, 16] on icon "button" at bounding box center [1345, 16] width 12 height 12
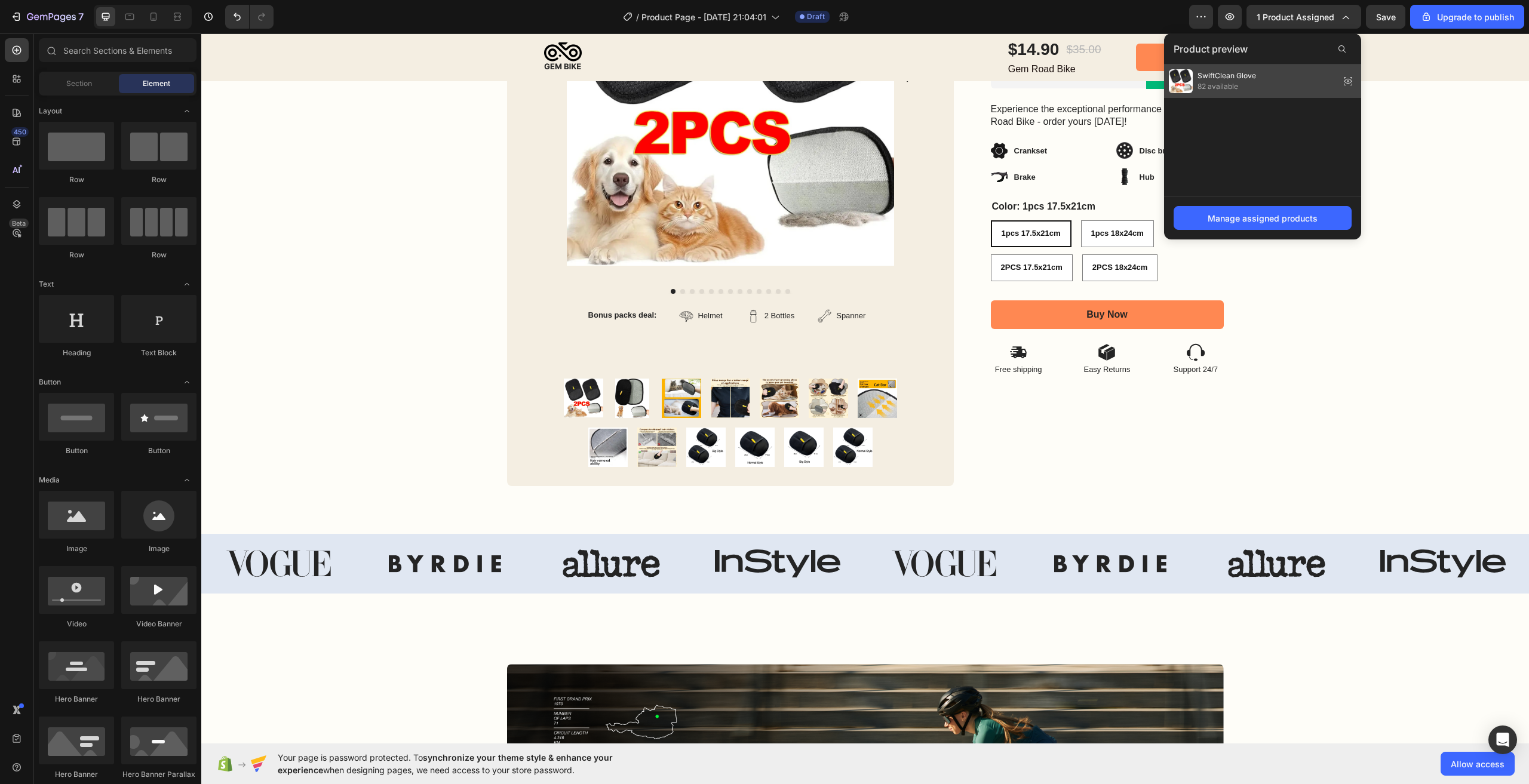
click at [1346, 81] on icon at bounding box center [1348, 81] width 8 height 5
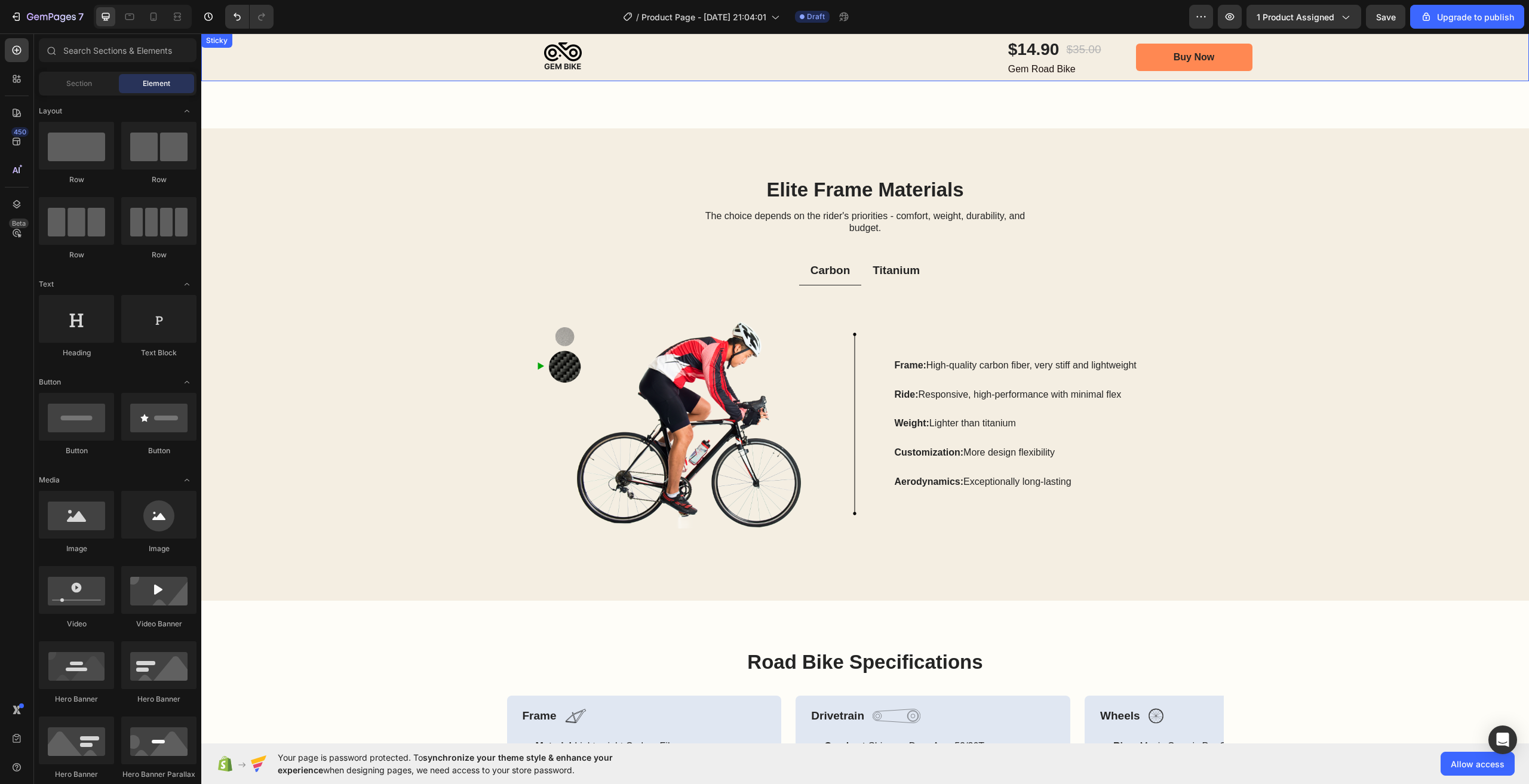
scroll to position [1513, 0]
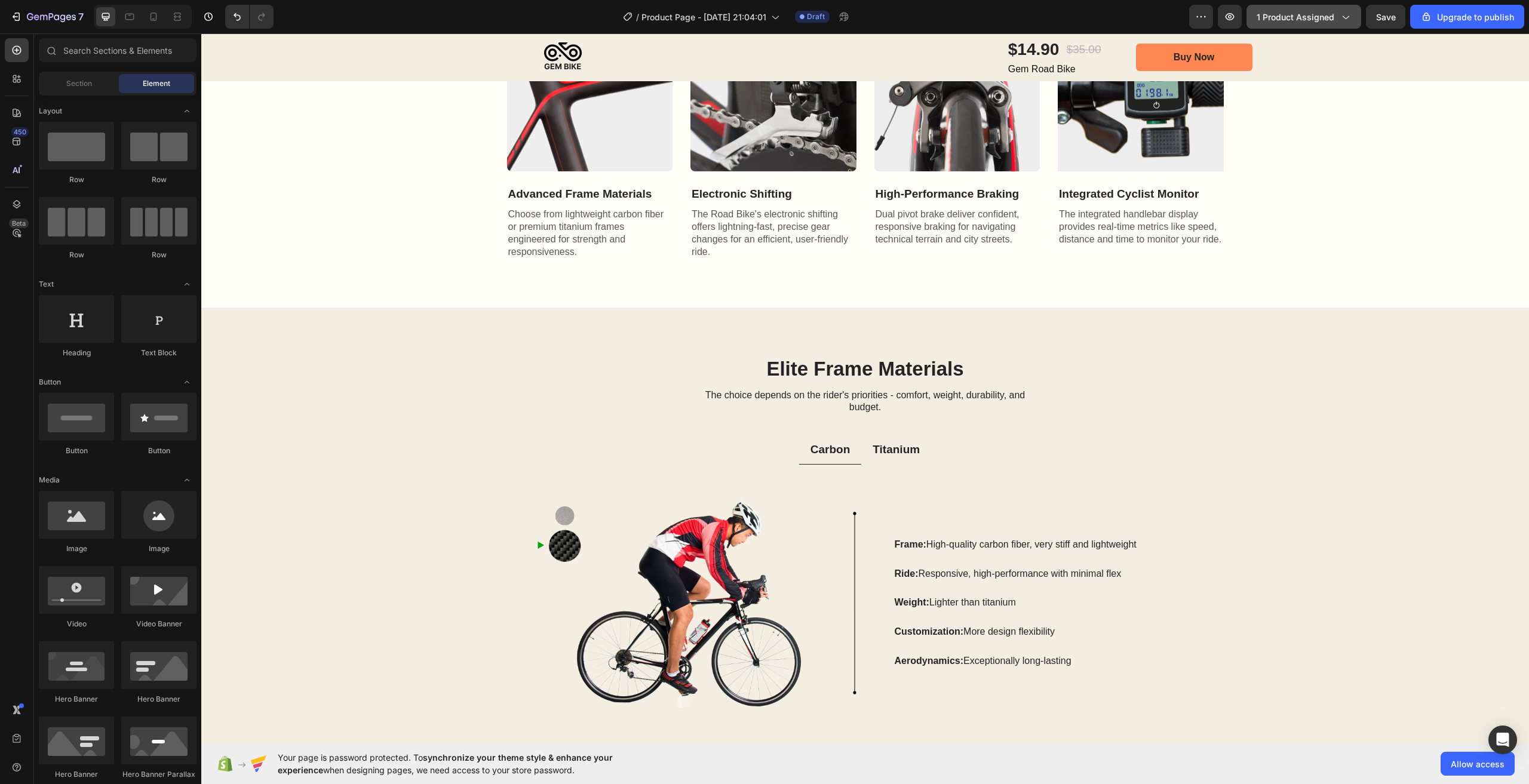
click at [1337, 16] on div "1 product assigned" at bounding box center [1304, 17] width 95 height 13
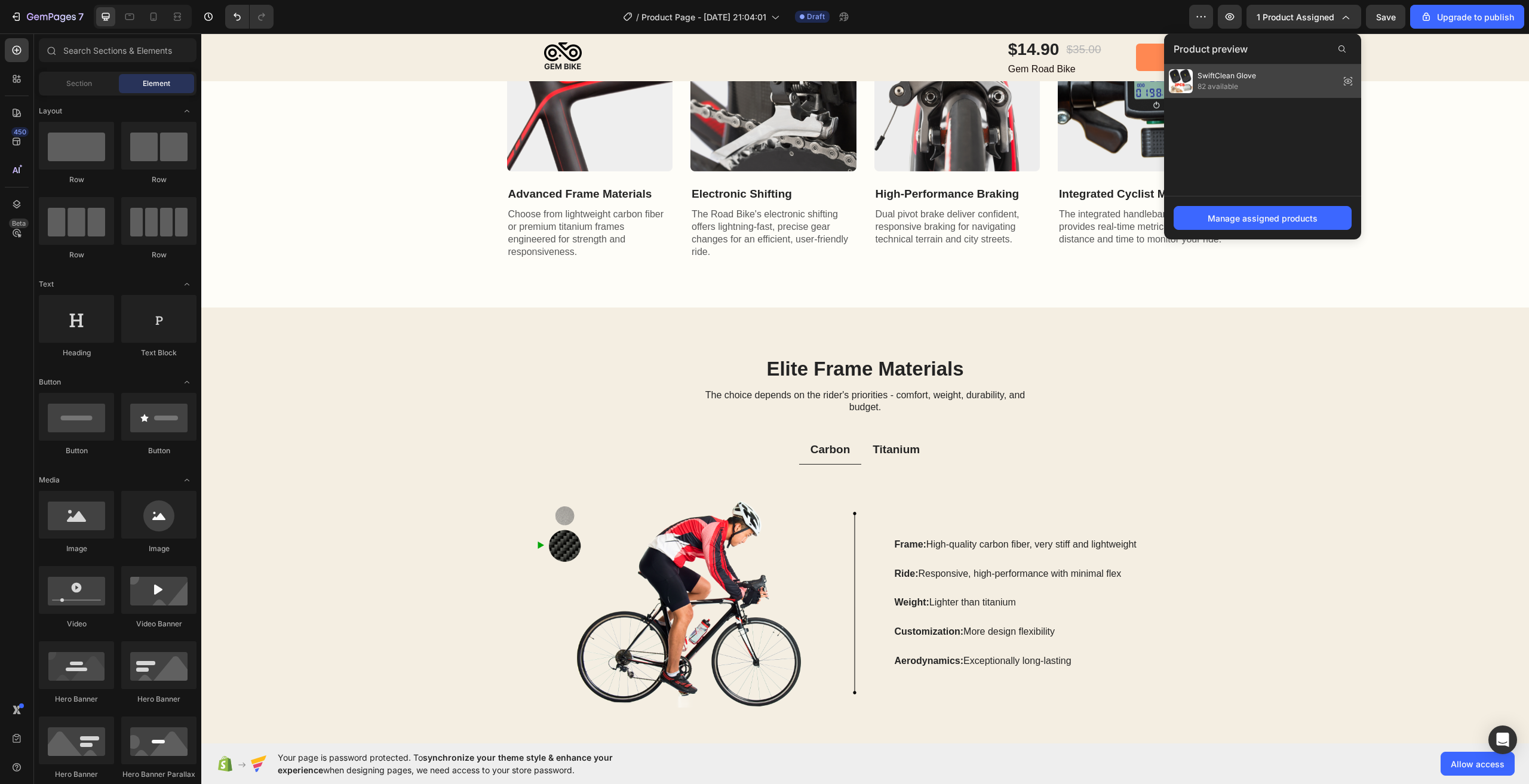
click at [1266, 79] on div "SwiftClean Glove 82 available" at bounding box center [1262, 81] width 197 height 34
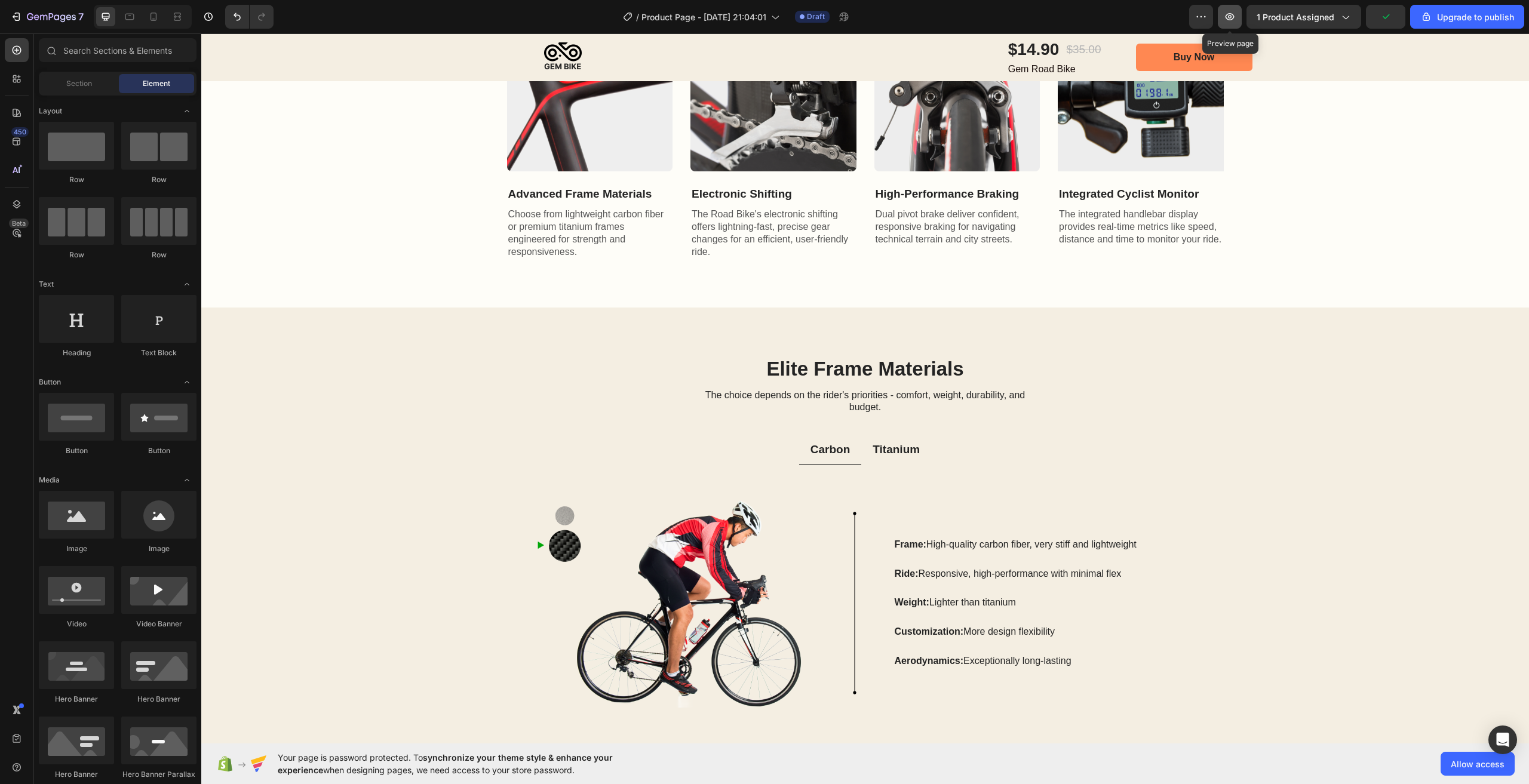
click at [1239, 19] on button "button" at bounding box center [1230, 16] width 24 height 24
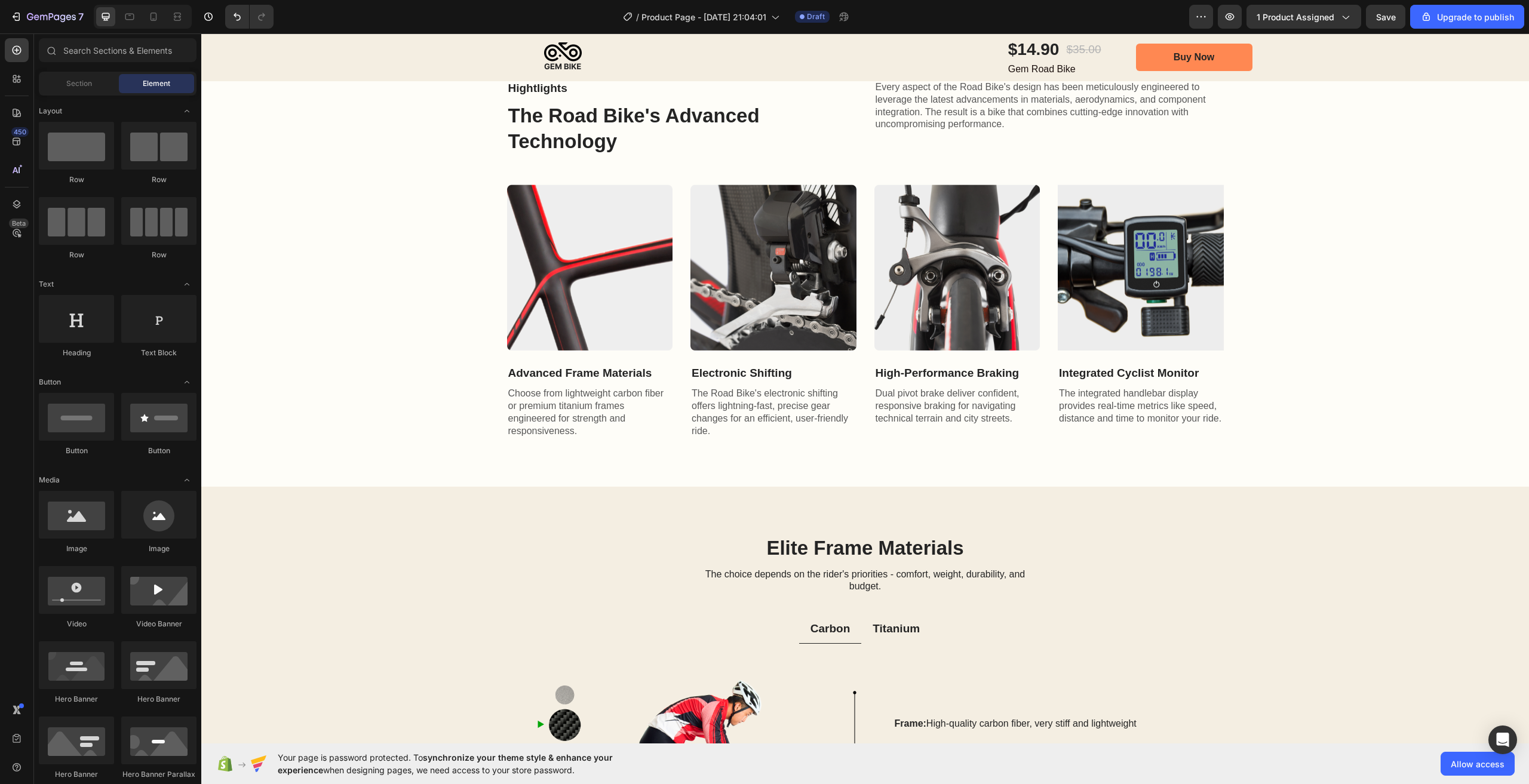
scroll to position [1155, 0]
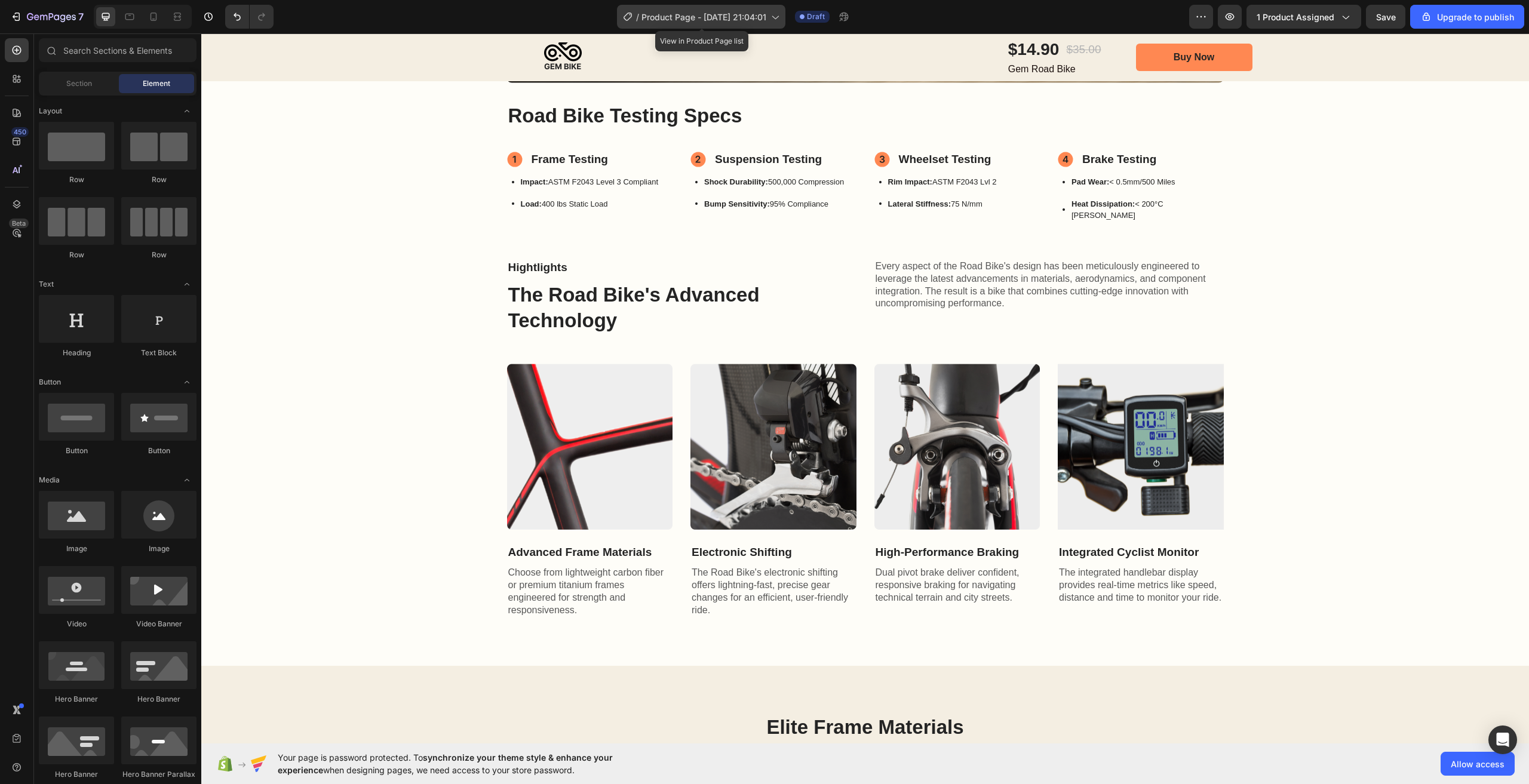
click at [761, 19] on span "Product Page - [DATE] 21:04:01" at bounding box center [704, 17] width 125 height 13
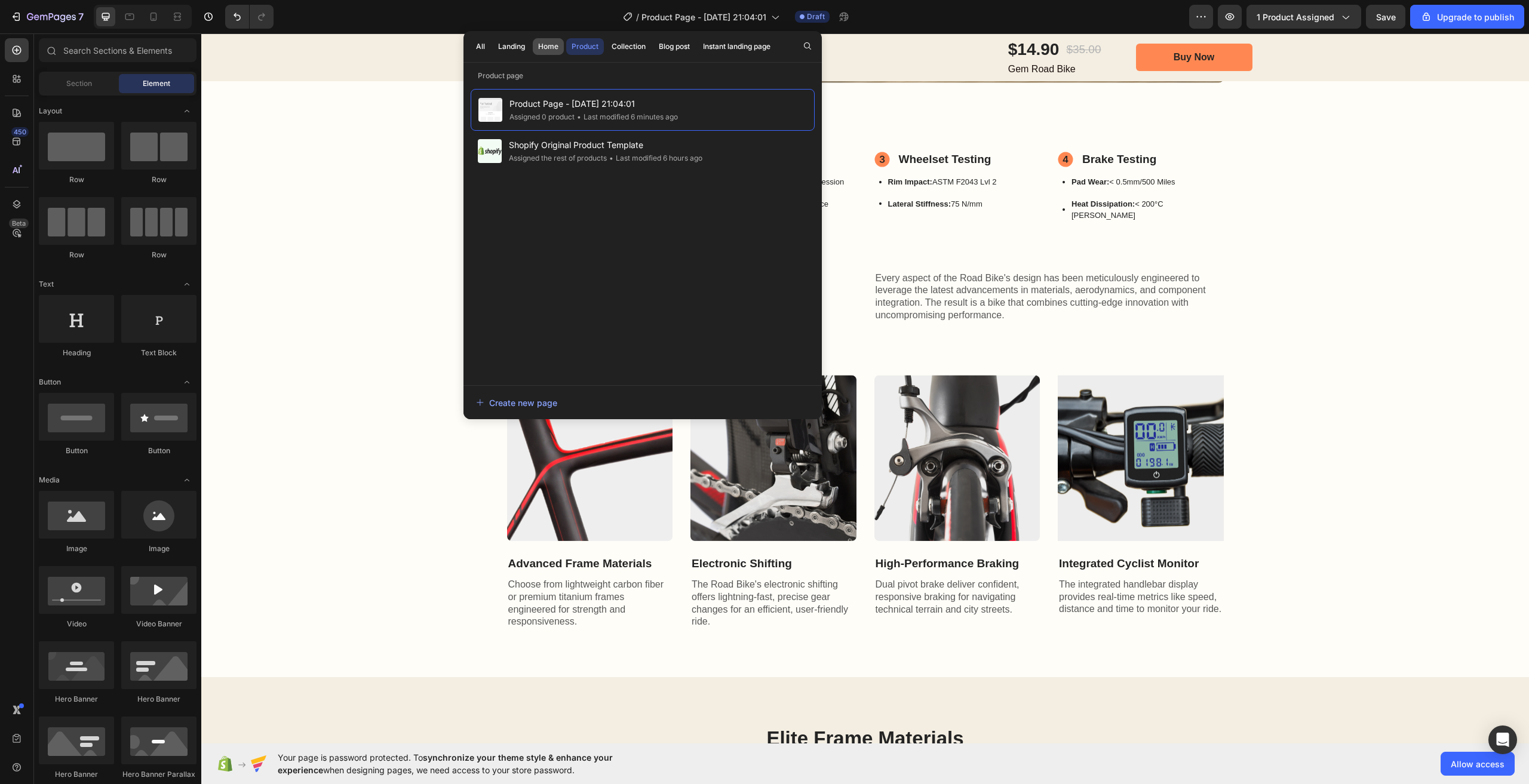
click at [549, 52] on div "Home" at bounding box center [548, 47] width 20 height 11
click at [517, 52] on button "Landing" at bounding box center [511, 46] width 38 height 16
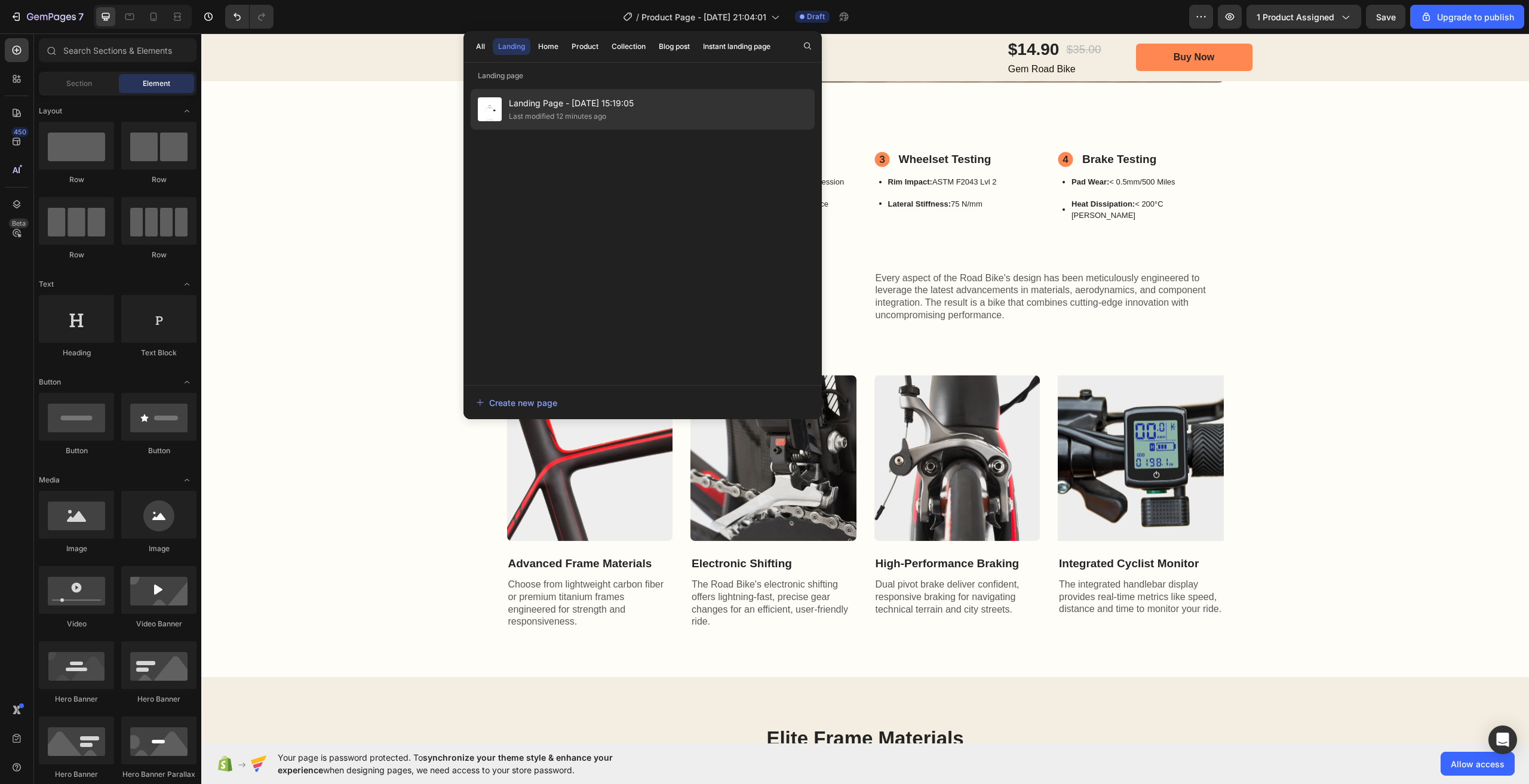
click at [647, 110] on div "Landing Page - [DATE] 15:19:05 Last modified 12 minutes ago" at bounding box center [643, 109] width 344 height 41
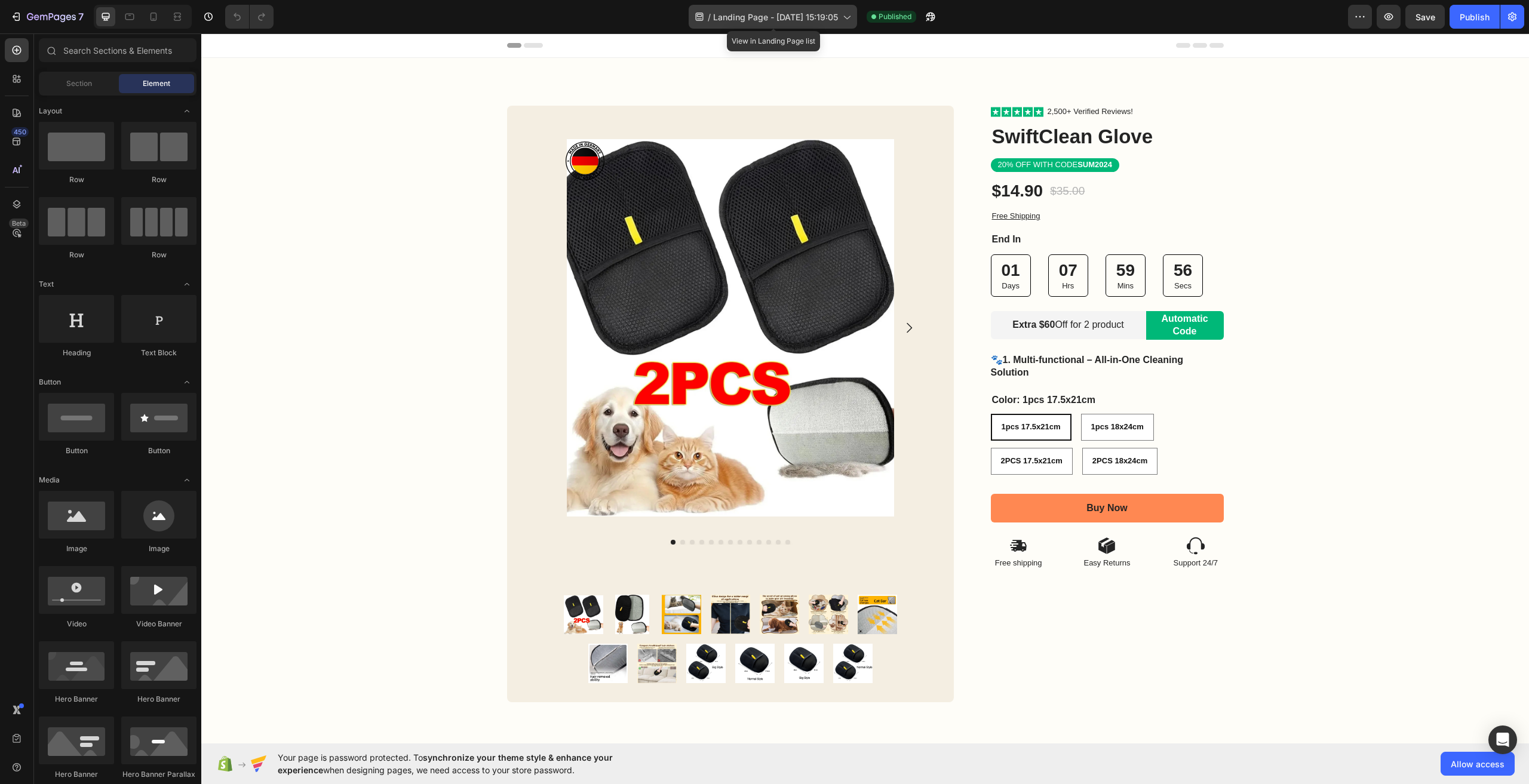
click at [784, 22] on span "Landing Page - [DATE] 15:19:05" at bounding box center [775, 17] width 125 height 13
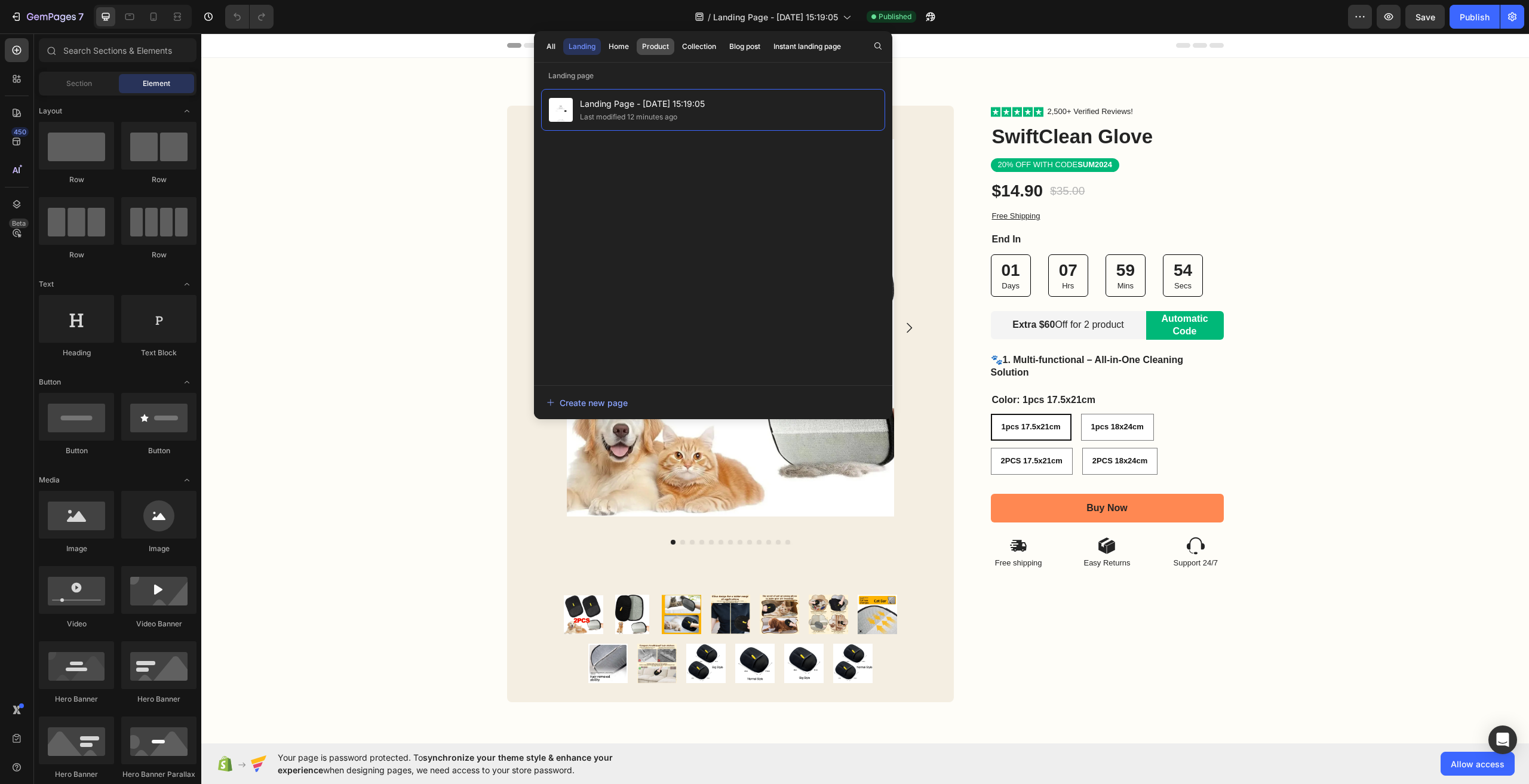
click at [657, 47] on div "Product" at bounding box center [655, 47] width 27 height 11
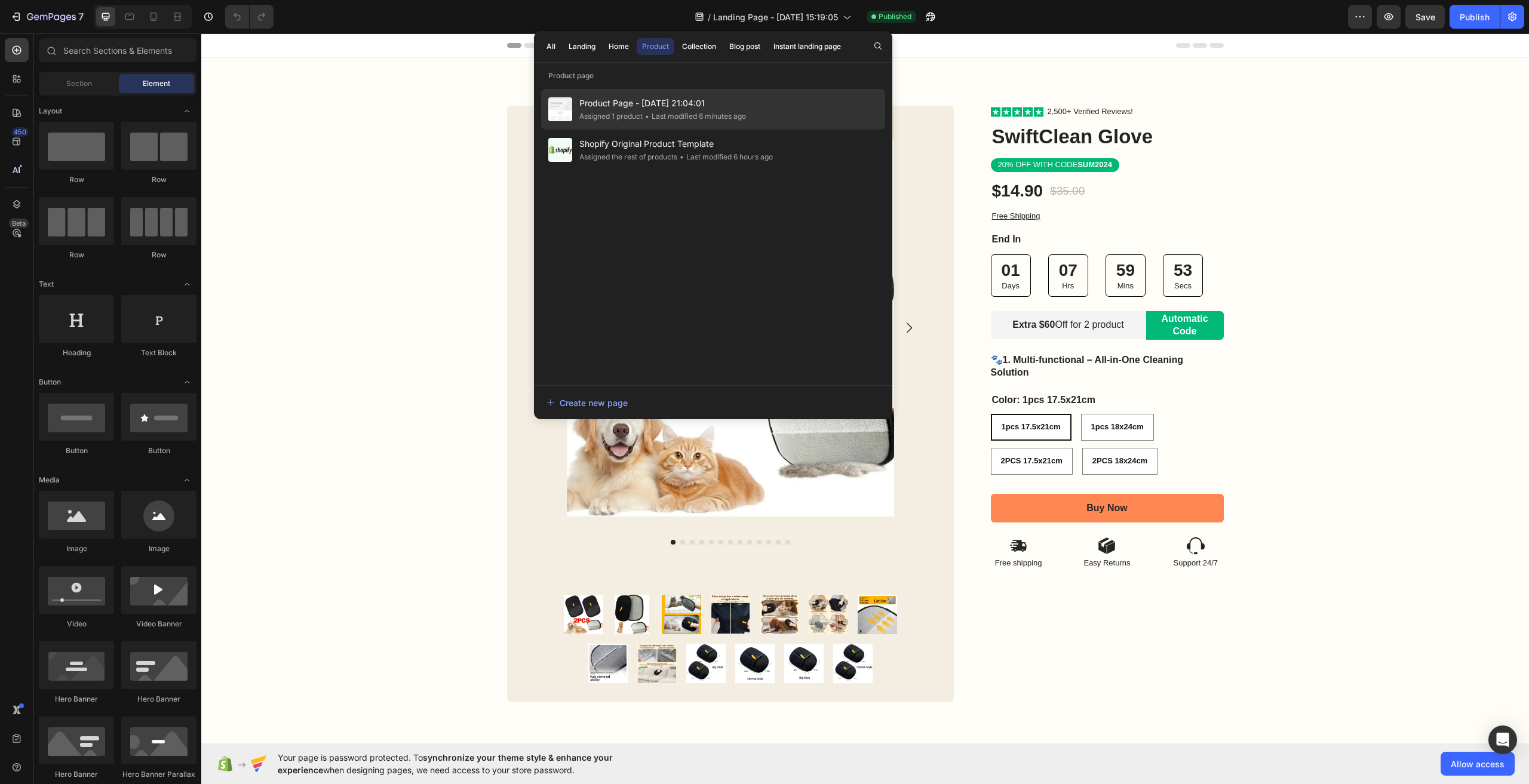
click at [678, 111] on div "• Last modified 6 minutes ago" at bounding box center [694, 116] width 103 height 12
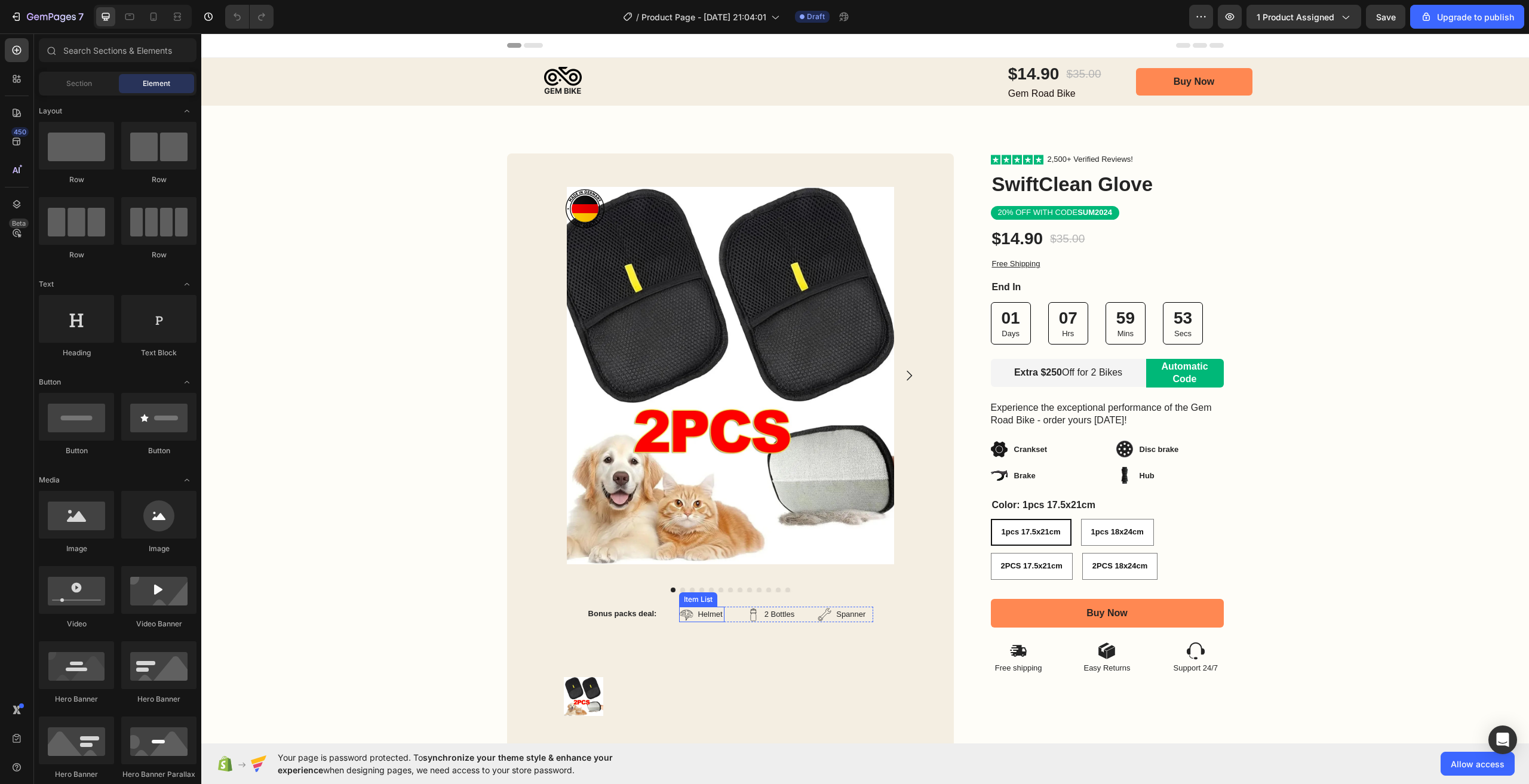
scroll to position [120, 0]
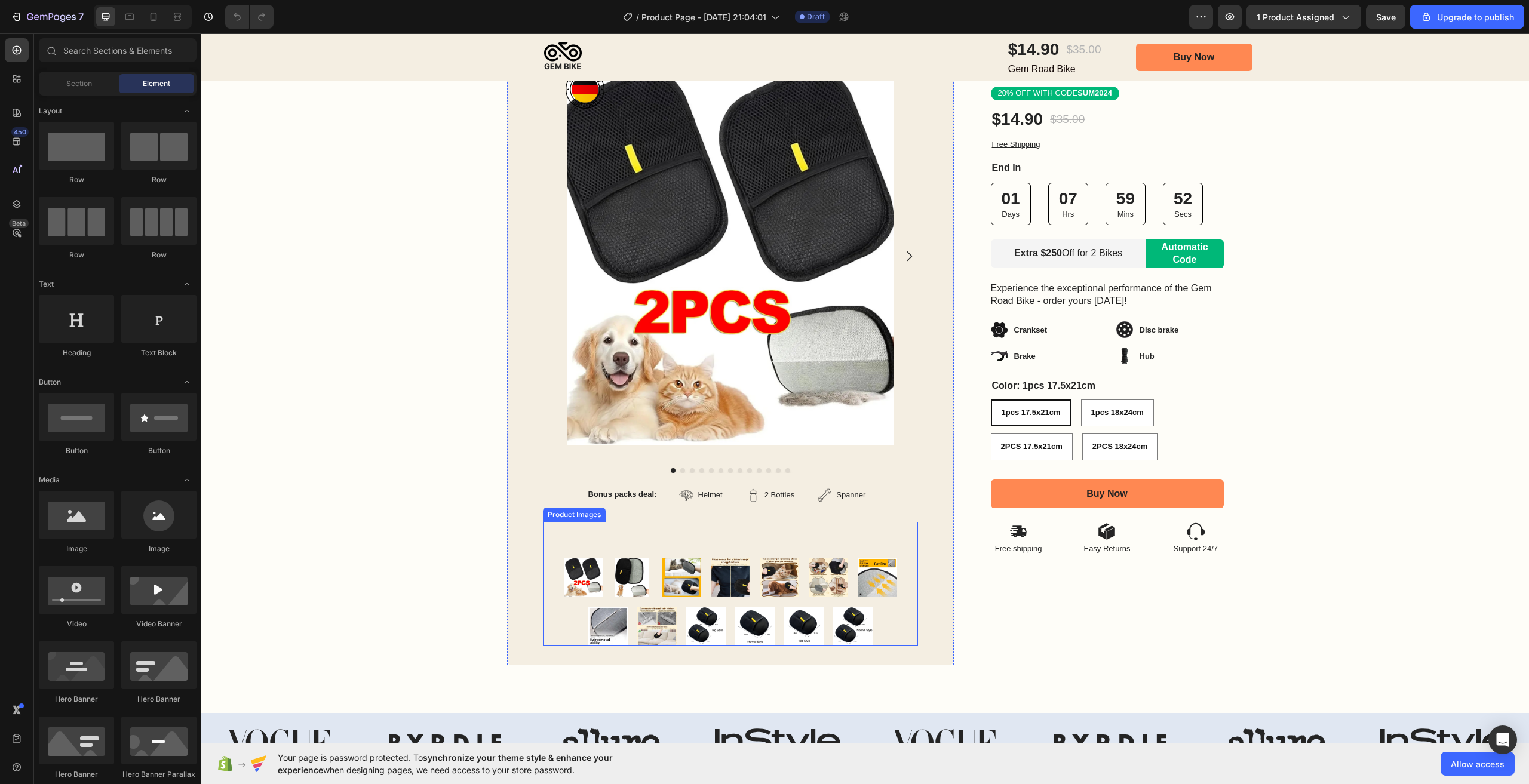
click at [625, 564] on img at bounding box center [632, 578] width 39 height 39
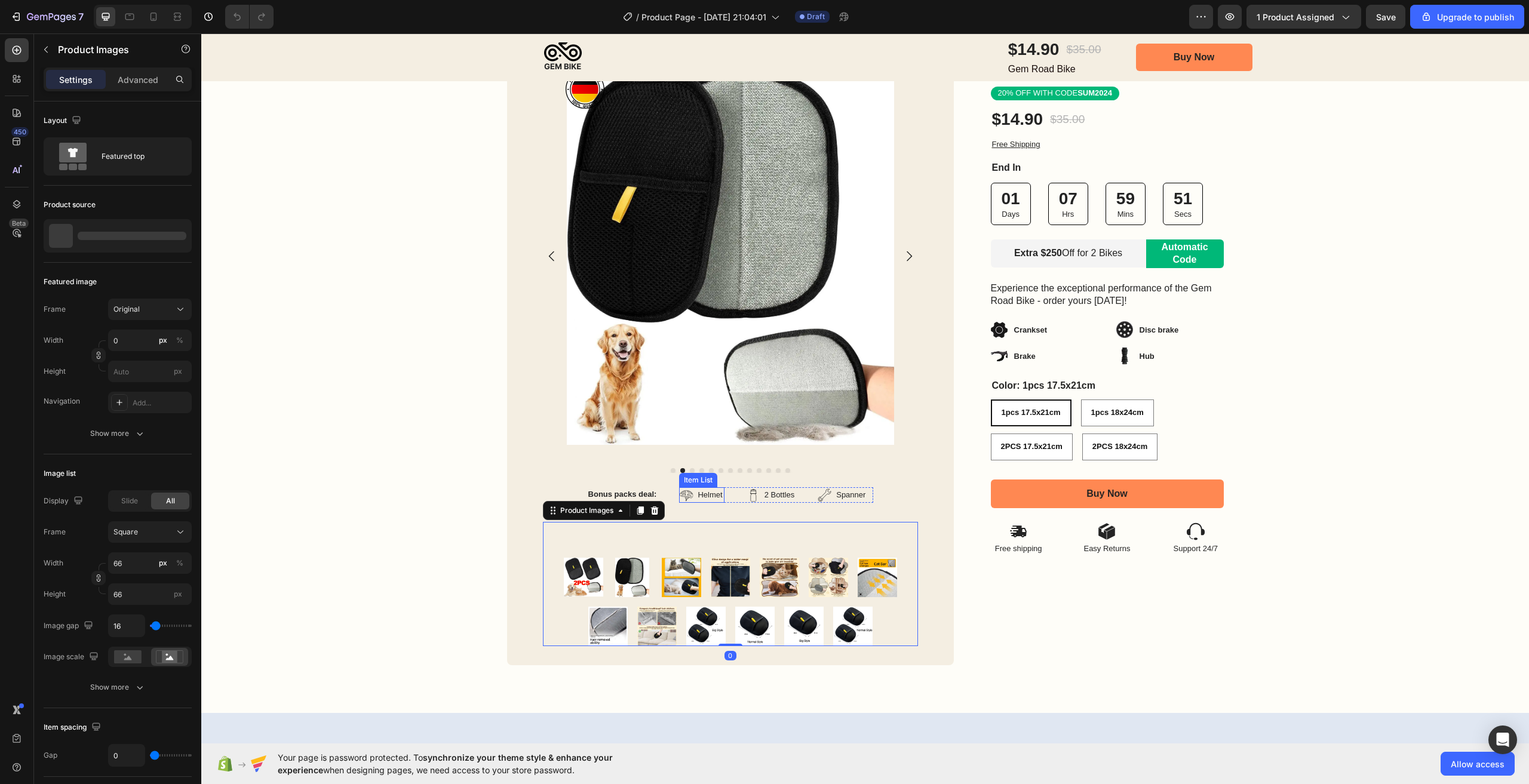
scroll to position [0, 0]
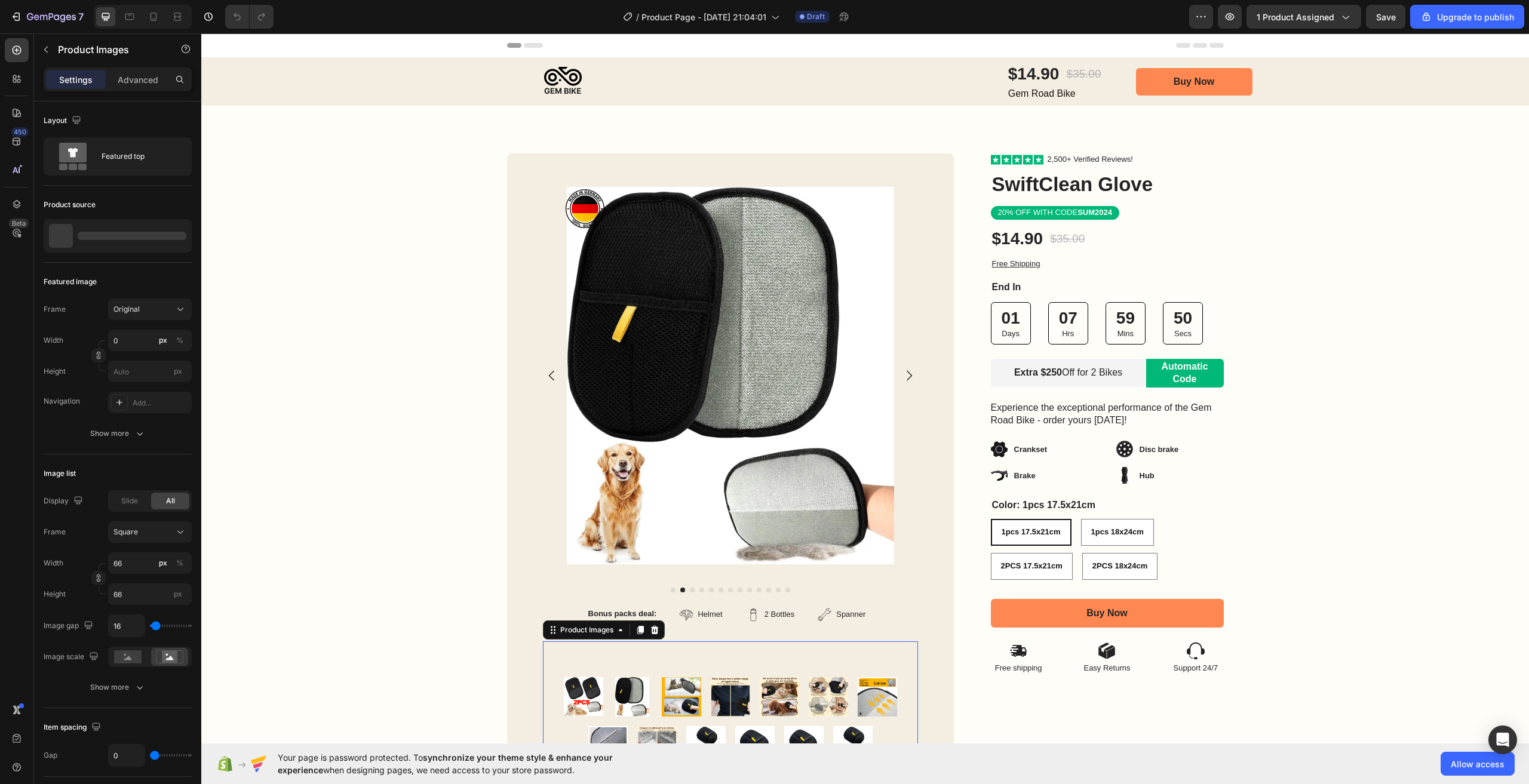
click at [674, 691] on img at bounding box center [682, 697] width 39 height 39
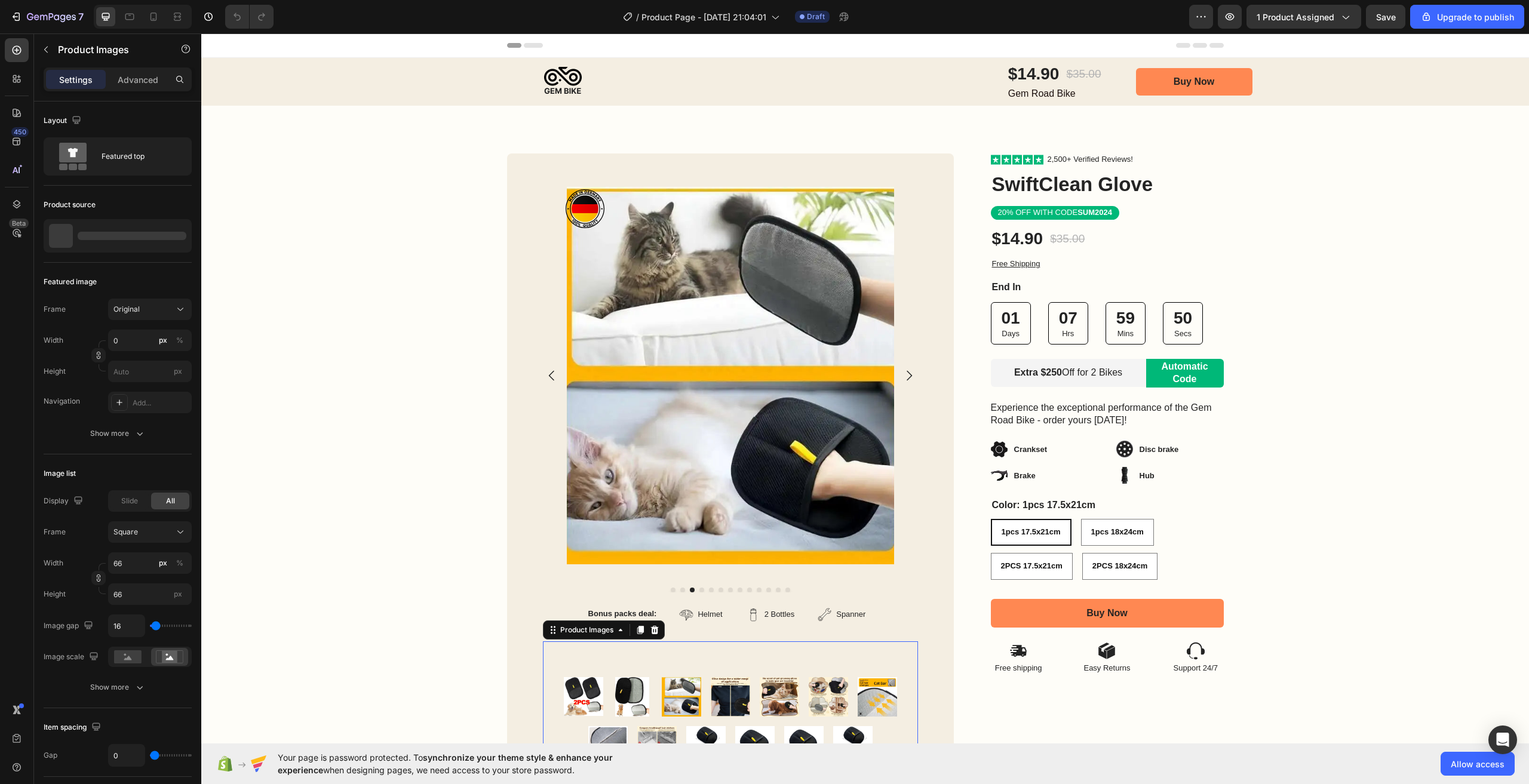
click at [721, 698] on img at bounding box center [730, 697] width 39 height 39
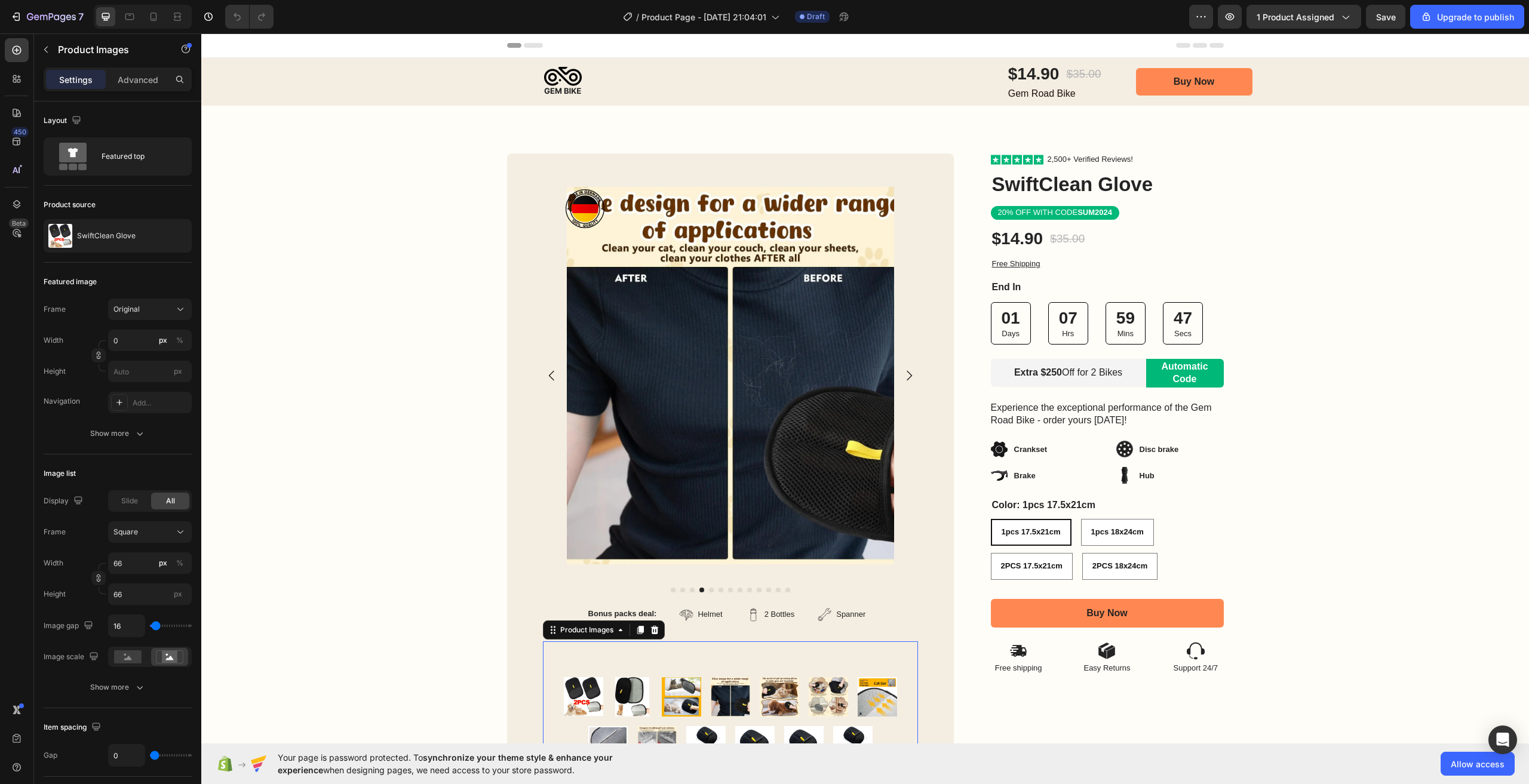
click at [766, 697] on img at bounding box center [779, 697] width 39 height 39
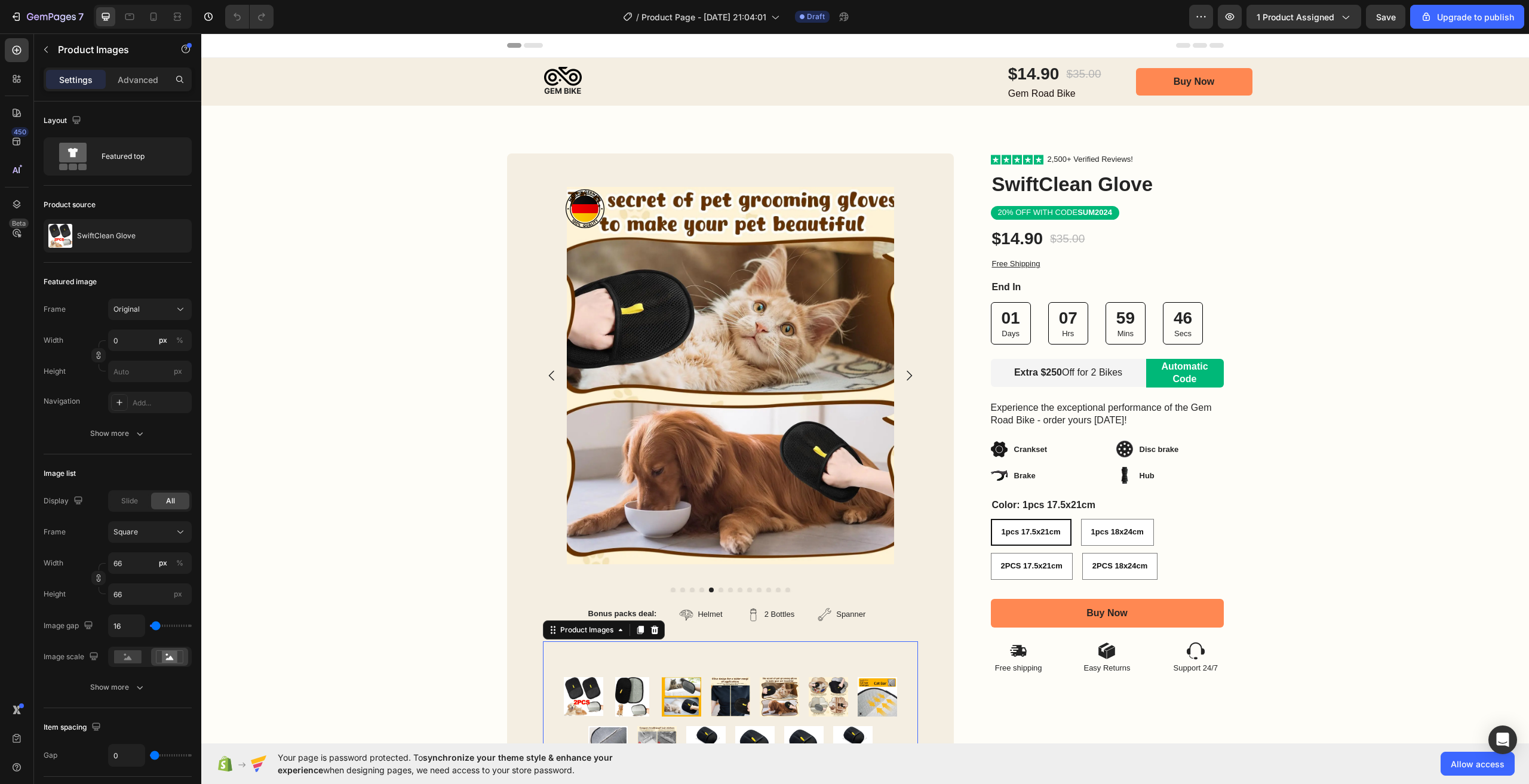
drag, startPoint x: 849, startPoint y: 705, endPoint x: 861, endPoint y: 703, distance: 12.2
click at [849, 704] on div at bounding box center [731, 721] width 375 height 88
click at [865, 700] on img at bounding box center [877, 697] width 39 height 39
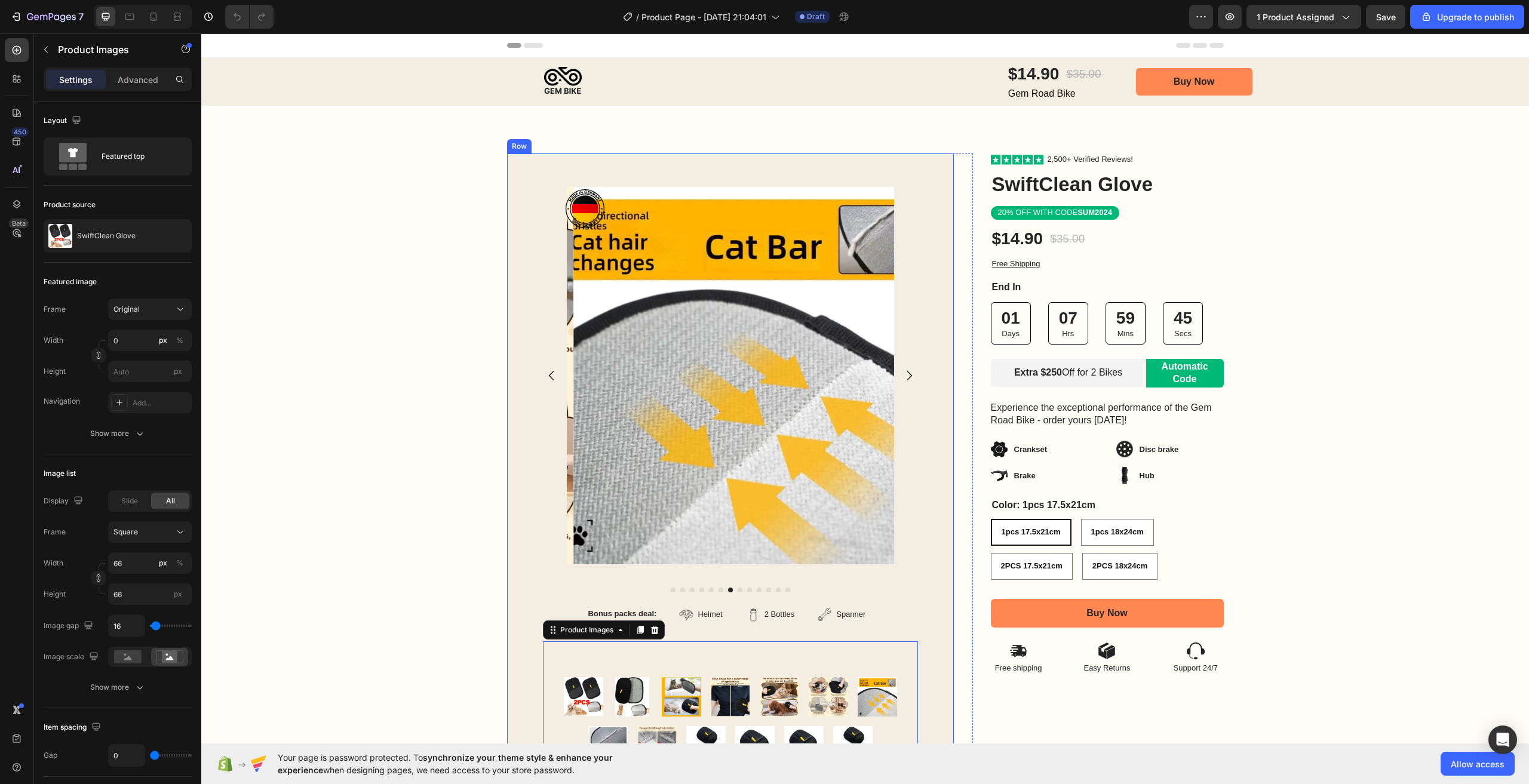
scroll to position [120, 0]
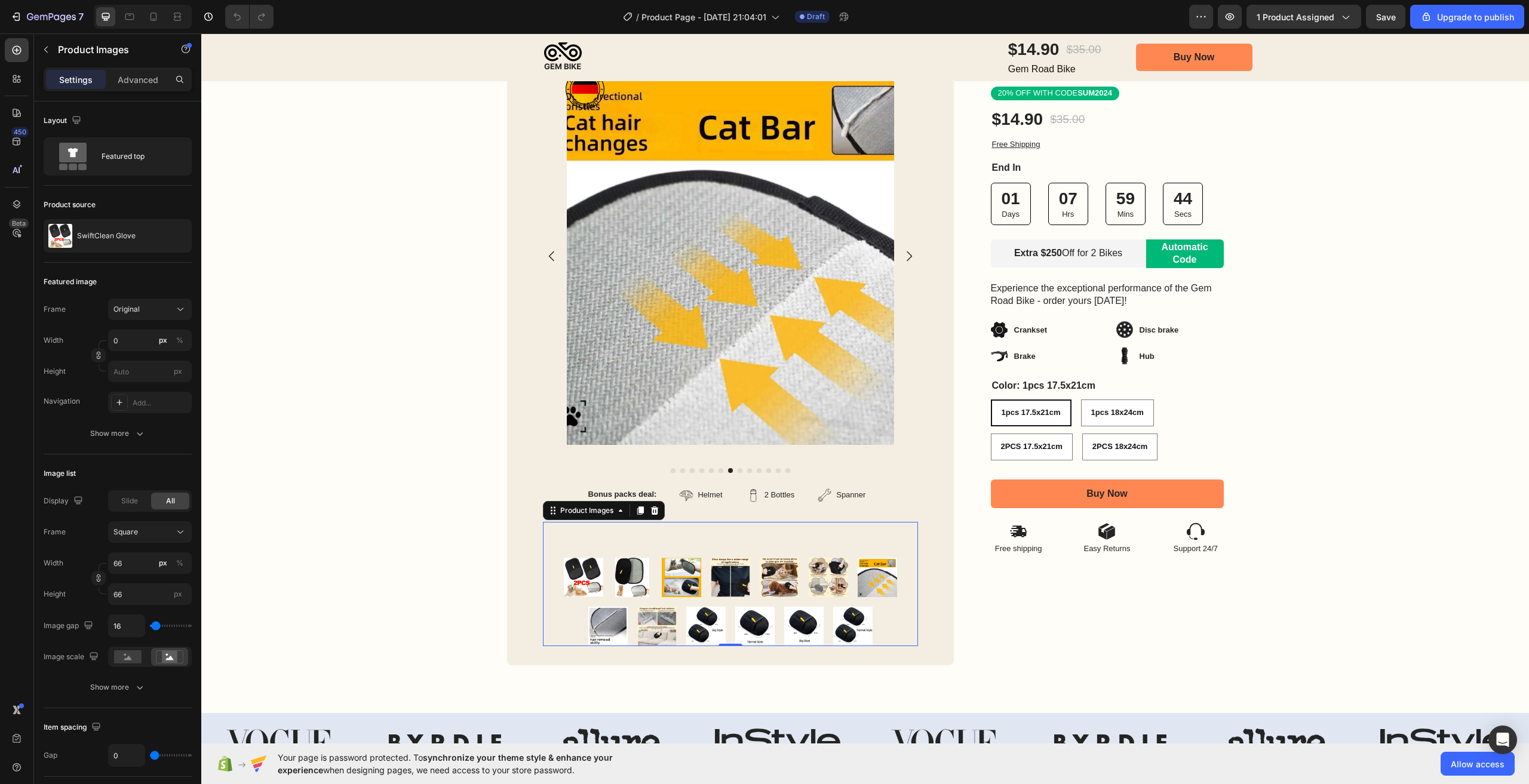
click at [613, 632] on img at bounding box center [608, 626] width 39 height 39
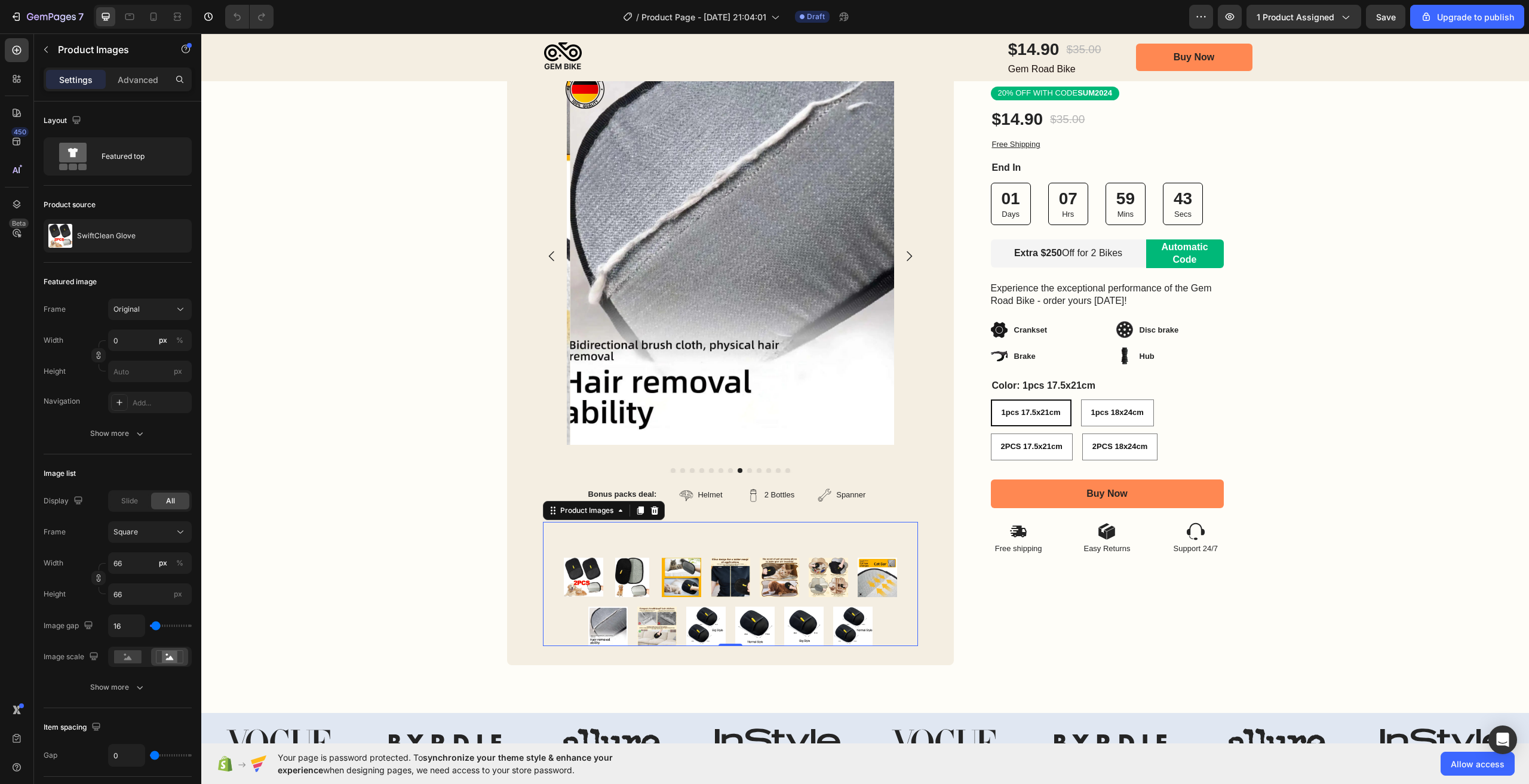
scroll to position [179, 0]
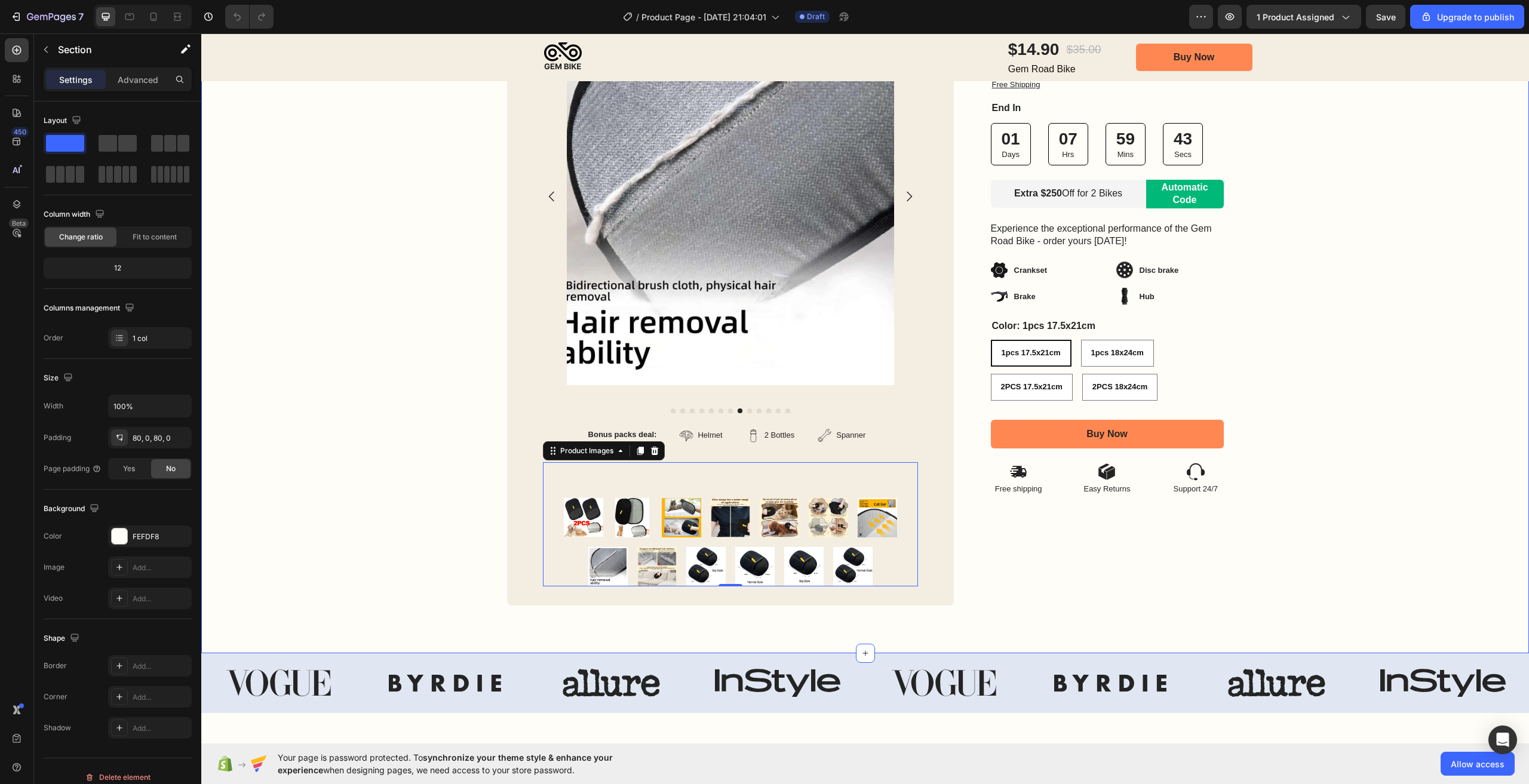
click at [668, 631] on div "Image Row Product Images Bonus packs deal: Text Block Helmet Item List 2 Bottle…" at bounding box center [865, 290] width 1328 height 727
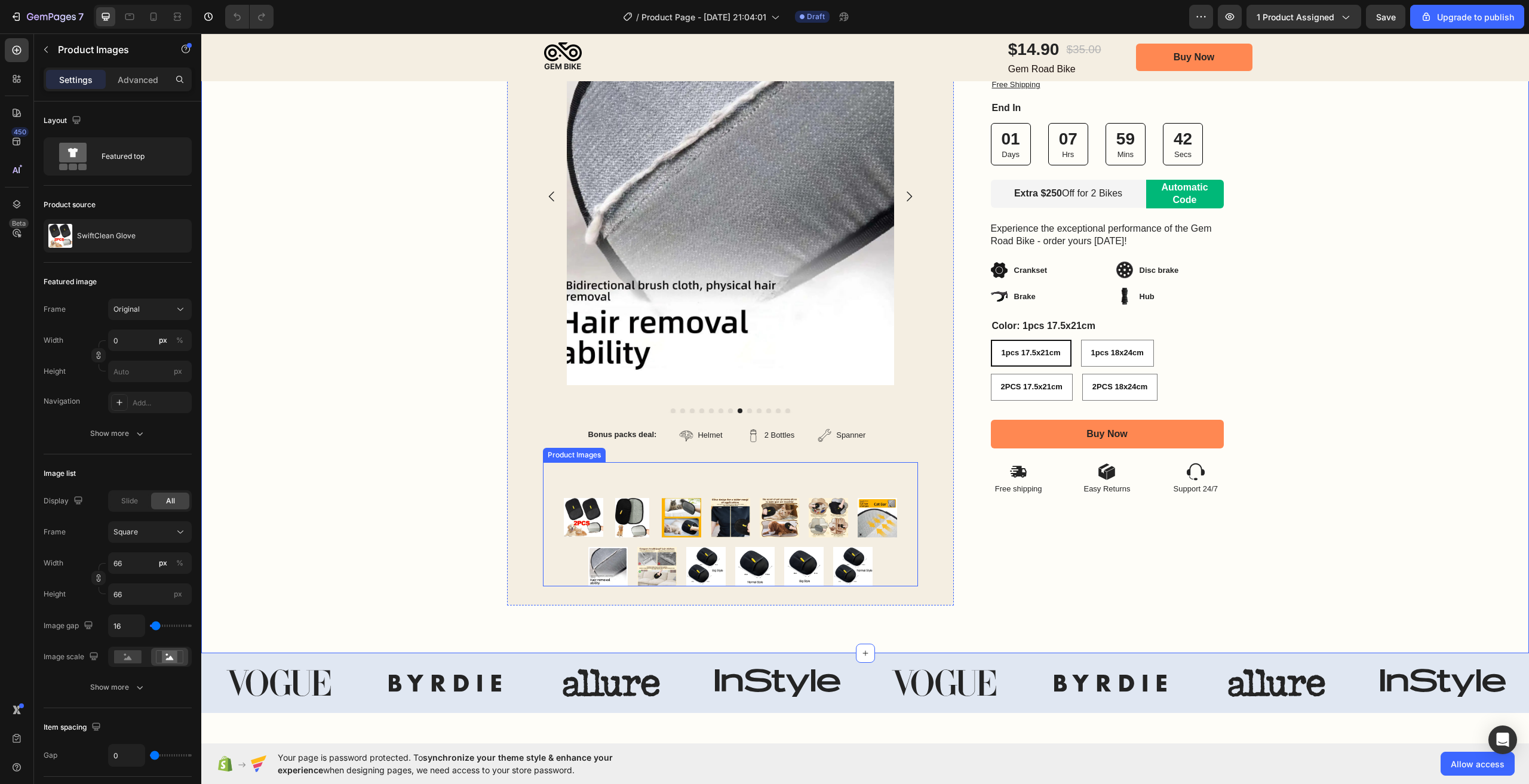
click at [673, 571] on div at bounding box center [731, 542] width 375 height 88
click at [699, 564] on img at bounding box center [706, 567] width 39 height 39
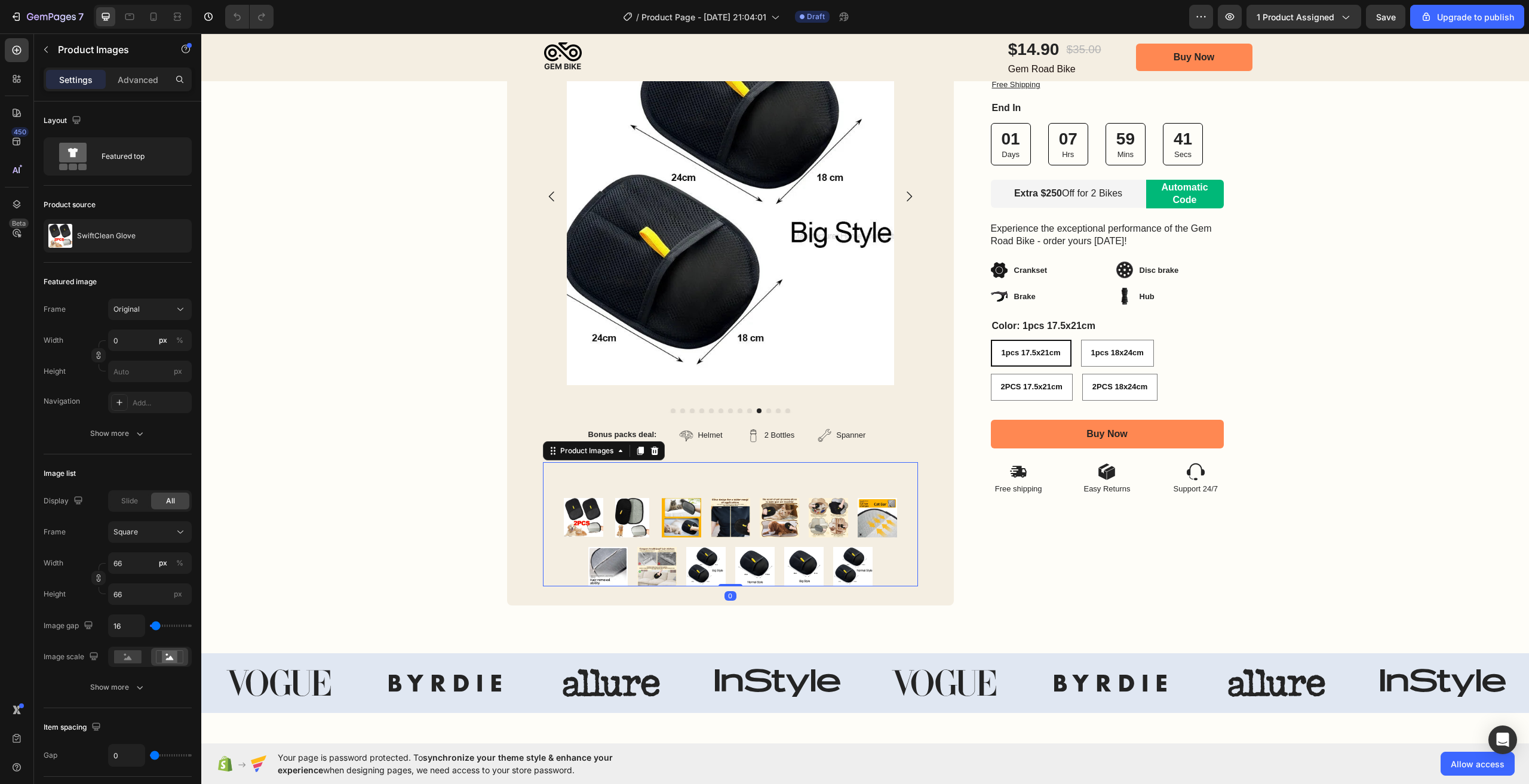
click at [749, 564] on img at bounding box center [755, 567] width 39 height 39
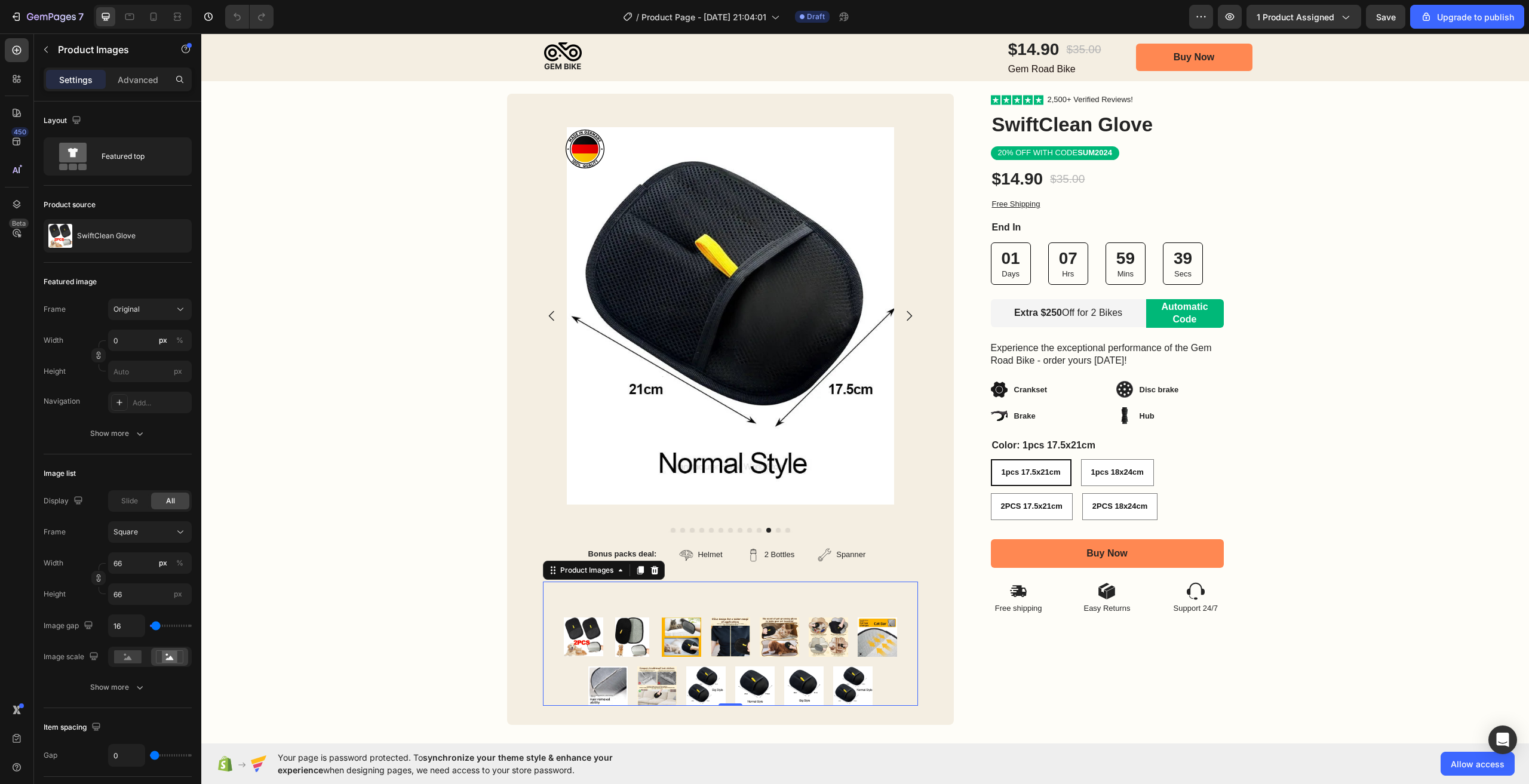
scroll to position [120, 0]
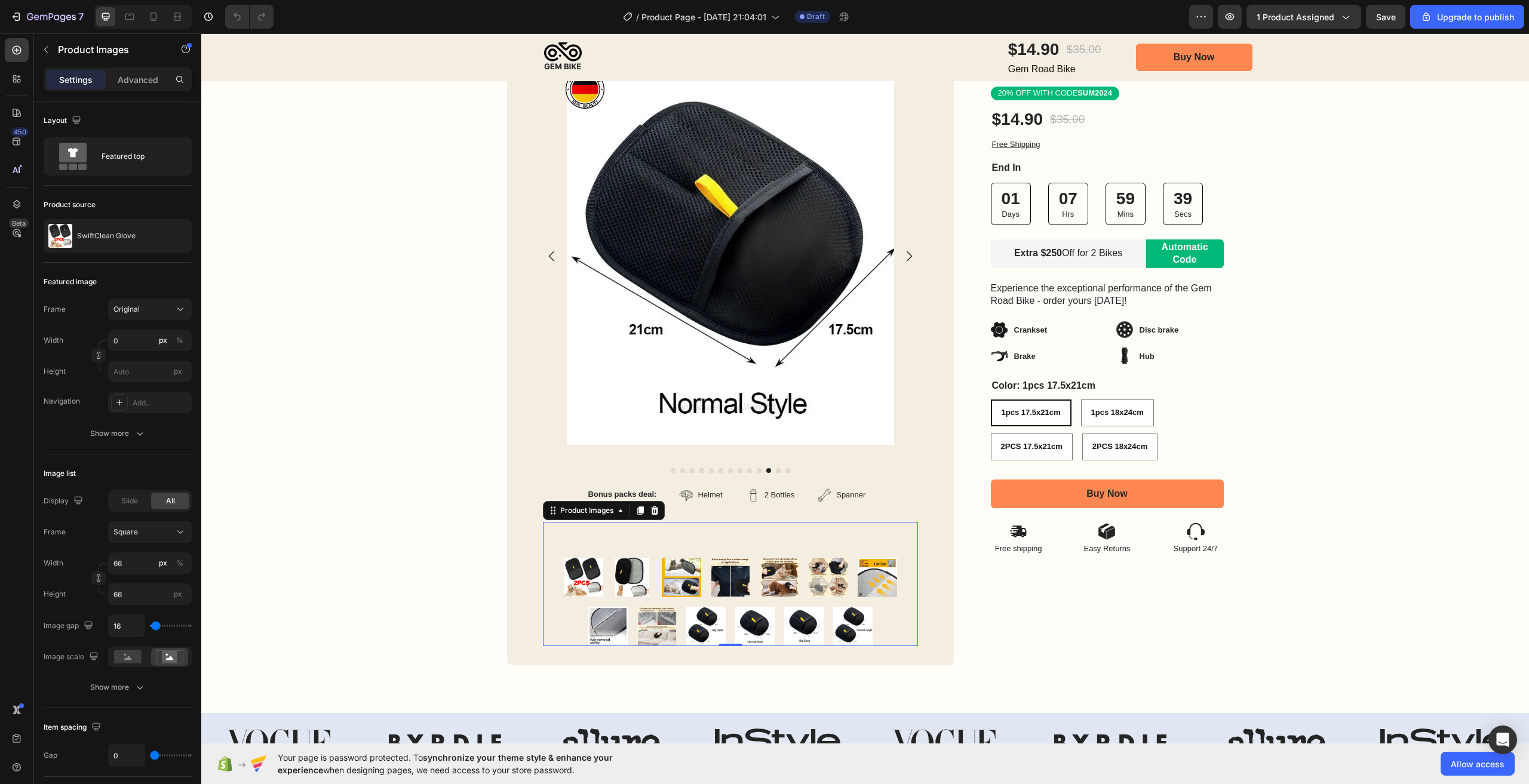
click at [794, 629] on img at bounding box center [804, 626] width 39 height 39
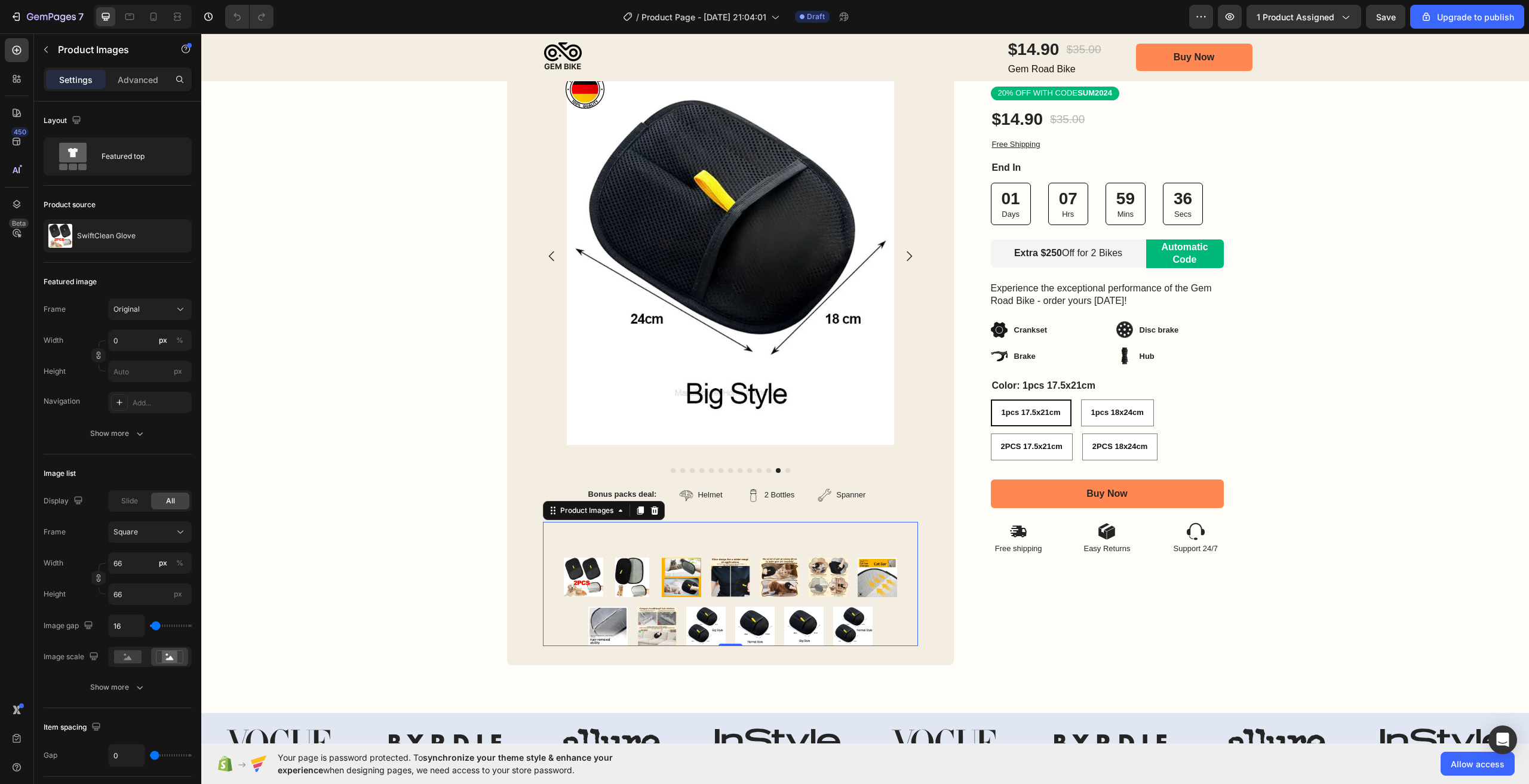
click at [764, 627] on img at bounding box center [755, 626] width 39 height 39
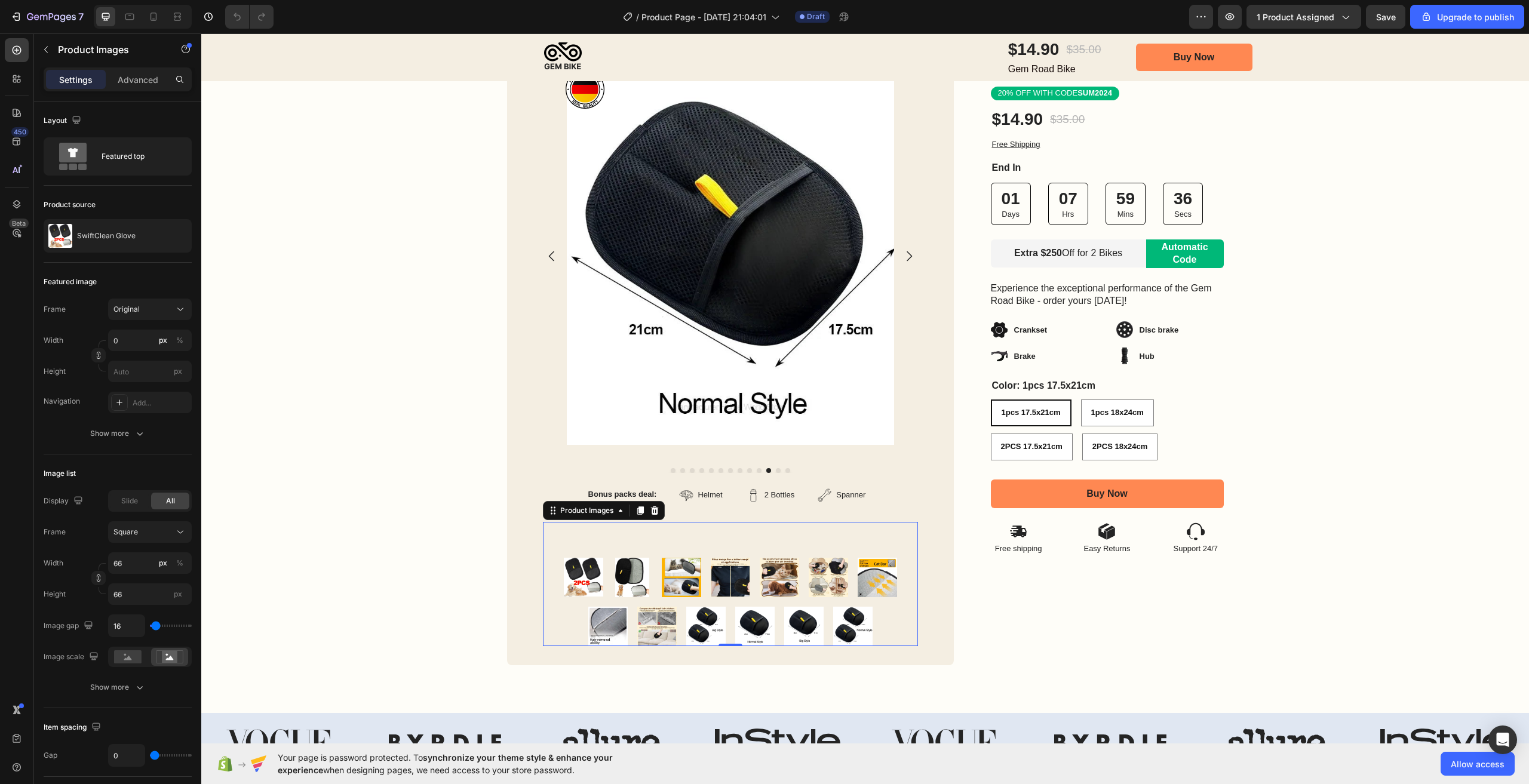
click at [786, 627] on img at bounding box center [804, 626] width 39 height 39
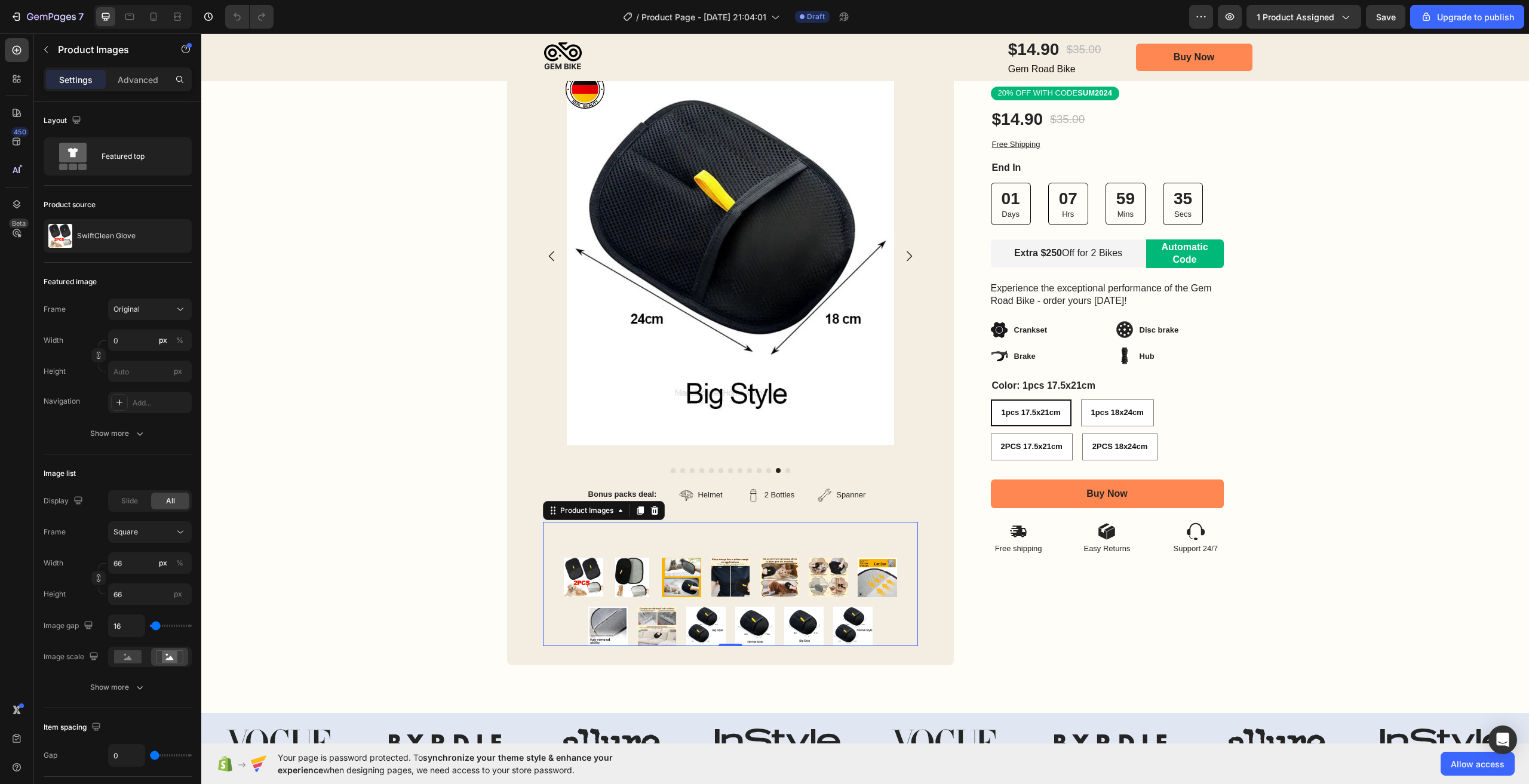
click at [761, 628] on img at bounding box center [755, 626] width 39 height 39
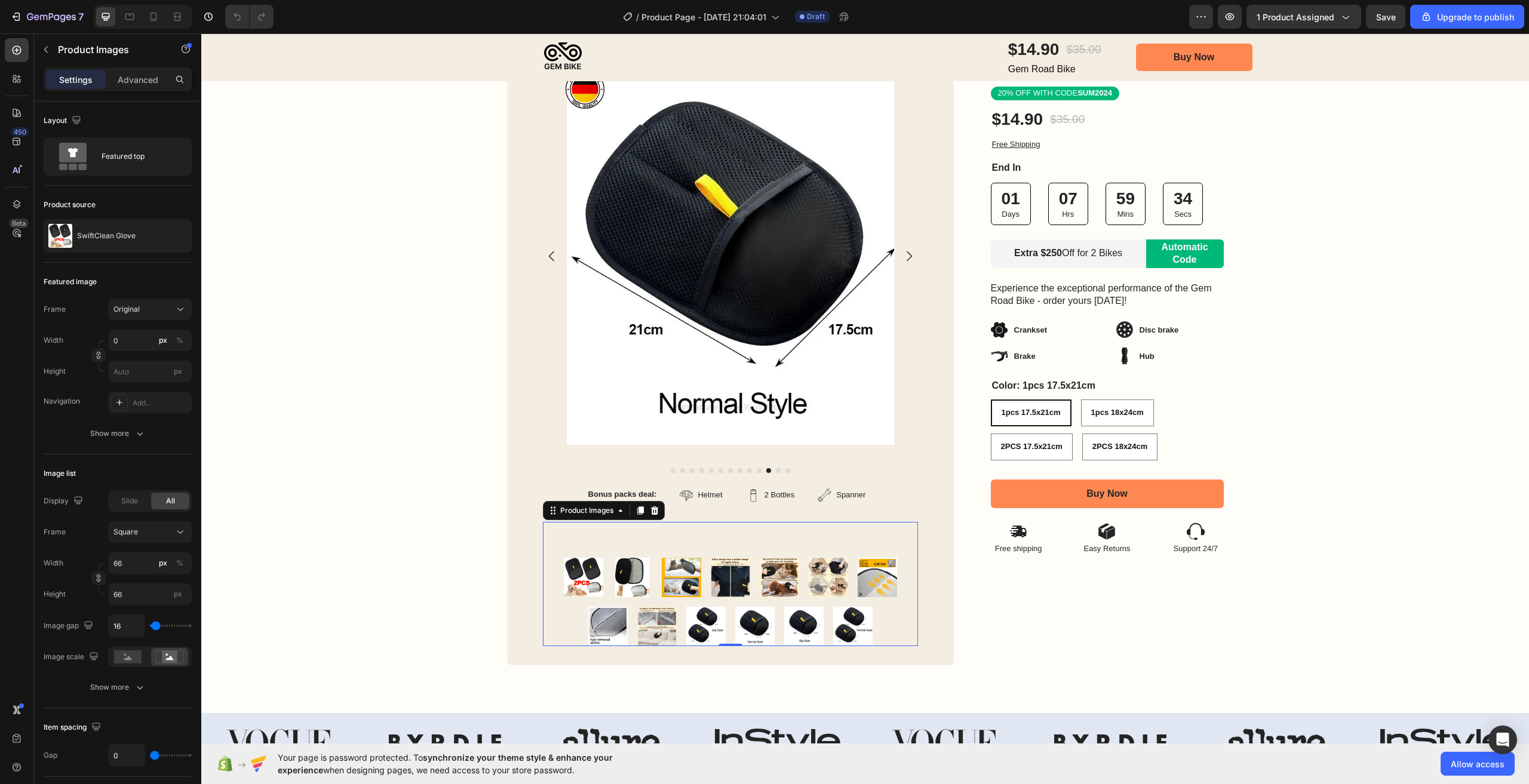
click at [786, 625] on img at bounding box center [804, 626] width 39 height 39
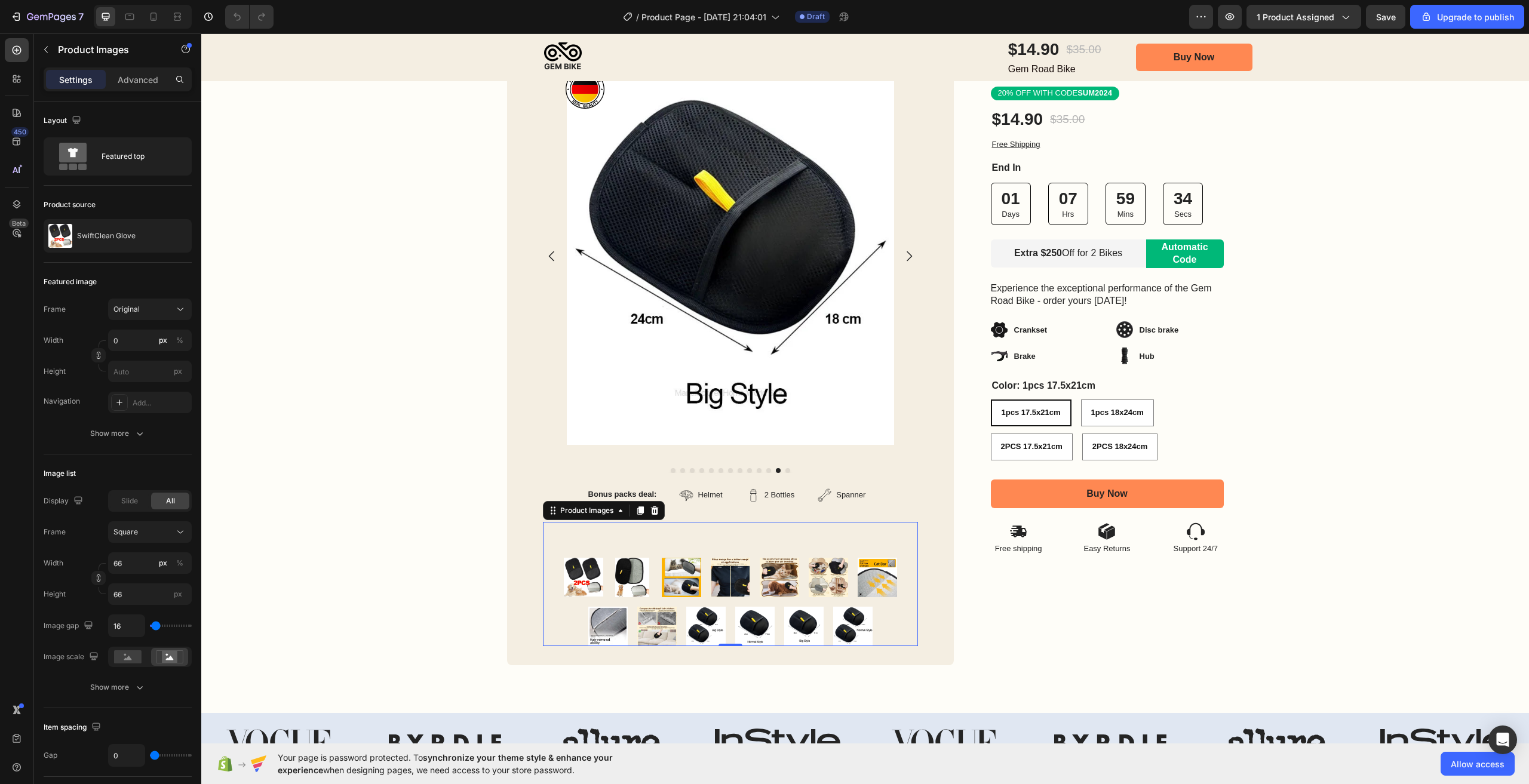
click at [757, 629] on img at bounding box center [755, 626] width 39 height 39
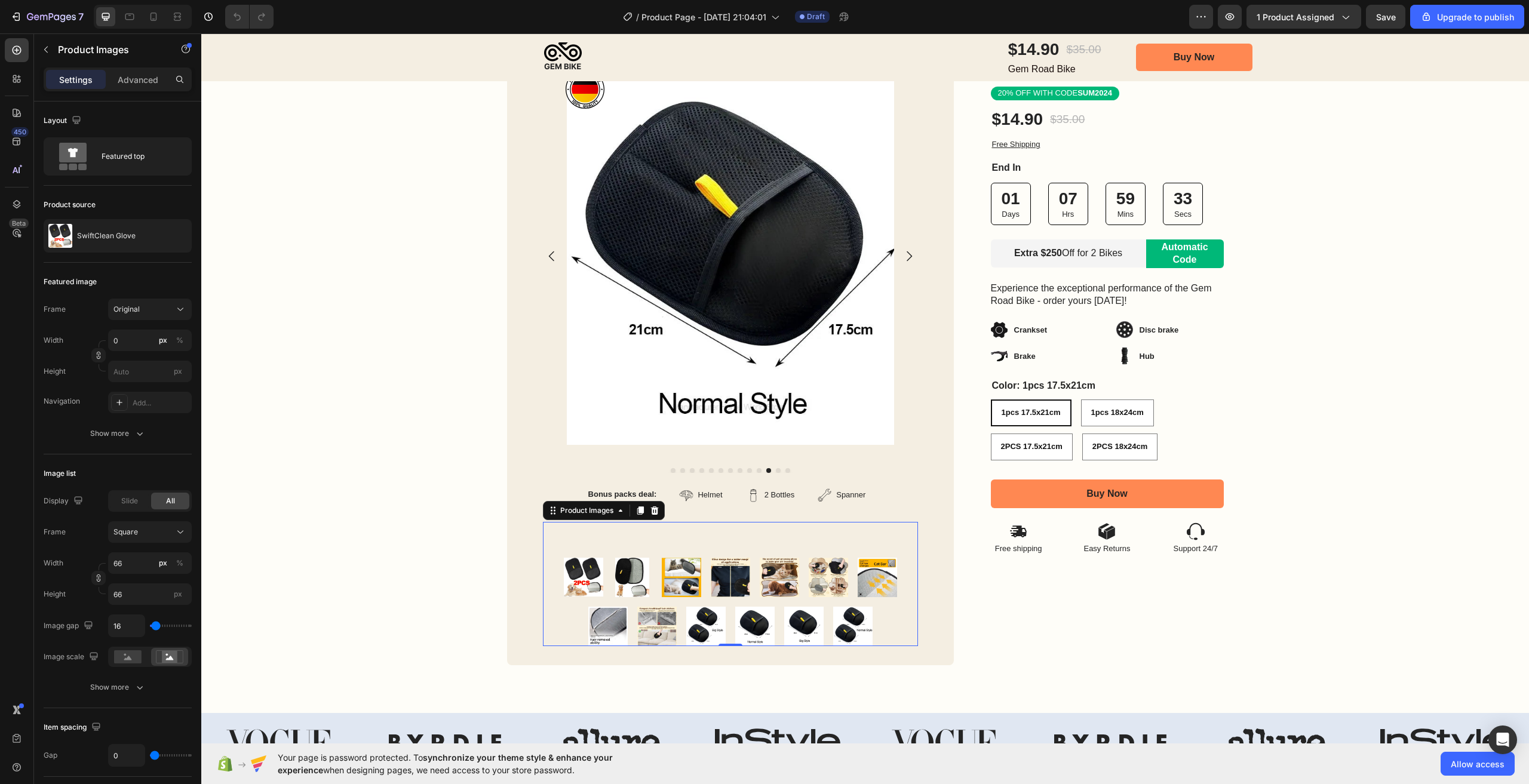
click at [794, 624] on img at bounding box center [804, 626] width 39 height 39
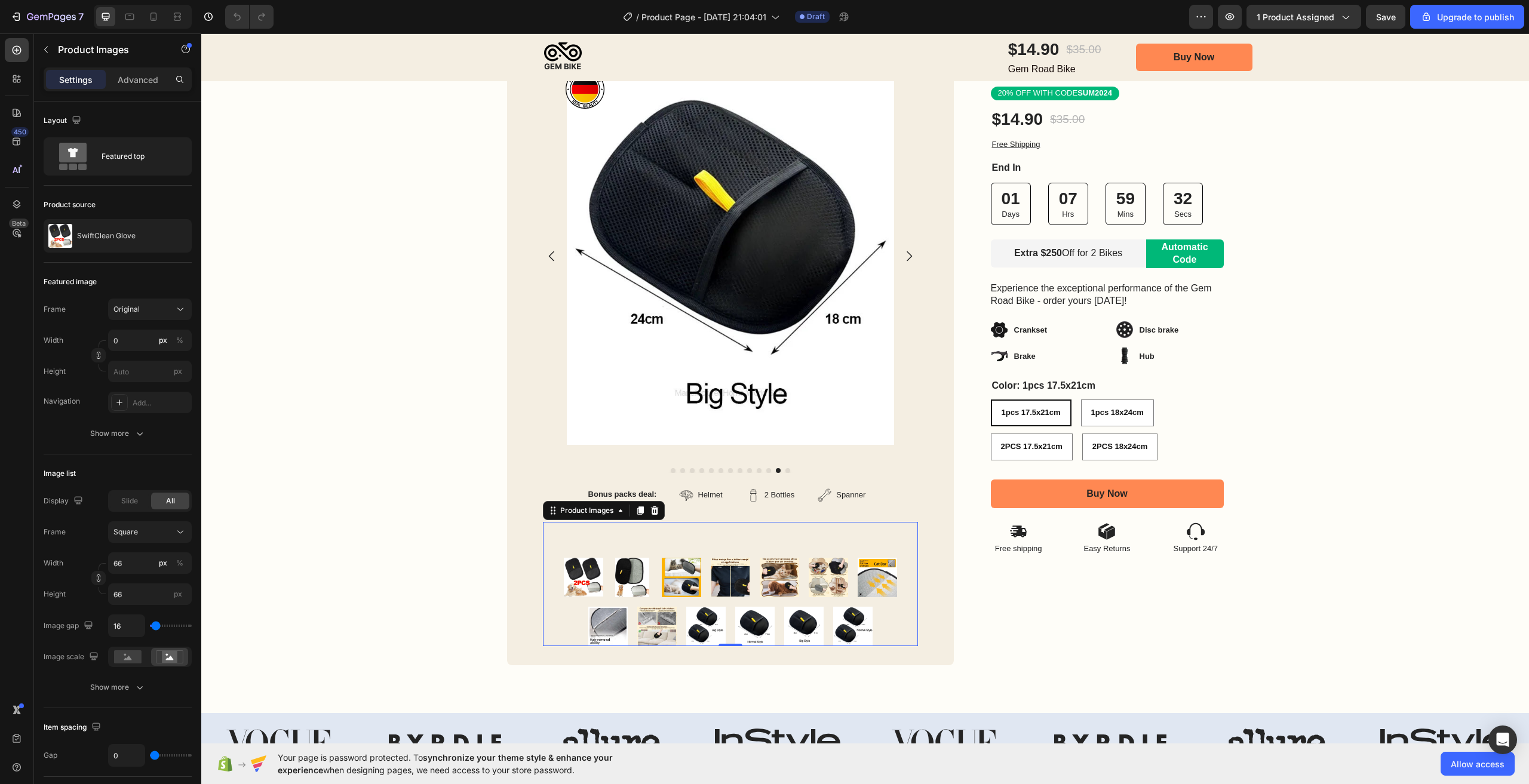
click at [777, 625] on div at bounding box center [731, 602] width 375 height 88
click at [833, 627] on img at bounding box center [853, 626] width 39 height 39
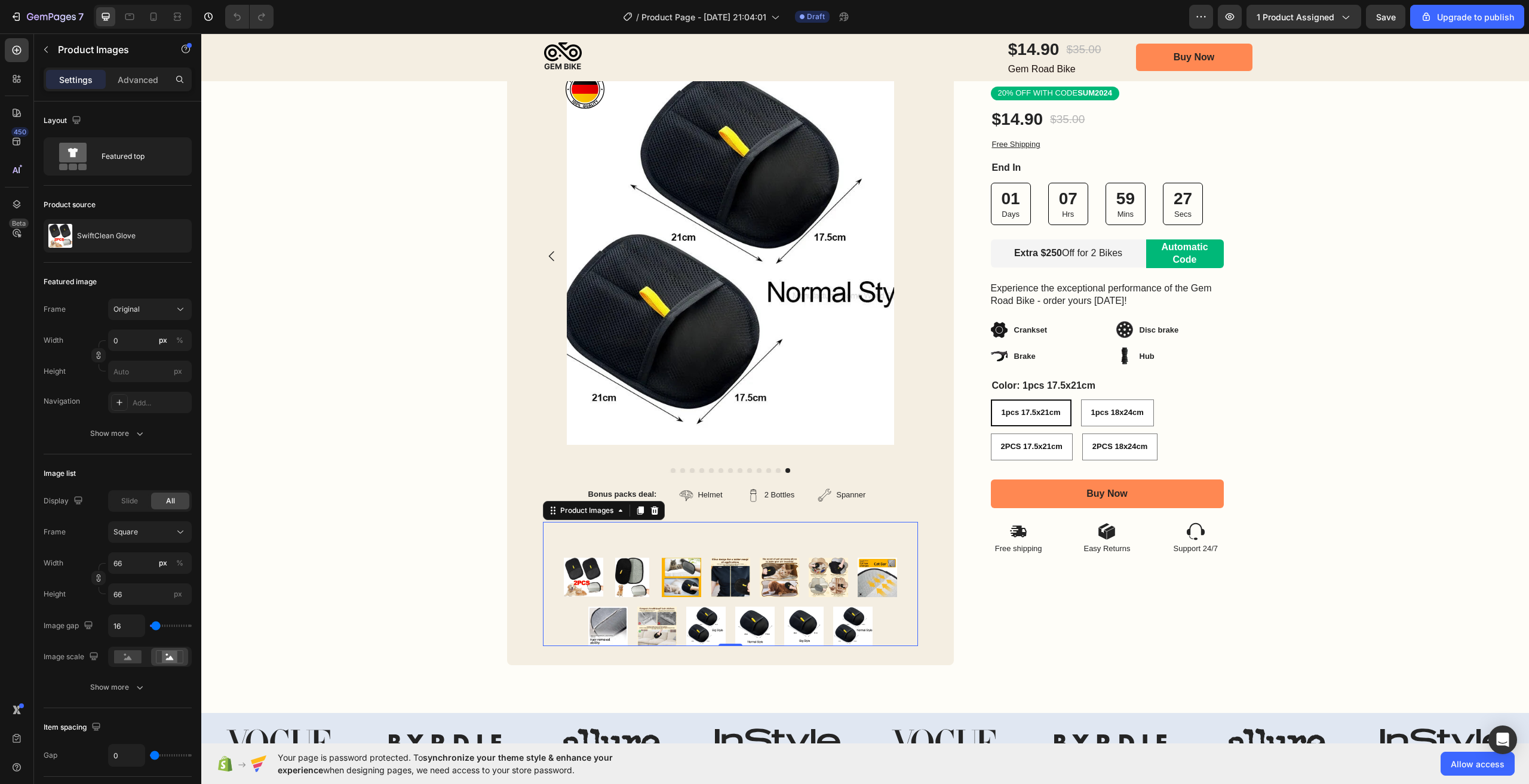
click at [585, 587] on img at bounding box center [583, 578] width 39 height 39
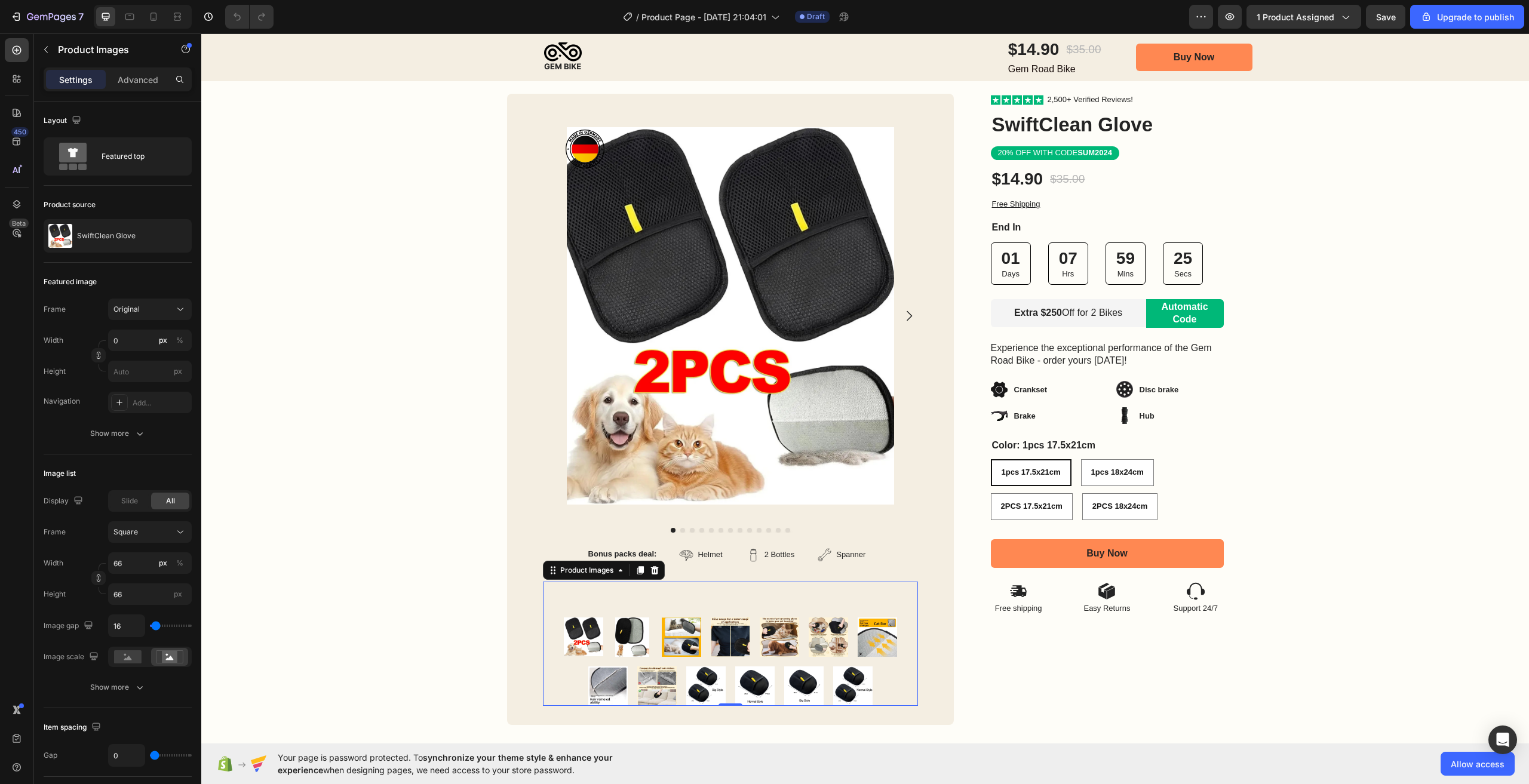
scroll to position [0, 0]
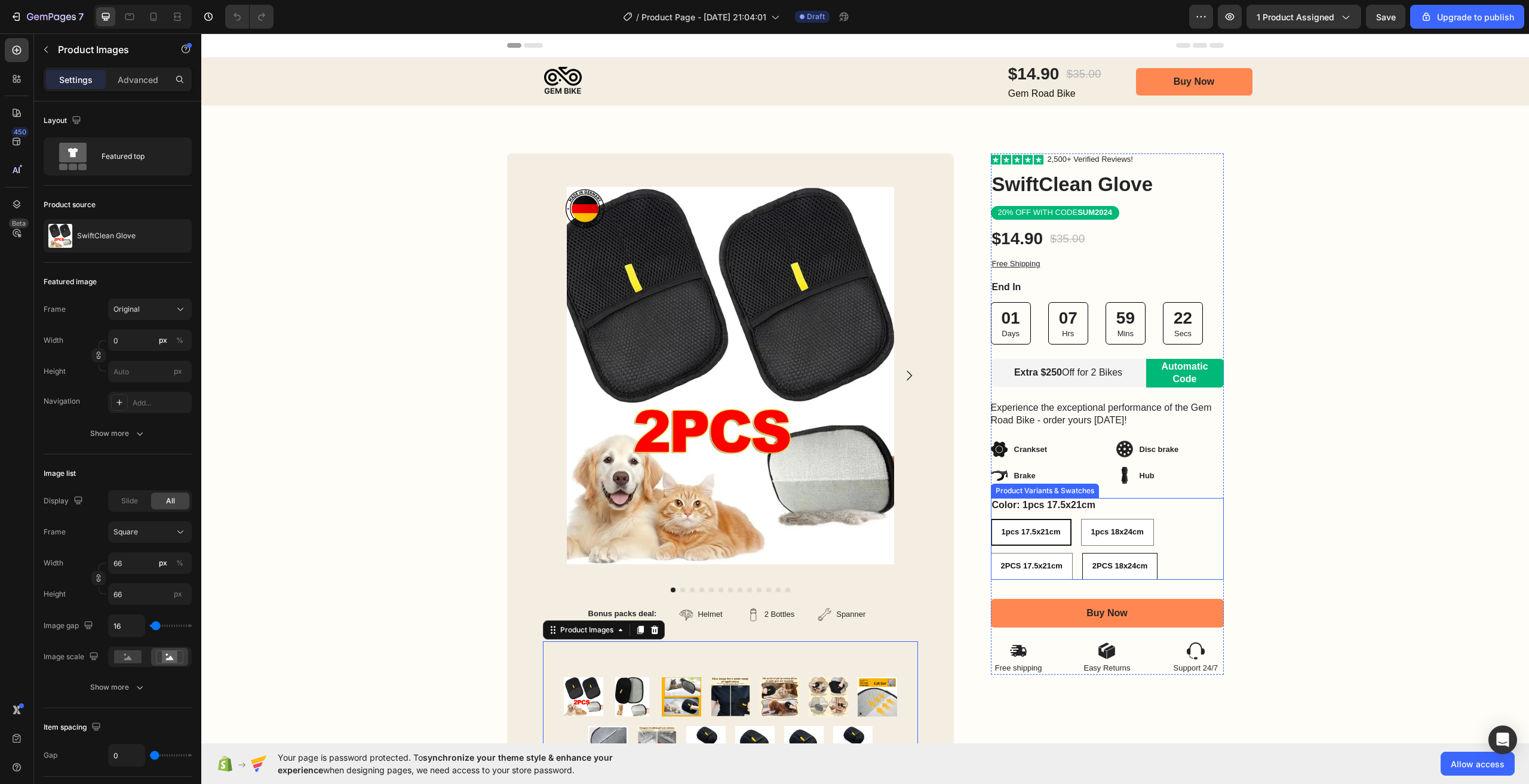
click at [1117, 569] on span "2PCS 18x24cm" at bounding box center [1120, 565] width 56 height 9
click at [1083, 553] on input "2PCS 18x24cm 2PCS 18x24cm 2PCS 18x24cm" at bounding box center [1082, 553] width 1 height 1
radio input "true"
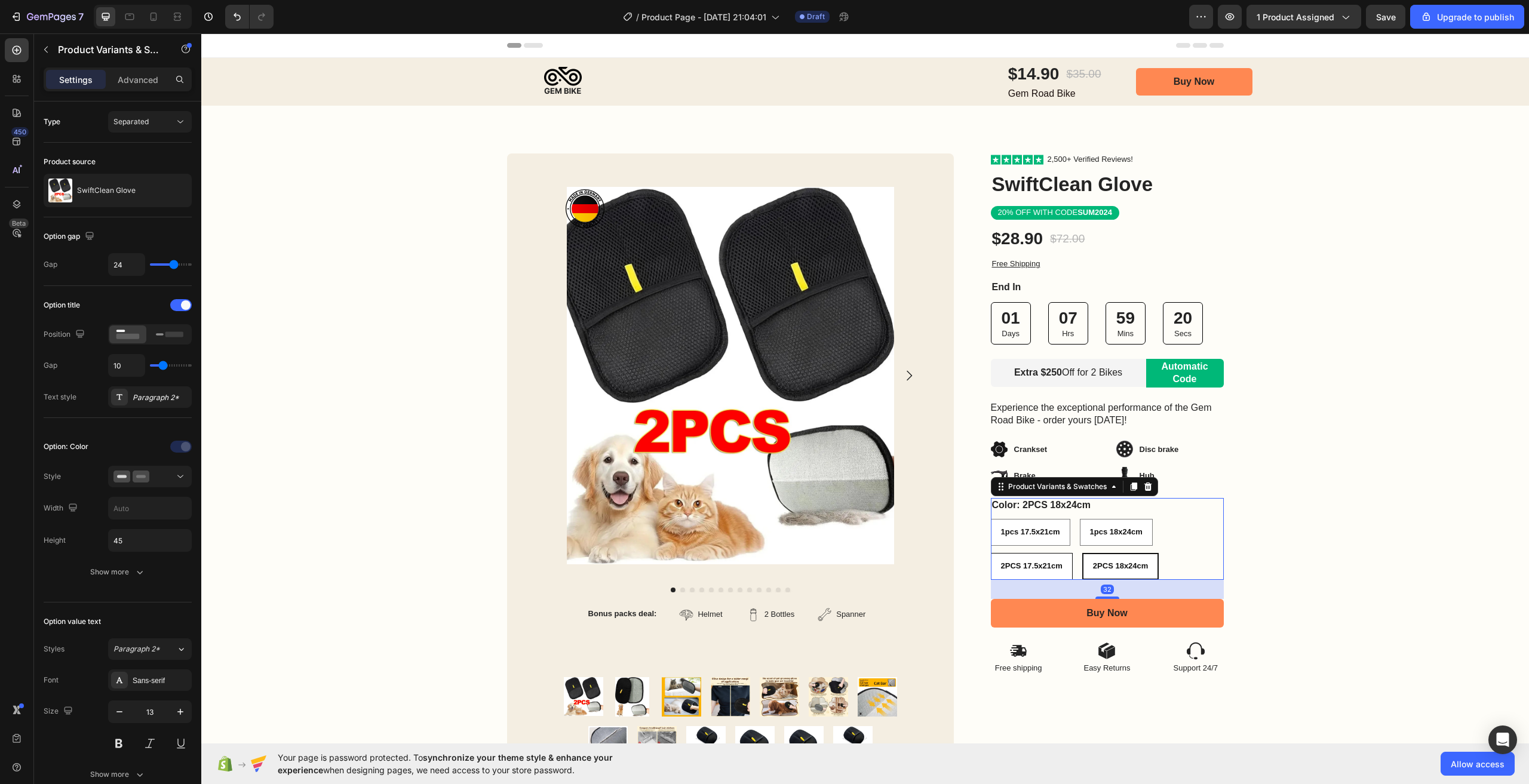
click at [1044, 566] on span "2PCS 17.5x21cm" at bounding box center [1032, 565] width 62 height 9
click at [991, 553] on input "2PCS 17.5x21cm 2PCS 17.5x21cm 2PCS 17.5x21cm" at bounding box center [990, 553] width 1 height 1
radio input "true"
click at [1126, 563] on span "2PCS 18x24cm" at bounding box center [1121, 565] width 56 height 9
click at [1083, 553] on input "2PCS 18x24cm 2PCS 18x24cm 2PCS 18x24cm" at bounding box center [1083, 553] width 1 height 1
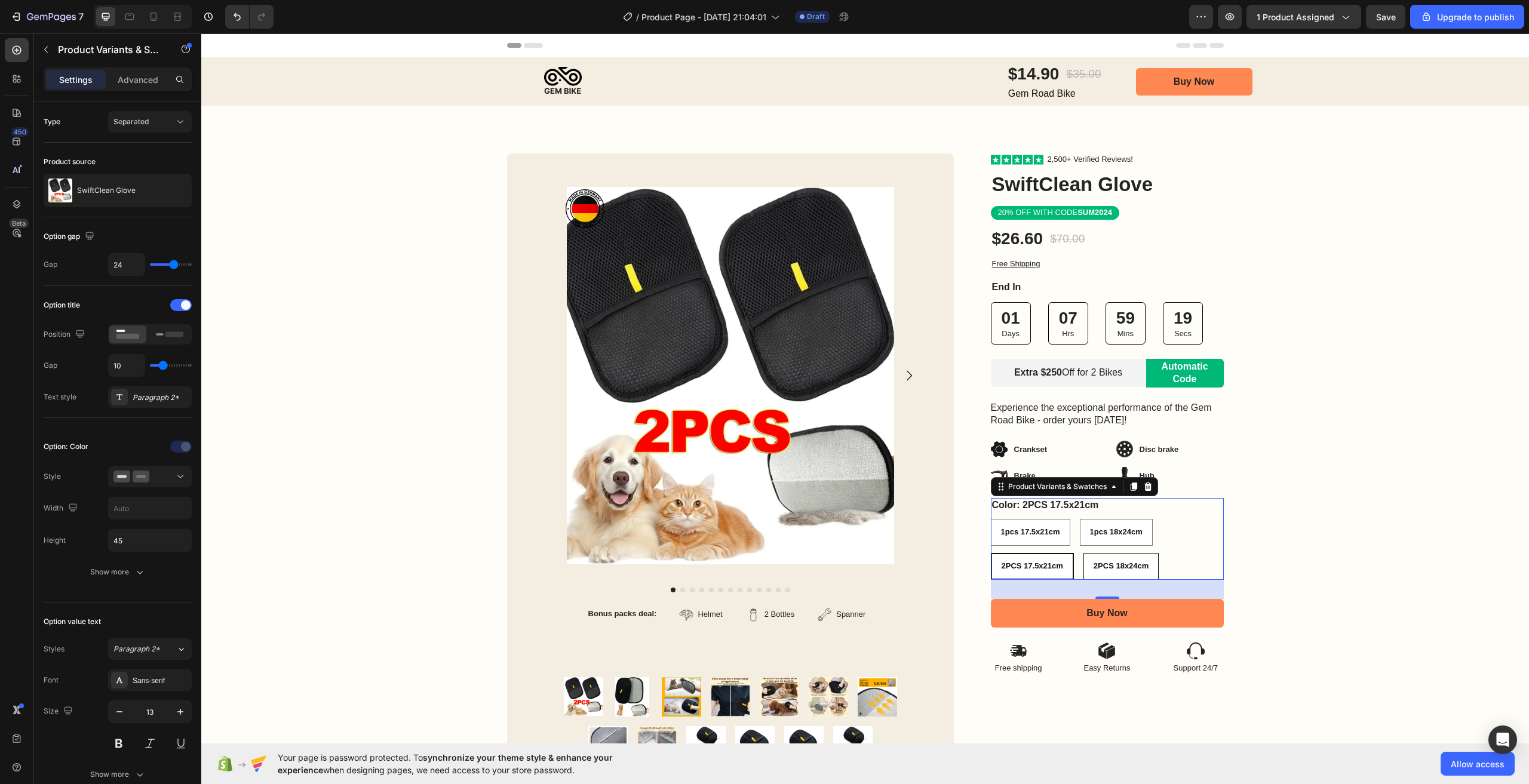
radio input "true"
click at [1035, 571] on span "2PCS 17.5x21cm" at bounding box center [1032, 565] width 62 height 9
click at [991, 553] on input "2PCS 17.5x21cm 2PCS 17.5x21cm 2PCS 17.5x21cm" at bounding box center [990, 553] width 1 height 1
radio input "true"
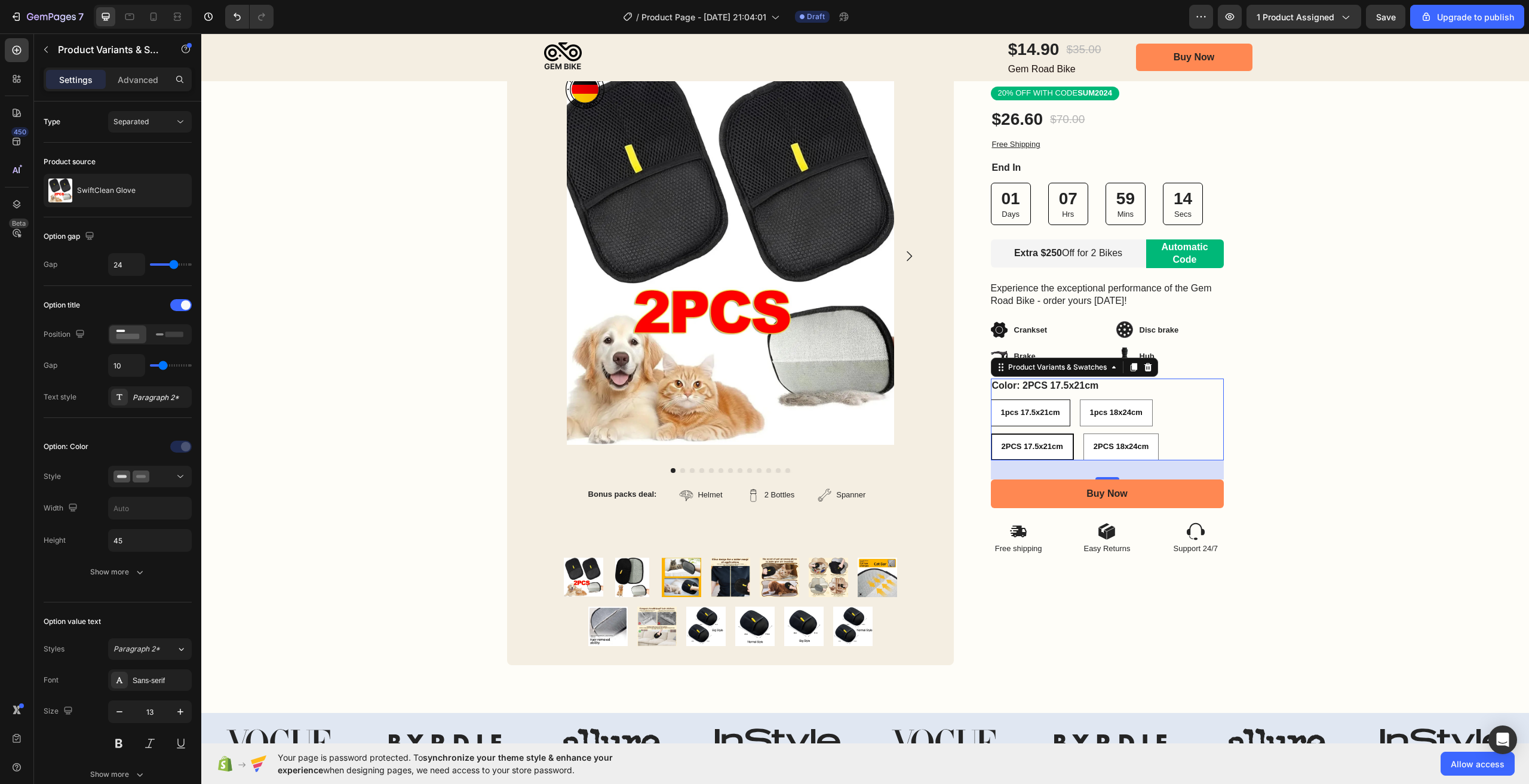
click at [1008, 411] on span "1pcs 17.5x21cm" at bounding box center [1031, 412] width 59 height 9
click at [991, 399] on input "1pcs 17.5x21cm 1pcs 17.5x21cm 1pcs 17.5x21cm" at bounding box center [990, 399] width 1 height 1
radio input "true"
click at [595, 579] on img at bounding box center [583, 578] width 39 height 39
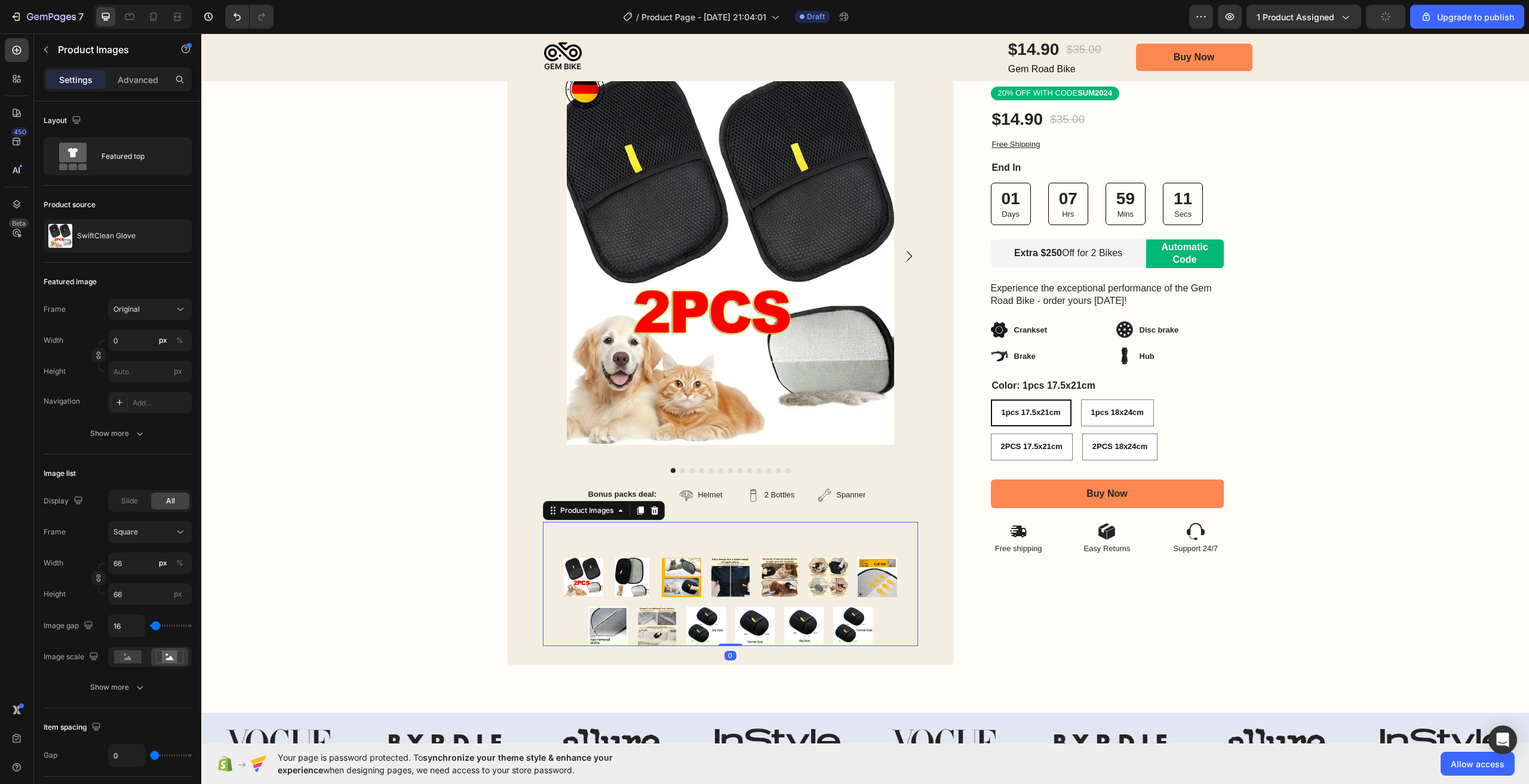
click at [632, 580] on img at bounding box center [632, 578] width 39 height 39
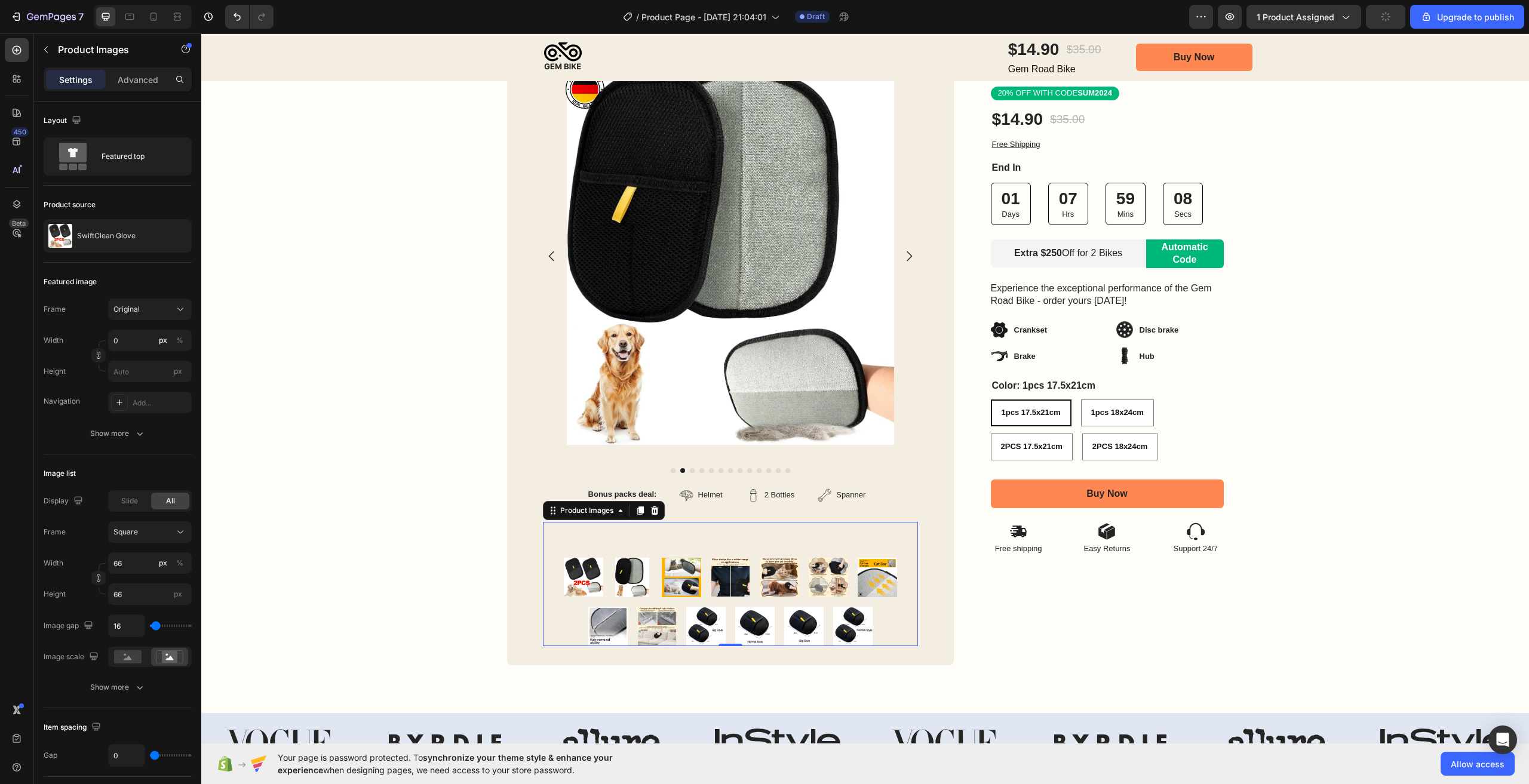
click at [711, 571] on img at bounding box center [730, 578] width 39 height 39
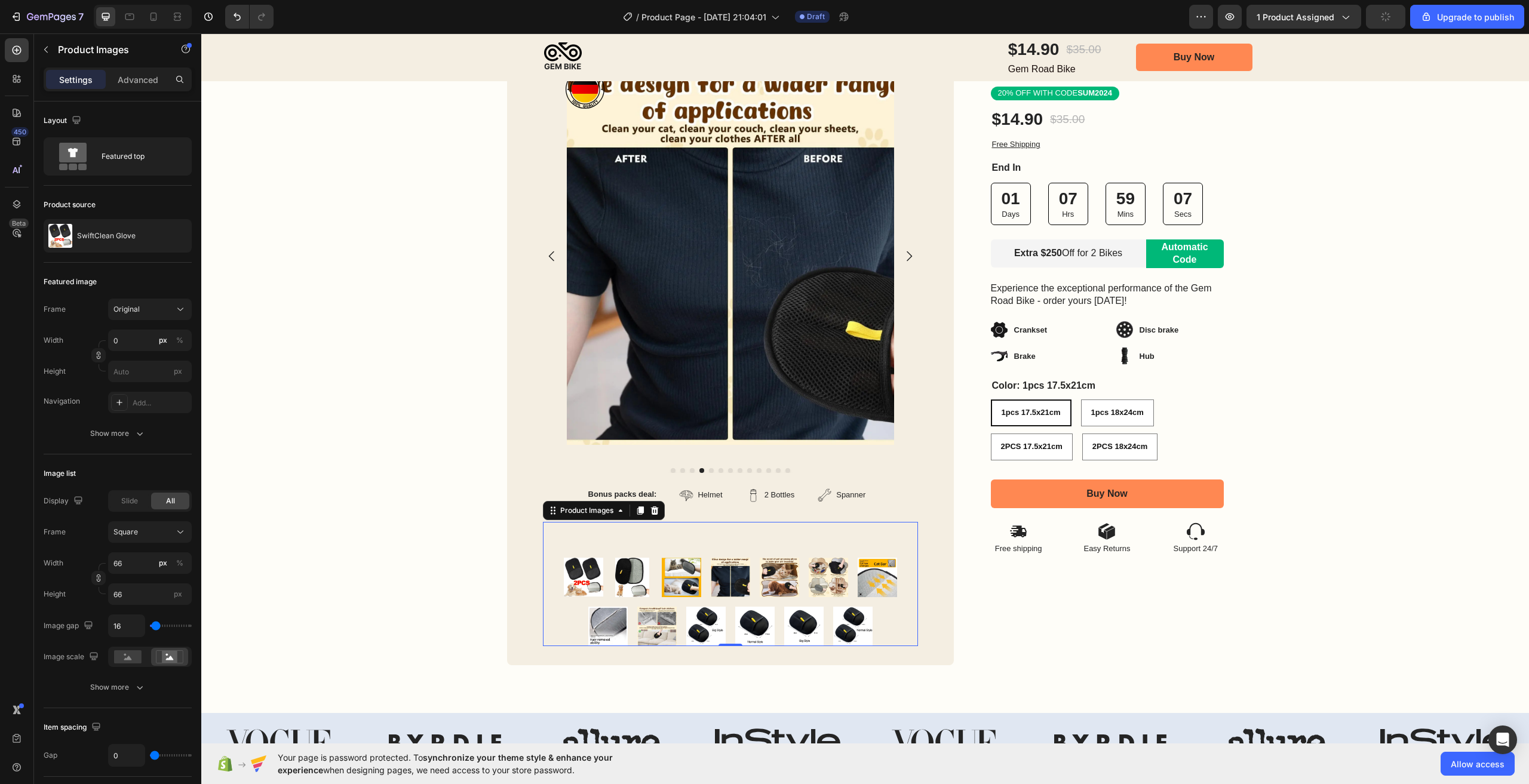
click at [764, 577] on img at bounding box center [779, 578] width 39 height 39
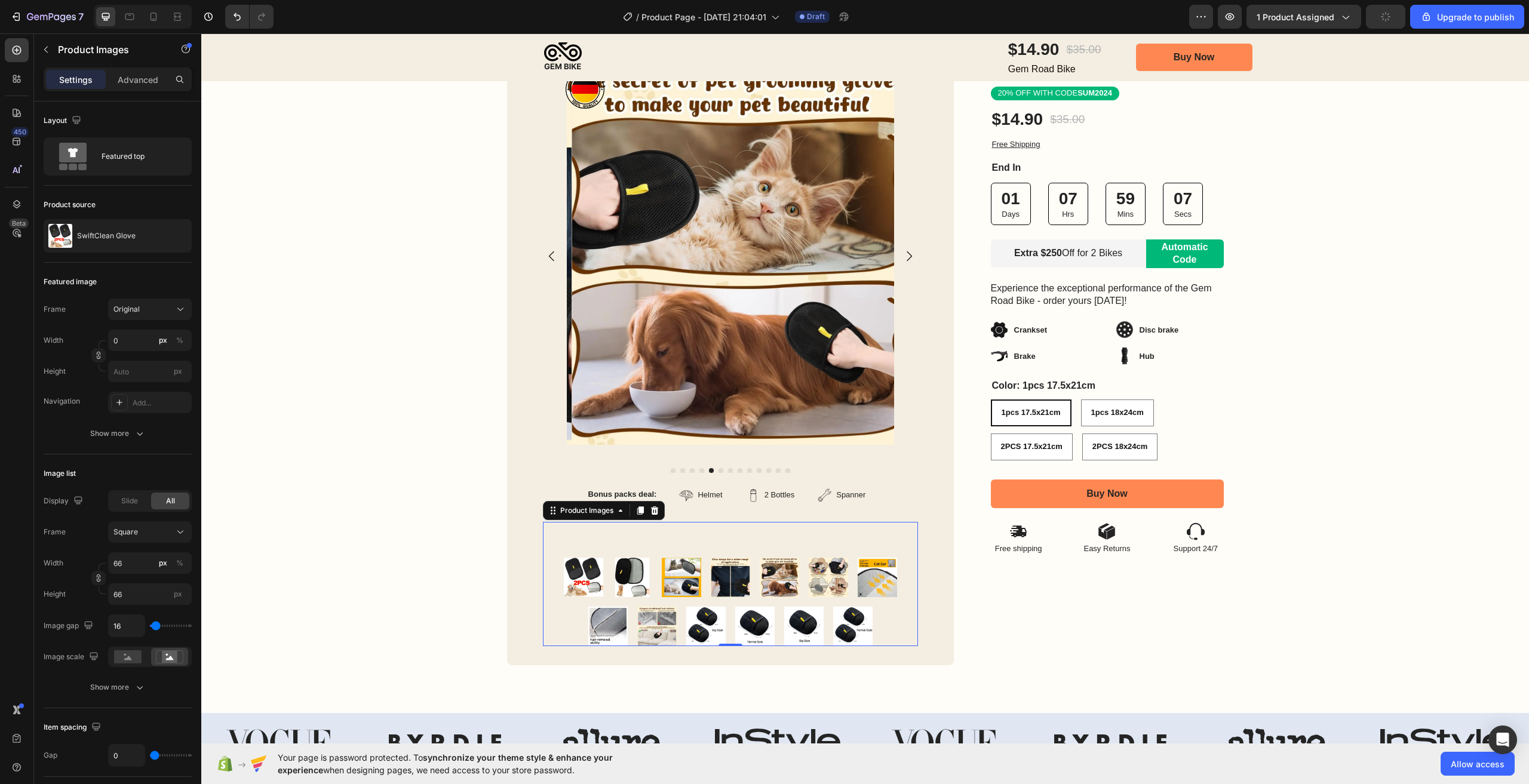
click at [819, 571] on img at bounding box center [829, 578] width 39 height 39
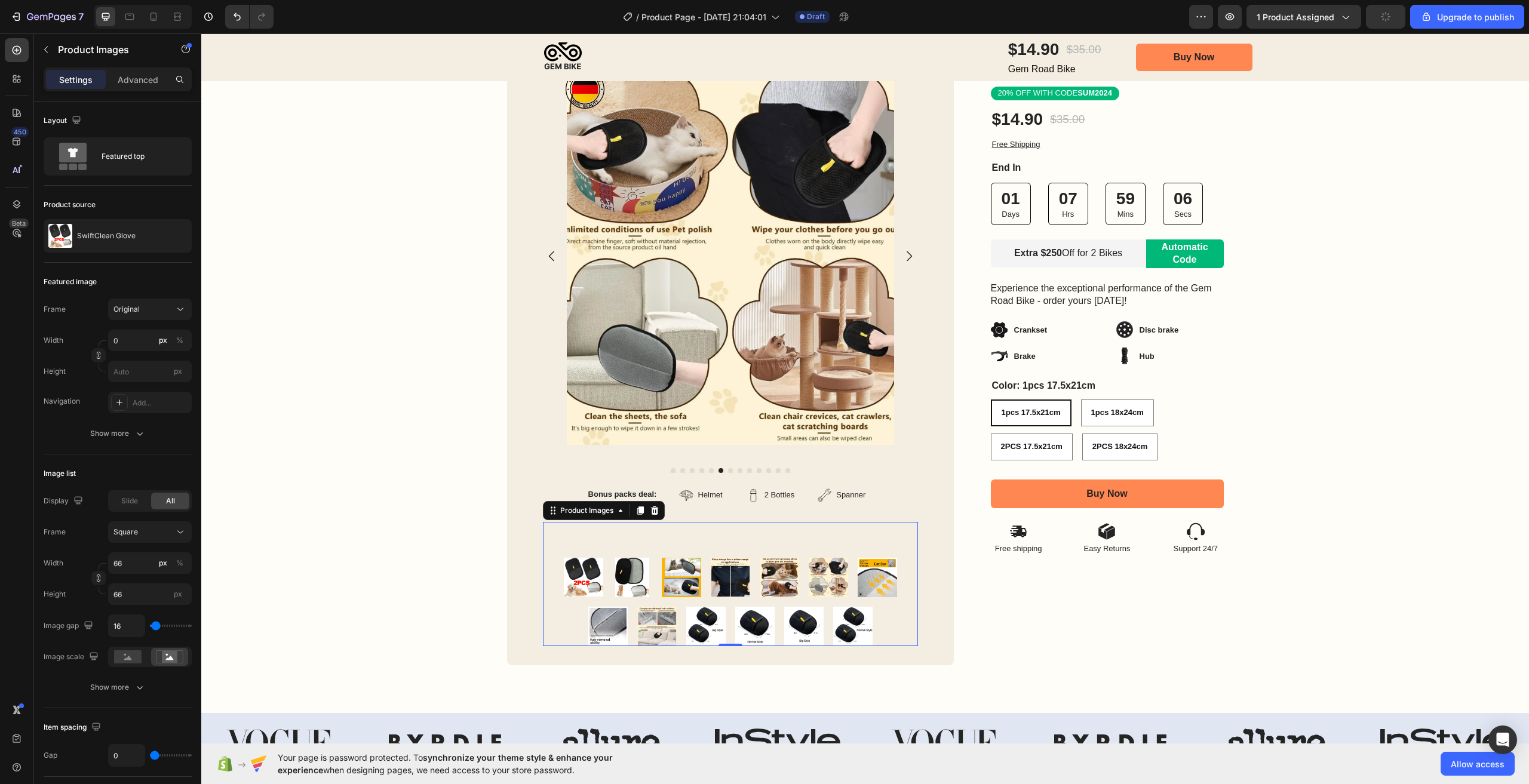
click at [604, 621] on img at bounding box center [608, 626] width 39 height 39
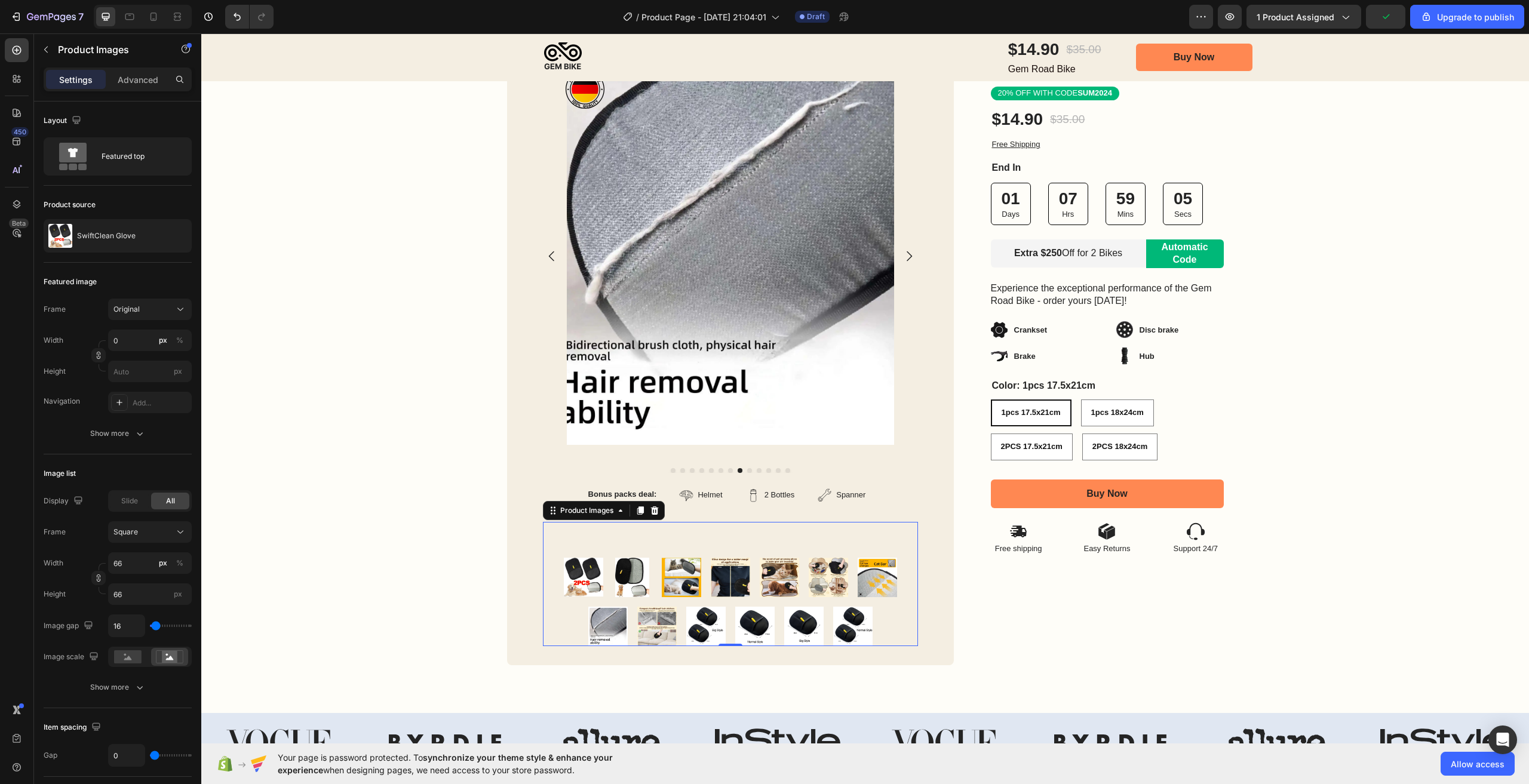
click at [678, 627] on div at bounding box center [731, 602] width 375 height 88
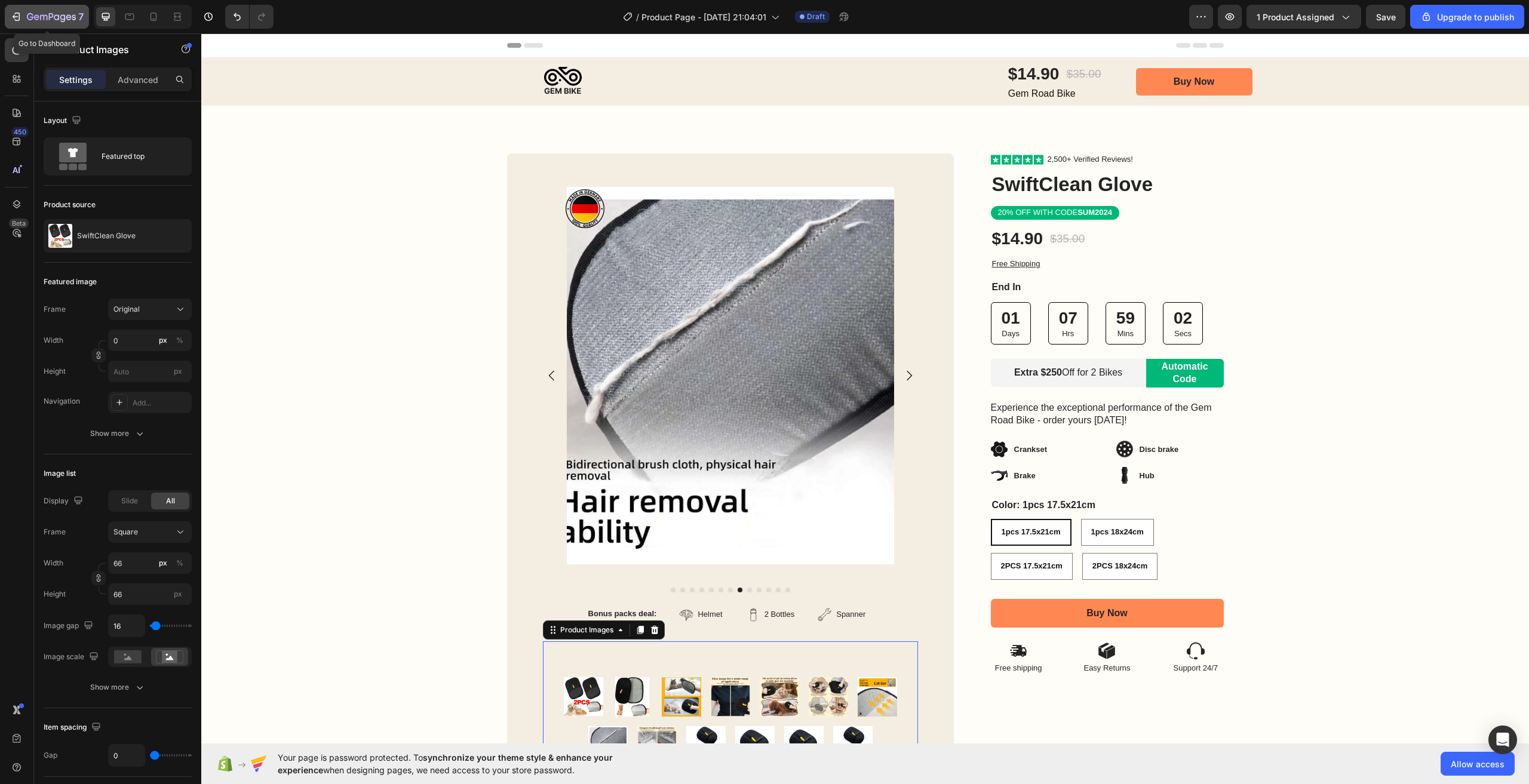
click at [72, 13] on icon "button" at bounding box center [51, 17] width 49 height 10
